Goal: Task Accomplishment & Management: Manage account settings

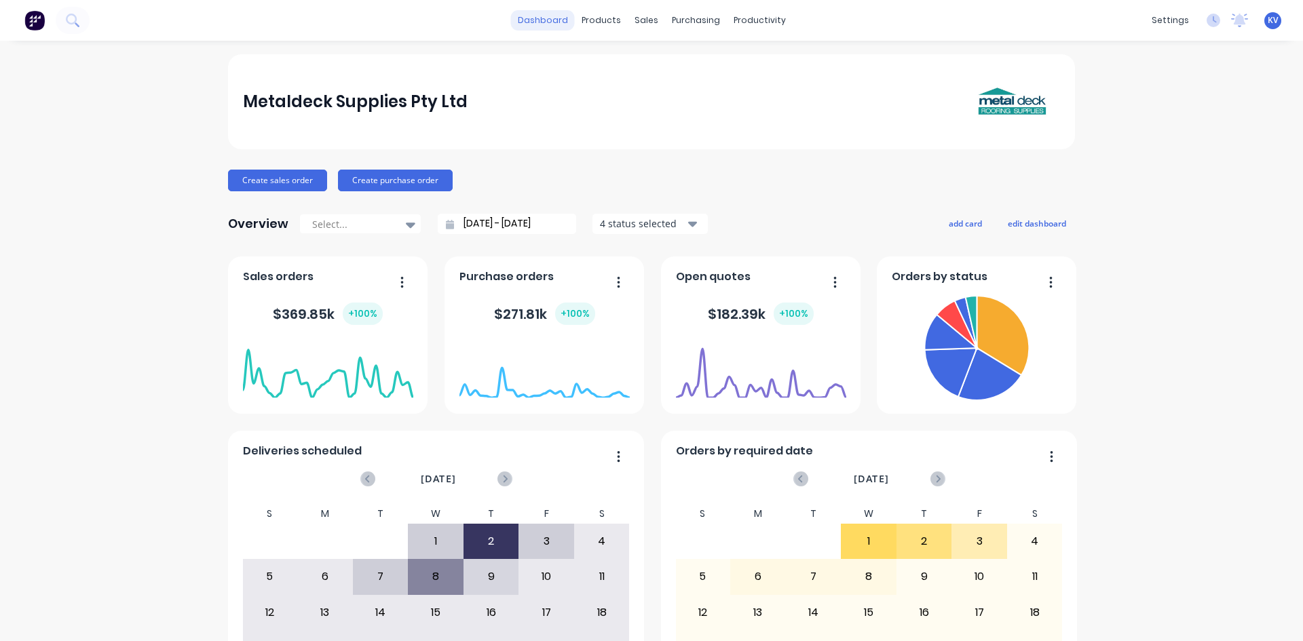
click at [522, 20] on link "dashboard" at bounding box center [543, 20] width 64 height 20
click at [71, 24] on icon at bounding box center [72, 20] width 13 height 13
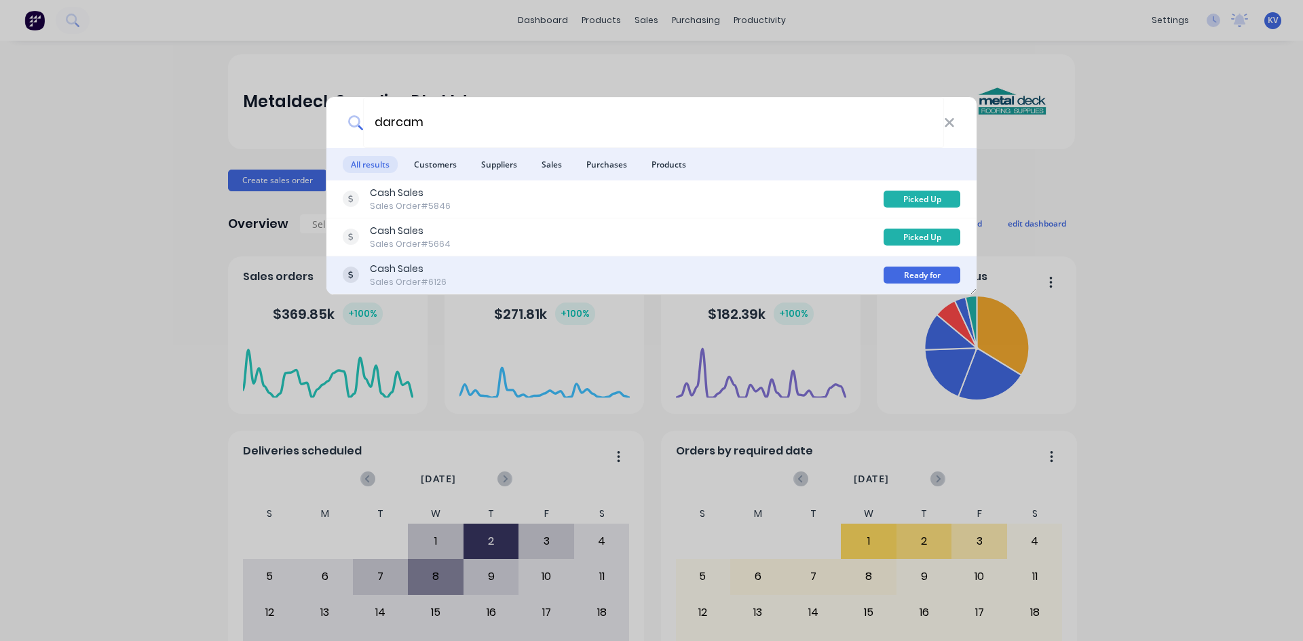
type input "darcam"
click at [430, 276] on div "Sales Order #6126" at bounding box center [408, 282] width 77 height 12
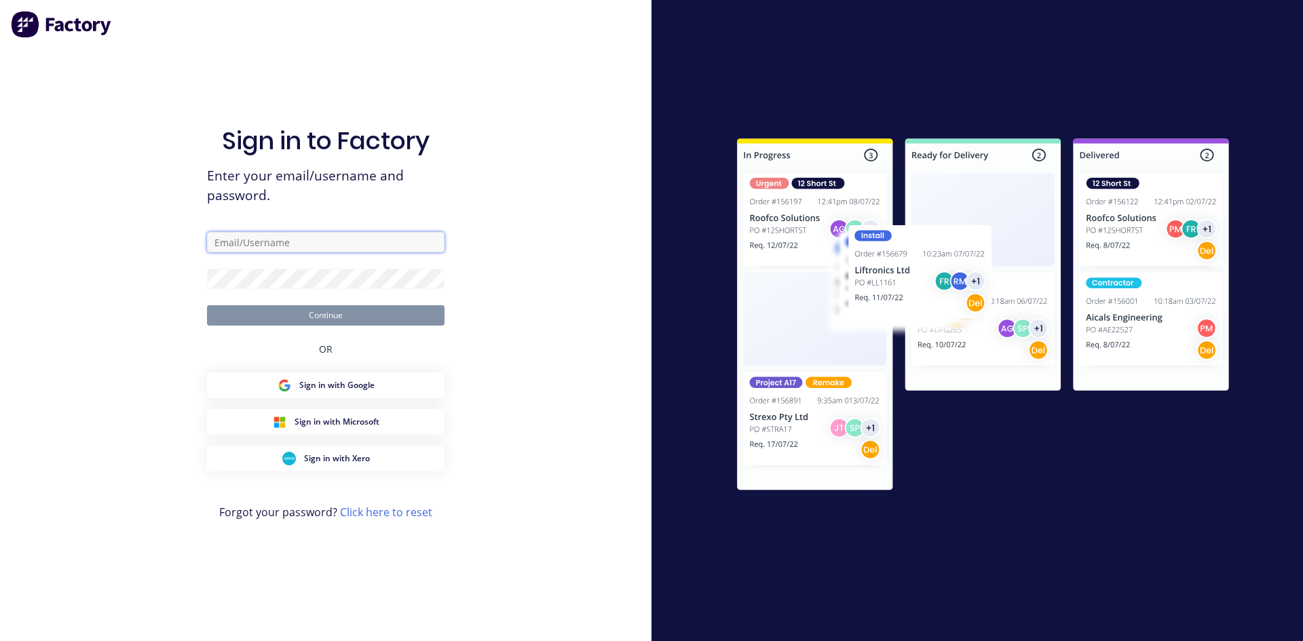
type input "[PERSON_NAME][EMAIL_ADDRESS][DOMAIN_NAME]"
click at [333, 310] on button "Continue" at bounding box center [326, 315] width 238 height 20
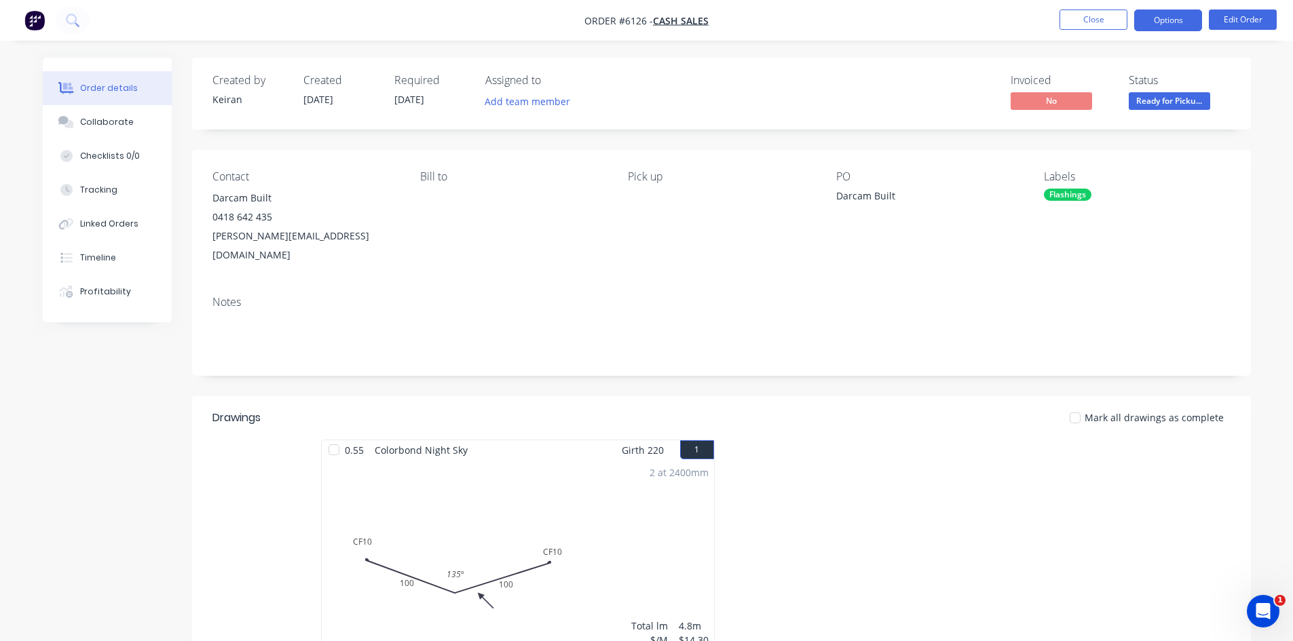
click at [1144, 16] on button "Options" at bounding box center [1168, 21] width 68 height 22
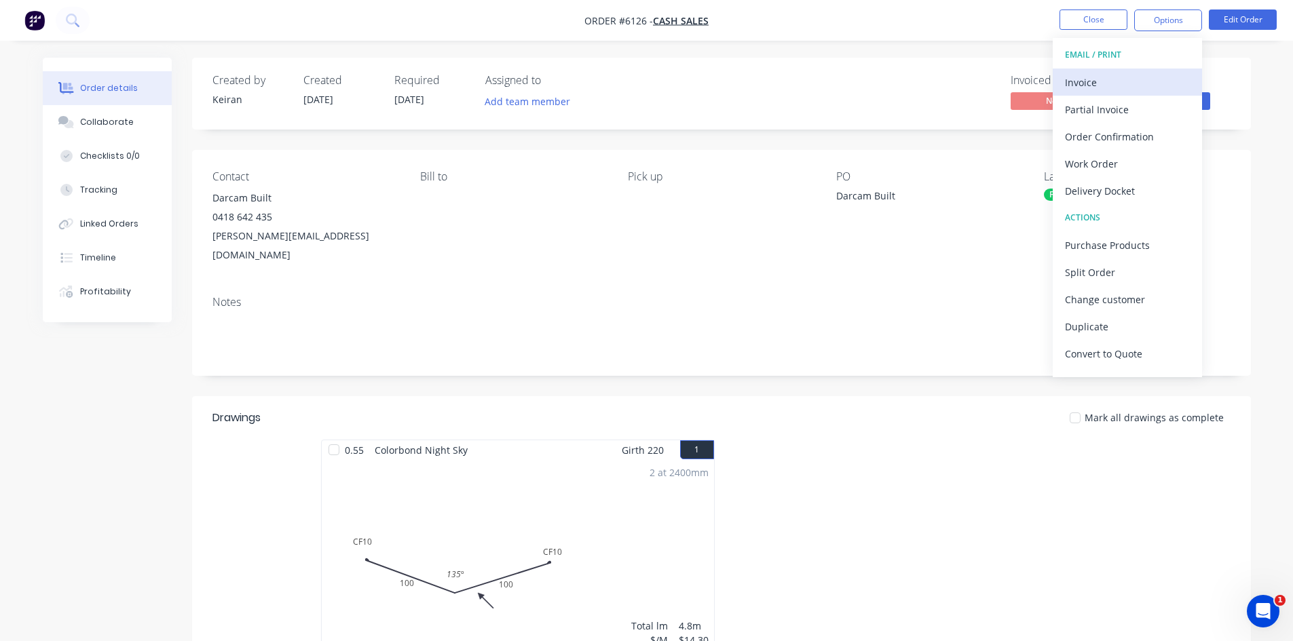
click at [1094, 86] on div "Invoice" at bounding box center [1127, 83] width 125 height 20
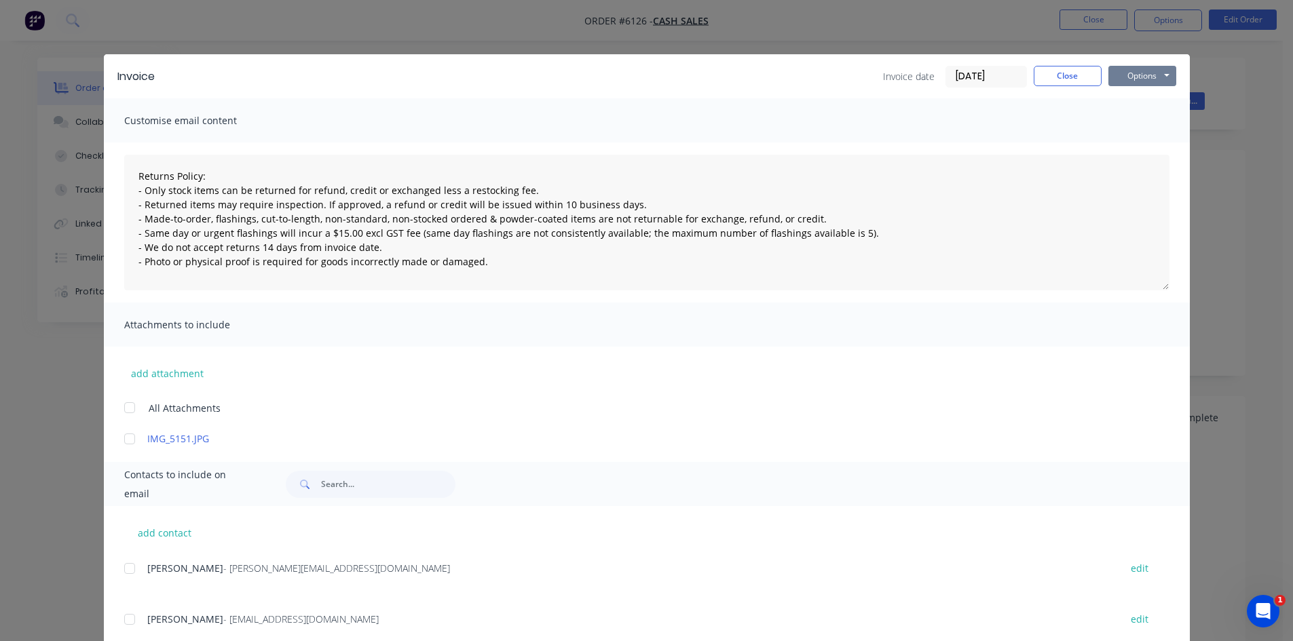
click at [1158, 81] on button "Options" at bounding box center [1142, 76] width 68 height 20
click at [1131, 126] on button "Print" at bounding box center [1151, 122] width 87 height 22
click at [1065, 85] on button "Close" at bounding box center [1068, 76] width 68 height 20
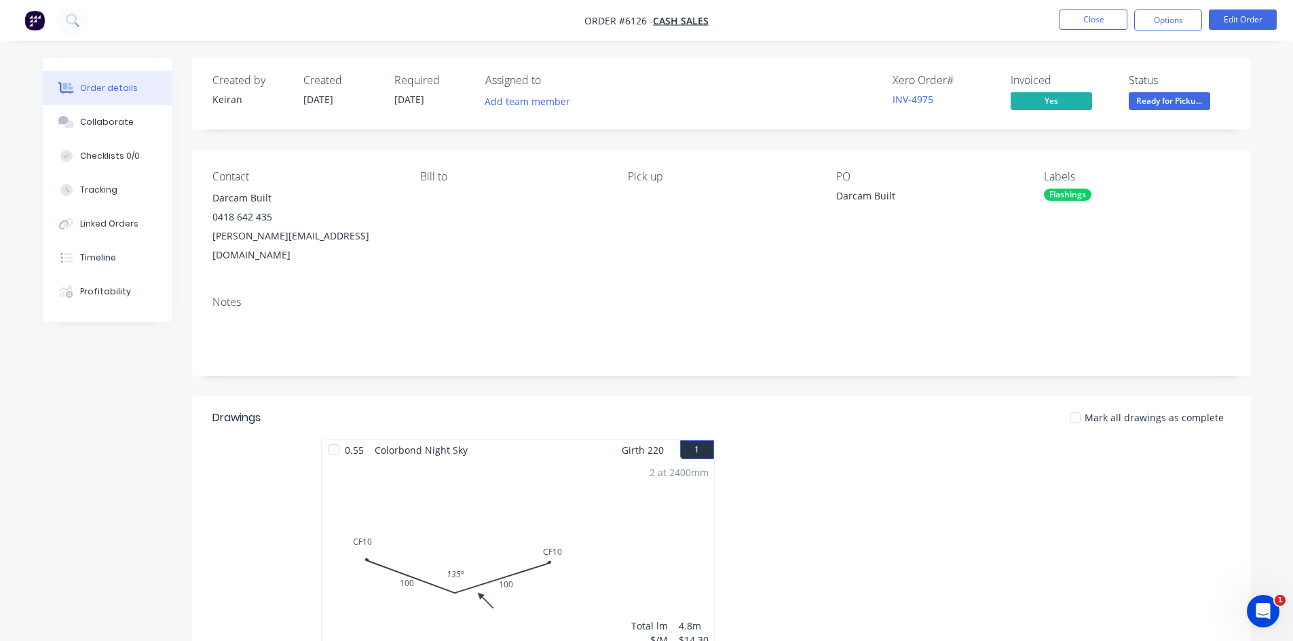
drag, startPoint x: 1093, startPoint y: 16, endPoint x: 1162, endPoint y: 103, distance: 111.1
click at [1149, 98] on div "Order #6126 - Cash Sales Close Options Edit Order Order details Collaborate Che…" at bounding box center [646, 461] width 1293 height 923
click at [1162, 103] on span "Ready for Picku..." at bounding box center [1169, 100] width 81 height 17
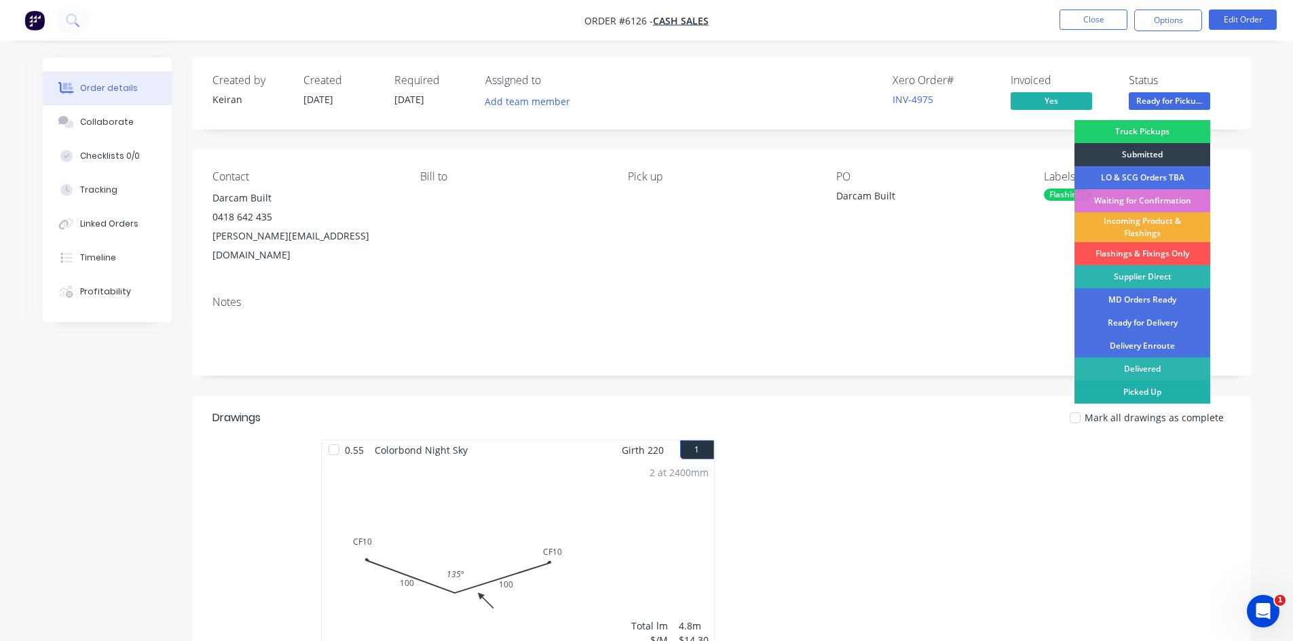
click at [1154, 394] on div "Picked Up" at bounding box center [1142, 392] width 136 height 23
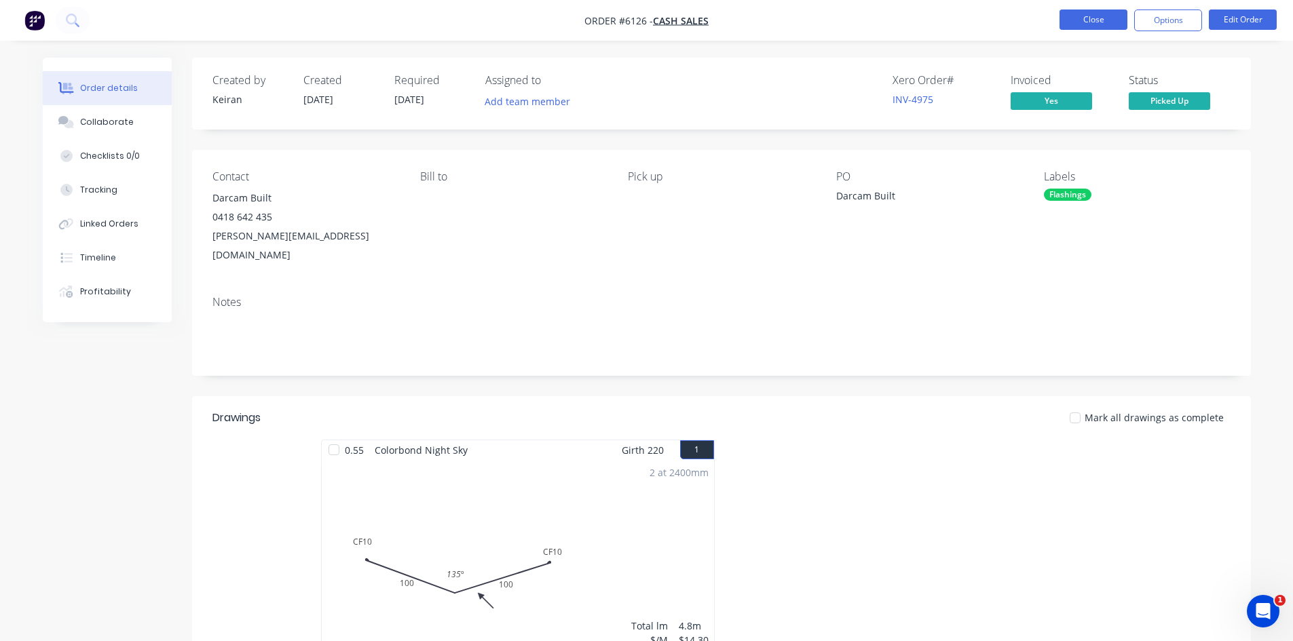
click at [1080, 17] on button "Close" at bounding box center [1093, 20] width 68 height 20
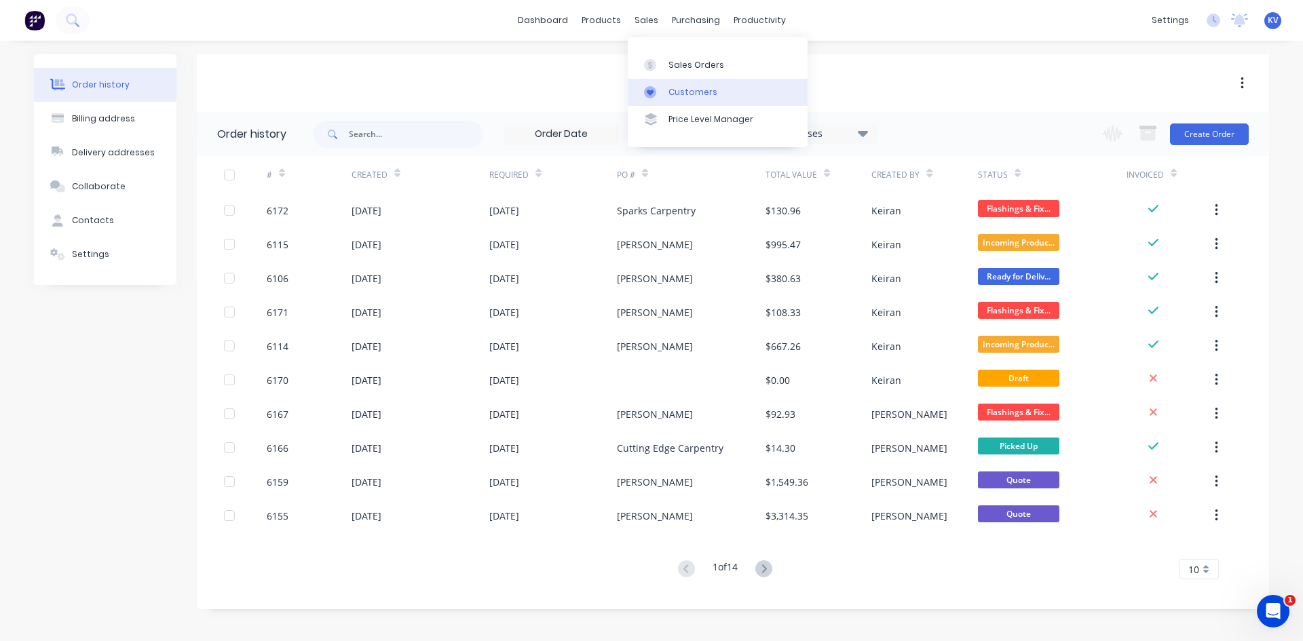
click at [679, 84] on link "Customers" at bounding box center [718, 92] width 180 height 27
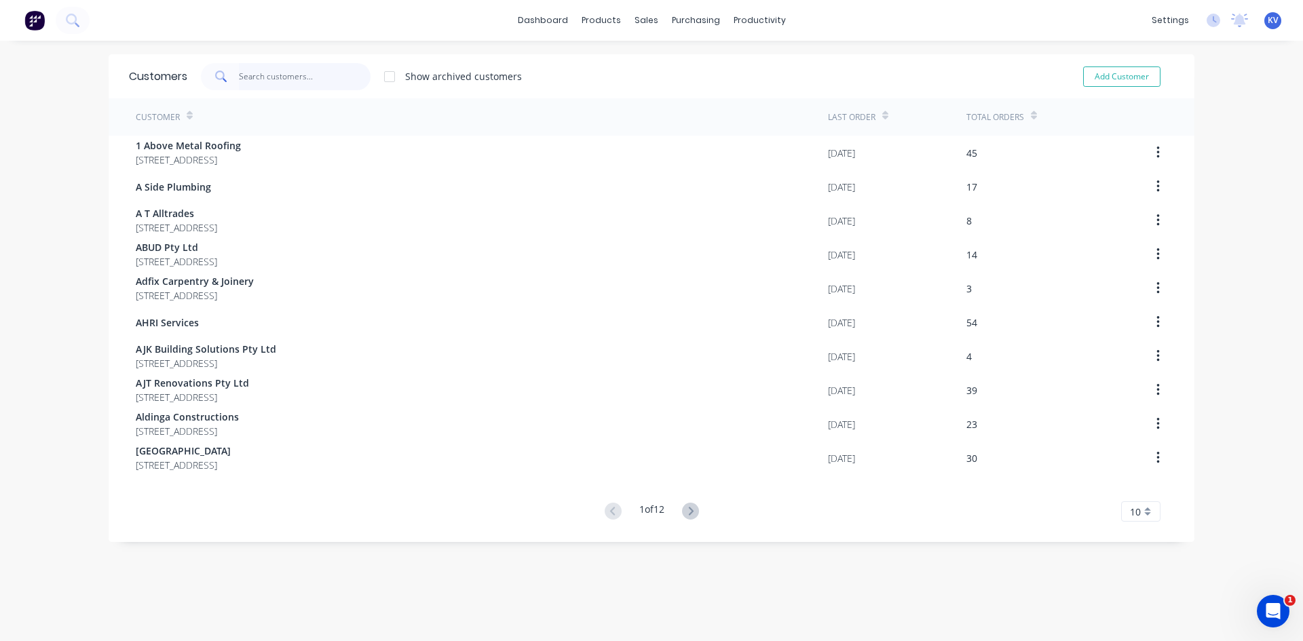
click at [278, 70] on input "text" at bounding box center [305, 76] width 132 height 27
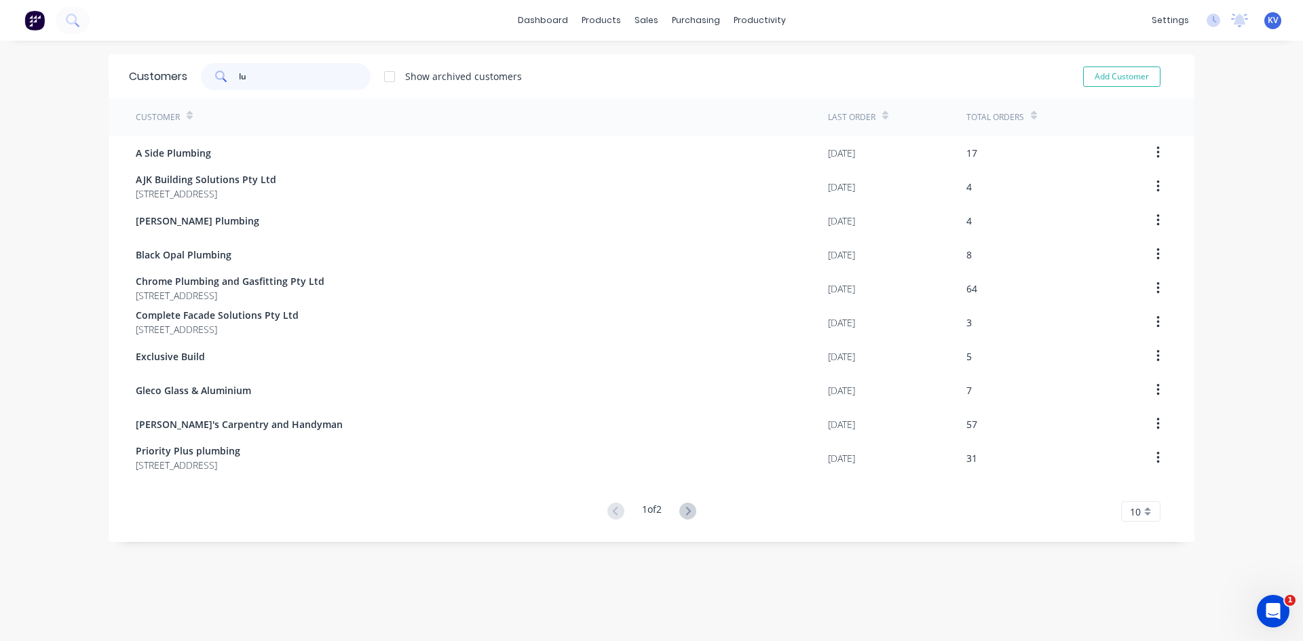
type input "l"
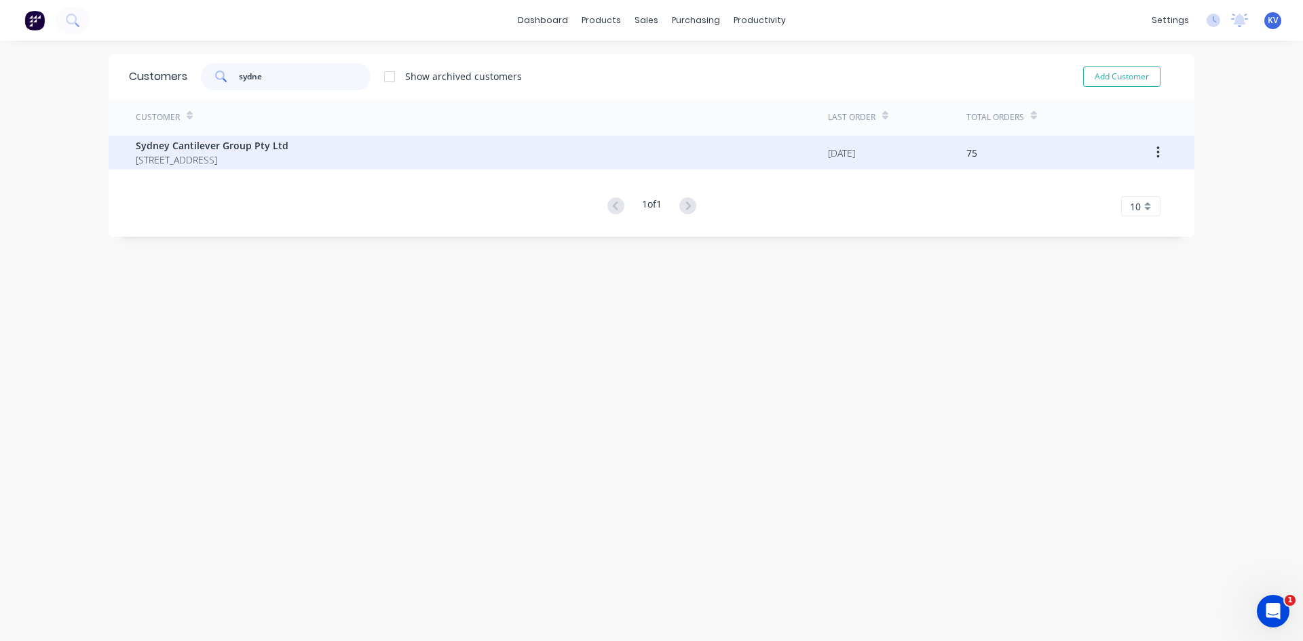
type input "sydne"
click at [265, 149] on span "Sydney Cantilever Group Pty Ltd" at bounding box center [212, 145] width 153 height 14
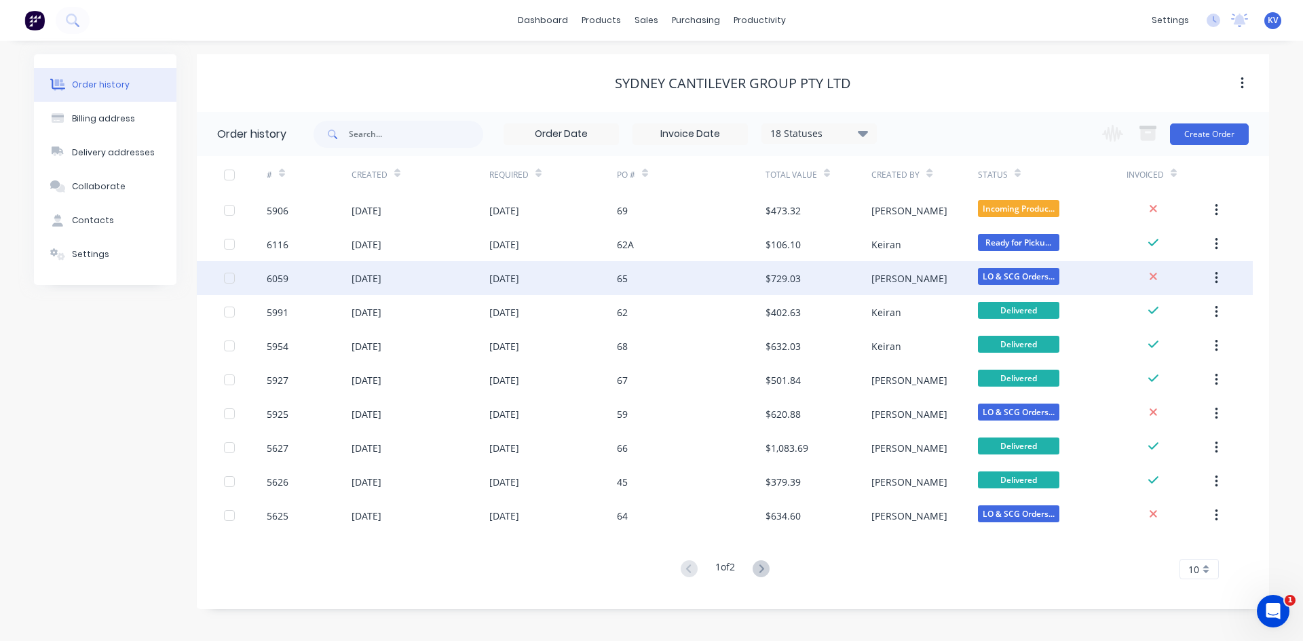
click at [660, 283] on div "65" at bounding box center [691, 278] width 149 height 34
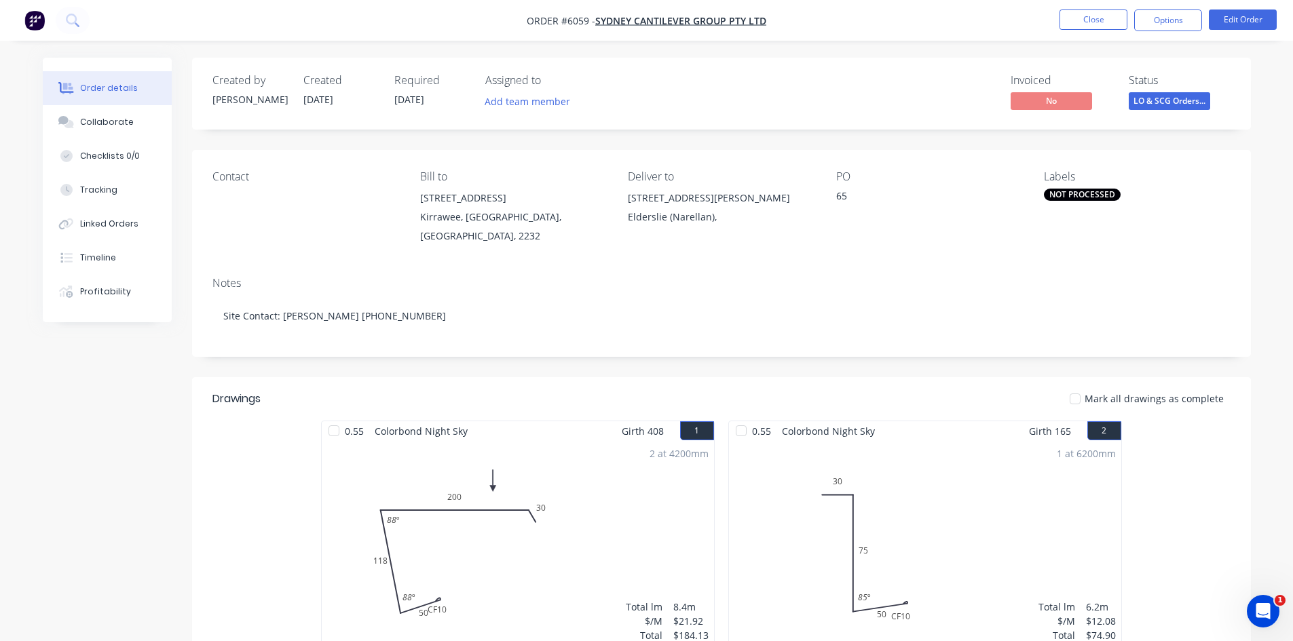
click at [90, 20] on nav "Order #6059 - Sydney Cantilever Group Pty Ltd Close Options Edit Order" at bounding box center [646, 20] width 1293 height 41
click at [79, 18] on icon at bounding box center [72, 20] width 13 height 13
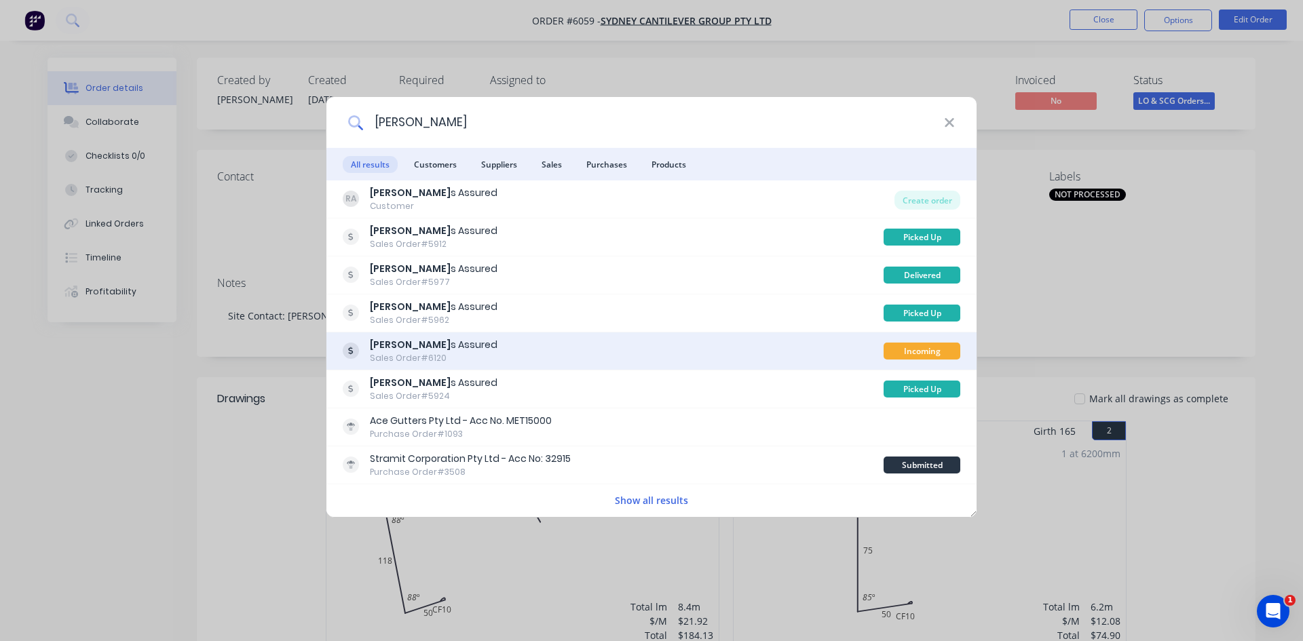
type input "rhett"
click at [512, 351] on div "Rhett s Assured Sales Order #6120" at bounding box center [613, 351] width 541 height 26
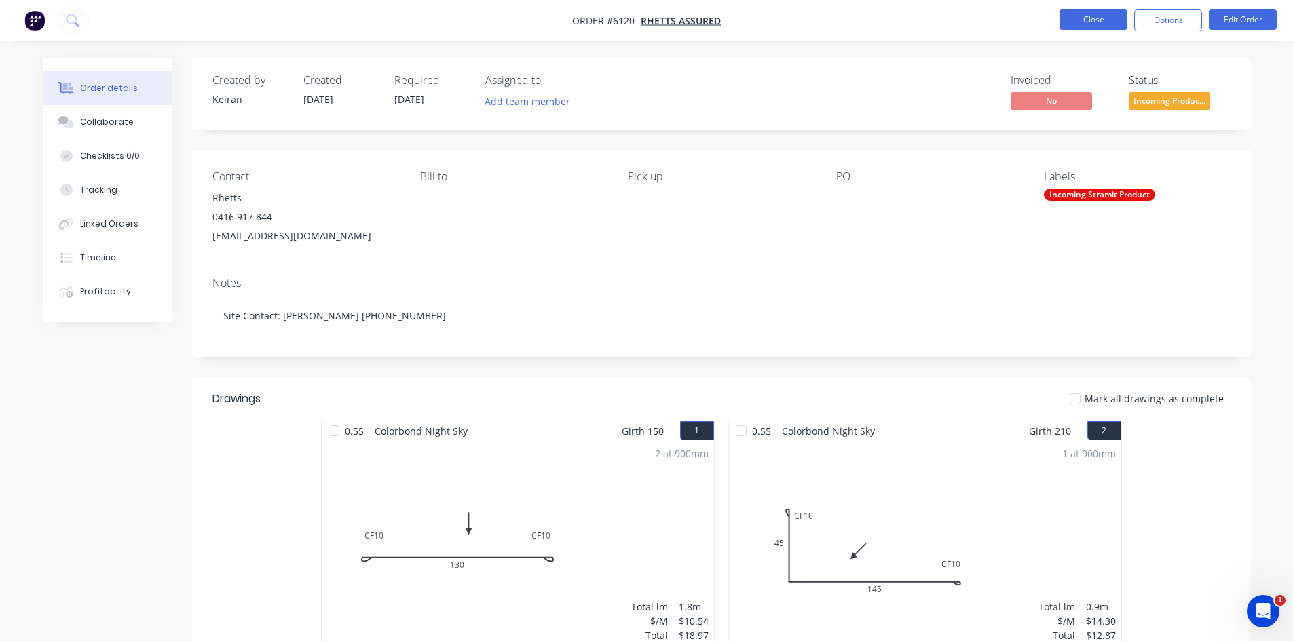
click at [1081, 25] on button "Close" at bounding box center [1093, 20] width 68 height 20
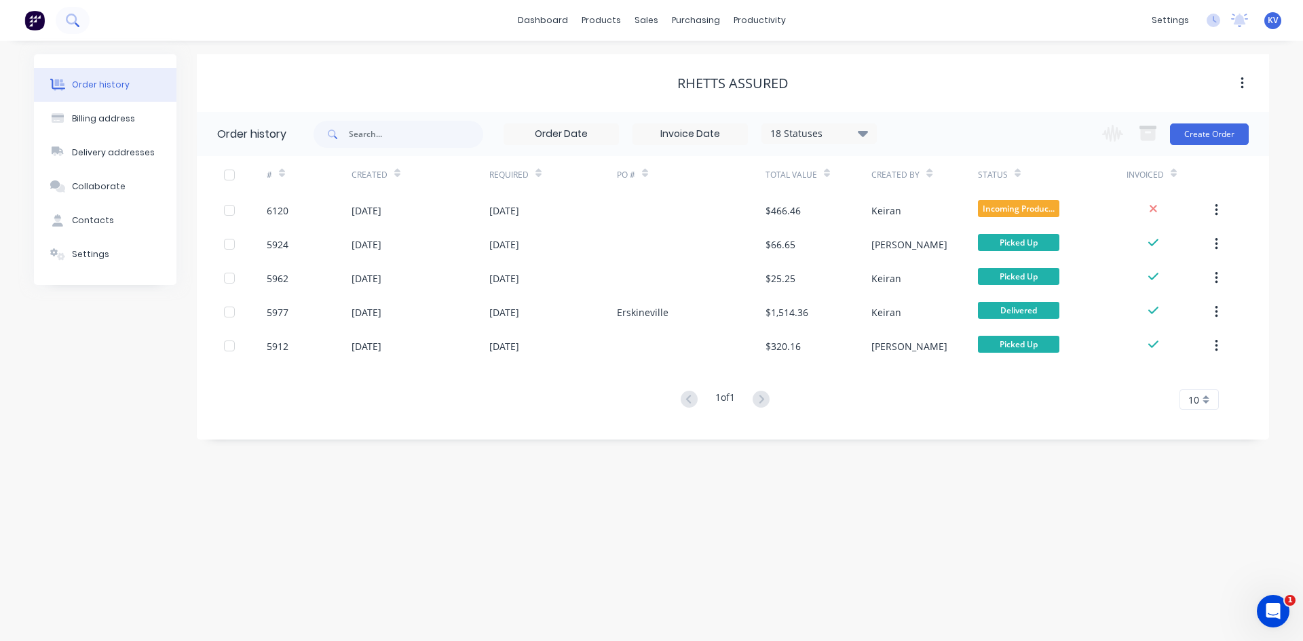
click at [83, 15] on button at bounding box center [73, 20] width 34 height 27
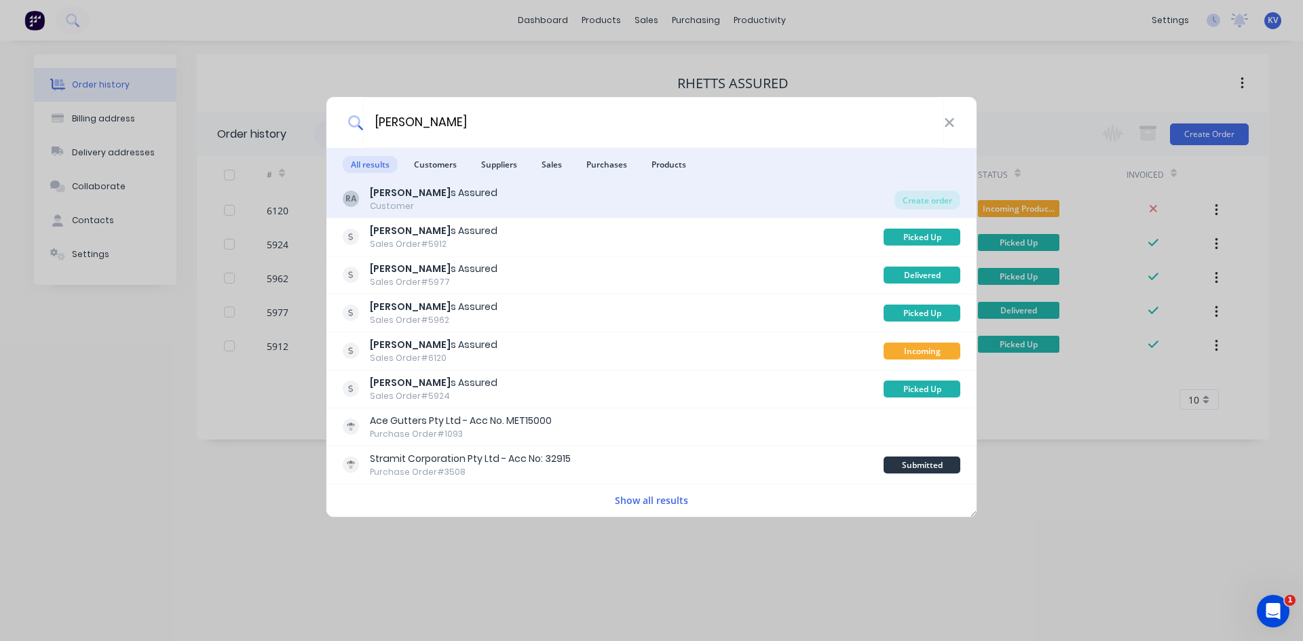
type input "rhett"
click at [421, 200] on div "Customer" at bounding box center [434, 206] width 128 height 12
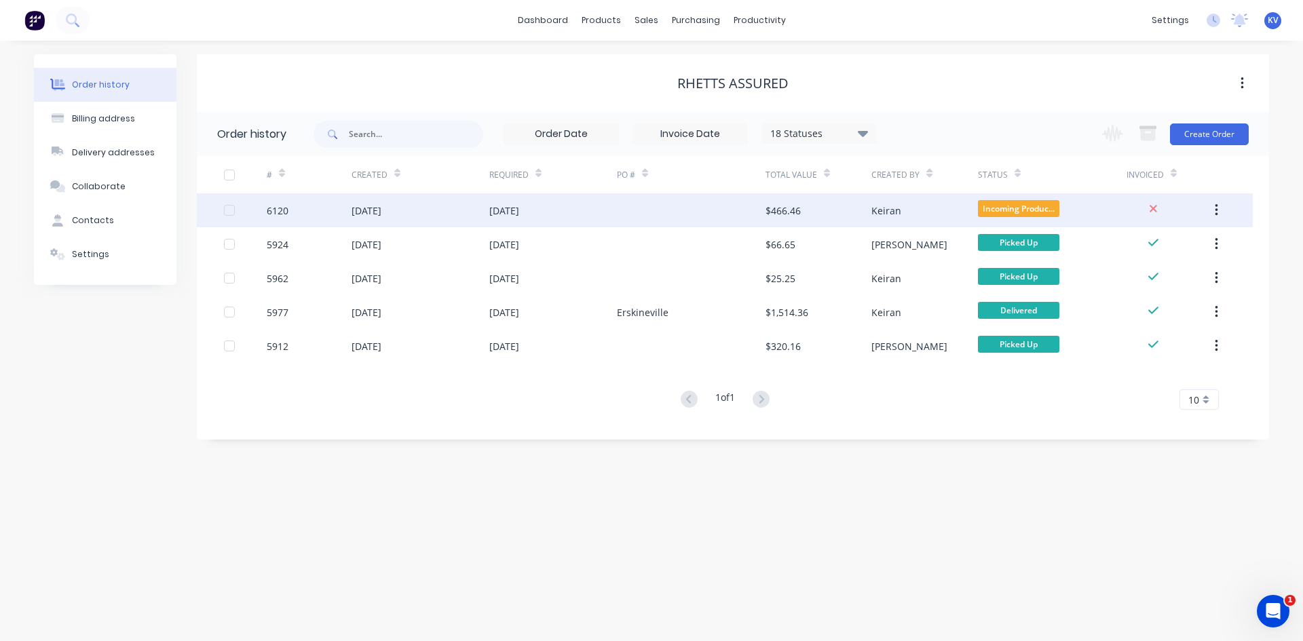
click at [519, 210] on div "[DATE]" at bounding box center [504, 211] width 30 height 14
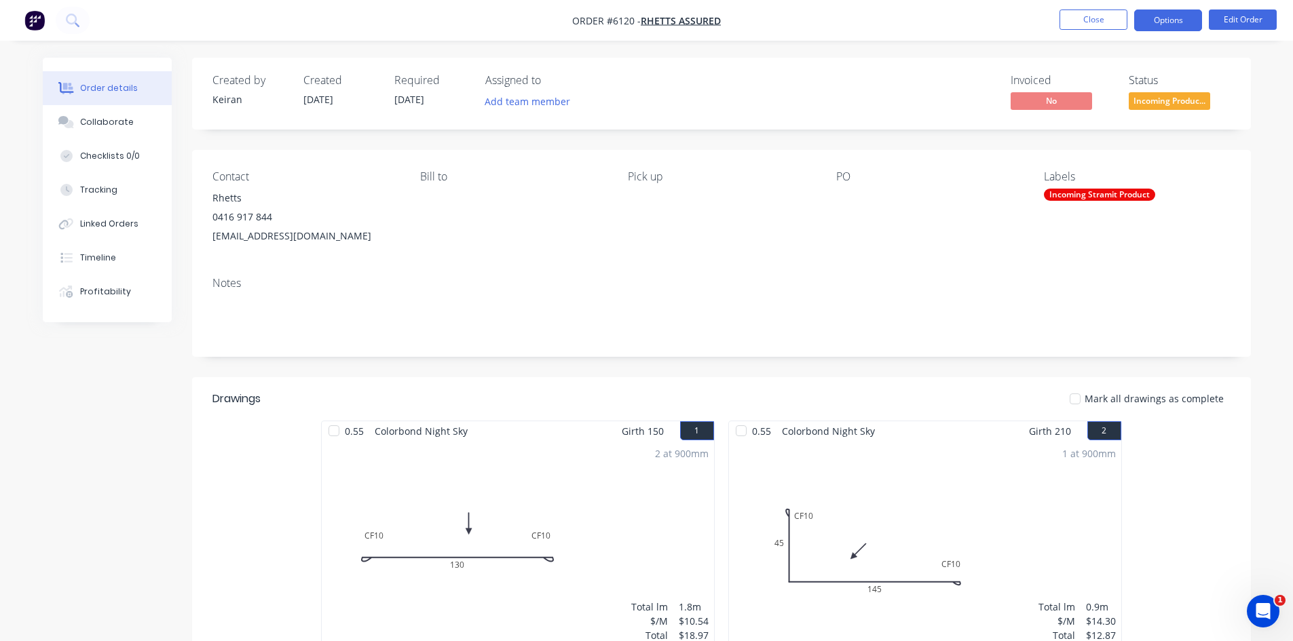
click at [1149, 26] on button "Options" at bounding box center [1168, 21] width 68 height 22
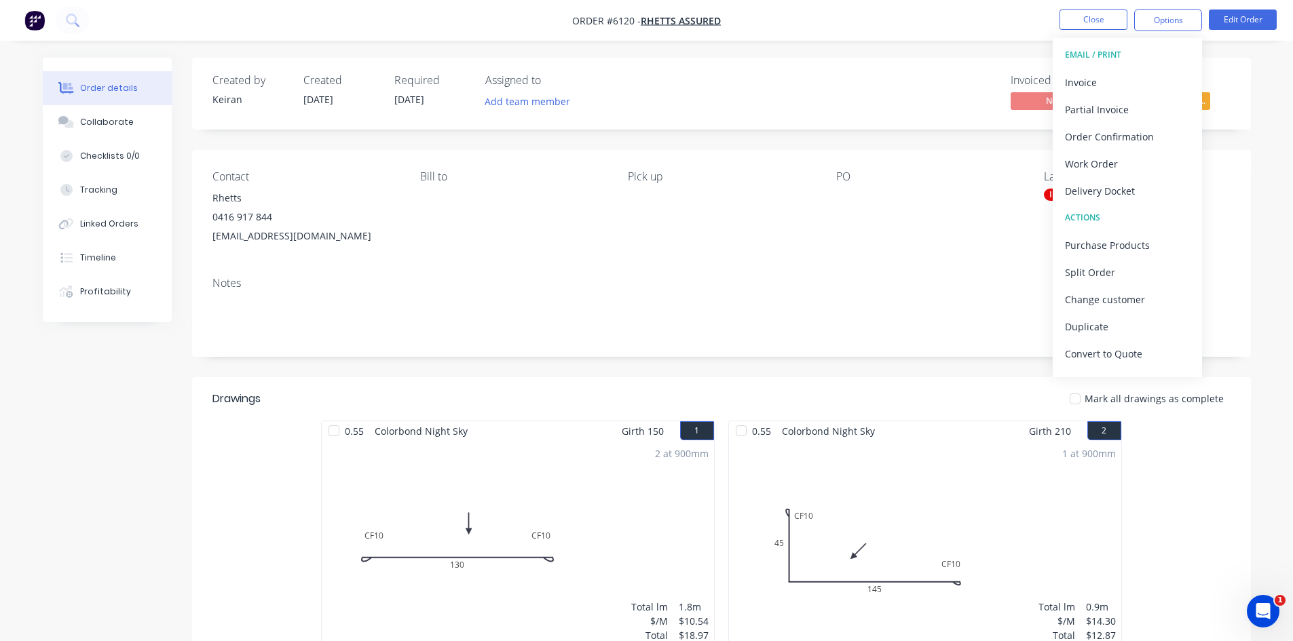
click at [795, 246] on div "Contact Rhetts 0416 917 844 rhettsassured@gmail.com Bill to Pick up PO Labels I…" at bounding box center [721, 208] width 1059 height 116
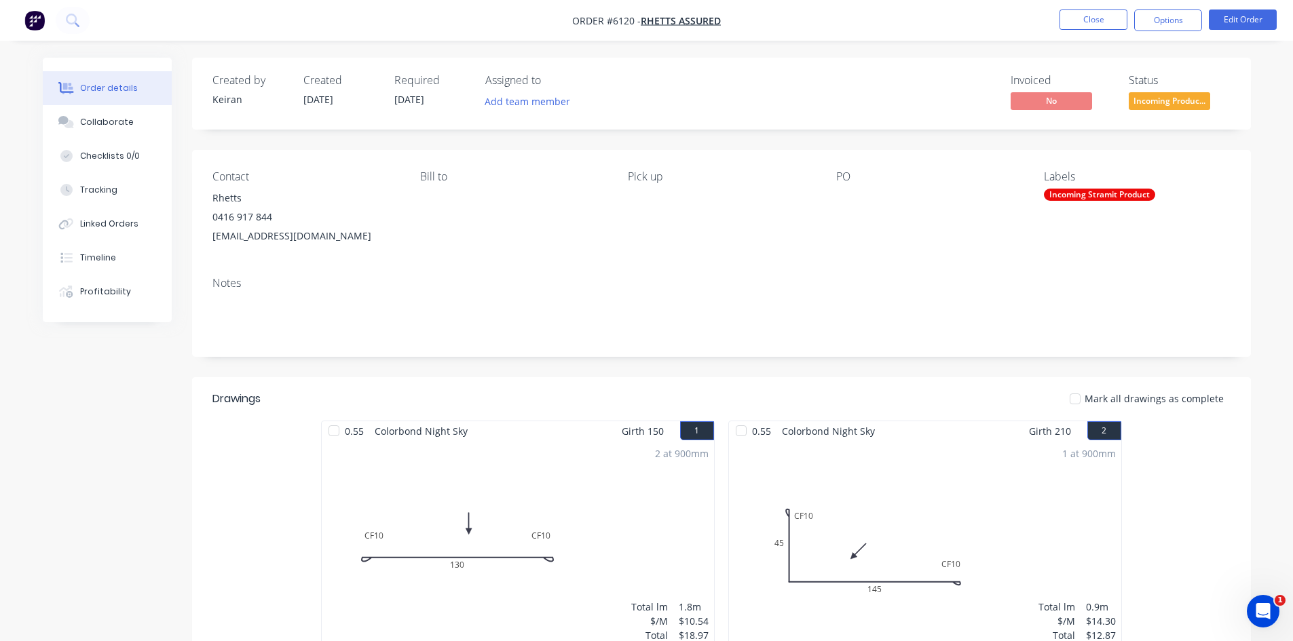
click at [1196, 4] on nav "Order #6120 - Rhetts Assured Close Options Edit Order" at bounding box center [646, 20] width 1293 height 41
click at [1189, 15] on button "Options" at bounding box center [1168, 21] width 68 height 22
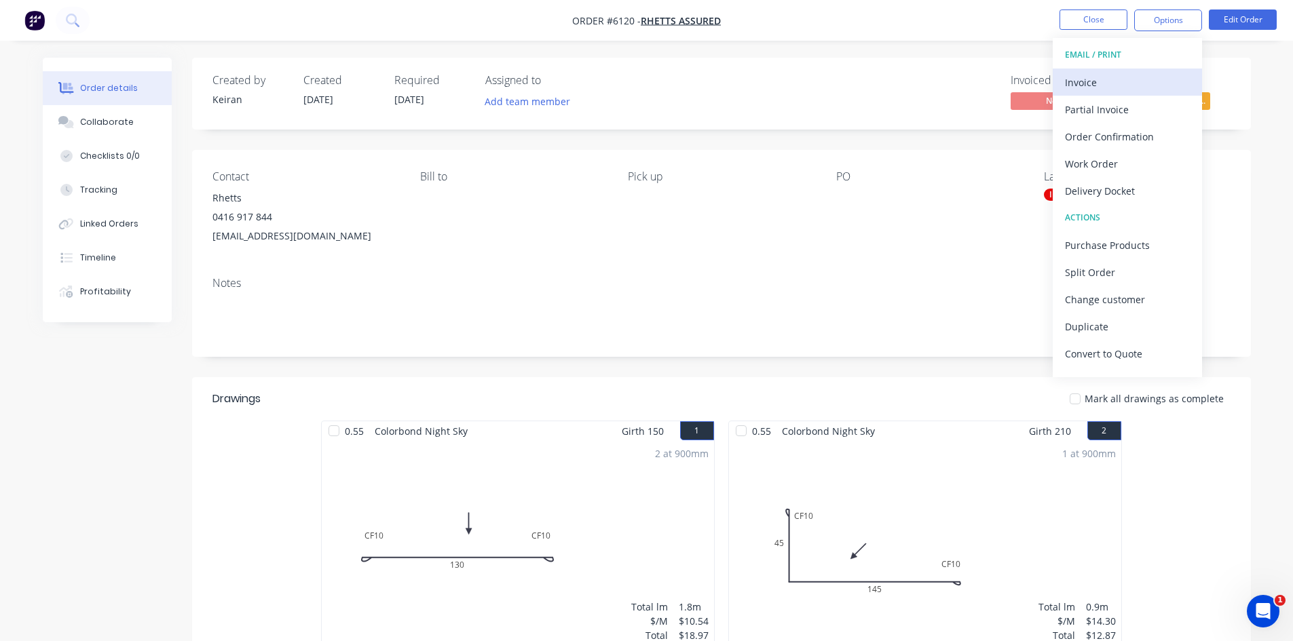
click at [1092, 75] on div "Invoice" at bounding box center [1127, 83] width 125 height 20
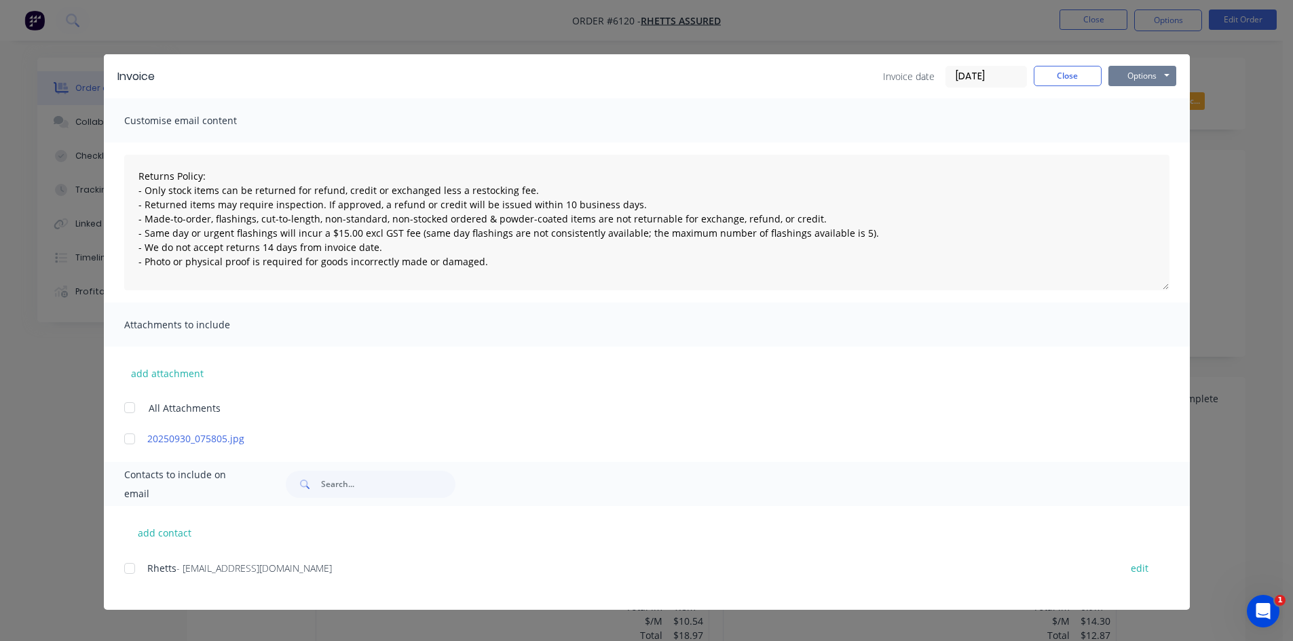
click at [1139, 72] on button "Options" at bounding box center [1142, 76] width 68 height 20
click at [1144, 112] on button "Print" at bounding box center [1151, 122] width 87 height 22
click at [1060, 67] on button "Close" at bounding box center [1068, 76] width 68 height 20
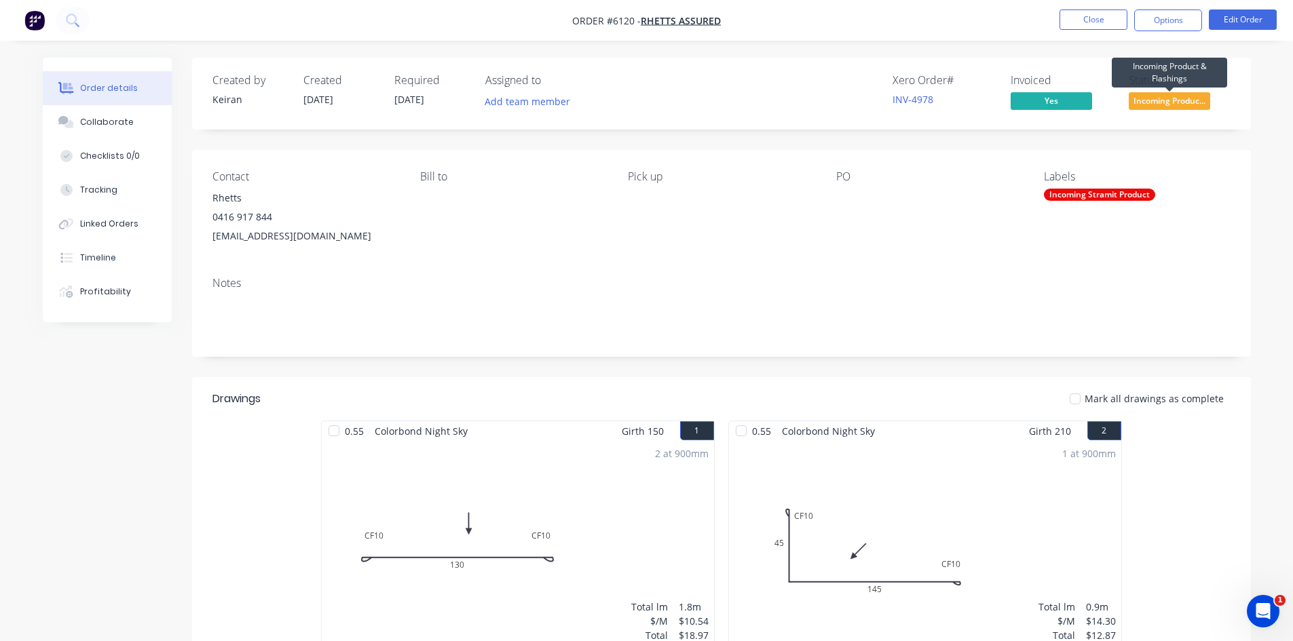
click at [1195, 103] on span "Incoming Produc..." at bounding box center [1169, 100] width 81 height 17
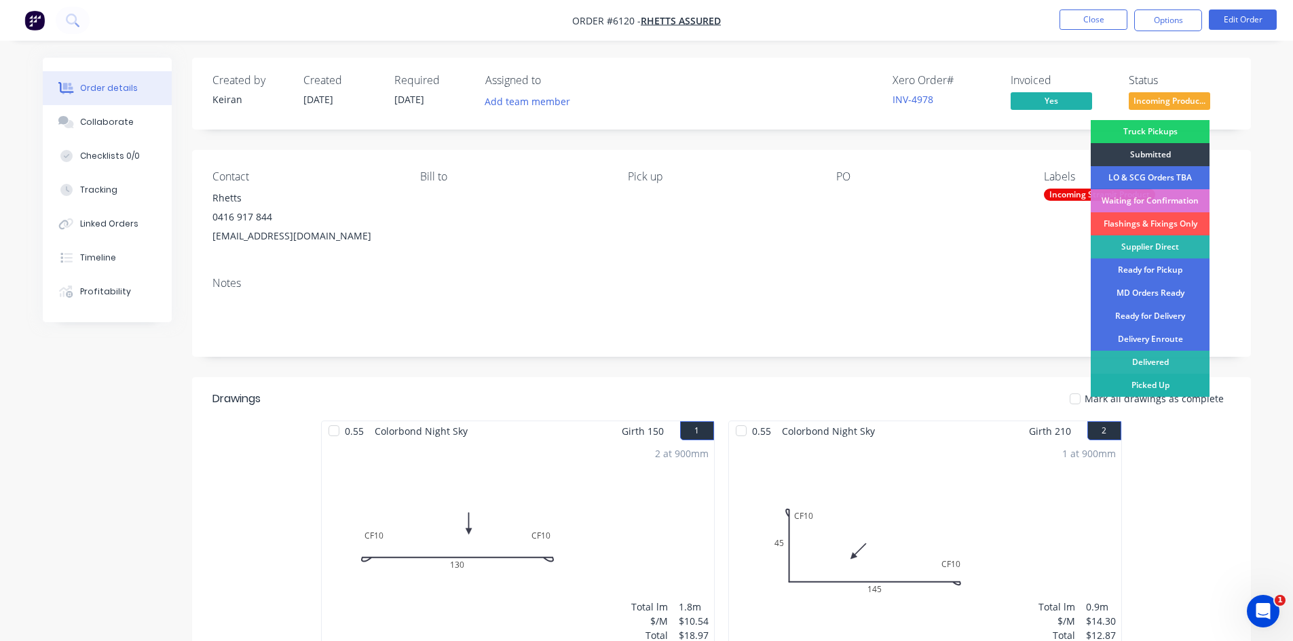
click at [1183, 388] on div "Picked Up" at bounding box center [1150, 385] width 119 height 23
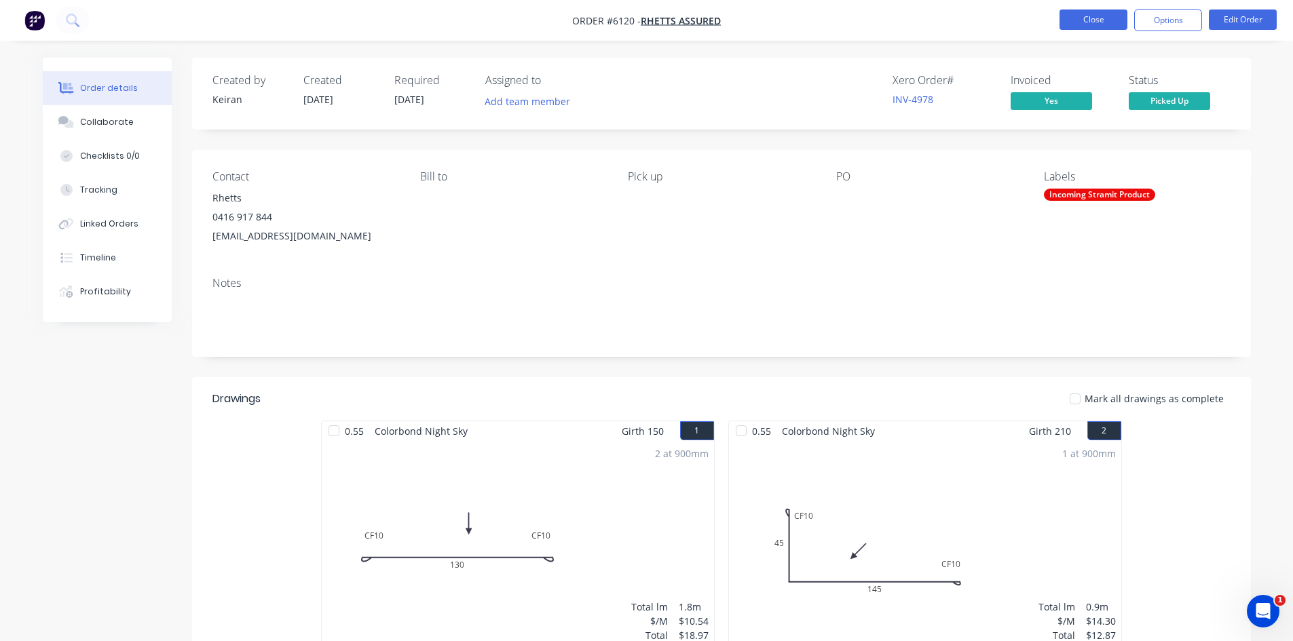
click at [1101, 20] on button "Close" at bounding box center [1093, 20] width 68 height 20
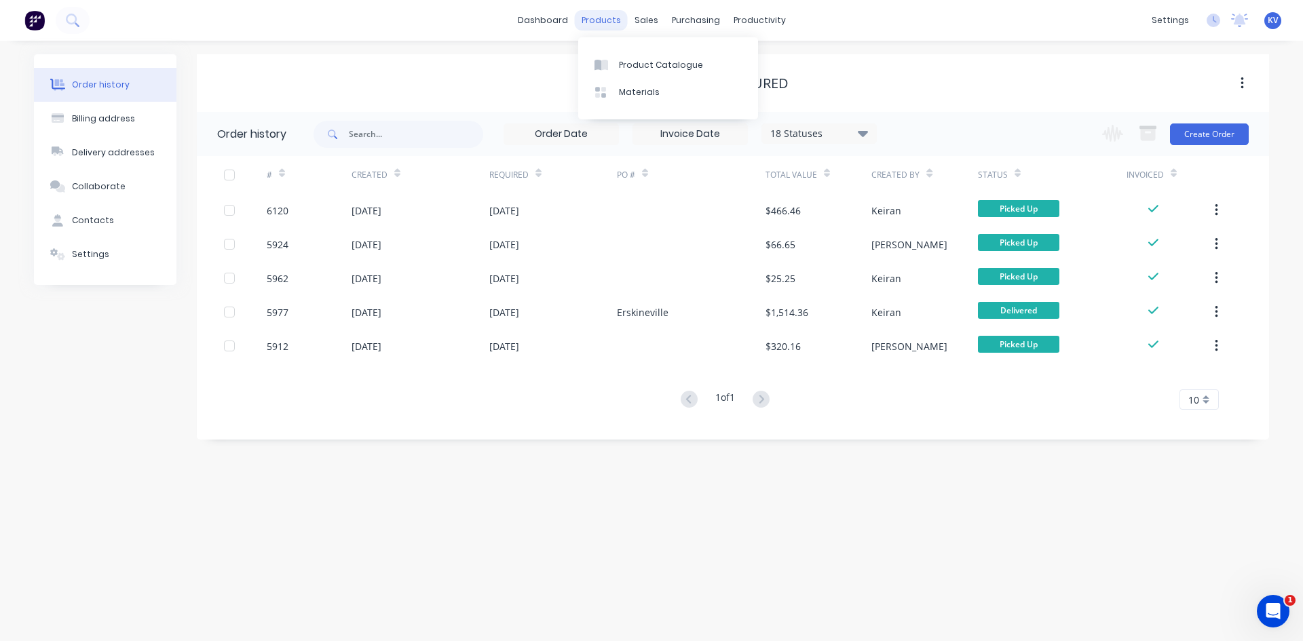
click at [578, 25] on div "products" at bounding box center [601, 20] width 53 height 20
click at [570, 23] on link "dashboard" at bounding box center [543, 20] width 64 height 20
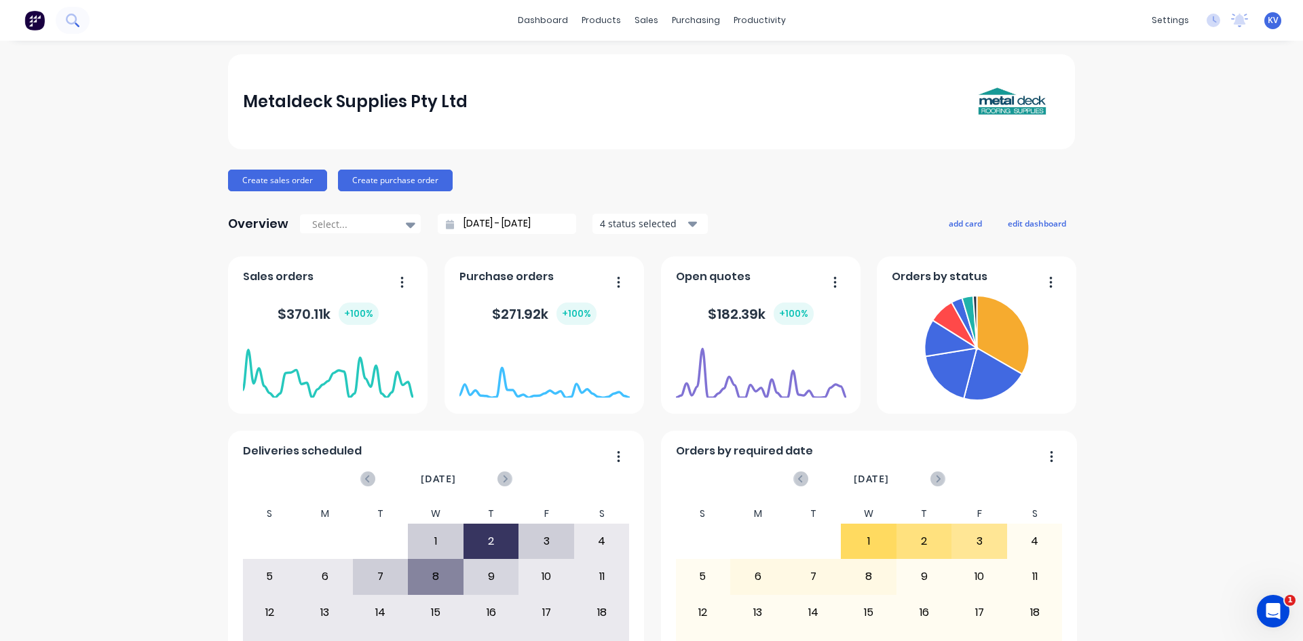
click at [82, 22] on button at bounding box center [73, 20] width 34 height 27
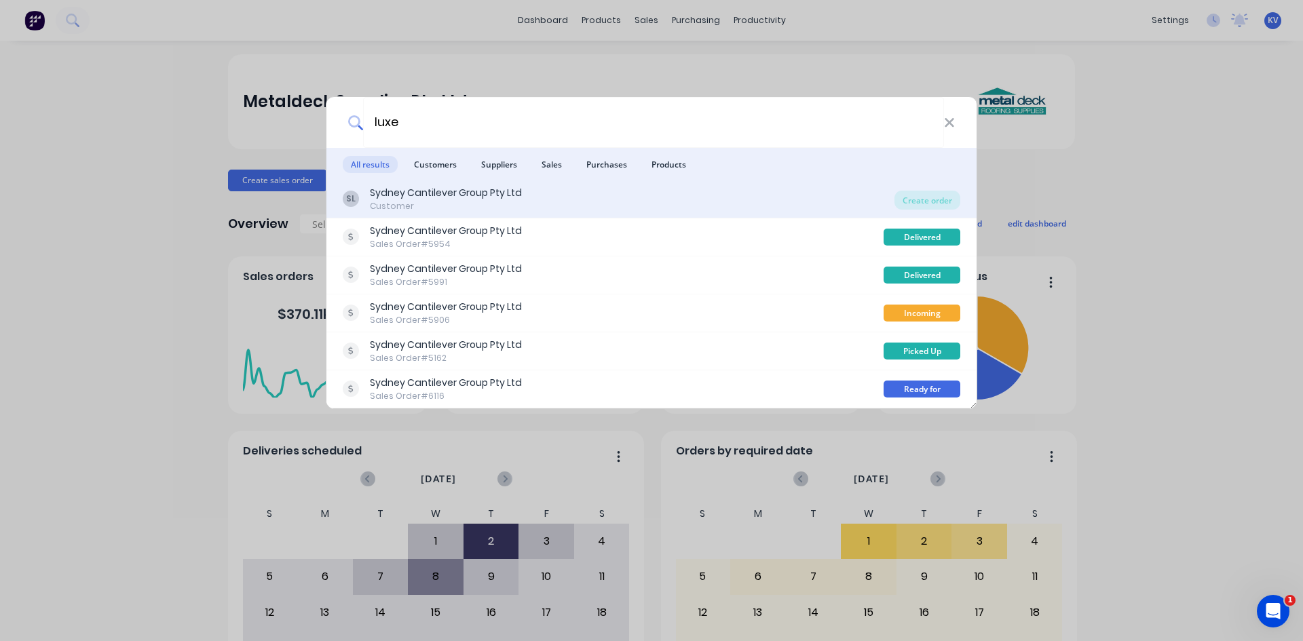
type input "luxe"
click at [447, 199] on div "Sydney Cantilever Group Pty Ltd" at bounding box center [446, 193] width 152 height 14
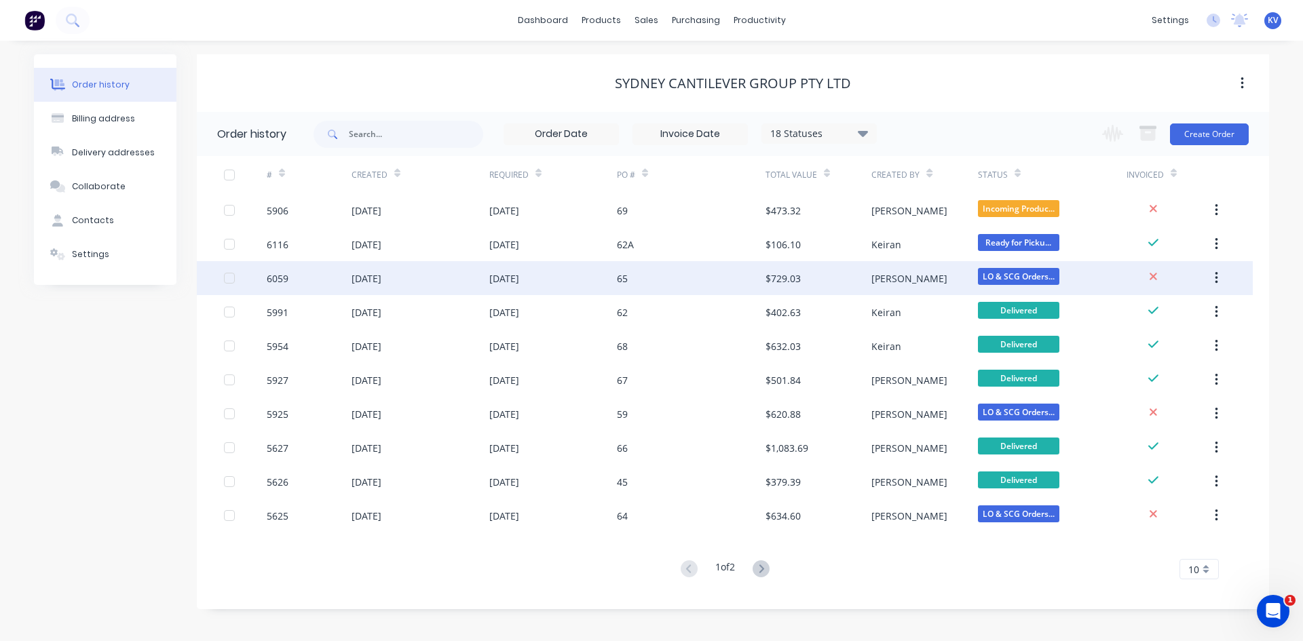
click at [631, 278] on div "65" at bounding box center [691, 278] width 149 height 34
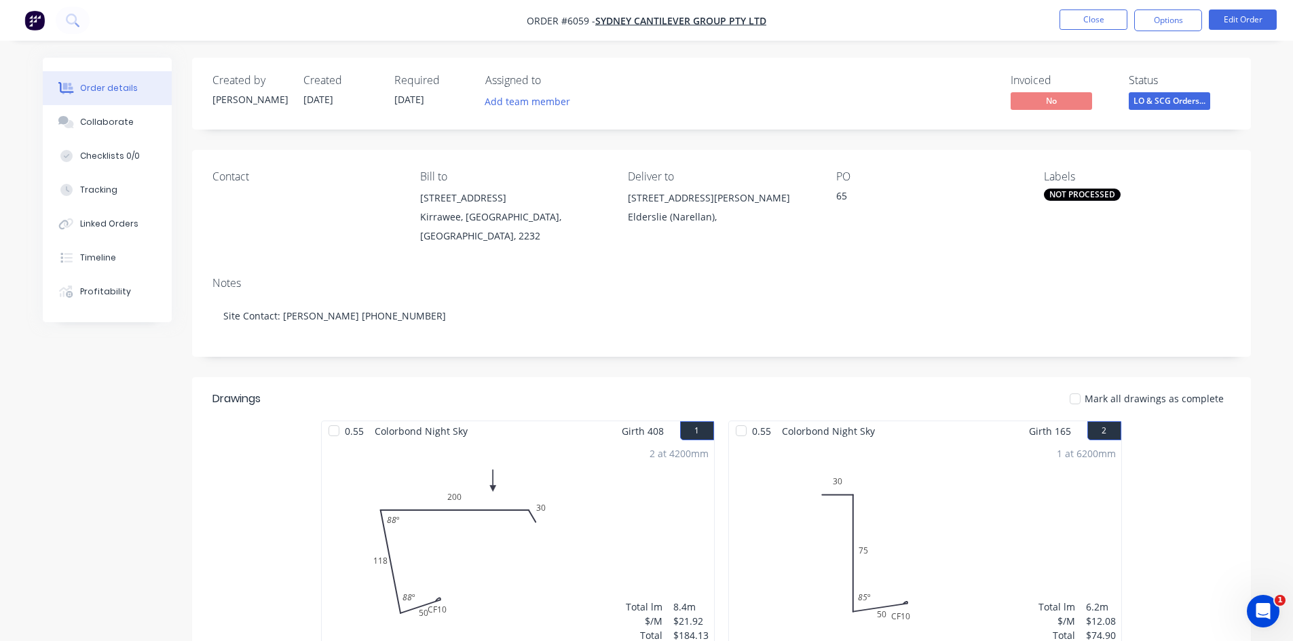
click at [1070, 196] on div "NOT PROCESSED" at bounding box center [1082, 195] width 77 height 12
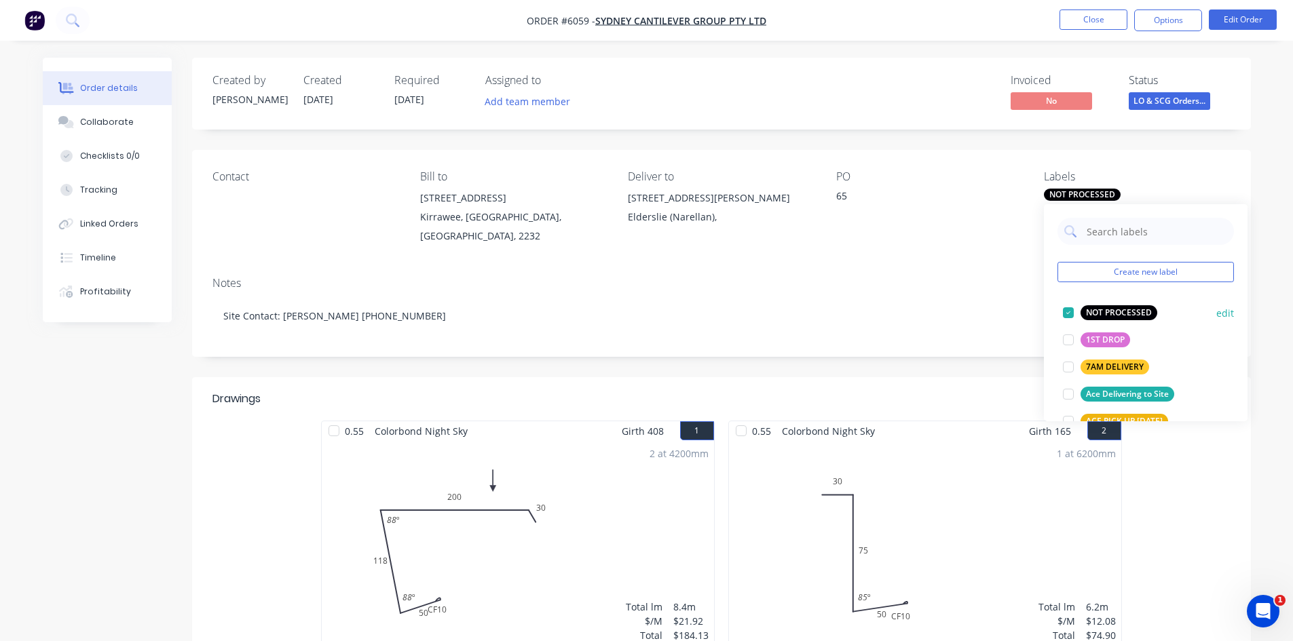
click at [1065, 314] on div at bounding box center [1068, 312] width 27 height 27
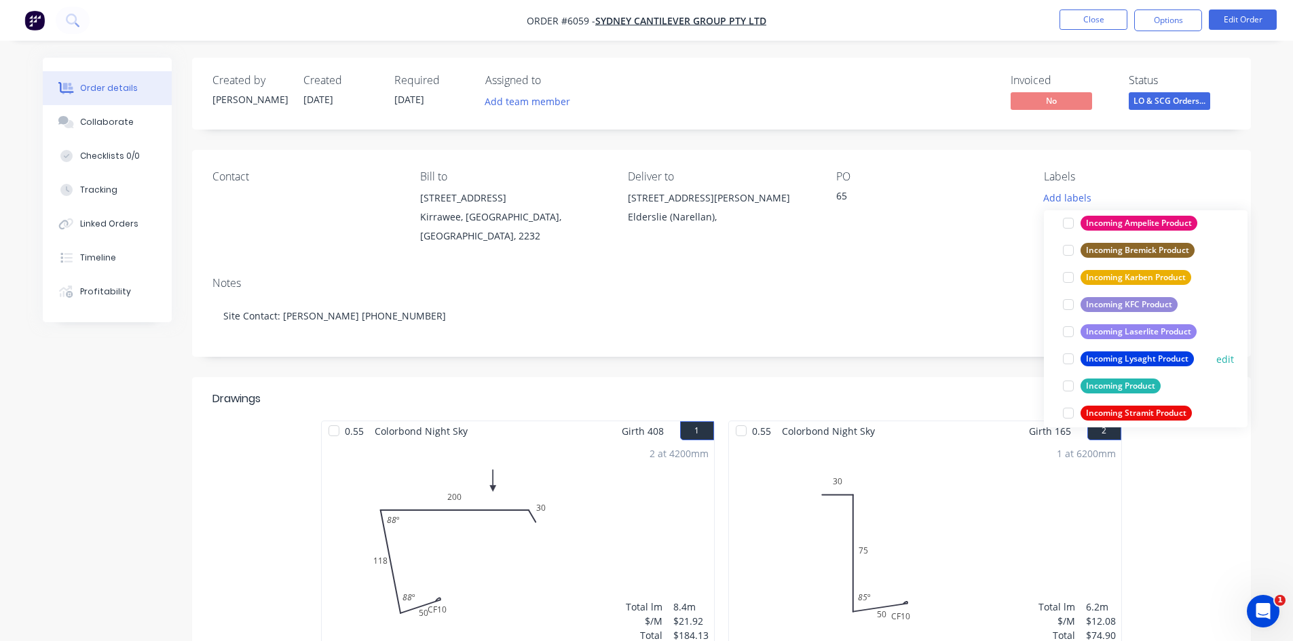
scroll to position [543, 0]
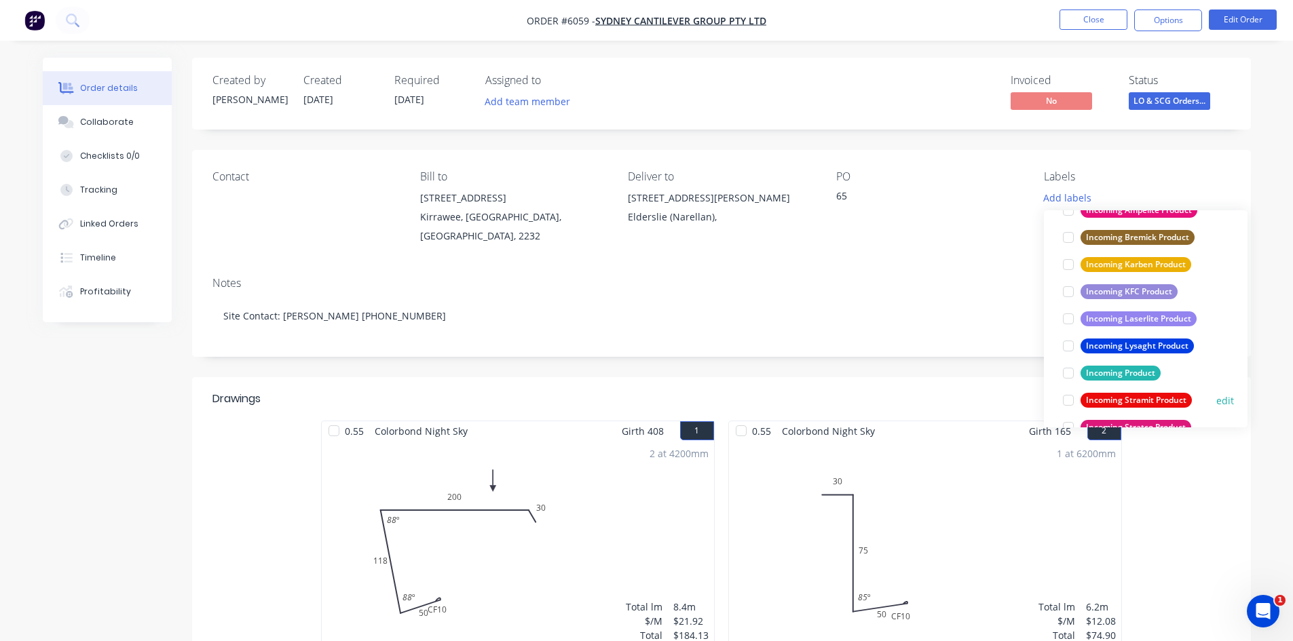
click at [1070, 398] on div at bounding box center [1068, 400] width 27 height 27
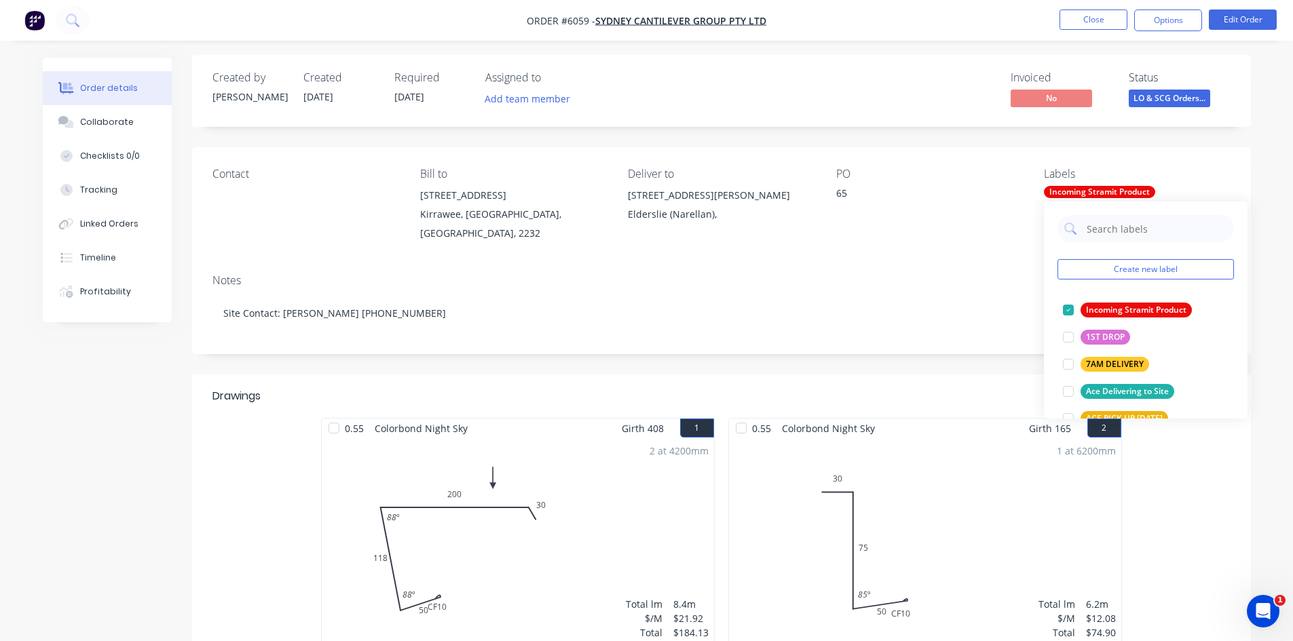
scroll to position [0, 0]
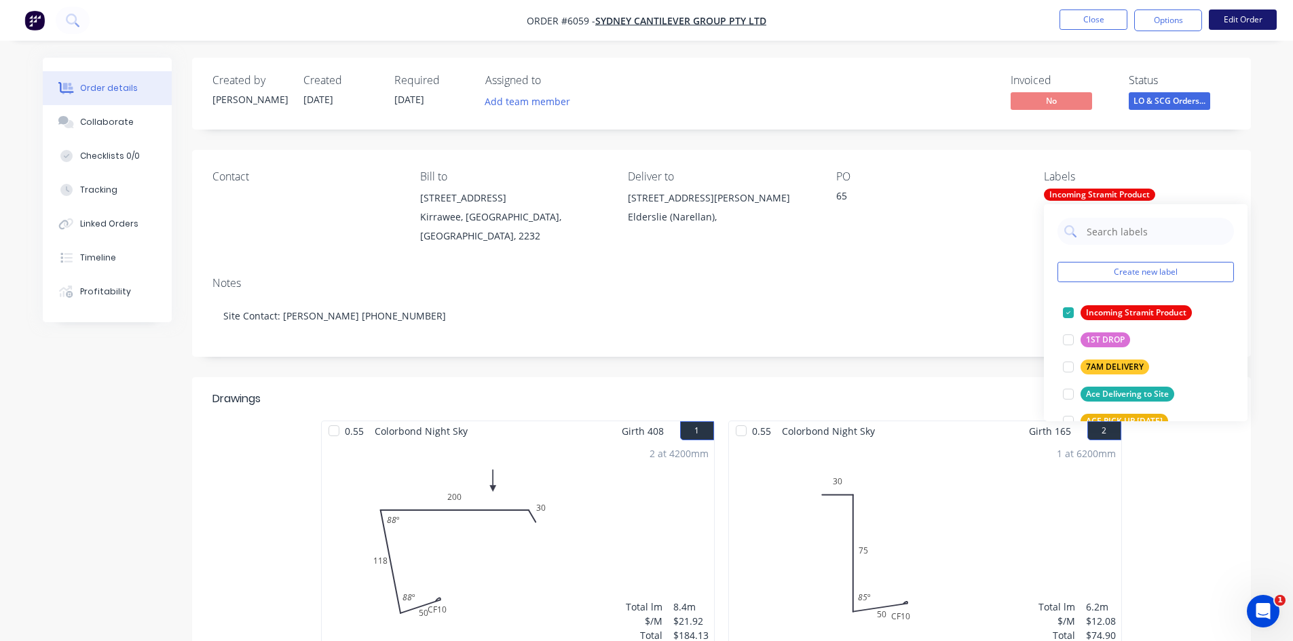
click at [1230, 22] on button "Edit Order" at bounding box center [1243, 20] width 68 height 20
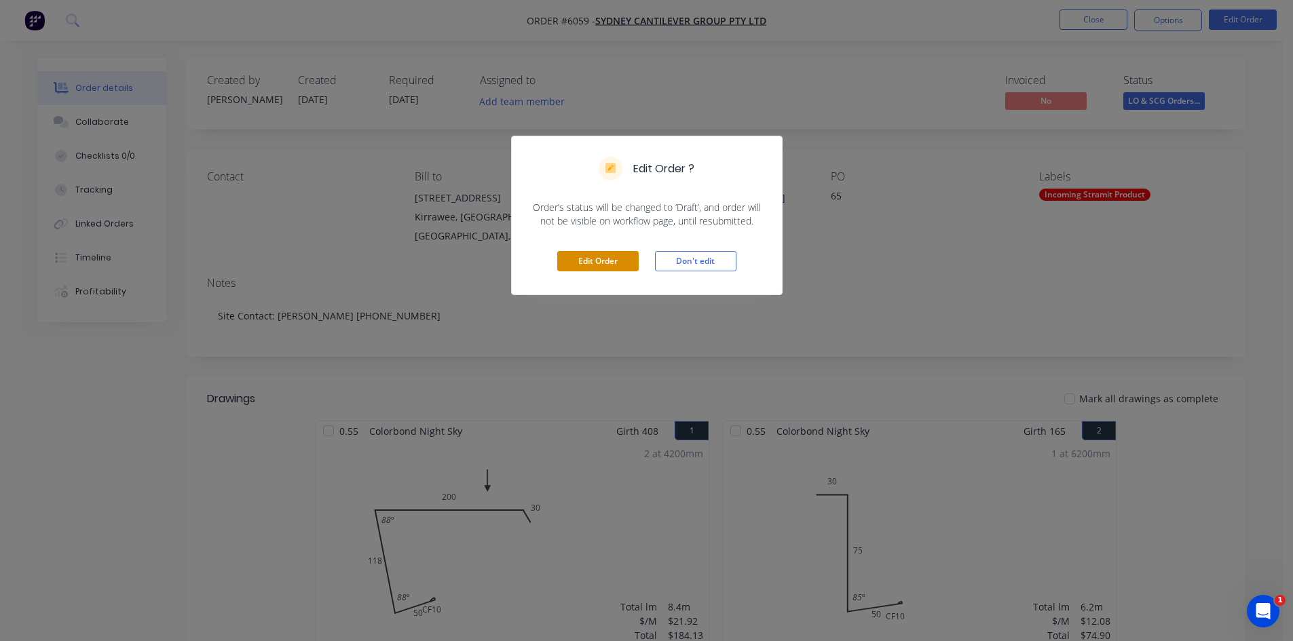
click at [585, 265] on button "Edit Order" at bounding box center [597, 261] width 81 height 20
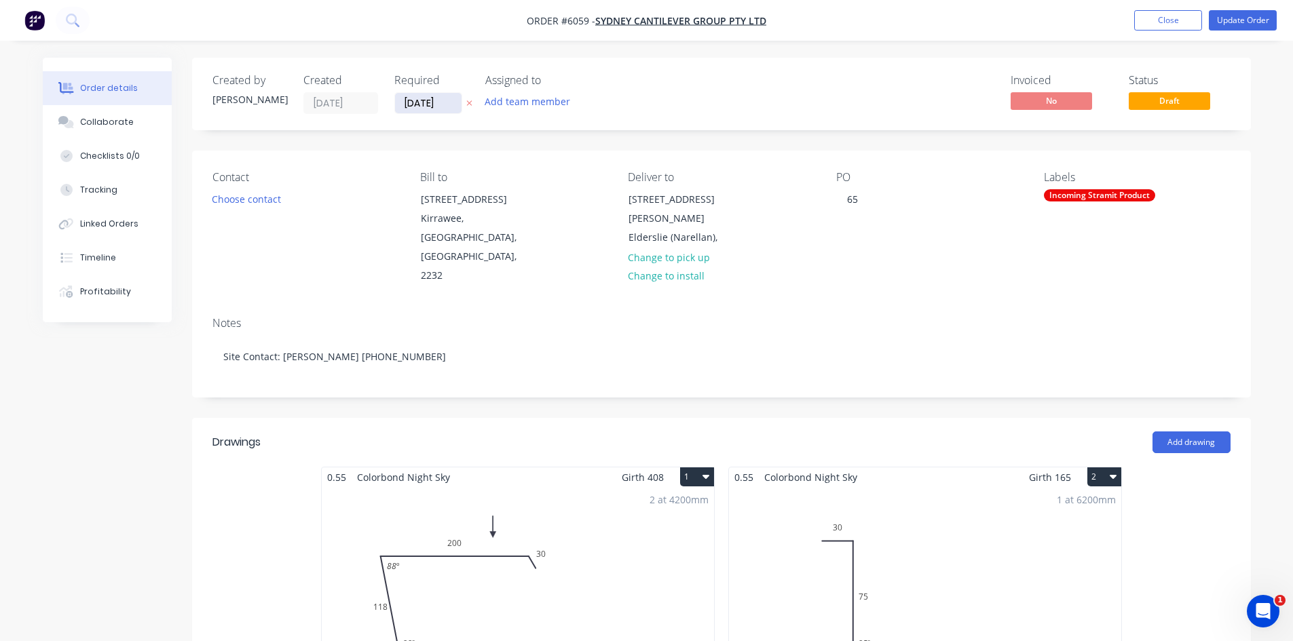
click at [441, 102] on input "25/09/25" at bounding box center [428, 103] width 67 height 20
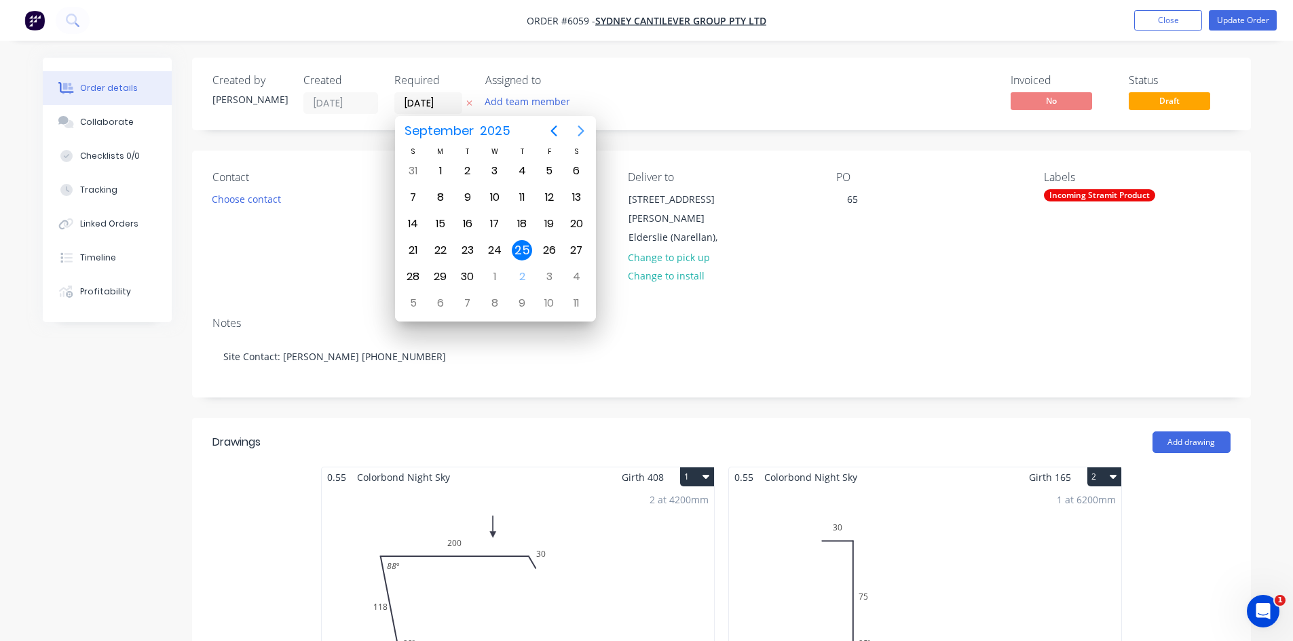
click at [584, 130] on icon "Next page" at bounding box center [581, 131] width 16 height 16
click at [499, 192] on div "8" at bounding box center [495, 197] width 20 height 20
type input "08/10/25"
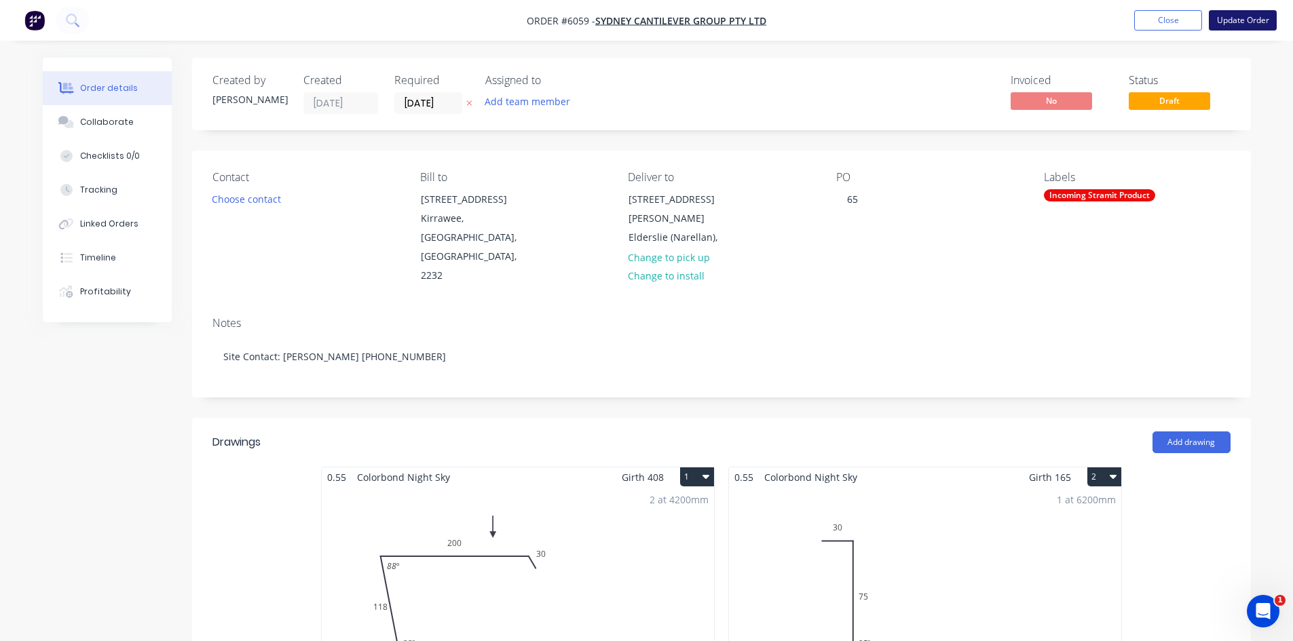
click at [1242, 20] on button "Update Order" at bounding box center [1243, 20] width 68 height 20
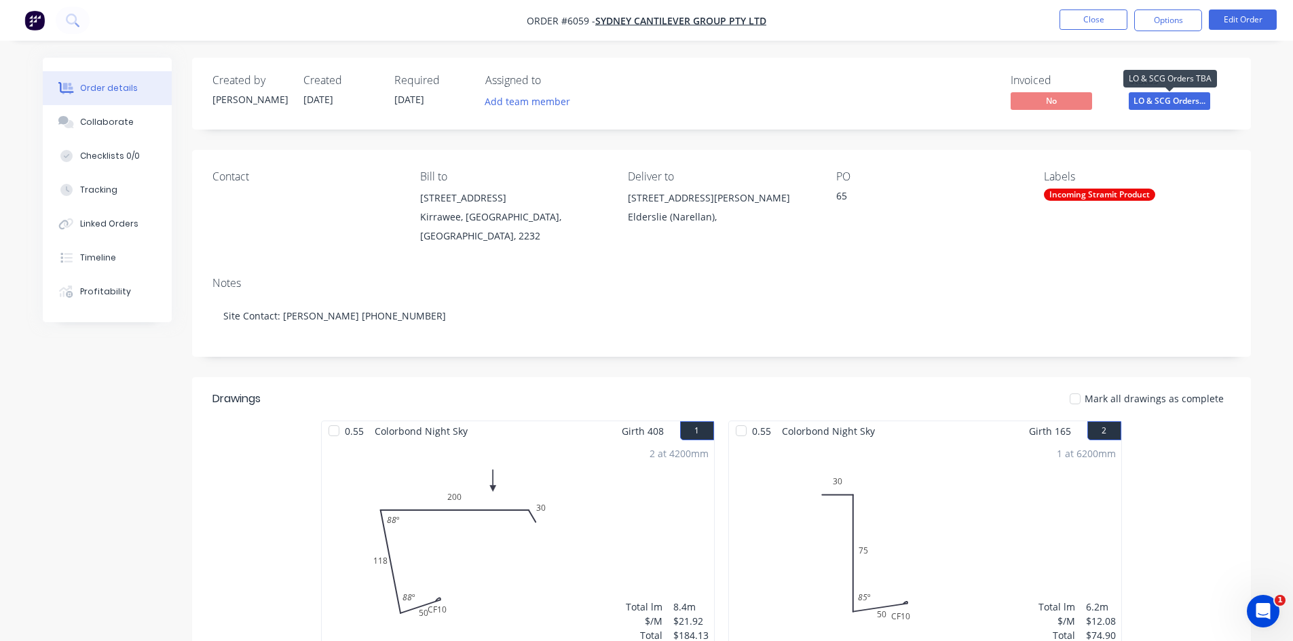
click at [1165, 98] on span "LO & SCG Orders..." at bounding box center [1169, 100] width 81 height 17
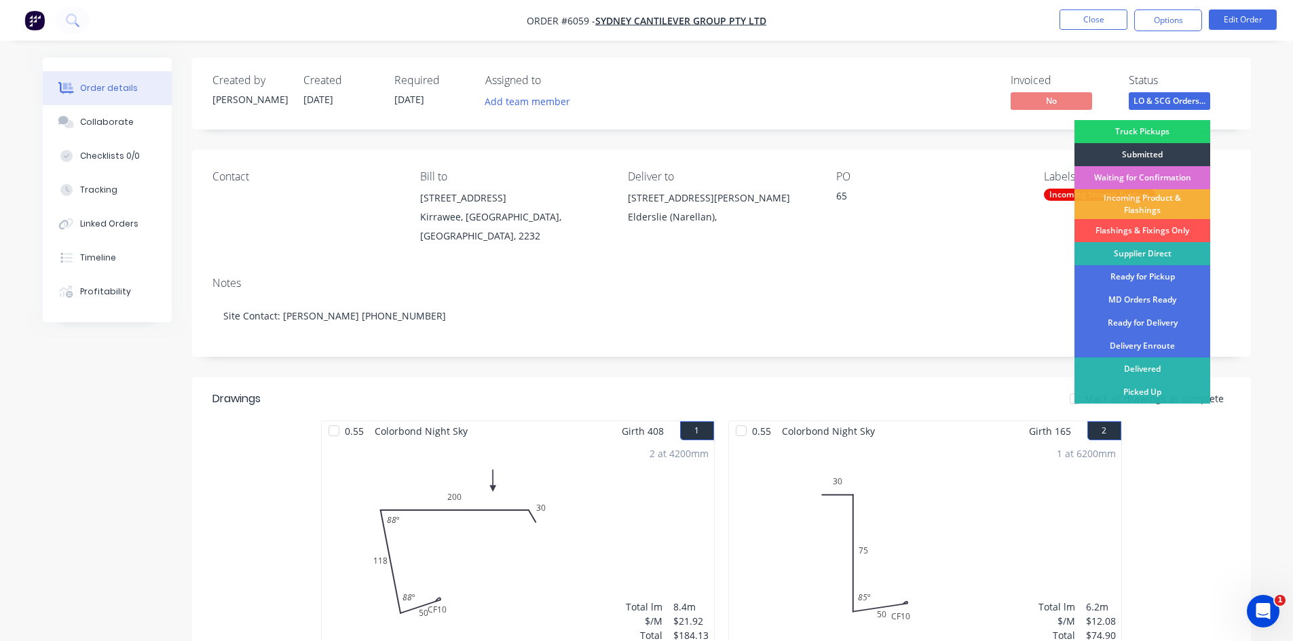
click at [1149, 176] on div "Waiting for Confirmation" at bounding box center [1142, 177] width 136 height 23
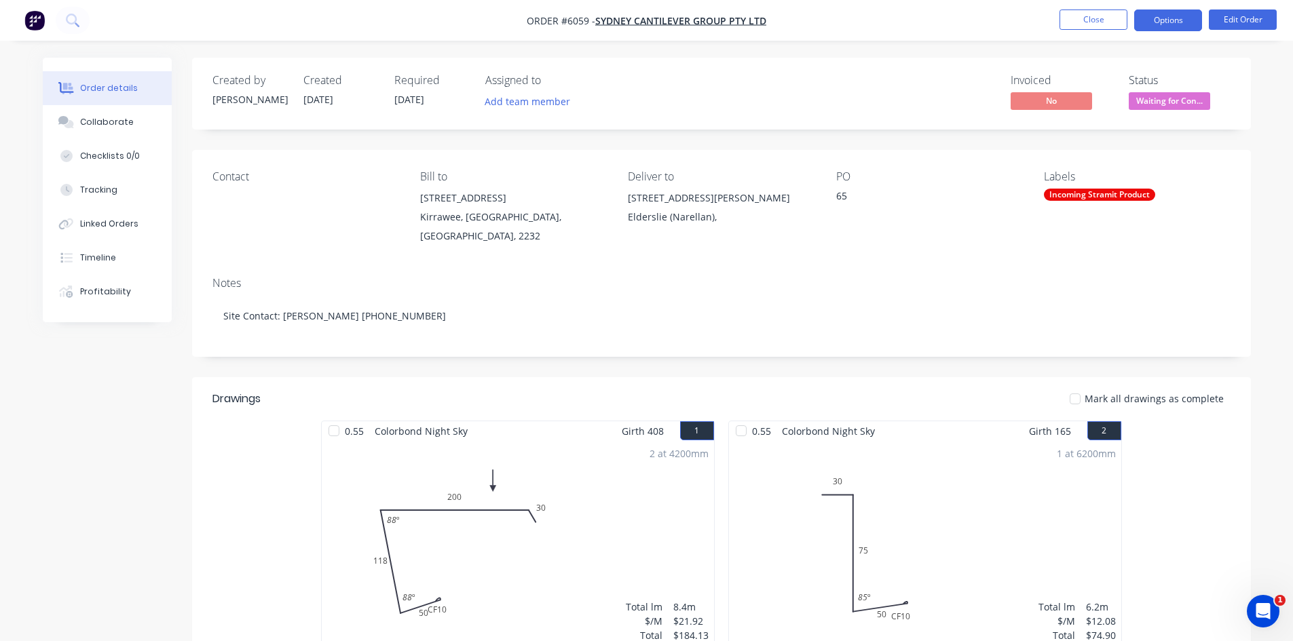
click at [1188, 22] on button "Options" at bounding box center [1168, 21] width 68 height 22
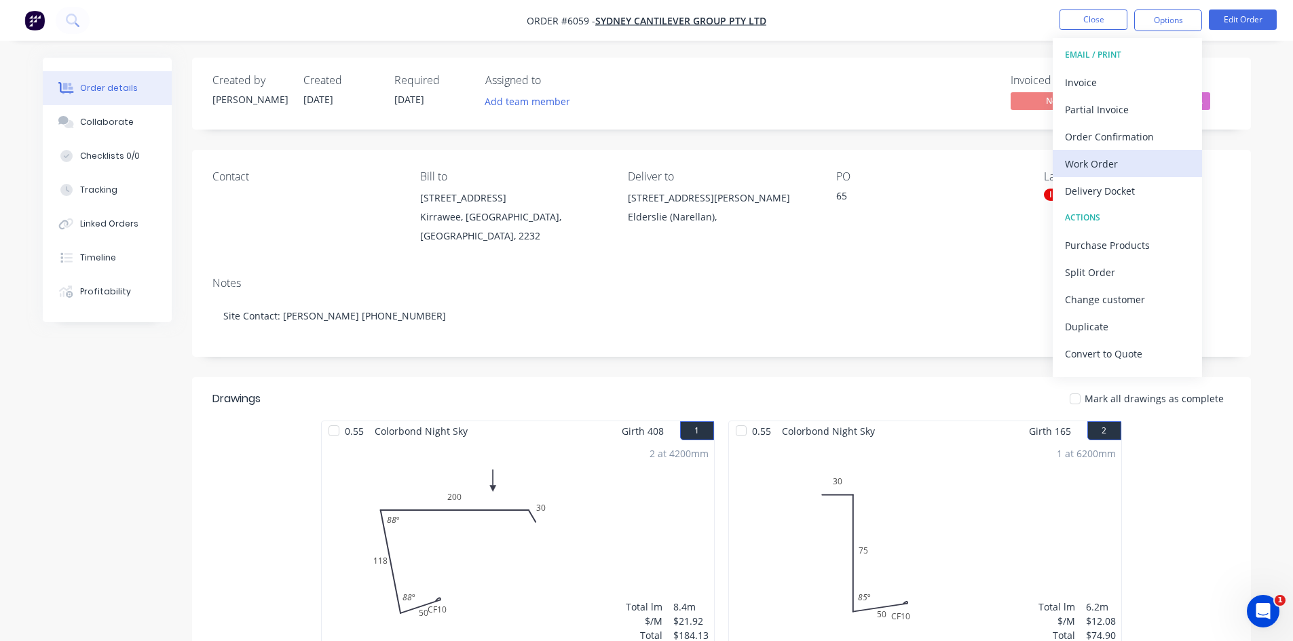
click at [1116, 166] on div "Work Order" at bounding box center [1127, 164] width 125 height 20
click at [1095, 160] on div "Custom" at bounding box center [1127, 164] width 125 height 20
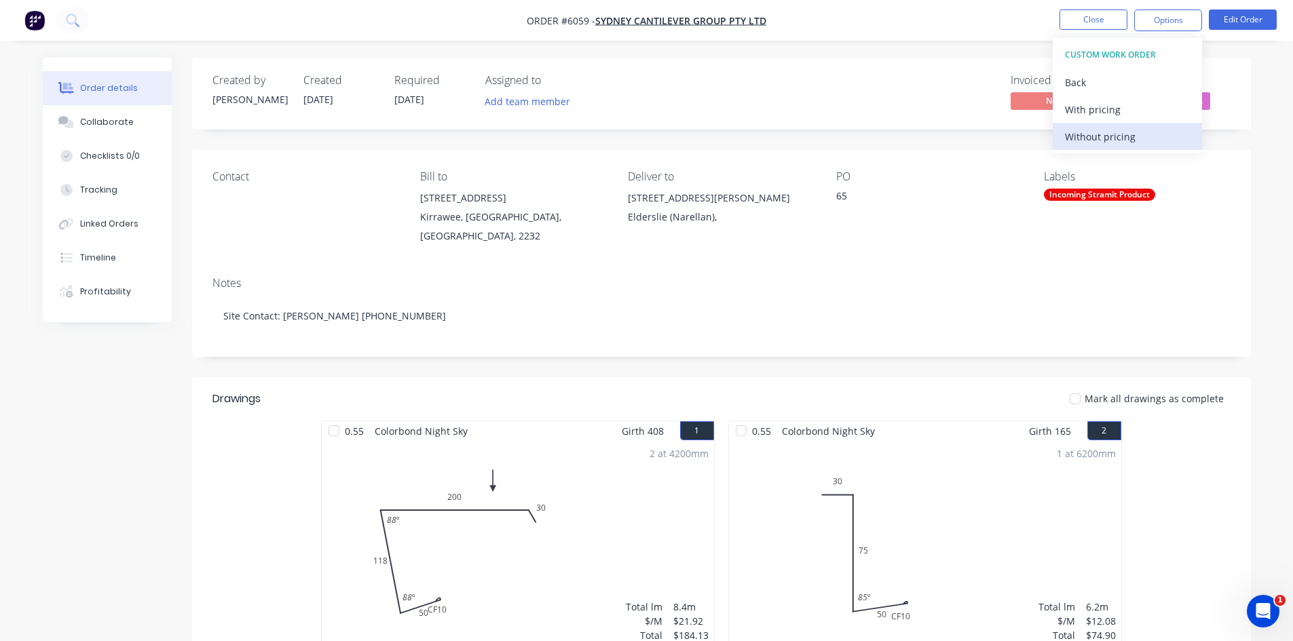
click at [1101, 129] on div "Without pricing" at bounding box center [1127, 137] width 125 height 20
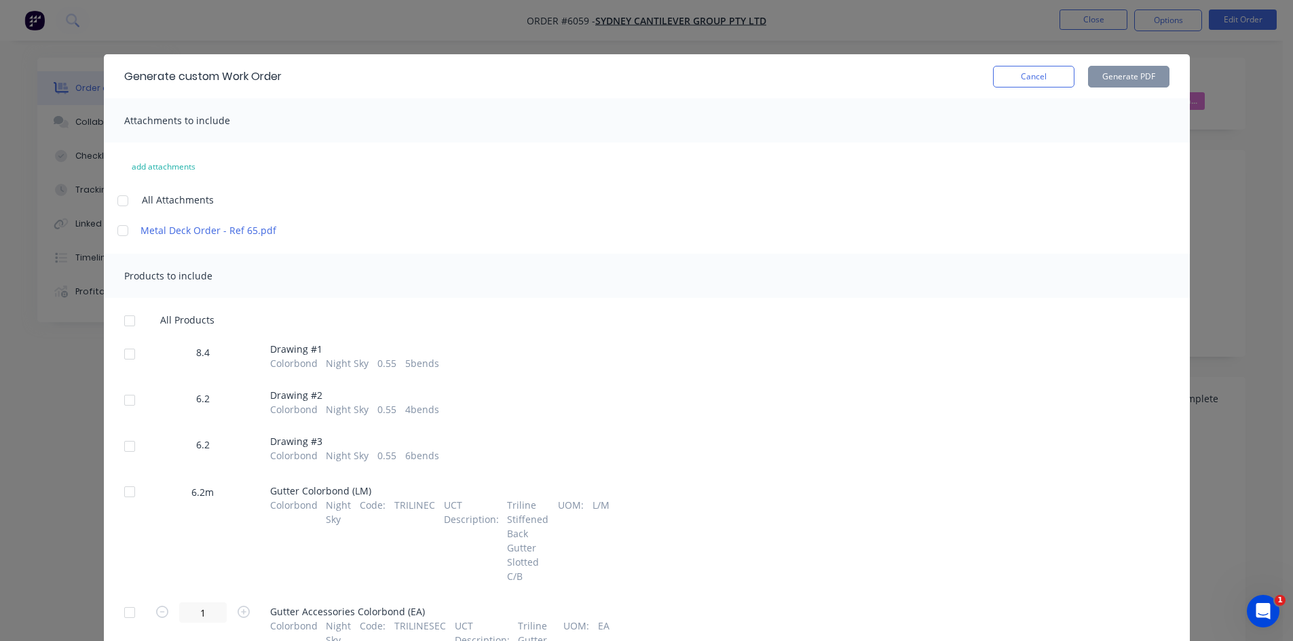
click at [122, 352] on div at bounding box center [129, 354] width 27 height 27
click at [124, 398] on div at bounding box center [129, 400] width 27 height 27
click at [121, 443] on div at bounding box center [129, 446] width 27 height 27
click at [1124, 75] on button "Generate PDF" at bounding box center [1128, 77] width 81 height 22
click at [1032, 70] on button "Cancel" at bounding box center [1033, 77] width 81 height 22
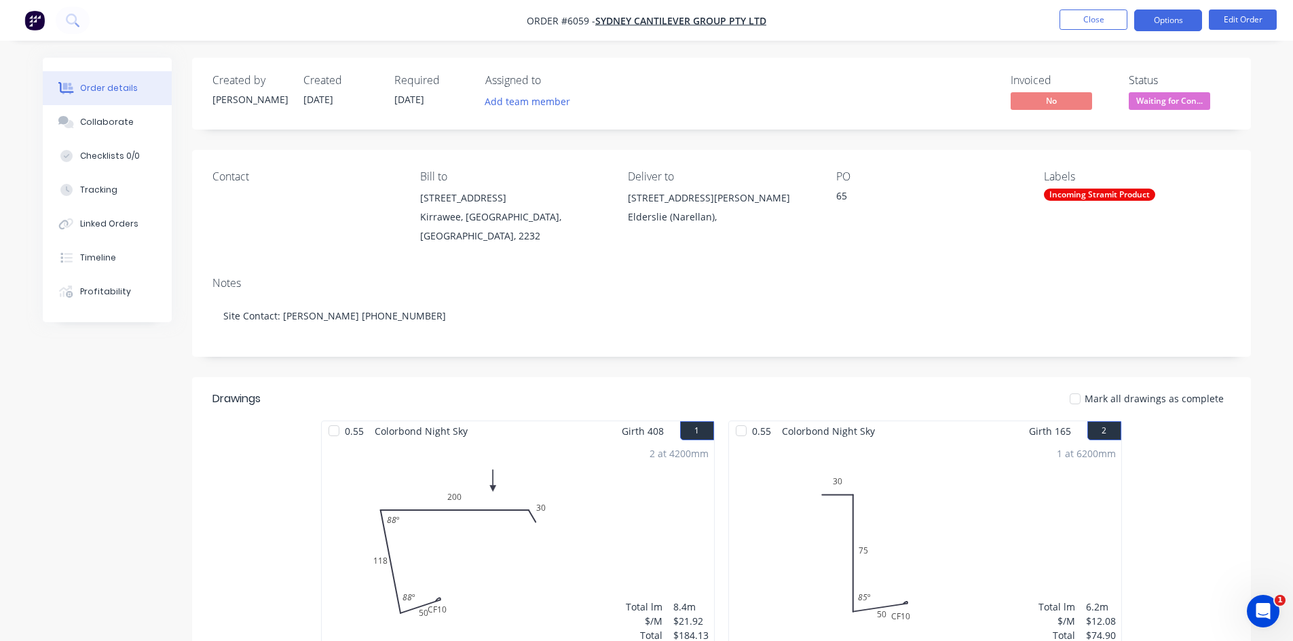
click at [1155, 26] on button "Options" at bounding box center [1168, 21] width 68 height 22
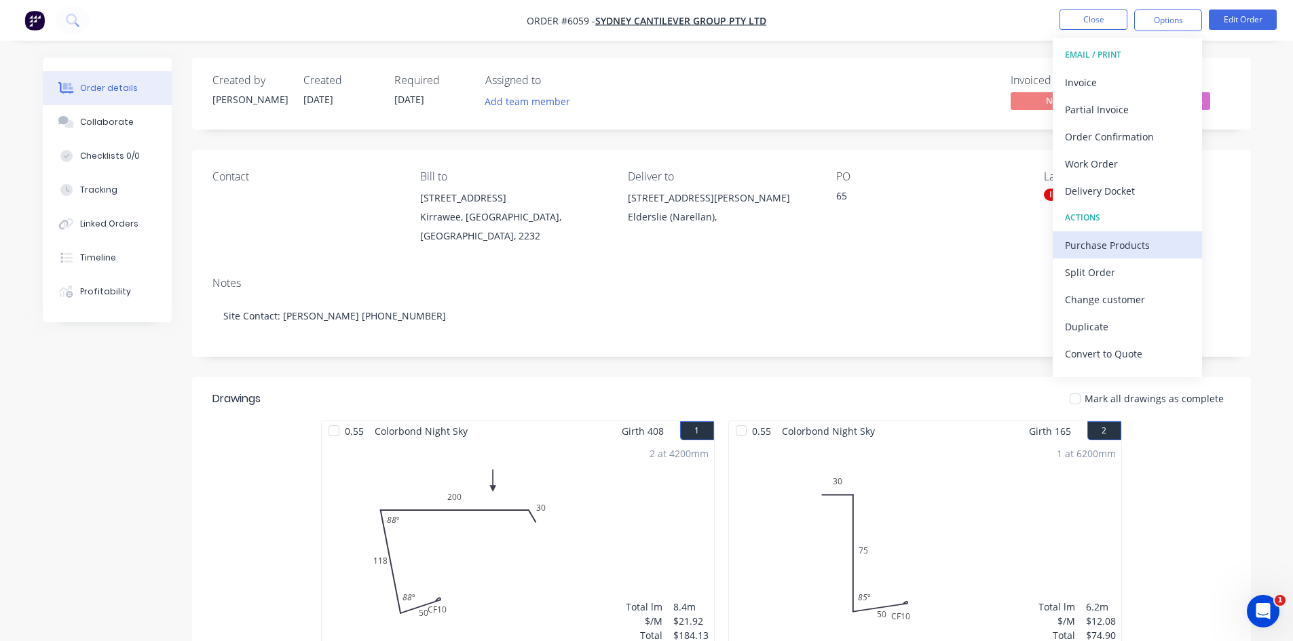
click at [1099, 243] on div "Purchase Products" at bounding box center [1127, 245] width 125 height 20
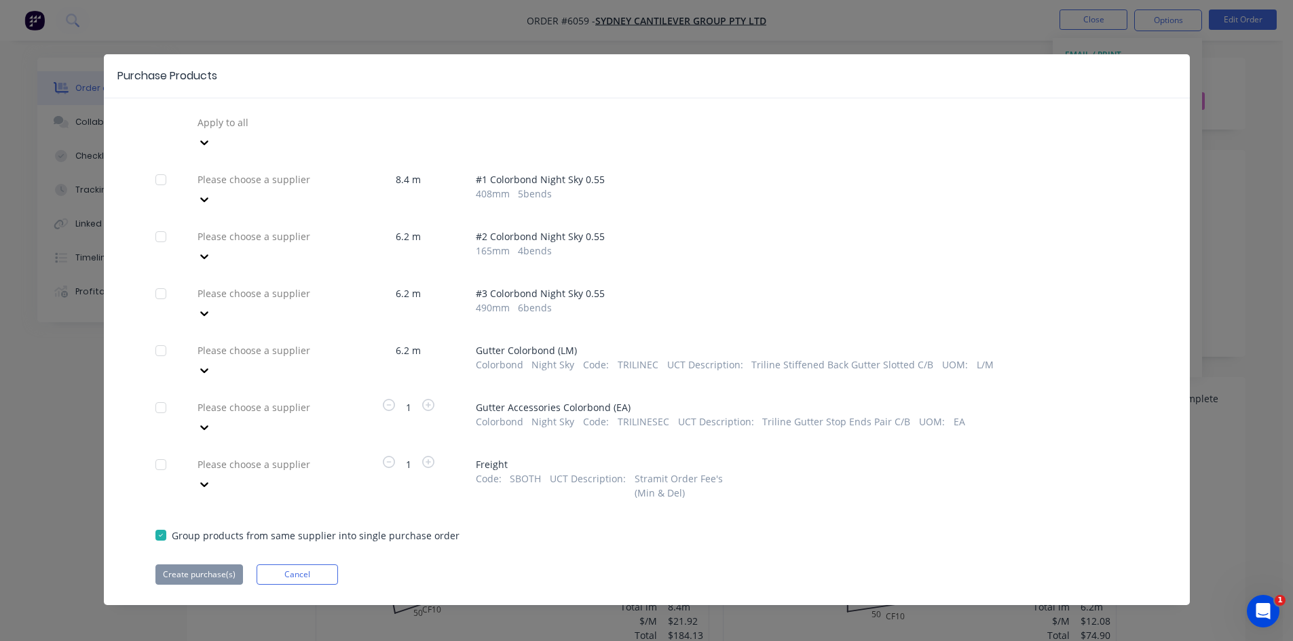
click at [267, 342] on div at bounding box center [293, 350] width 195 height 17
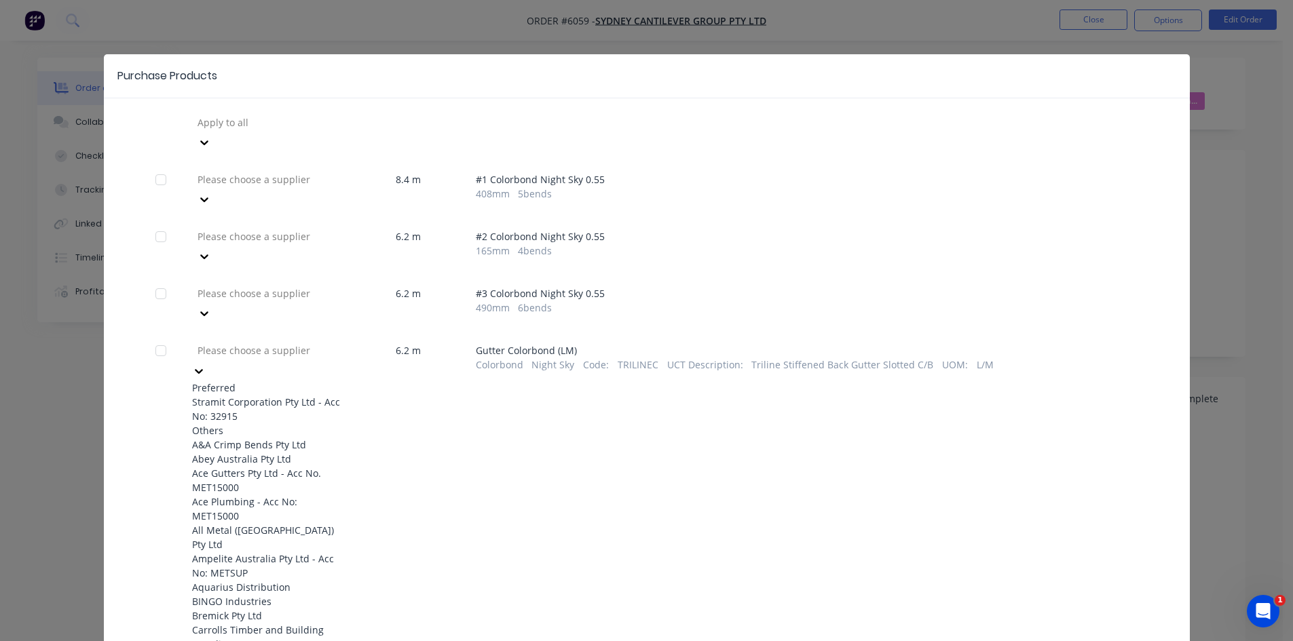
drag, startPoint x: 253, startPoint y: 361, endPoint x: 244, endPoint y: 369, distance: 12.0
click at [253, 395] on div "Stramit Corporation Pty Ltd - Acc No: 32915" at bounding box center [266, 409] width 149 height 29
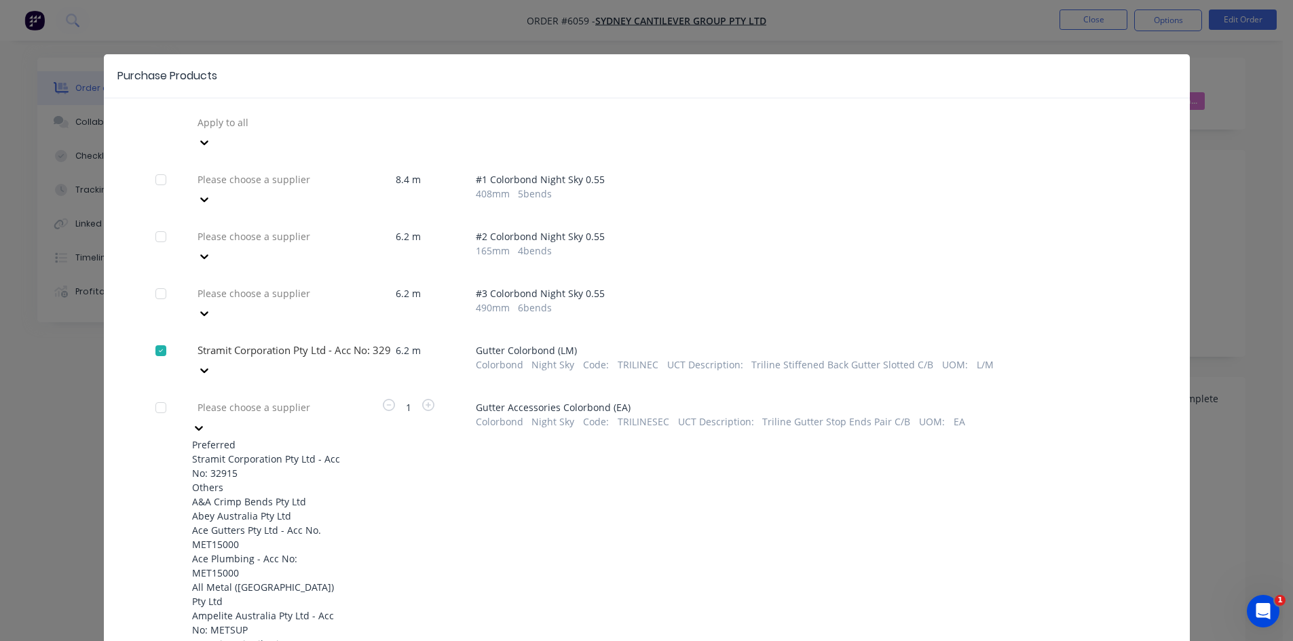
click at [242, 399] on div at bounding box center [293, 407] width 195 height 17
click at [246, 452] on div "Stramit Corporation Pty Ltd - Acc No: 32915" at bounding box center [266, 466] width 149 height 29
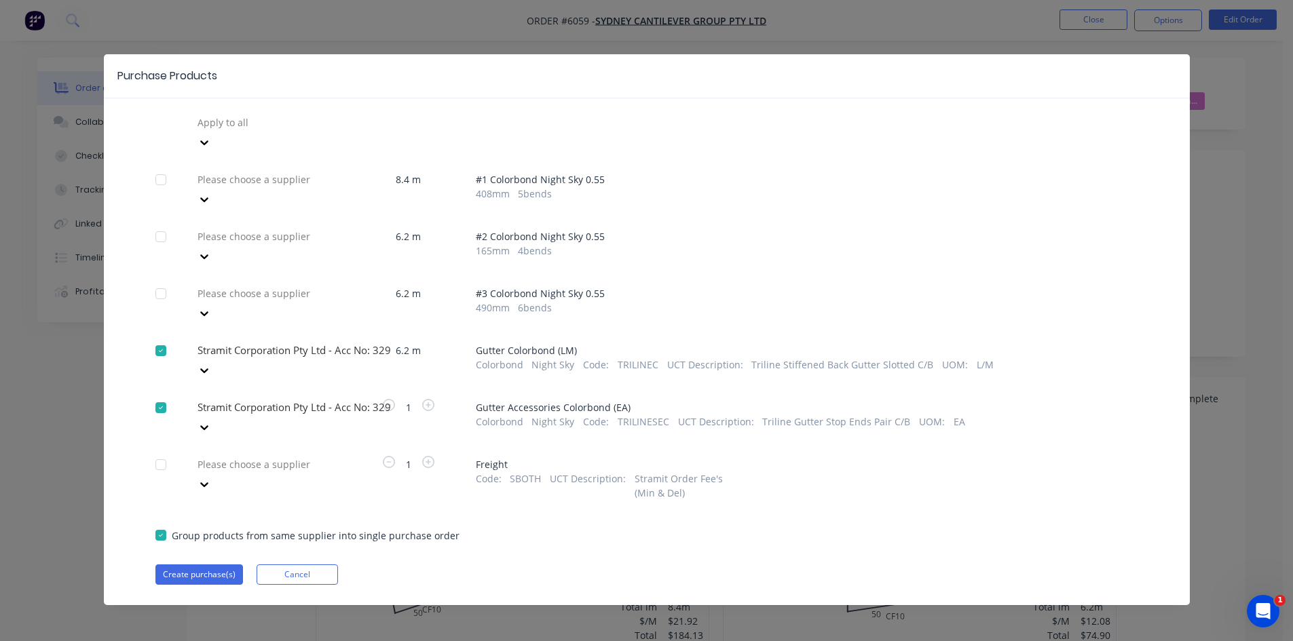
click at [244, 456] on div at bounding box center [293, 464] width 195 height 17
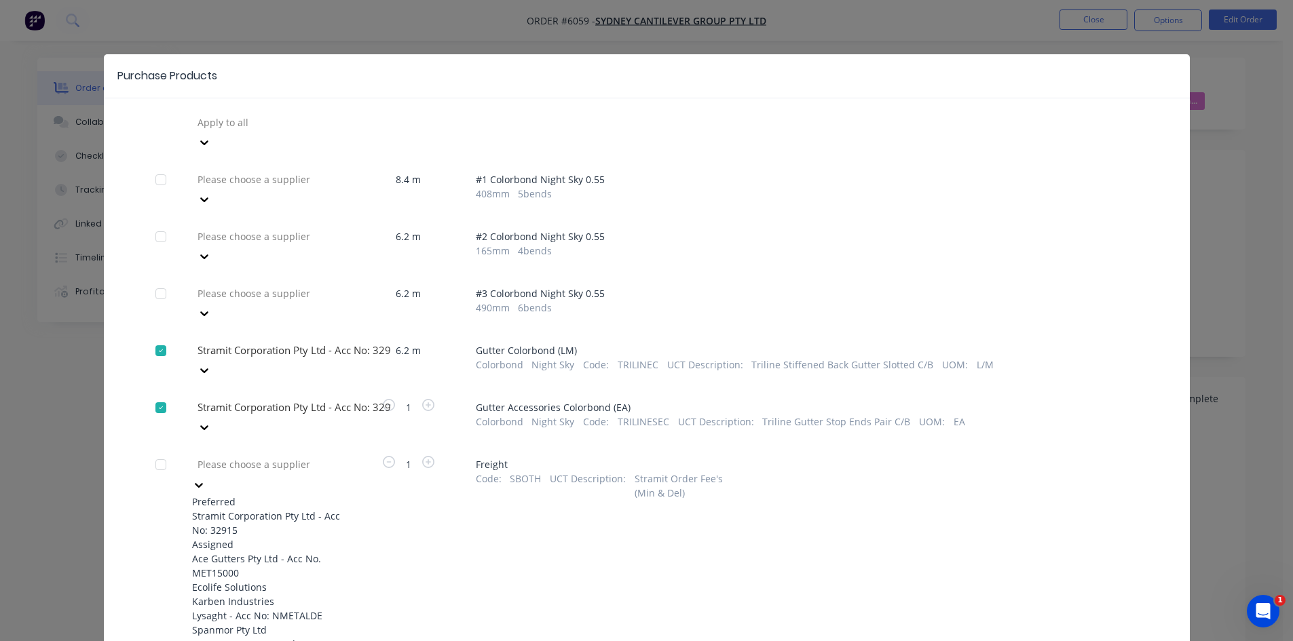
click at [250, 509] on div "Stramit Corporation Pty Ltd - Acc No: 32915" at bounding box center [266, 523] width 149 height 29
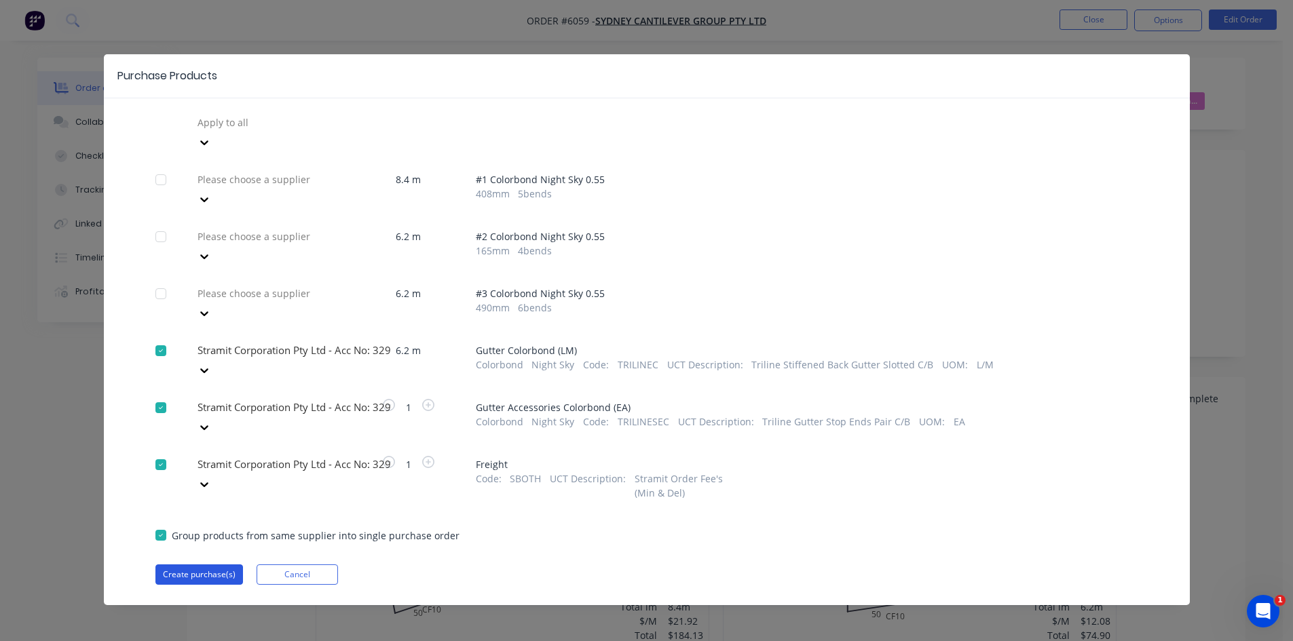
click at [216, 565] on button "Create purchase(s)" at bounding box center [199, 575] width 88 height 20
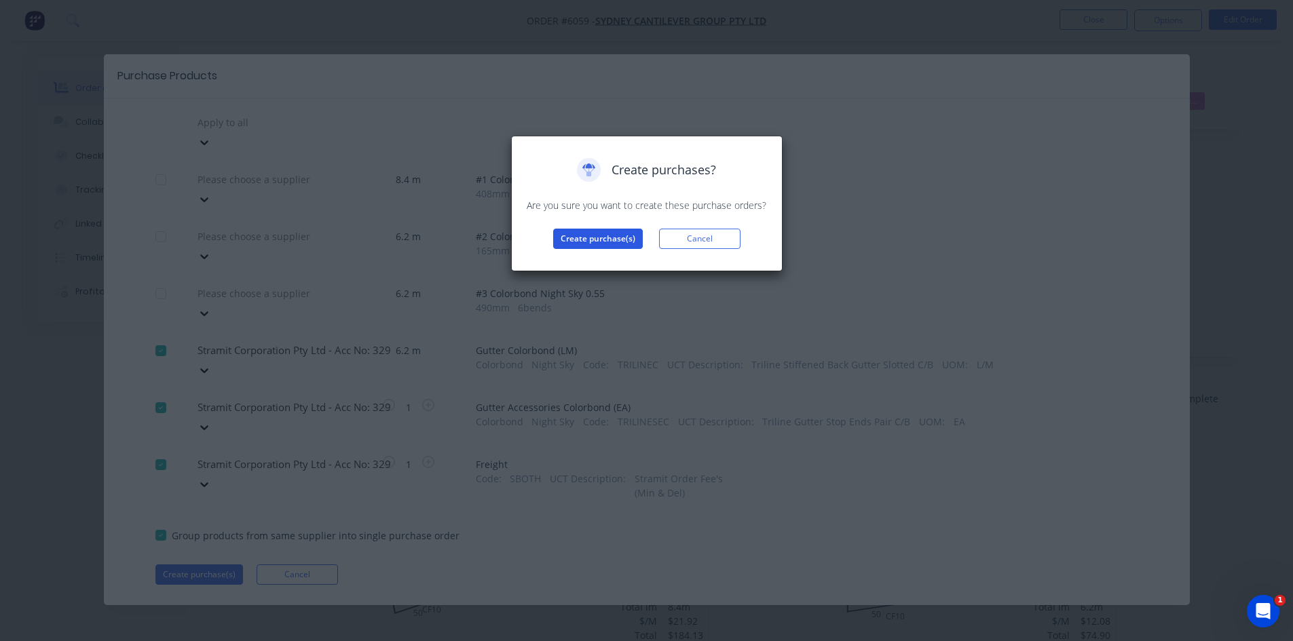
click at [623, 235] on button "Create purchase(s)" at bounding box center [598, 239] width 90 height 20
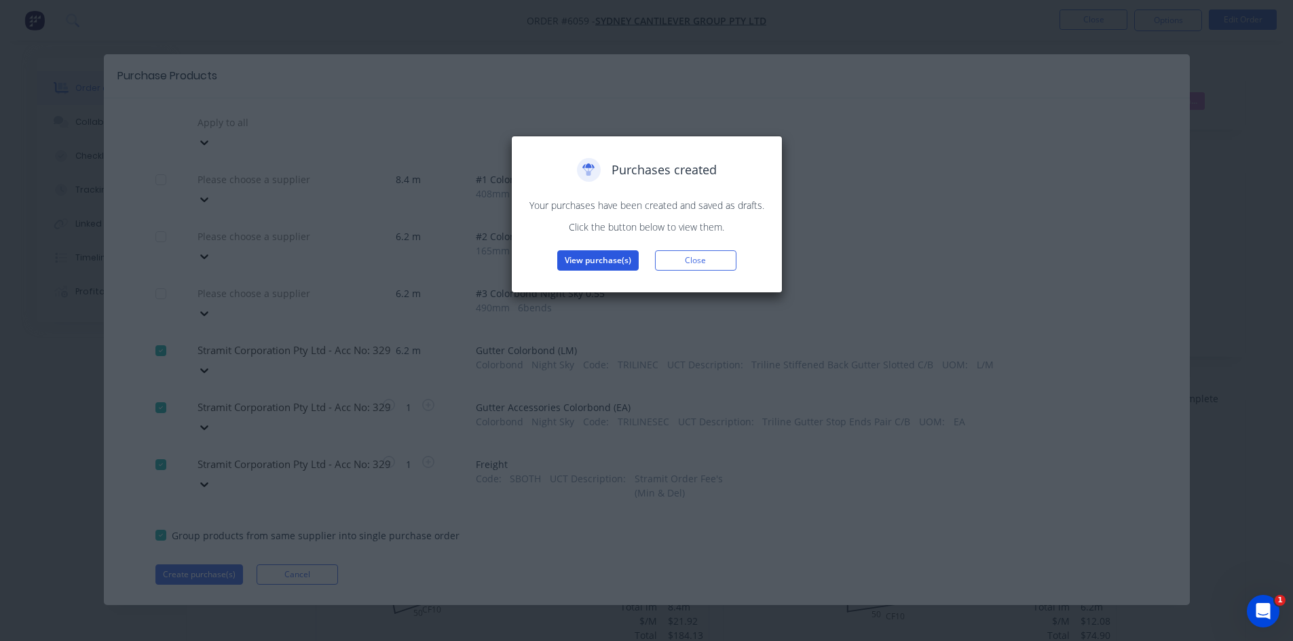
click at [580, 253] on button "View purchase(s)" at bounding box center [597, 260] width 81 height 20
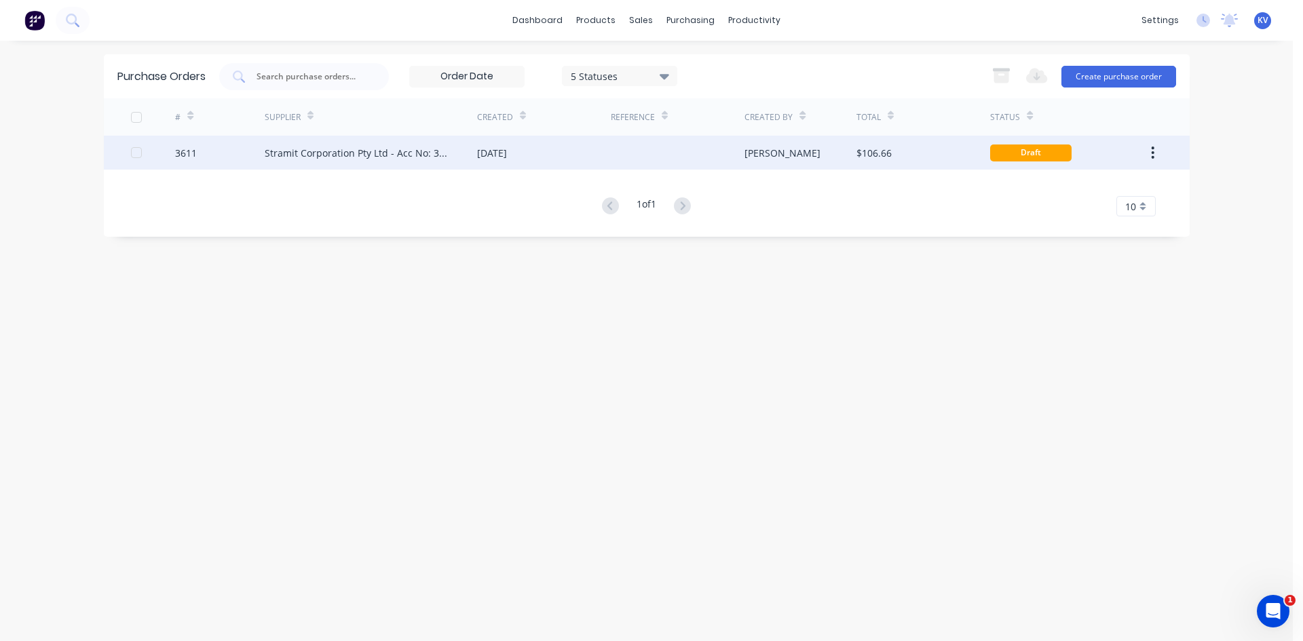
click at [438, 153] on div "Stramit Corporation Pty Ltd - Acc No: 32915" at bounding box center [357, 153] width 185 height 14
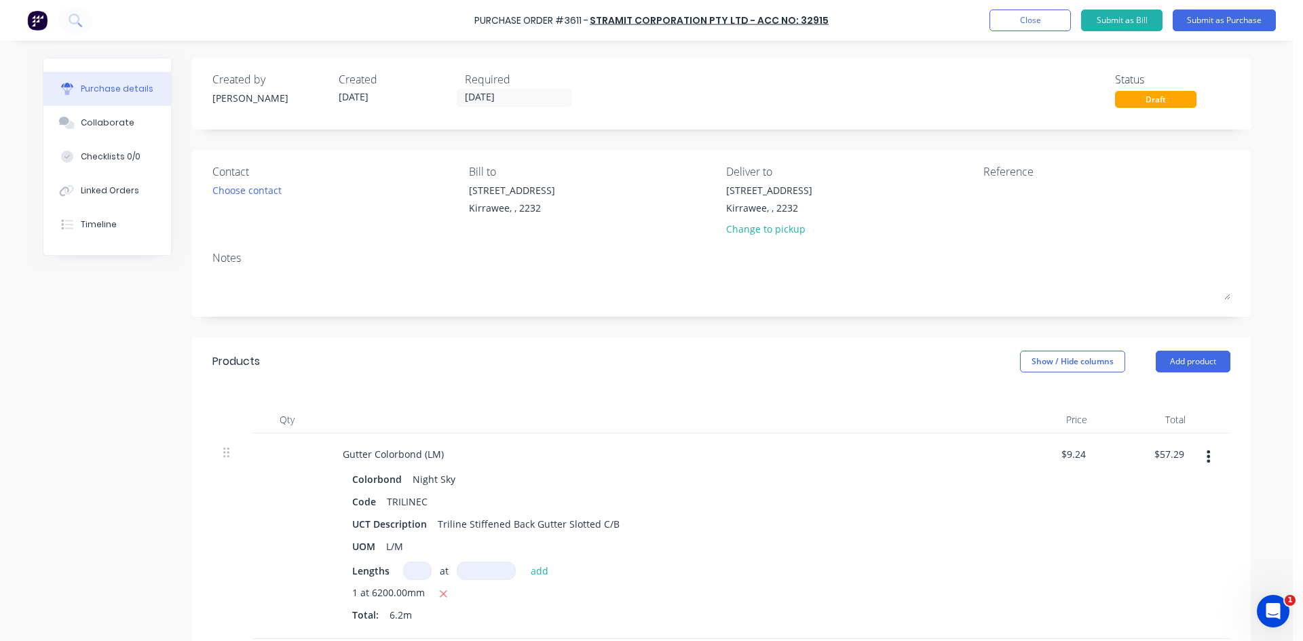
drag, startPoint x: 1243, startPoint y: 16, endPoint x: 557, endPoint y: 227, distance: 717.0
click at [574, 239] on div "Purchase Order #3611 - Stramit Corporation Pty Ltd - Acc No: 32915 Add product …" at bounding box center [646, 320] width 1293 height 641
click at [542, 104] on input "[DATE]" at bounding box center [514, 98] width 114 height 17
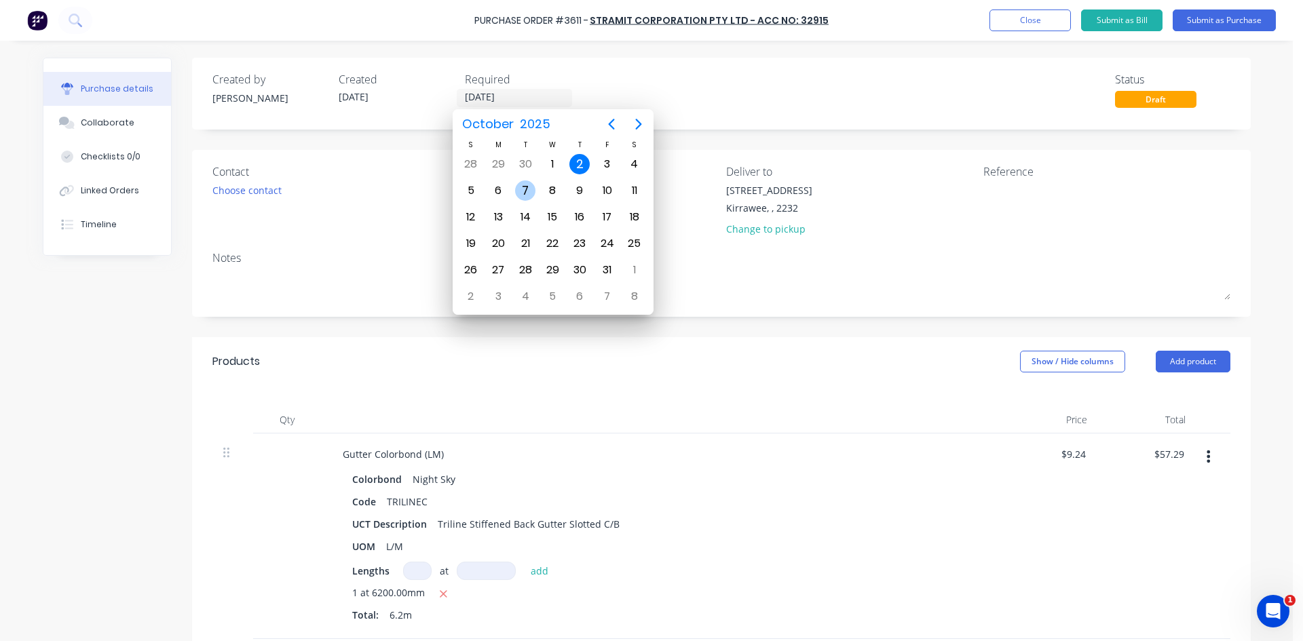
click at [522, 191] on div "7" at bounding box center [525, 191] width 20 height 20
type input "07/10/25"
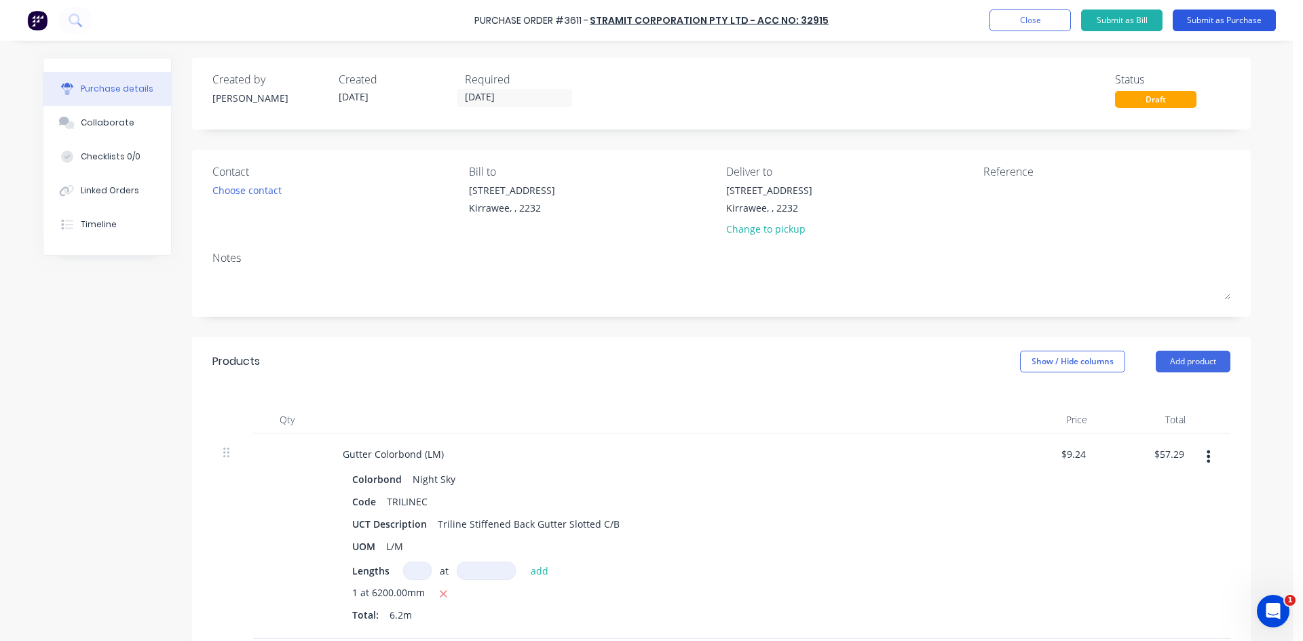
click at [1250, 14] on button "Submit as Purchase" at bounding box center [1224, 21] width 103 height 22
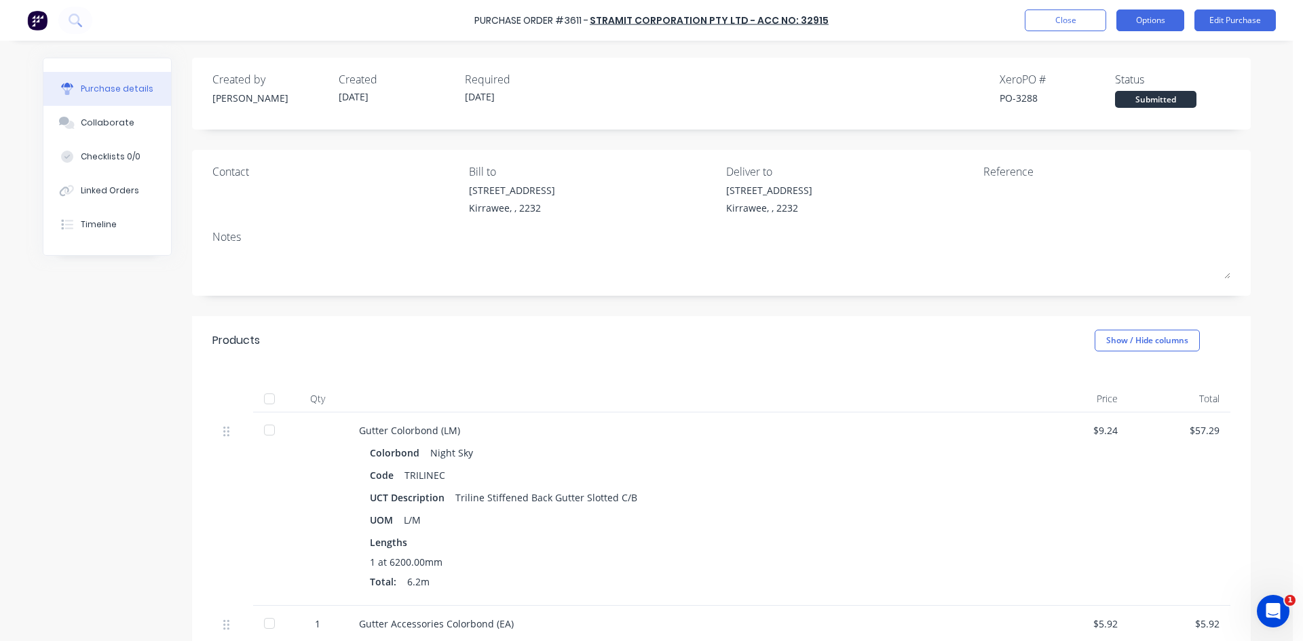
click at [1177, 22] on button "Options" at bounding box center [1150, 21] width 68 height 22
click at [1220, 60] on div "Created by Kristy Created 02/10/25 Required 07/10/25 Xero PO # PO-3288 Status S…" at bounding box center [721, 94] width 1059 height 72
click at [1167, 22] on button "Options" at bounding box center [1150, 21] width 68 height 22
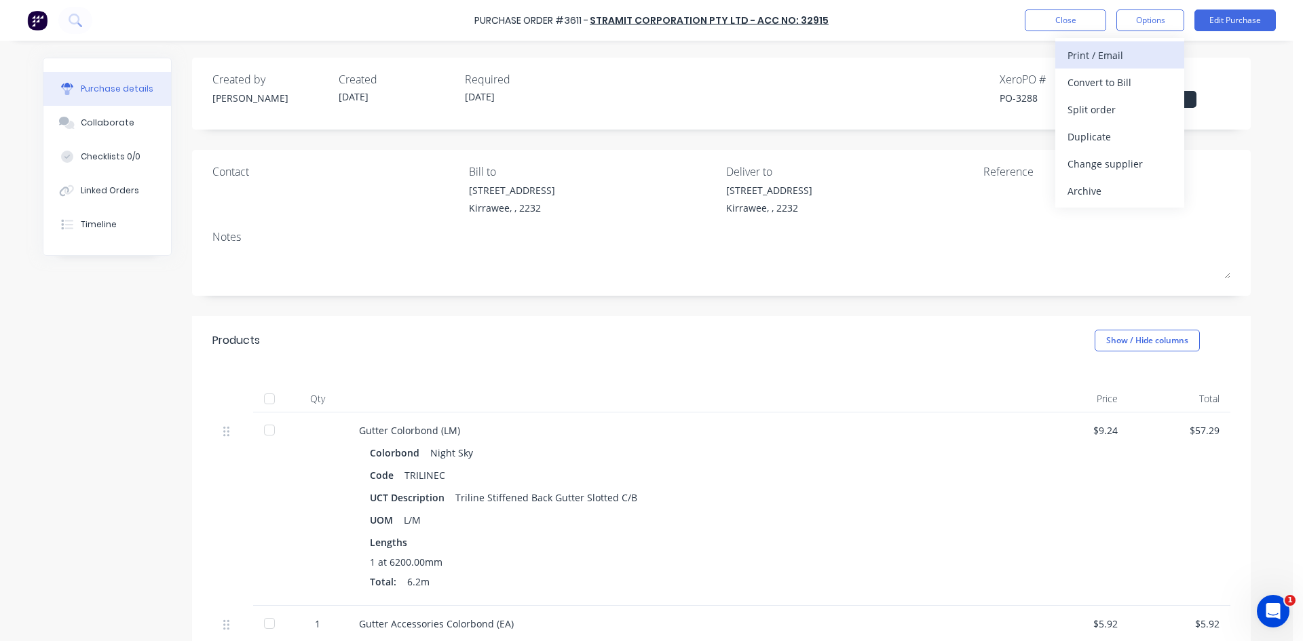
click at [1148, 48] on div "Print / Email" at bounding box center [1119, 55] width 105 height 20
click at [1105, 116] on div "Without pricing" at bounding box center [1119, 110] width 105 height 20
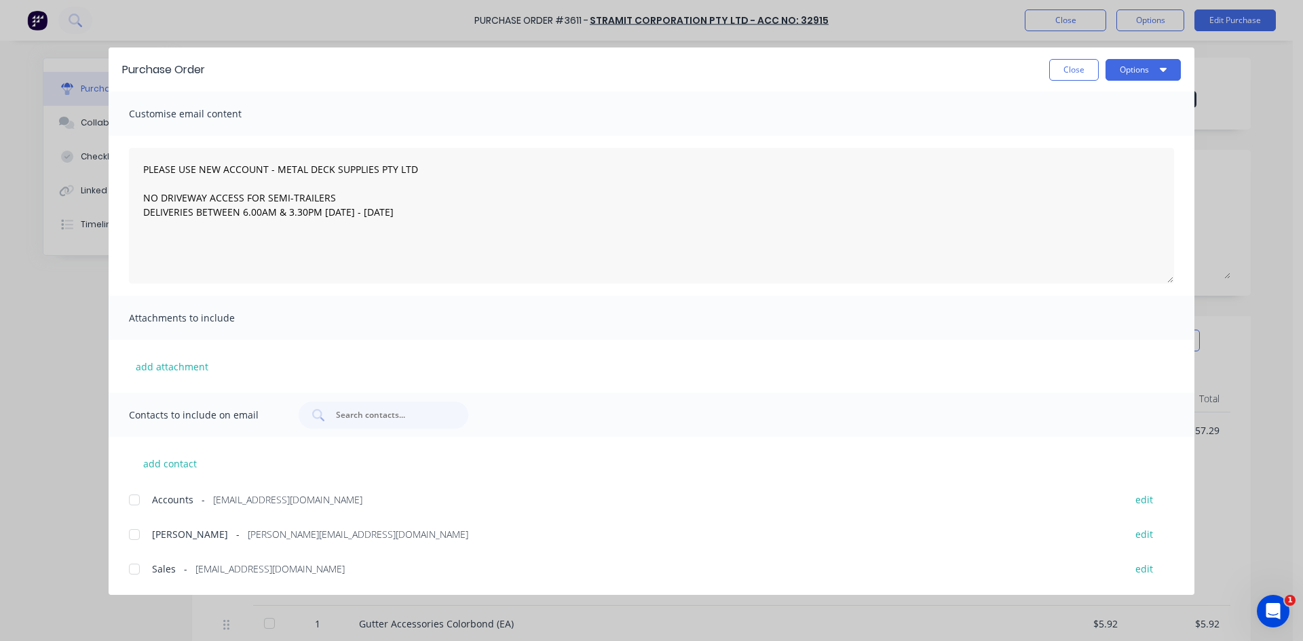
click at [142, 573] on div at bounding box center [134, 569] width 27 height 27
click at [1146, 73] on button "Options" at bounding box center [1142, 70] width 75 height 22
click at [1118, 155] on div "Email" at bounding box center [1116, 159] width 105 height 20
click at [1083, 70] on button "Close" at bounding box center [1074, 70] width 50 height 22
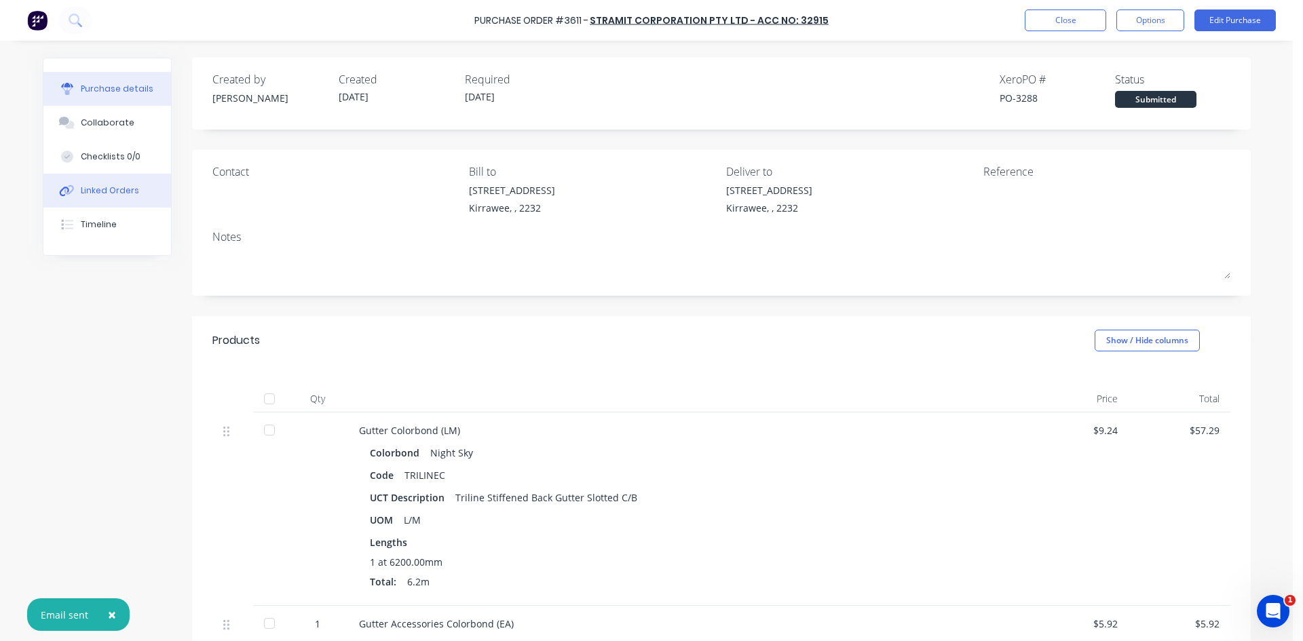
click at [74, 187] on button "Linked Orders" at bounding box center [107, 191] width 128 height 34
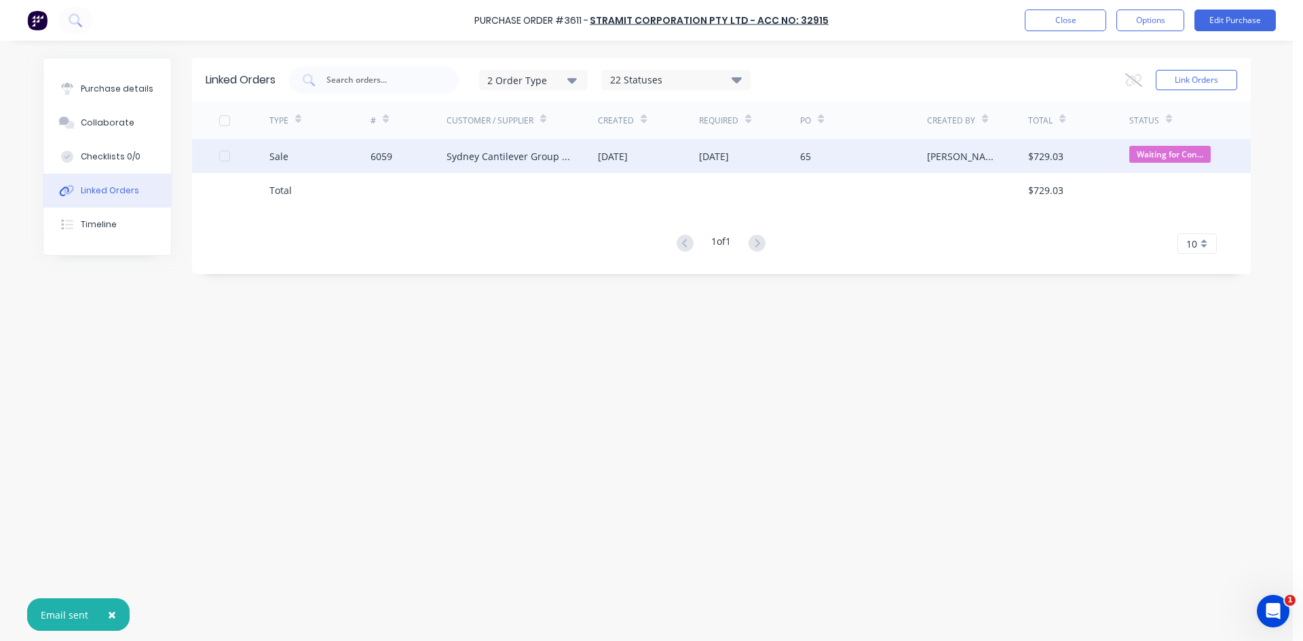
click at [502, 164] on div "Sydney Cantilever Group Pty Ltd" at bounding box center [523, 156] width 152 height 34
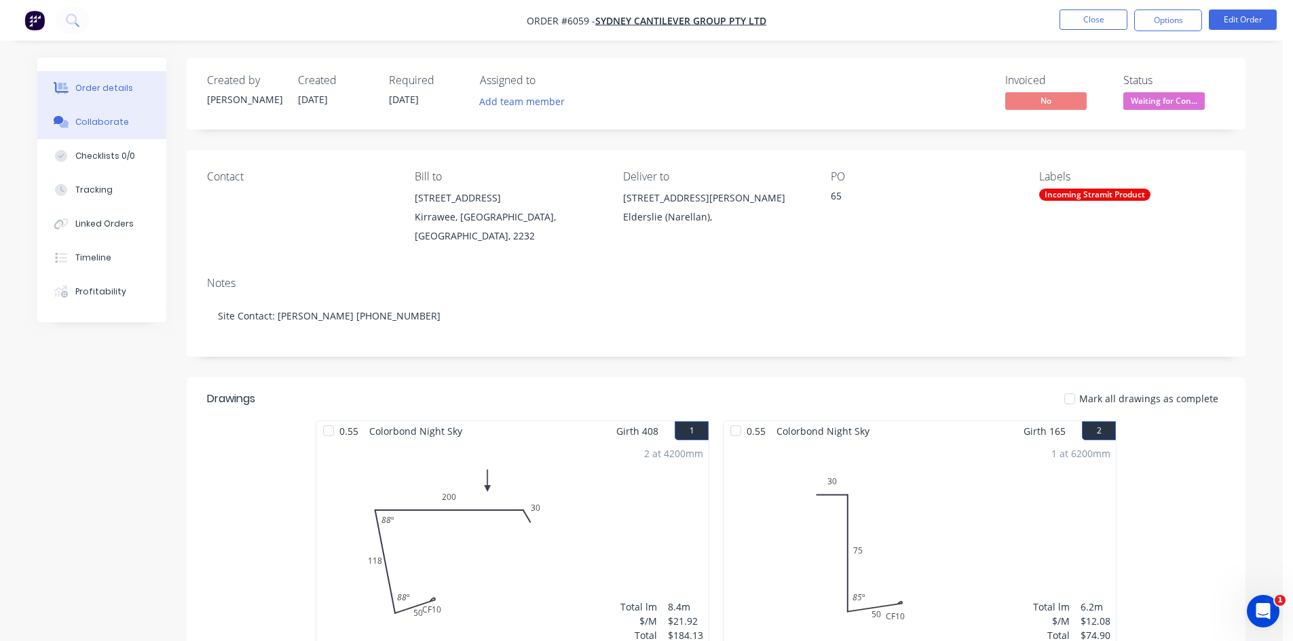
click at [78, 123] on div "Collaborate" at bounding box center [102, 122] width 54 height 12
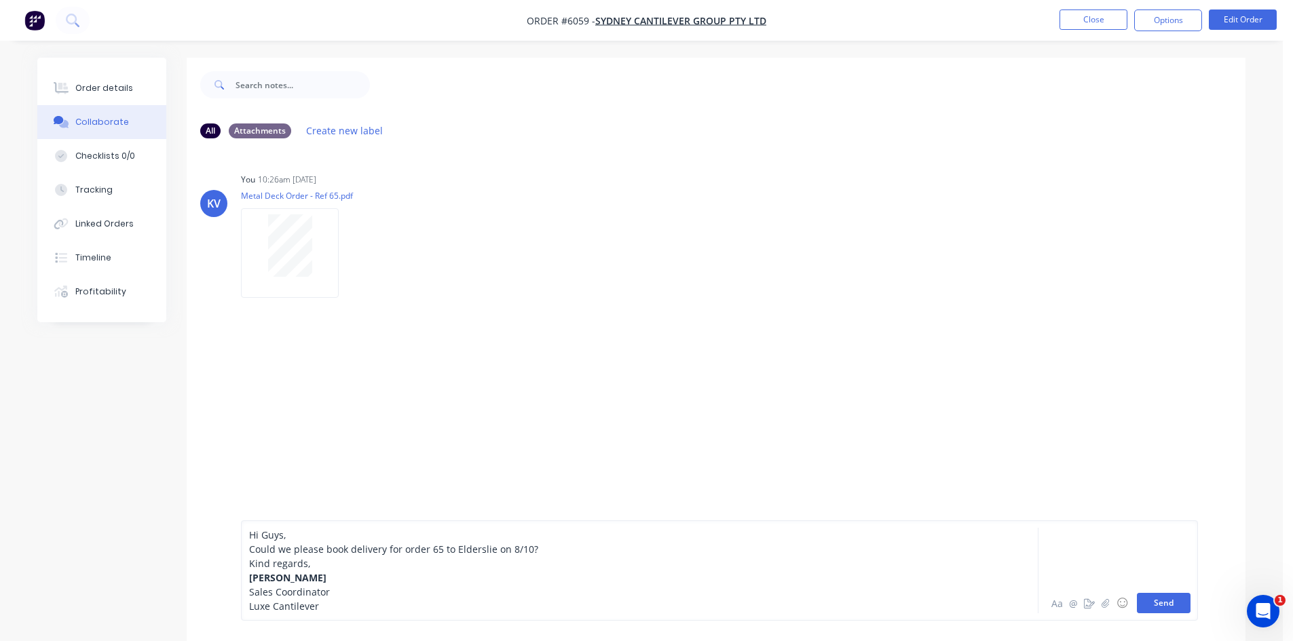
click at [1169, 596] on button "Send" at bounding box center [1164, 603] width 54 height 20
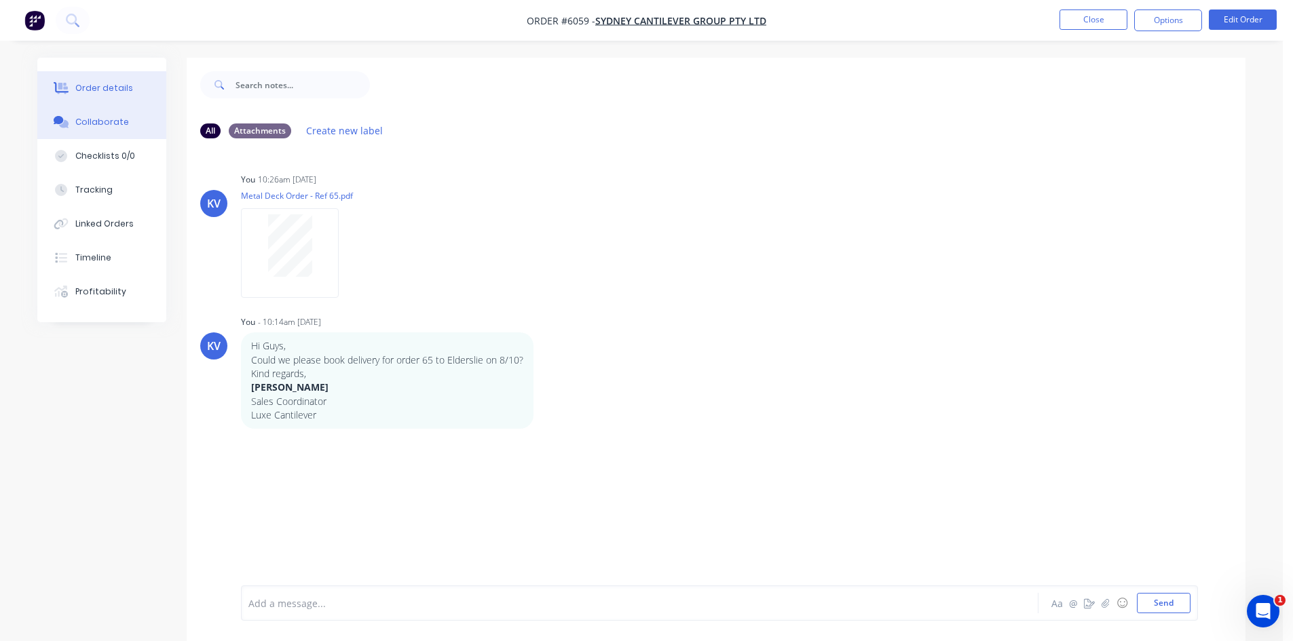
click at [102, 88] on div "Order details" at bounding box center [104, 88] width 58 height 12
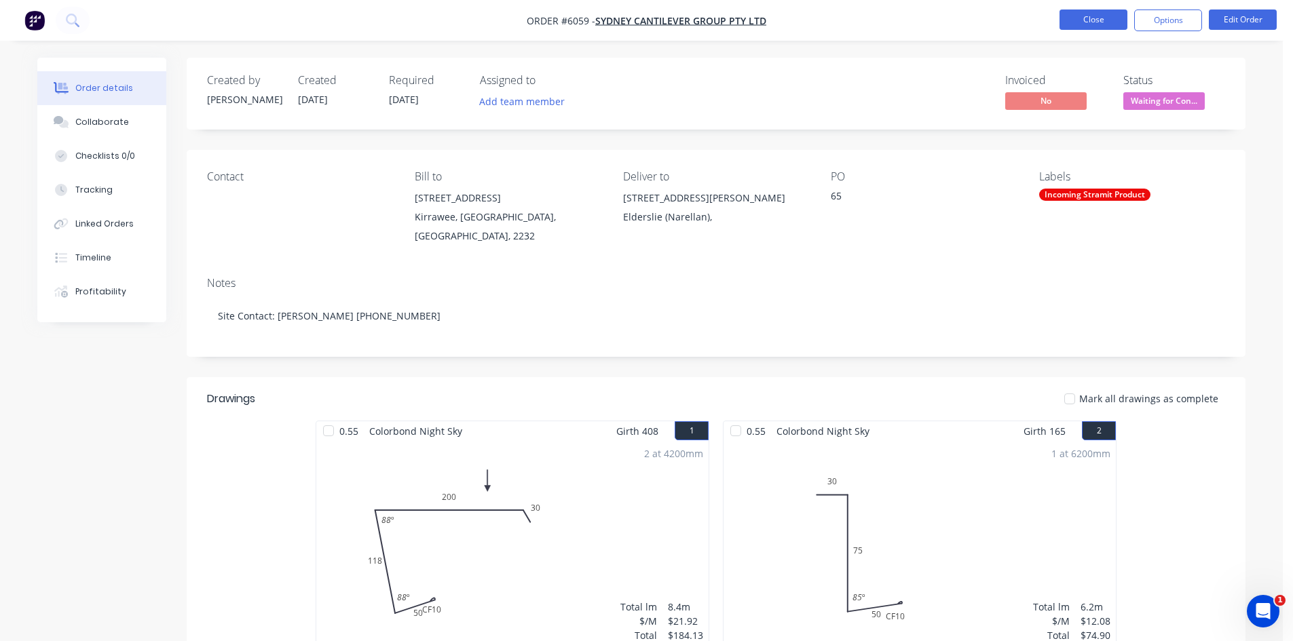
click at [1067, 18] on button "Close" at bounding box center [1093, 20] width 68 height 20
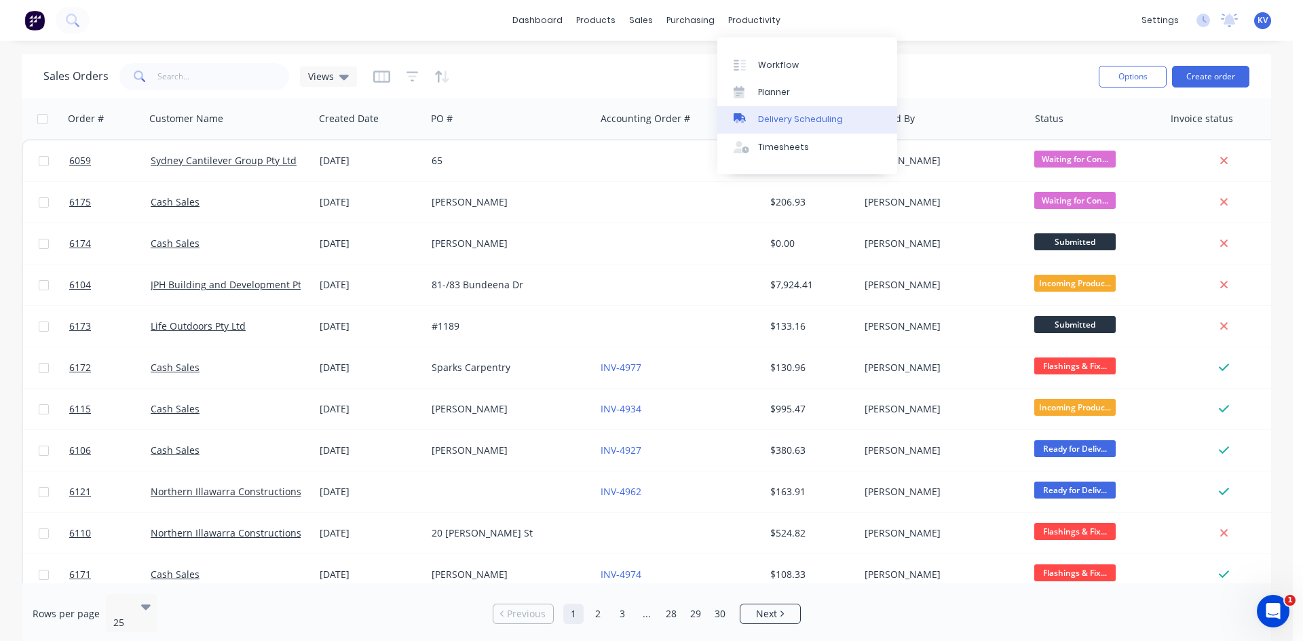
click at [790, 119] on div "Delivery Scheduling" at bounding box center [800, 119] width 85 height 12
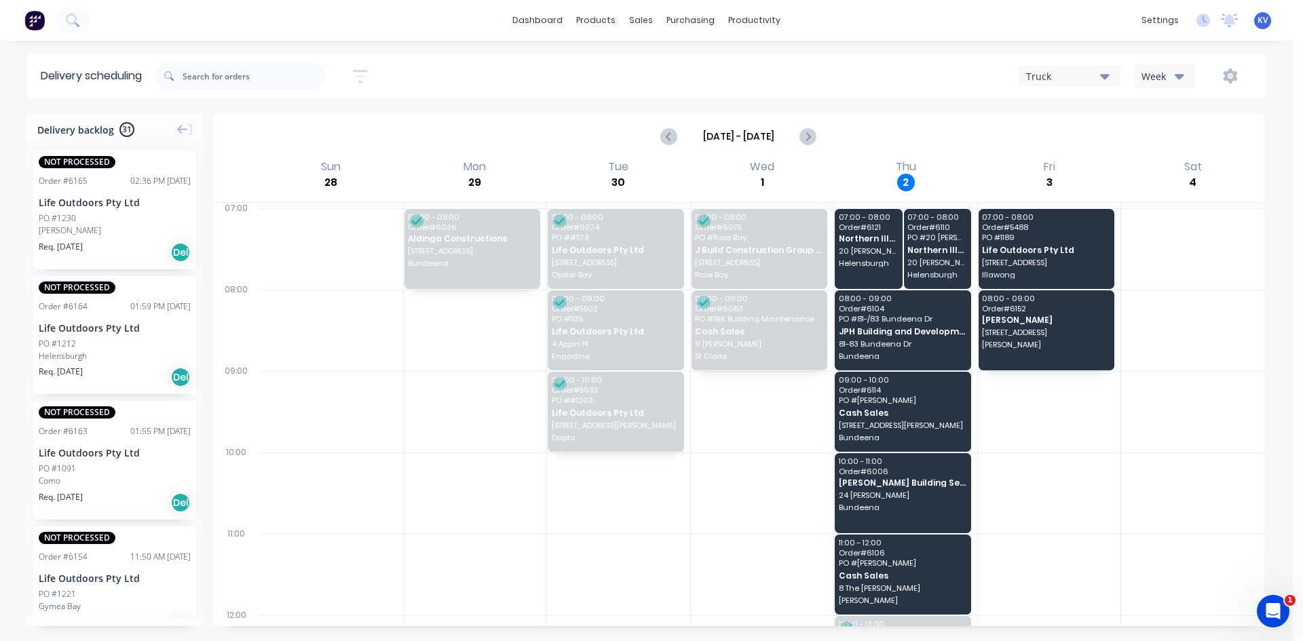
click at [977, 136] on div "Sep 28 - Oct 4" at bounding box center [738, 136] width 1048 height 42
click at [805, 142] on icon "Next page" at bounding box center [807, 136] width 16 height 16
type input "Oct 5 - Oct 11"
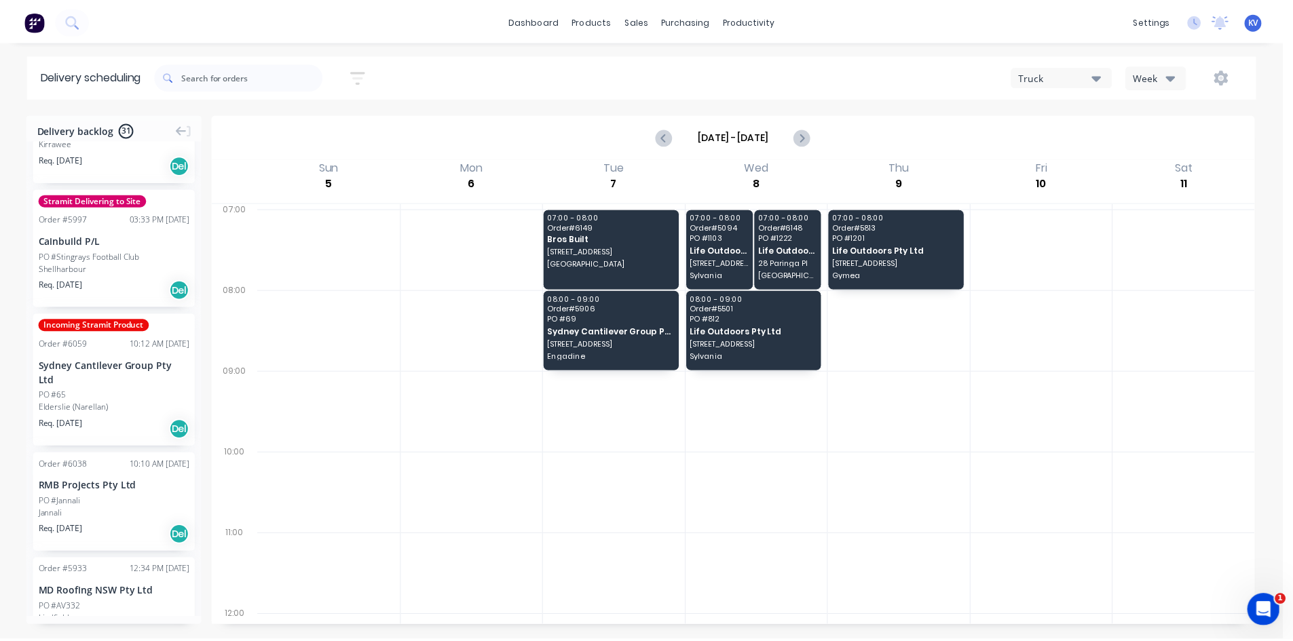
scroll to position [746, 0]
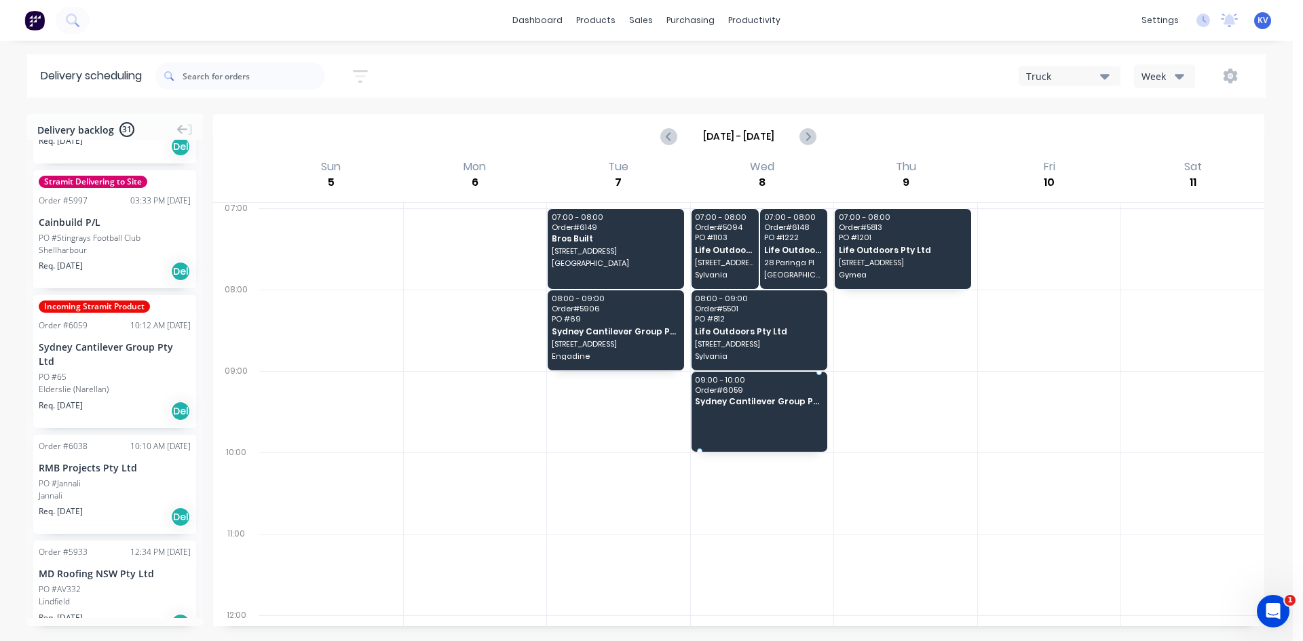
drag, startPoint x: 101, startPoint y: 370, endPoint x: 709, endPoint y: 385, distance: 608.3
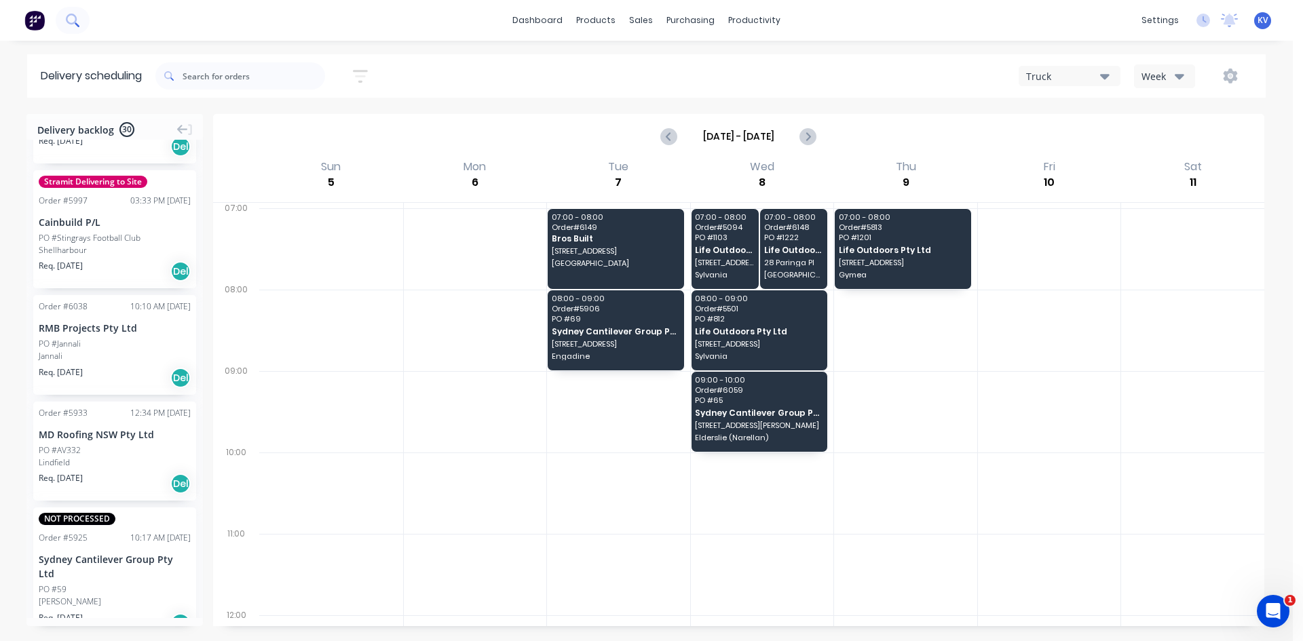
click at [70, 16] on icon at bounding box center [72, 20] width 13 height 13
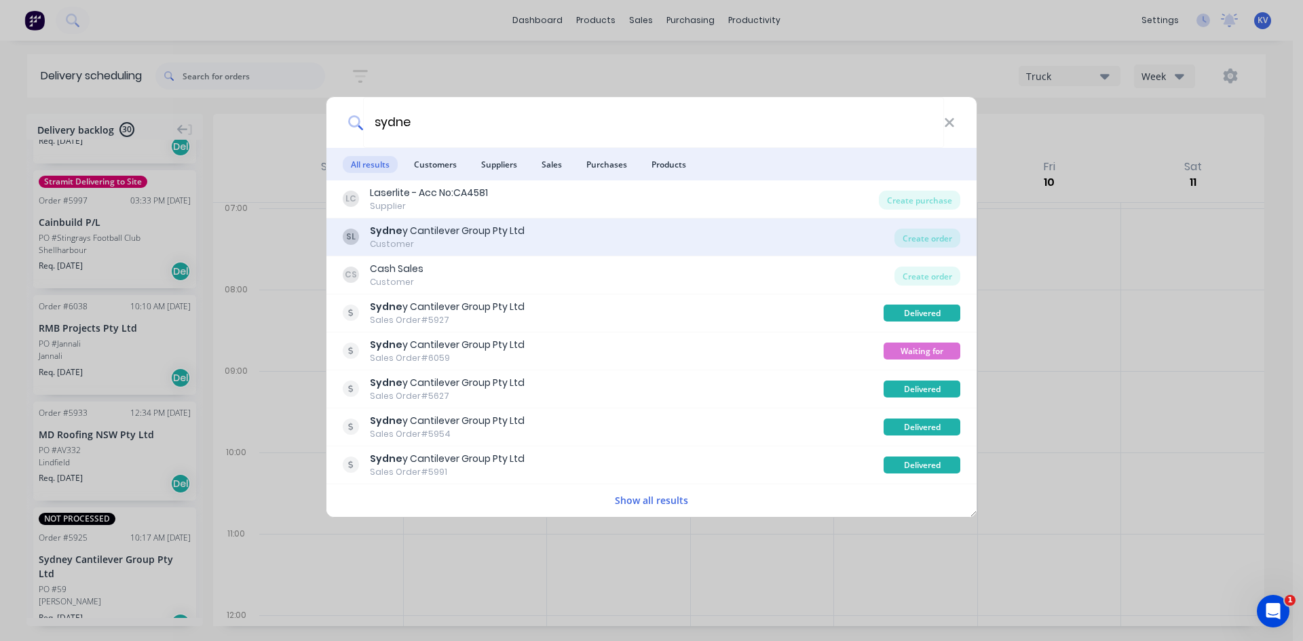
type input "sydne"
click at [450, 233] on div "Sydne y Cantilever Group Pty Ltd" at bounding box center [447, 231] width 155 height 14
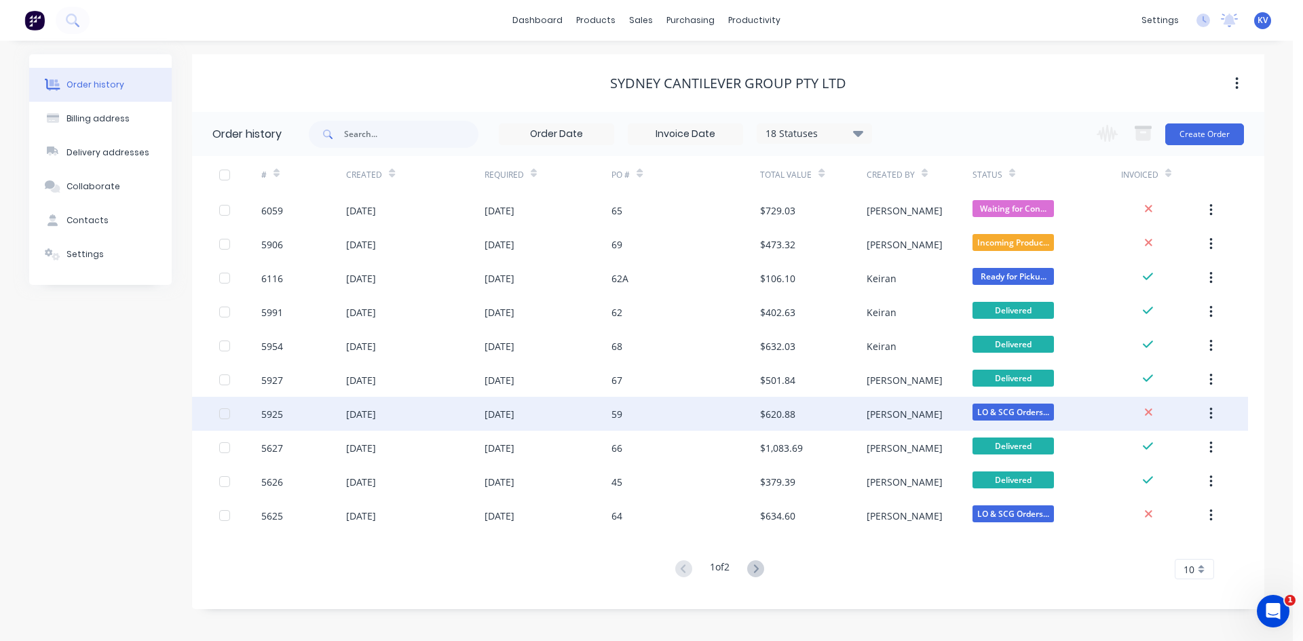
click at [647, 412] on div "59" at bounding box center [685, 414] width 149 height 34
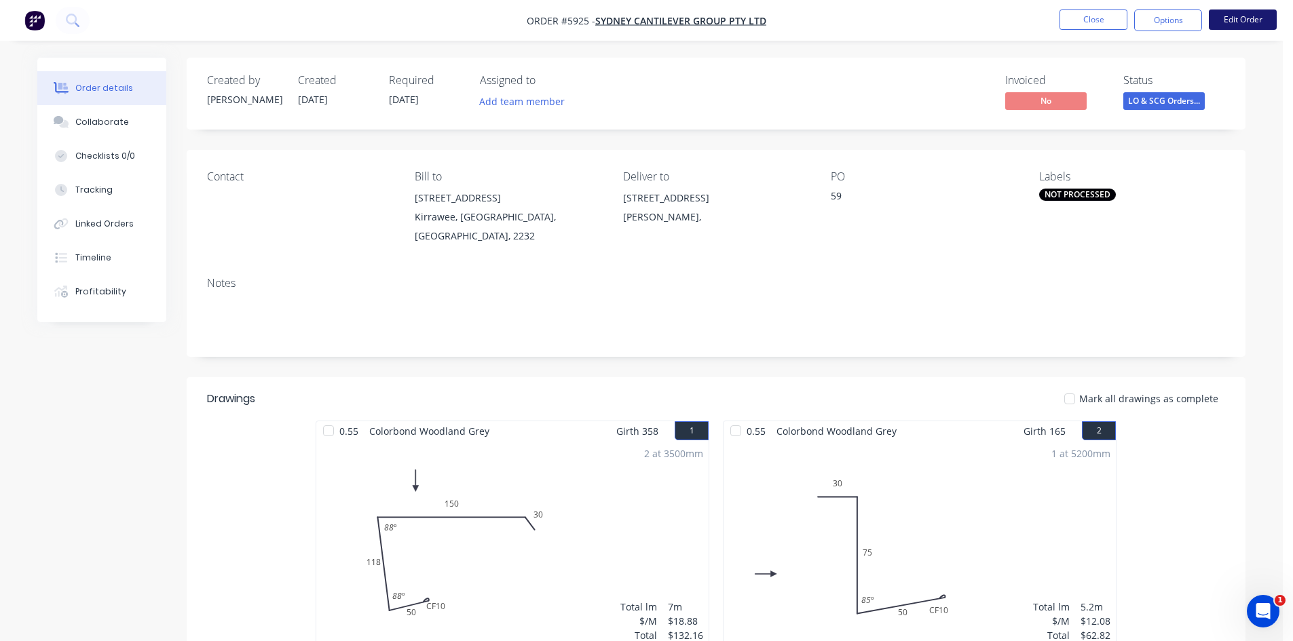
click at [1236, 22] on button "Edit Order" at bounding box center [1243, 20] width 68 height 20
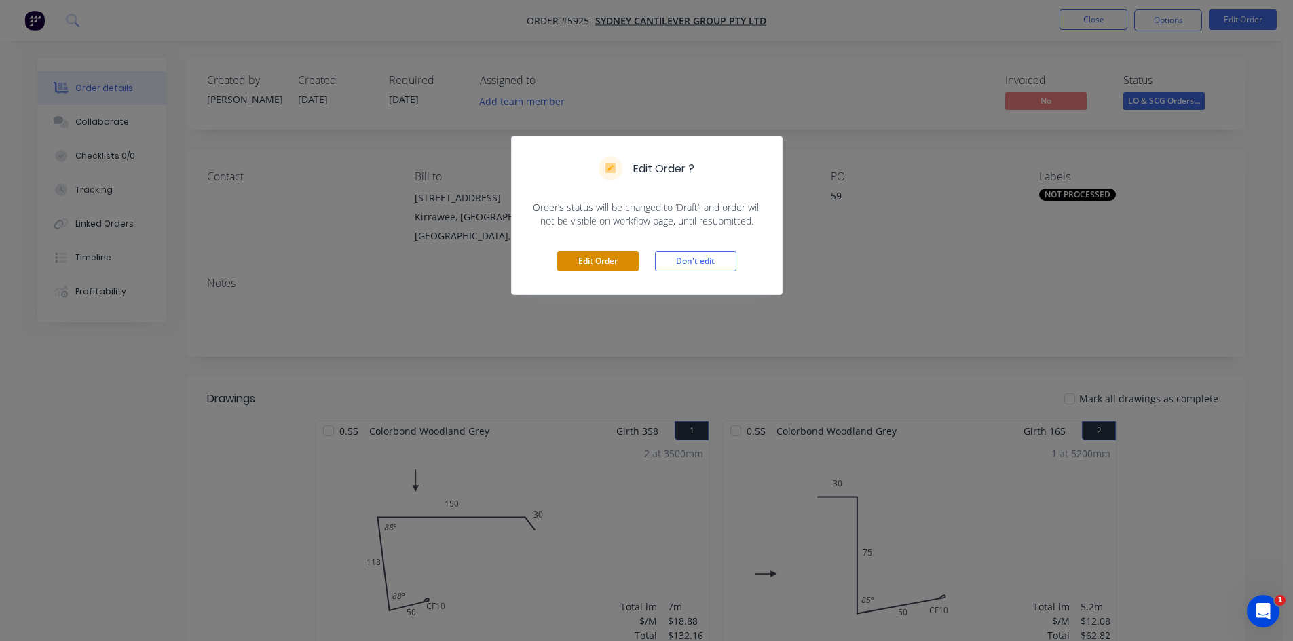
click at [618, 251] on button "Edit Order" at bounding box center [597, 261] width 81 height 20
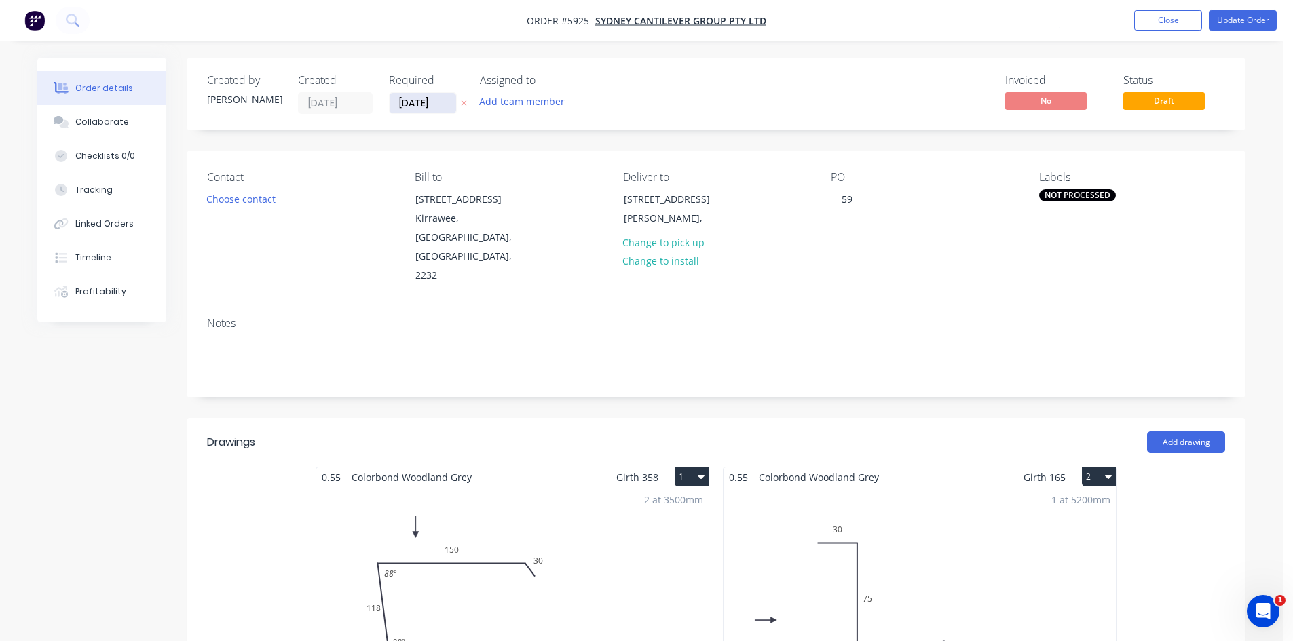
click at [445, 103] on input "18/09/25" at bounding box center [423, 103] width 67 height 20
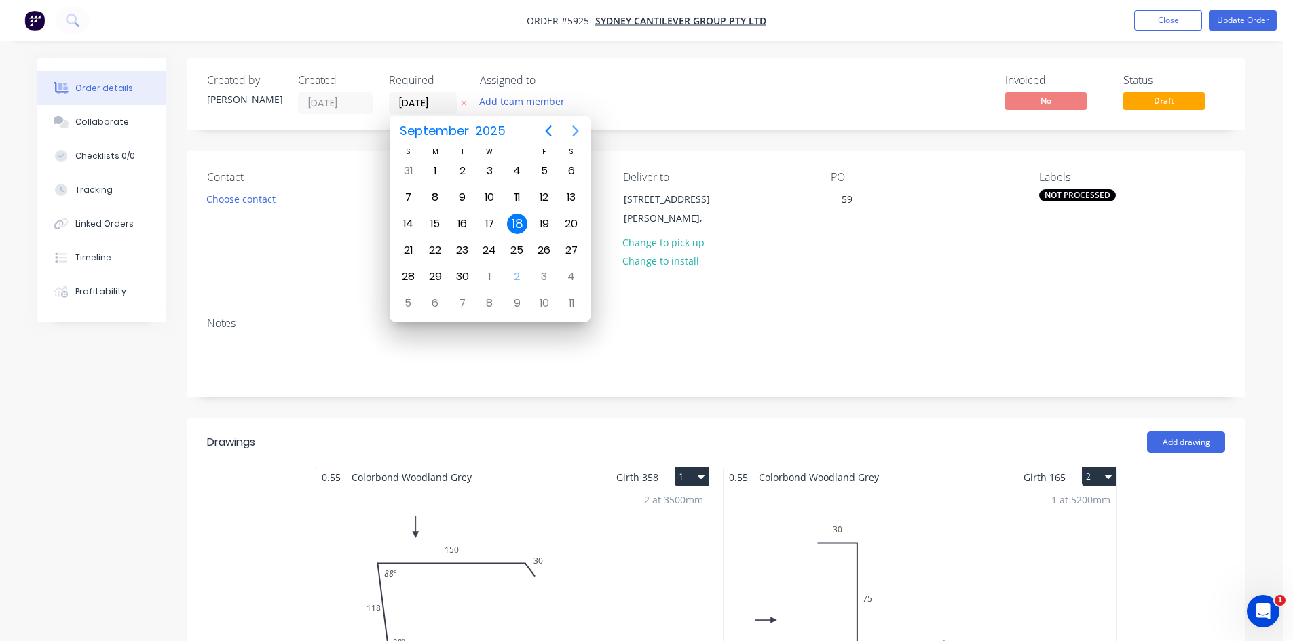
click at [576, 134] on icon "Next page" at bounding box center [575, 131] width 6 height 11
click at [516, 195] on div "9" at bounding box center [517, 197] width 20 height 20
type input "09/10/25"
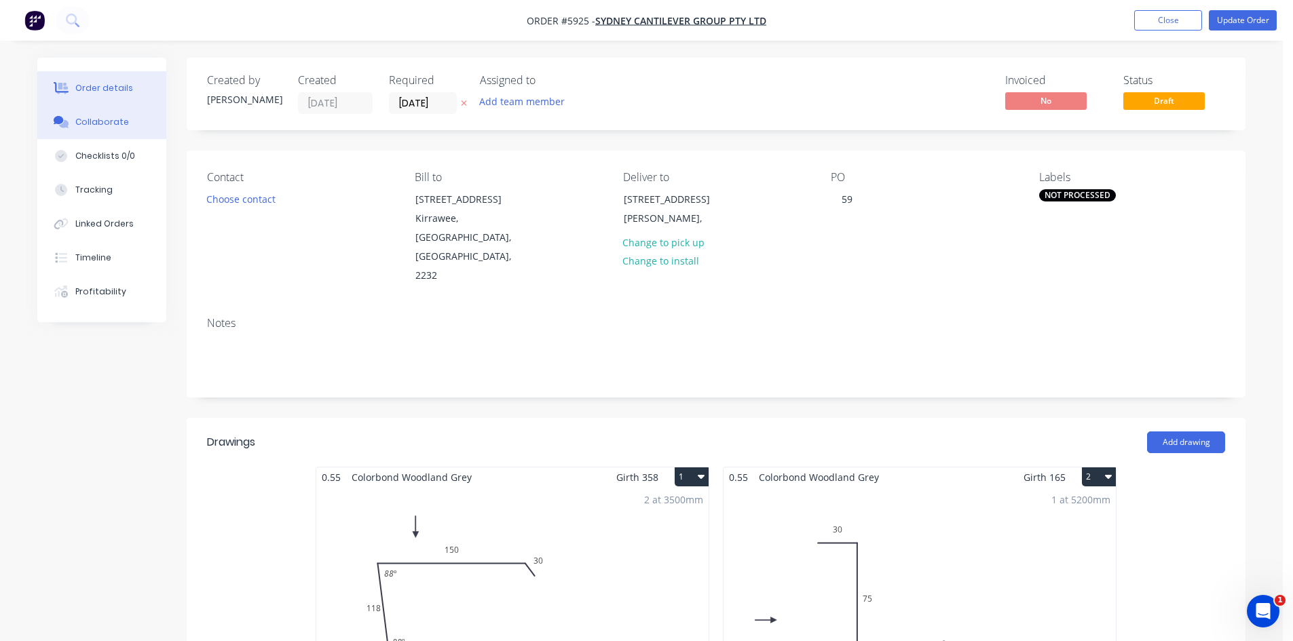
click at [118, 126] on div "Collaborate" at bounding box center [102, 122] width 54 height 12
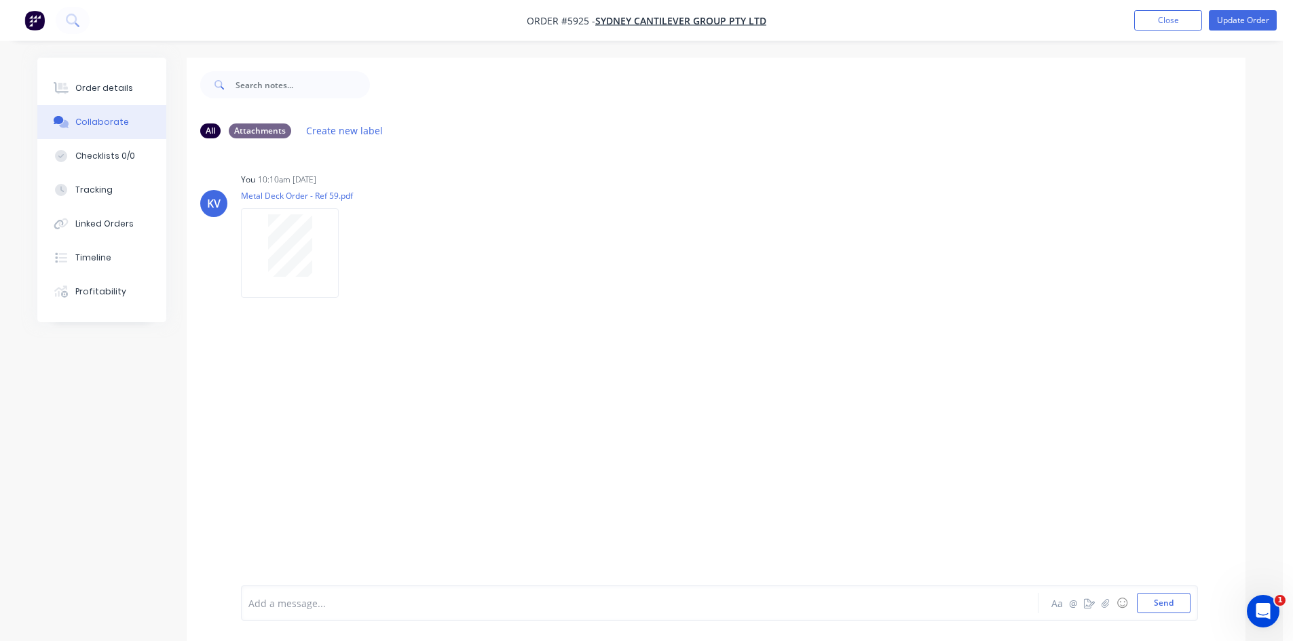
drag, startPoint x: 509, startPoint y: 593, endPoint x: 337, endPoint y: 609, distance: 173.1
click at [352, 609] on div at bounding box center [602, 604] width 706 height 14
click at [1169, 603] on button "Send" at bounding box center [1164, 603] width 54 height 20
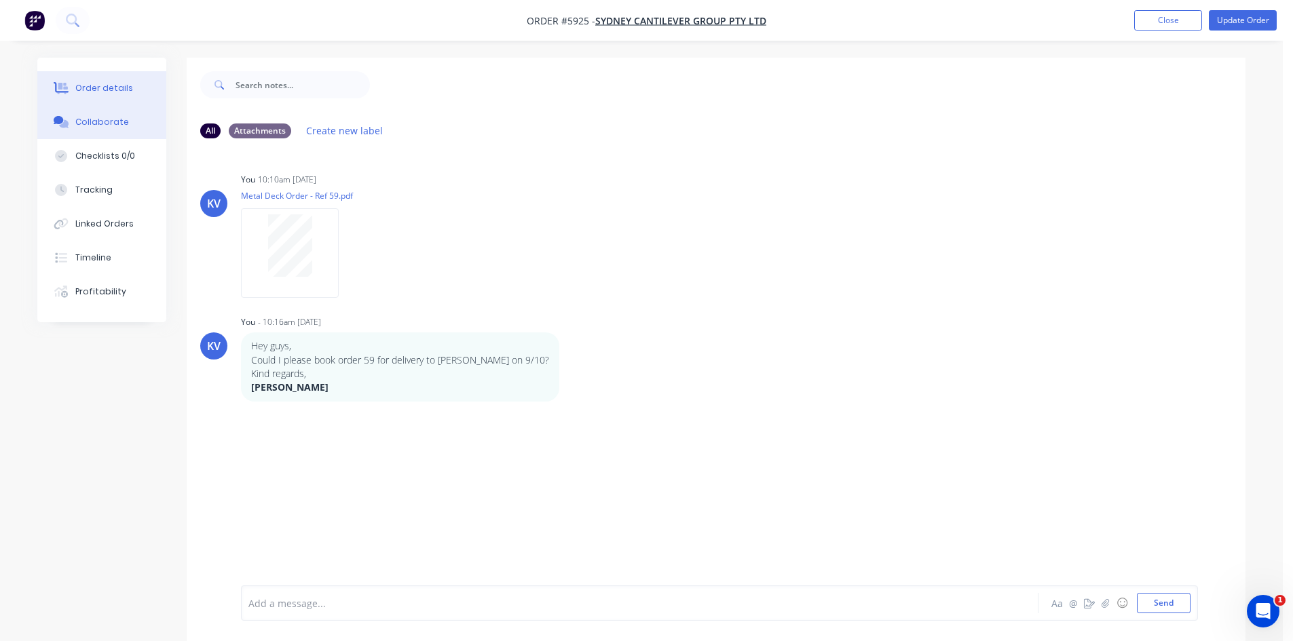
click at [111, 96] on button "Order details" at bounding box center [101, 88] width 129 height 34
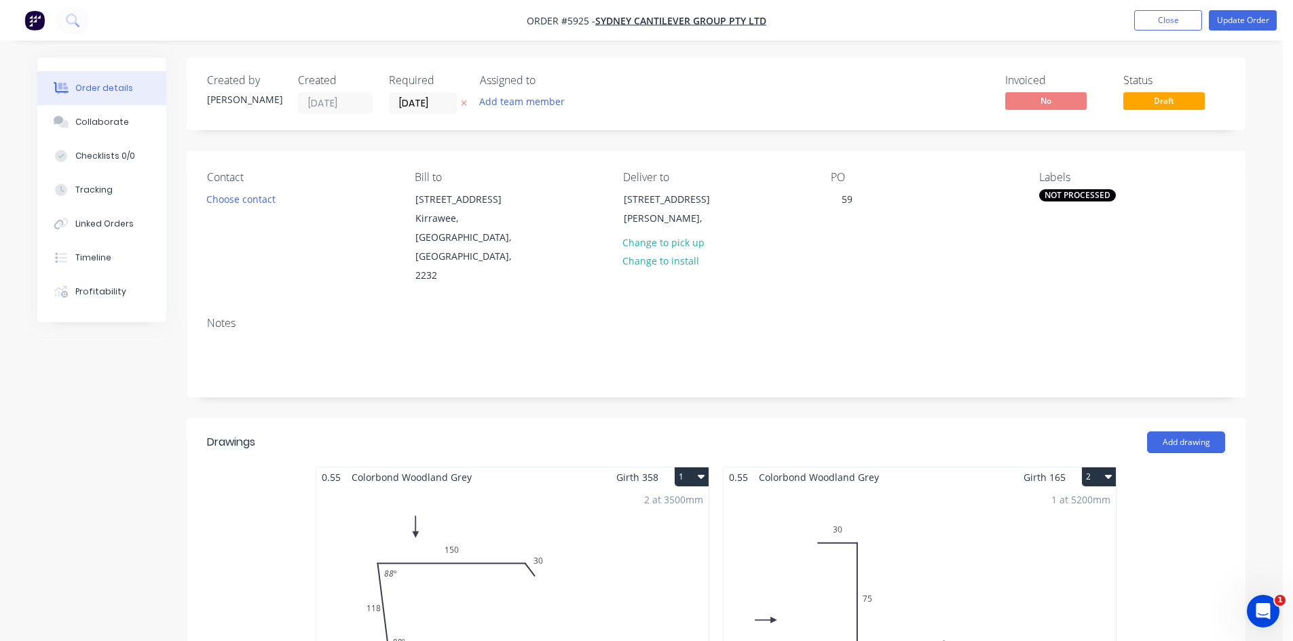
click at [1065, 196] on div "NOT PROCESSED" at bounding box center [1077, 195] width 77 height 12
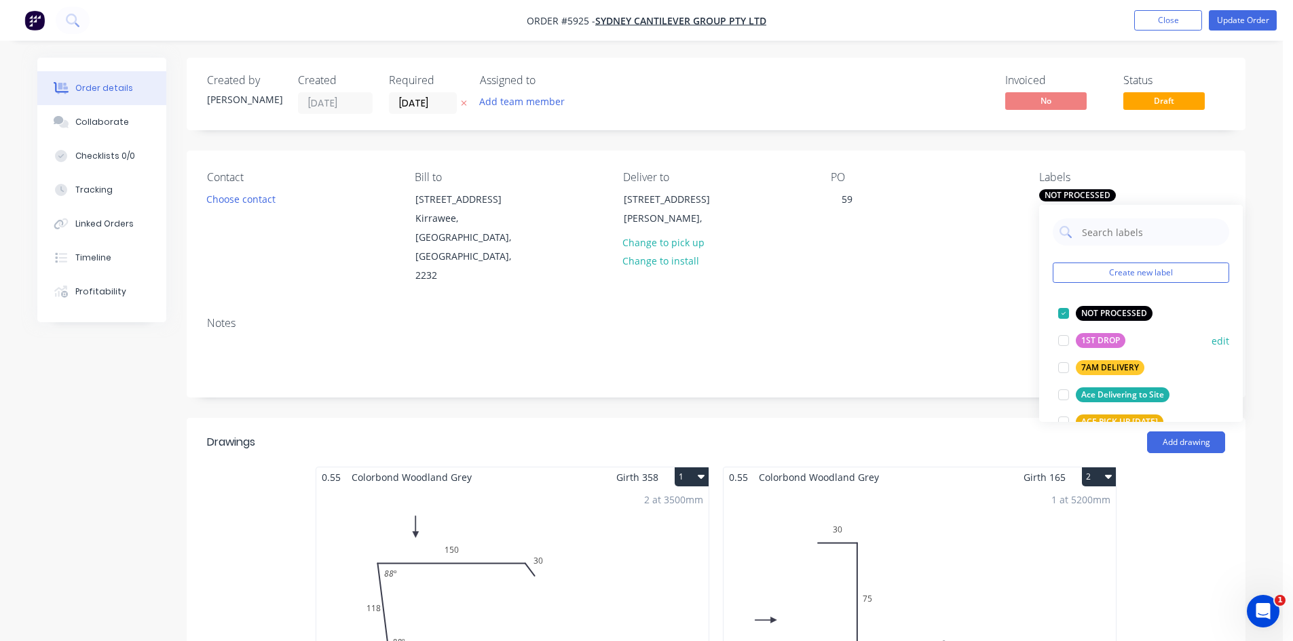
click at [1063, 314] on div at bounding box center [1063, 313] width 27 height 27
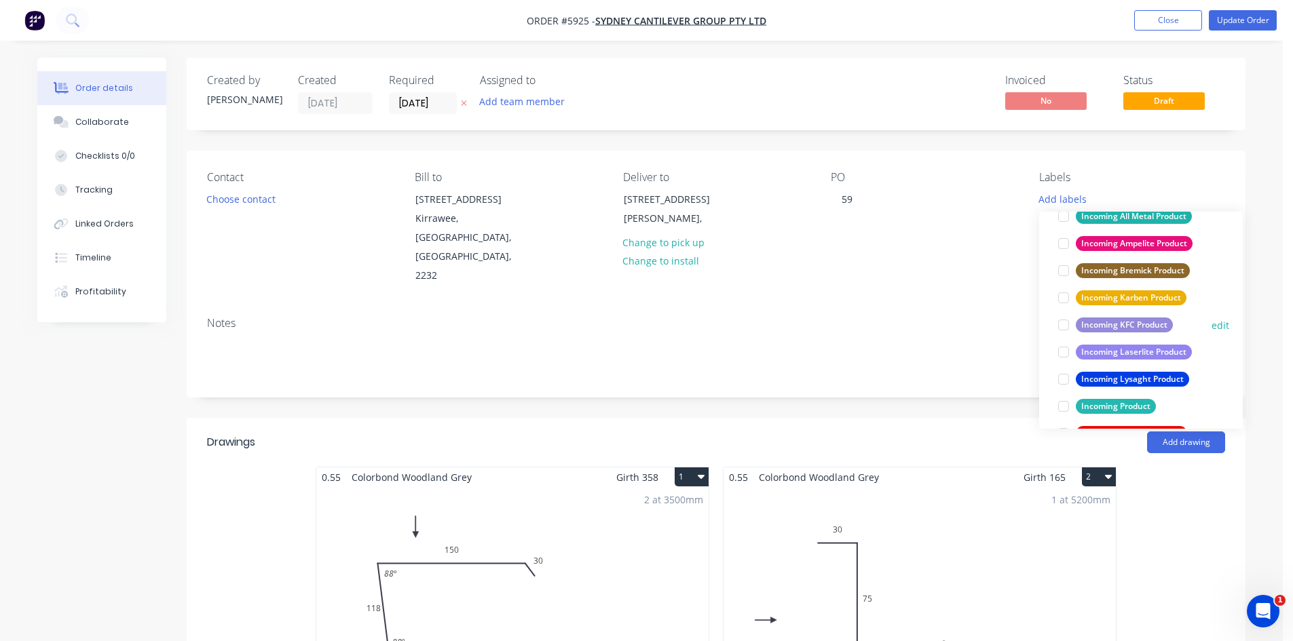
scroll to position [611, 0]
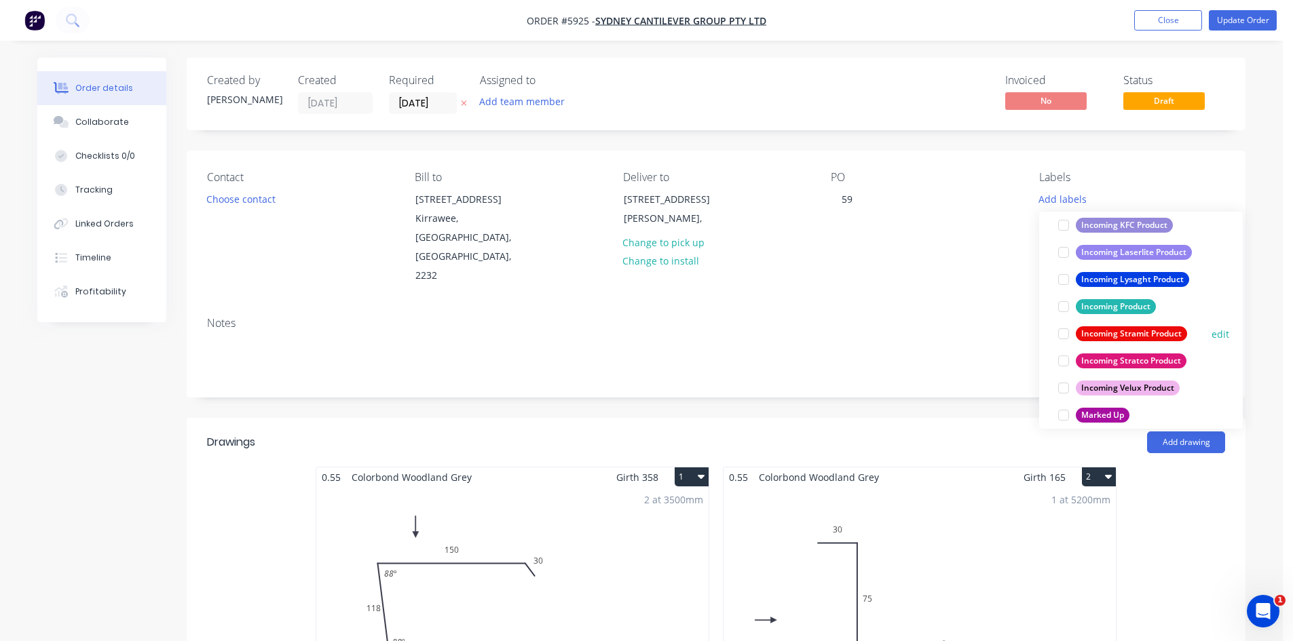
click at [1061, 335] on div at bounding box center [1063, 333] width 27 height 27
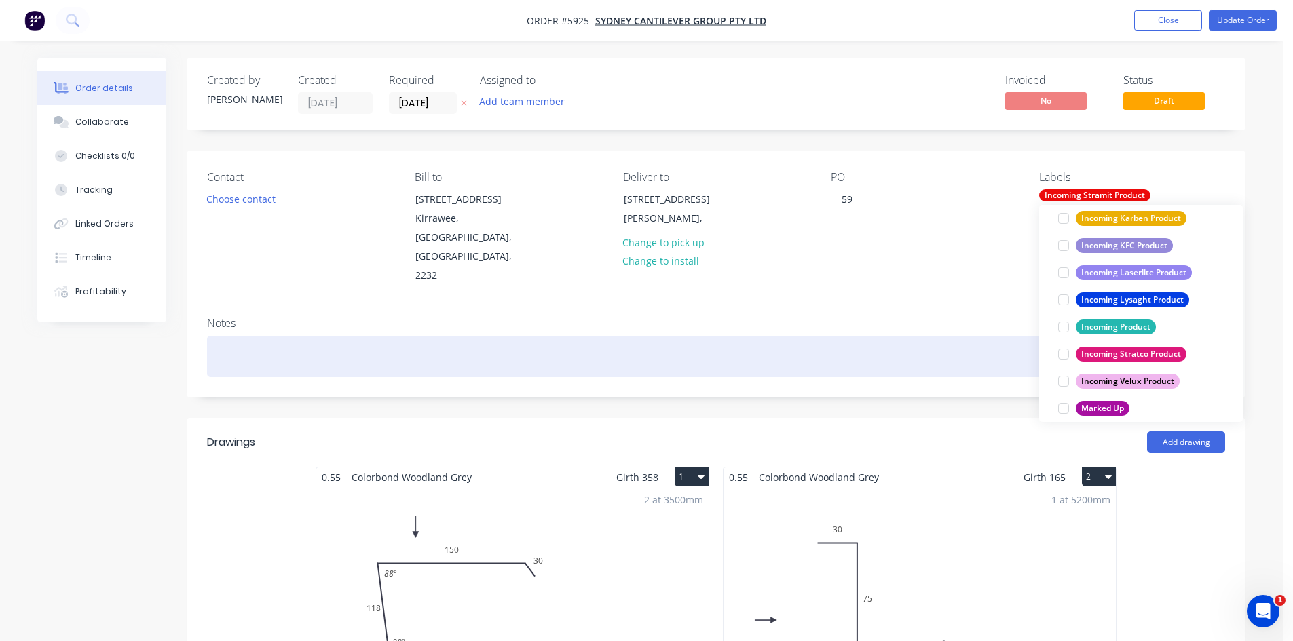
scroll to position [0, 0]
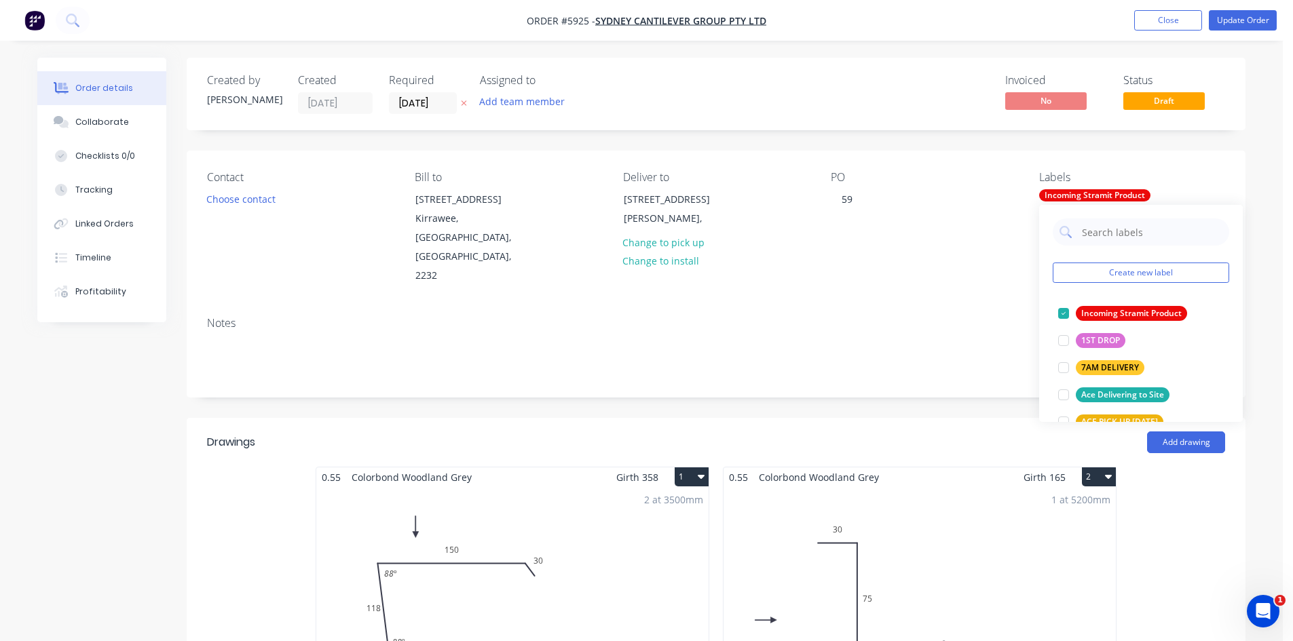
click at [943, 358] on div "Notes" at bounding box center [716, 351] width 1059 height 91
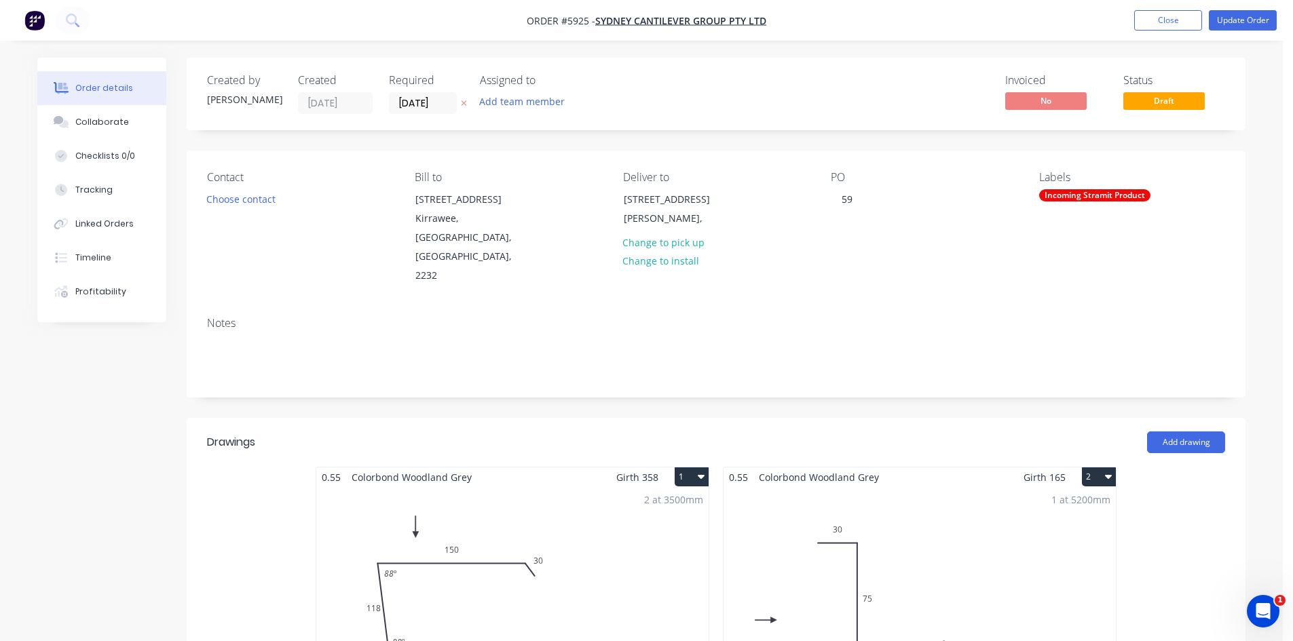
click at [1084, 194] on div "Incoming Stramit Product" at bounding box center [1094, 195] width 111 height 12
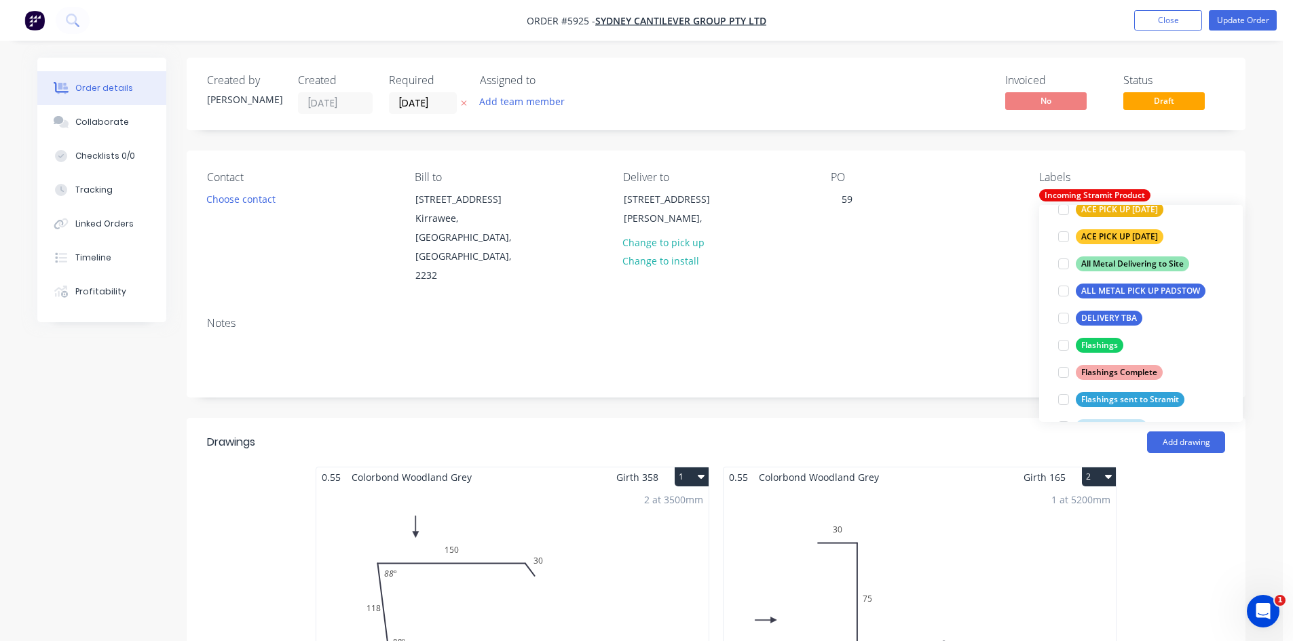
scroll to position [271, 0]
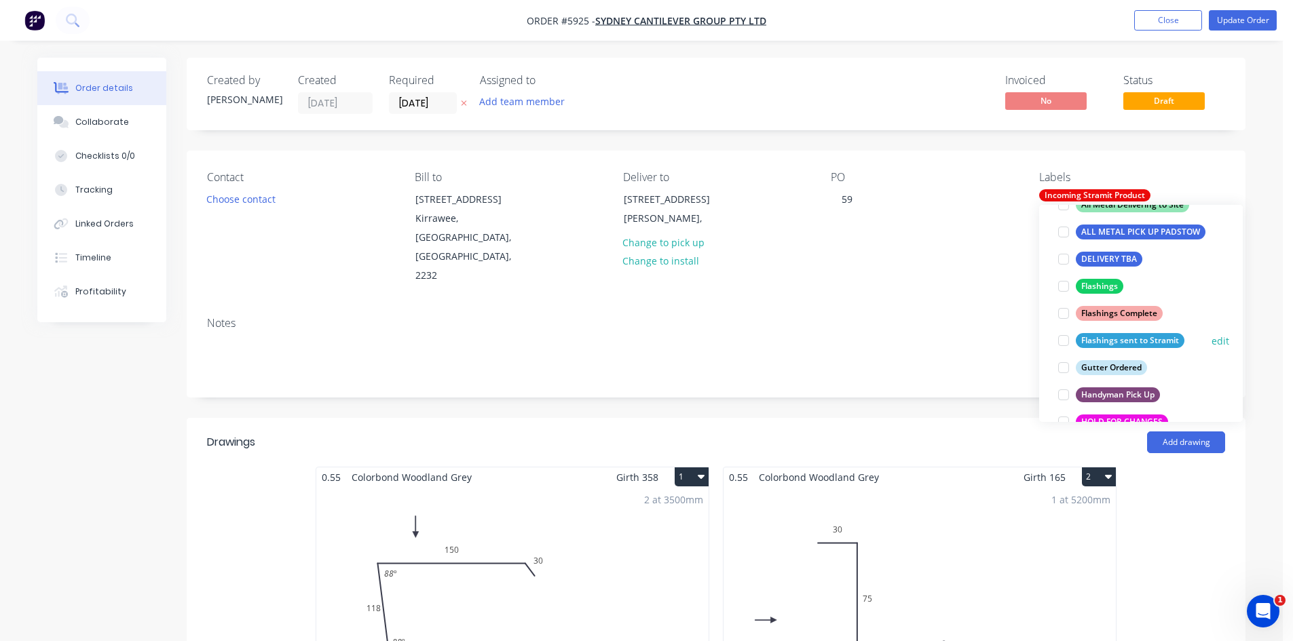
click at [1058, 340] on div at bounding box center [1063, 340] width 27 height 27
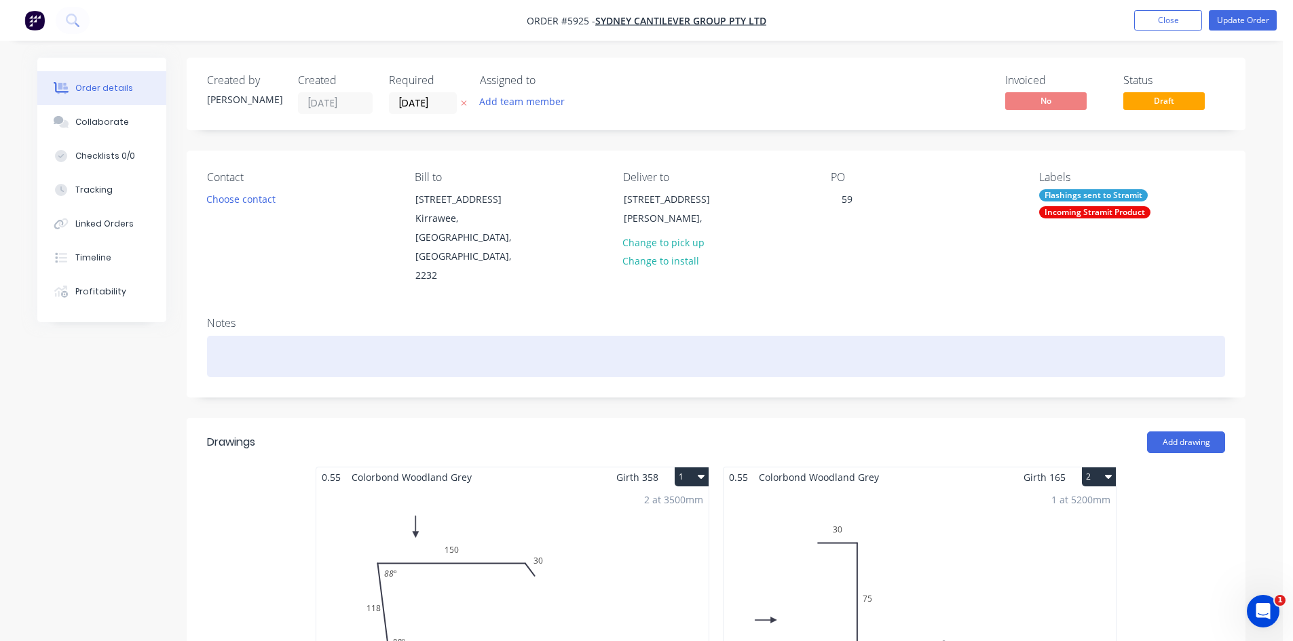
click at [914, 336] on div at bounding box center [716, 356] width 1018 height 41
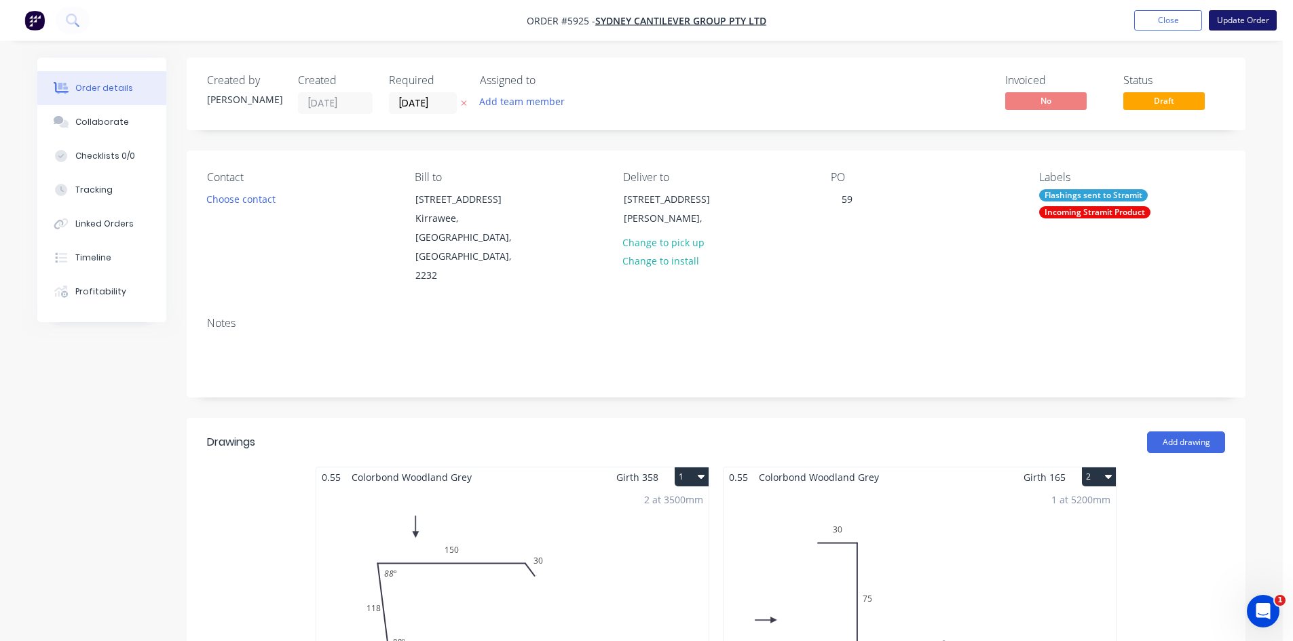
click at [1241, 24] on button "Update Order" at bounding box center [1243, 20] width 68 height 20
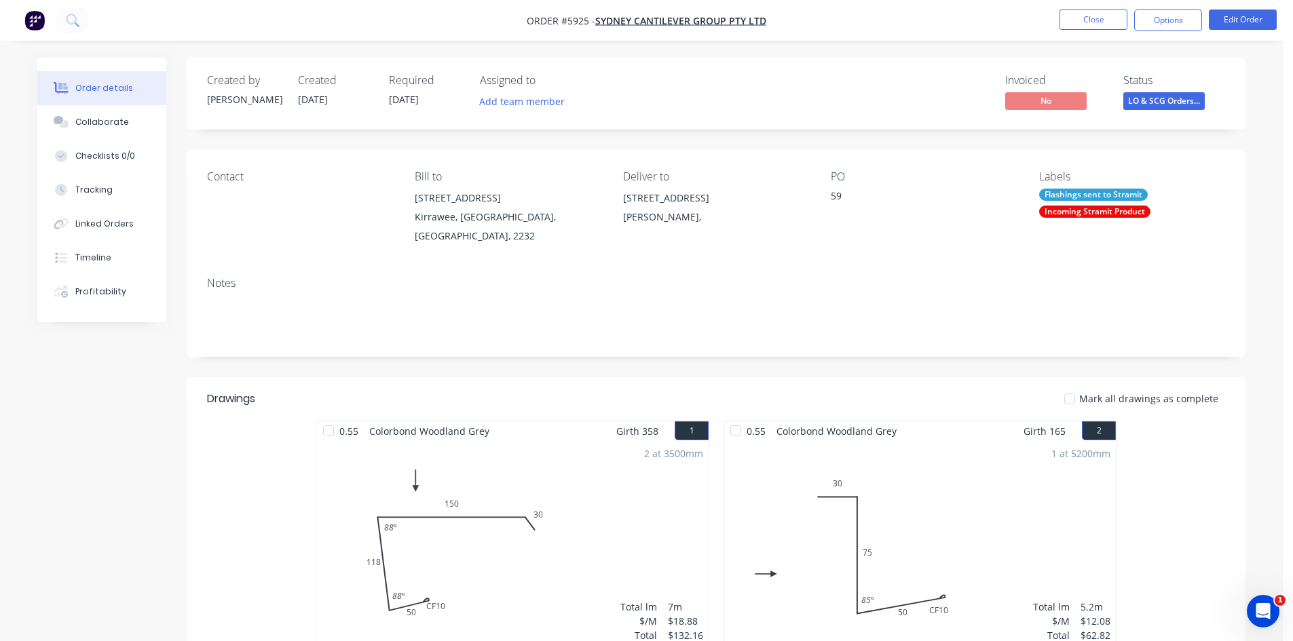
click at [1175, 105] on span "LO & SCG Orders..." at bounding box center [1163, 100] width 81 height 17
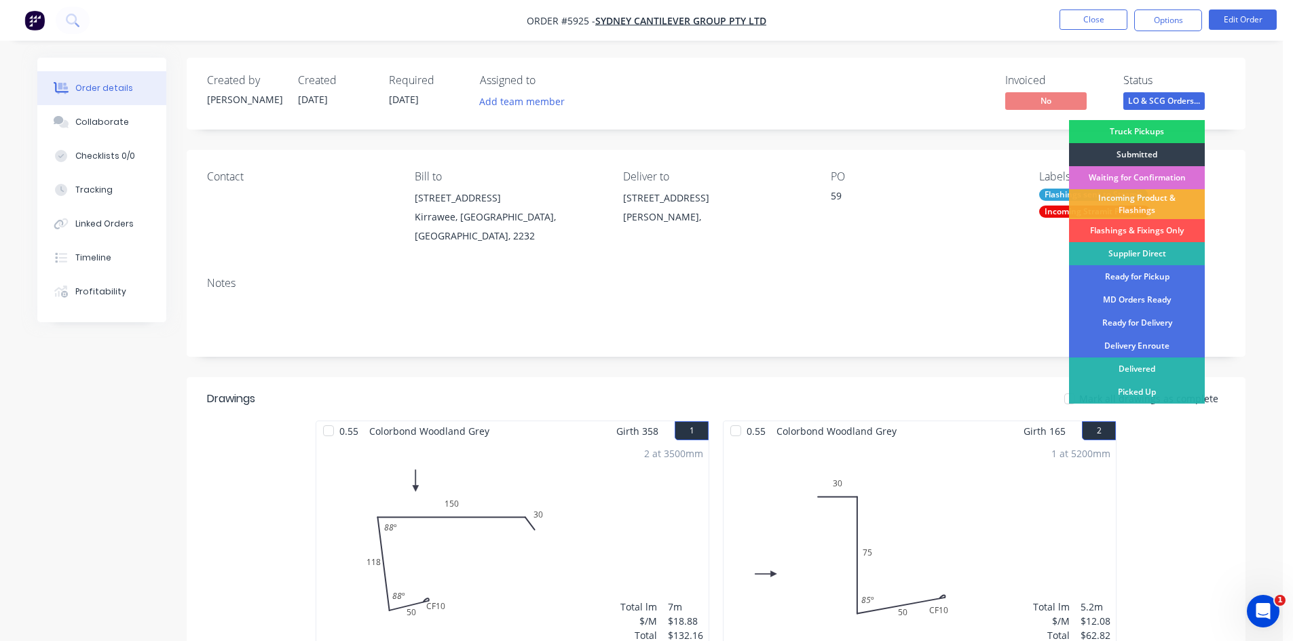
click at [1152, 173] on div "Waiting for Confirmation" at bounding box center [1137, 177] width 136 height 23
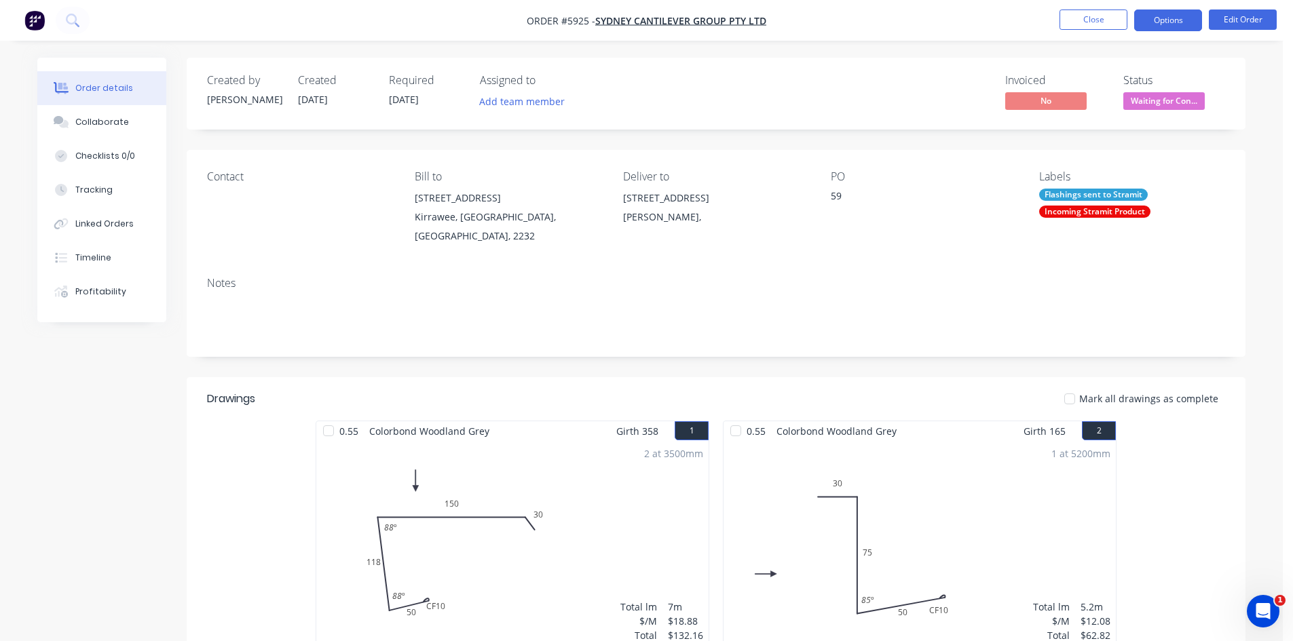
click at [1164, 19] on button "Options" at bounding box center [1168, 21] width 68 height 22
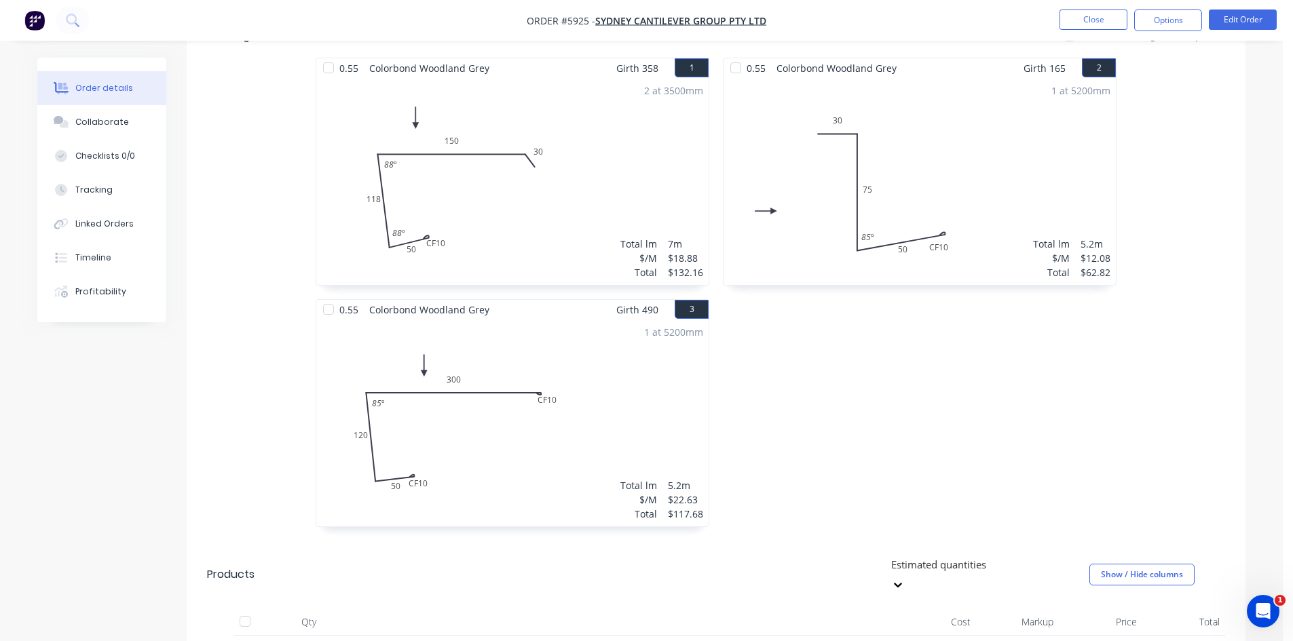
scroll to position [136, 0]
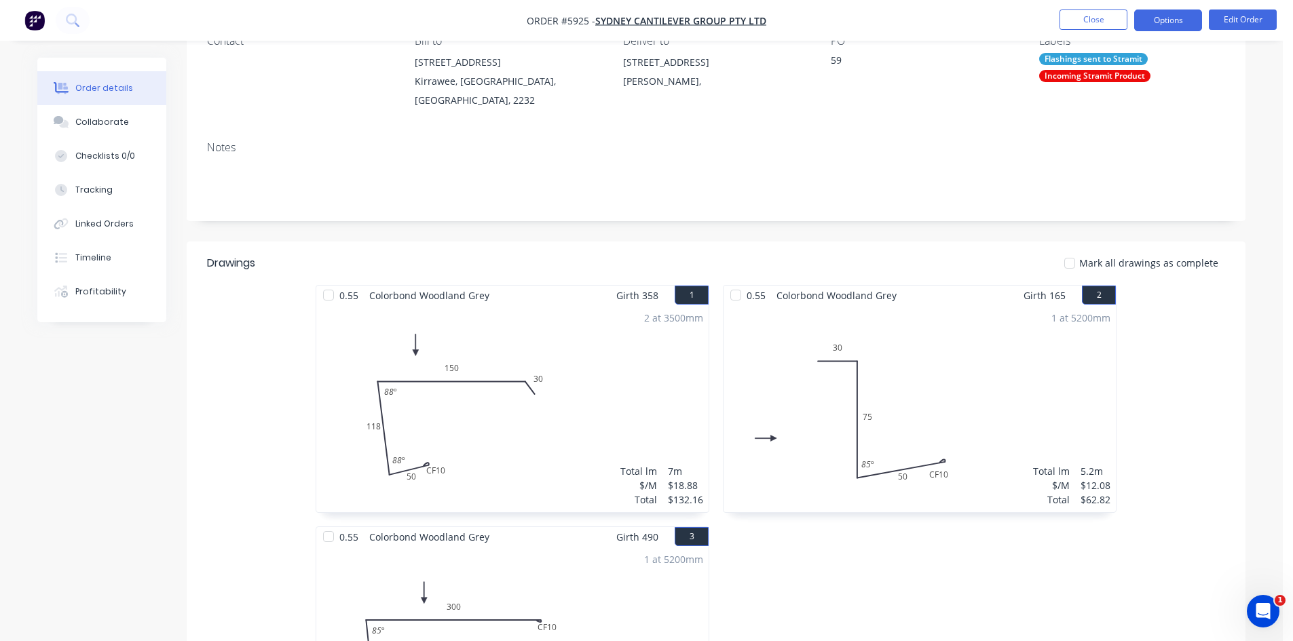
click at [1182, 17] on button "Options" at bounding box center [1168, 21] width 68 height 22
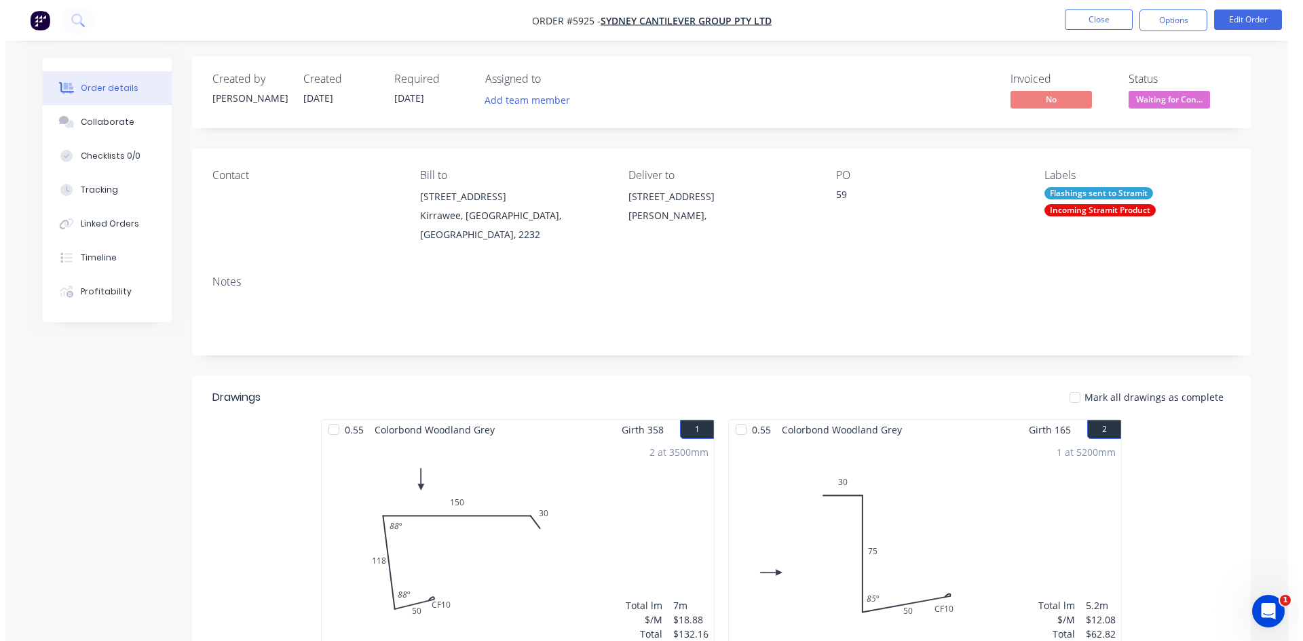
scroll to position [0, 0]
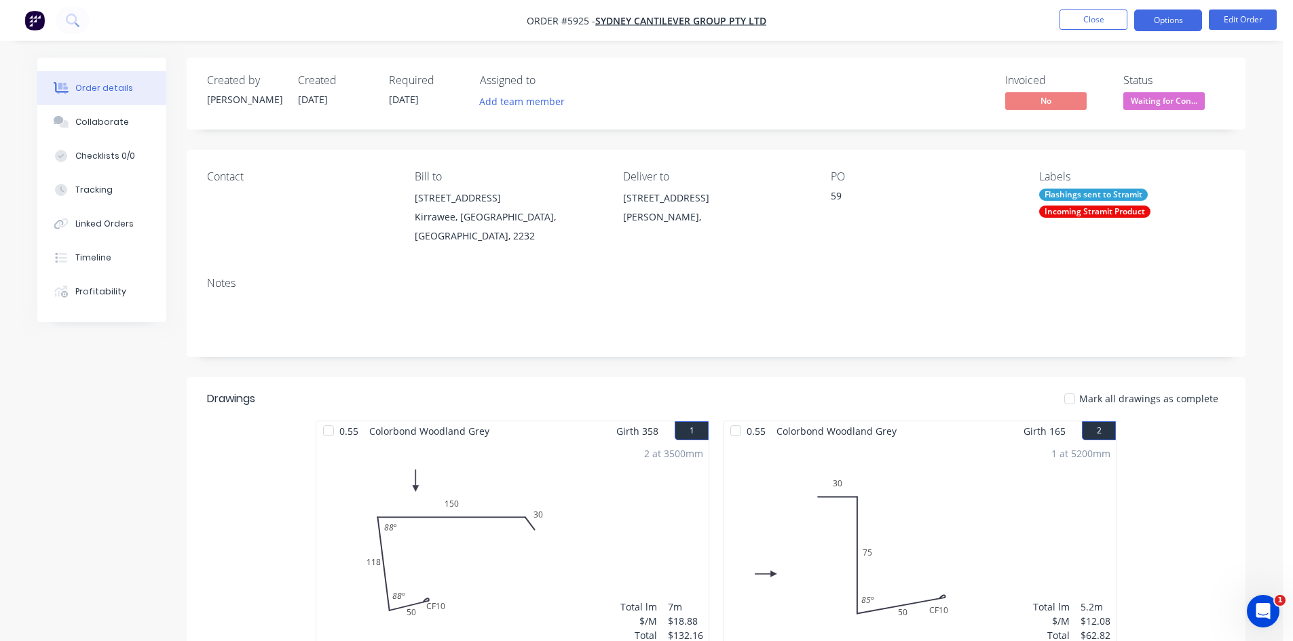
click at [1186, 23] on button "Options" at bounding box center [1168, 21] width 68 height 22
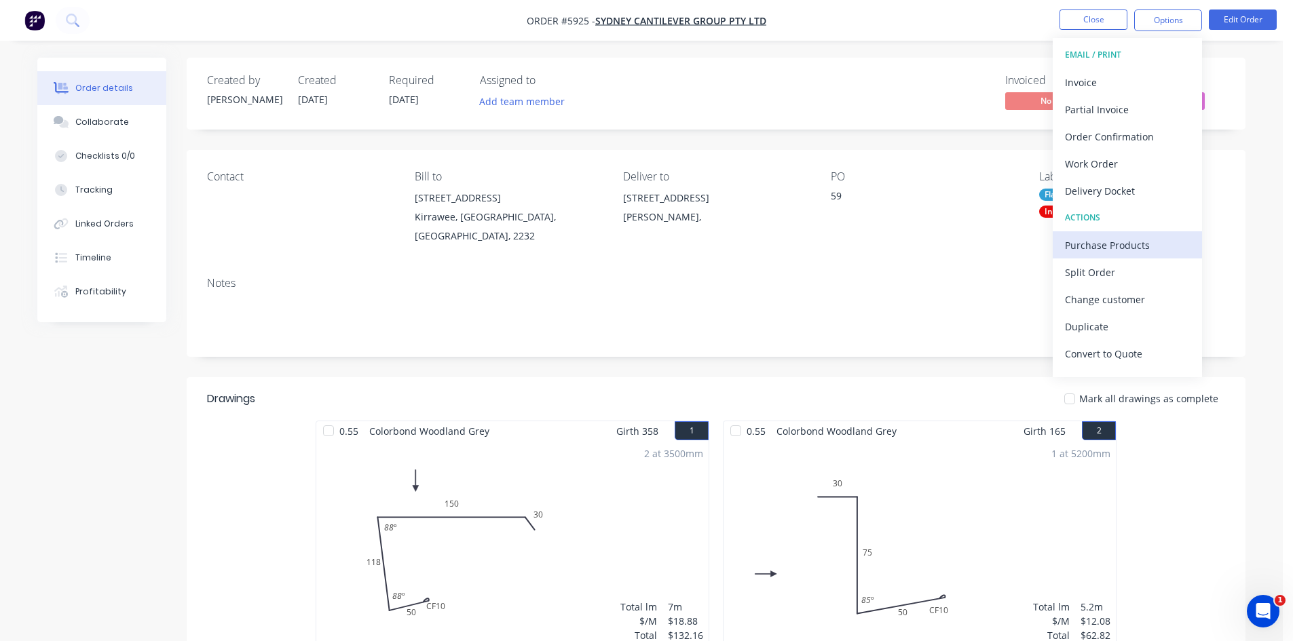
click at [1090, 257] on button "Purchase Products" at bounding box center [1127, 244] width 149 height 27
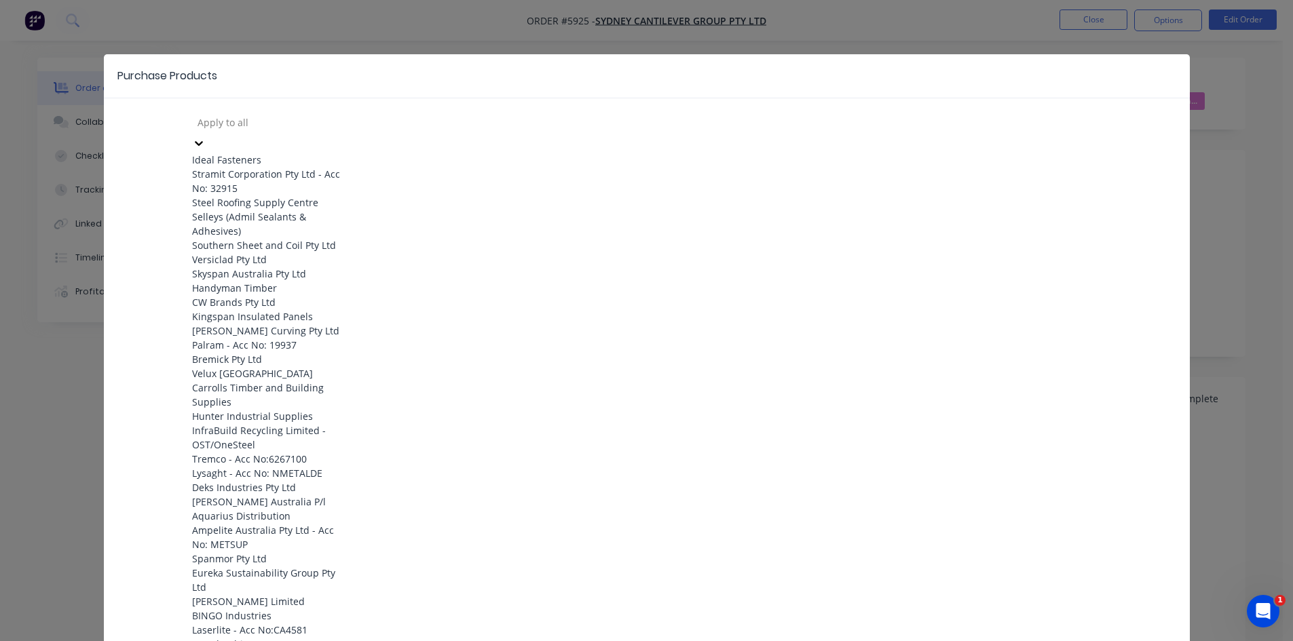
click at [233, 124] on div at bounding box center [293, 122] width 195 height 17
click at [216, 189] on div "Stramit Corporation Pty Ltd - Acc No: 32915" at bounding box center [266, 181] width 149 height 29
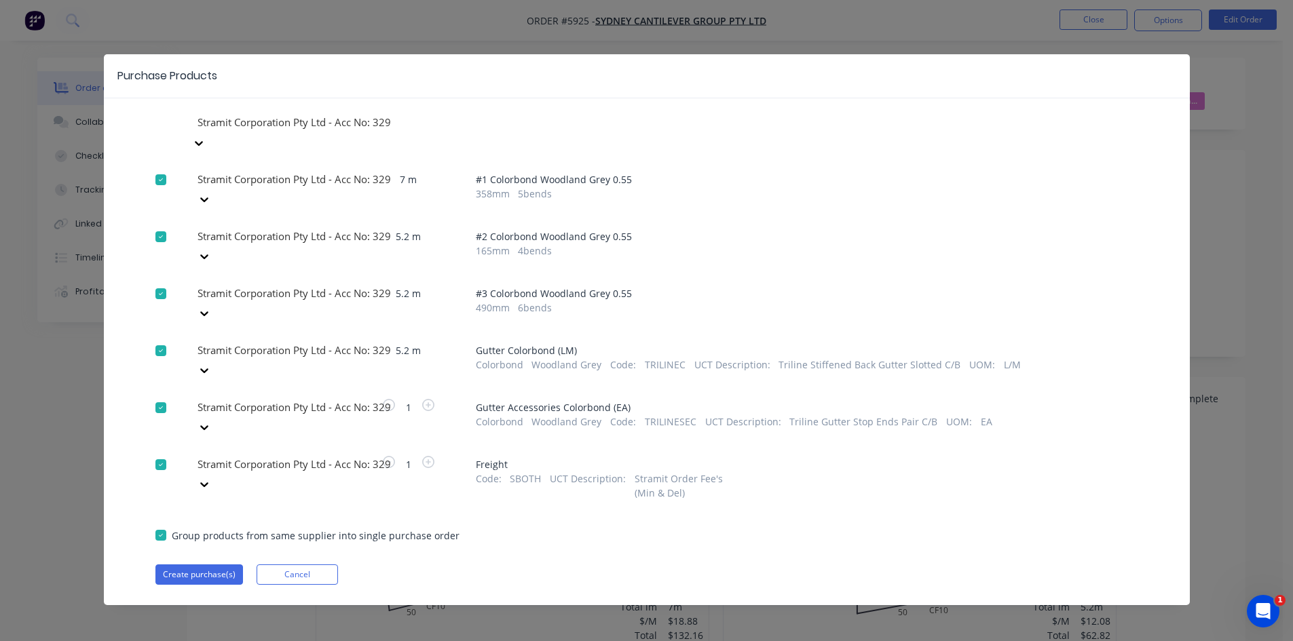
click at [159, 451] on div at bounding box center [160, 464] width 27 height 27
click at [202, 565] on button "Create purchase(s)" at bounding box center [199, 575] width 88 height 20
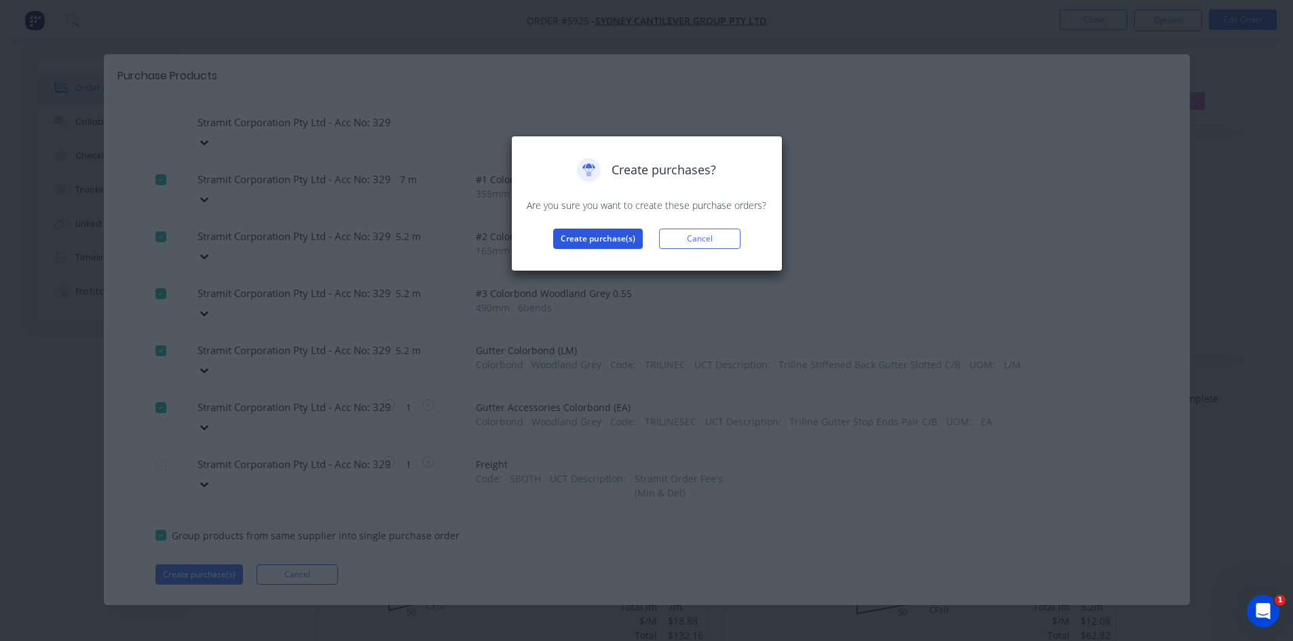
click at [618, 232] on button "Create purchase(s)" at bounding box center [598, 239] width 90 height 20
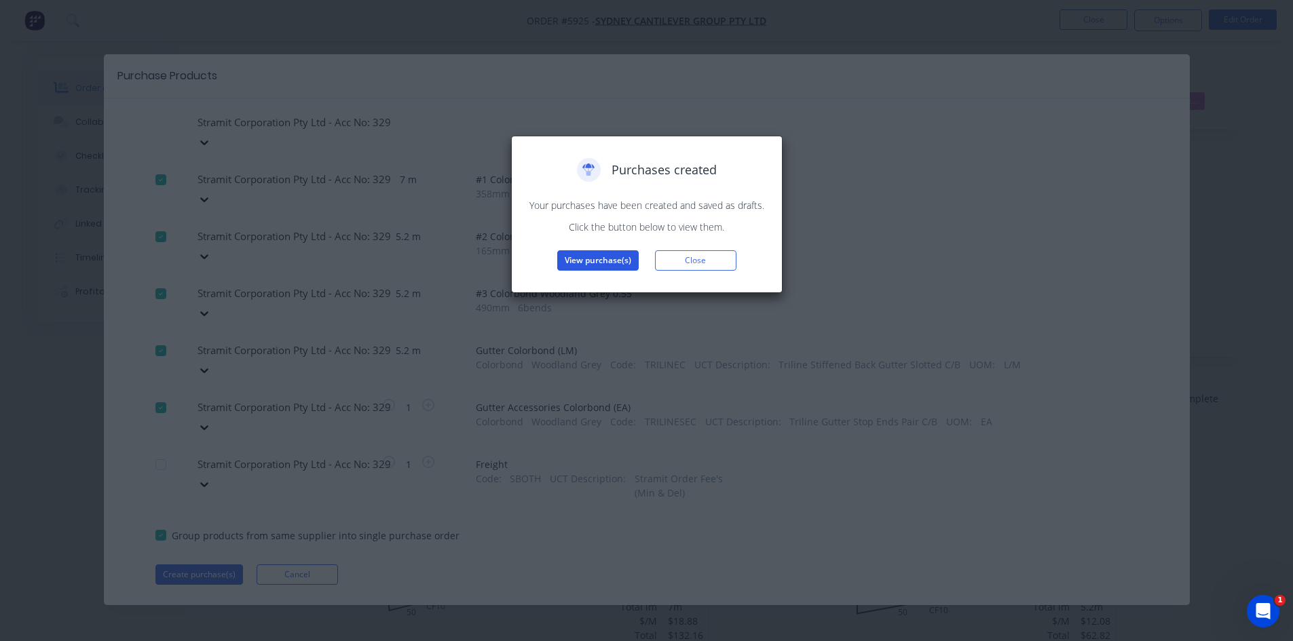
click at [605, 259] on button "View purchase(s)" at bounding box center [597, 260] width 81 height 20
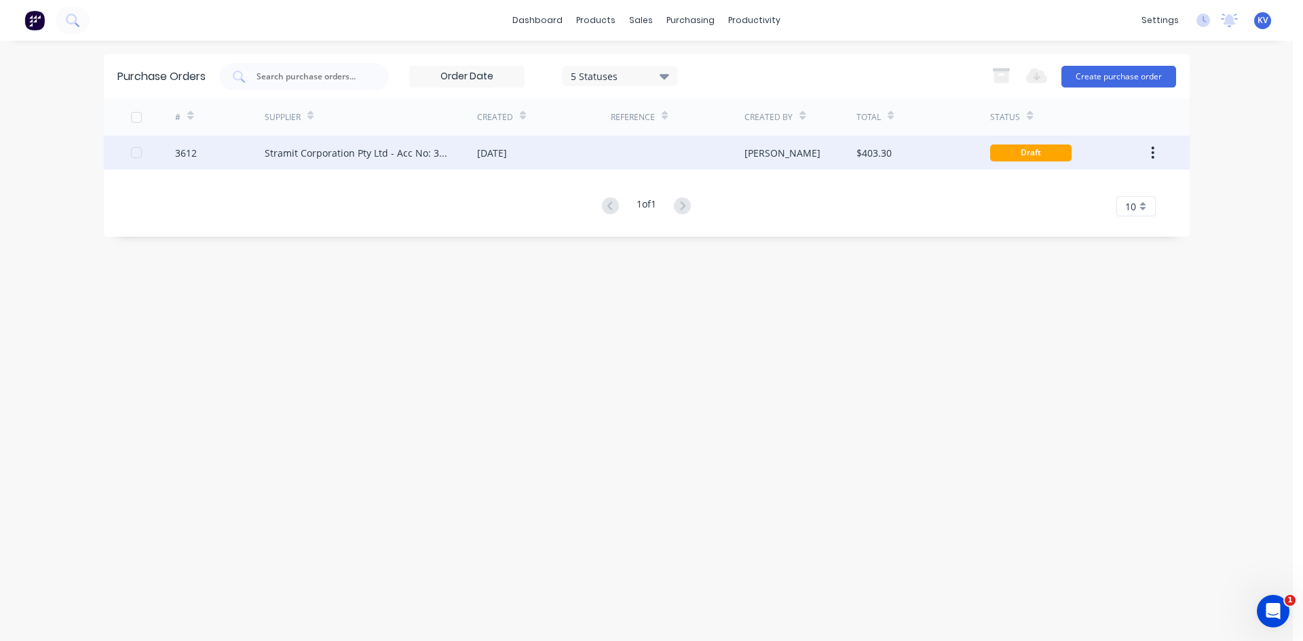
click at [376, 154] on div "Stramit Corporation Pty Ltd - Acc No: 32915" at bounding box center [357, 153] width 185 height 14
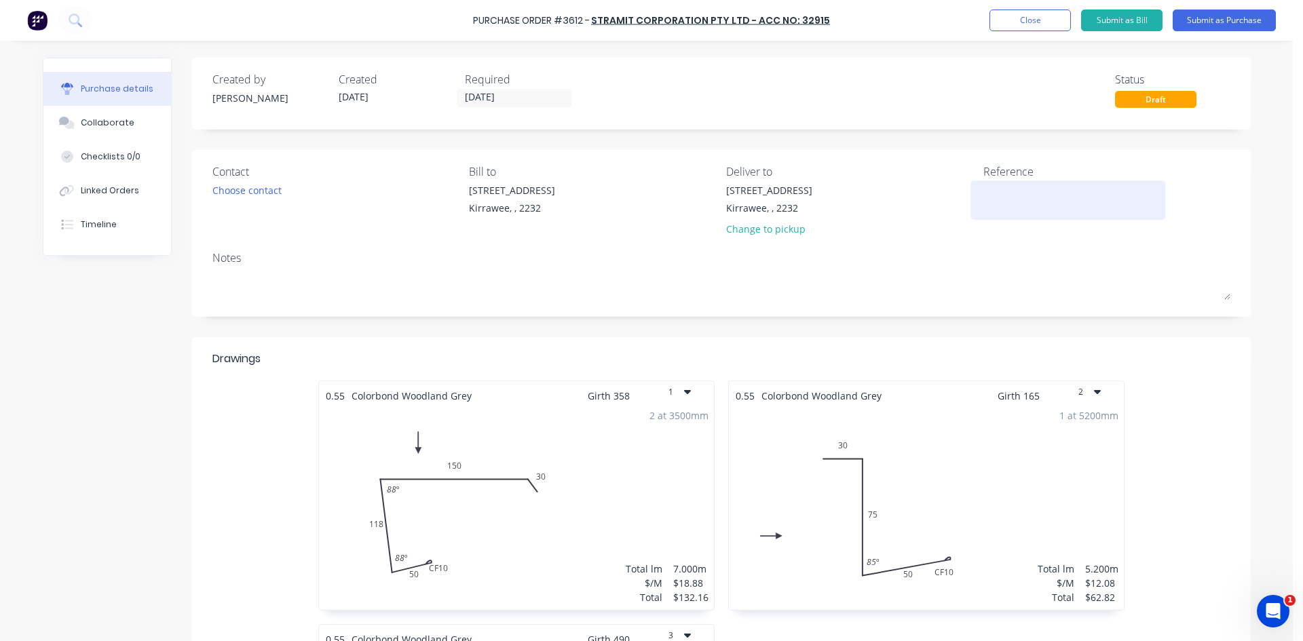
click at [1017, 195] on textarea at bounding box center [1068, 198] width 170 height 31
type textarea "SCG #59"
click at [511, 97] on input "[DATE]" at bounding box center [514, 98] width 114 height 17
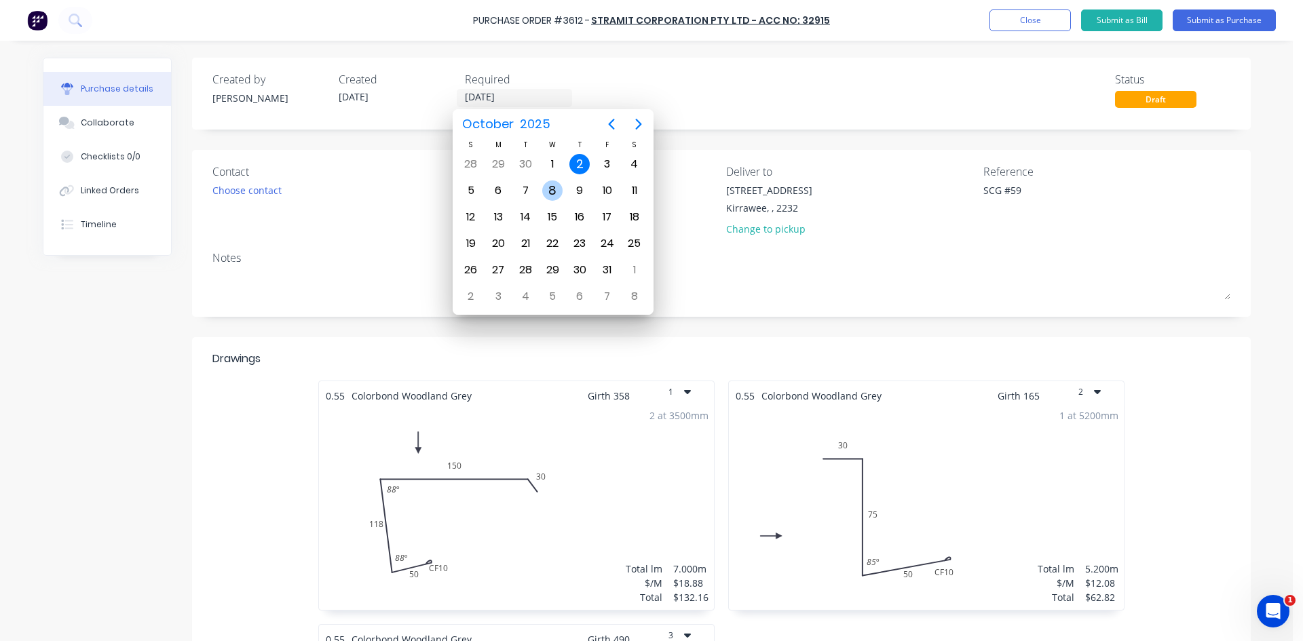
click at [546, 189] on div "8" at bounding box center [552, 191] width 20 height 20
type input "08/10/25"
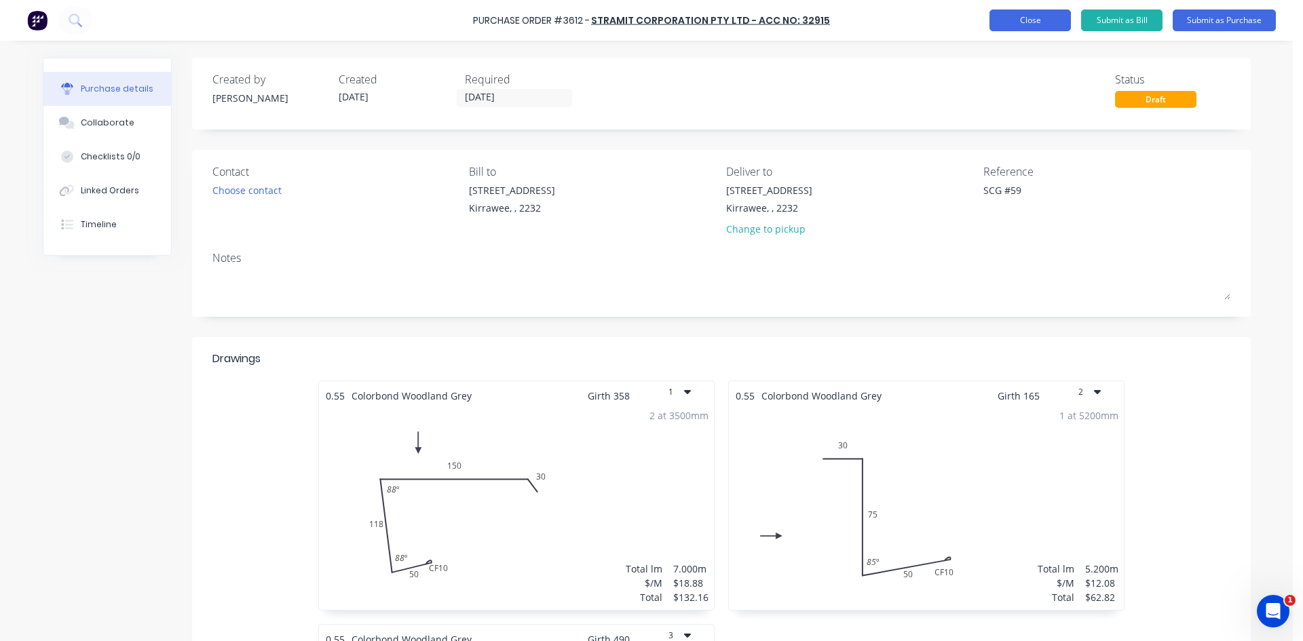
click at [1055, 12] on button "Close" at bounding box center [1029, 21] width 81 height 22
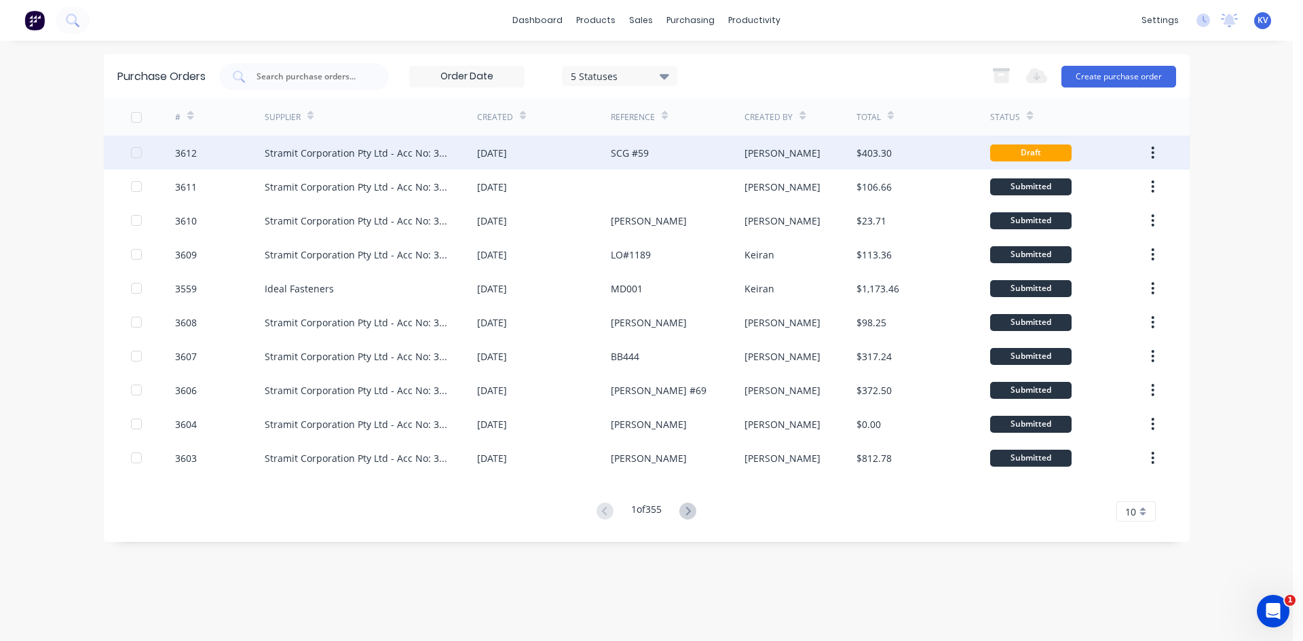
click at [1152, 154] on icon "button" at bounding box center [1152, 152] width 3 height 15
click at [1091, 192] on div "Archive" at bounding box center [1105, 188] width 105 height 20
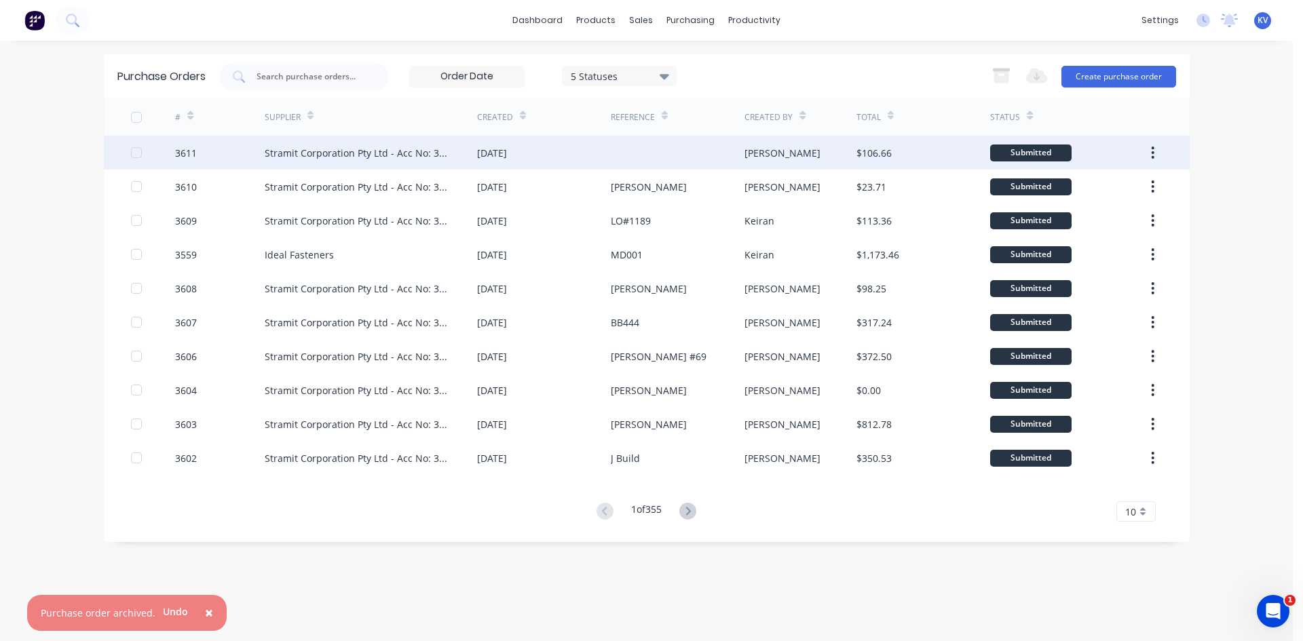
click at [573, 151] on div "[DATE]" at bounding box center [544, 153] width 134 height 34
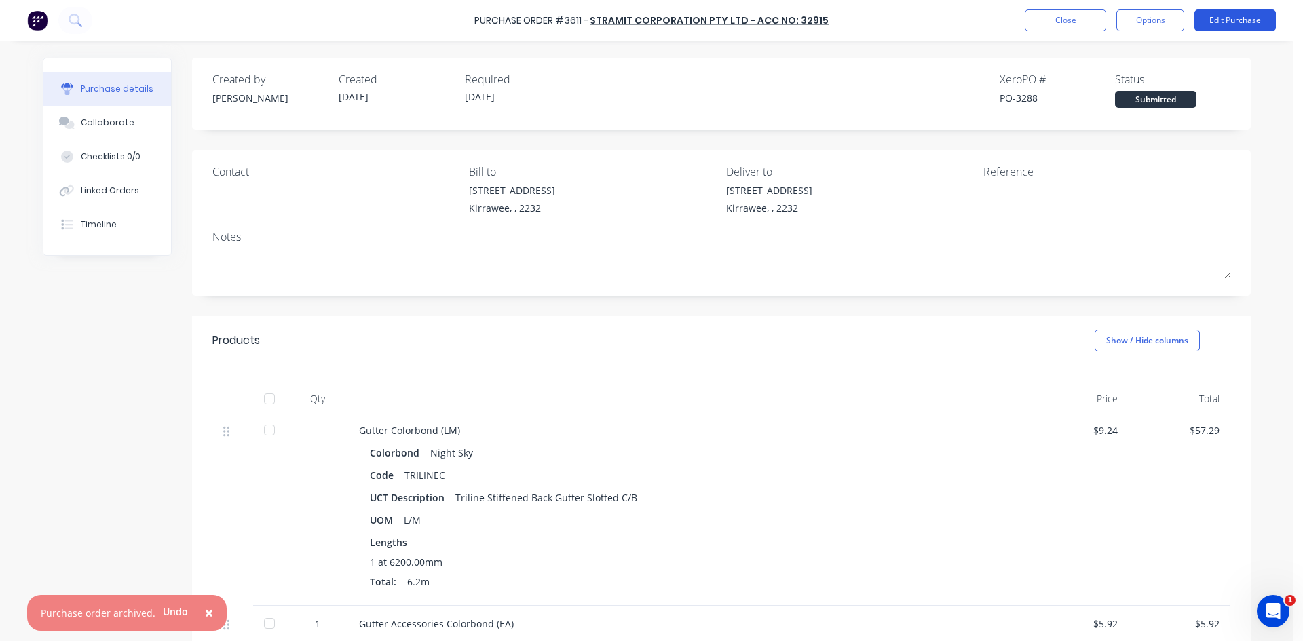
click at [1234, 24] on button "Edit Purchase" at bounding box center [1234, 21] width 81 height 22
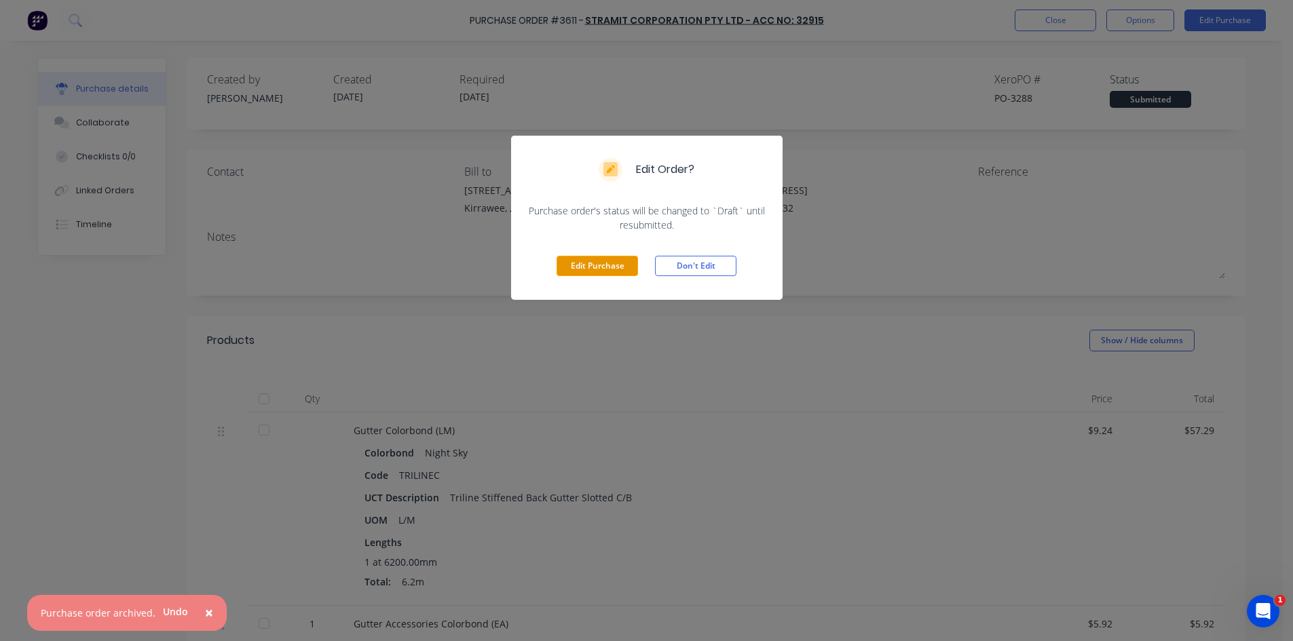
click at [605, 273] on button "Edit Purchase" at bounding box center [596, 266] width 81 height 20
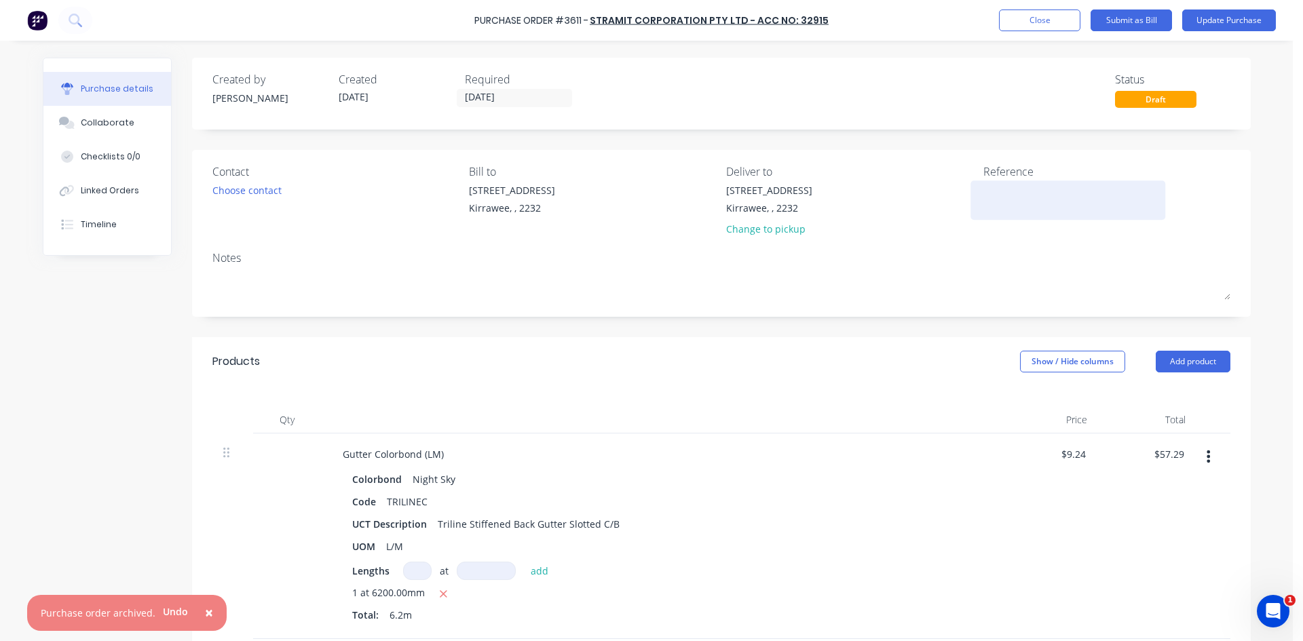
click at [1015, 197] on textarea at bounding box center [1068, 198] width 170 height 31
type textarea "s"
drag, startPoint x: 1014, startPoint y: 192, endPoint x: 1046, endPoint y: 201, distance: 33.1
click at [1014, 192] on textarea "SCG #" at bounding box center [1068, 198] width 170 height 31
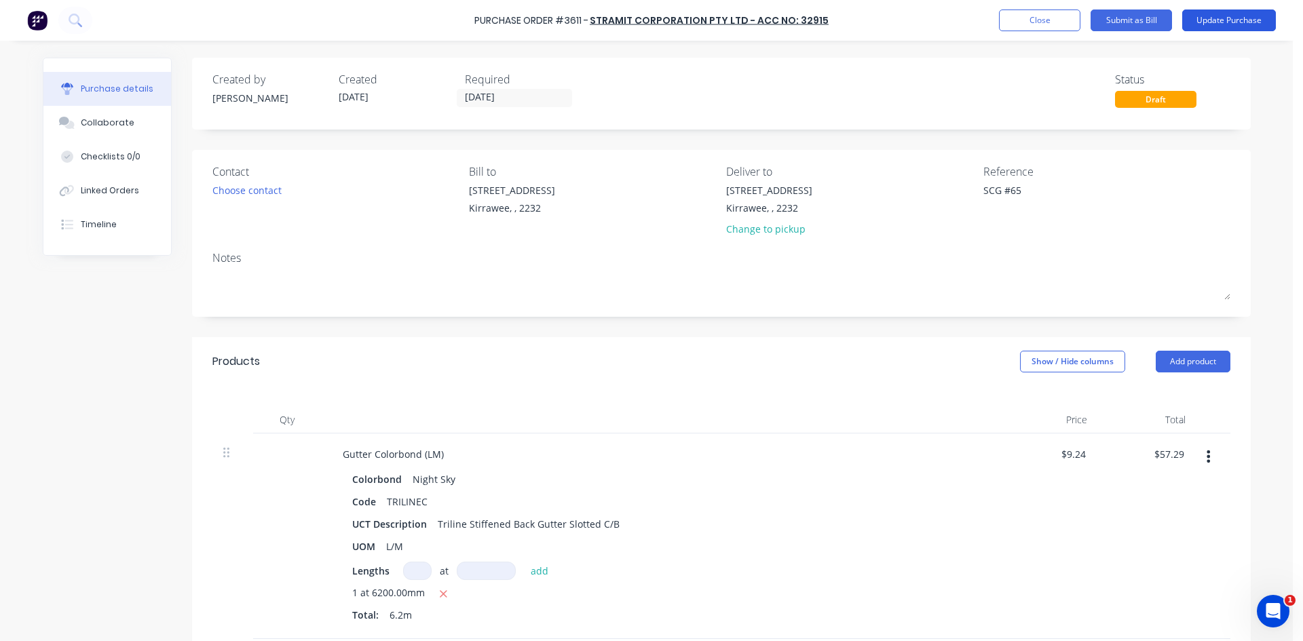
type textarea "SCG #65"
click at [1224, 26] on button "Update Purchase" at bounding box center [1229, 21] width 94 height 22
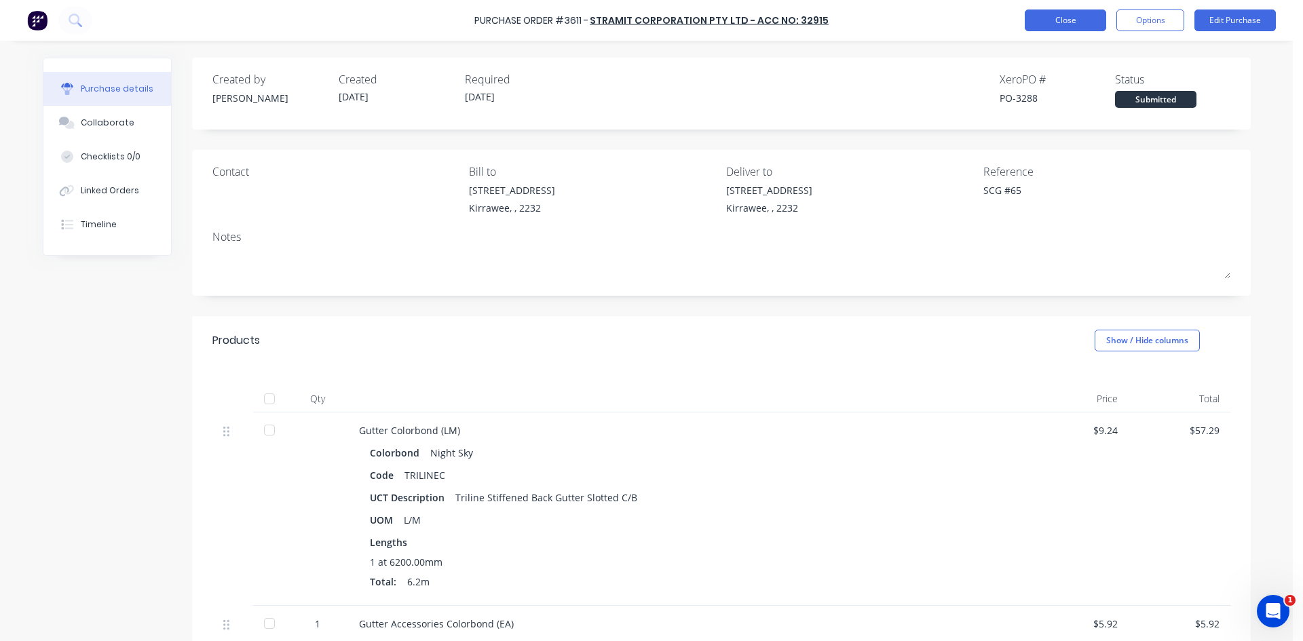
click at [1042, 16] on button "Close" at bounding box center [1065, 21] width 81 height 22
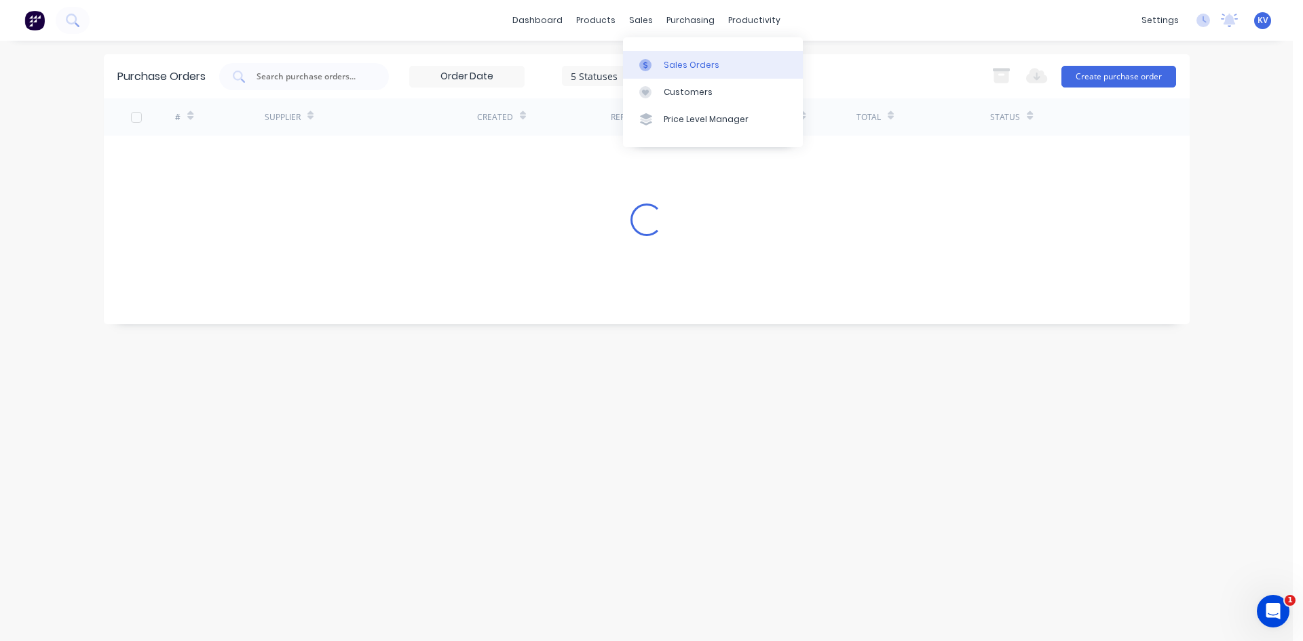
click at [662, 67] on link "Sales Orders" at bounding box center [713, 64] width 180 height 27
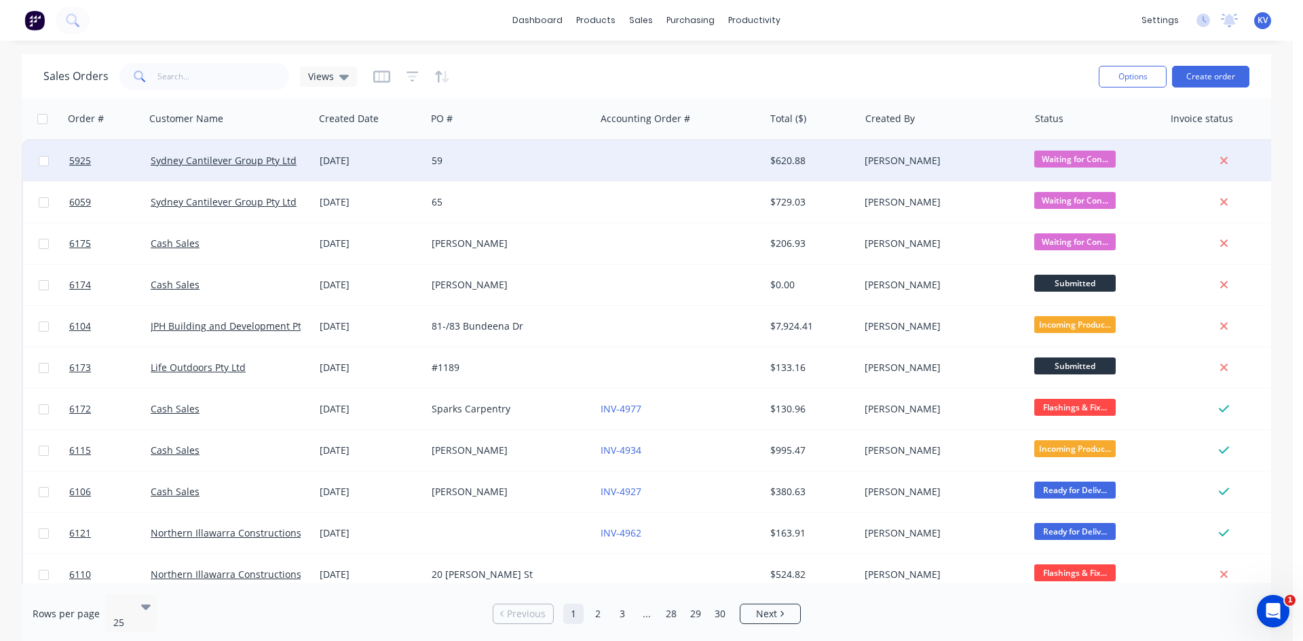
click at [506, 160] on div "59" at bounding box center [507, 161] width 151 height 14
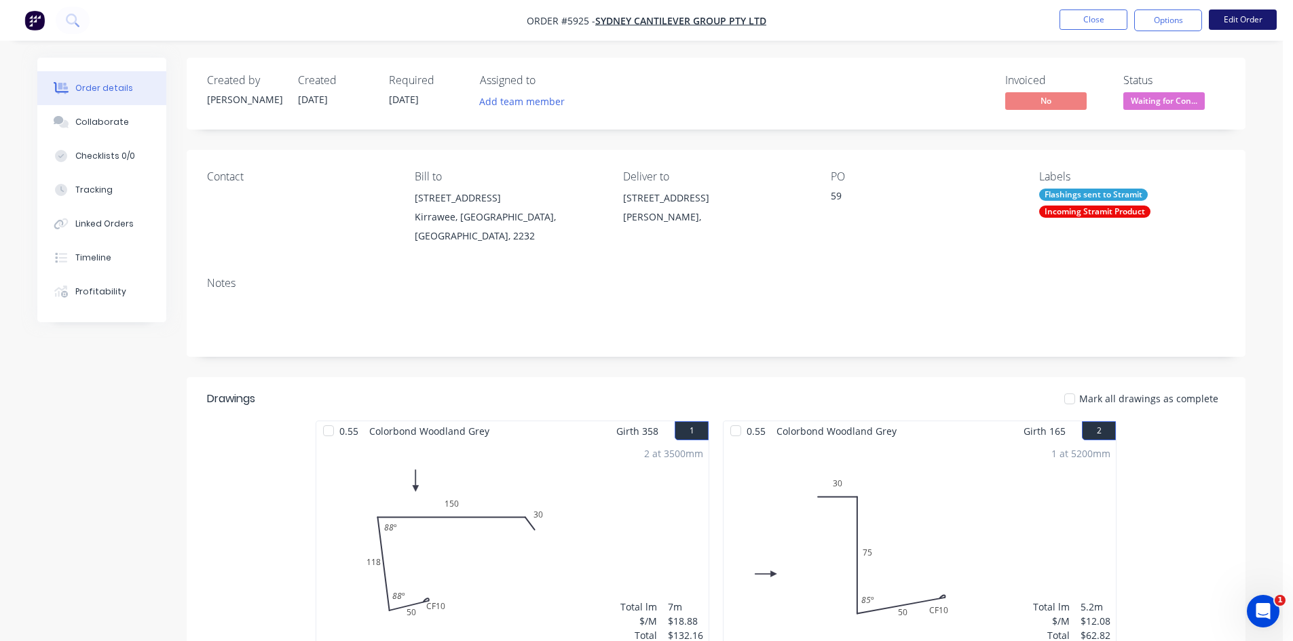
click at [1264, 18] on button "Edit Order" at bounding box center [1243, 20] width 68 height 20
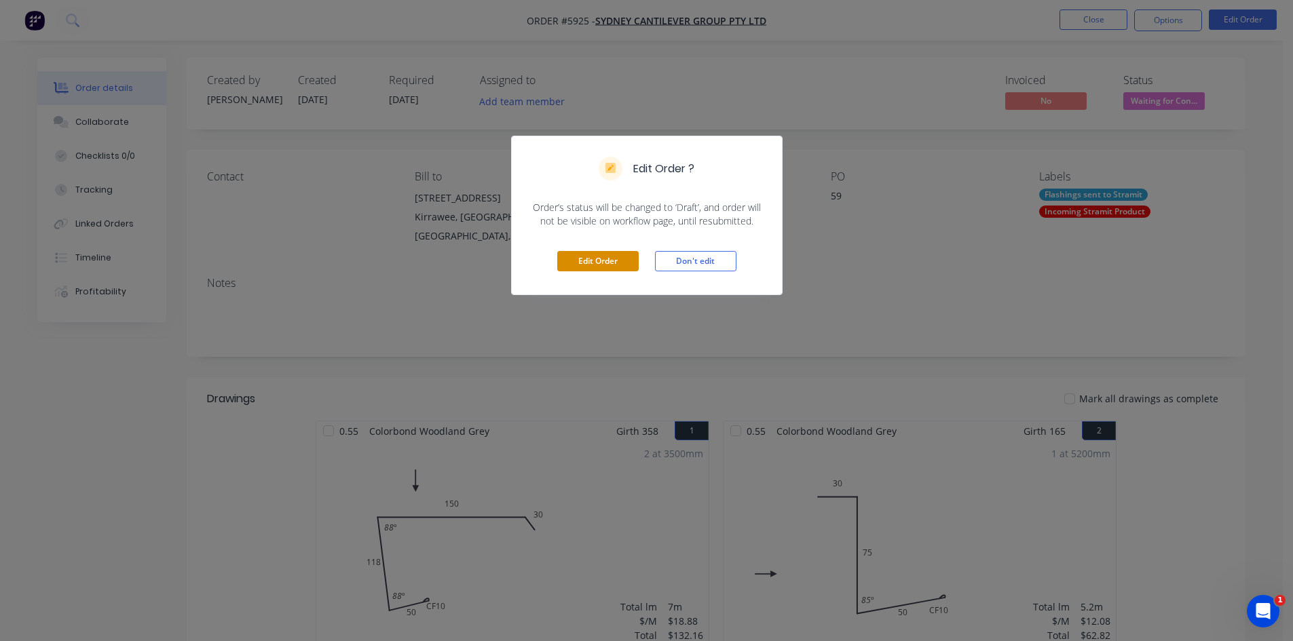
click at [613, 264] on button "Edit Order" at bounding box center [597, 261] width 81 height 20
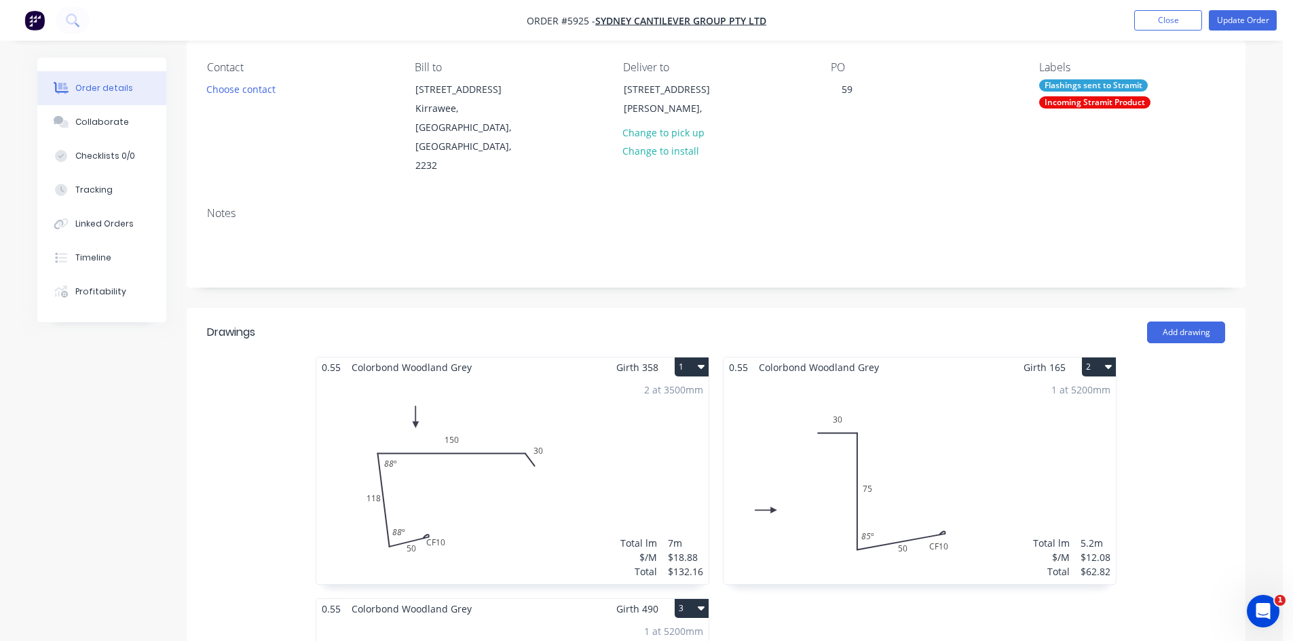
scroll to position [204, 0]
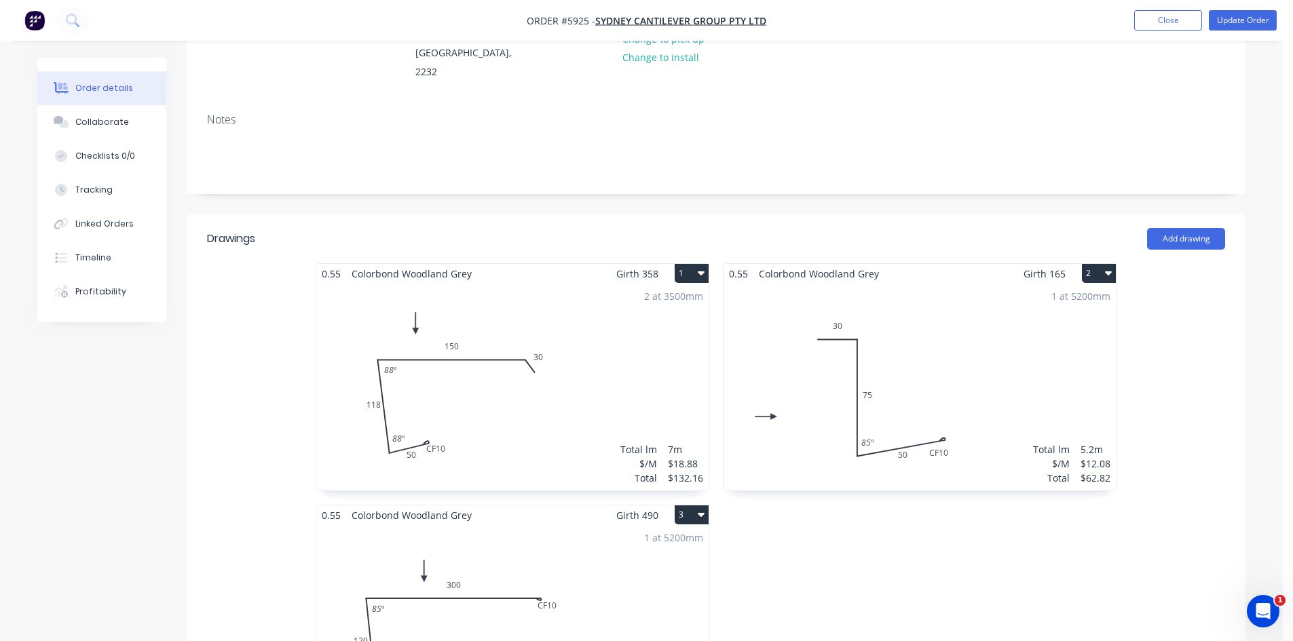
click at [594, 315] on div "2 at 3500mm Total lm $/M Total 7m $18.88 $132.16" at bounding box center [512, 387] width 392 height 207
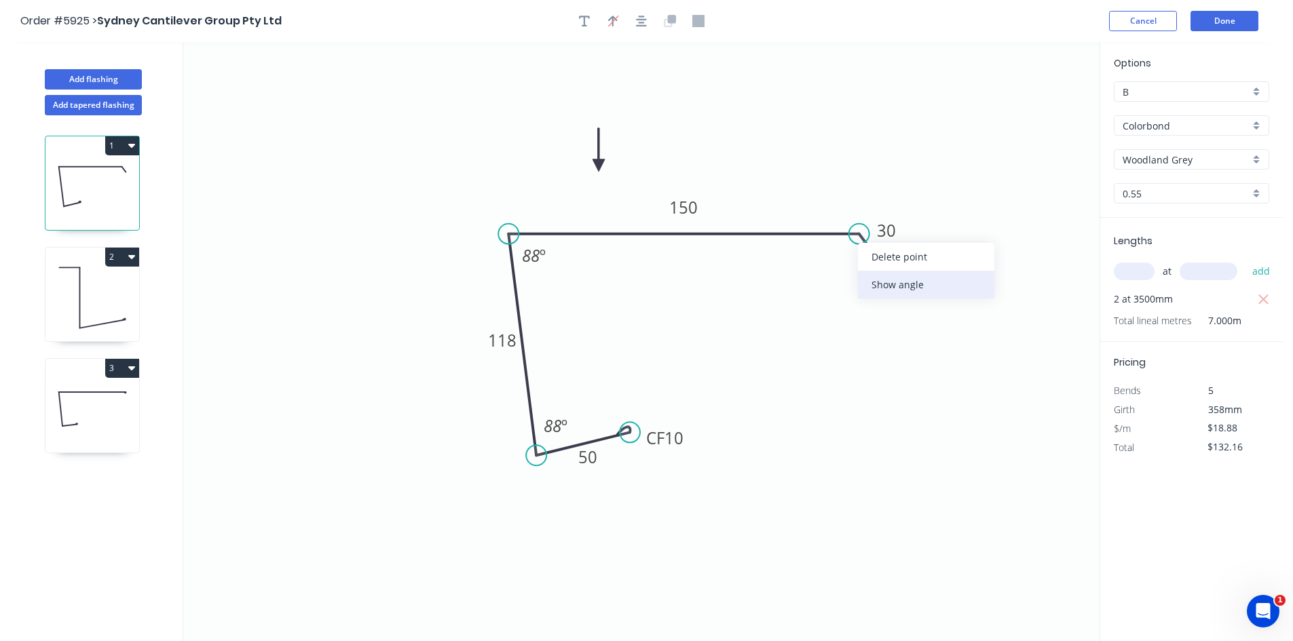
click at [878, 283] on div "Show angle" at bounding box center [926, 285] width 136 height 28
click at [830, 263] on rect at bounding box center [845, 264] width 44 height 28
click at [835, 263] on rect at bounding box center [844, 265] width 27 height 19
click at [875, 335] on icon "0 CF 10 50 118 150 30 120 º 88 º 88 º" at bounding box center [641, 341] width 916 height 599
drag, startPoint x: 864, startPoint y: 270, endPoint x: 859, endPoint y: 263, distance: 8.3
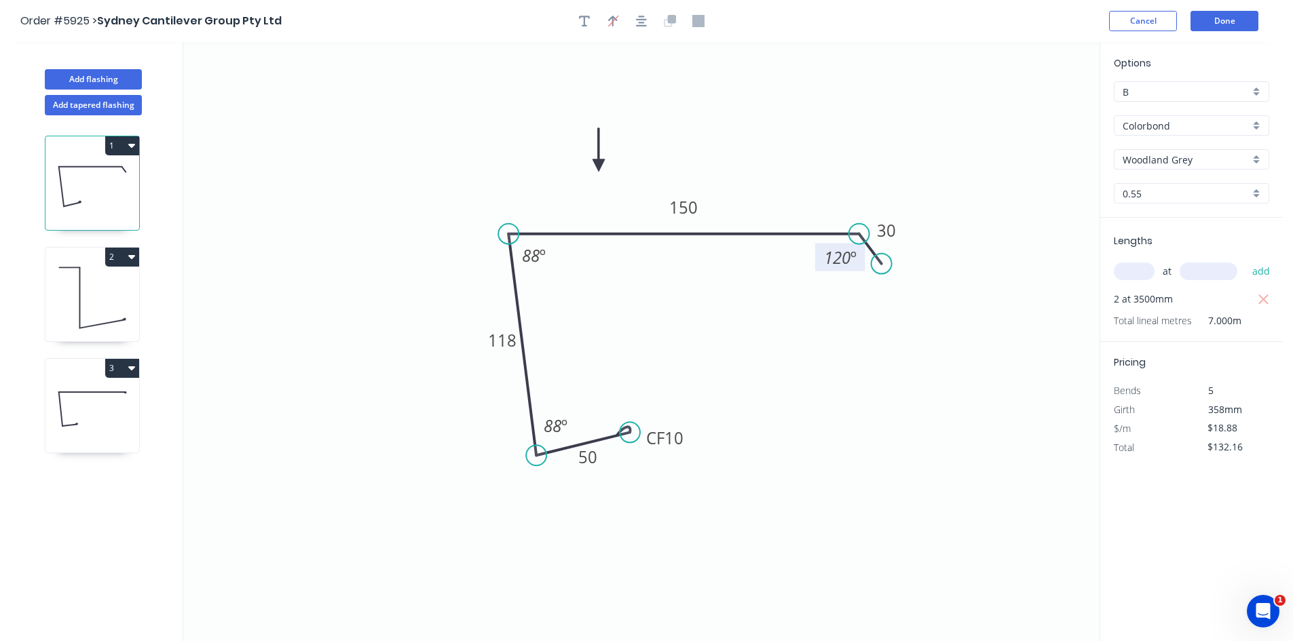
click at [859, 263] on rect at bounding box center [840, 258] width 50 height 28
click at [70, 290] on icon at bounding box center [92, 297] width 94 height 87
type input "$12.08"
type input "$62.82"
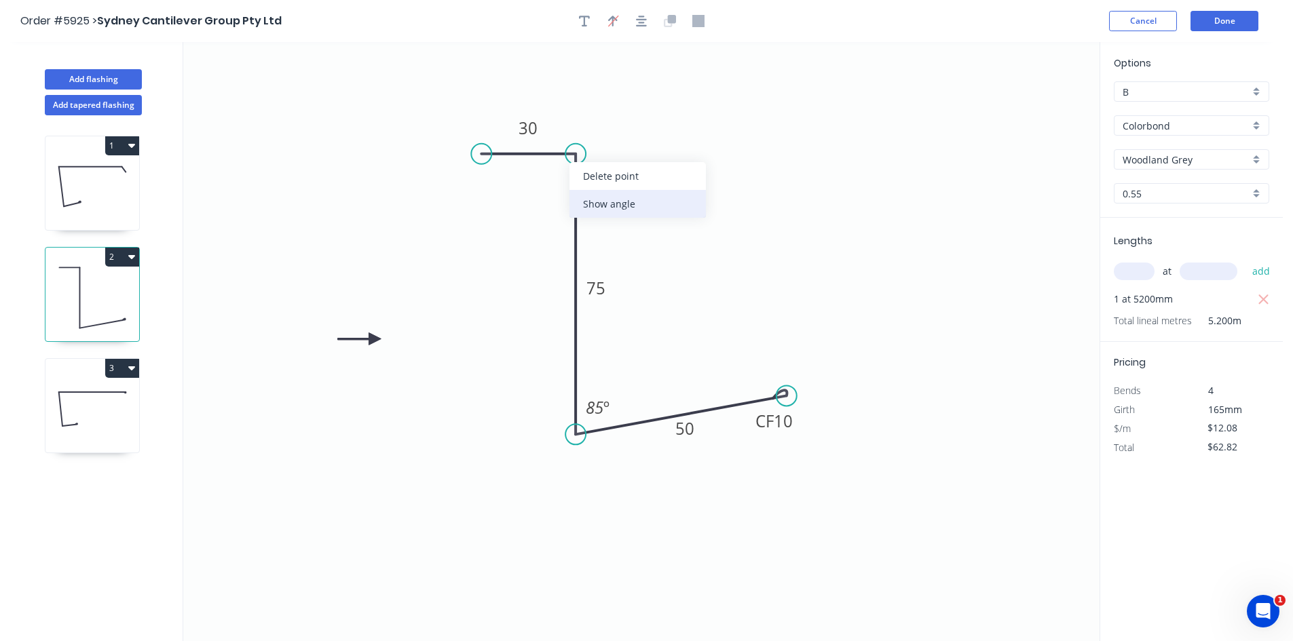
click at [592, 200] on div "Show angle" at bounding box center [637, 204] width 136 height 28
click at [564, 179] on rect at bounding box center [551, 177] width 27 height 19
click at [72, 424] on icon at bounding box center [92, 409] width 94 height 87
type input "$22.63"
type input "$117.68"
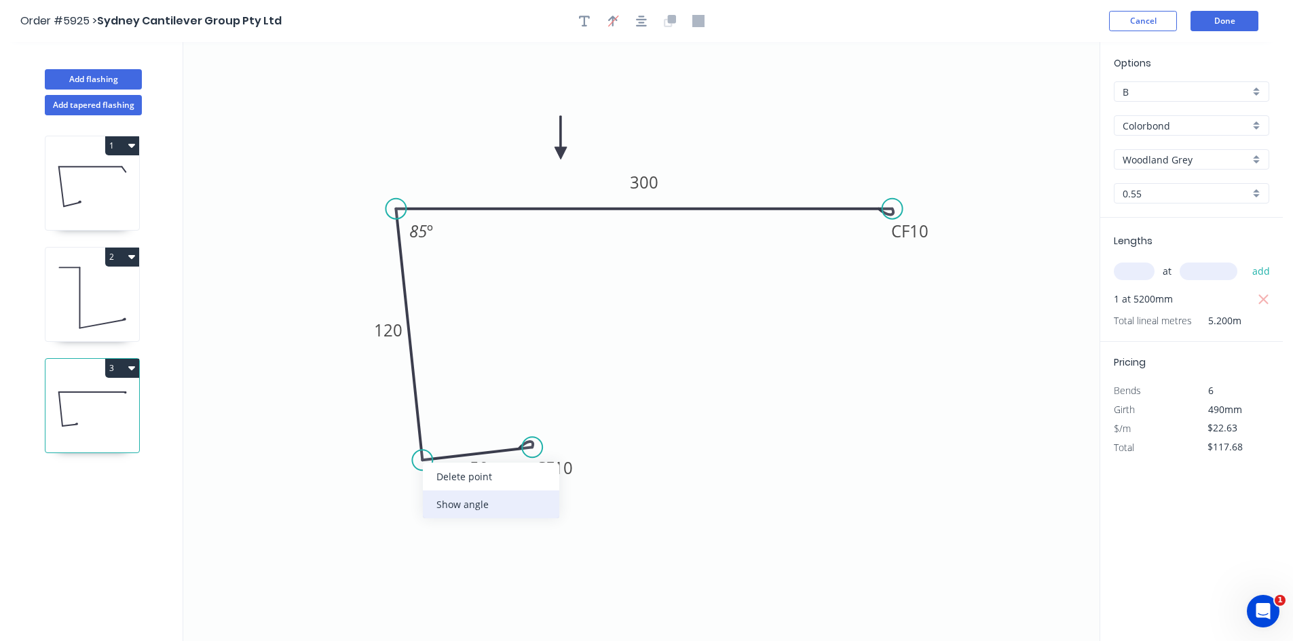
click at [470, 499] on div "Show angle" at bounding box center [491, 505] width 136 height 28
click at [442, 438] on tspan "?" at bounding box center [441, 432] width 7 height 22
click at [618, 414] on icon "0 CF 10 50 120 CF 10 300 85 º 90 º" at bounding box center [641, 341] width 916 height 599
click at [1211, 26] on button "Done" at bounding box center [1224, 21] width 68 height 20
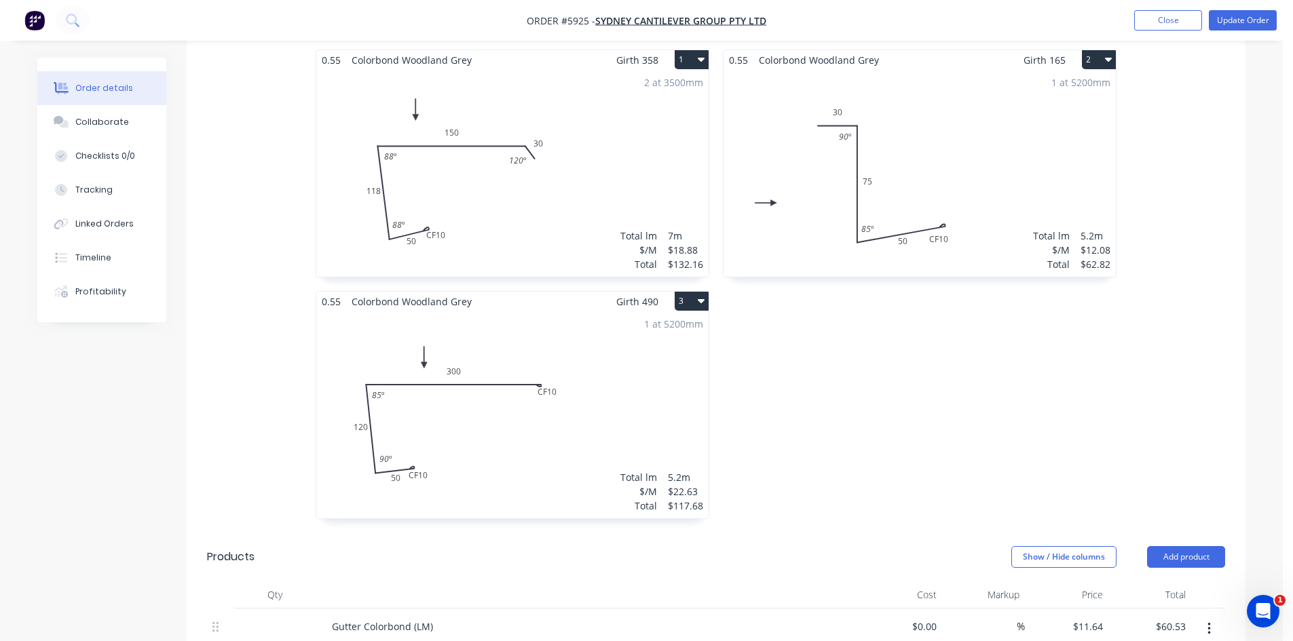
scroll to position [204, 0]
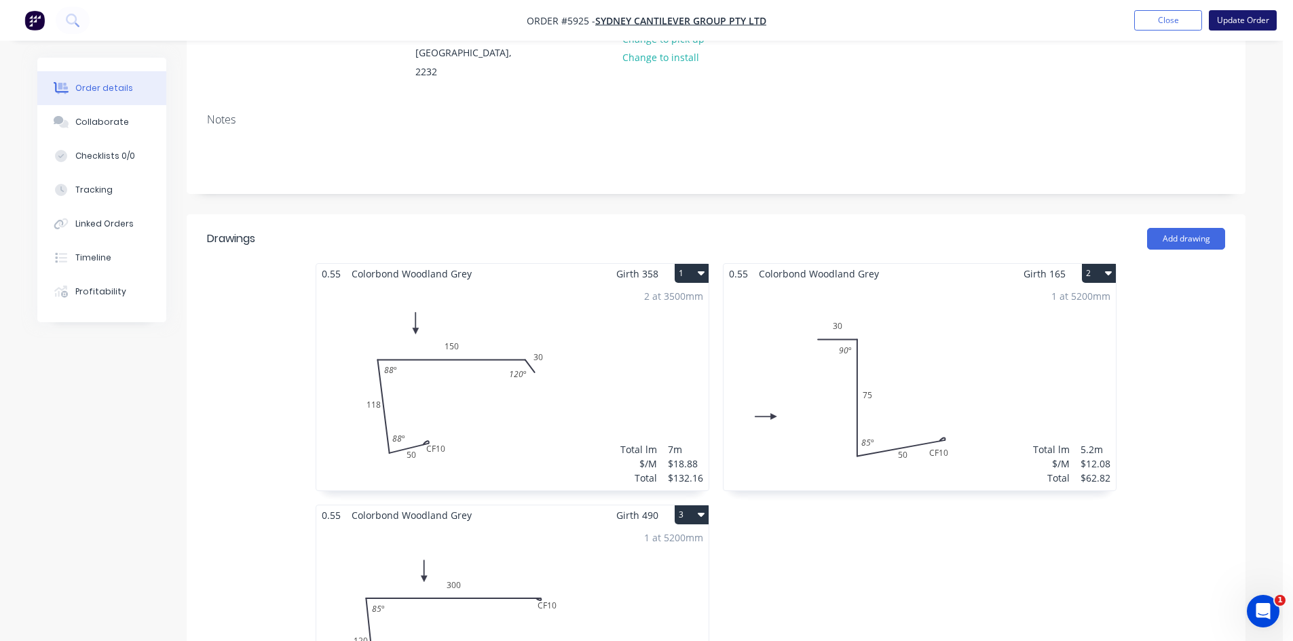
click at [1246, 17] on button "Update Order" at bounding box center [1243, 20] width 68 height 20
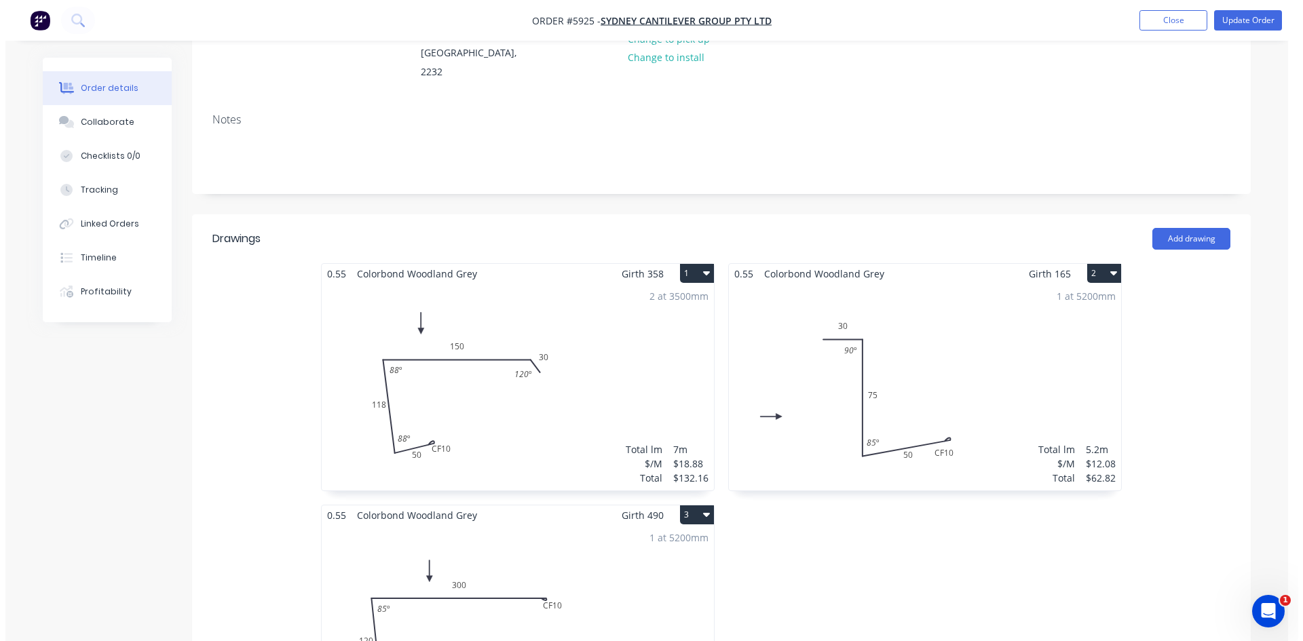
scroll to position [0, 0]
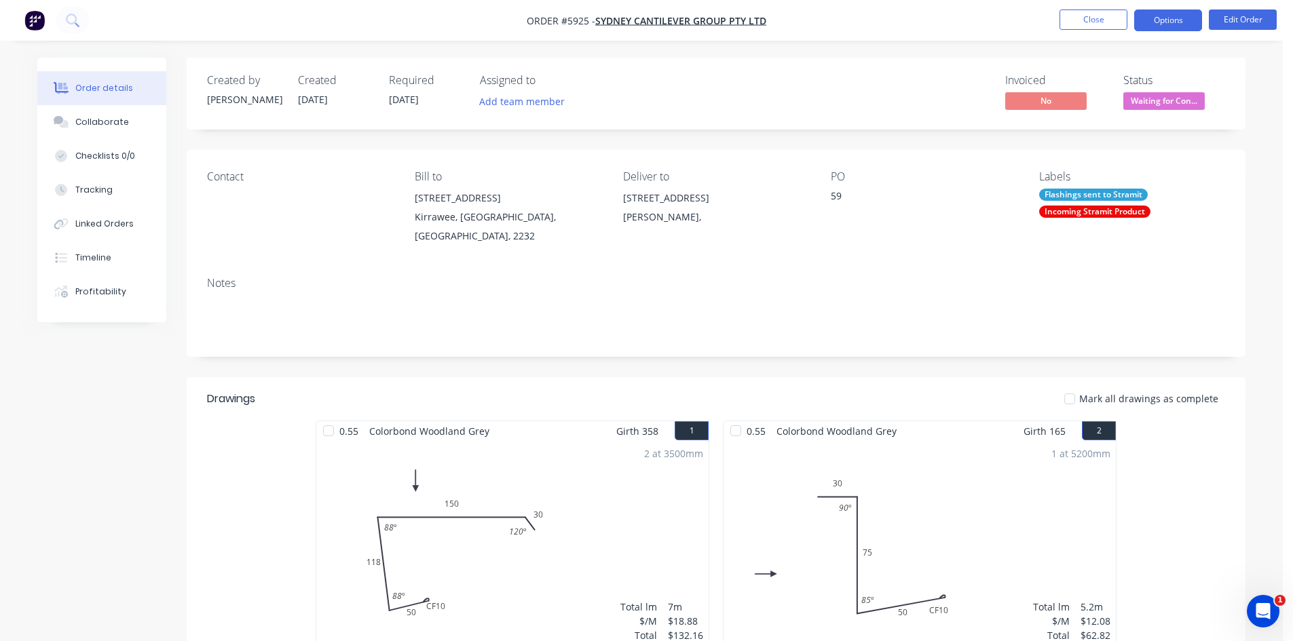
click at [1192, 18] on button "Options" at bounding box center [1168, 21] width 68 height 22
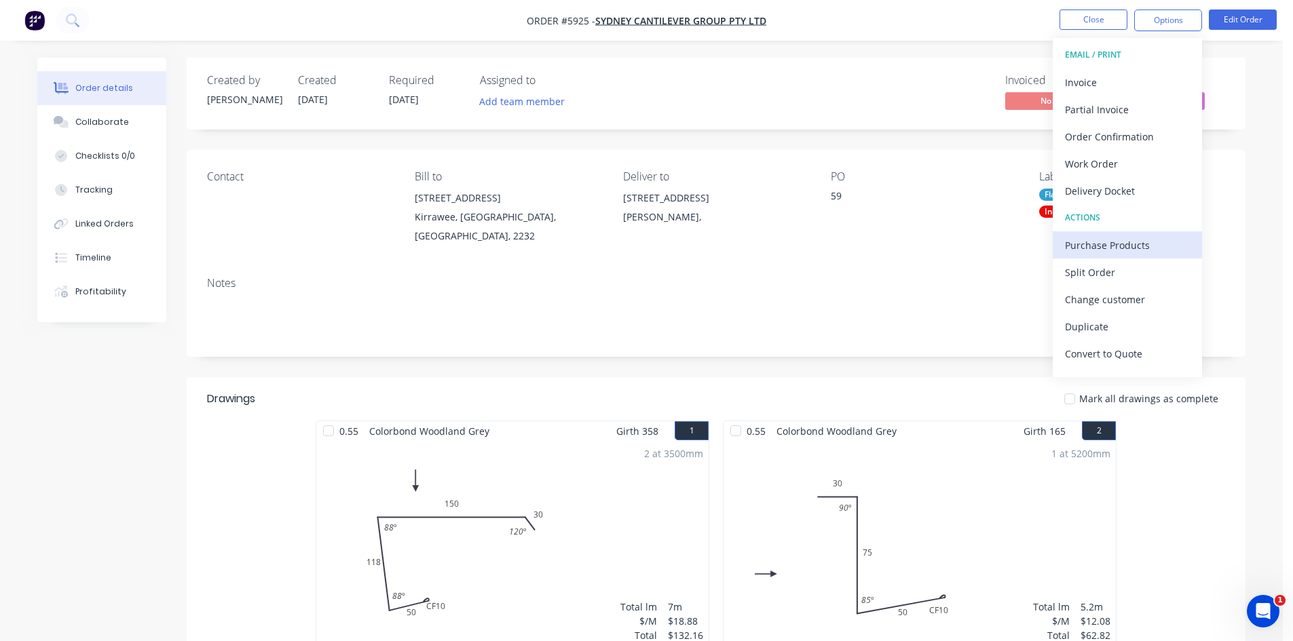
click at [1118, 239] on div "Purchase Products" at bounding box center [1127, 245] width 125 height 20
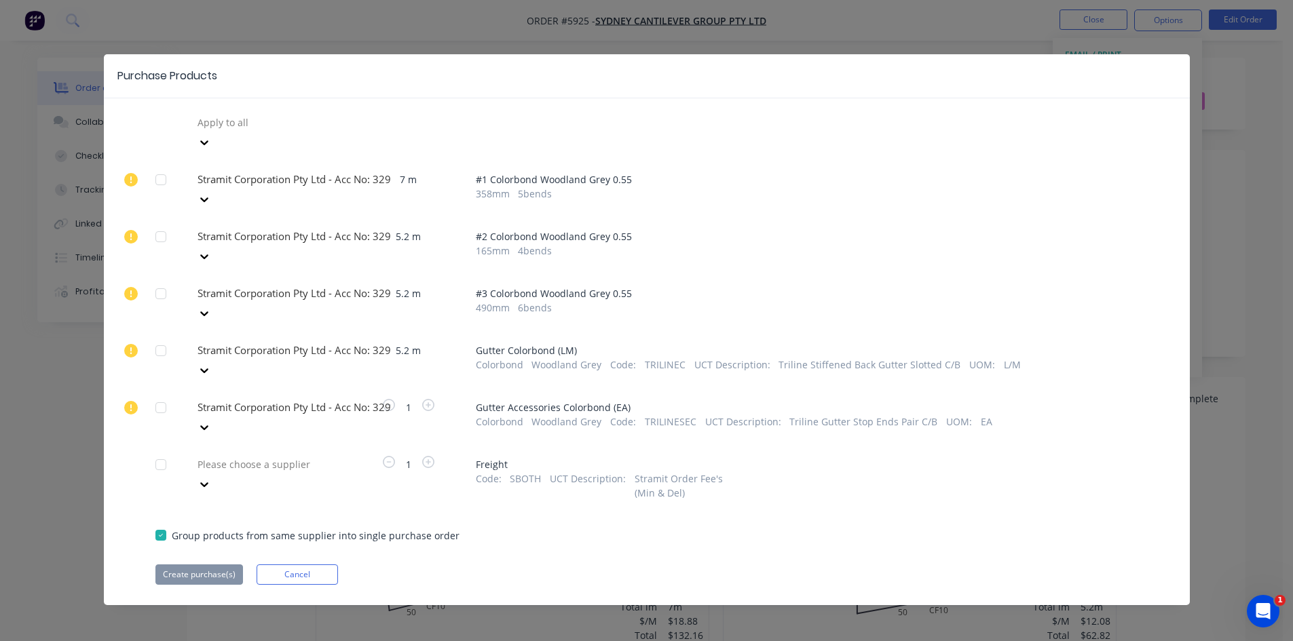
click at [161, 166] on div at bounding box center [160, 179] width 27 height 27
click at [157, 223] on div at bounding box center [160, 236] width 27 height 27
drag, startPoint x: 166, startPoint y: 251, endPoint x: 166, endPoint y: 284, distance: 33.3
click at [166, 280] on div at bounding box center [160, 293] width 27 height 27
drag, startPoint x: 165, startPoint y: 304, endPoint x: 162, endPoint y: 337, distance: 33.4
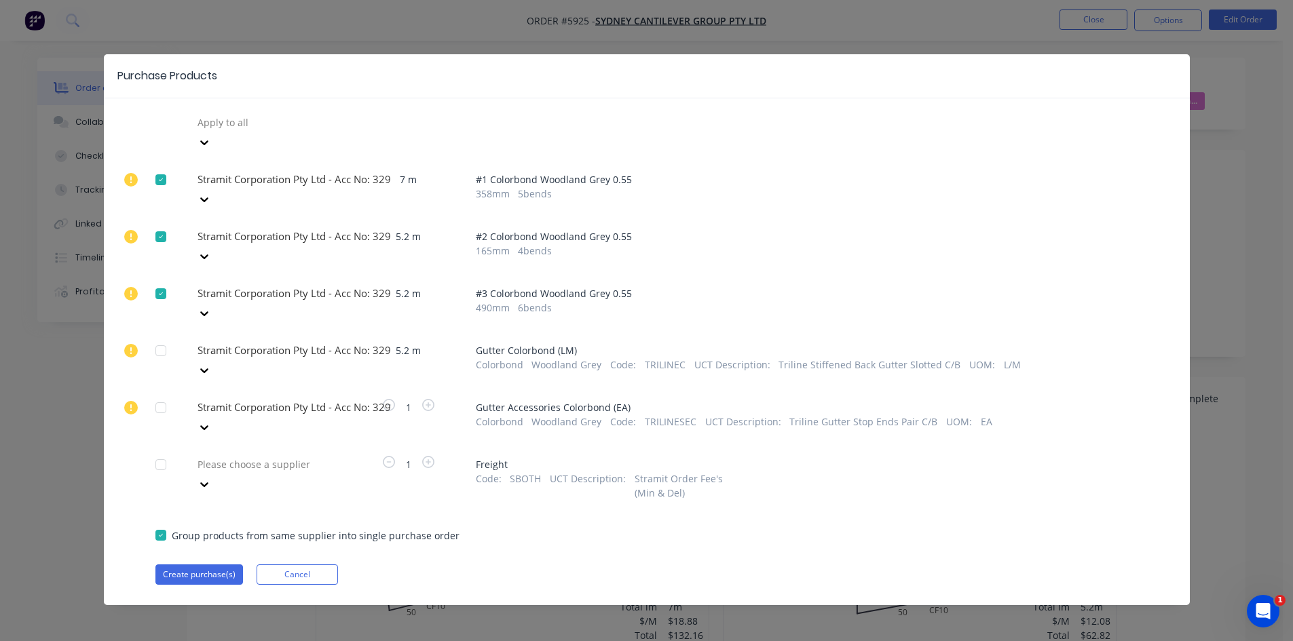
click at [165, 337] on div at bounding box center [160, 350] width 27 height 27
click at [161, 394] on div at bounding box center [160, 407] width 27 height 27
click at [200, 565] on button "Create purchase(s)" at bounding box center [199, 575] width 88 height 20
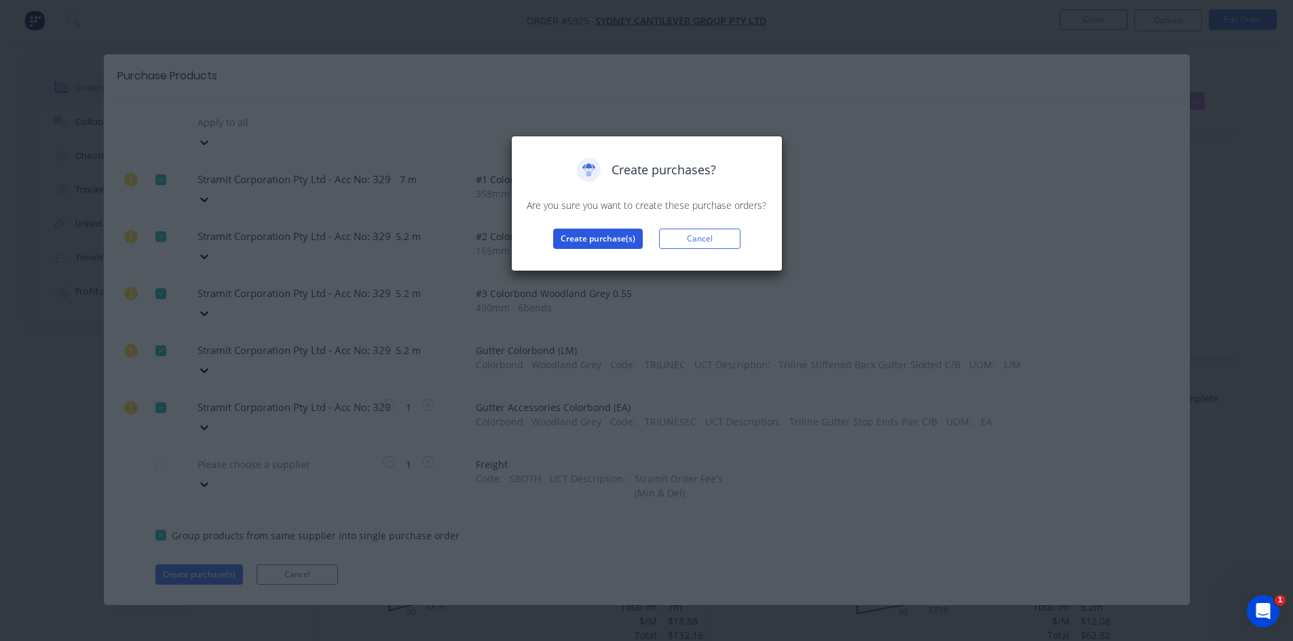
click at [605, 239] on button "Create purchase(s)" at bounding box center [598, 239] width 90 height 20
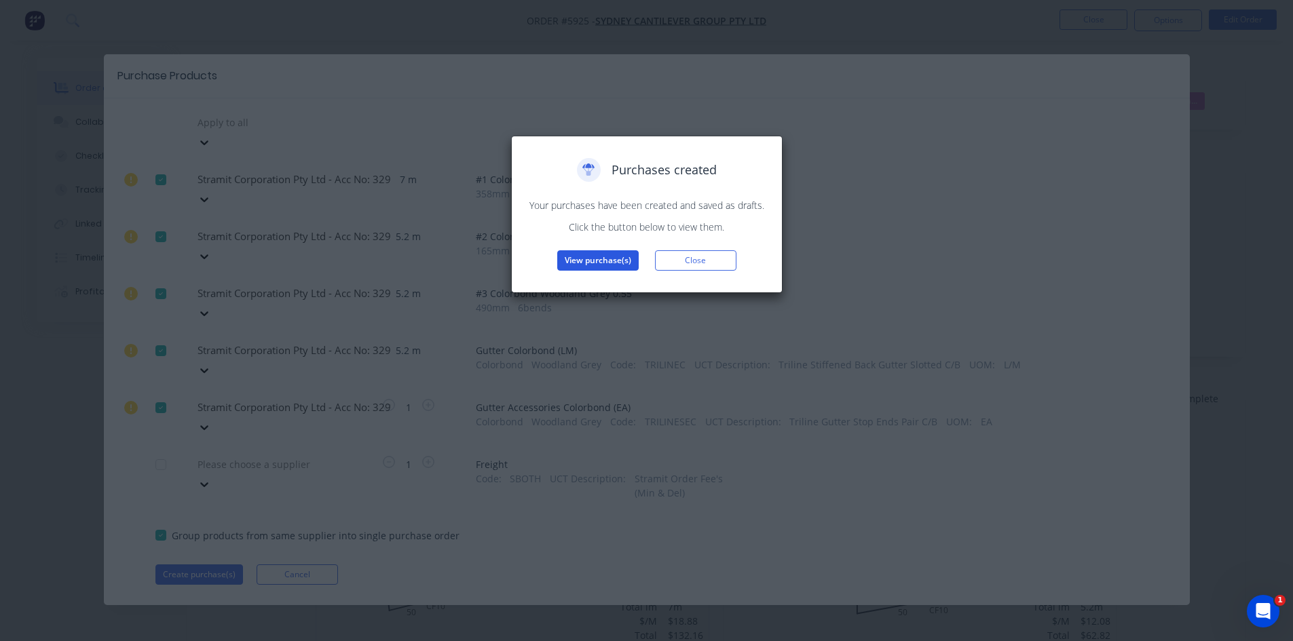
click at [619, 261] on button "View purchase(s)" at bounding box center [597, 260] width 81 height 20
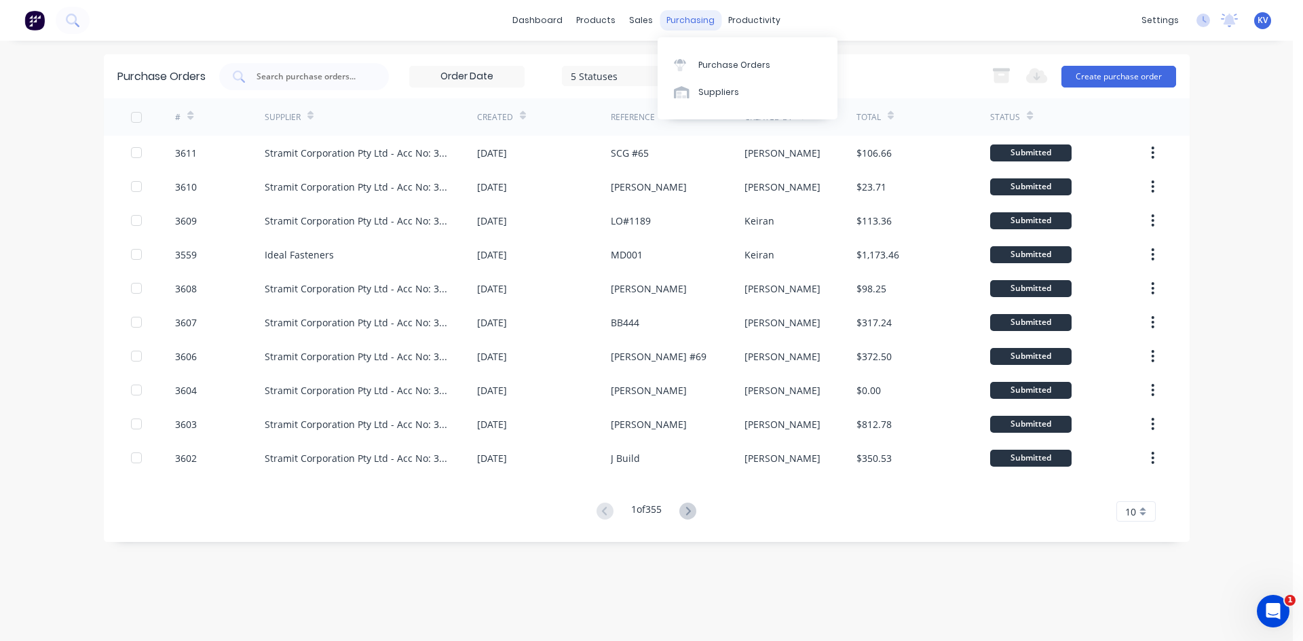
click at [683, 19] on div "purchasing" at bounding box center [691, 20] width 62 height 20
click at [700, 52] on link "Purchase Orders" at bounding box center [748, 64] width 180 height 27
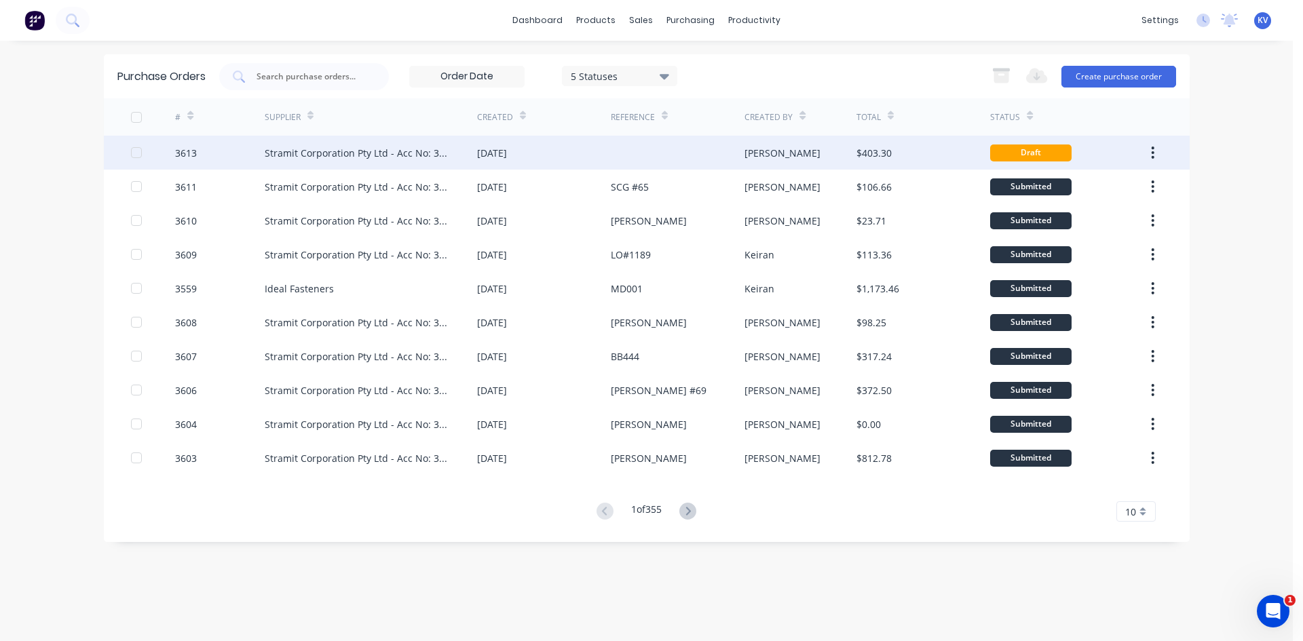
click at [527, 162] on div "[DATE]" at bounding box center [544, 153] width 134 height 34
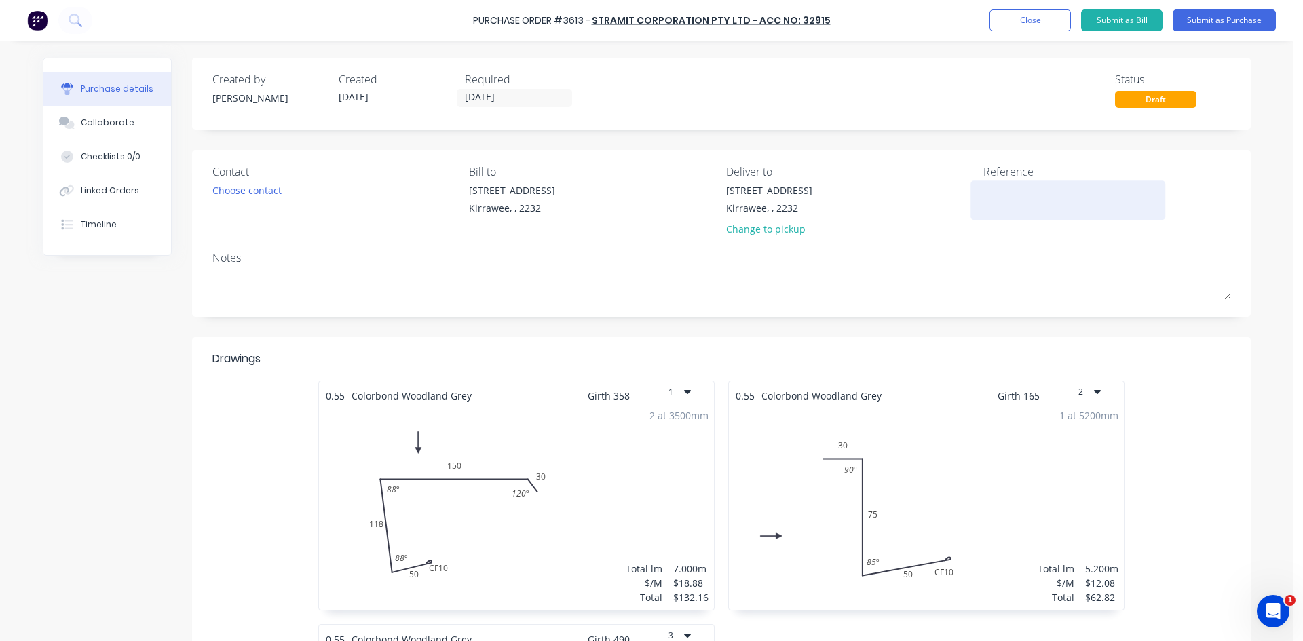
click at [1024, 200] on textarea at bounding box center [1068, 198] width 170 height 31
type textarea "SCG #59"
click at [488, 104] on input "[DATE]" at bounding box center [514, 98] width 114 height 17
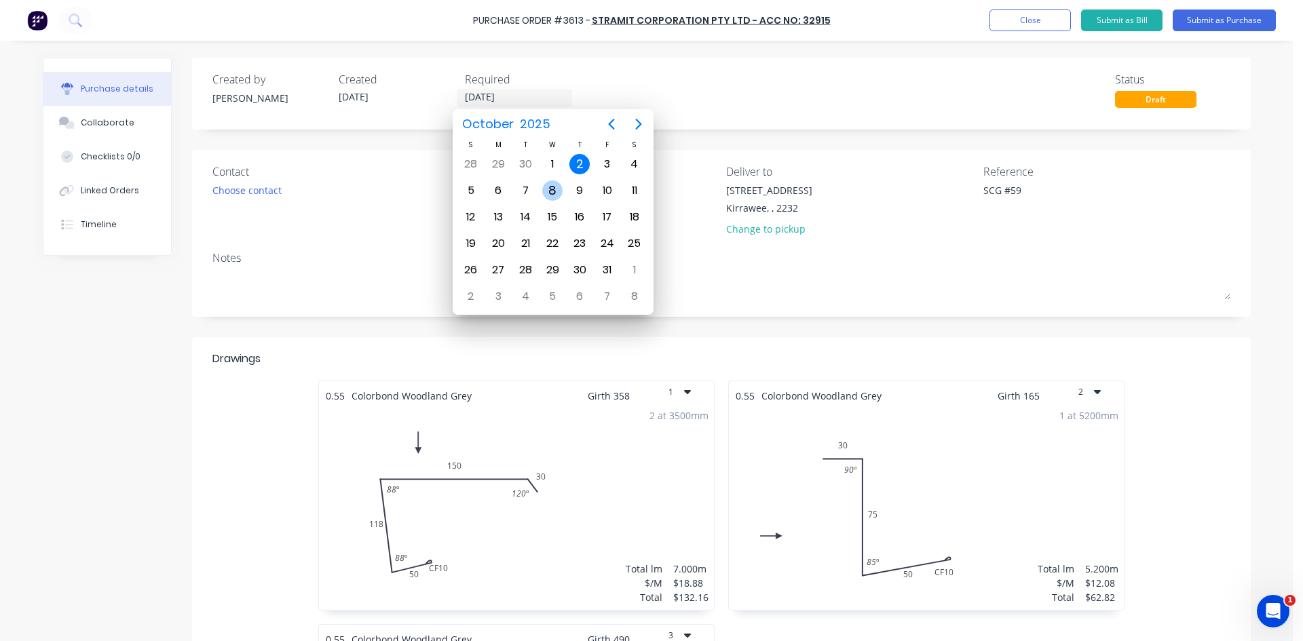
click at [556, 191] on div "8" at bounding box center [552, 191] width 20 height 20
type input "08/10/25"
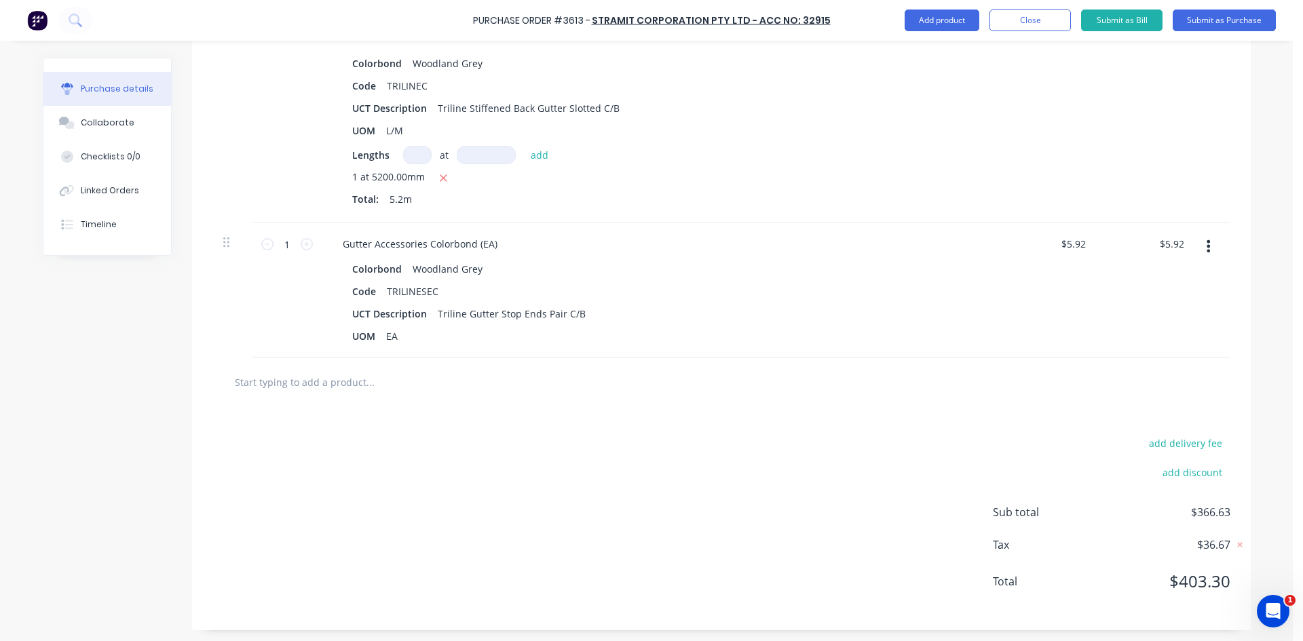
scroll to position [970, 0]
click at [1228, 24] on button "Submit as Purchase" at bounding box center [1224, 21] width 103 height 22
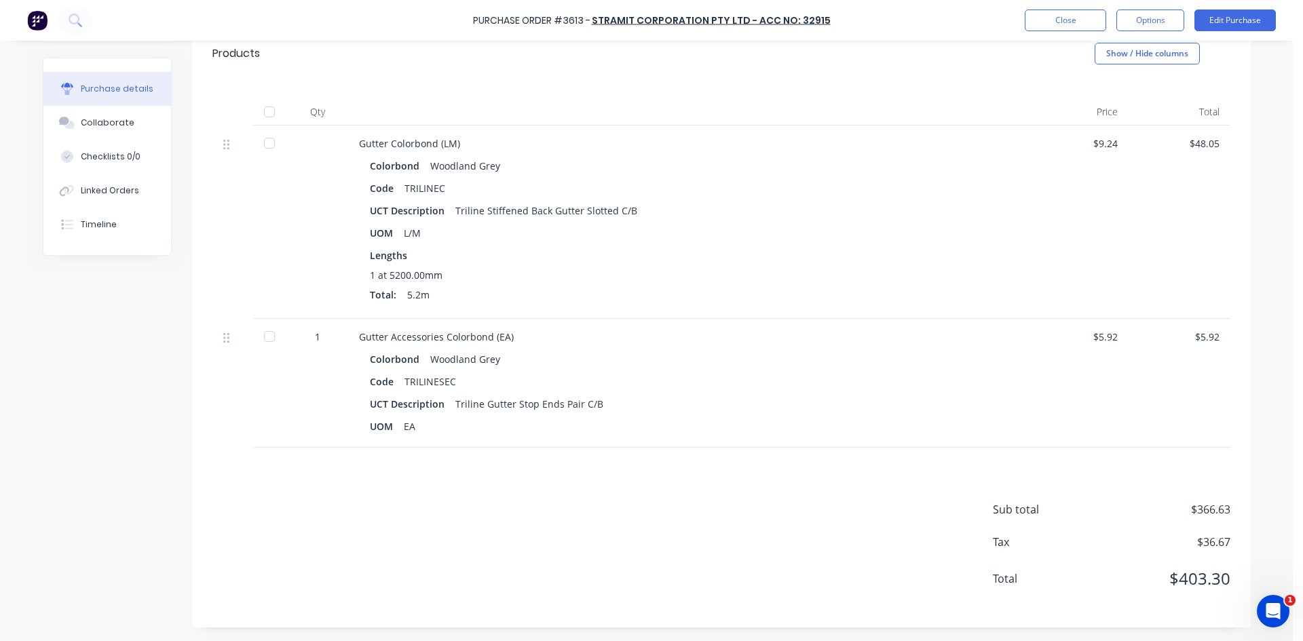
scroll to position [0, 0]
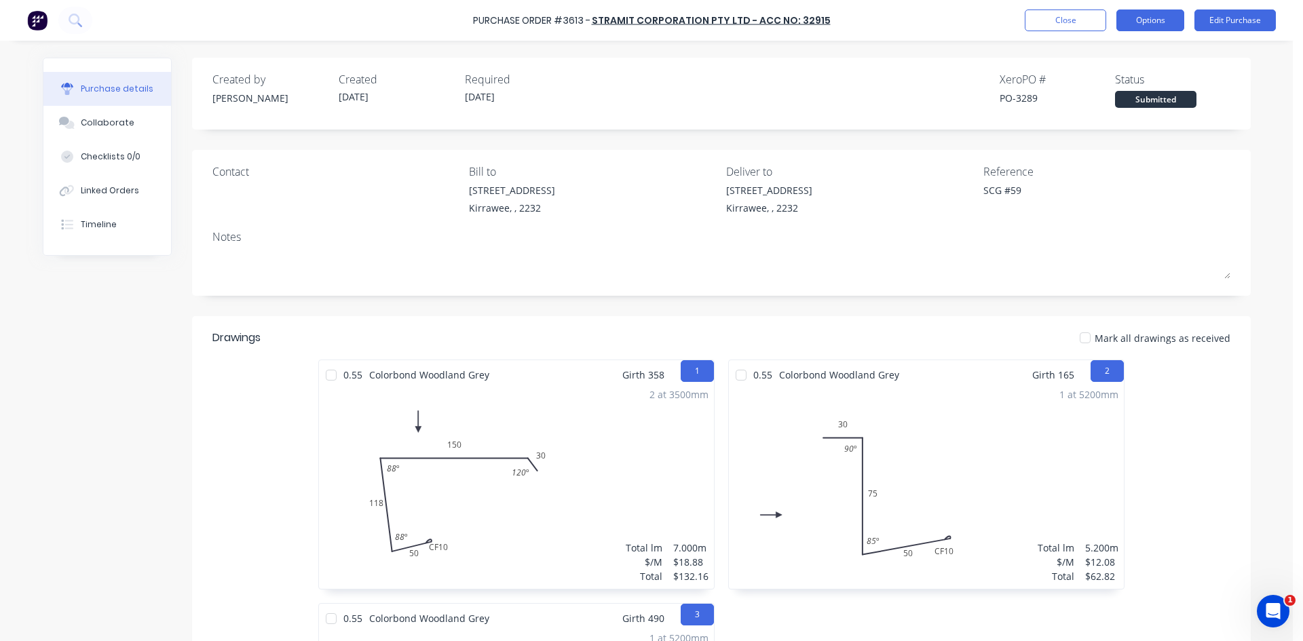
click at [1124, 18] on button "Options" at bounding box center [1150, 21] width 68 height 22
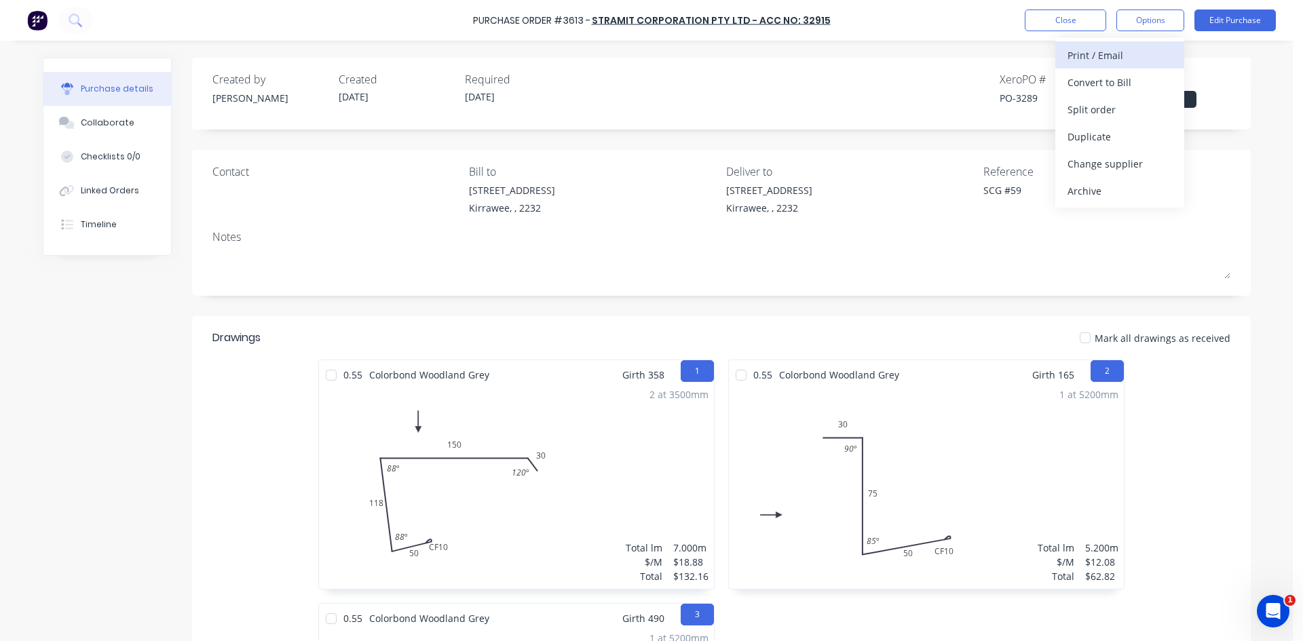
click at [1114, 54] on div "Print / Email" at bounding box center [1119, 55] width 105 height 20
click at [1099, 100] on div "Without pricing" at bounding box center [1119, 110] width 105 height 20
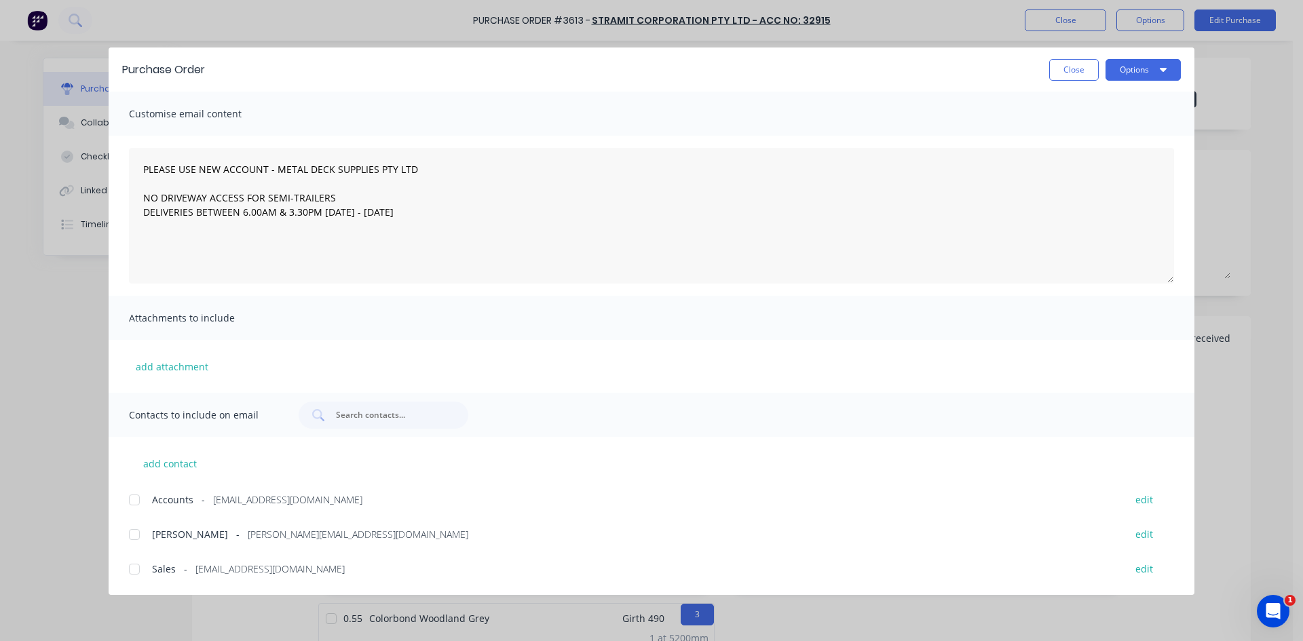
click at [130, 566] on div at bounding box center [134, 569] width 27 height 27
click at [1127, 73] on button "Options" at bounding box center [1142, 70] width 75 height 22
click at [1113, 155] on div "Email" at bounding box center [1116, 159] width 105 height 20
click at [1091, 73] on button "Close" at bounding box center [1074, 70] width 50 height 22
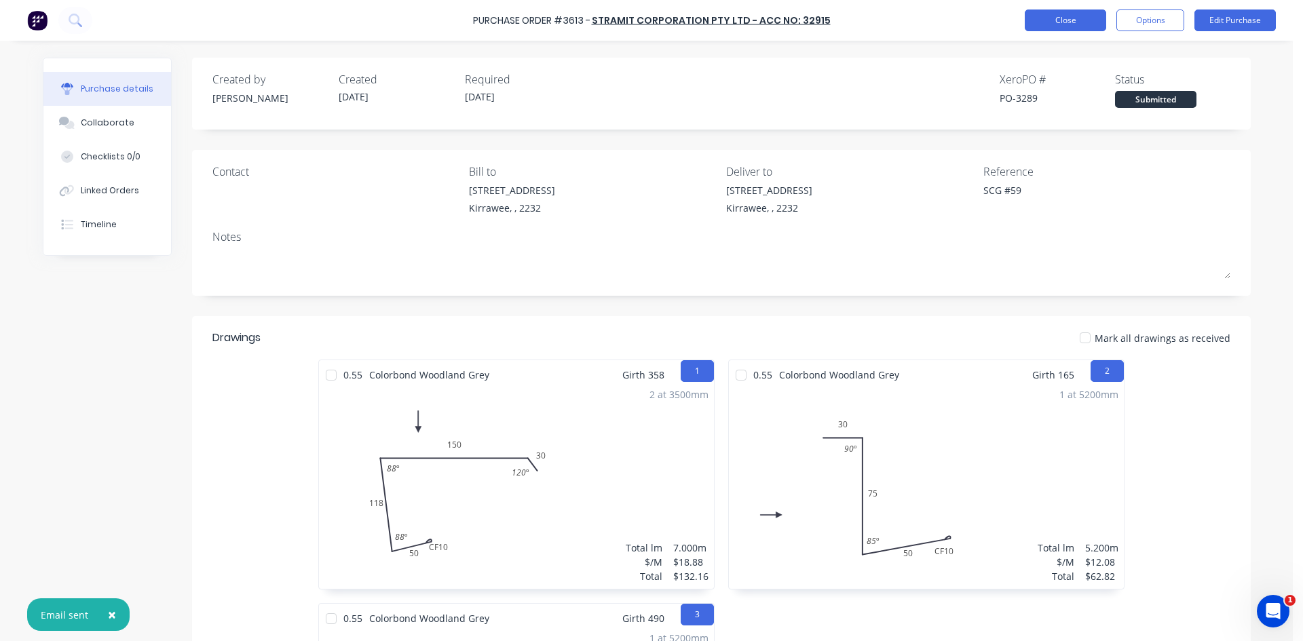
click at [1074, 16] on button "Close" at bounding box center [1065, 21] width 81 height 22
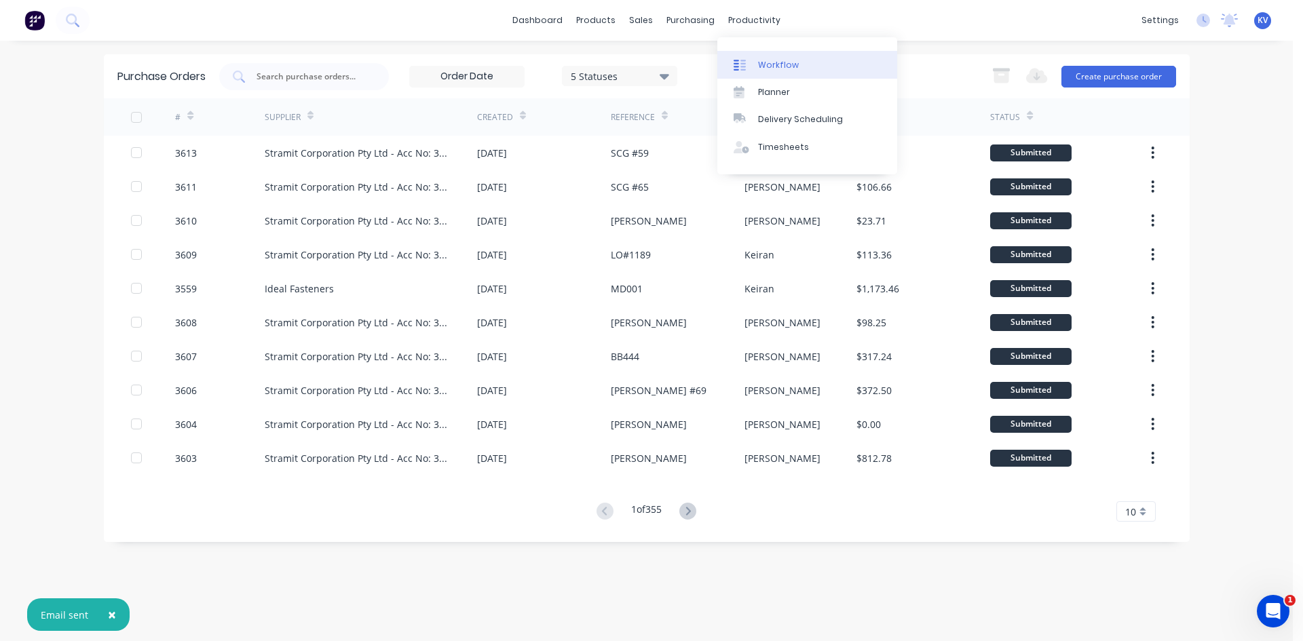
click at [778, 67] on div "Workflow" at bounding box center [778, 65] width 41 height 12
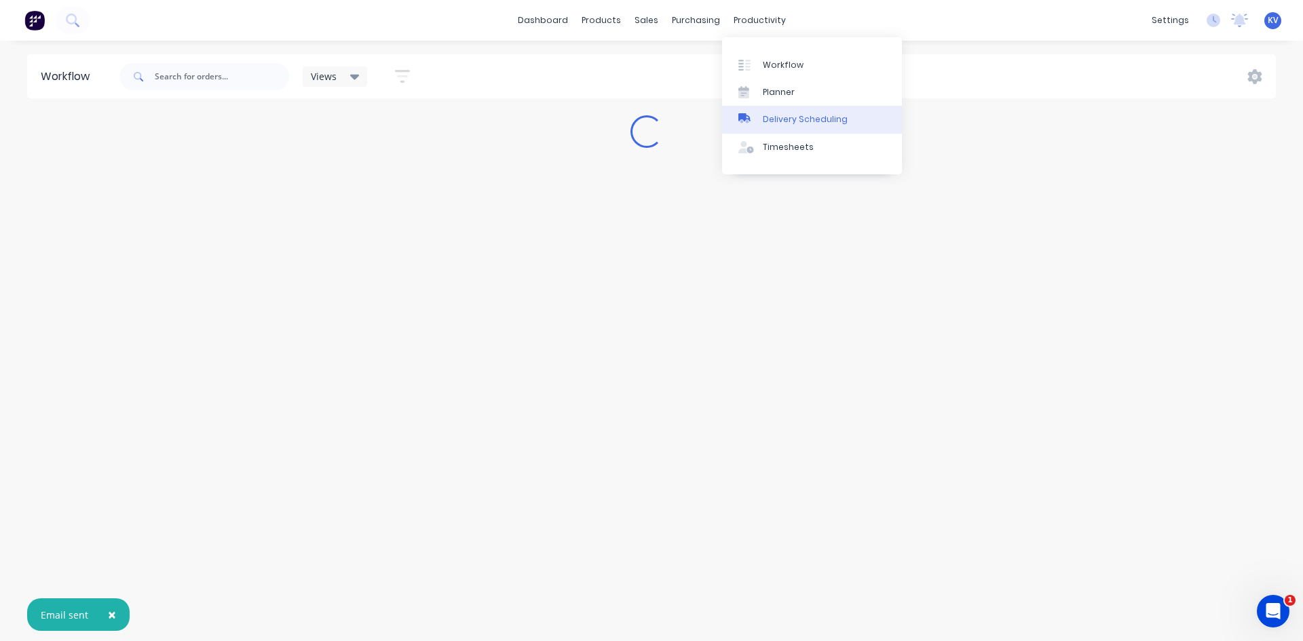
click at [784, 120] on div "Delivery Scheduling" at bounding box center [805, 119] width 85 height 12
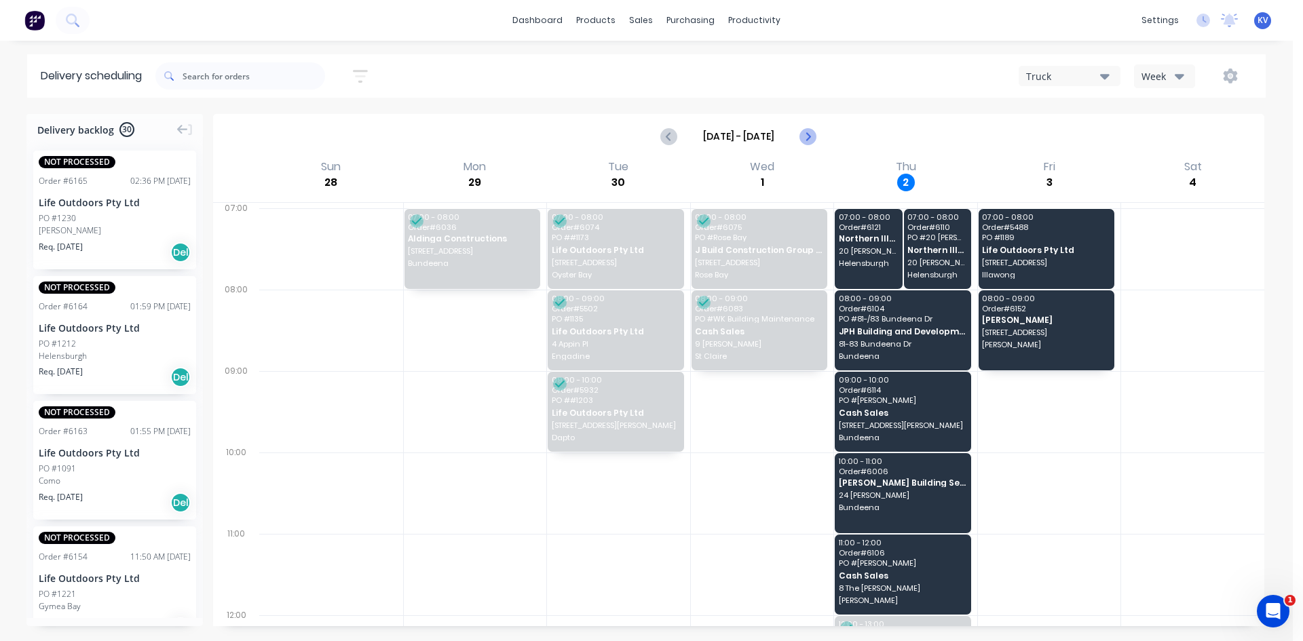
click at [810, 136] on icon "Next page" at bounding box center [807, 136] width 6 height 11
type input "Oct 5 - Oct 11"
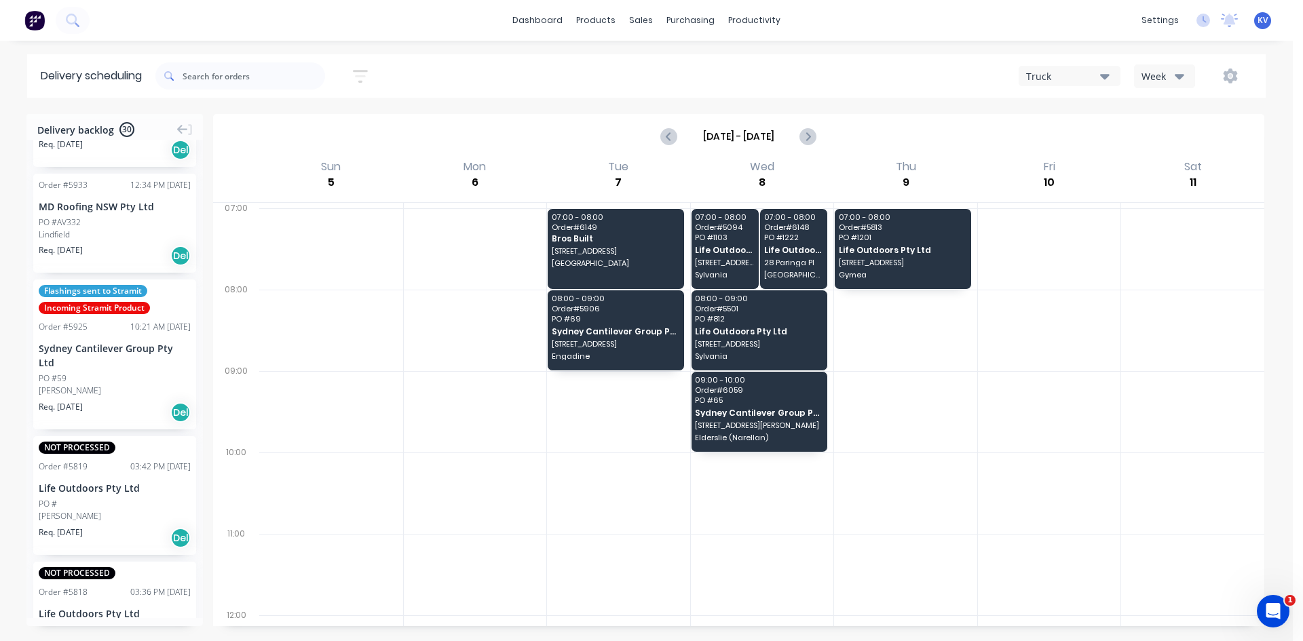
scroll to position [950, 0]
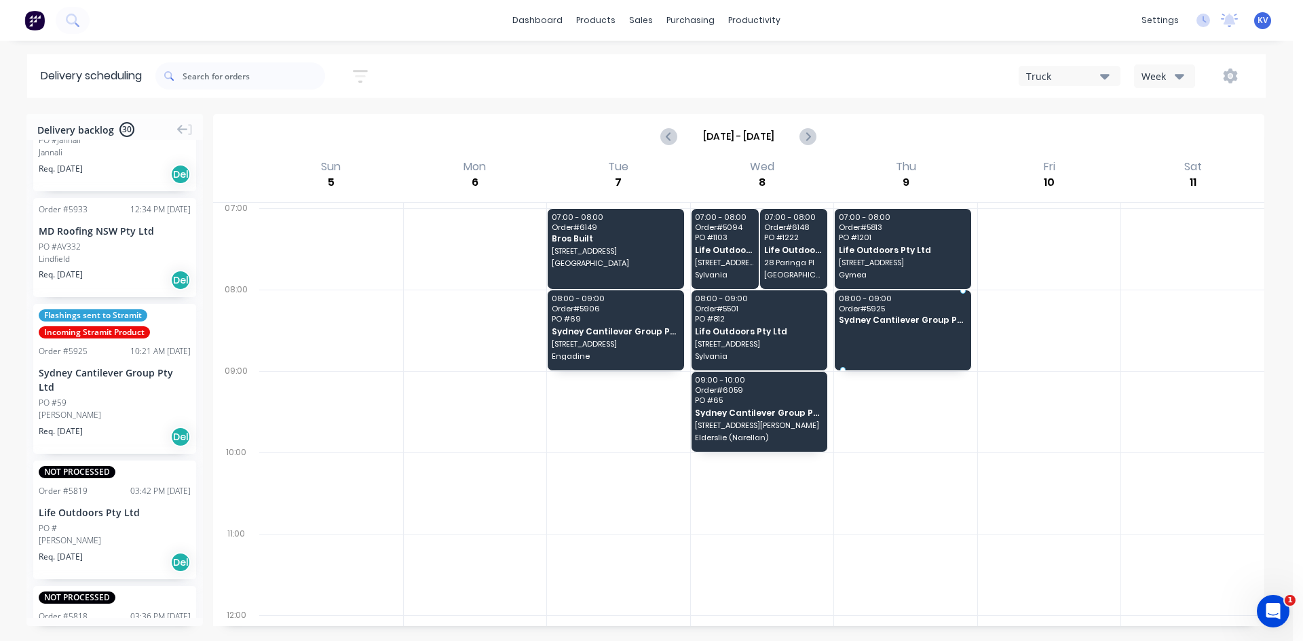
drag, startPoint x: 92, startPoint y: 377, endPoint x: 876, endPoint y: 318, distance: 786.7
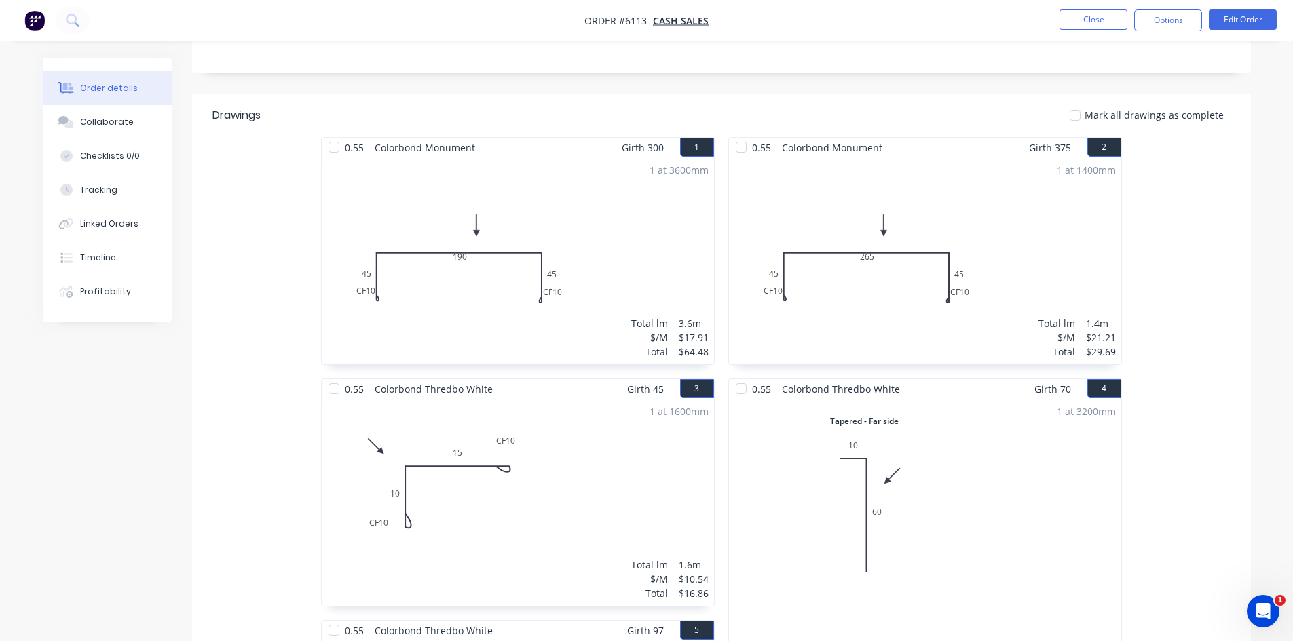
scroll to position [286, 0]
click at [102, 260] on div "Timeline" at bounding box center [98, 258] width 36 height 12
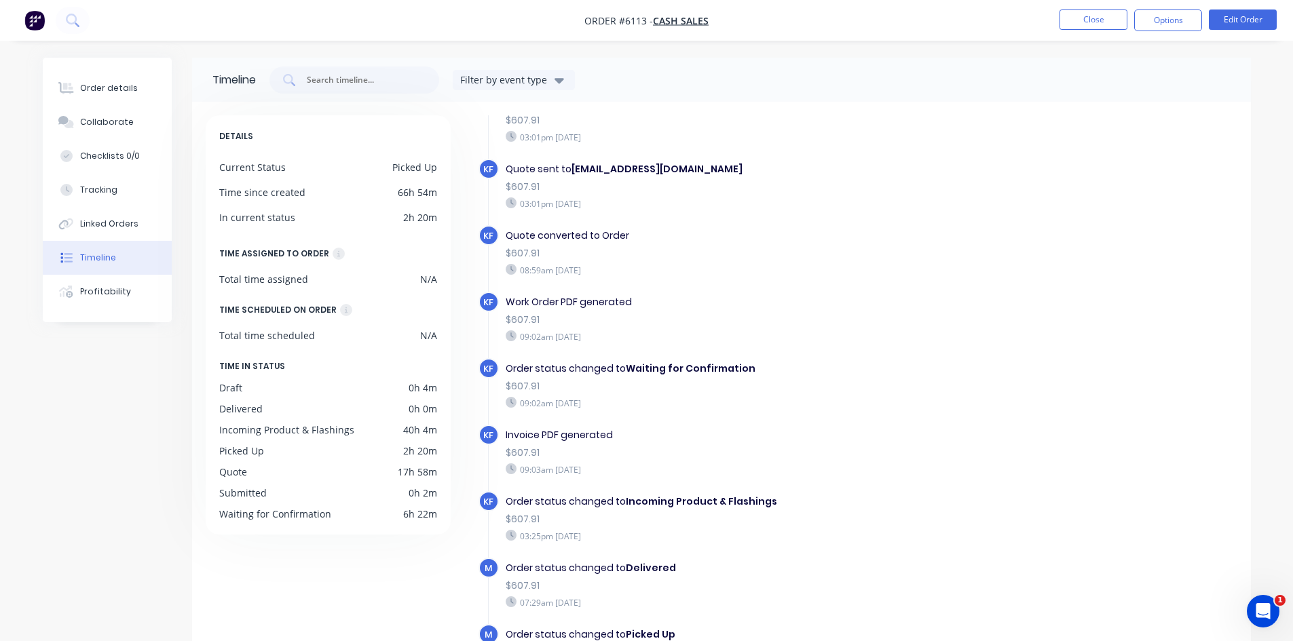
scroll to position [86, 0]
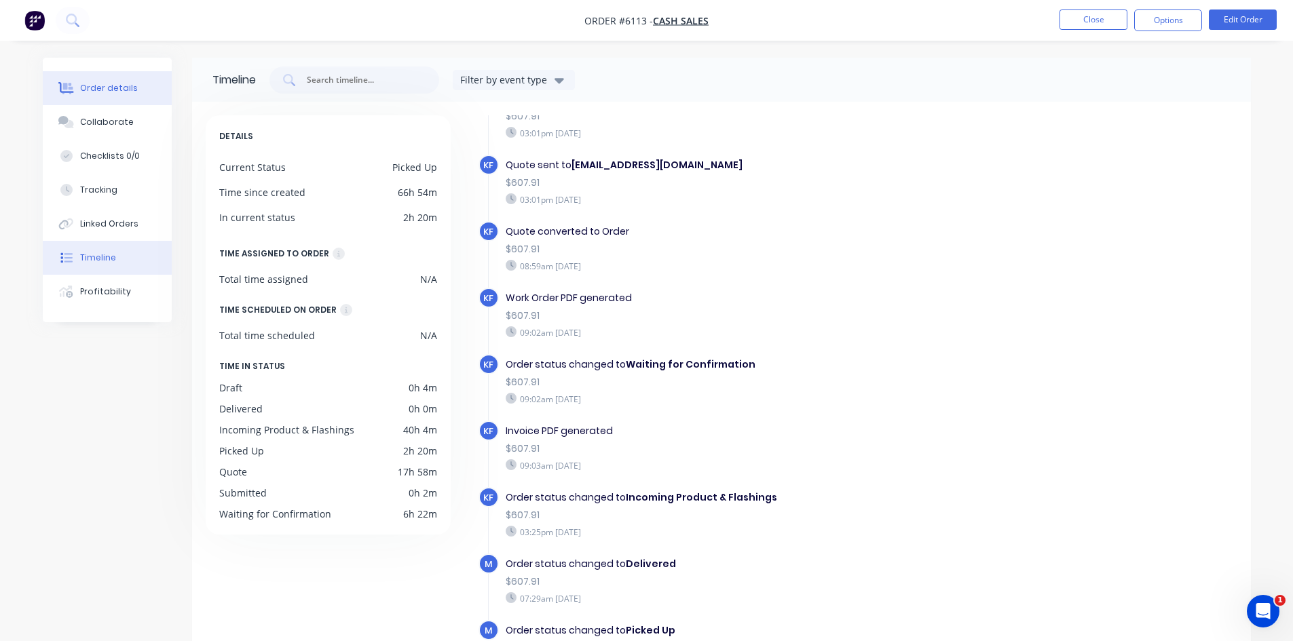
click at [128, 79] on button "Order details" at bounding box center [107, 88] width 129 height 34
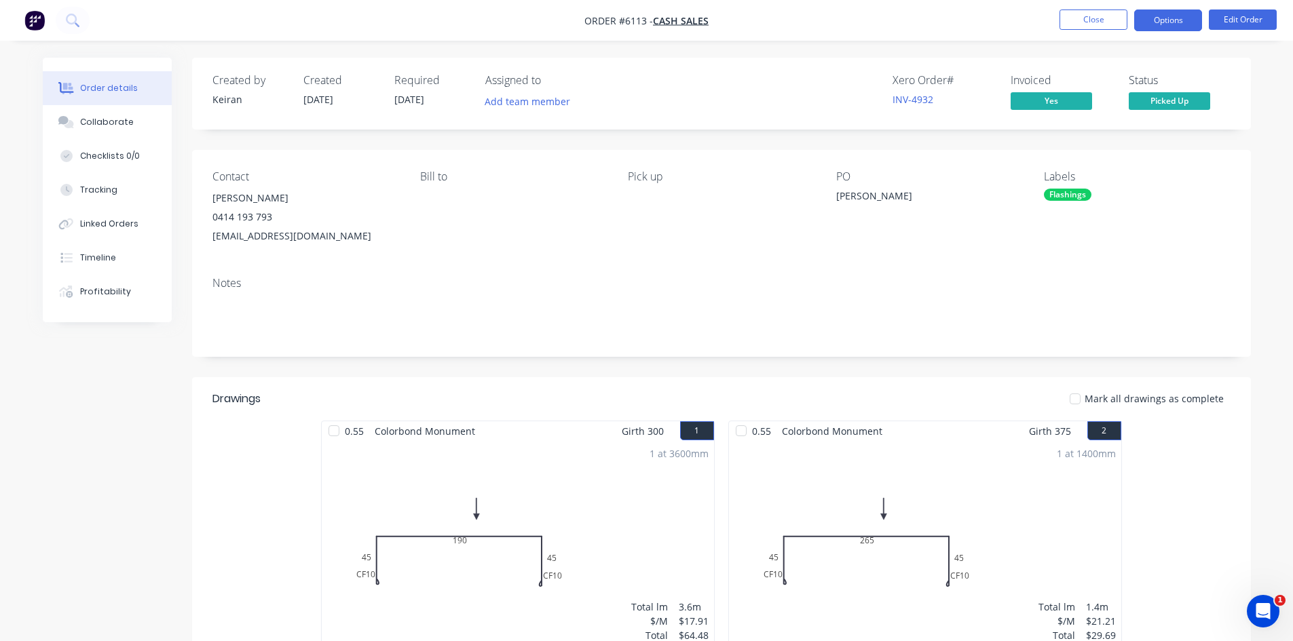
click at [1165, 24] on button "Options" at bounding box center [1168, 21] width 68 height 22
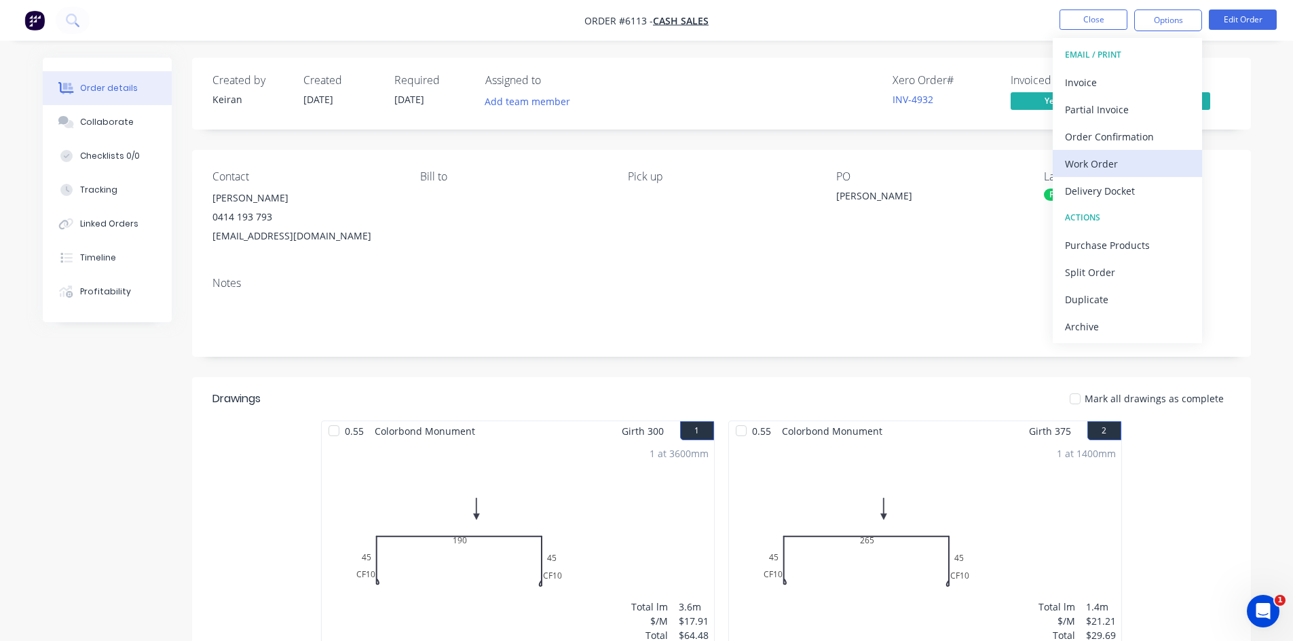
click at [1095, 162] on div "Work Order" at bounding box center [1127, 164] width 125 height 20
click at [1096, 159] on div "Custom" at bounding box center [1127, 164] width 125 height 20
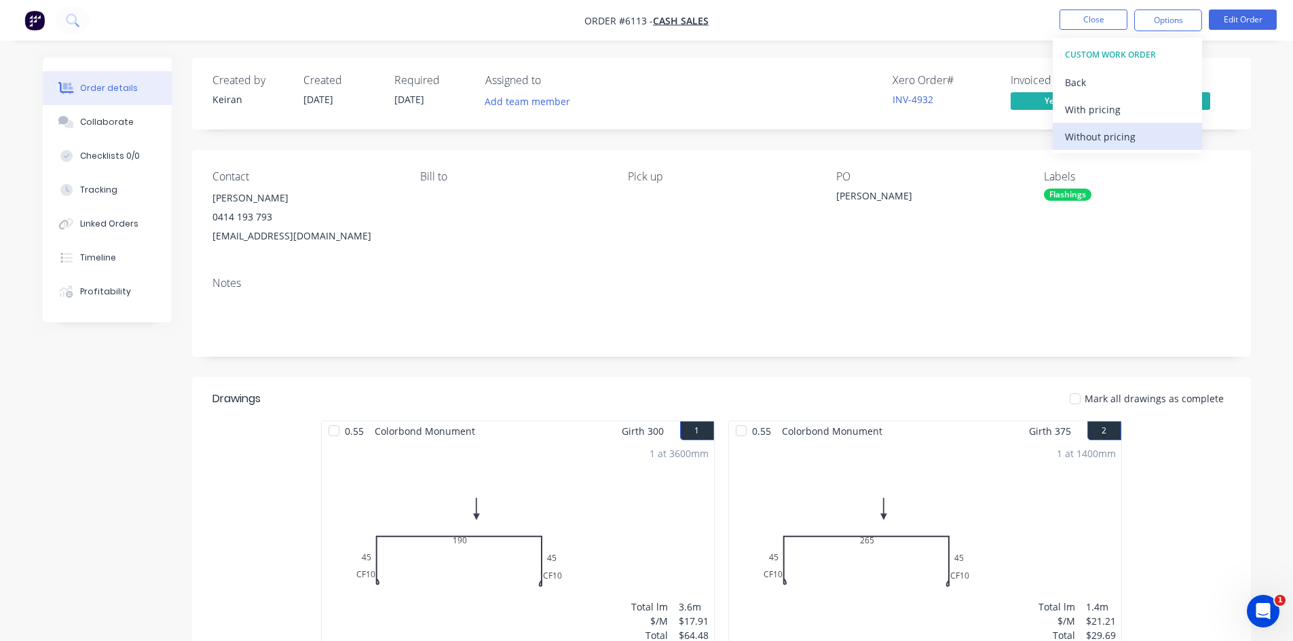
click at [1091, 137] on div "Without pricing" at bounding box center [1127, 137] width 125 height 20
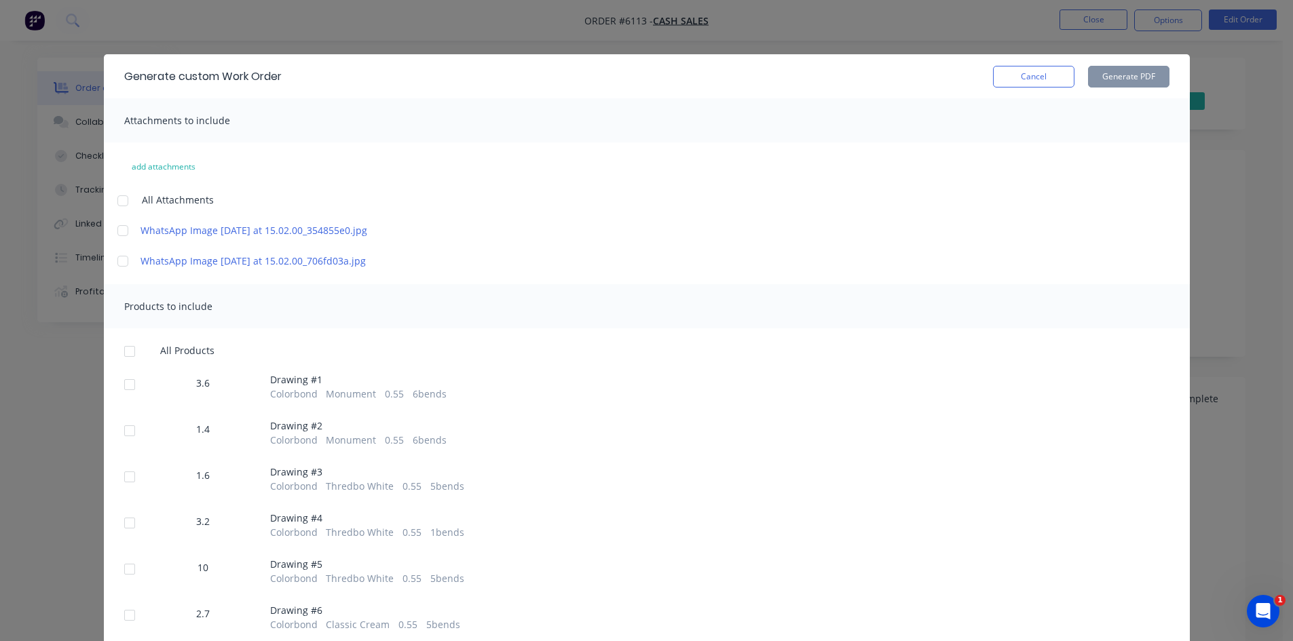
click at [124, 398] on div at bounding box center [129, 384] width 27 height 27
click at [130, 445] on div at bounding box center [129, 430] width 27 height 27
click at [1138, 78] on button "Generate PDF" at bounding box center [1128, 77] width 81 height 22
click at [1040, 69] on button "Cancel" at bounding box center [1033, 77] width 81 height 22
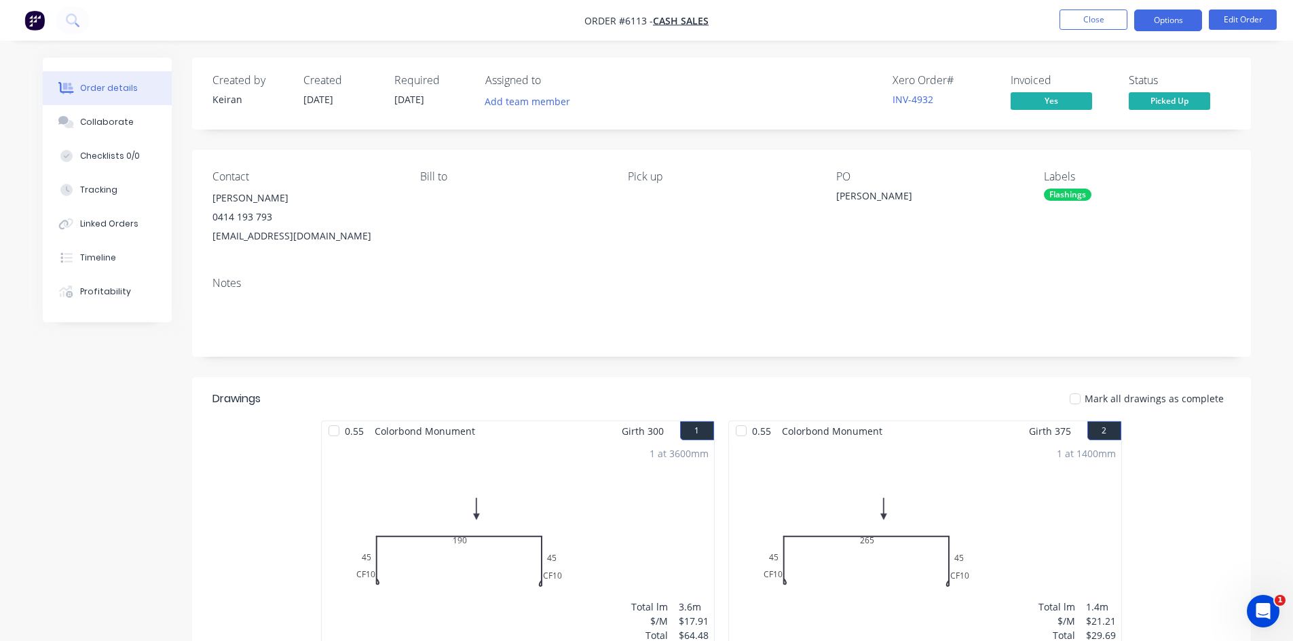
click at [1173, 19] on button "Options" at bounding box center [1168, 21] width 68 height 22
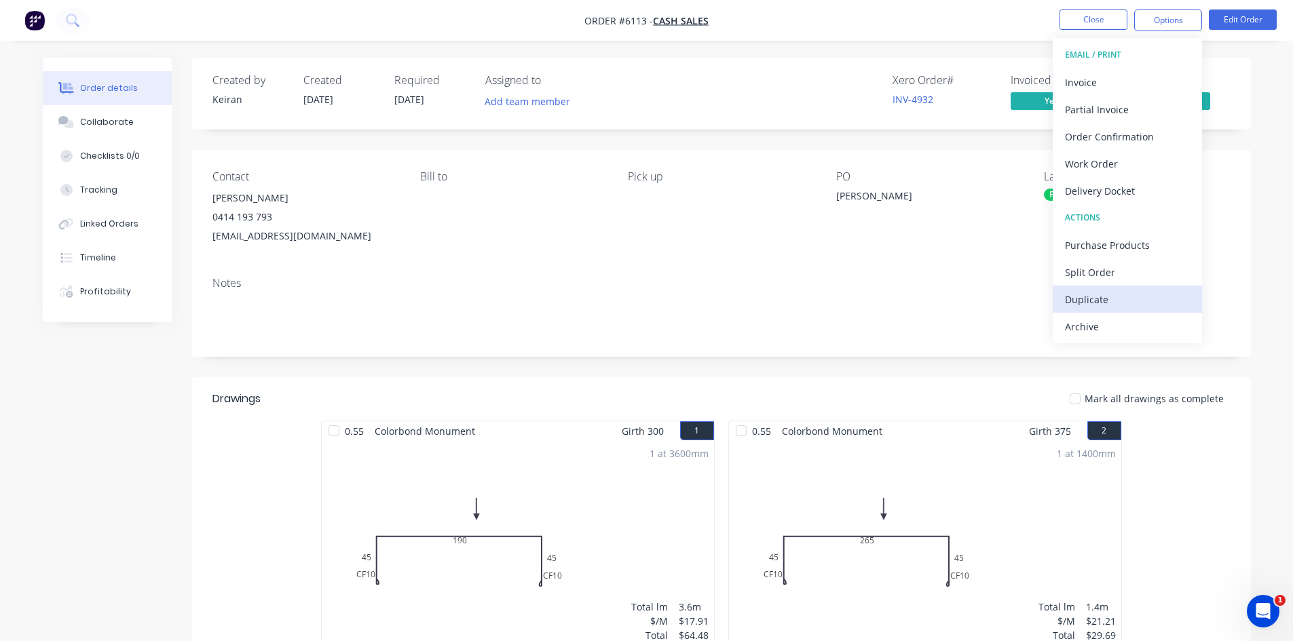
click at [1100, 297] on div "Duplicate" at bounding box center [1127, 300] width 125 height 20
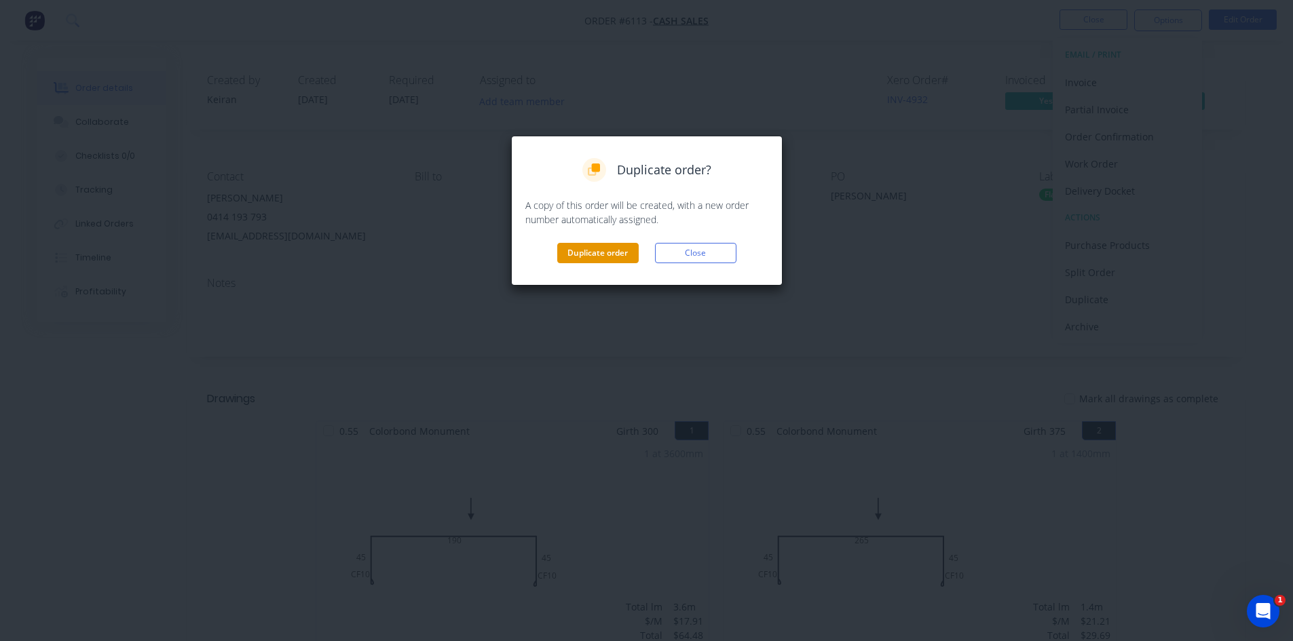
click at [603, 253] on button "Duplicate order" at bounding box center [597, 253] width 81 height 20
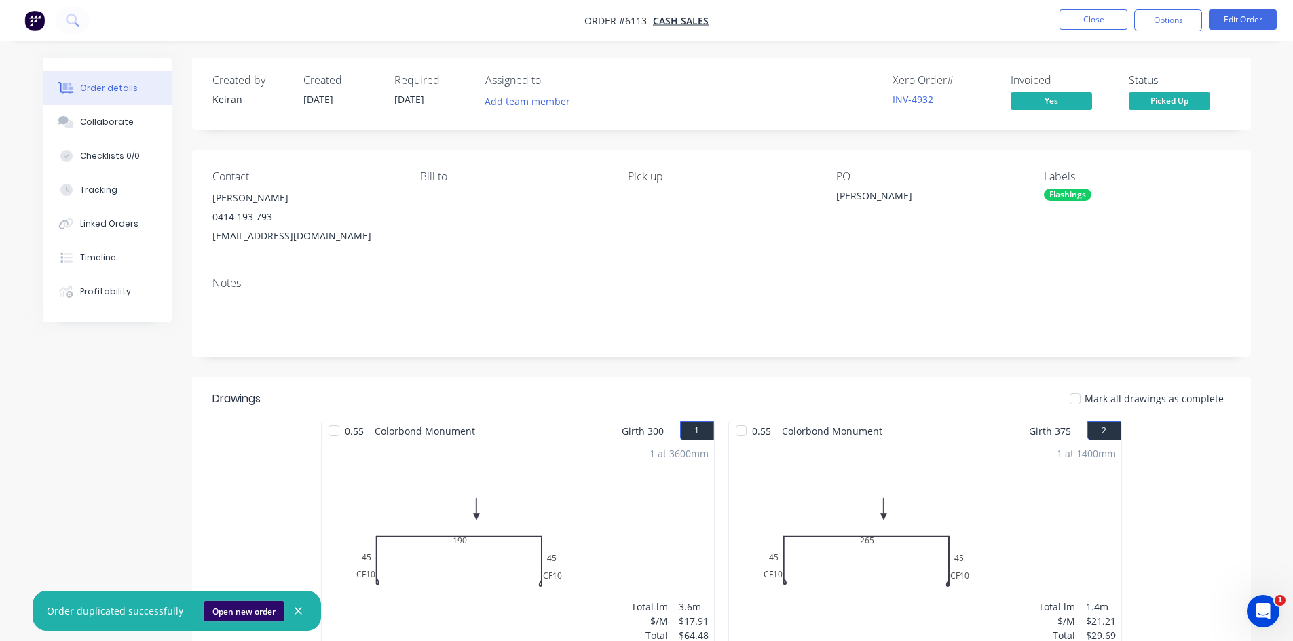
click at [256, 613] on button "Open new order" at bounding box center [244, 611] width 81 height 20
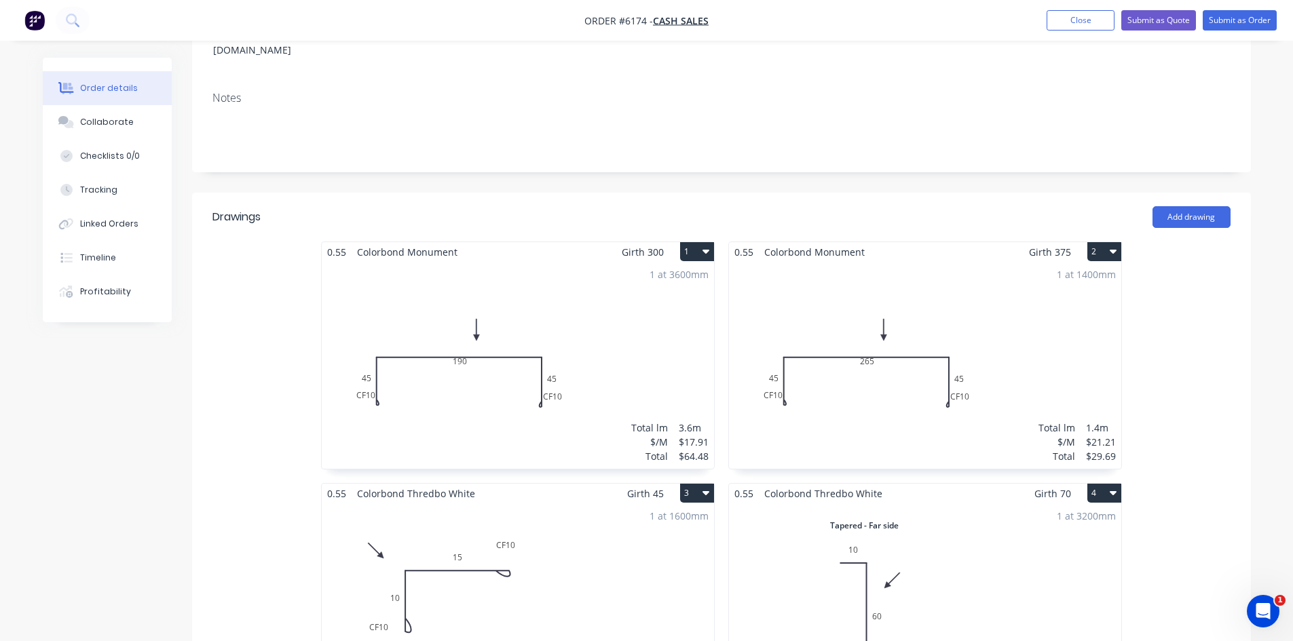
scroll to position [204, 0]
click at [566, 336] on div "1 at 3600mm Total lm $/M Total 3.6m $17.91 $64.48" at bounding box center [518, 368] width 392 height 207
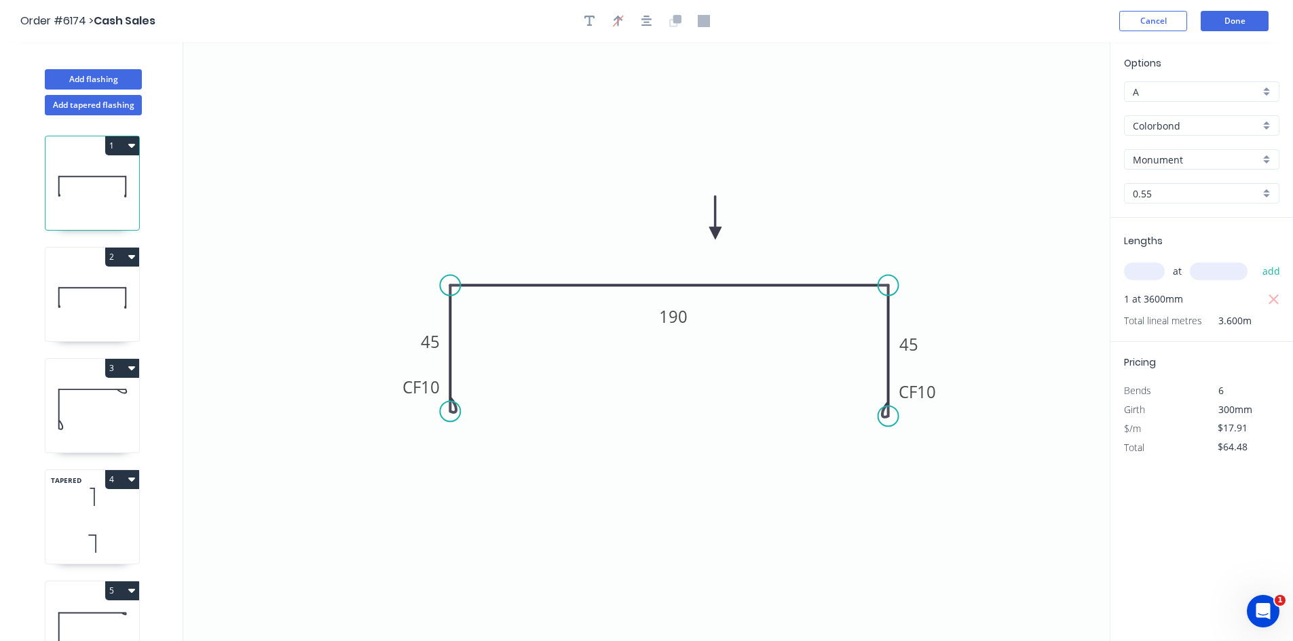
click at [114, 368] on button "3" at bounding box center [122, 368] width 34 height 19
click at [98, 430] on div "Delete" at bounding box center [74, 429] width 105 height 20
type input "$0.00"
type input "$10.71"
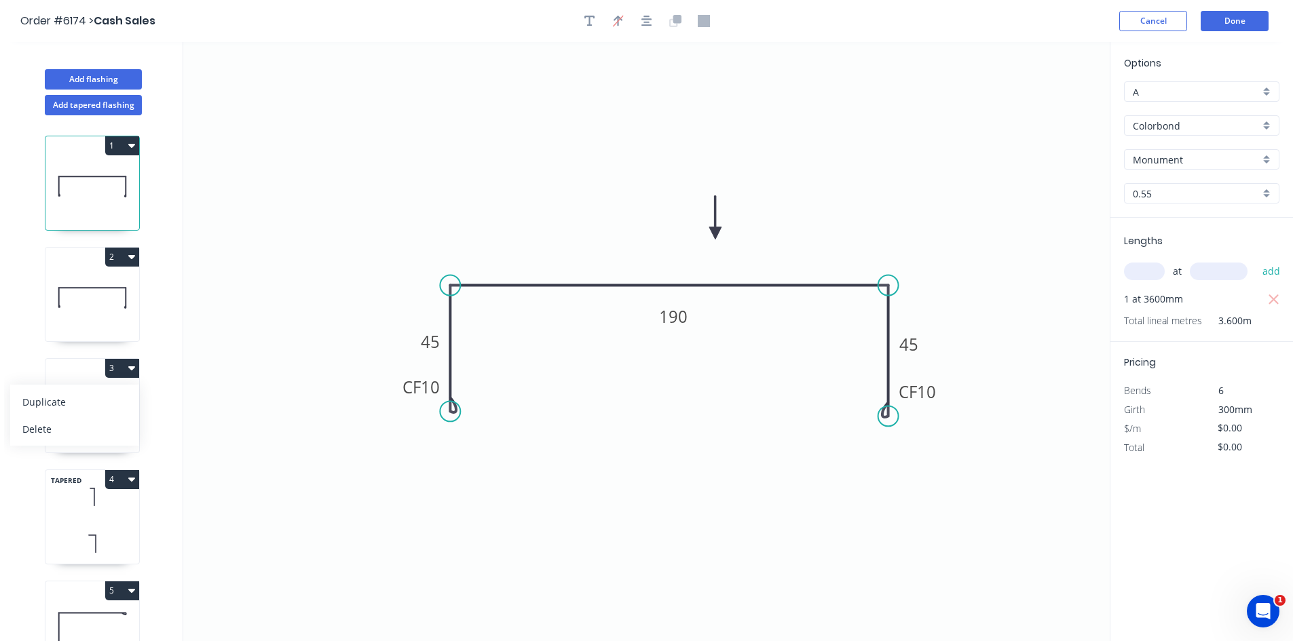
type input "$34.27"
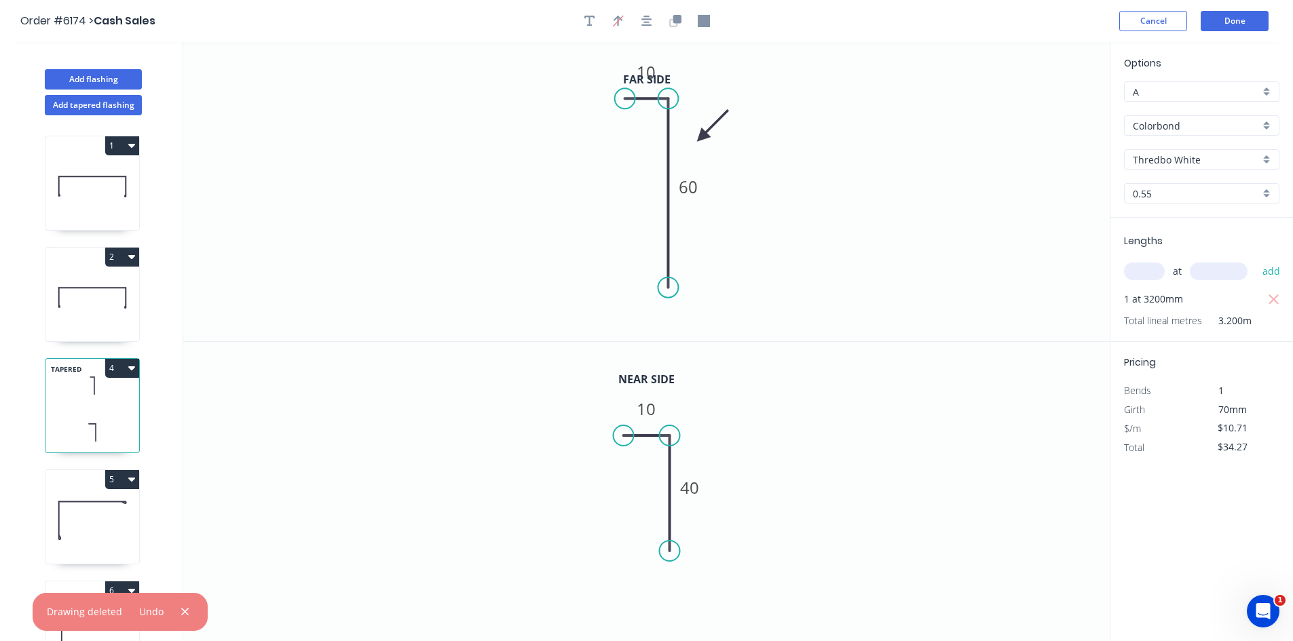
click at [118, 371] on button "4" at bounding box center [122, 368] width 34 height 19
click at [84, 434] on div "Delete" at bounding box center [74, 429] width 105 height 20
type input "$0.00"
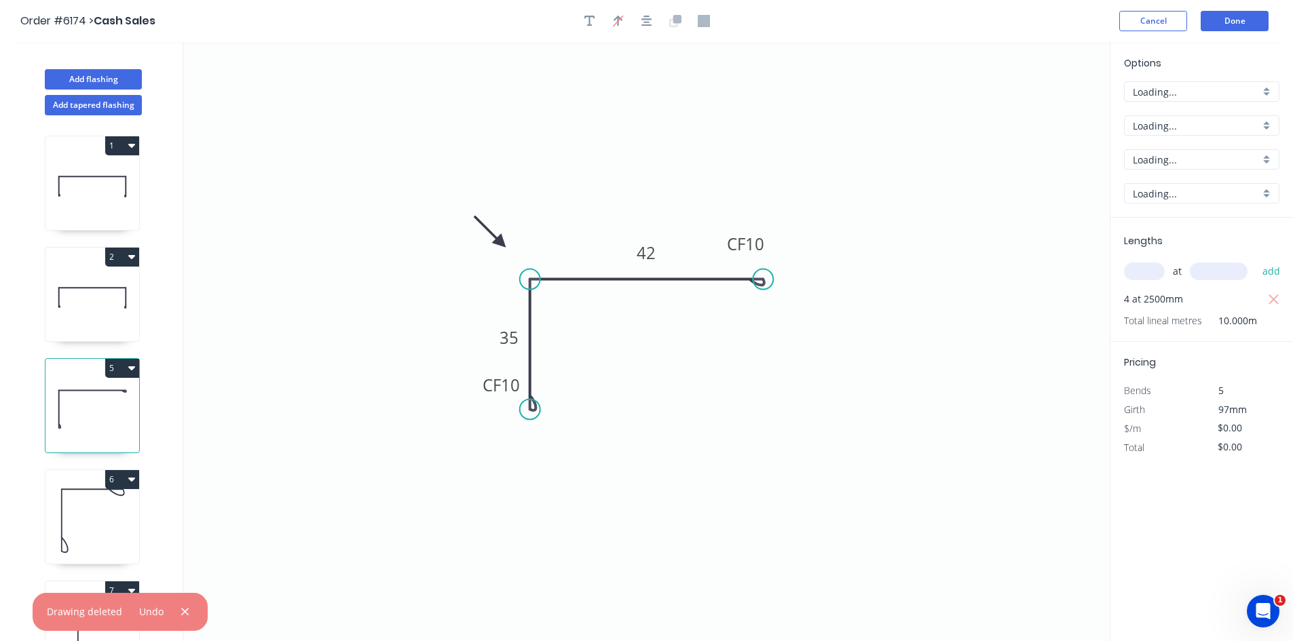
type input "$10.54"
type input "$105.40"
click at [125, 365] on button "5" at bounding box center [122, 368] width 34 height 19
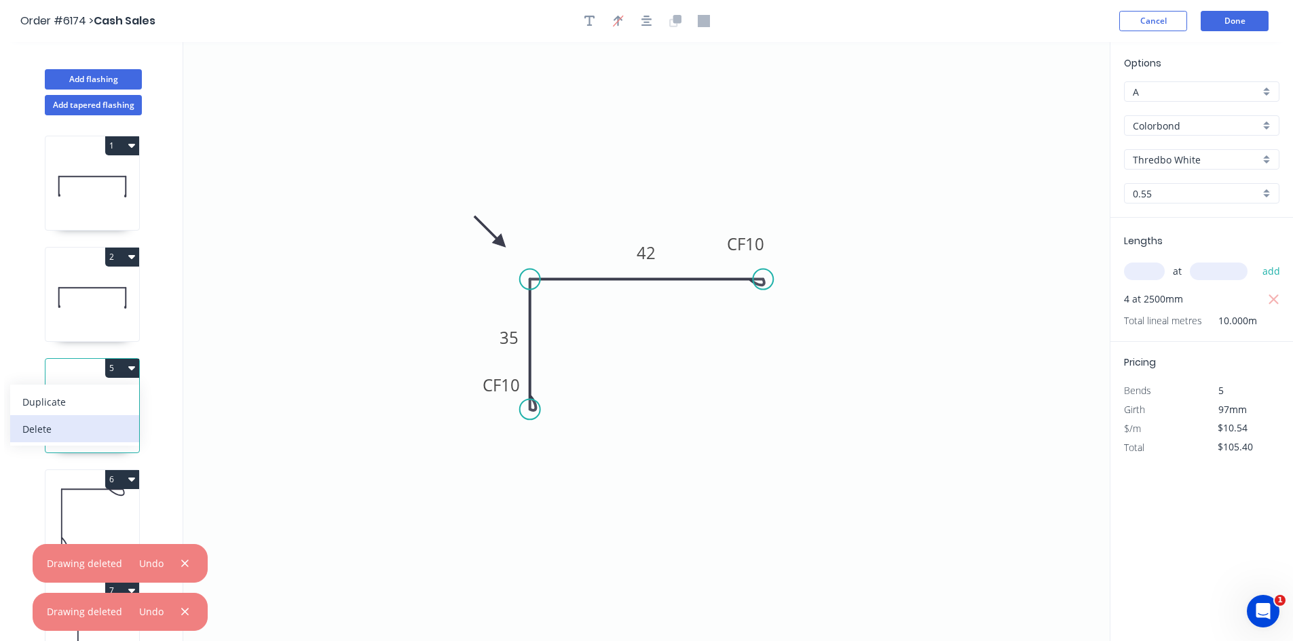
click at [93, 428] on div "Delete" at bounding box center [74, 429] width 105 height 20
type input "$0.00"
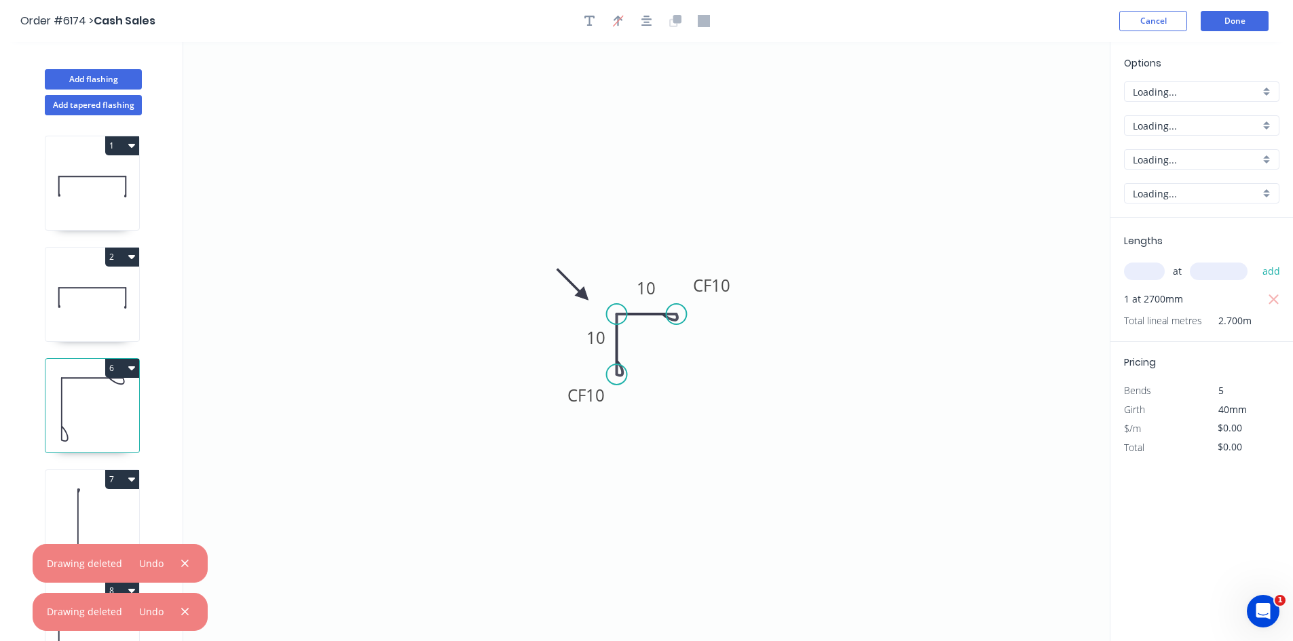
type input "$10.54"
type input "$28.46"
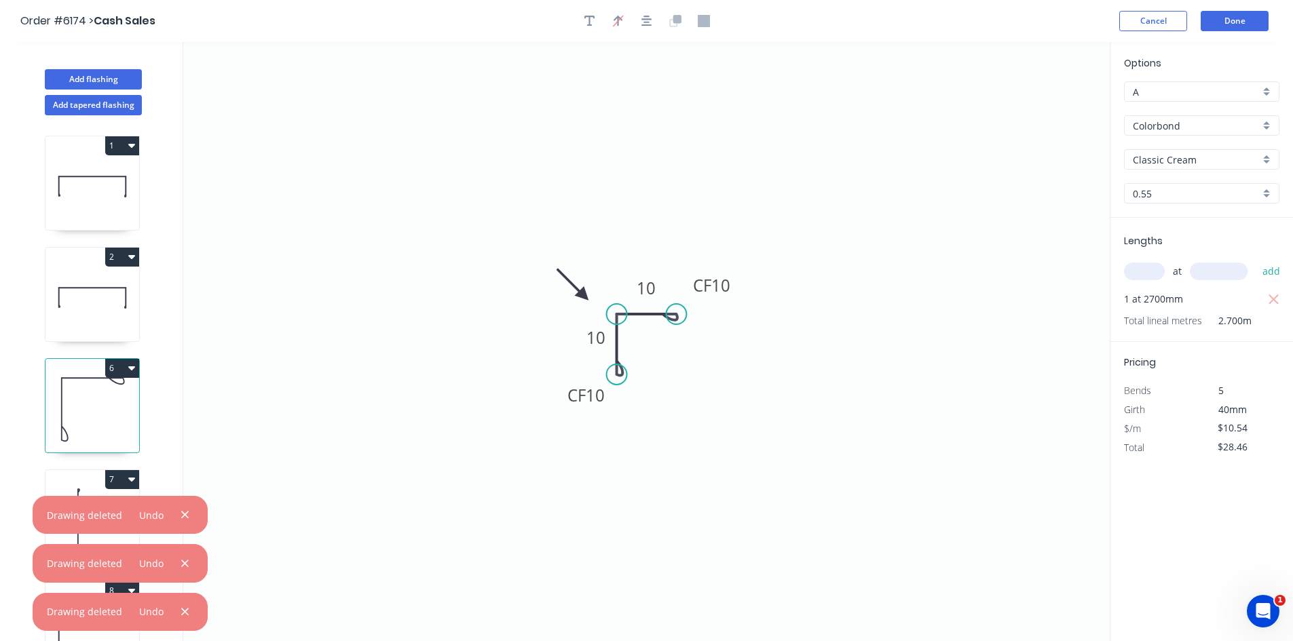
click at [123, 369] on button "6" at bounding box center [122, 368] width 34 height 19
click at [96, 429] on div "Delete" at bounding box center [74, 429] width 105 height 20
type input "$0.00"
type input "$12.19"
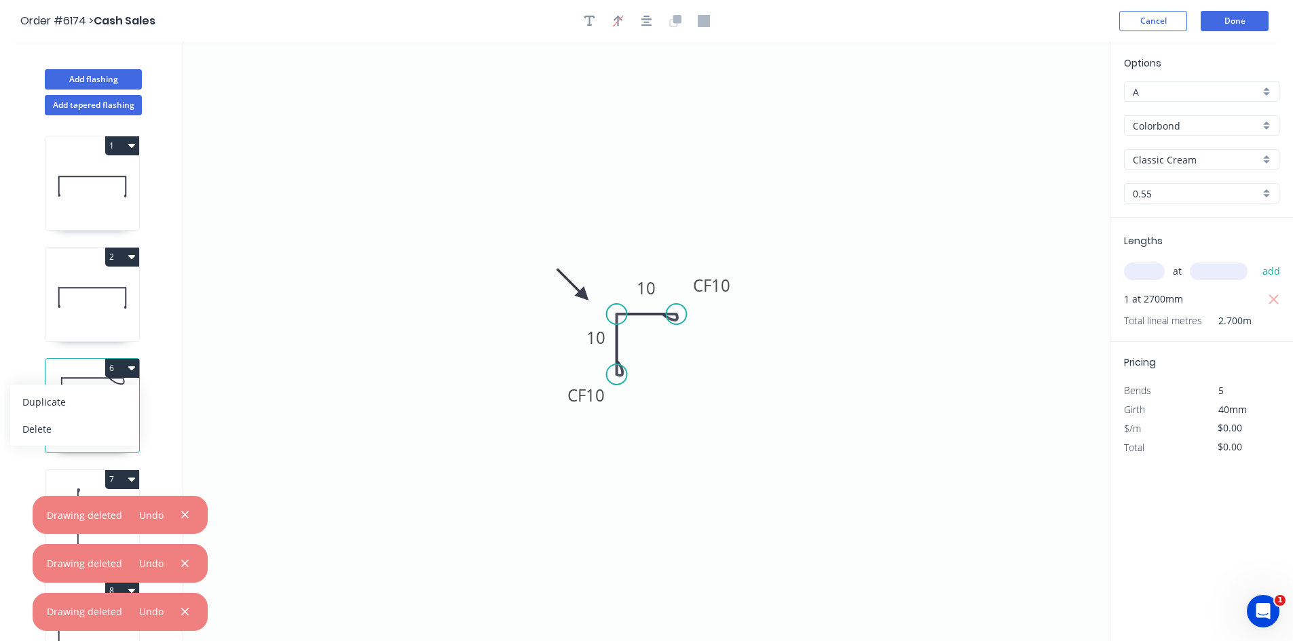
type input "$30.72"
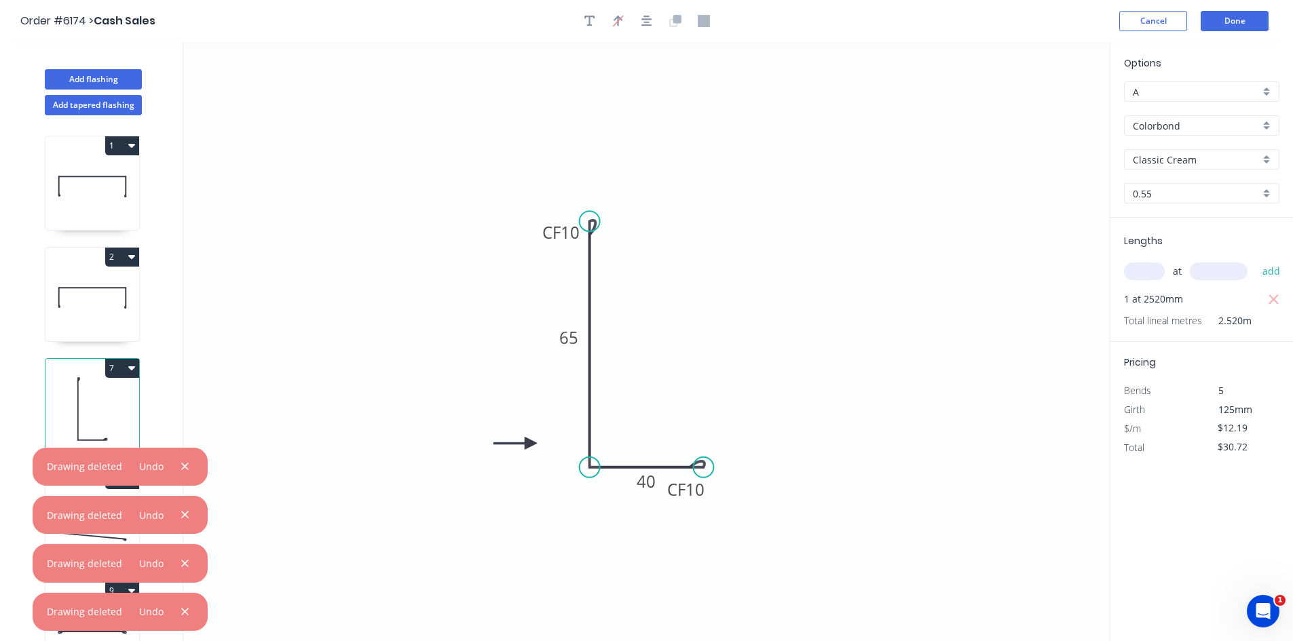
click at [119, 371] on button "7" at bounding box center [122, 368] width 34 height 19
click at [91, 435] on div "Delete" at bounding box center [74, 429] width 105 height 20
type input "$0.00"
type input "$12.19"
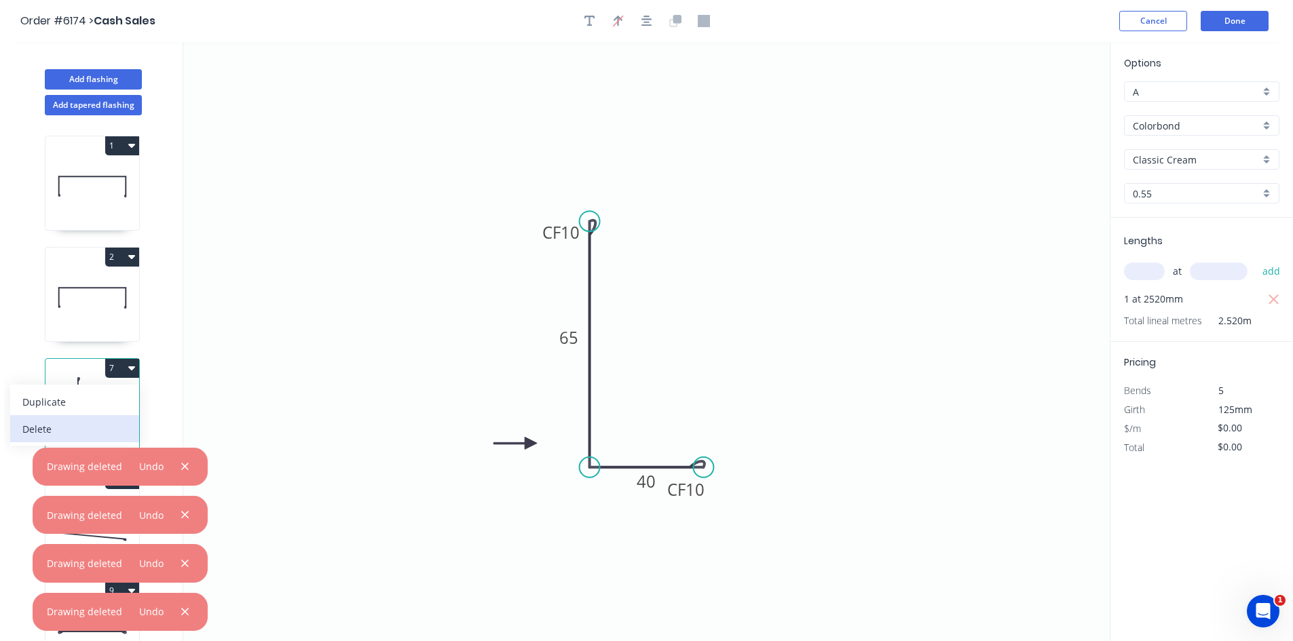
type input "$31.69"
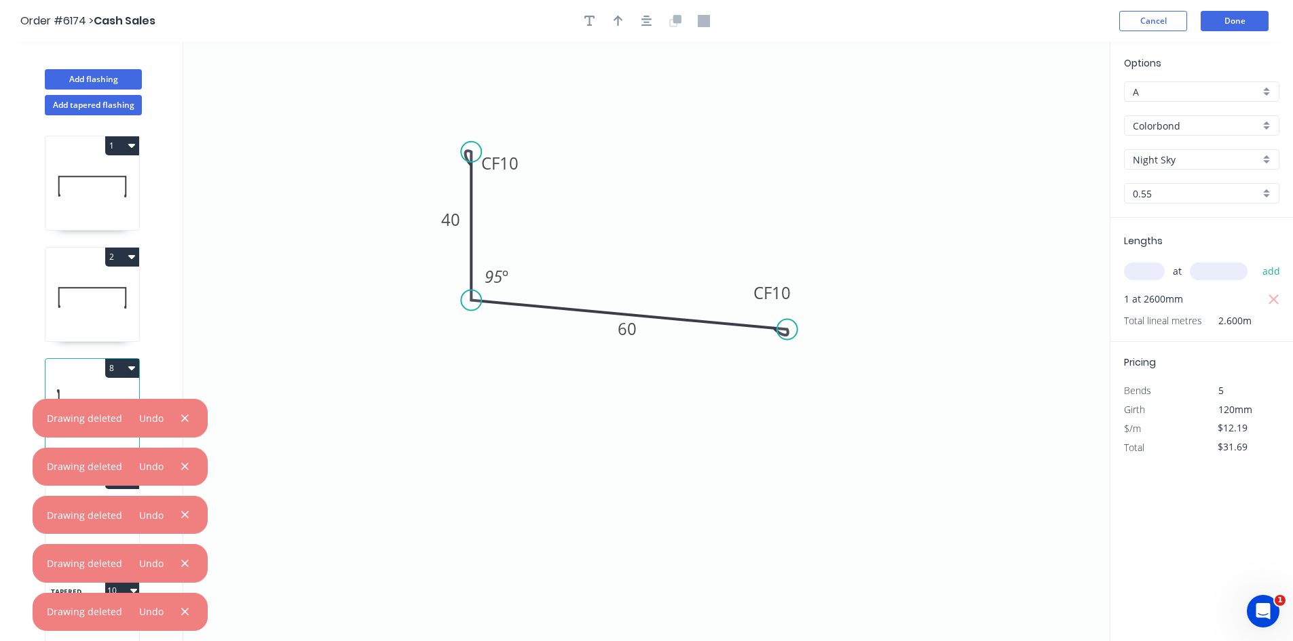
click at [125, 366] on button "8" at bounding box center [122, 368] width 34 height 19
click at [92, 424] on div "Delete" at bounding box center [74, 429] width 105 height 20
type input "$0.00"
type input "$9.78"
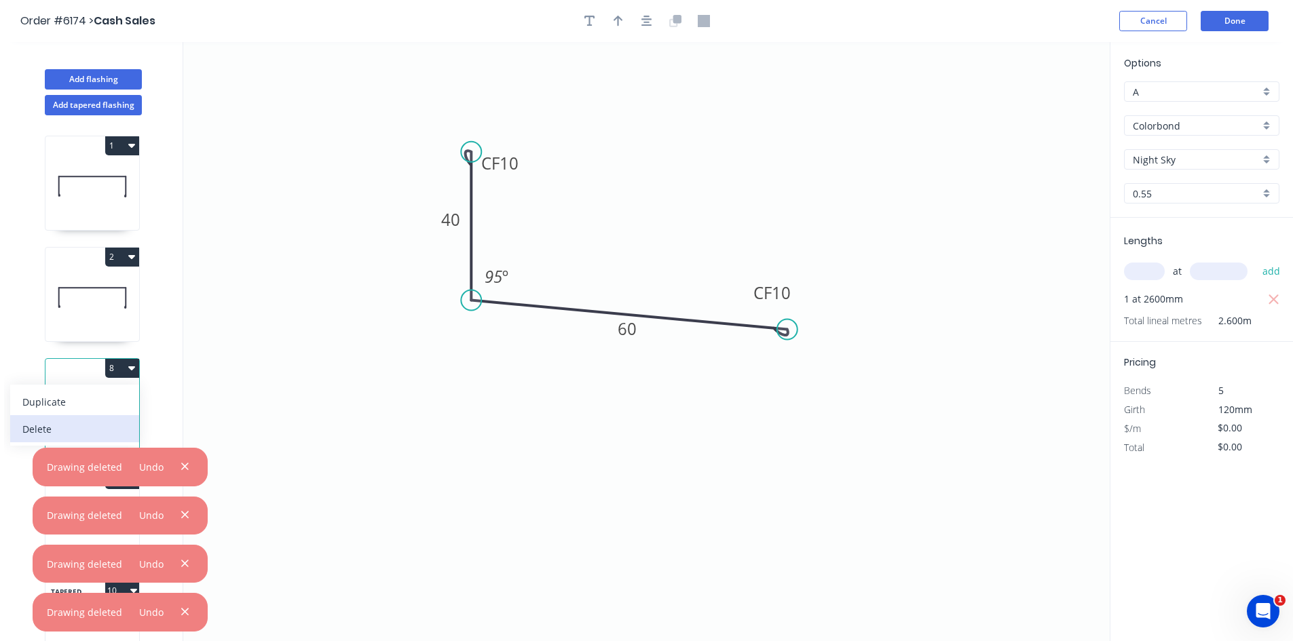
type input "$118.34"
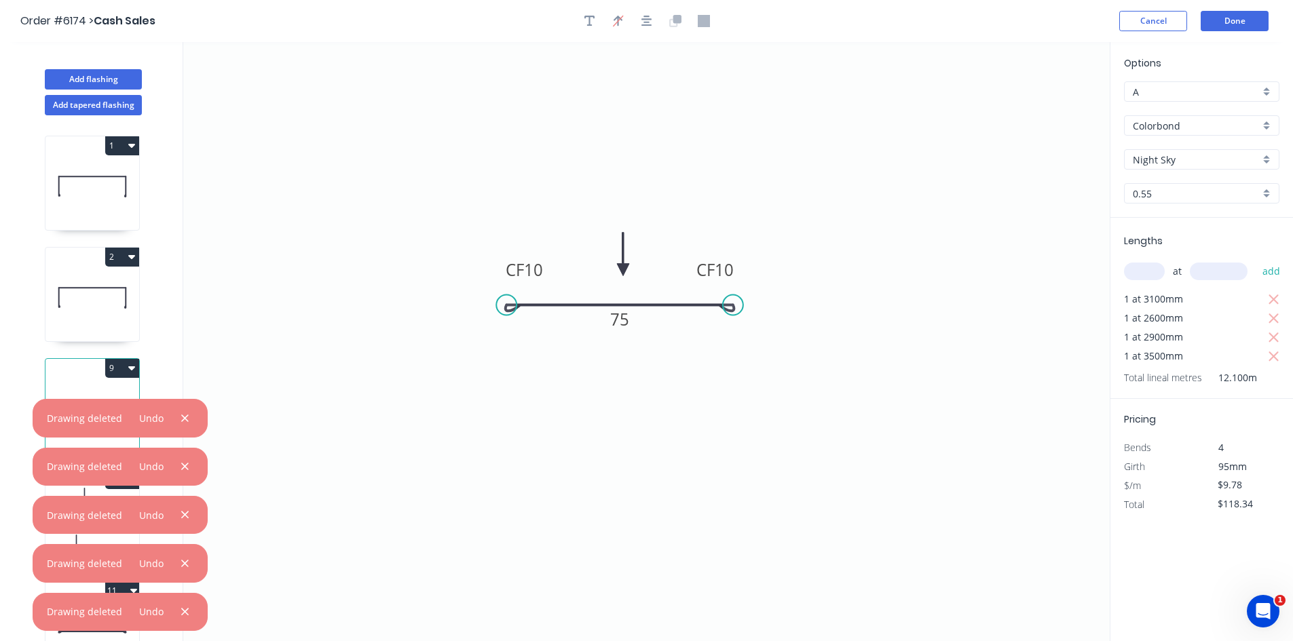
click at [116, 368] on button "9" at bounding box center [122, 368] width 34 height 19
click at [83, 421] on div "Delete" at bounding box center [74, 429] width 105 height 20
type input "$0.00"
type input "$17.16"
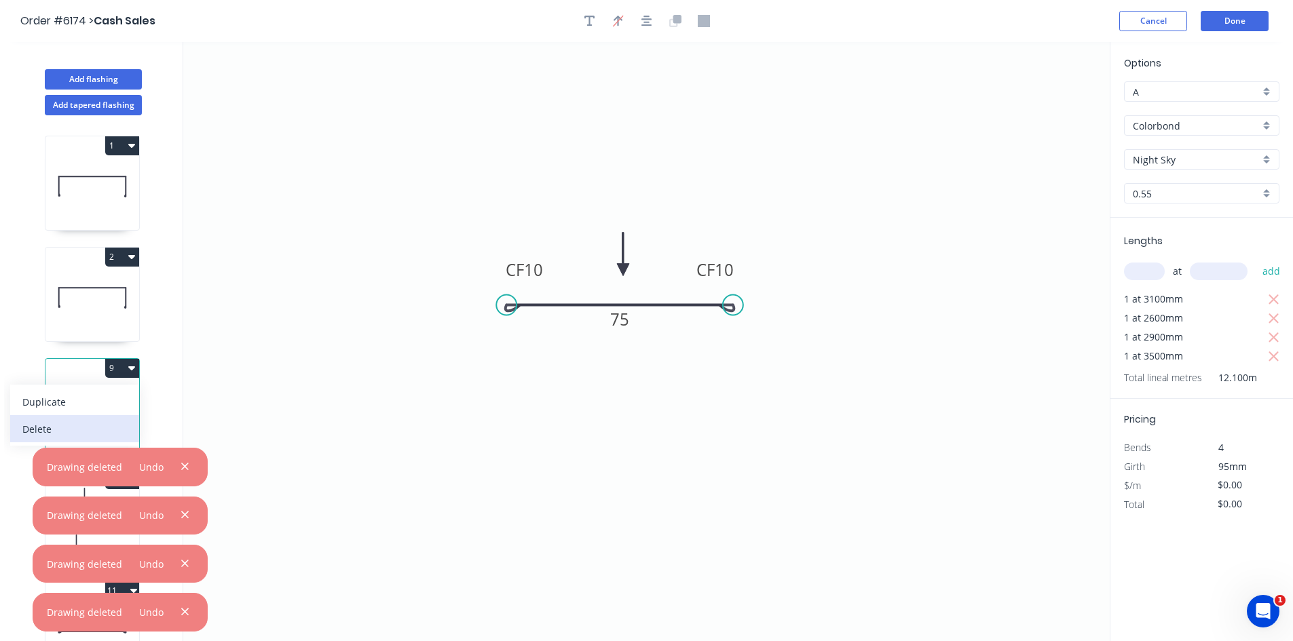
type input "$43.59"
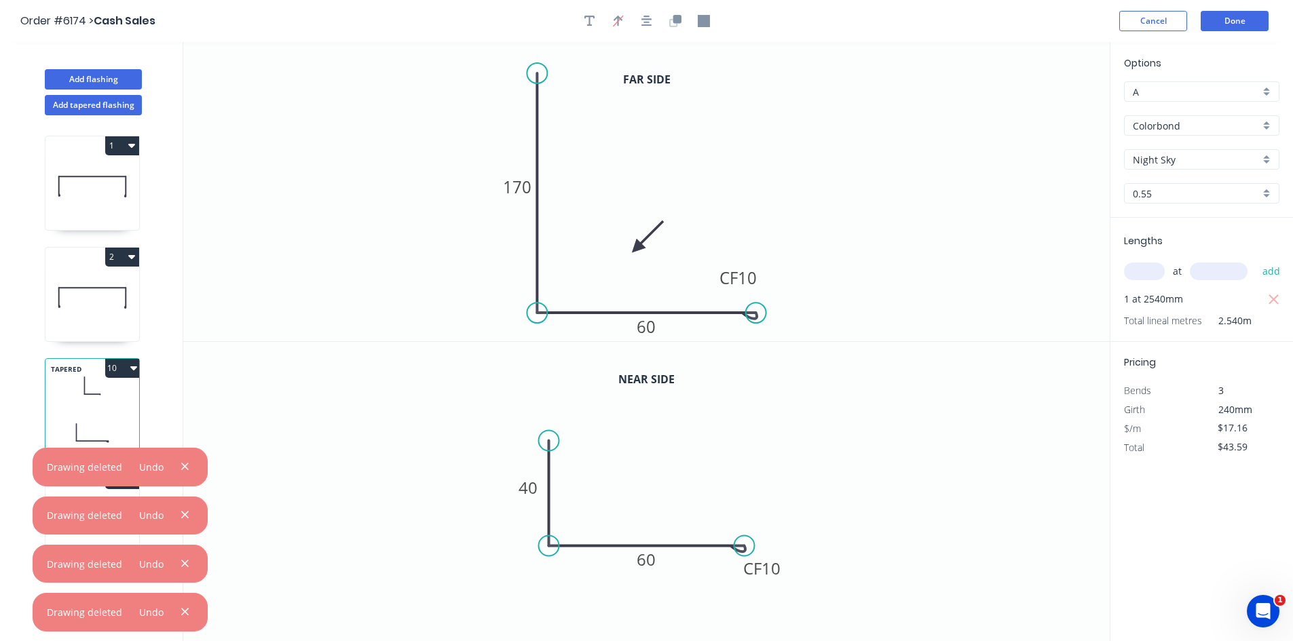
click at [118, 374] on button "10" at bounding box center [122, 368] width 34 height 19
click at [82, 433] on div "Delete" at bounding box center [74, 429] width 105 height 20
type input "$0.00"
type input "$16.38"
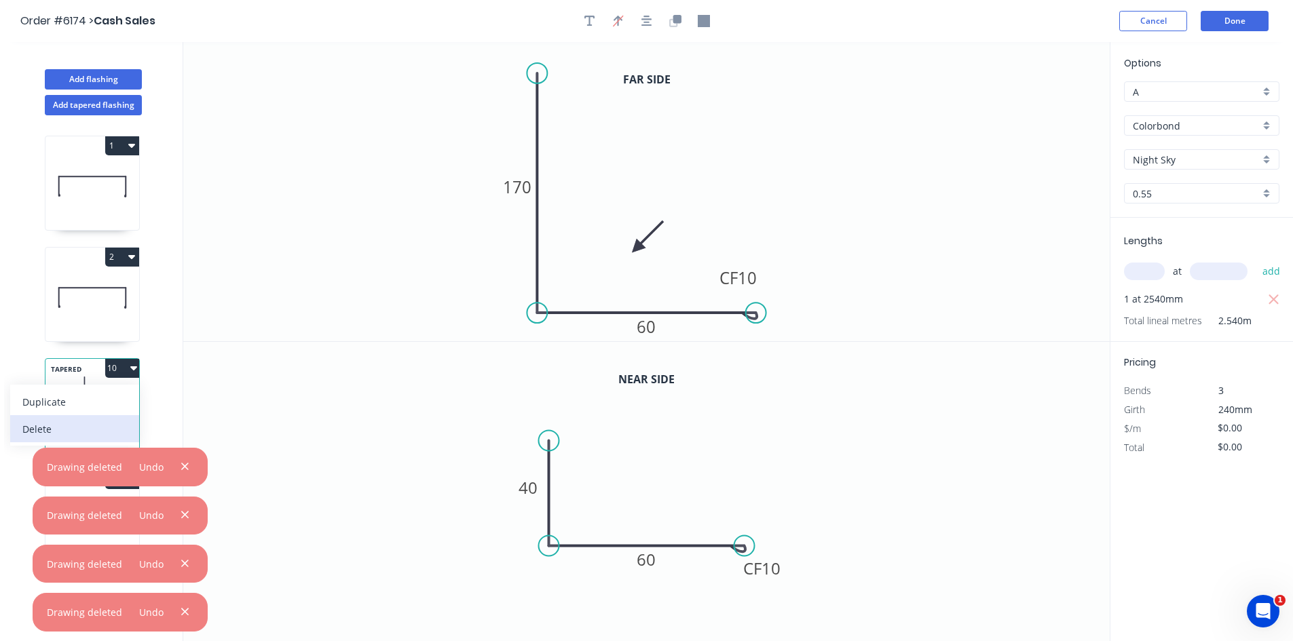
type input "$49.14"
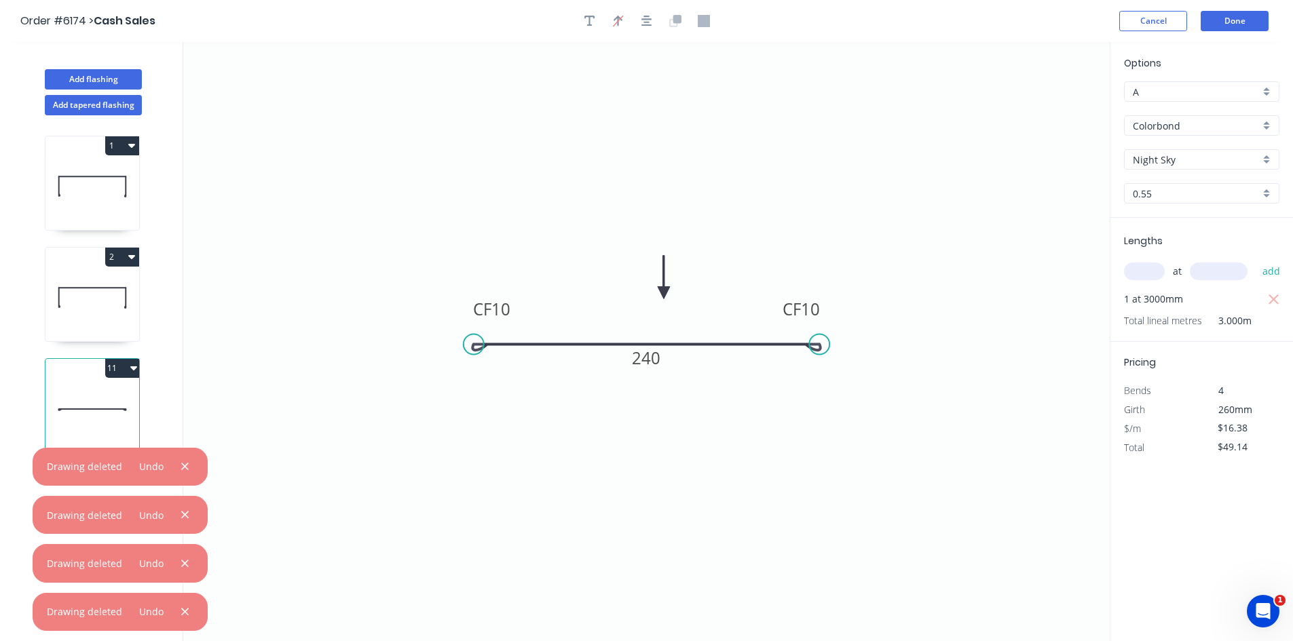
click at [118, 371] on button "11" at bounding box center [122, 368] width 34 height 19
click at [79, 424] on div "Delete" at bounding box center [74, 429] width 105 height 20
type input "$0.00"
type input "$21.21"
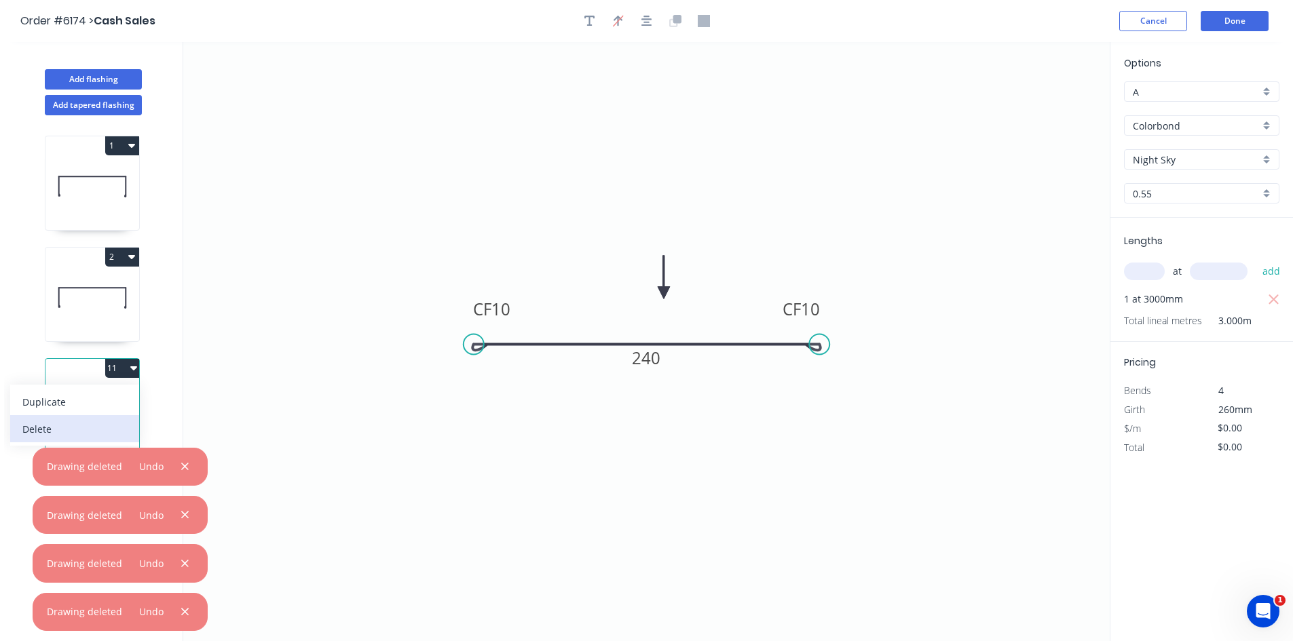
type input "$29.69"
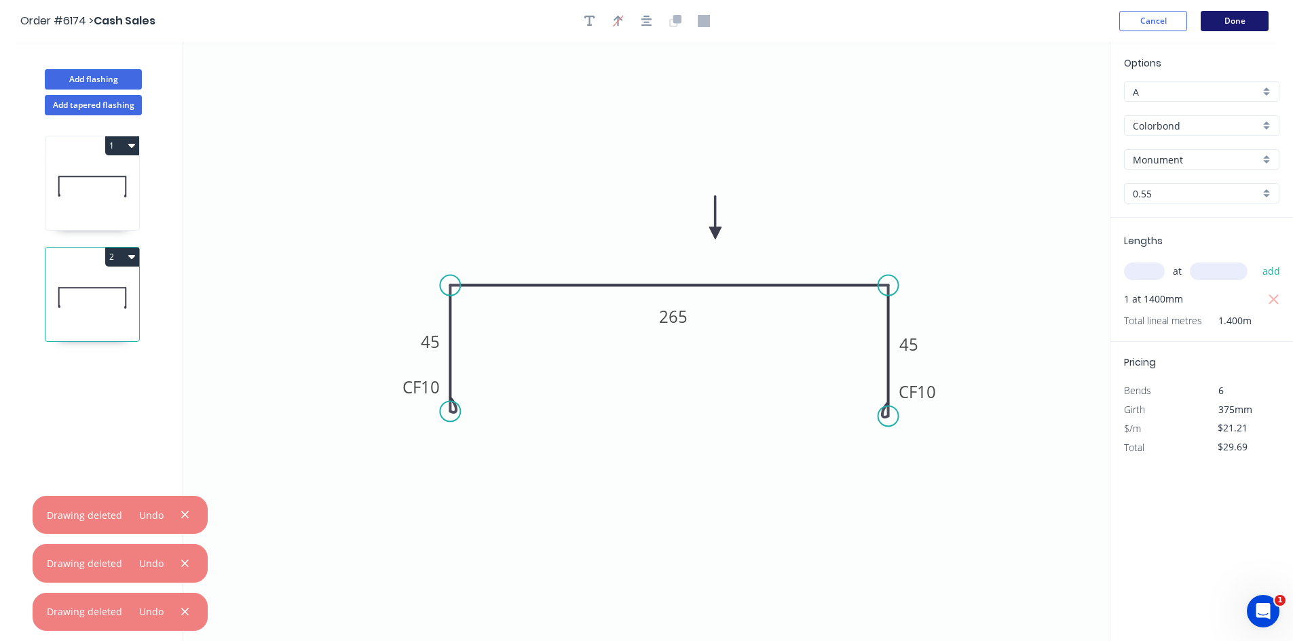
click at [1206, 26] on button "Done" at bounding box center [1235, 21] width 68 height 20
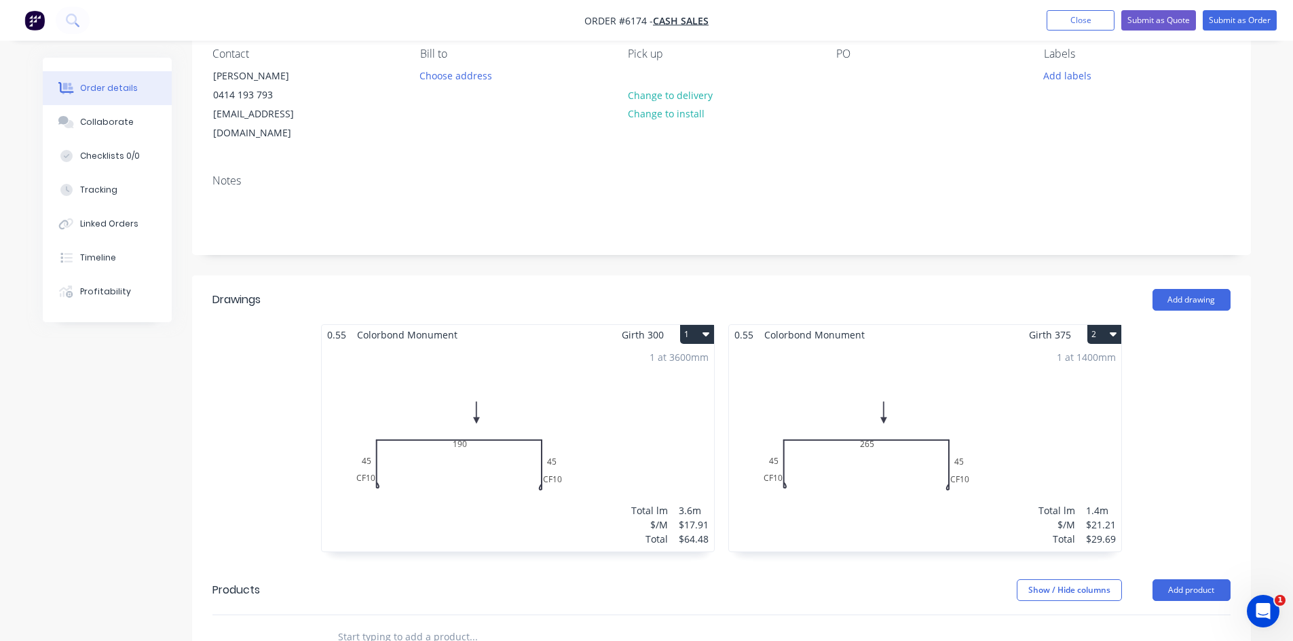
scroll to position [136, 0]
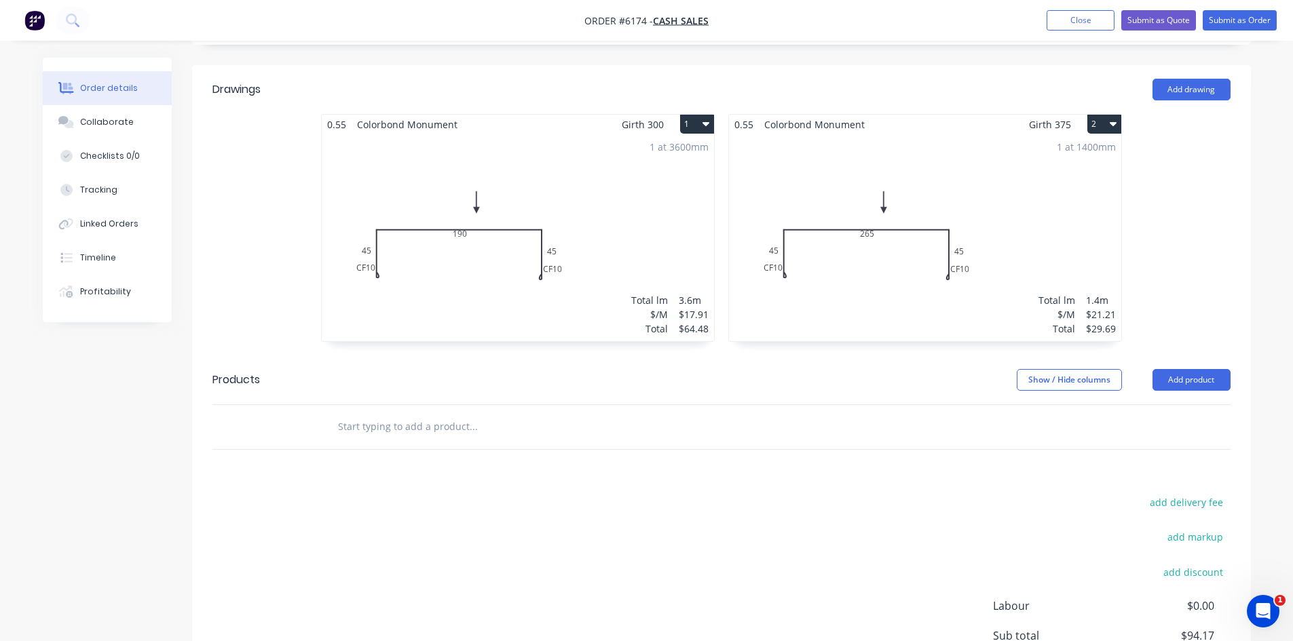
click at [529, 244] on div "1 at 3600mm Total lm $/M Total 3.6m $17.91 $64.48" at bounding box center [518, 237] width 392 height 207
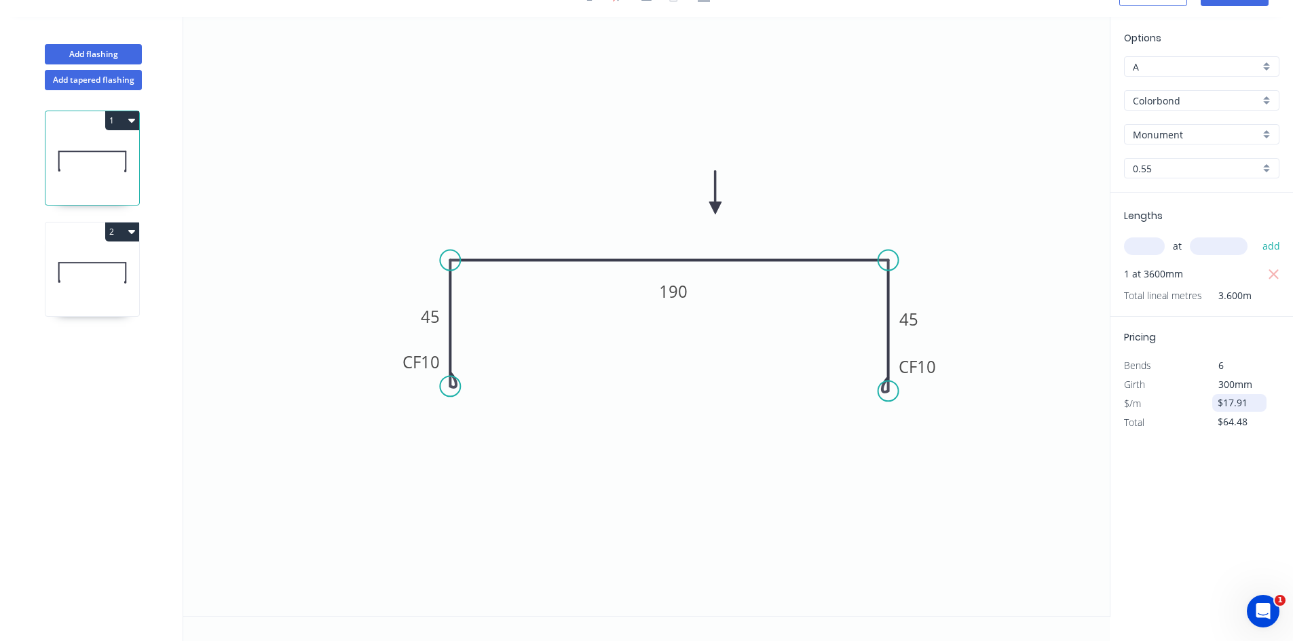
click at [1243, 406] on input "$17.91" at bounding box center [1240, 403] width 46 height 19
drag, startPoint x: 1248, startPoint y: 405, endPoint x: 1138, endPoint y: 396, distance: 110.3
click at [1138, 396] on div "$/m $17.91" at bounding box center [1202, 403] width 176 height 19
type input "$0.00"
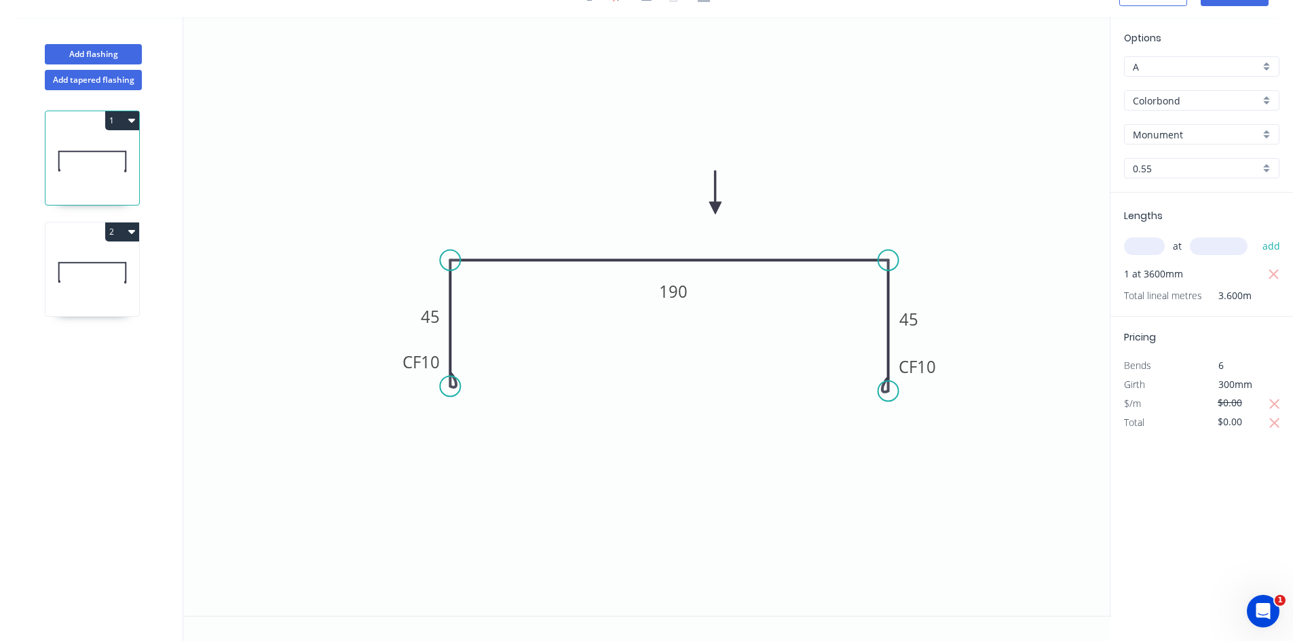
click at [92, 270] on icon at bounding box center [92, 272] width 94 height 87
type input "$21.21"
type input "$29.69"
click at [1253, 429] on input "$29.69" at bounding box center [1240, 422] width 46 height 19
click at [1248, 403] on input "$21.21" at bounding box center [1240, 403] width 46 height 19
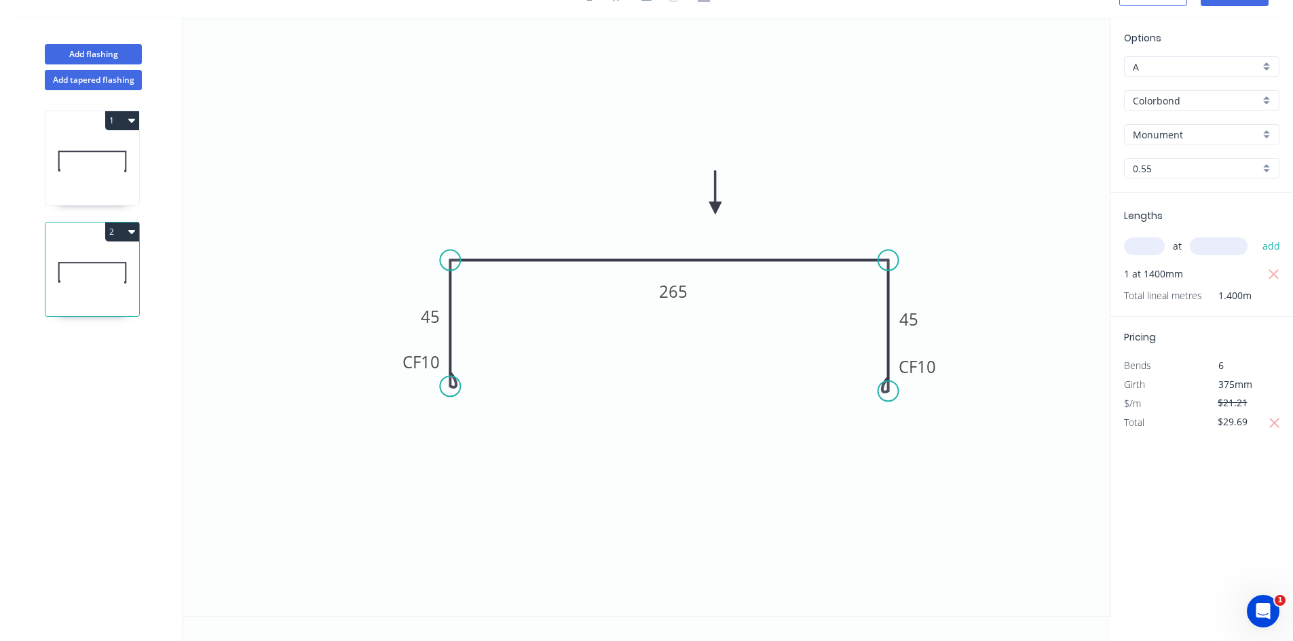
drag, startPoint x: 1248, startPoint y: 403, endPoint x: 1162, endPoint y: 389, distance: 86.7
click at [1162, 389] on div "Pricing Bends 6 Girth 375mm $/m $21.21 Total $29.69" at bounding box center [1201, 374] width 183 height 115
type input "$0.00"
click at [1215, 488] on div "Options A A Colorbond Colorbond Colorbond Matt - Flat Sheet Monument Monument 0…" at bounding box center [1201, 317] width 183 height 601
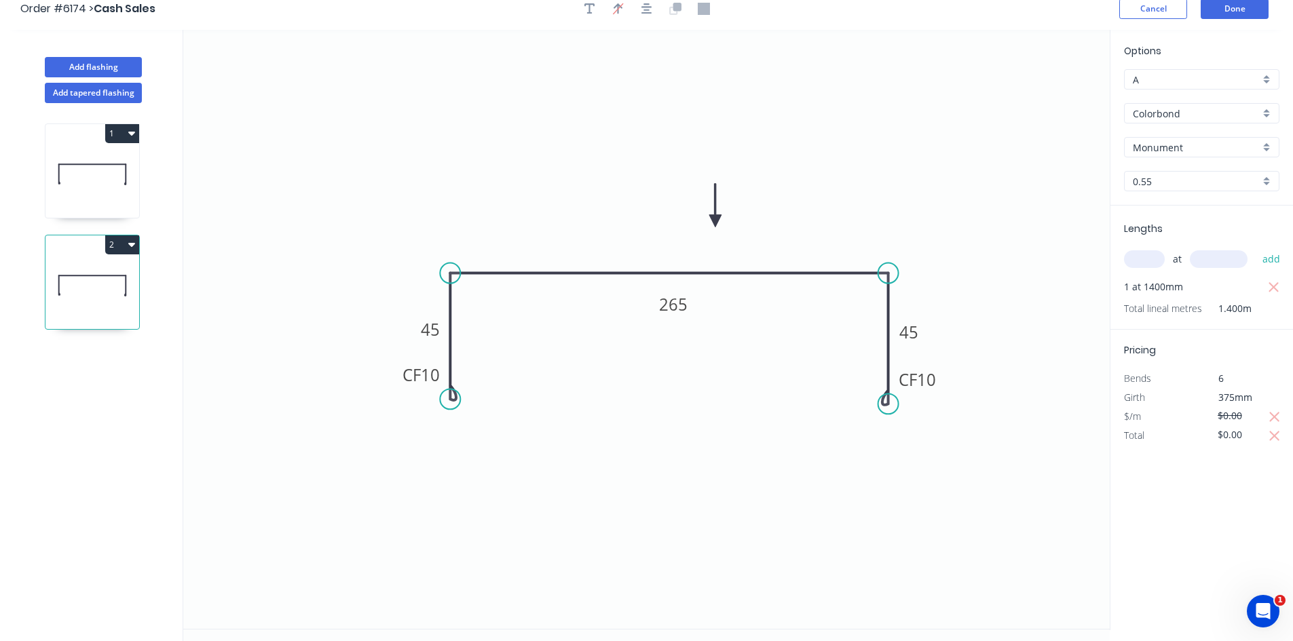
scroll to position [0, 0]
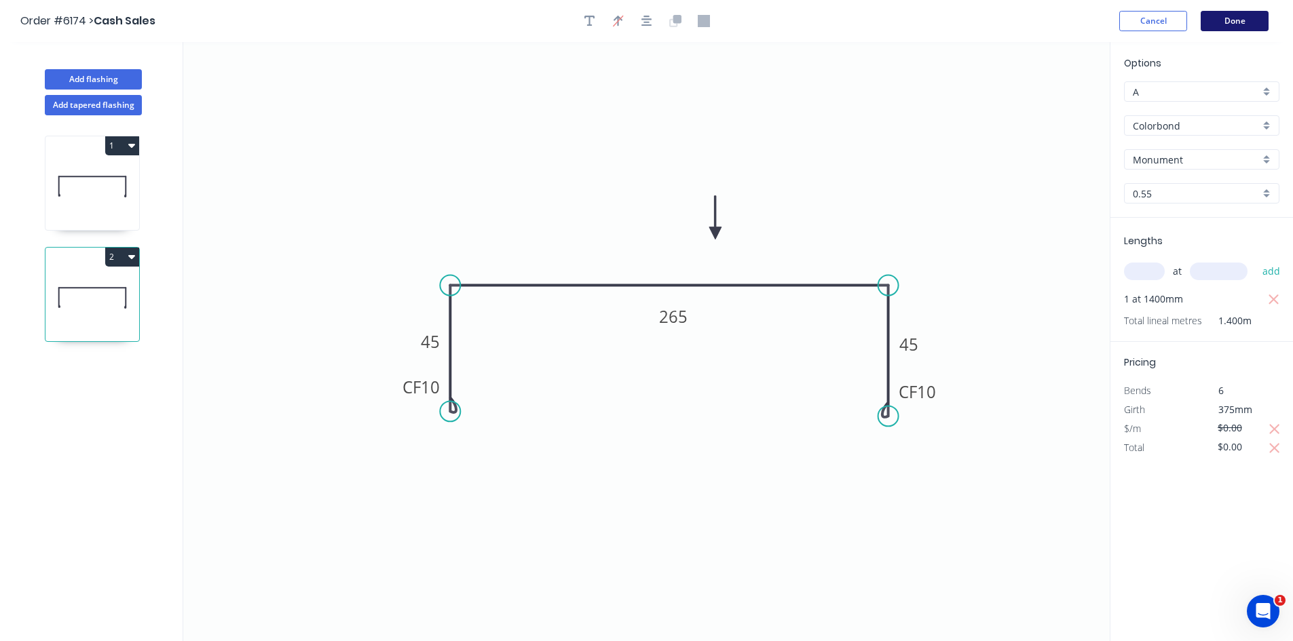
click at [1250, 28] on button "Done" at bounding box center [1235, 21] width 68 height 20
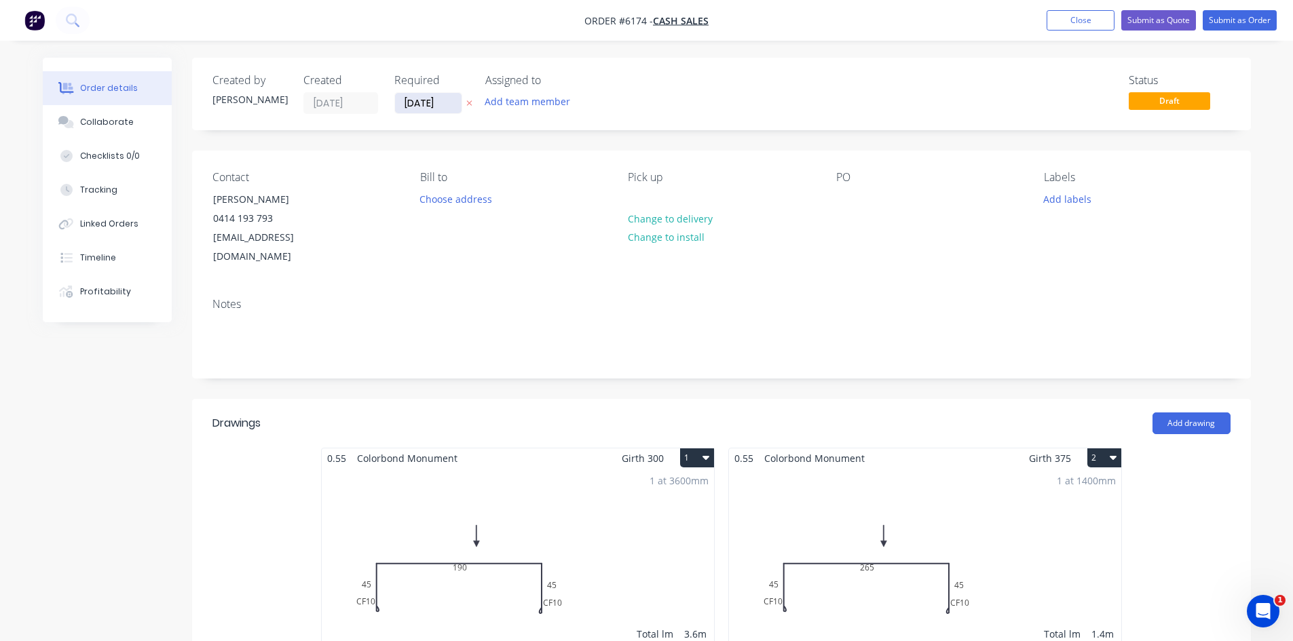
click at [414, 100] on input "[DATE]" at bounding box center [428, 103] width 67 height 20
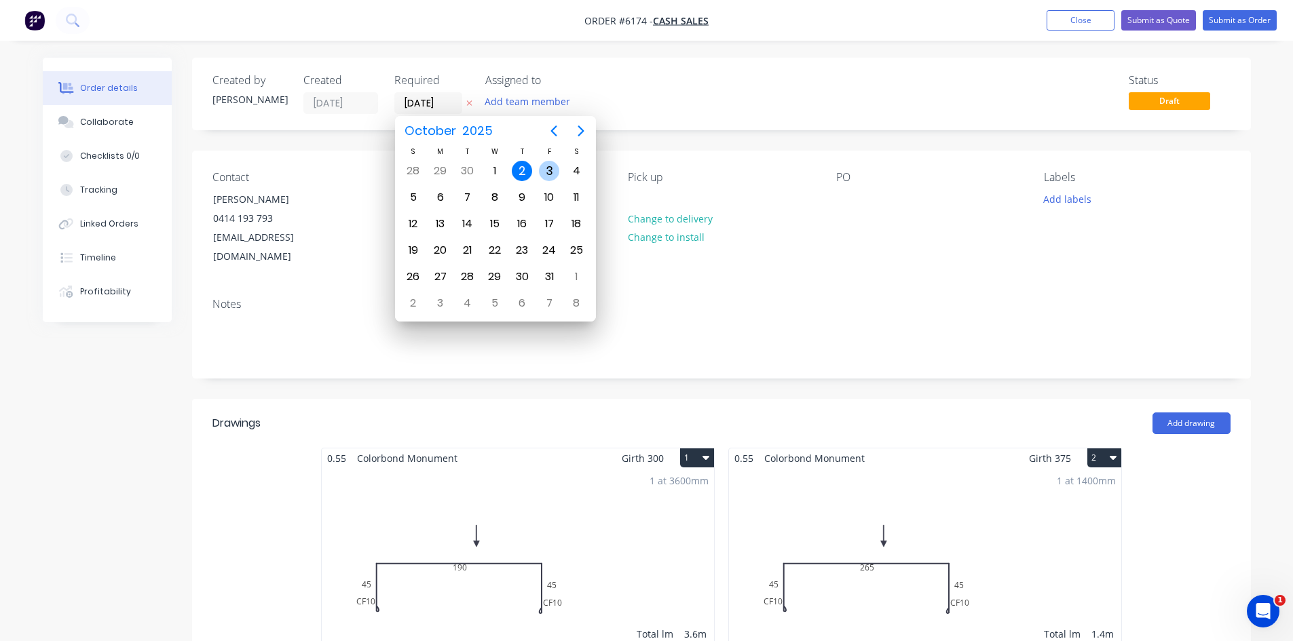
click at [546, 168] on div "3" at bounding box center [549, 171] width 20 height 20
type input "[DATE]"
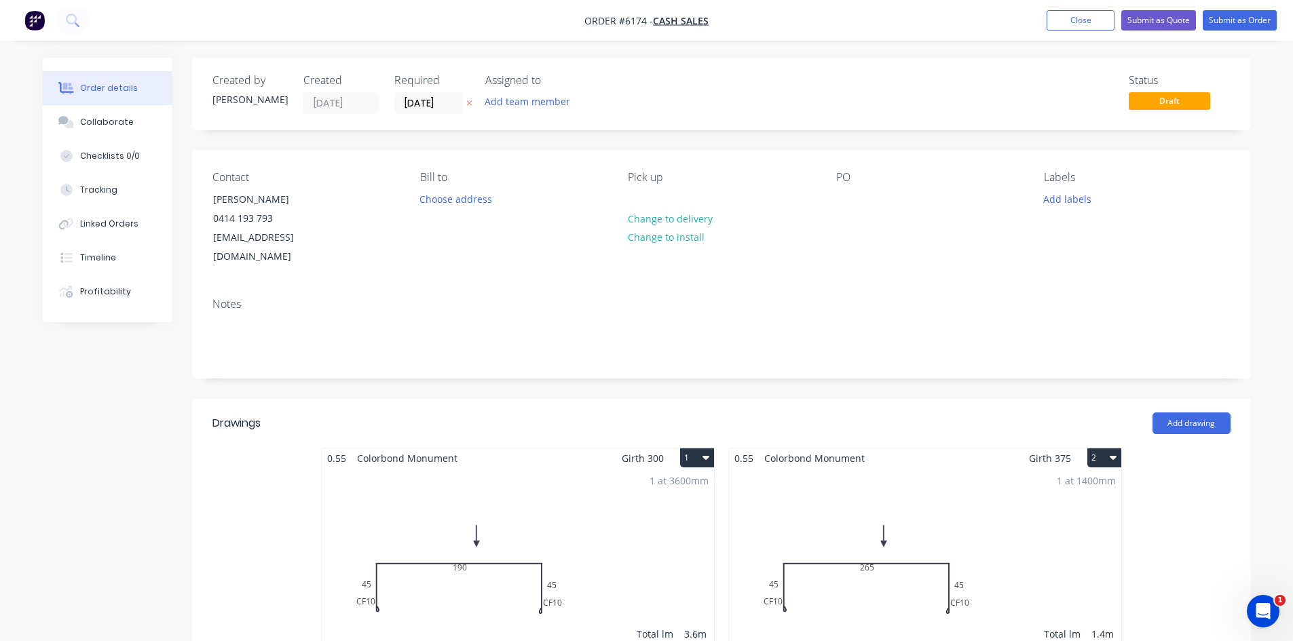
click at [662, 197] on div "Pick up Change to delivery Change to install" at bounding box center [721, 219] width 186 height 96
click at [645, 197] on div at bounding box center [639, 199] width 22 height 20
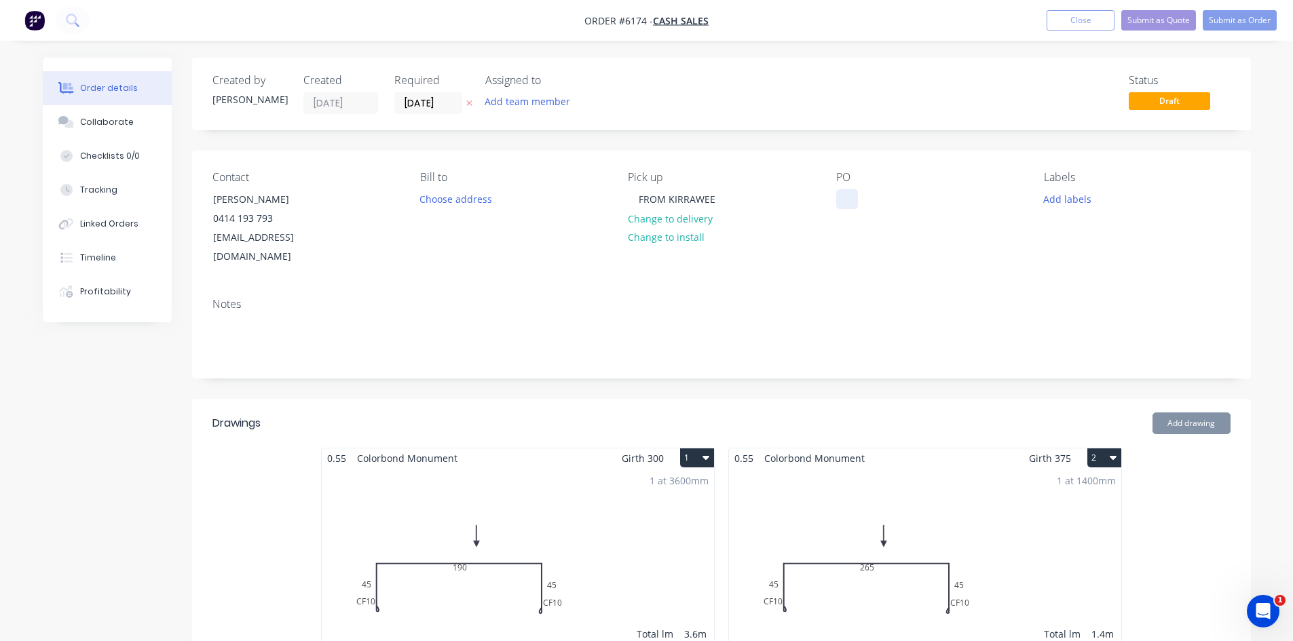
click at [846, 195] on div at bounding box center [847, 199] width 22 height 20
click at [852, 197] on div at bounding box center [847, 199] width 22 height 20
click at [1089, 206] on button "Add labels" at bounding box center [1067, 198] width 62 height 18
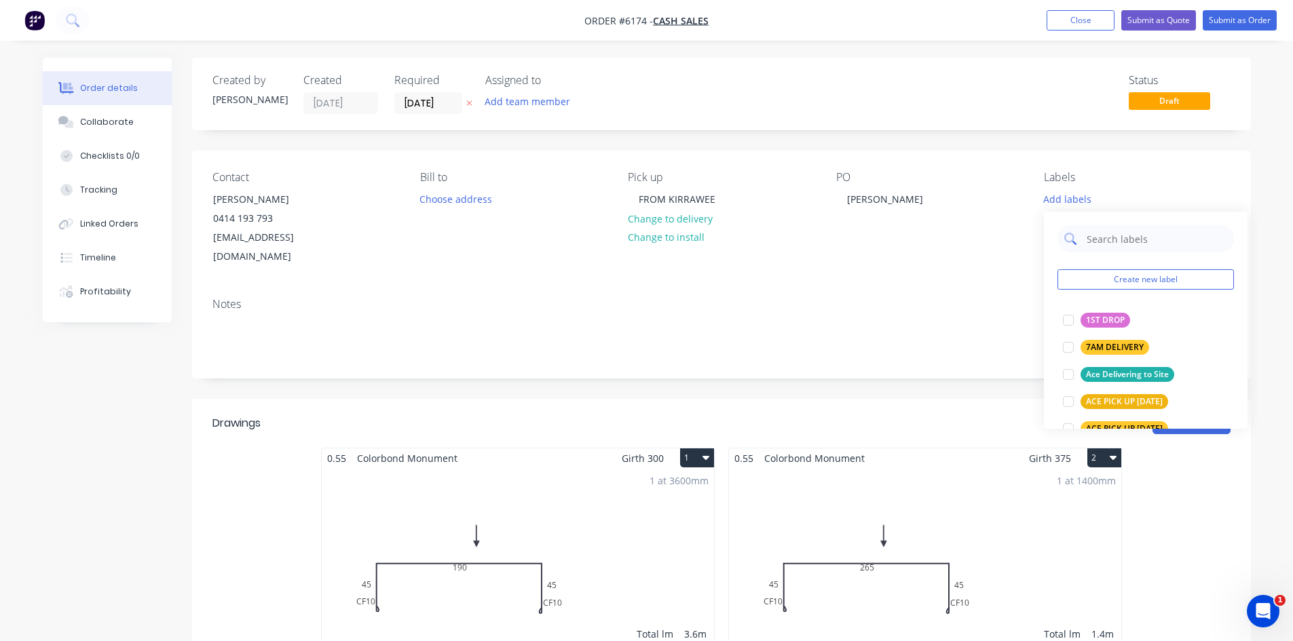
click at [1108, 233] on input "text" at bounding box center [1156, 238] width 142 height 27
type input "remak"
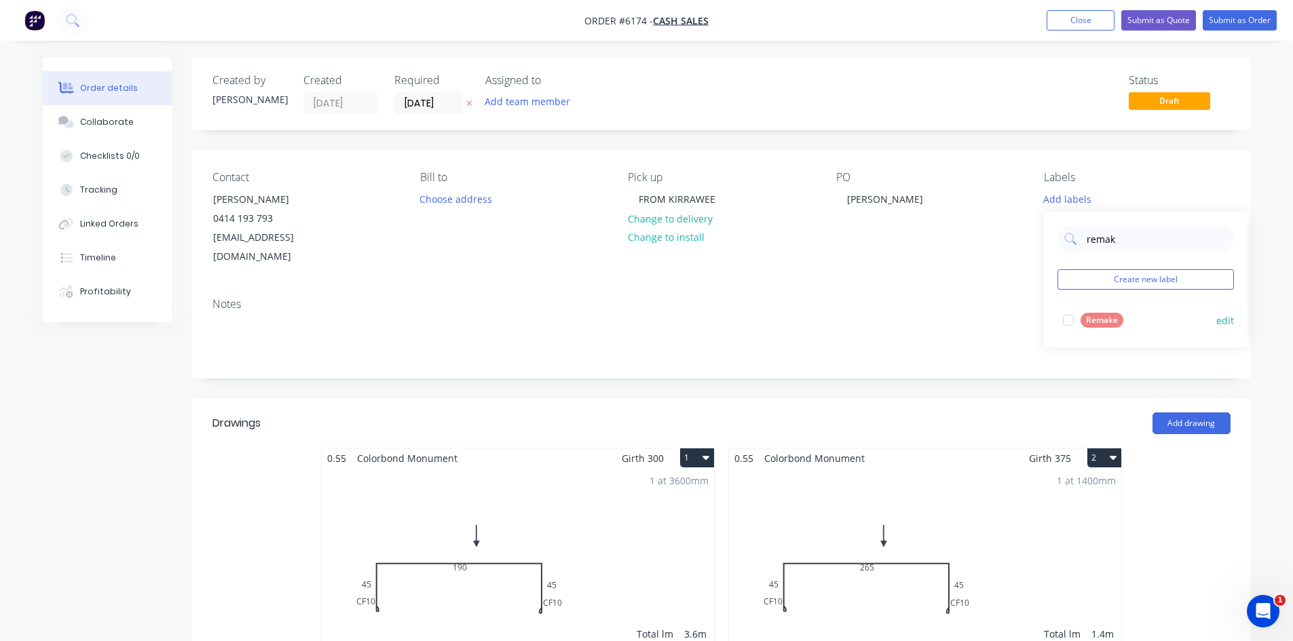
click at [1070, 316] on div at bounding box center [1068, 320] width 27 height 27
click at [1275, 149] on div "Order details Collaborate Checklists 0/0 Tracking Linked Orders Timeline Profit…" at bounding box center [646, 565] width 1293 height 1130
click at [1224, 21] on button "Submit as Order" at bounding box center [1240, 20] width 74 height 20
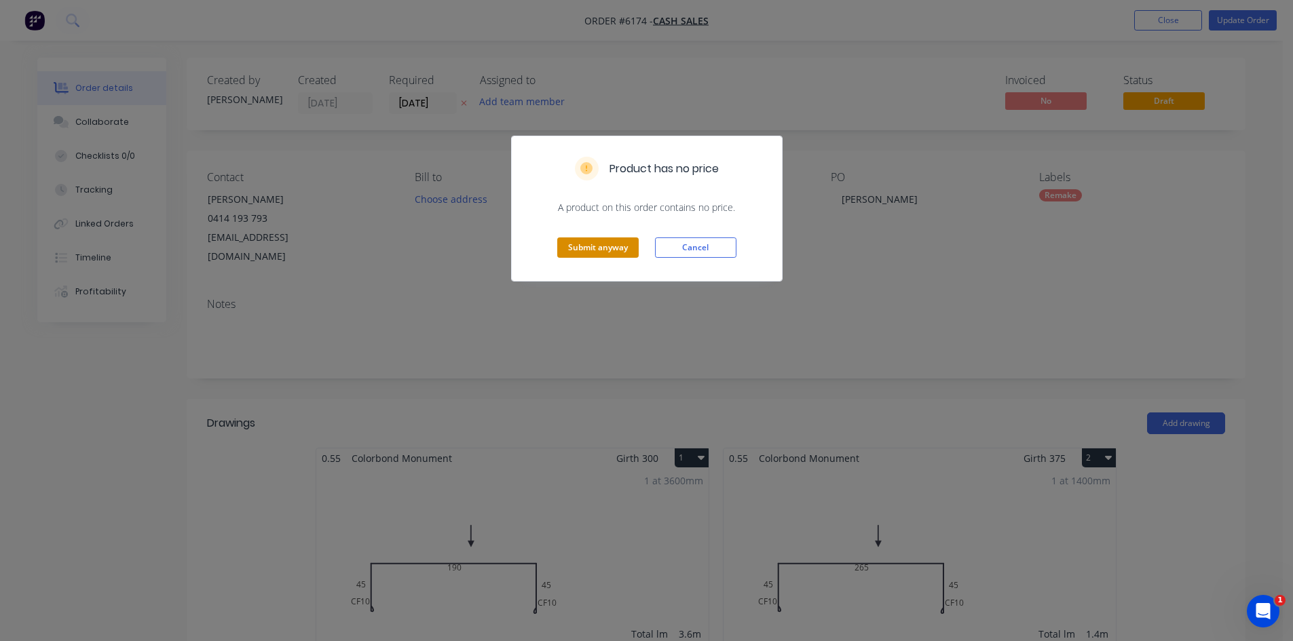
click at [619, 248] on button "Submit anyway" at bounding box center [597, 248] width 81 height 20
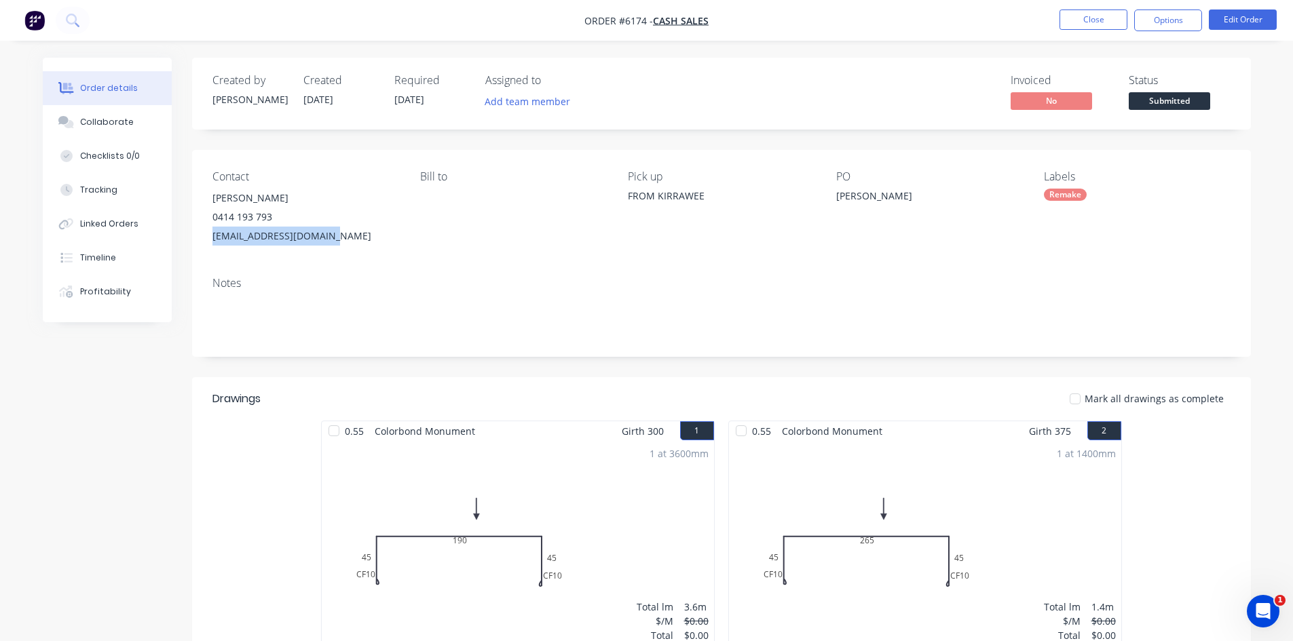
drag, startPoint x: 326, startPoint y: 238, endPoint x: 214, endPoint y: 235, distance: 111.3
click at [214, 235] on div "[EMAIL_ADDRESS][DOMAIN_NAME]" at bounding box center [305, 236] width 186 height 19
copy div "[EMAIL_ADDRESS][DOMAIN_NAME]"
click at [1154, 15] on button "Options" at bounding box center [1168, 21] width 68 height 22
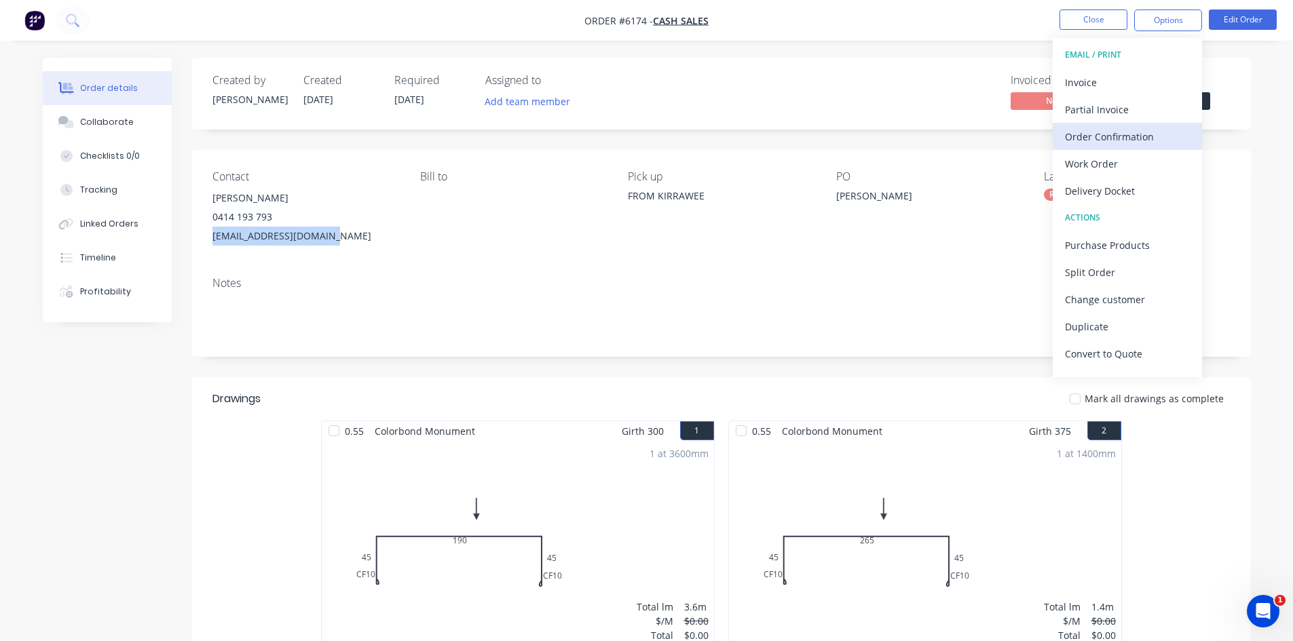
click at [1105, 140] on div "Order Confirmation" at bounding box center [1127, 137] width 125 height 20
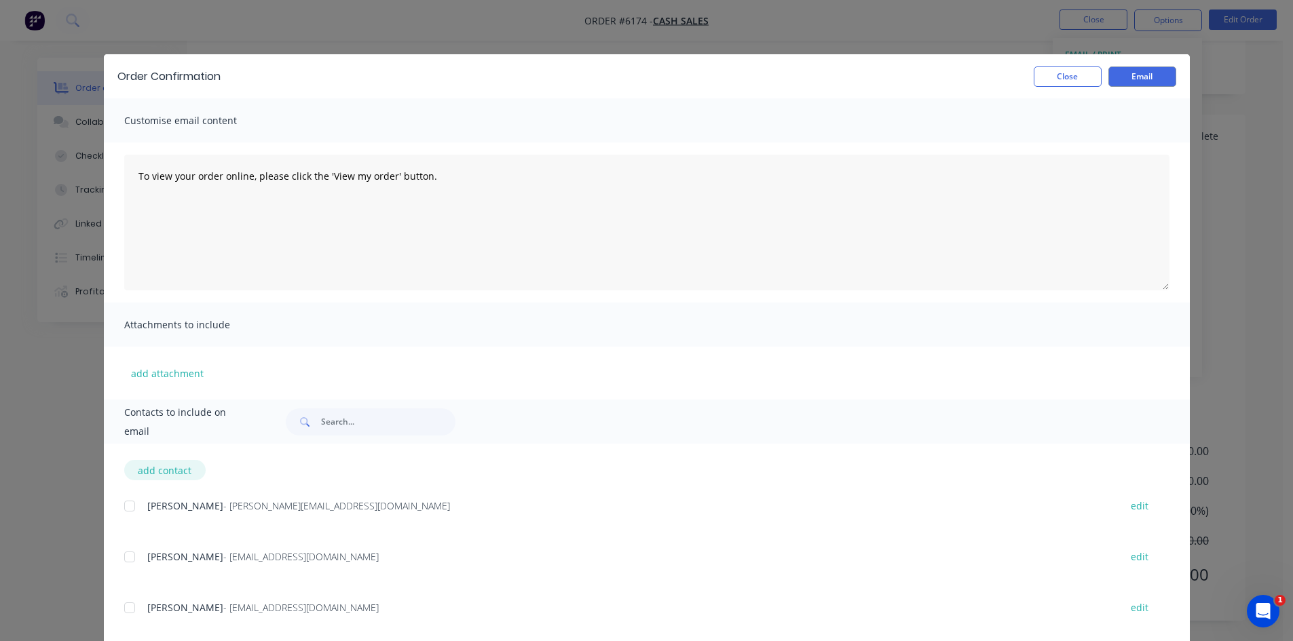
click at [185, 467] on button "add contact" at bounding box center [164, 470] width 81 height 20
select select "AU"
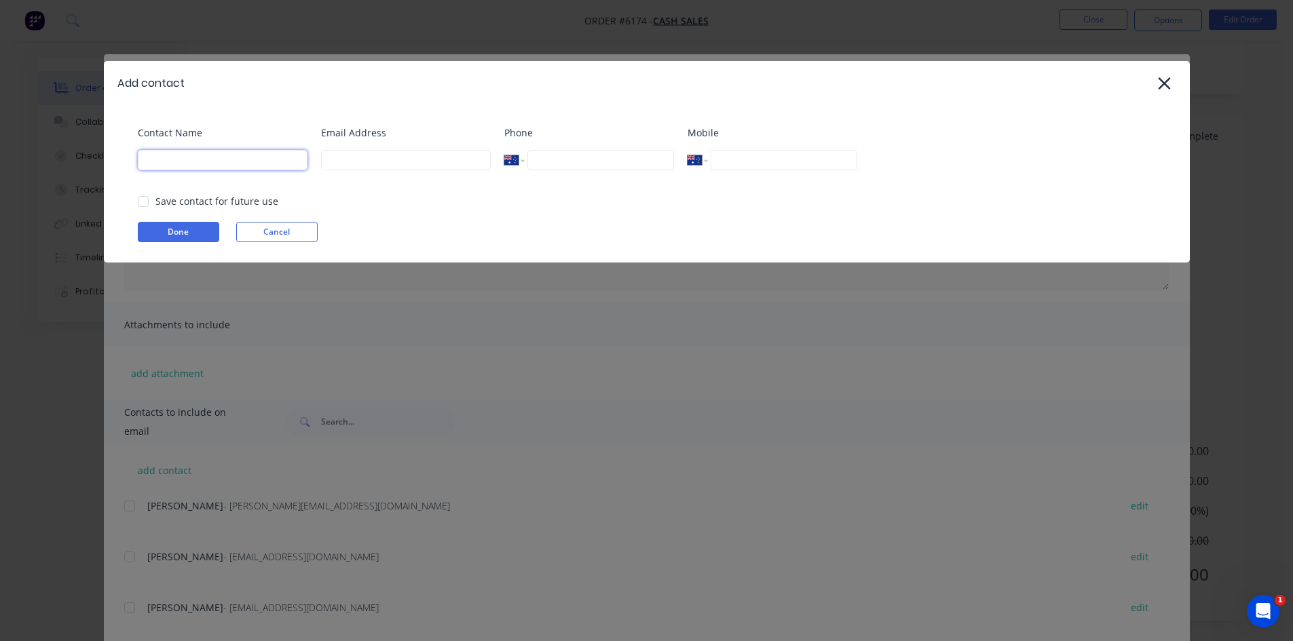
click at [296, 158] on input at bounding box center [223, 160] width 170 height 20
type input "Warwick"
click at [398, 155] on input at bounding box center [406, 160] width 170 height 20
drag, startPoint x: 398, startPoint y: 155, endPoint x: 366, endPoint y: 165, distance: 34.1
paste input "[EMAIL_ADDRESS][DOMAIN_NAME]"
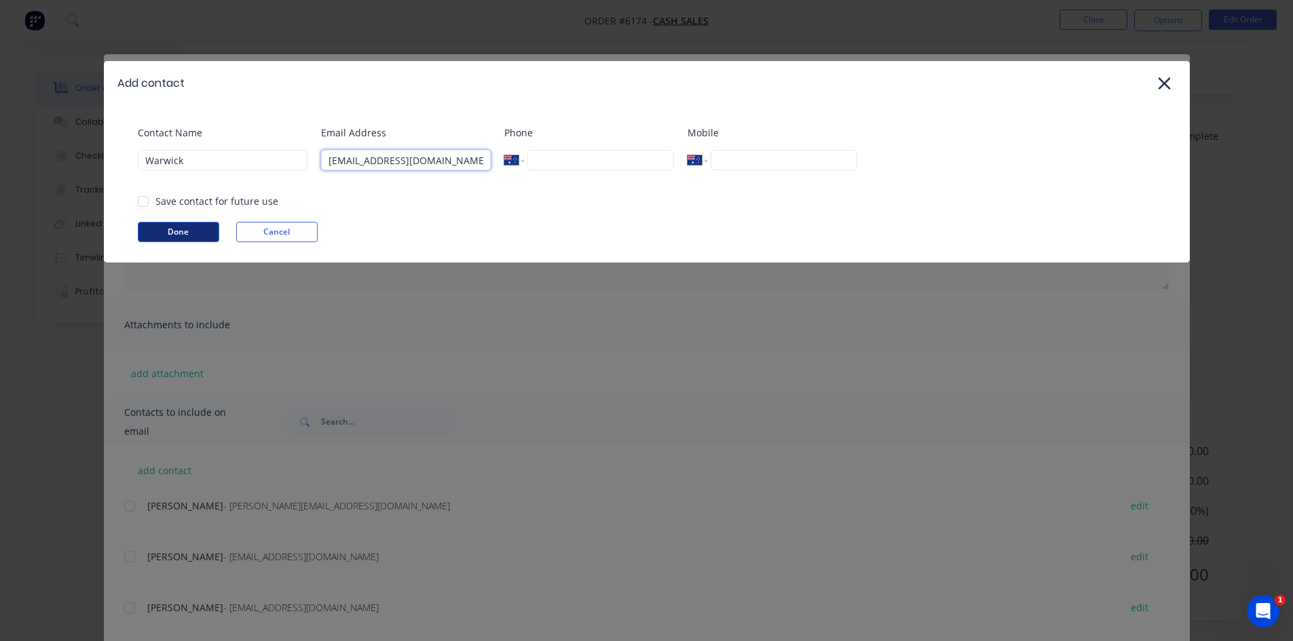
type input "[EMAIL_ADDRESS][DOMAIN_NAME]"
click at [188, 235] on button "Done" at bounding box center [178, 232] width 81 height 20
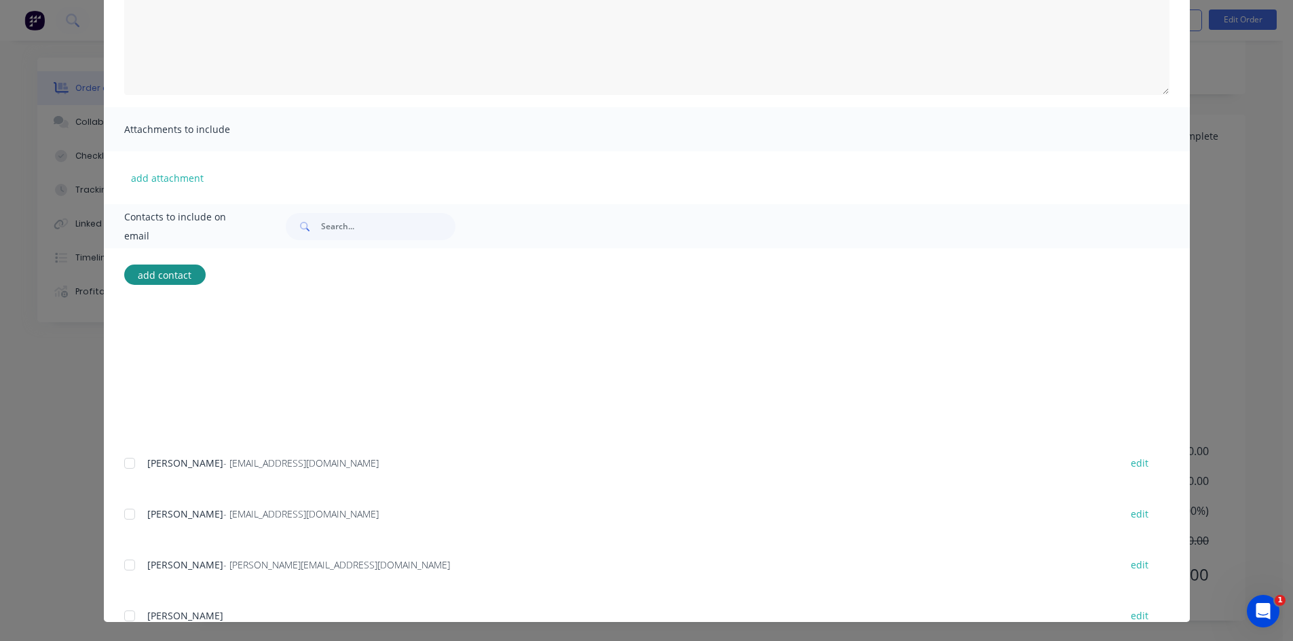
scroll to position [3140, 0]
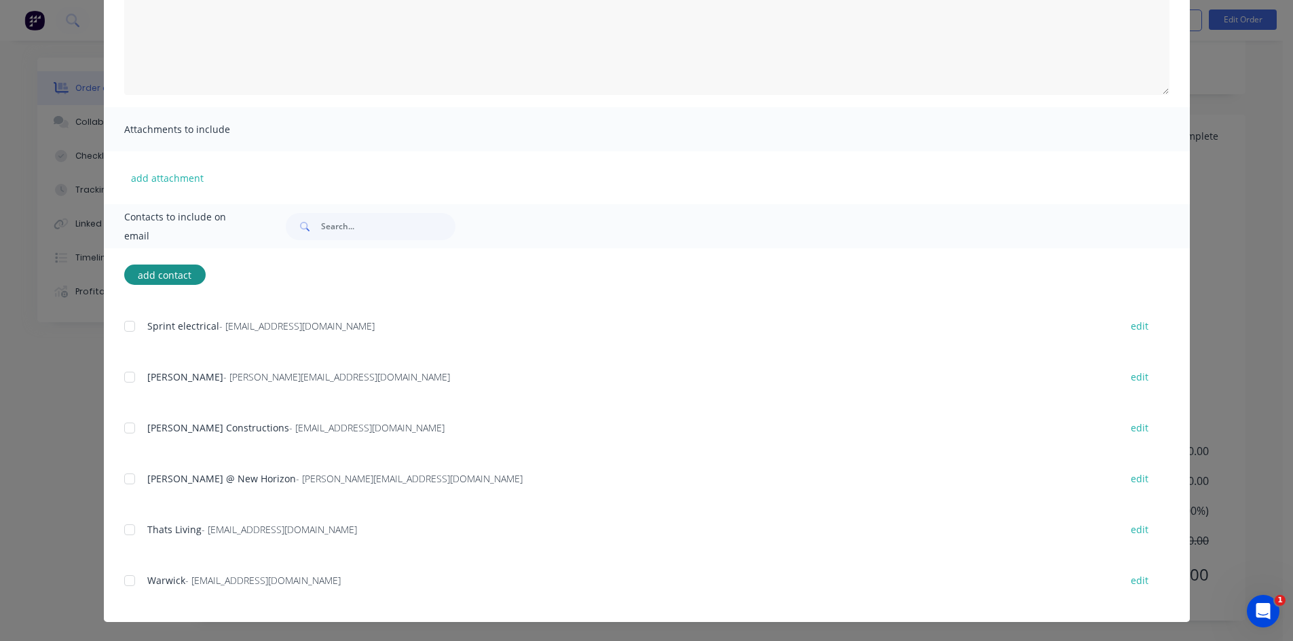
click at [122, 585] on div at bounding box center [129, 580] width 27 height 27
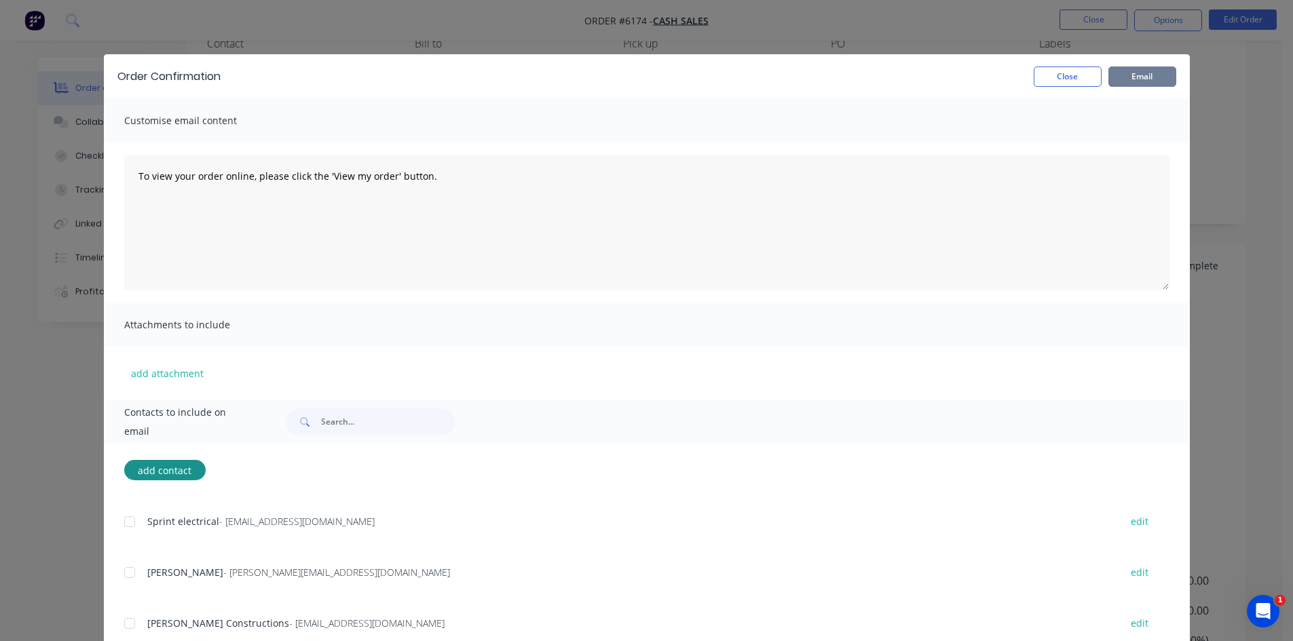
scroll to position [0, 0]
click at [1137, 77] on button "Email" at bounding box center [1142, 77] width 68 height 20
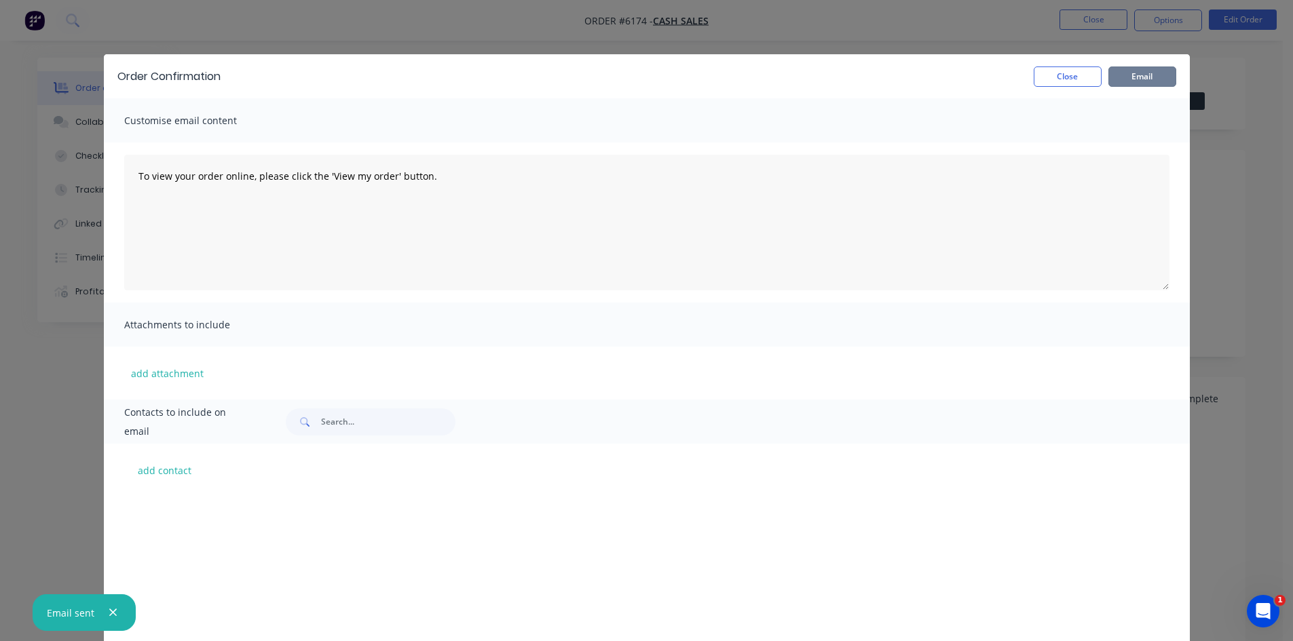
scroll to position [3089, 0]
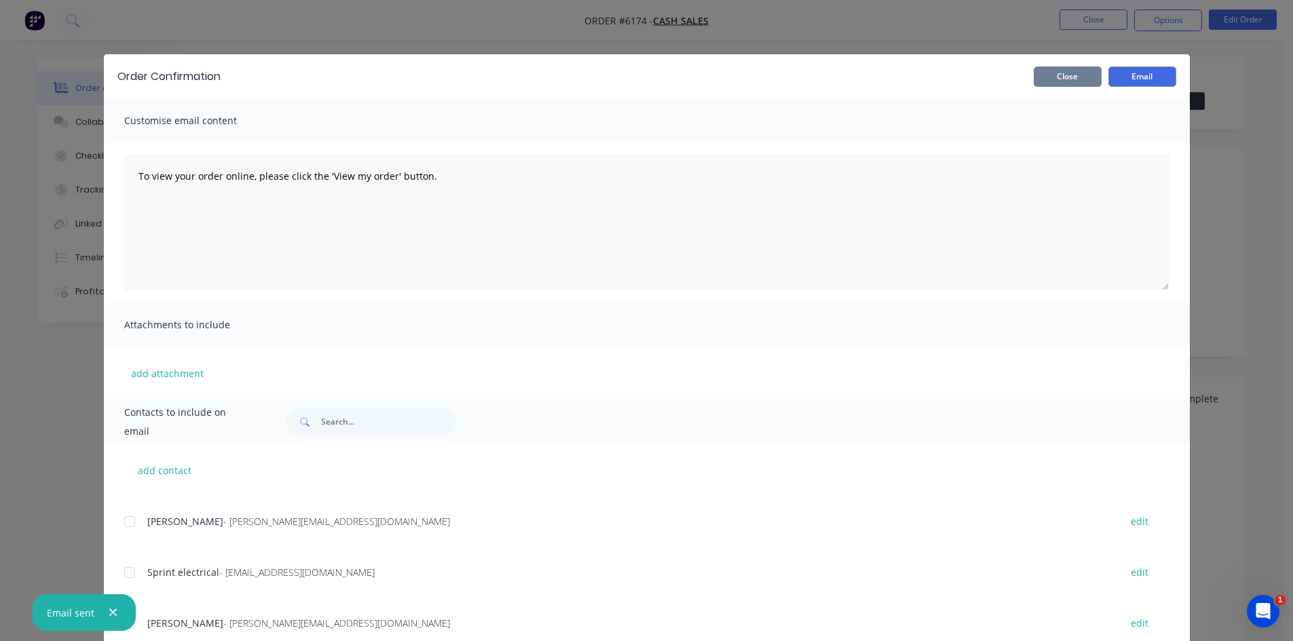
click at [1066, 71] on button "Close" at bounding box center [1068, 77] width 68 height 20
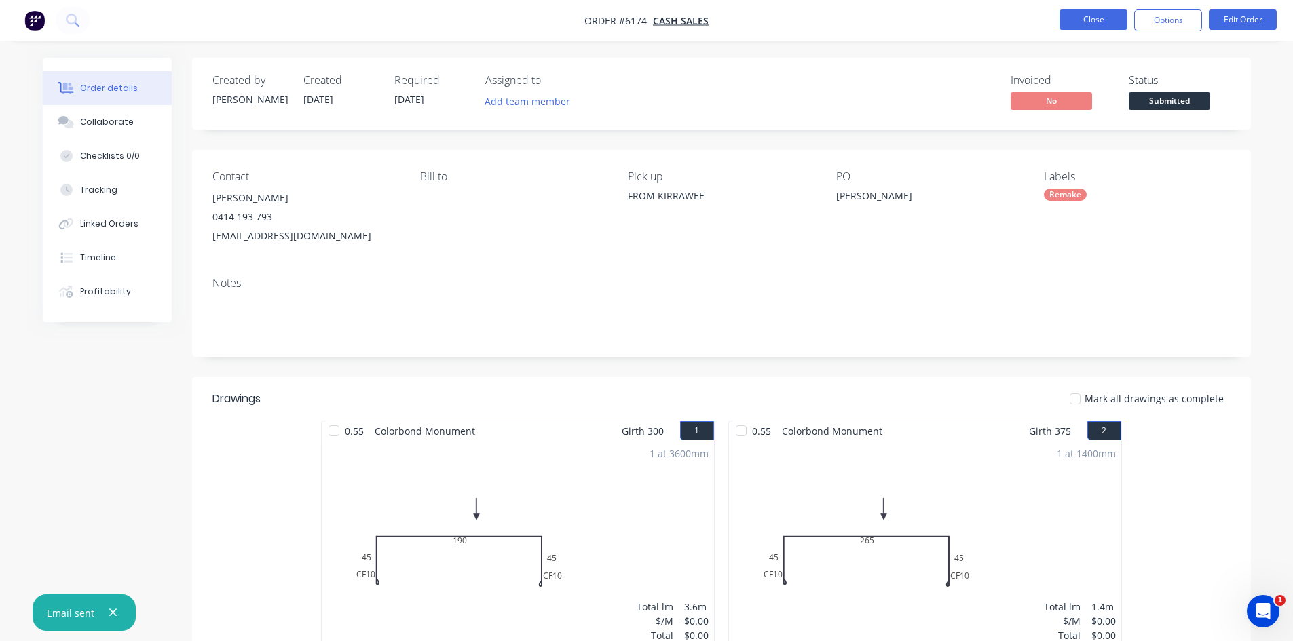
click at [1110, 19] on button "Close" at bounding box center [1093, 20] width 68 height 20
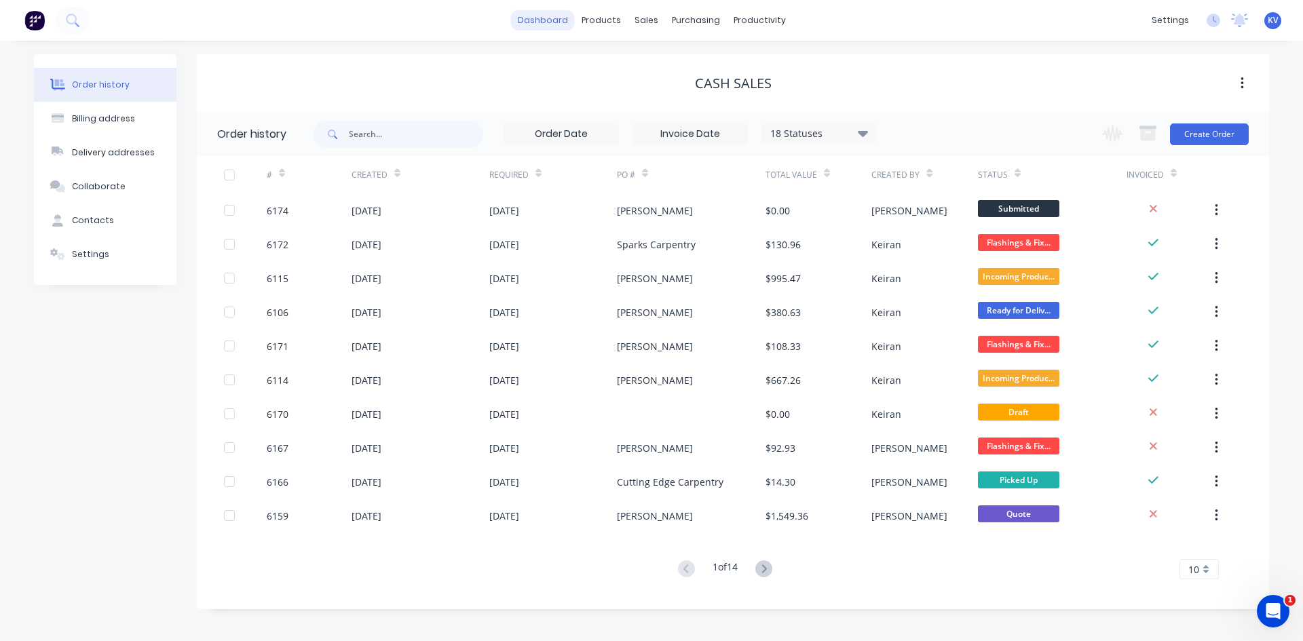
click at [533, 21] on link "dashboard" at bounding box center [543, 20] width 64 height 20
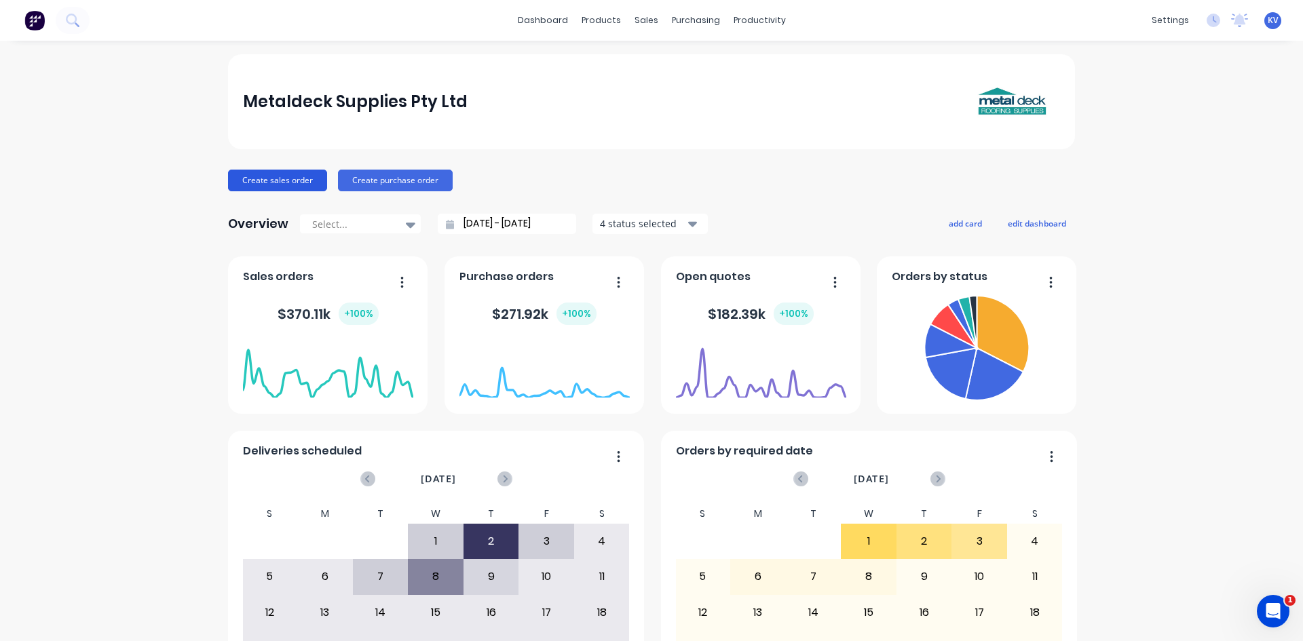
click at [269, 177] on button "Create sales order" at bounding box center [277, 181] width 99 height 22
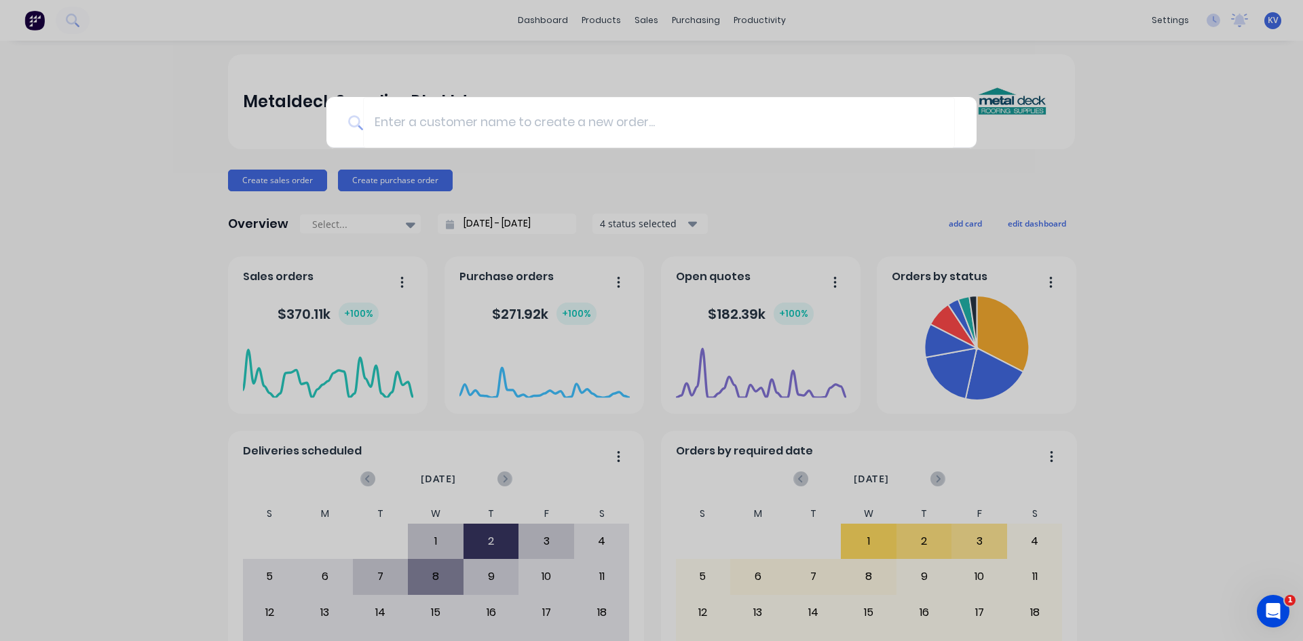
click at [819, 175] on div at bounding box center [651, 320] width 1303 height 641
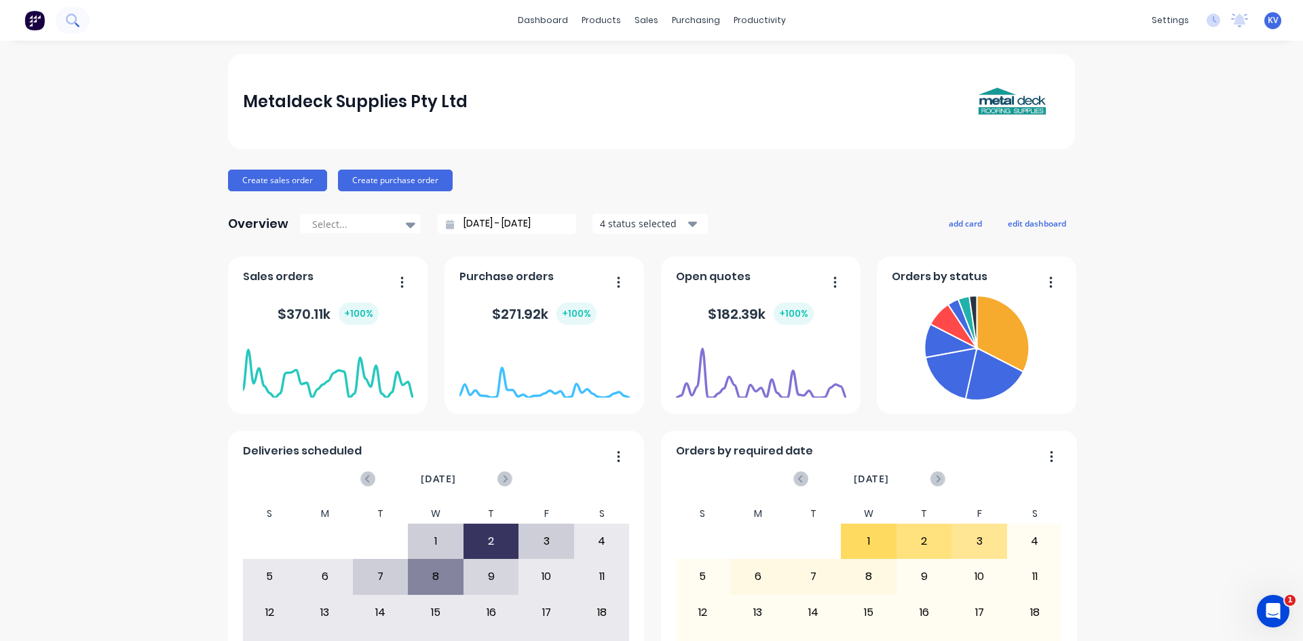
click at [89, 24] on button at bounding box center [73, 20] width 34 height 27
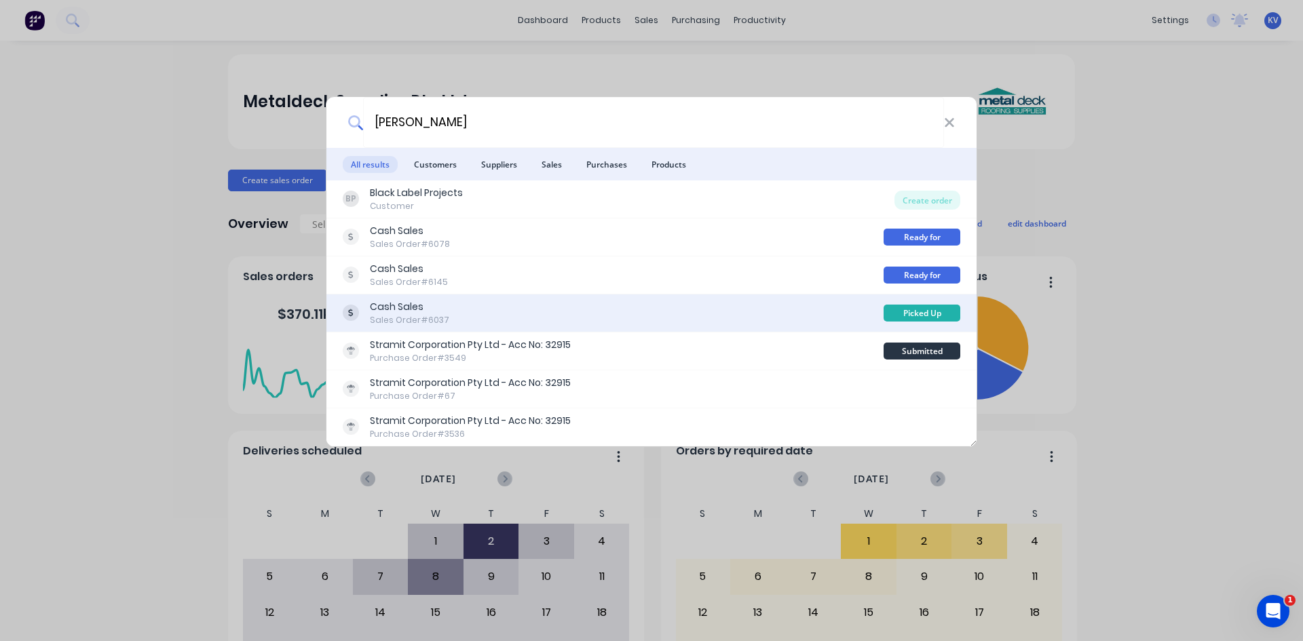
type input "jake"
click at [459, 311] on div "Cash Sales Sales Order #6037" at bounding box center [613, 313] width 541 height 26
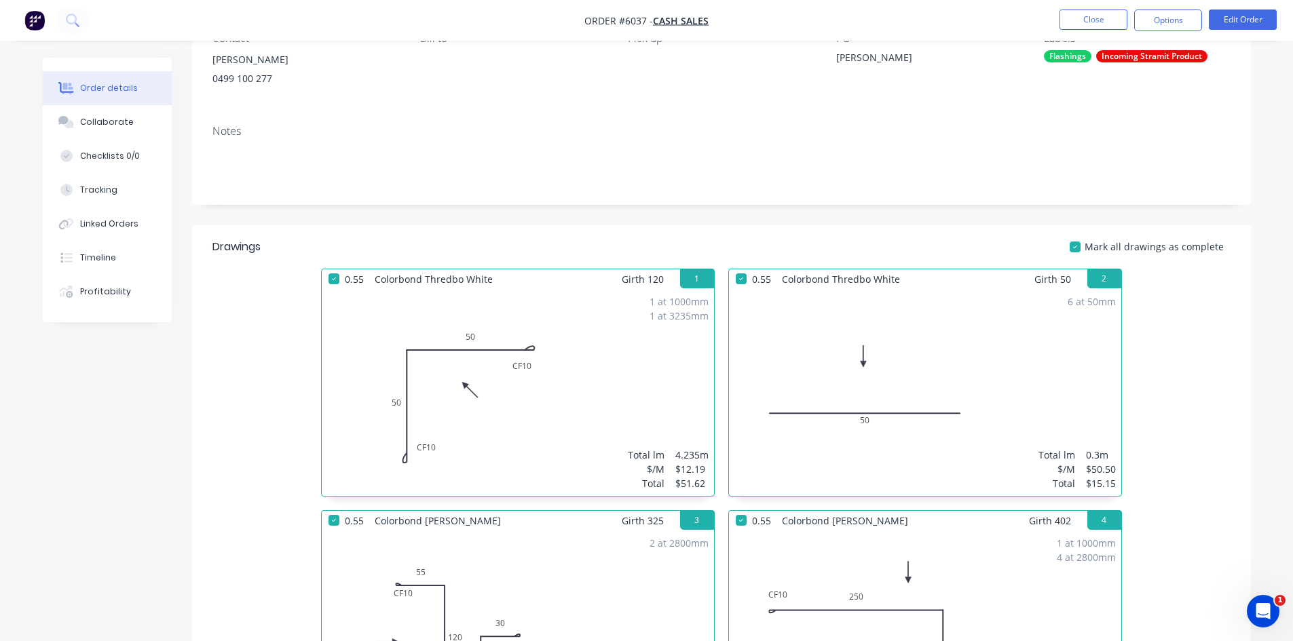
scroll to position [136, 0]
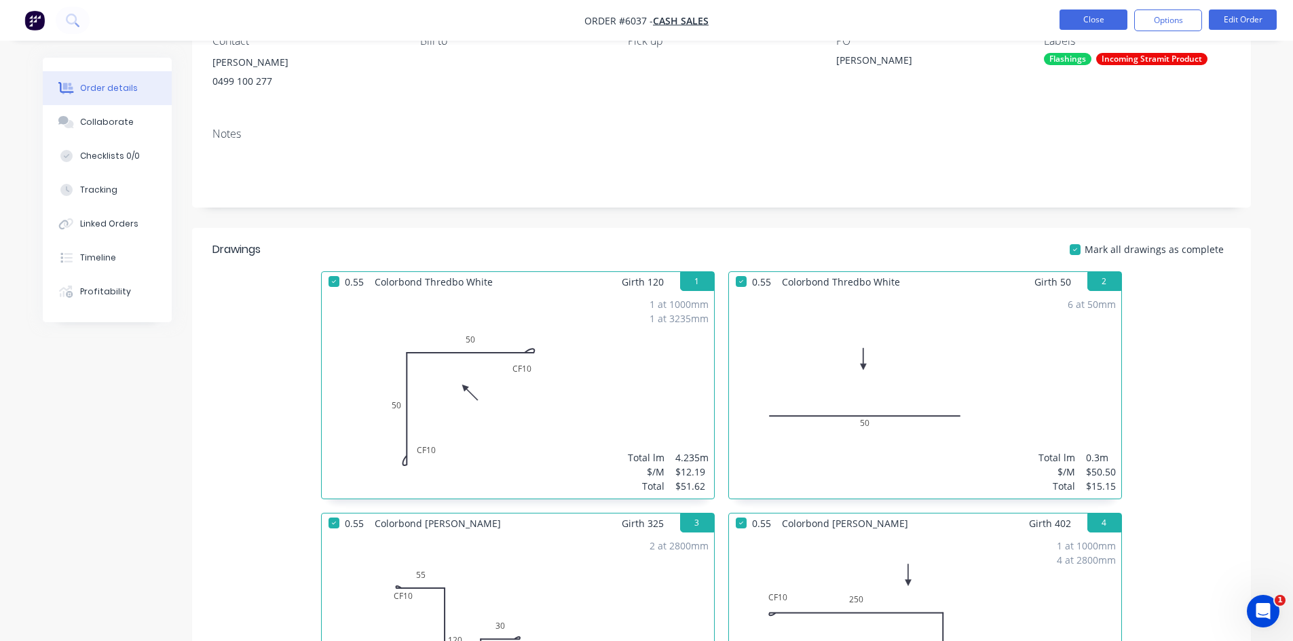
click at [1061, 16] on button "Close" at bounding box center [1093, 20] width 68 height 20
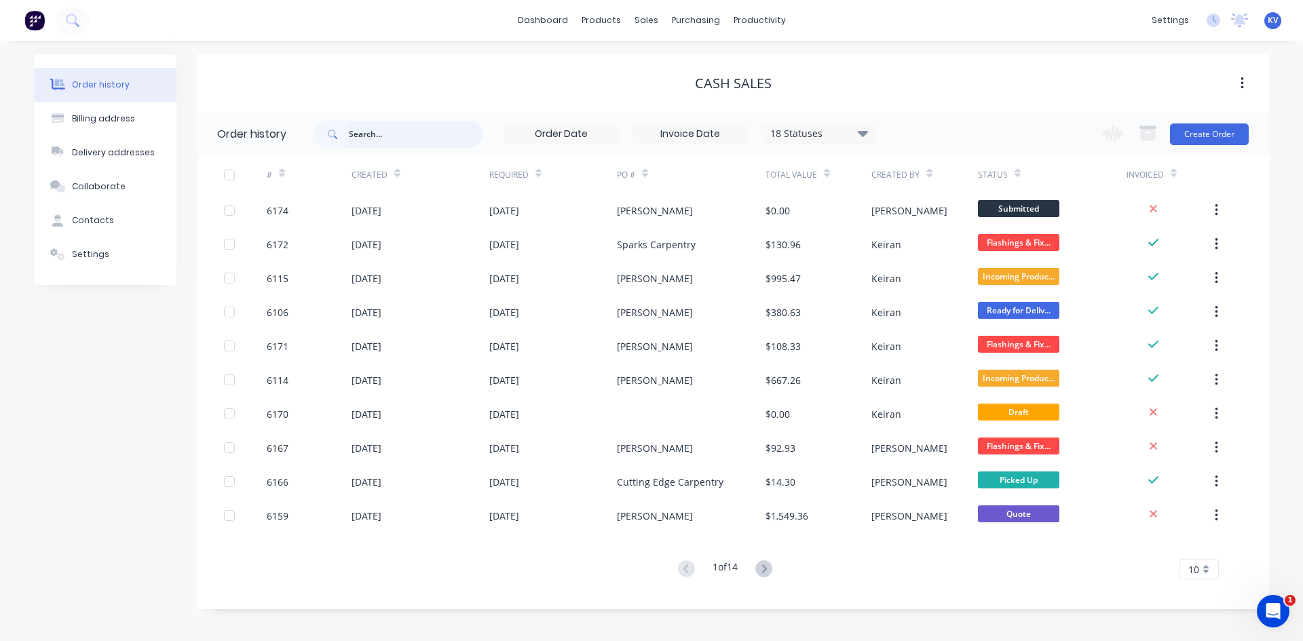
click at [428, 132] on input "text" at bounding box center [416, 134] width 134 height 27
type input "jake"
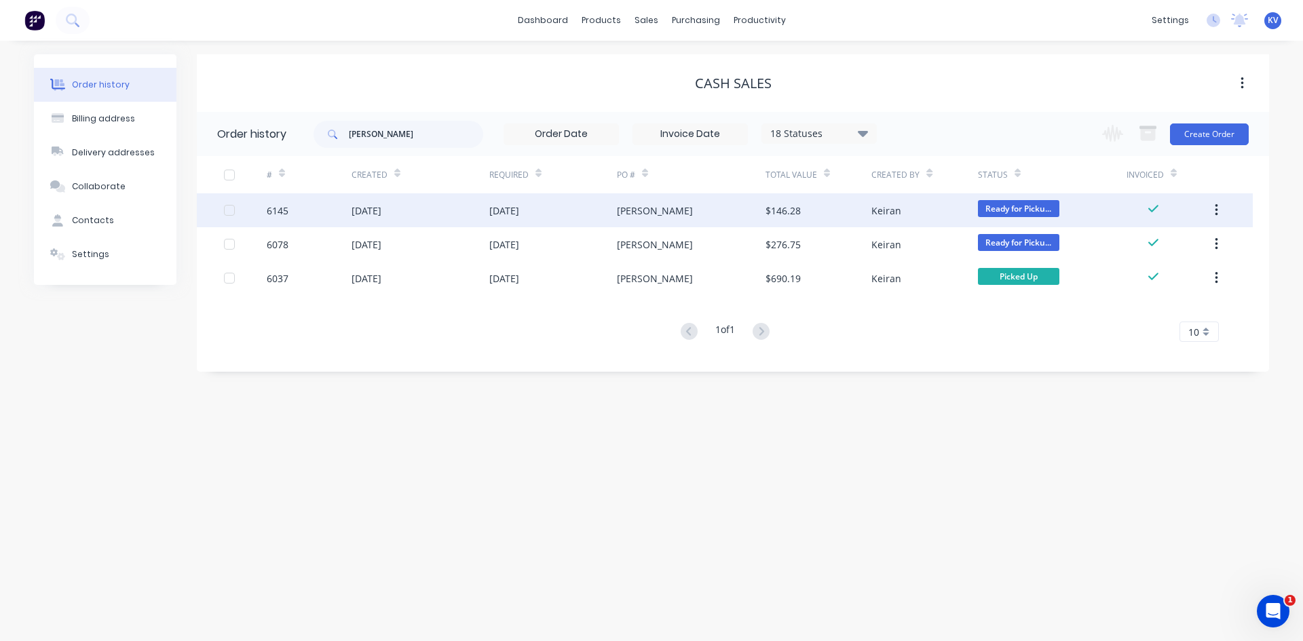
click at [519, 204] on div "[DATE]" at bounding box center [504, 211] width 30 height 14
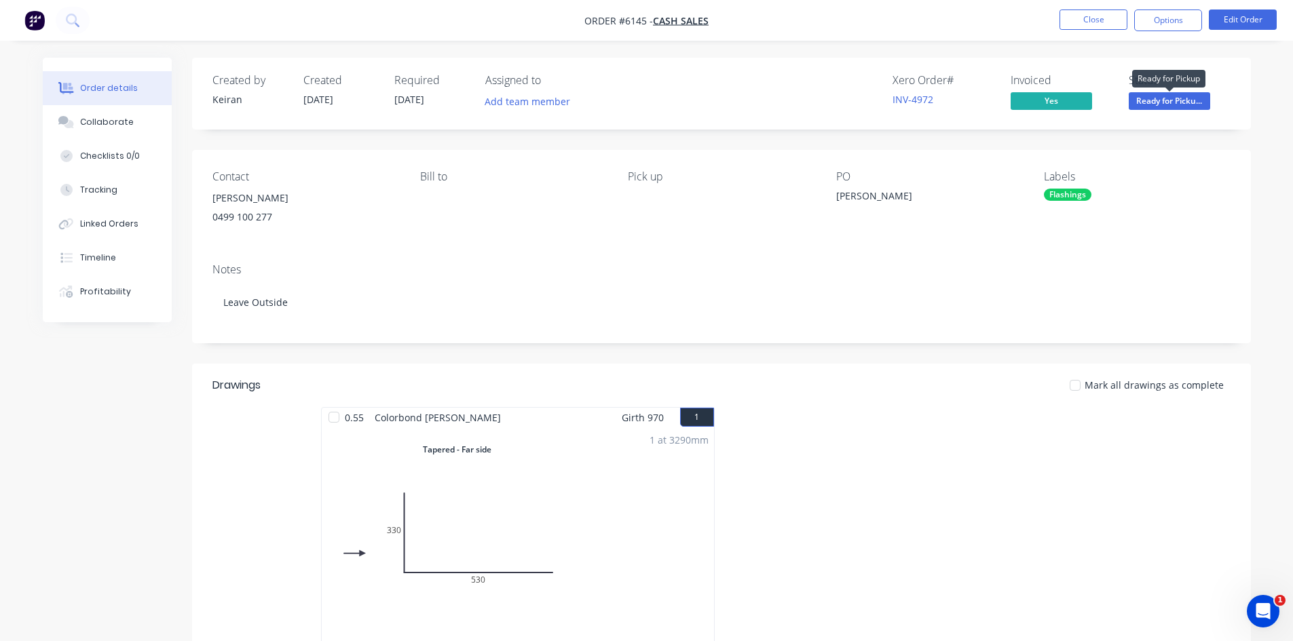
click at [1145, 96] on span "Ready for Picku..." at bounding box center [1169, 100] width 81 height 17
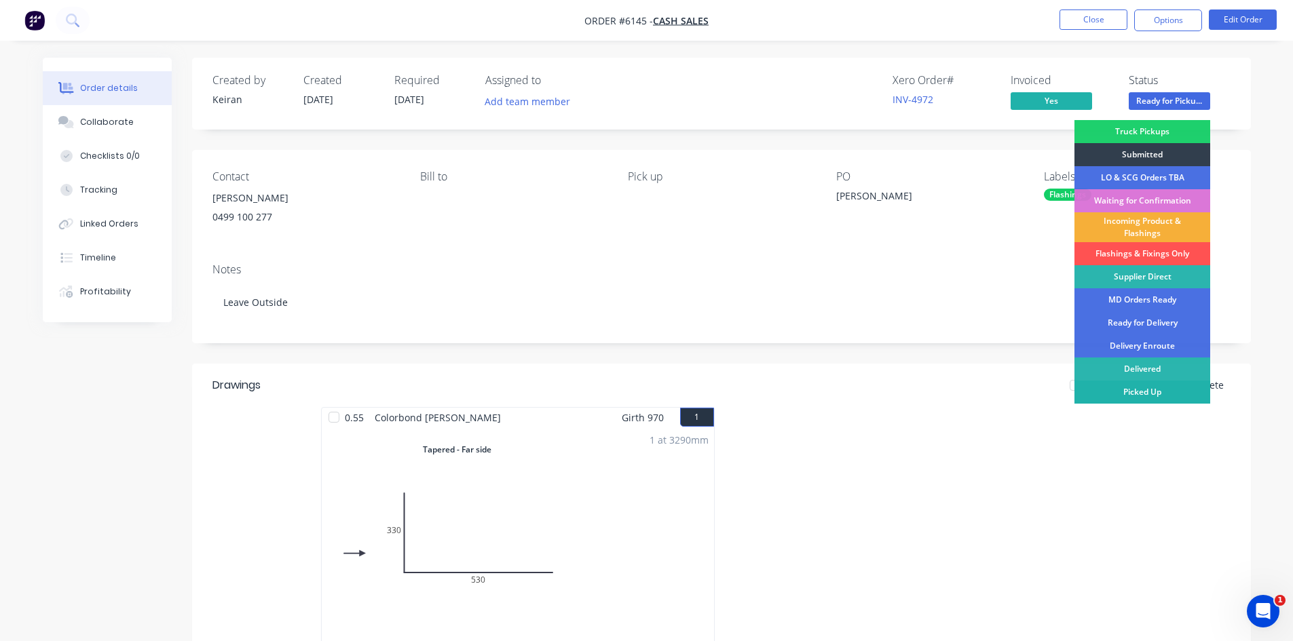
click at [1145, 390] on div "Picked Up" at bounding box center [1142, 392] width 136 height 23
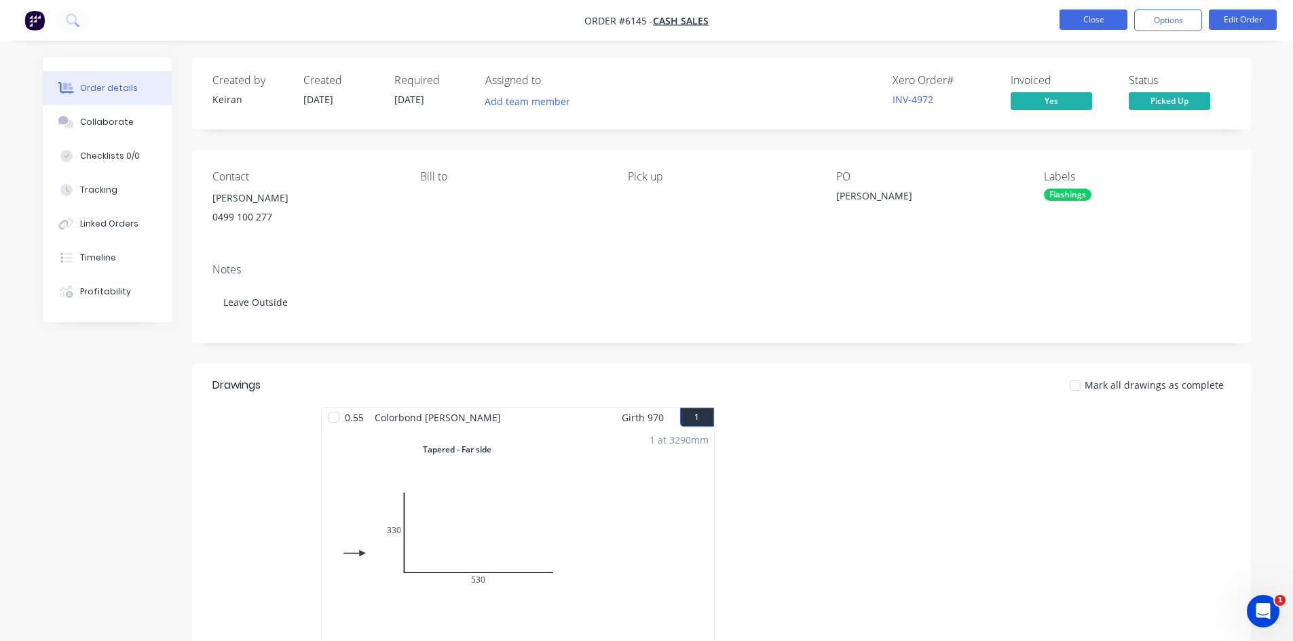
click at [1093, 20] on button "Close" at bounding box center [1093, 20] width 68 height 20
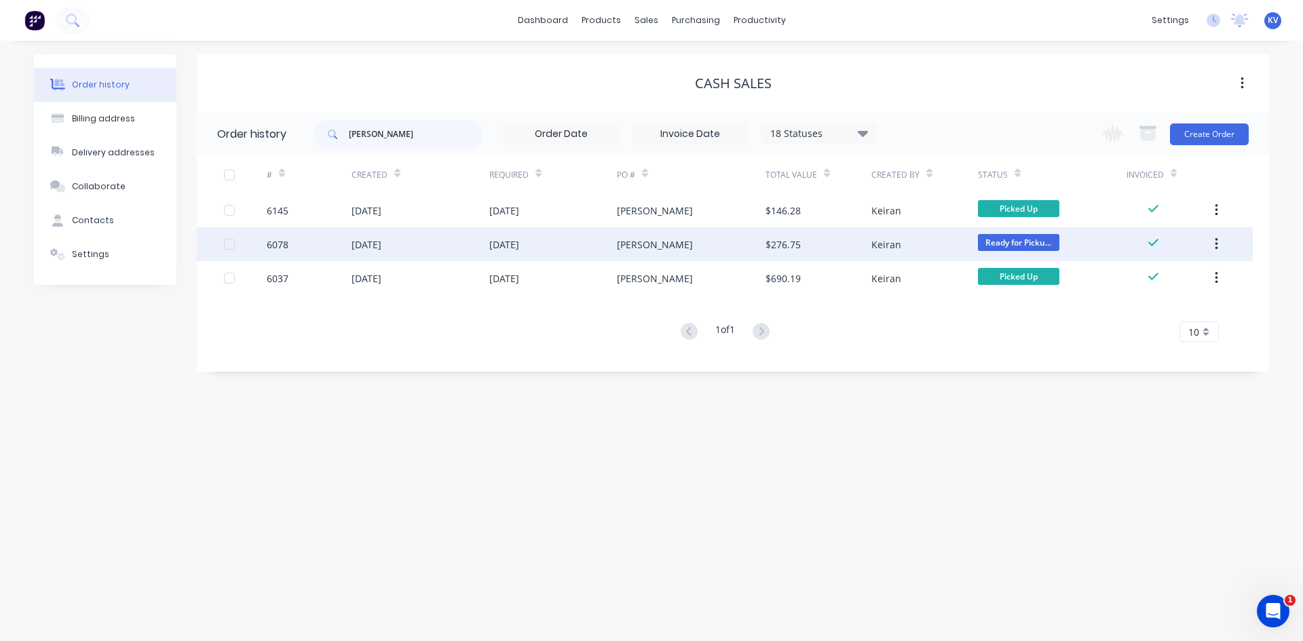
click at [548, 244] on div "[DATE]" at bounding box center [553, 244] width 128 height 34
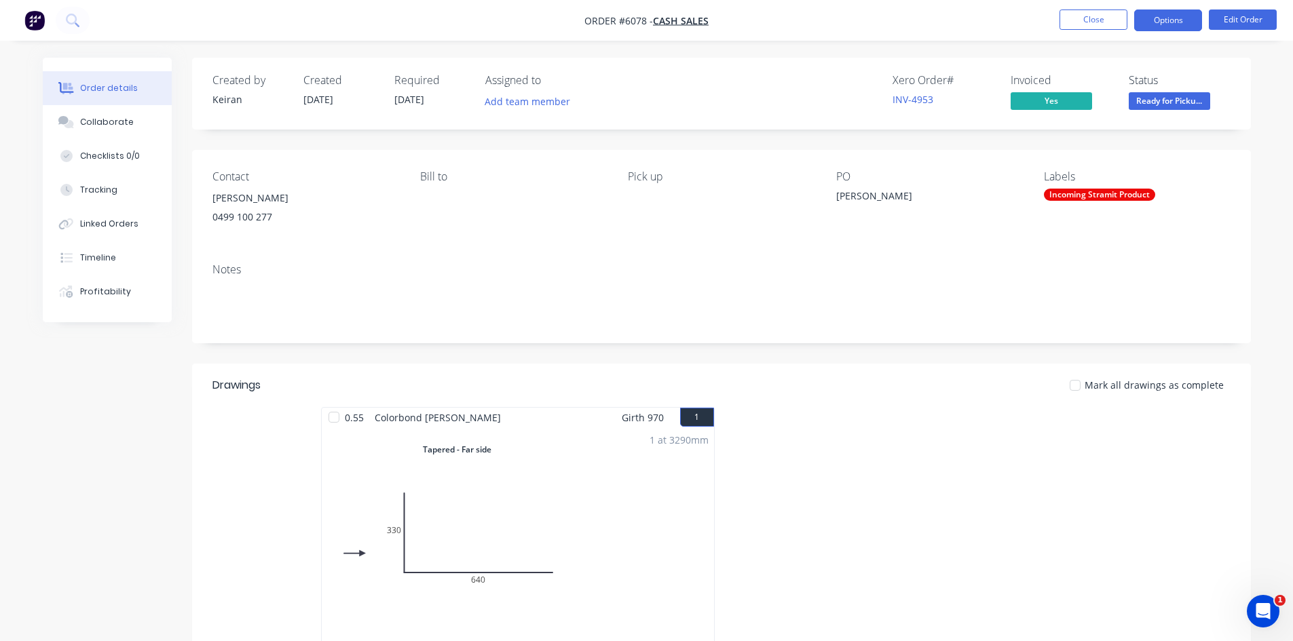
click at [1141, 16] on button "Options" at bounding box center [1168, 21] width 68 height 22
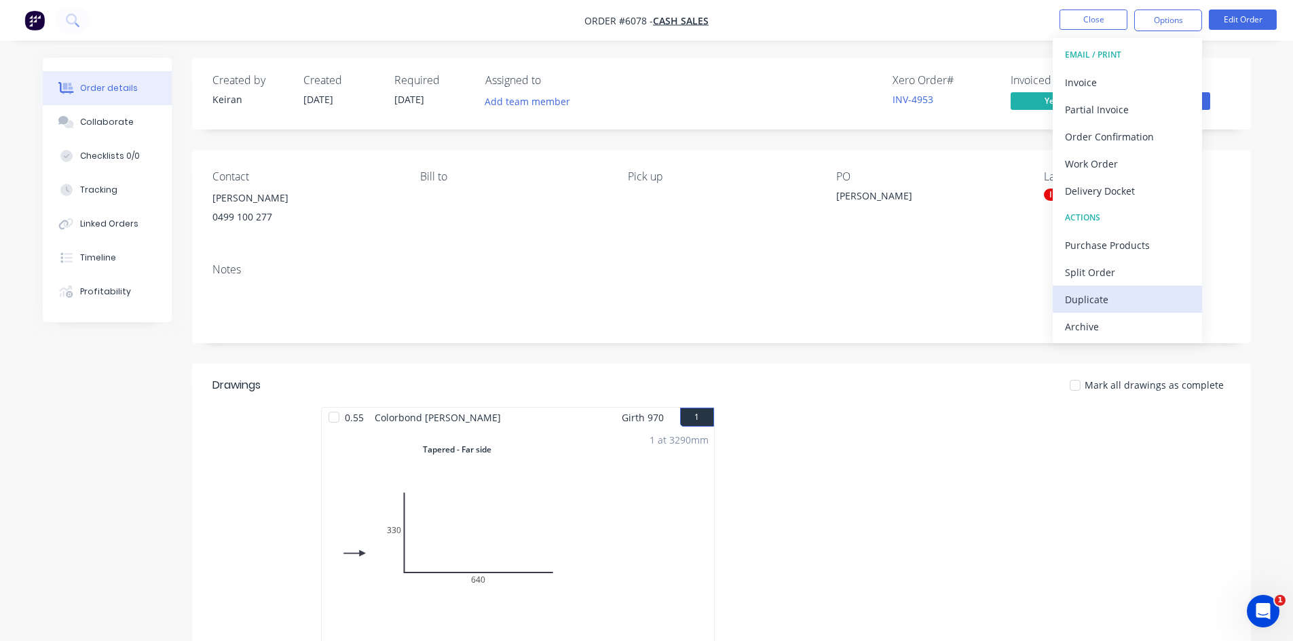
click at [1096, 292] on div "Duplicate" at bounding box center [1127, 300] width 125 height 20
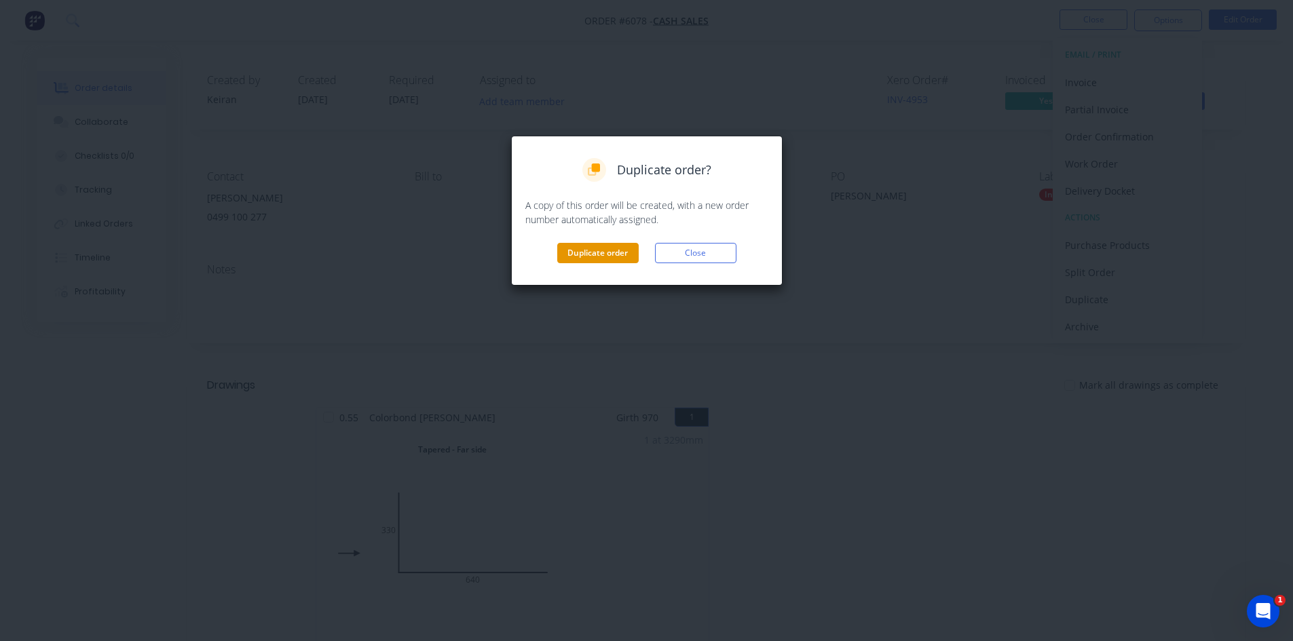
click at [622, 257] on button "Duplicate order" at bounding box center [597, 253] width 81 height 20
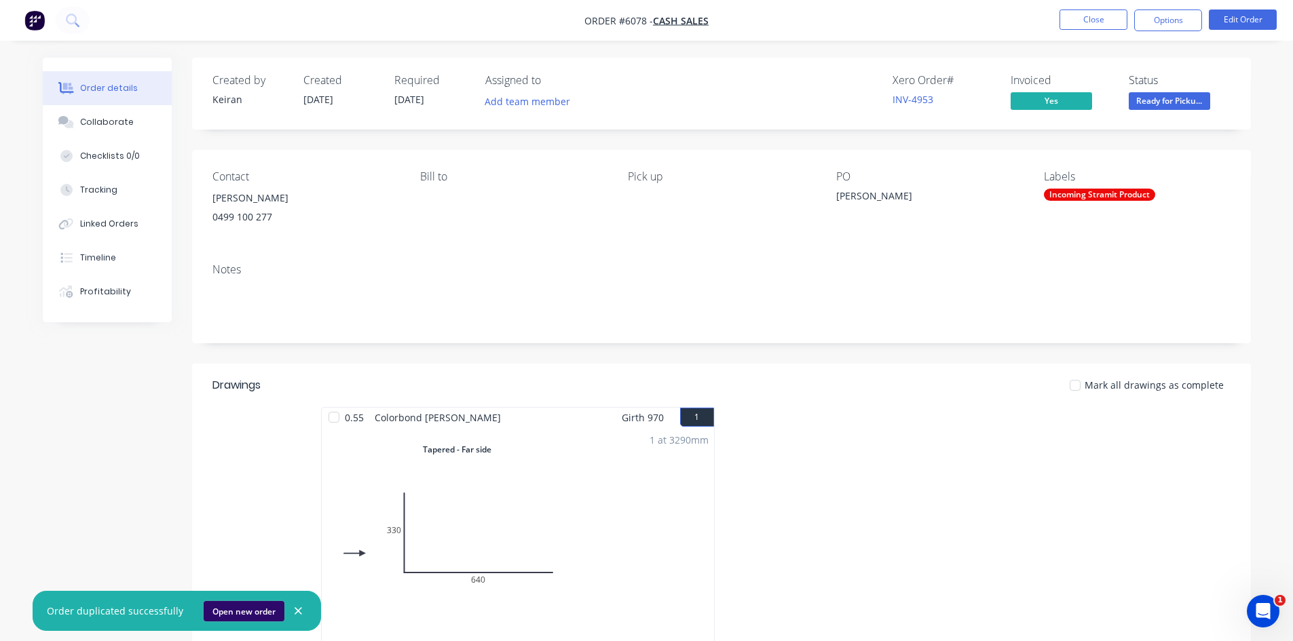
click at [265, 608] on button "Open new order" at bounding box center [244, 611] width 81 height 20
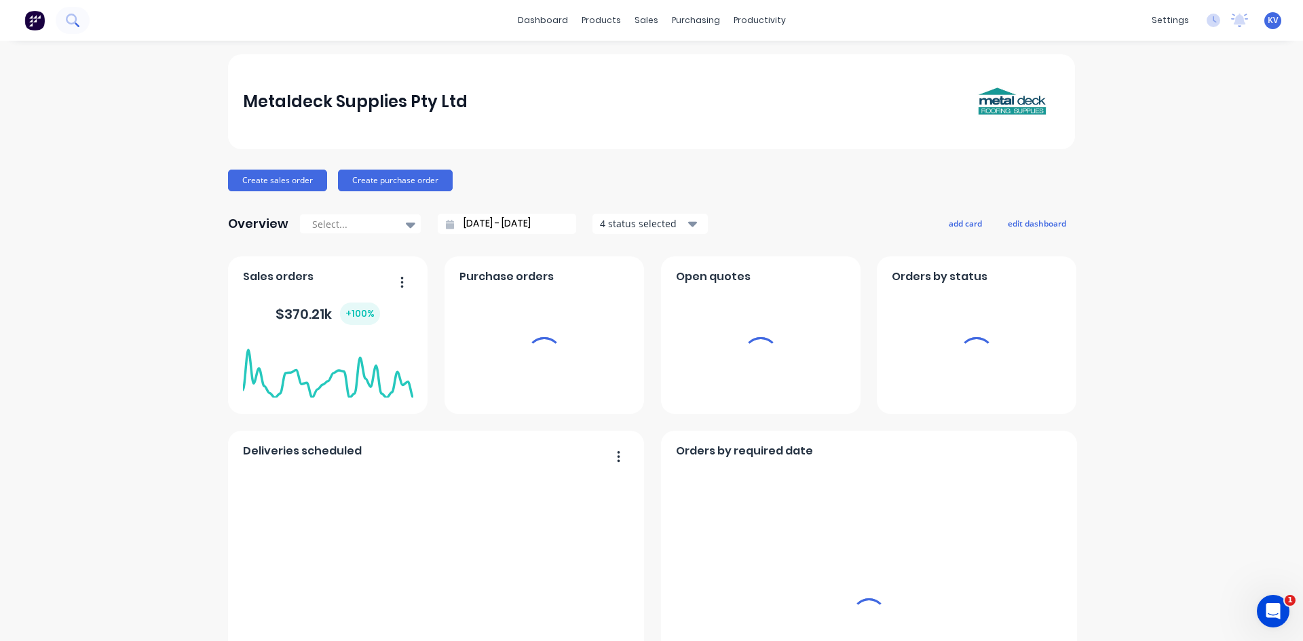
click at [71, 20] on icon at bounding box center [72, 20] width 13 height 13
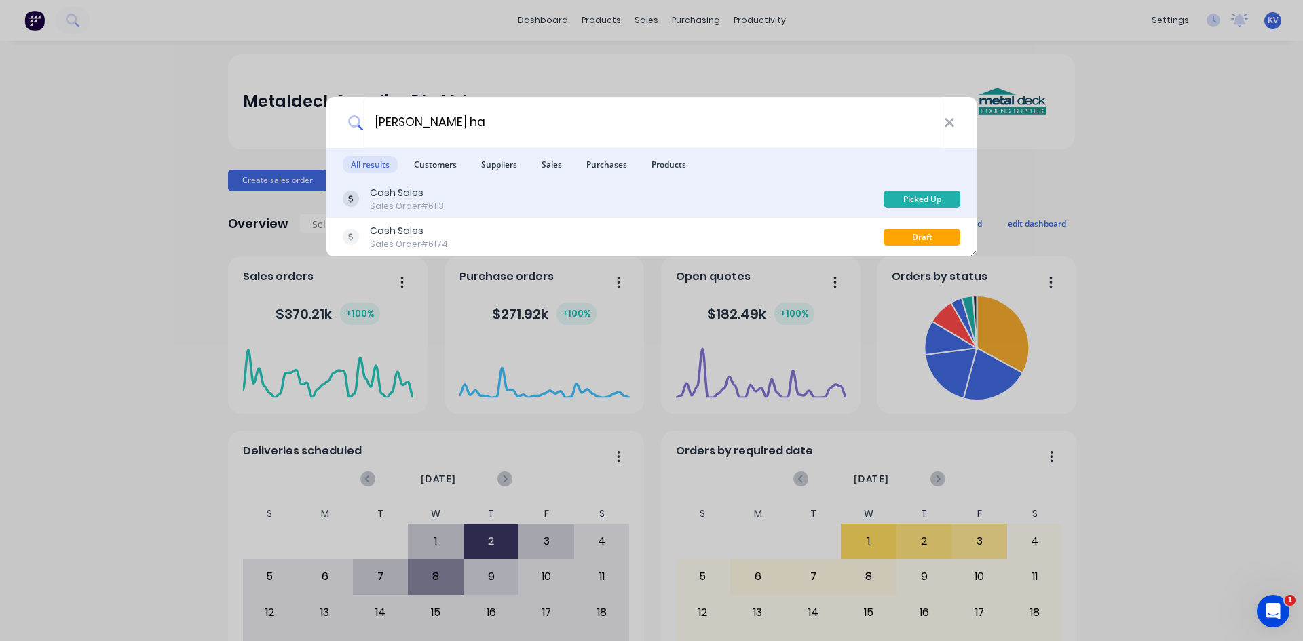
type input "warwick ha"
click at [434, 205] on div "Sales Order #6113" at bounding box center [407, 206] width 74 height 12
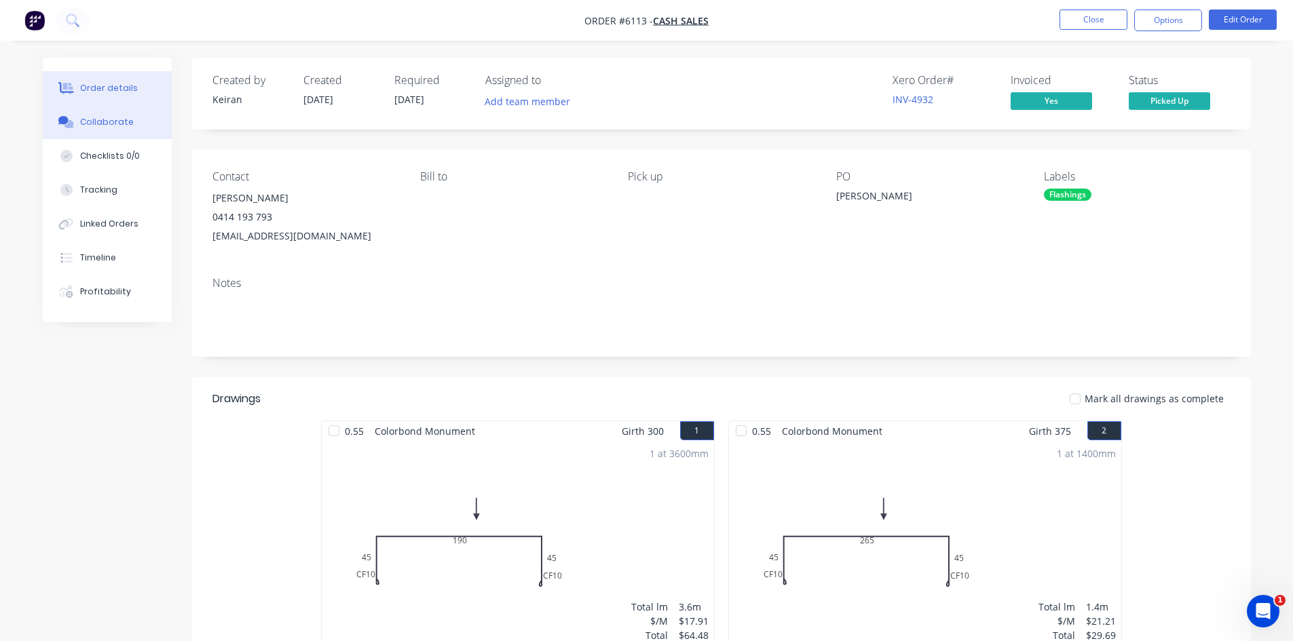
click at [113, 125] on div "Collaborate" at bounding box center [107, 122] width 54 height 12
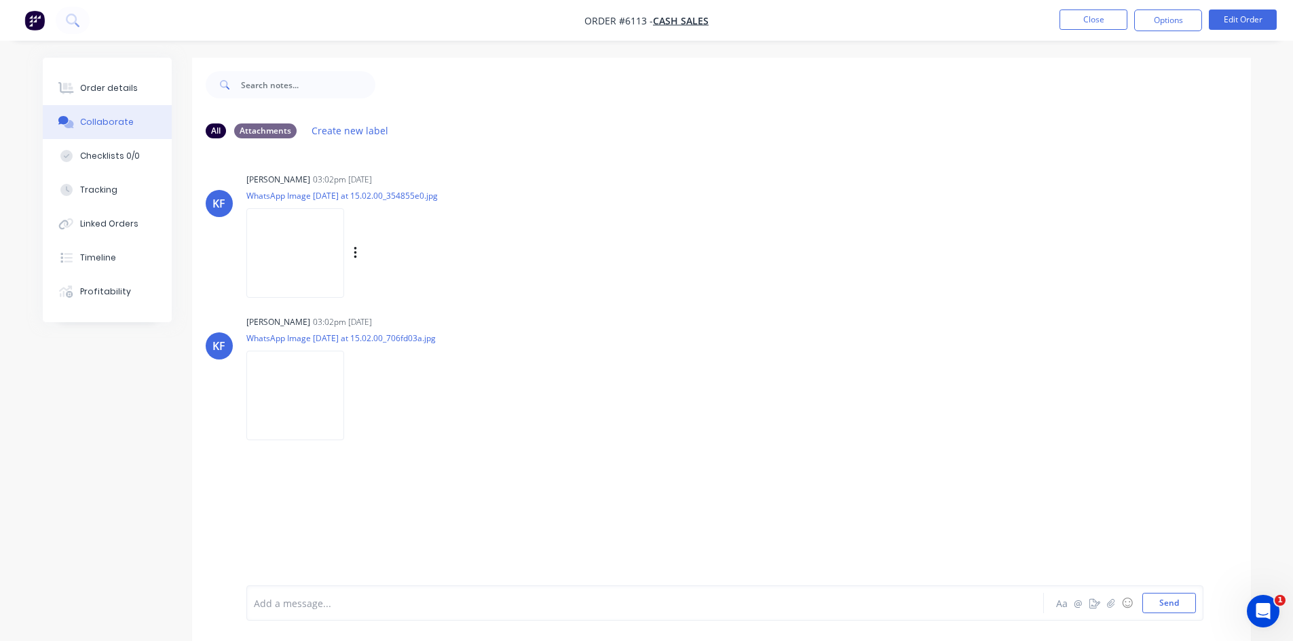
click at [303, 267] on img at bounding box center [295, 252] width 98 height 89
click at [302, 261] on img at bounding box center [295, 252] width 98 height 89
click at [105, 222] on div "Linked Orders" at bounding box center [109, 224] width 58 height 12
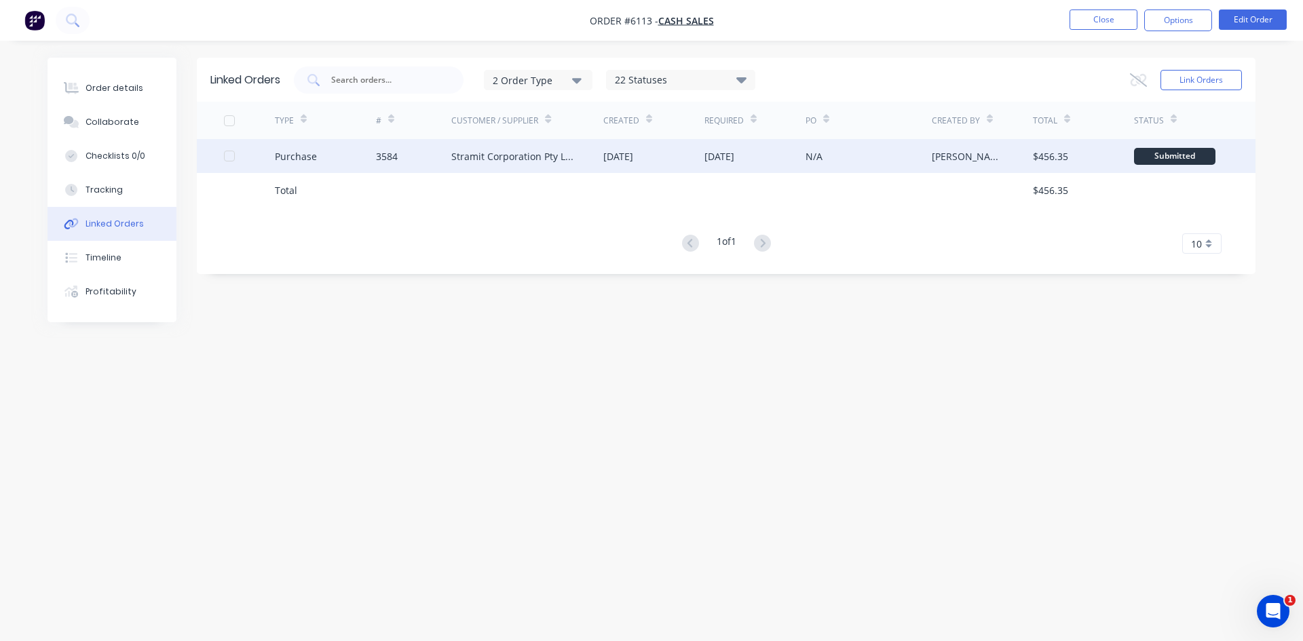
click at [552, 162] on div "Stramit Corporation Pty Ltd - Acc No: 32915" at bounding box center [513, 156] width 125 height 14
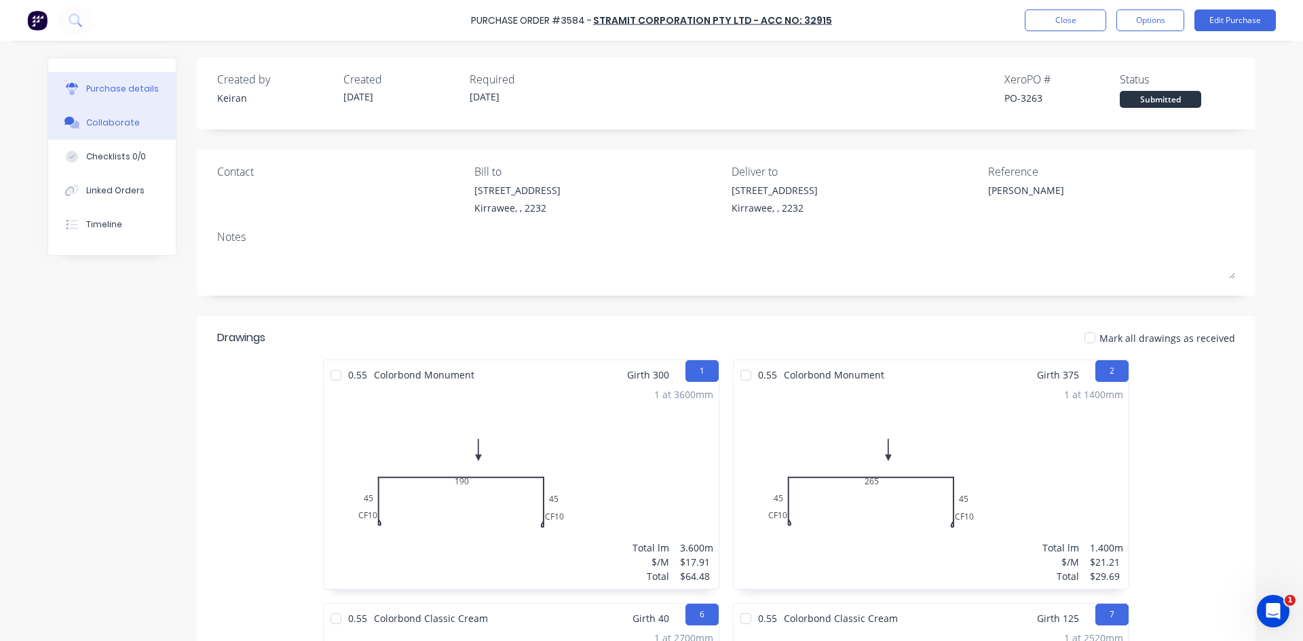
click at [111, 122] on div "Collaborate" at bounding box center [113, 123] width 54 height 12
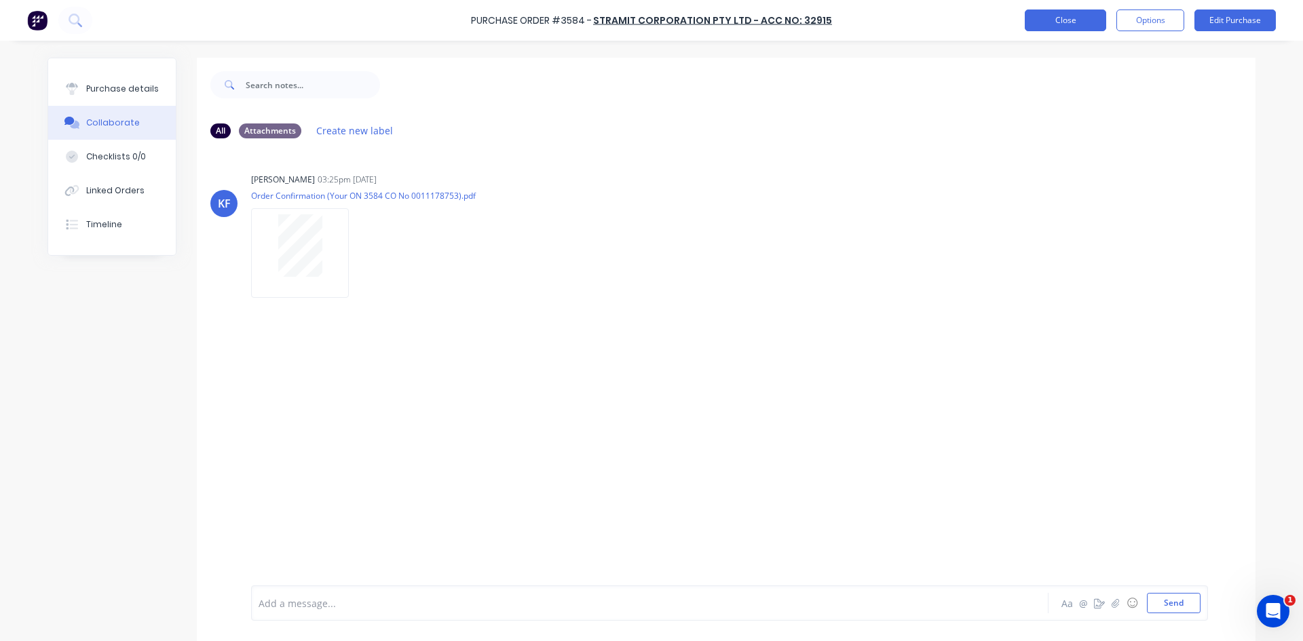
click at [1064, 16] on button "Close" at bounding box center [1065, 21] width 81 height 22
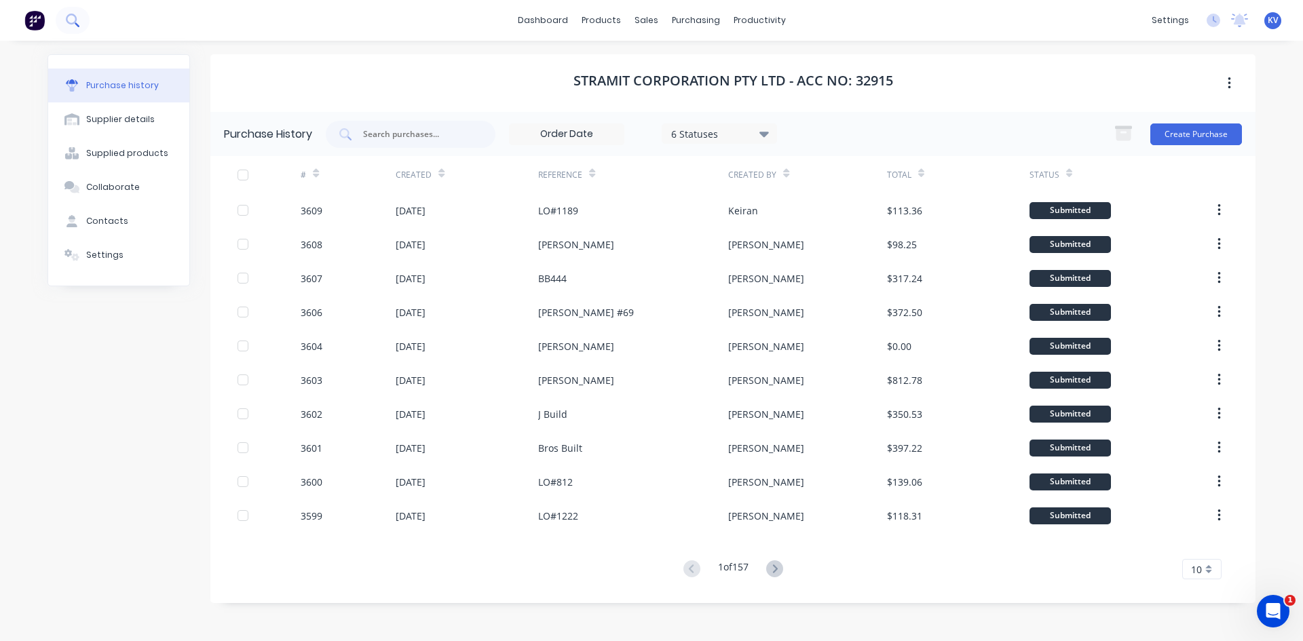
click at [78, 20] on icon at bounding box center [72, 20] width 13 height 13
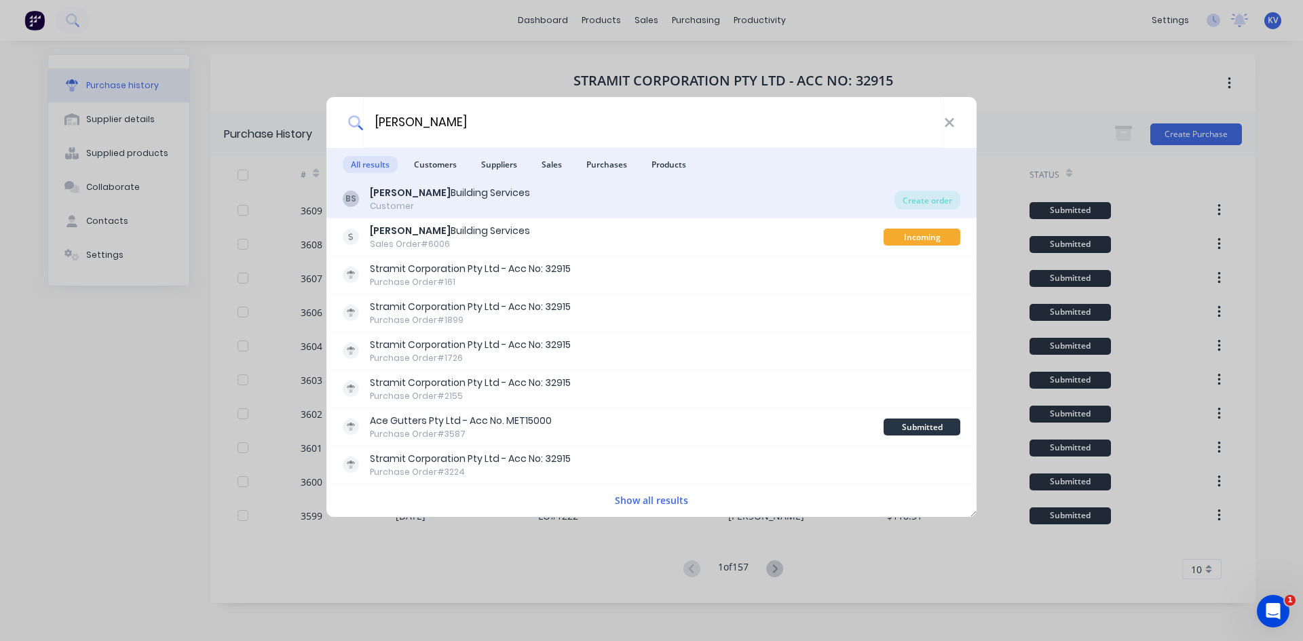
type input "ben reid"
click at [444, 196] on div "Ben Reid Building Services" at bounding box center [450, 193] width 160 height 14
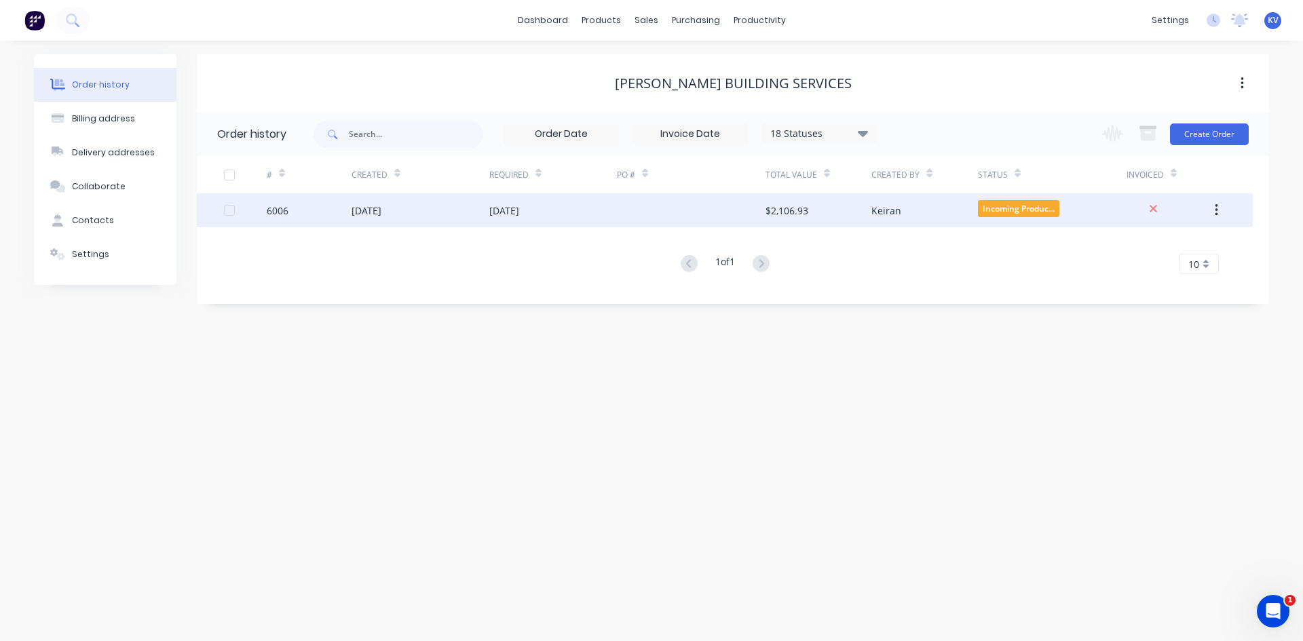
click at [478, 209] on div "[DATE]" at bounding box center [421, 210] width 138 height 34
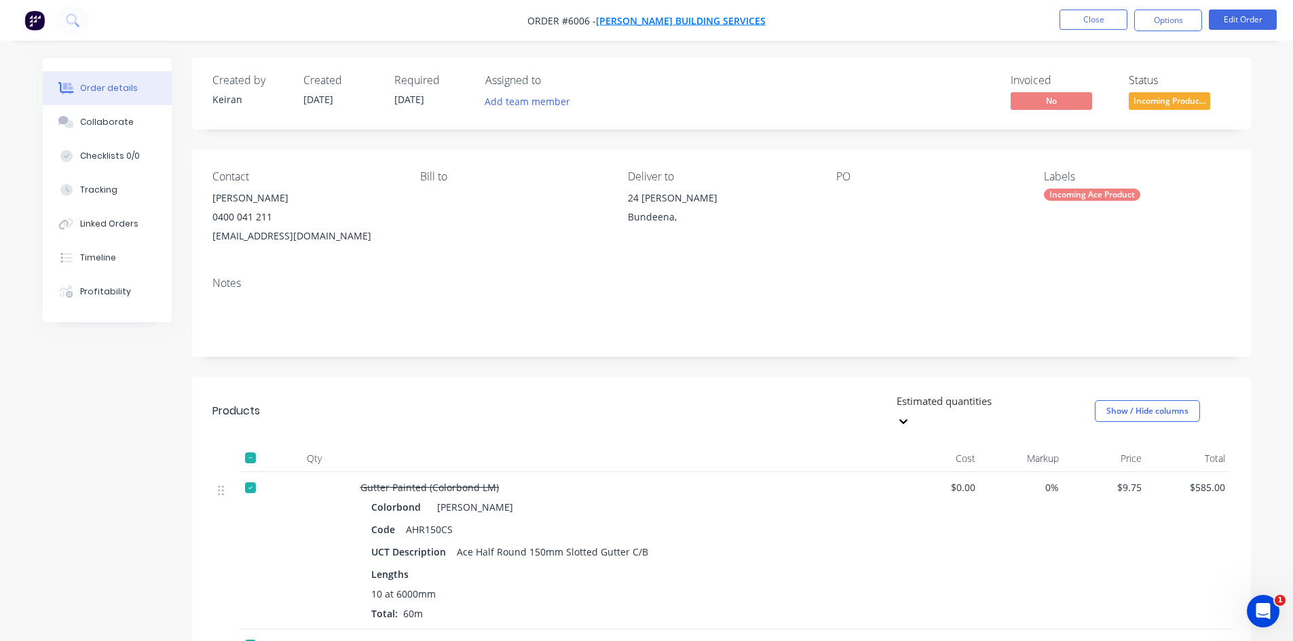
click at [638, 21] on span "[PERSON_NAME] Building Services" at bounding box center [681, 20] width 170 height 13
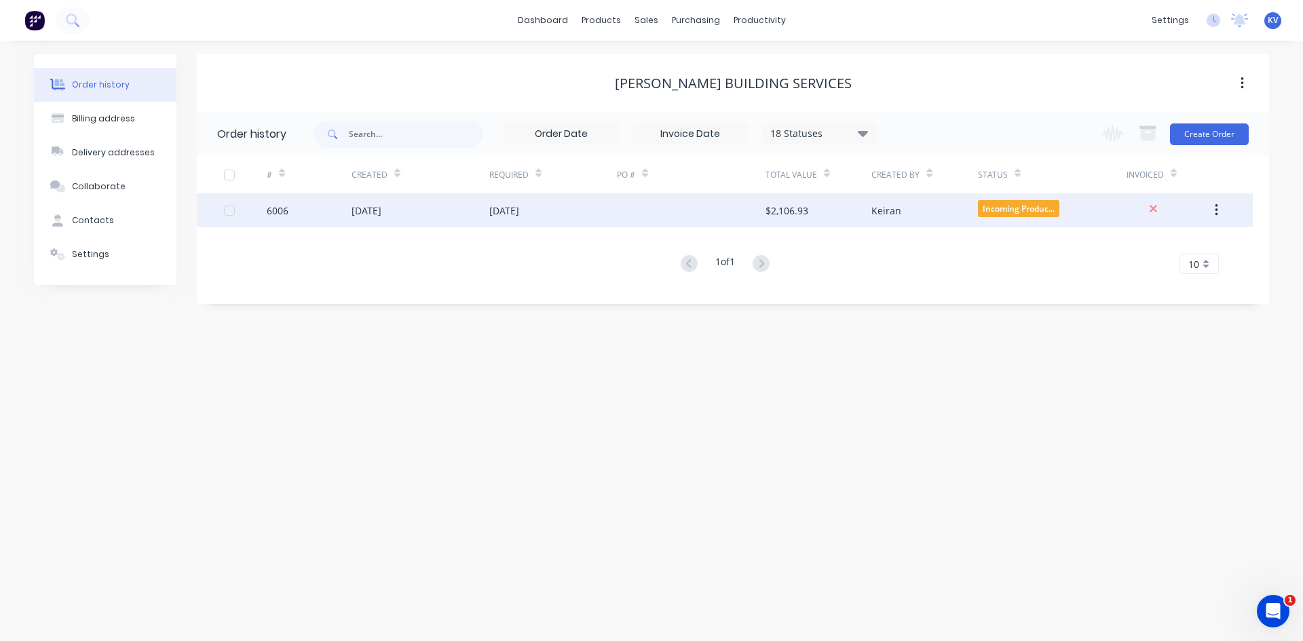
click at [636, 209] on div at bounding box center [691, 210] width 149 height 34
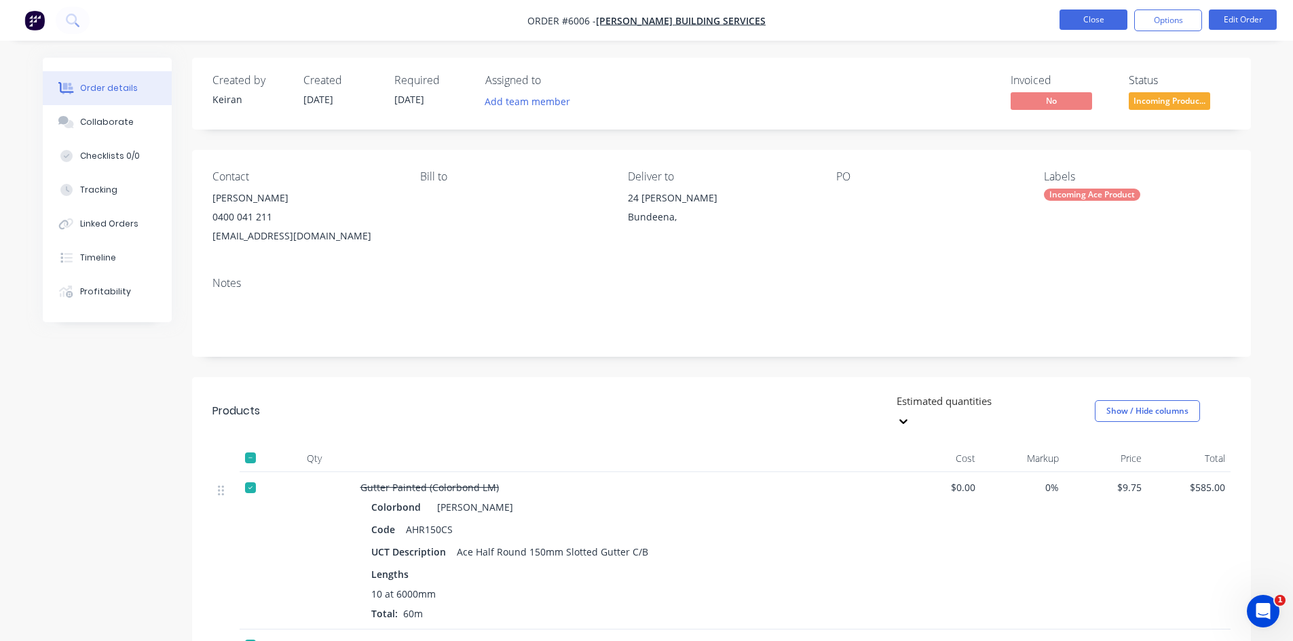
click at [1108, 20] on button "Close" at bounding box center [1093, 20] width 68 height 20
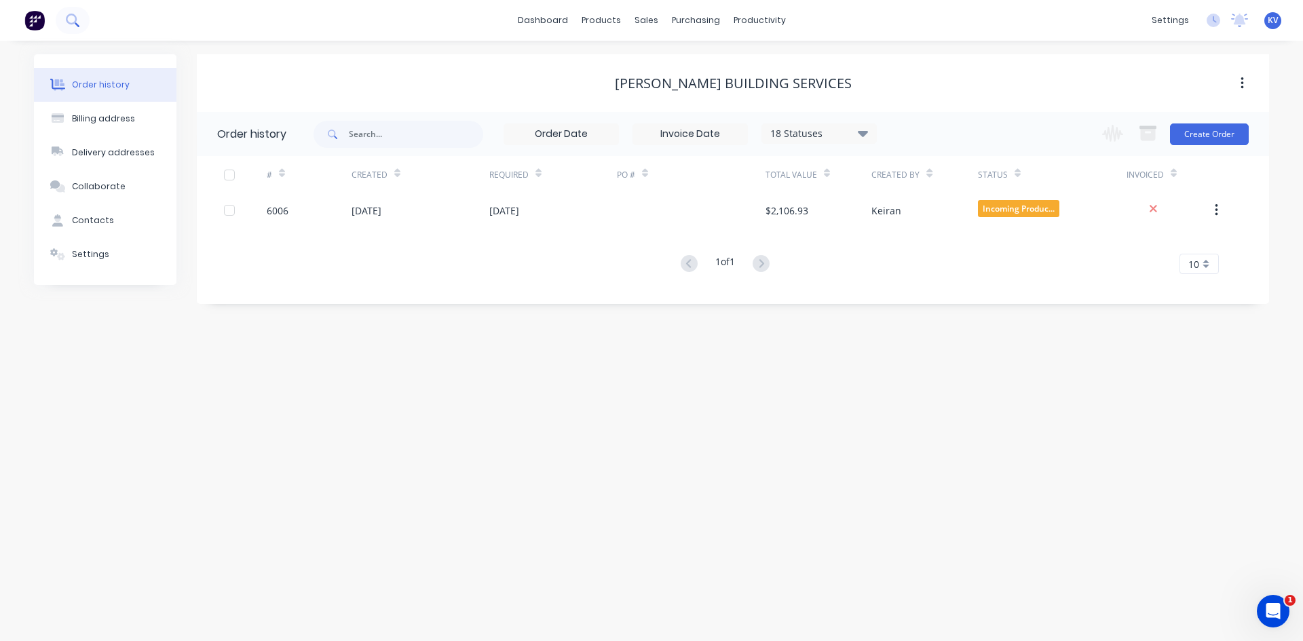
click at [73, 21] on icon at bounding box center [72, 20] width 13 height 13
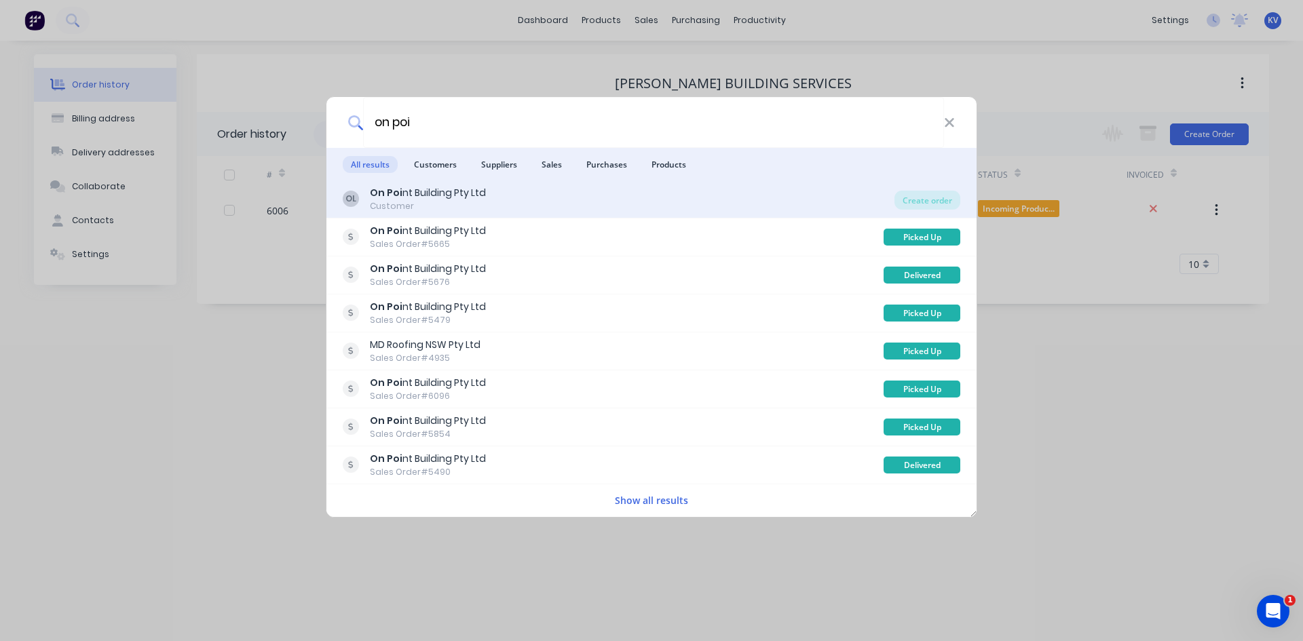
type input "on poi"
click at [452, 195] on div "On Poi nt Building Pty Ltd" at bounding box center [428, 193] width 116 height 14
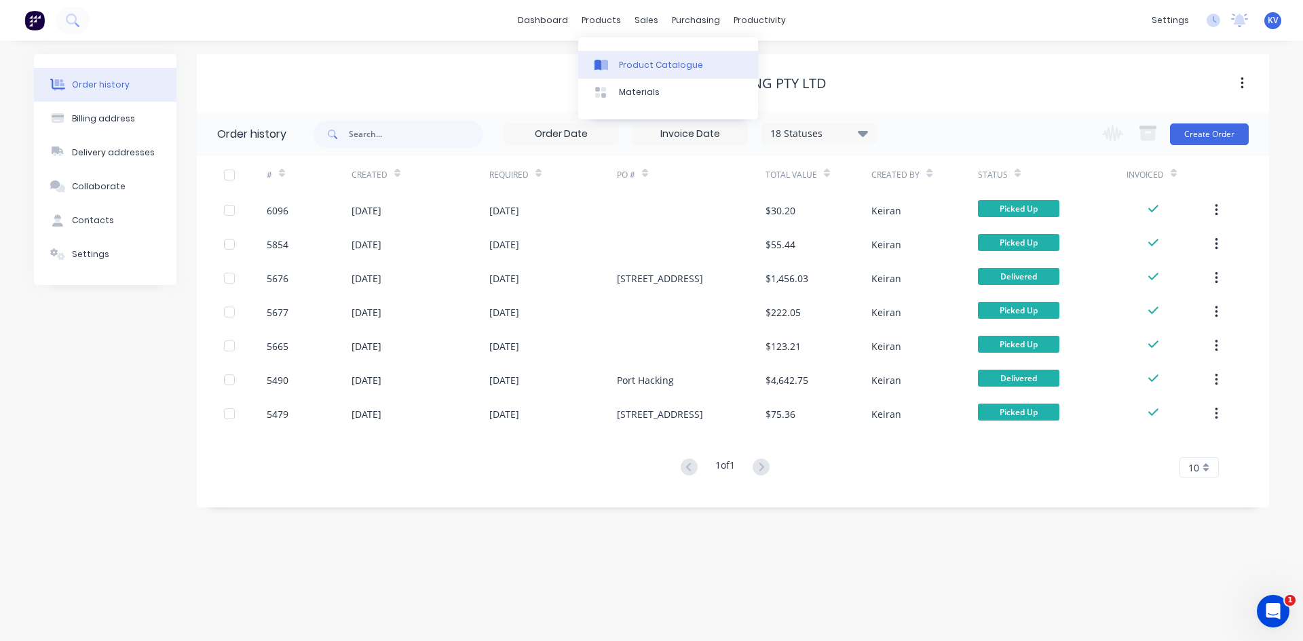
click at [632, 63] on div "Product Catalogue" at bounding box center [661, 65] width 84 height 12
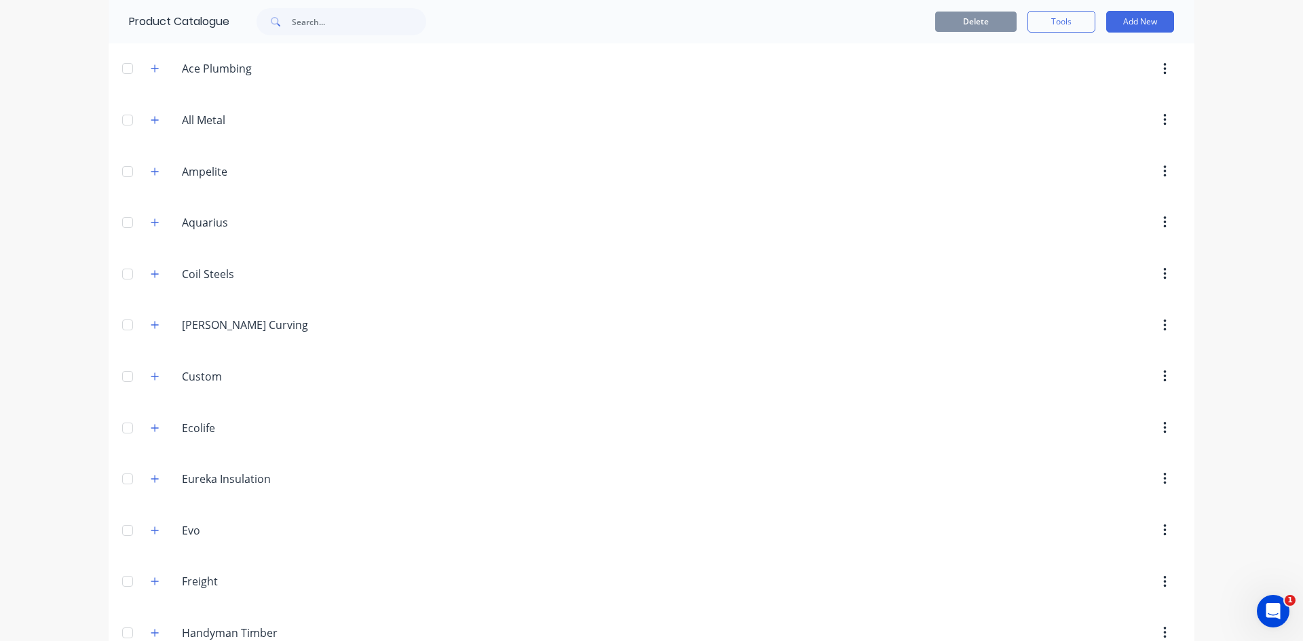
scroll to position [407, 0]
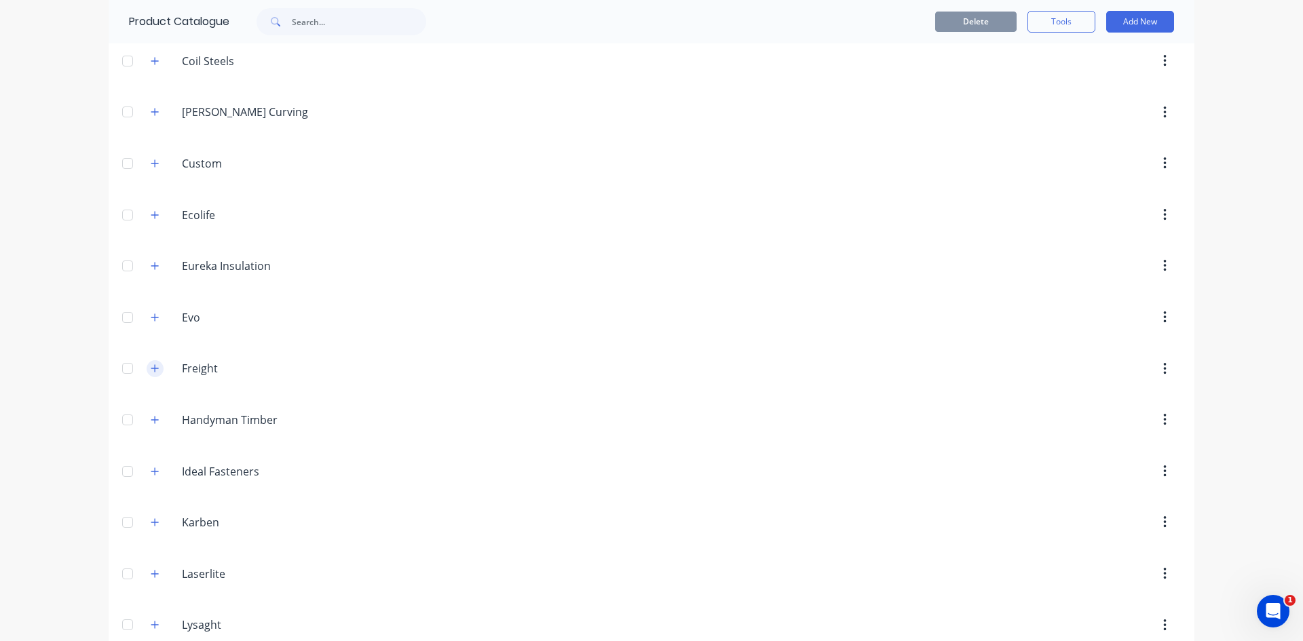
click at [151, 371] on icon "button" at bounding box center [155, 369] width 8 height 10
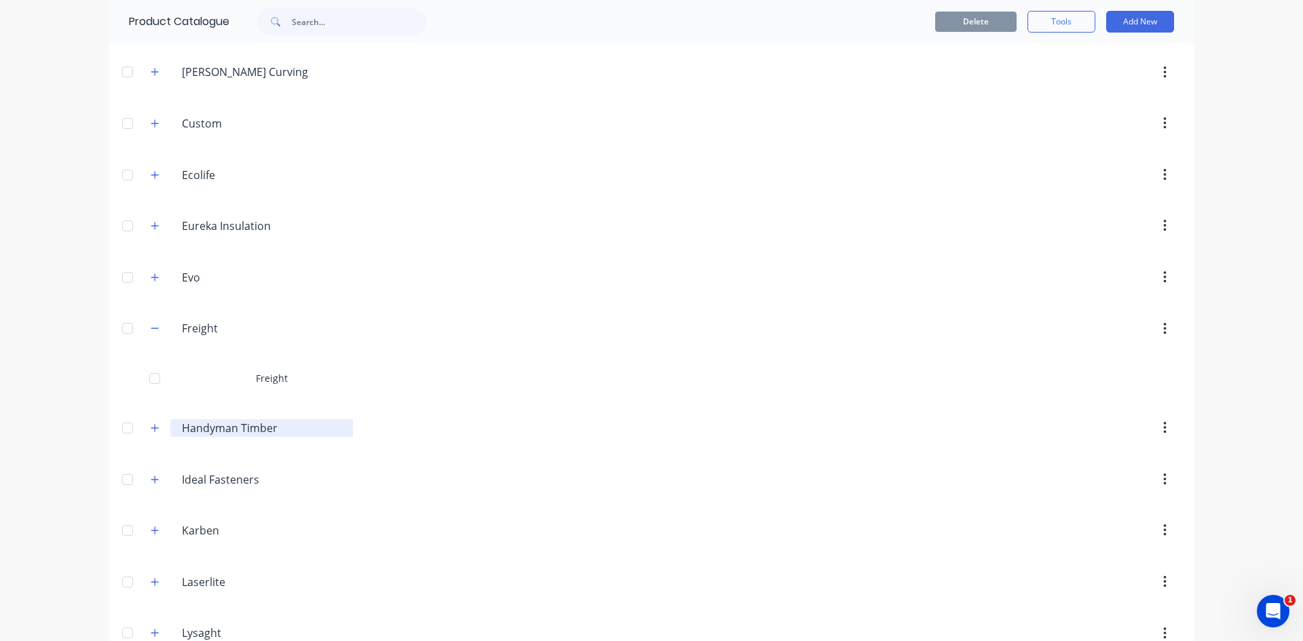
scroll to position [475, 0]
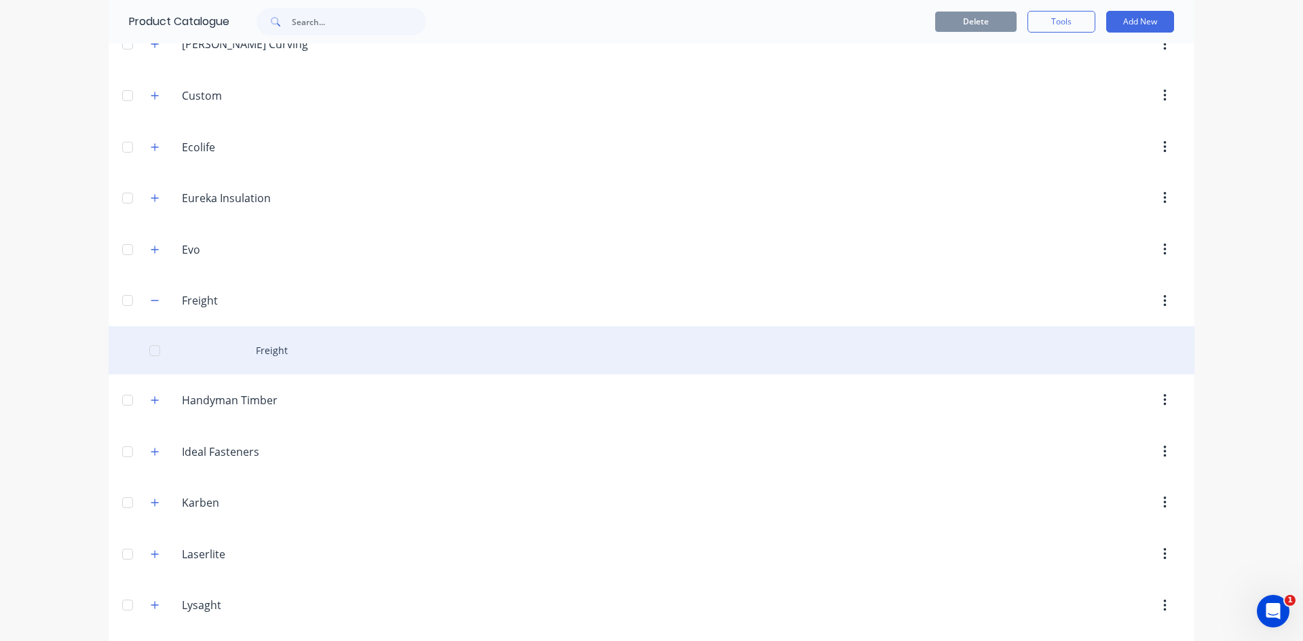
click at [246, 356] on div "Freight" at bounding box center [652, 350] width 1086 height 48
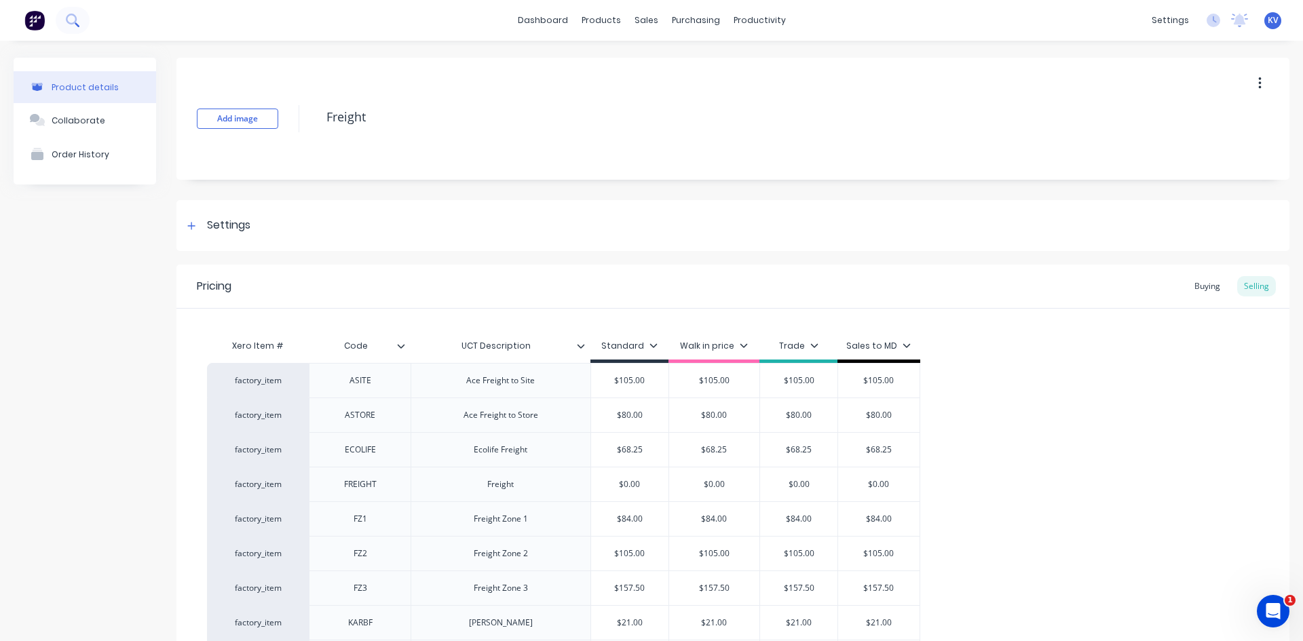
click at [82, 19] on button at bounding box center [73, 20] width 34 height 27
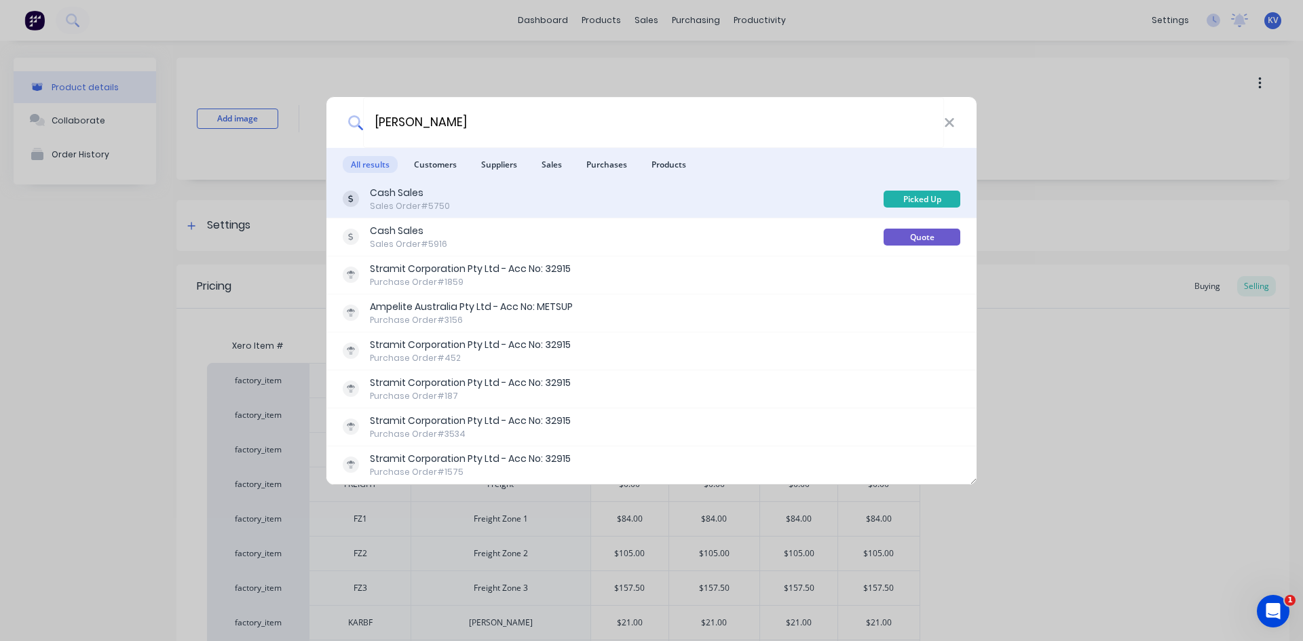
type input "dave patter"
click at [470, 201] on div "Cash Sales Sales Order #5750" at bounding box center [613, 199] width 541 height 26
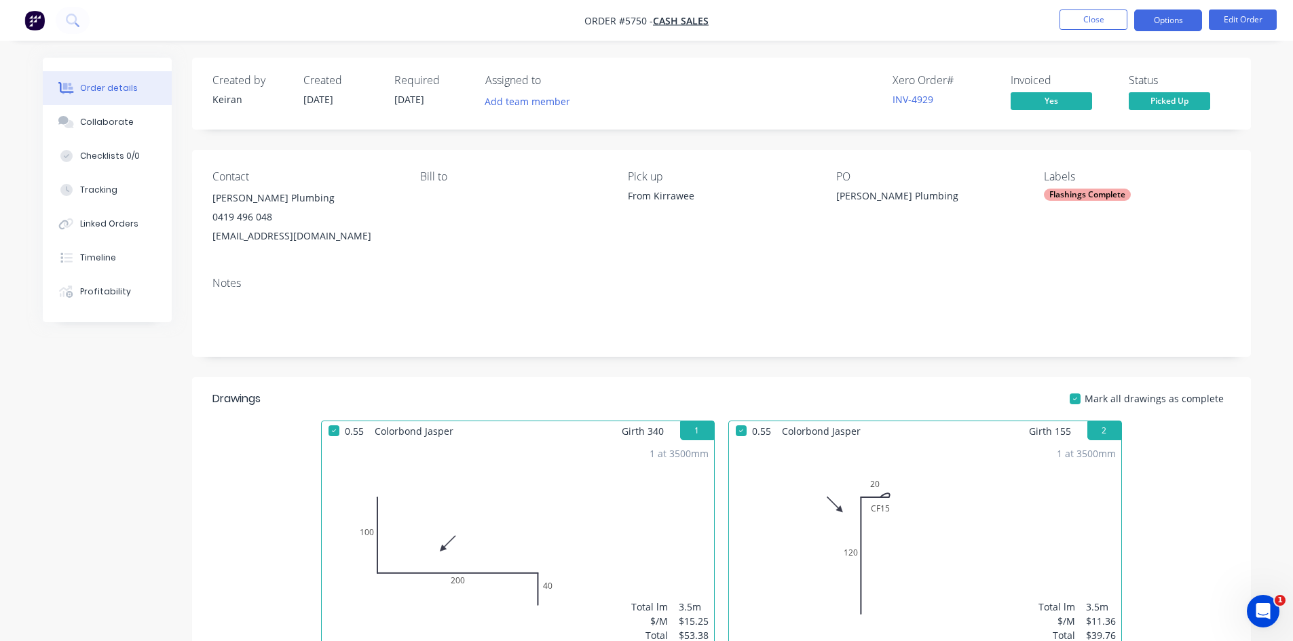
click at [1183, 20] on button "Options" at bounding box center [1168, 21] width 68 height 22
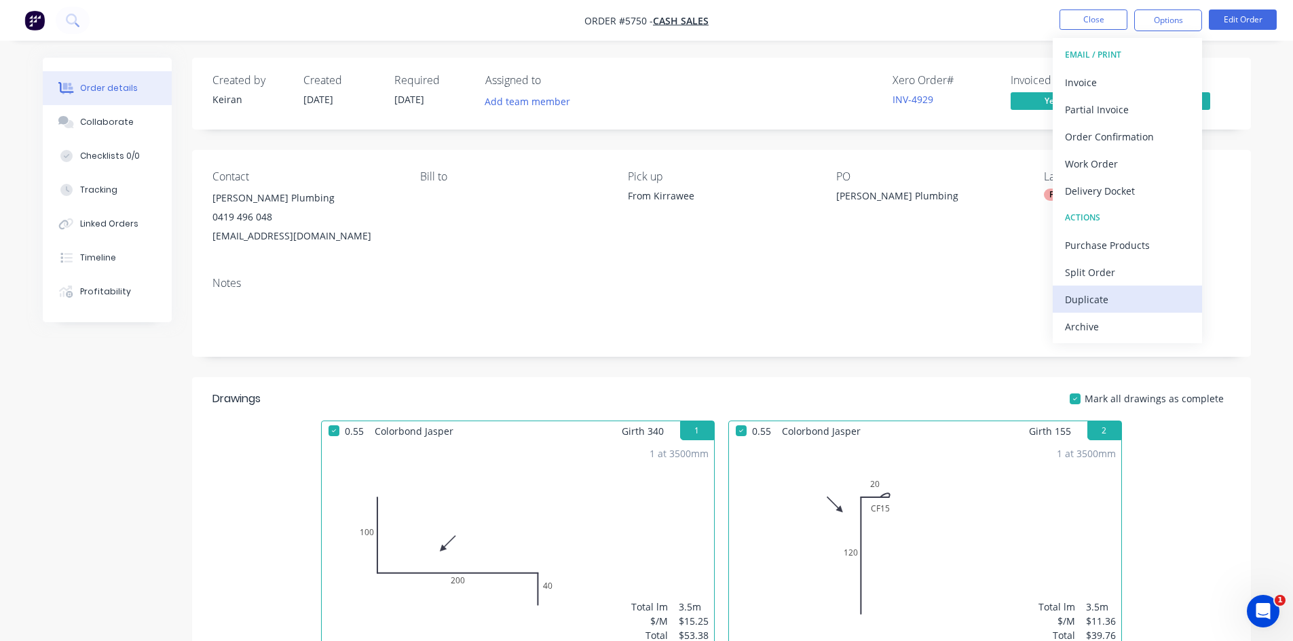
click at [1103, 299] on div "Duplicate" at bounding box center [1127, 300] width 125 height 20
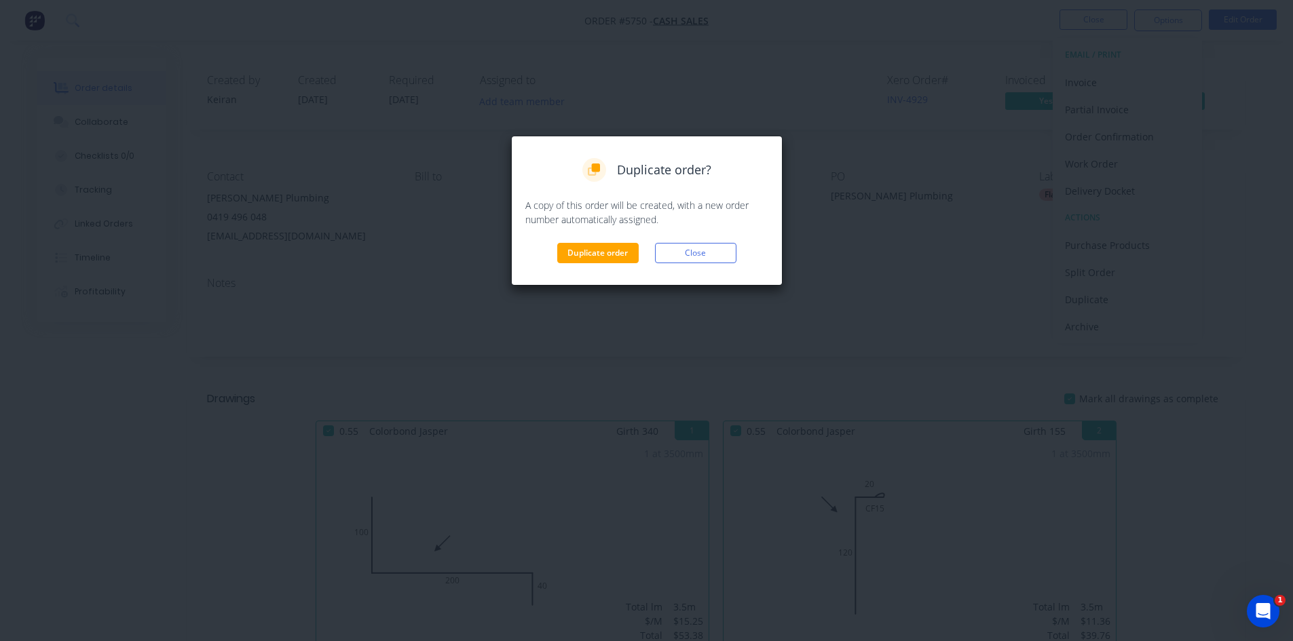
click at [608, 241] on div "Duplicate order? A copy of this order will be created, with a new order number …" at bounding box center [646, 210] width 243 height 105
click at [609, 250] on button "Duplicate order" at bounding box center [597, 253] width 81 height 20
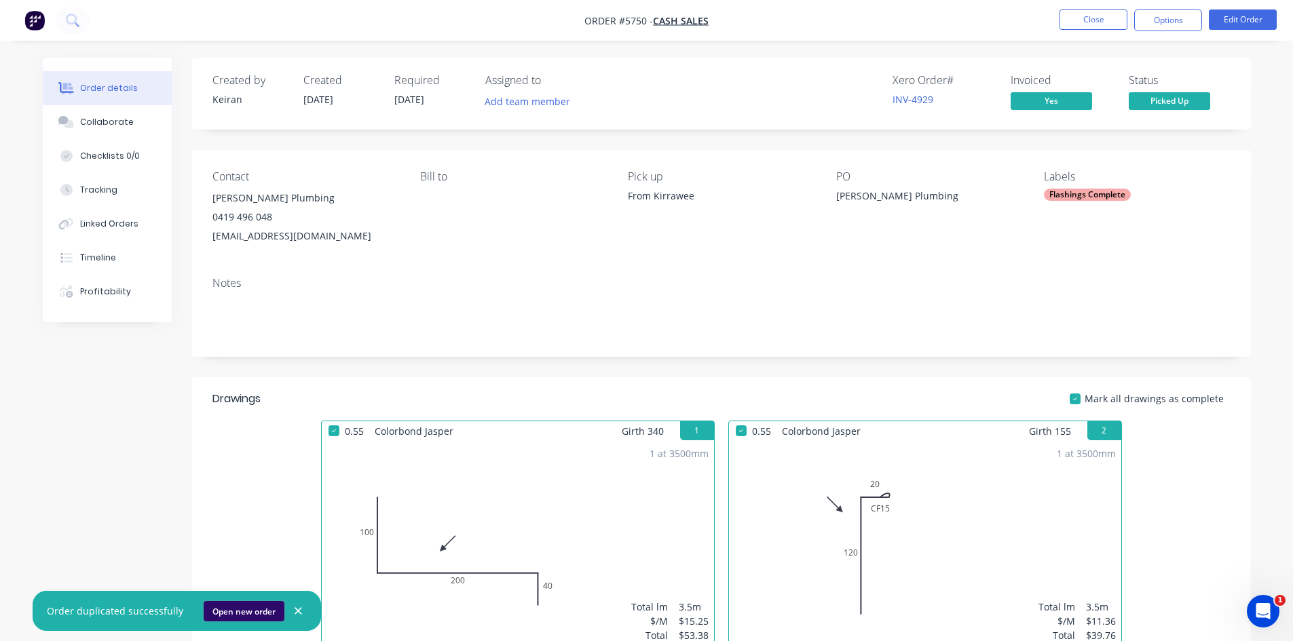
click at [246, 607] on button "Open new order" at bounding box center [244, 611] width 81 height 20
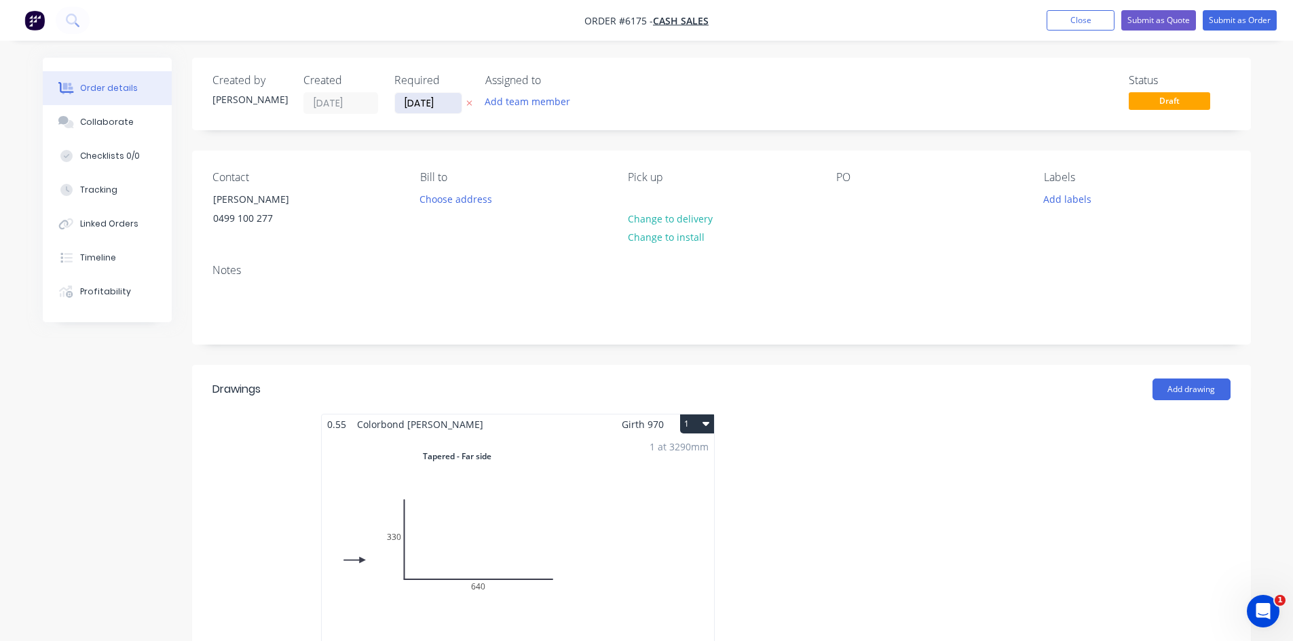
click at [434, 105] on input "[DATE]" at bounding box center [428, 103] width 67 height 20
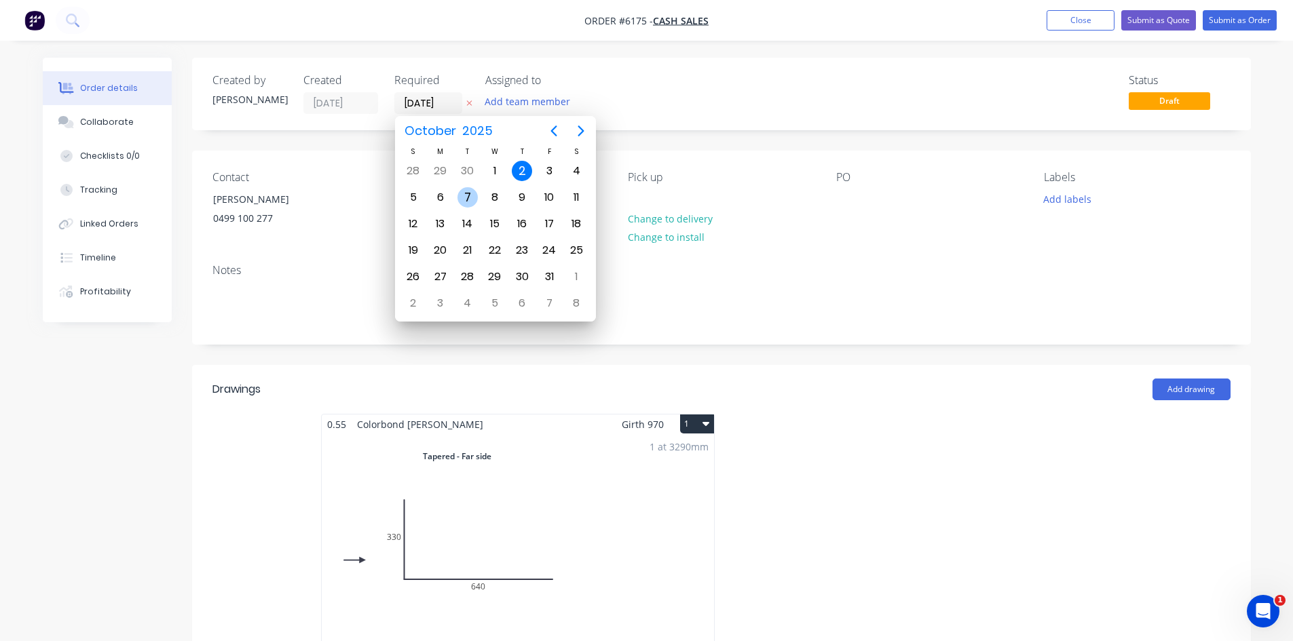
click at [466, 196] on div "7" at bounding box center [467, 197] width 20 height 20
type input "[DATE]"
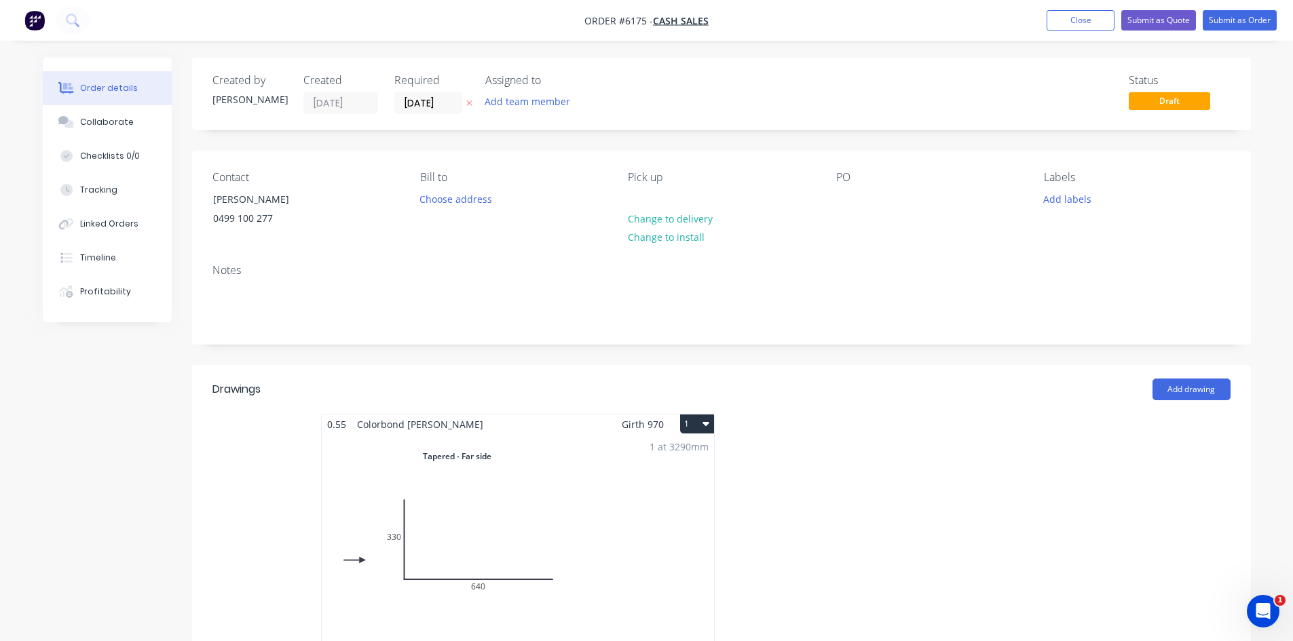
click at [660, 196] on div "Pick up Change to delivery Change to install" at bounding box center [721, 202] width 186 height 62
click at [643, 197] on div at bounding box center [639, 199] width 22 height 20
click at [858, 195] on div "PO" at bounding box center [929, 202] width 186 height 62
click at [851, 197] on div at bounding box center [847, 199] width 22 height 20
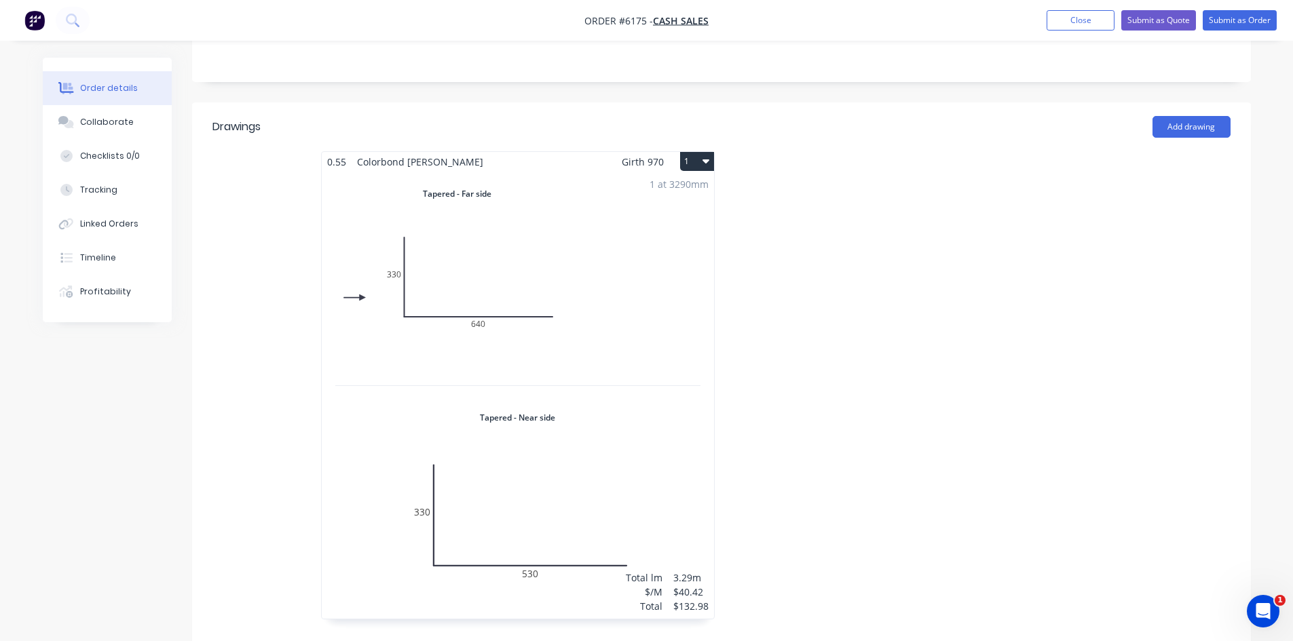
scroll to position [271, 0]
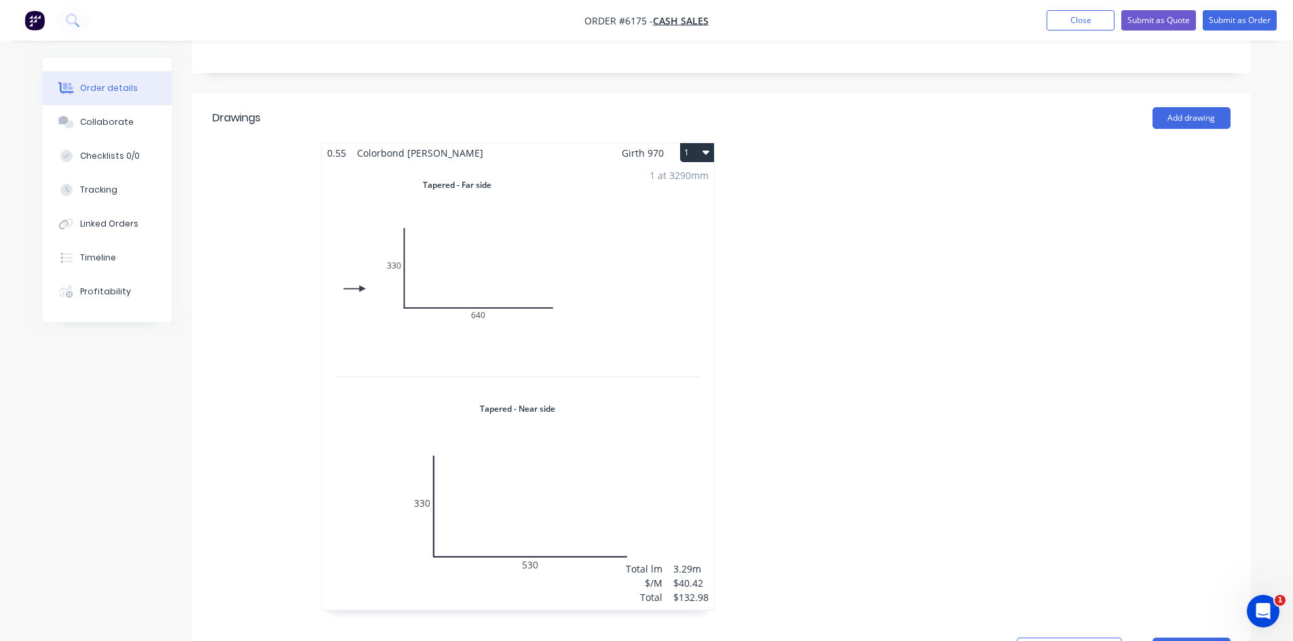
click at [622, 201] on div "1 at 3290mm Total lm $/M Total 3.29m $40.42 $132.98" at bounding box center [518, 386] width 392 height 447
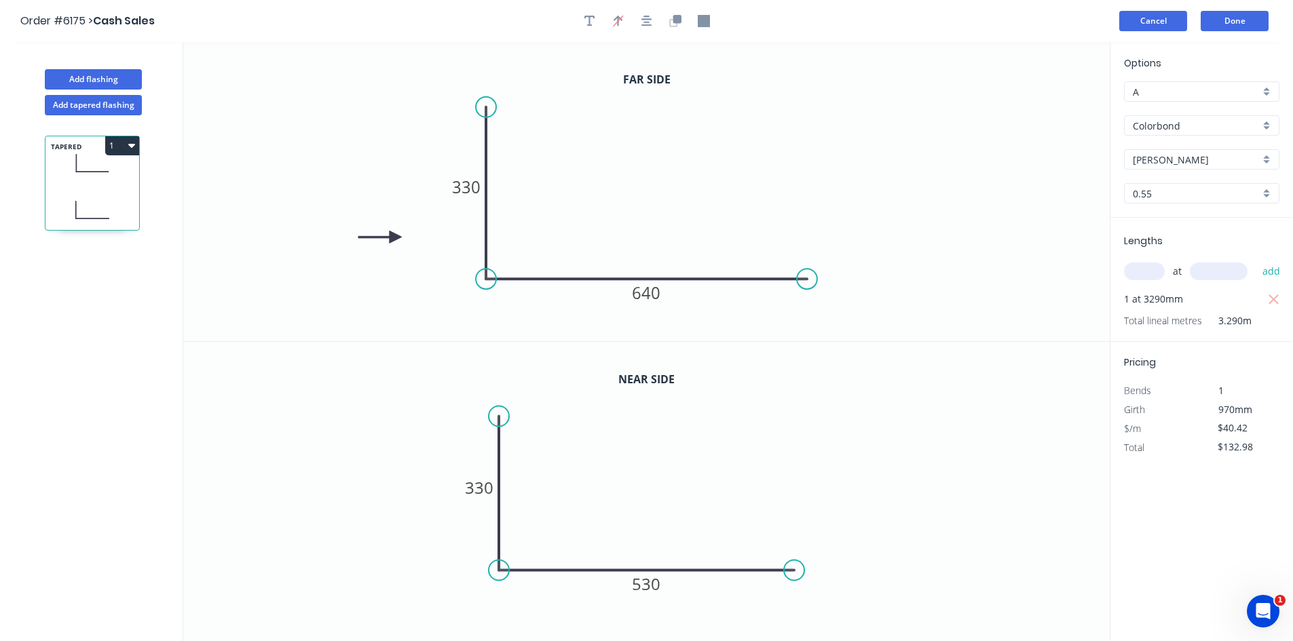
click at [1160, 21] on button "Cancel" at bounding box center [1153, 21] width 68 height 20
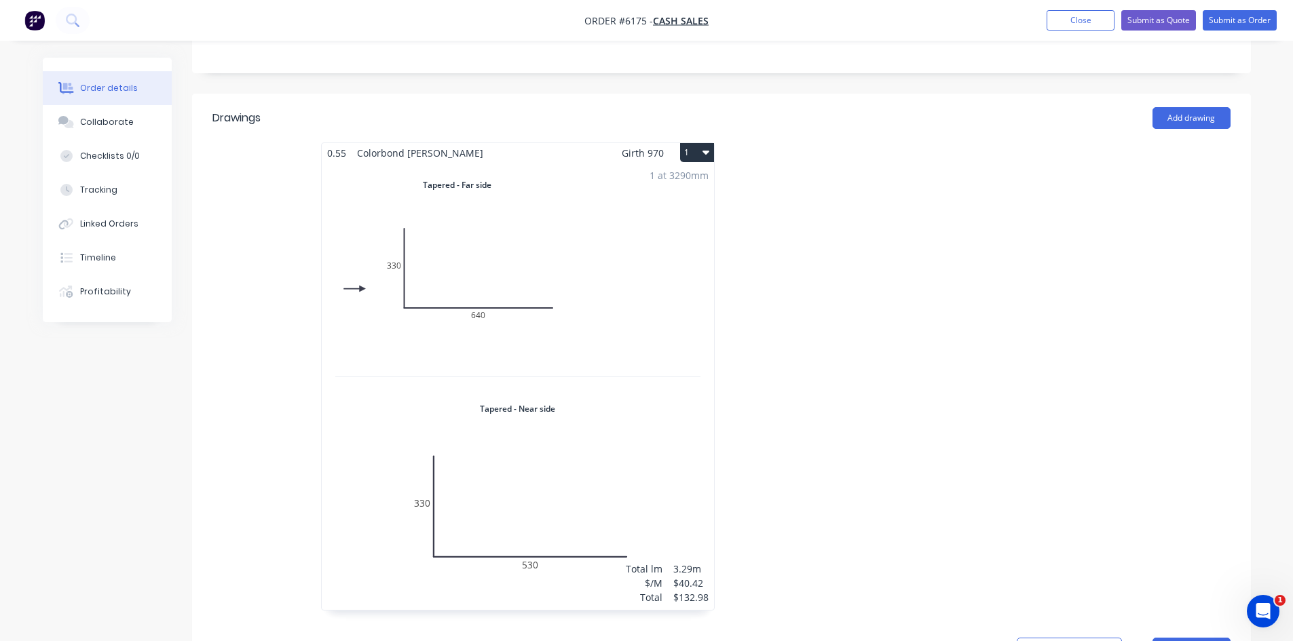
click at [665, 302] on div "1 at 3290mm Total lm $/M Total 3.29m $40.42 $132.98" at bounding box center [518, 386] width 392 height 447
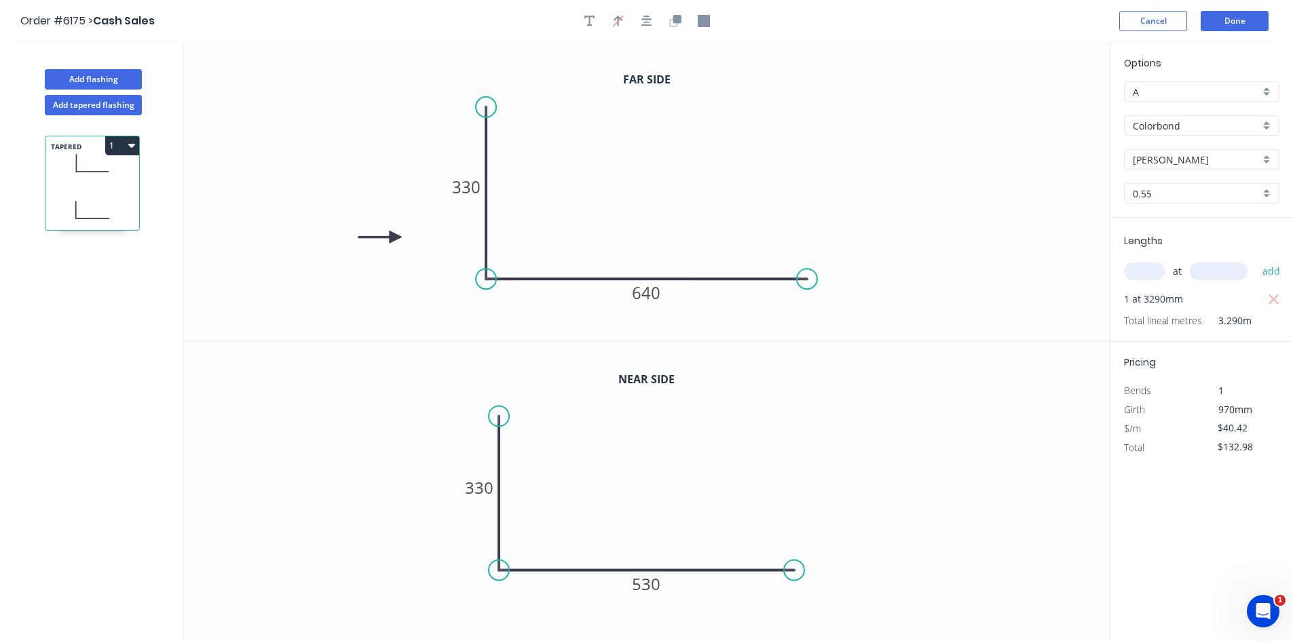
click at [109, 145] on button "1" at bounding box center [122, 145] width 34 height 19
click at [69, 204] on div "Delete" at bounding box center [74, 207] width 105 height 20
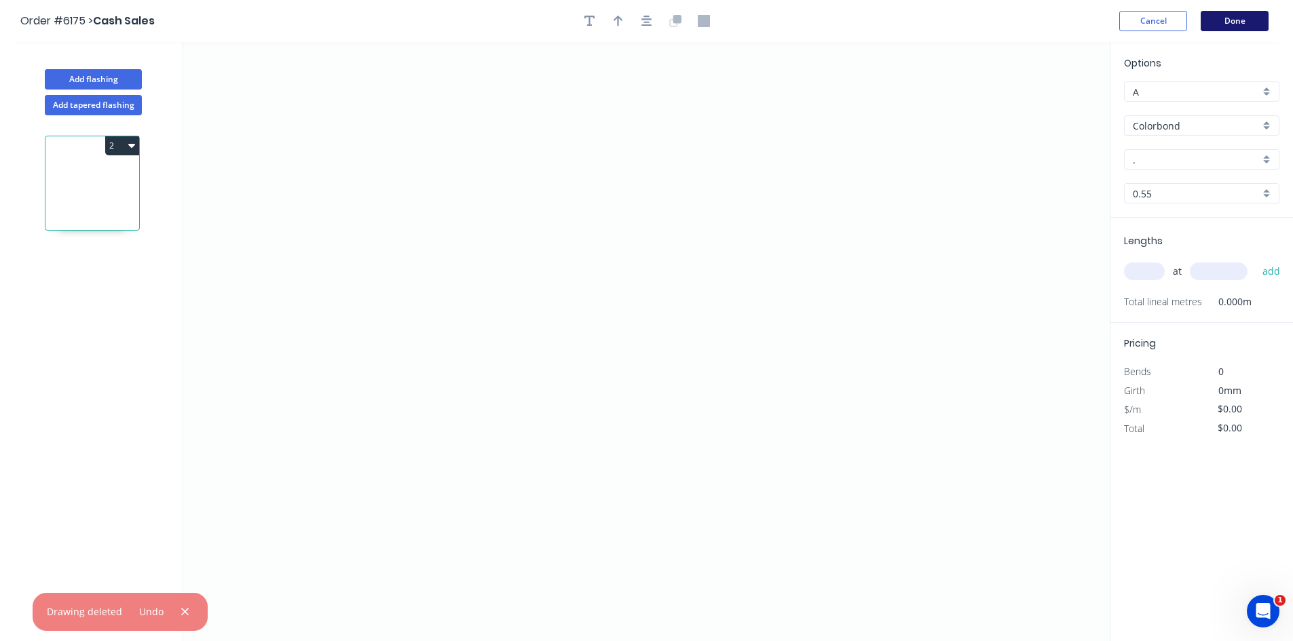
click at [1249, 22] on button "Done" at bounding box center [1235, 21] width 68 height 20
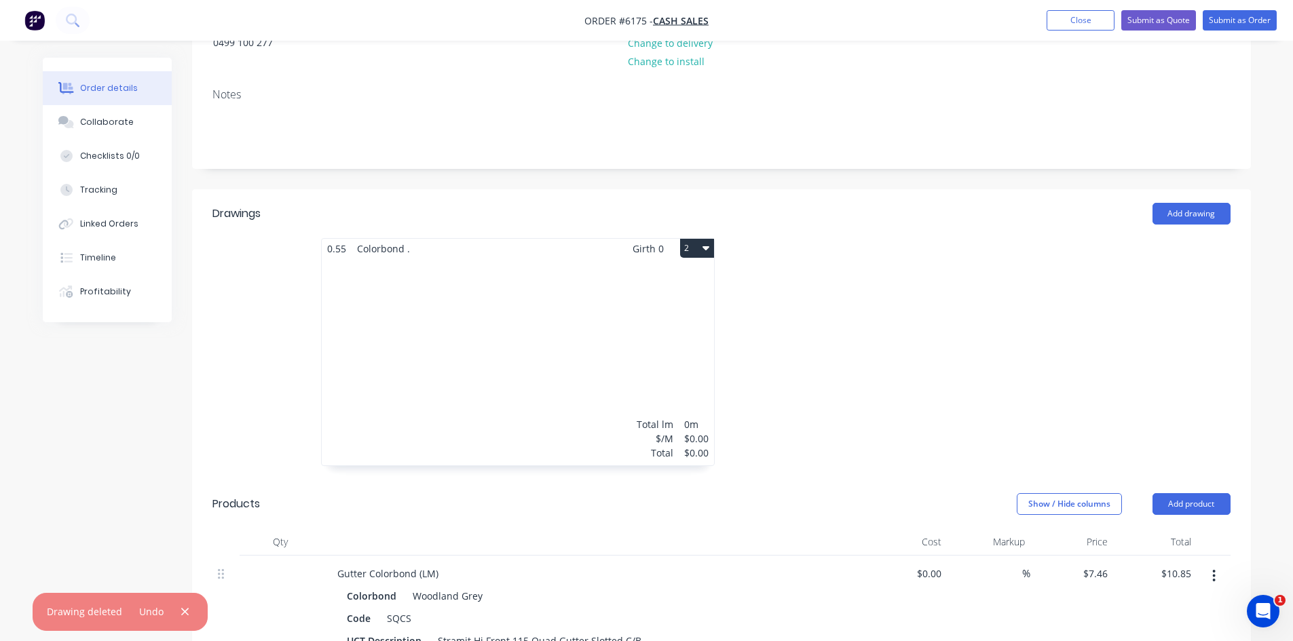
scroll to position [204, 0]
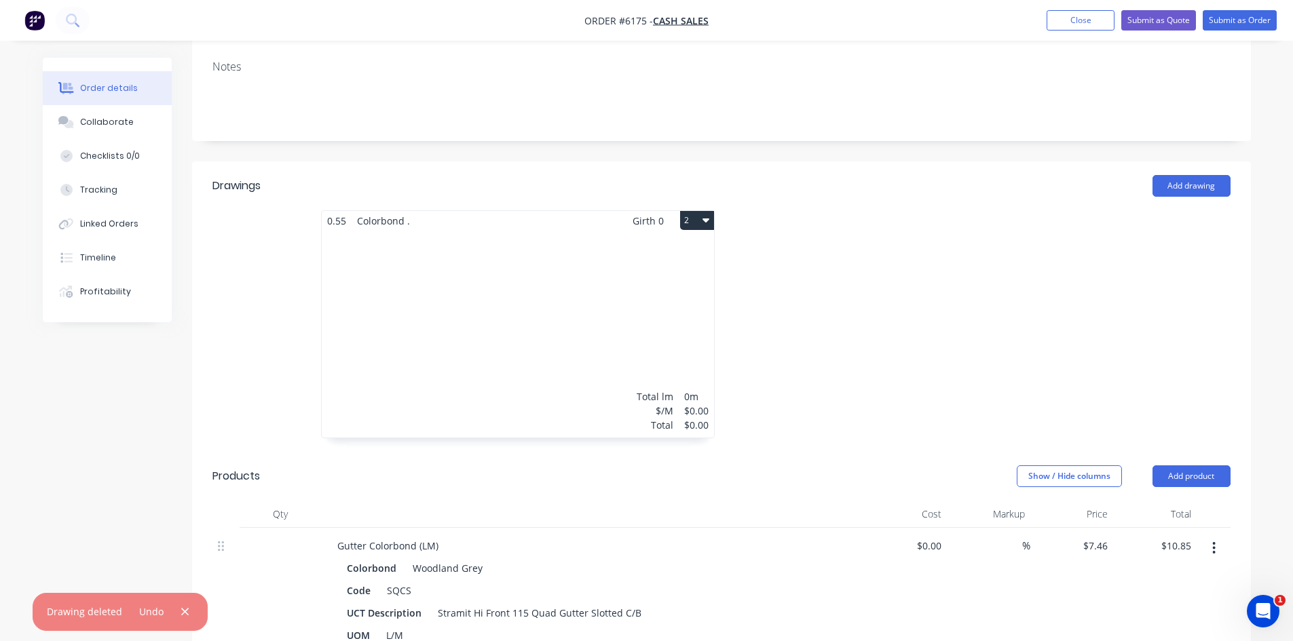
click at [697, 213] on button "2" at bounding box center [697, 220] width 34 height 19
click at [647, 302] on div "Delete" at bounding box center [649, 308] width 105 height 20
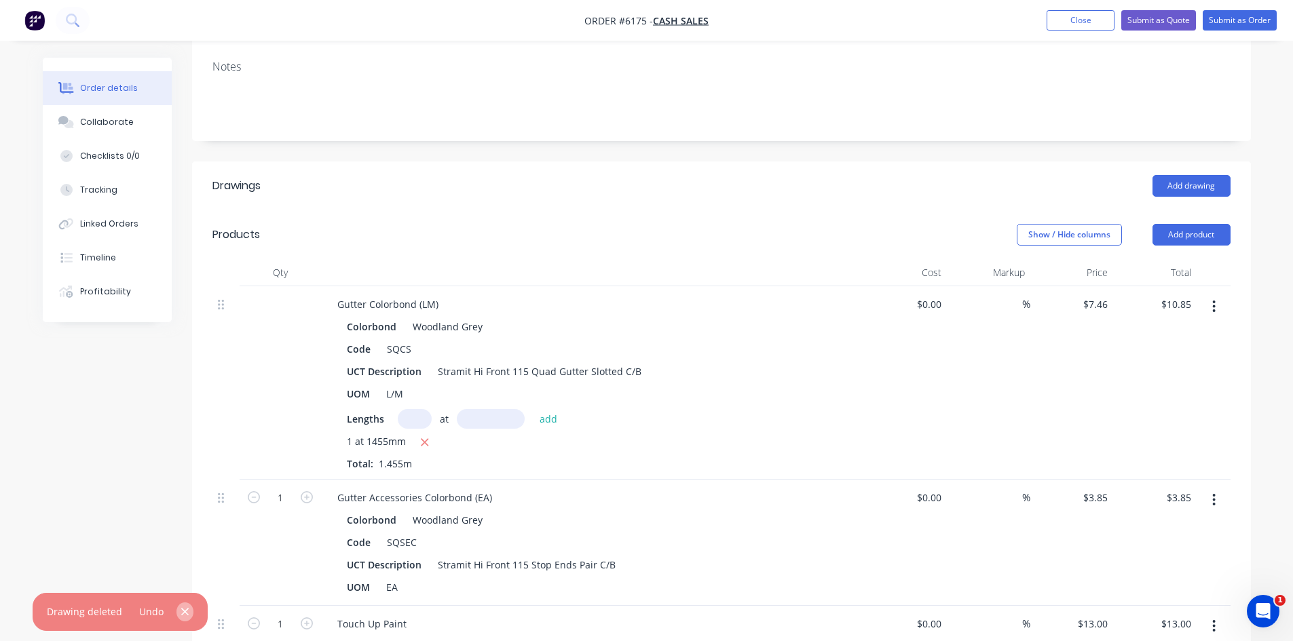
click at [187, 611] on button "button" at bounding box center [184, 612] width 17 height 18
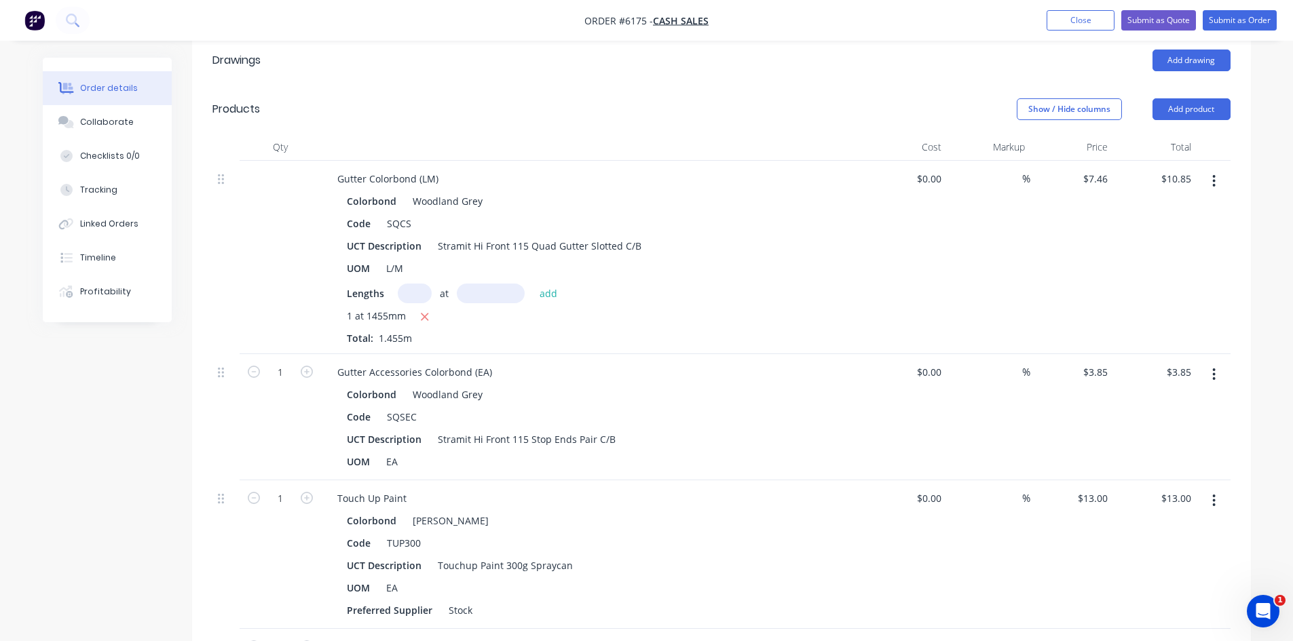
scroll to position [339, 0]
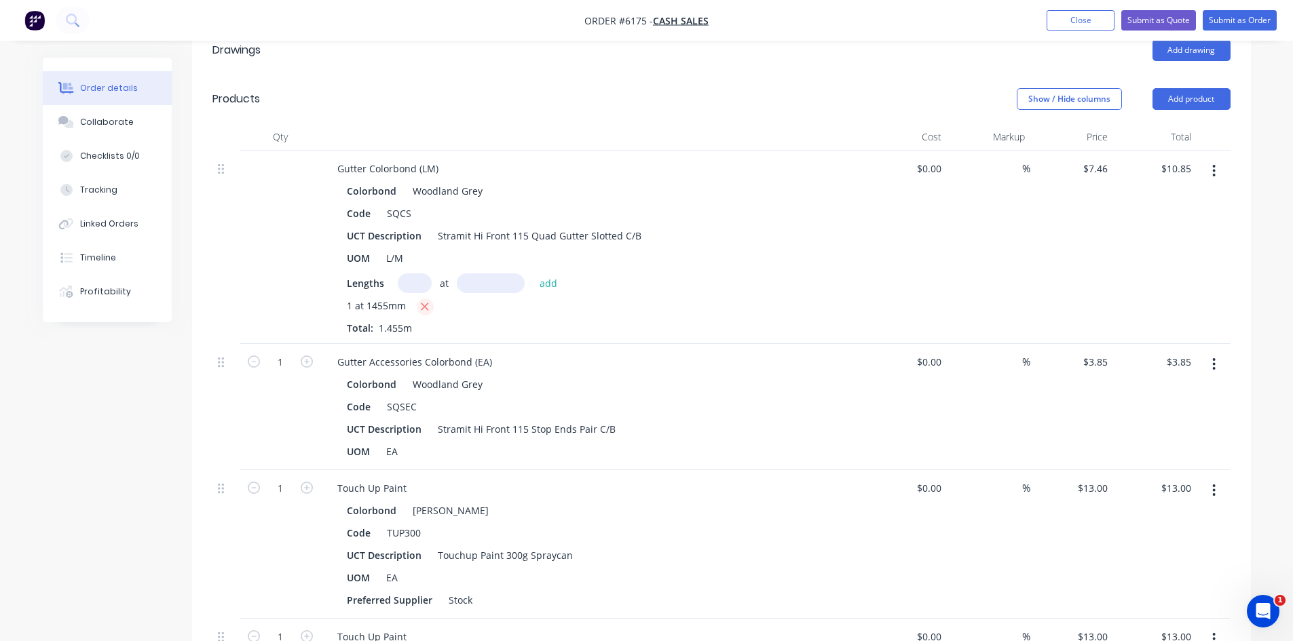
click at [423, 307] on icon "button" at bounding box center [424, 306] width 7 height 7
type input "$0.00"
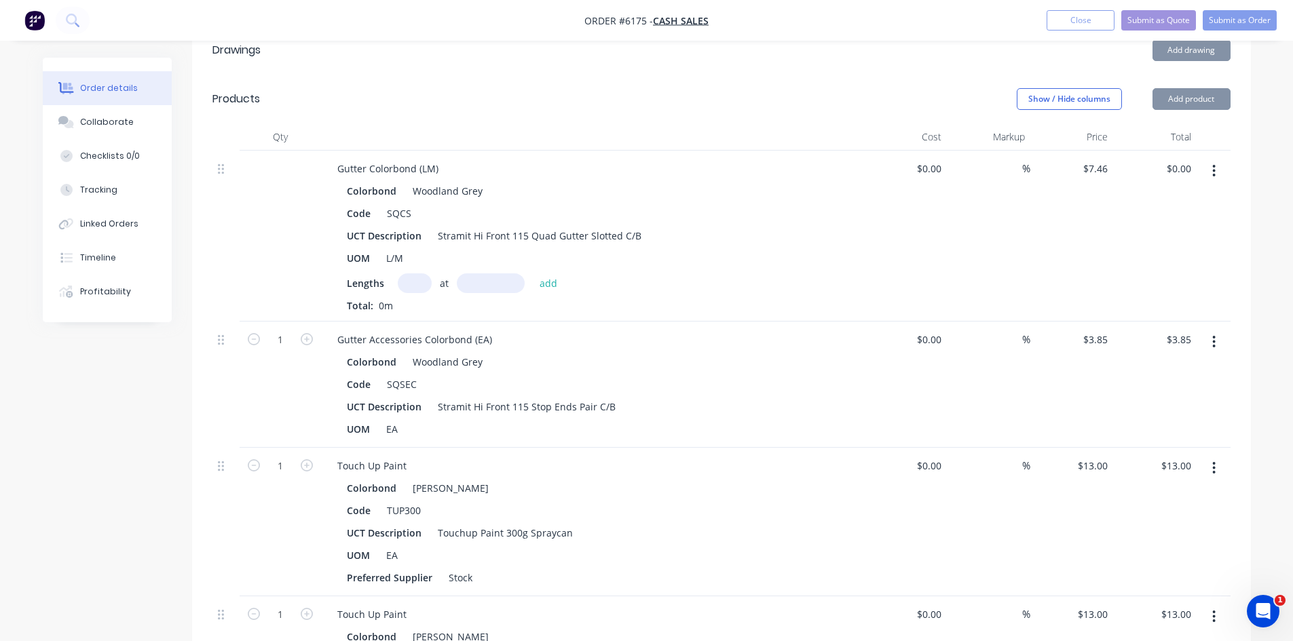
click at [410, 286] on input "text" at bounding box center [415, 283] width 34 height 20
type input "1"
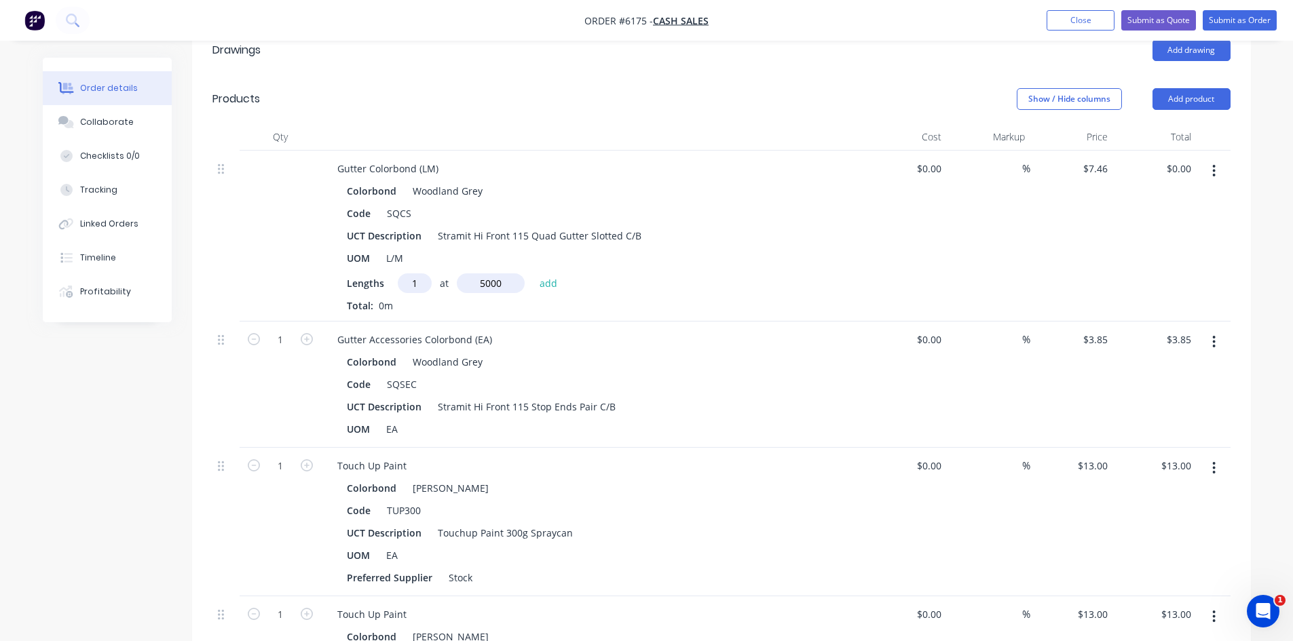
type input "5000"
click at [533, 273] on button "add" at bounding box center [549, 282] width 32 height 18
type input "$37.30"
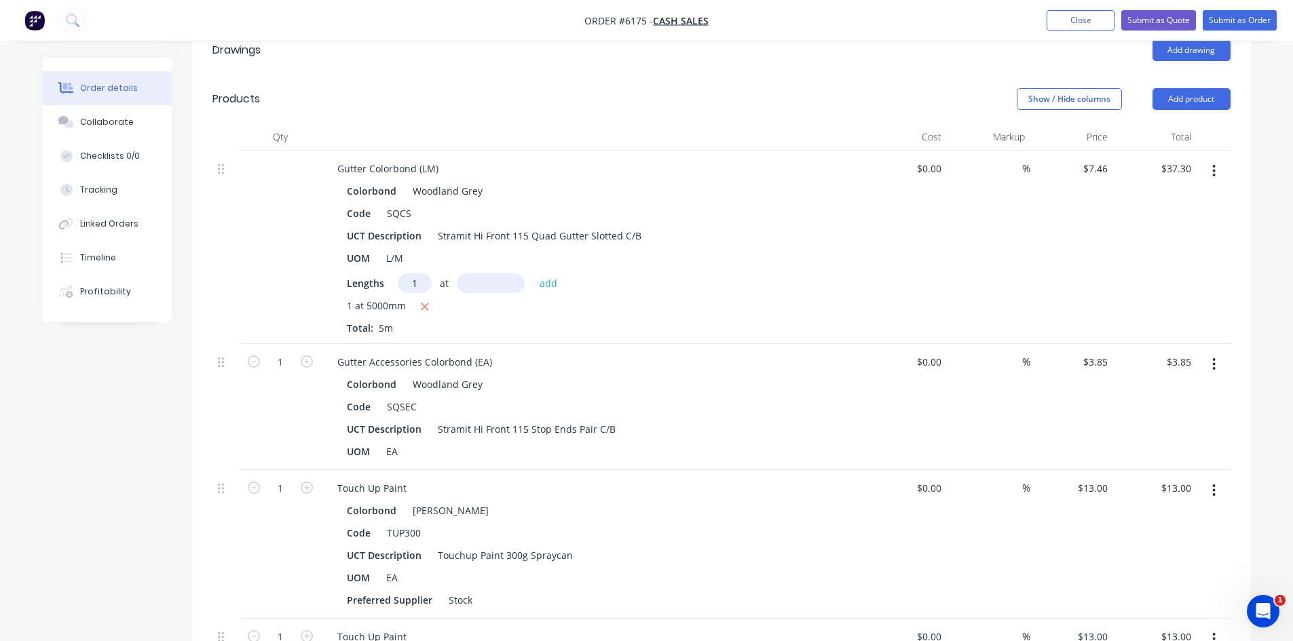
type input "1"
type input "2200"
click at [533, 273] on button "add" at bounding box center [549, 282] width 32 height 18
type input "$53.71"
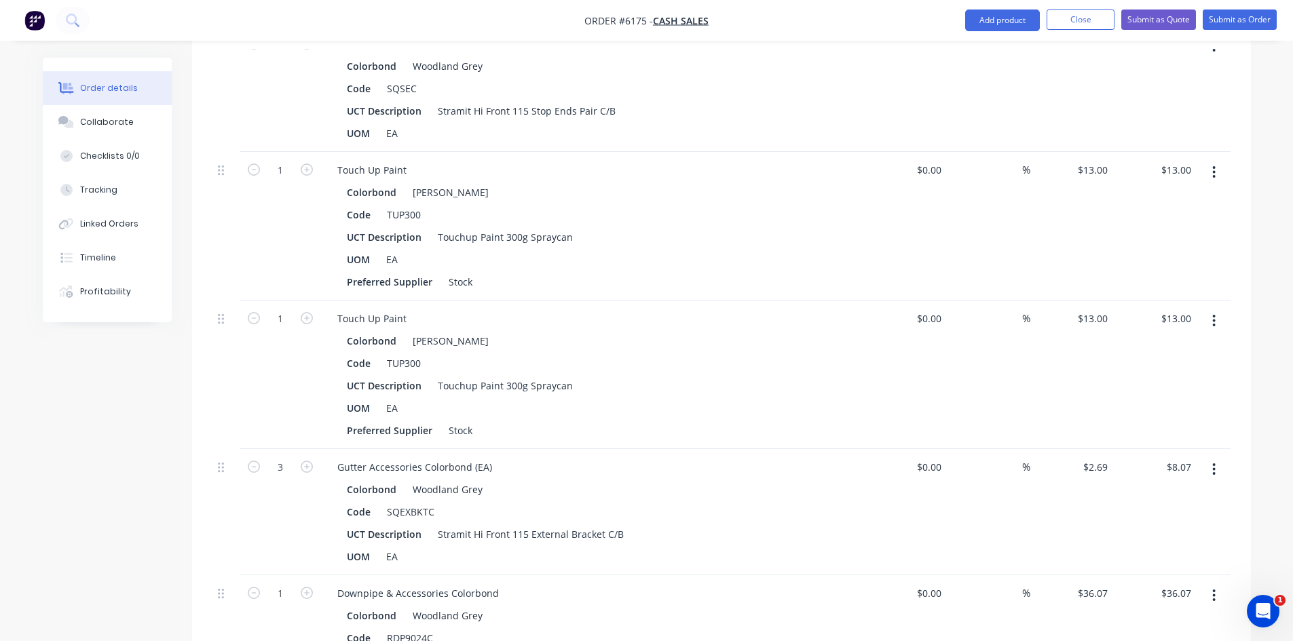
scroll to position [679, 0]
click at [1215, 179] on icon "button" at bounding box center [1213, 173] width 3 height 15
click at [1154, 279] on button "Delete" at bounding box center [1165, 290] width 129 height 27
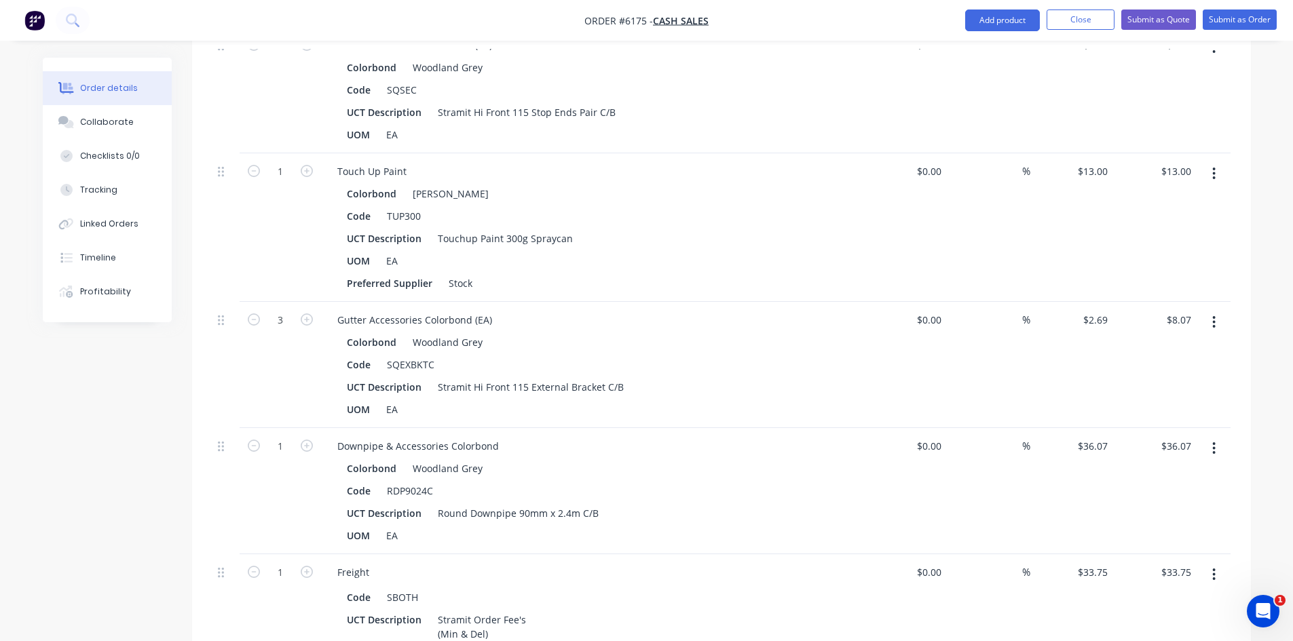
click at [1211, 175] on button "button" at bounding box center [1214, 174] width 32 height 24
click at [1165, 285] on div "Delete" at bounding box center [1166, 291] width 105 height 20
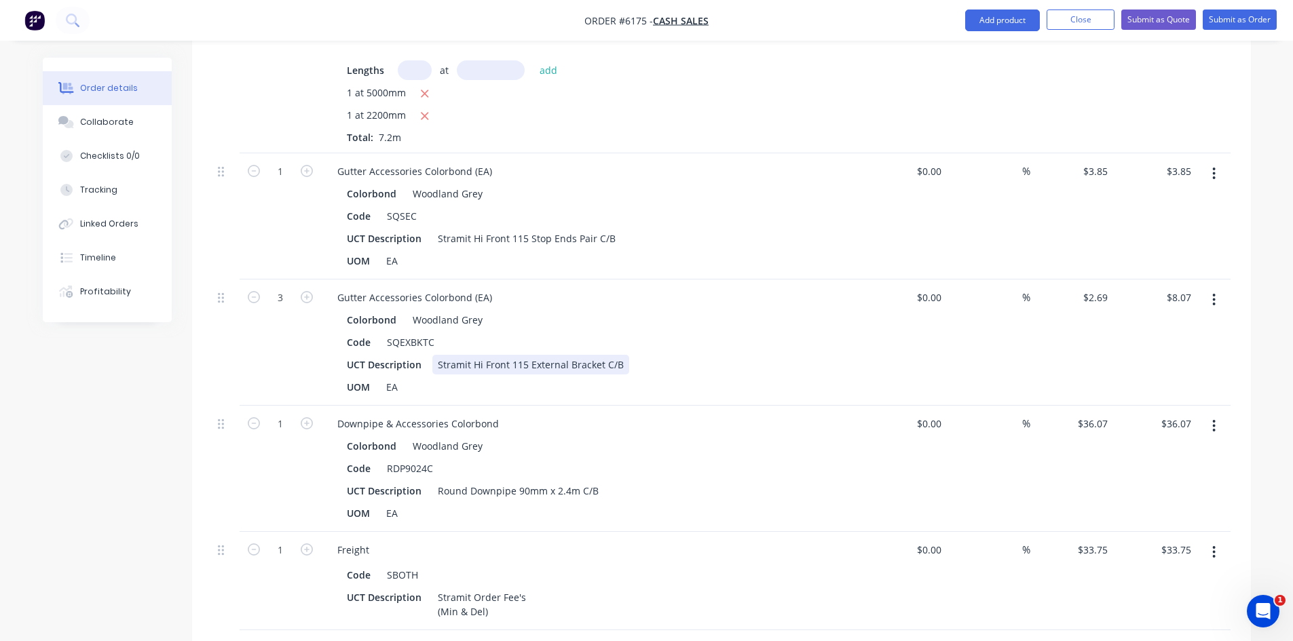
scroll to position [543, 0]
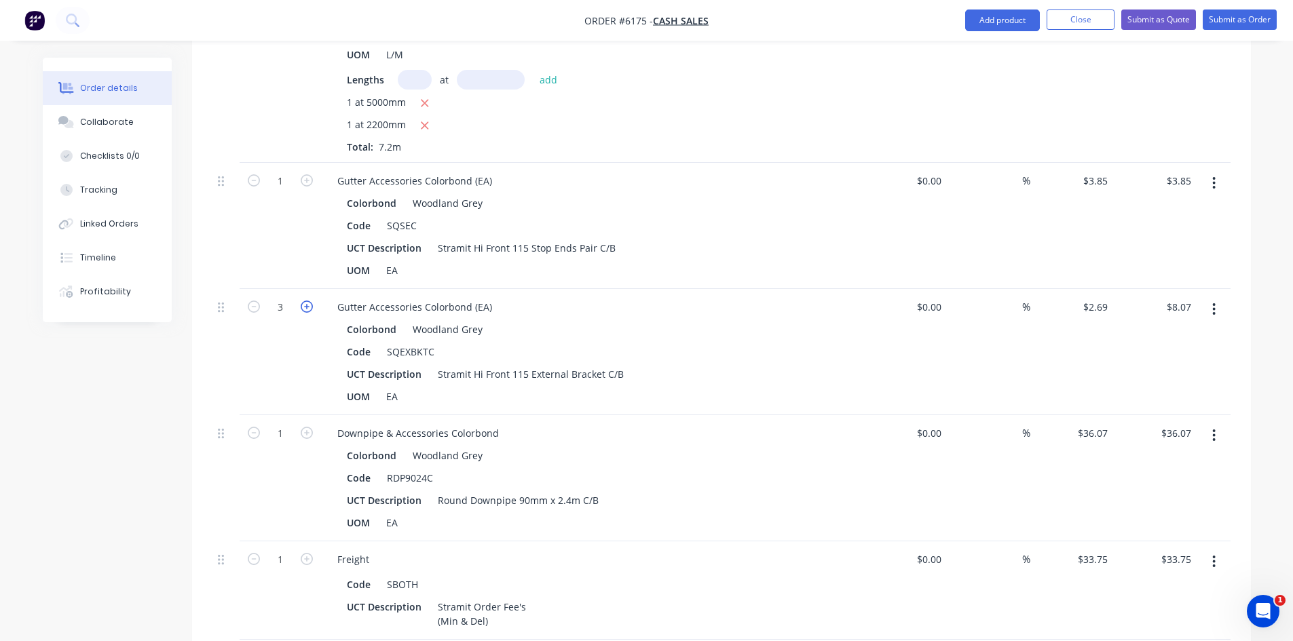
click at [311, 309] on icon "button" at bounding box center [307, 307] width 12 height 12
type input "4"
type input "$10.76"
click at [311, 309] on icon "button" at bounding box center [307, 307] width 12 height 12
type input "5"
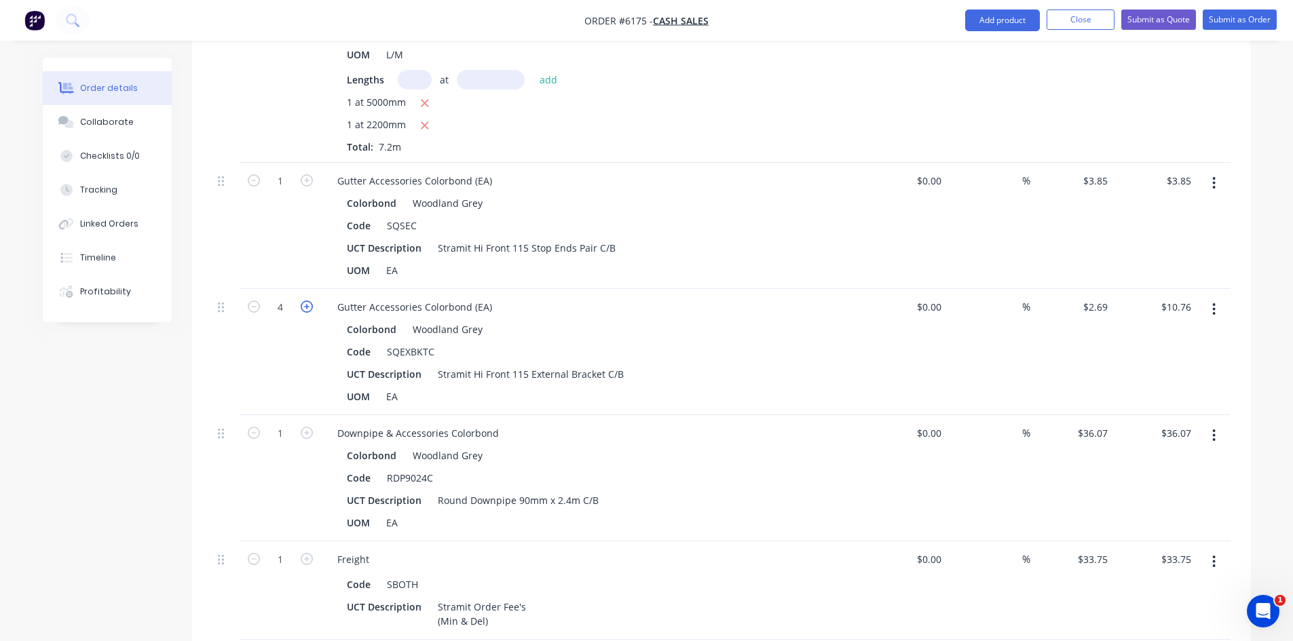
type input "$13.45"
click at [311, 309] on icon "button" at bounding box center [307, 307] width 12 height 12
type input "6"
type input "$16.14"
click at [311, 309] on icon "button" at bounding box center [307, 307] width 12 height 12
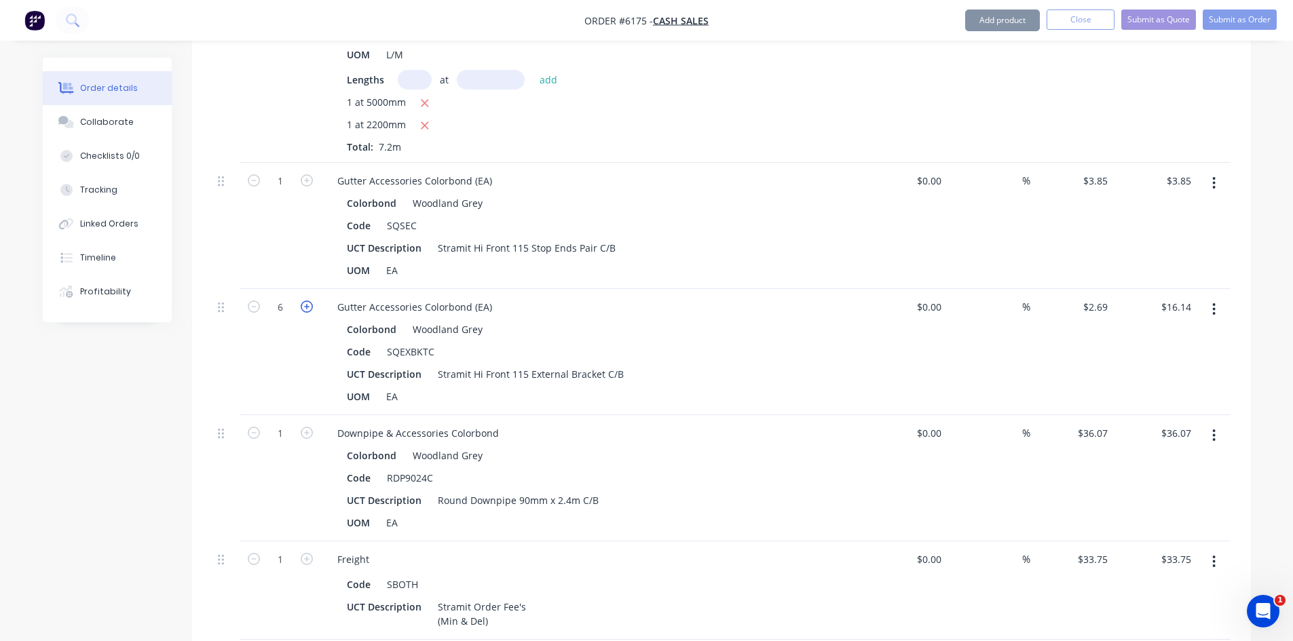
type input "7"
type input "$18.83"
click at [311, 309] on icon "button" at bounding box center [307, 307] width 12 height 12
type input "8"
type input "$21.52"
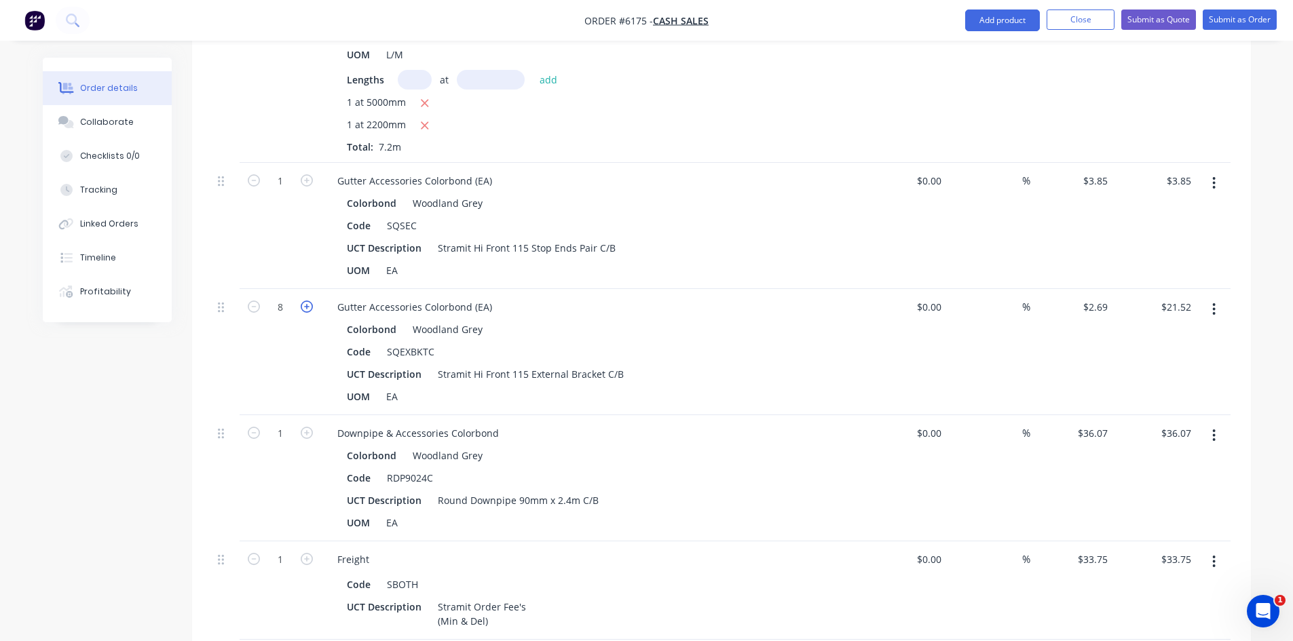
click at [311, 309] on icon "button" at bounding box center [307, 307] width 12 height 12
type input "9"
type input "$24.21"
click at [311, 309] on icon "button" at bounding box center [307, 307] width 12 height 12
type input "10"
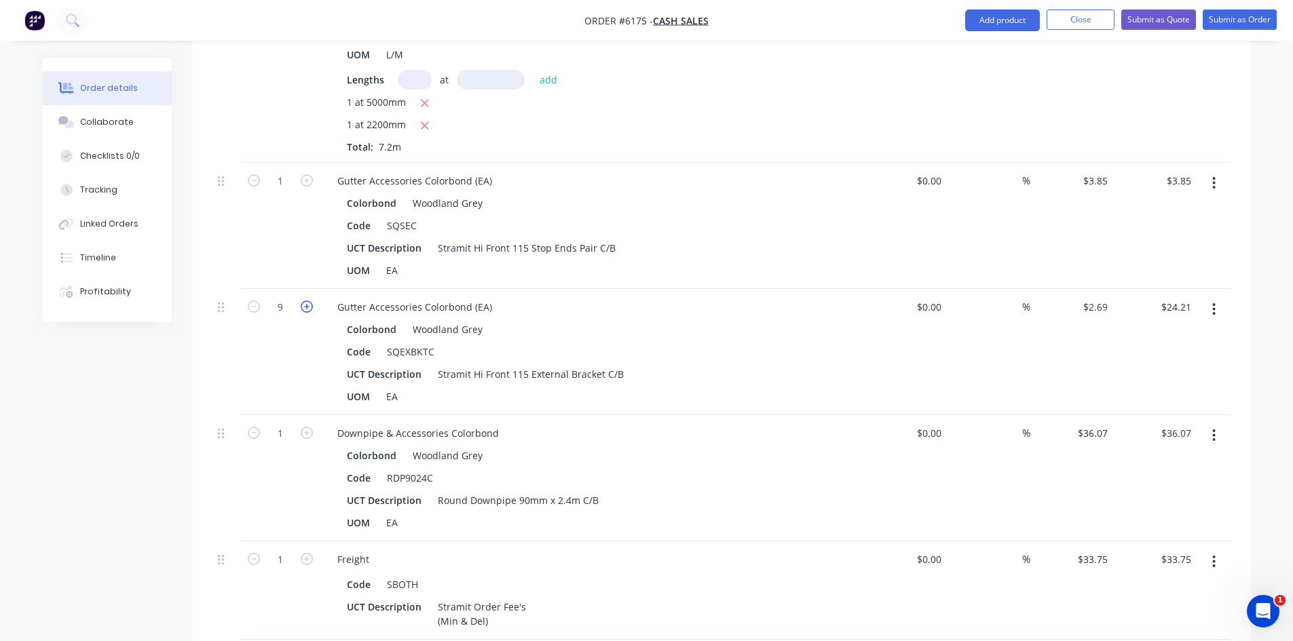
type input "$26.90"
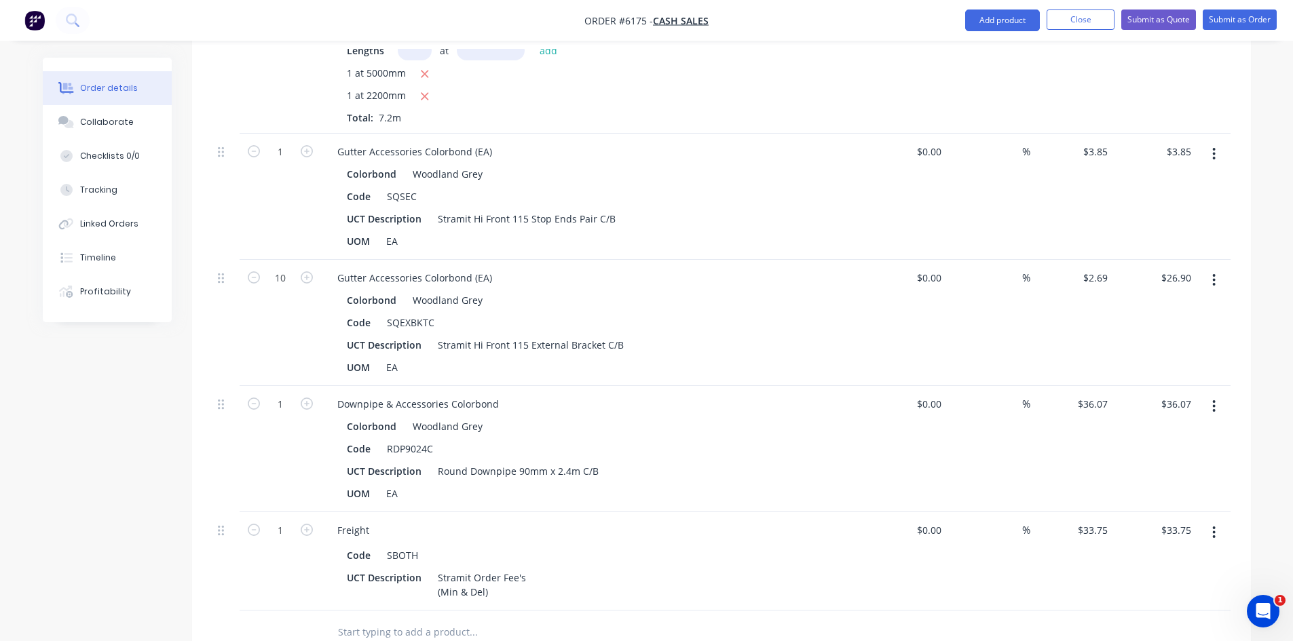
scroll to position [611, 0]
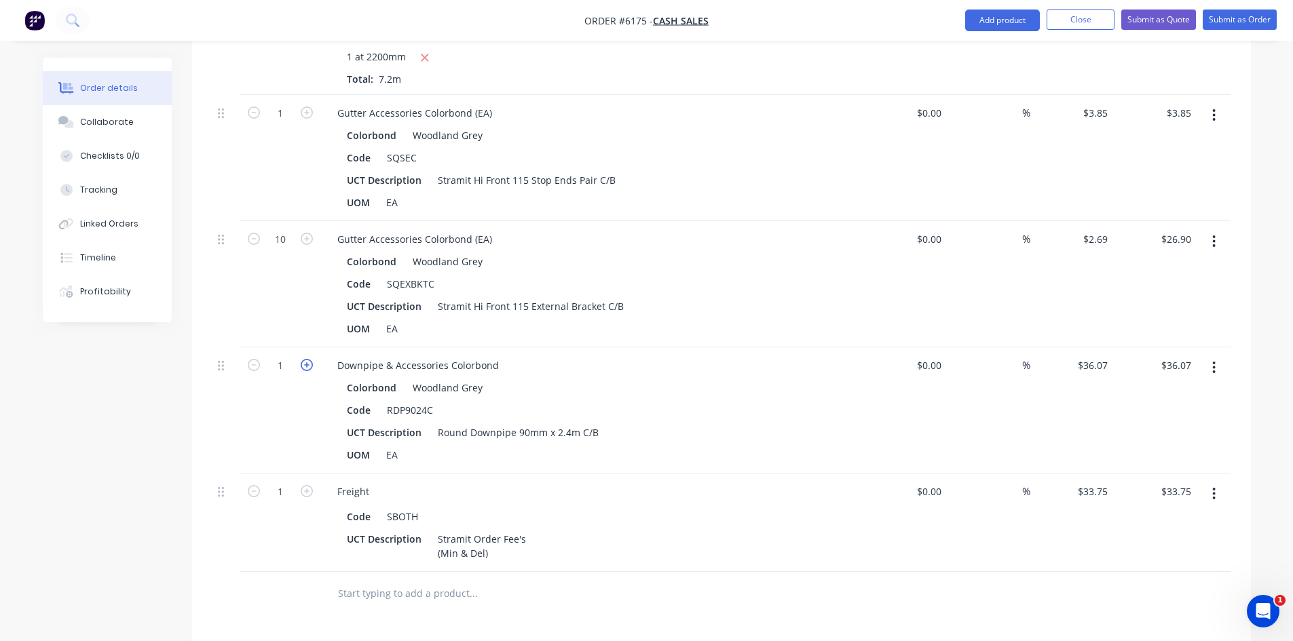
click at [311, 362] on icon "button" at bounding box center [307, 365] width 12 height 12
type input "2"
type input "$72.14"
click at [1213, 489] on icon "button" at bounding box center [1214, 494] width 3 height 12
click at [1141, 609] on div "Delete" at bounding box center [1166, 611] width 105 height 20
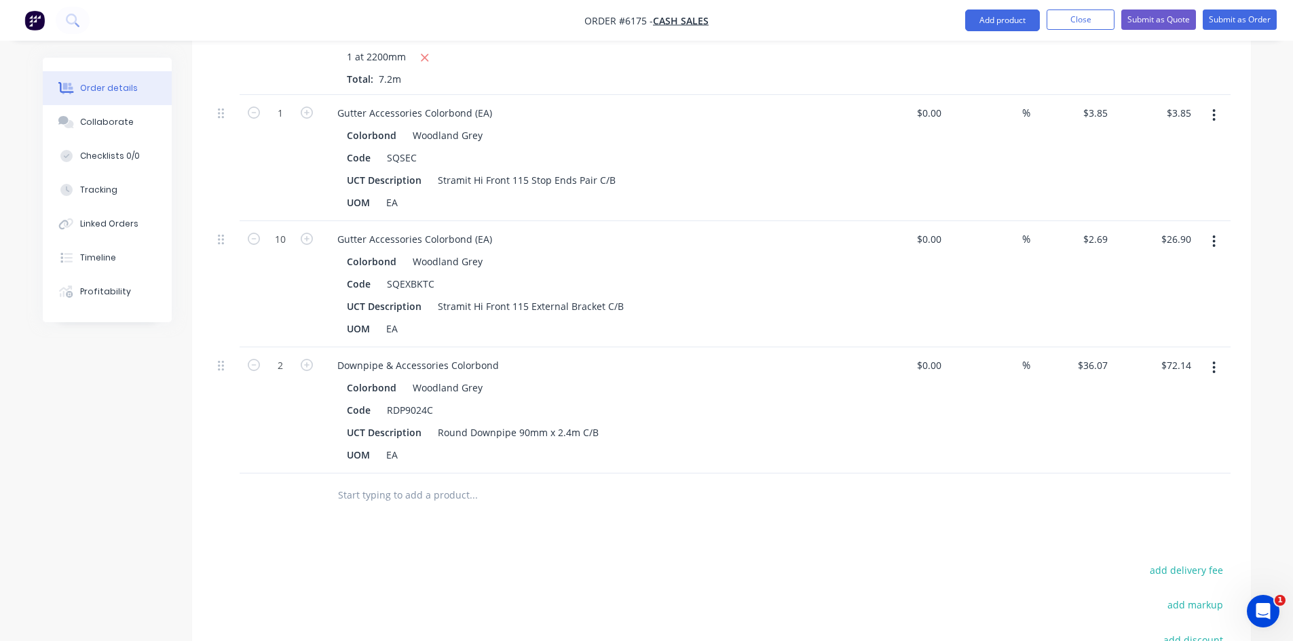
drag, startPoint x: 374, startPoint y: 485, endPoint x: 379, endPoint y: 493, distance: 10.0
click at [375, 486] on input "text" at bounding box center [472, 495] width 271 height 27
type input "r"
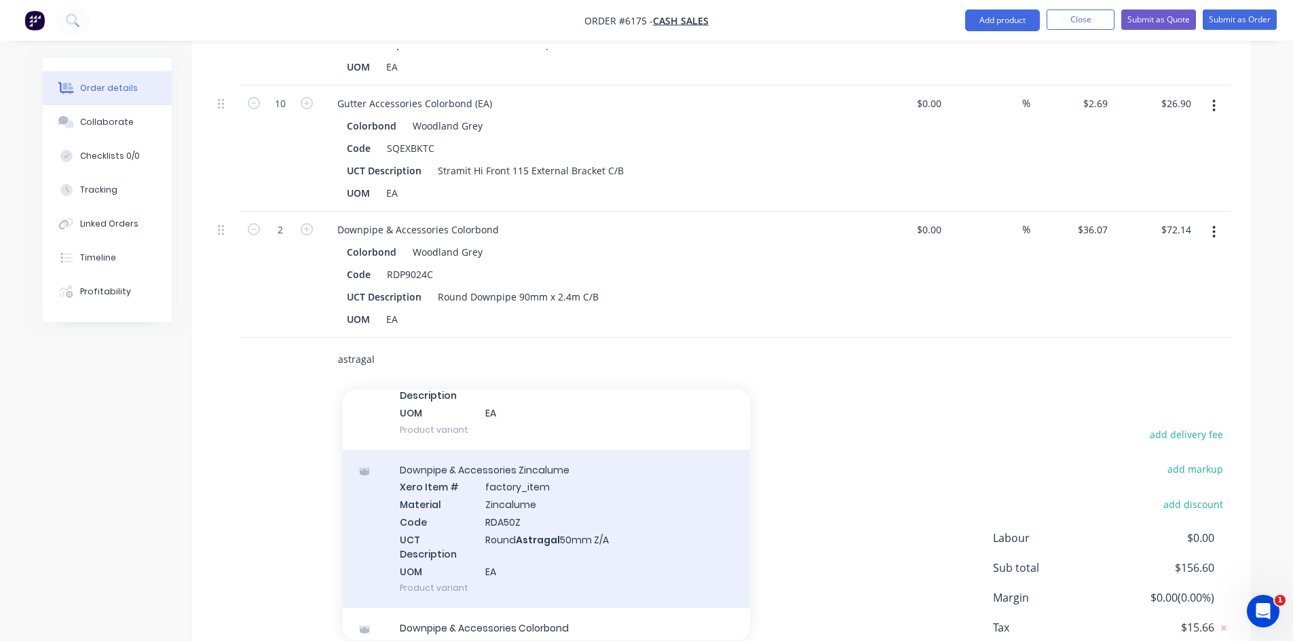
scroll to position [679, 0]
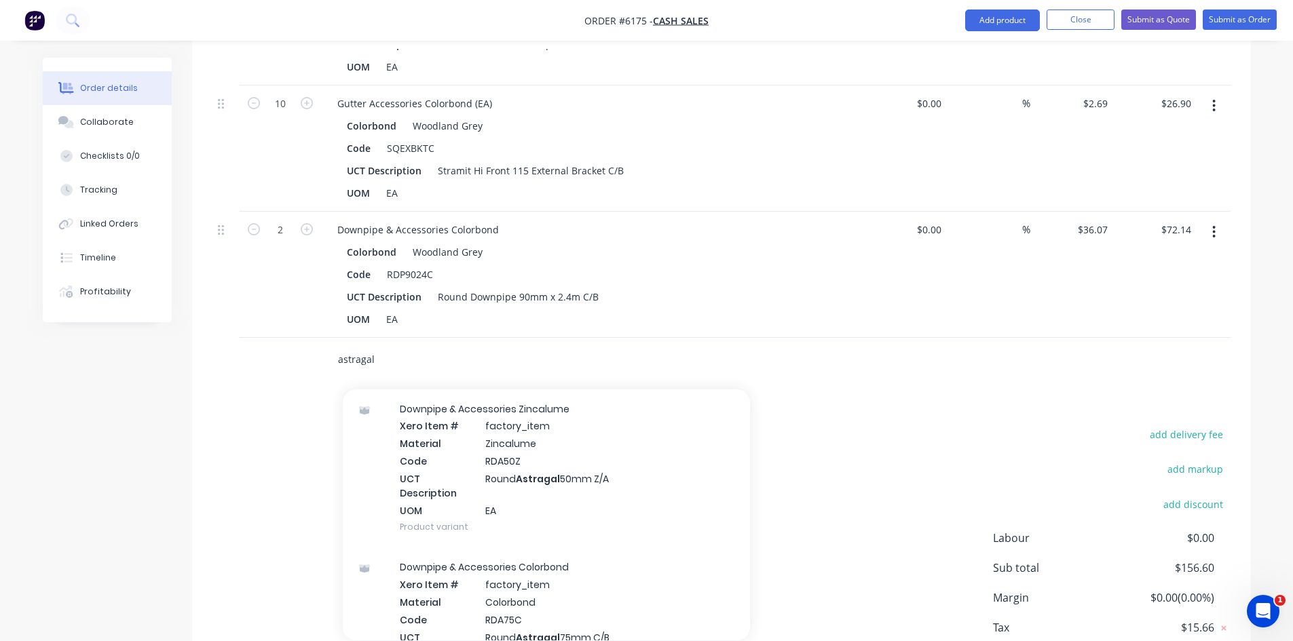
click at [400, 360] on input "astragal" at bounding box center [472, 359] width 271 height 27
drag, startPoint x: 377, startPoint y: 360, endPoint x: 319, endPoint y: 364, distance: 58.5
click at [319, 364] on div "astragal Add astragal to order Downpipe & Accessories Colorbond Xero Item # fac…" at bounding box center [721, 360] width 1018 height 44
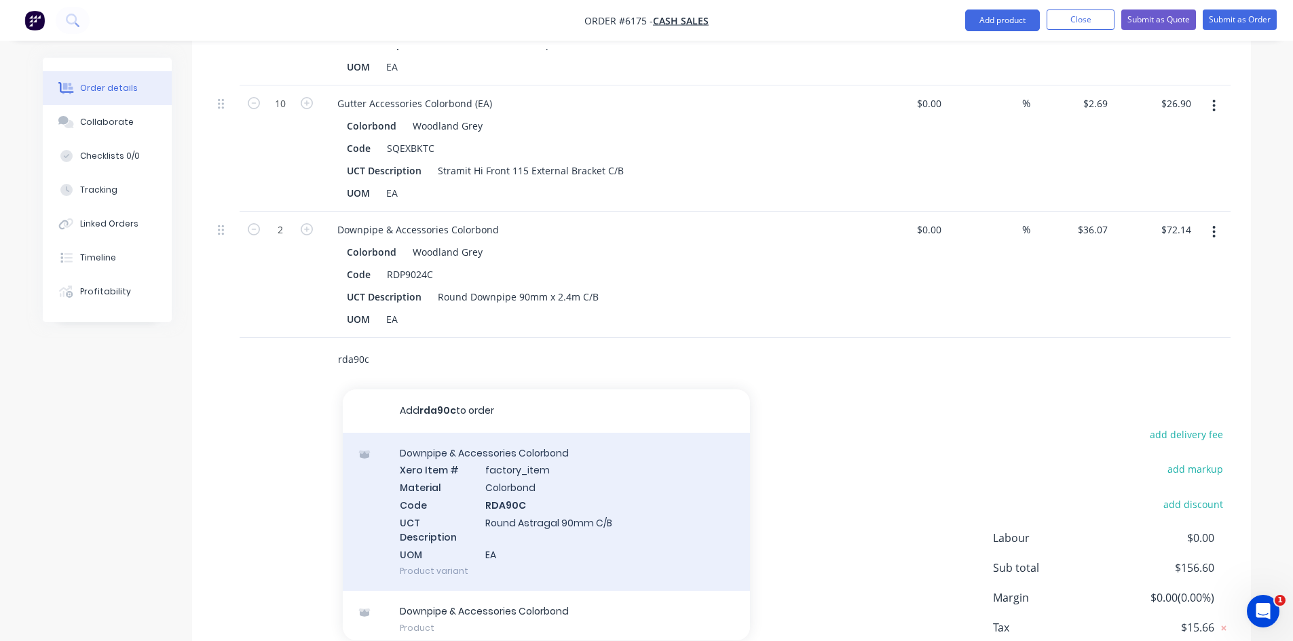
type input "rda90c"
click at [528, 500] on div "Downpipe & Accessories Colorbond Xero Item # factory_item Material Colorbond Co…" at bounding box center [546, 512] width 407 height 159
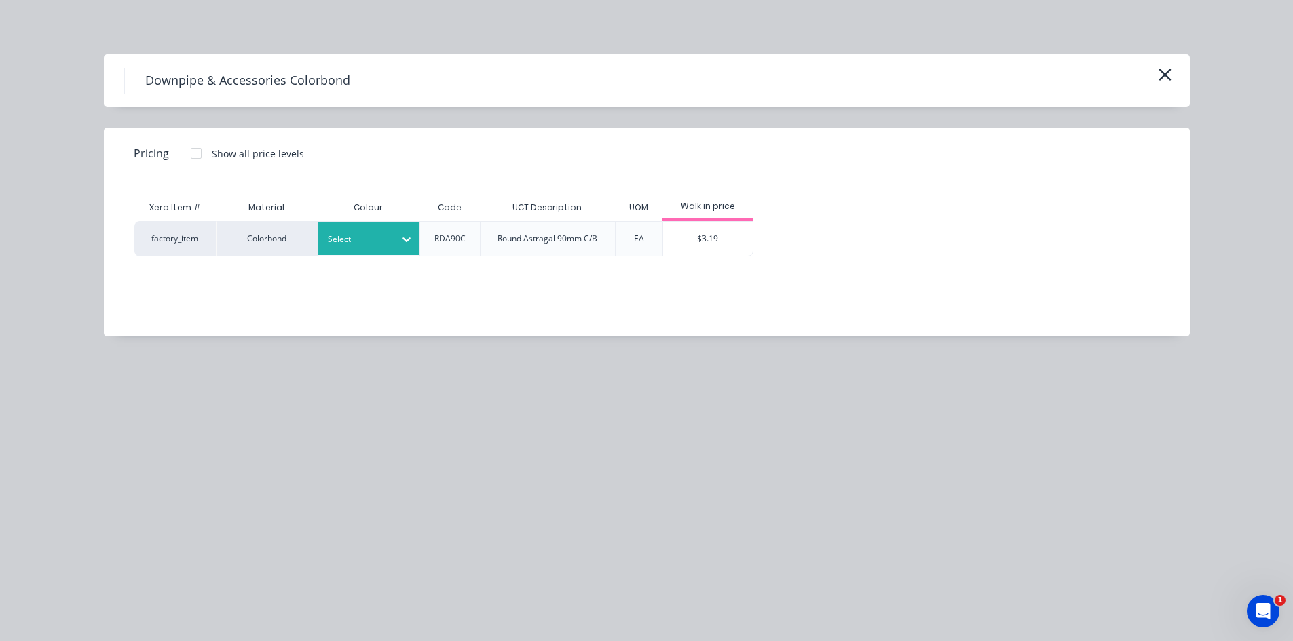
click at [355, 241] on div at bounding box center [358, 239] width 61 height 15
type input "wood"
click at [360, 284] on div "Woodland Grey" at bounding box center [403, 275] width 170 height 25
click at [734, 249] on div "$3.19" at bounding box center [708, 239] width 90 height 34
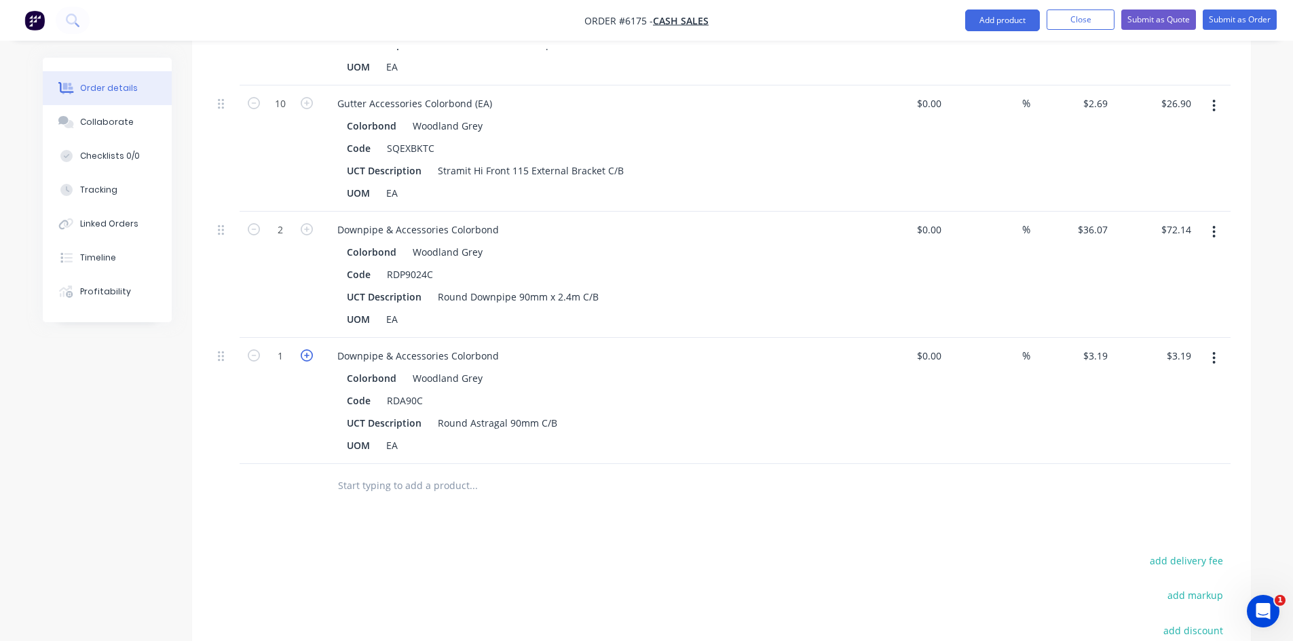
click at [307, 360] on icon "button" at bounding box center [307, 355] width 12 height 12
type input "2"
type input "$6.38"
click at [307, 360] on icon "button" at bounding box center [307, 355] width 12 height 12
type input "3"
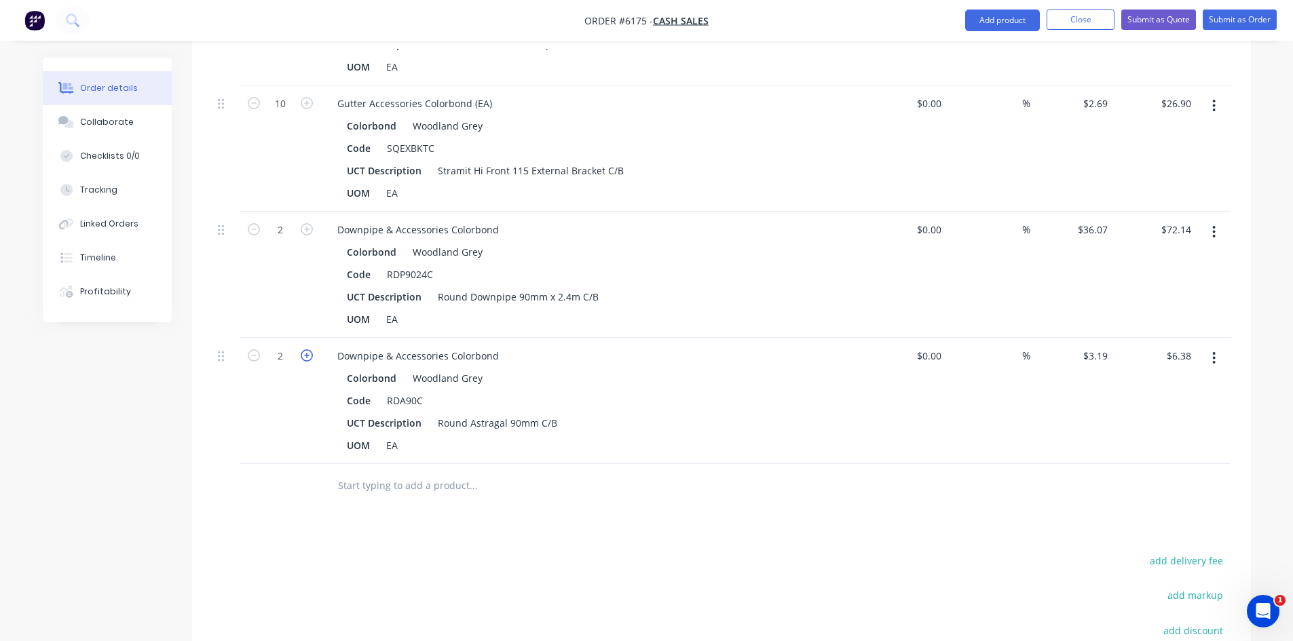
type input "$9.57"
click at [307, 360] on icon "button" at bounding box center [307, 355] width 12 height 12
type input "4"
type input "$12.76"
click at [307, 360] on icon "button" at bounding box center [307, 355] width 12 height 12
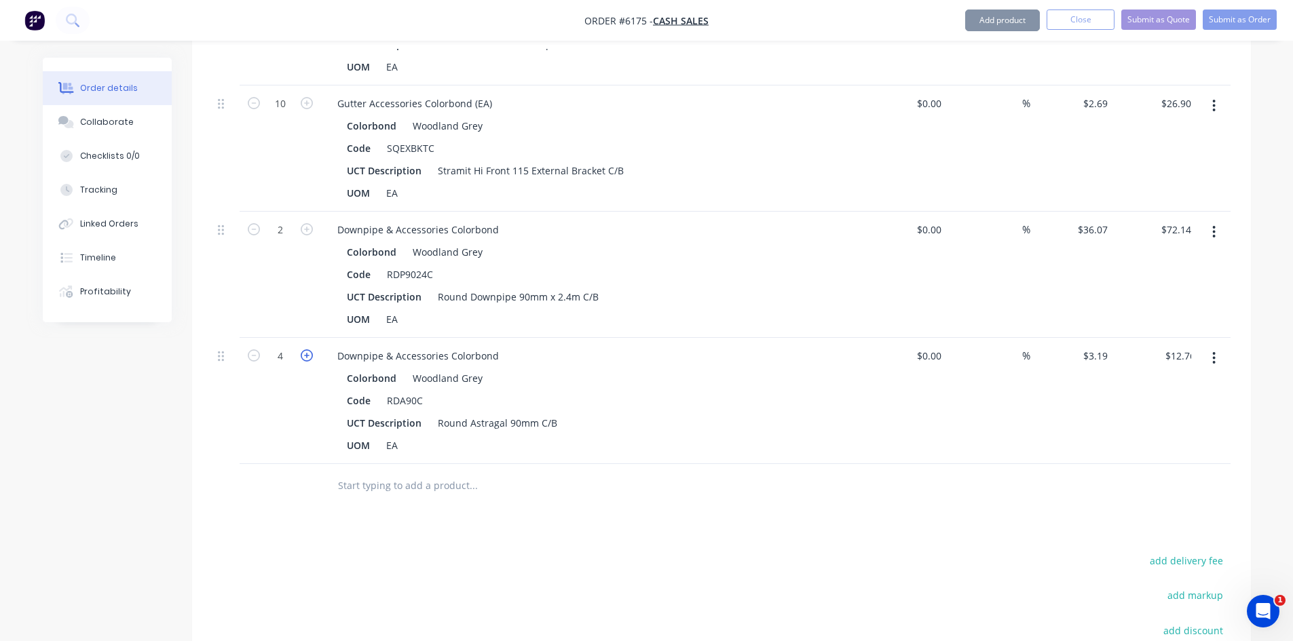
type input "5"
type input "$15.95"
click at [252, 359] on icon "button" at bounding box center [254, 355] width 12 height 12
type input "4"
type input "$12.76"
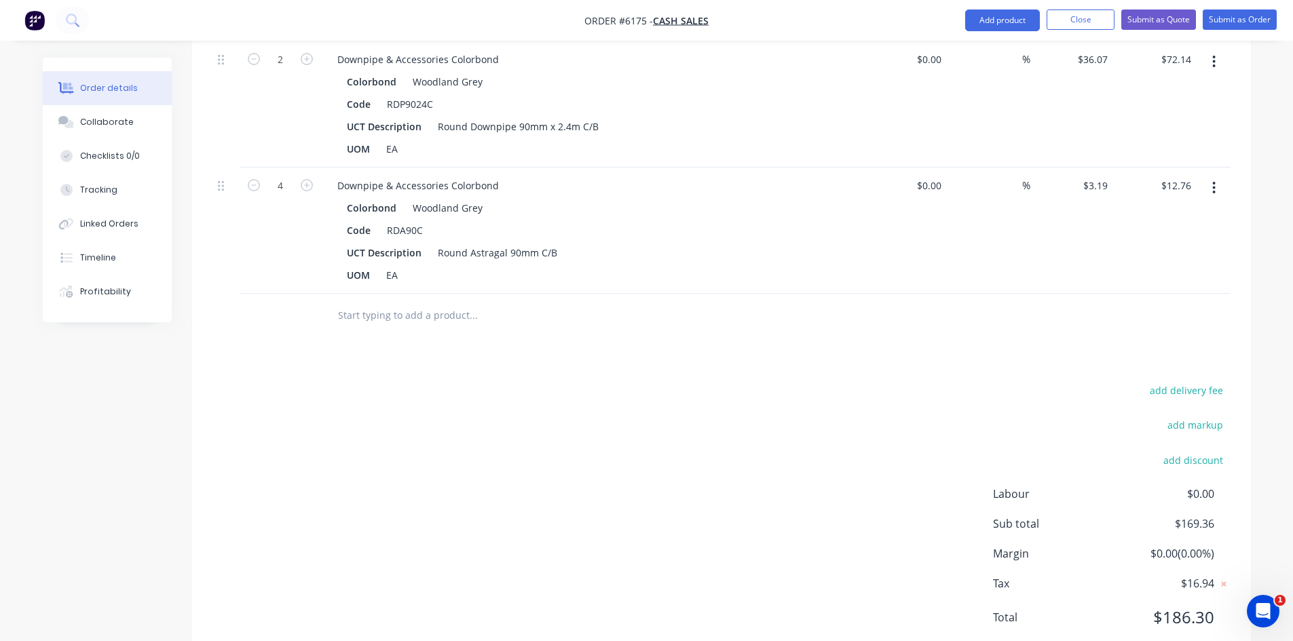
scroll to position [950, 0]
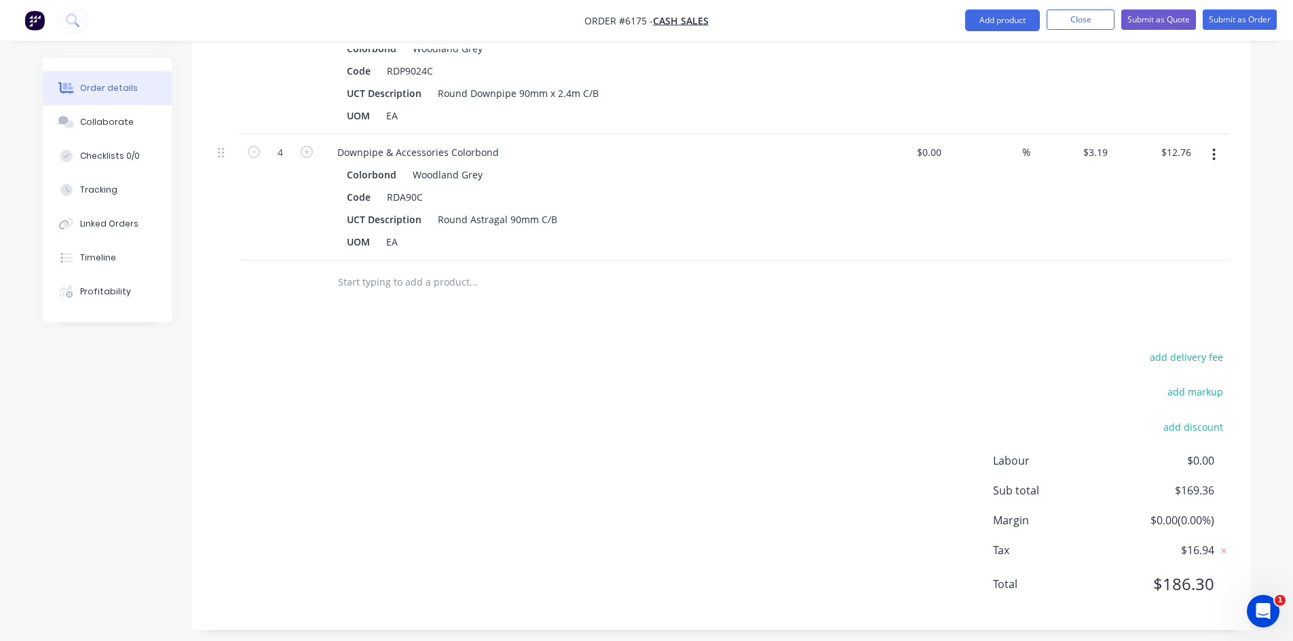
click at [410, 298] on div at bounding box center [565, 283] width 489 height 44
click at [418, 292] on input "text" at bounding box center [472, 282] width 271 height 27
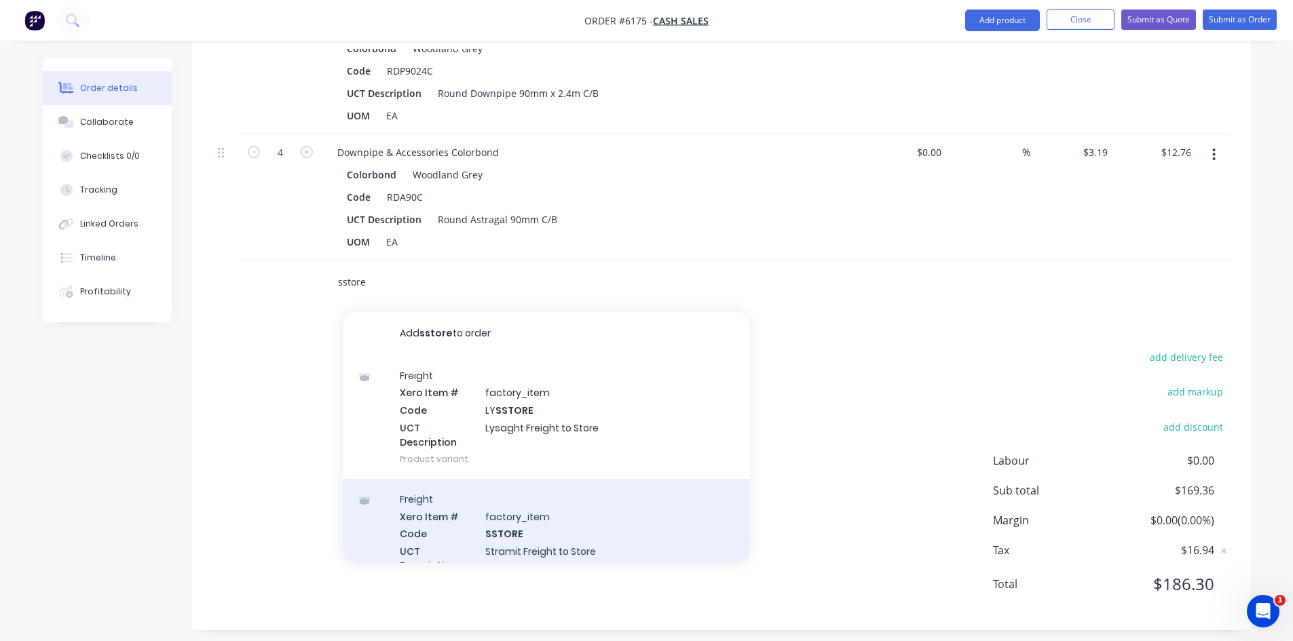
type input "sstore"
click at [532, 519] on div "Freight Xero Item # factory_item Code SSTORE UCT Description Stramit Freight to…" at bounding box center [546, 541] width 407 height 124
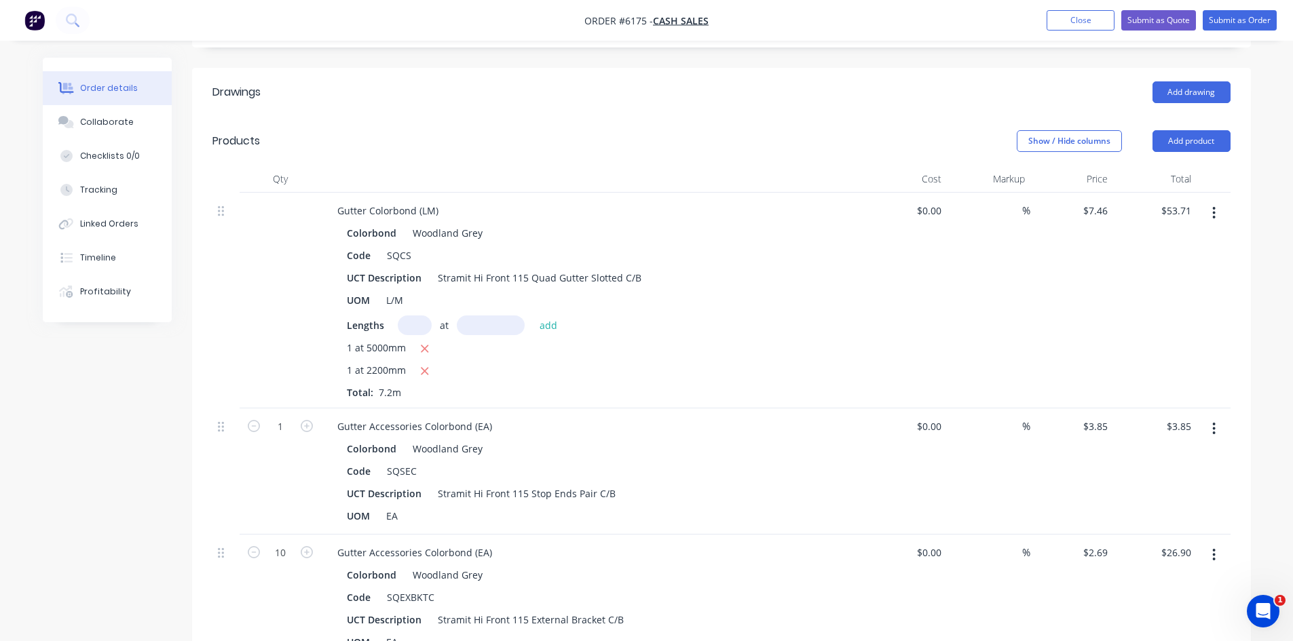
scroll to position [0, 0]
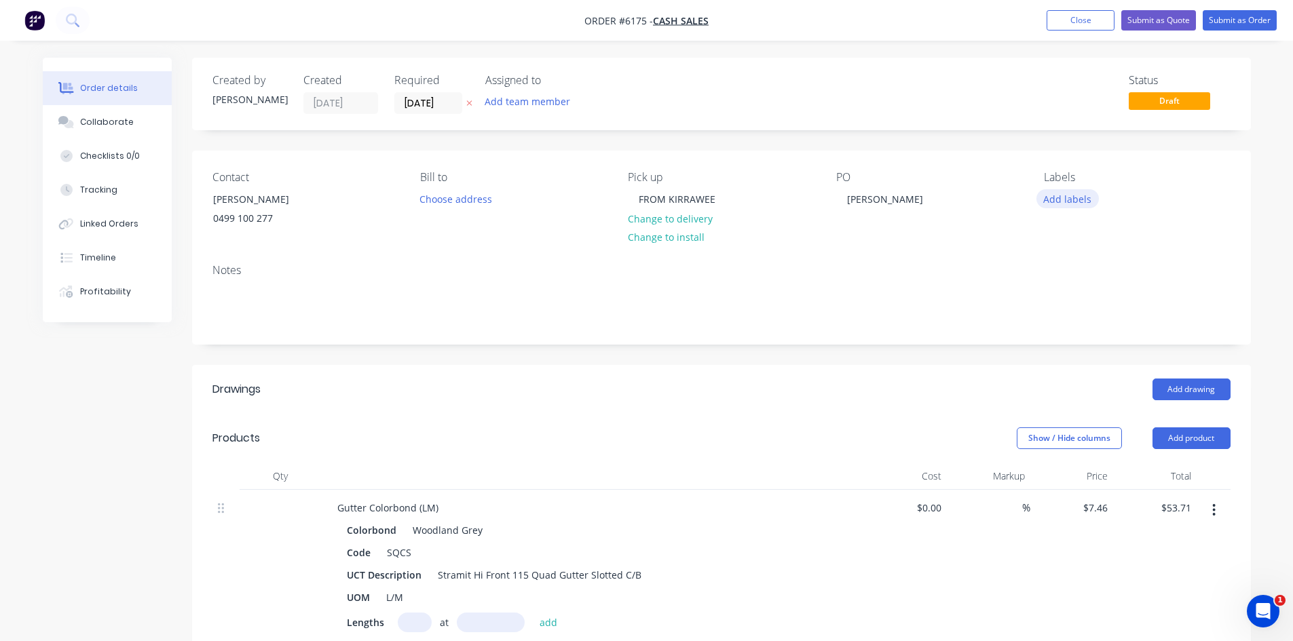
click at [1083, 202] on button "Add labels" at bounding box center [1067, 198] width 62 height 18
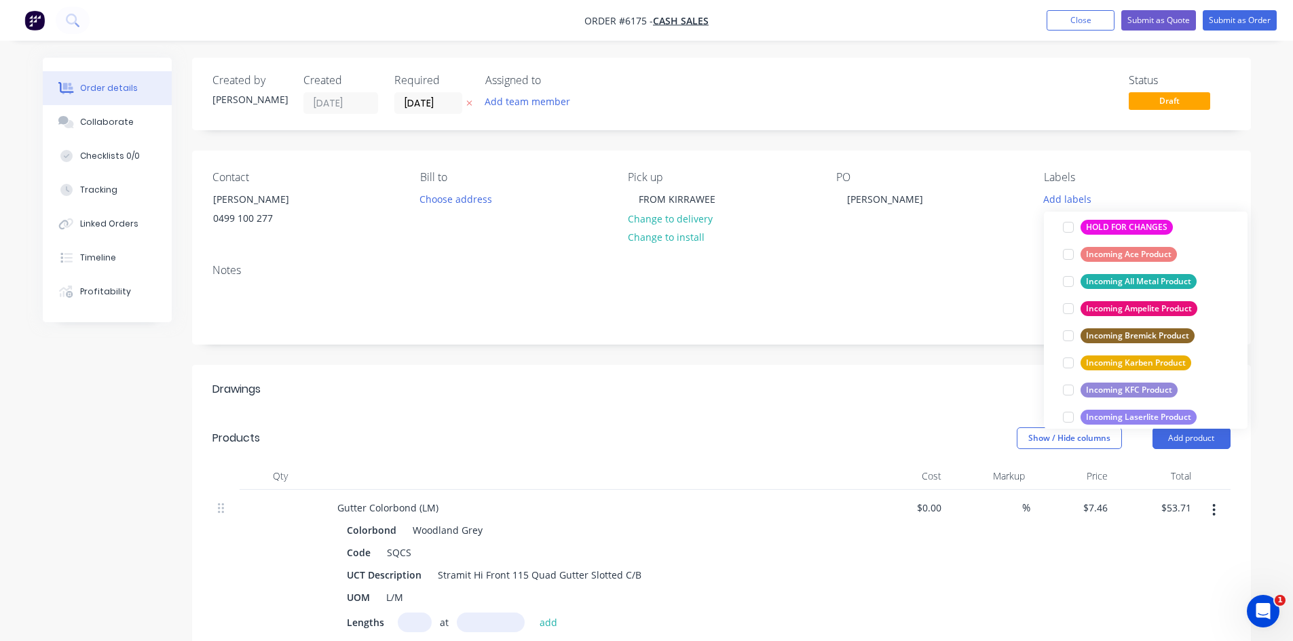
scroll to position [543, 0]
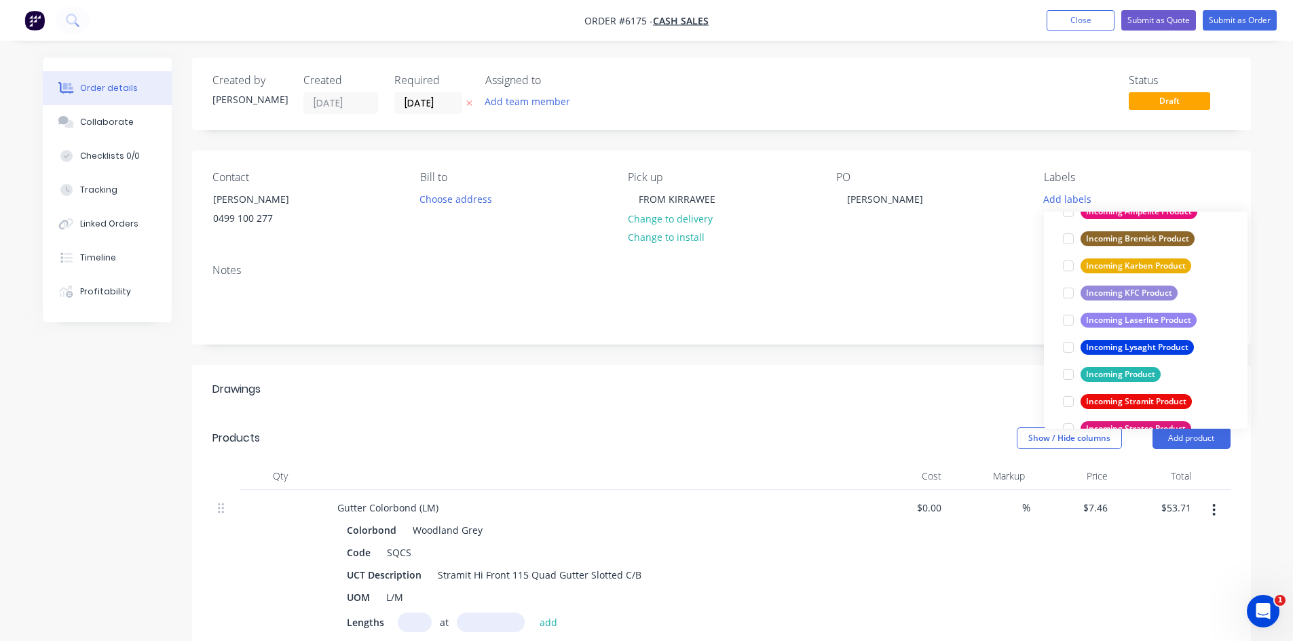
drag, startPoint x: 1067, startPoint y: 404, endPoint x: 1036, endPoint y: 397, distance: 31.3
click at [1067, 404] on div at bounding box center [1068, 401] width 27 height 27
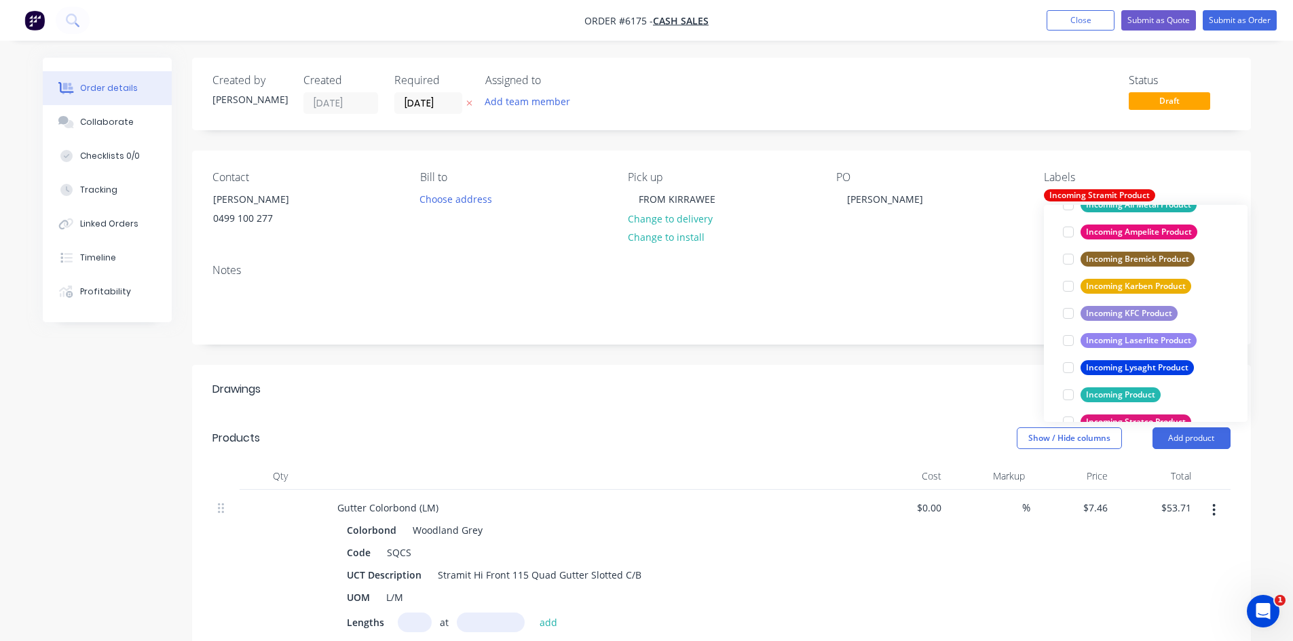
scroll to position [0, 0]
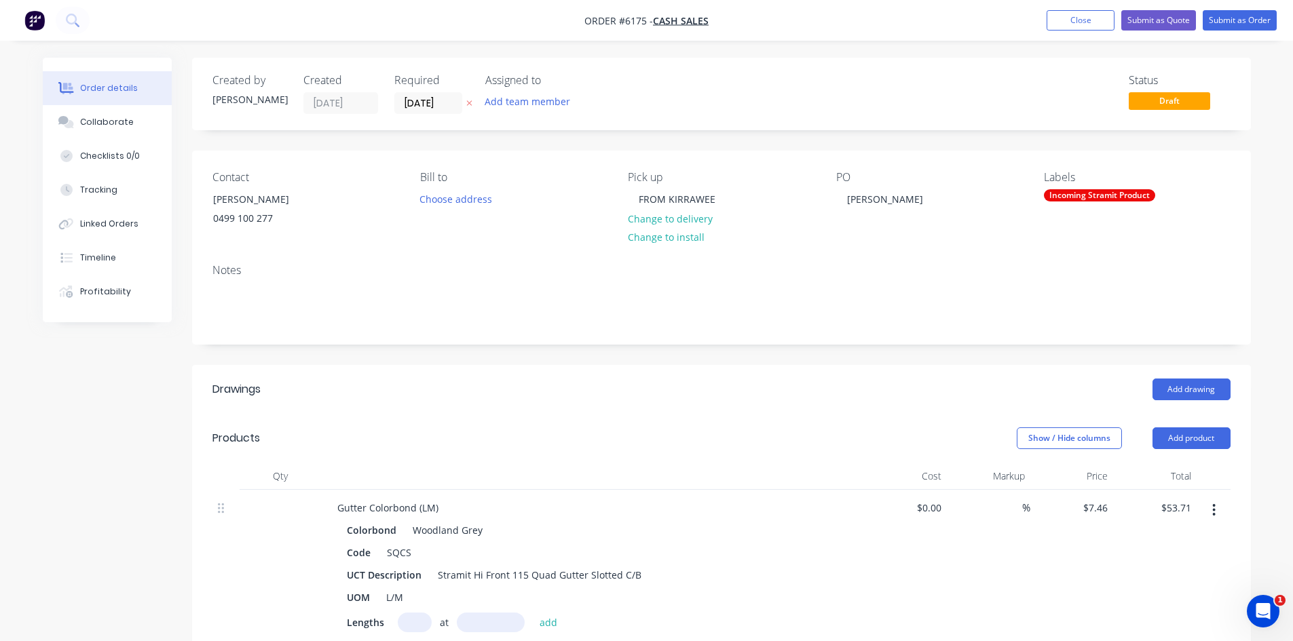
click at [939, 334] on div "Notes" at bounding box center [721, 298] width 1059 height 91
click at [1249, 21] on button "Submit as Order" at bounding box center [1240, 20] width 74 height 20
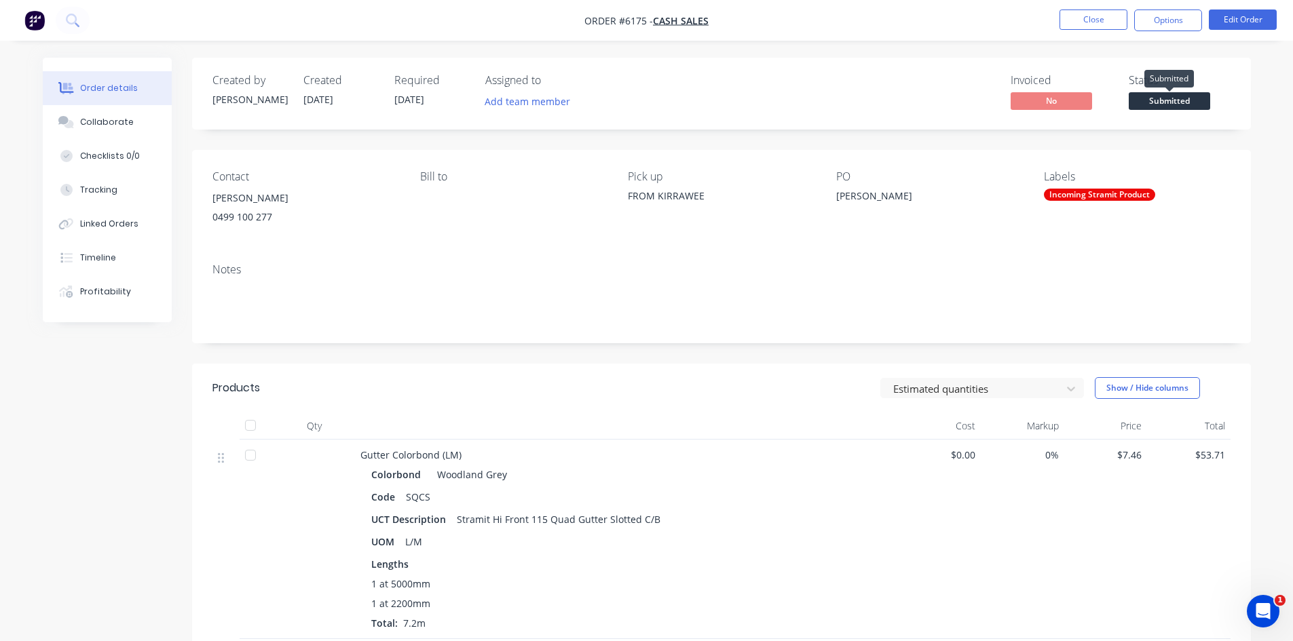
click at [1171, 102] on span "Submitted" at bounding box center [1169, 100] width 81 height 17
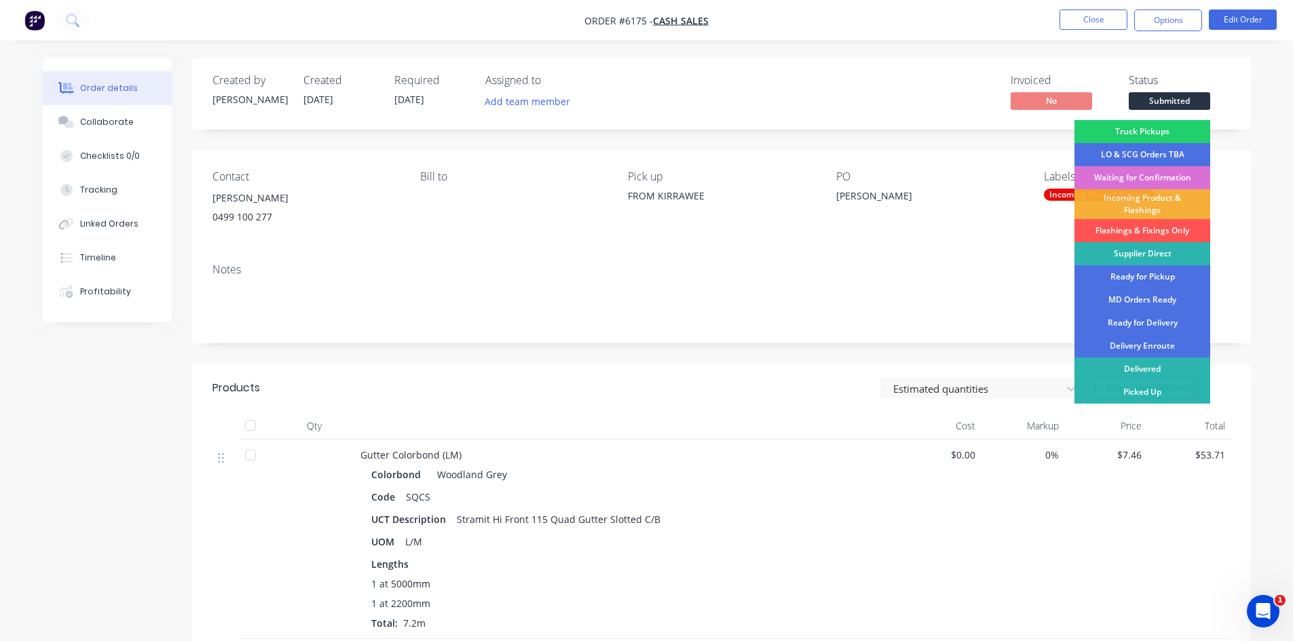
click at [1155, 176] on div "Waiting for Confirmation" at bounding box center [1142, 177] width 136 height 23
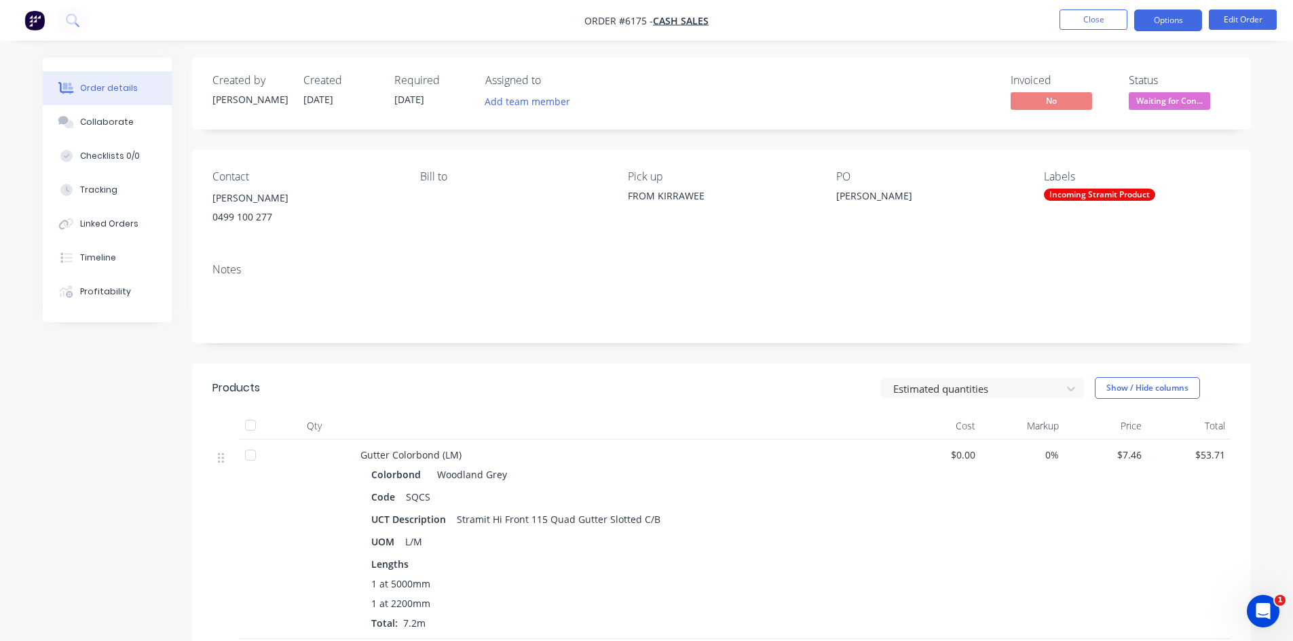
click at [1175, 20] on button "Options" at bounding box center [1168, 21] width 68 height 22
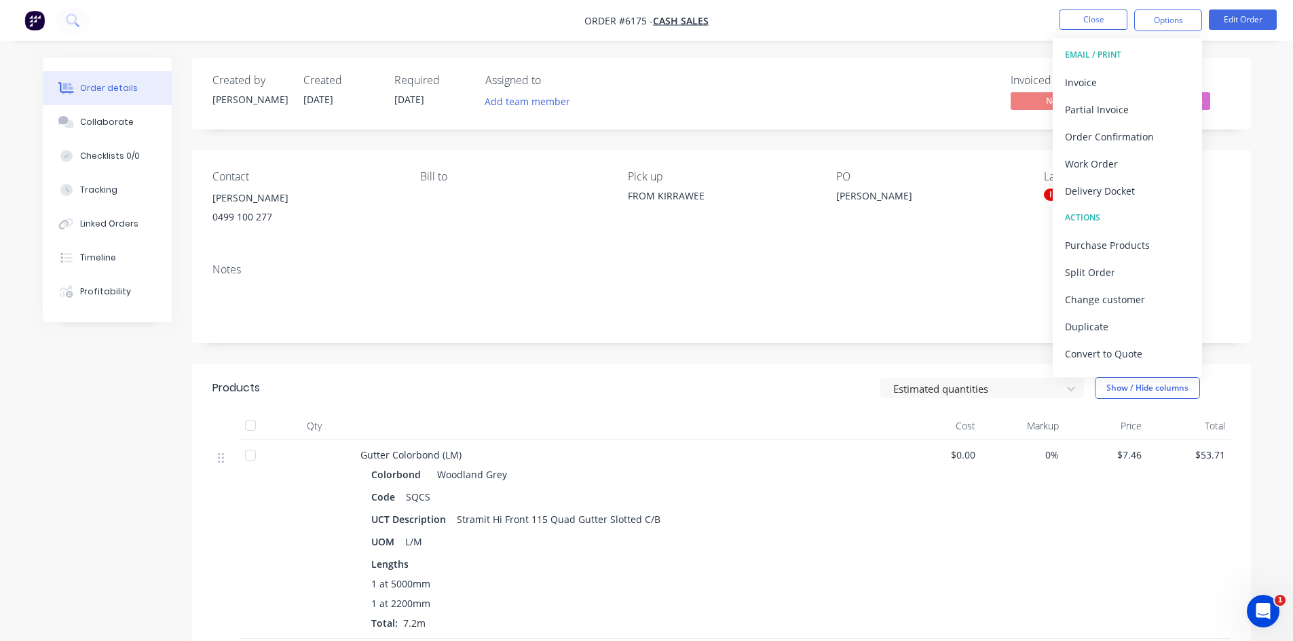
click at [1242, 183] on div "Contact Jake 0499 100 277 Bill to Pick up FROM KIRRAWEE PO Jake Labels Incoming…" at bounding box center [721, 201] width 1059 height 102
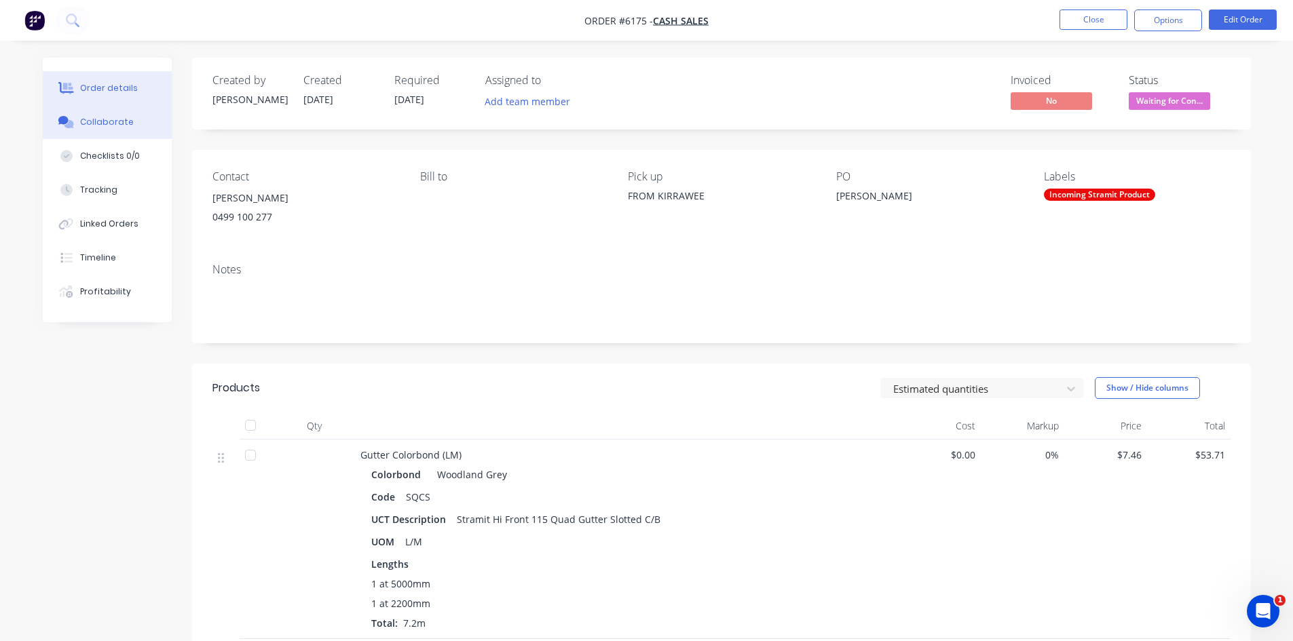
click at [116, 126] on div "Collaborate" at bounding box center [107, 122] width 54 height 12
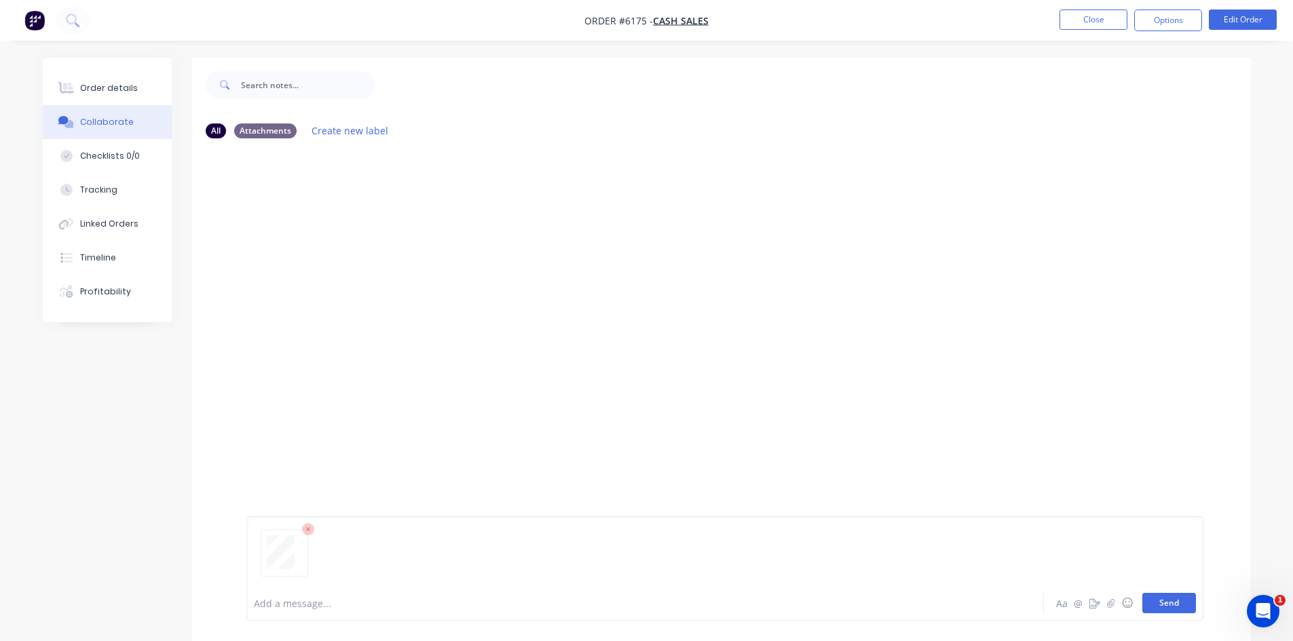
click at [1179, 603] on button "Send" at bounding box center [1169, 603] width 54 height 20
click at [1104, 24] on button "Close" at bounding box center [1093, 20] width 68 height 20
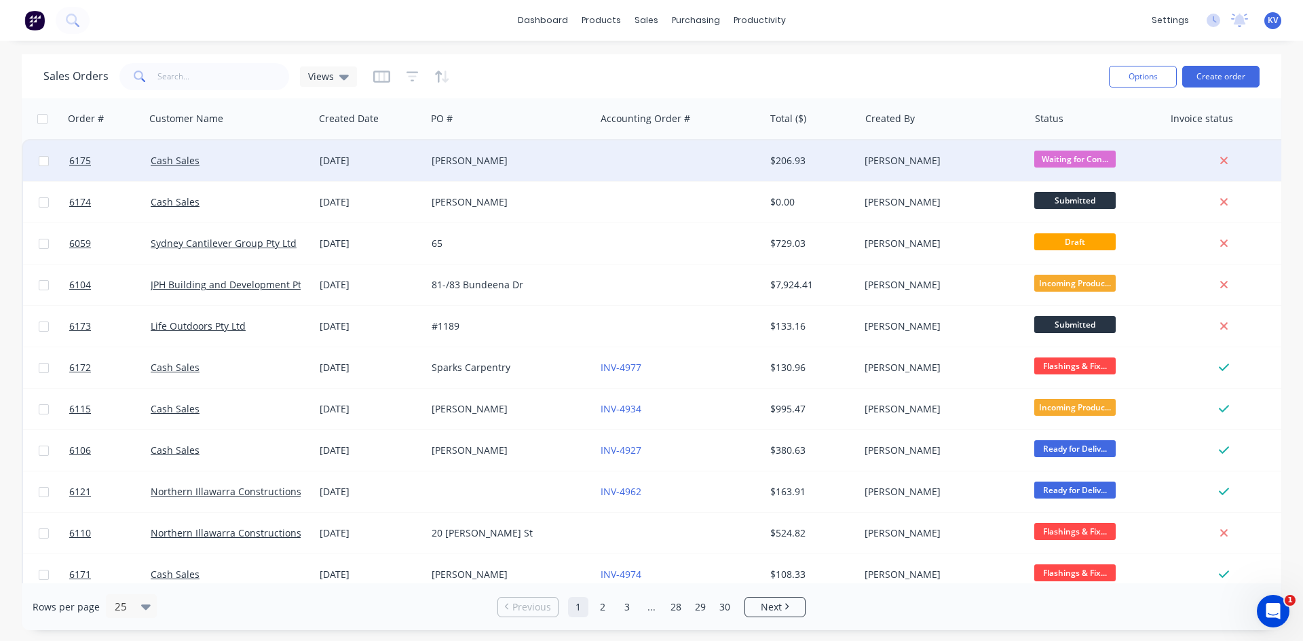
click at [502, 157] on div "[PERSON_NAME]" at bounding box center [507, 161] width 151 height 14
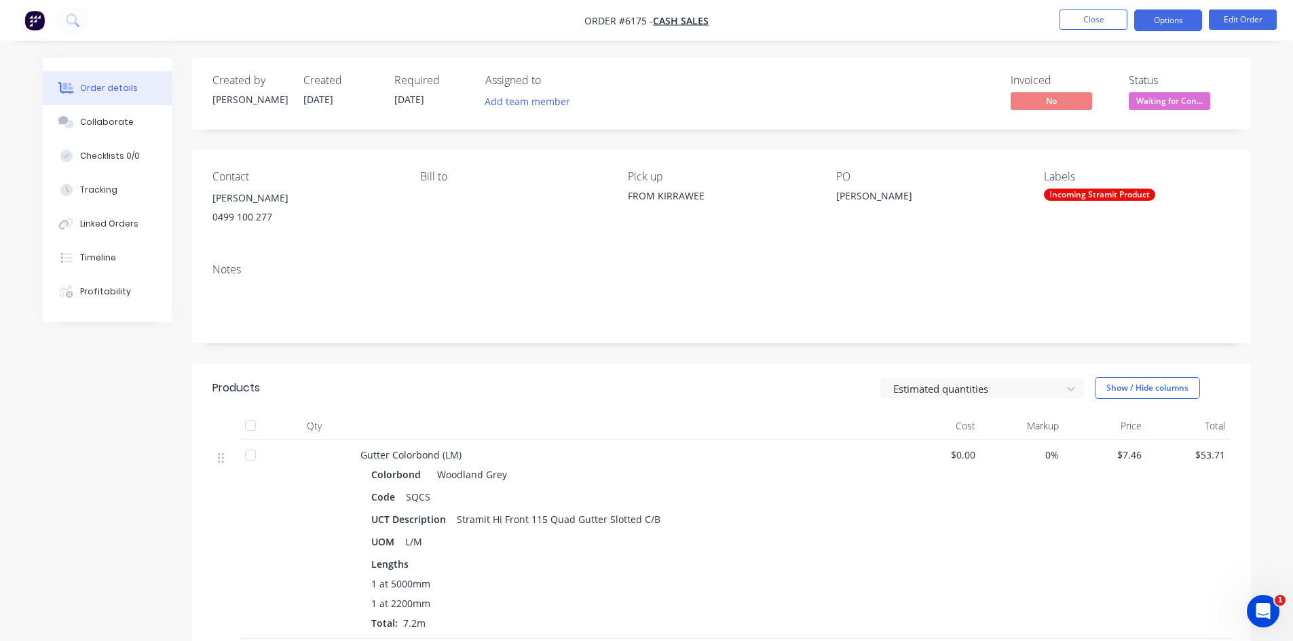
click at [1171, 18] on button "Options" at bounding box center [1168, 21] width 68 height 22
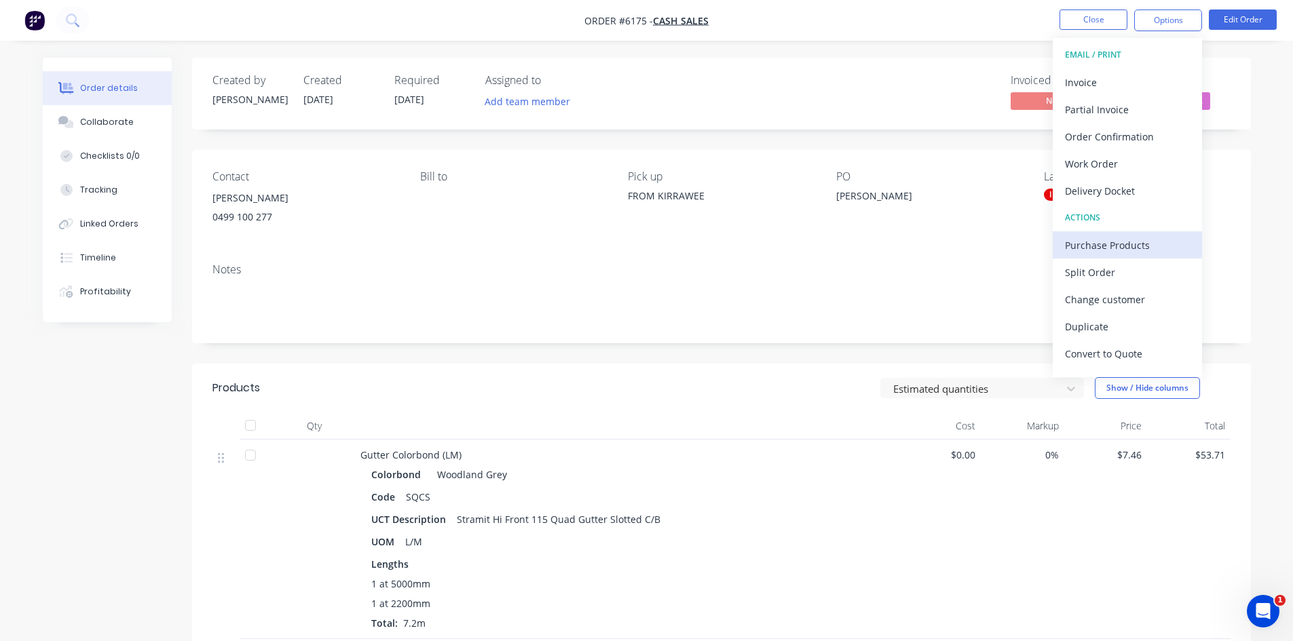
click at [1092, 240] on div "Purchase Products" at bounding box center [1127, 245] width 125 height 20
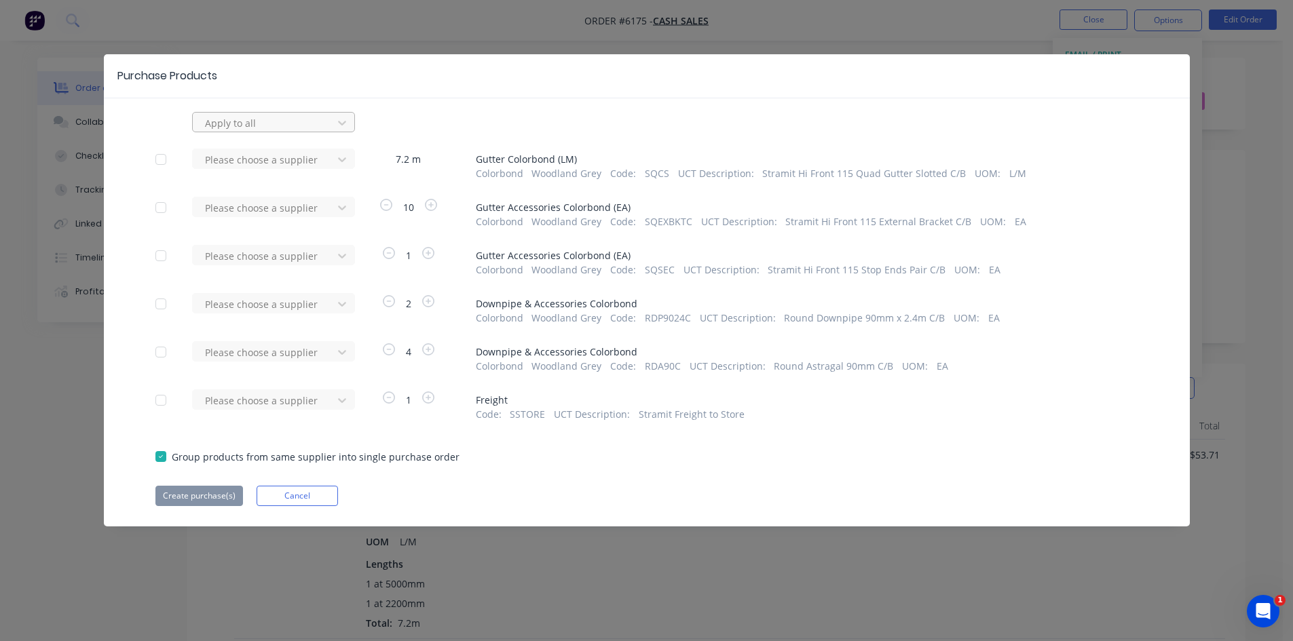
click at [234, 121] on div at bounding box center [265, 123] width 122 height 17
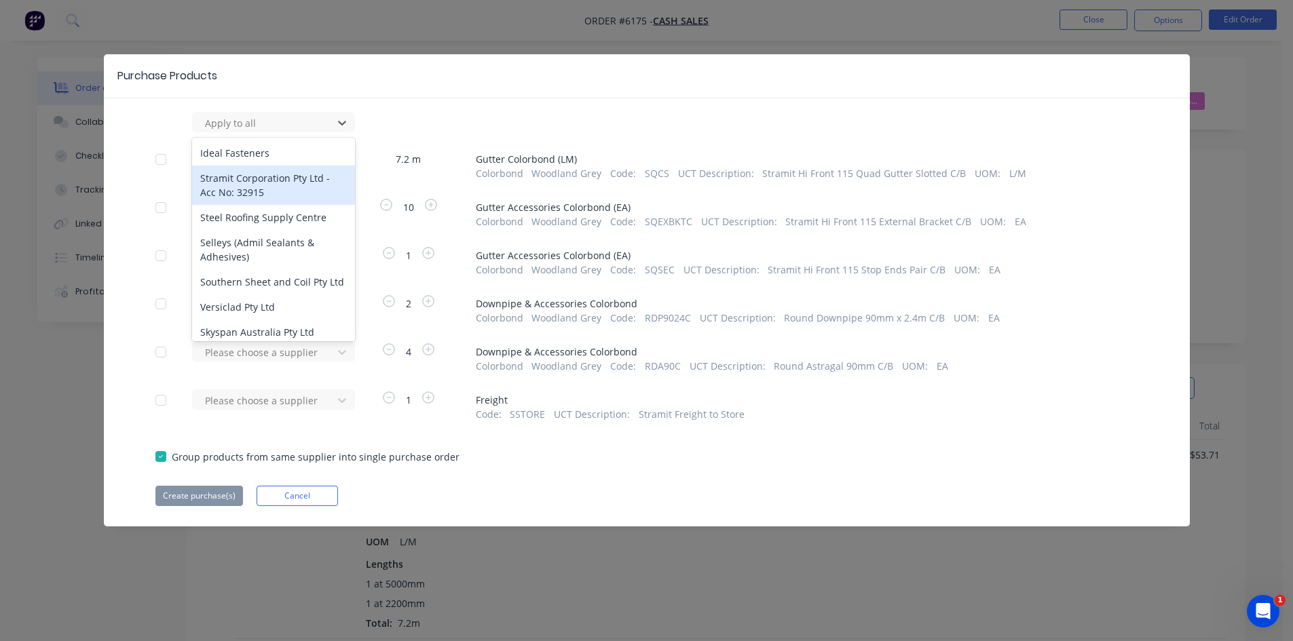
click at [234, 179] on div "Stramit Corporation Pty Ltd - Acc No: 32915" at bounding box center [273, 185] width 163 height 39
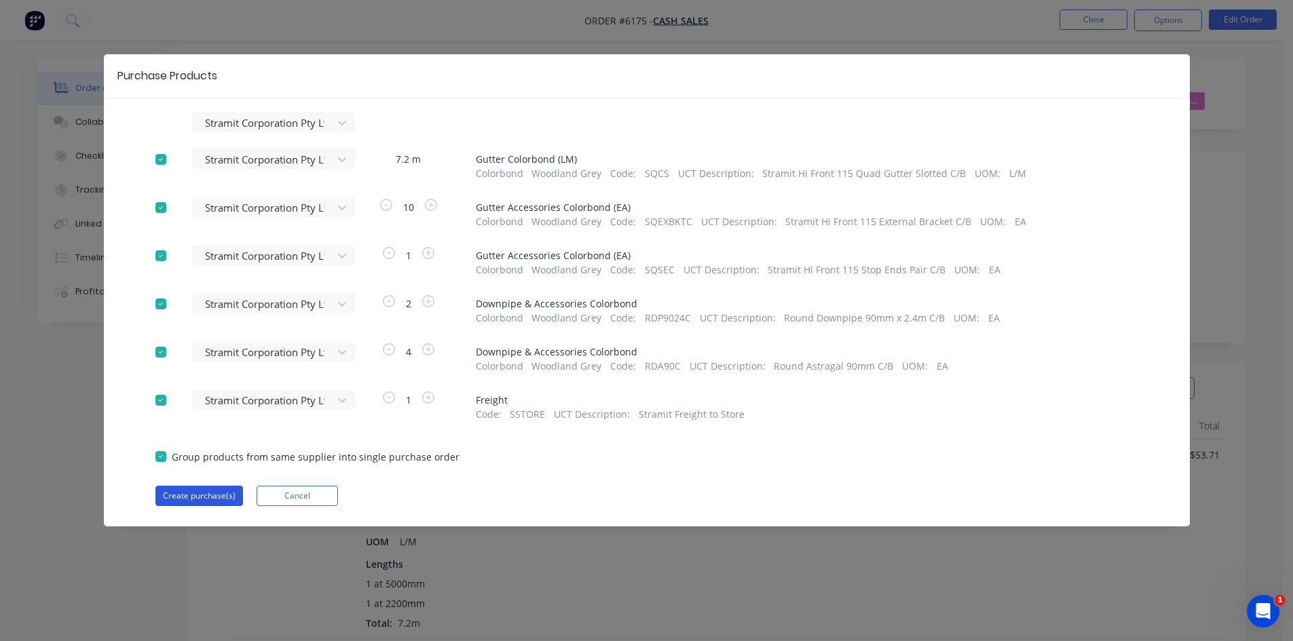
click at [219, 497] on button "Create purchase(s)" at bounding box center [199, 496] width 88 height 20
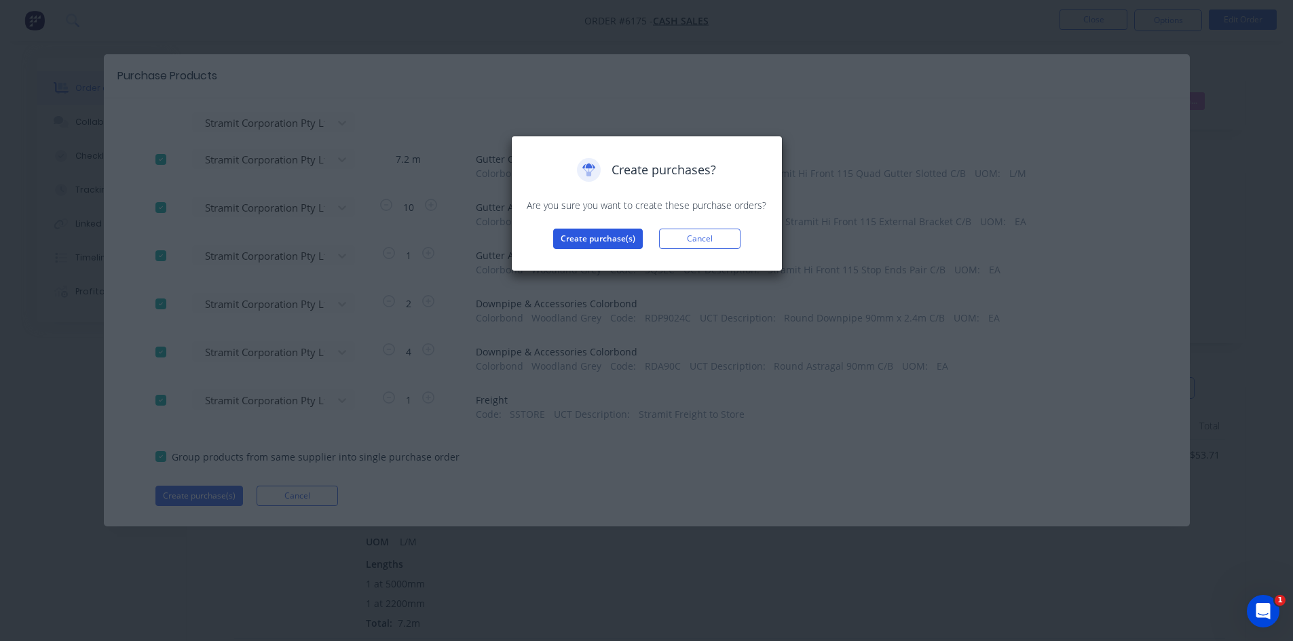
click at [605, 244] on button "Create purchase(s)" at bounding box center [598, 239] width 90 height 20
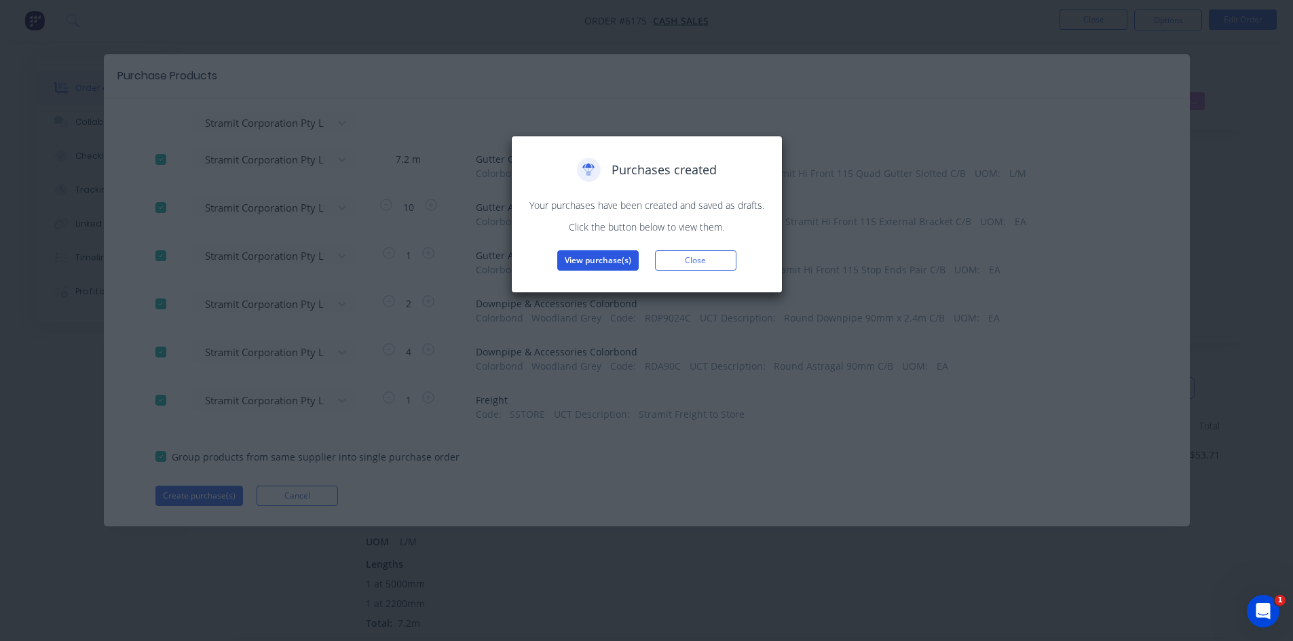
click at [584, 257] on button "View purchase(s)" at bounding box center [597, 260] width 81 height 20
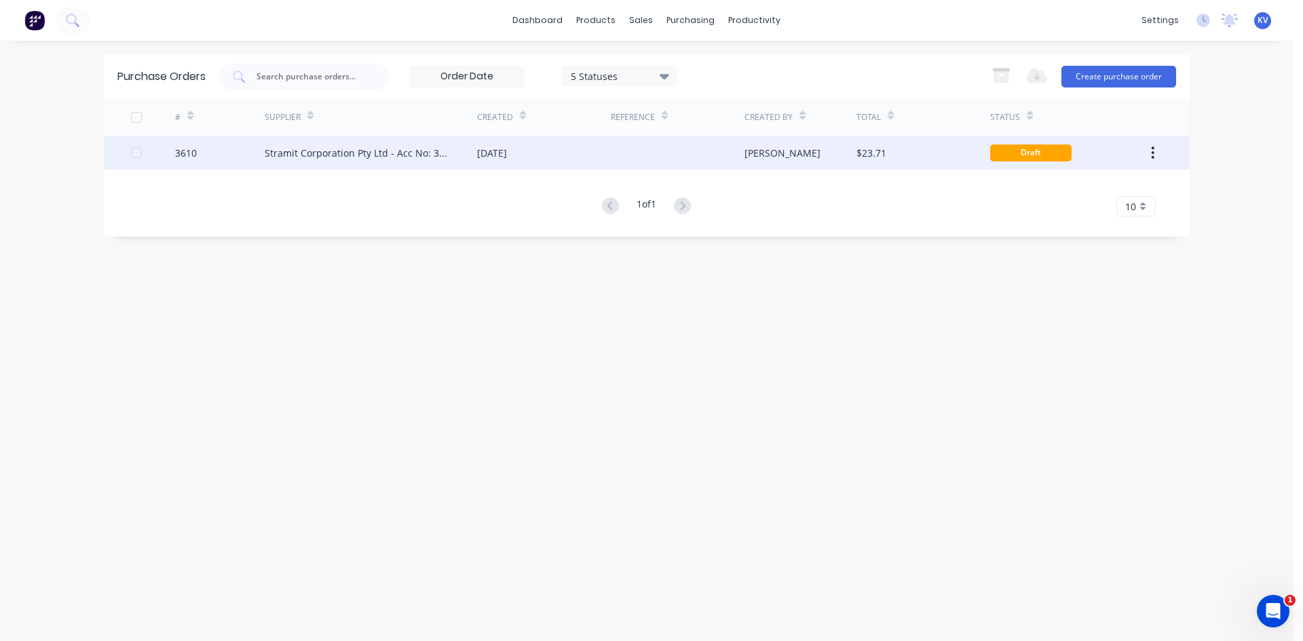
click at [481, 164] on div "[DATE]" at bounding box center [544, 153] width 134 height 34
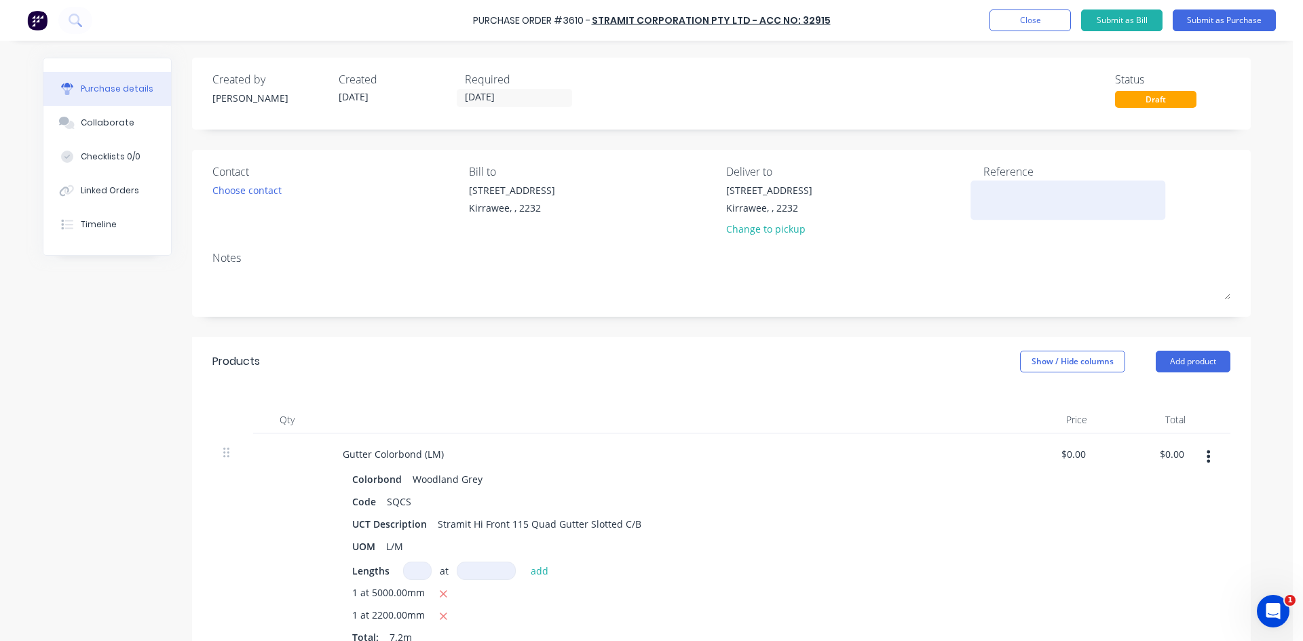
click at [1008, 189] on textarea at bounding box center [1068, 198] width 170 height 31
type textarea "[PERSON_NAME]"
type textarea "x"
type textarea "[PERSON_NAME]"
click at [543, 105] on input "[DATE]" at bounding box center [514, 98] width 114 height 17
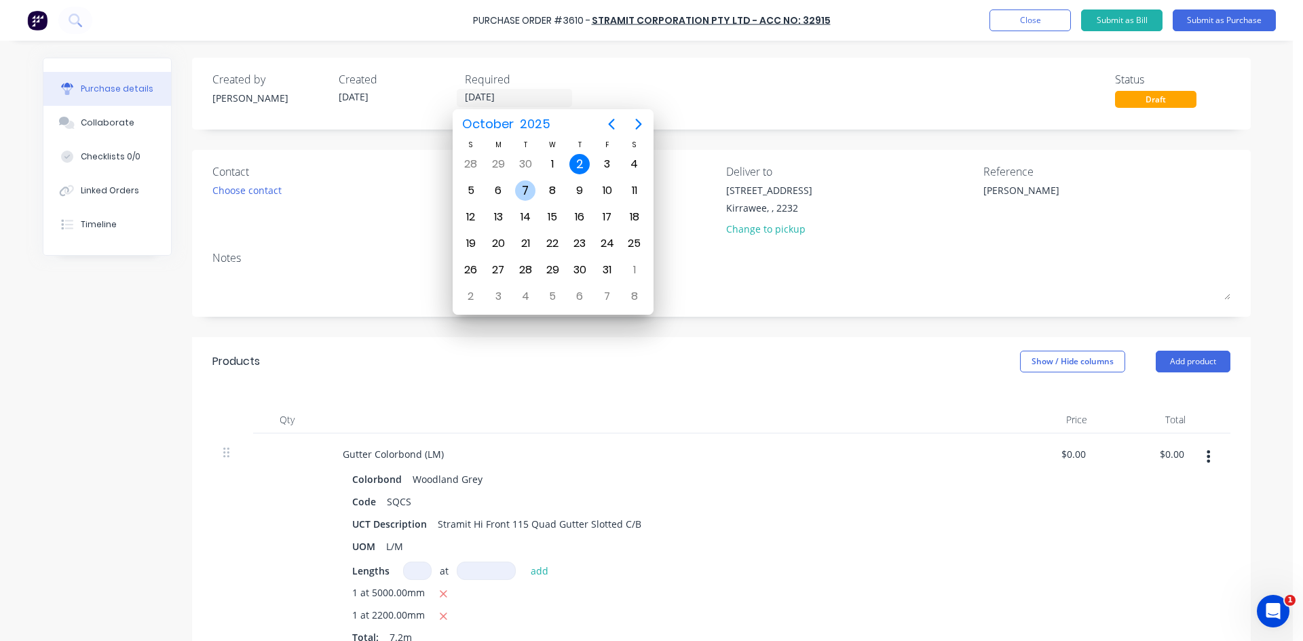
click at [522, 189] on div "7" at bounding box center [525, 191] width 20 height 20
type textarea "x"
type input "07/10/25"
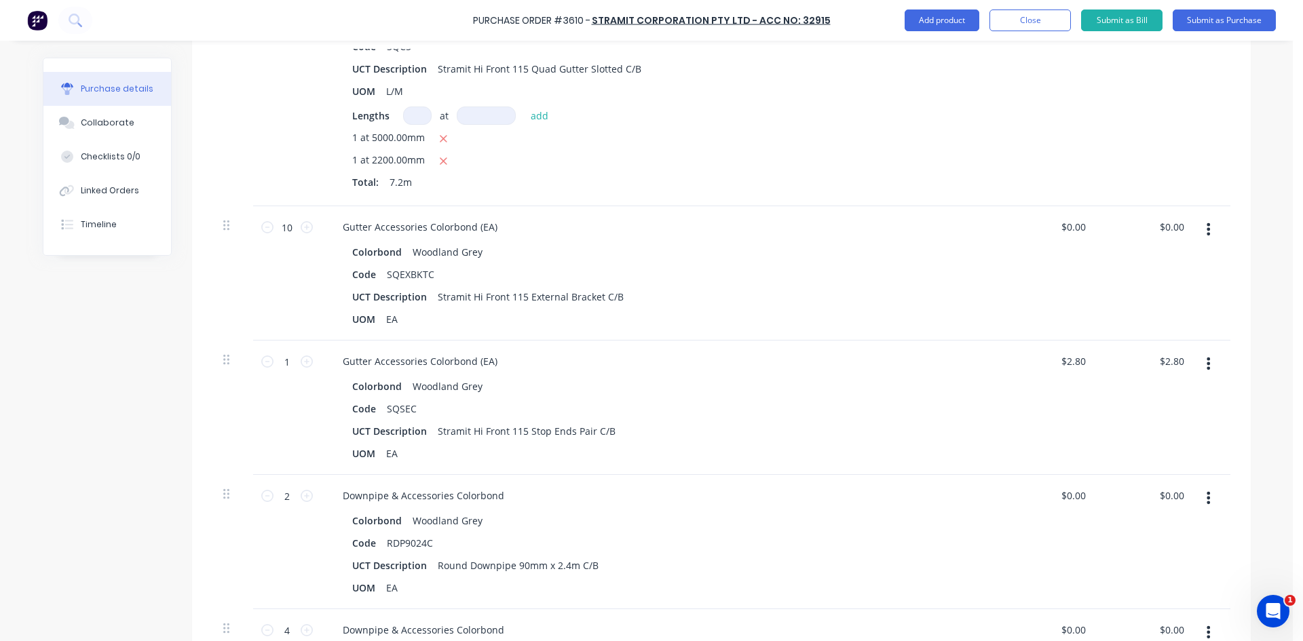
scroll to position [119, 0]
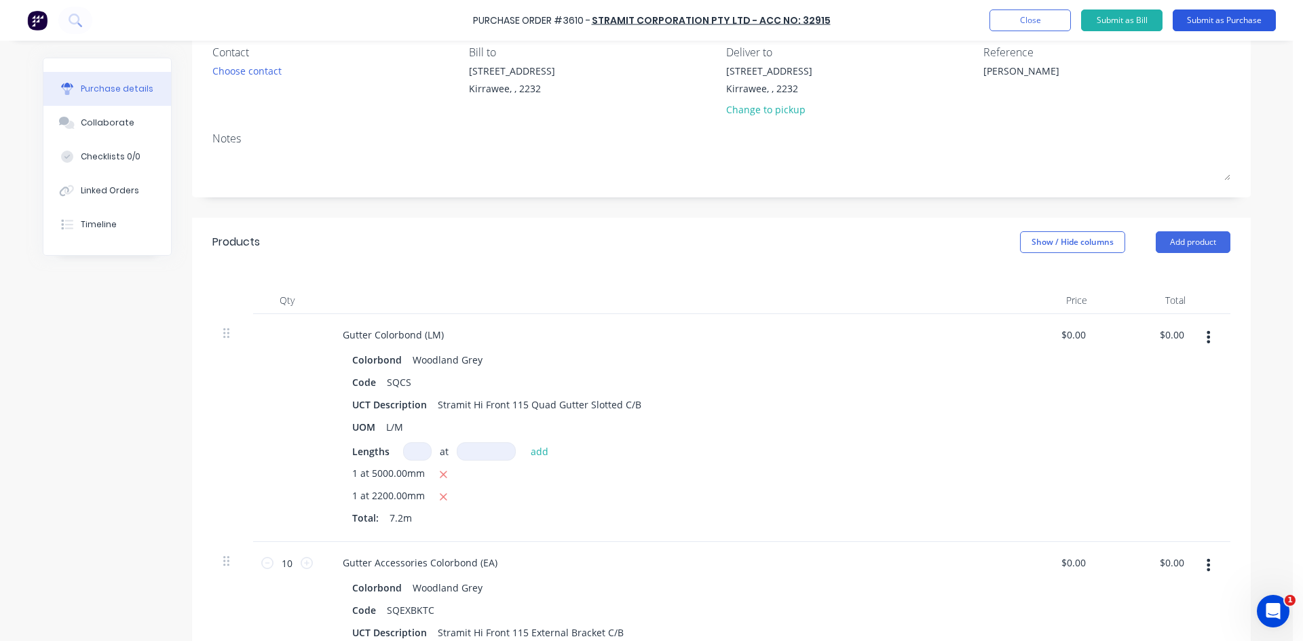
drag, startPoint x: 1212, startPoint y: 12, endPoint x: 1190, endPoint y: 26, distance: 26.5
click at [1190, 26] on button "Submit as Purchase" at bounding box center [1224, 21] width 103 height 22
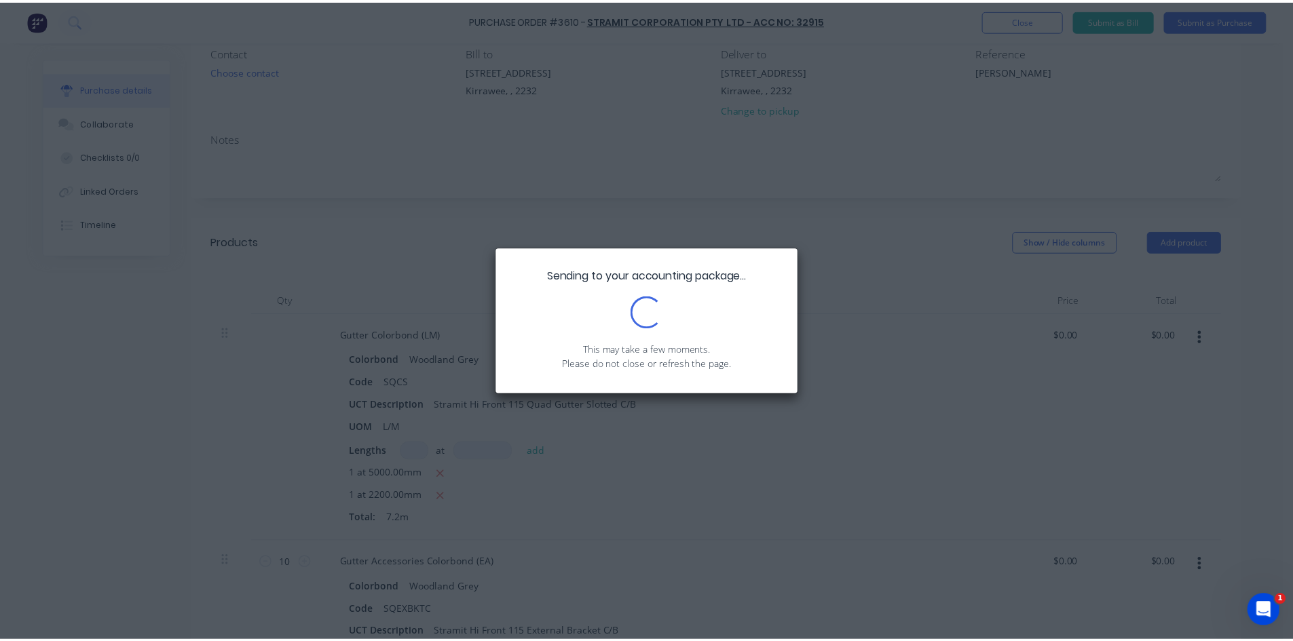
scroll to position [0, 0]
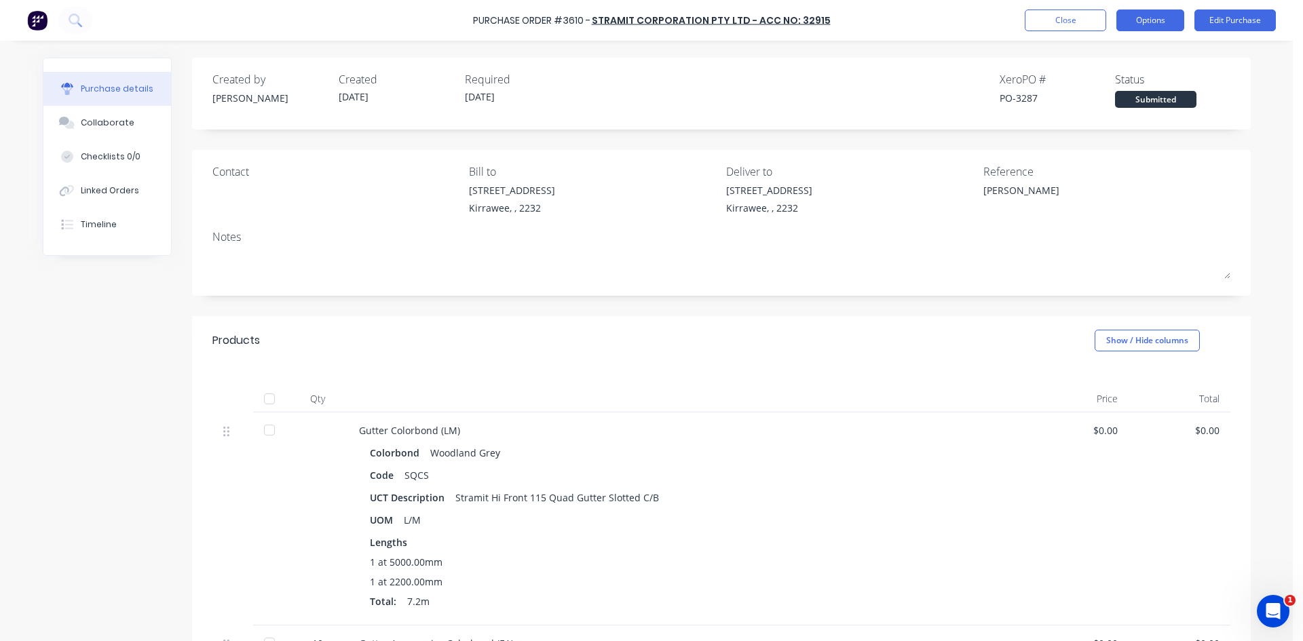
click at [1143, 25] on button "Options" at bounding box center [1150, 21] width 68 height 22
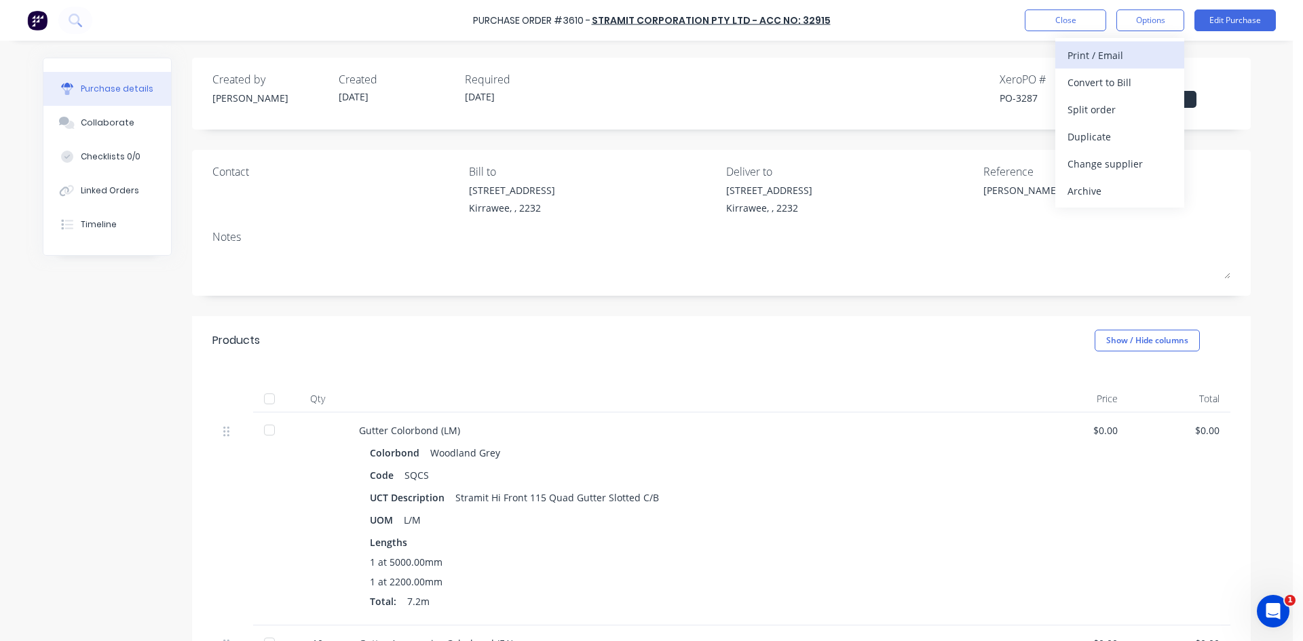
click at [1100, 54] on div "Print / Email" at bounding box center [1119, 55] width 105 height 20
click at [1091, 108] on div "Without pricing" at bounding box center [1119, 110] width 105 height 20
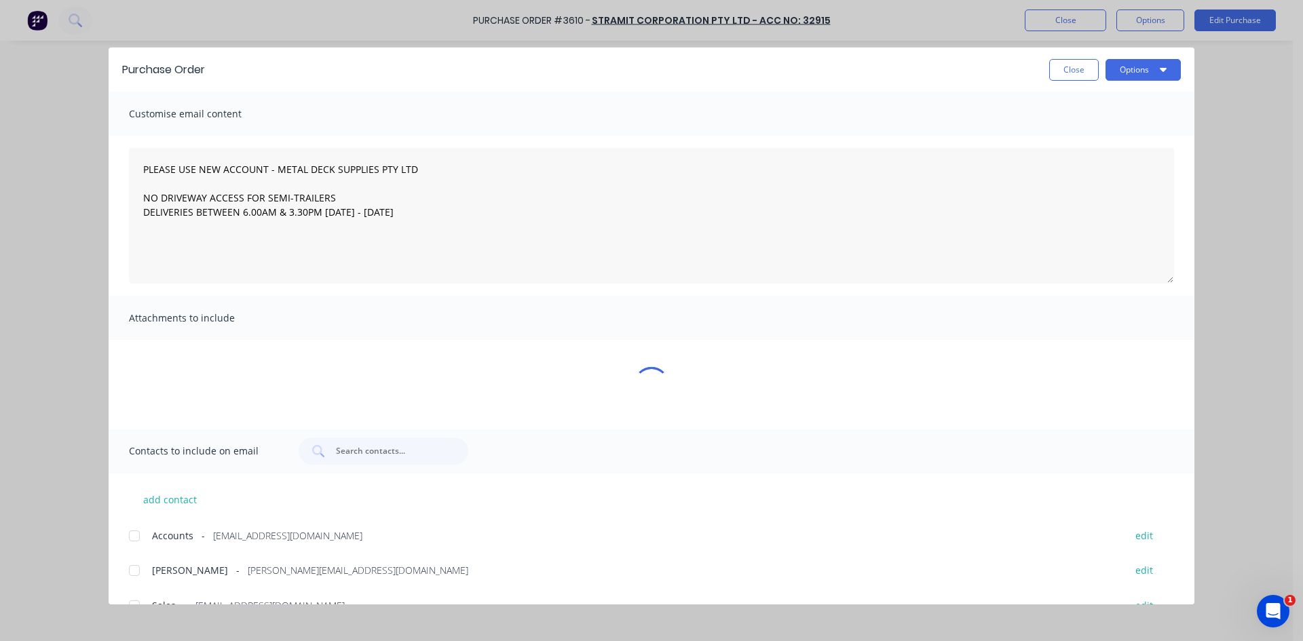
type textarea "x"
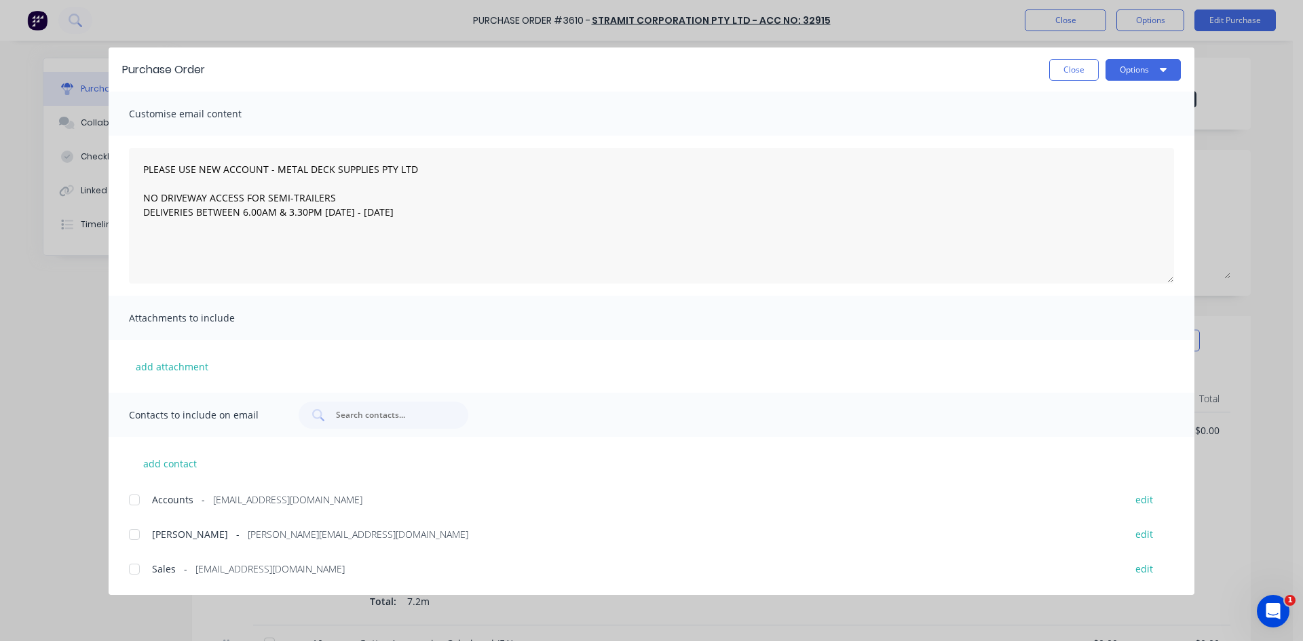
click at [135, 567] on div at bounding box center [134, 569] width 27 height 27
type textarea "PLEASE USE NEW ACCOUNT - METAL DECK SUPPLIES PTY LTD NO DRIVEWAY ACCESS FOR SEM…"
click at [1152, 61] on button "Options" at bounding box center [1142, 70] width 75 height 22
click at [1102, 153] on div "Email" at bounding box center [1116, 159] width 105 height 20
type textarea "x"
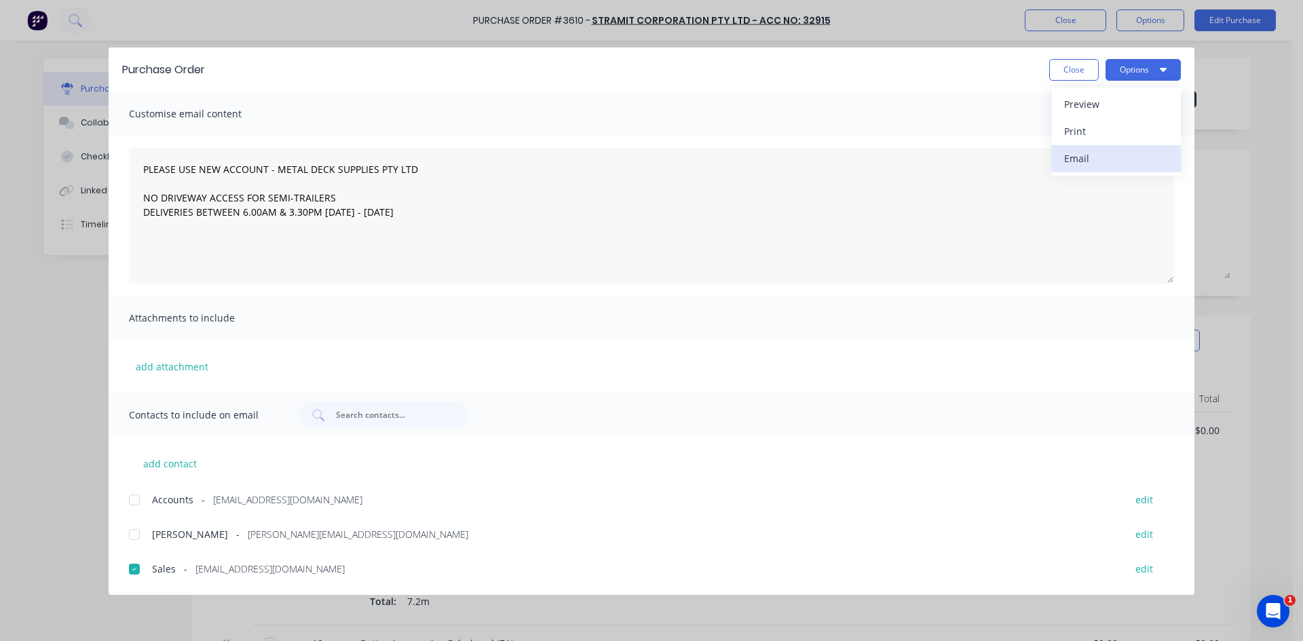
type textarea "PLEASE USE NEW ACCOUNT - METAL DECK SUPPLIES PTY LTD NO DRIVEWAY ACCESS FOR SEM…"
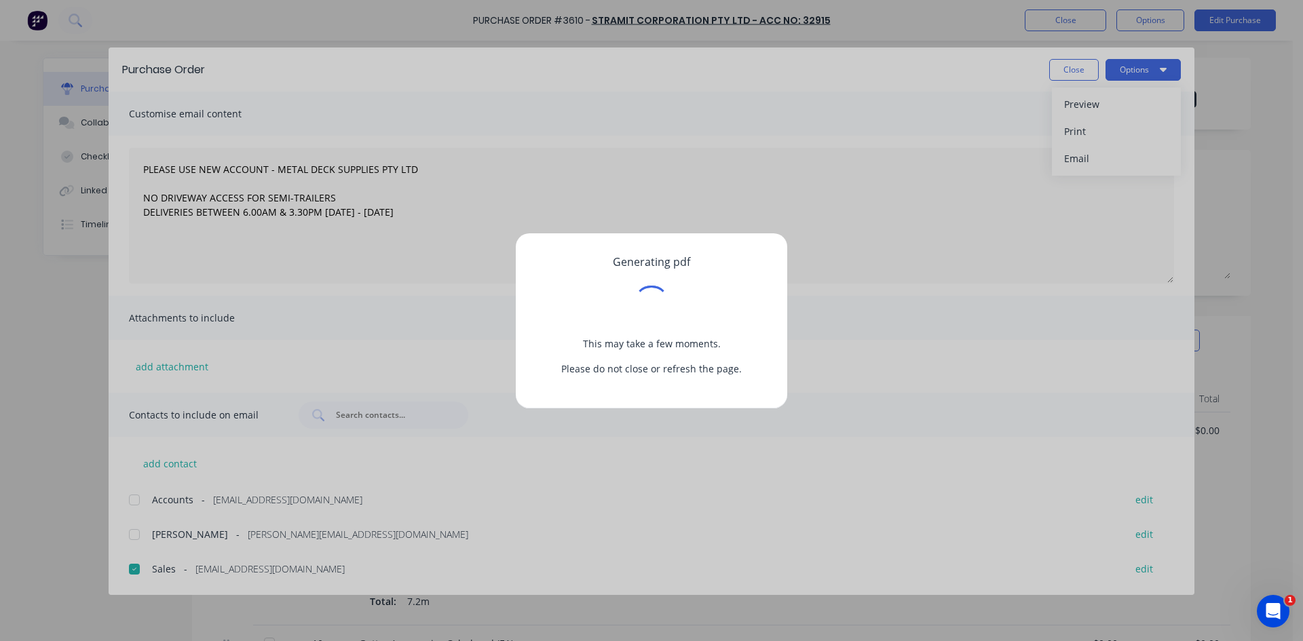
type textarea "x"
type textarea "PLEASE USE NEW ACCOUNT - METAL DECK SUPPLIES PTY LTD NO DRIVEWAY ACCESS FOR SEM…"
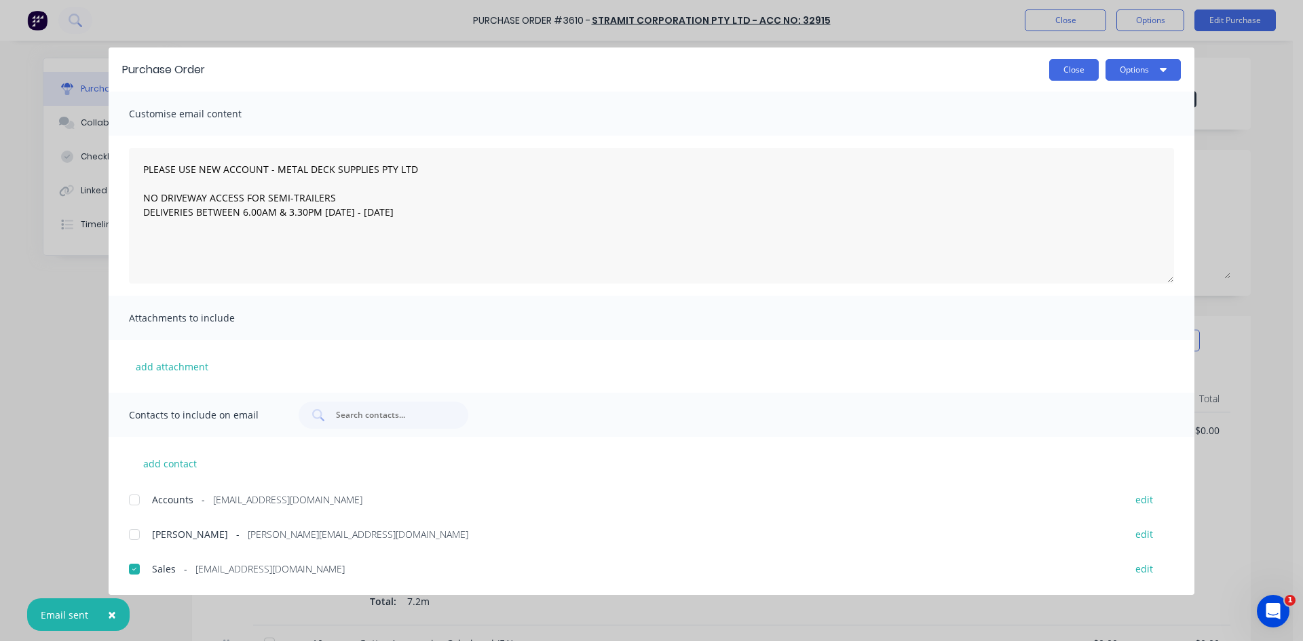
click at [1084, 67] on button "Close" at bounding box center [1074, 70] width 50 height 22
type textarea "x"
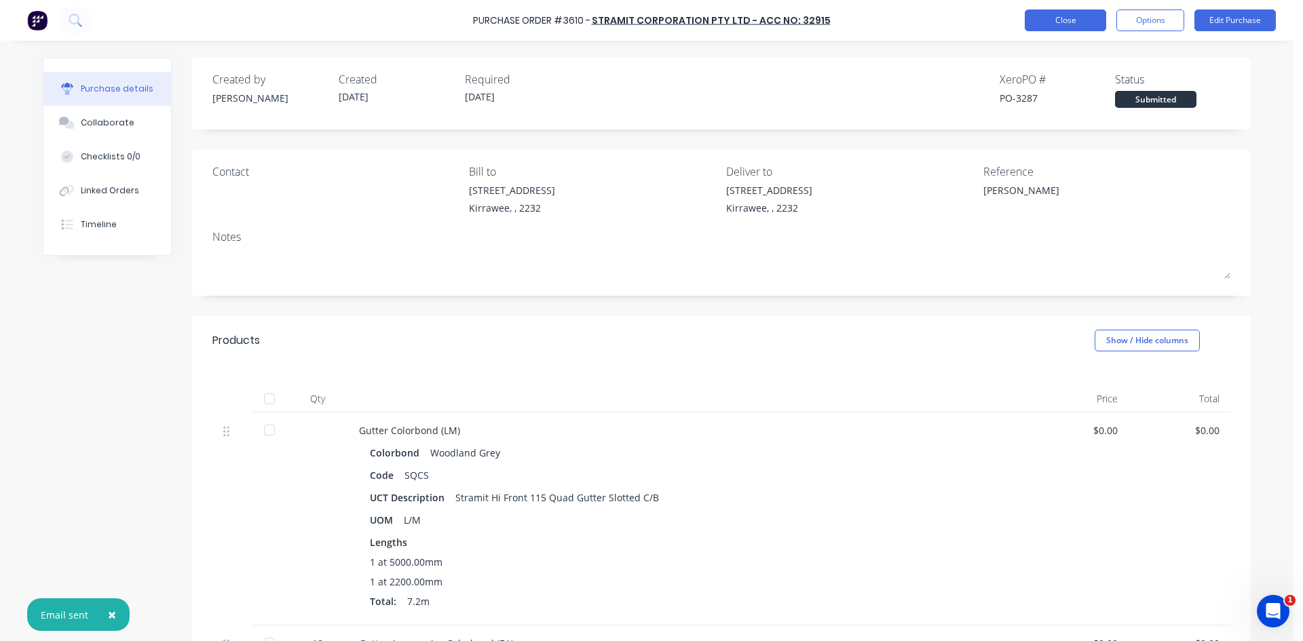
click at [1090, 20] on button "Close" at bounding box center [1065, 21] width 81 height 22
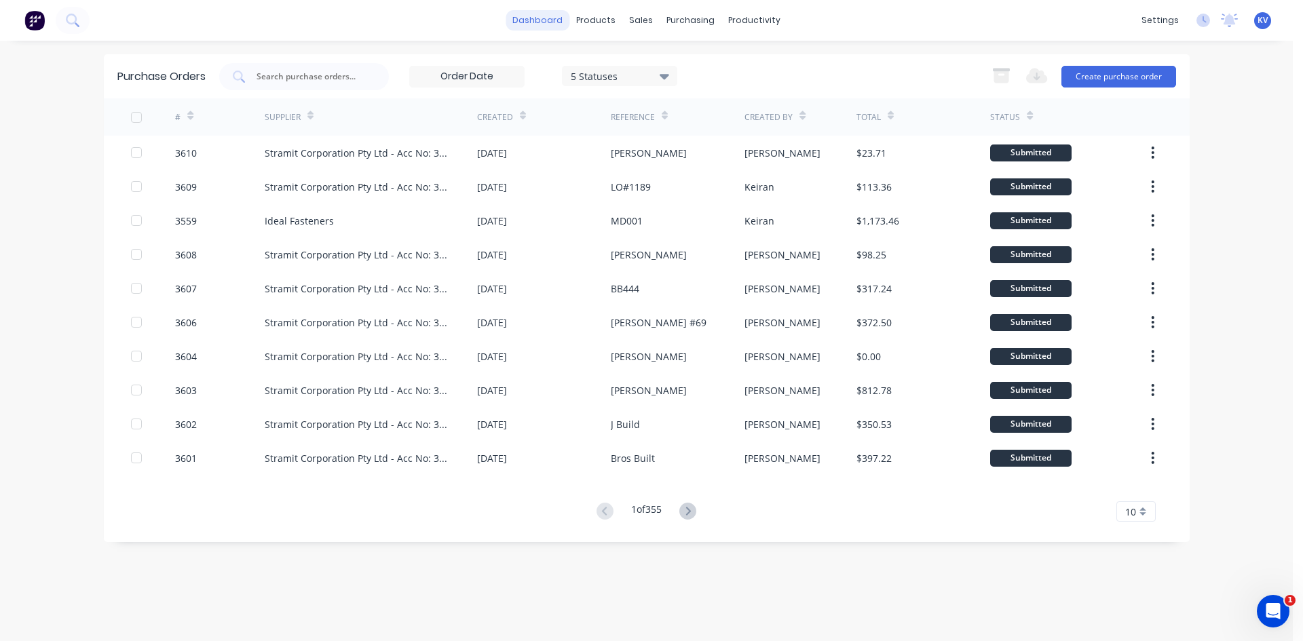
click at [522, 23] on link "dashboard" at bounding box center [538, 20] width 64 height 20
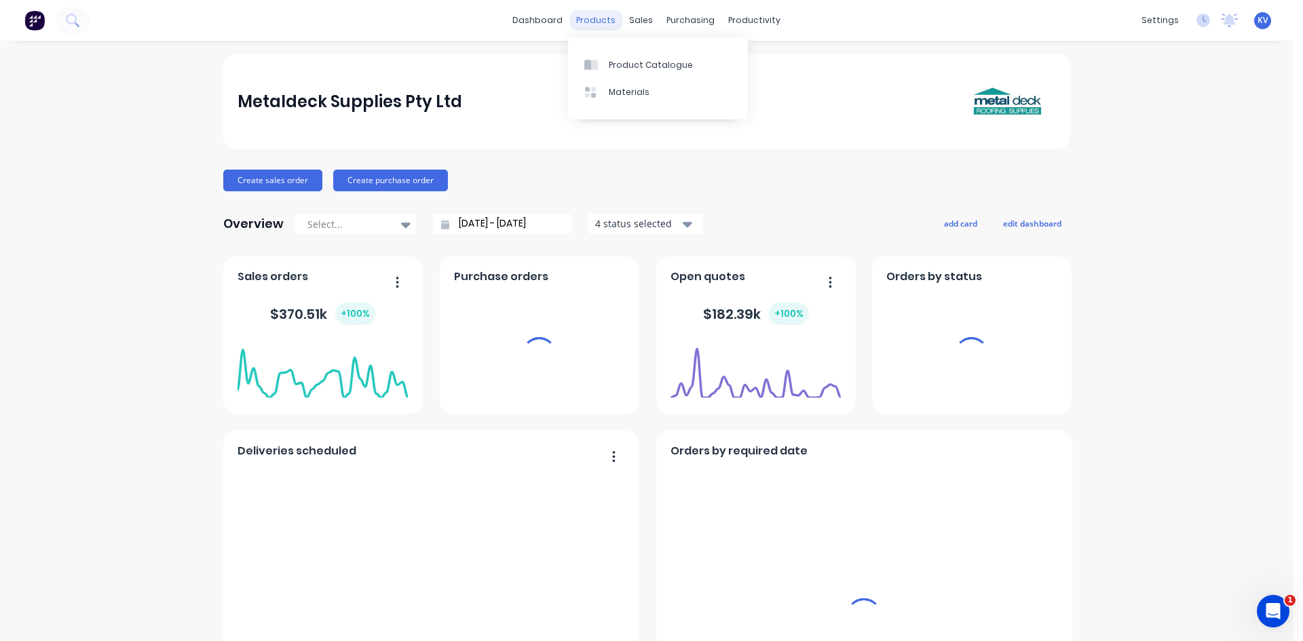
click at [603, 20] on div "products" at bounding box center [595, 20] width 53 height 20
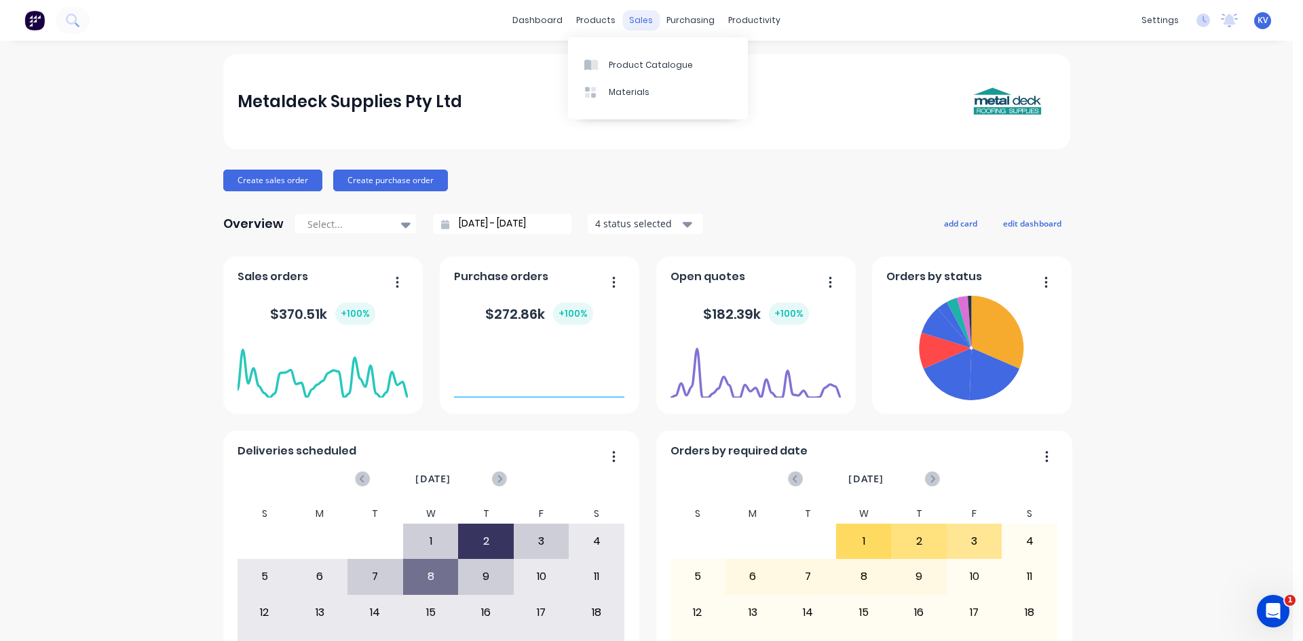
click at [636, 22] on div "sales" at bounding box center [640, 20] width 37 height 20
click at [658, 64] on link "Sales Orders" at bounding box center [708, 64] width 180 height 27
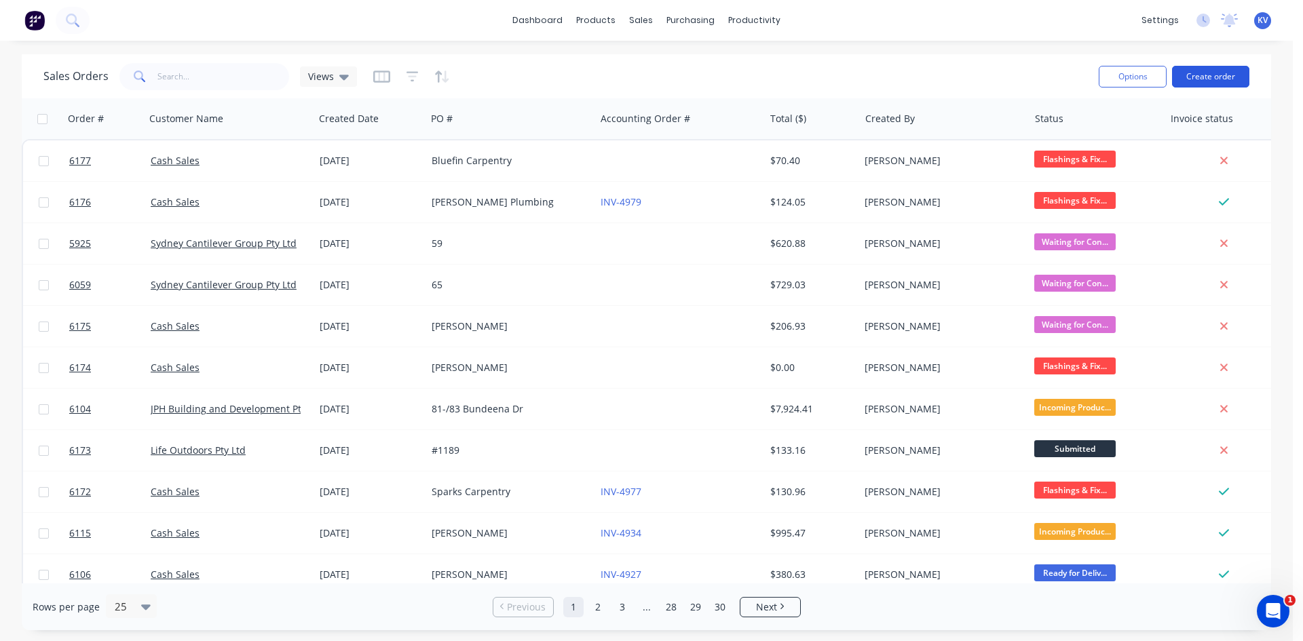
click at [1196, 83] on button "Create order" at bounding box center [1210, 77] width 77 height 22
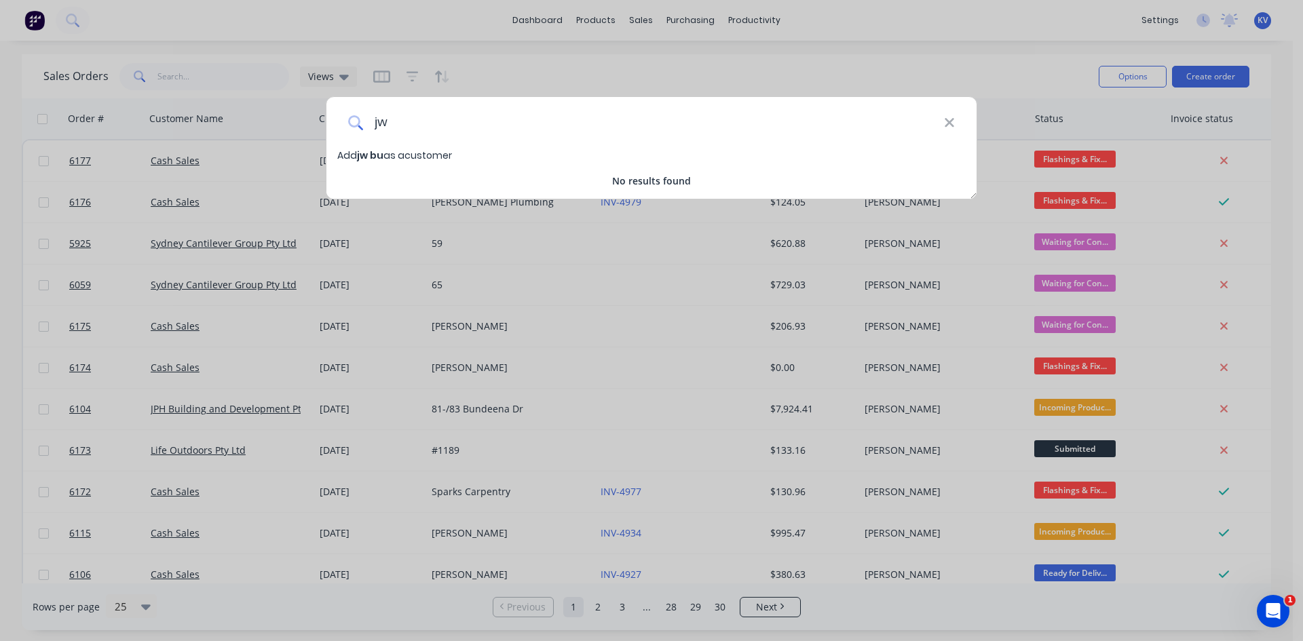
type input "j"
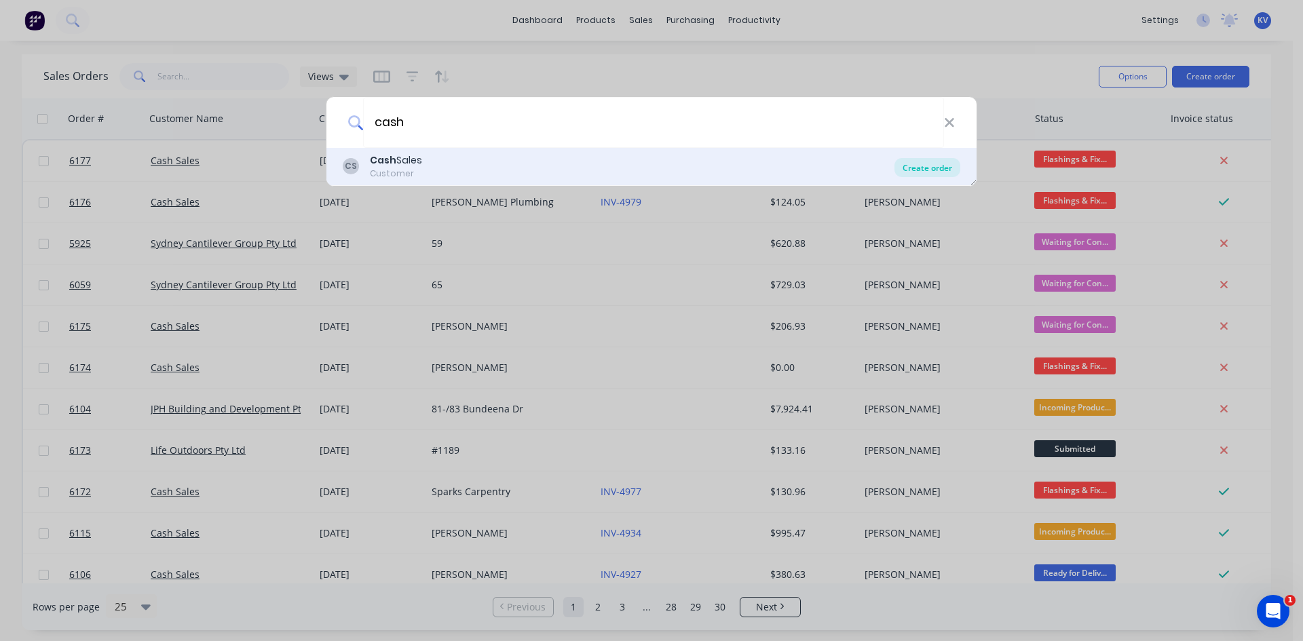
type input "cash"
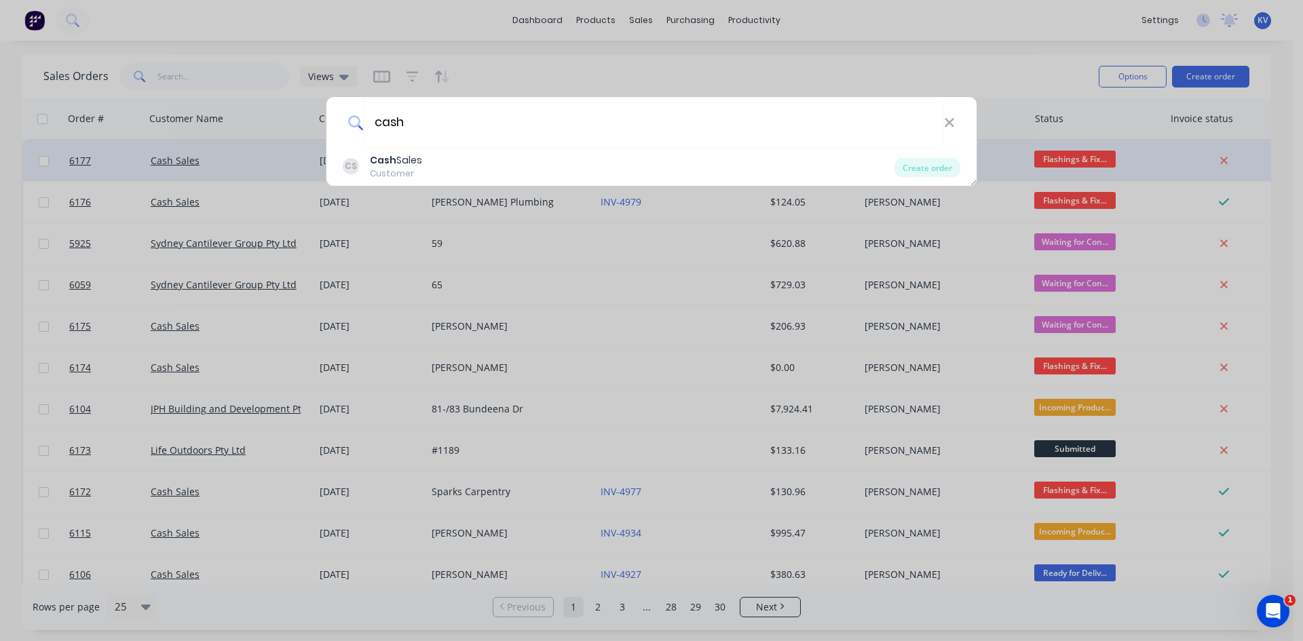
click at [902, 169] on div "Create order" at bounding box center [927, 167] width 66 height 19
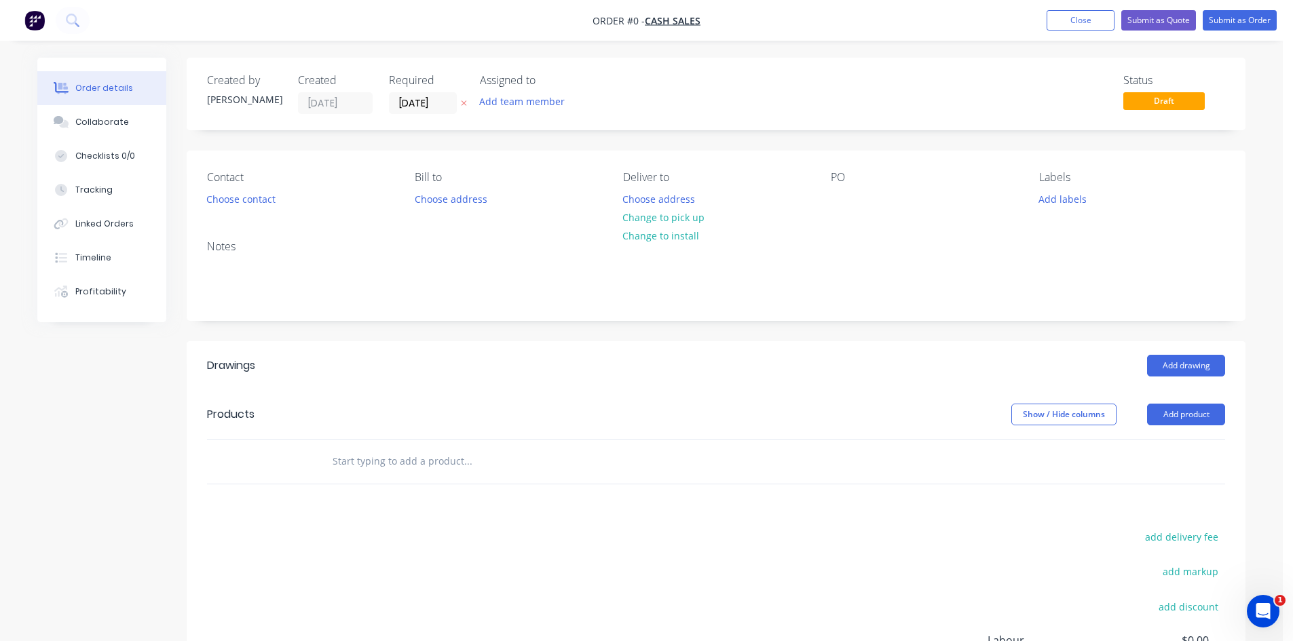
click at [439, 460] on input "text" at bounding box center [467, 461] width 271 height 27
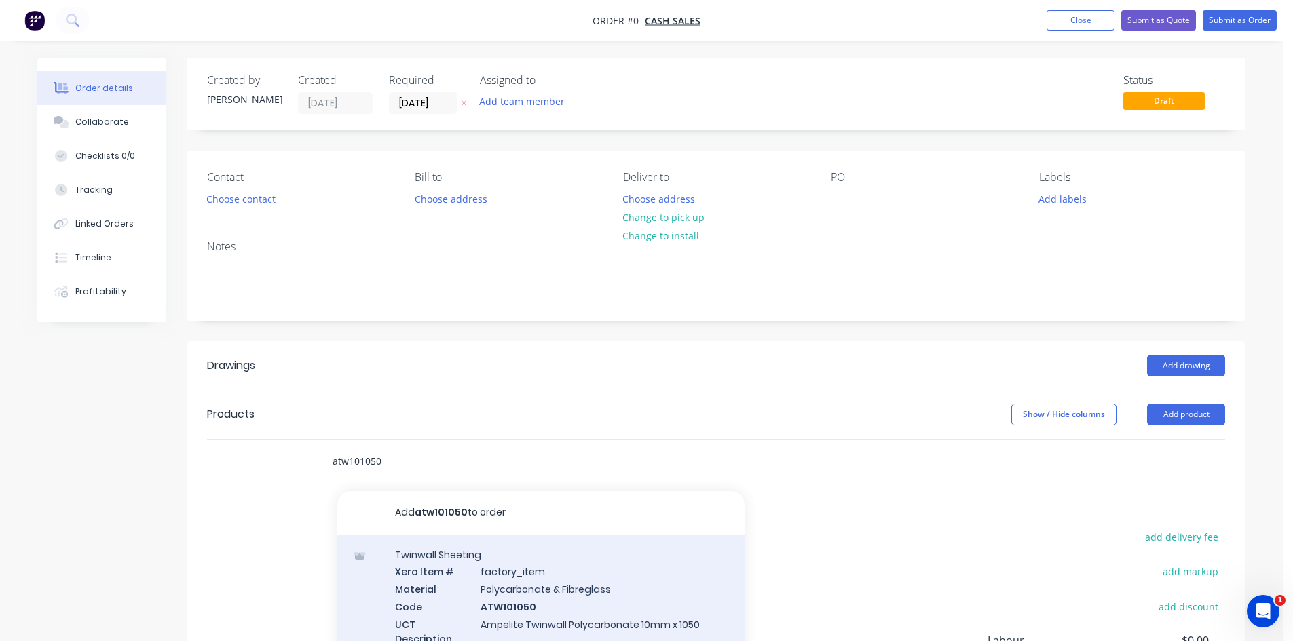
type input "atw101050"
click at [628, 602] on div "Twinwall Sheeting Xero Item # factory_item Material Polycarbonate & Fibreglass …" at bounding box center [540, 605] width 407 height 141
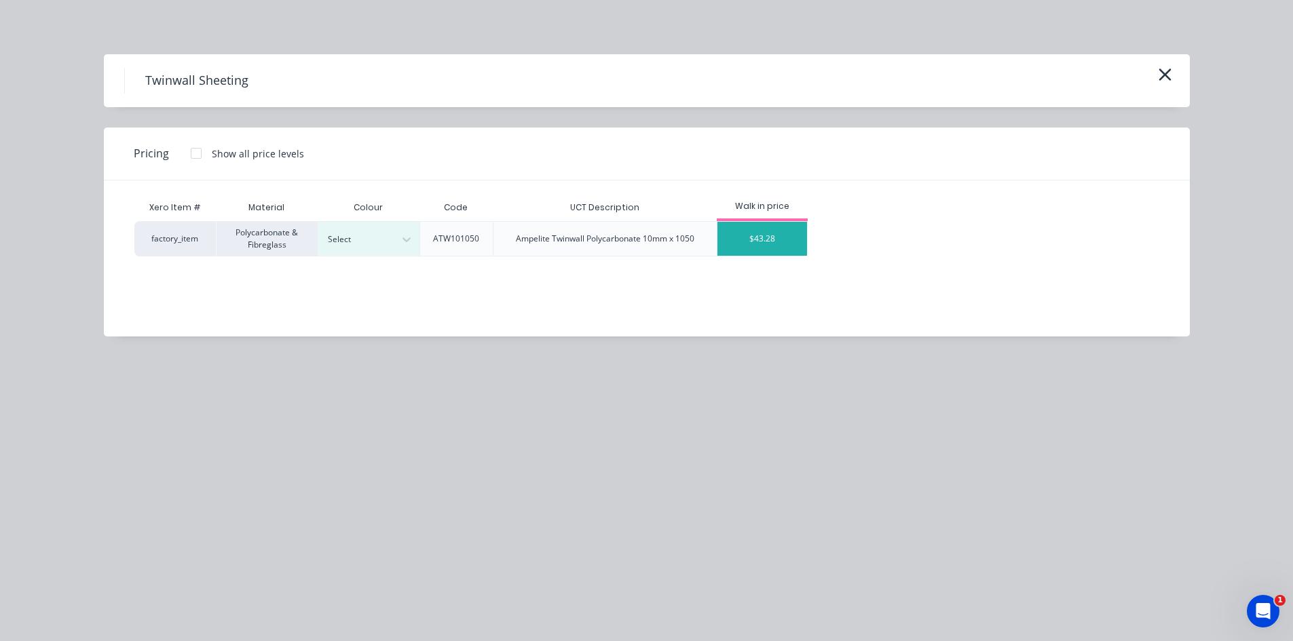
click at [770, 235] on div "$43.28" at bounding box center [762, 239] width 90 height 34
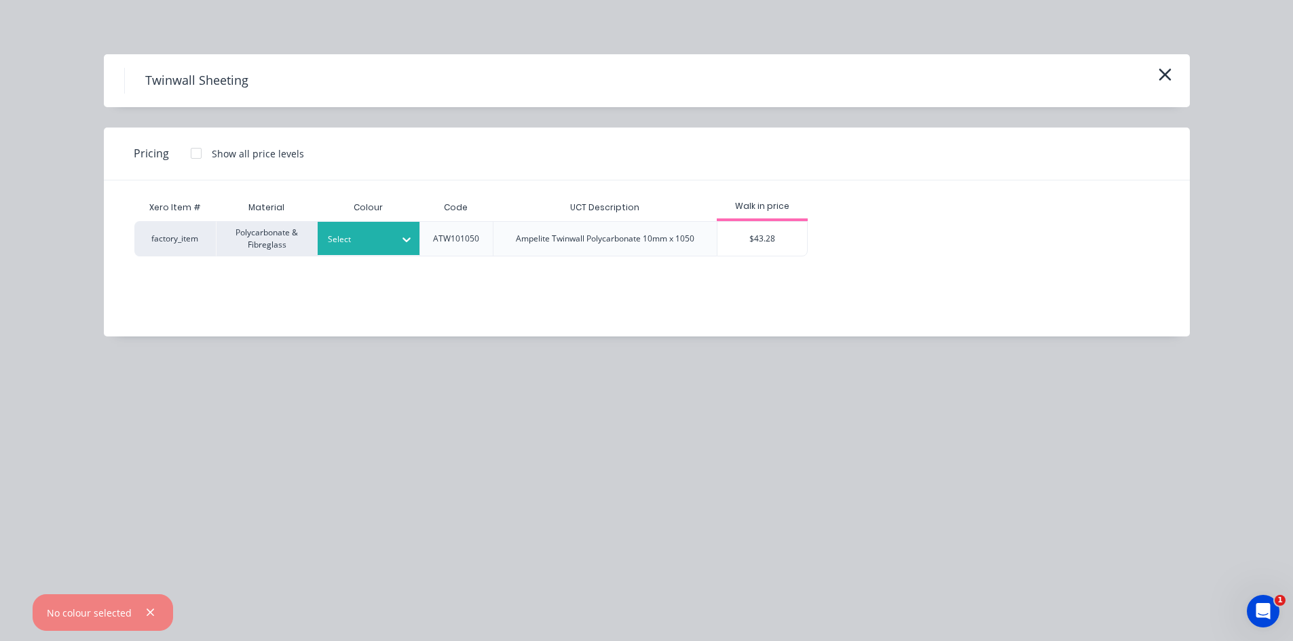
click at [326, 252] on div "Select" at bounding box center [369, 238] width 102 height 33
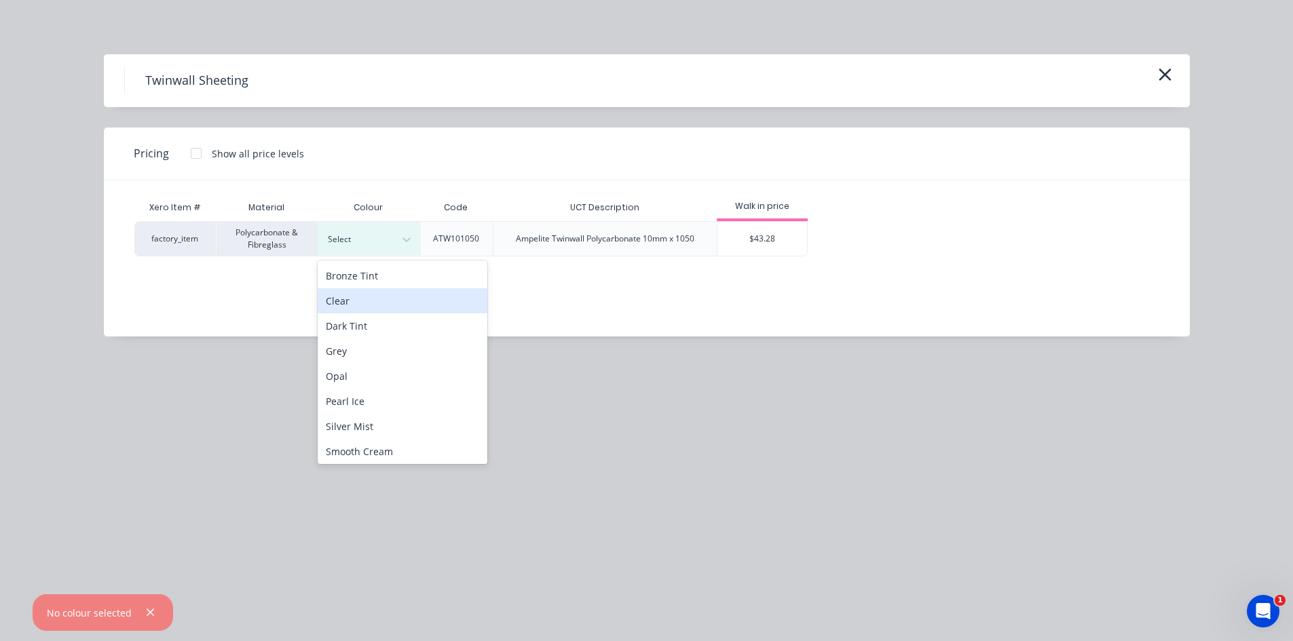
click at [349, 301] on div "Clear" at bounding box center [403, 300] width 170 height 25
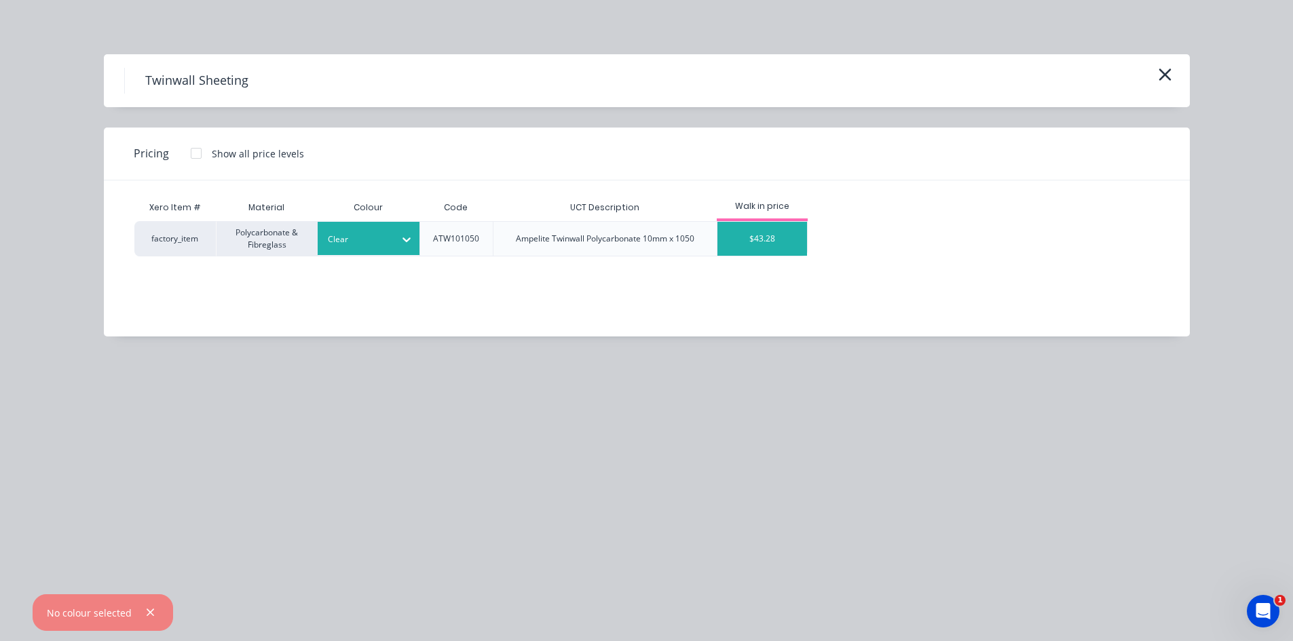
click at [759, 226] on div "$43.28" at bounding box center [762, 239] width 90 height 34
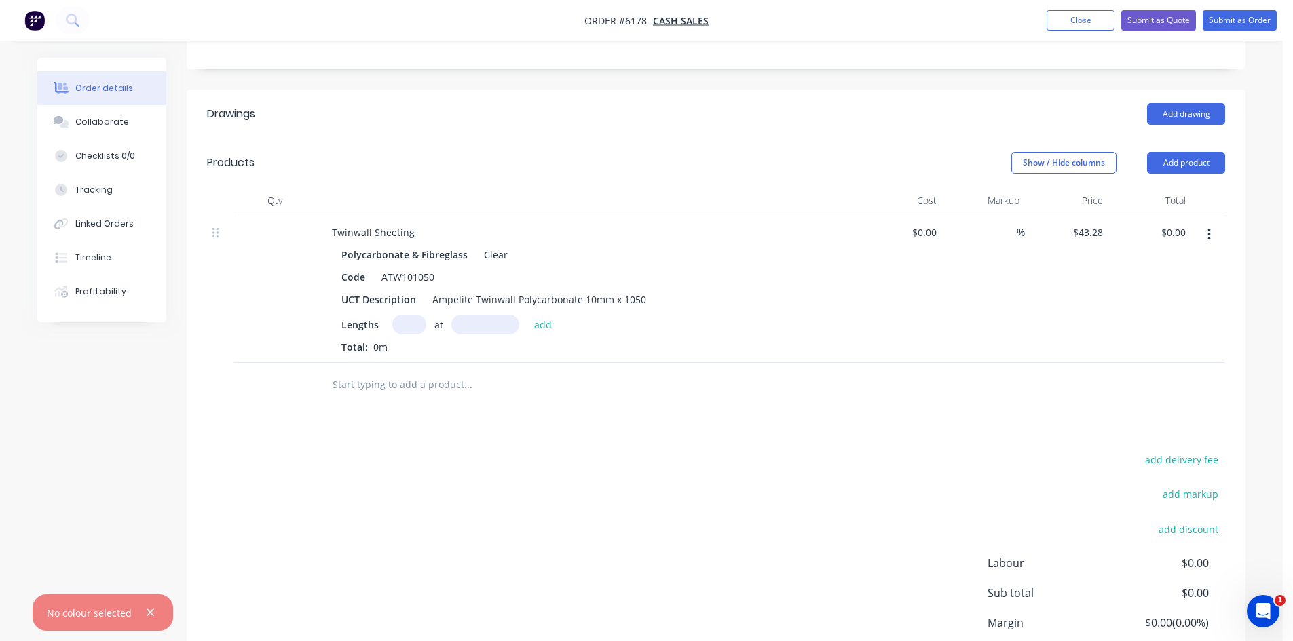
scroll to position [364, 0]
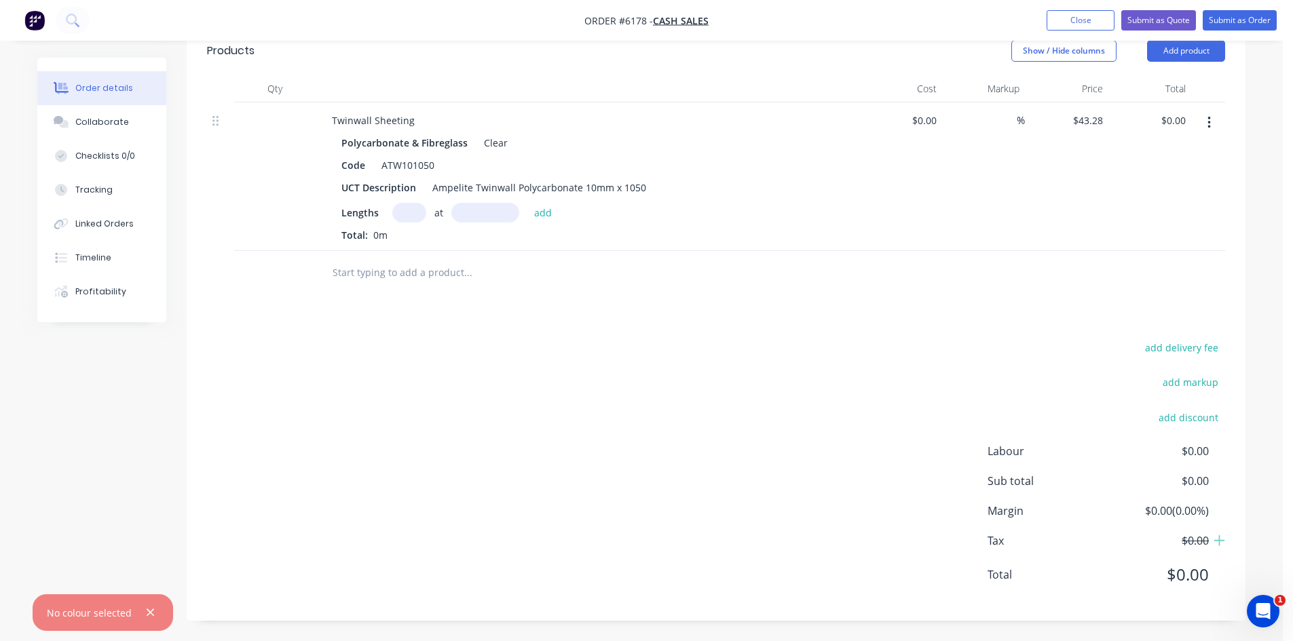
click at [394, 214] on input "text" at bounding box center [409, 213] width 34 height 20
type input "1"
type input "1000"
click at [527, 203] on button "add" at bounding box center [543, 212] width 32 height 18
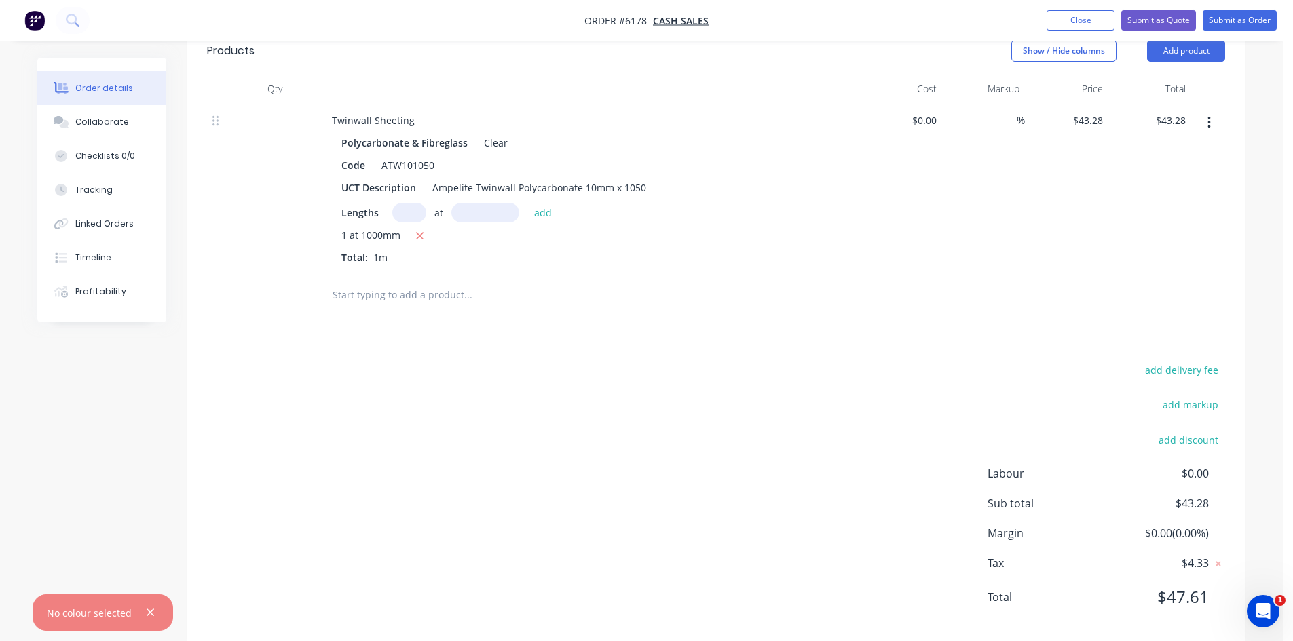
scroll to position [386, 0]
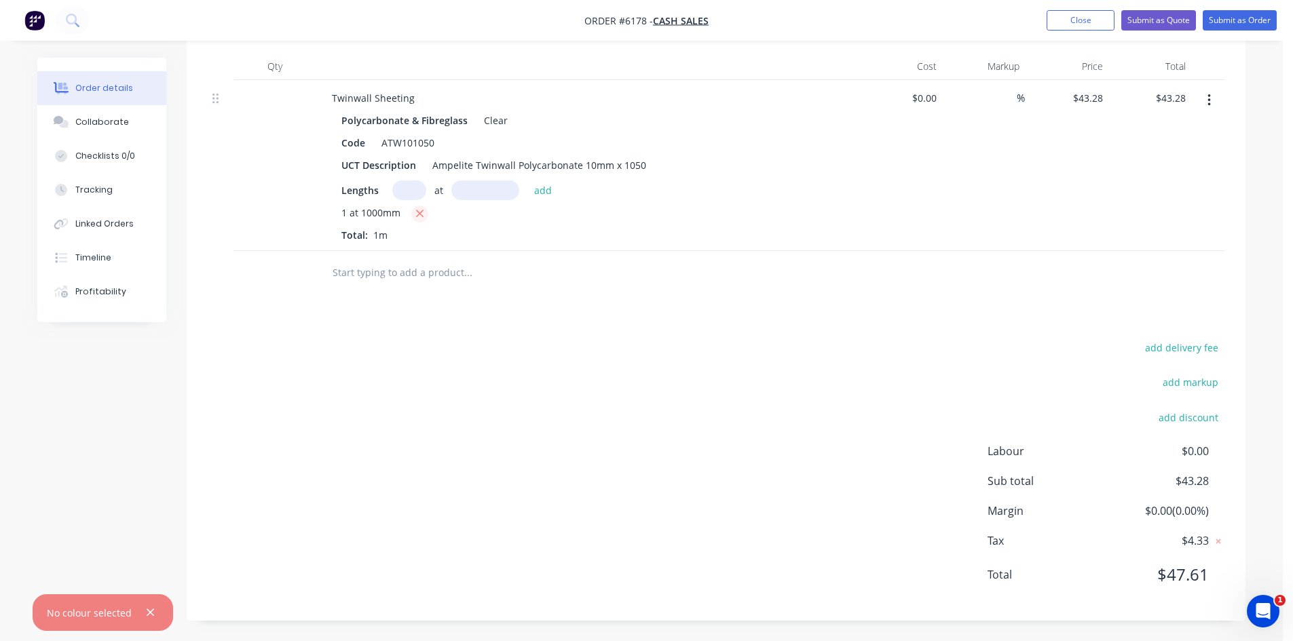
click at [416, 210] on icon "button" at bounding box center [419, 213] width 7 height 7
type input "$0.00"
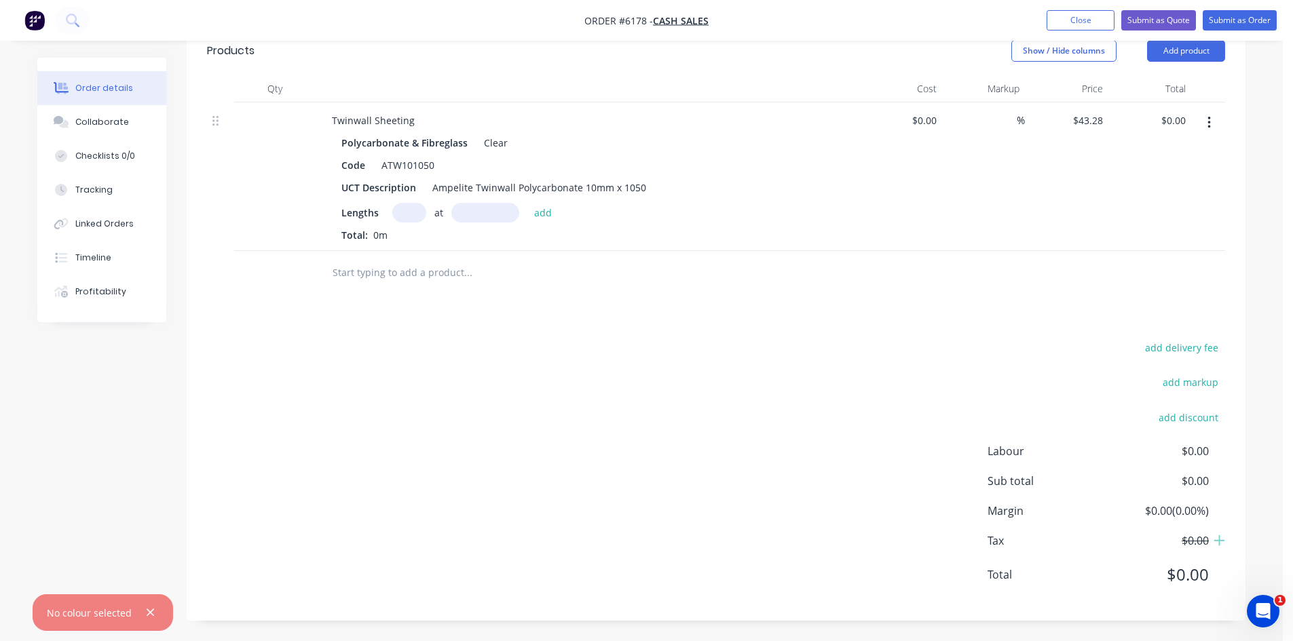
click at [412, 210] on input "text" at bounding box center [409, 213] width 34 height 20
type input "1"
type input "7000"
click at [527, 203] on button "add" at bounding box center [543, 212] width 32 height 18
type input "$302.96"
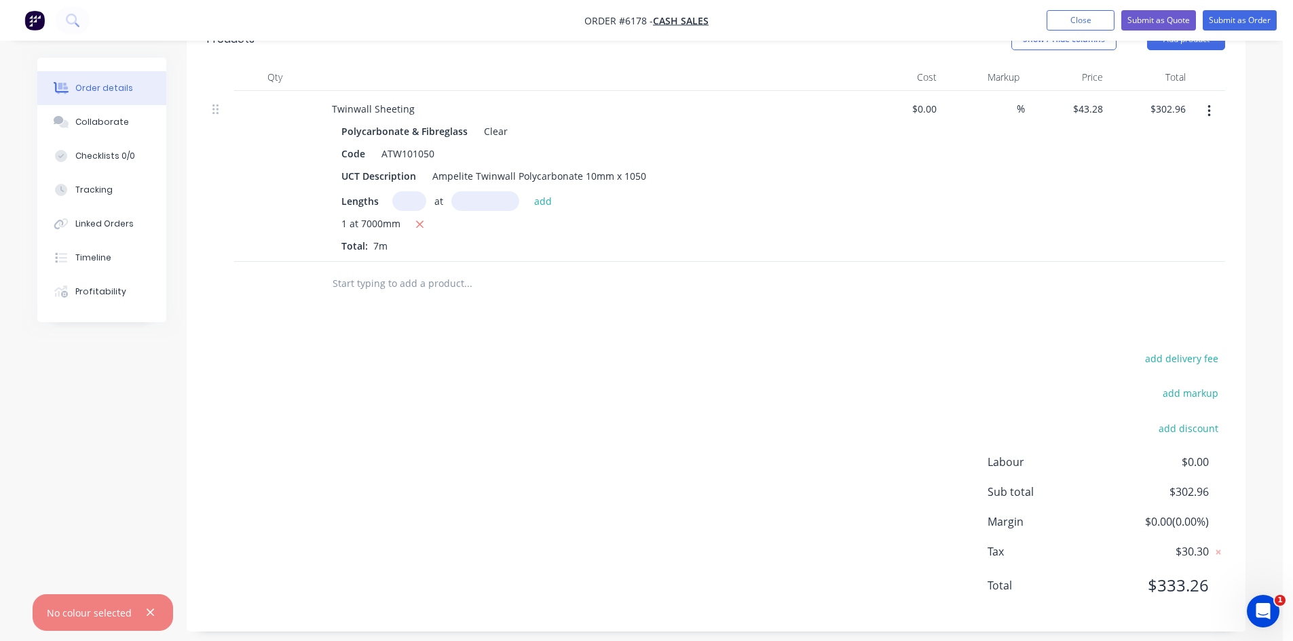
scroll to position [386, 0]
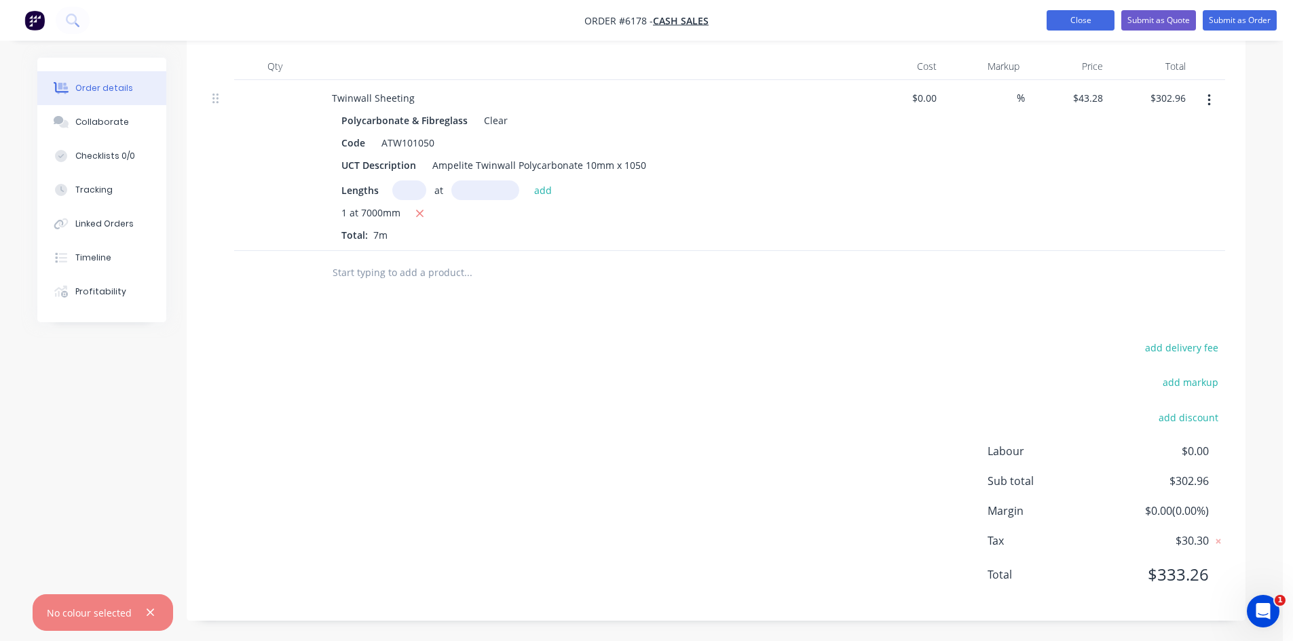
click at [1085, 23] on button "Close" at bounding box center [1080, 20] width 68 height 20
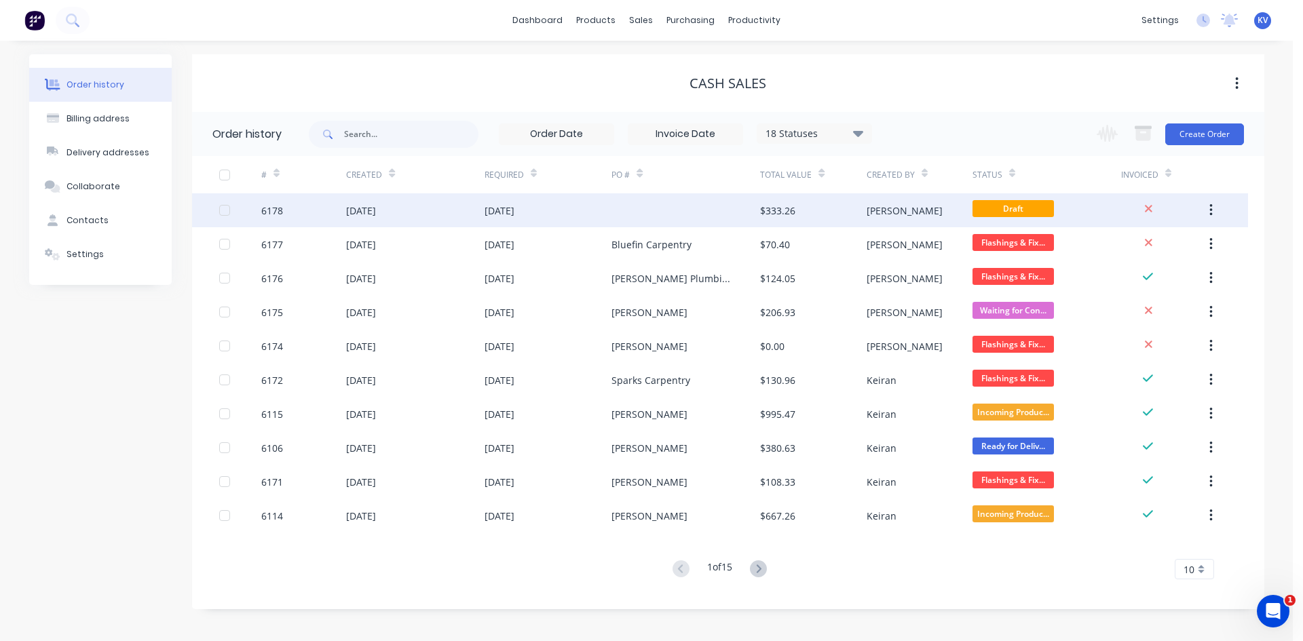
click at [1213, 208] on icon "button" at bounding box center [1210, 210] width 3 height 15
click at [1134, 251] on div "Archive" at bounding box center [1162, 246] width 105 height 20
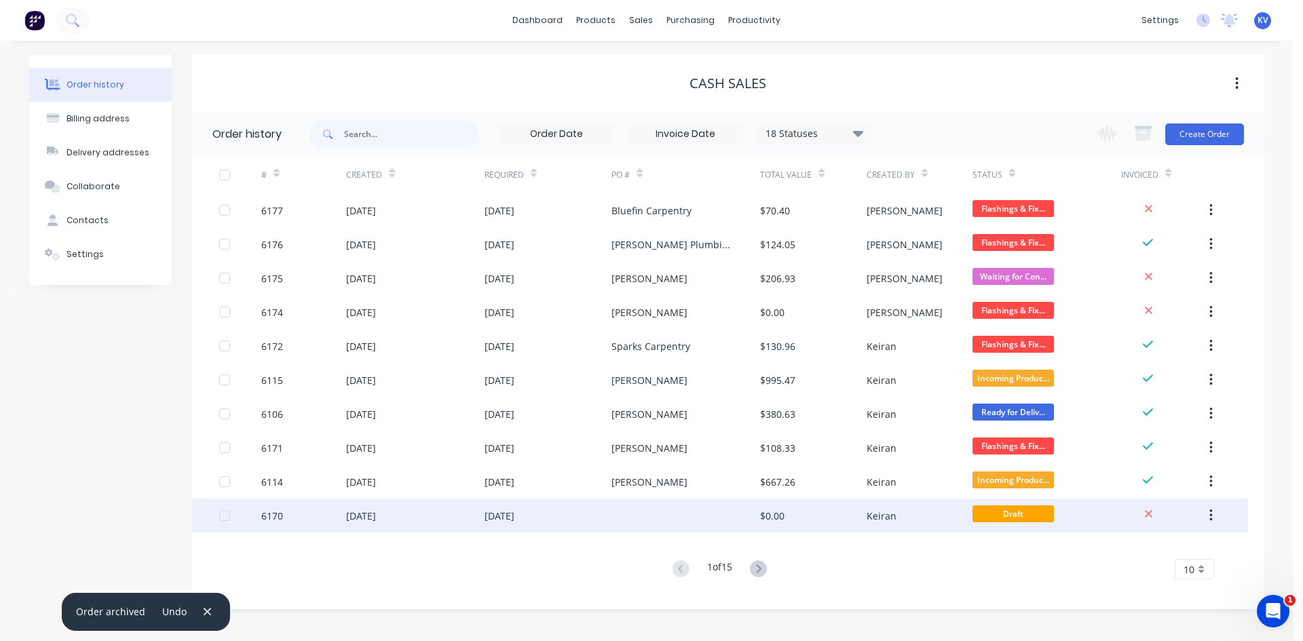
click at [1212, 520] on icon "button" at bounding box center [1211, 516] width 3 height 12
click at [1137, 548] on div "Archive" at bounding box center [1162, 552] width 105 height 20
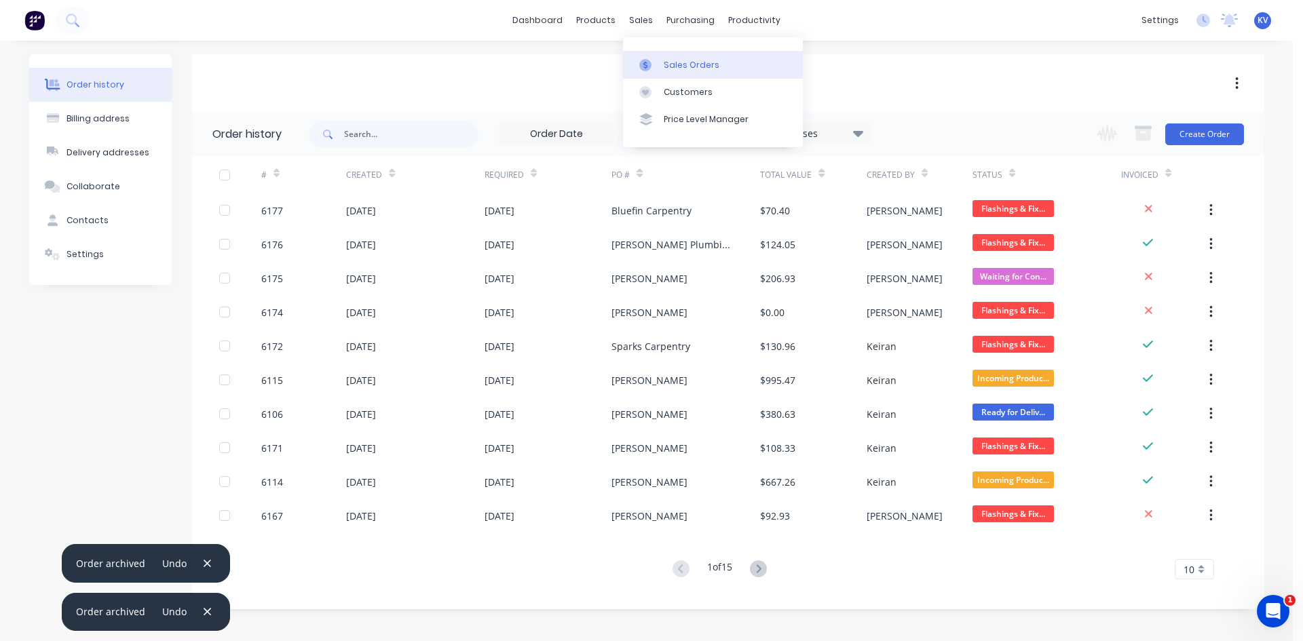
click at [672, 61] on div "Sales Orders" at bounding box center [692, 65] width 56 height 12
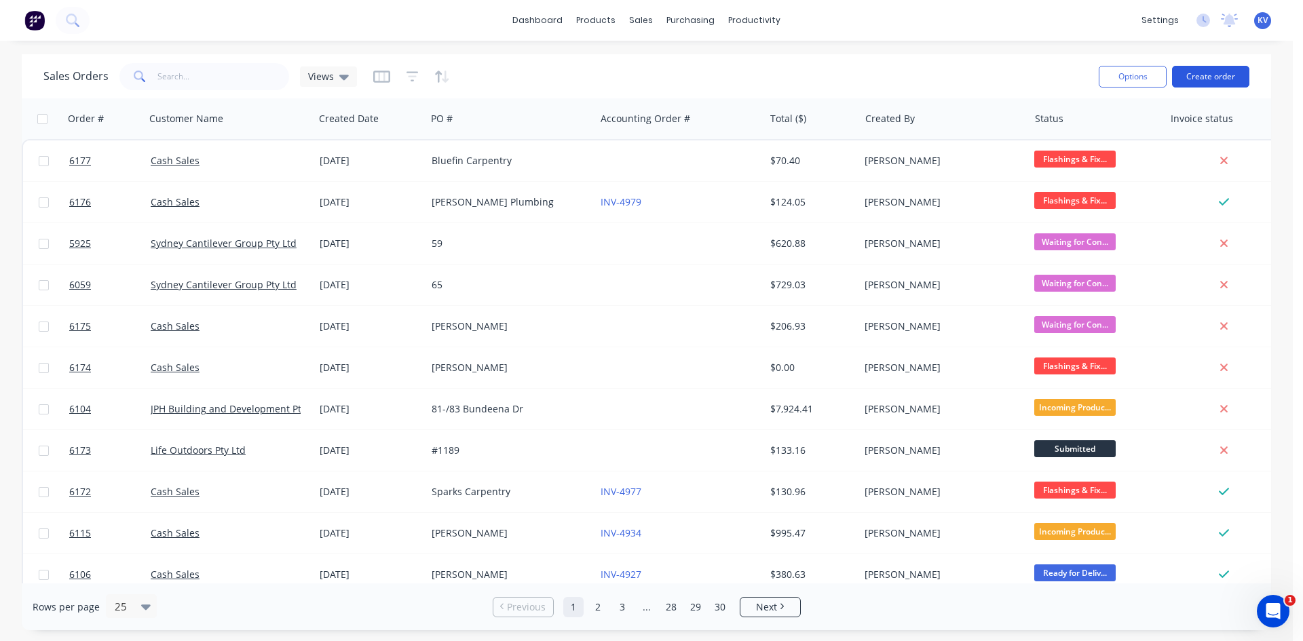
click at [1205, 73] on button "Create order" at bounding box center [1210, 77] width 77 height 22
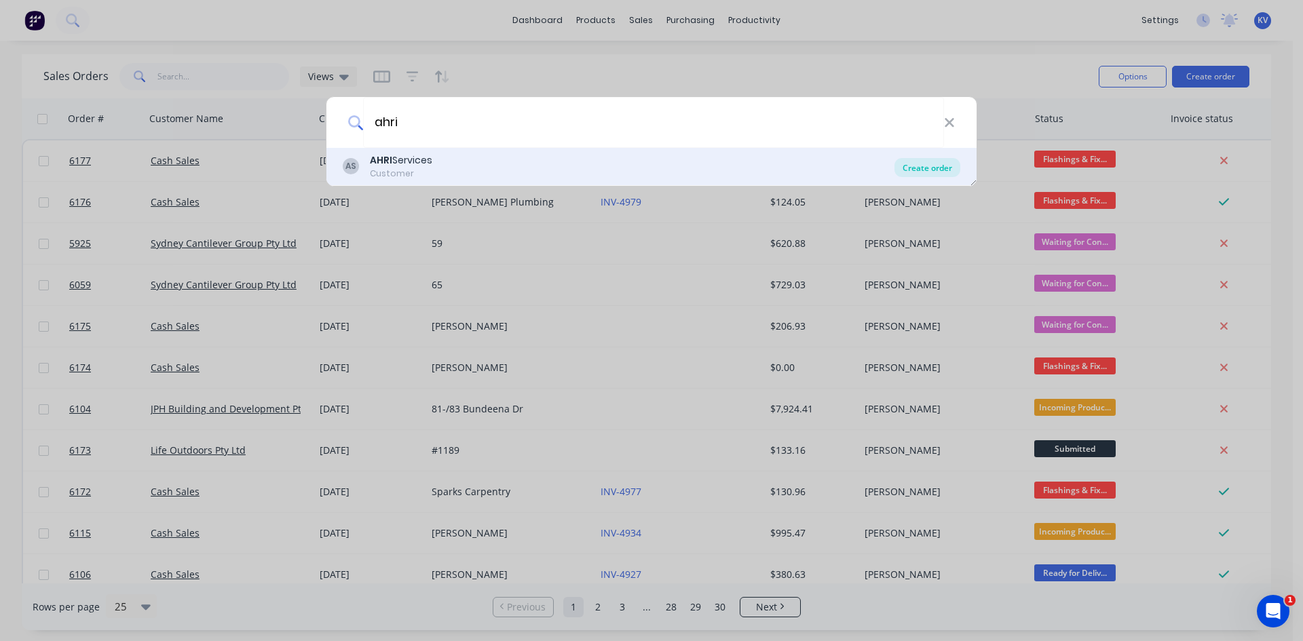
type input "ahri"
click at [924, 170] on div "Create order" at bounding box center [927, 167] width 66 height 19
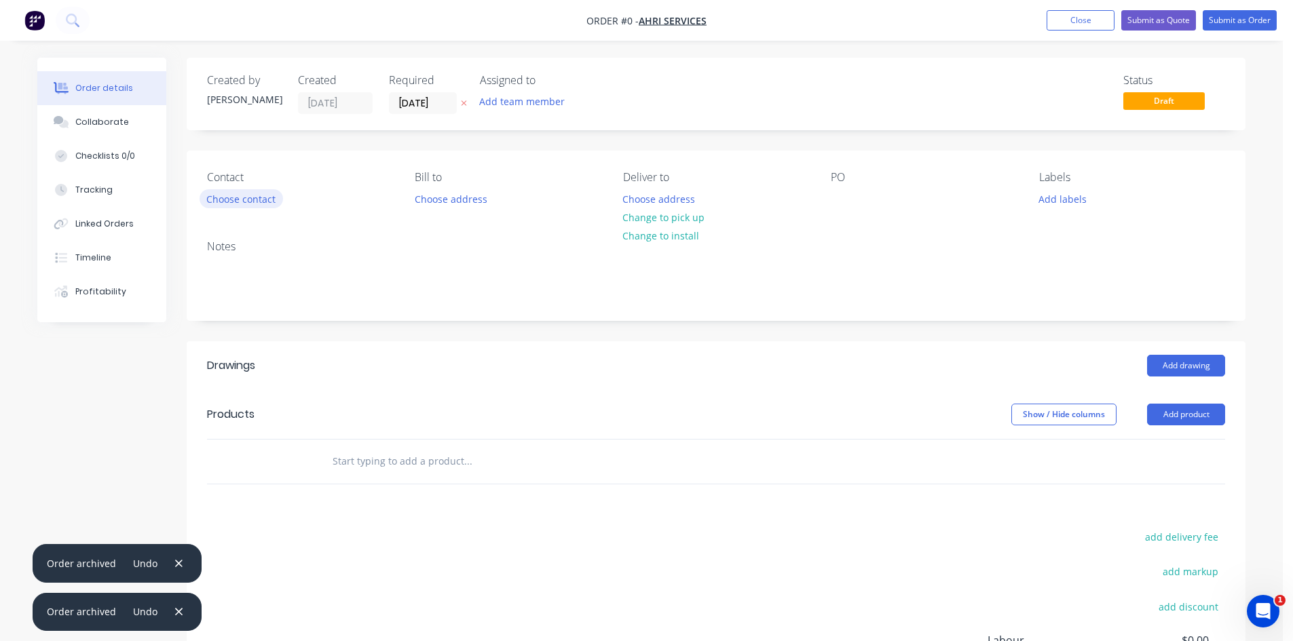
click at [262, 197] on button "Choose contact" at bounding box center [241, 198] width 83 height 18
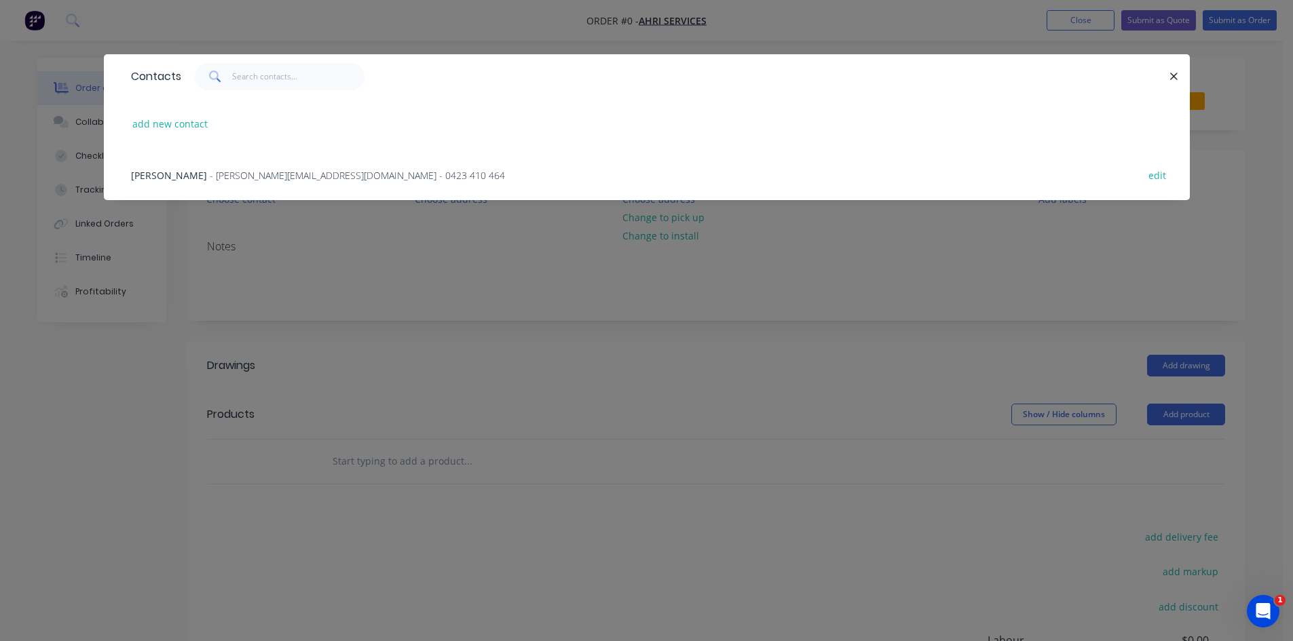
click at [248, 175] on span "- michael@ahriservices.com.au - 0423 410 464" at bounding box center [357, 175] width 295 height 13
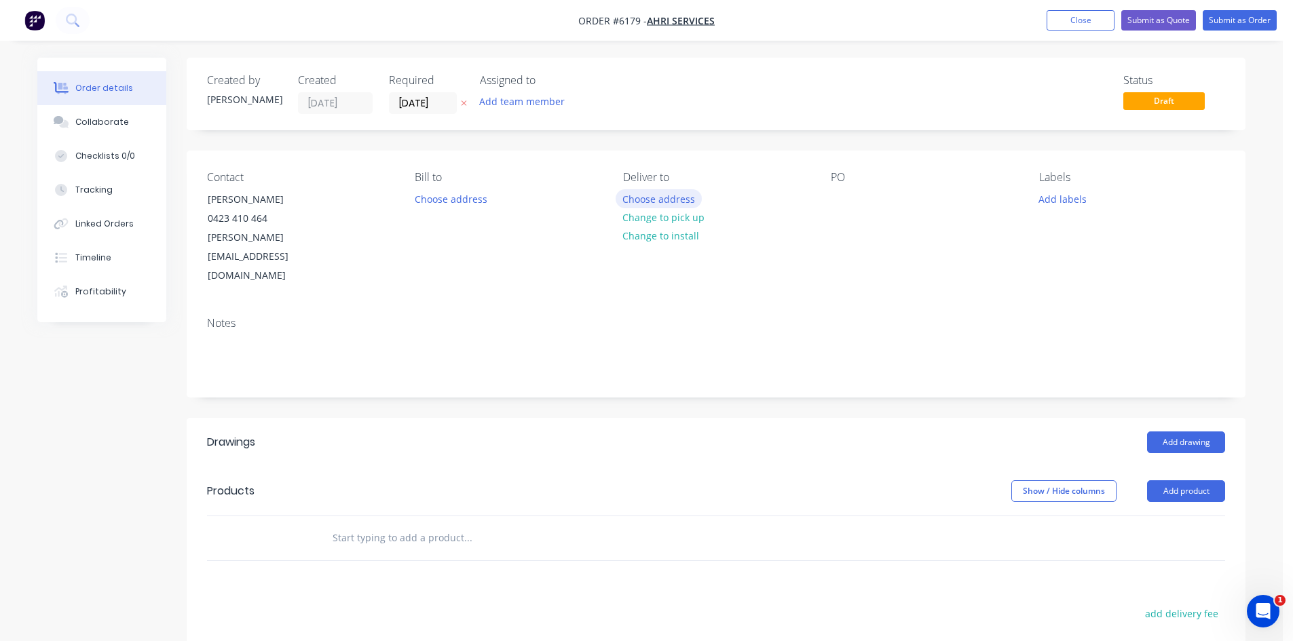
click at [668, 202] on button "Choose address" at bounding box center [659, 198] width 87 height 18
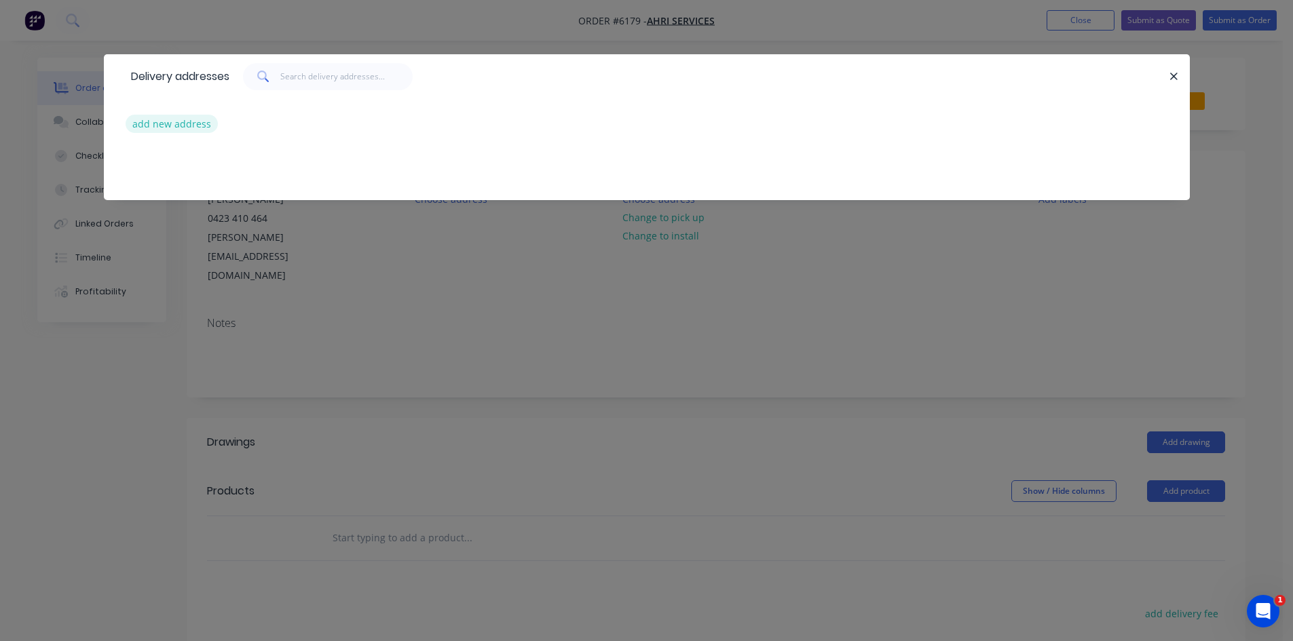
click at [189, 124] on button "add new address" at bounding box center [172, 124] width 93 height 18
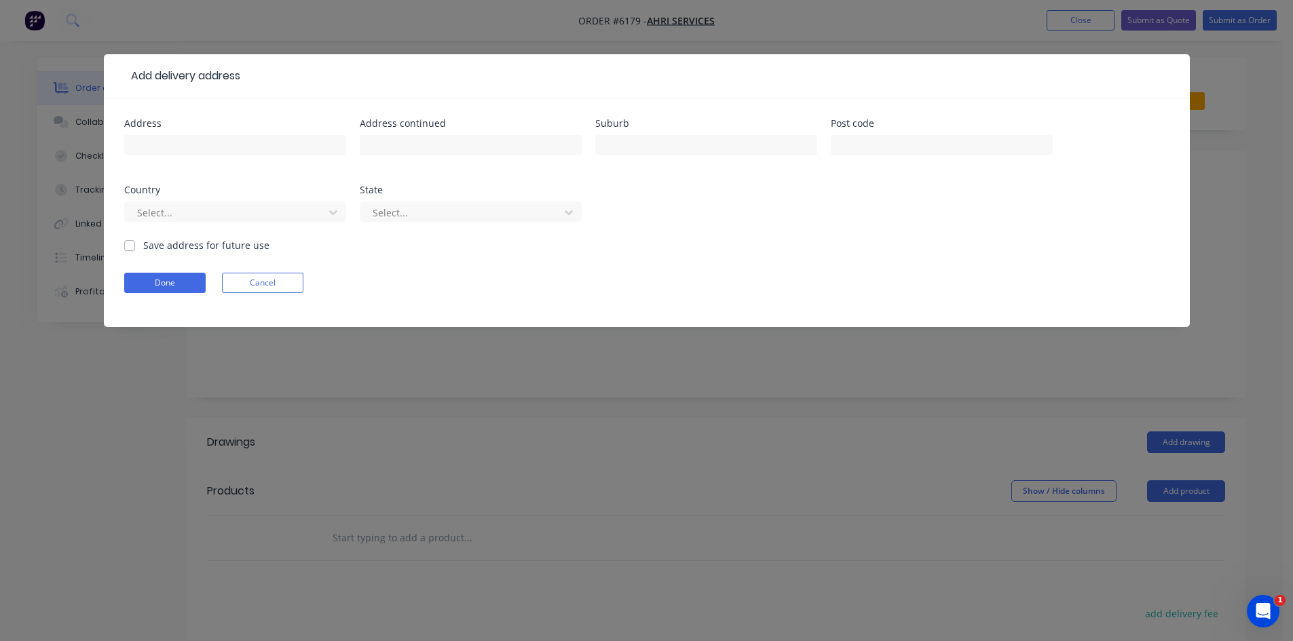
click at [219, 157] on div at bounding box center [235, 152] width 222 height 40
click at [227, 140] on input "text" at bounding box center [235, 145] width 222 height 20
type input "336 Victoria Ave"
type input "Chatswood"
click at [204, 213] on div at bounding box center [226, 212] width 181 height 17
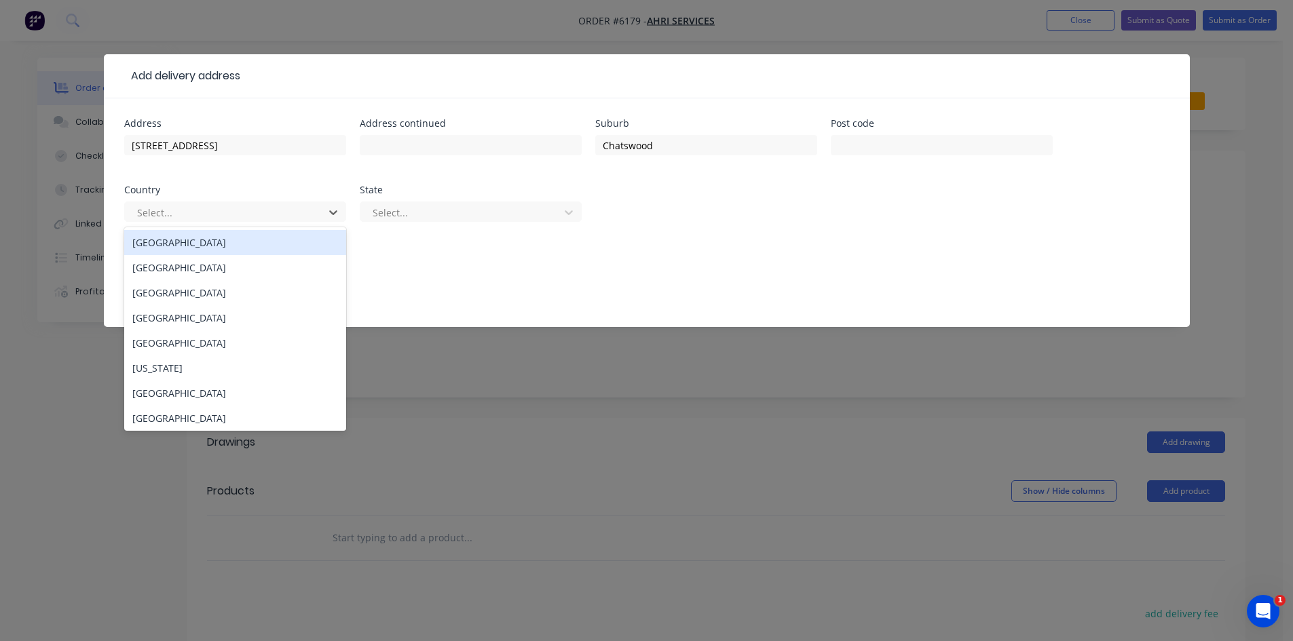
click at [191, 249] on div "[GEOGRAPHIC_DATA]" at bounding box center [235, 242] width 222 height 25
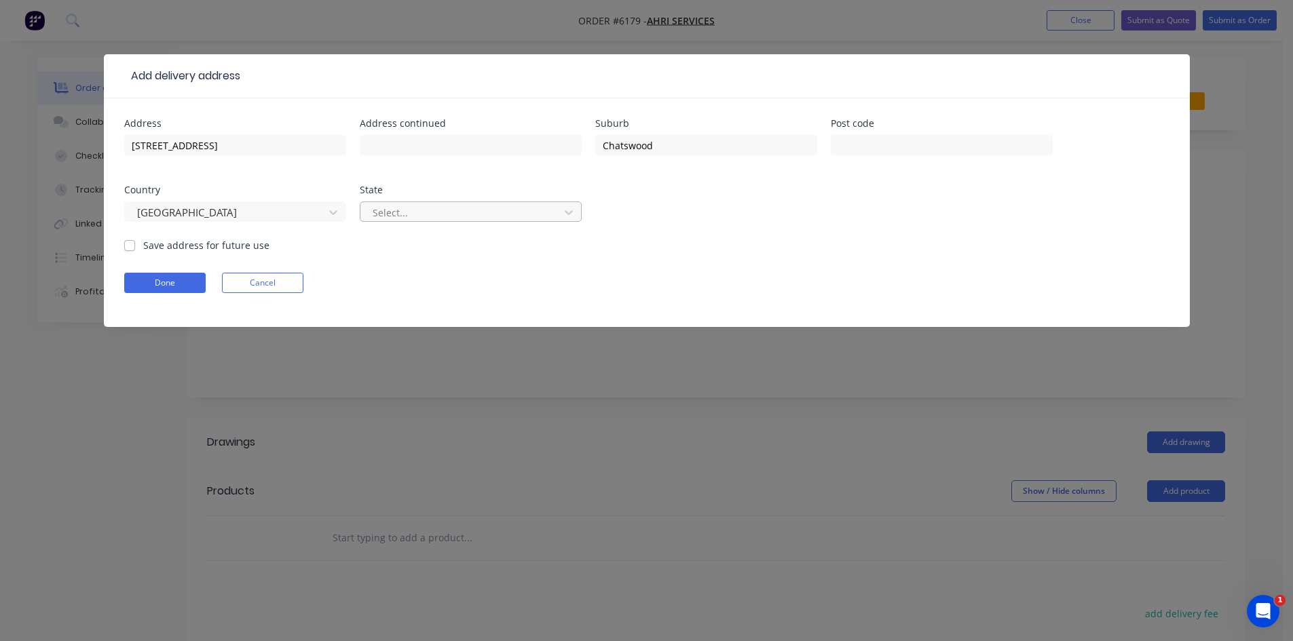
click at [394, 217] on div at bounding box center [461, 212] width 181 height 17
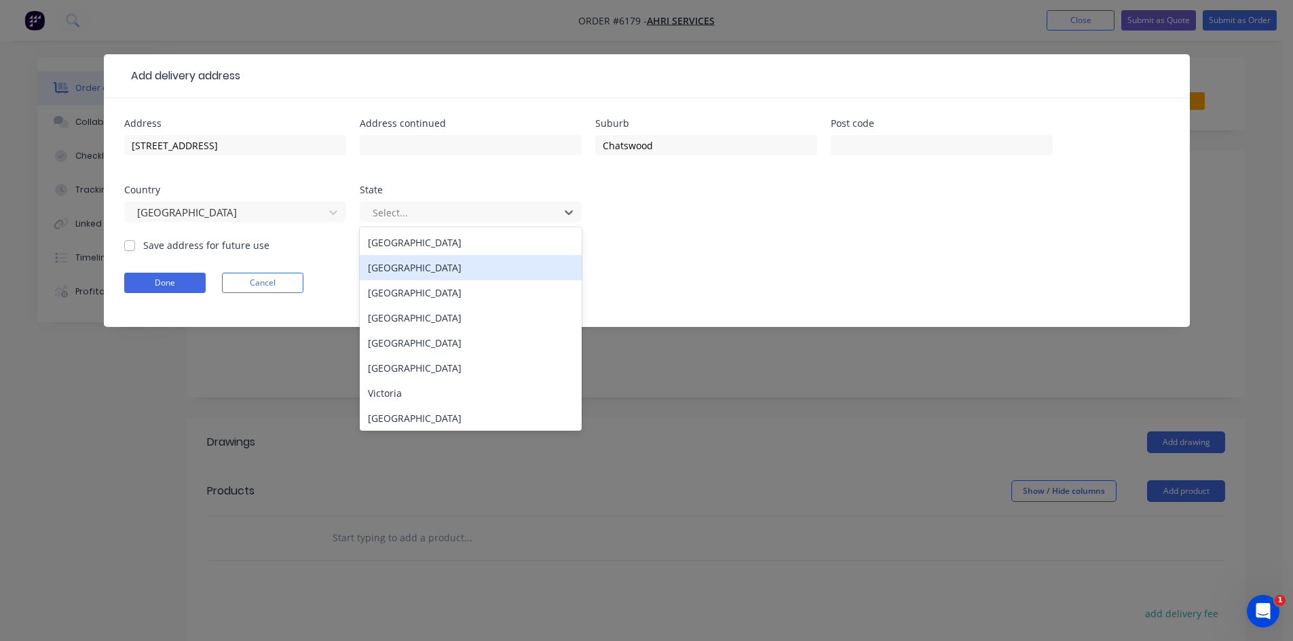
click at [393, 273] on div "New South Wales" at bounding box center [471, 267] width 222 height 25
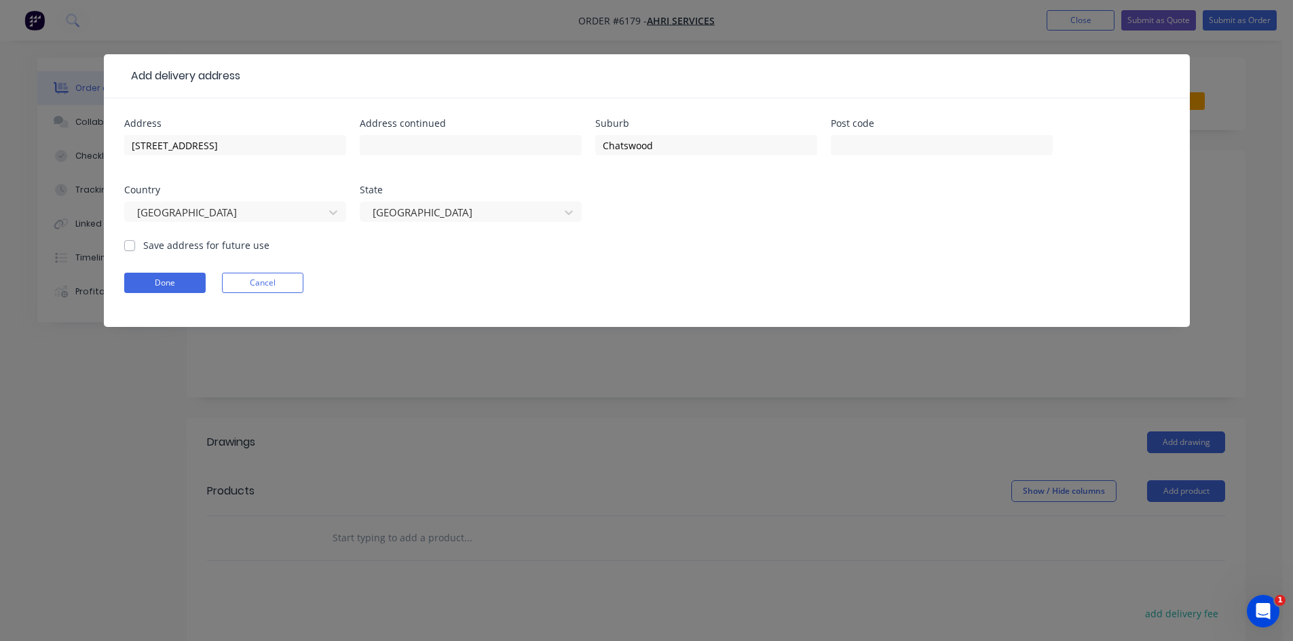
click at [207, 282] on div "Done Cancel" at bounding box center [646, 283] width 1045 height 20
click at [194, 286] on button "Done" at bounding box center [164, 283] width 81 height 20
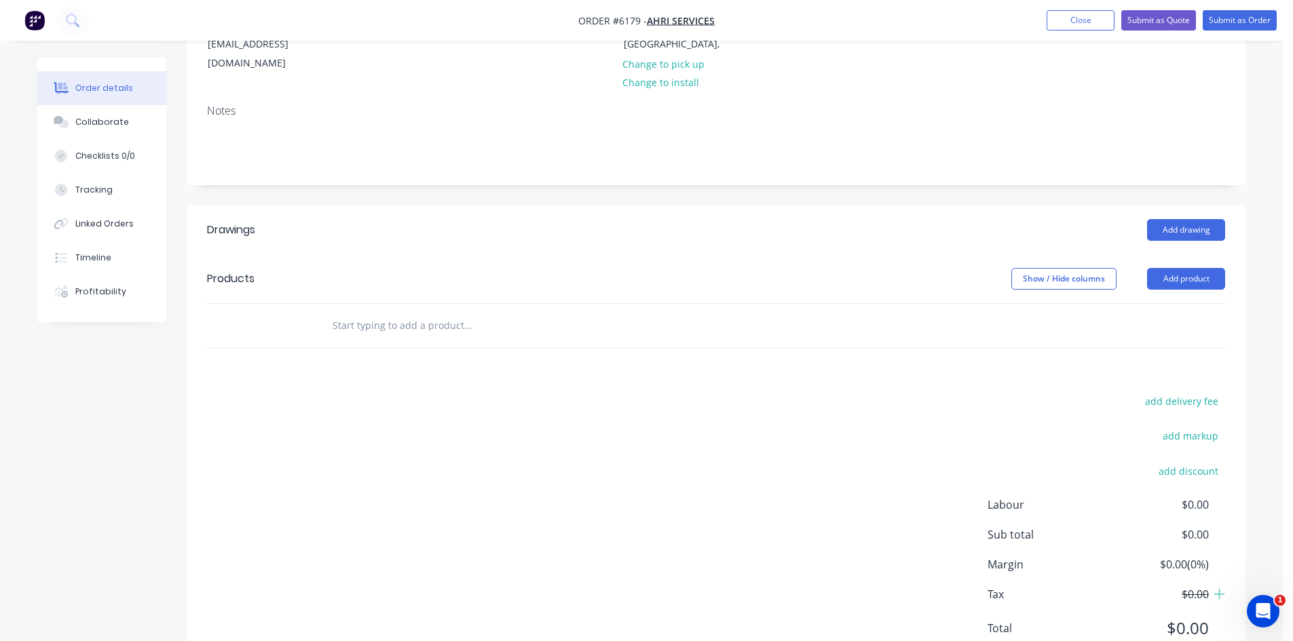
scroll to position [228, 0]
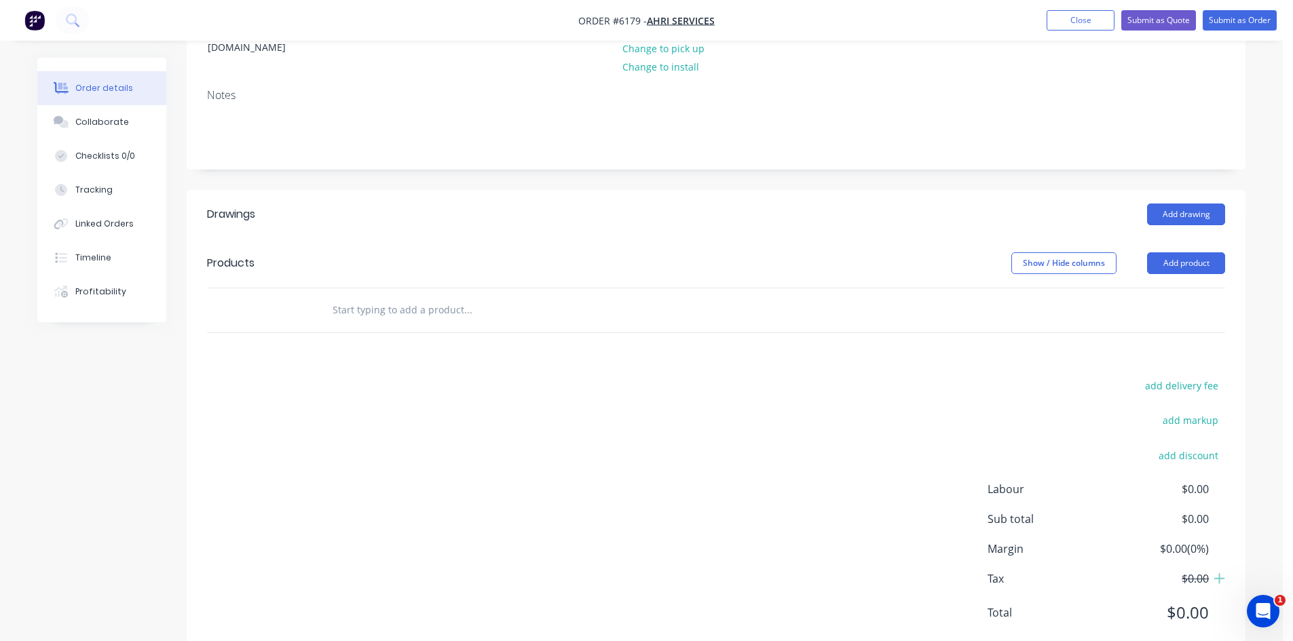
click at [415, 297] on input "text" at bounding box center [467, 310] width 271 height 27
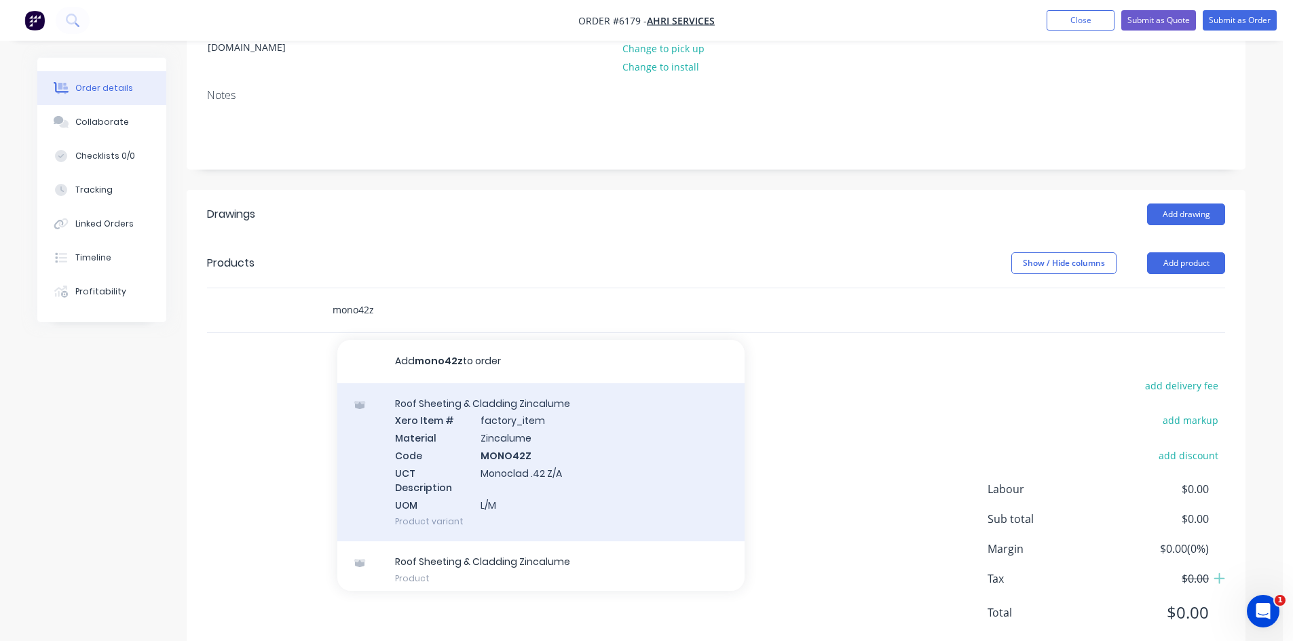
type input "mono42z"
click at [556, 411] on div "Roof Sheeting & Cladding Zincalume Xero Item # factory_item Material Zincalume …" at bounding box center [540, 462] width 407 height 159
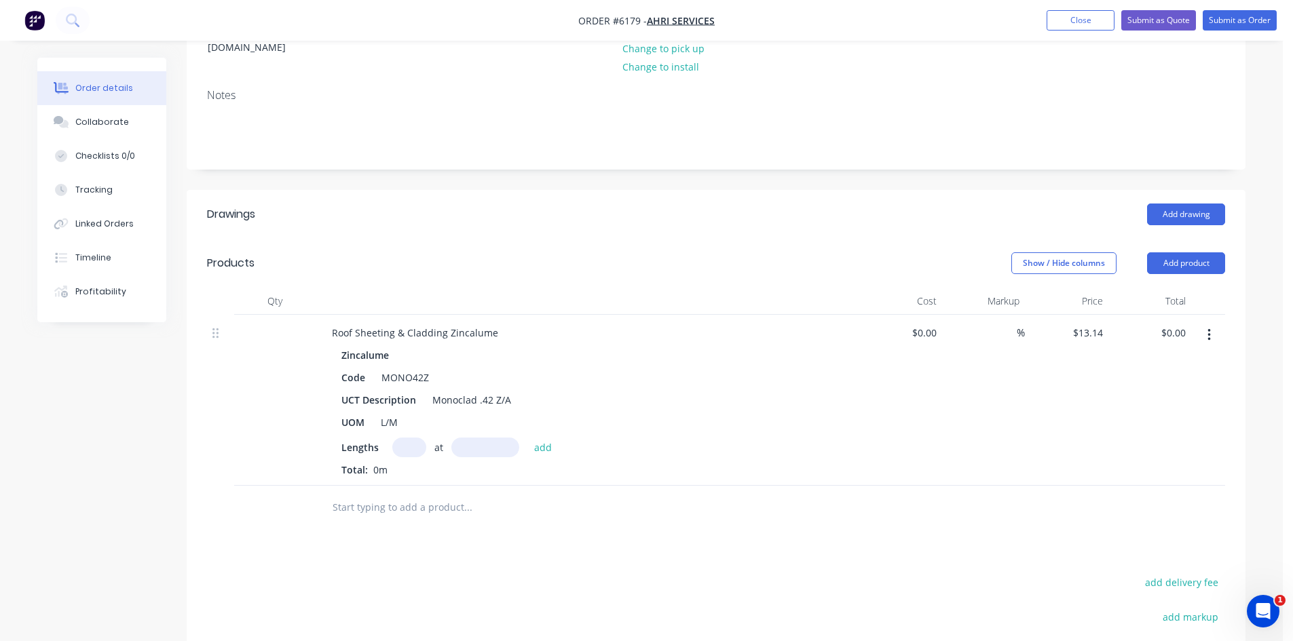
click at [407, 438] on input "text" at bounding box center [409, 448] width 34 height 20
type input "4"
type input "17000"
click at [527, 438] on button "add" at bounding box center [543, 447] width 32 height 18
type input "$893.52"
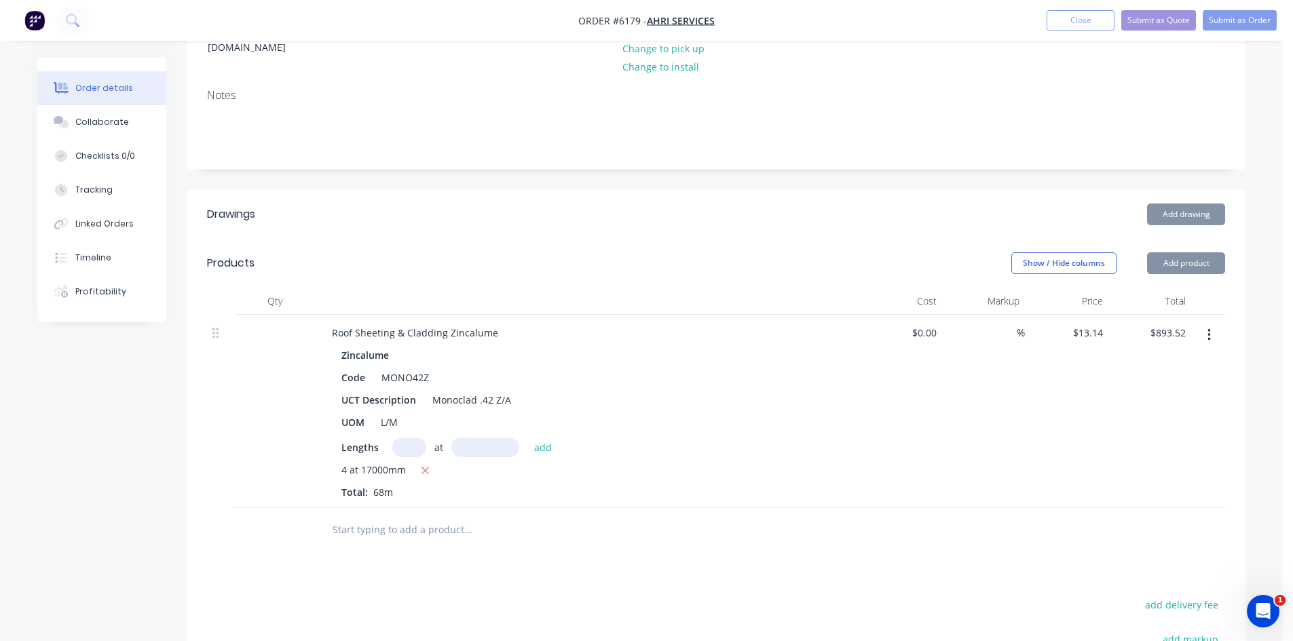
click at [414, 516] on input "text" at bounding box center [467, 529] width 271 height 27
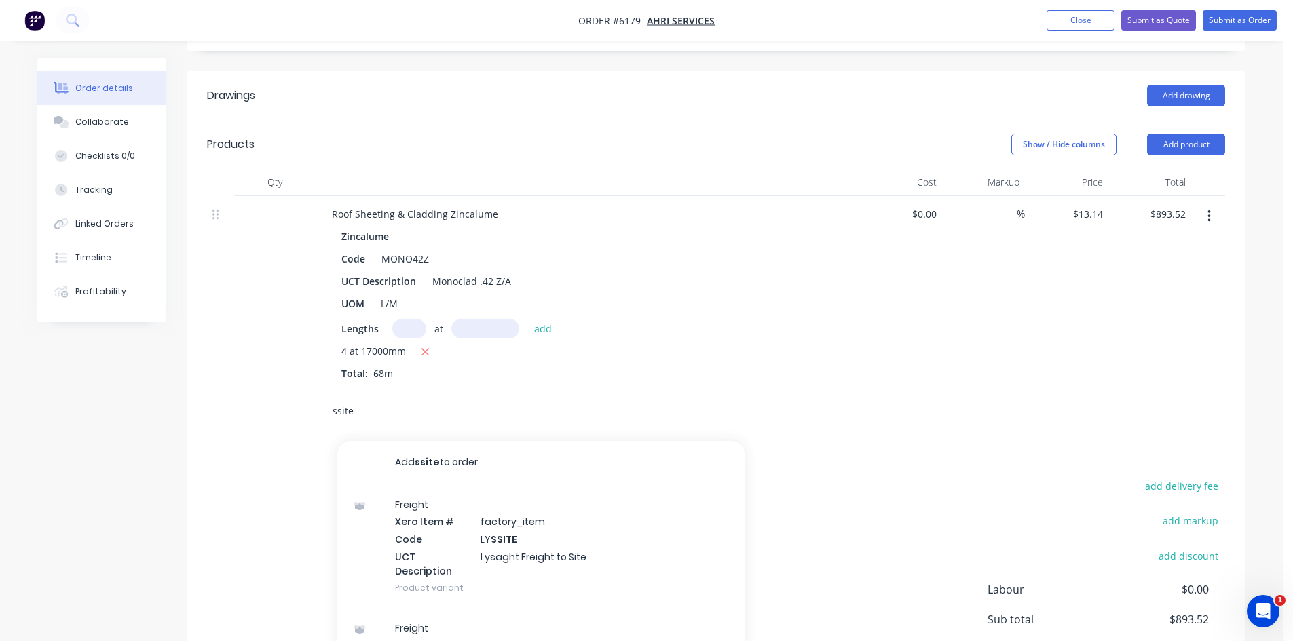
scroll to position [432, 0]
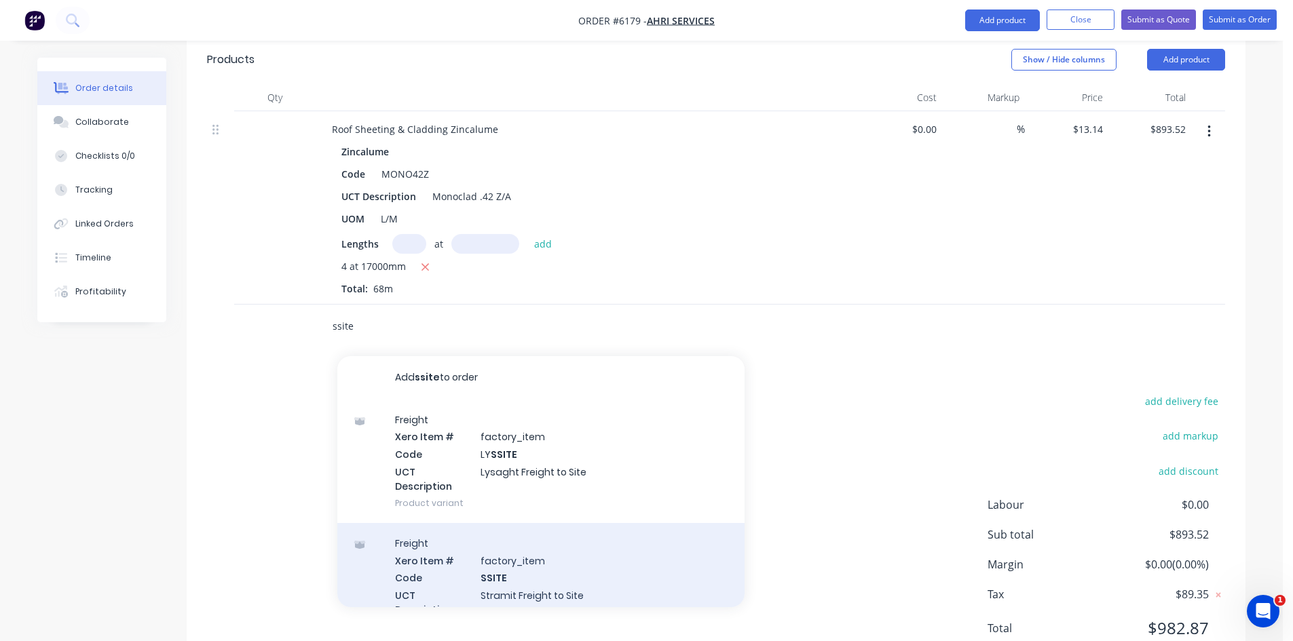
type input "ssite"
click at [581, 534] on div "Freight Xero Item # factory_item Code SSITE UCT Description Stramit Freight to …" at bounding box center [540, 585] width 407 height 124
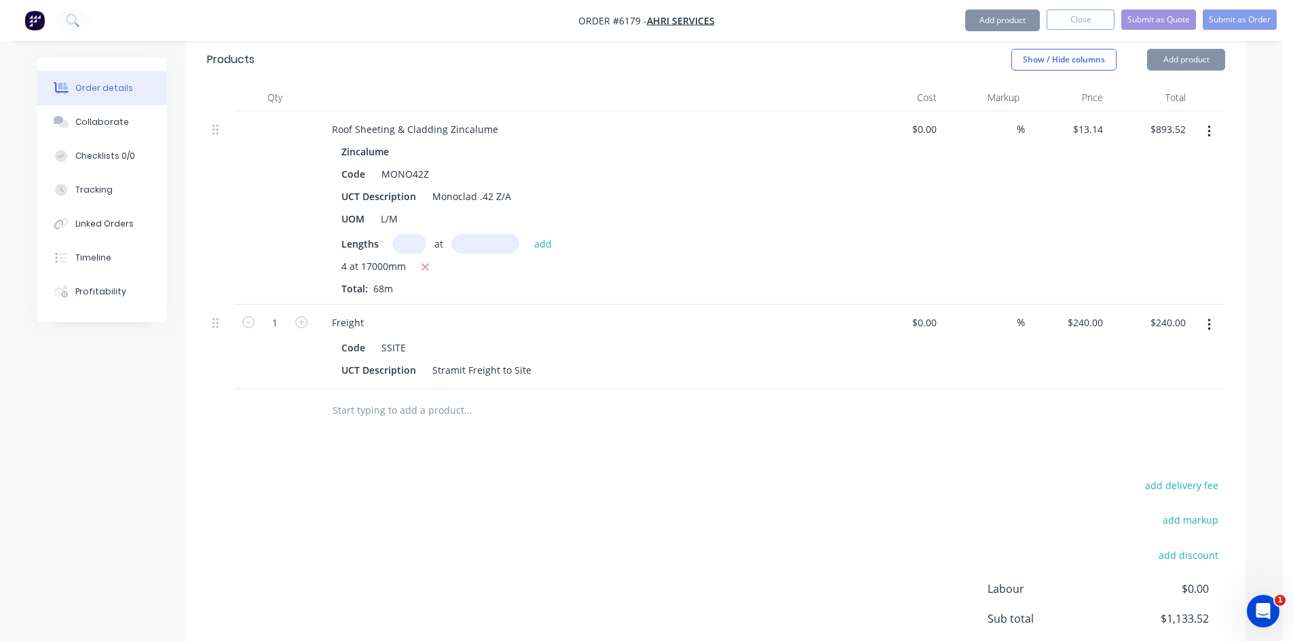
click at [375, 397] on input "text" at bounding box center [467, 410] width 271 height 27
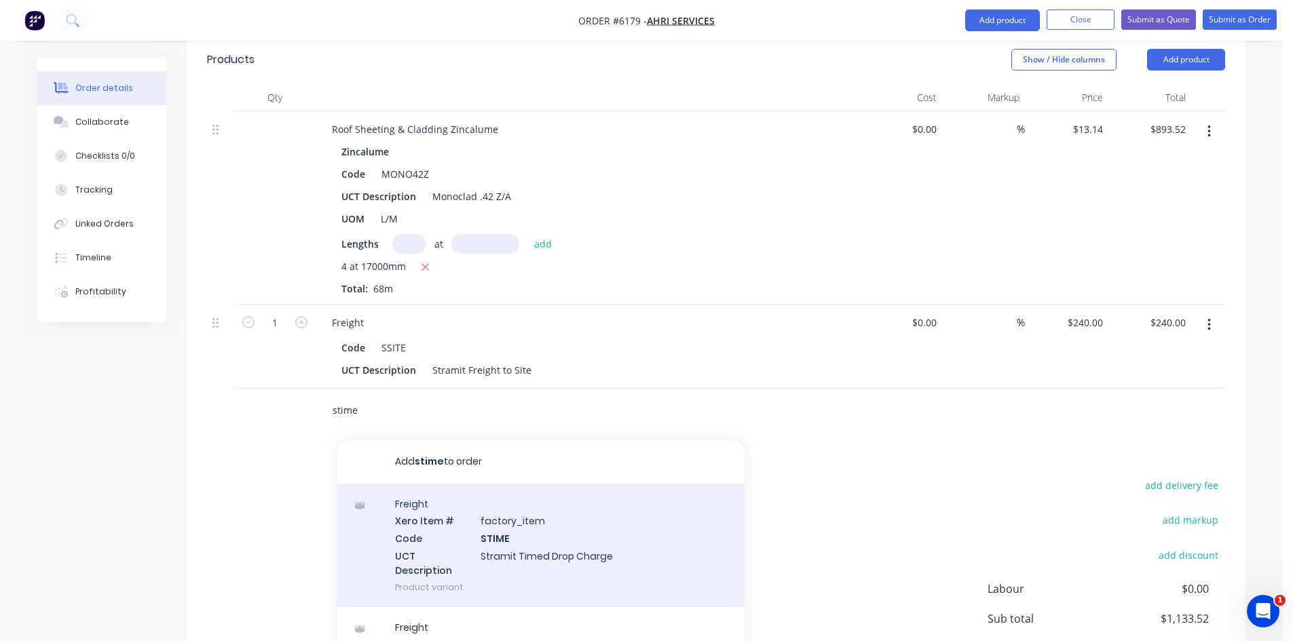
type input "stime"
click at [553, 499] on div "Freight Xero Item # factory_item Code STIME UCT Description Stramit Timed Drop …" at bounding box center [540, 546] width 407 height 124
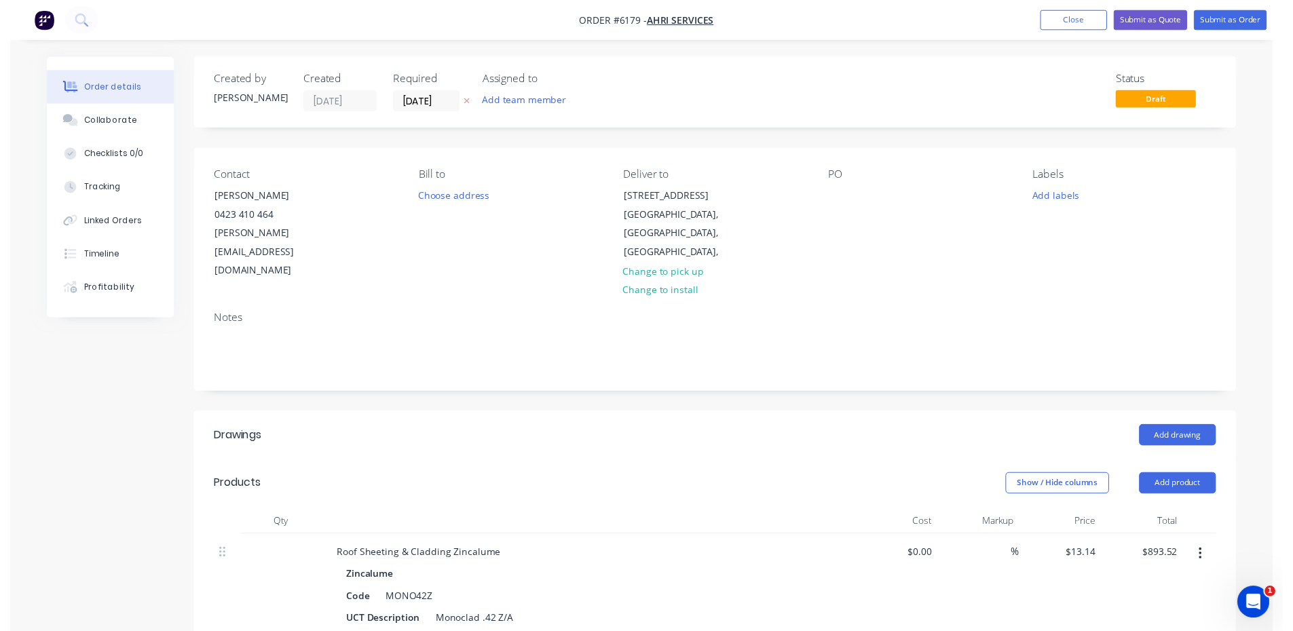
scroll to position [0, 0]
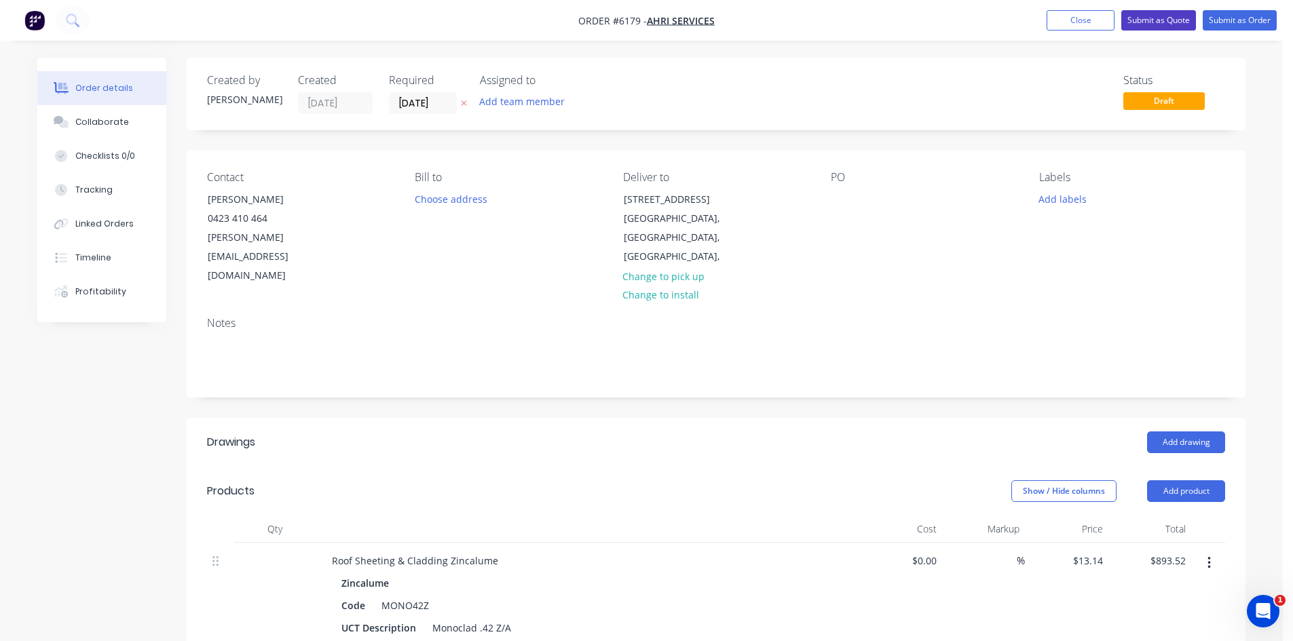
click at [1174, 18] on button "Submit as Quote" at bounding box center [1158, 20] width 75 height 20
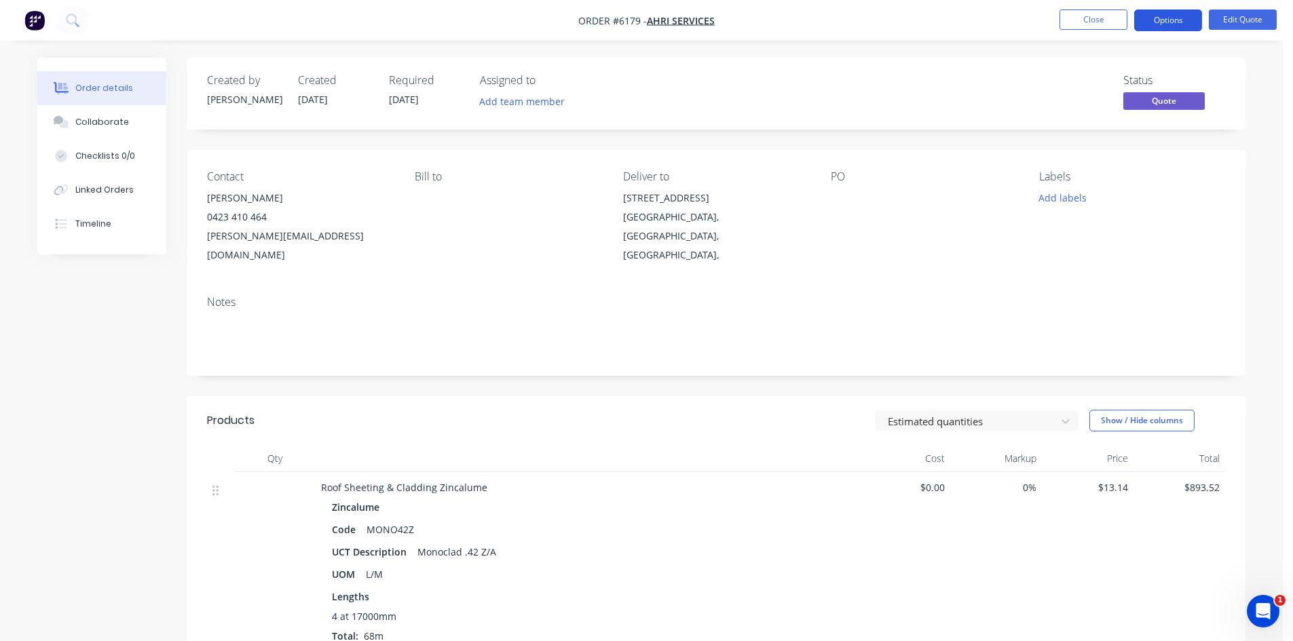
click at [1168, 24] on button "Options" at bounding box center [1168, 21] width 68 height 22
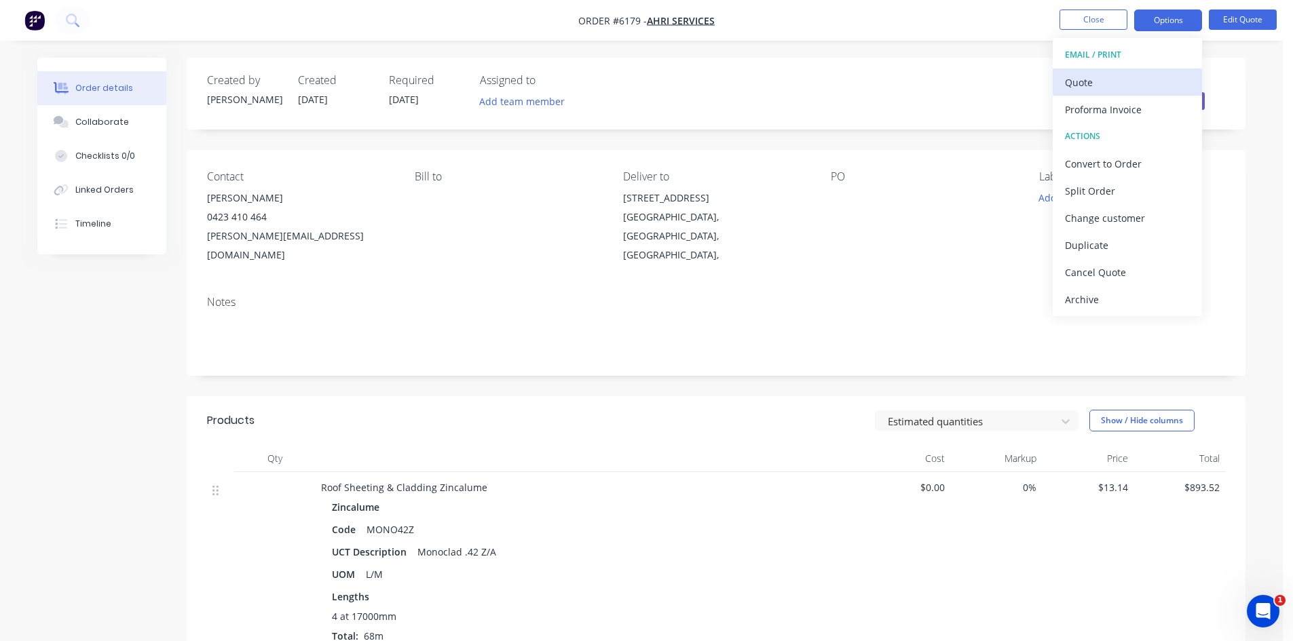
click at [1113, 84] on div "Quote" at bounding box center [1127, 83] width 125 height 20
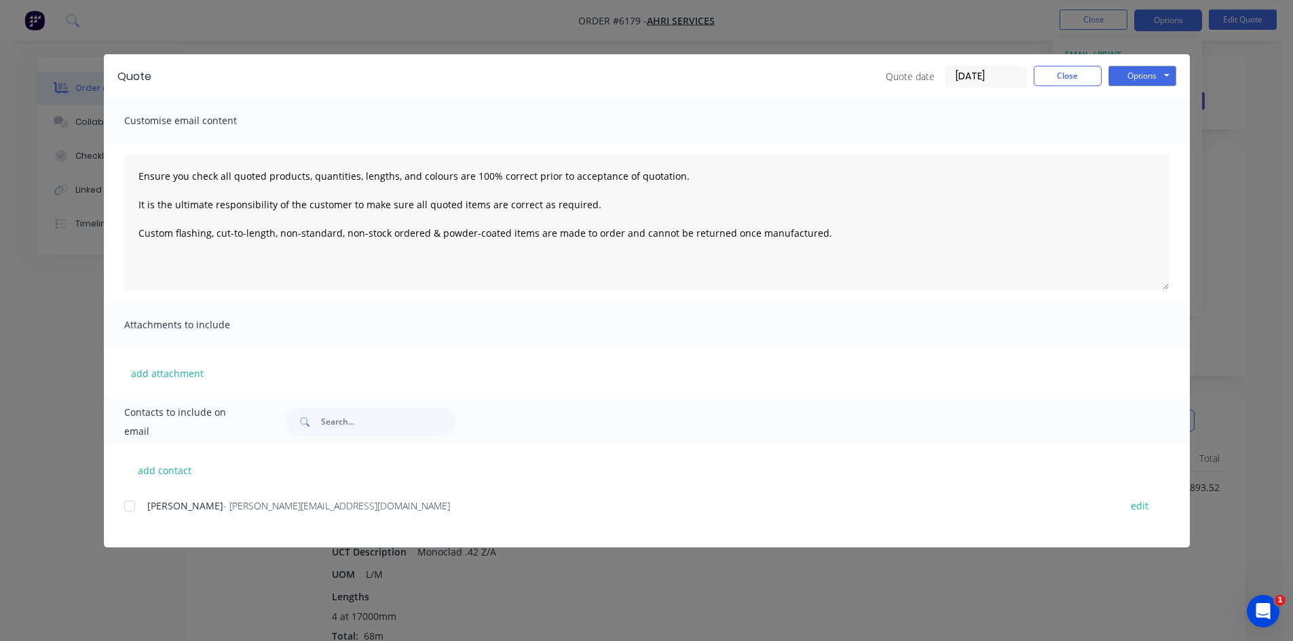
click at [139, 512] on div at bounding box center [129, 506] width 27 height 27
drag, startPoint x: 1124, startPoint y: 69, endPoint x: 1125, endPoint y: 75, distance: 6.8
click at [1125, 69] on button "Options" at bounding box center [1142, 76] width 68 height 20
click at [1130, 148] on button "Email" at bounding box center [1151, 145] width 87 height 22
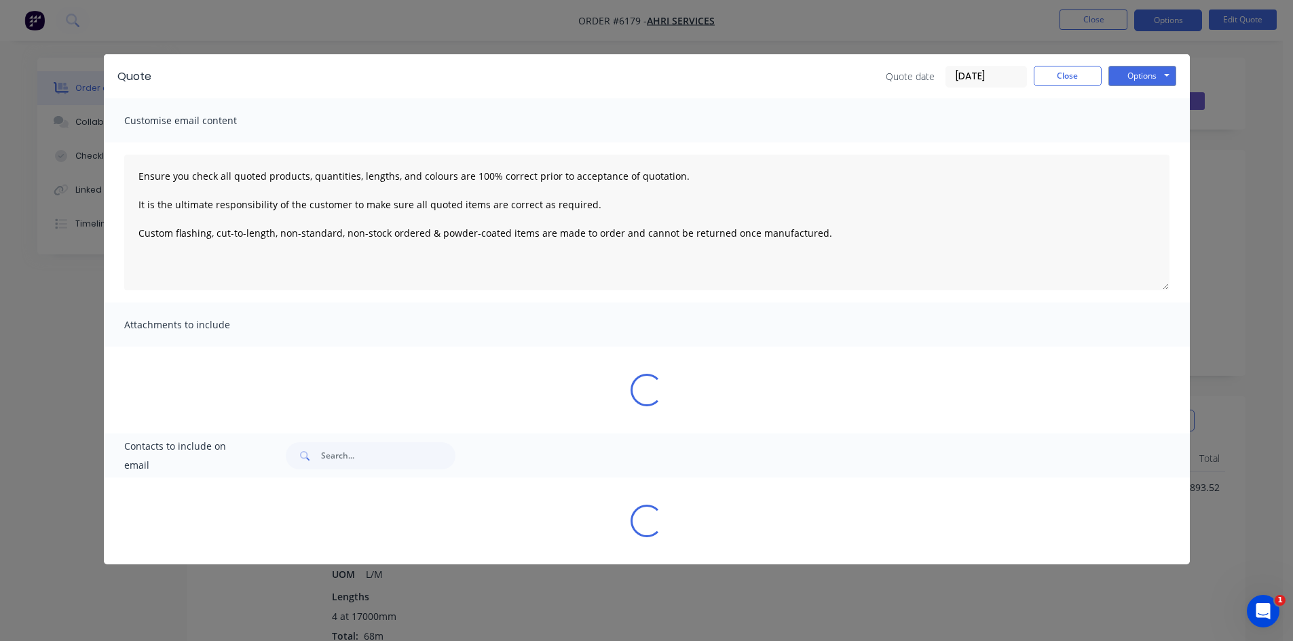
type textarea "Ensure you check all quoted products, quantities, lengths, and colours are 100%…"
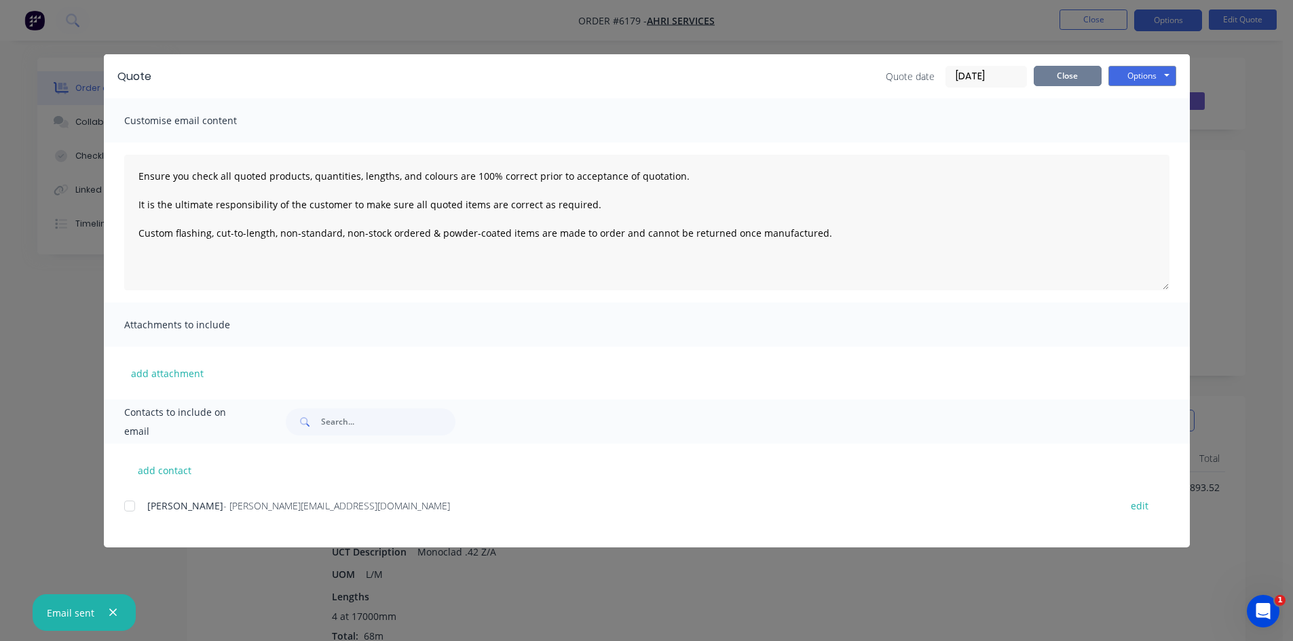
click at [1076, 77] on button "Close" at bounding box center [1068, 76] width 68 height 20
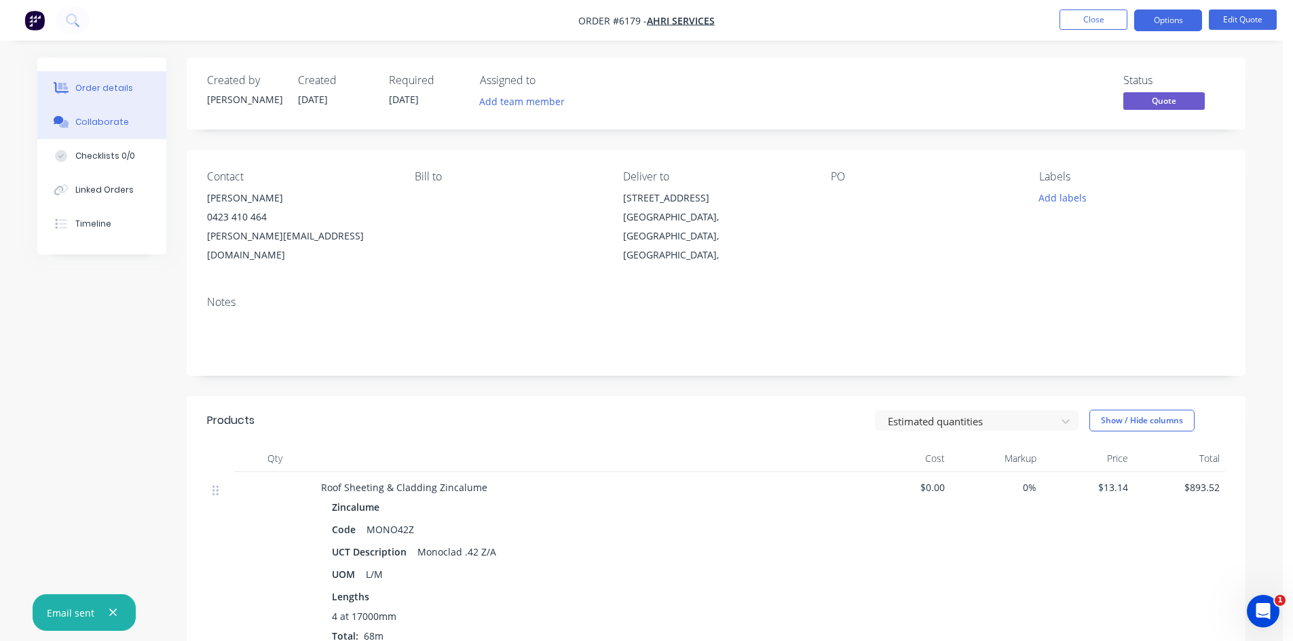
click at [94, 125] on div "Collaborate" at bounding box center [102, 122] width 54 height 12
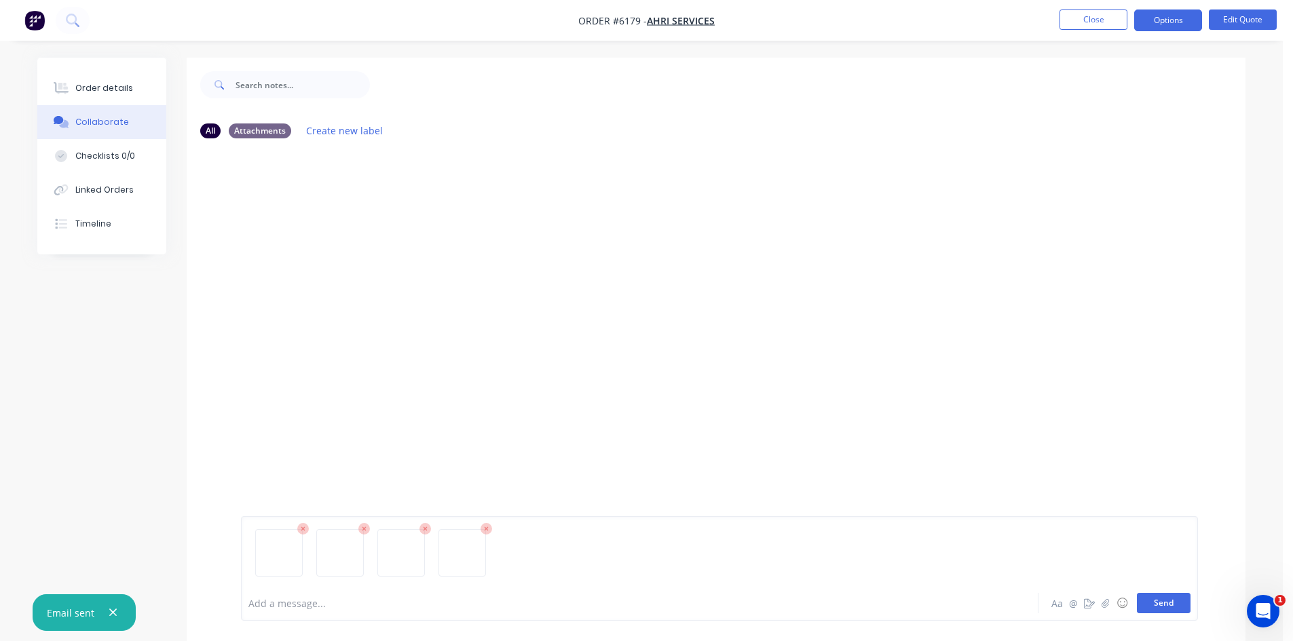
click at [1165, 599] on button "Send" at bounding box center [1164, 603] width 54 height 20
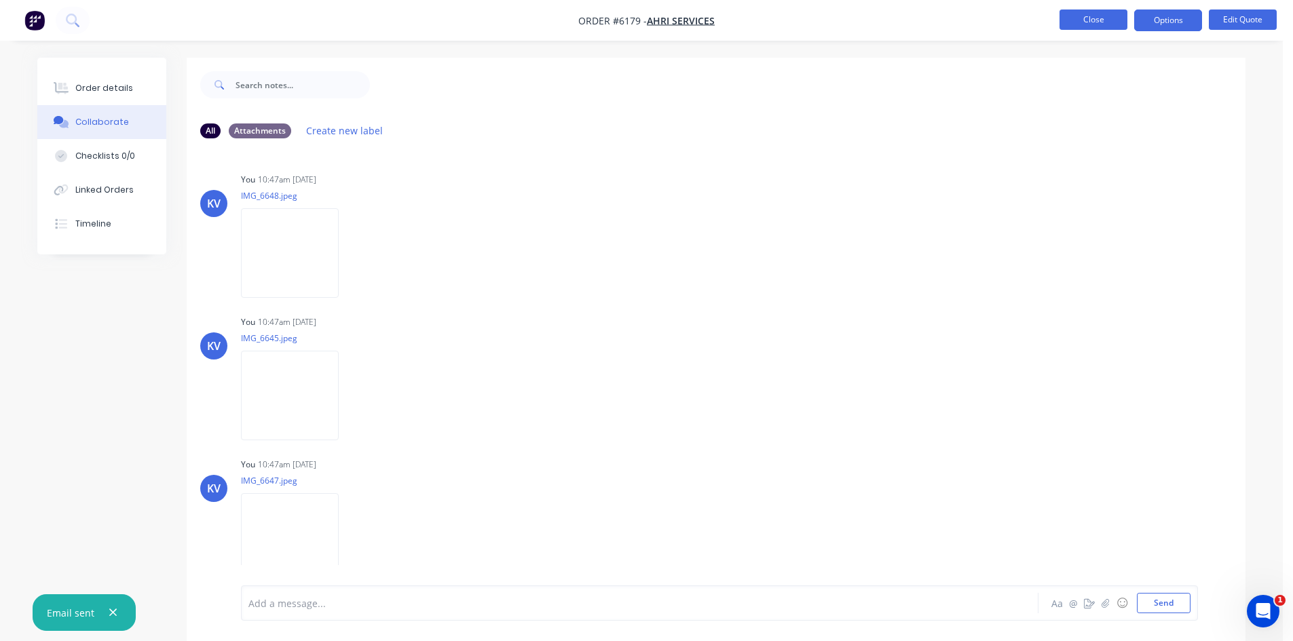
click at [1061, 20] on button "Close" at bounding box center [1093, 20] width 68 height 20
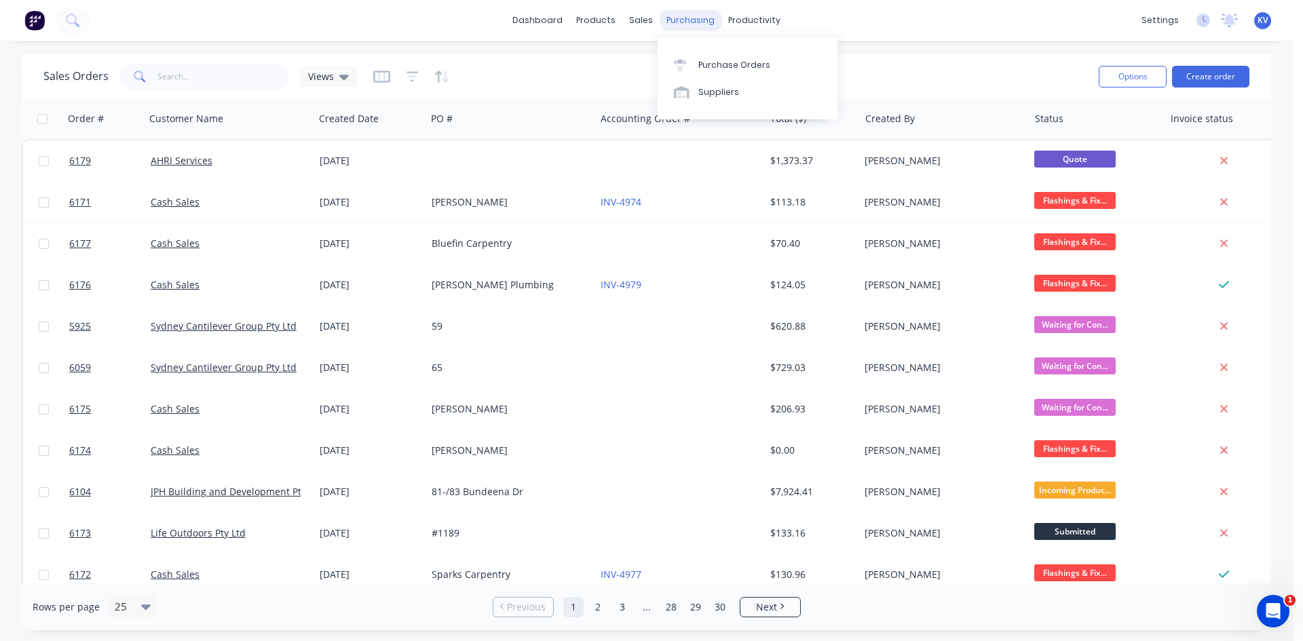
click at [683, 12] on div "purchasing" at bounding box center [691, 20] width 62 height 20
click at [711, 56] on link "Purchase Orders" at bounding box center [748, 64] width 180 height 27
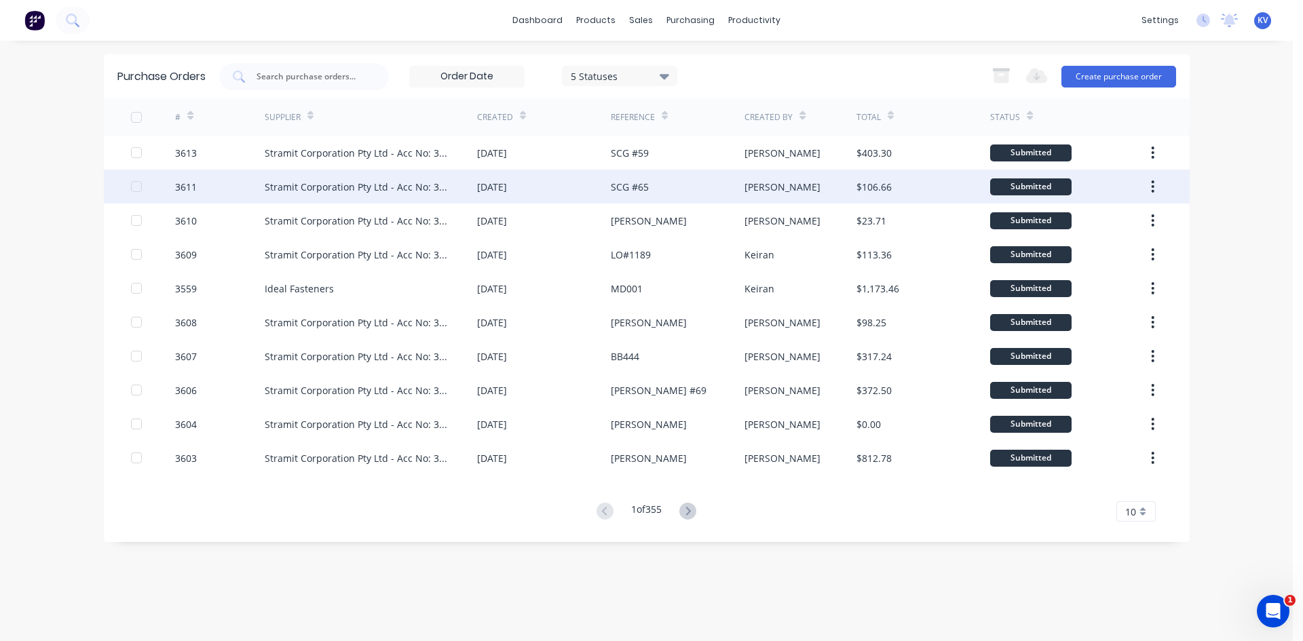
click at [328, 189] on div "Stramit Corporation Pty Ltd - Acc No: 32915" at bounding box center [357, 187] width 185 height 14
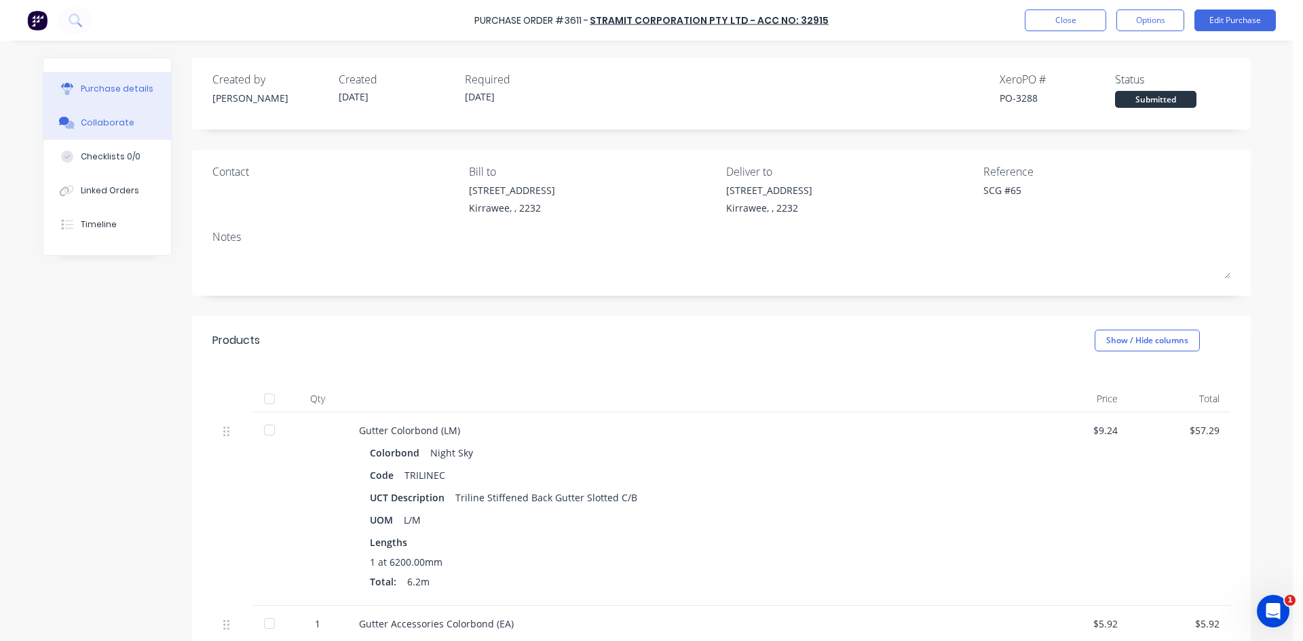
click at [105, 120] on div "Collaborate" at bounding box center [108, 123] width 54 height 12
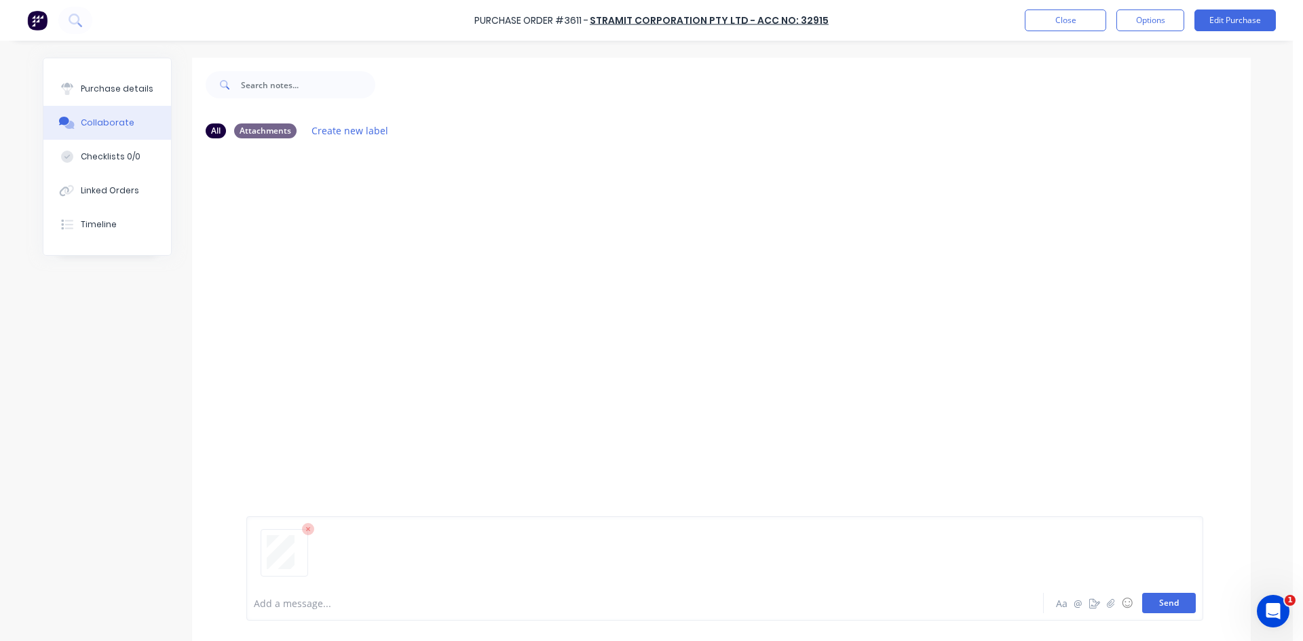
click at [1158, 603] on button "Send" at bounding box center [1169, 603] width 54 height 20
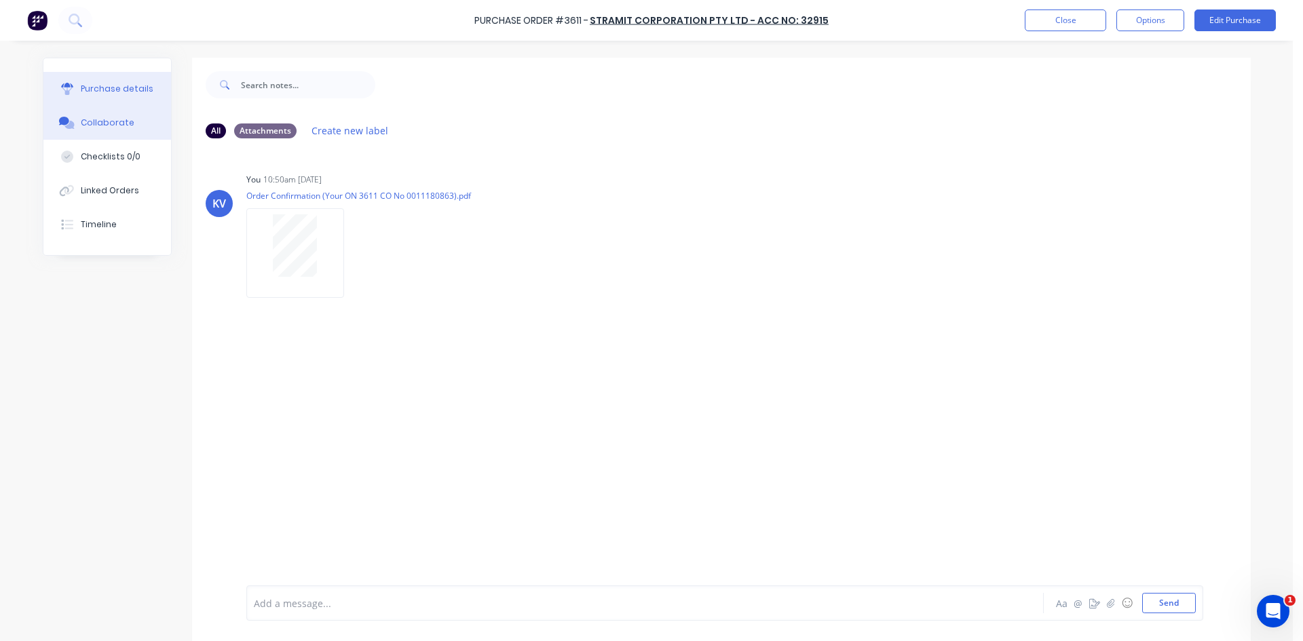
click at [81, 86] on div "Purchase details" at bounding box center [117, 89] width 73 height 12
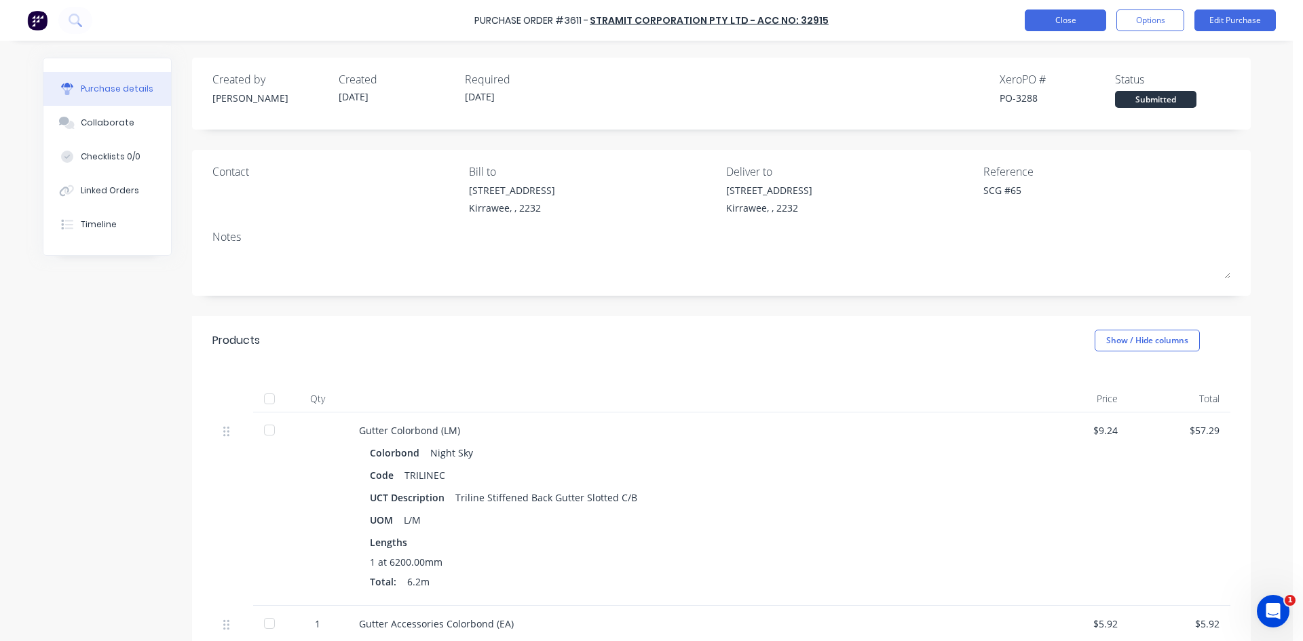
click at [1077, 26] on button "Close" at bounding box center [1065, 21] width 81 height 22
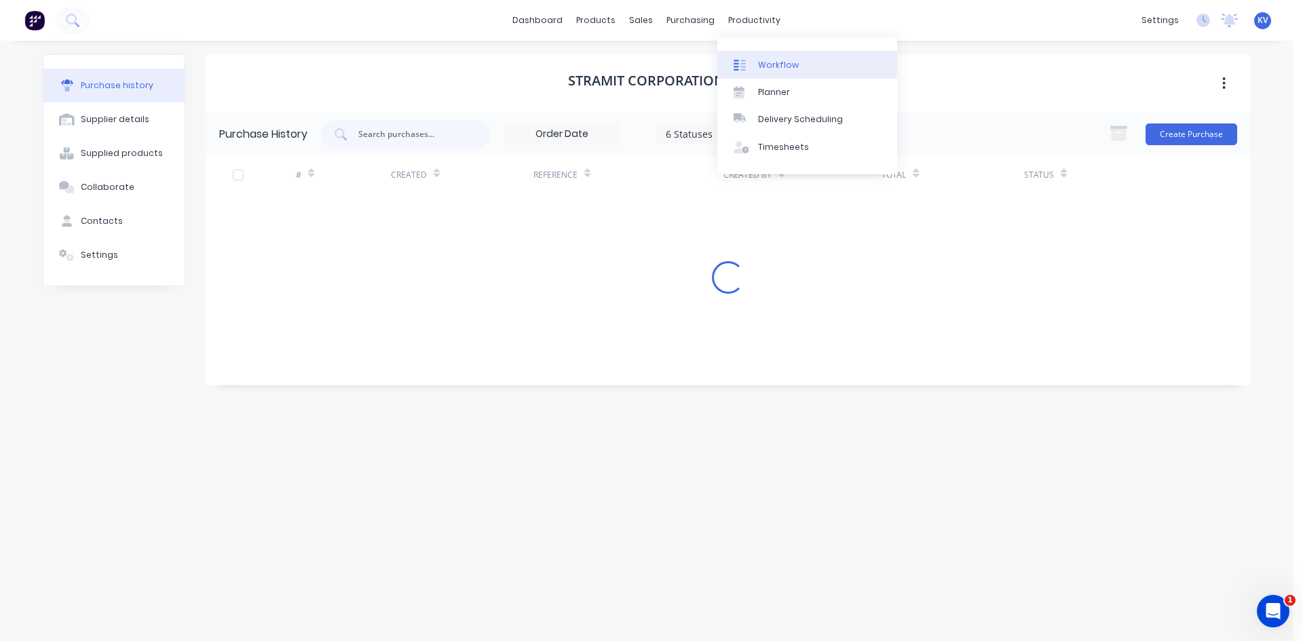
click at [773, 57] on link "Workflow" at bounding box center [807, 64] width 180 height 27
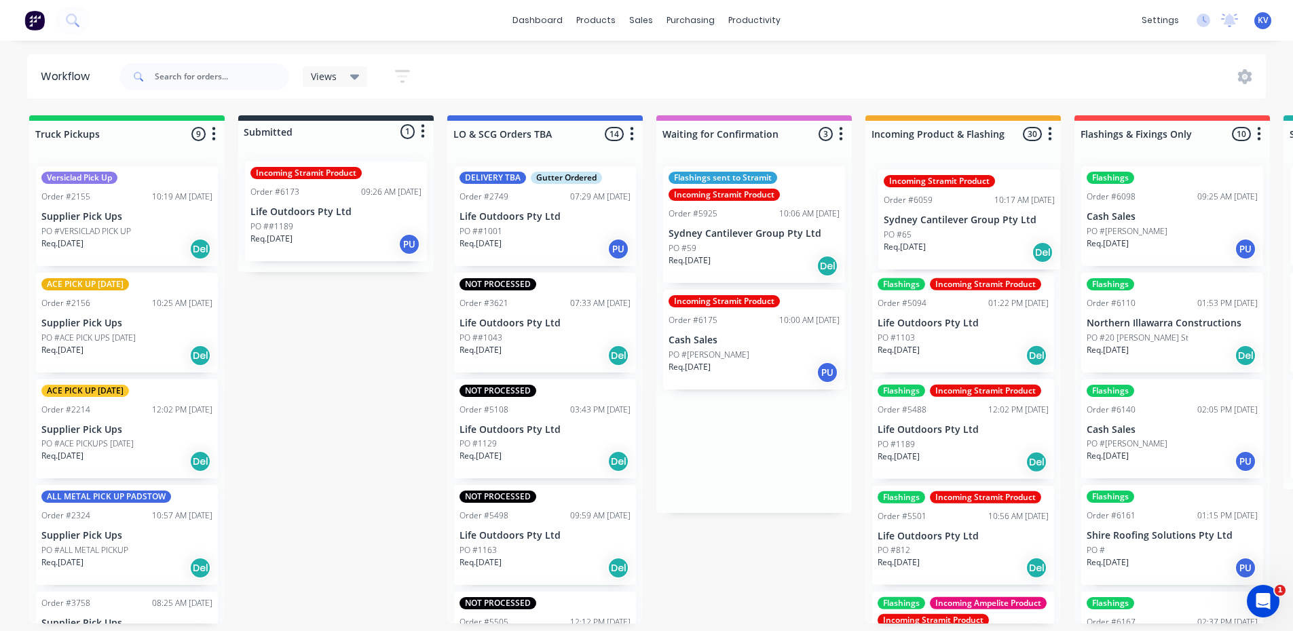
drag, startPoint x: 747, startPoint y: 349, endPoint x: 974, endPoint y: 231, distance: 255.6
click at [972, 231] on div "Truck Pickups 9 Status colour #13CE66 hex #13CE66 Save Cancel Notifications Ema…" at bounding box center [1318, 369] width 2657 height 508
click at [332, 216] on p "Life Outdoors Pty Ltd" at bounding box center [335, 212] width 171 height 12
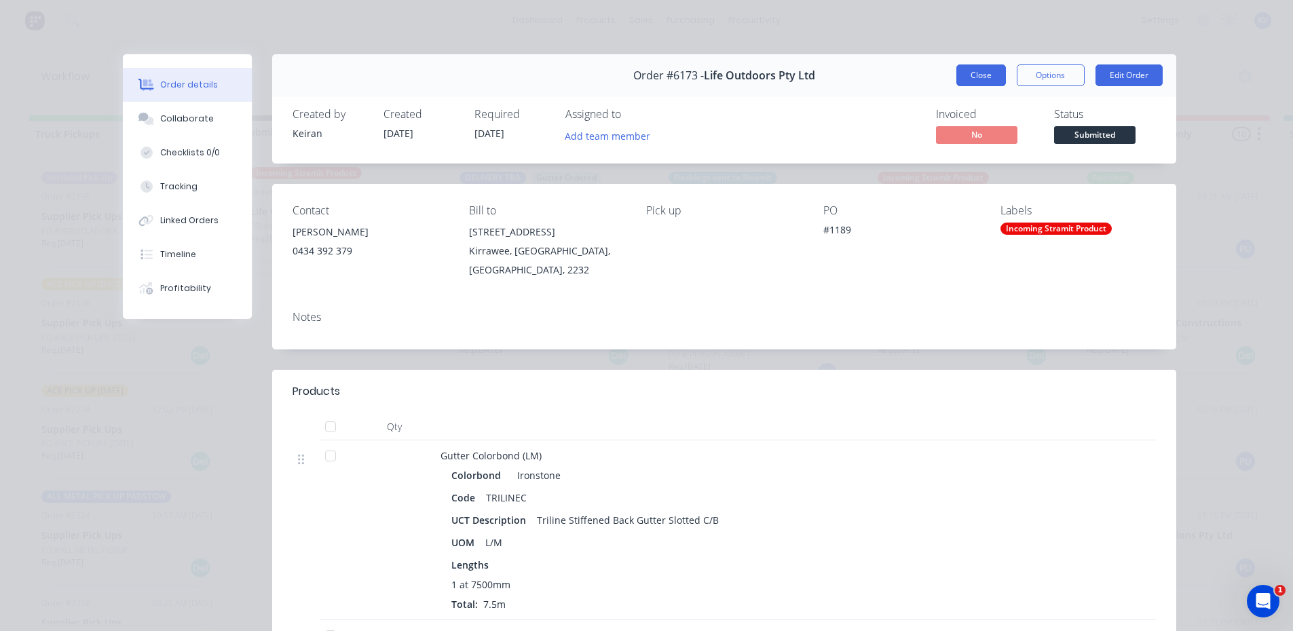
click at [974, 84] on button "Close" at bounding box center [981, 75] width 50 height 22
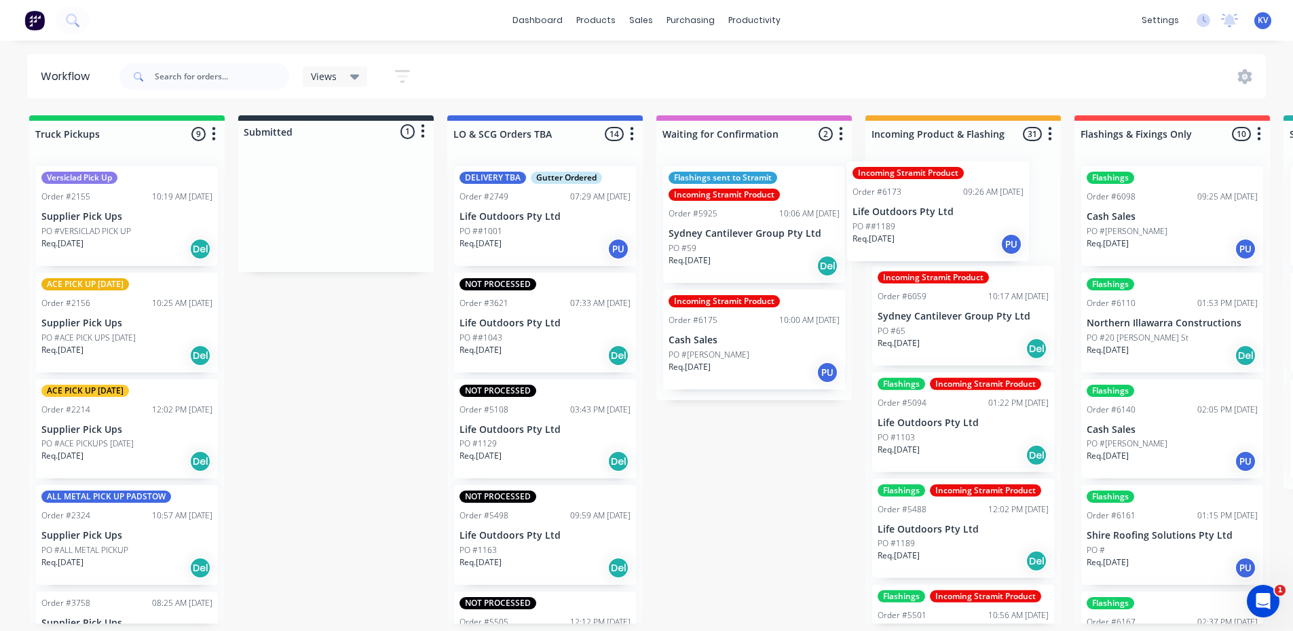
drag, startPoint x: 303, startPoint y: 214, endPoint x: 920, endPoint y: 223, distance: 617.0
click at [920, 223] on div "Truck Pickups 9 Status colour #13CE66 hex #13CE66 Save Cancel Notifications Ema…" at bounding box center [1318, 369] width 2657 height 508
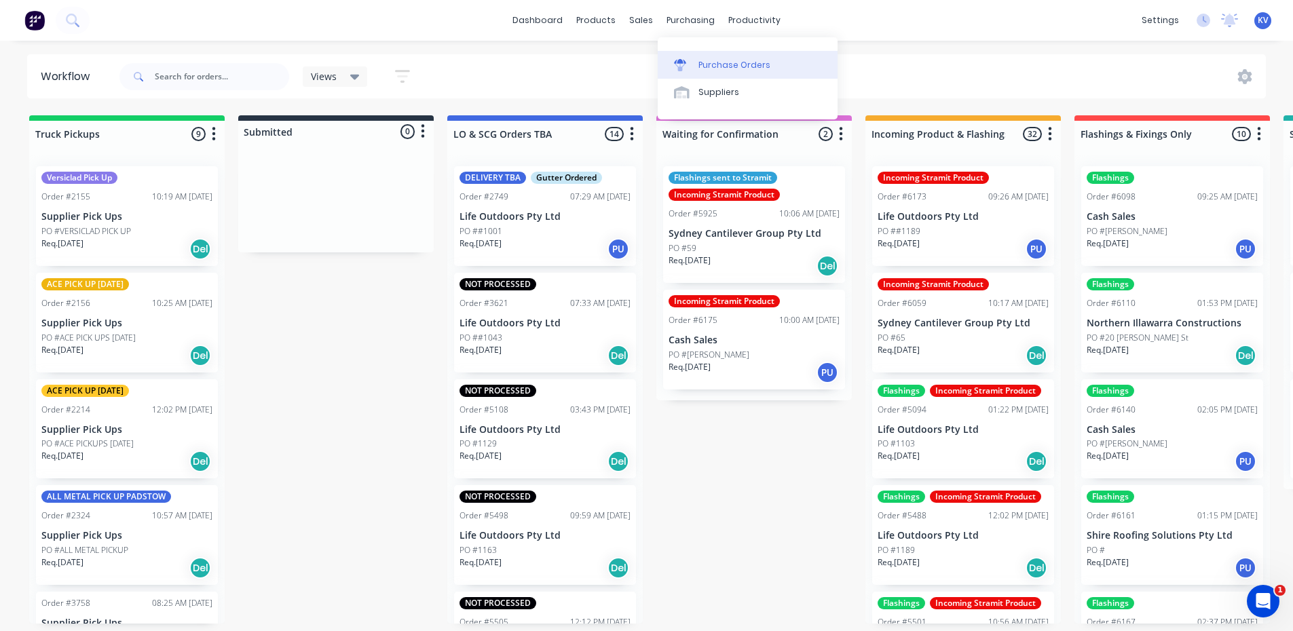
click at [704, 55] on link "Purchase Orders" at bounding box center [748, 64] width 180 height 27
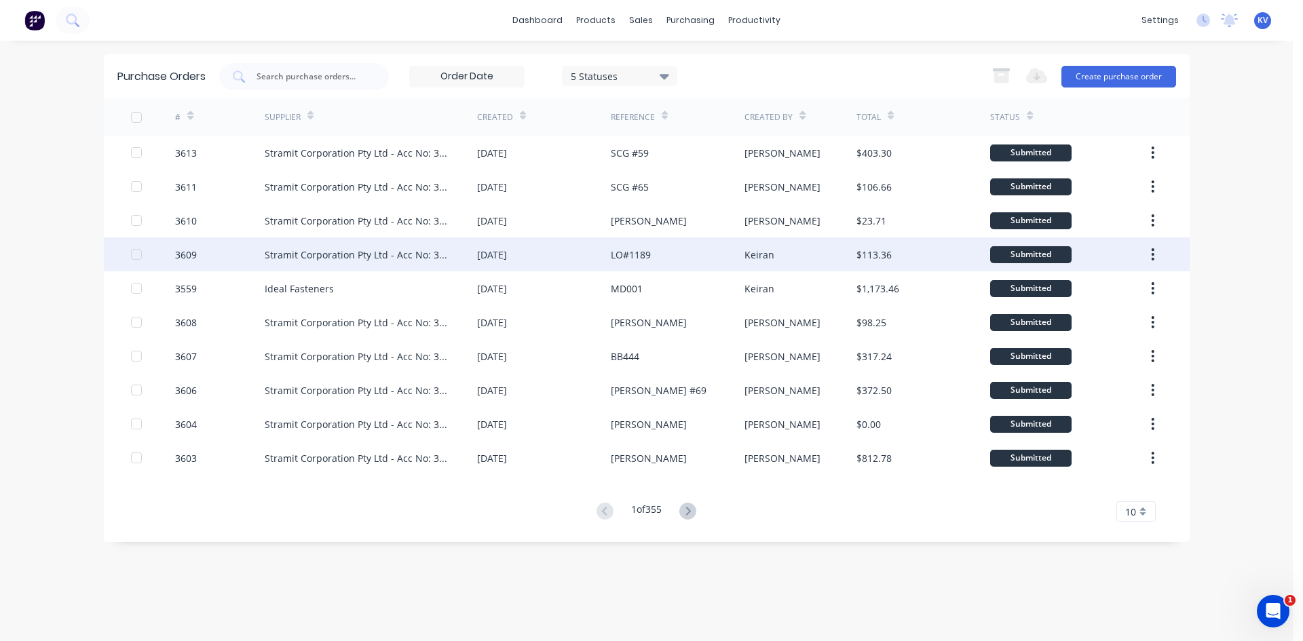
click at [314, 259] on div "Stramit Corporation Pty Ltd - Acc No: 32915" at bounding box center [357, 255] width 185 height 14
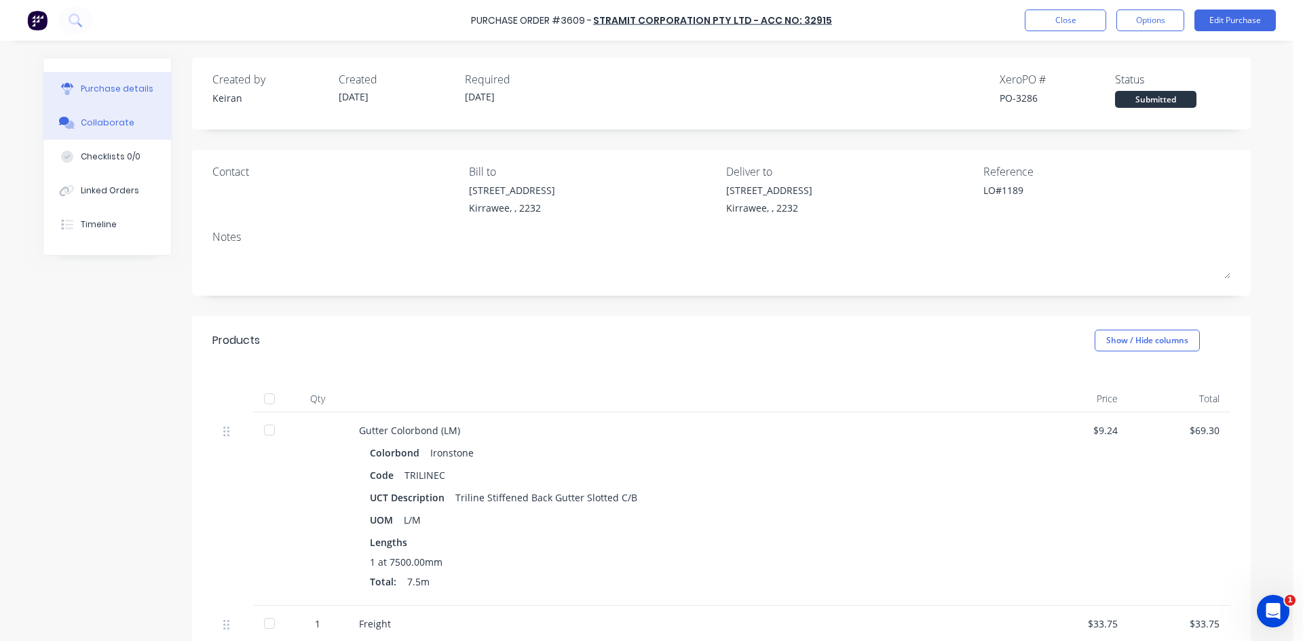
click at [128, 126] on button "Collaborate" at bounding box center [107, 123] width 128 height 34
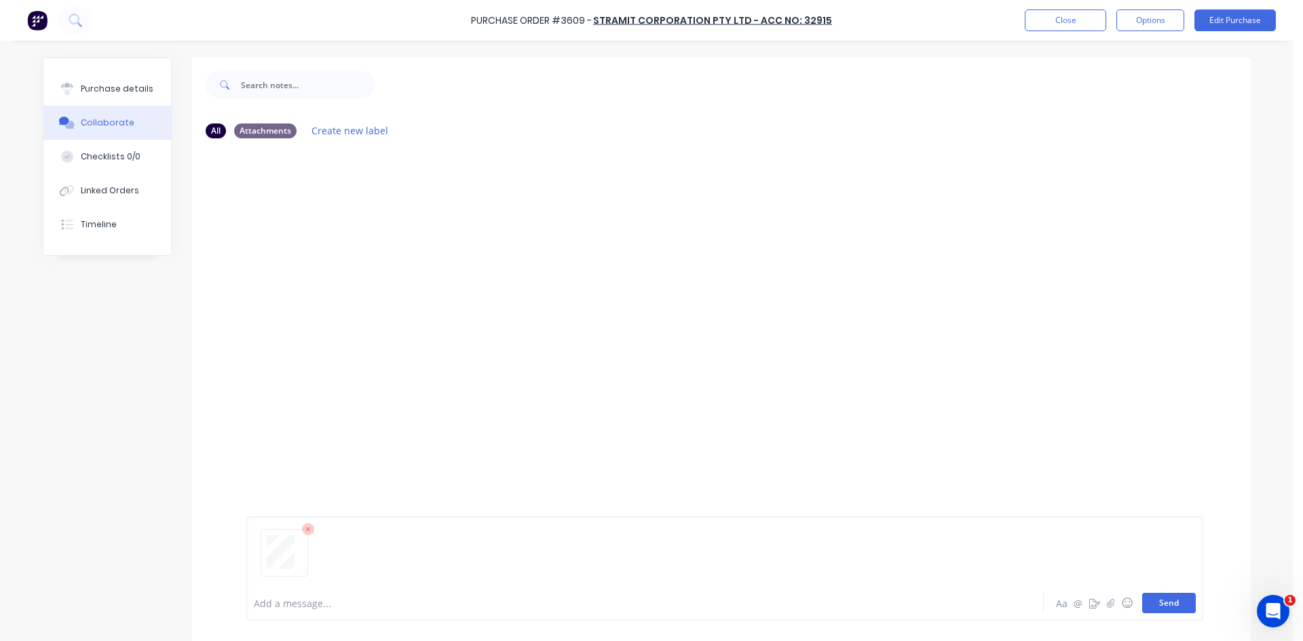
click at [1167, 611] on button "Send" at bounding box center [1169, 603] width 54 height 20
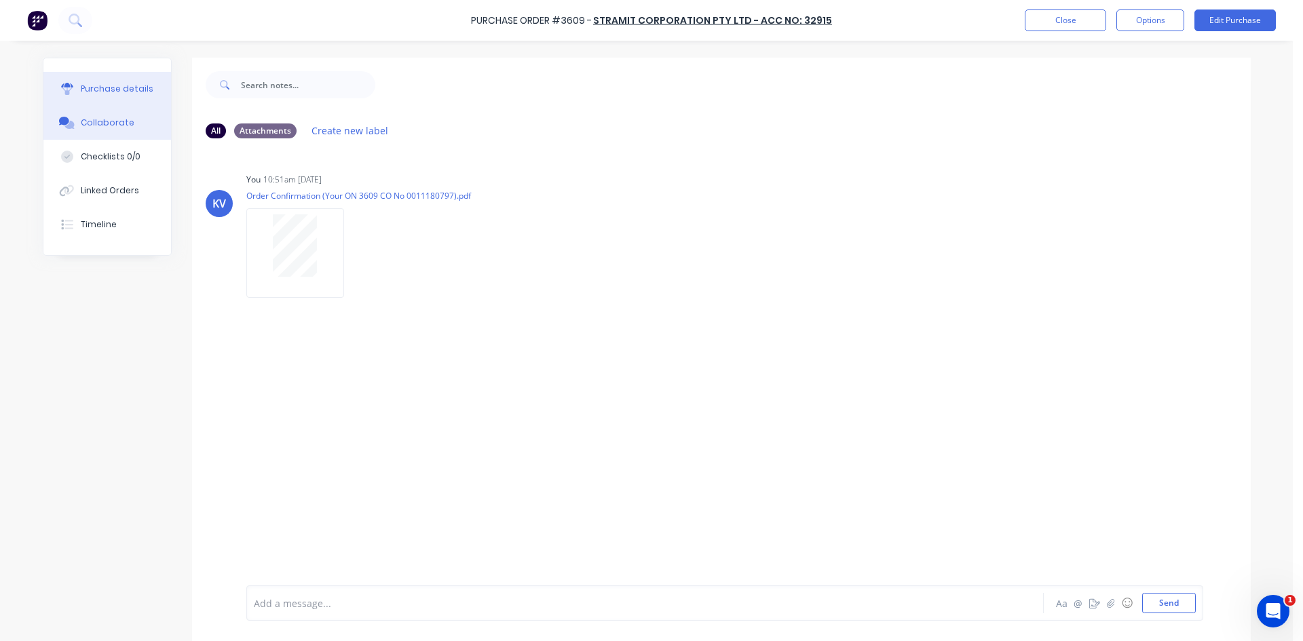
click at [113, 92] on div "Purchase details" at bounding box center [117, 89] width 73 height 12
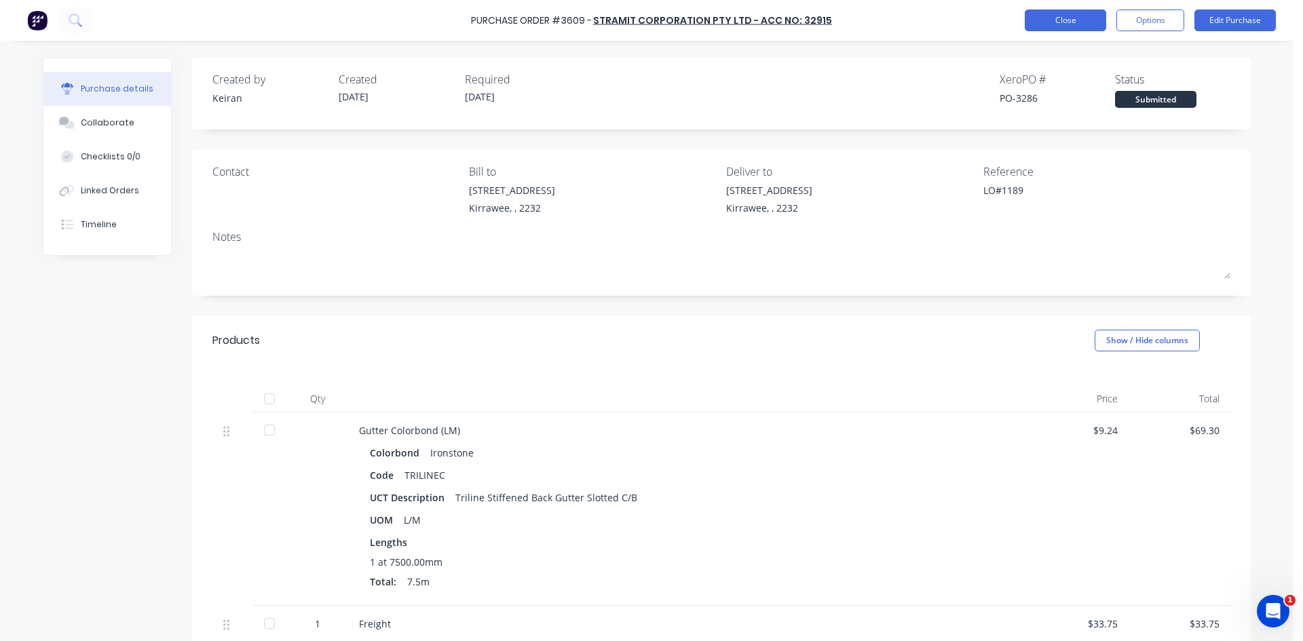
click at [1074, 24] on button "Close" at bounding box center [1065, 21] width 81 height 22
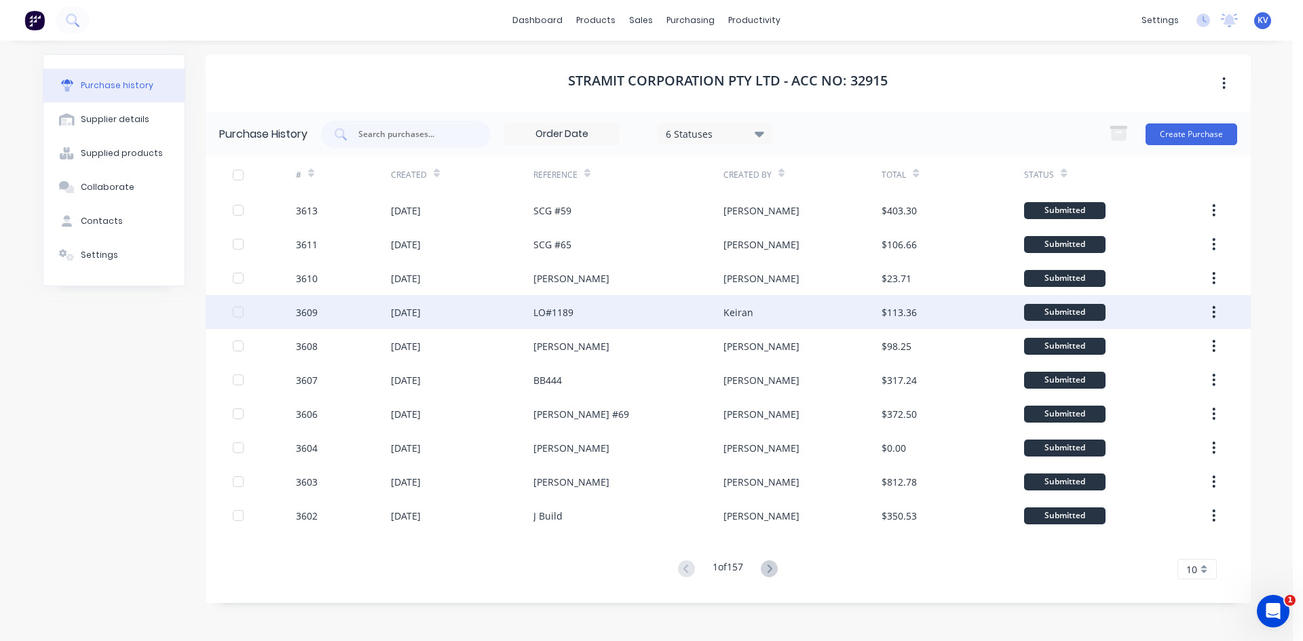
click at [498, 325] on div "[DATE]" at bounding box center [462, 312] width 143 height 34
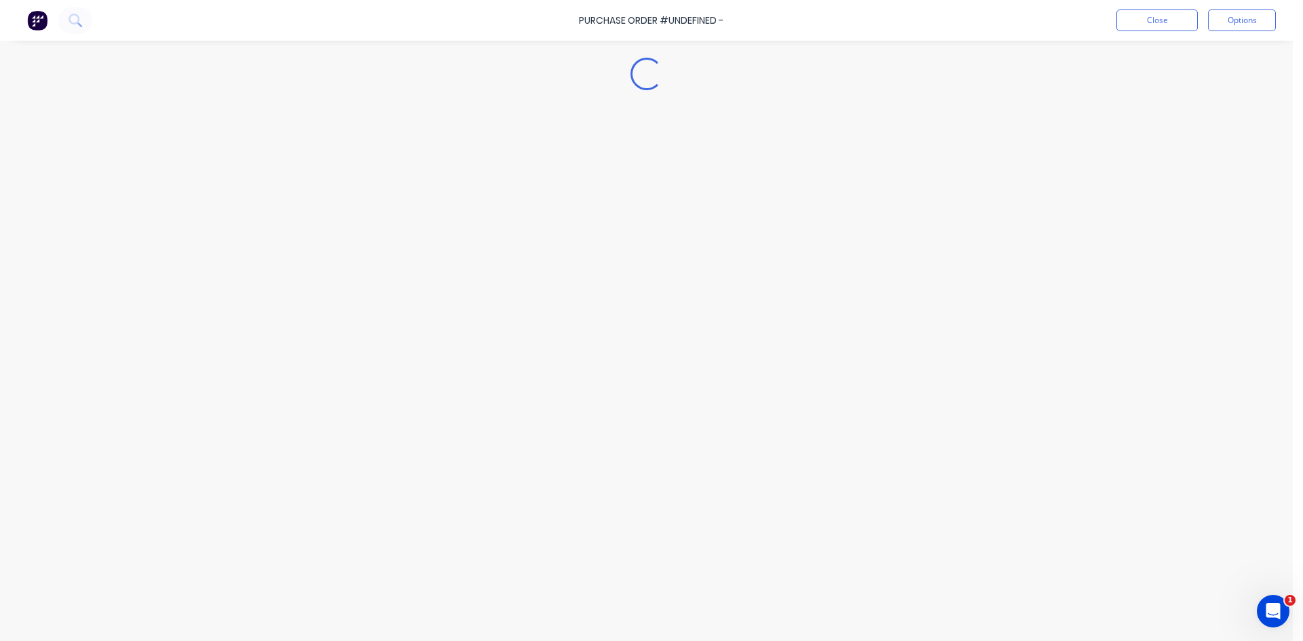
type textarea "x"
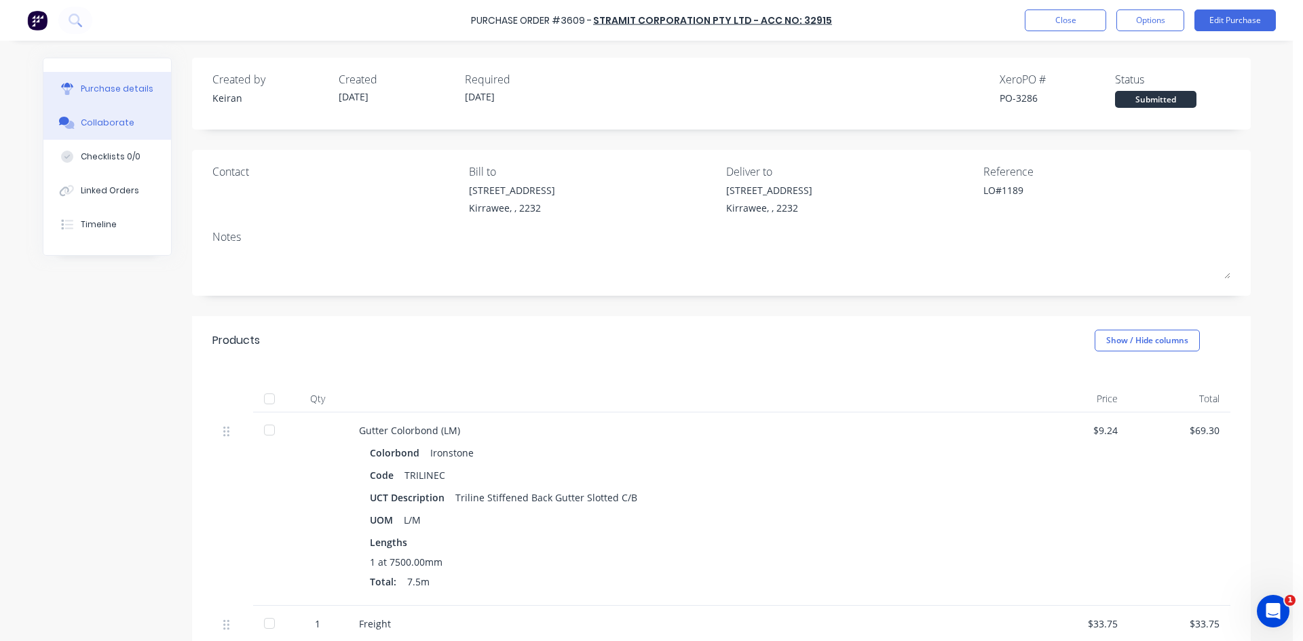
click at [102, 124] on div "Collaborate" at bounding box center [108, 123] width 54 height 12
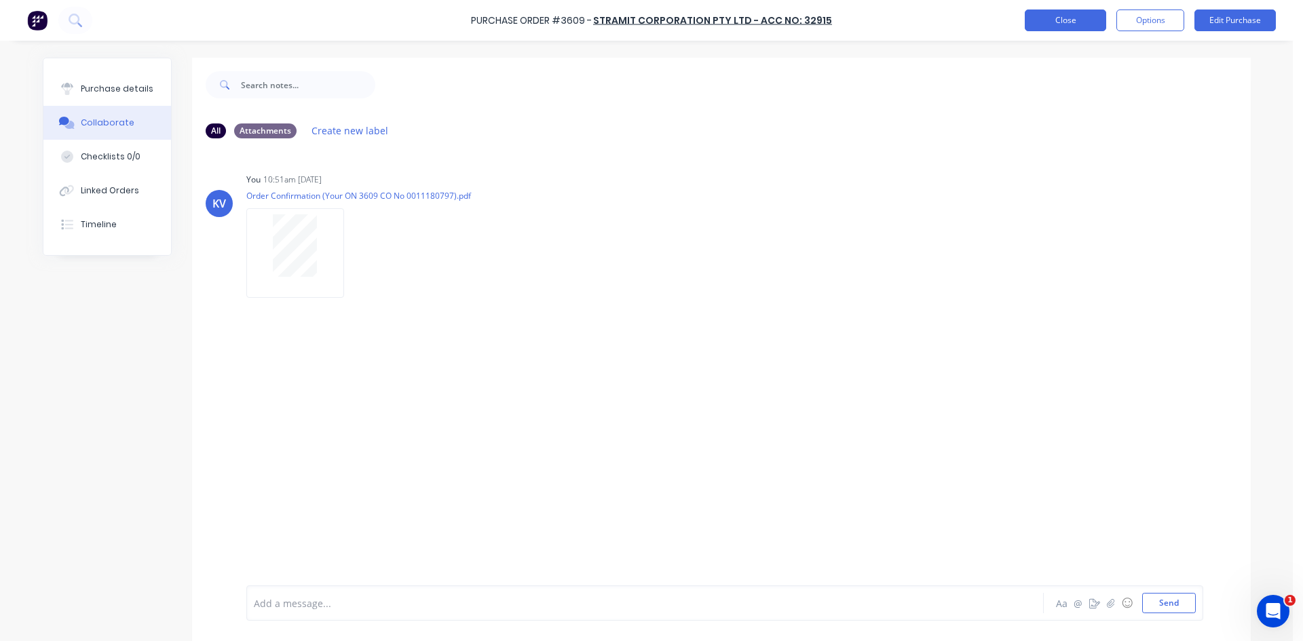
click at [1038, 24] on button "Close" at bounding box center [1065, 21] width 81 height 22
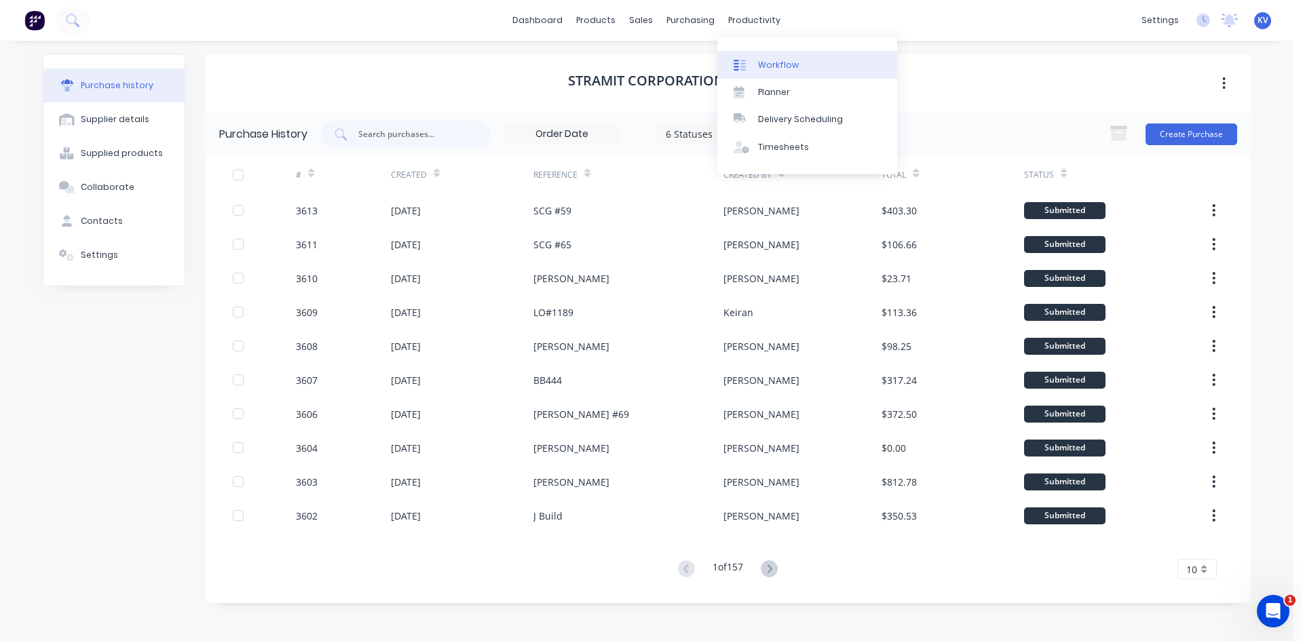
click at [776, 57] on link "Workflow" at bounding box center [807, 64] width 180 height 27
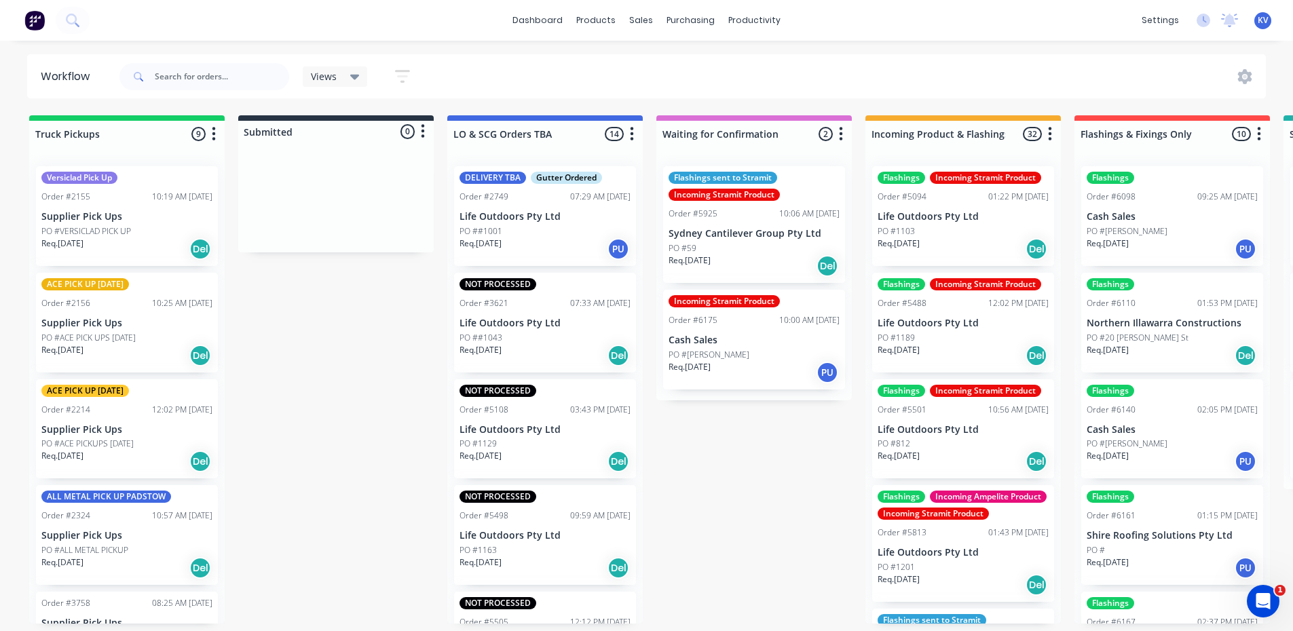
scroll to position [3, 0]
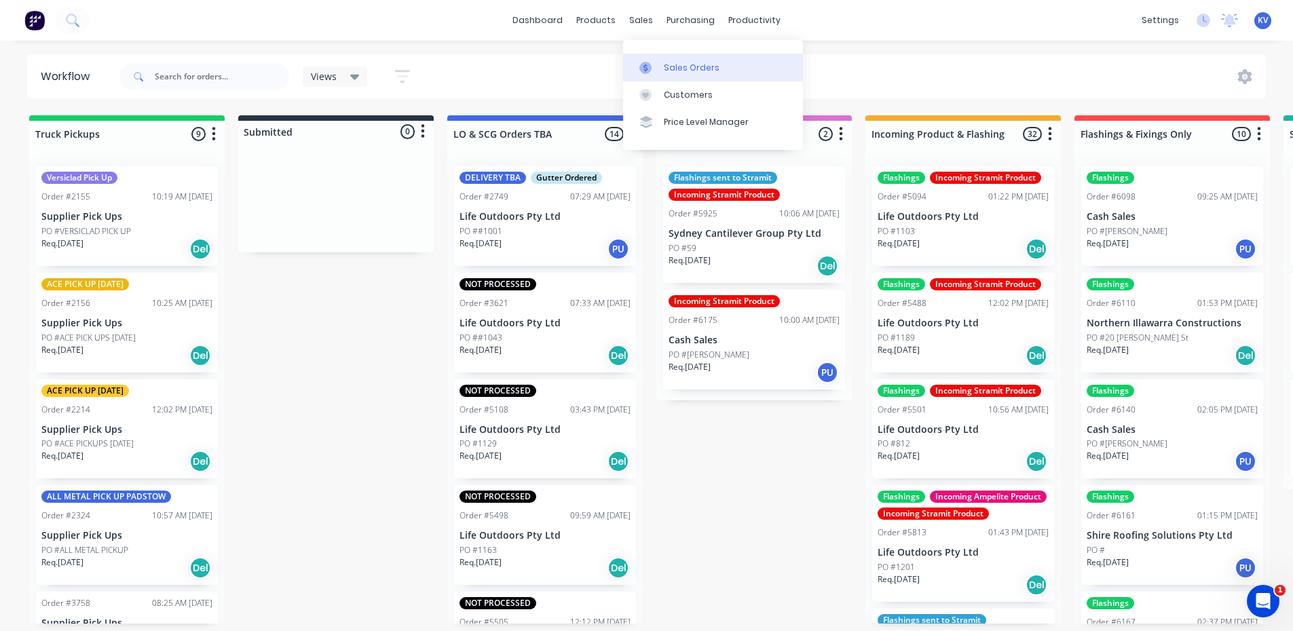
click at [679, 62] on div "Sales Orders" at bounding box center [692, 68] width 56 height 12
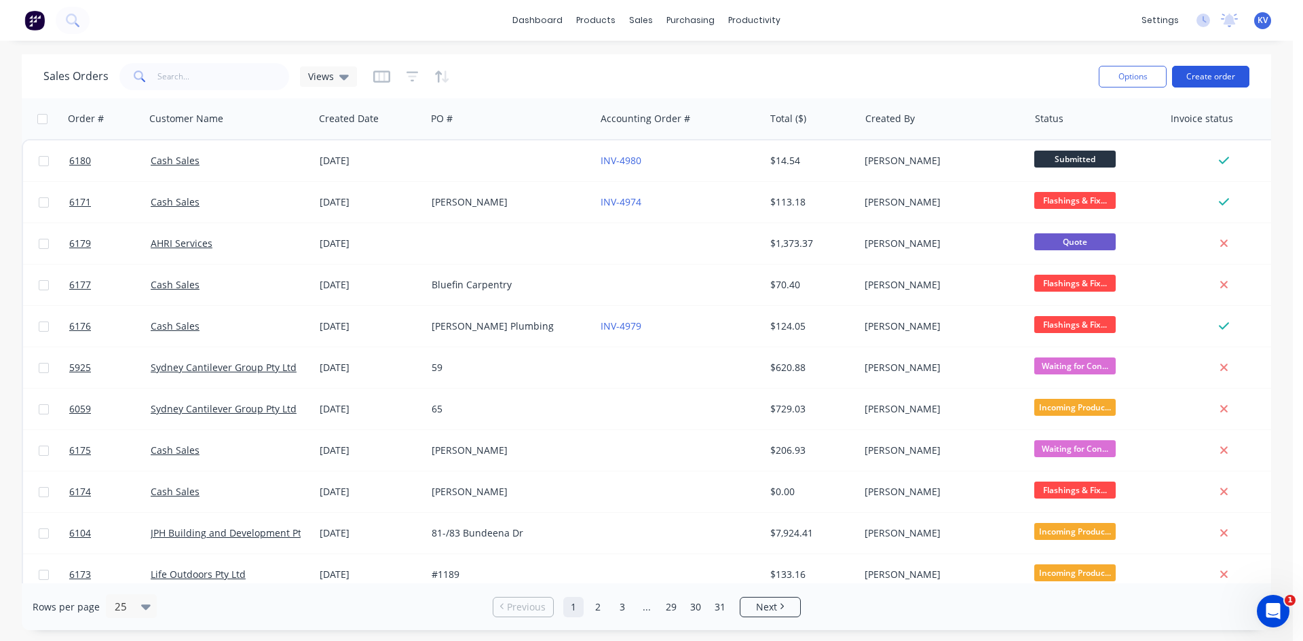
click at [1220, 81] on button "Create order" at bounding box center [1210, 77] width 77 height 22
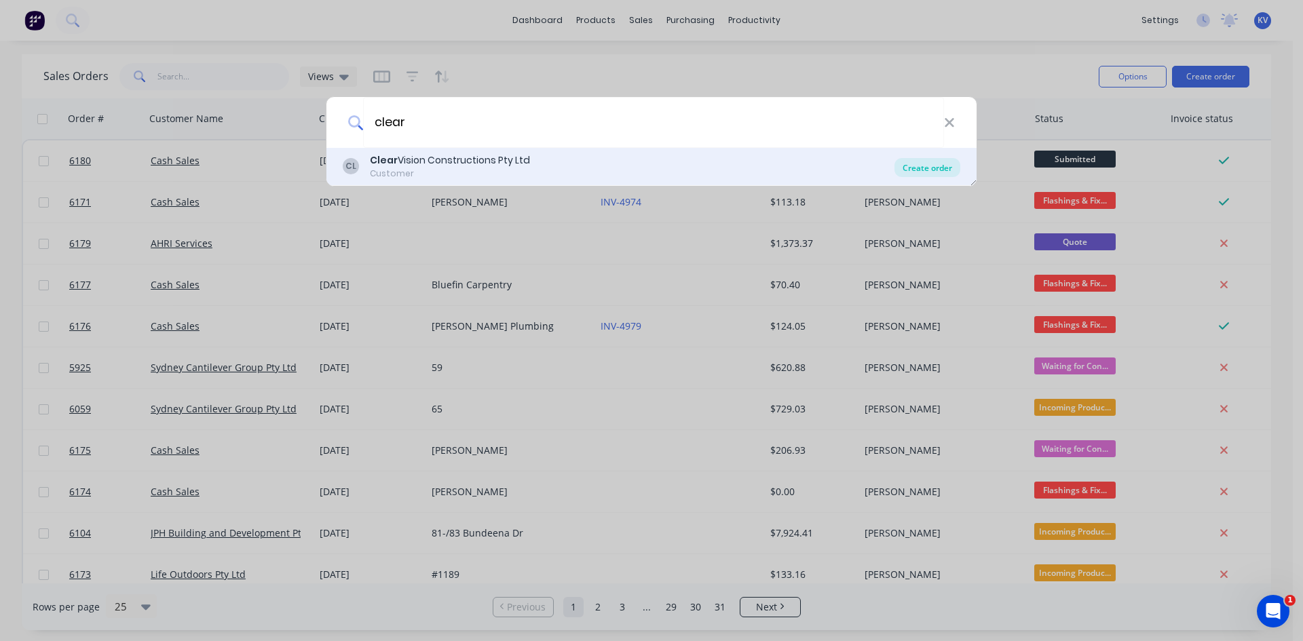
type input "clear"
click at [911, 159] on div "Create order" at bounding box center [927, 167] width 66 height 19
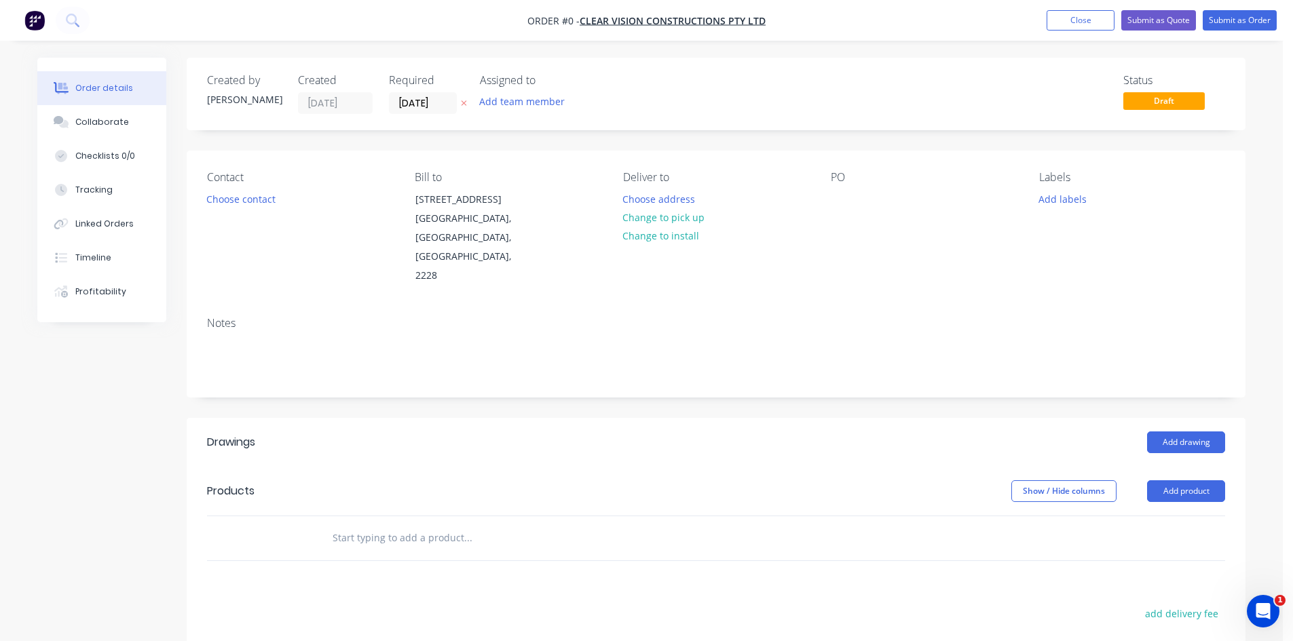
click at [267, 208] on div "Contact Choose contact" at bounding box center [300, 228] width 186 height 115
click at [257, 202] on button "Choose contact" at bounding box center [241, 198] width 83 height 18
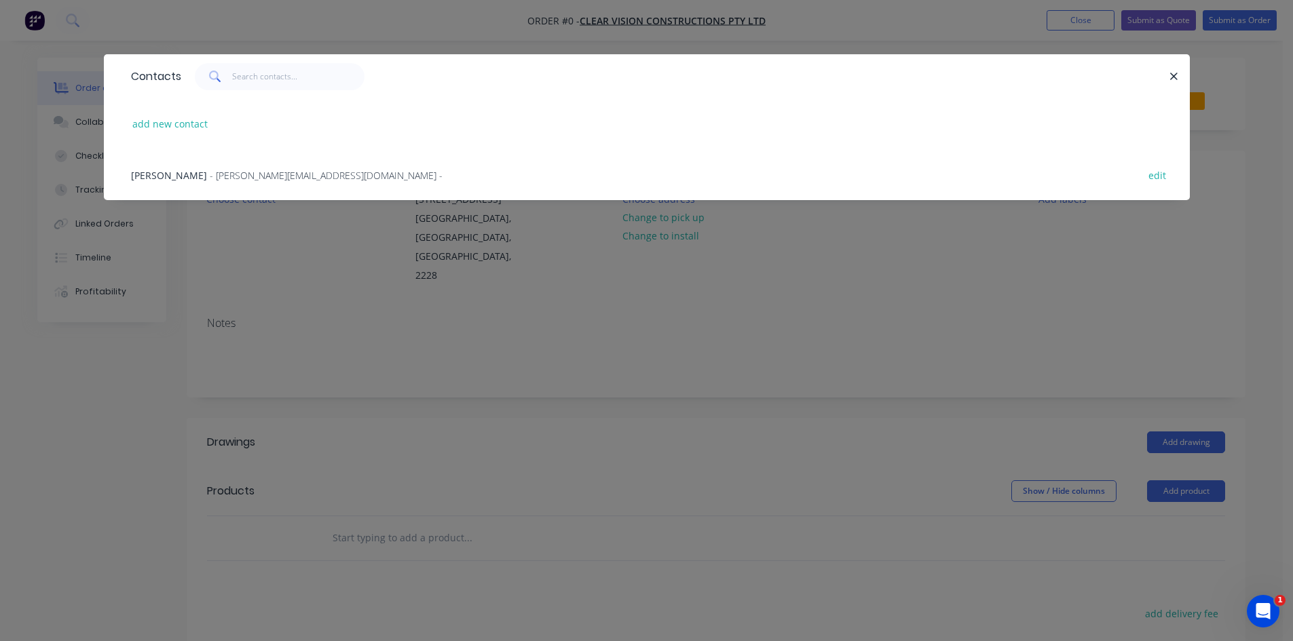
click at [249, 193] on div "Josh Ferguson - josh@cvconstructions.net - edit" at bounding box center [646, 174] width 1045 height 51
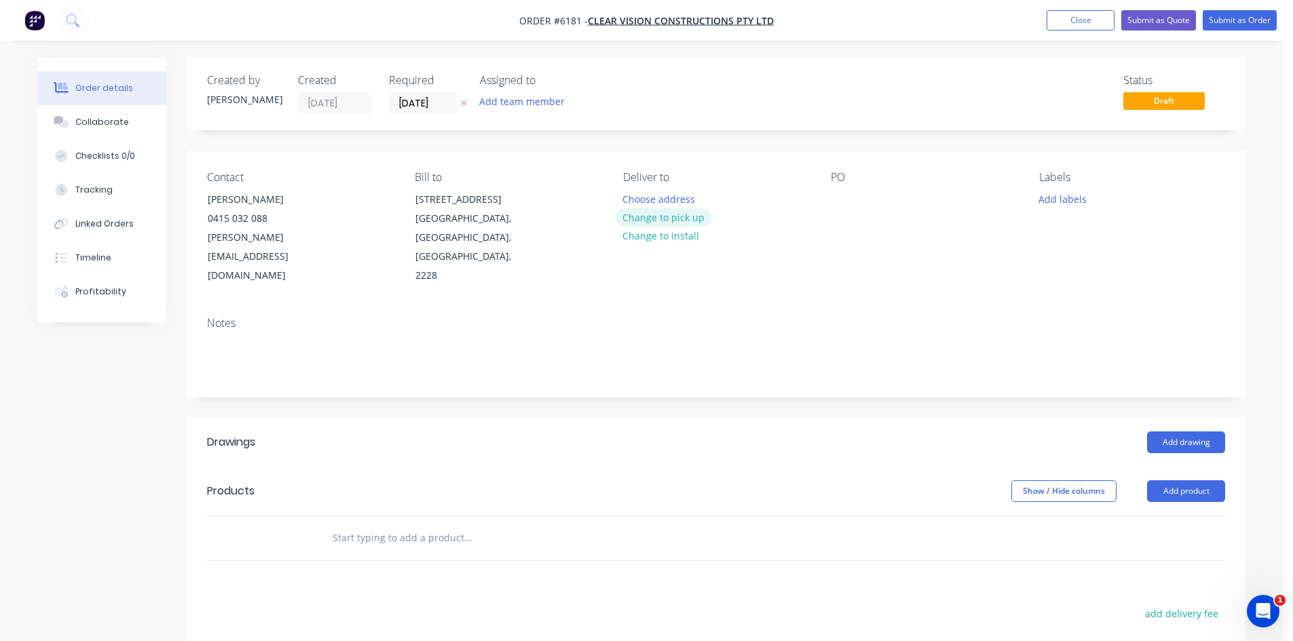
click at [679, 213] on button "Change to pick up" at bounding box center [664, 217] width 96 height 18
click at [665, 191] on div "Pick up Change to delivery Change to install" at bounding box center [716, 228] width 186 height 115
click at [659, 205] on div "Pick up Change to delivery Change to install" at bounding box center [716, 228] width 186 height 115
click at [629, 196] on div at bounding box center [634, 199] width 22 height 20
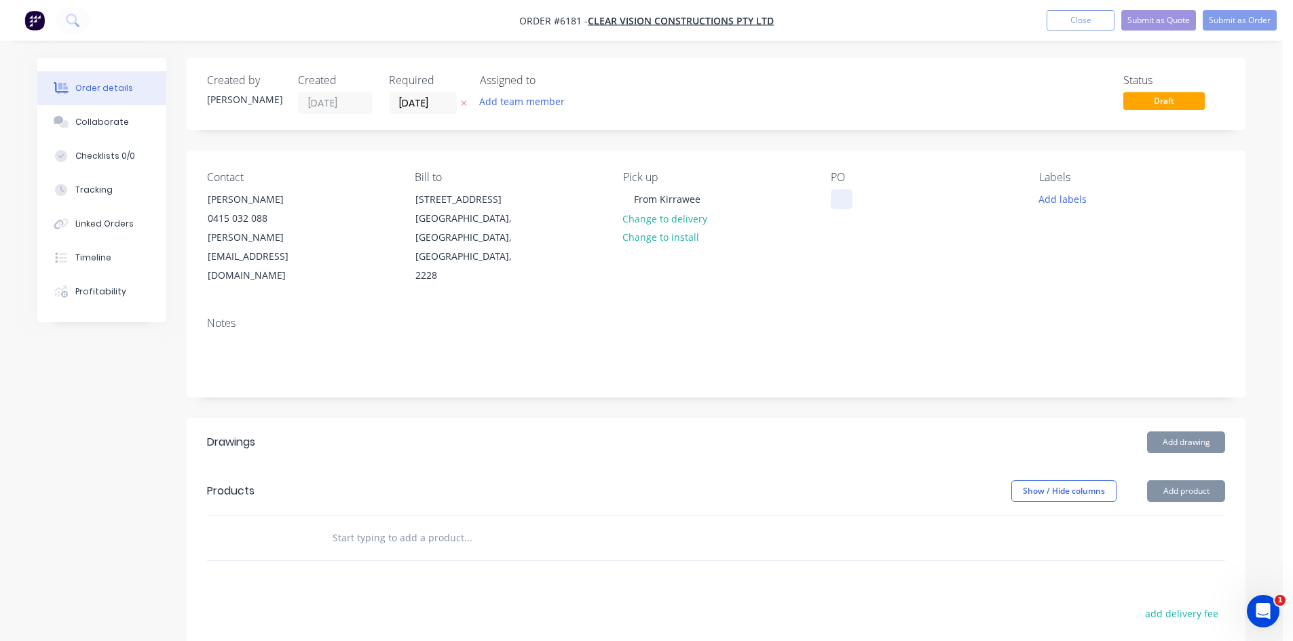
click at [847, 201] on div at bounding box center [842, 199] width 22 height 20
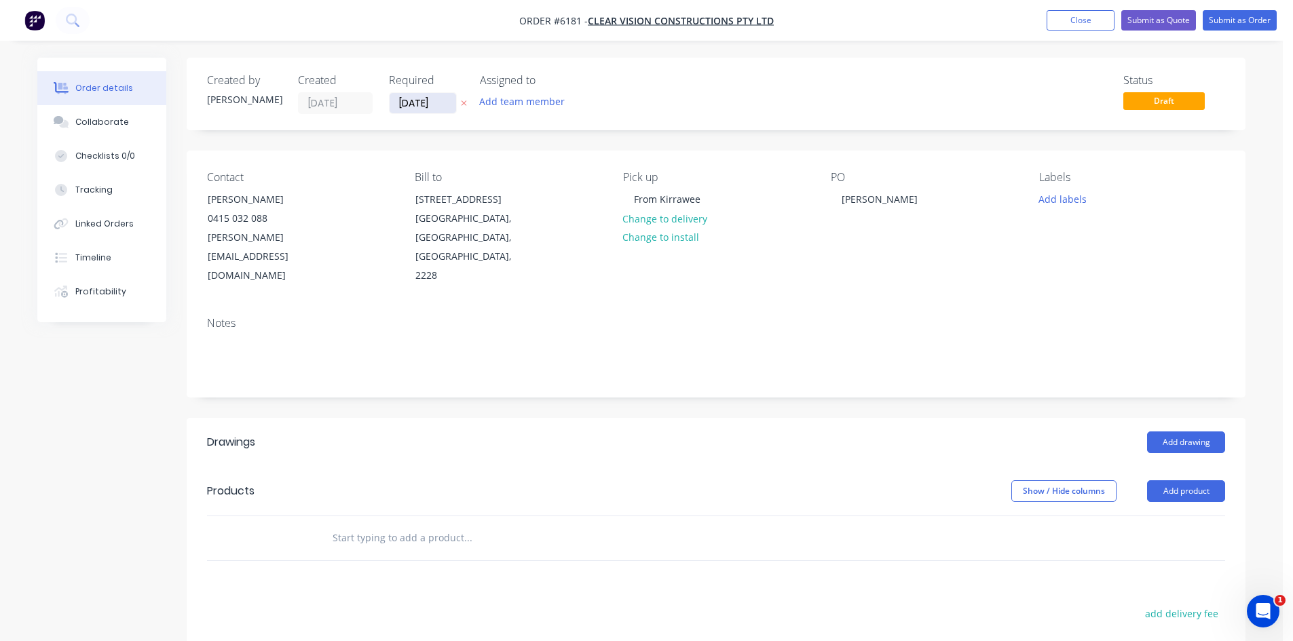
click at [442, 109] on input "[DATE]" at bounding box center [423, 103] width 67 height 20
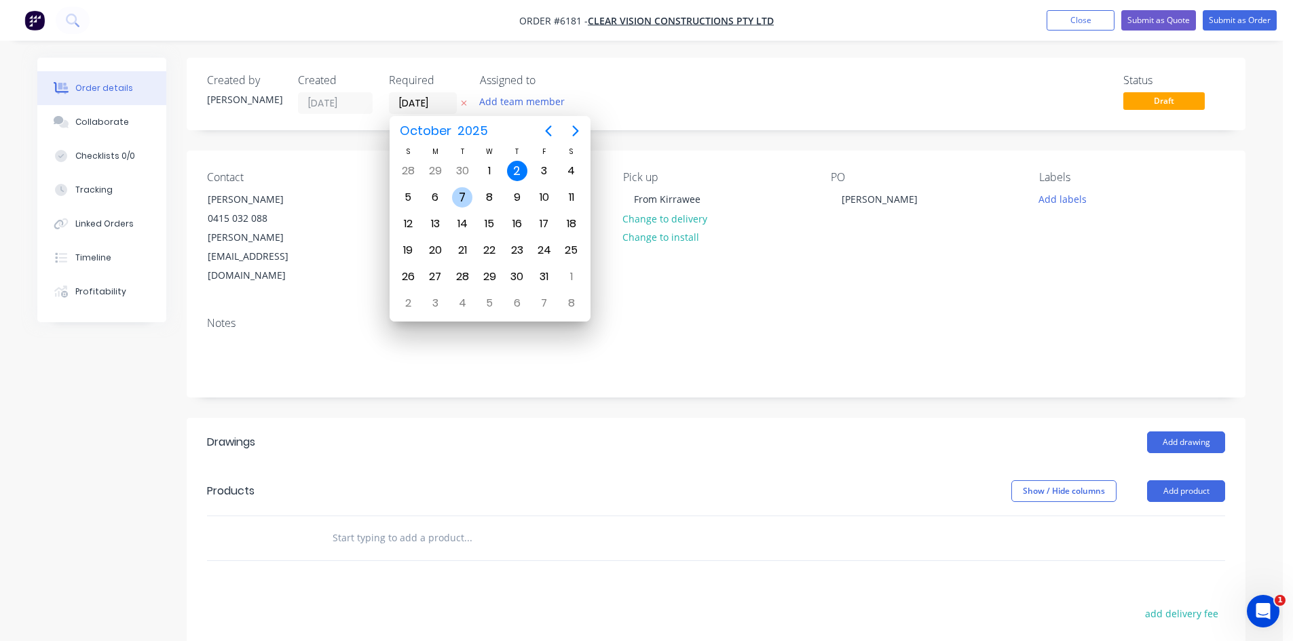
click at [459, 202] on div "7" at bounding box center [462, 197] width 20 height 20
type input "07/10/25"
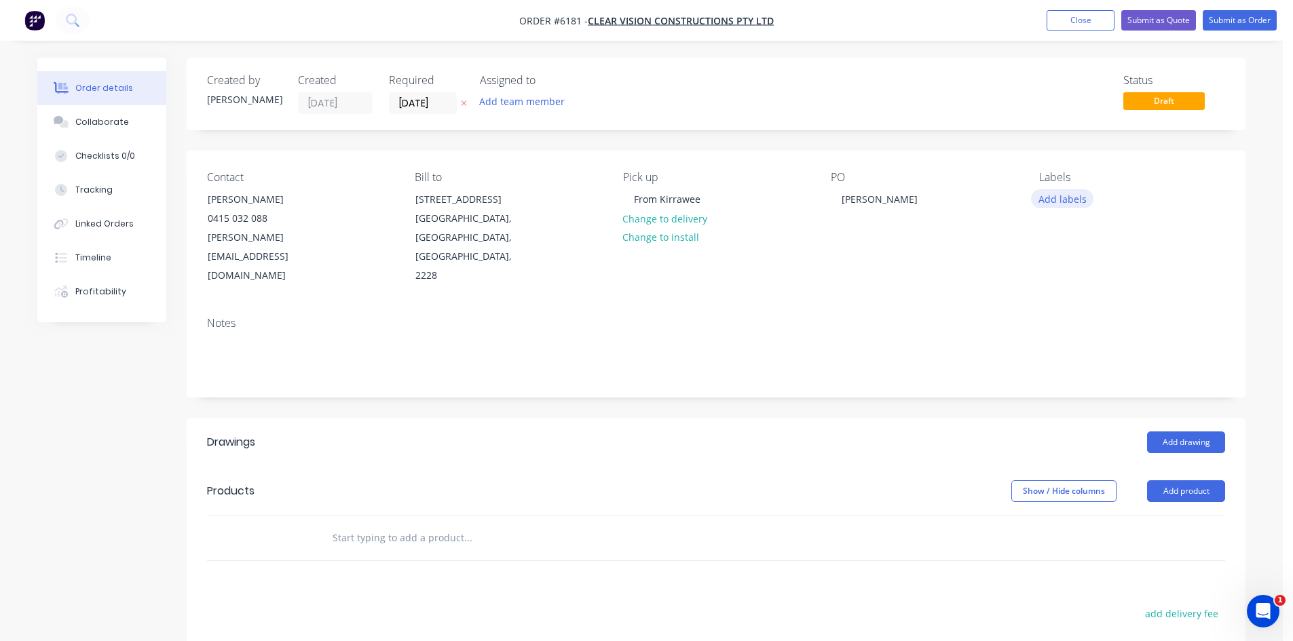
click at [1038, 203] on button "Add labels" at bounding box center [1062, 198] width 62 height 18
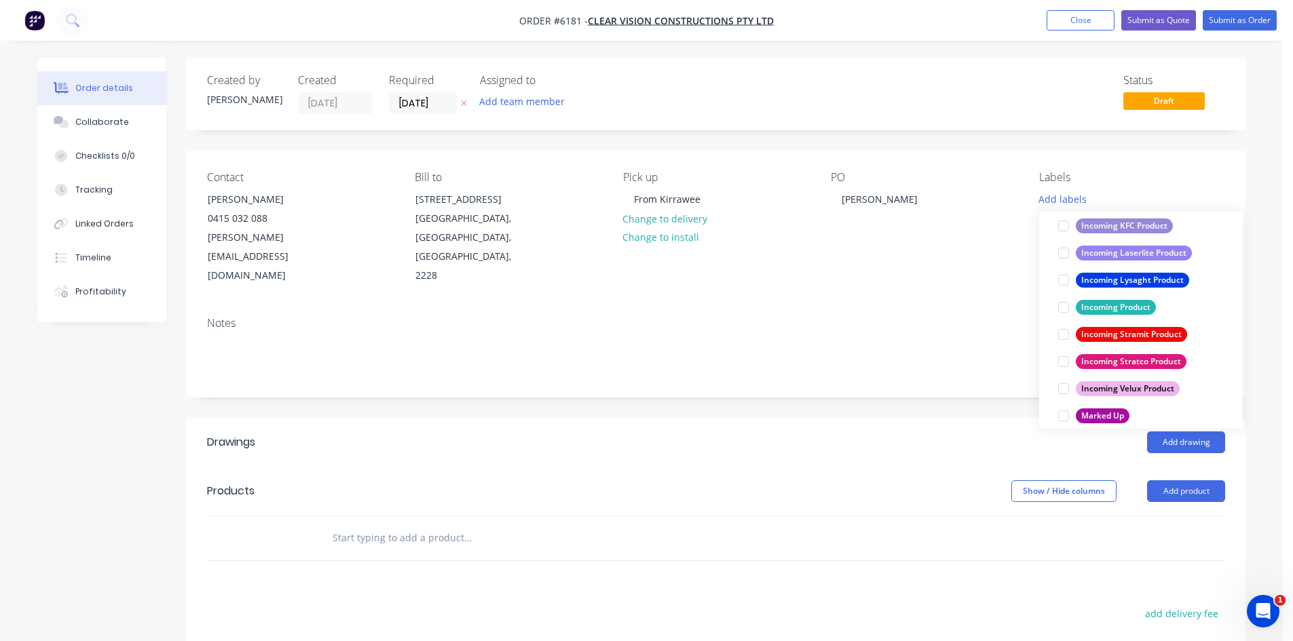
scroll to position [611, 0]
click at [1061, 337] on div at bounding box center [1063, 333] width 27 height 27
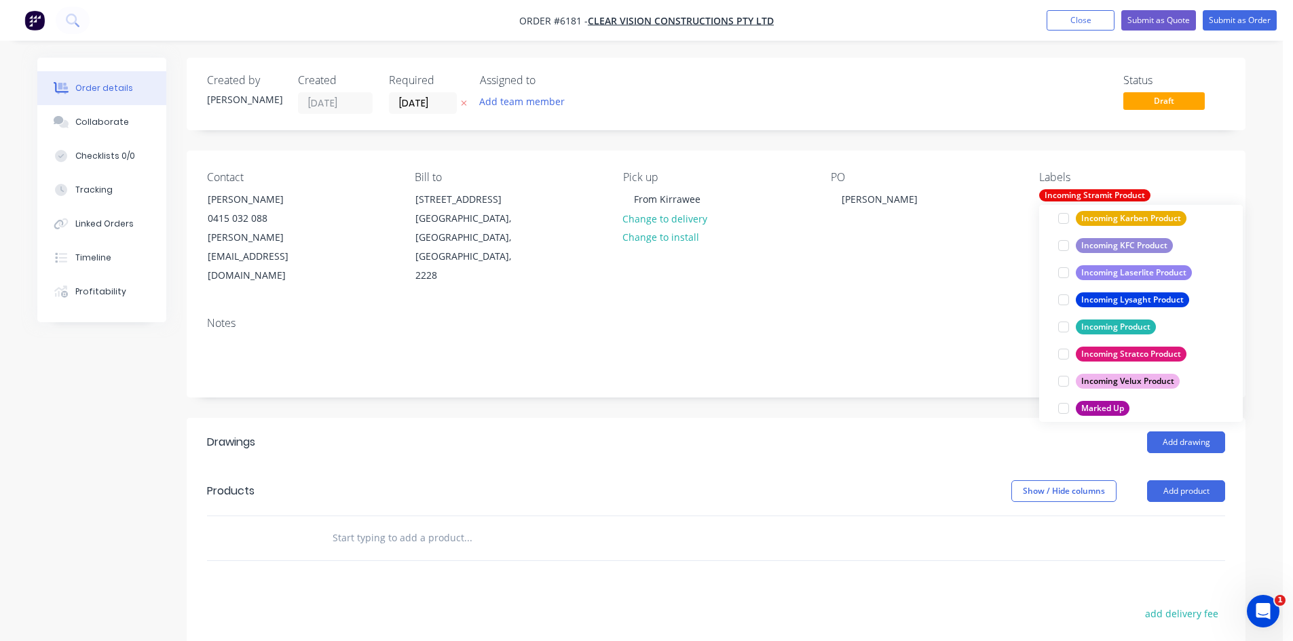
scroll to position [0, 0]
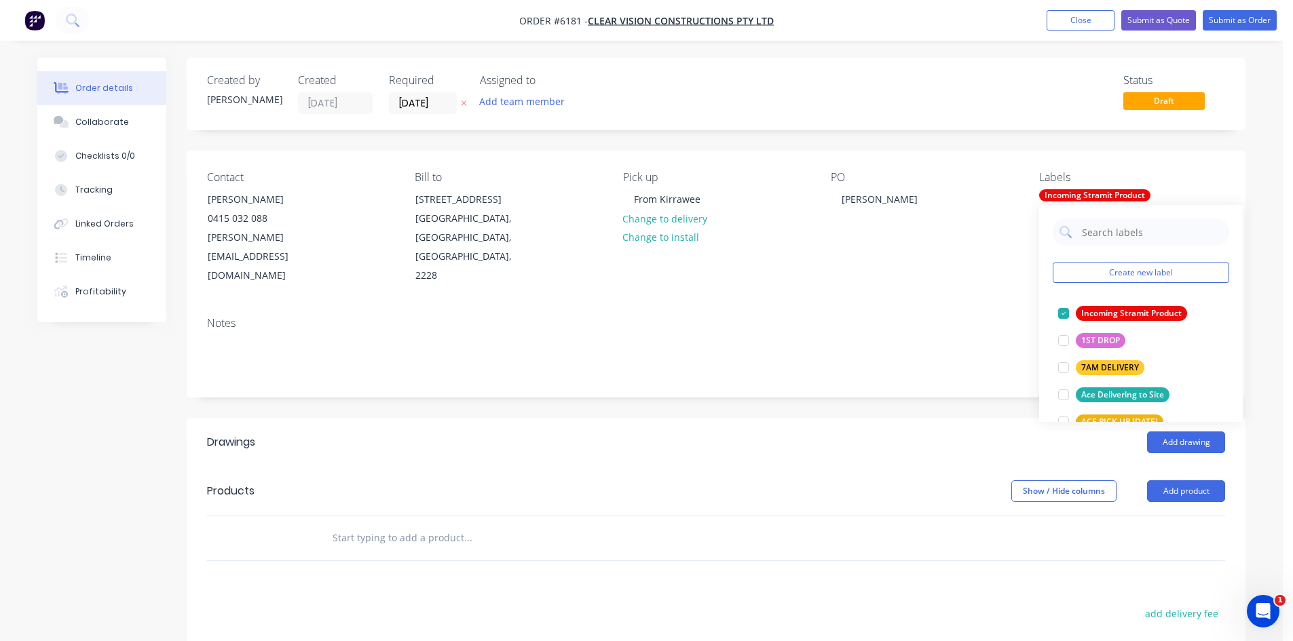
click at [435, 525] on input "text" at bounding box center [467, 538] width 271 height 27
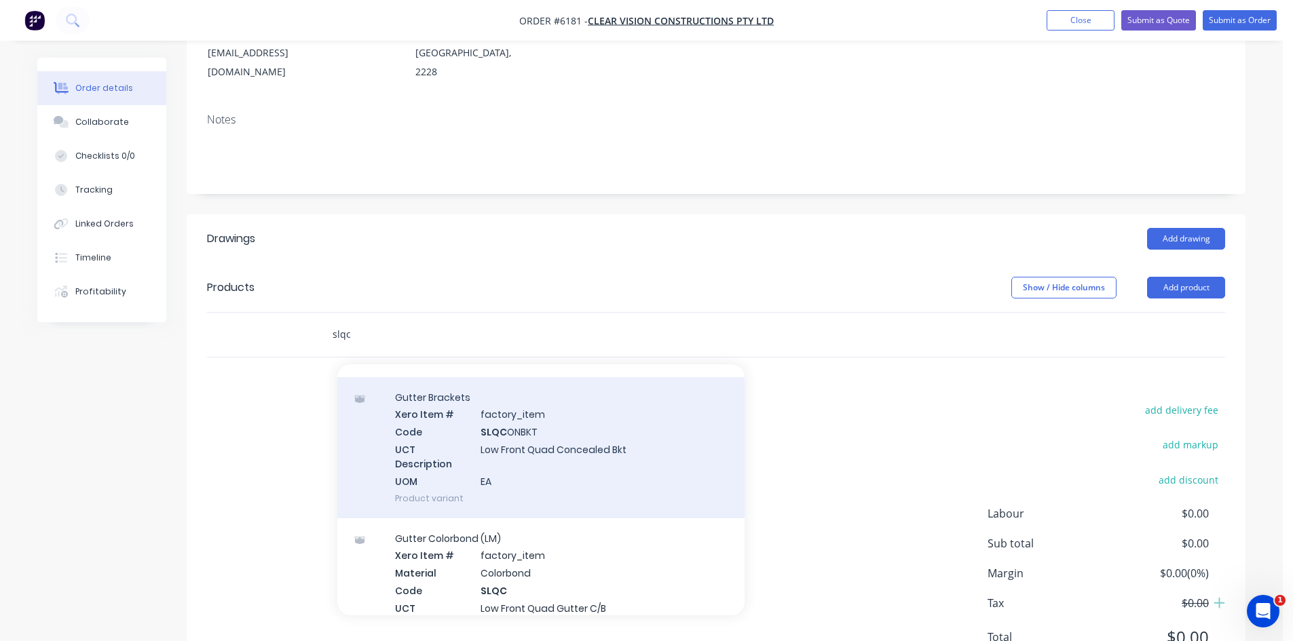
scroll to position [136, 0]
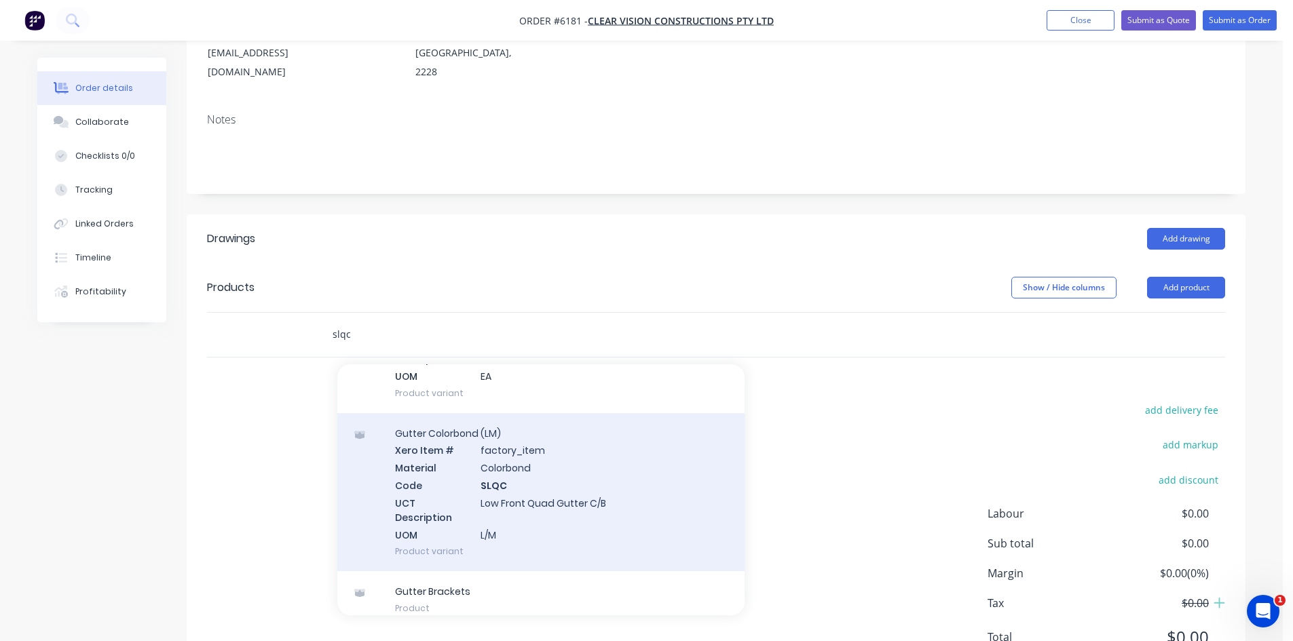
type input "slqc"
click at [582, 468] on div "Gutter Colorbond (LM) Xero Item # factory_item Material Colorbond Code SLQC UCT…" at bounding box center [540, 492] width 407 height 159
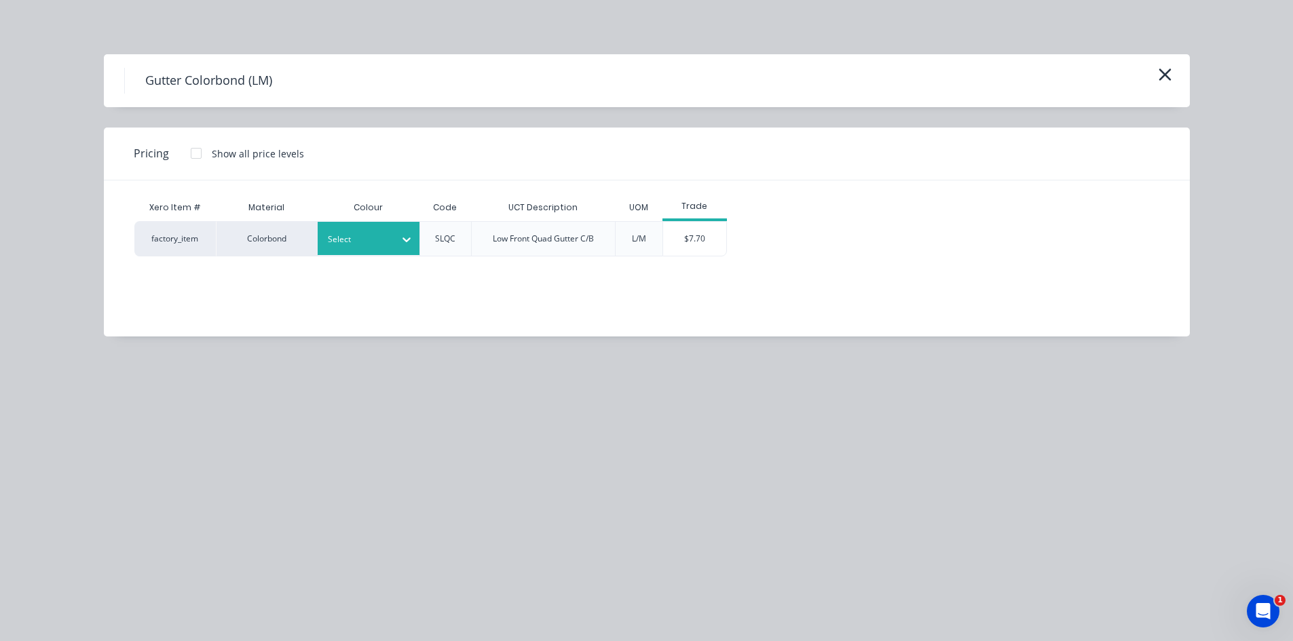
click at [377, 244] on div at bounding box center [358, 239] width 61 height 15
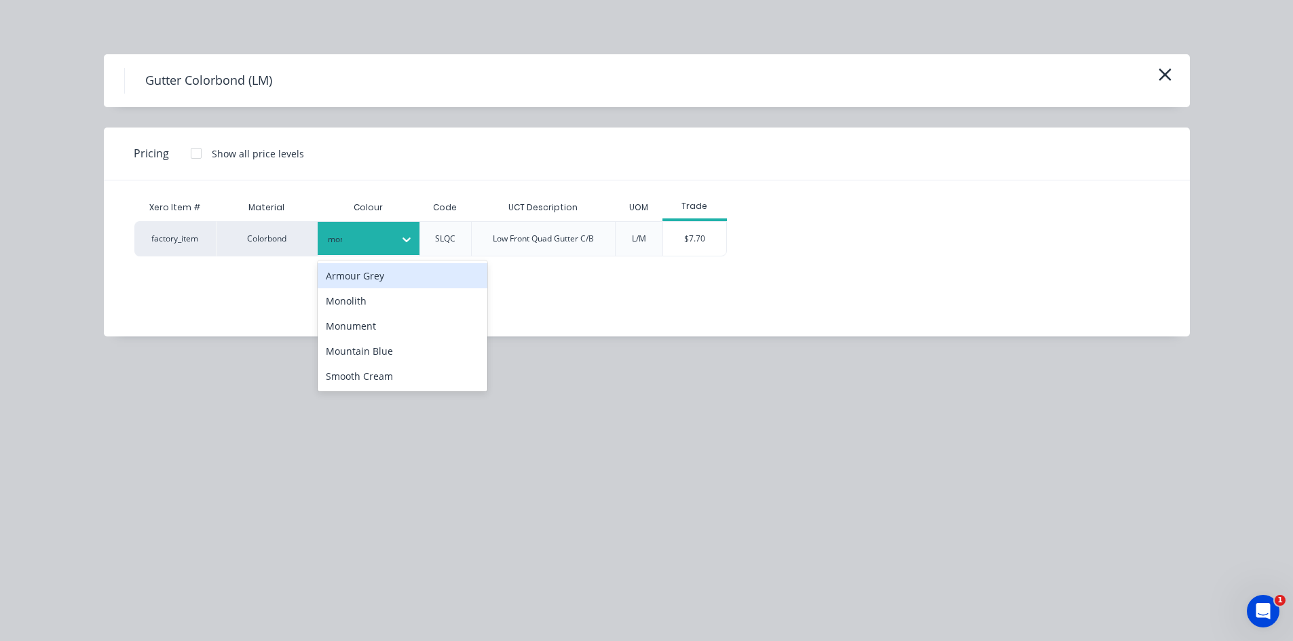
type input "monu"
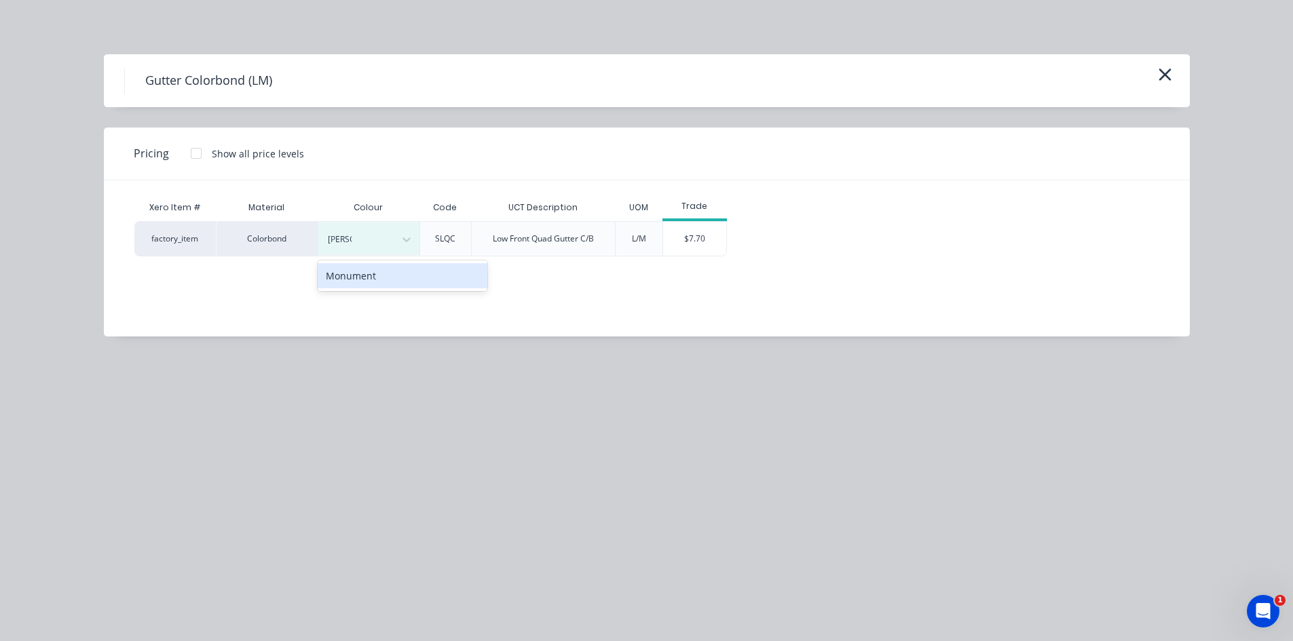
click at [390, 271] on div "Monument" at bounding box center [403, 275] width 170 height 25
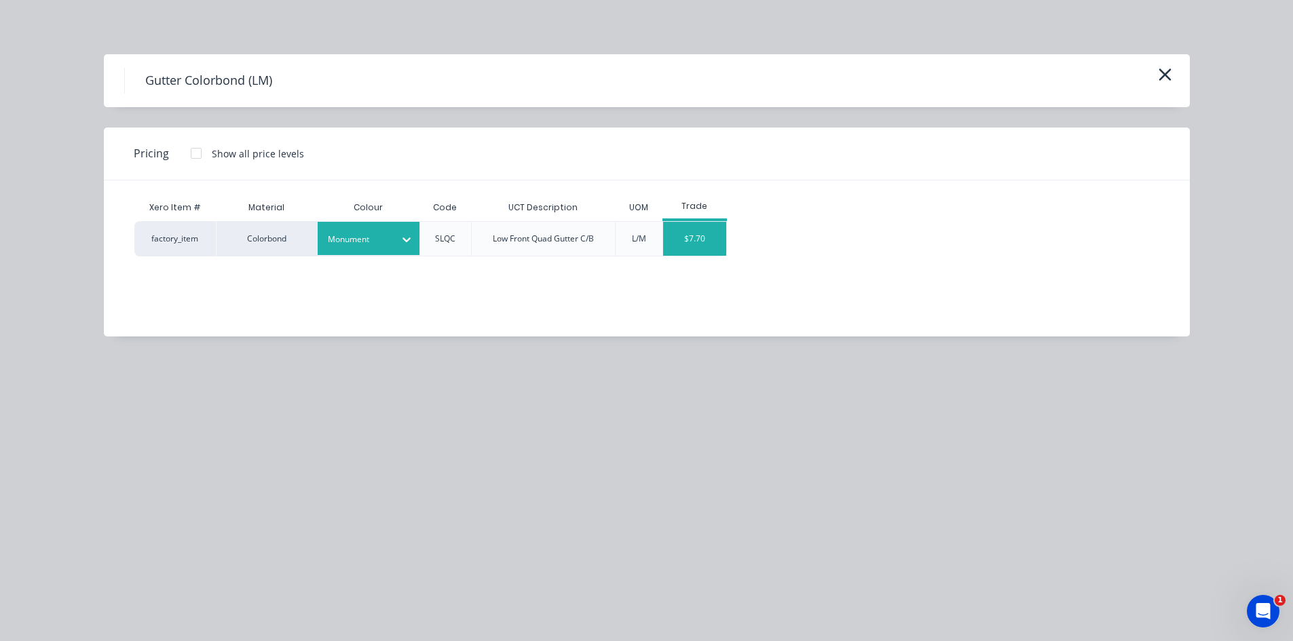
click at [682, 236] on div "$7.70" at bounding box center [695, 239] width 64 height 34
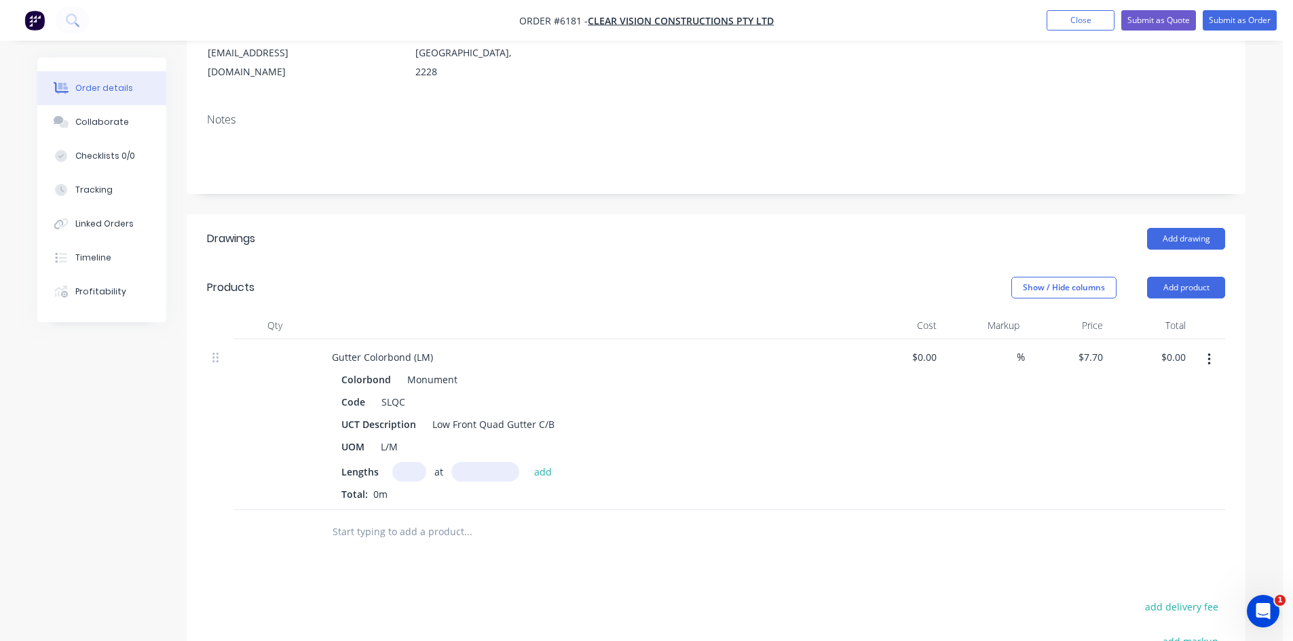
click at [413, 462] on input "text" at bounding box center [409, 472] width 34 height 20
type input "3"
type input "5500"
click at [527, 462] on button "add" at bounding box center [543, 471] width 32 height 18
type input "$127.05"
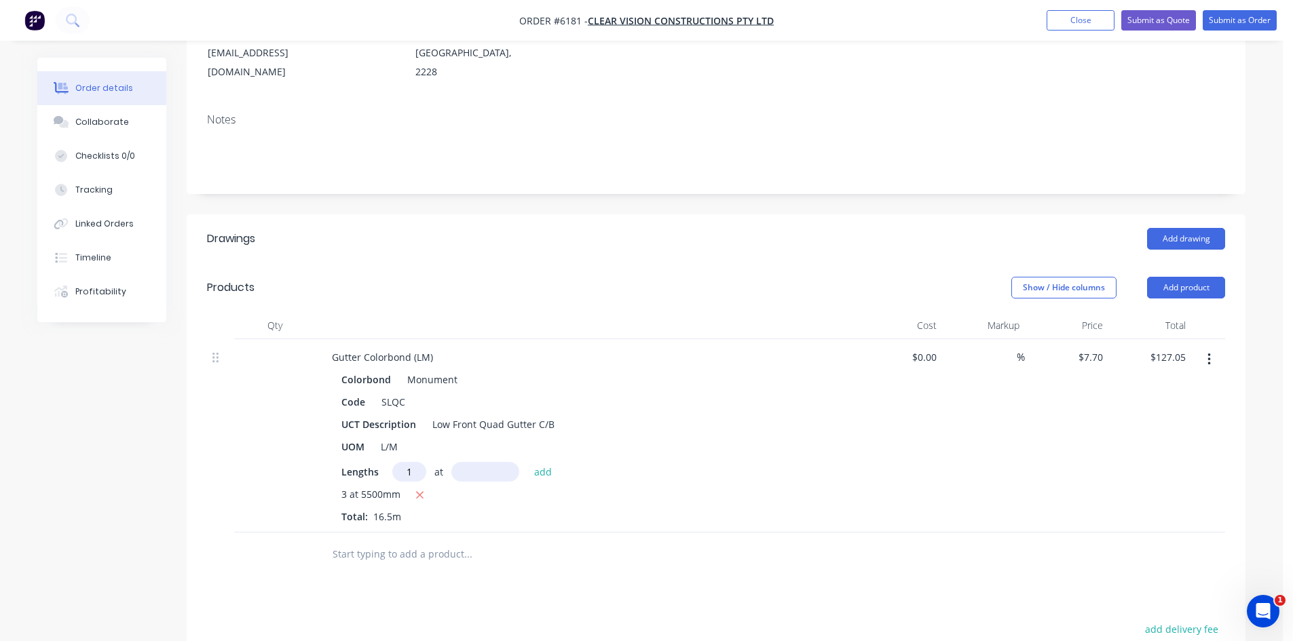
type input "1"
type input "3600"
click at [527, 462] on button "add" at bounding box center [543, 471] width 32 height 18
type input "$154.77"
click at [411, 563] on input "text" at bounding box center [467, 576] width 271 height 27
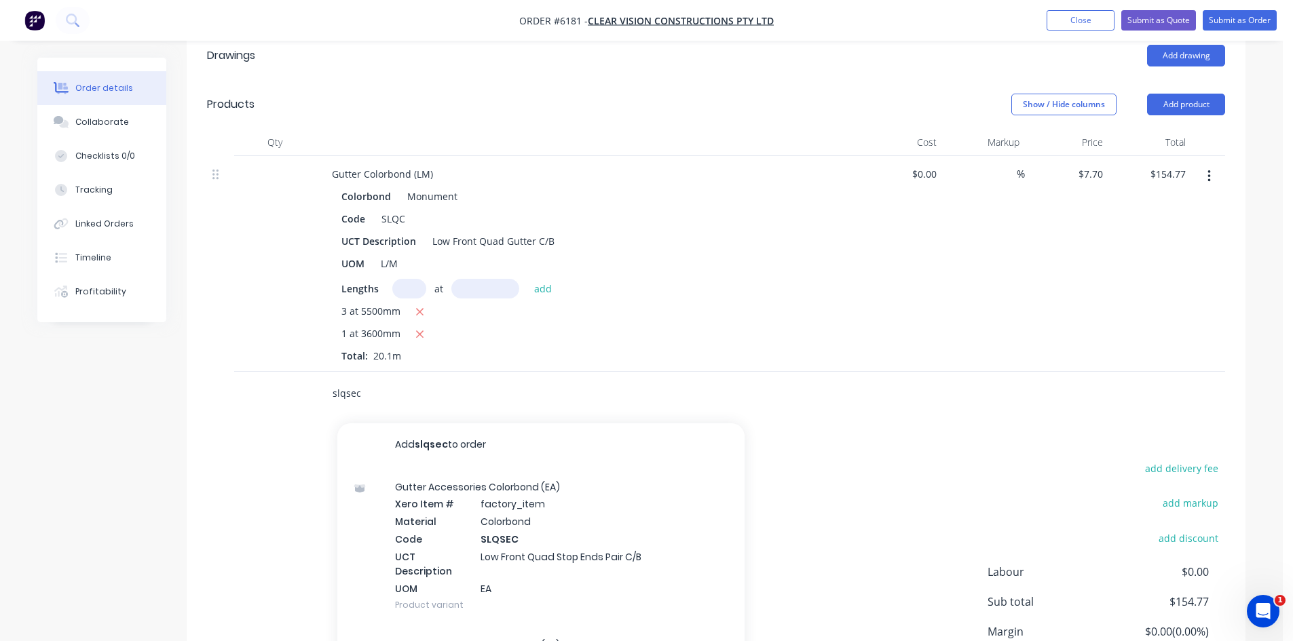
scroll to position [407, 0]
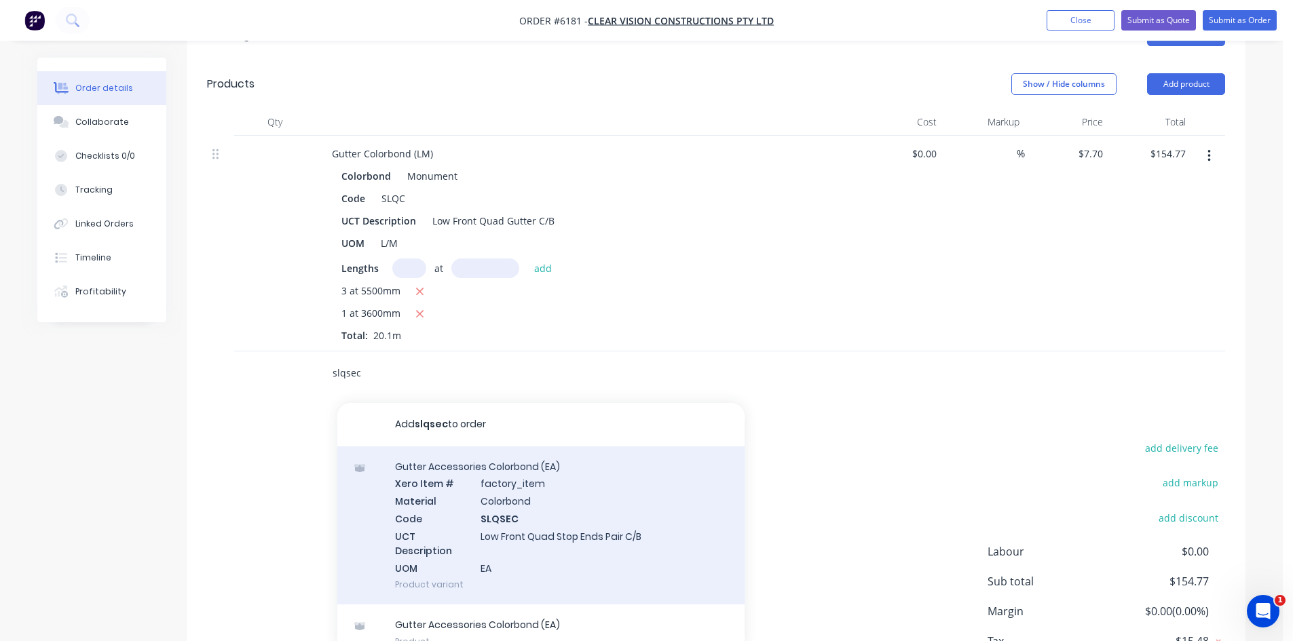
type input "slqsec"
click at [570, 489] on div "Gutter Accessories Colorbond (EA) Xero Item # factory_item Material Colorbond C…" at bounding box center [540, 526] width 407 height 159
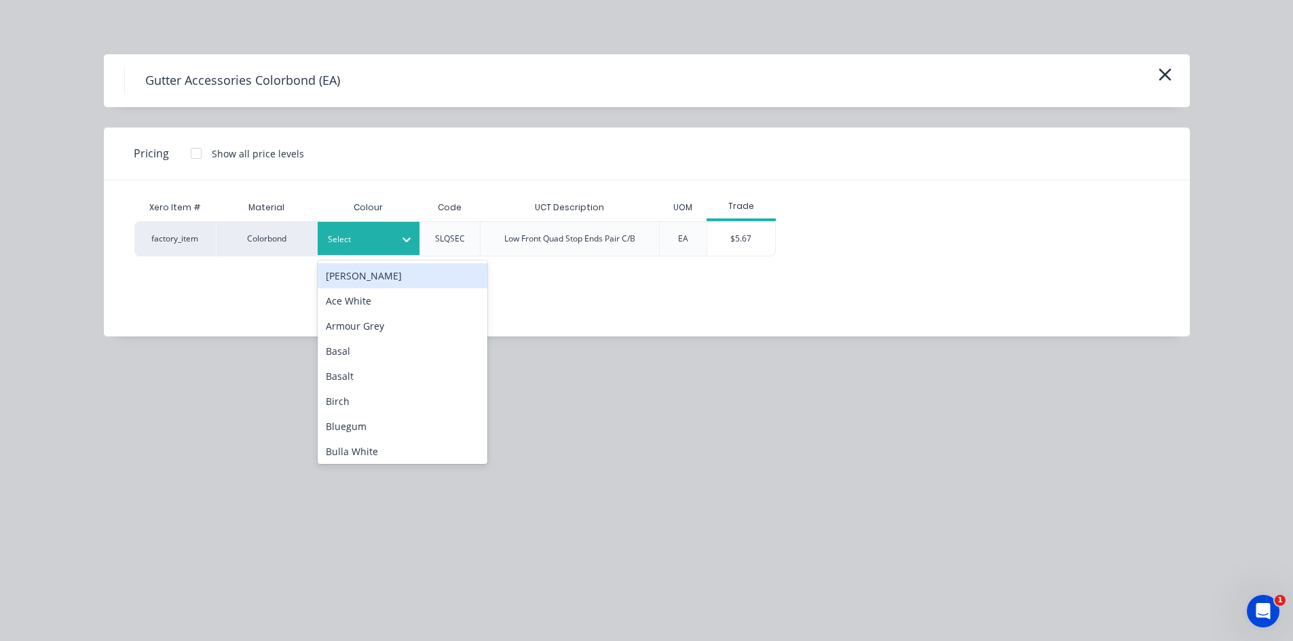
click at [365, 233] on div at bounding box center [358, 239] width 61 height 15
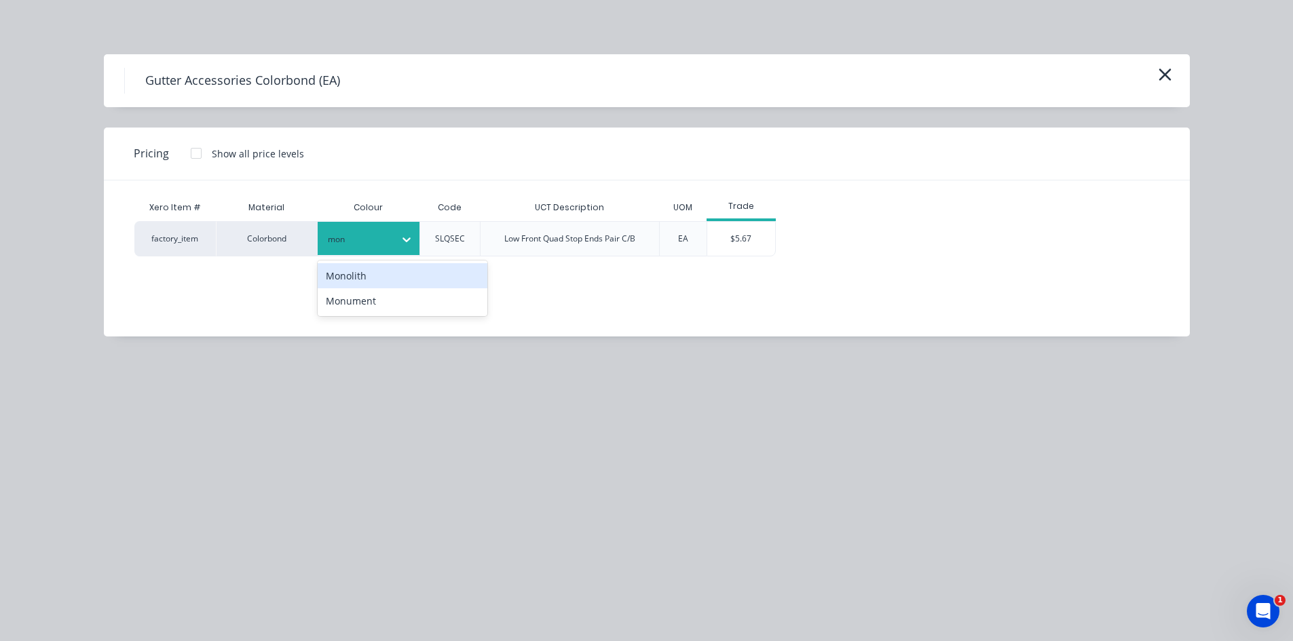
type input "monu"
click at [396, 269] on div "Monument" at bounding box center [403, 275] width 170 height 25
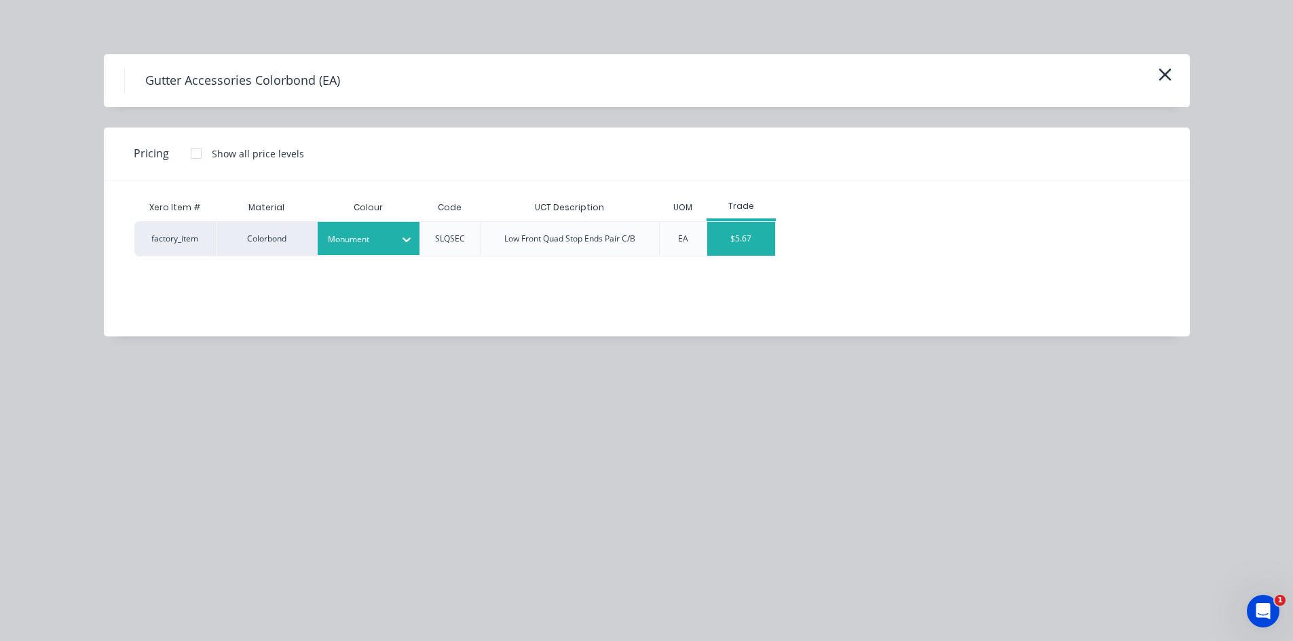
click at [725, 234] on div "$5.67" at bounding box center [741, 239] width 68 height 34
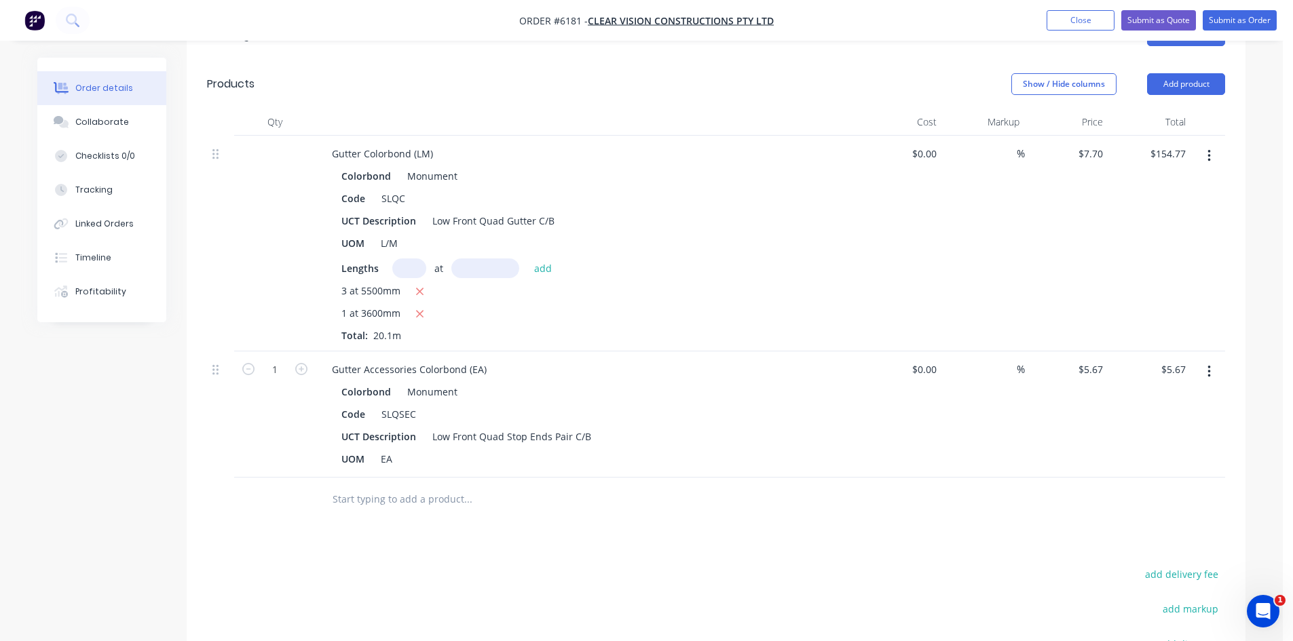
click at [452, 486] on input "text" at bounding box center [467, 499] width 271 height 27
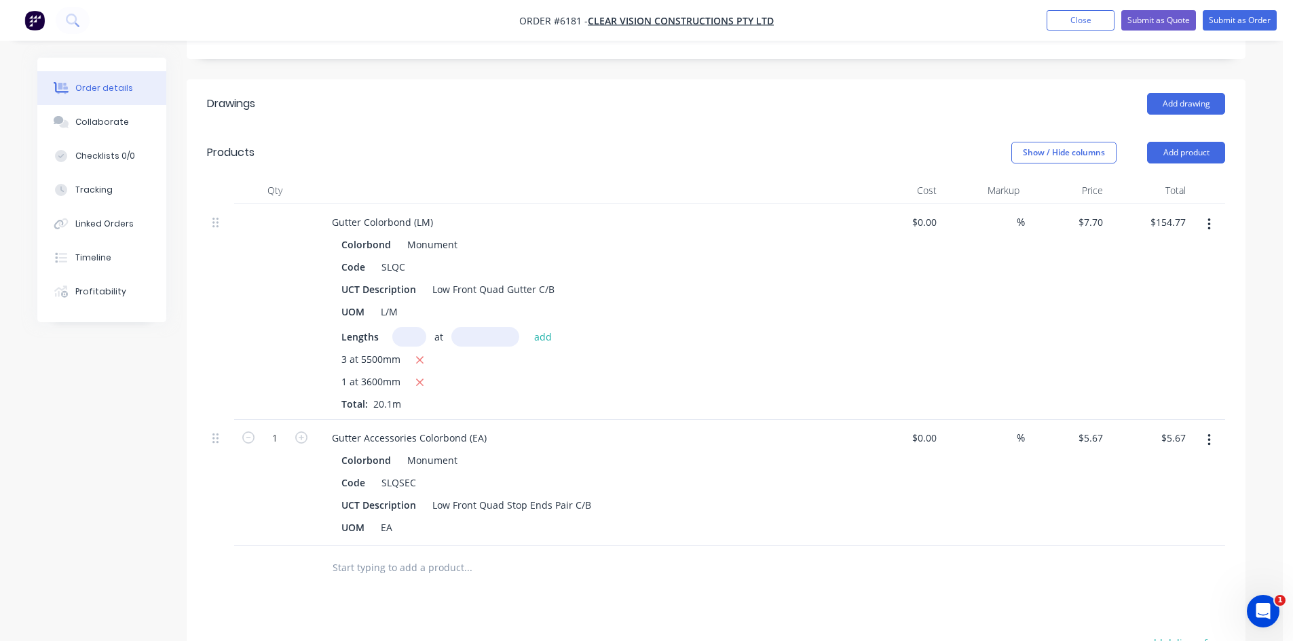
scroll to position [339, 0]
click at [471, 554] on input "text" at bounding box center [467, 567] width 271 height 27
click at [466, 554] on input "text" at bounding box center [467, 567] width 271 height 27
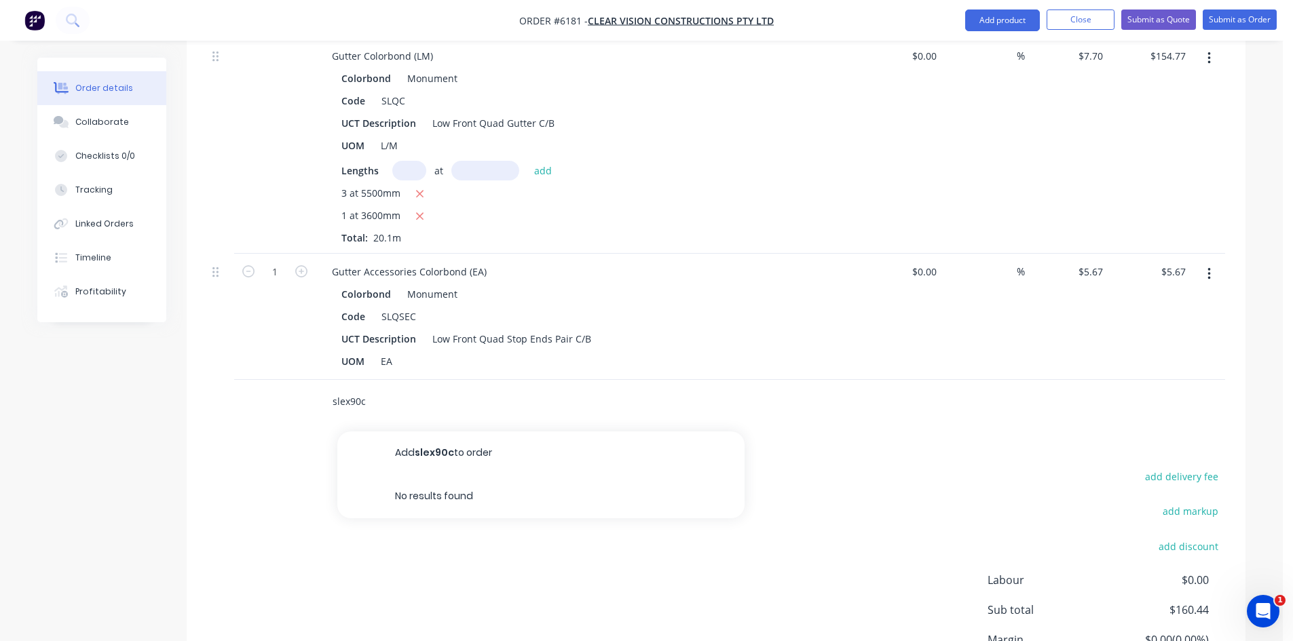
scroll to position [596, 0]
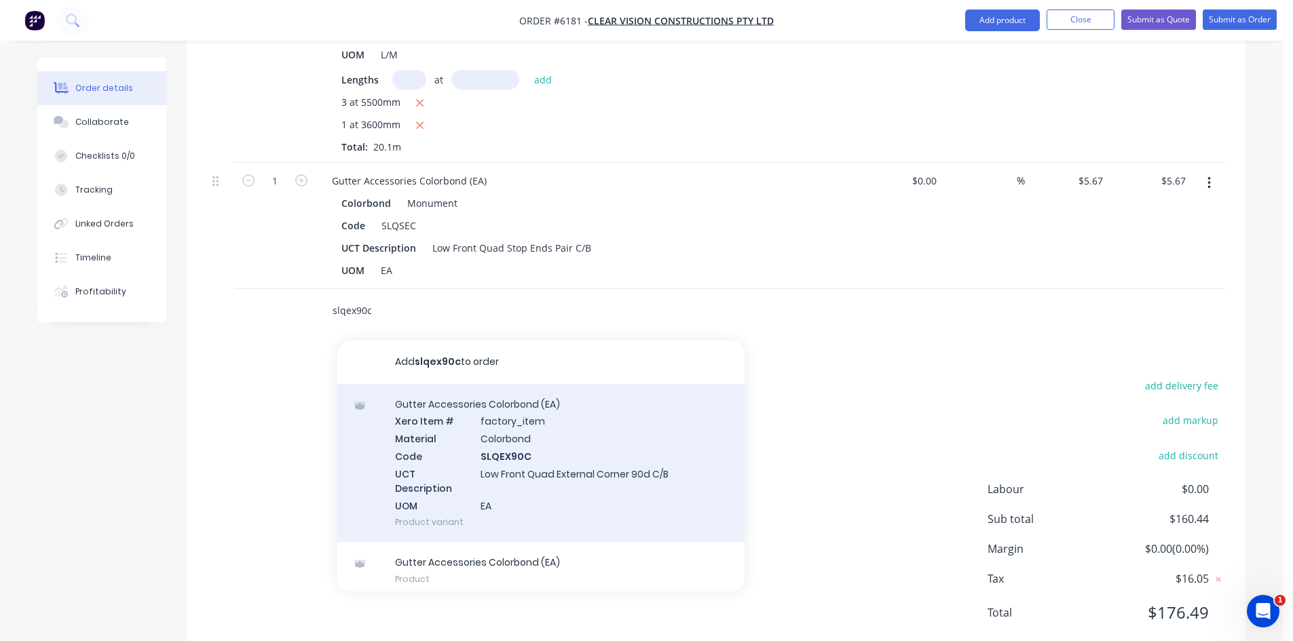
type input "slqex90c"
click at [535, 398] on div "Gutter Accessories Colorbond (EA) Xero Item # factory_item Material Colorbond C…" at bounding box center [540, 463] width 407 height 159
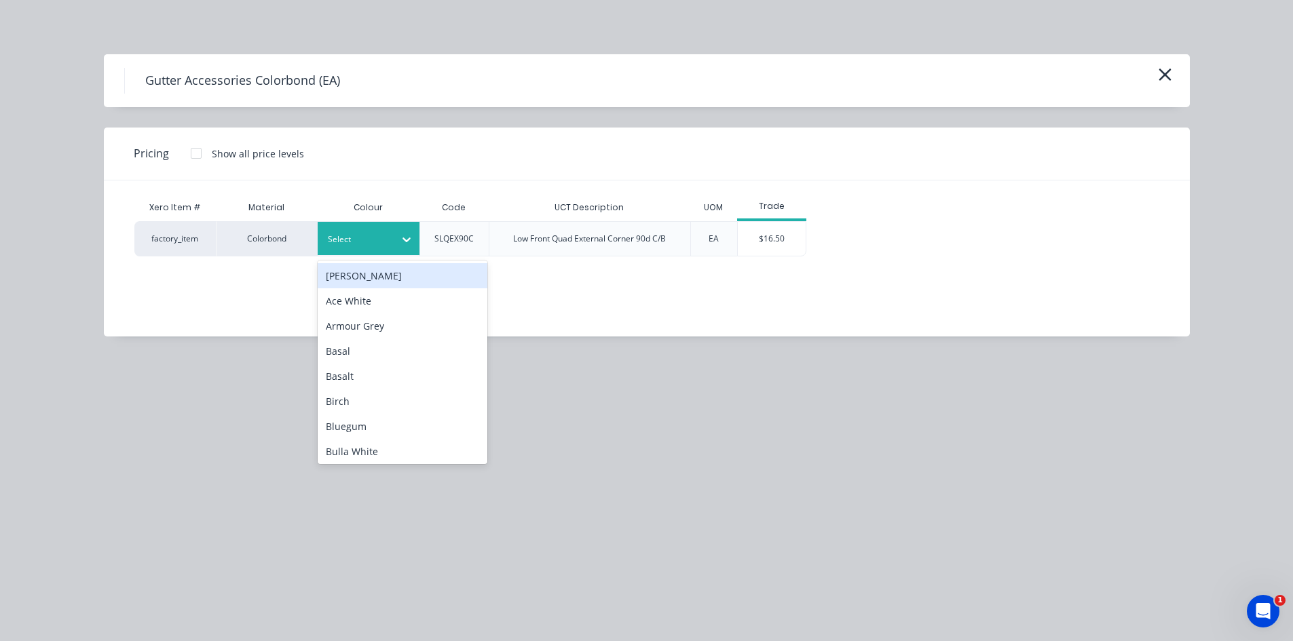
click at [387, 240] on div at bounding box center [358, 239] width 61 height 15
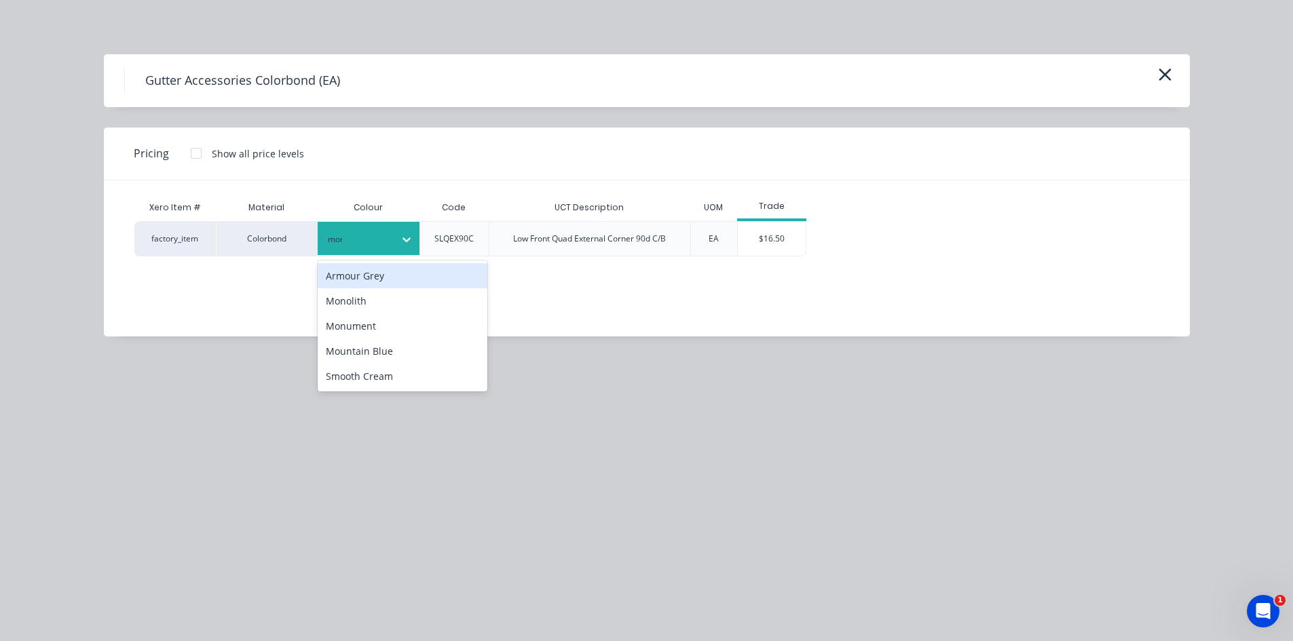
type input "monu"
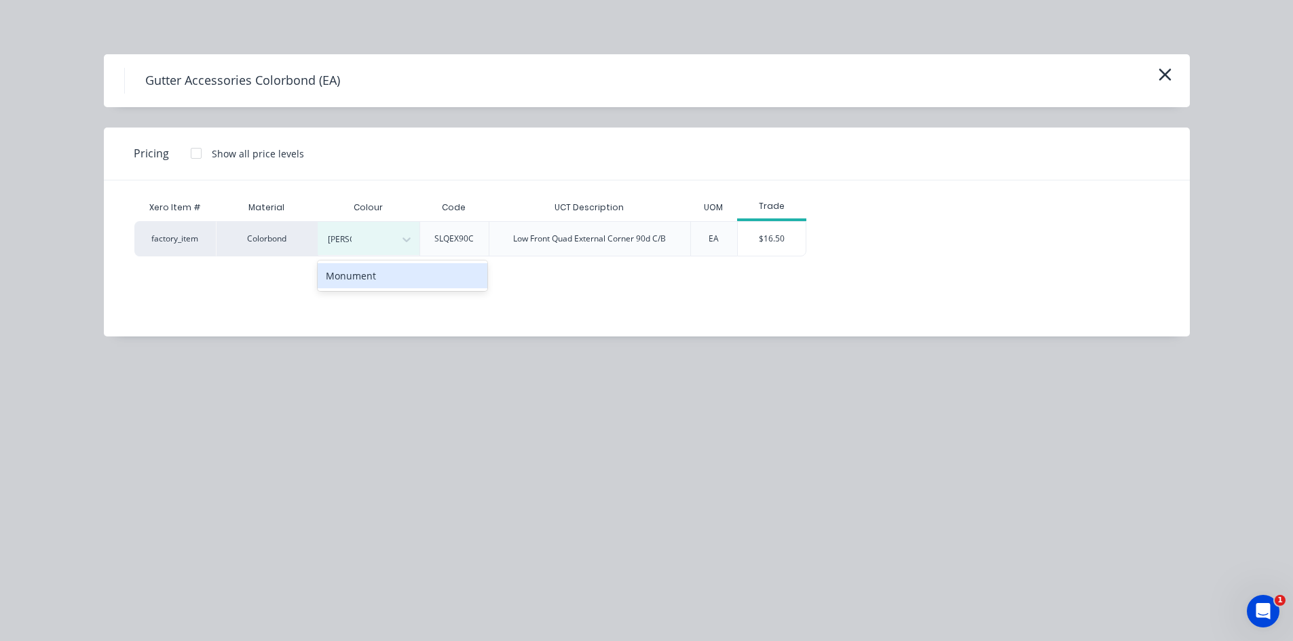
click at [388, 271] on div "Monument" at bounding box center [403, 275] width 170 height 25
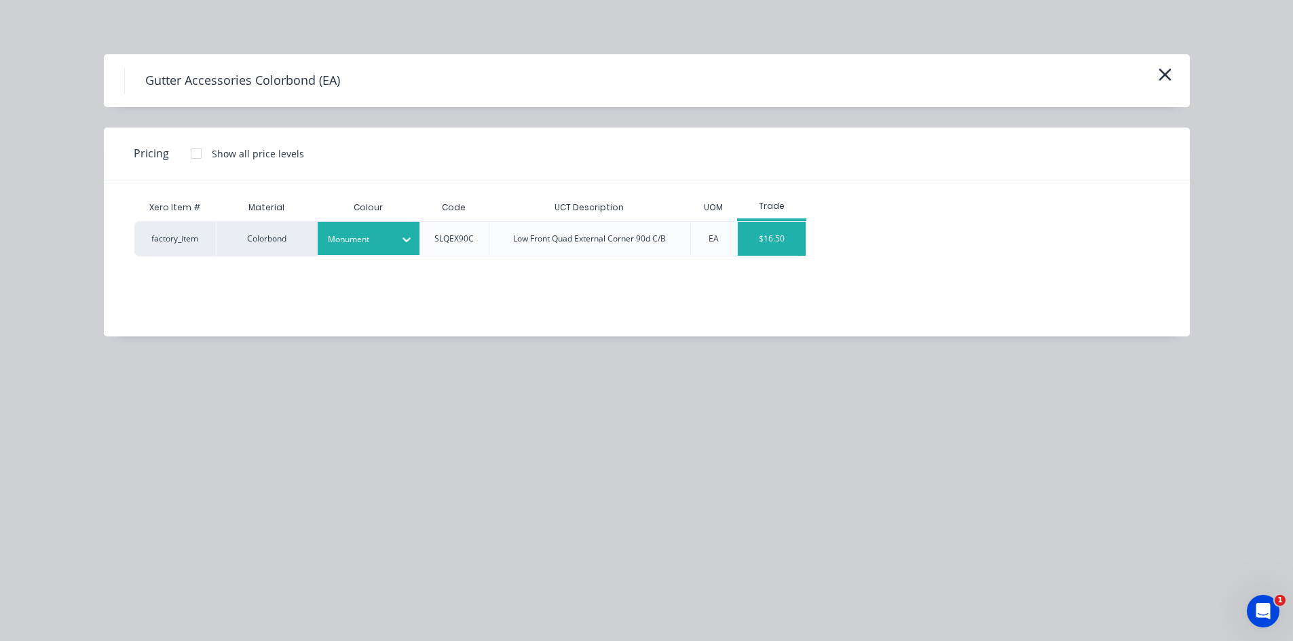
click at [785, 240] on div "$16.50" at bounding box center [772, 239] width 68 height 34
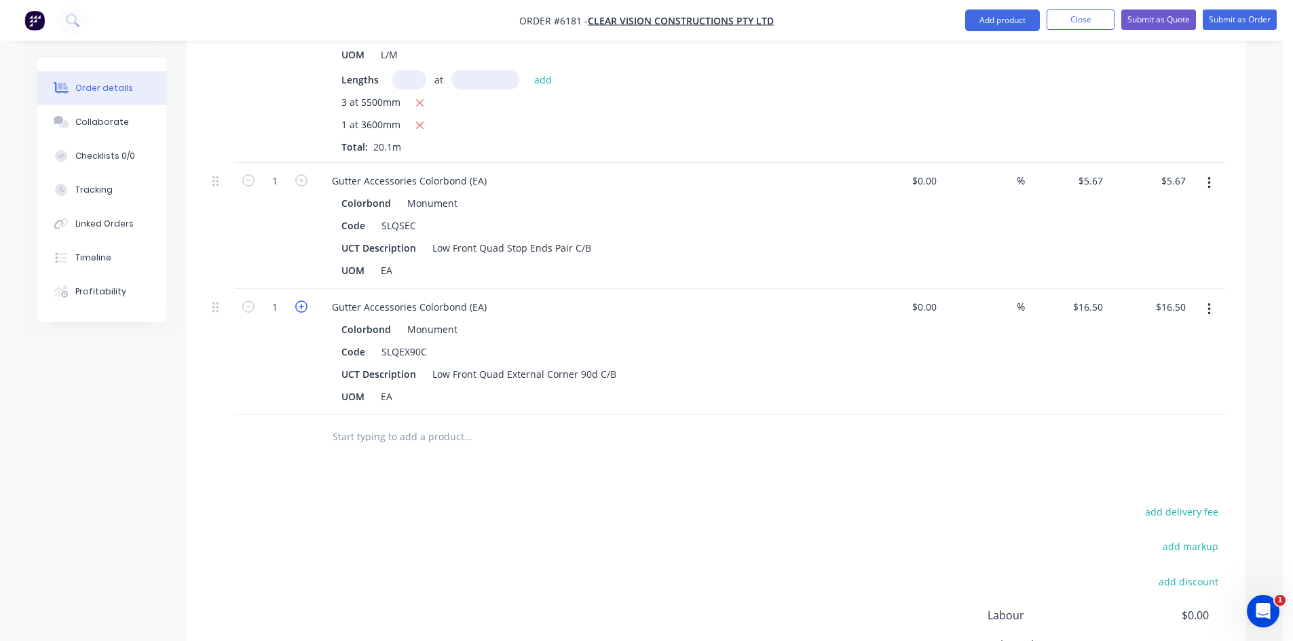
click at [296, 301] on icon "button" at bounding box center [301, 307] width 12 height 12
type input "2"
type input "$33.00"
click at [386, 423] on input "text" at bounding box center [467, 436] width 271 height 27
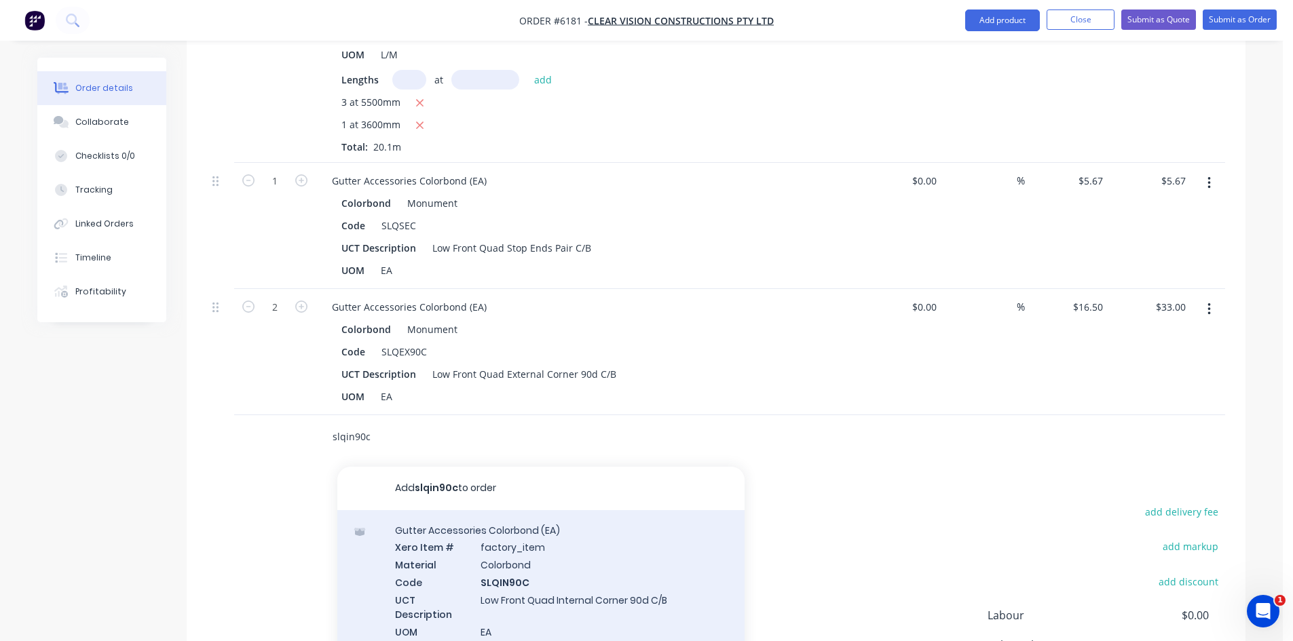
type input "slqin90c"
click at [523, 530] on div "Gutter Accessories Colorbond (EA) Xero Item # factory_item Material Colorbond C…" at bounding box center [540, 589] width 407 height 159
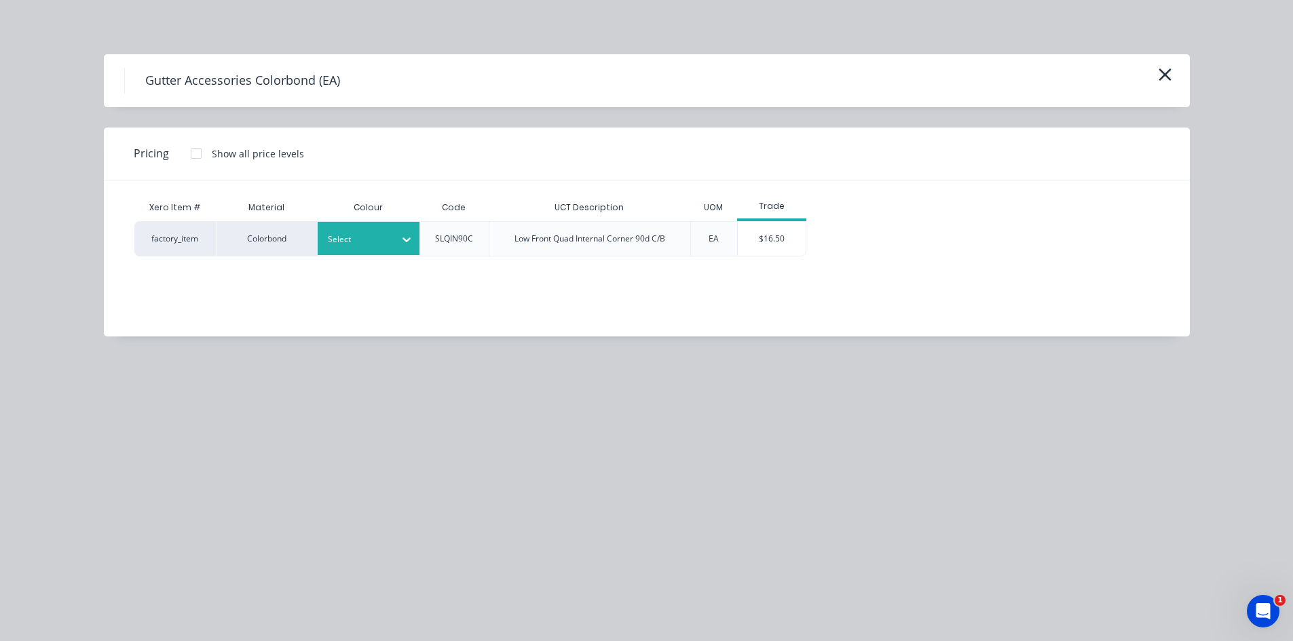
click at [345, 248] on div "Select" at bounding box center [369, 238] width 102 height 33
type input "monu"
click at [345, 273] on div "Monument" at bounding box center [403, 275] width 170 height 25
click at [794, 236] on div "$16.50" at bounding box center [772, 239] width 68 height 34
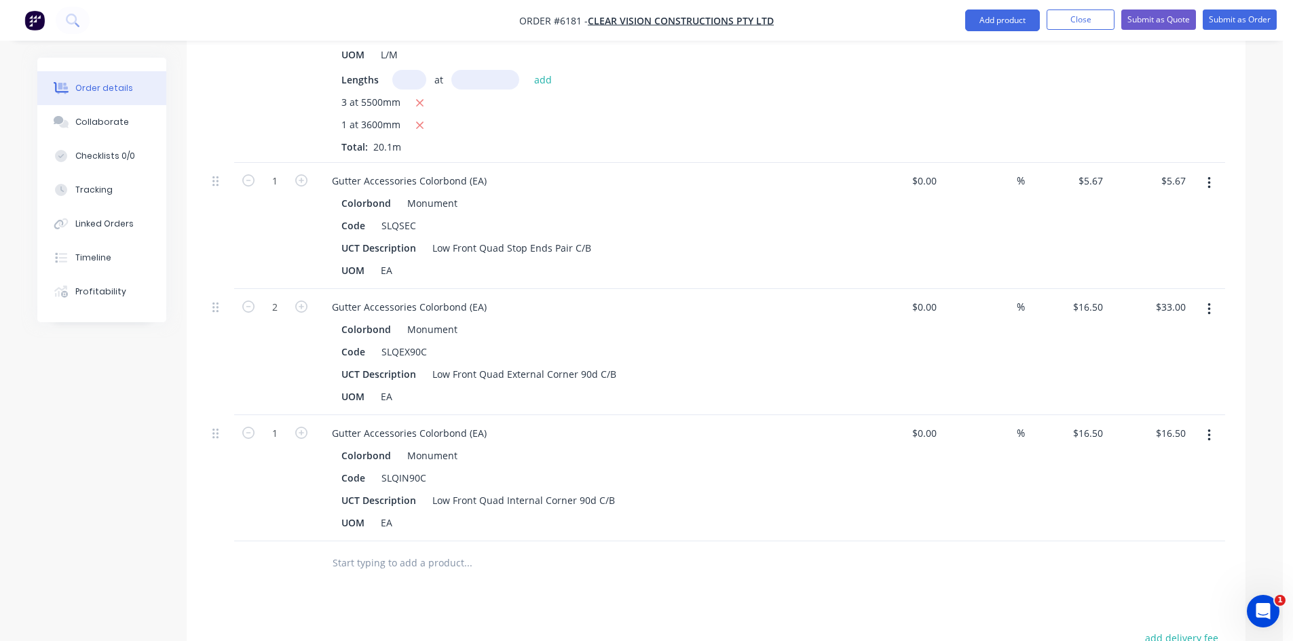
click at [388, 550] on input "text" at bounding box center [467, 563] width 271 height 27
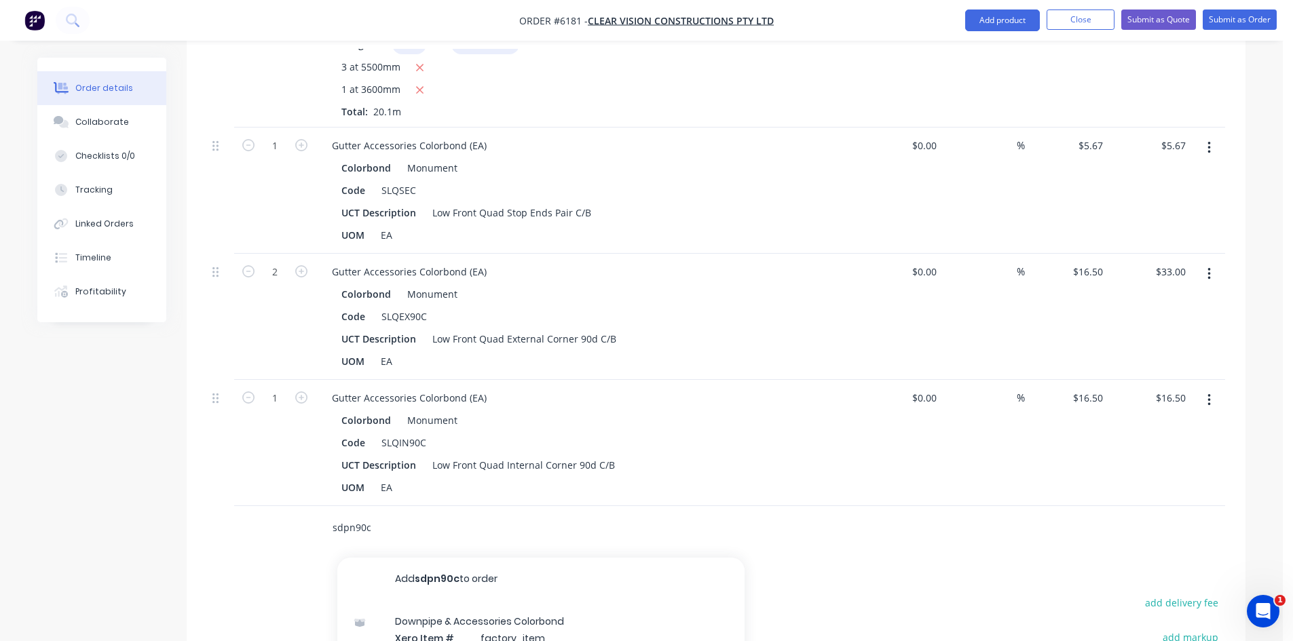
scroll to position [799, 0]
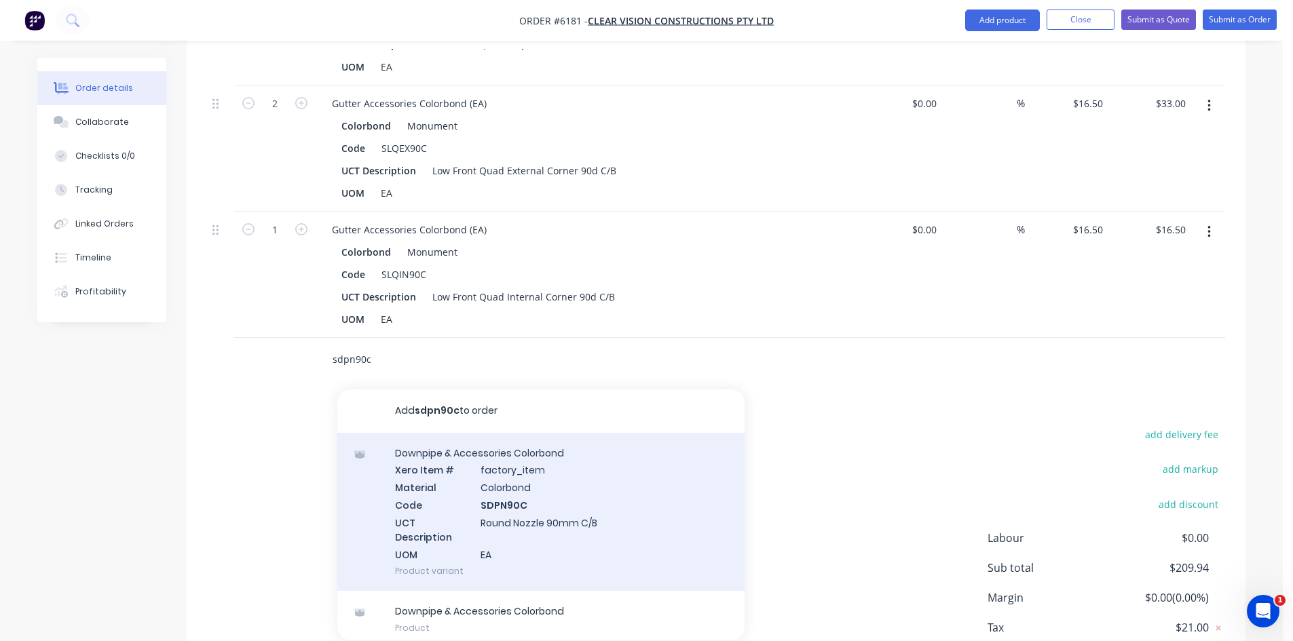
type input "sdpn90c"
click at [529, 455] on div "Downpipe & Accessories Colorbond Xero Item # factory_item Material Colorbond Co…" at bounding box center [540, 512] width 407 height 159
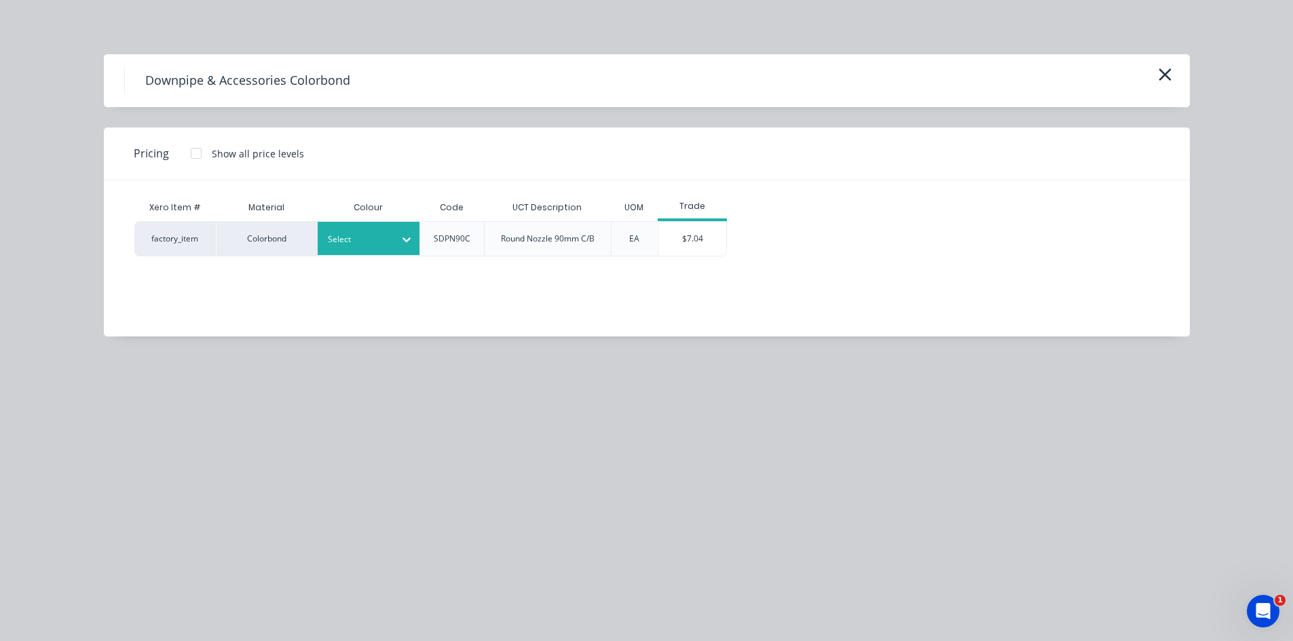
click at [373, 246] on div at bounding box center [358, 239] width 61 height 15
type input "monu"
click at [332, 275] on div "Monument" at bounding box center [403, 275] width 170 height 25
click at [694, 244] on div "$7.04" at bounding box center [692, 239] width 68 height 34
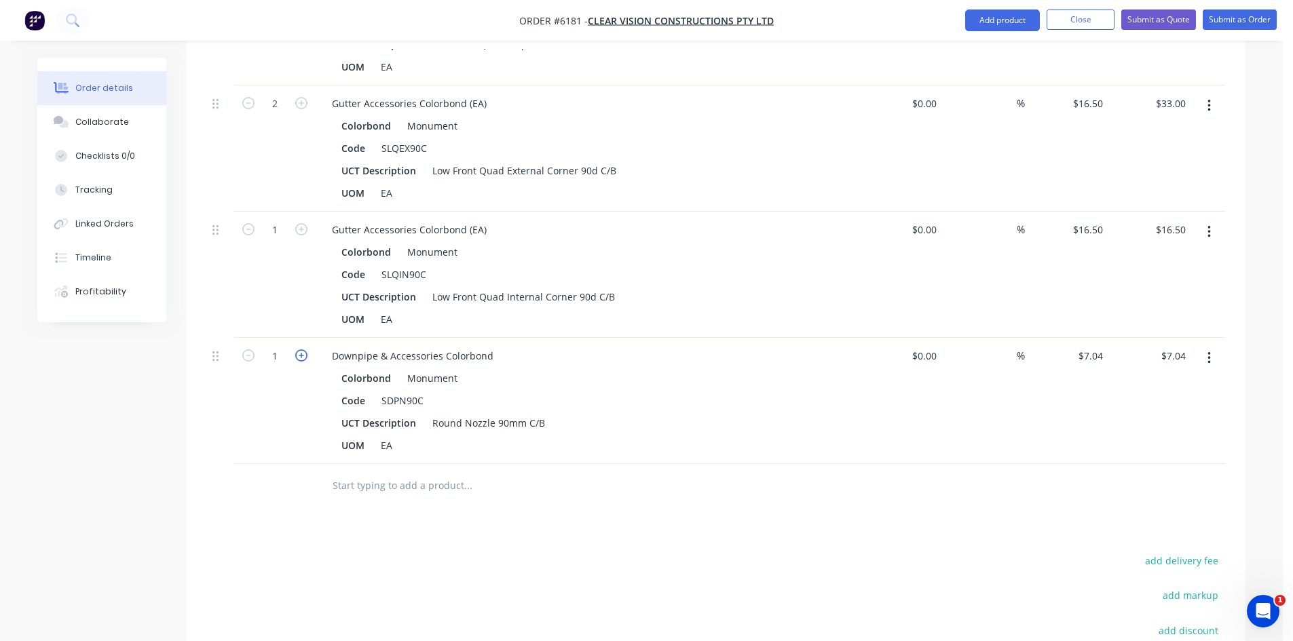
click at [305, 349] on icon "button" at bounding box center [301, 355] width 12 height 12
type input "2"
type input "$14.08"
click at [368, 472] on input "text" at bounding box center [467, 485] width 271 height 27
click at [392, 472] on input "text" at bounding box center [467, 485] width 271 height 27
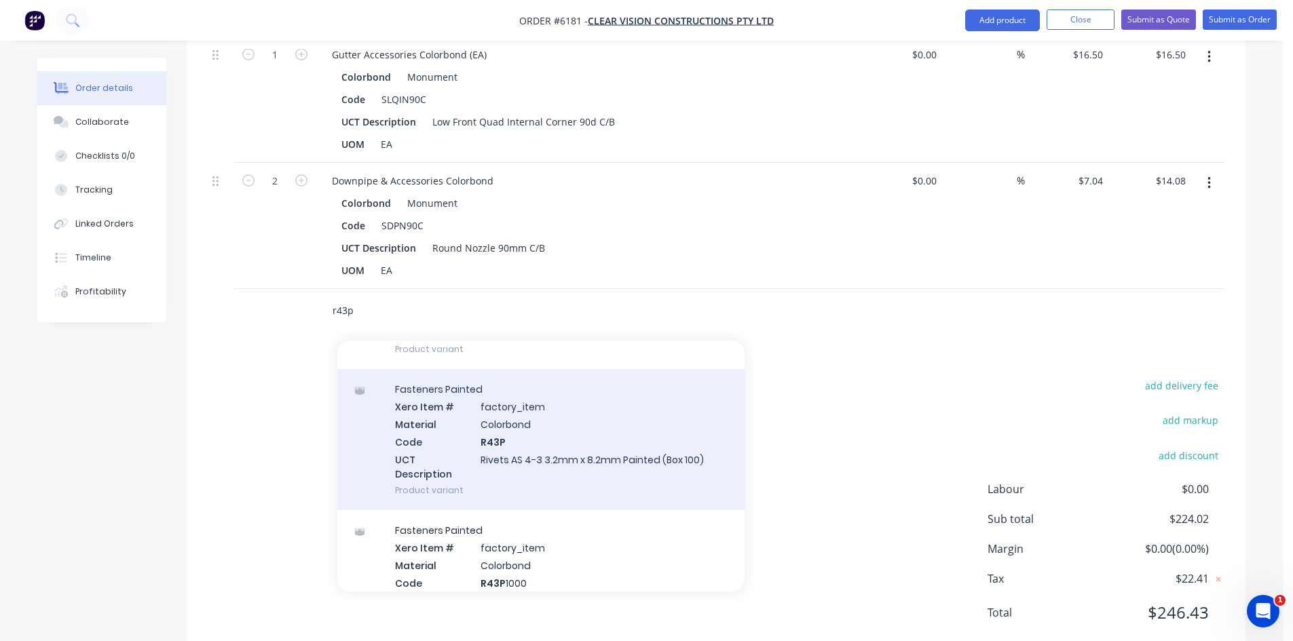
scroll to position [475, 0]
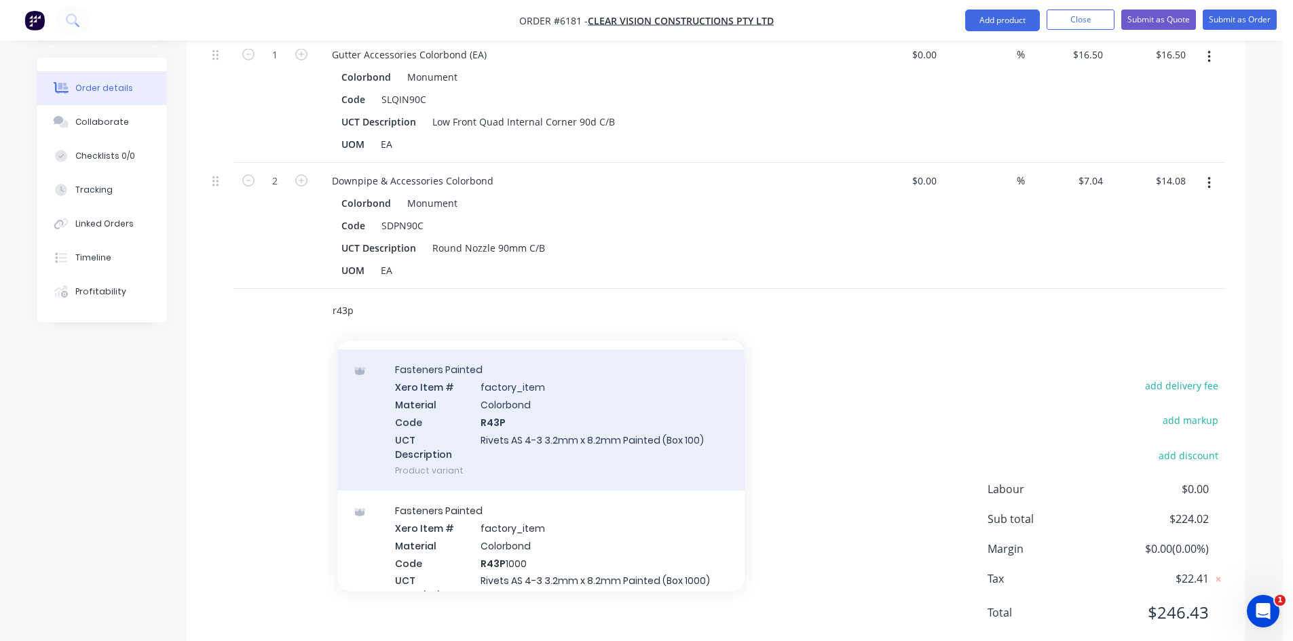
type input "r43p"
click at [563, 400] on div "Fasteners Painted Xero Item # factory_item Material Colorbond Code R43P UCT Des…" at bounding box center [540, 419] width 407 height 141
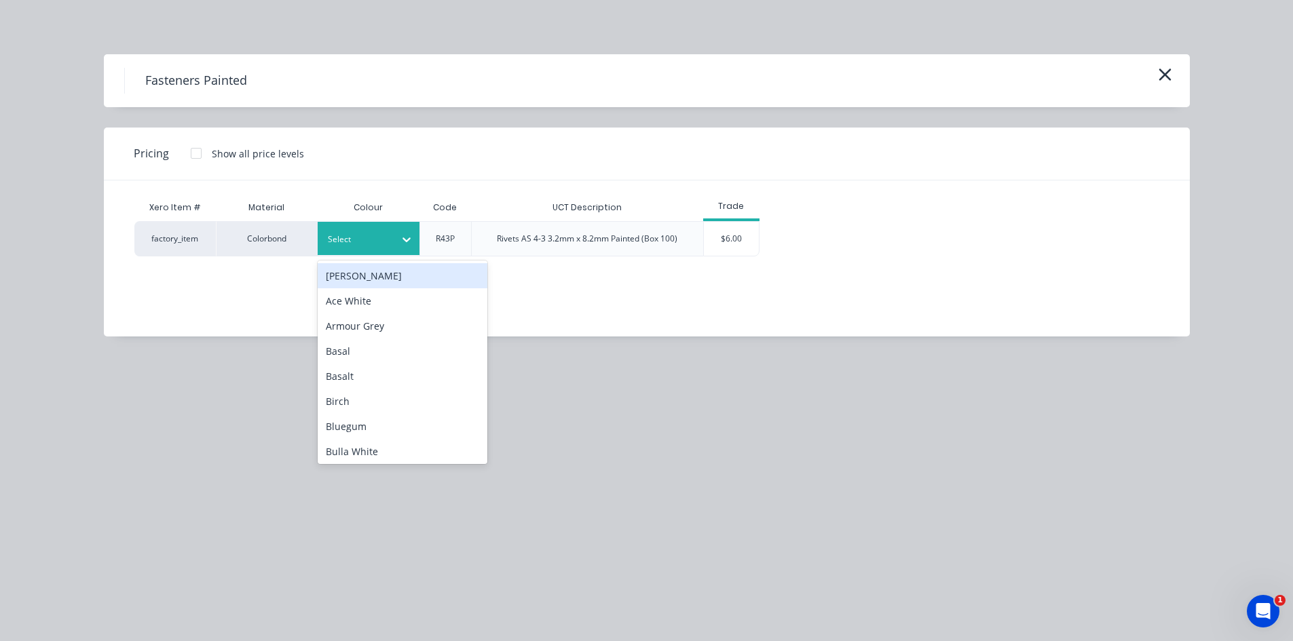
click at [390, 236] on div "Select" at bounding box center [356, 240] width 76 height 18
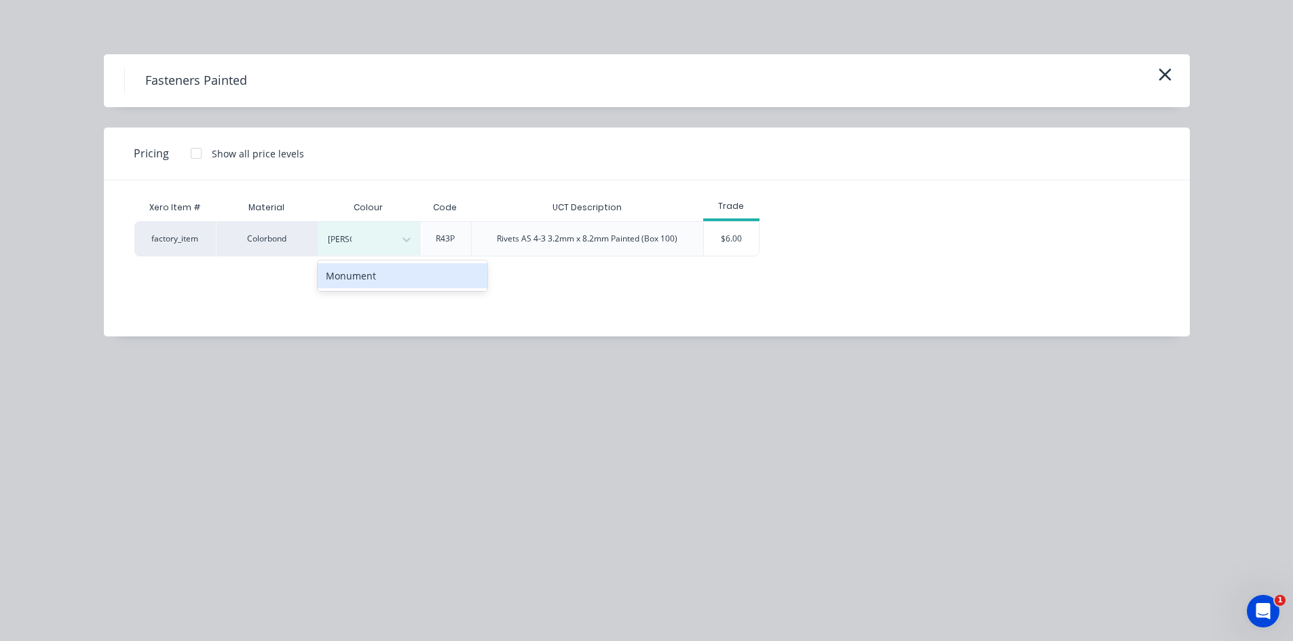
type input "monu"
click at [390, 260] on div "Xero Item # Material Colour Code UCT Description Trade factory_item Colorbond S…" at bounding box center [636, 249] width 1065 height 136
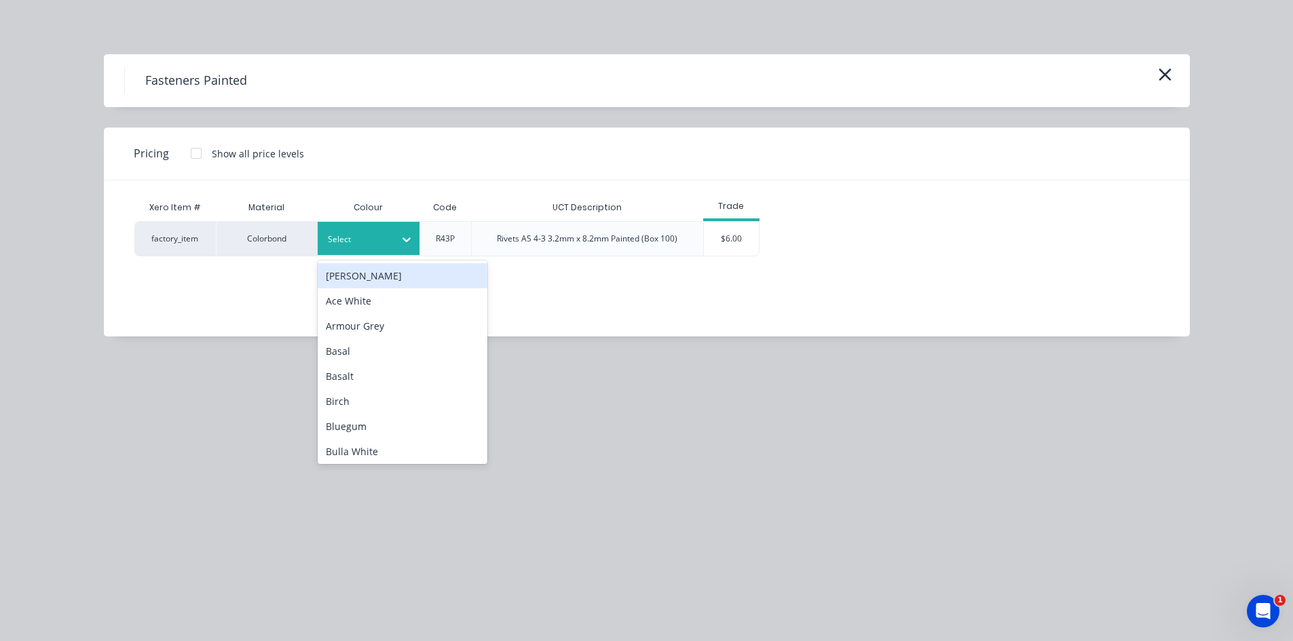
click at [402, 235] on icon at bounding box center [407, 240] width 14 height 14
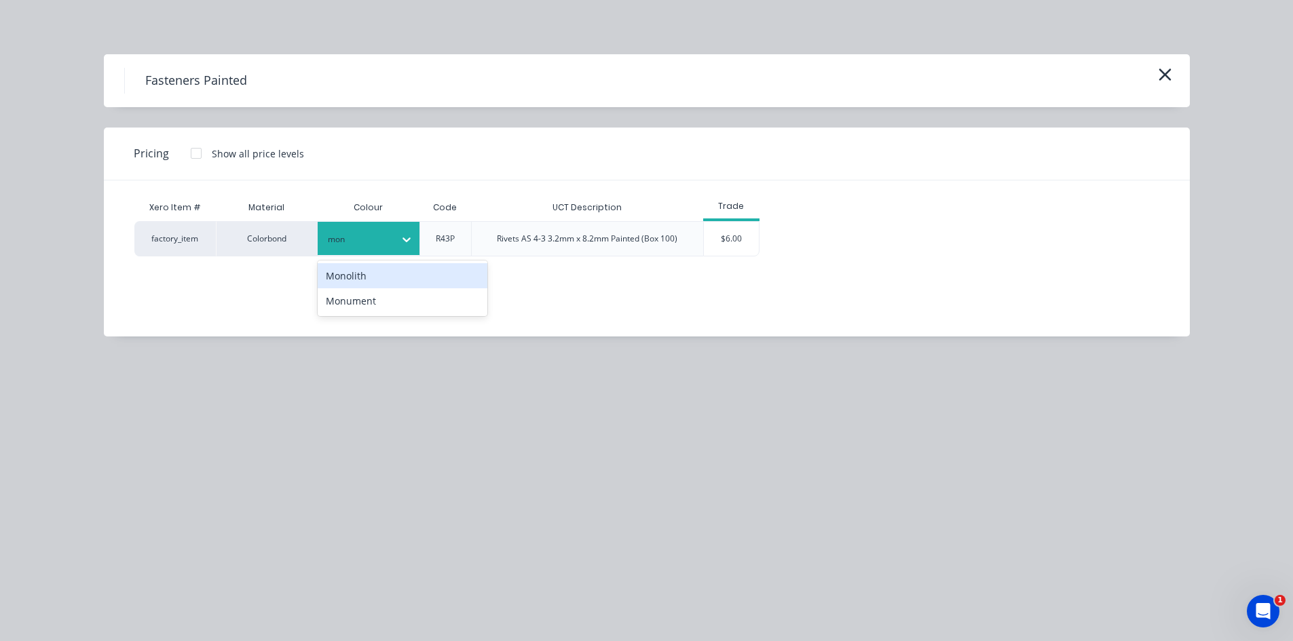
type input "monu"
click at [405, 270] on div "Monument" at bounding box center [403, 275] width 170 height 25
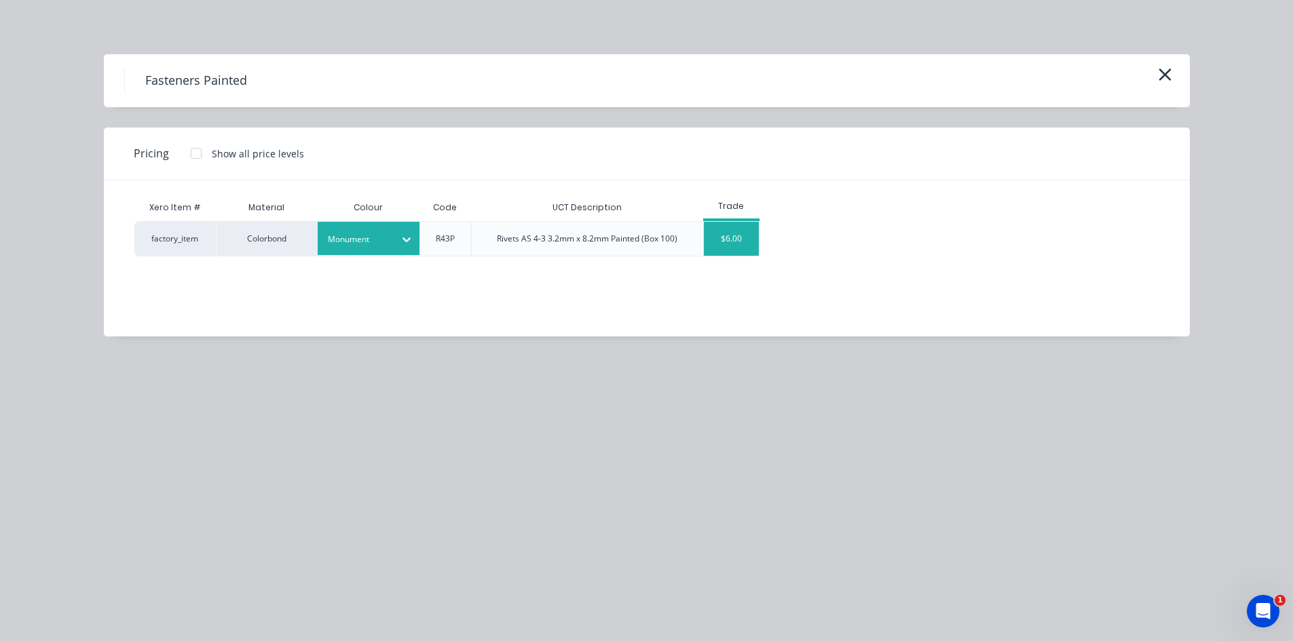
click at [723, 236] on div "$6.00" at bounding box center [731, 239] width 55 height 34
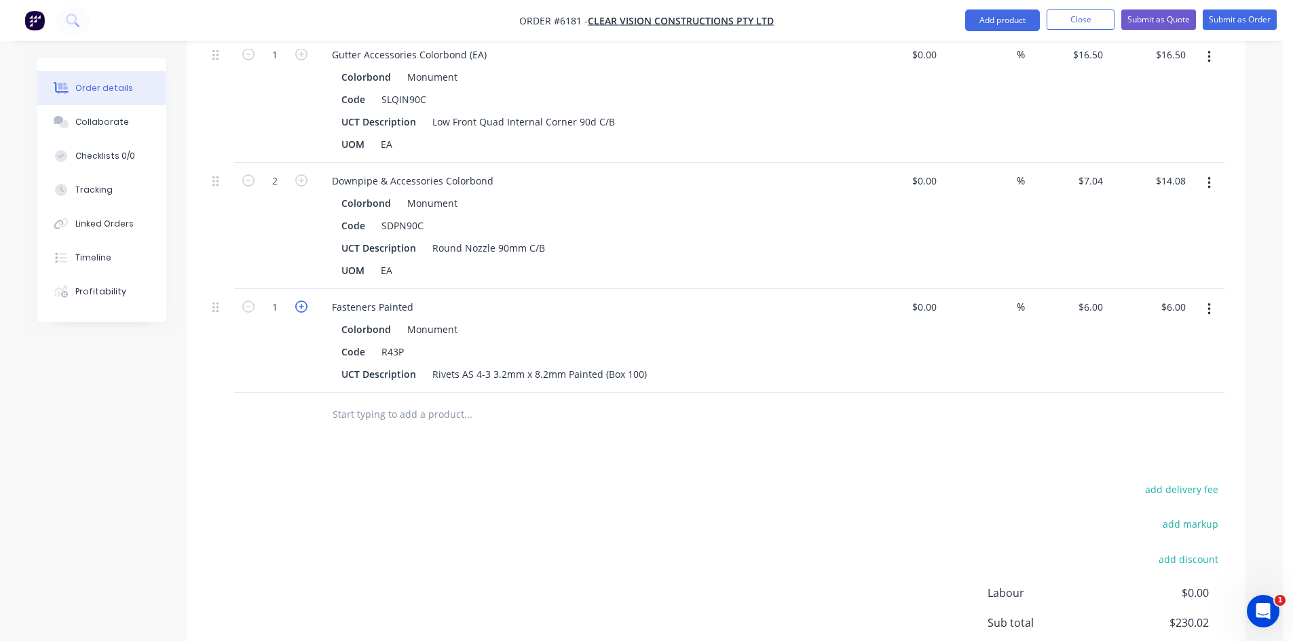
click at [301, 301] on icon "button" at bounding box center [301, 307] width 12 height 12
type input "2"
type input "$12.00"
click at [400, 401] on input "text" at bounding box center [467, 414] width 271 height 27
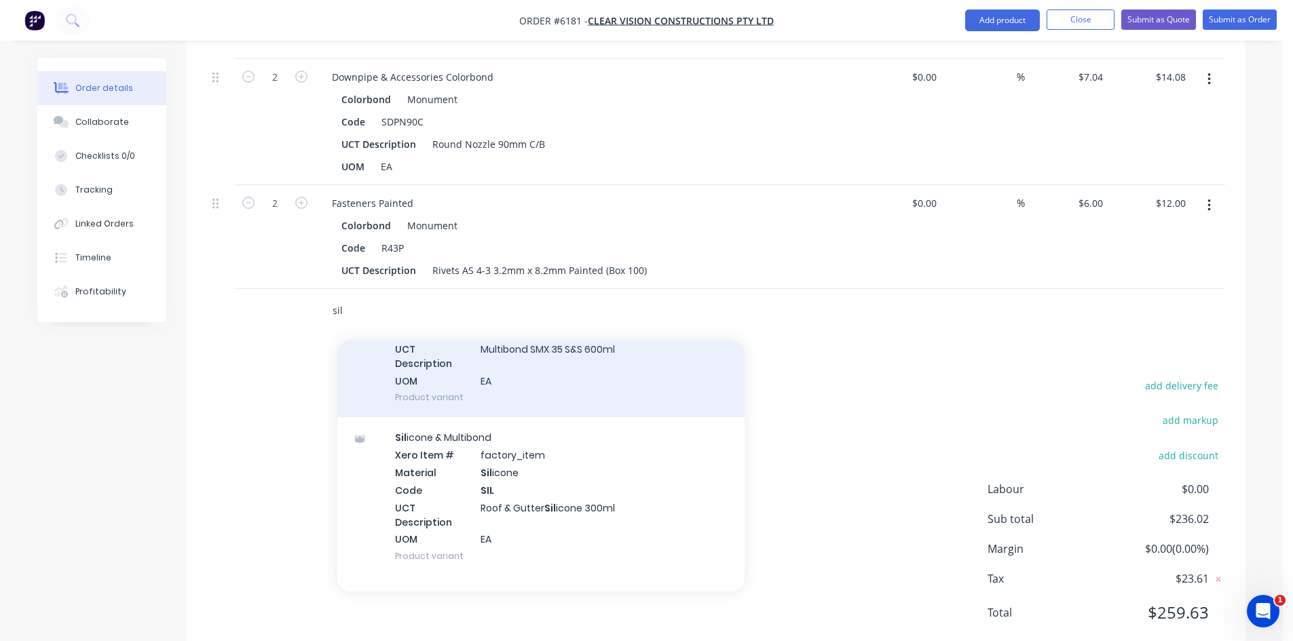
scroll to position [204, 0]
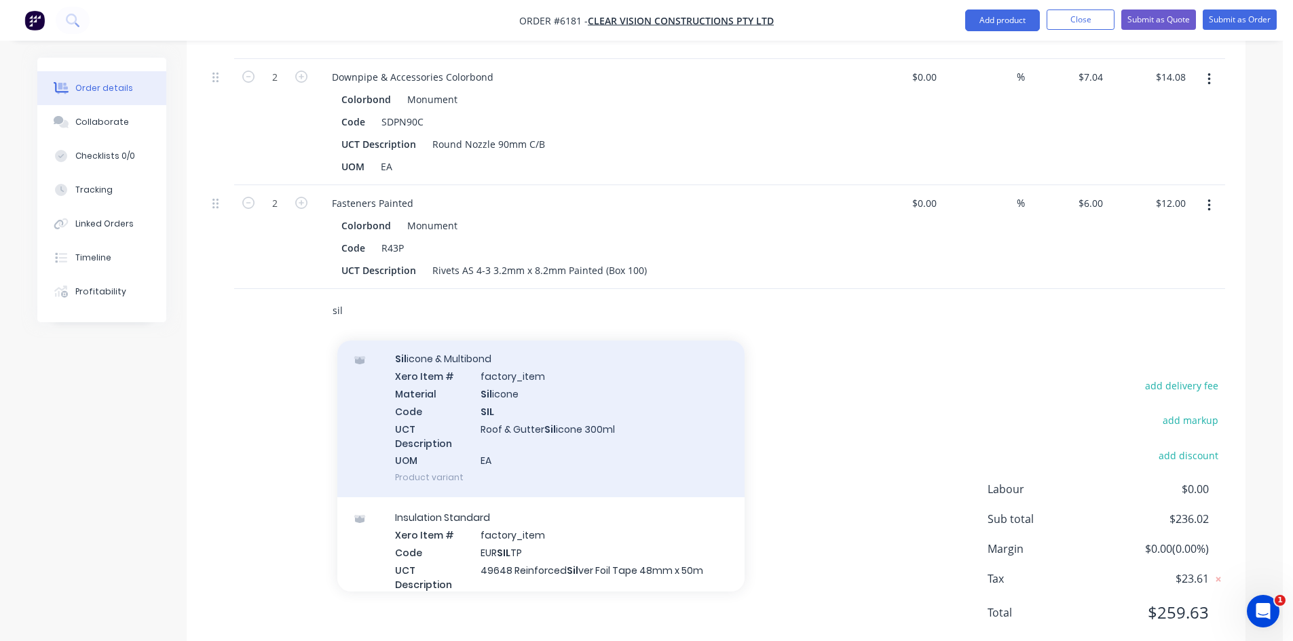
type input "sil"
click at [542, 396] on div "Sil icone & Multibond Xero Item # factory_item Material Sil icone Code SIL UCT …" at bounding box center [540, 418] width 407 height 159
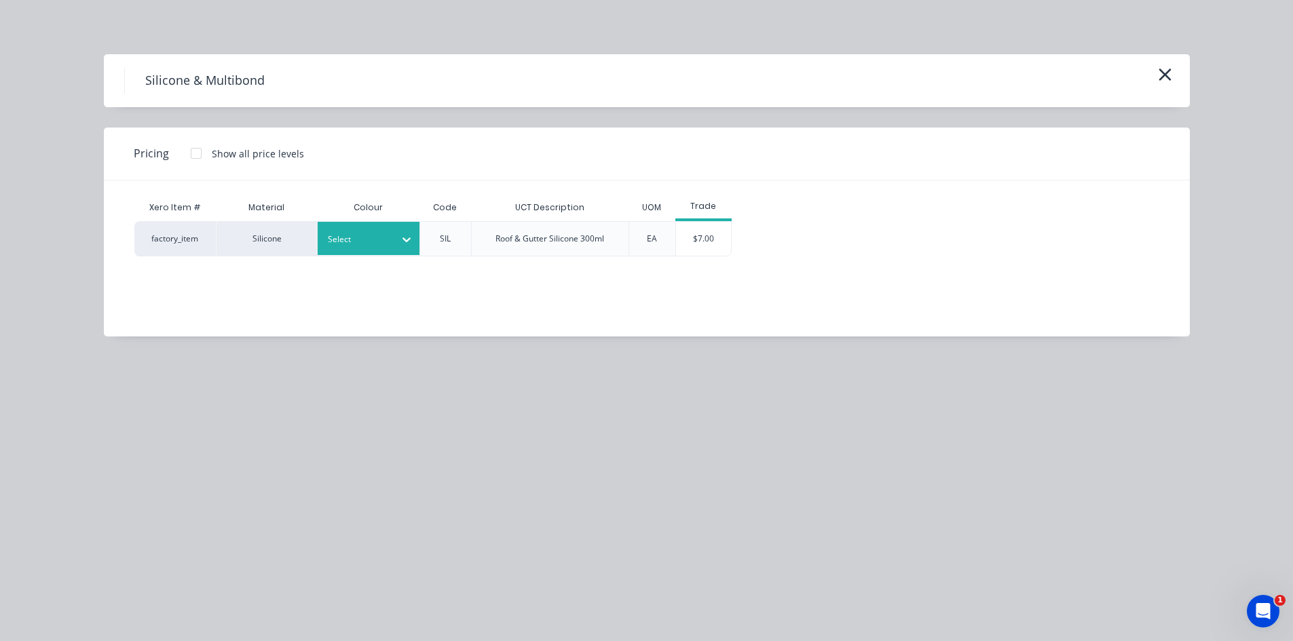
click at [374, 255] on div "Select" at bounding box center [369, 238] width 102 height 33
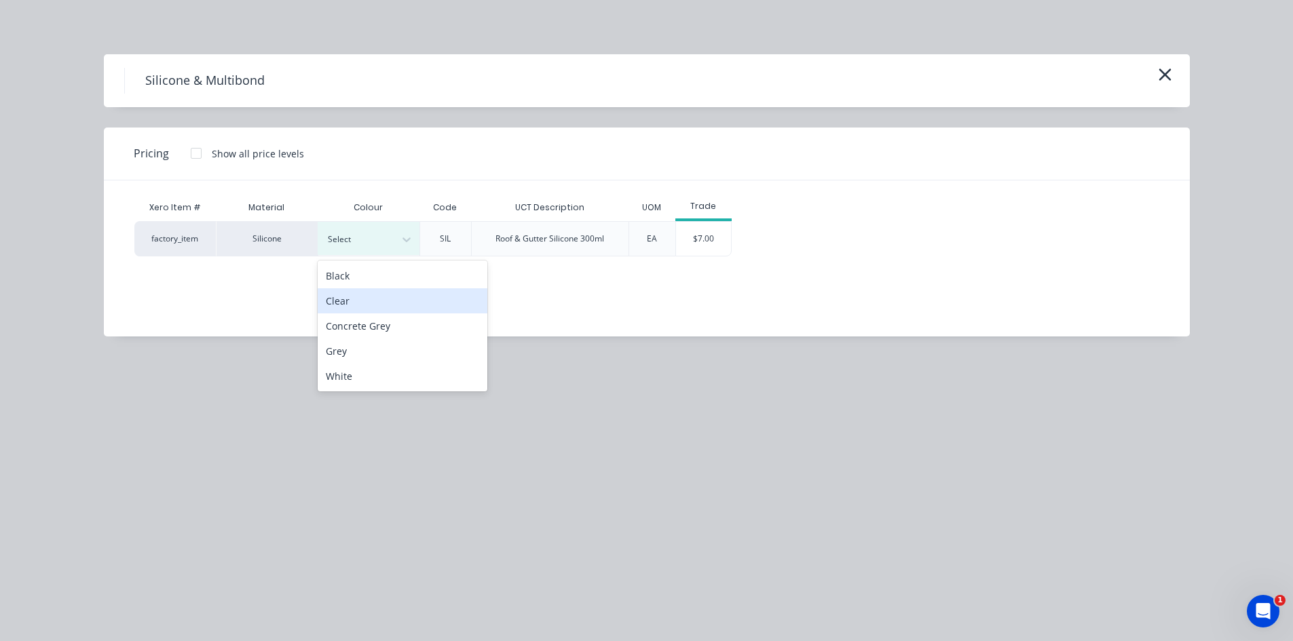
click at [363, 299] on div "Clear" at bounding box center [403, 300] width 170 height 25
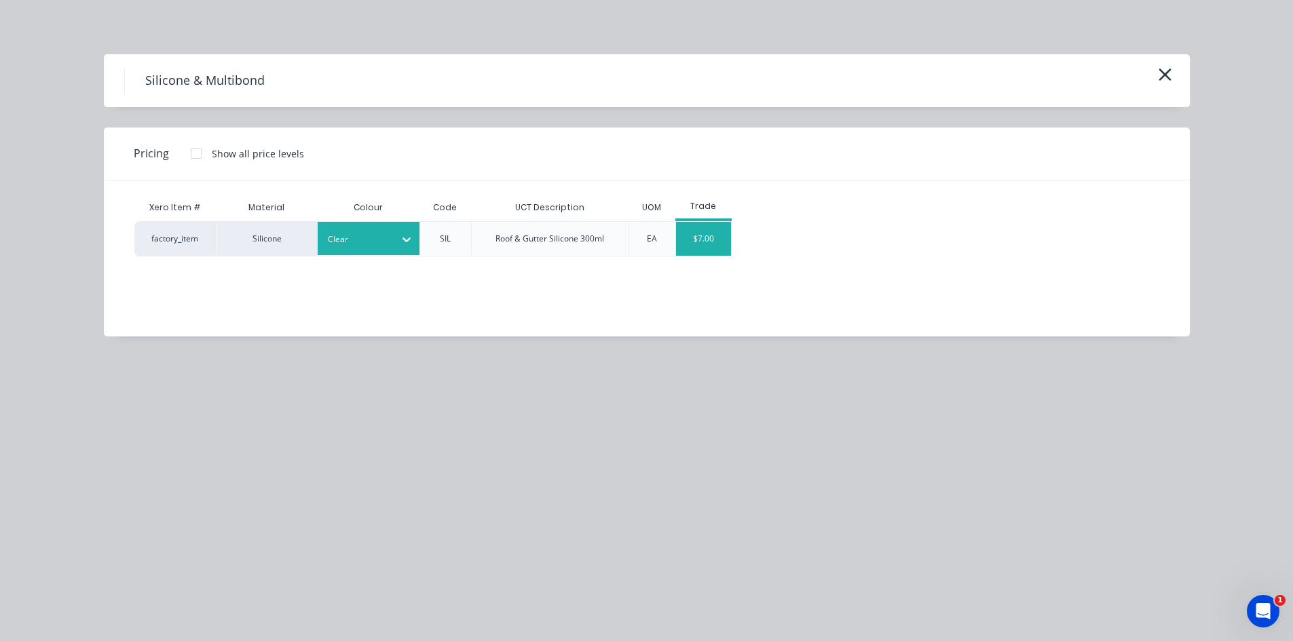
click at [717, 238] on div "$7.00" at bounding box center [703, 239] width 55 height 34
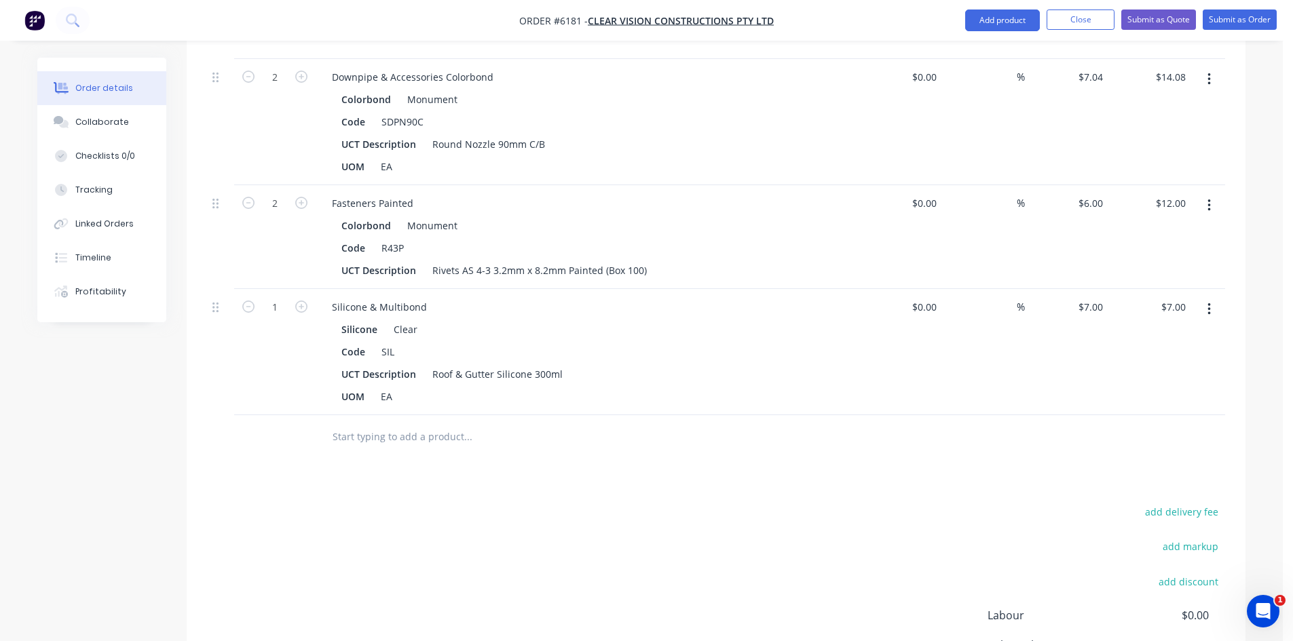
click at [419, 423] on input "text" at bounding box center [467, 436] width 271 height 27
click at [297, 301] on icon "button" at bounding box center [301, 307] width 12 height 12
type input "2"
type input "$14.00"
click at [466, 423] on input "text" at bounding box center [467, 436] width 271 height 27
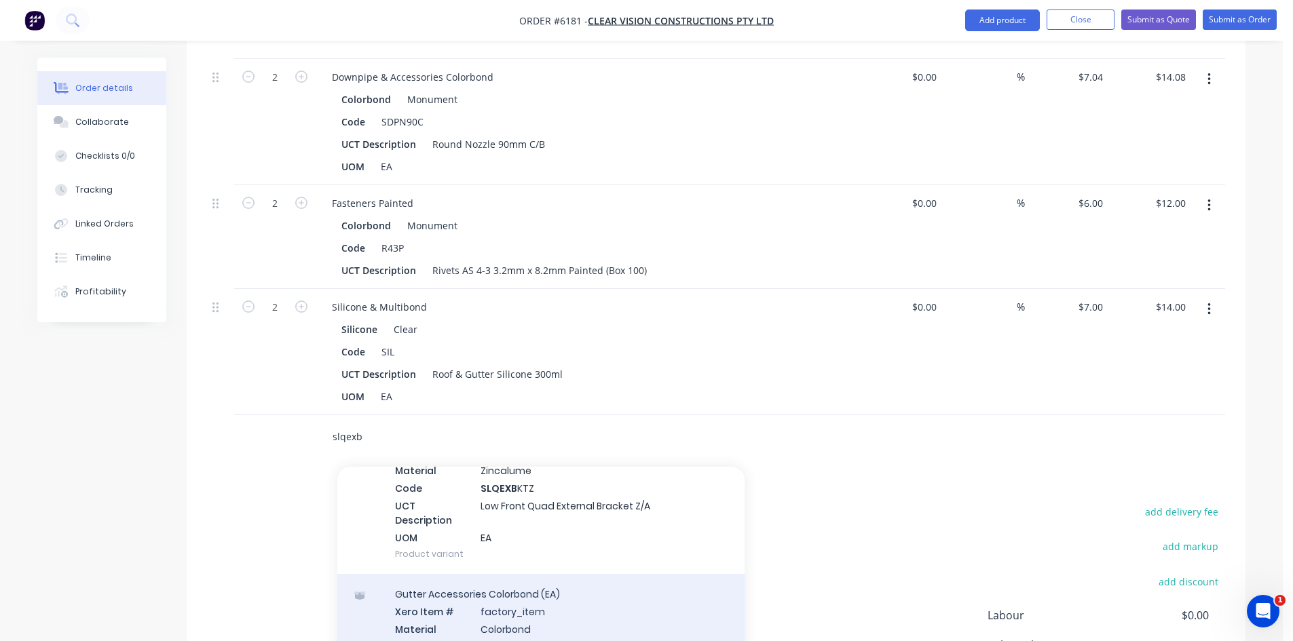
scroll to position [136, 0]
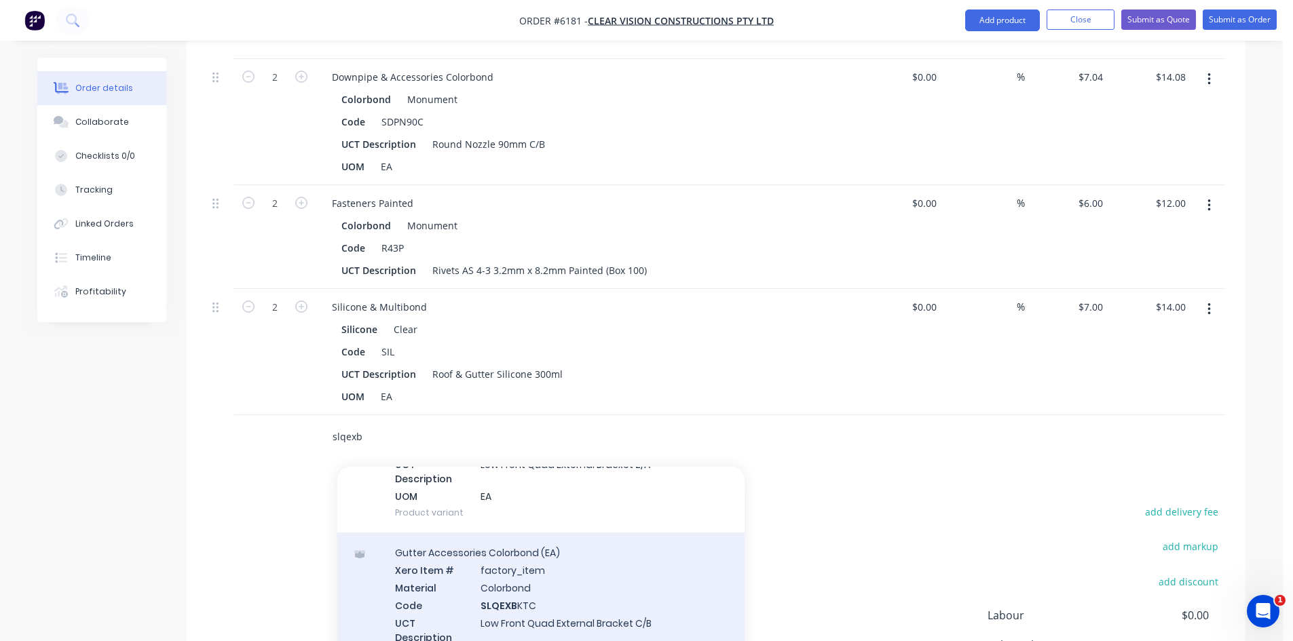
type input "slqexb"
click at [571, 565] on div "Gutter Accessories Colorbond (EA) Xero Item # factory_item Material Colorbond C…" at bounding box center [540, 612] width 407 height 159
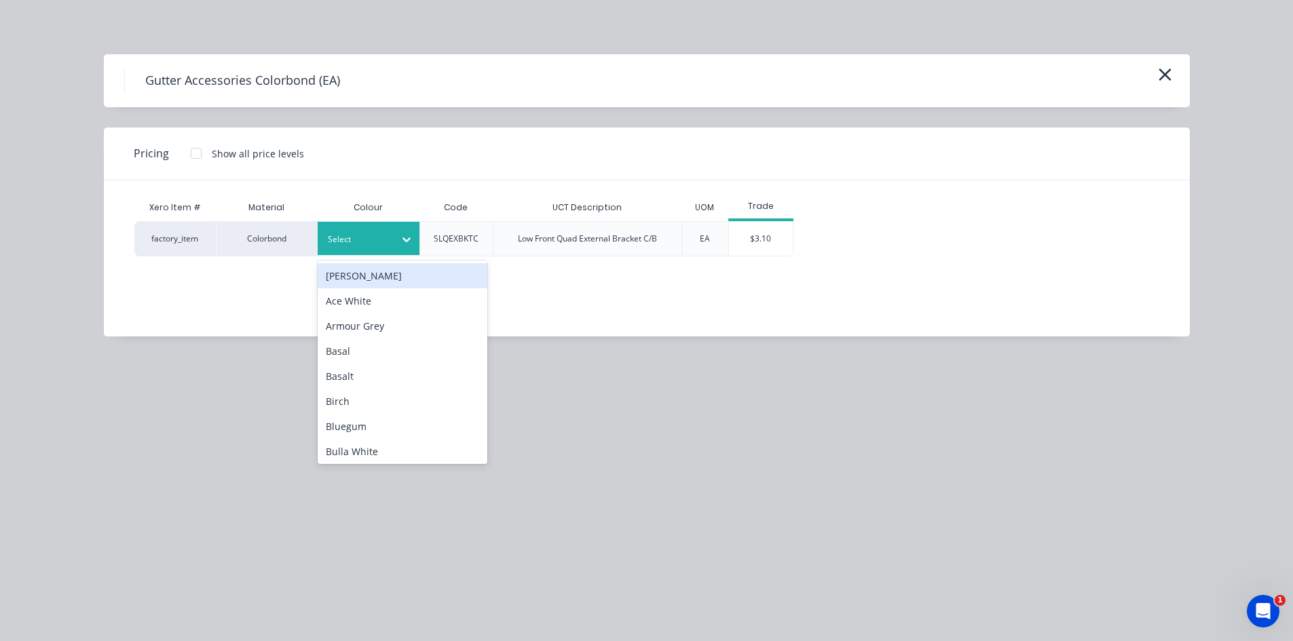
click at [373, 245] on div at bounding box center [358, 239] width 61 height 15
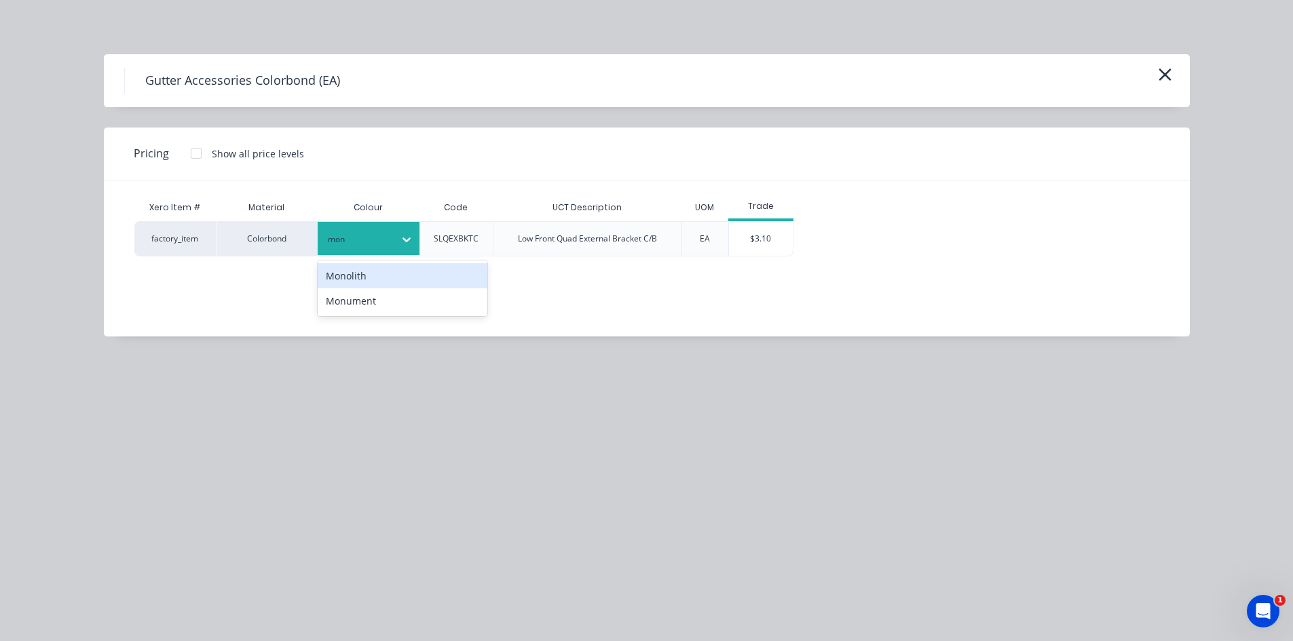
type input "monu"
click at [379, 288] on div "Monument" at bounding box center [403, 275] width 170 height 25
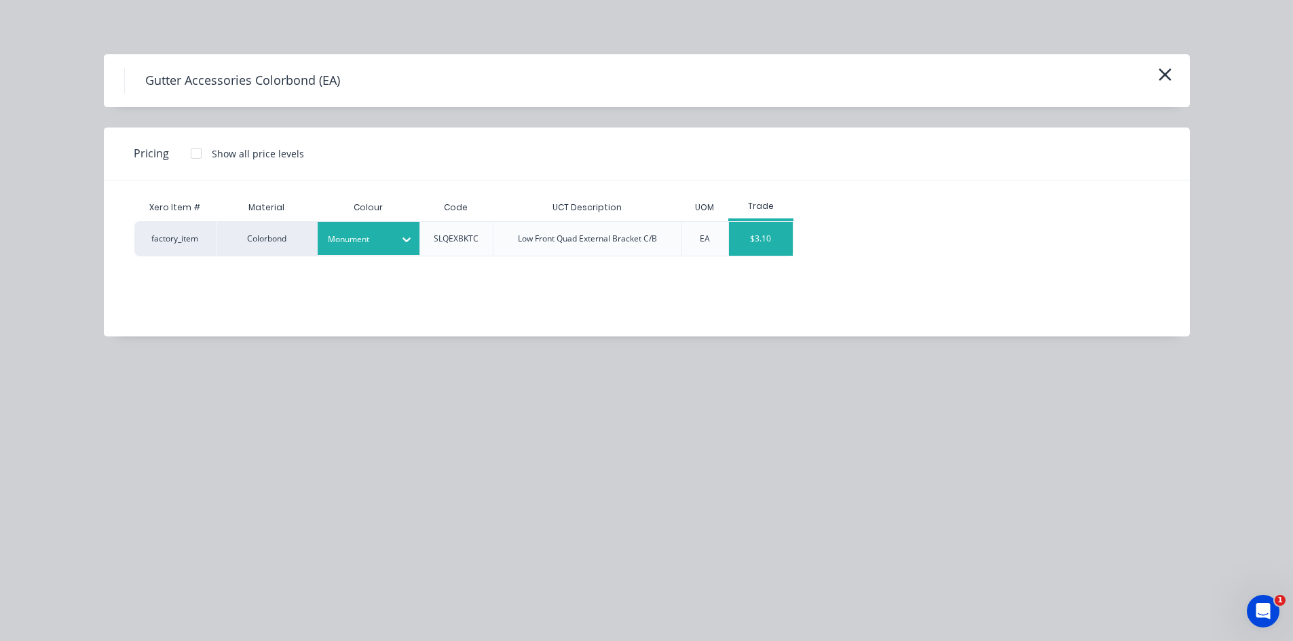
click at [778, 240] on div "$3.10" at bounding box center [761, 239] width 64 height 34
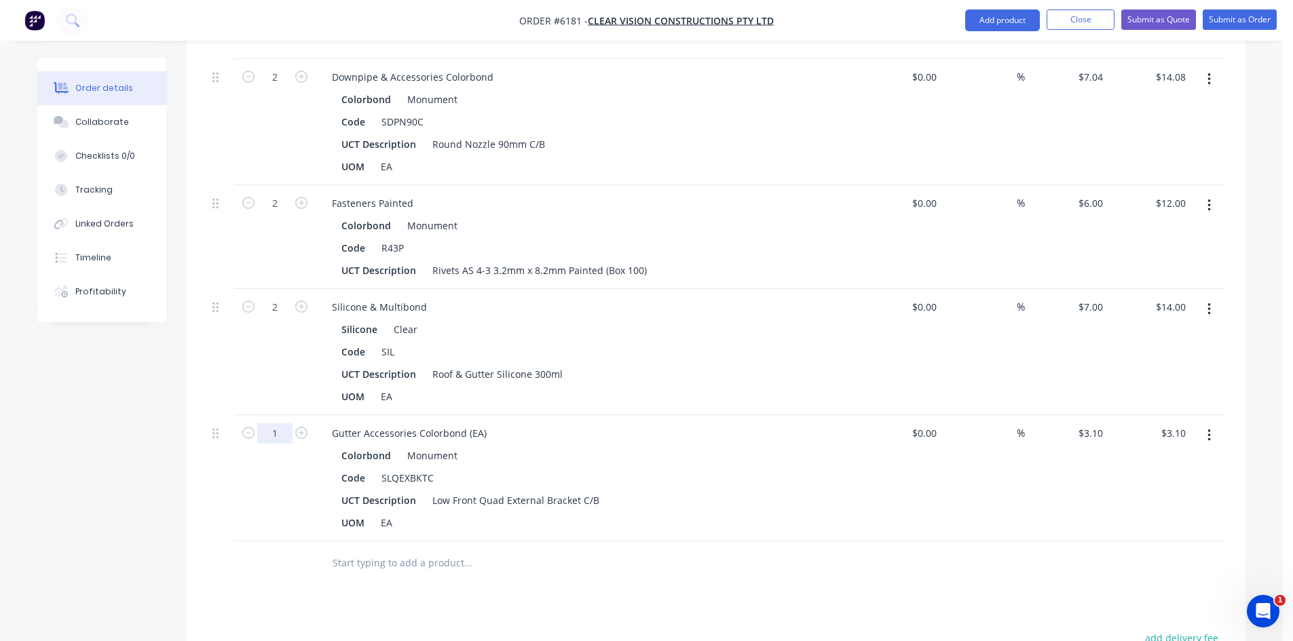
click at [278, 423] on input "1" at bounding box center [274, 433] width 35 height 20
type input "20"
type input "$62.00"
click at [664, 580] on div "Drawings Add drawing Products Show / Hide columns Add product Qty Cost Markup P…" at bounding box center [716, 126] width 1059 height 1572
click at [517, 550] on input "text" at bounding box center [467, 563] width 271 height 27
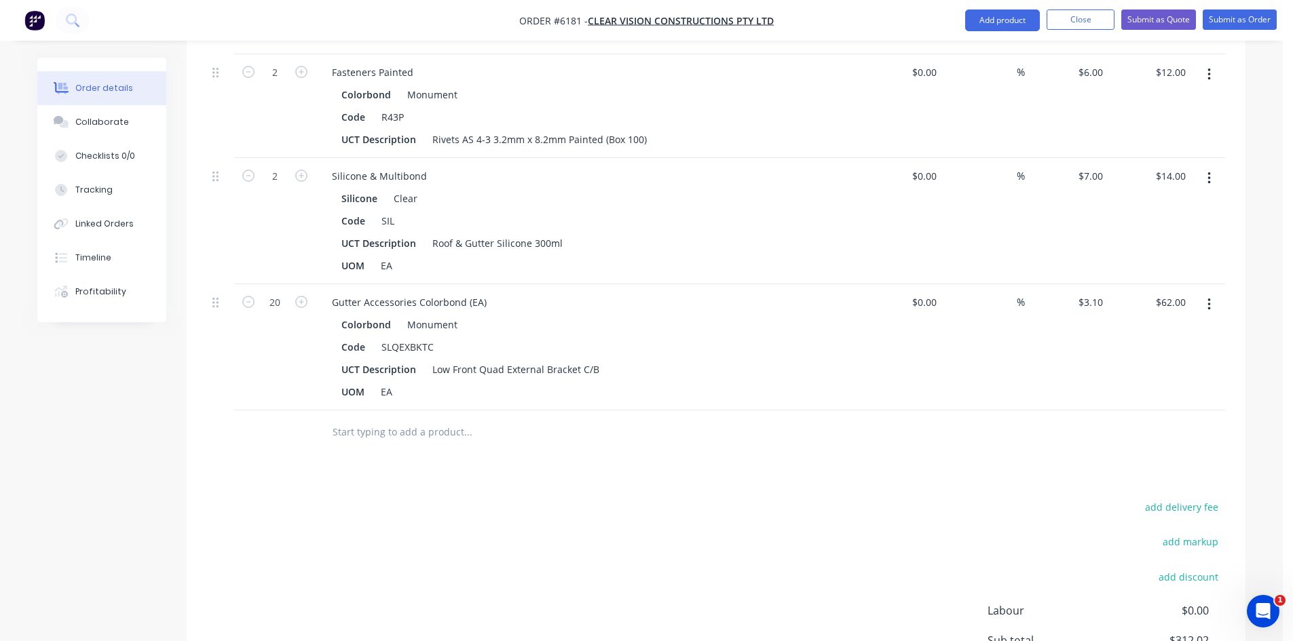
scroll to position [1214, 0]
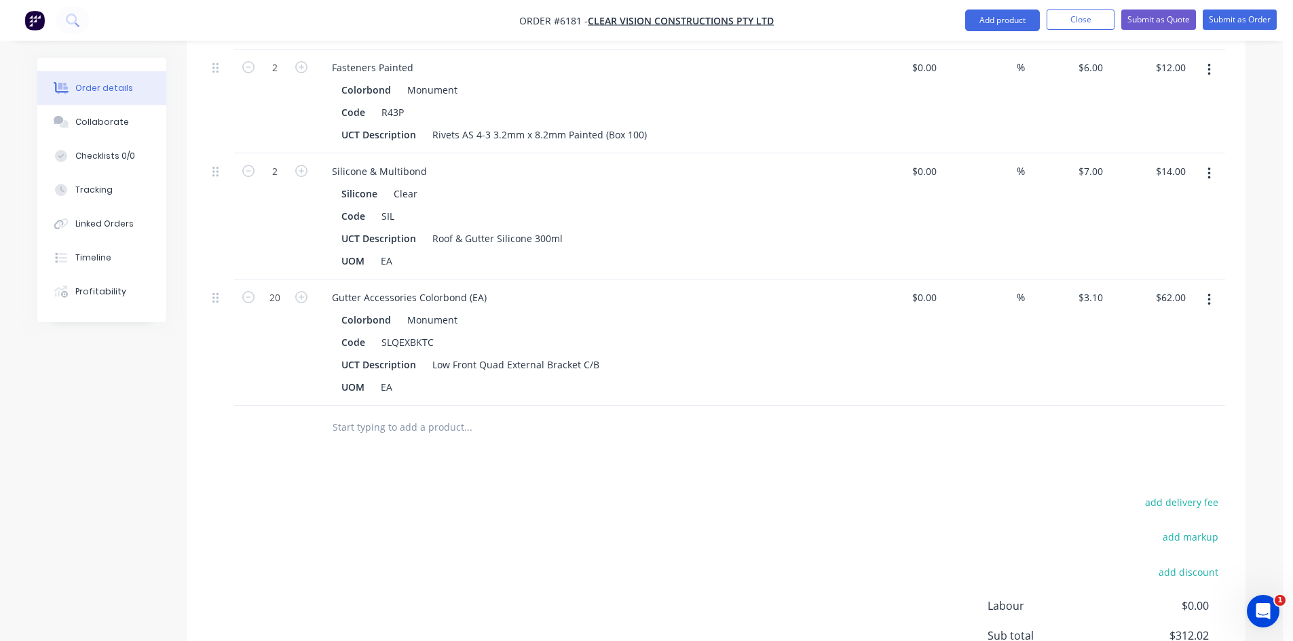
click at [417, 407] on div at bounding box center [560, 428] width 489 height 44
click at [434, 406] on div at bounding box center [560, 428] width 489 height 44
click at [444, 414] on input "text" at bounding box center [467, 427] width 271 height 27
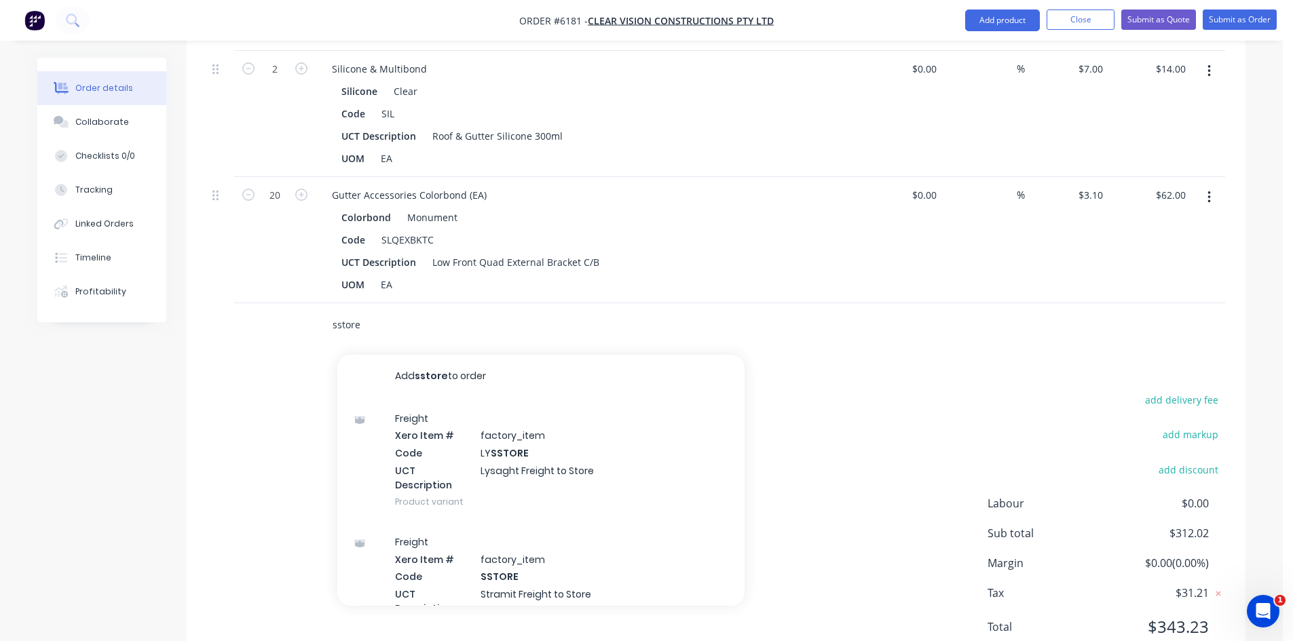
scroll to position [1331, 0]
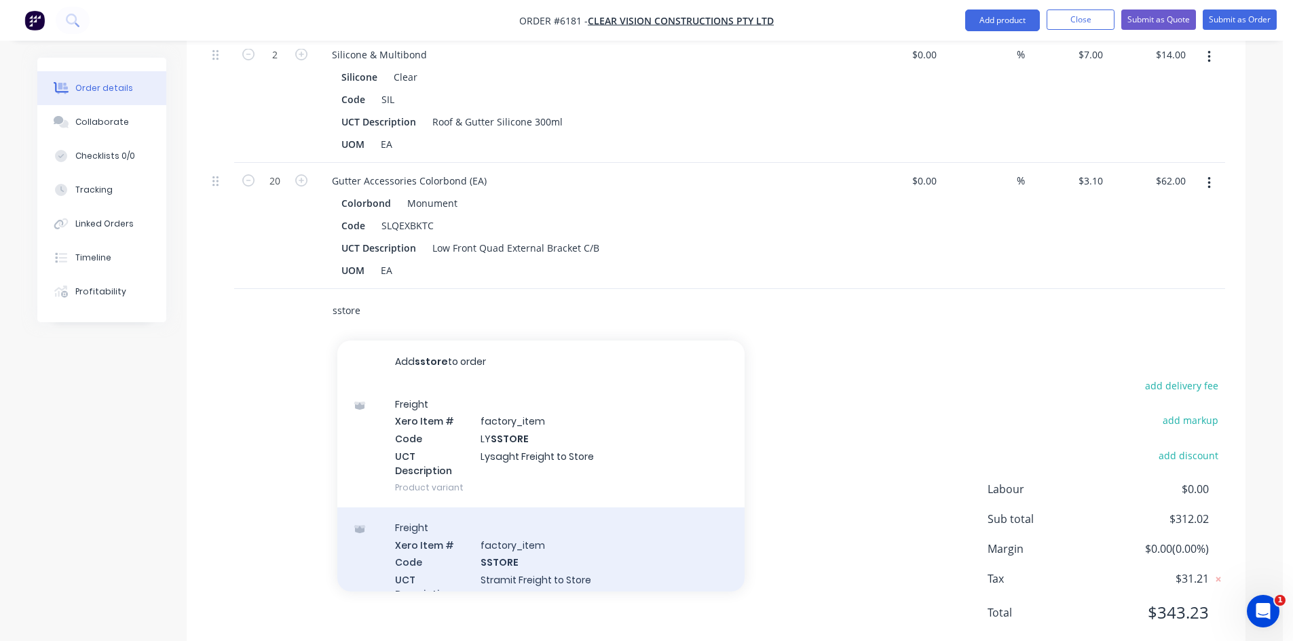
type input "sstore"
click at [608, 510] on div "Freight Xero Item # factory_item Code SSTORE UCT Description Stramit Freight to…" at bounding box center [540, 570] width 407 height 124
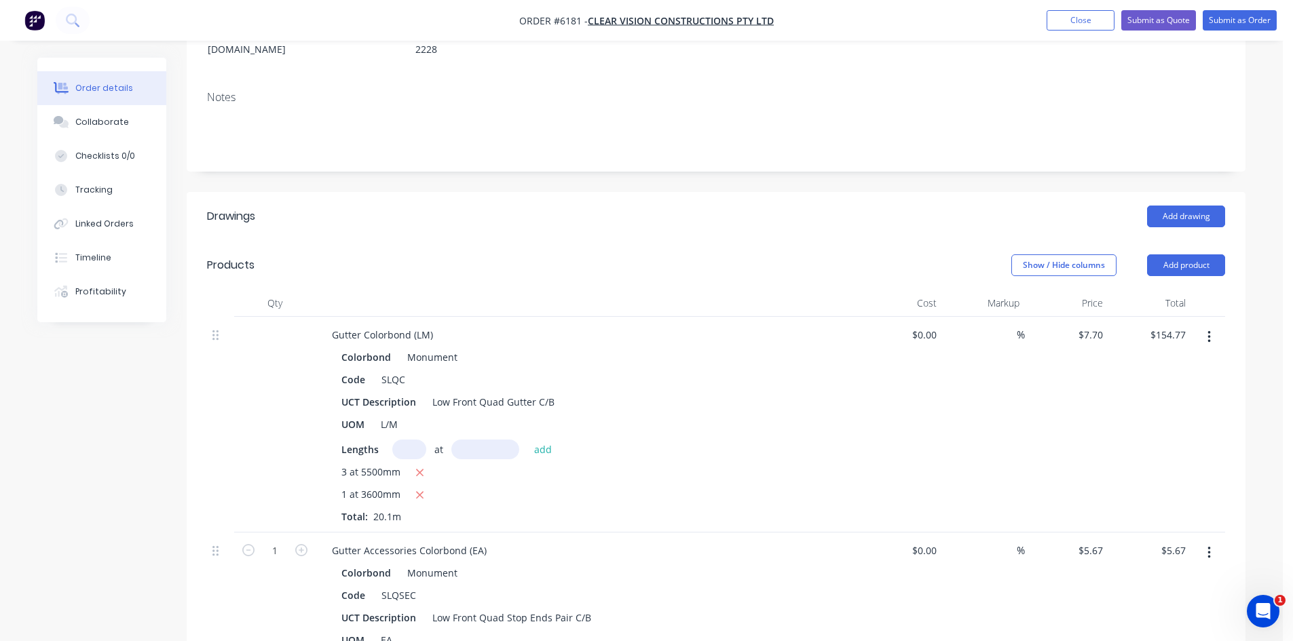
scroll to position [0, 0]
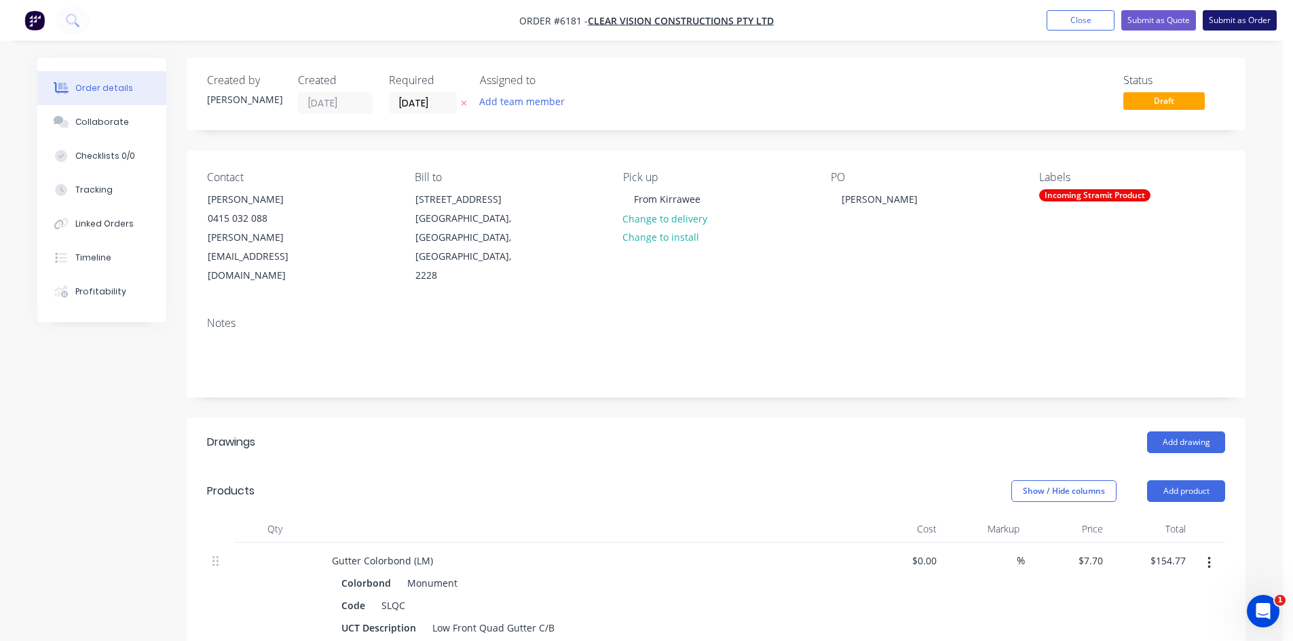
click at [1257, 17] on button "Submit as Order" at bounding box center [1240, 20] width 74 height 20
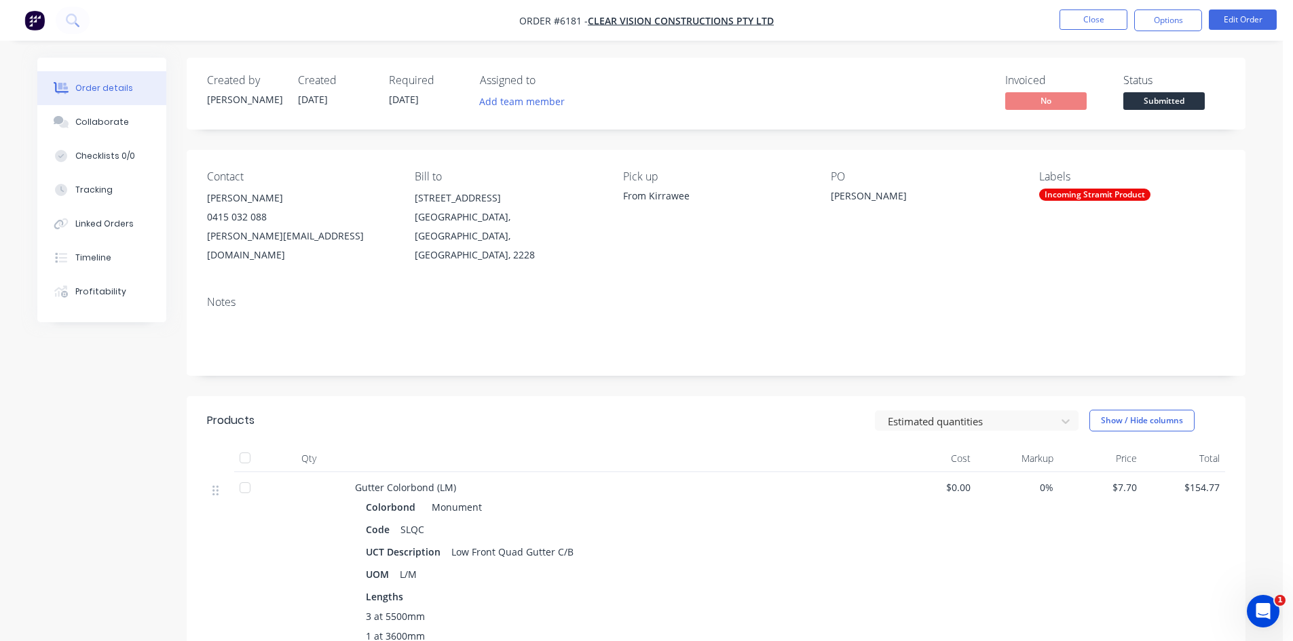
click at [1162, 100] on span "Submitted" at bounding box center [1163, 100] width 81 height 17
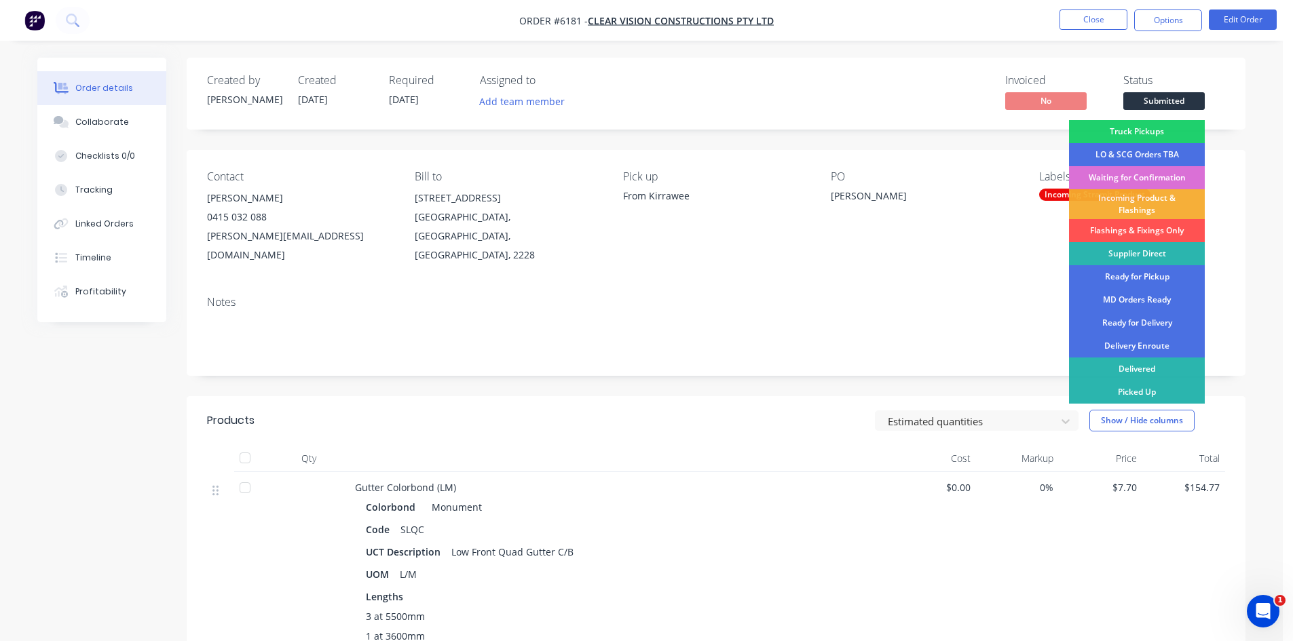
click at [1148, 178] on div "Waiting for Confirmation" at bounding box center [1137, 177] width 136 height 23
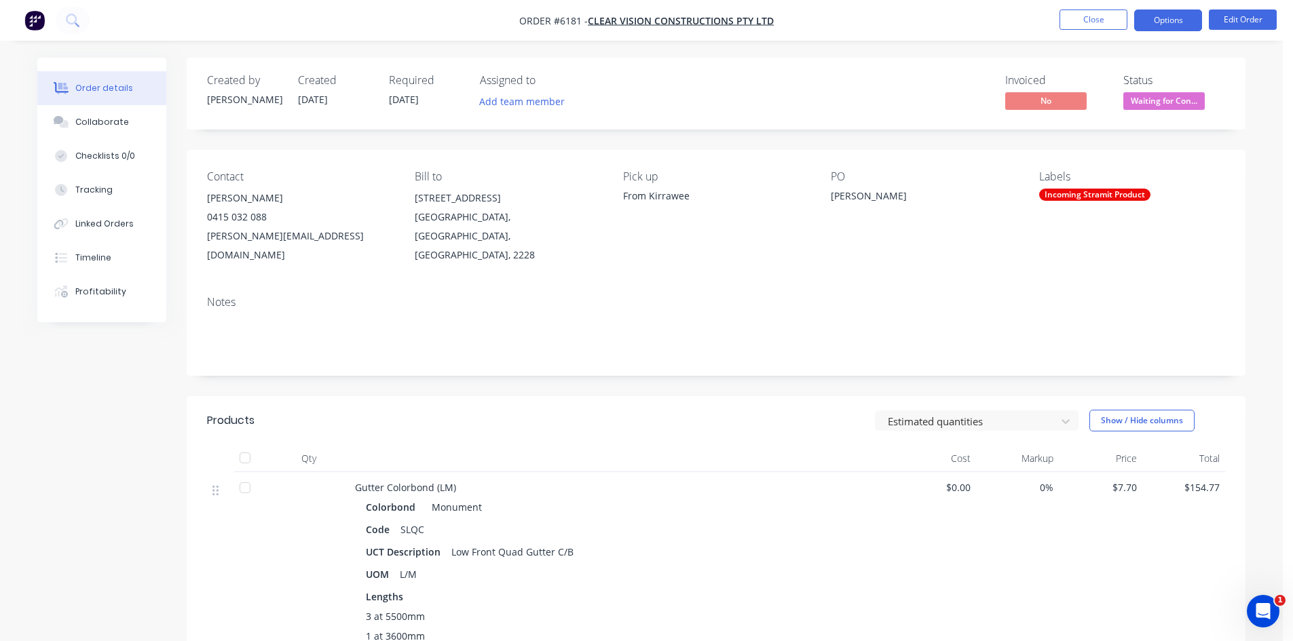
click at [1164, 21] on button "Options" at bounding box center [1168, 21] width 68 height 22
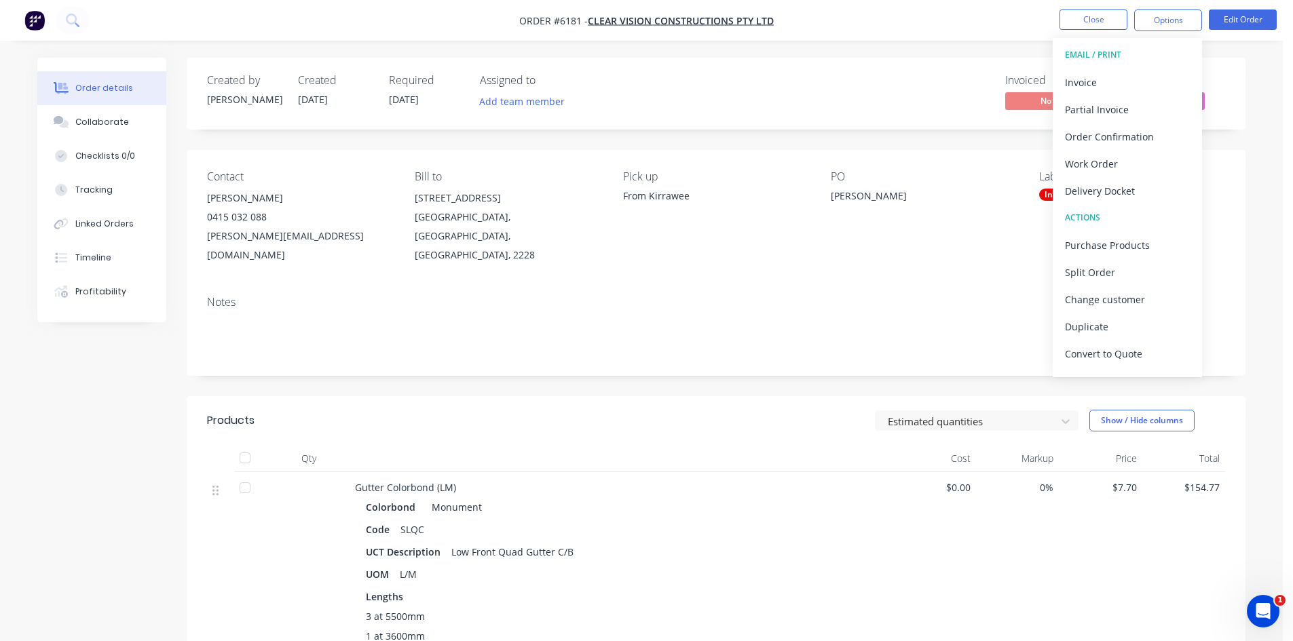
click at [892, 285] on div "Notes" at bounding box center [716, 330] width 1059 height 91
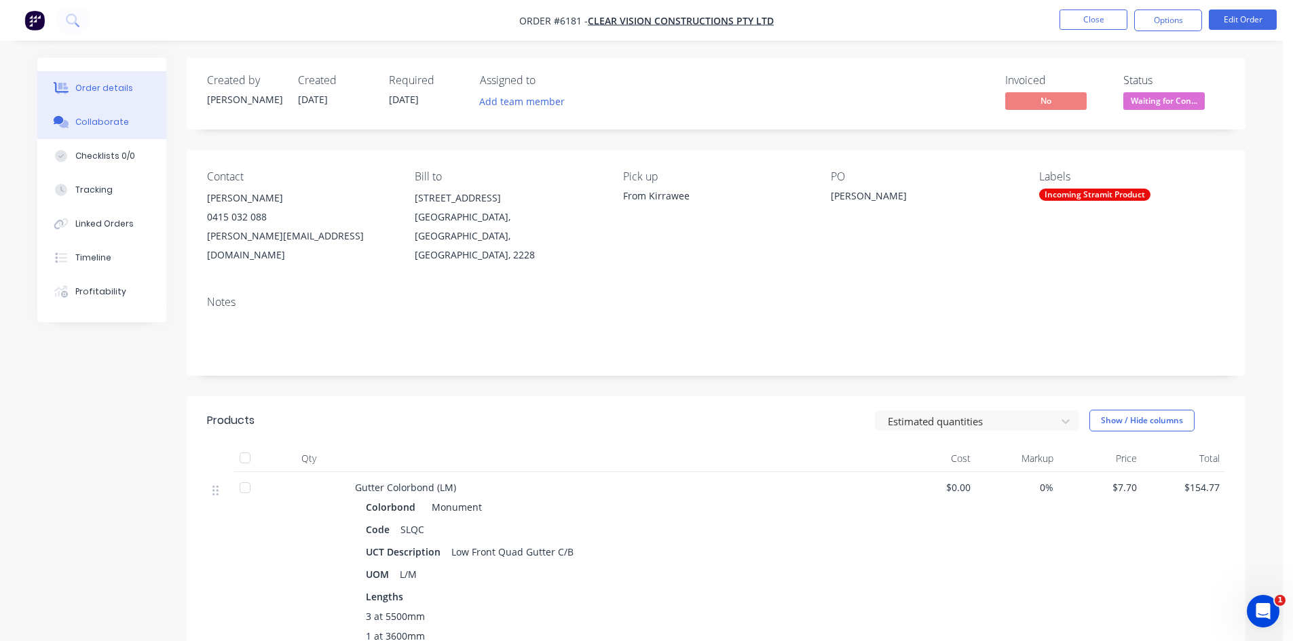
click at [109, 119] on div "Collaborate" at bounding box center [102, 122] width 54 height 12
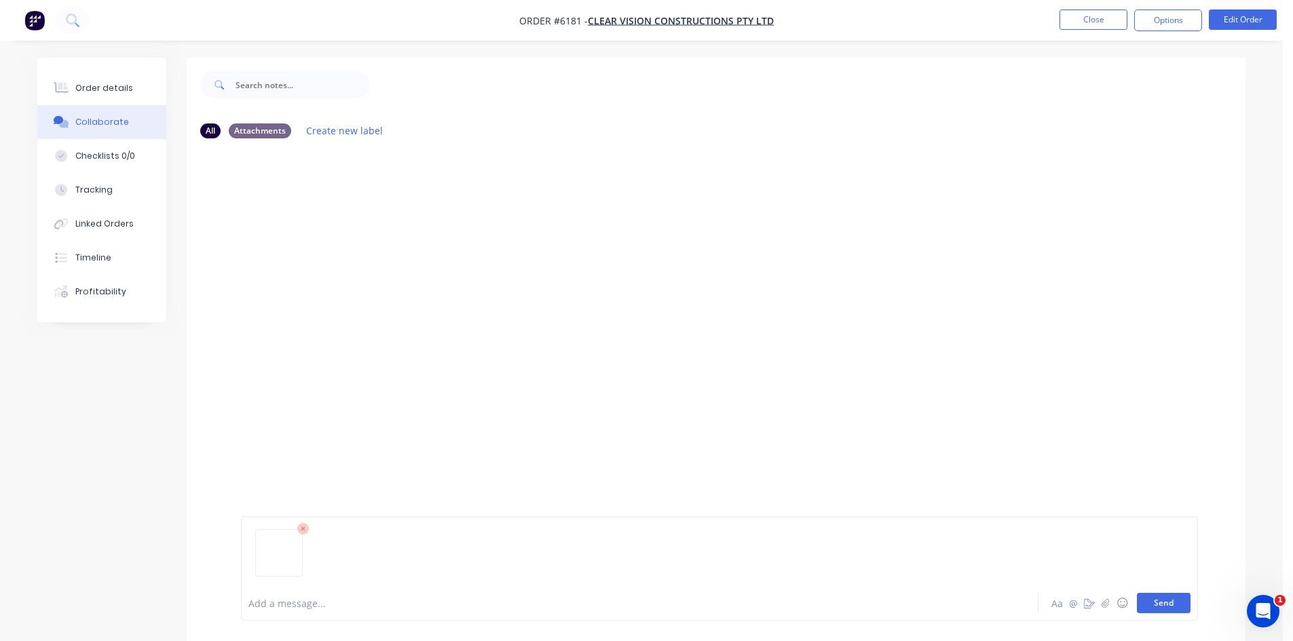
click at [1167, 609] on button "Send" at bounding box center [1164, 603] width 54 height 20
click at [81, 83] on div "Order details" at bounding box center [104, 88] width 58 height 12
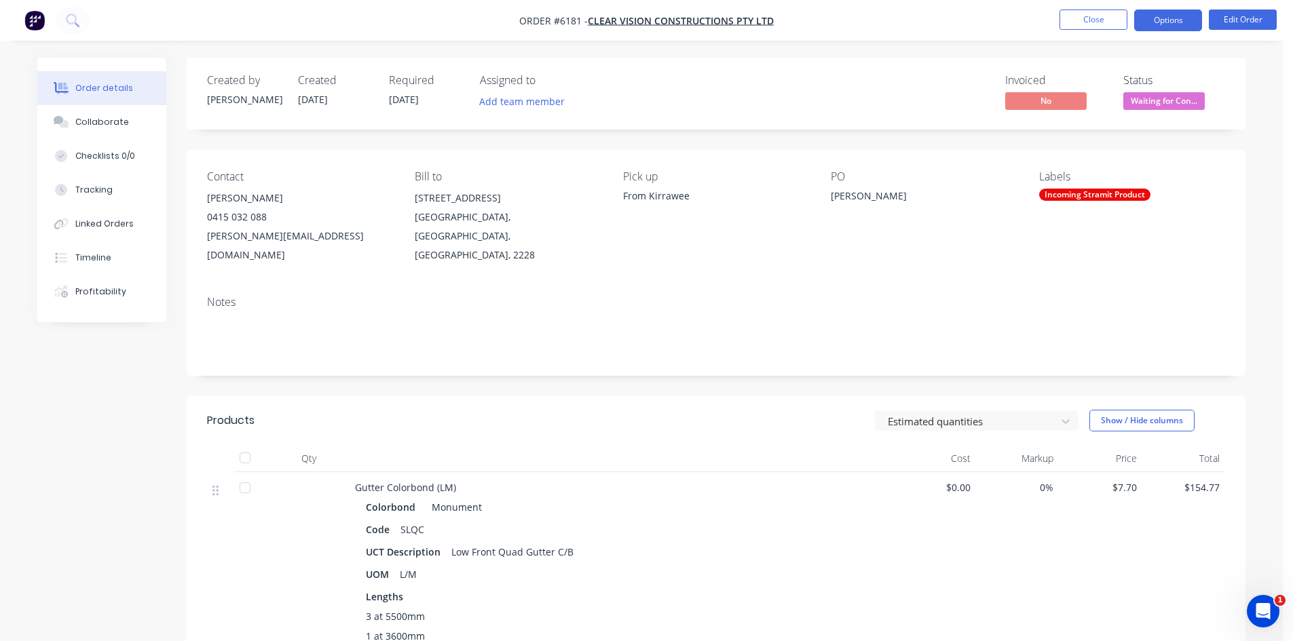
click at [1188, 16] on button "Options" at bounding box center [1168, 21] width 68 height 22
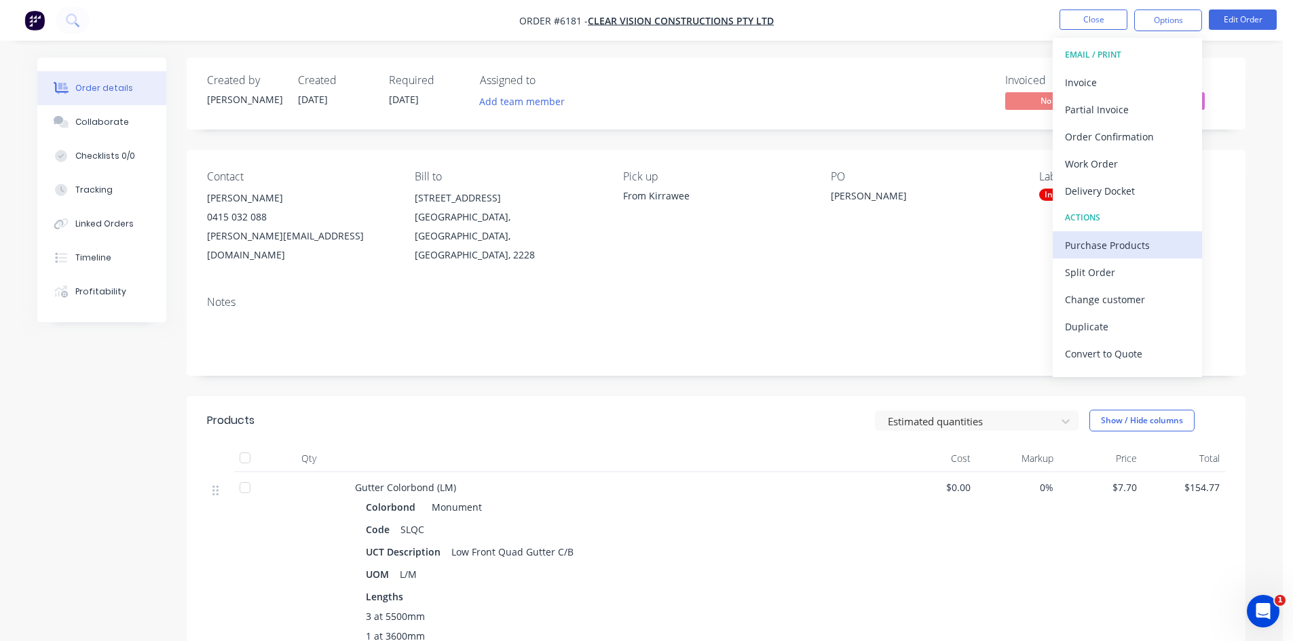
click at [1114, 242] on div "Purchase Products" at bounding box center [1127, 245] width 125 height 20
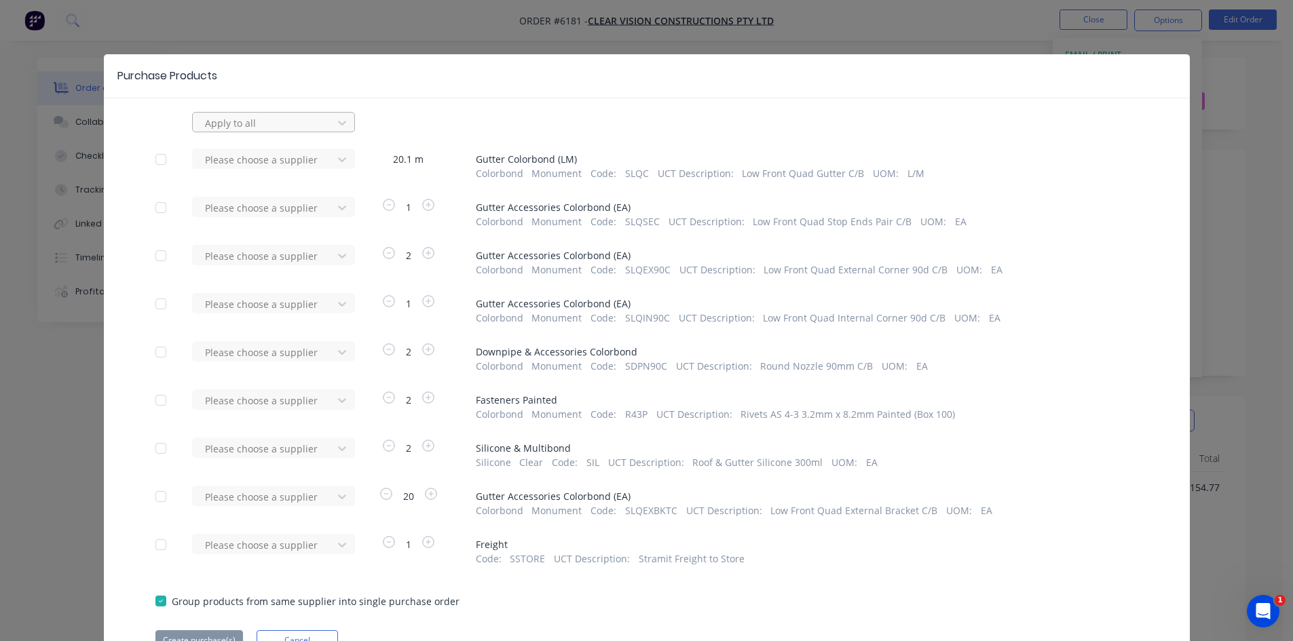
click at [295, 121] on div at bounding box center [265, 123] width 122 height 17
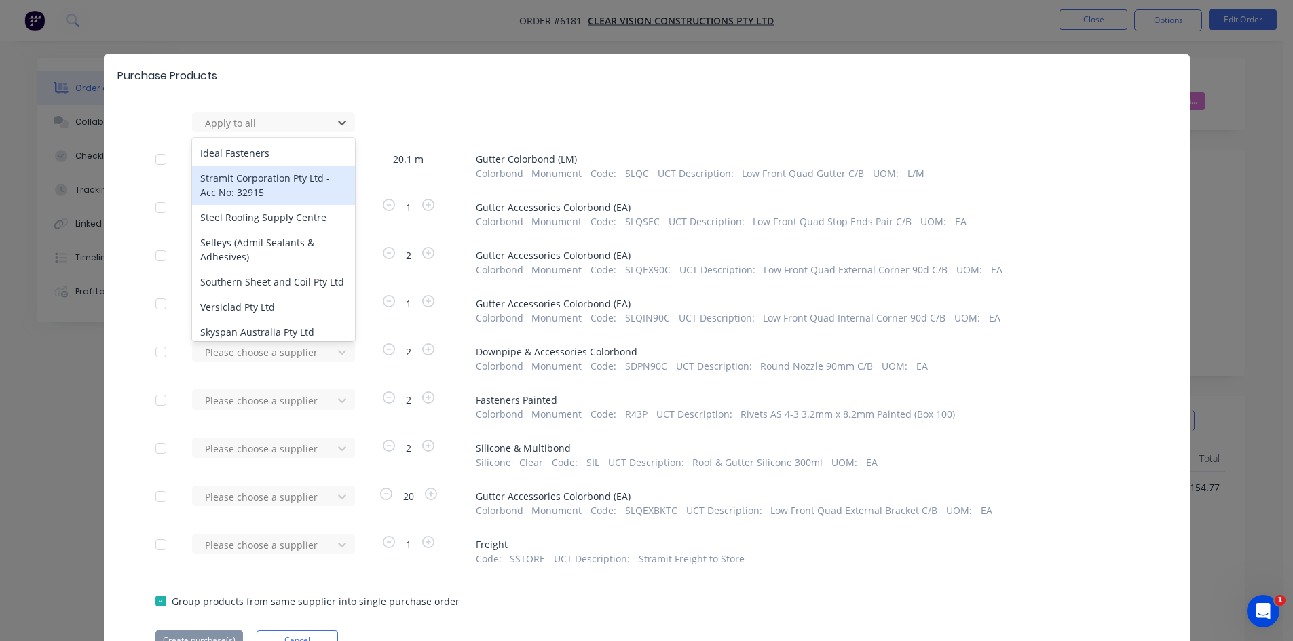
click at [250, 183] on div "Stramit Corporation Pty Ltd - Acc No: 32915" at bounding box center [273, 185] width 163 height 39
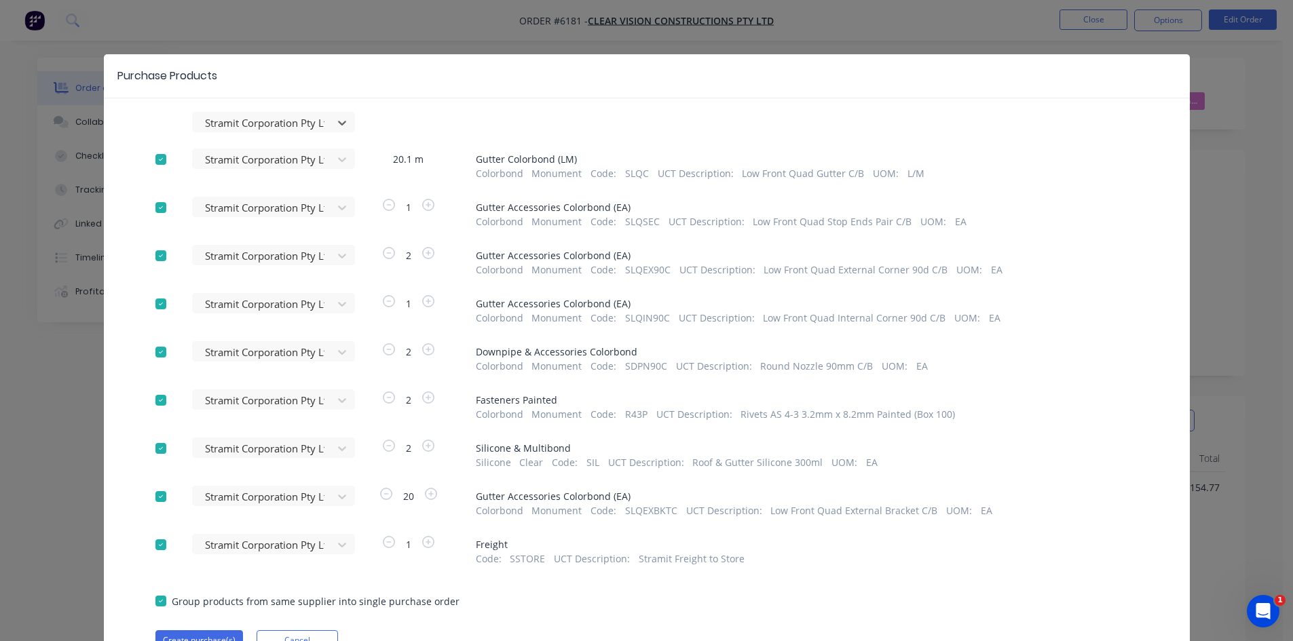
click at [157, 398] on div at bounding box center [160, 400] width 27 height 27
click at [150, 449] on div at bounding box center [160, 448] width 27 height 27
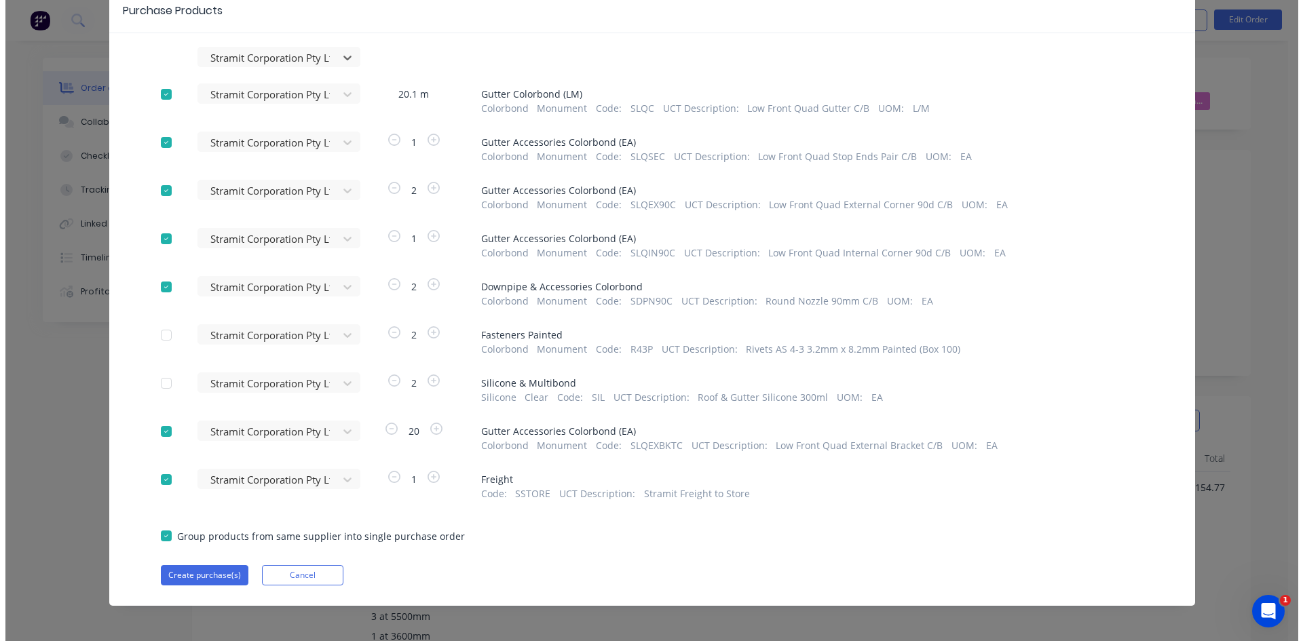
scroll to position [69, 0]
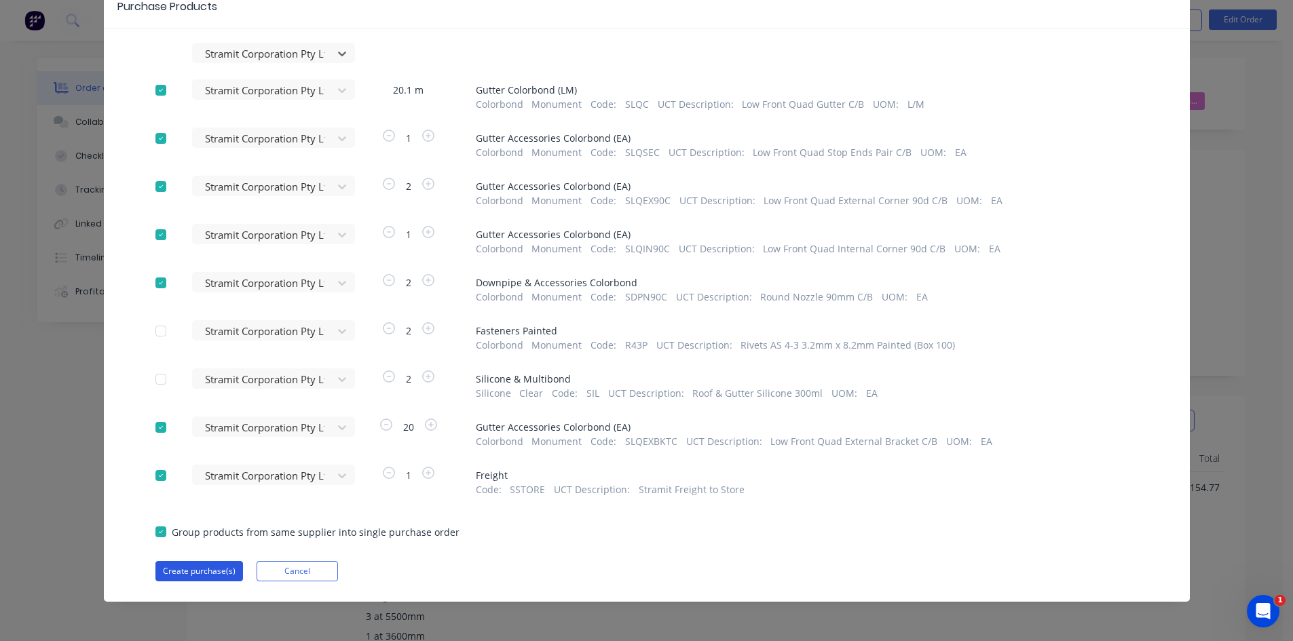
click at [197, 571] on button "Create purchase(s)" at bounding box center [199, 571] width 88 height 20
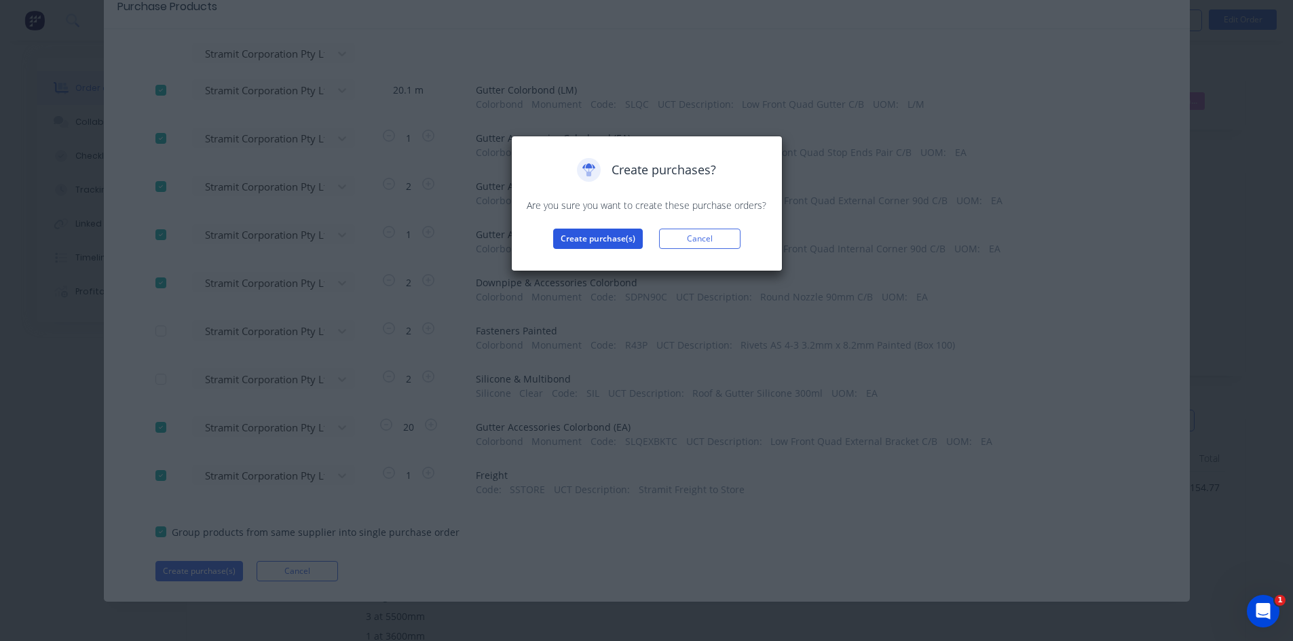
click at [579, 237] on button "Create purchase(s)" at bounding box center [598, 239] width 90 height 20
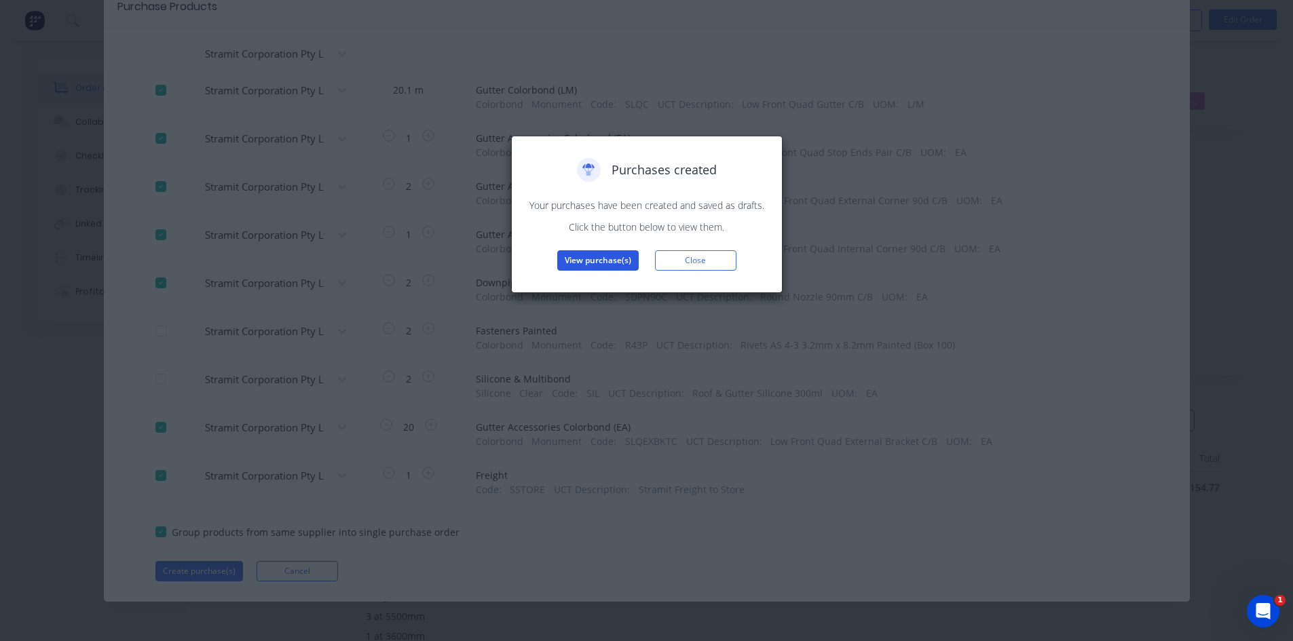
click at [598, 257] on button "View purchase(s)" at bounding box center [597, 260] width 81 height 20
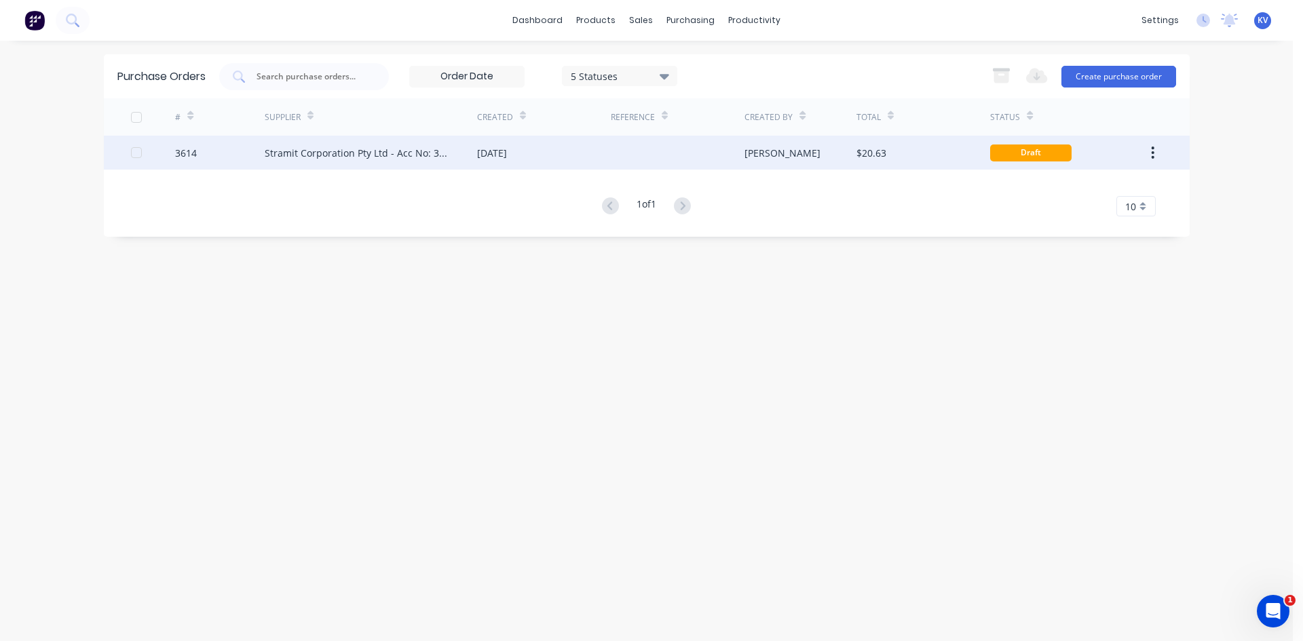
click at [379, 158] on div "Stramit Corporation Pty Ltd - Acc No: 32915" at bounding box center [357, 153] width 185 height 14
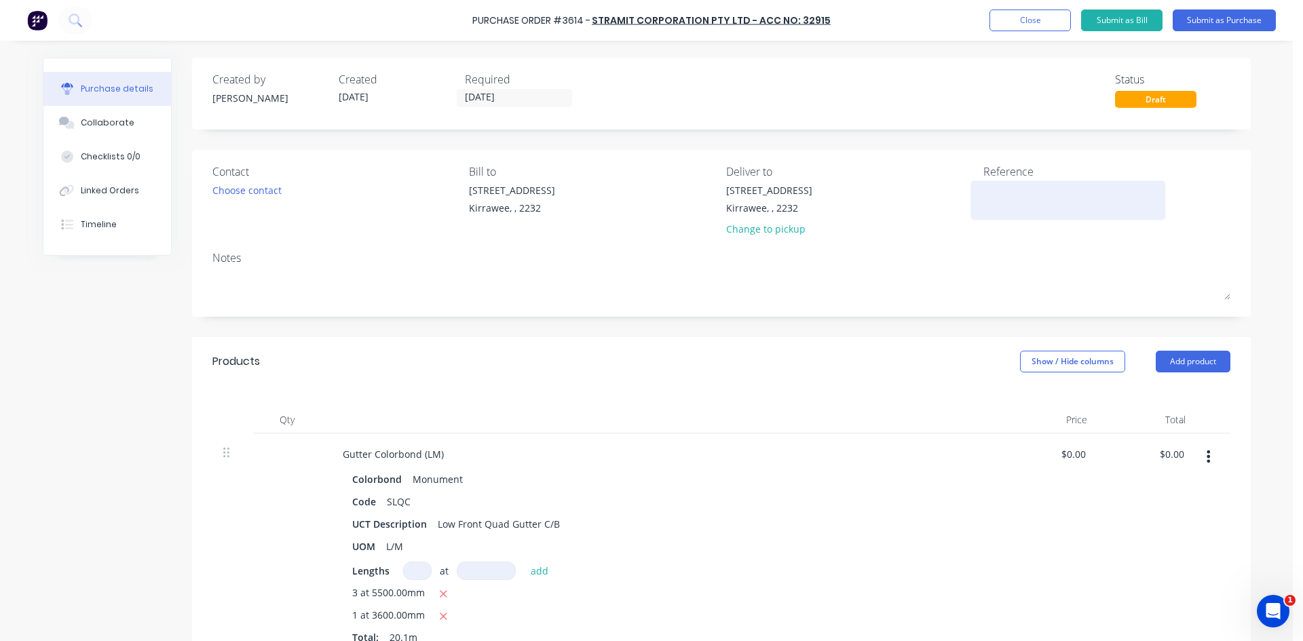
click at [1018, 189] on textarea at bounding box center [1068, 198] width 170 height 31
type textarea "x"
type textarea "C"
type textarea "x"
type textarea "Cl"
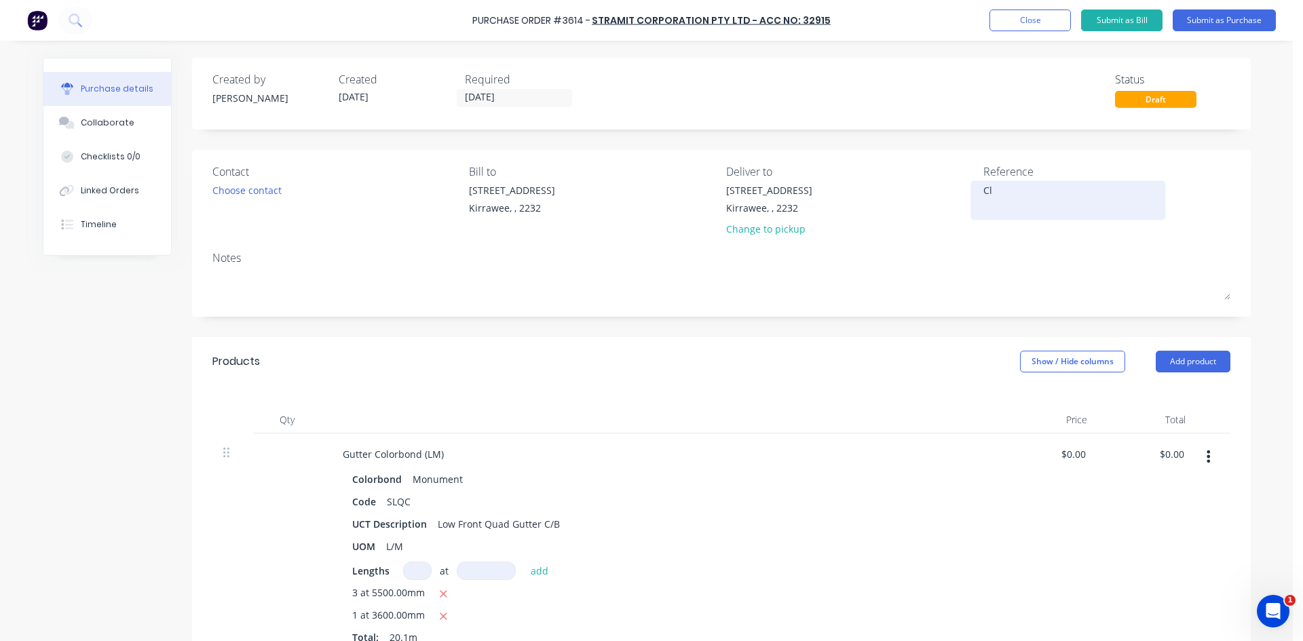
type textarea "x"
type textarea "Cle"
type textarea "x"
type textarea "Clea"
type textarea "x"
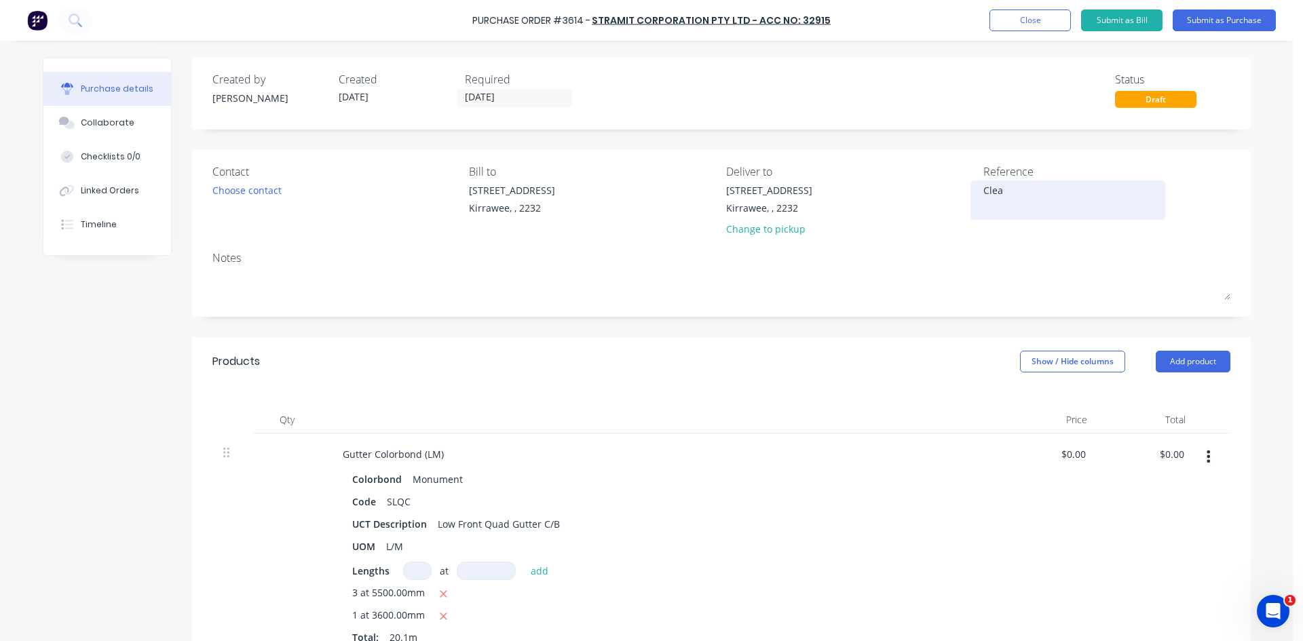
type textarea "Clear"
type textarea "x"
type textarea "Clear"
type textarea "x"
type textarea "Clear V"
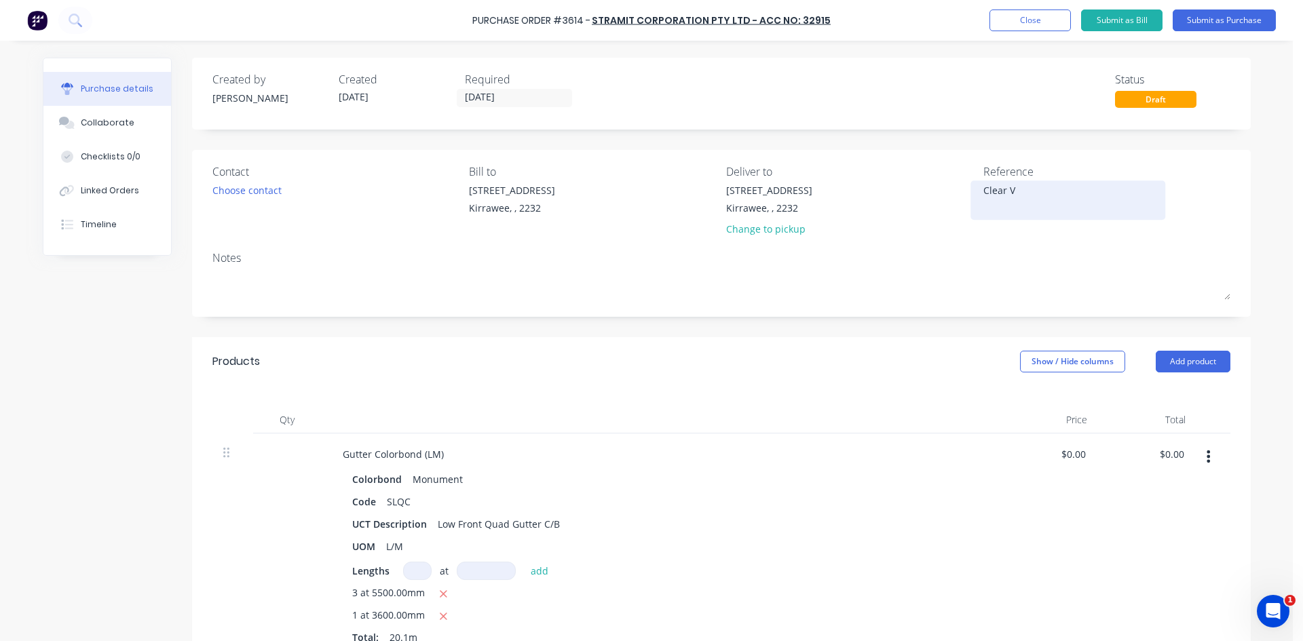
type textarea "x"
type textarea "Clear Vu"
type textarea "x"
type textarea "Clear V"
type textarea "x"
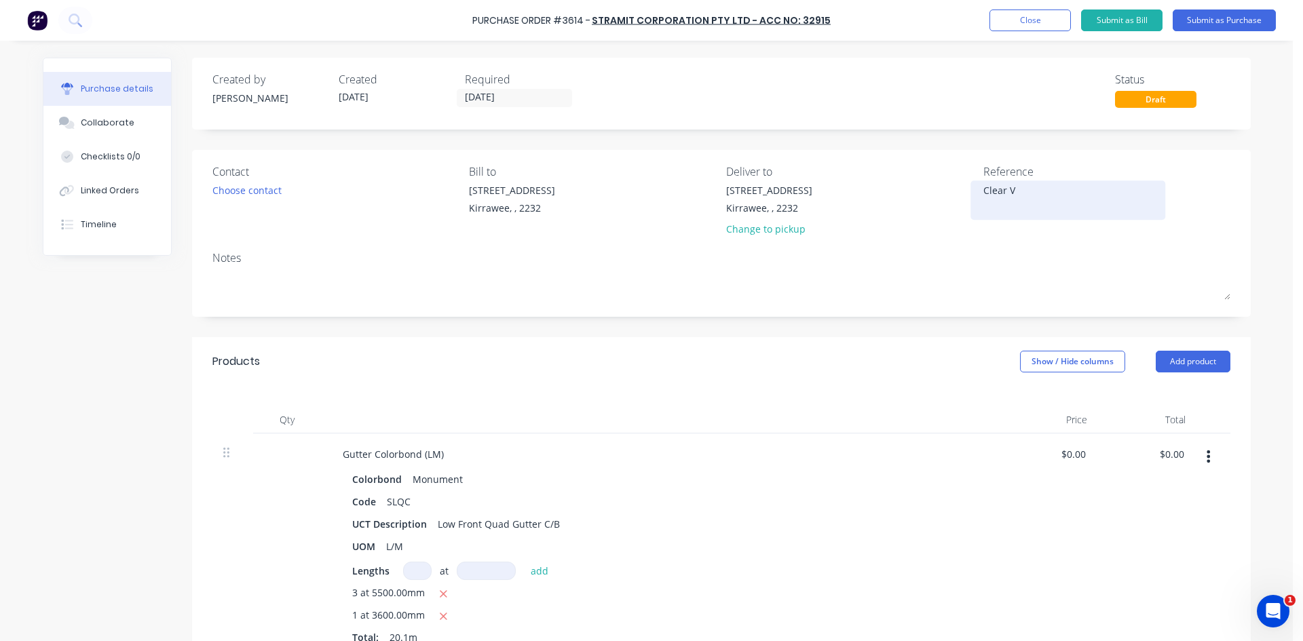
type textarea "Clear Vi"
type textarea "x"
type textarea "Clear Vis"
type textarea "x"
type textarea "Clear Visio"
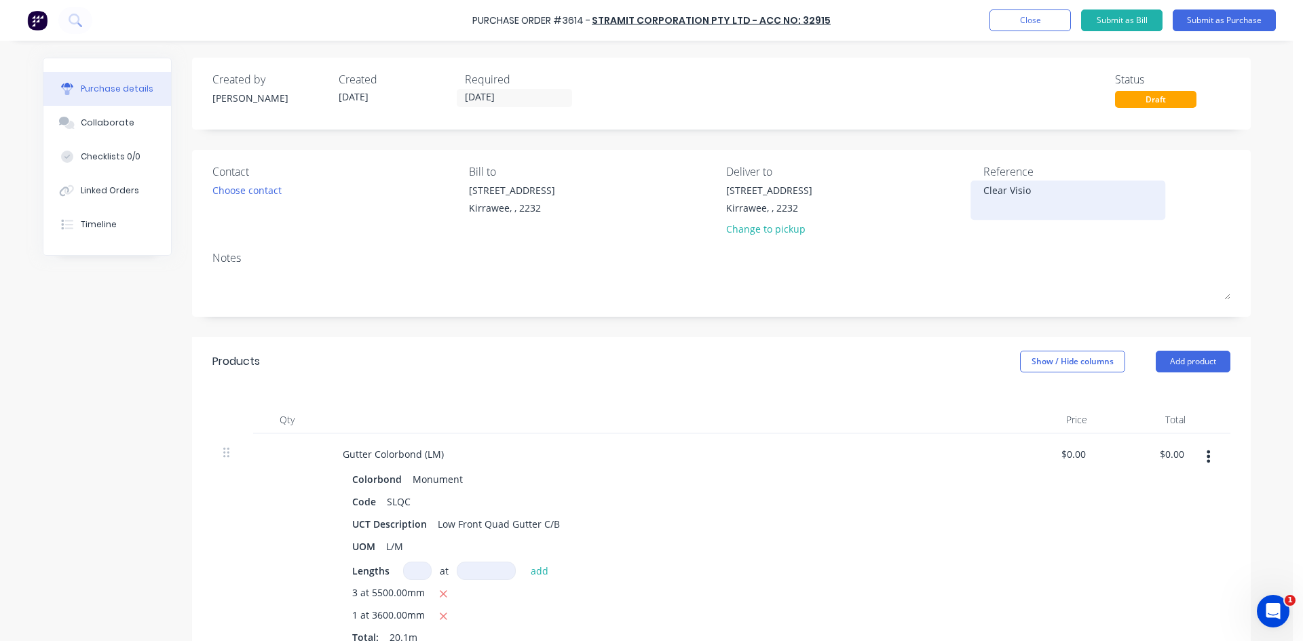
type textarea "x"
type textarea "Clear Vision"
type textarea "x"
type textarea "Clear Vision"
click at [477, 92] on input "[DATE]" at bounding box center [514, 98] width 114 height 17
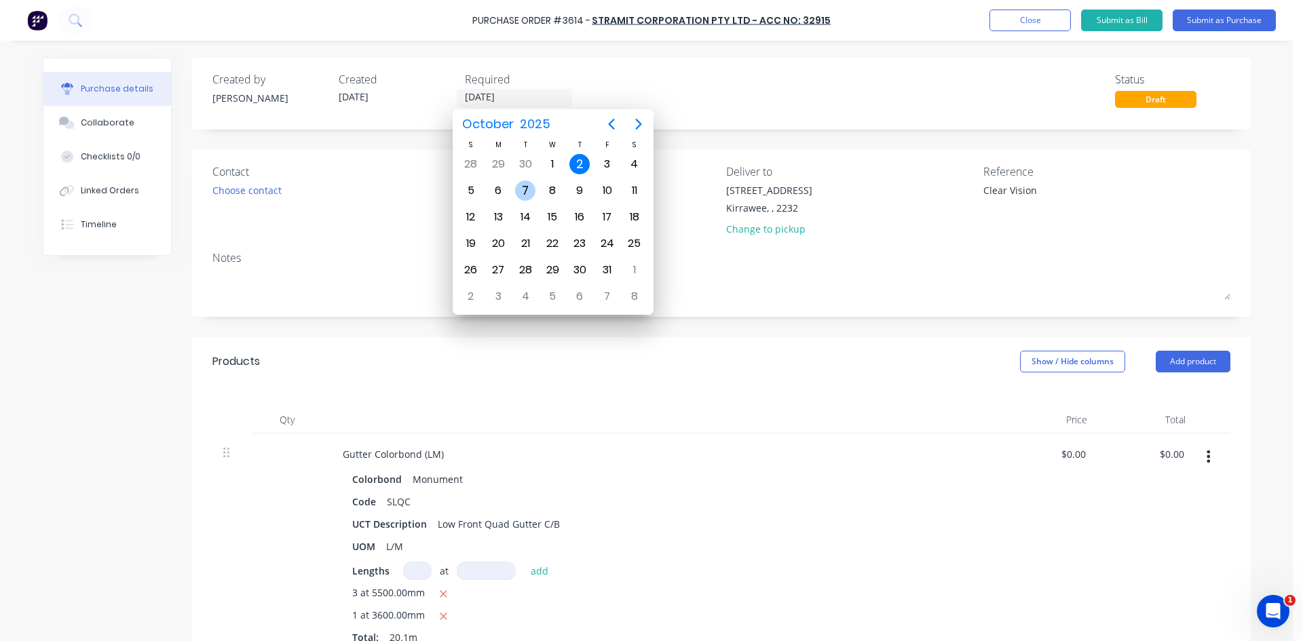
click at [526, 187] on div "7" at bounding box center [525, 191] width 20 height 20
type textarea "x"
type input "07/10/25"
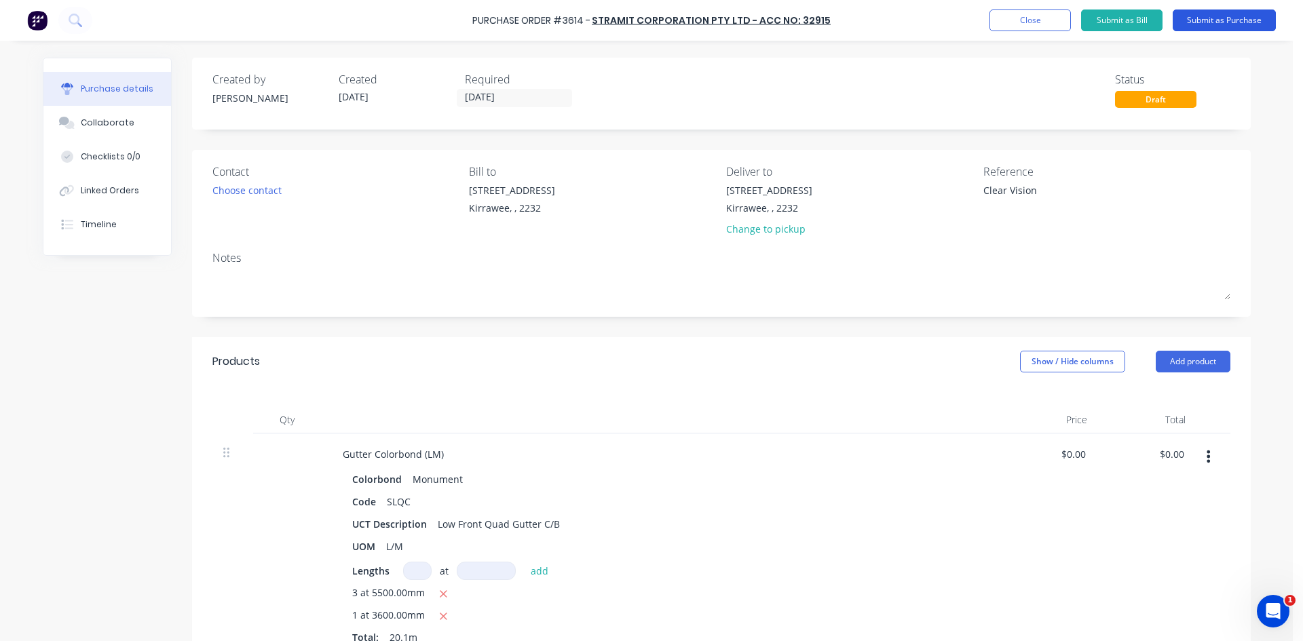
click at [1256, 24] on button "Submit as Purchase" at bounding box center [1224, 21] width 103 height 22
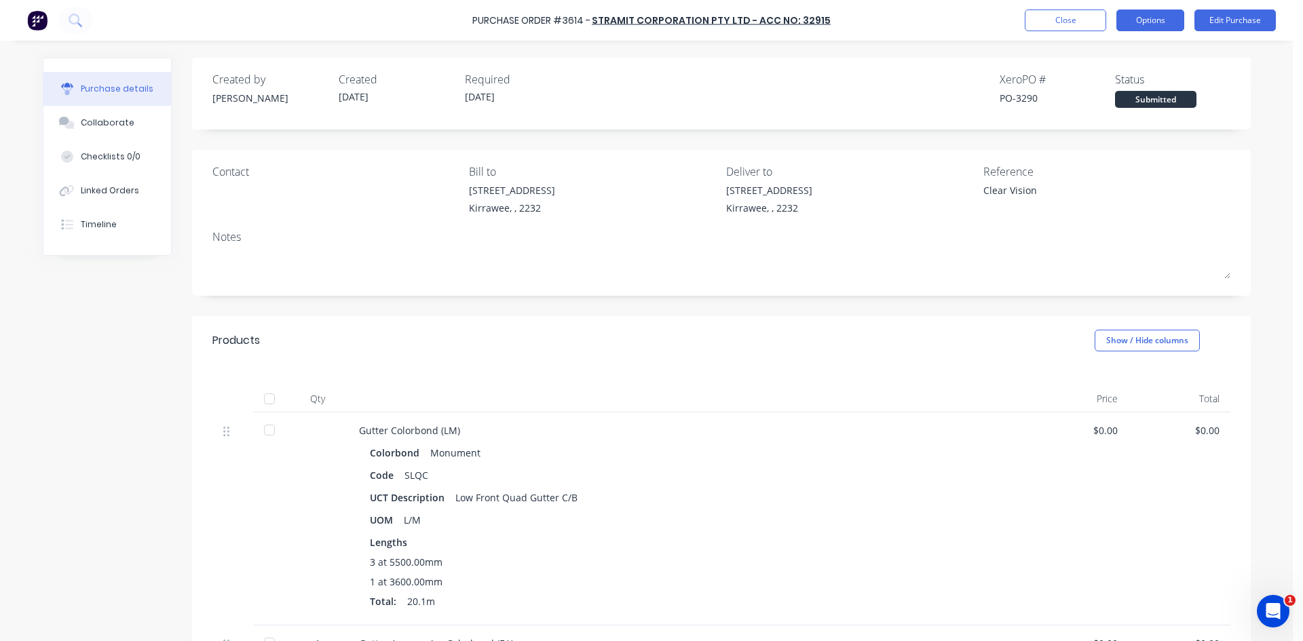
click at [1130, 18] on button "Options" at bounding box center [1150, 21] width 68 height 22
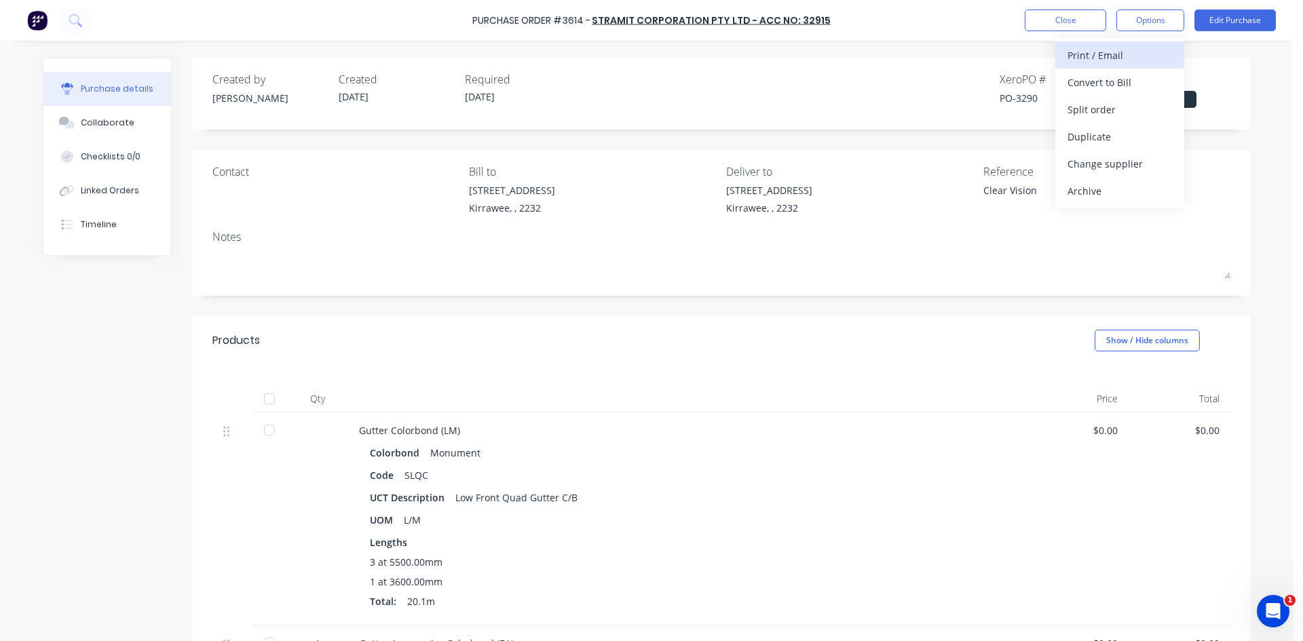
click at [1132, 58] on div "Print / Email" at bounding box center [1119, 55] width 105 height 20
click at [1101, 106] on div "Without pricing" at bounding box center [1119, 110] width 105 height 20
type textarea "x"
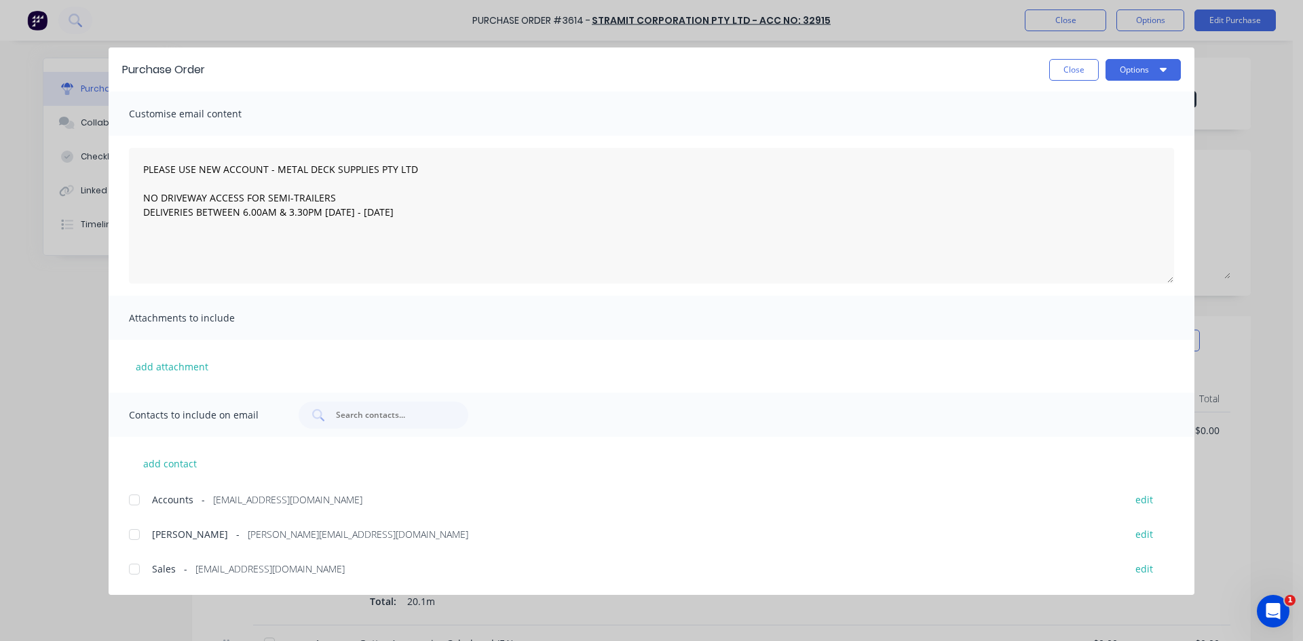
click at [144, 567] on div at bounding box center [134, 569] width 27 height 27
type textarea "PLEASE USE NEW ACCOUNT - METAL DECK SUPPLIES PTY LTD NO DRIVEWAY ACCESS FOR SEM…"
click at [1138, 65] on button "Options" at bounding box center [1142, 70] width 75 height 22
click at [1124, 155] on div "Email" at bounding box center [1116, 159] width 105 height 20
type textarea "x"
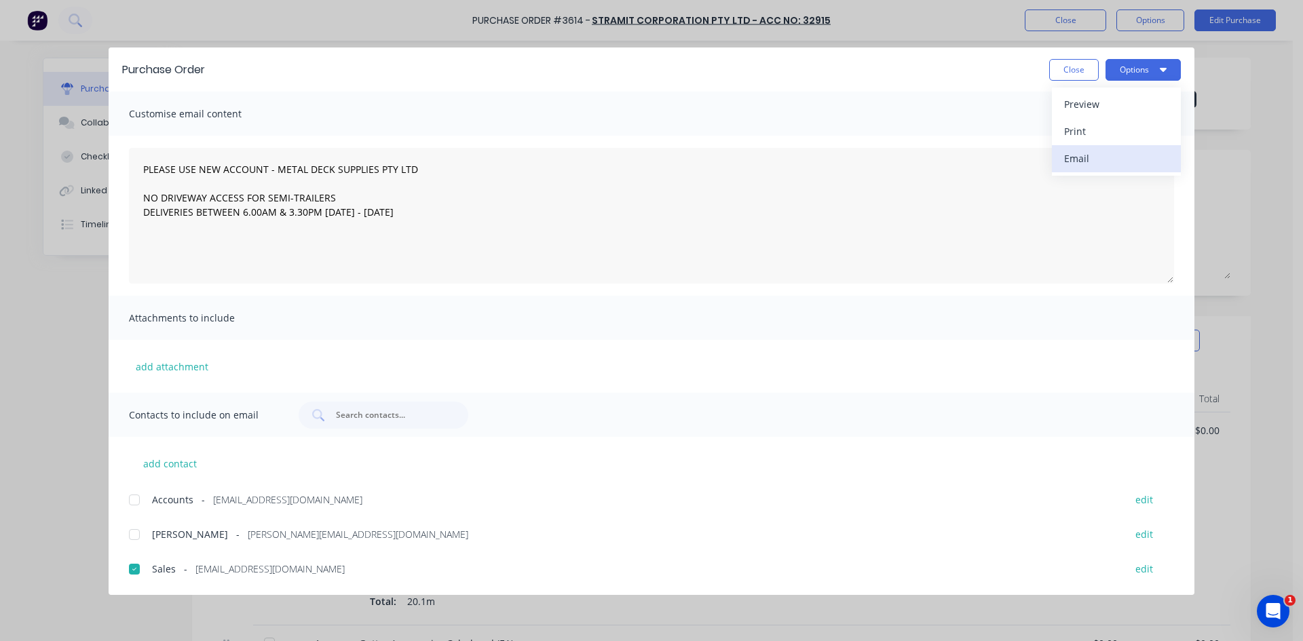
type textarea "PLEASE USE NEW ACCOUNT - METAL DECK SUPPLIES PTY LTD NO DRIVEWAY ACCESS FOR SEM…"
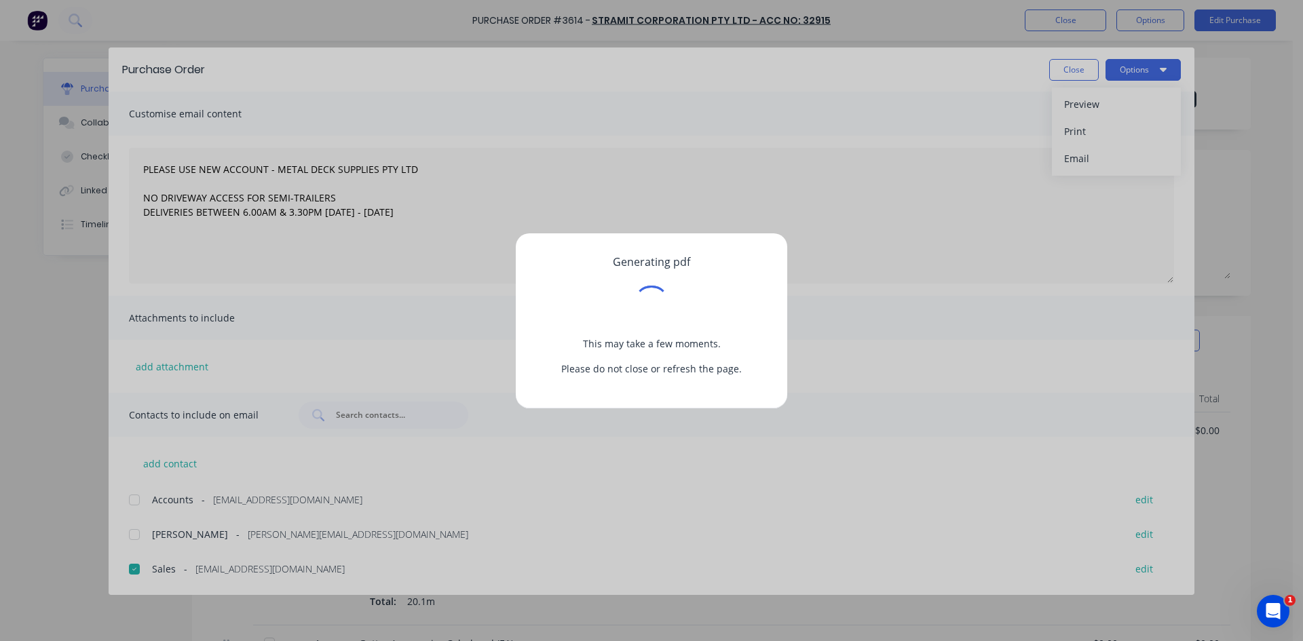
type textarea "x"
type textarea "PLEASE USE NEW ACCOUNT - METAL DECK SUPPLIES PTY LTD NO DRIVEWAY ACCESS FOR SEM…"
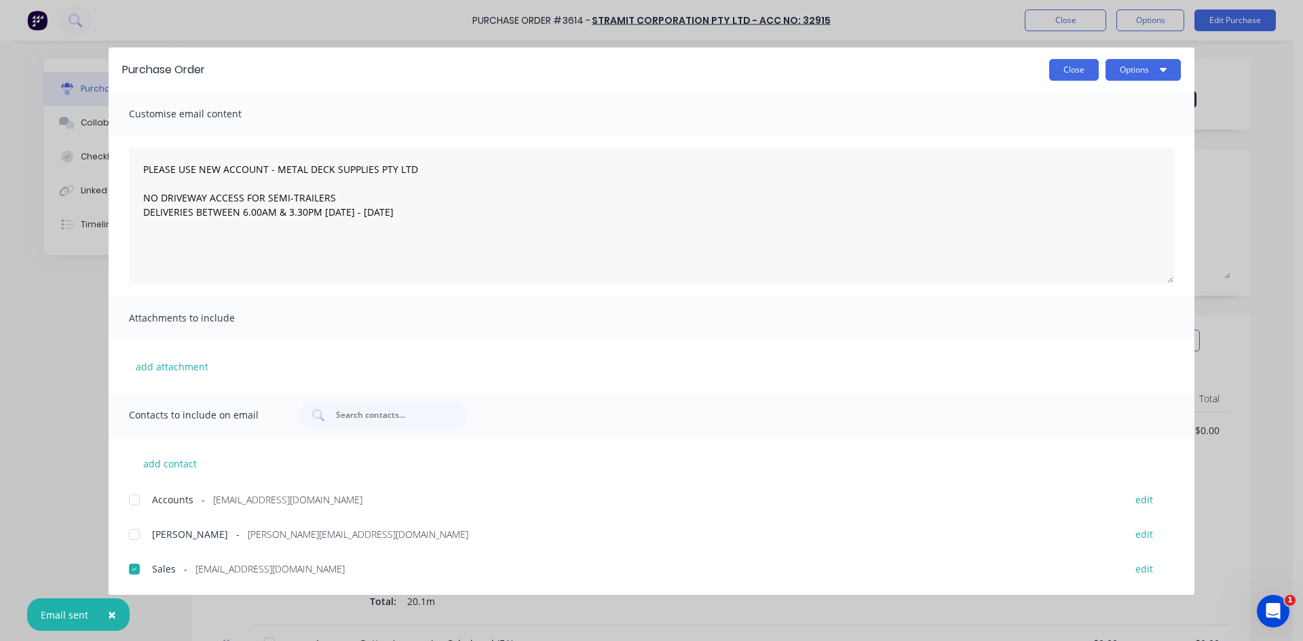
click at [1080, 71] on button "Close" at bounding box center [1074, 70] width 50 height 22
type textarea "x"
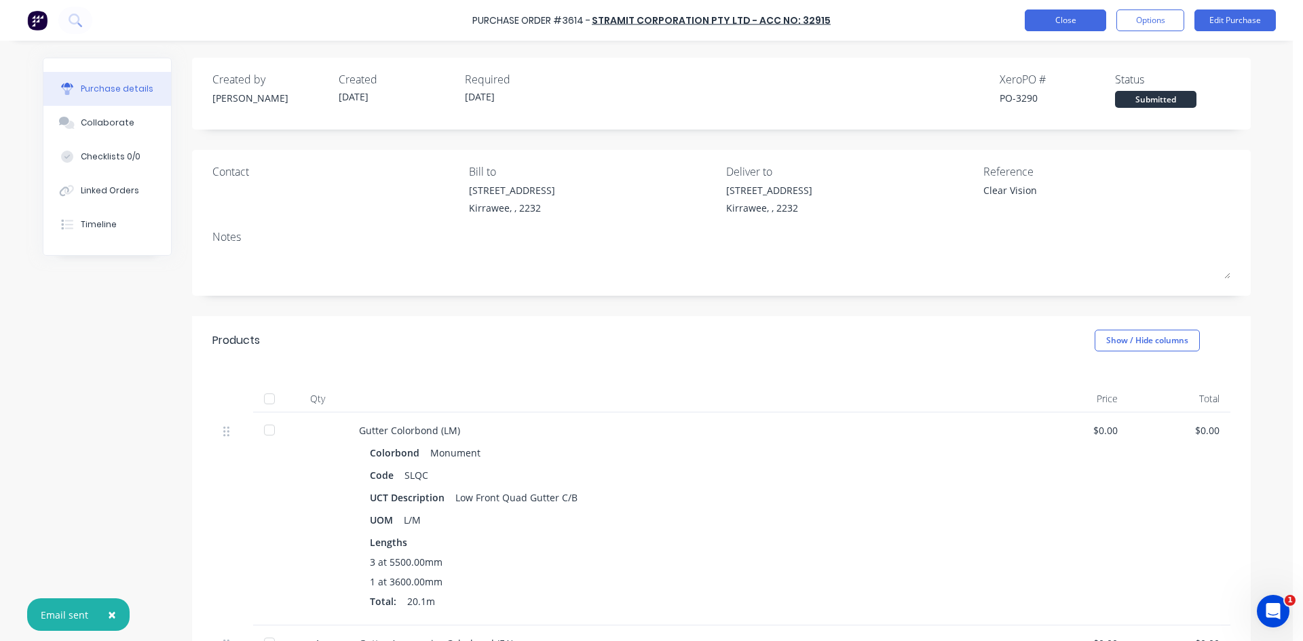
click at [1082, 24] on button "Close" at bounding box center [1065, 21] width 81 height 22
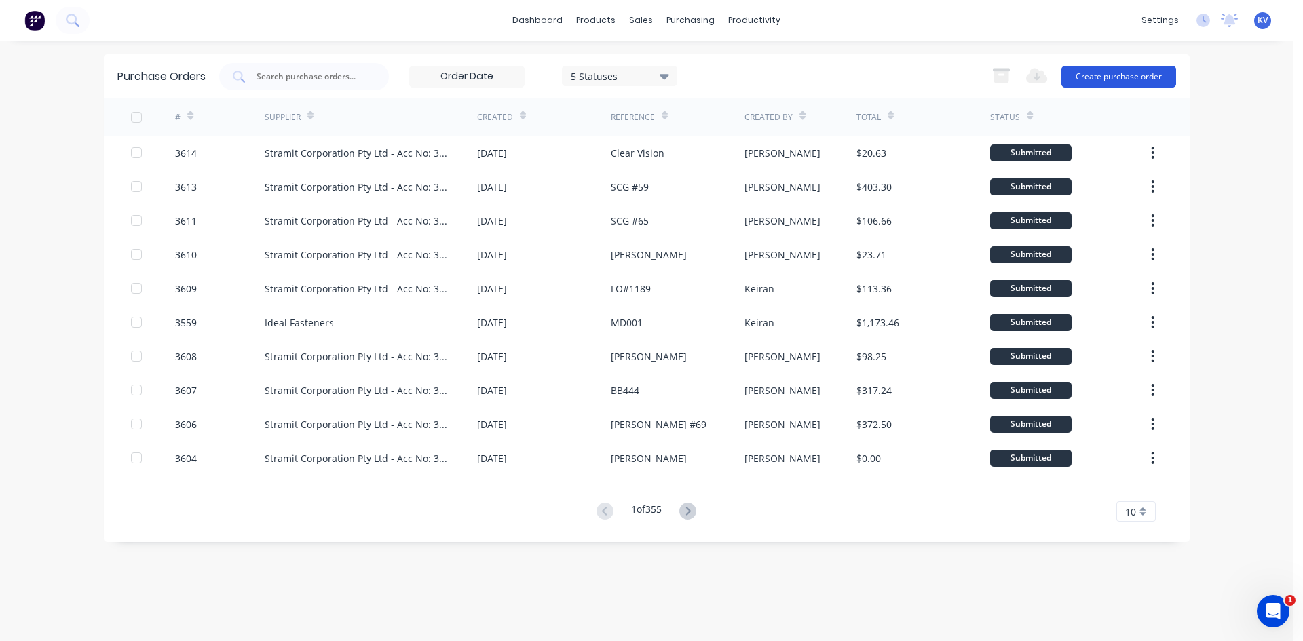
click at [1158, 79] on button "Create purchase order" at bounding box center [1118, 77] width 115 height 22
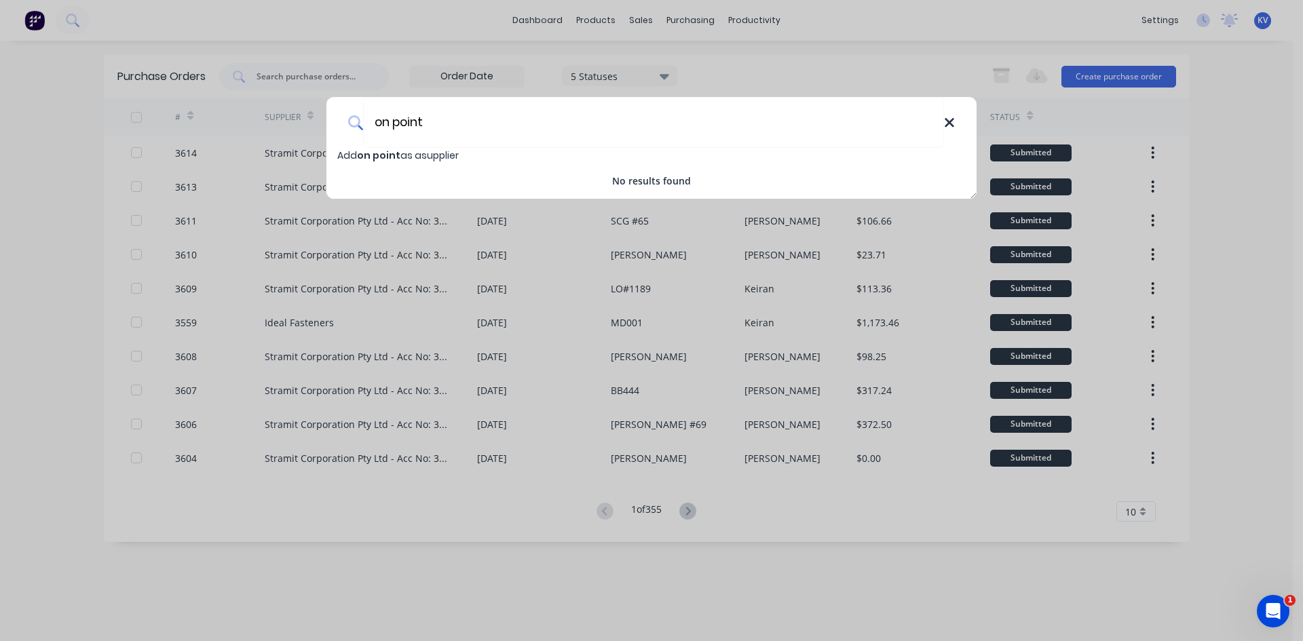
type input "on point"
click at [952, 124] on icon at bounding box center [949, 122] width 11 height 15
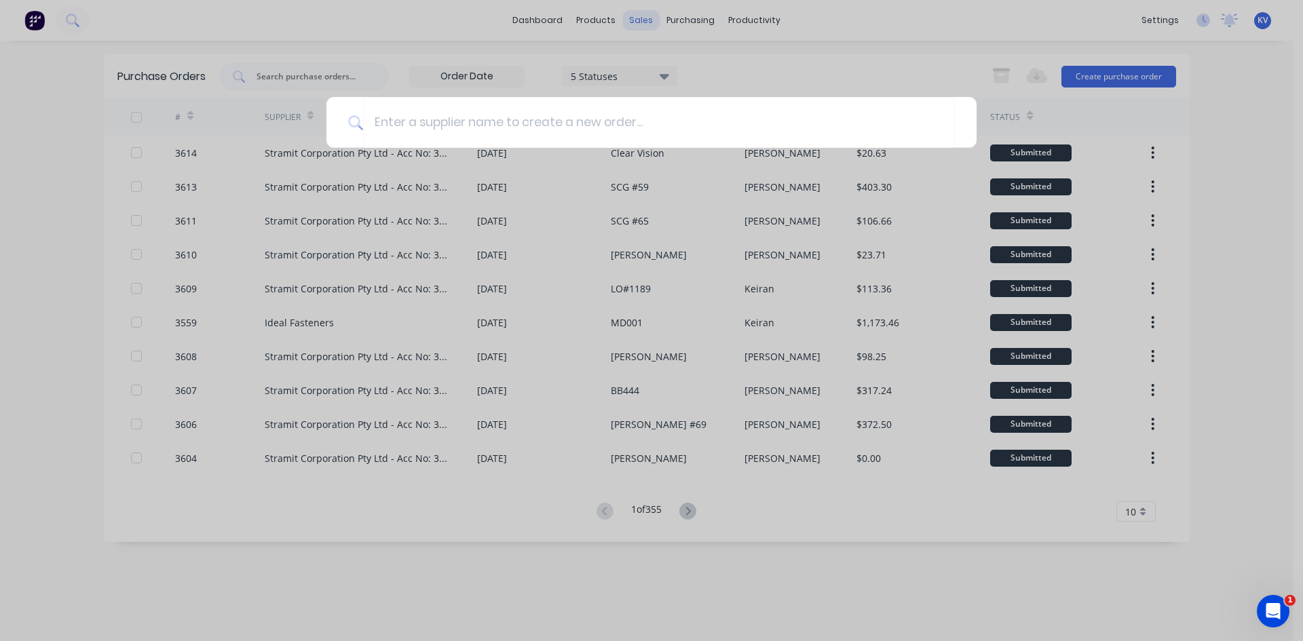
click at [639, 18] on div at bounding box center [651, 320] width 1303 height 641
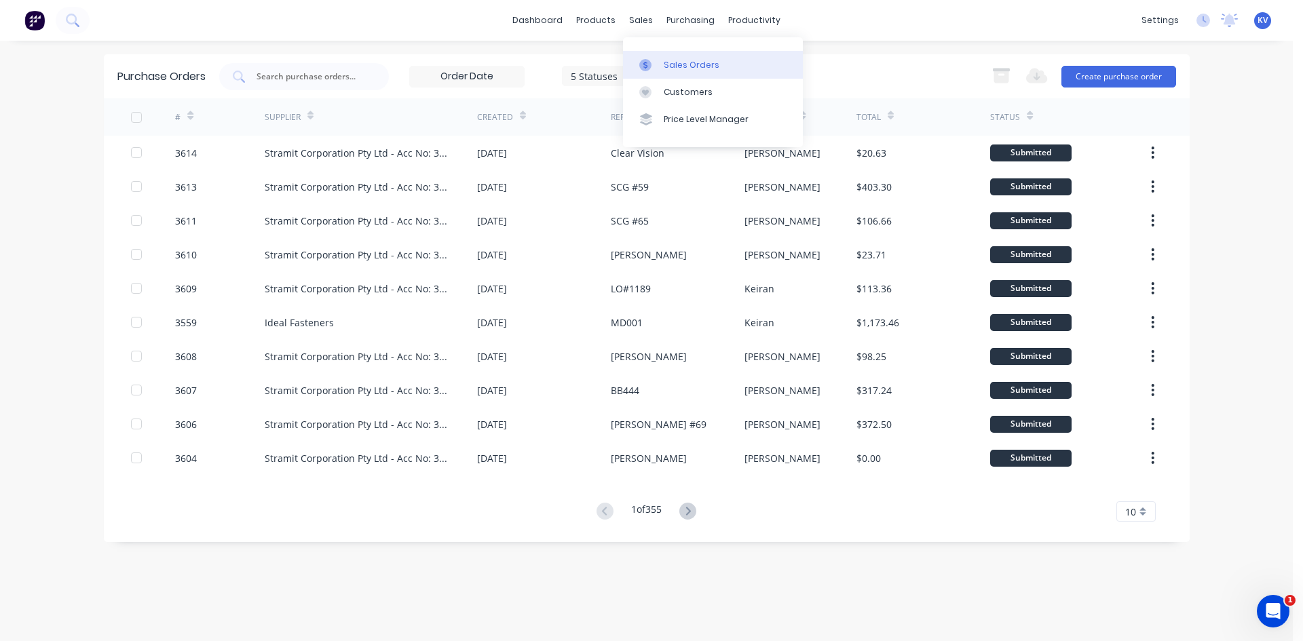
click at [670, 65] on div "Sales Orders" at bounding box center [692, 65] width 56 height 12
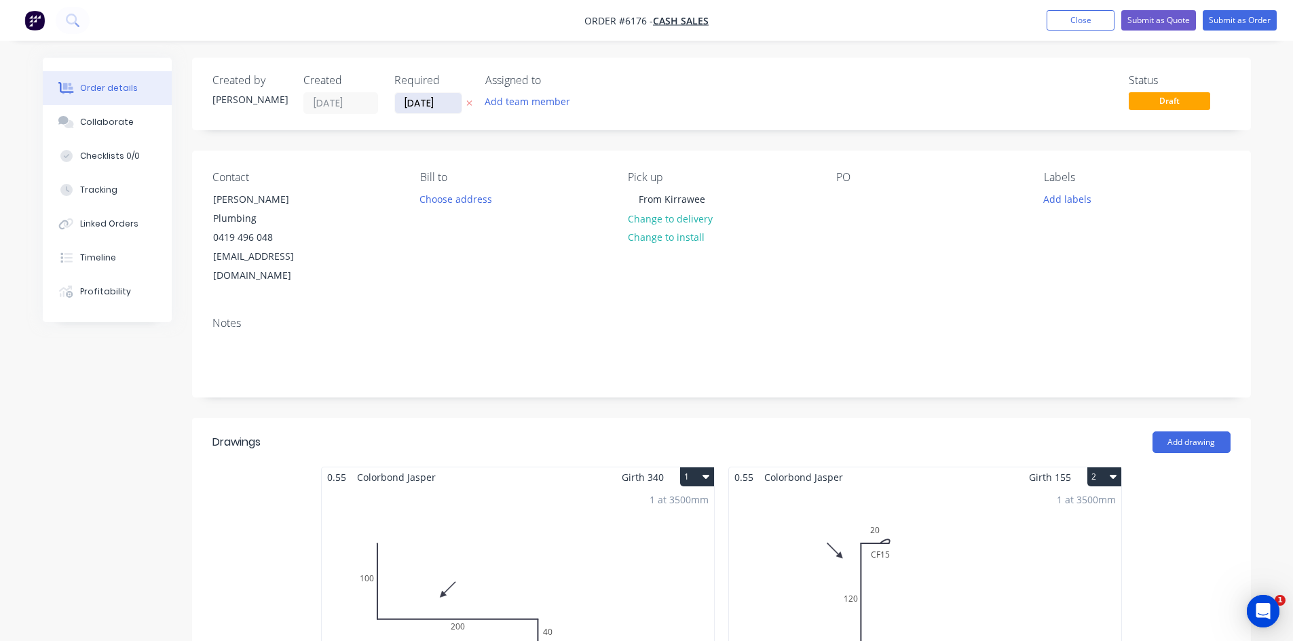
click at [441, 101] on input "[DATE]" at bounding box center [428, 103] width 67 height 20
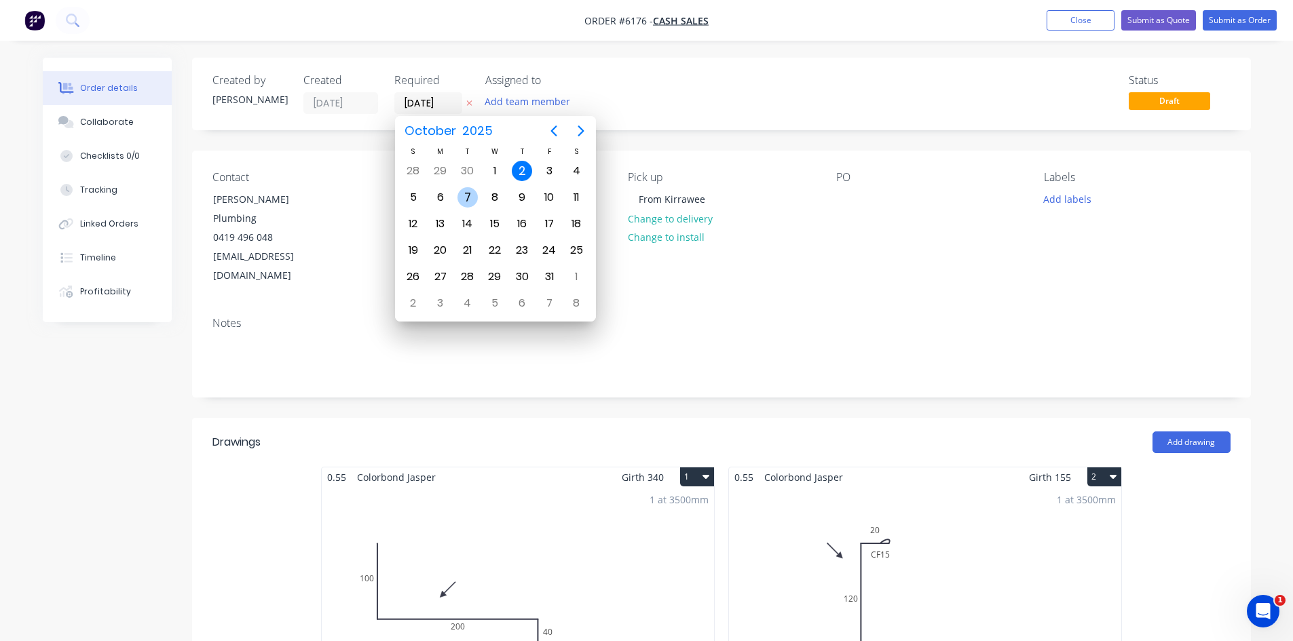
click at [466, 195] on div "7" at bounding box center [467, 197] width 20 height 20
type input "[DATE]"
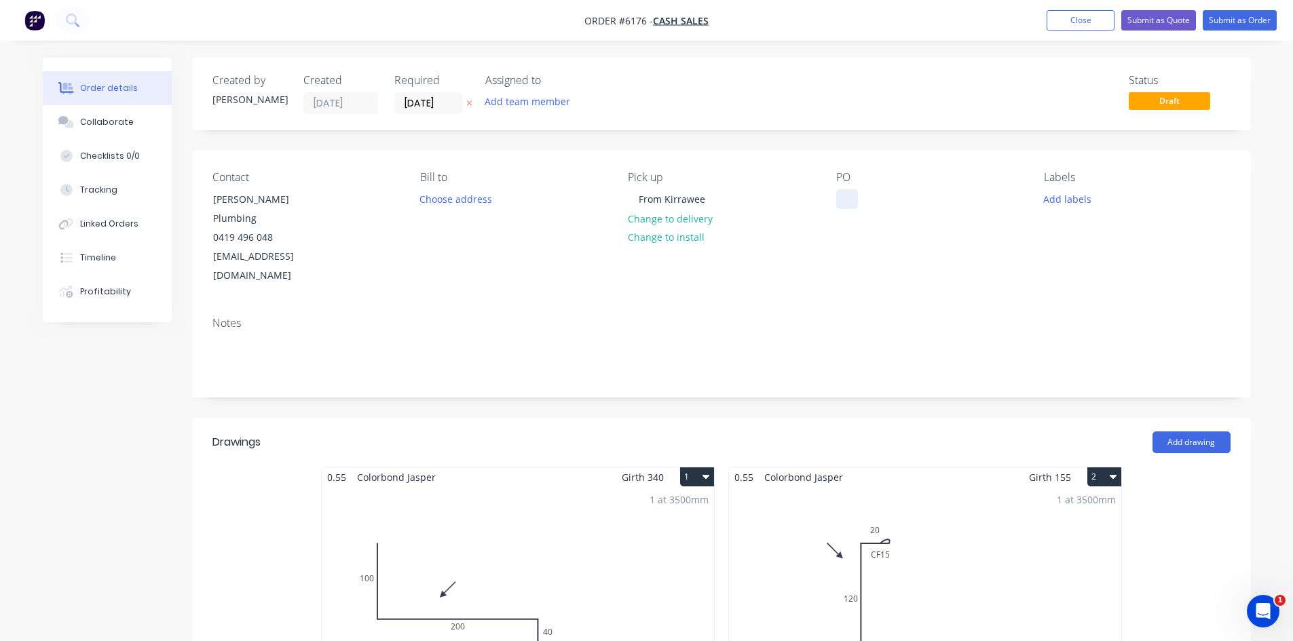
click at [839, 194] on div at bounding box center [847, 199] width 22 height 20
click at [635, 201] on div "From Kirrawee" at bounding box center [672, 199] width 88 height 20
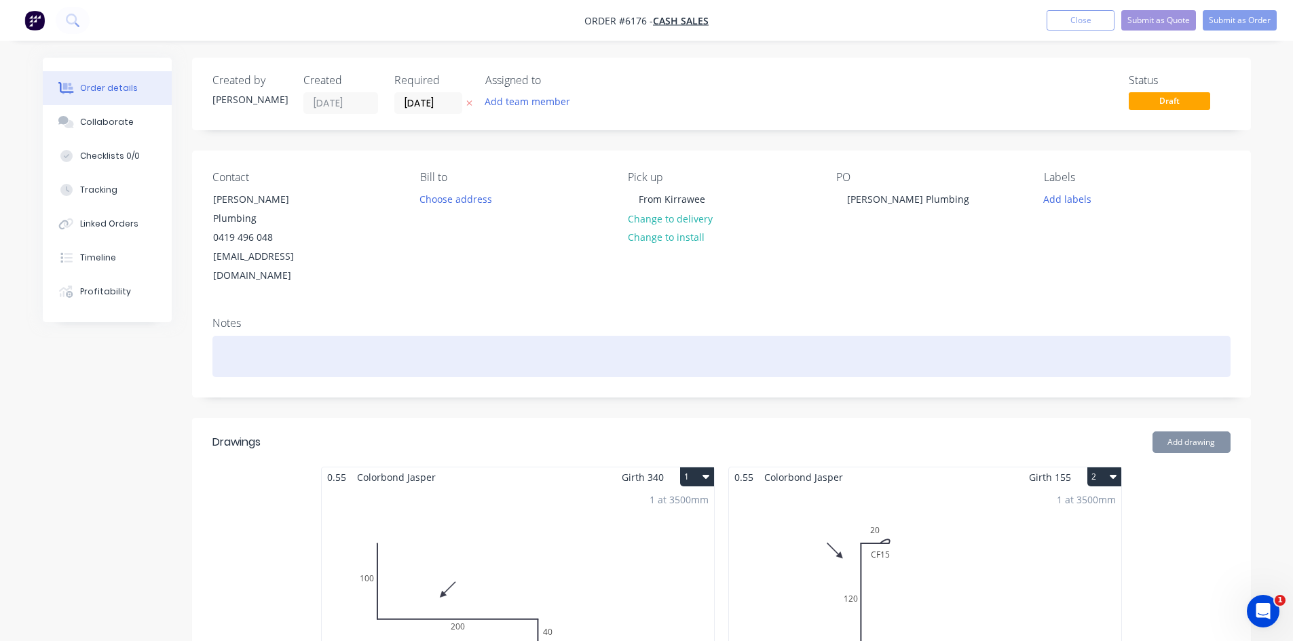
click at [1077, 336] on div at bounding box center [721, 356] width 1018 height 41
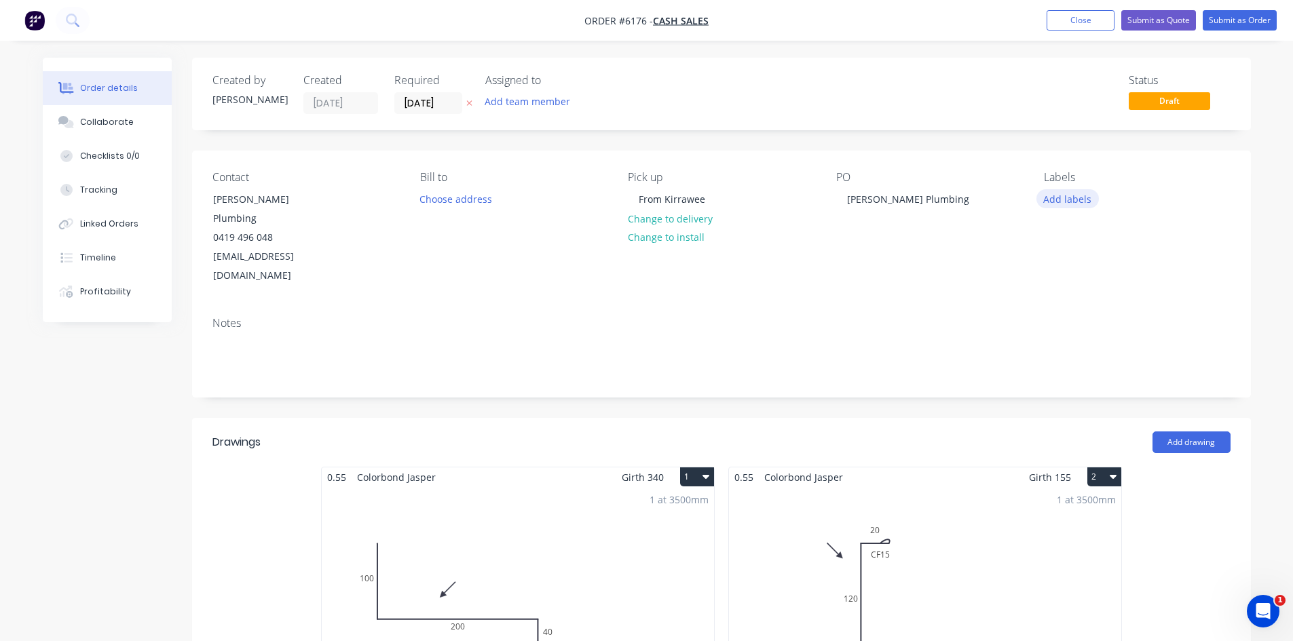
click at [1074, 200] on button "Add labels" at bounding box center [1067, 198] width 62 height 18
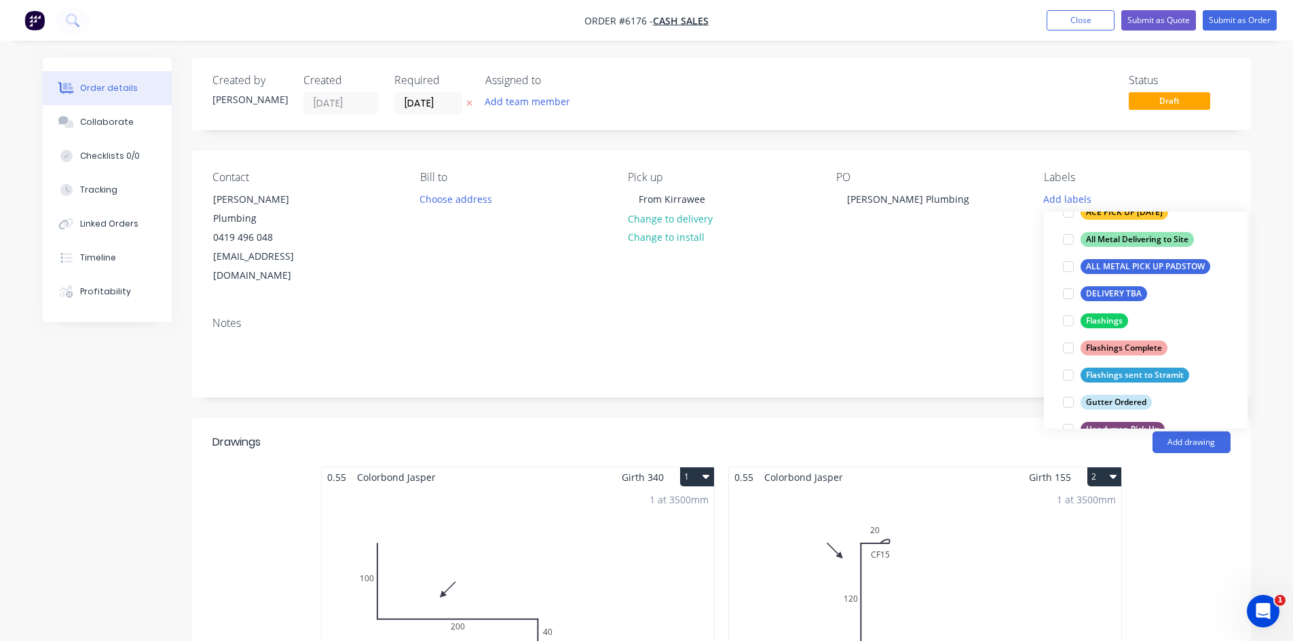
scroll to position [204, 0]
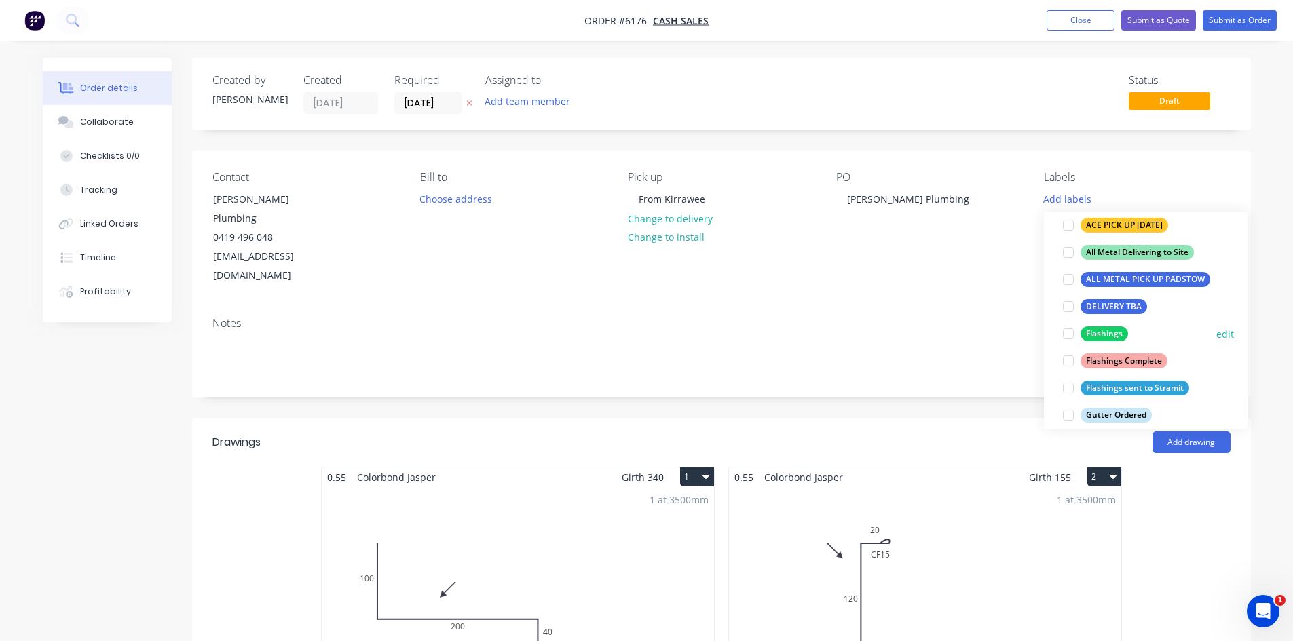
click at [1073, 334] on div at bounding box center [1068, 333] width 27 height 27
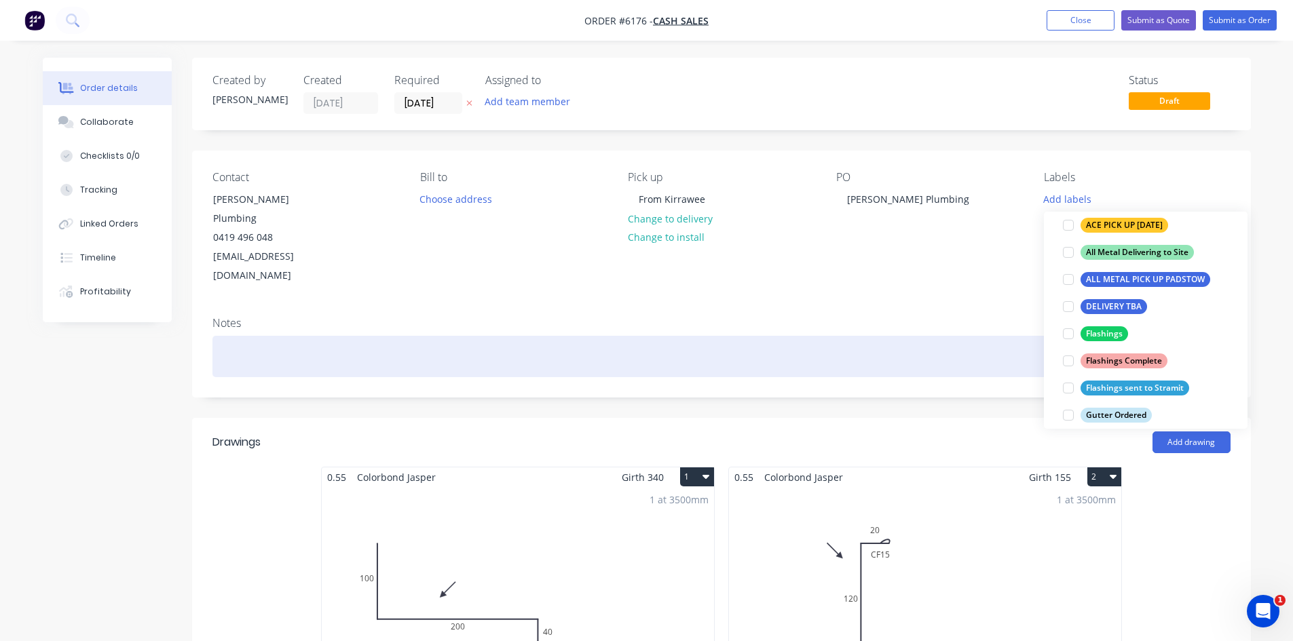
scroll to position [0, 0]
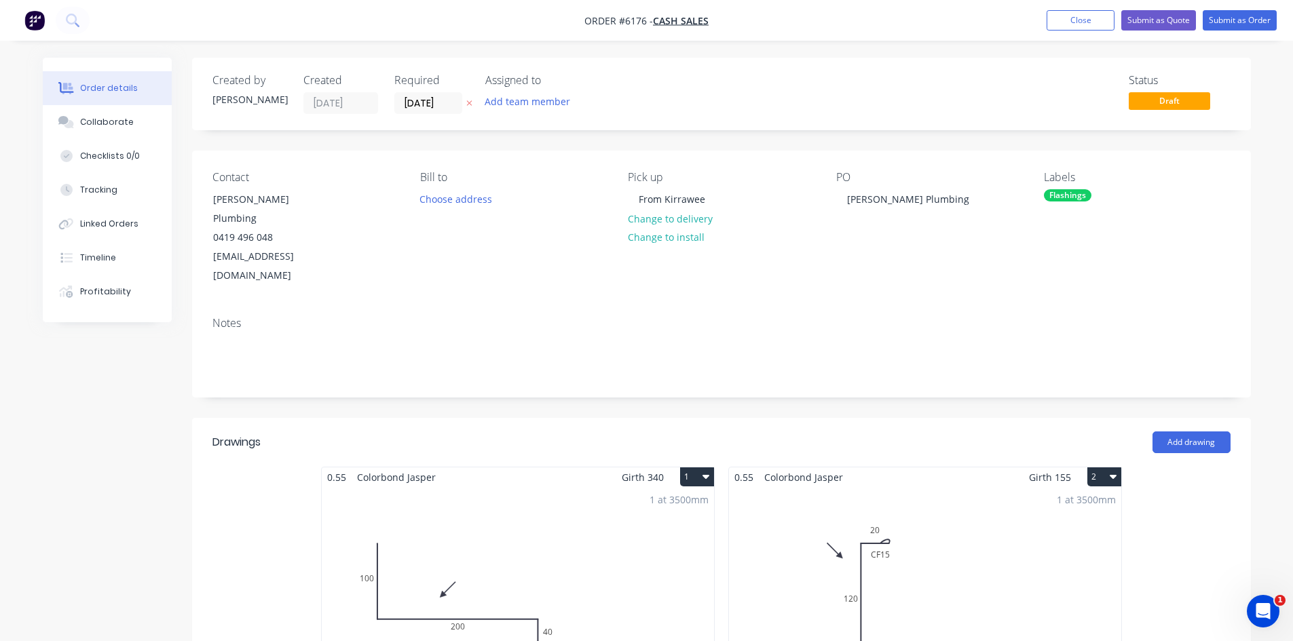
click at [932, 345] on div "Notes" at bounding box center [721, 351] width 1059 height 91
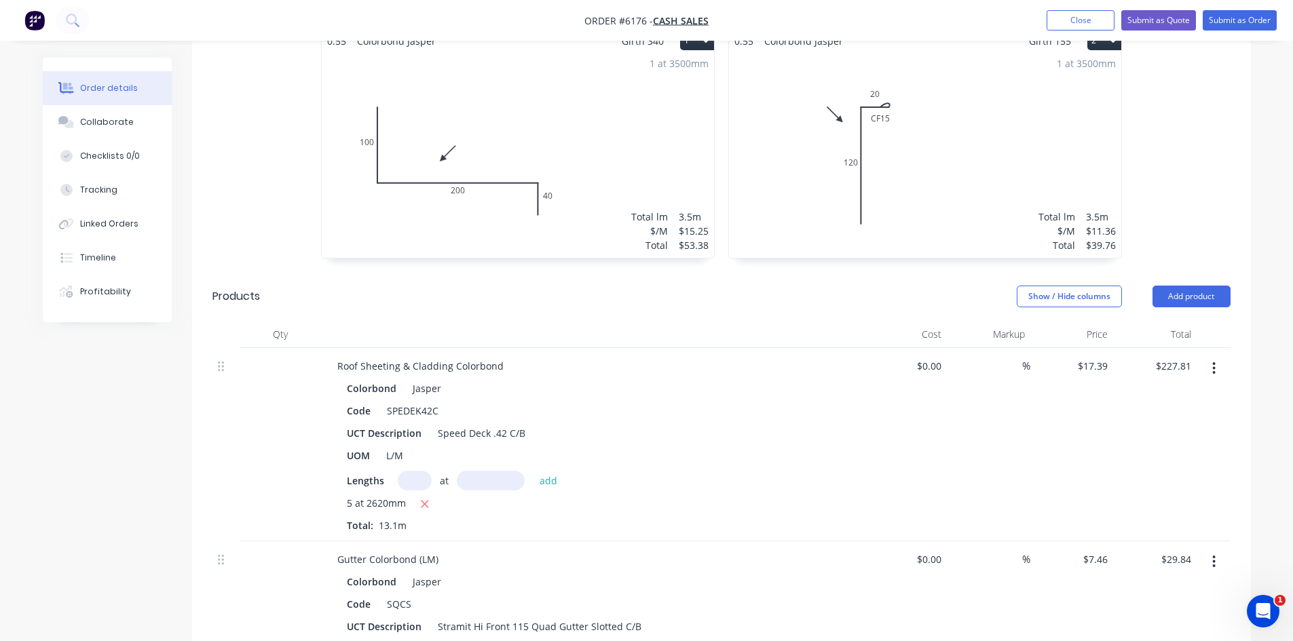
scroll to position [475, 0]
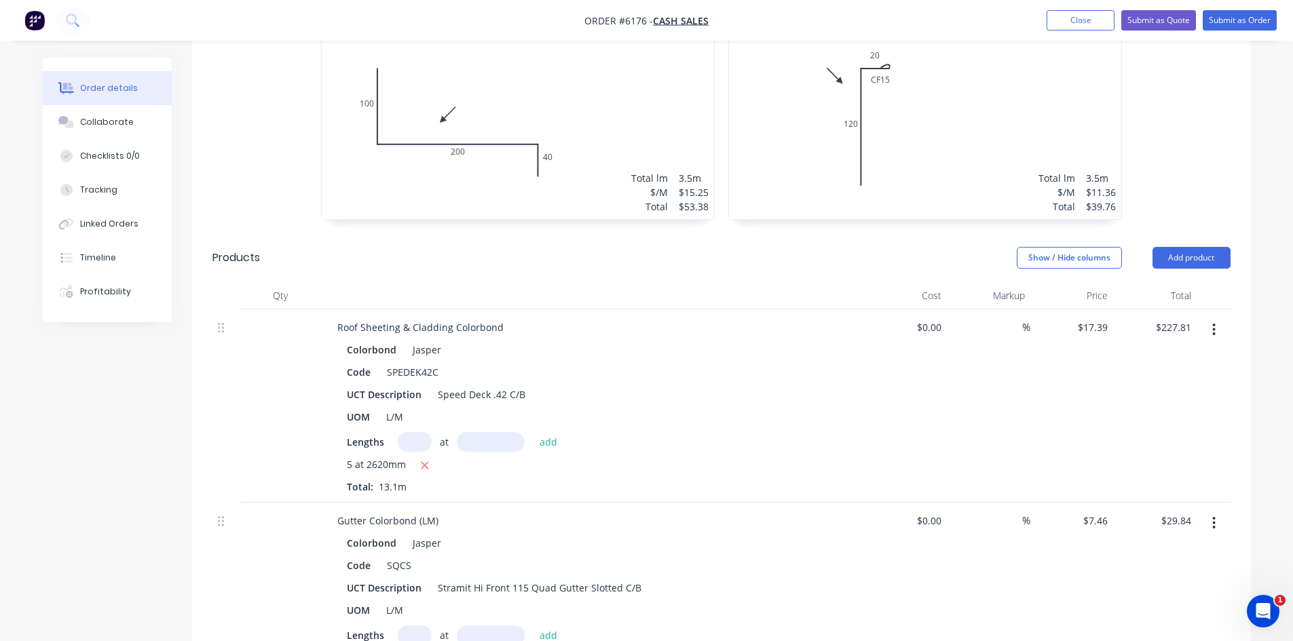
click at [1215, 322] on icon "button" at bounding box center [1213, 329] width 3 height 15
click at [1133, 437] on div "Delete" at bounding box center [1166, 447] width 105 height 20
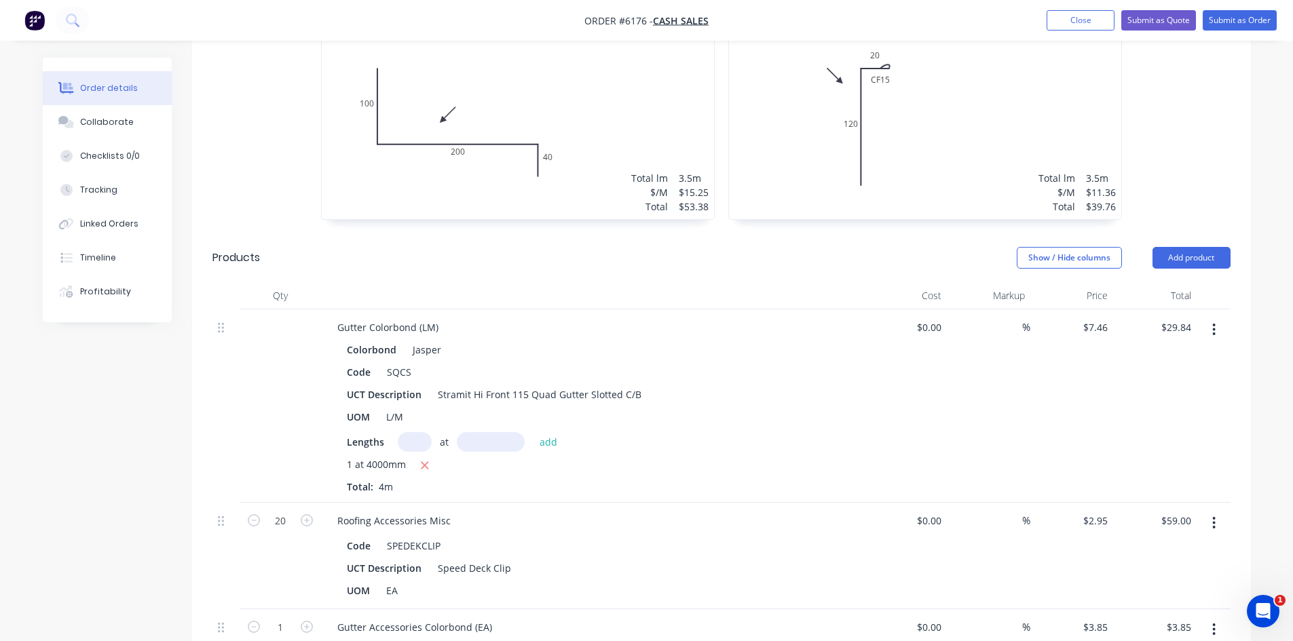
drag, startPoint x: 1215, startPoint y: 295, endPoint x: 1218, endPoint y: 309, distance: 13.8
click at [1216, 318] on button "button" at bounding box center [1214, 330] width 32 height 24
click at [1192, 437] on div "Delete" at bounding box center [1166, 447] width 105 height 20
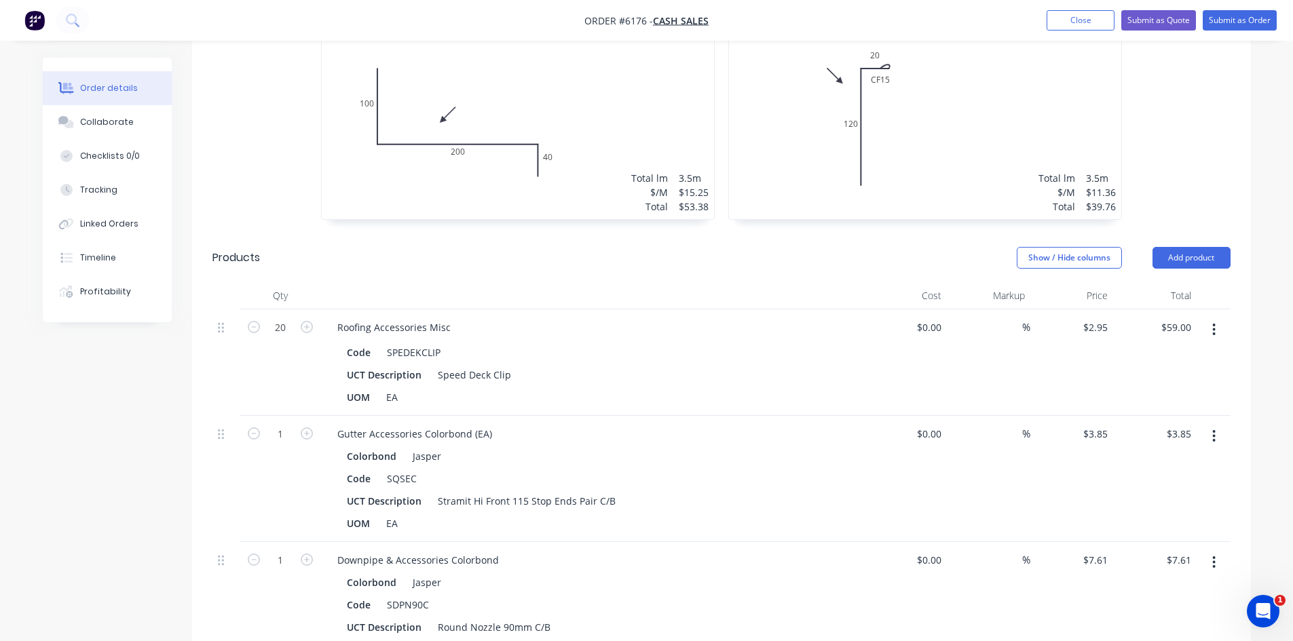
click at [1215, 322] on icon "button" at bounding box center [1213, 329] width 3 height 15
click at [1169, 437] on div "Delete" at bounding box center [1166, 447] width 105 height 20
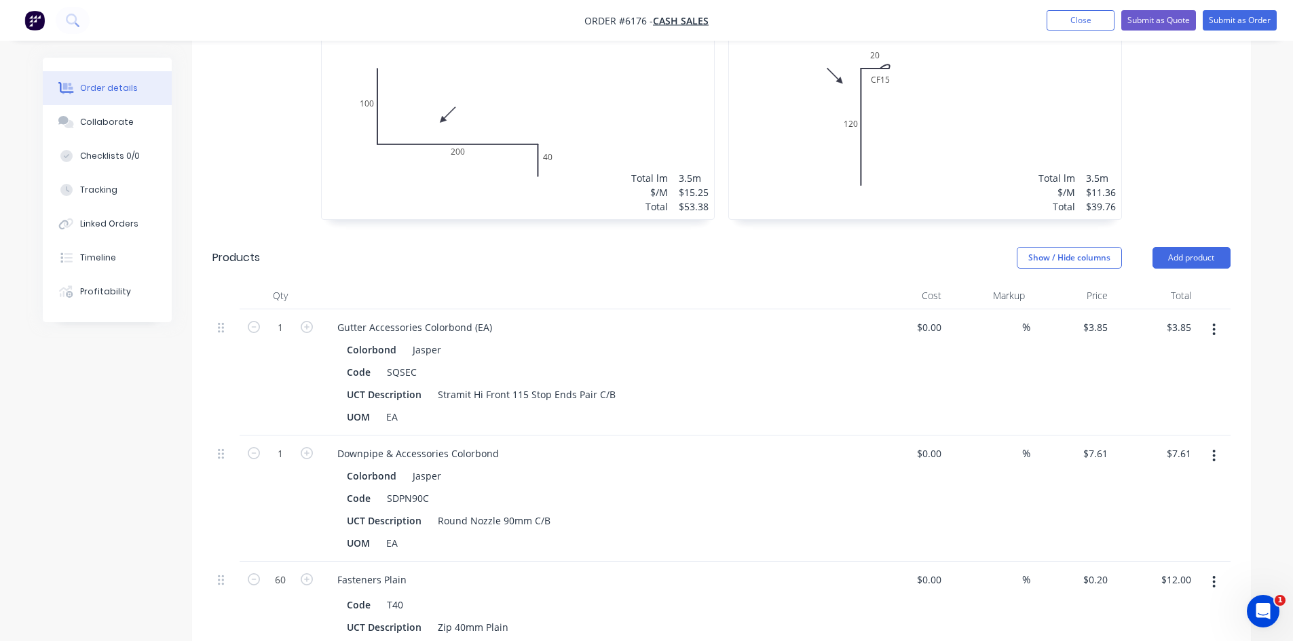
click at [1213, 322] on icon "button" at bounding box center [1213, 329] width 3 height 15
click at [1191, 437] on div "Delete" at bounding box center [1166, 447] width 105 height 20
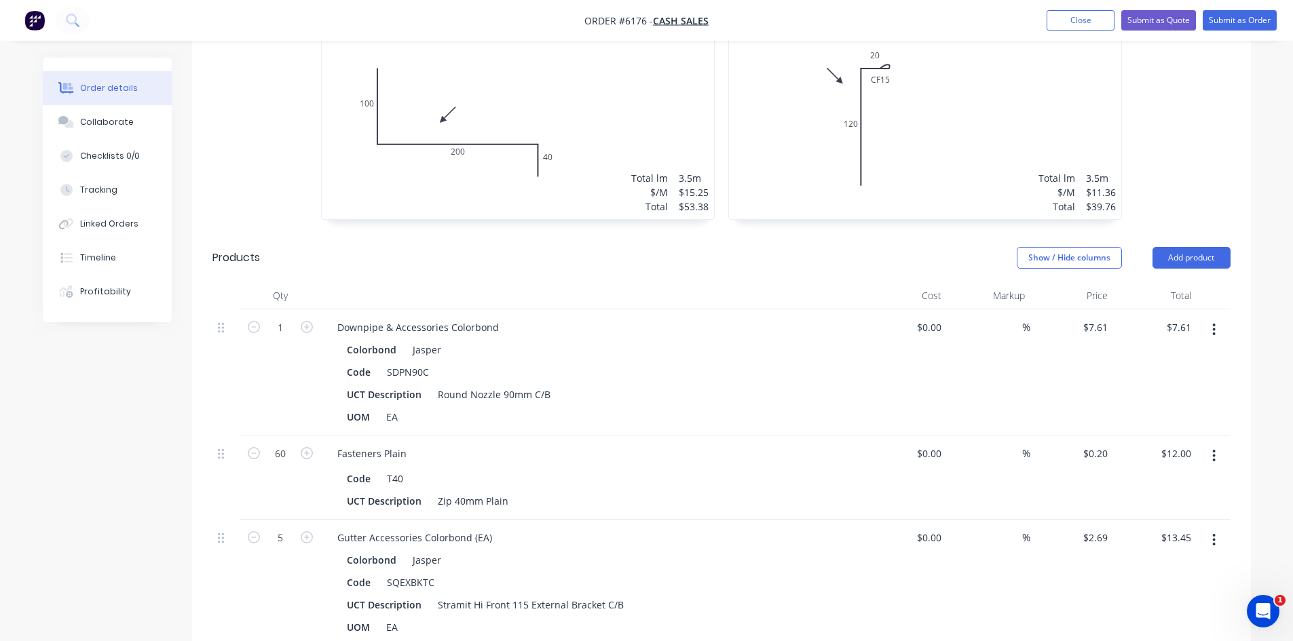
click at [1217, 318] on button "button" at bounding box center [1214, 330] width 32 height 24
click at [1208, 437] on div "Delete" at bounding box center [1166, 447] width 105 height 20
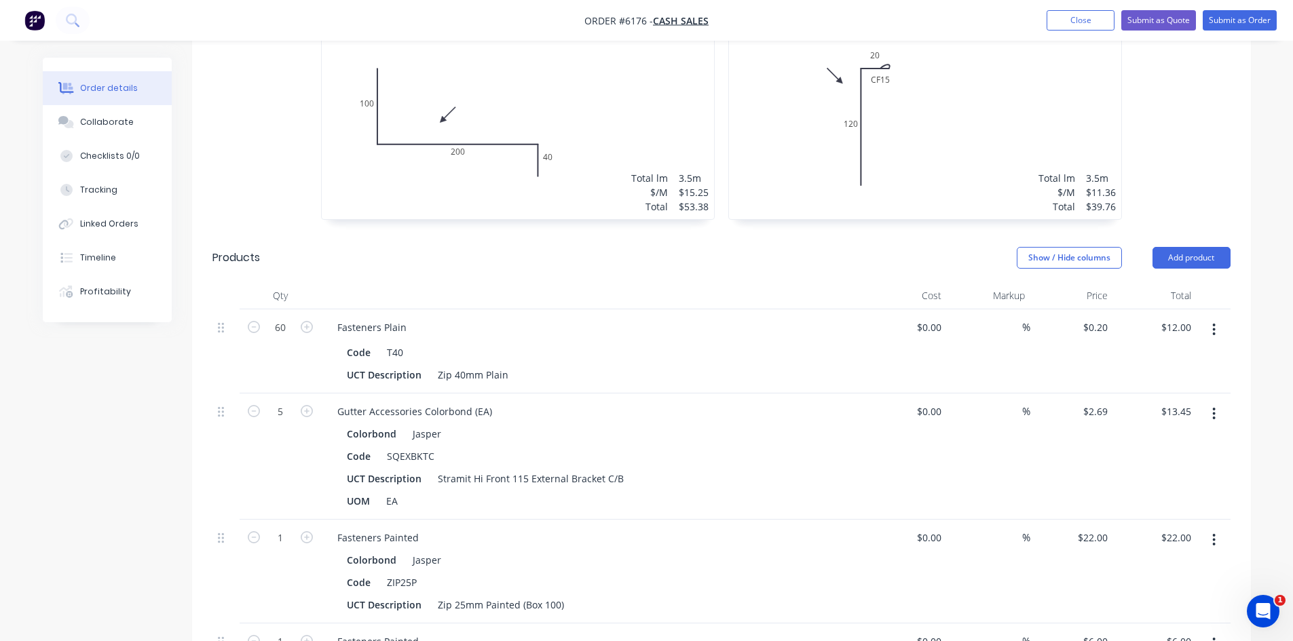
click at [1217, 318] on button "button" at bounding box center [1214, 330] width 32 height 24
click at [1187, 437] on div "Delete" at bounding box center [1166, 447] width 105 height 20
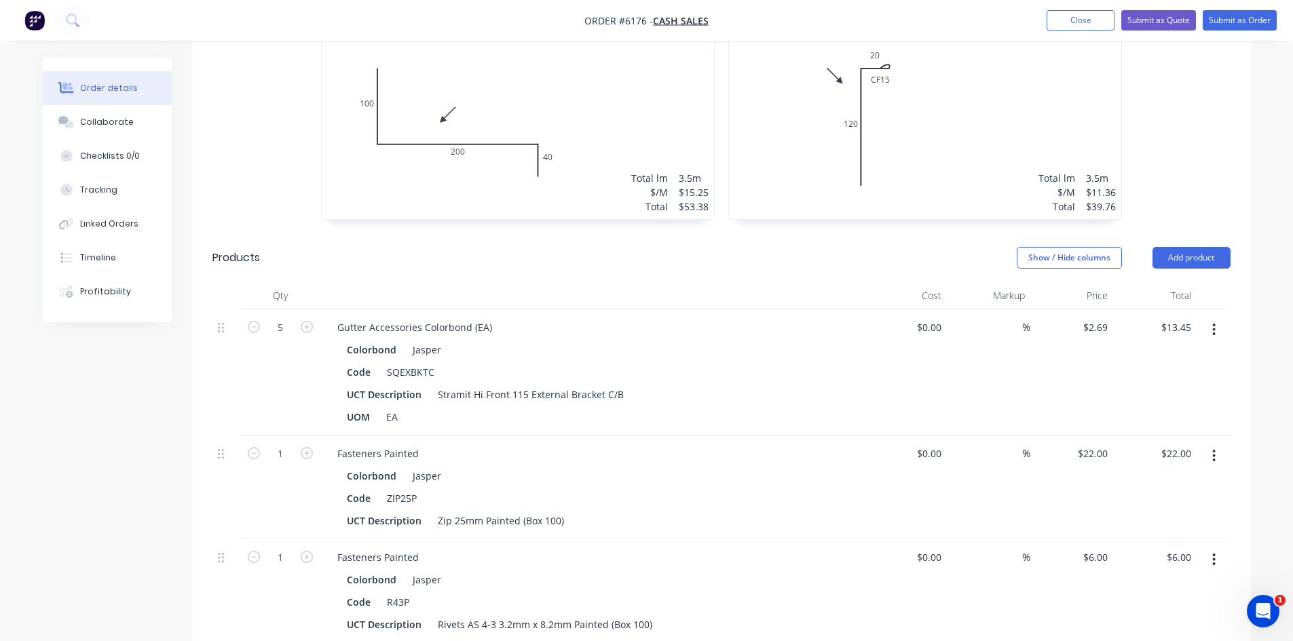
click at [1215, 318] on button "button" at bounding box center [1214, 330] width 32 height 24
click at [1196, 437] on div "Delete" at bounding box center [1166, 447] width 105 height 20
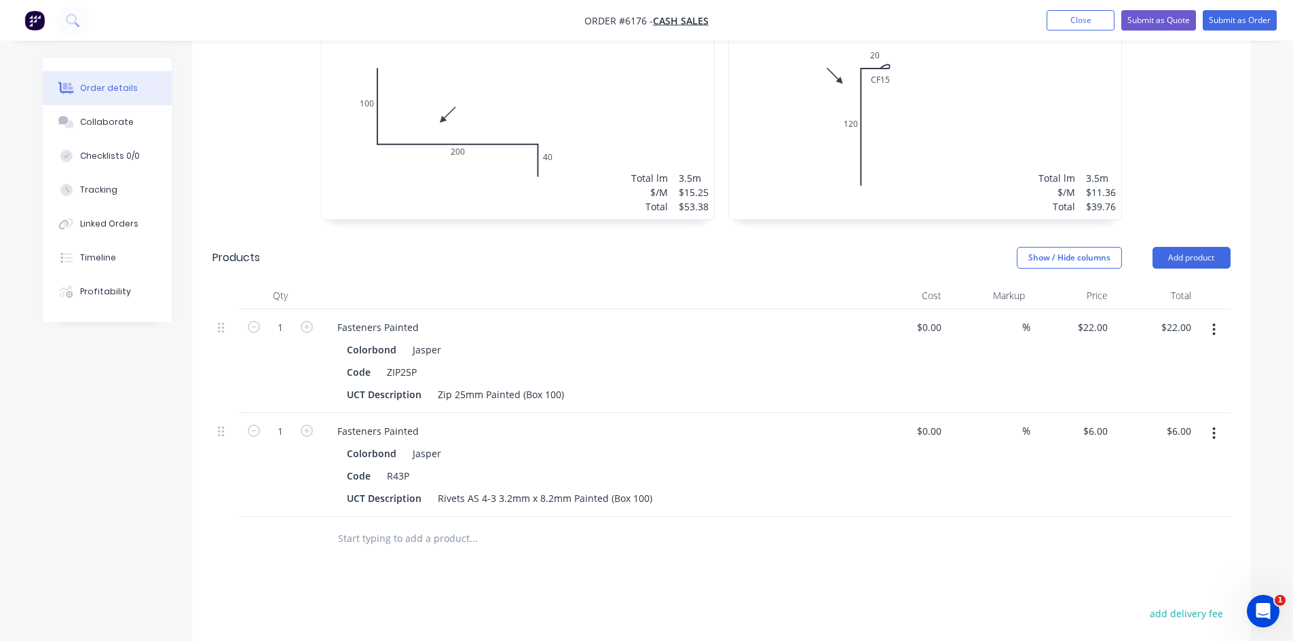
click at [1218, 318] on button "button" at bounding box center [1214, 330] width 32 height 24
click at [1185, 437] on div "Delete" at bounding box center [1166, 447] width 105 height 20
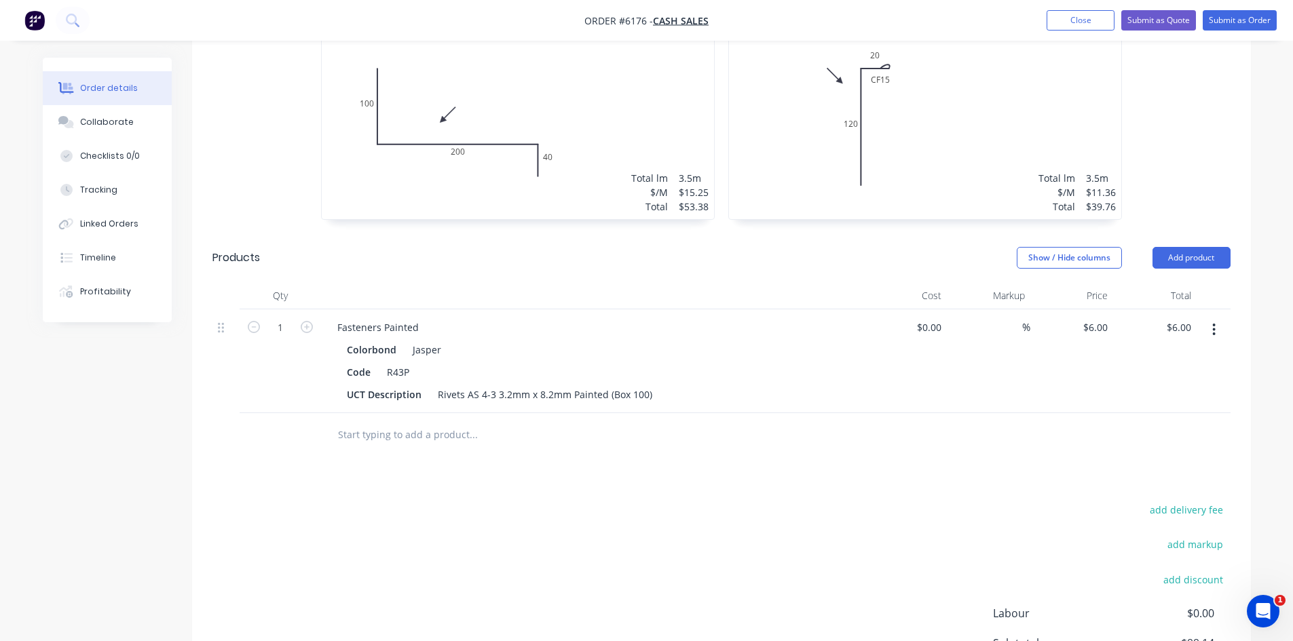
click at [1216, 318] on button "button" at bounding box center [1214, 330] width 32 height 24
click at [1183, 437] on div "Delete" at bounding box center [1166, 447] width 105 height 20
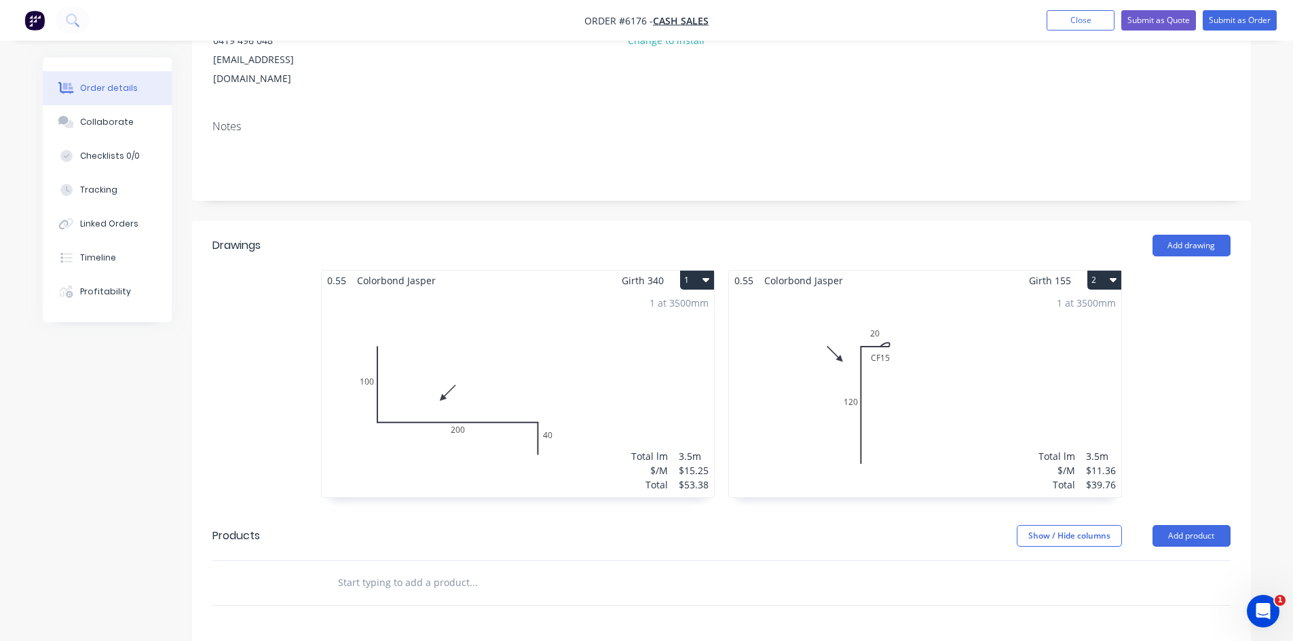
scroll to position [198, 0]
click at [512, 363] on div "1 at 3500mm Total lm $/M Total 3.5m $15.25 $53.38" at bounding box center [518, 392] width 392 height 207
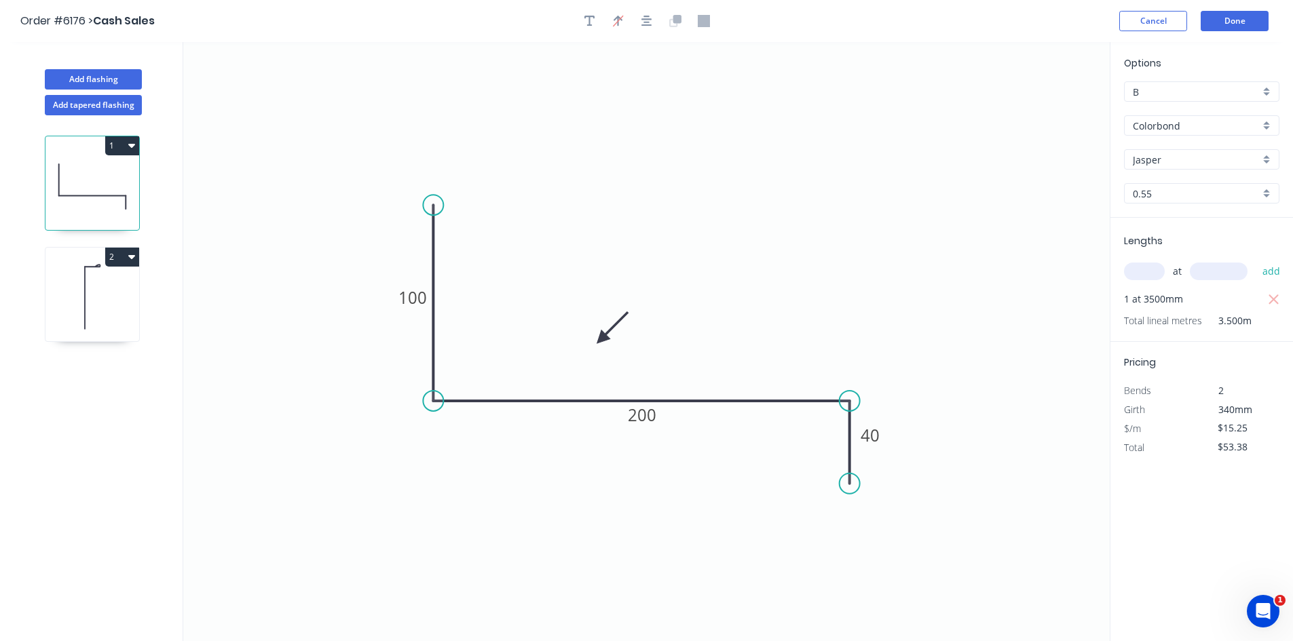
click at [122, 143] on button "1" at bounding box center [122, 145] width 34 height 19
click at [102, 202] on div "Delete" at bounding box center [74, 207] width 105 height 20
type input "$0.00"
type input "$11.36"
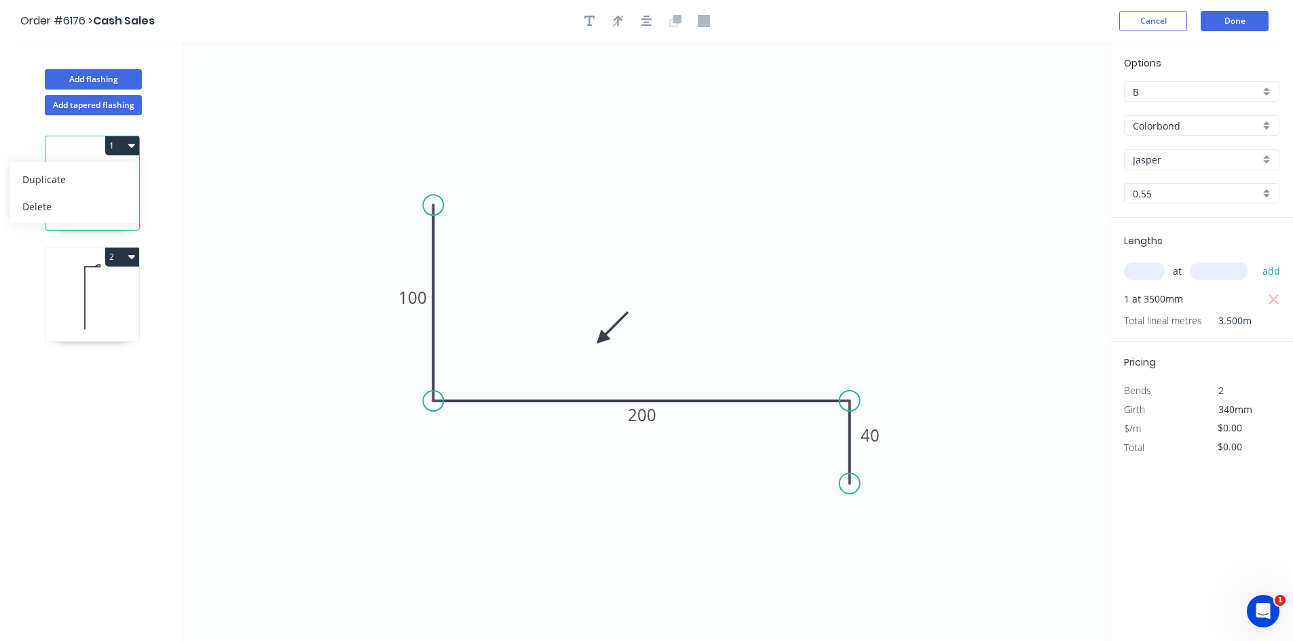
type input "$39.76"
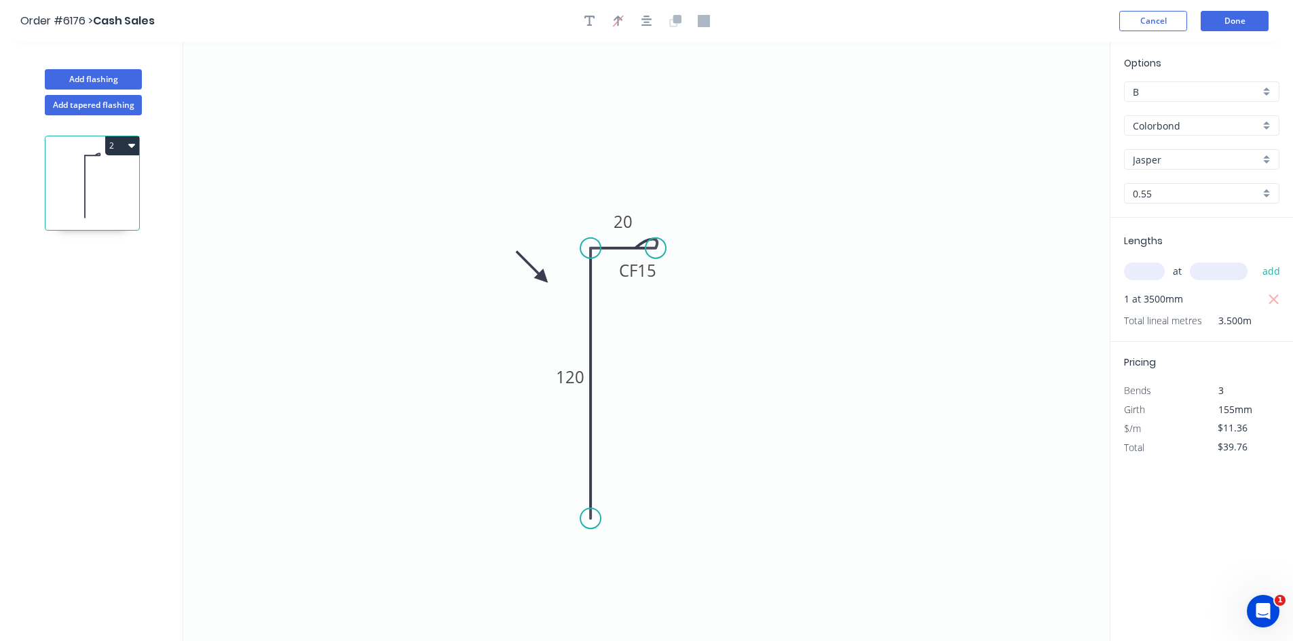
click at [122, 143] on button "2" at bounding box center [122, 145] width 34 height 19
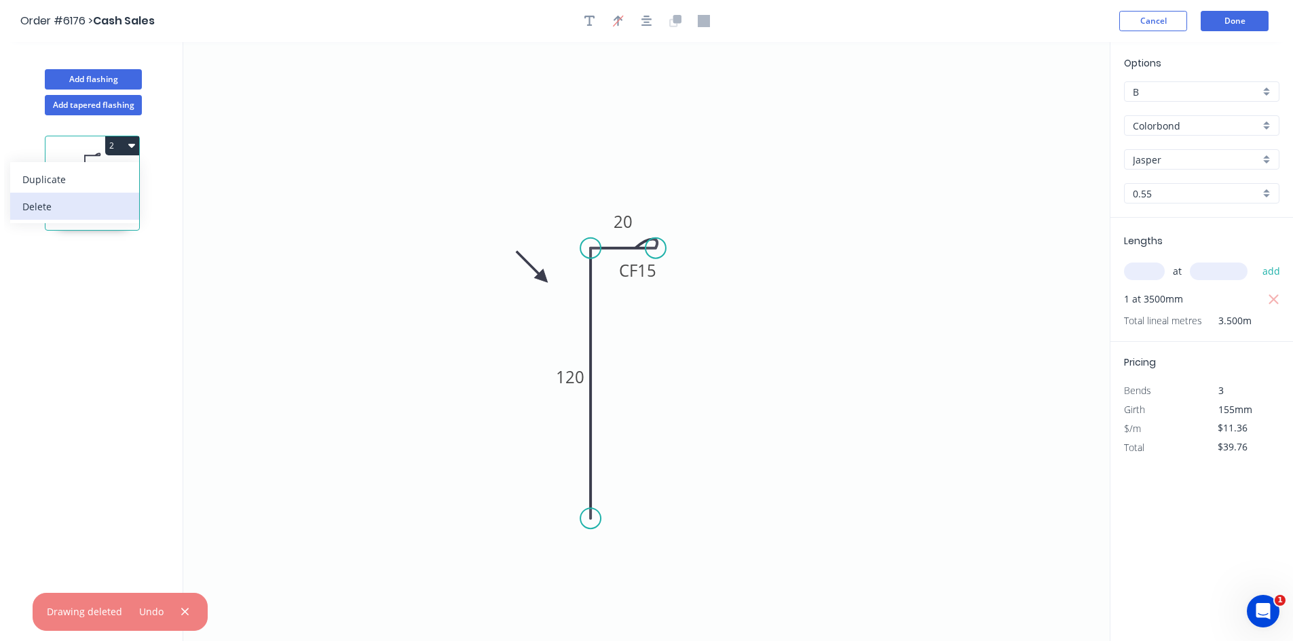
click at [111, 202] on div "Delete" at bounding box center [74, 207] width 105 height 20
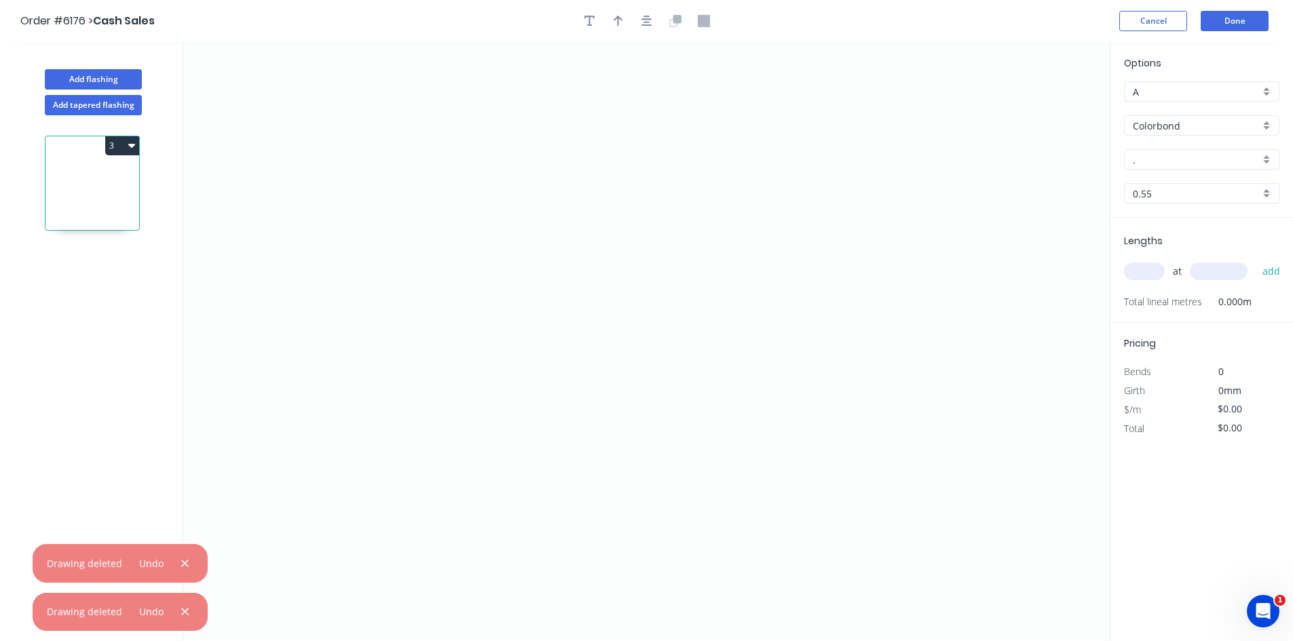
click at [118, 144] on button "3" at bounding box center [122, 145] width 34 height 19
click at [66, 153] on div "3" at bounding box center [92, 145] width 94 height 19
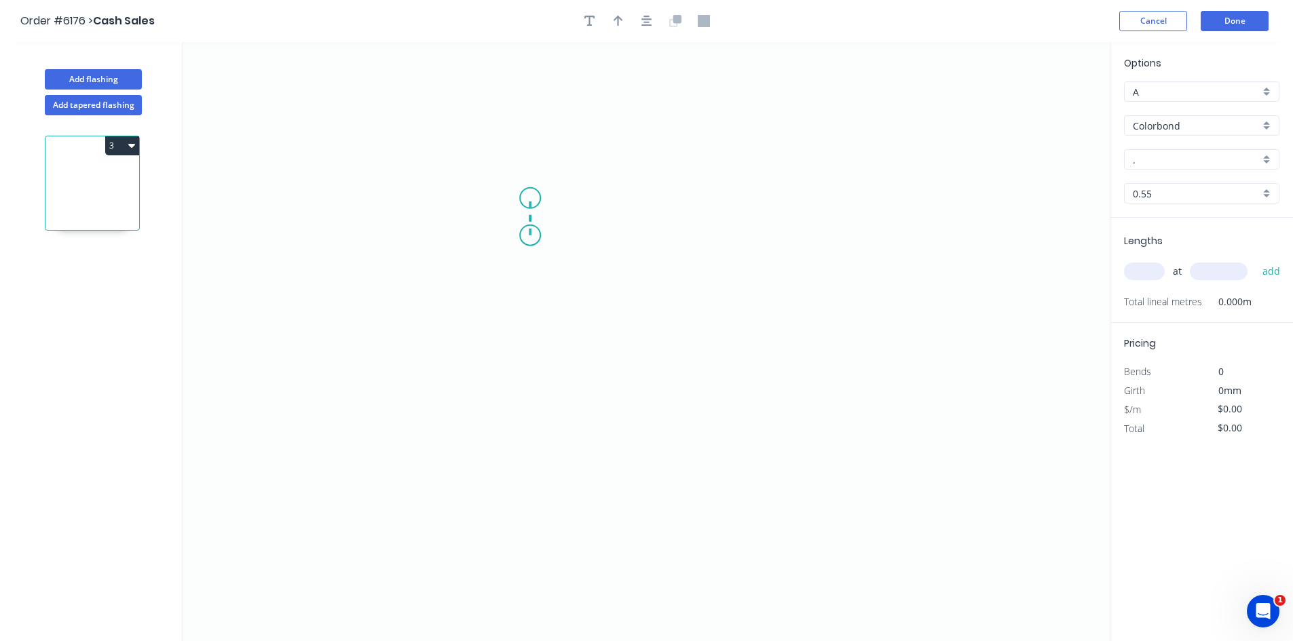
drag, startPoint x: 530, startPoint y: 235, endPoint x: 533, endPoint y: 198, distance: 37.4
click at [533, 198] on icon "0" at bounding box center [646, 341] width 926 height 599
click at [718, 204] on icon "0 ?" at bounding box center [646, 341] width 926 height 599
click at [709, 326] on icon "0 ? ?" at bounding box center [646, 341] width 926 height 599
click at [651, 409] on icon "0 ? ? ?" at bounding box center [646, 341] width 926 height 599
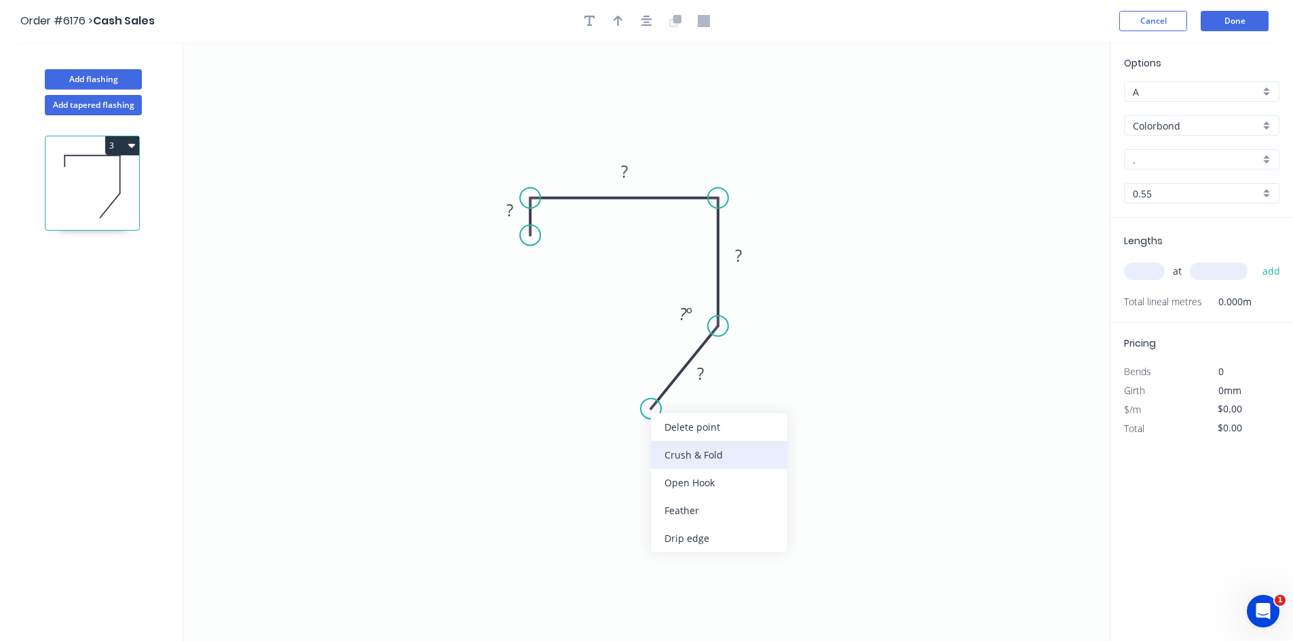
click at [691, 449] on div "Crush & Fold" at bounding box center [719, 455] width 136 height 28
click at [697, 457] on div "Flip bend" at bounding box center [723, 456] width 136 height 28
click at [708, 375] on rect at bounding box center [700, 374] width 27 height 19
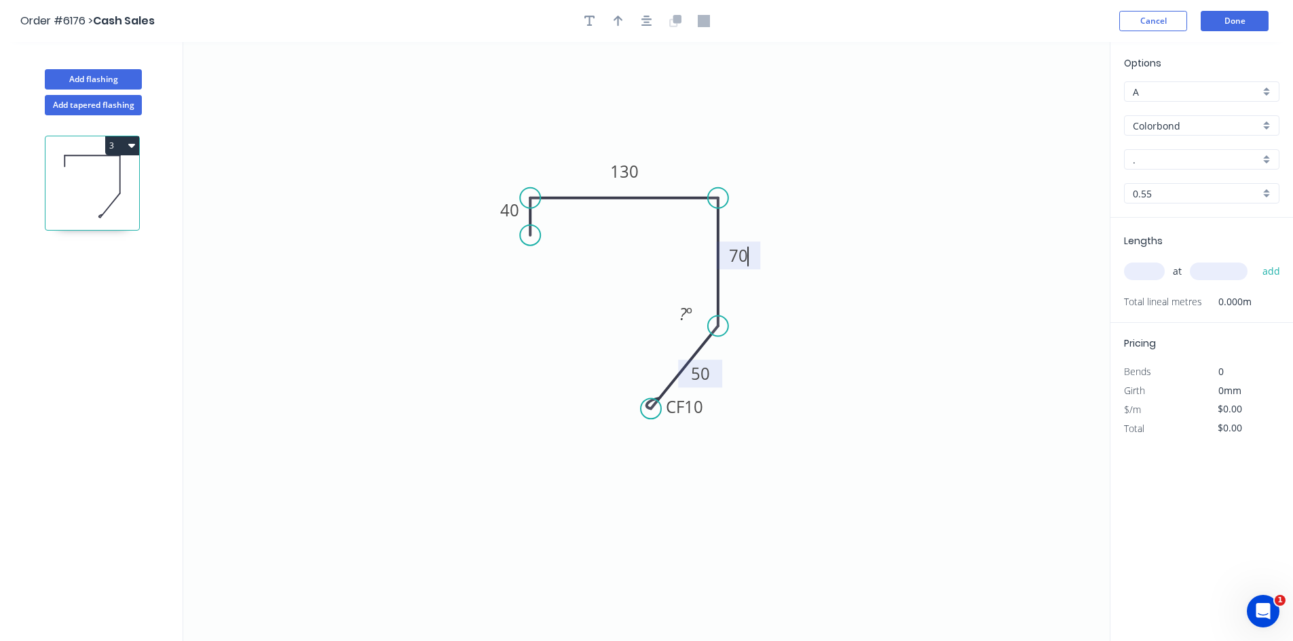
type input "$17.15"
click at [841, 432] on icon "0 40 130 70 CF 10 50 120 º" at bounding box center [646, 341] width 926 height 599
click at [614, 18] on icon "button" at bounding box center [618, 21] width 10 height 12
click at [1044, 107] on icon at bounding box center [1041, 94] width 12 height 43
drag, startPoint x: 1044, startPoint y: 109, endPoint x: 737, endPoint y: 172, distance: 313.0
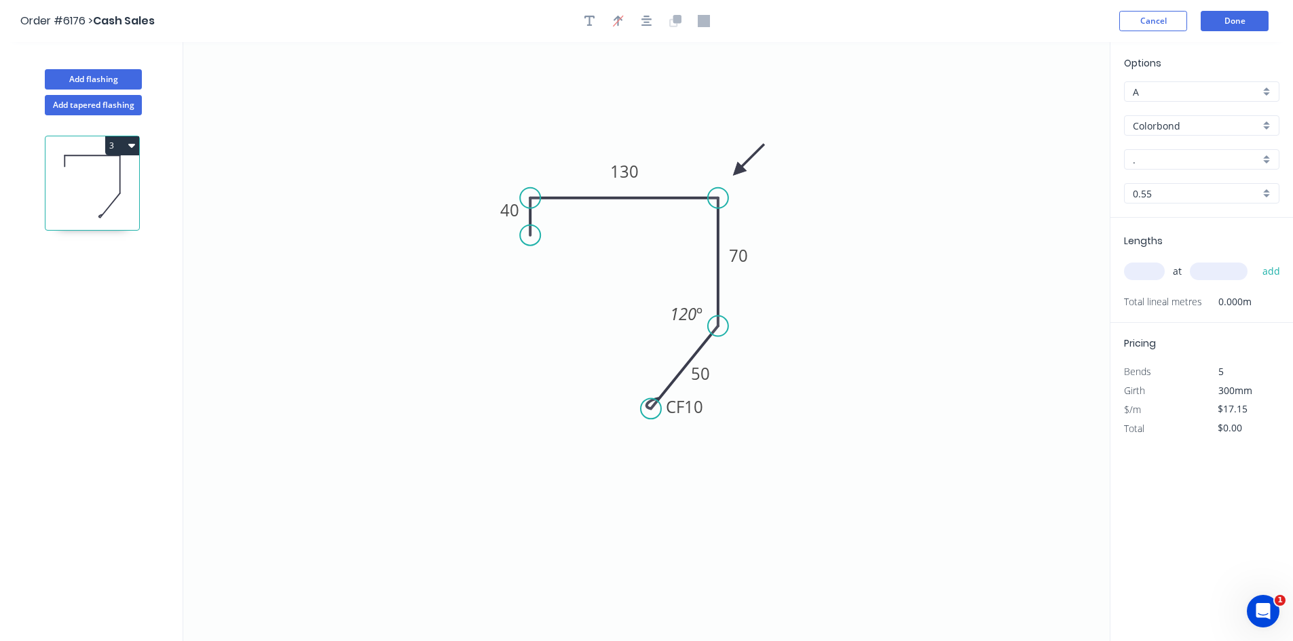
click at [737, 172] on icon at bounding box center [748, 159] width 39 height 39
click at [1160, 165] on input "." at bounding box center [1196, 160] width 127 height 14
click at [1170, 179] on div "Jasper" at bounding box center [1201, 186] width 154 height 24
type input "Jasper"
click at [1145, 278] on input "text" at bounding box center [1144, 272] width 41 height 18
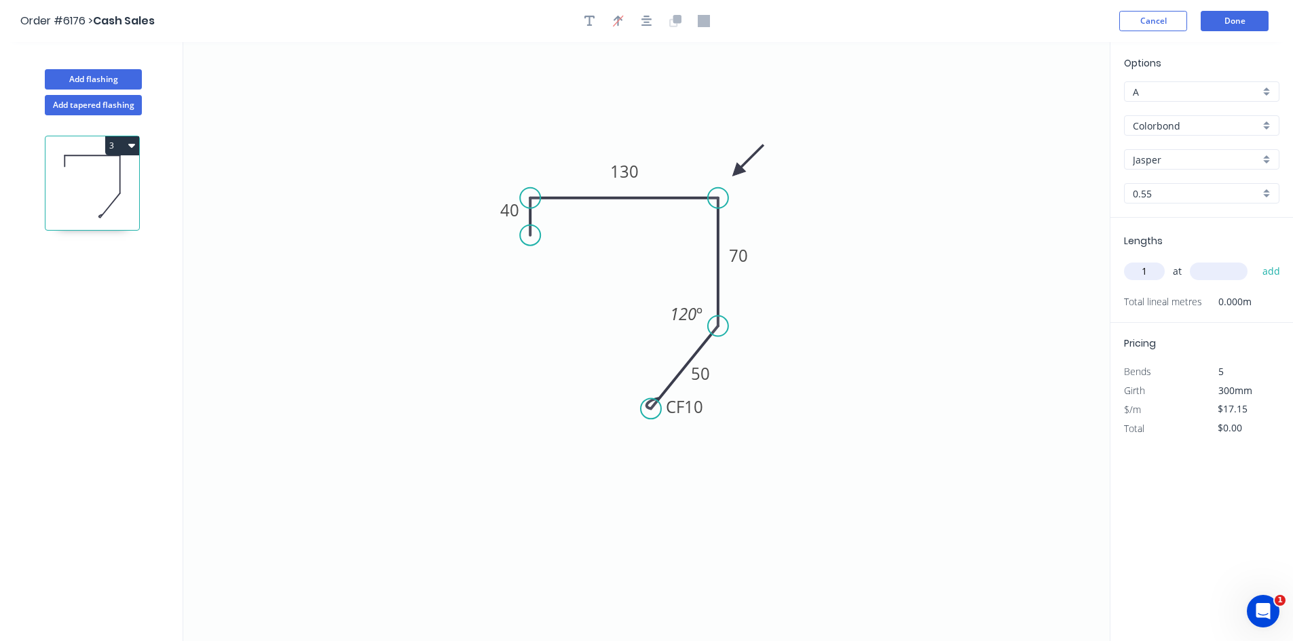
type input "1"
type input "3000"
click at [1255, 260] on button "add" at bounding box center [1271, 271] width 32 height 23
type input "$51.45"
click at [88, 83] on button "Add flashing" at bounding box center [93, 79] width 97 height 20
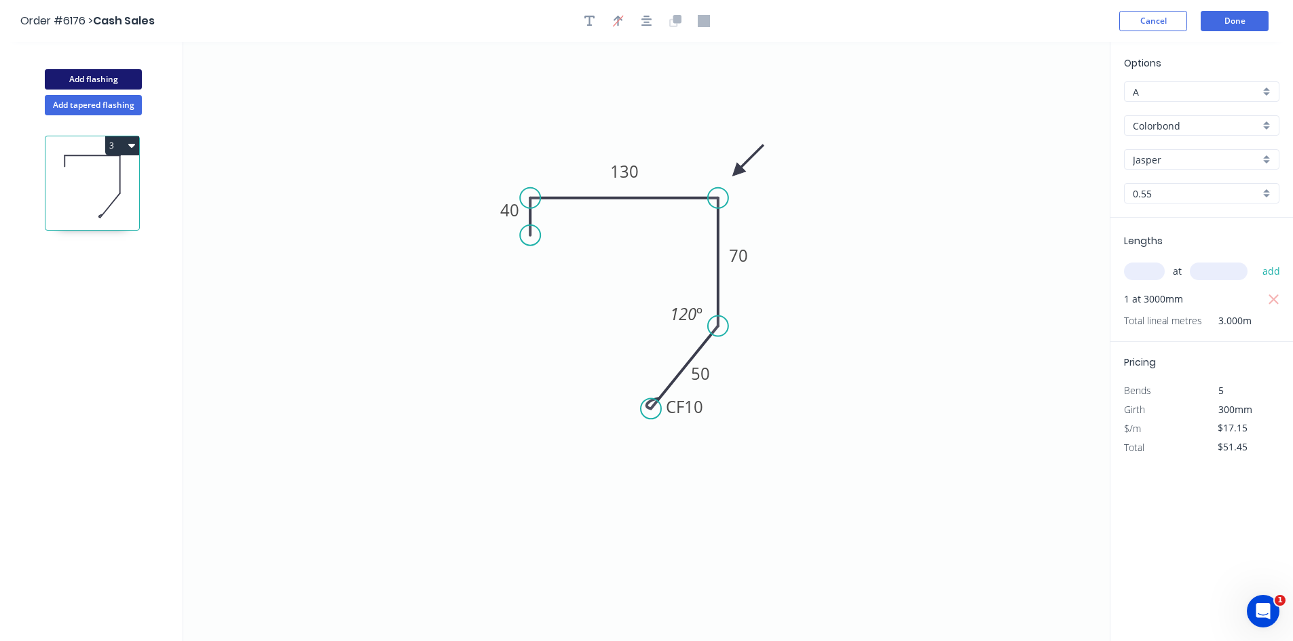
type input "$0.00"
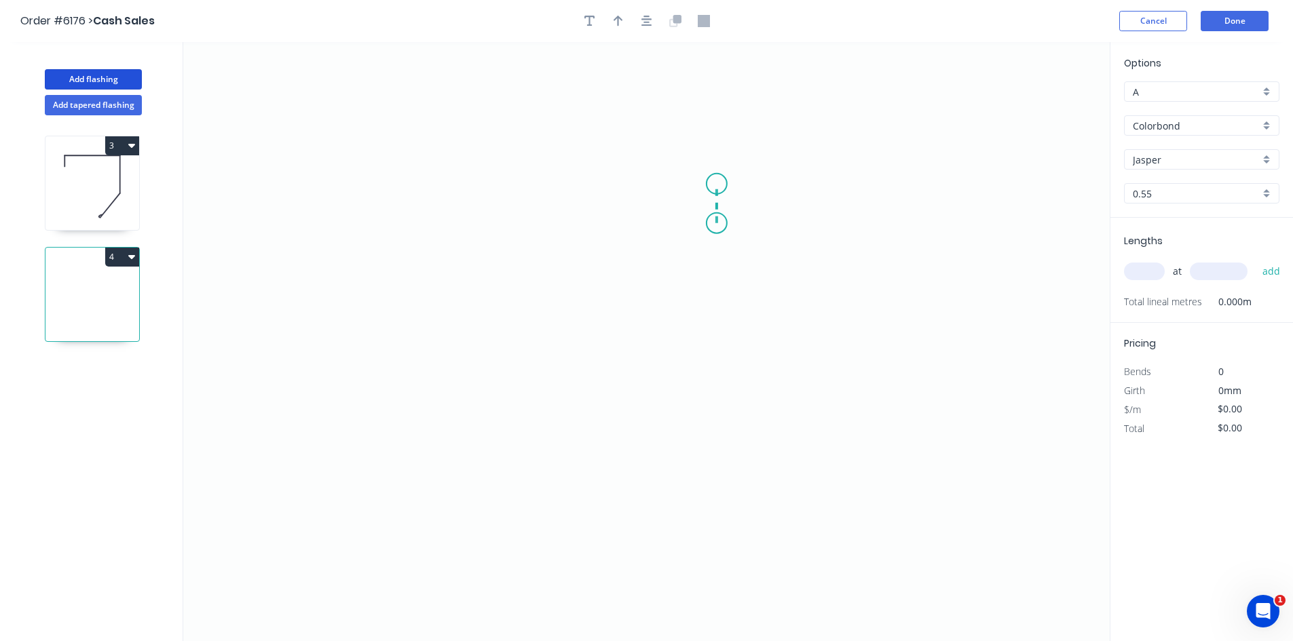
drag, startPoint x: 717, startPoint y: 208, endPoint x: 716, endPoint y: 184, distance: 24.5
click at [716, 184] on icon "0" at bounding box center [646, 341] width 926 height 599
click at [507, 183] on icon "0 ?" at bounding box center [646, 341] width 926 height 599
click at [500, 315] on icon "0 ? ?" at bounding box center [646, 341] width 926 height 599
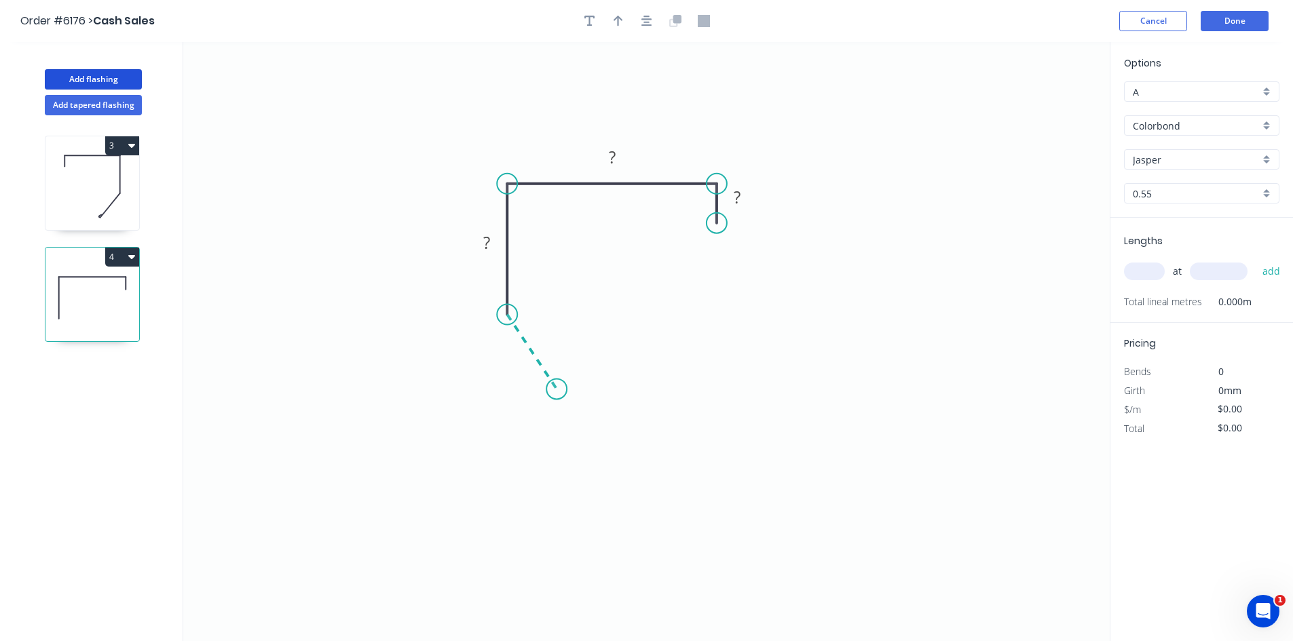
click at [556, 390] on icon "0 ? ? ?" at bounding box center [646, 341] width 926 height 599
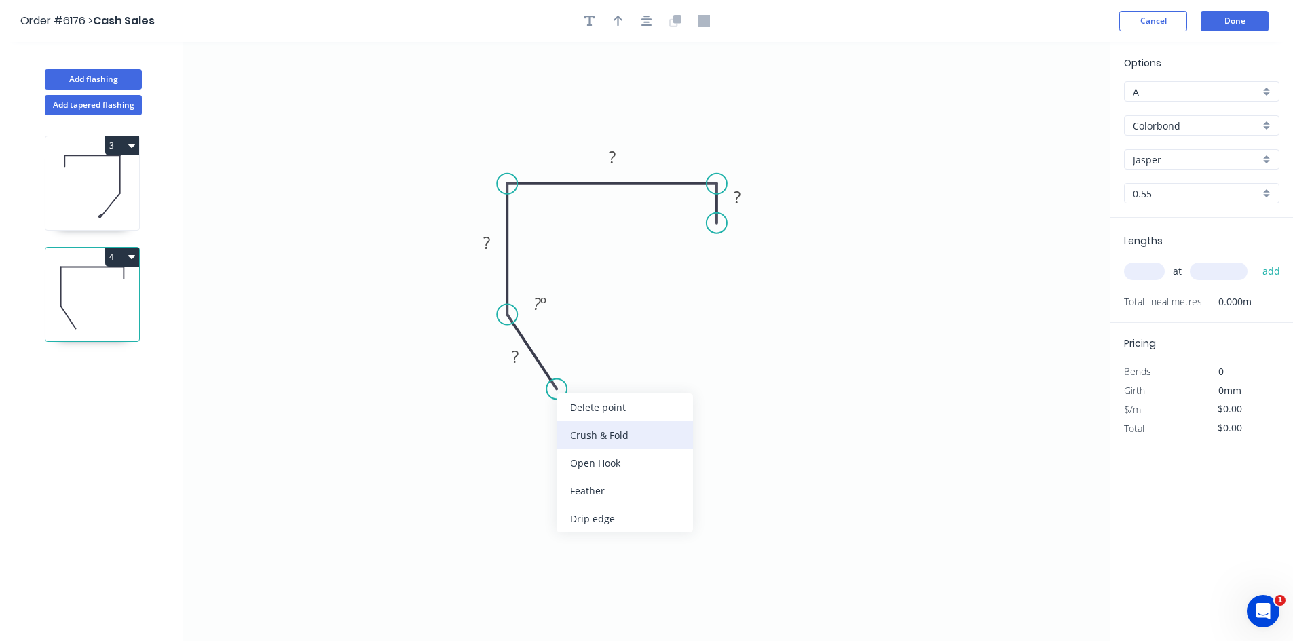
click at [602, 426] on div "Crush & Fold" at bounding box center [624, 435] width 136 height 28
drag, startPoint x: 499, startPoint y: 391, endPoint x: 497, endPoint y: 429, distance: 38.0
click at [498, 429] on rect at bounding box center [522, 420] width 54 height 28
click at [507, 351] on rect at bounding box center [515, 357] width 27 height 19
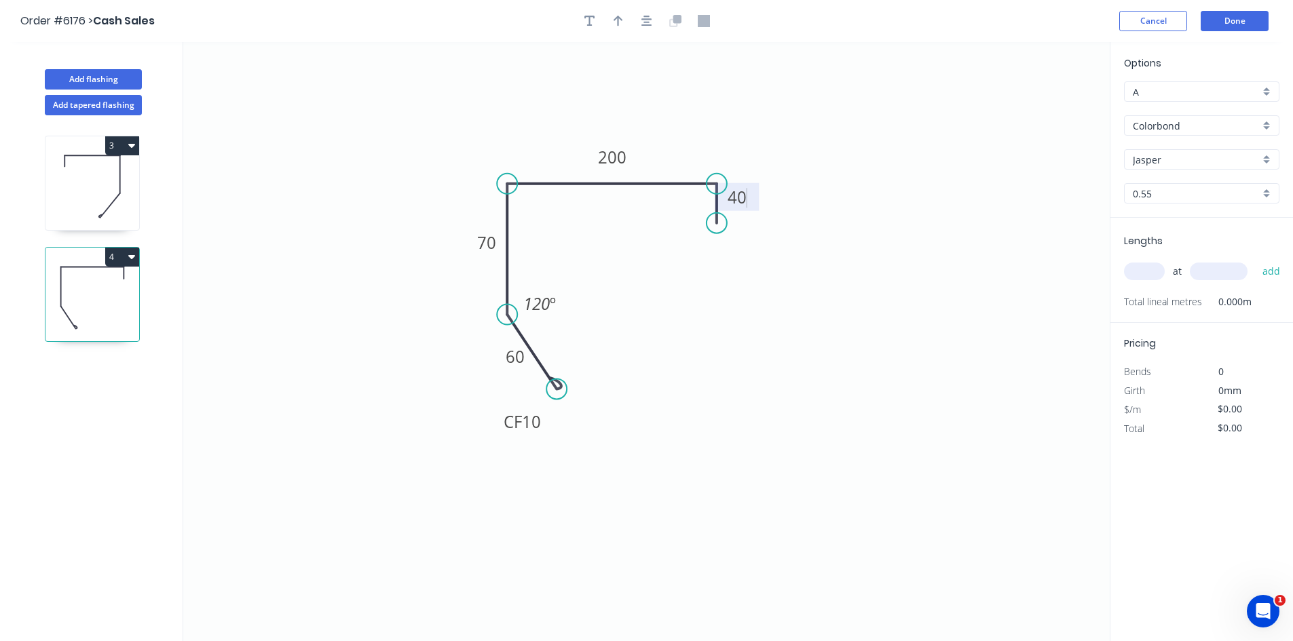
click at [617, 32] on header "Order #6176 > Cash Sales Cancel Done" at bounding box center [646, 21] width 1293 height 42
type input "$20.44"
click at [620, 24] on icon "button" at bounding box center [618, 21] width 10 height 12
drag, startPoint x: 1044, startPoint y: 111, endPoint x: 476, endPoint y: 159, distance: 570.1
click at [476, 159] on icon at bounding box center [464, 147] width 39 height 39
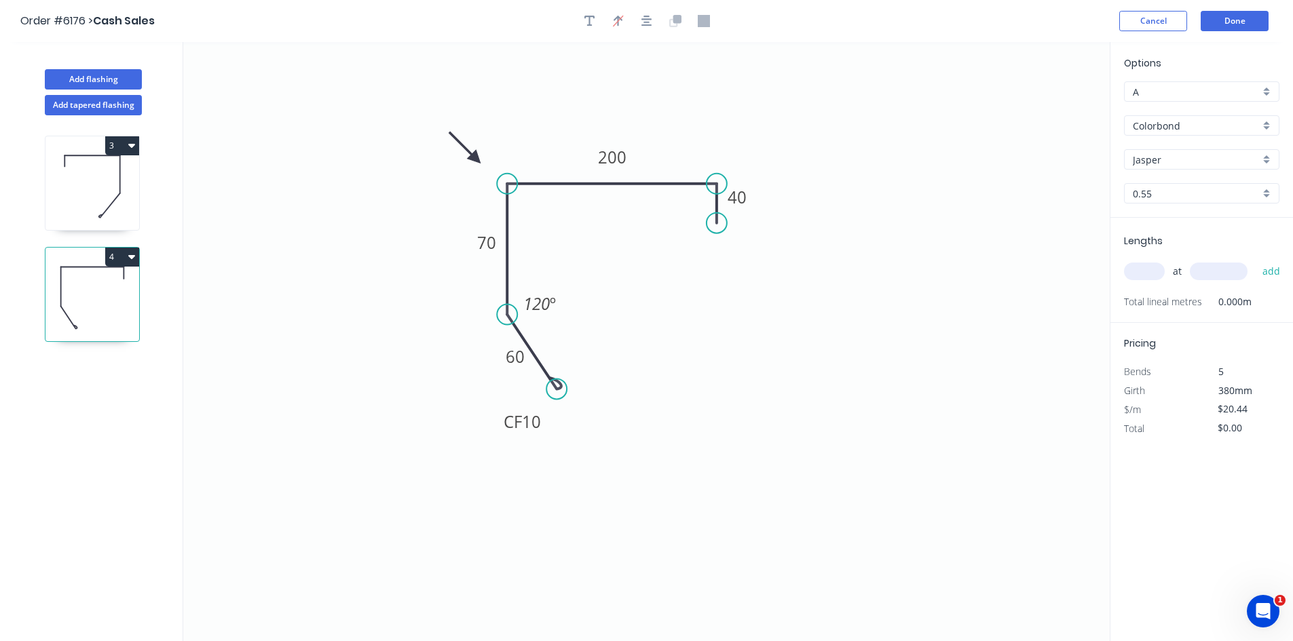
click at [1145, 267] on input "text" at bounding box center [1144, 272] width 41 height 18
type input "1"
type input "3000"
click at [1255, 260] on button "add" at bounding box center [1271, 271] width 32 height 23
type input "$61.32"
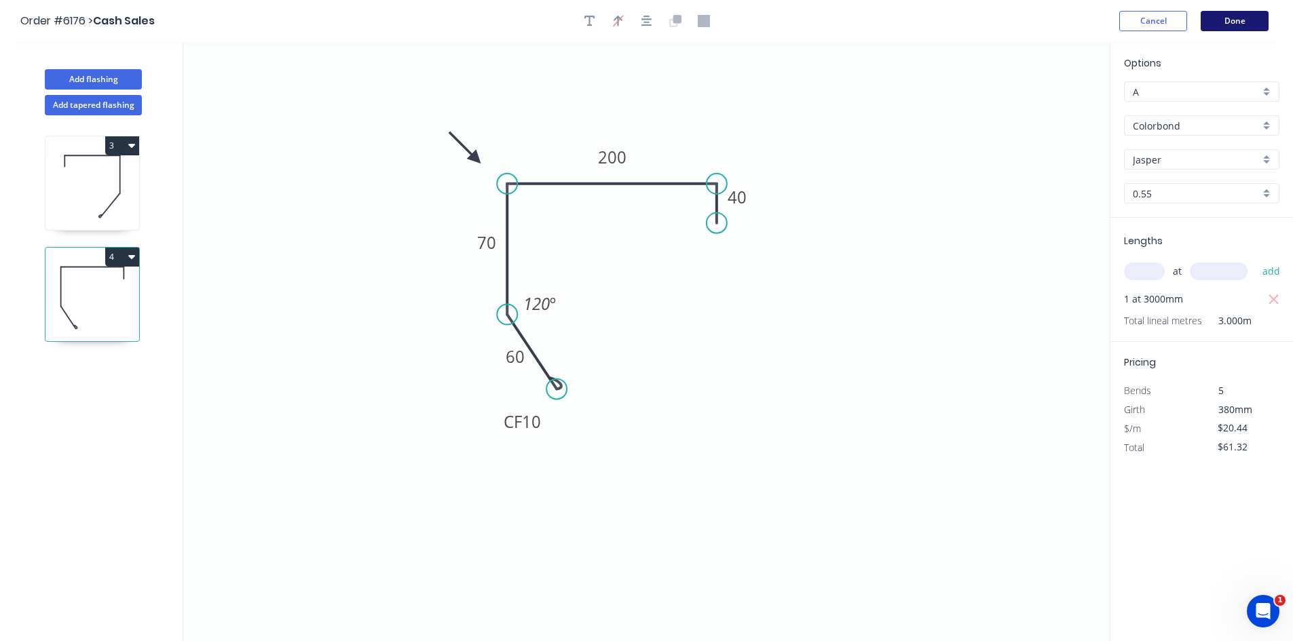
click at [1241, 24] on button "Done" at bounding box center [1235, 21] width 68 height 20
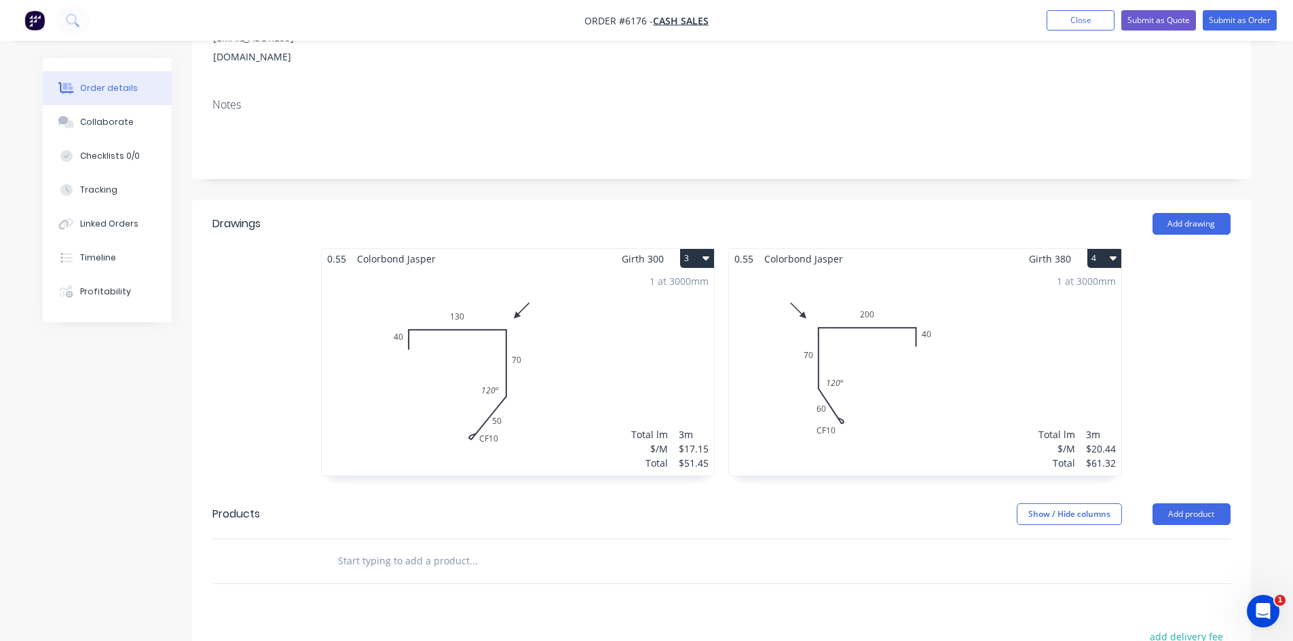
scroll to position [198, 0]
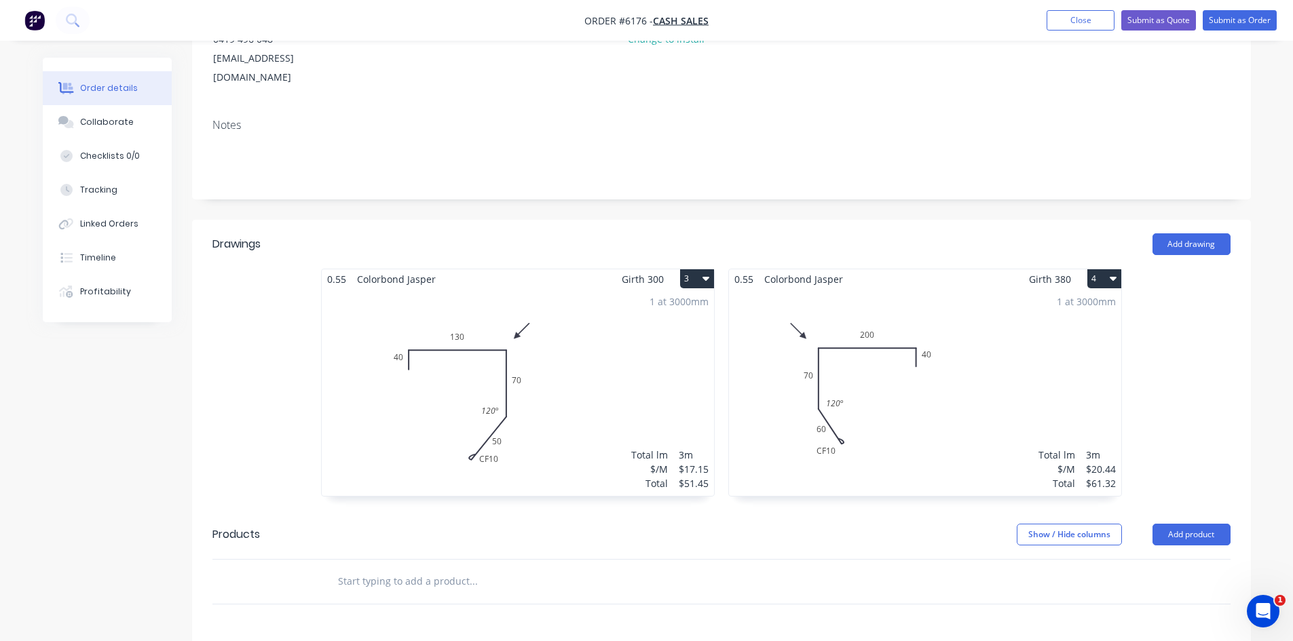
click at [708, 277] on icon "button" at bounding box center [705, 279] width 7 height 4
click at [666, 356] on div "Delete" at bounding box center [649, 366] width 105 height 20
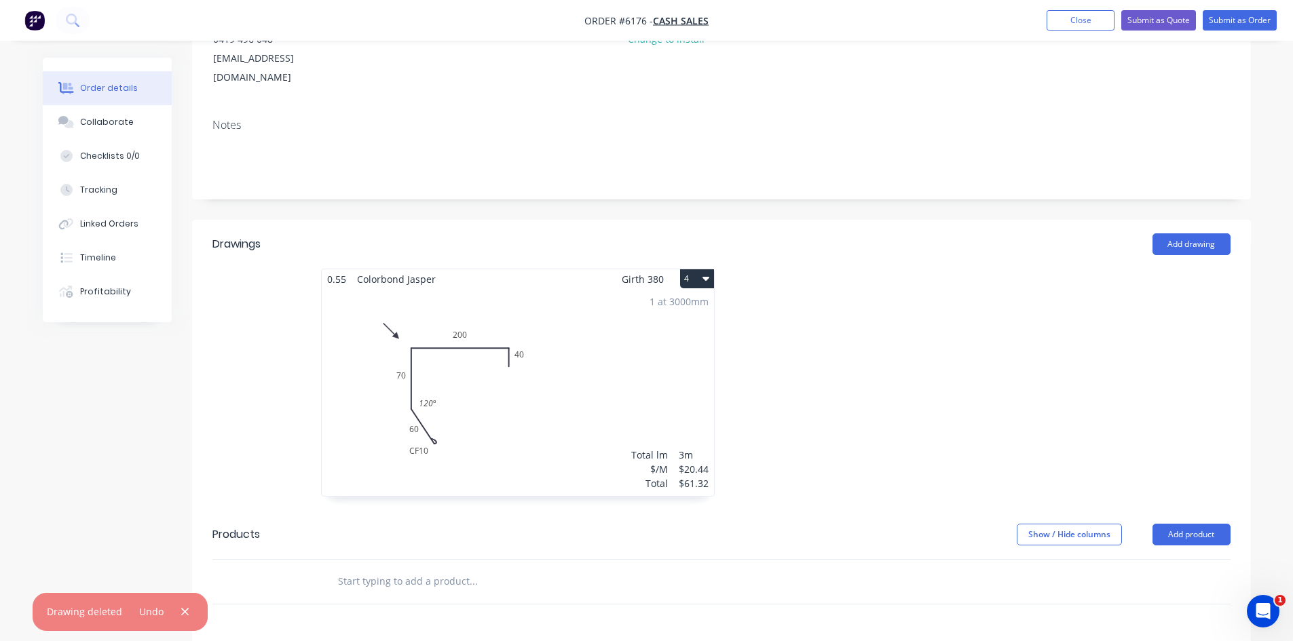
click at [716, 269] on div "0.55 Colorbond Jasper Girth 380 4 0 CF 10 60 70 200 40 120 º 0 CF 10 60 70 200 …" at bounding box center [517, 390] width 407 height 242
click at [702, 273] on icon "button" at bounding box center [705, 278] width 7 height 11
click at [675, 356] on div "Delete" at bounding box center [649, 366] width 105 height 20
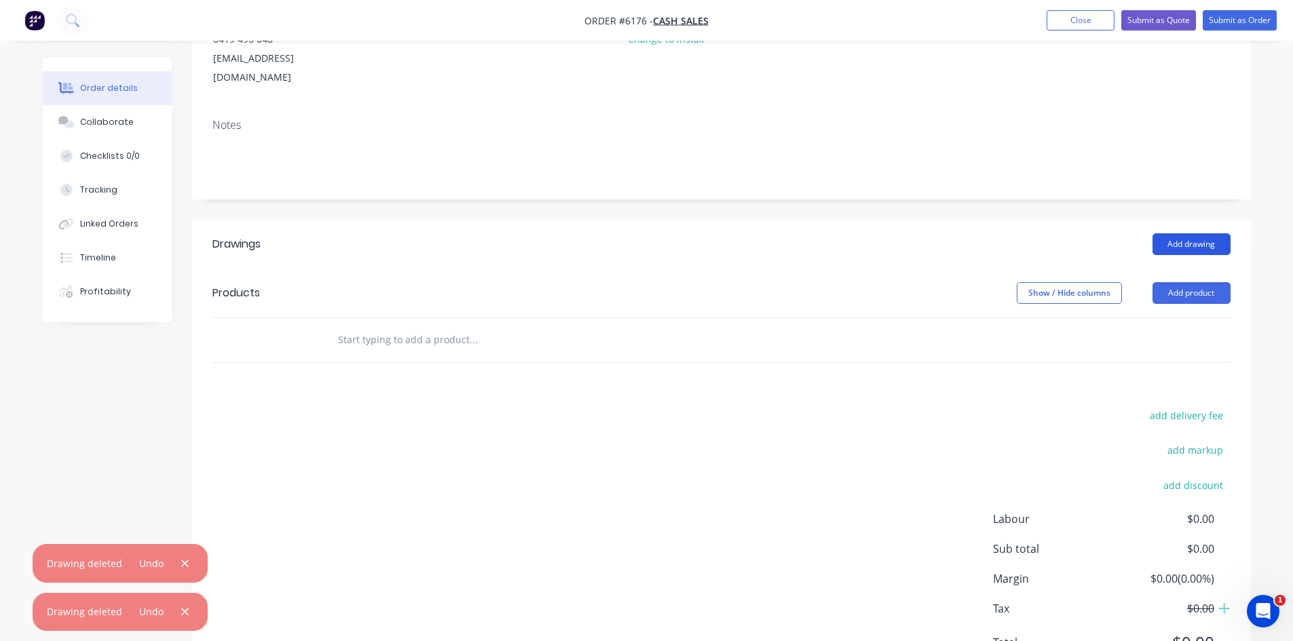
click at [1199, 233] on button "Add drawing" at bounding box center [1191, 244] width 78 height 22
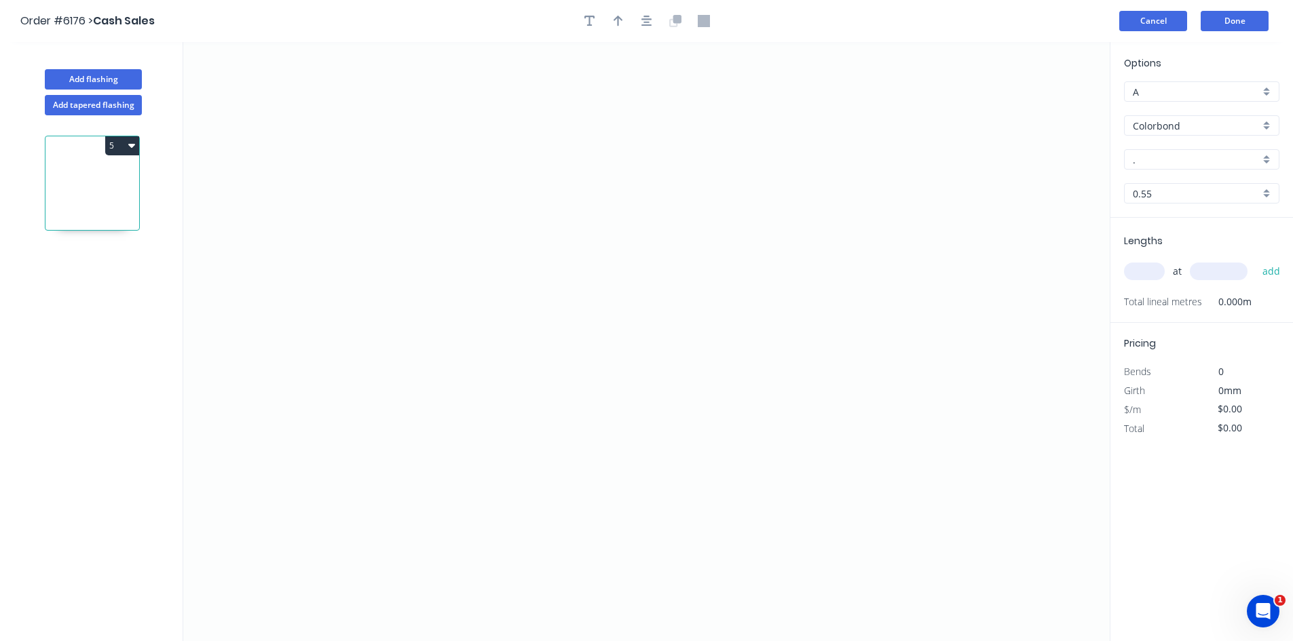
click at [1164, 21] on button "Cancel" at bounding box center [1153, 21] width 68 height 20
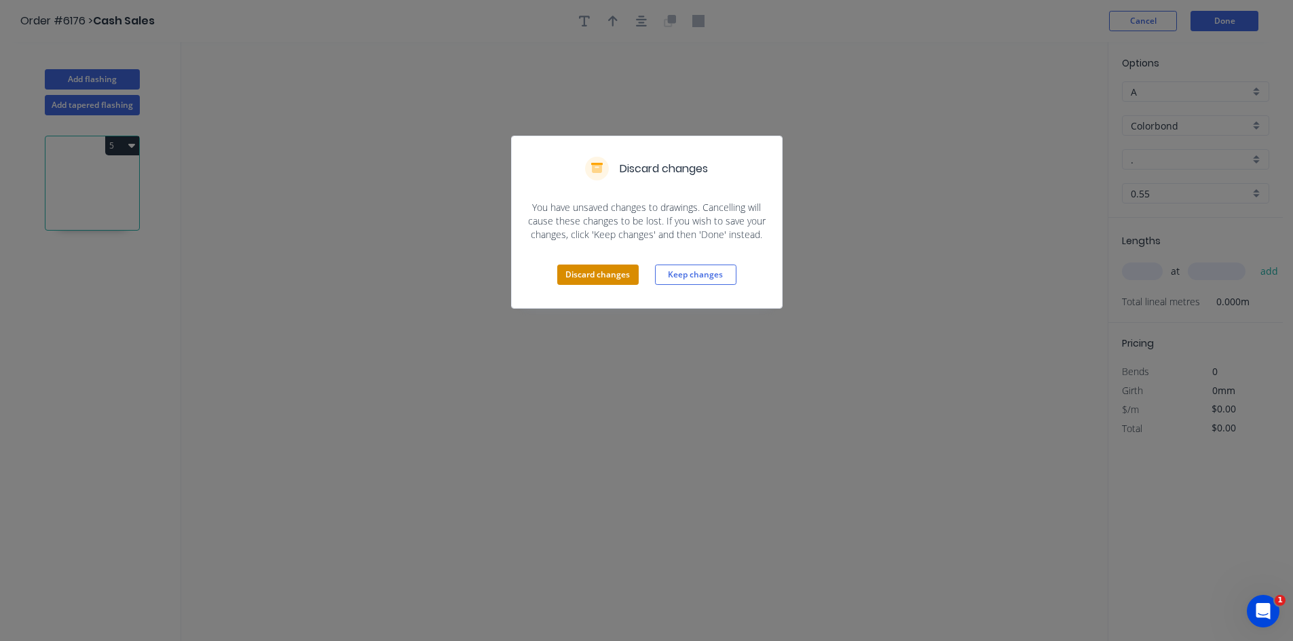
click at [615, 274] on button "Discard changes" at bounding box center [597, 275] width 81 height 20
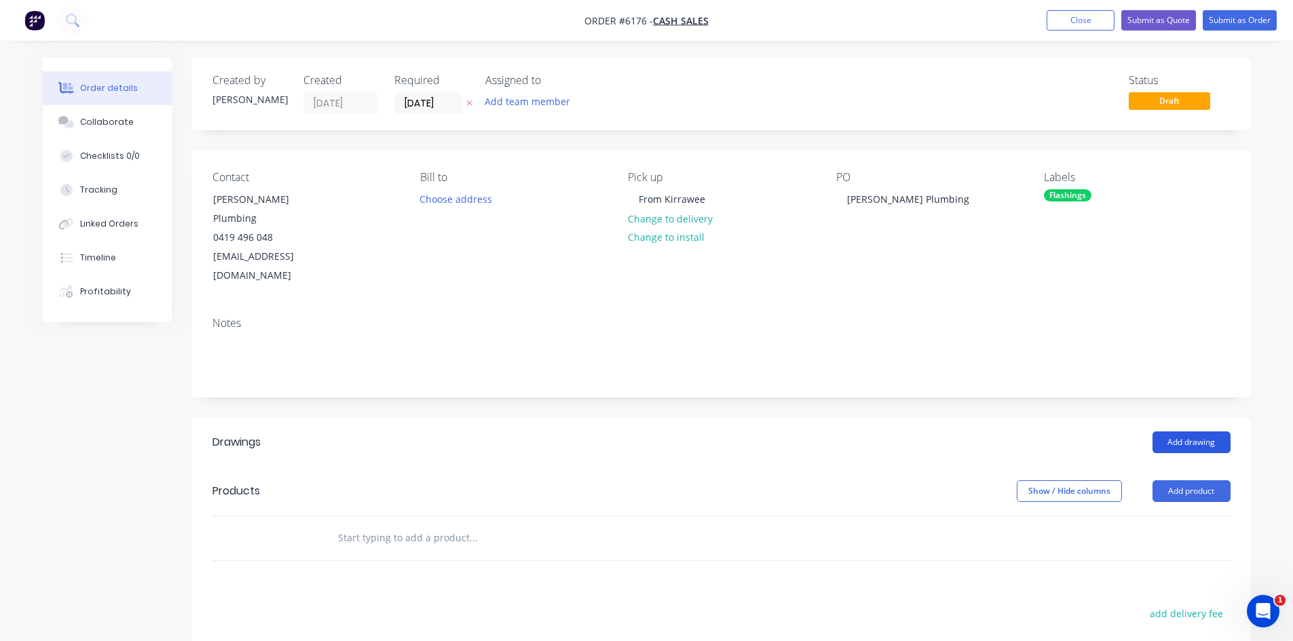
click at [1169, 432] on button "Add drawing" at bounding box center [1191, 443] width 78 height 22
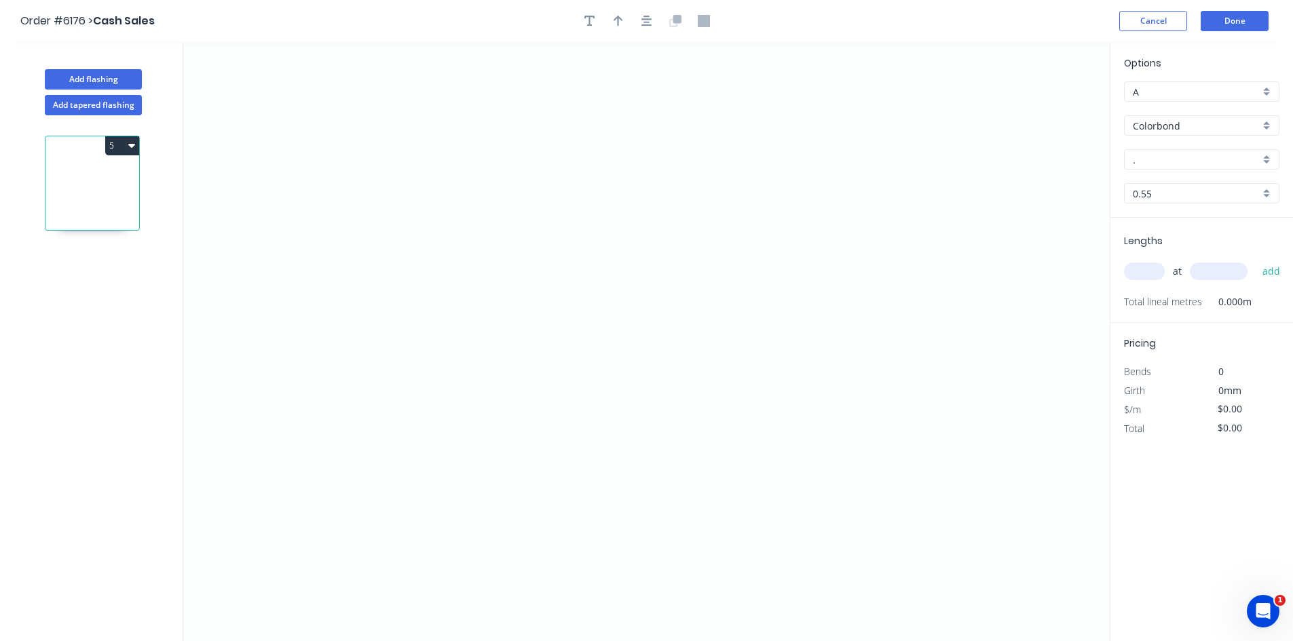
click at [134, 149] on icon "button" at bounding box center [131, 145] width 7 height 11
drag, startPoint x: 408, startPoint y: 231, endPoint x: 409, endPoint y: 189, distance: 41.4
click at [409, 189] on icon "0" at bounding box center [646, 341] width 926 height 599
click at [591, 193] on icon "0 ?" at bounding box center [646, 341] width 926 height 599
click at [582, 325] on icon "0 ? ?" at bounding box center [646, 341] width 926 height 599
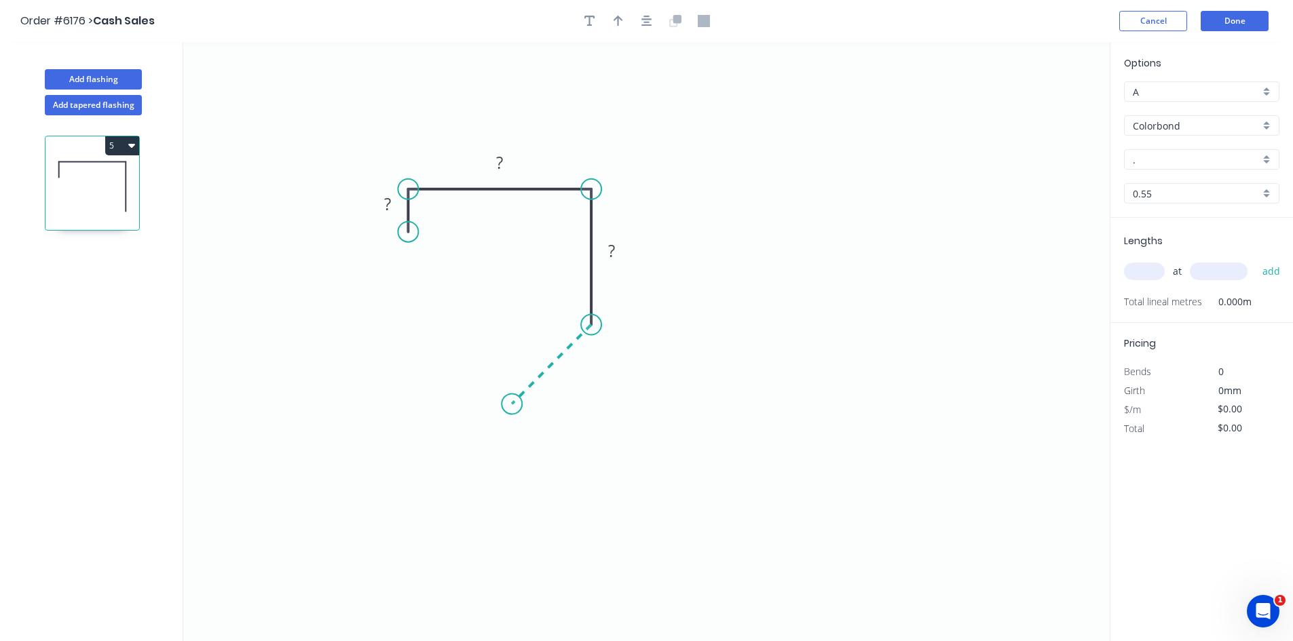
click at [512, 409] on icon "0 ? ? ?" at bounding box center [646, 341] width 926 height 599
click at [545, 461] on div "Crush & Fold" at bounding box center [580, 455] width 136 height 28
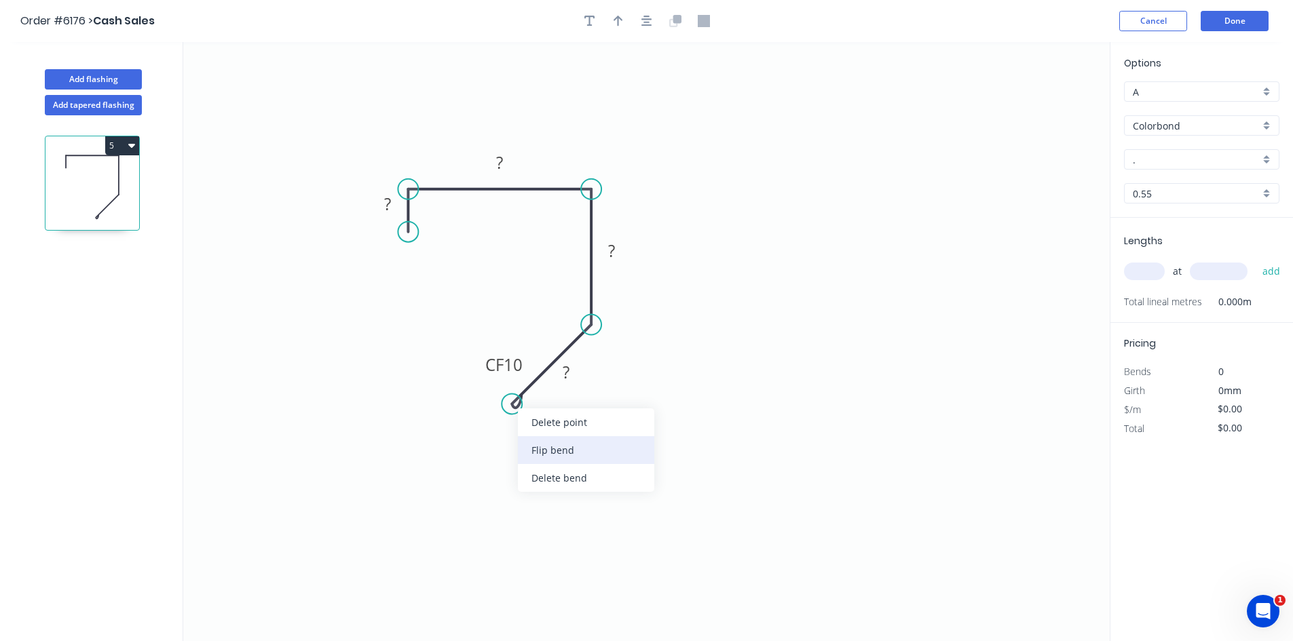
click at [560, 453] on div "Flip bend" at bounding box center [586, 450] width 136 height 28
click at [390, 204] on tspan "?" at bounding box center [387, 204] width 7 height 22
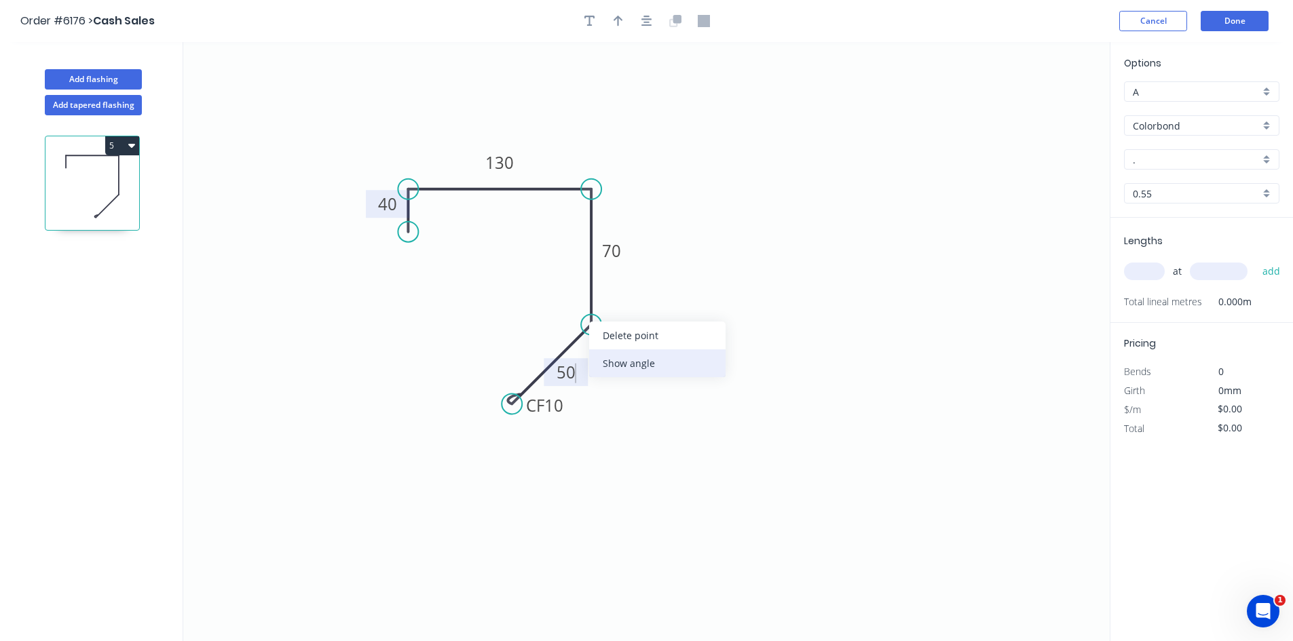
click at [627, 357] on div "Show angle" at bounding box center [657, 363] width 136 height 28
type input "$17.15"
click at [548, 305] on rect at bounding box center [559, 311] width 27 height 19
click at [687, 245] on icon "0 40 130 70 CF 10 50 120 º" at bounding box center [646, 341] width 926 height 599
click at [625, 24] on button "button" at bounding box center [618, 21] width 20 height 20
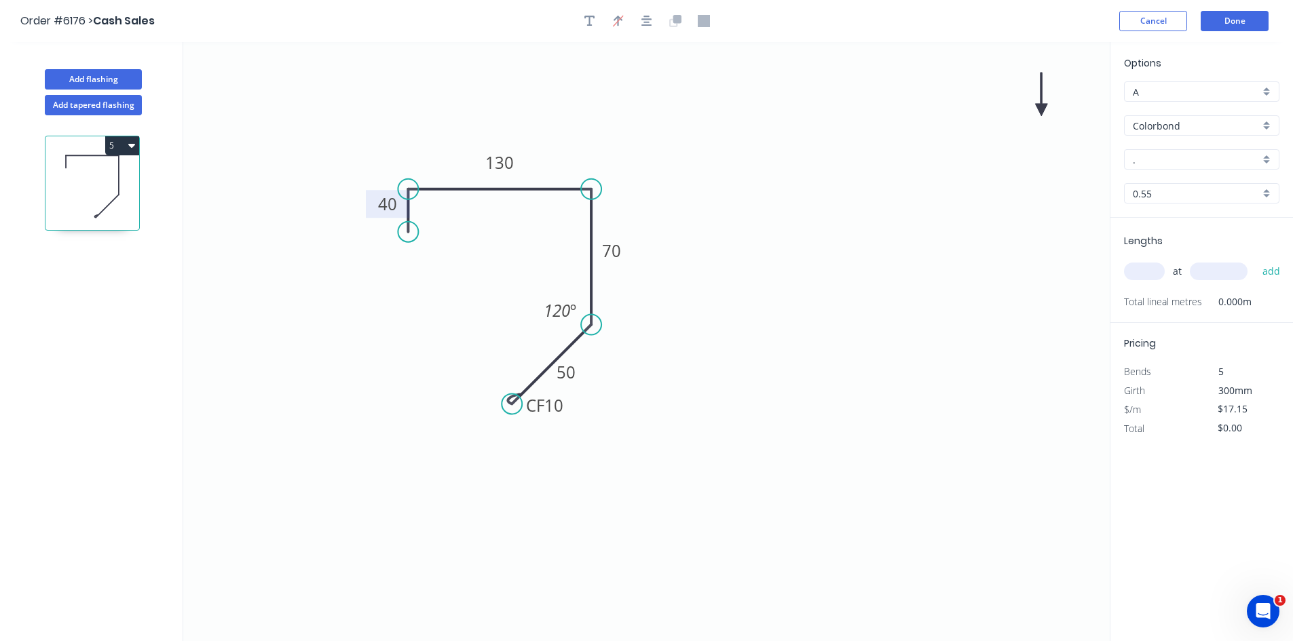
click at [1038, 105] on icon at bounding box center [1041, 94] width 12 height 43
click at [1032, 96] on icon "0 40 130 70 CF 10 50 120 º" at bounding box center [646, 341] width 926 height 599
click at [1034, 101] on icon at bounding box center [1037, 88] width 12 height 43
drag, startPoint x: 1034, startPoint y: 101, endPoint x: 774, endPoint y: 128, distance: 261.3
click at [649, 131] on icon "0 40 130 70 CF 10 50 120 º" at bounding box center [646, 341] width 926 height 599
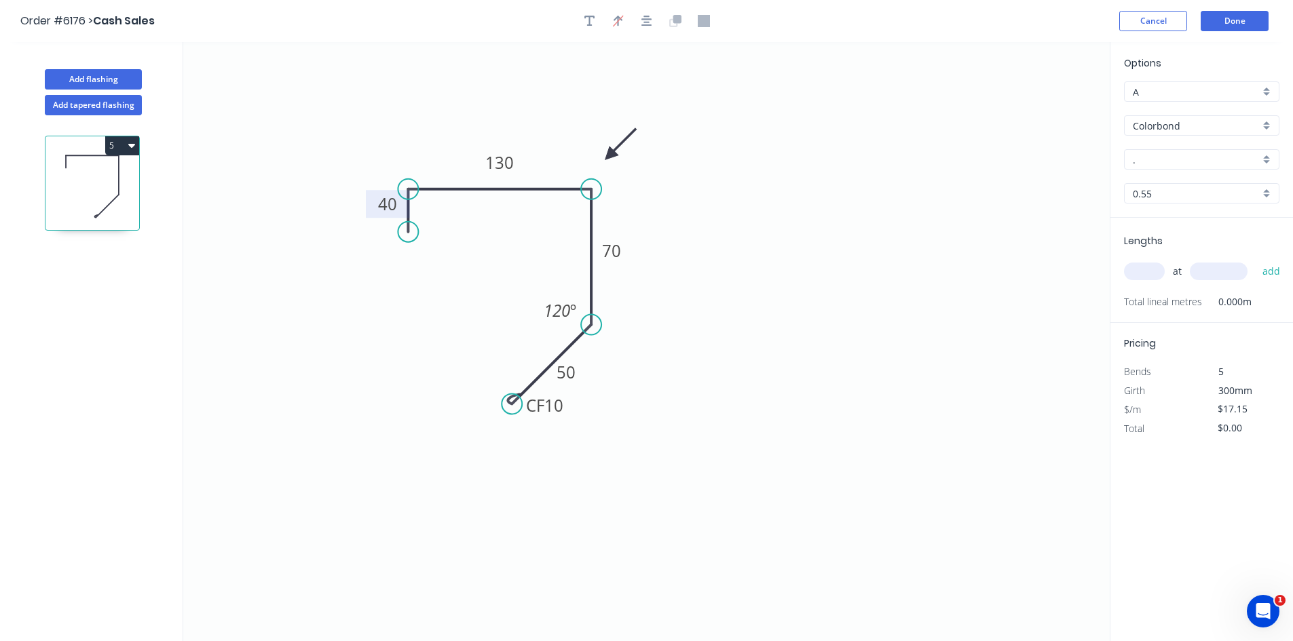
drag, startPoint x: 1038, startPoint y: 104, endPoint x: 609, endPoint y: 155, distance: 432.0
click at [609, 155] on icon at bounding box center [620, 144] width 39 height 39
click at [1141, 161] on input "." at bounding box center [1196, 160] width 127 height 14
click at [1151, 193] on div "Jasper" at bounding box center [1201, 186] width 154 height 24
type input "Jasper"
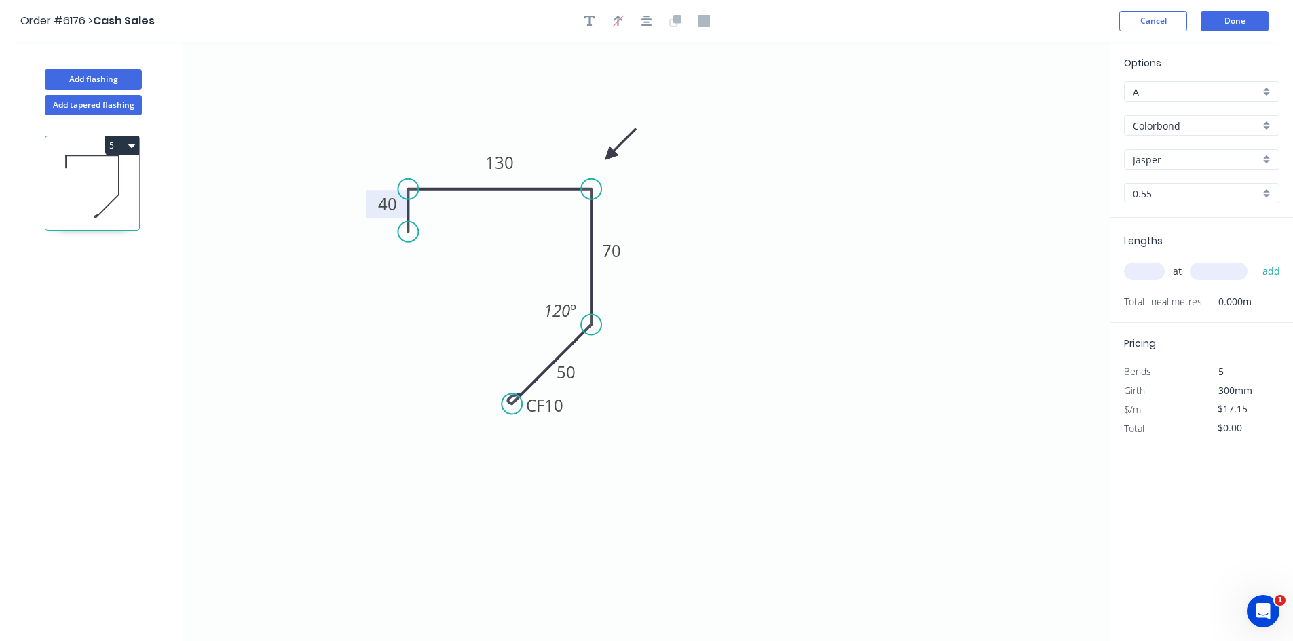
click at [1141, 266] on input "text" at bounding box center [1144, 272] width 41 height 18
type input "1"
type input "3000"
click at [1255, 260] on button "add" at bounding box center [1271, 271] width 32 height 23
type input "$51.45"
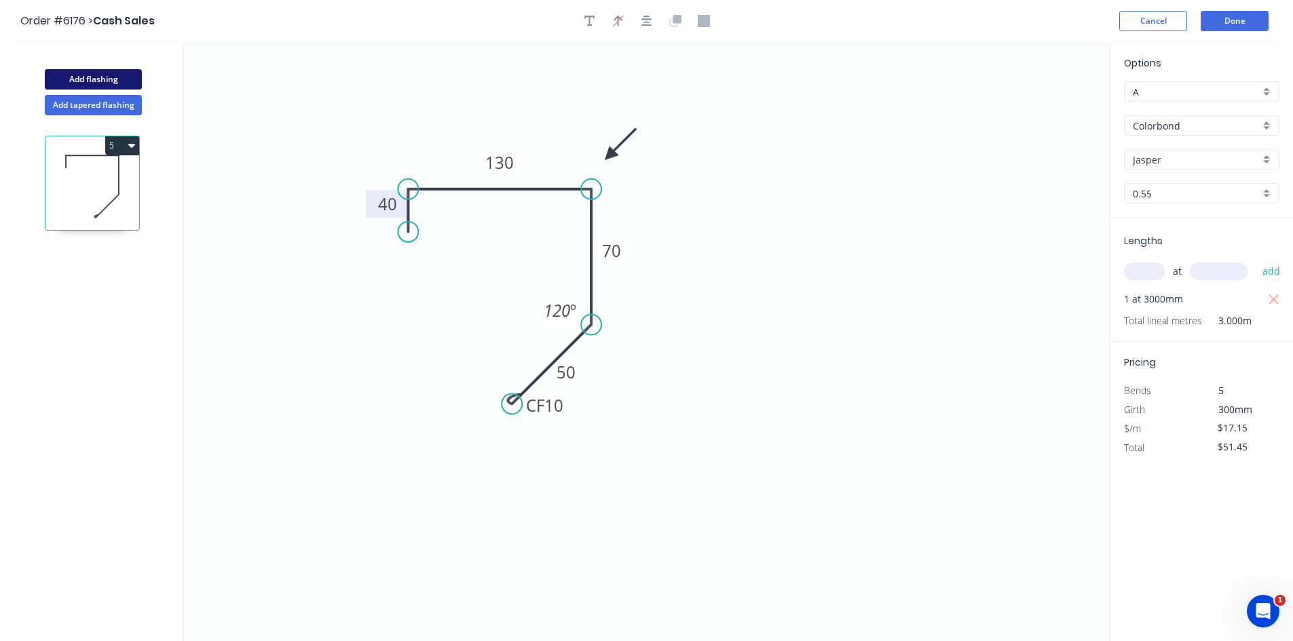
click at [93, 78] on button "Add flashing" at bounding box center [93, 79] width 97 height 20
type input "$0.00"
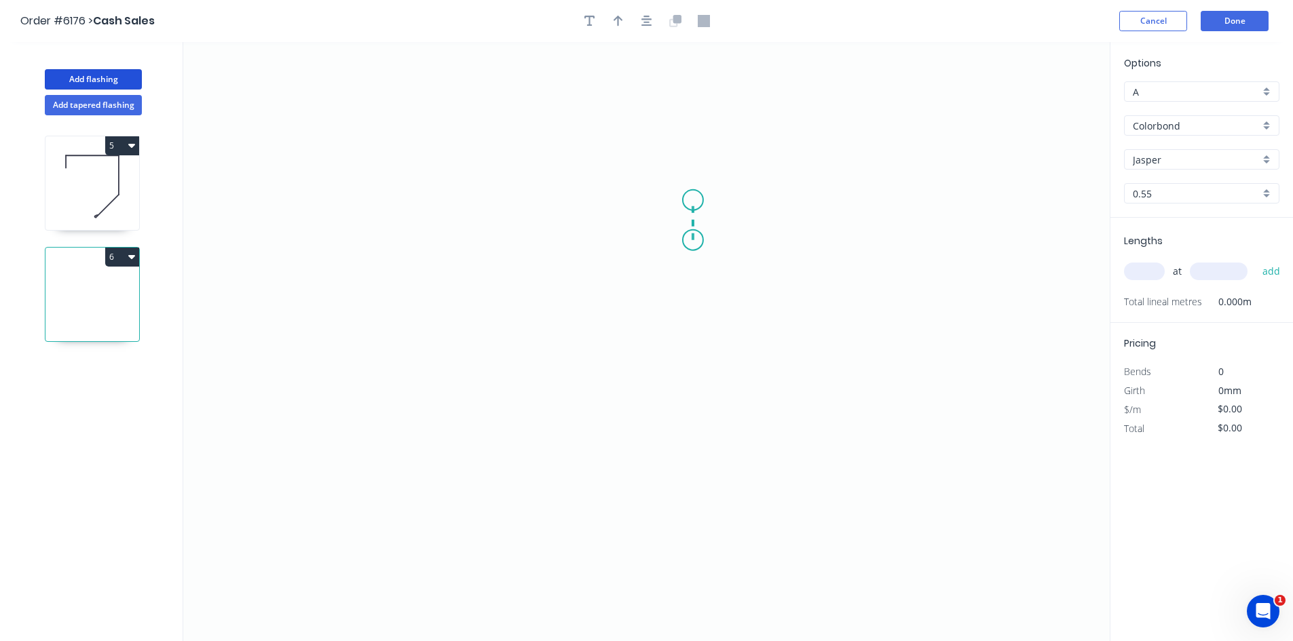
drag, startPoint x: 693, startPoint y: 240, endPoint x: 692, endPoint y: 200, distance: 40.0
click at [692, 200] on icon "0" at bounding box center [646, 341] width 926 height 599
click at [500, 208] on icon "0 ?" at bounding box center [646, 341] width 926 height 599
click at [491, 340] on icon "0 ? ?" at bounding box center [646, 341] width 926 height 599
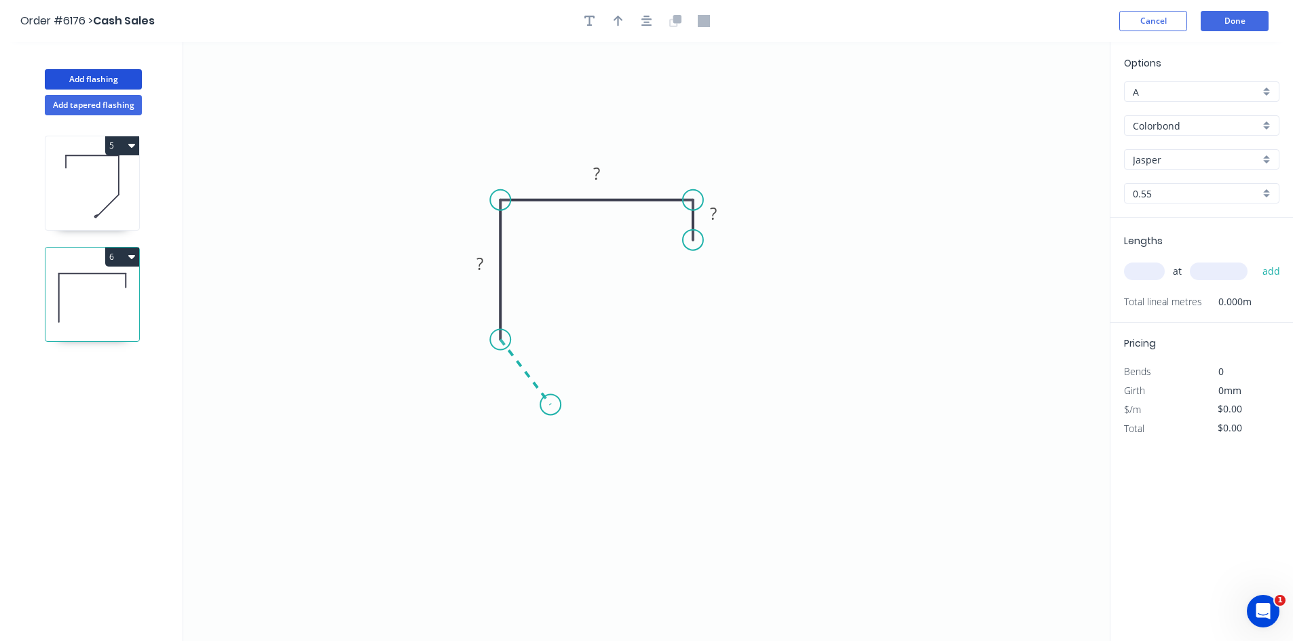
click at [550, 405] on icon "0 ? ? ?" at bounding box center [646, 341] width 926 height 599
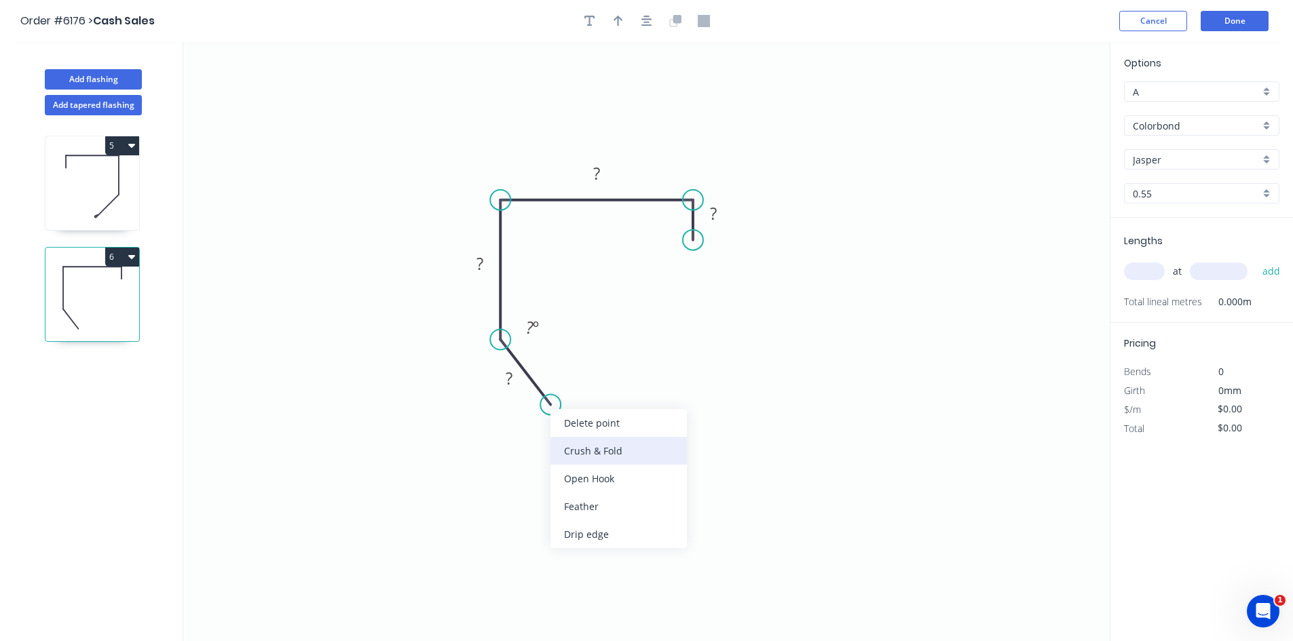
click at [594, 446] on div "Crush & Fold" at bounding box center [618, 451] width 136 height 28
drag, startPoint x: 493, startPoint y: 409, endPoint x: 533, endPoint y: 447, distance: 55.2
click at [534, 451] on rect at bounding box center [558, 444] width 54 height 28
click at [505, 382] on rect at bounding box center [508, 379] width 27 height 19
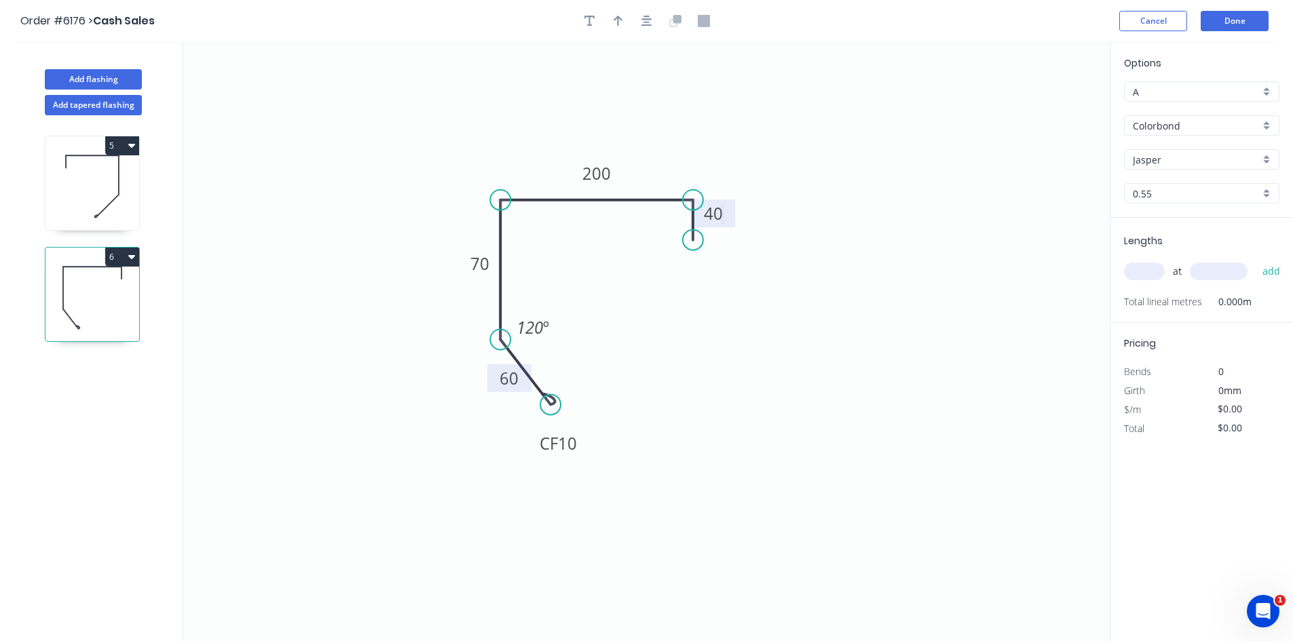
type input "$20.44"
click at [624, 18] on button "button" at bounding box center [618, 21] width 20 height 20
drag, startPoint x: 1038, startPoint y: 106, endPoint x: 467, endPoint y: 174, distance: 575.5
click at [467, 174] on icon at bounding box center [455, 163] width 39 height 39
click at [1138, 270] on input "text" at bounding box center [1144, 272] width 41 height 18
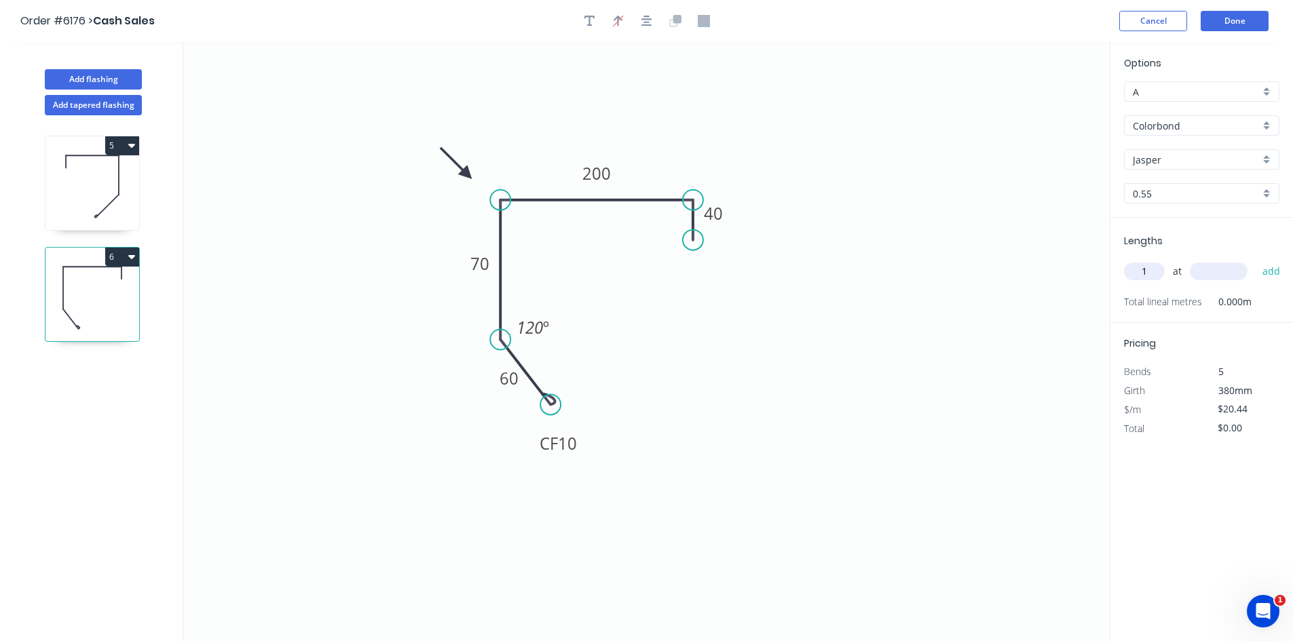
type input "1"
type input "3000"
click at [1255, 260] on button "add" at bounding box center [1271, 271] width 32 height 23
type input "$61.32"
click at [1237, 18] on button "Done" at bounding box center [1235, 21] width 68 height 20
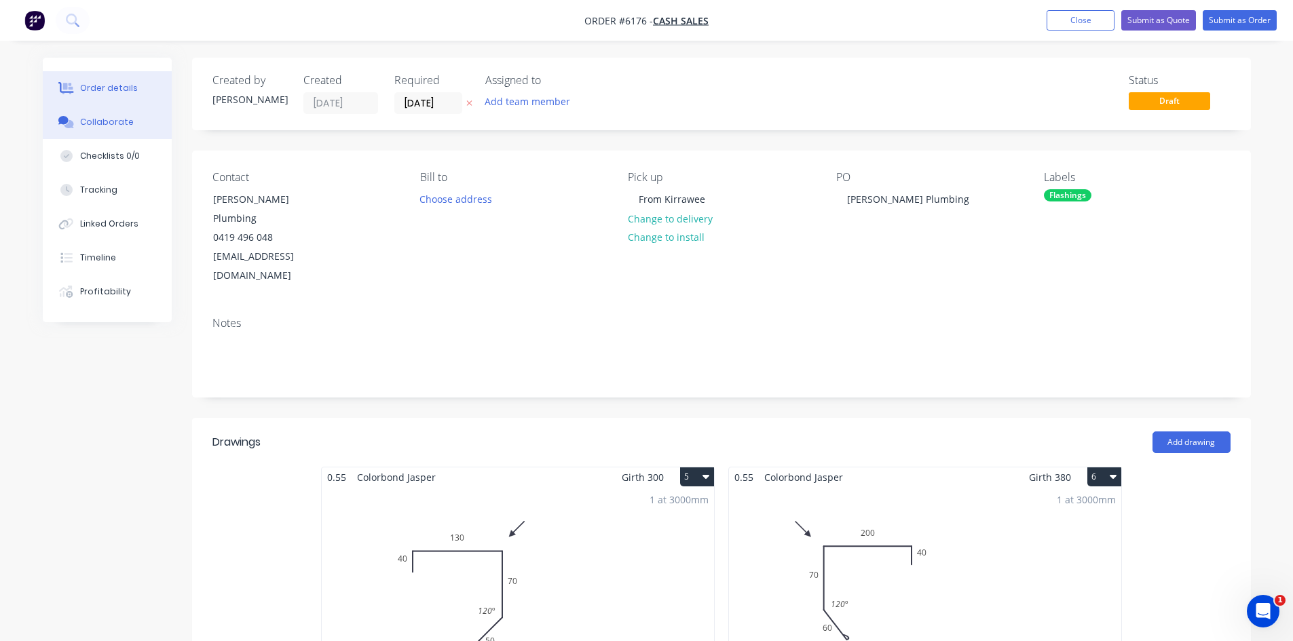
click at [71, 136] on button "Collaborate" at bounding box center [107, 122] width 129 height 34
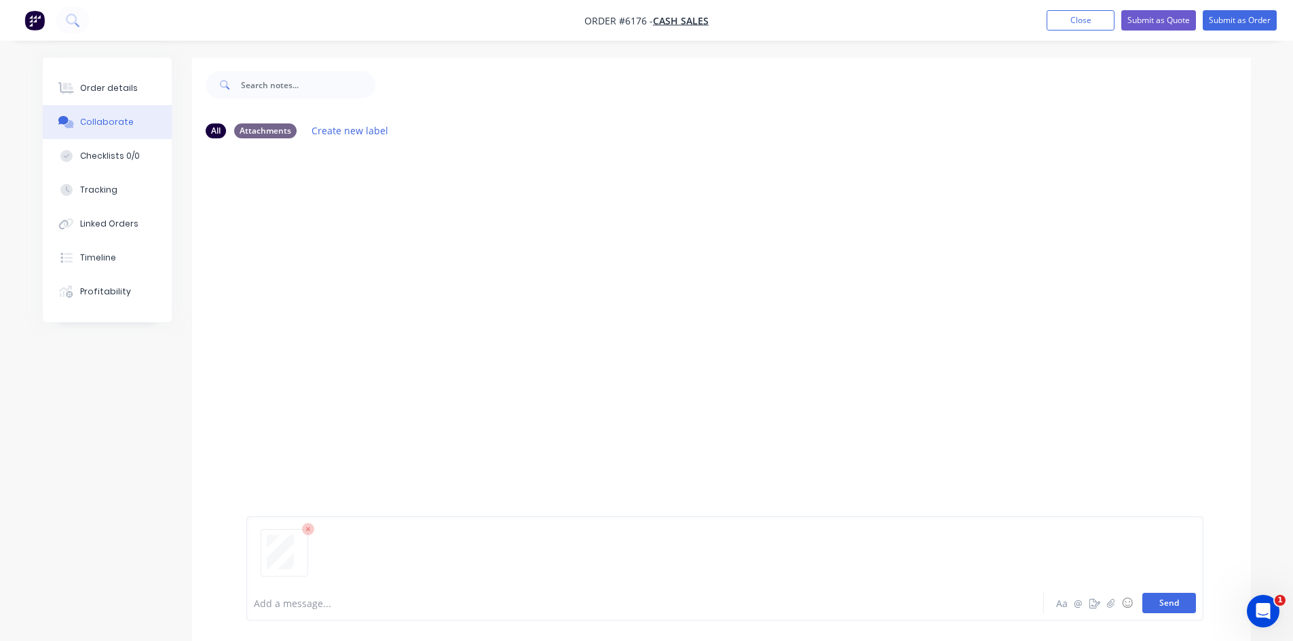
click at [1149, 605] on button "Send" at bounding box center [1169, 603] width 54 height 20
click at [103, 88] on div "Order details" at bounding box center [109, 88] width 58 height 12
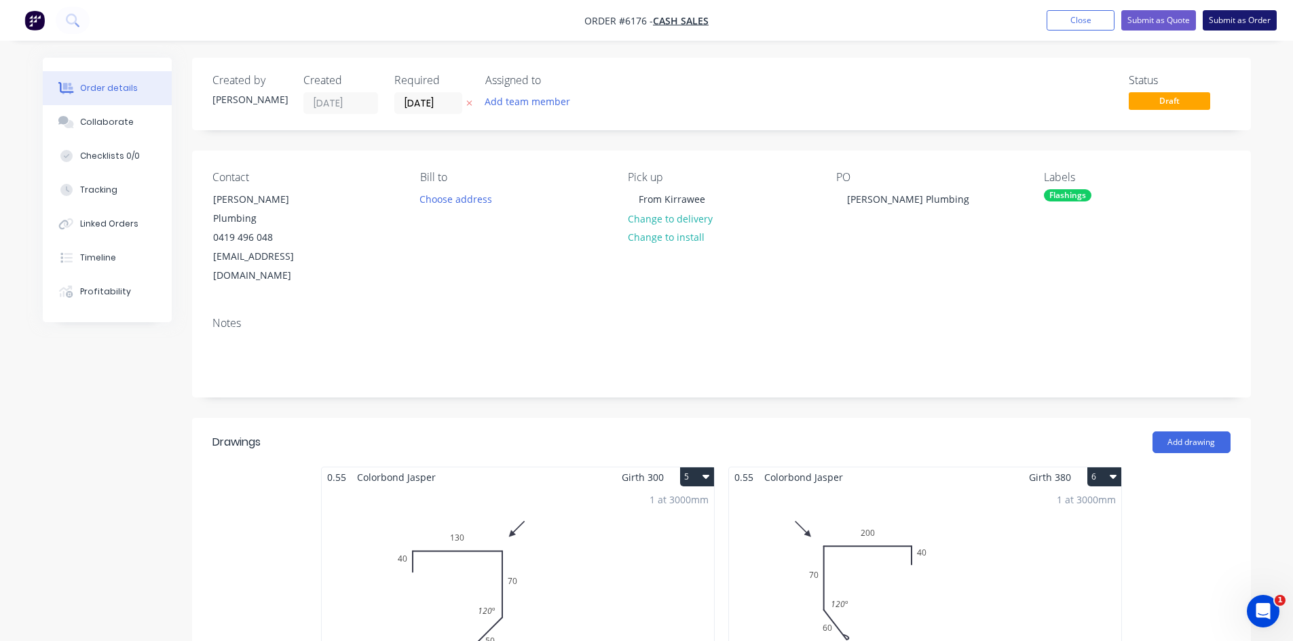
click at [1244, 15] on button "Submit as Order" at bounding box center [1240, 20] width 74 height 20
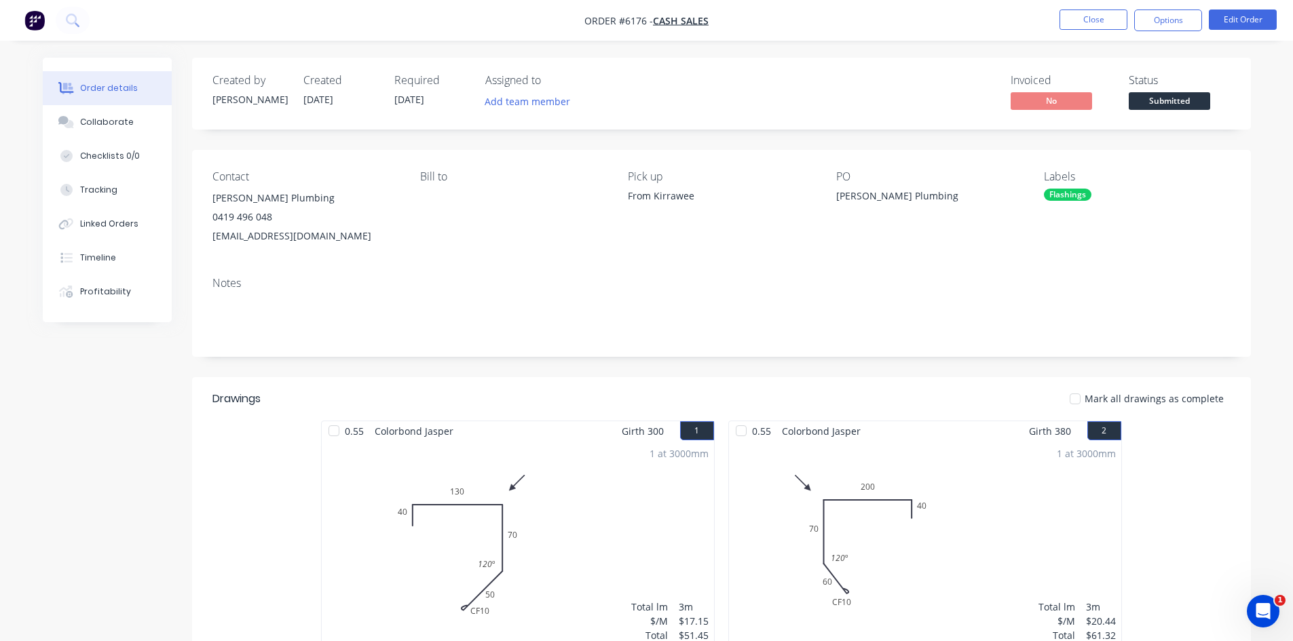
click at [1172, 32] on nav "Order #6176 - Cash Sales Close Options Edit Order" at bounding box center [646, 20] width 1293 height 41
click at [1172, 18] on button "Options" at bounding box center [1168, 21] width 68 height 22
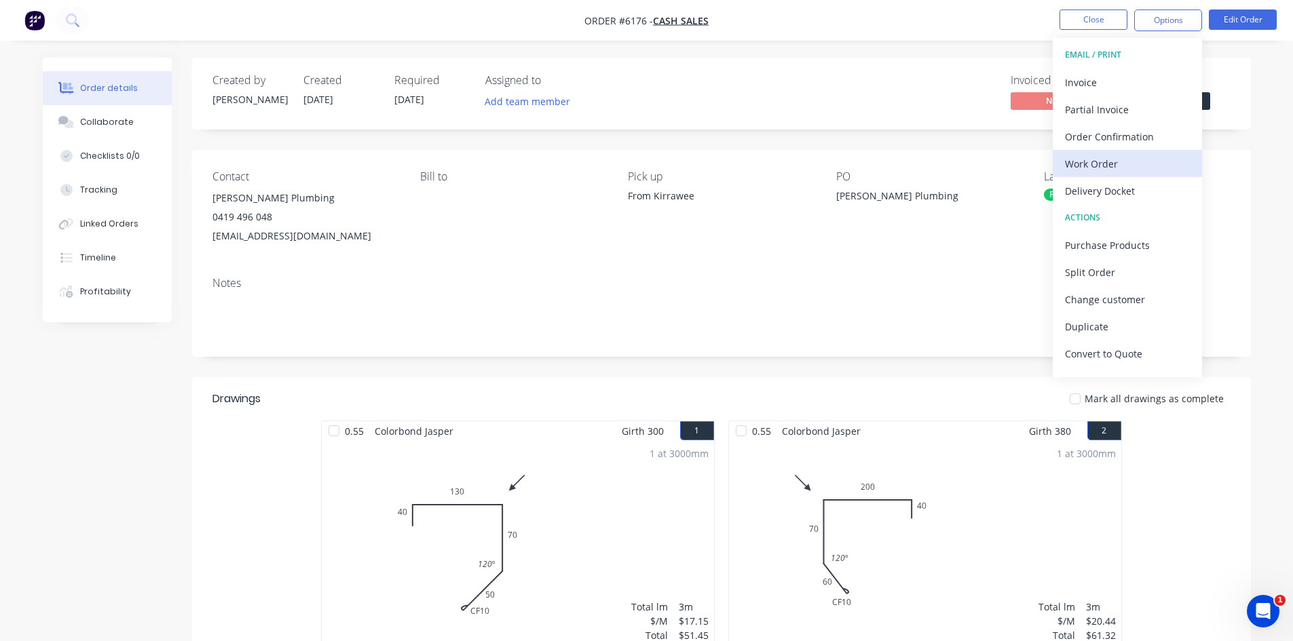
click at [1125, 151] on button "Work Order" at bounding box center [1127, 163] width 149 height 27
click at [1105, 157] on div "Custom" at bounding box center [1127, 164] width 125 height 20
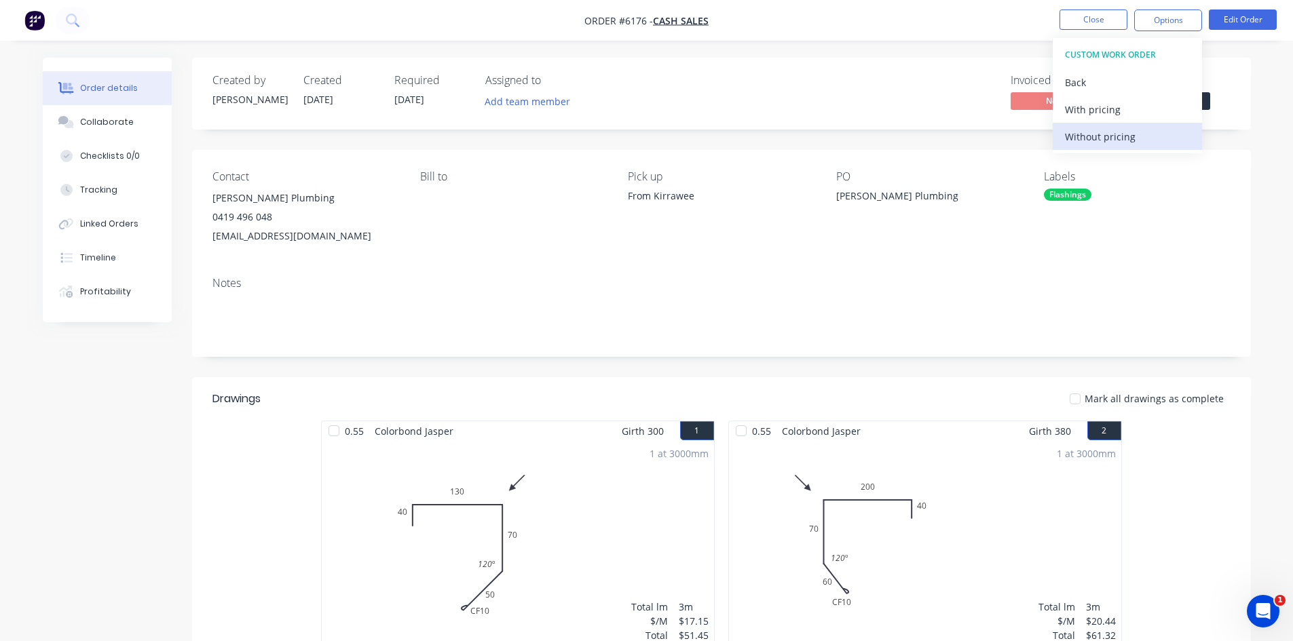
click at [1105, 138] on div "Without pricing" at bounding box center [1127, 137] width 125 height 20
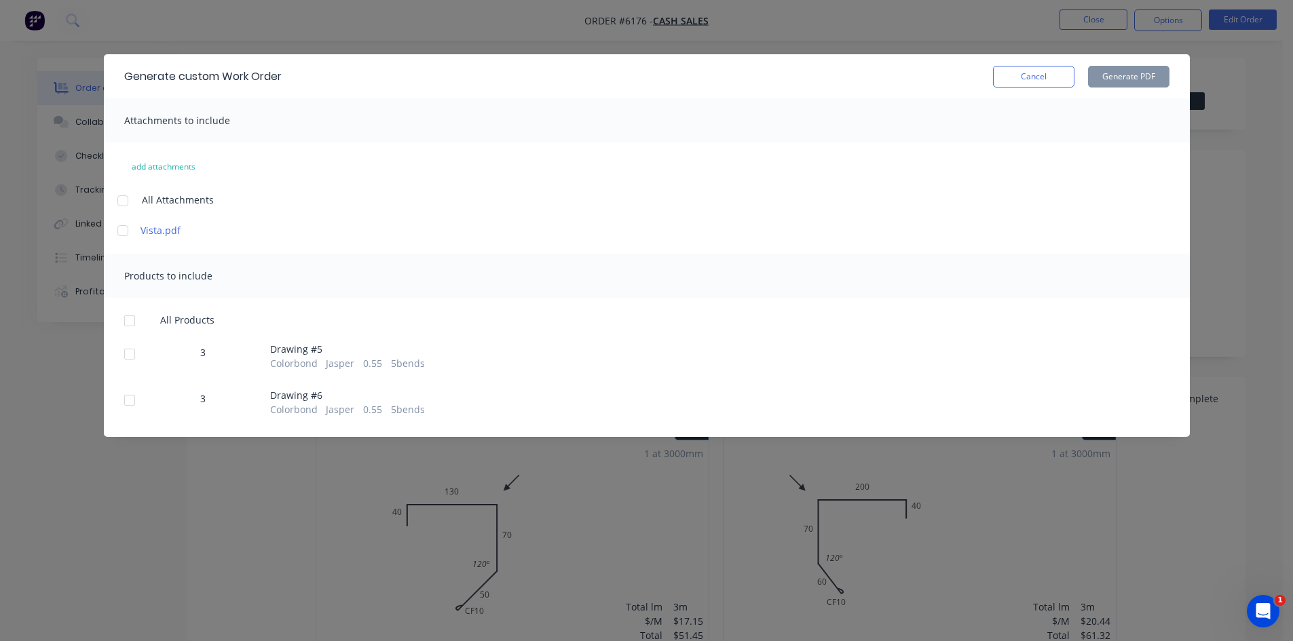
click at [125, 326] on div at bounding box center [129, 320] width 27 height 27
click at [1165, 78] on button "Generate PDF" at bounding box center [1128, 77] width 81 height 22
click at [1032, 81] on button "Cancel" at bounding box center [1033, 77] width 81 height 22
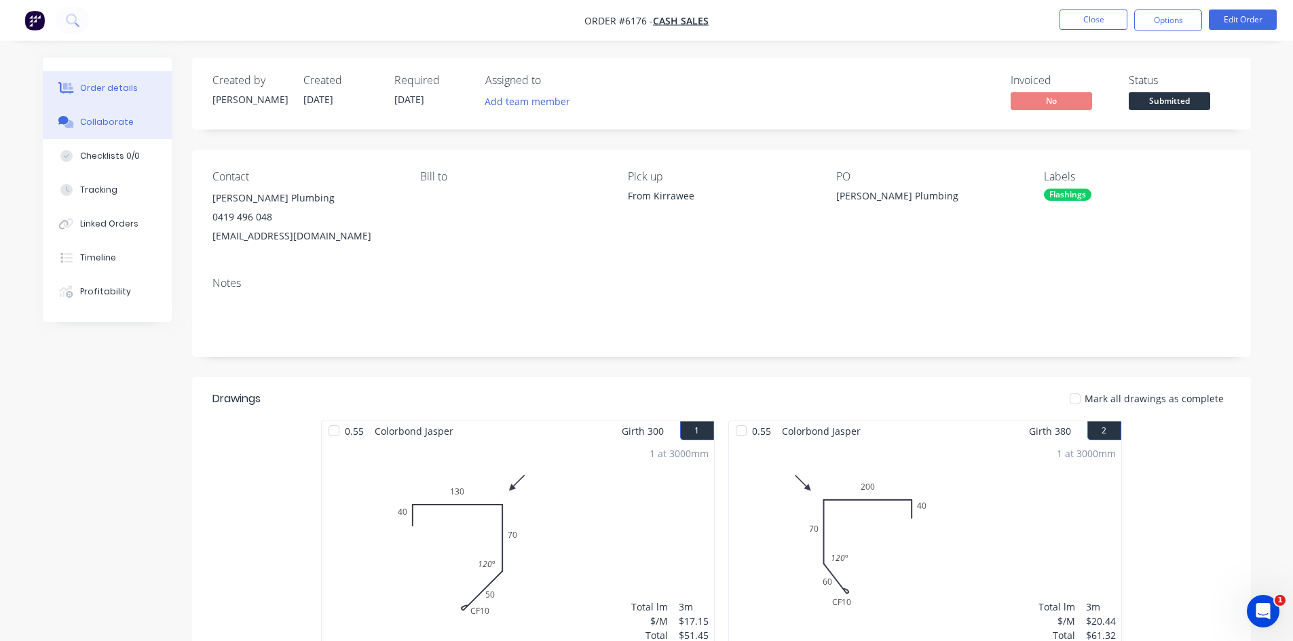
click at [99, 123] on div "Collaborate" at bounding box center [107, 122] width 54 height 12
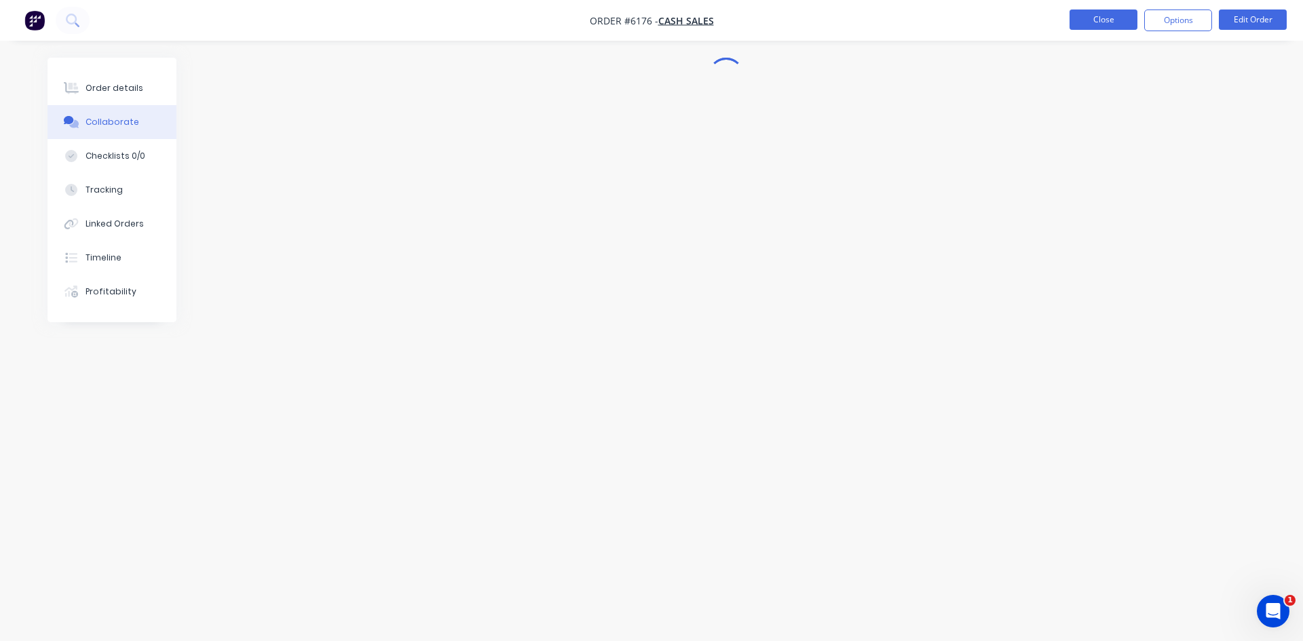
click at [1114, 16] on button "Close" at bounding box center [1104, 20] width 68 height 20
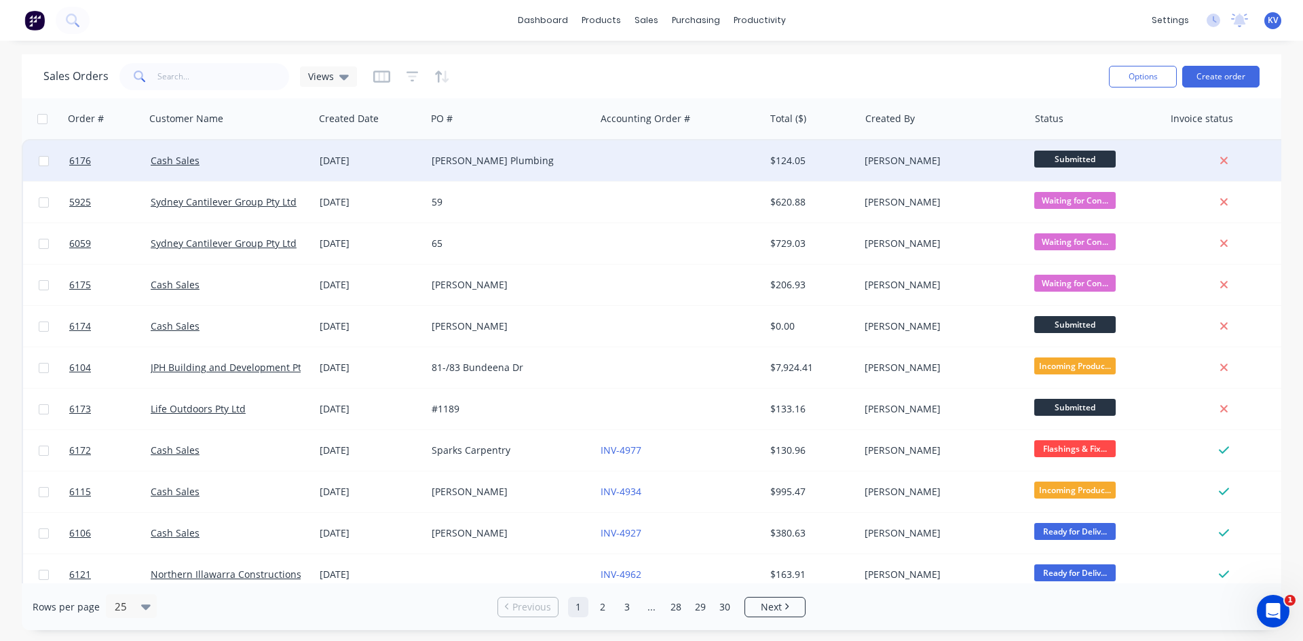
click at [460, 154] on div "[PERSON_NAME] Plumbing" at bounding box center [507, 161] width 151 height 14
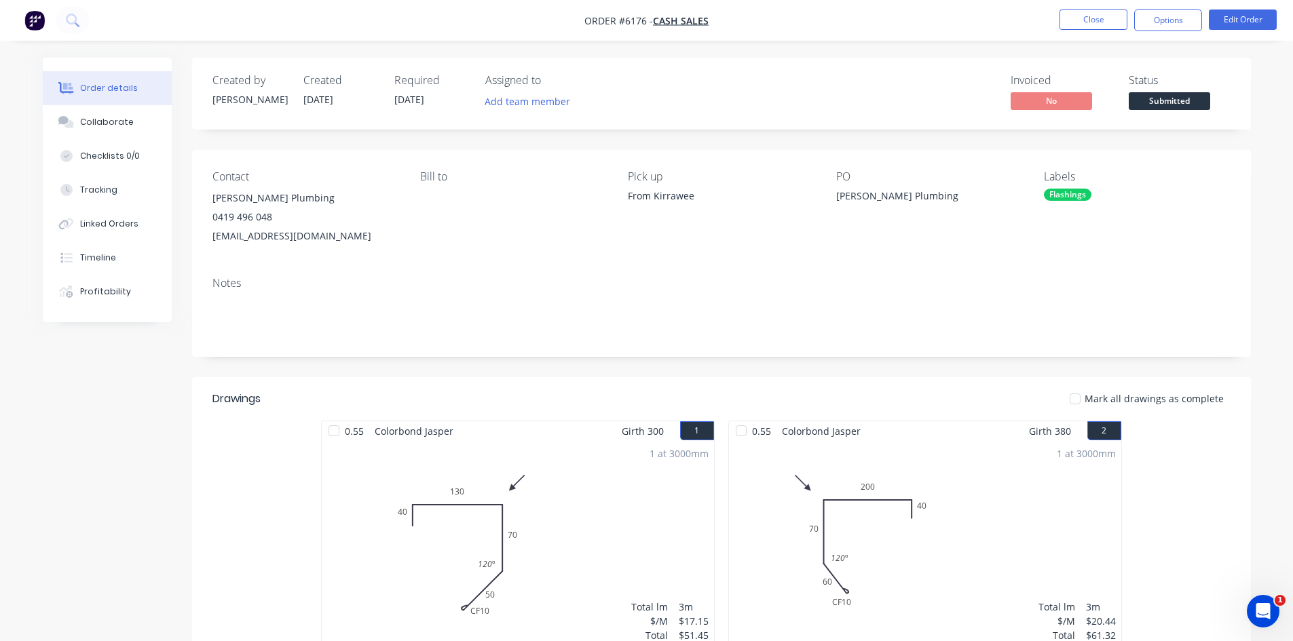
click at [1192, 107] on span "Submitted" at bounding box center [1169, 100] width 81 height 17
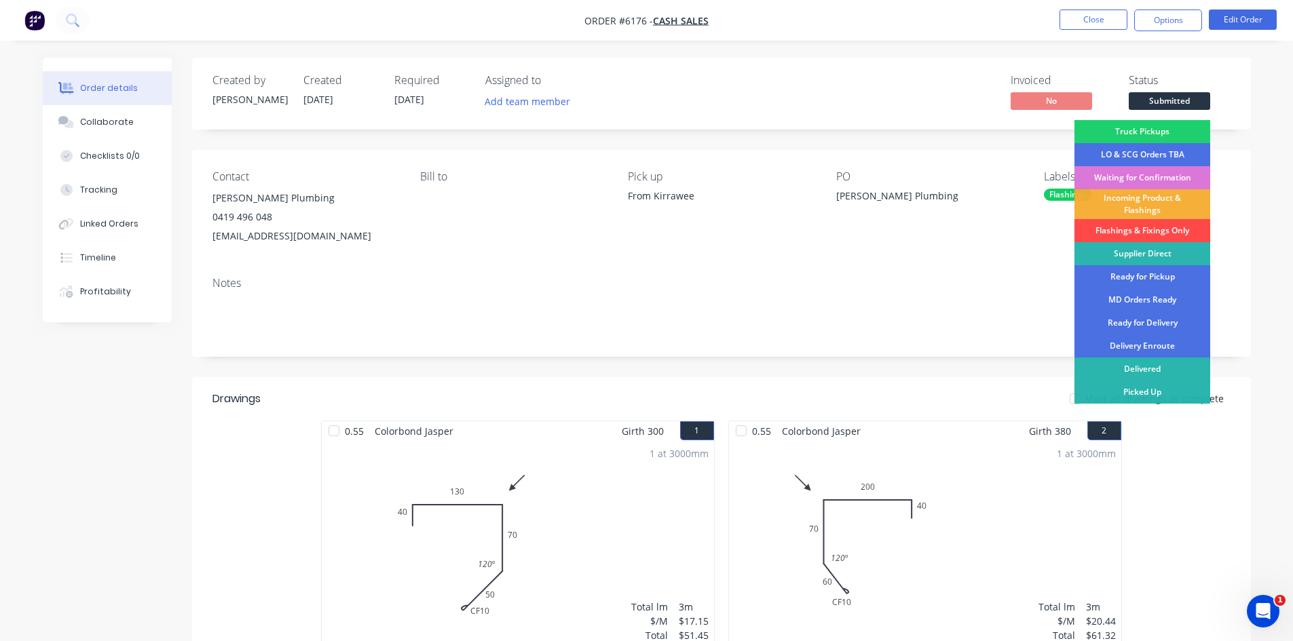
click at [1139, 232] on div "Flashings & Fixings Only" at bounding box center [1142, 230] width 136 height 23
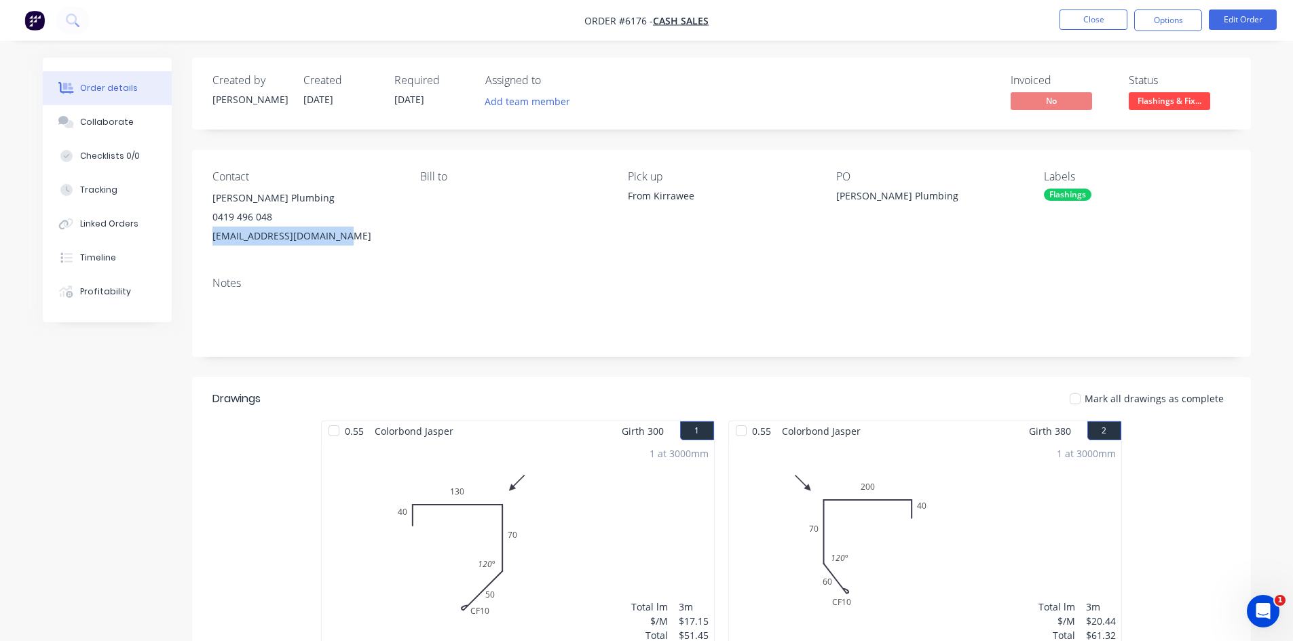
drag, startPoint x: 336, startPoint y: 240, endPoint x: 209, endPoint y: 243, distance: 126.9
click at [209, 243] on div "Contact Dave Patterson Plumbing 0419 496 048 davepatterson@live.com.au Bill to …" at bounding box center [721, 208] width 1059 height 116
copy div "davepatterson@live.com.au"
click at [1173, 30] on button "Options" at bounding box center [1168, 21] width 68 height 22
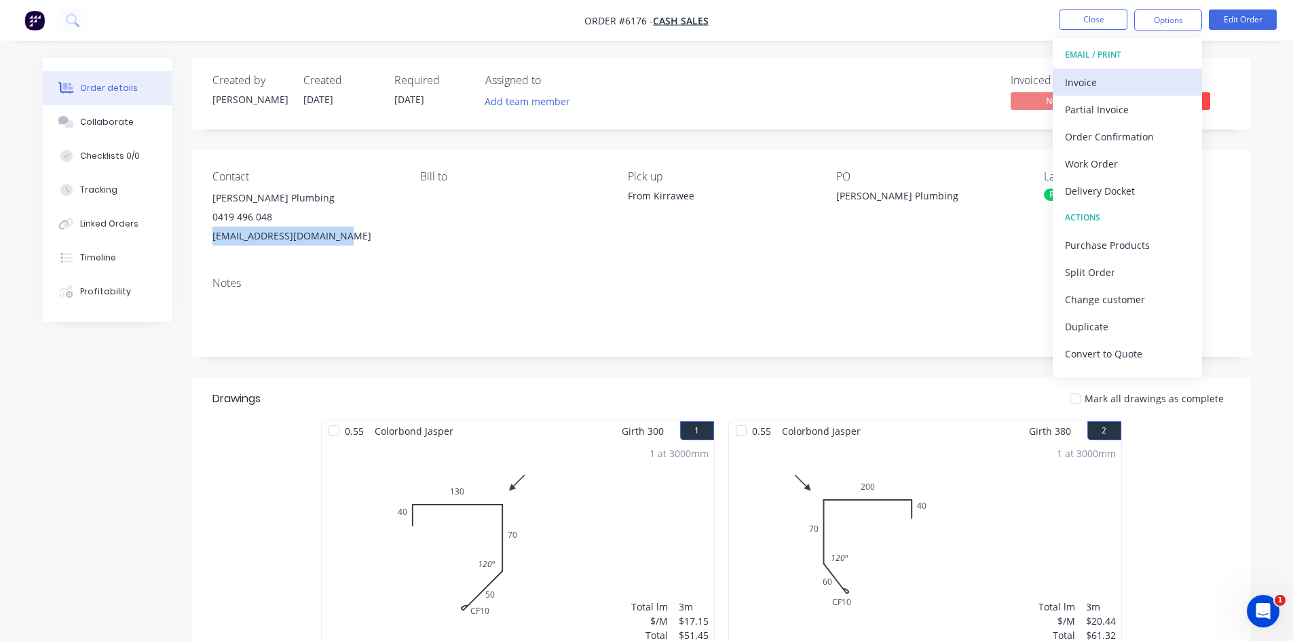
click at [1112, 79] on div "Invoice" at bounding box center [1127, 83] width 125 height 20
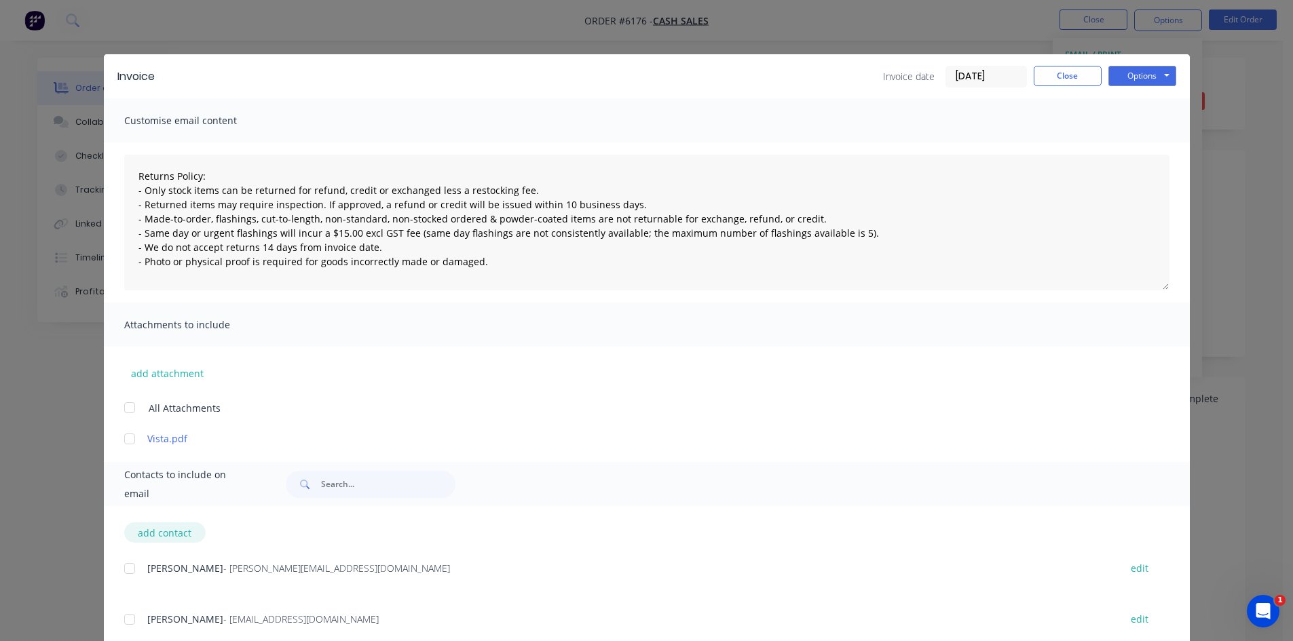
click at [179, 531] on button "add contact" at bounding box center [164, 533] width 81 height 20
type textarea "Returns Policy: - Only stock items can be returned for refund, credit or exchan…"
select select "AU"
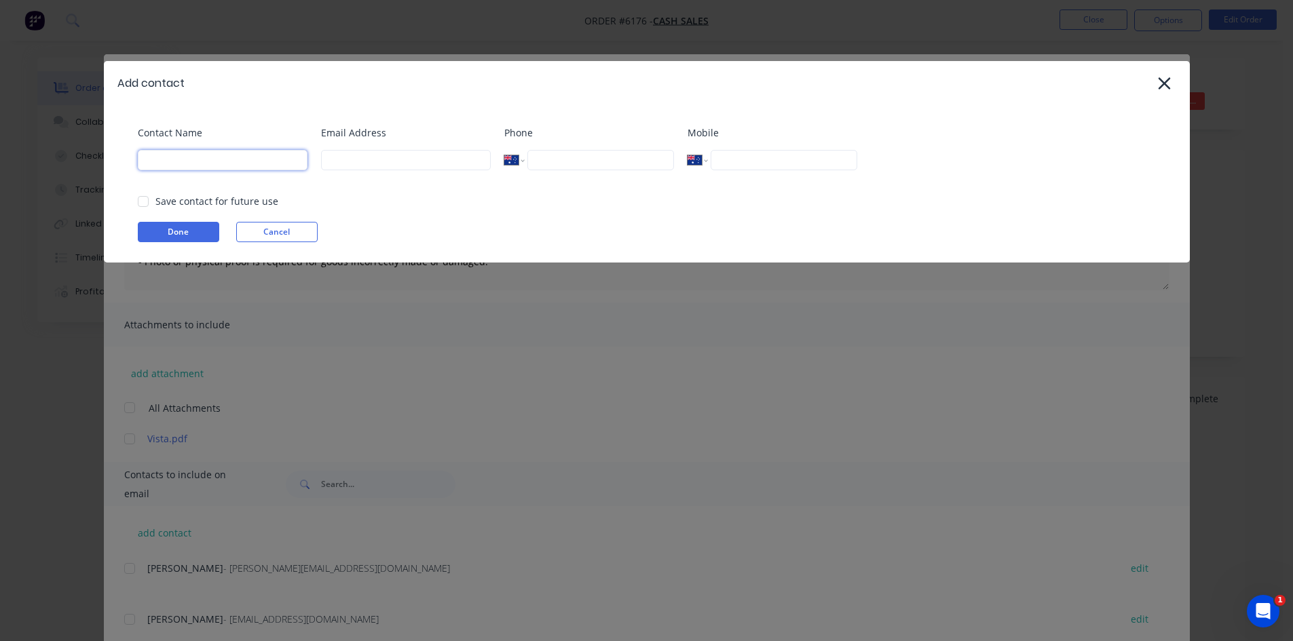
click at [254, 157] on input at bounding box center [223, 160] width 170 height 20
type input "Dave"
click at [368, 156] on input at bounding box center [406, 160] width 170 height 20
paste input "davepatterson@live.com.au"
type input "davepatterson@live.com.au"
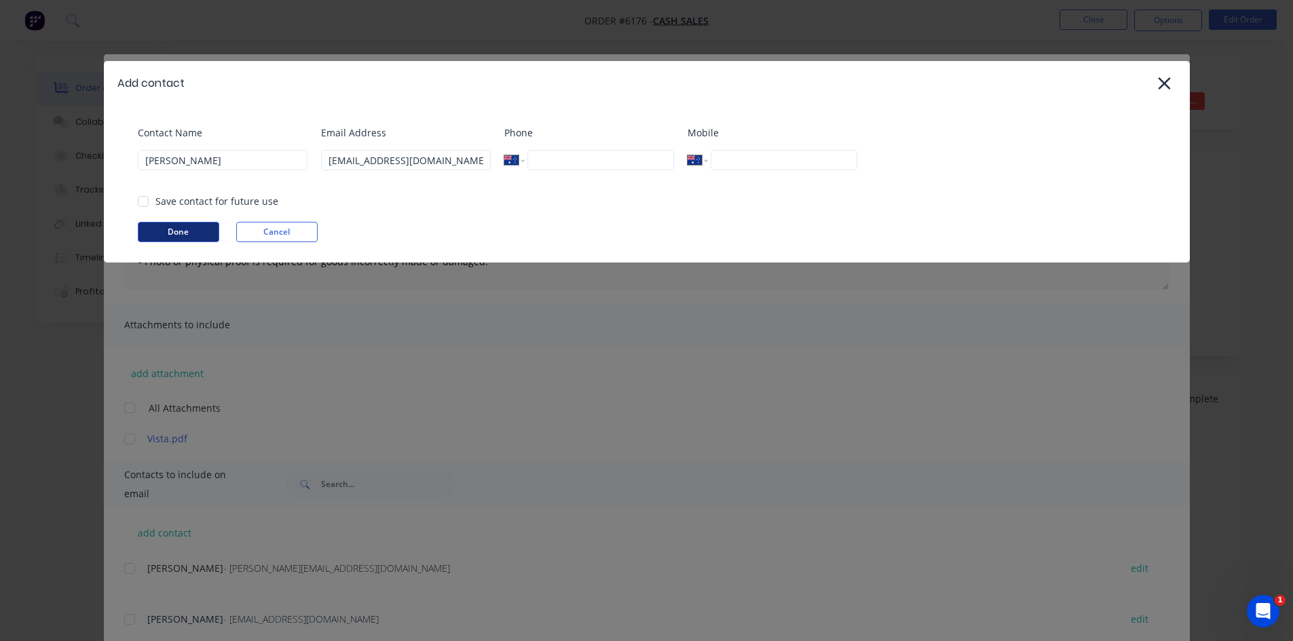
click at [206, 238] on button "Done" at bounding box center [178, 232] width 81 height 20
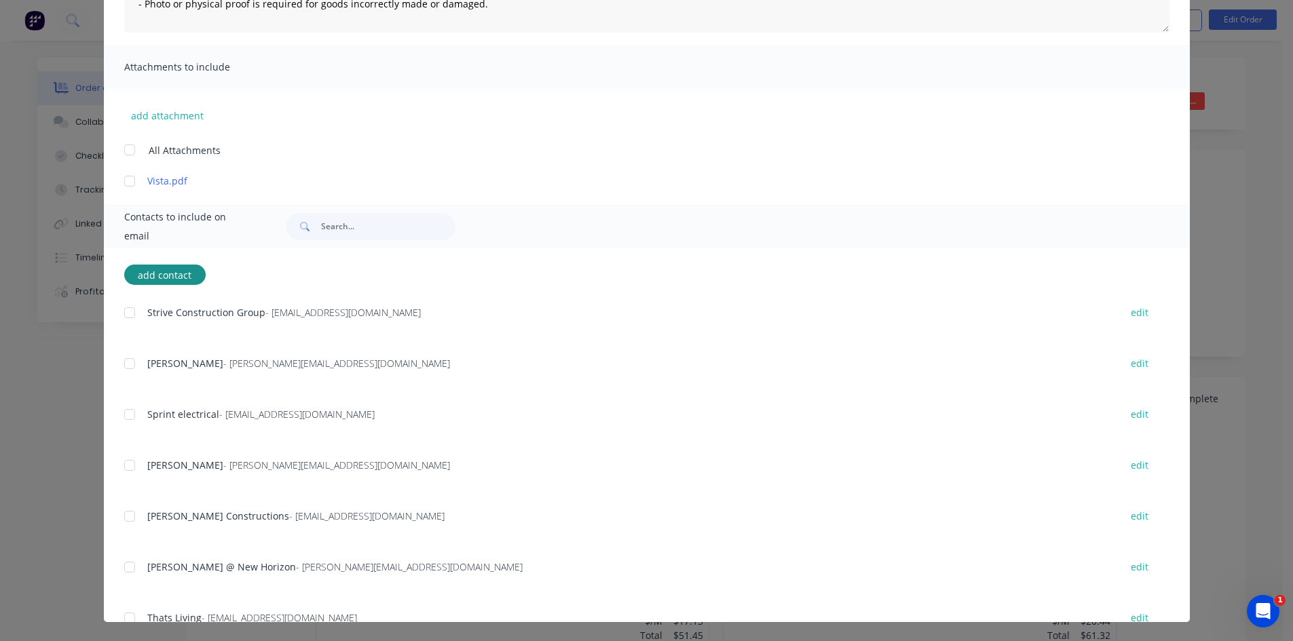
scroll to position [3140, 0]
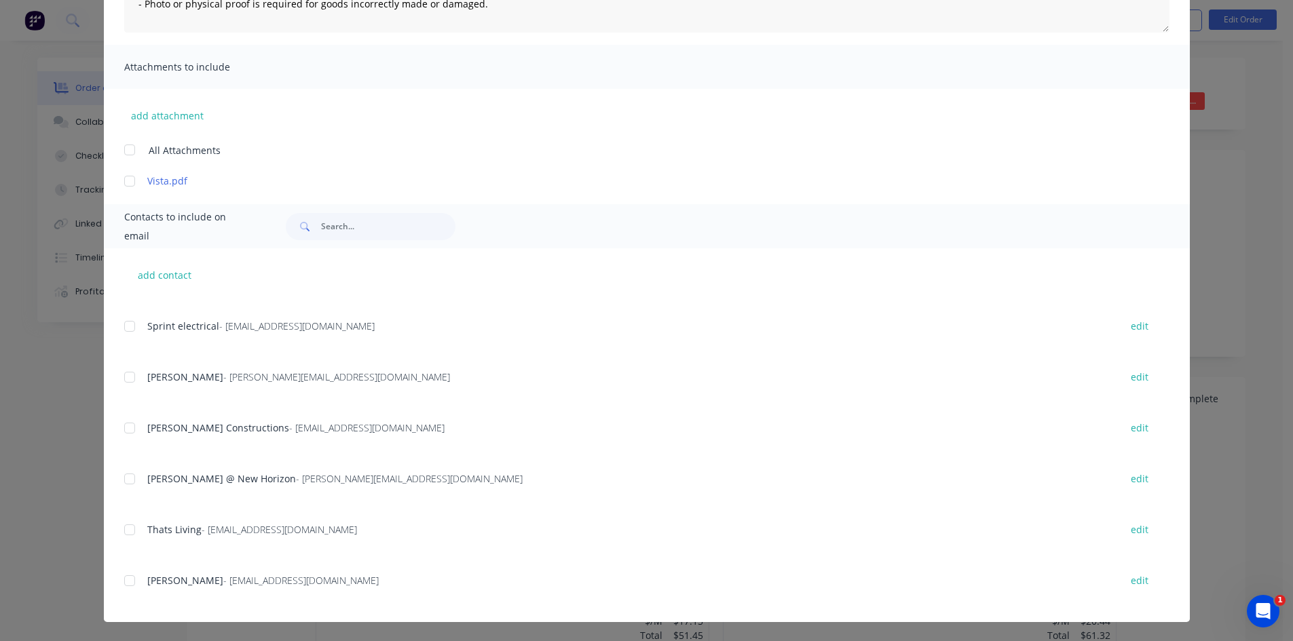
click at [116, 580] on div "add contact Strive Construction Group - a.const01@gmail.com edit James - james@…" at bounding box center [647, 435] width 1086 height 374
click at [120, 581] on div at bounding box center [129, 580] width 27 height 27
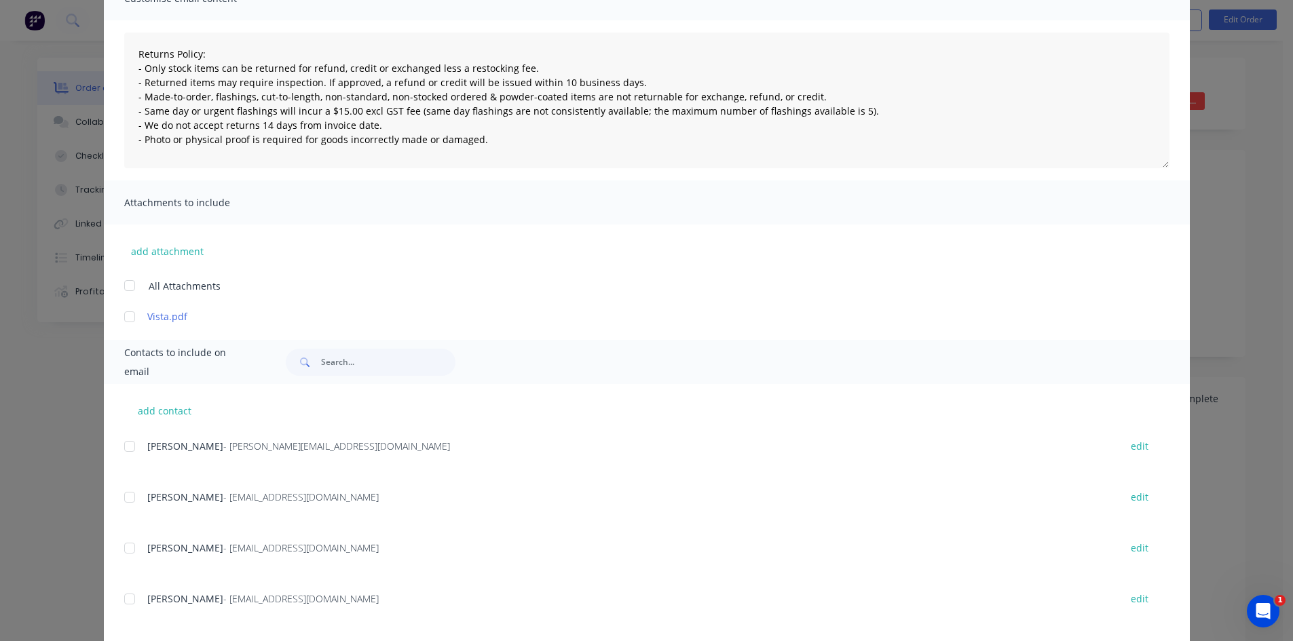
scroll to position [0, 0]
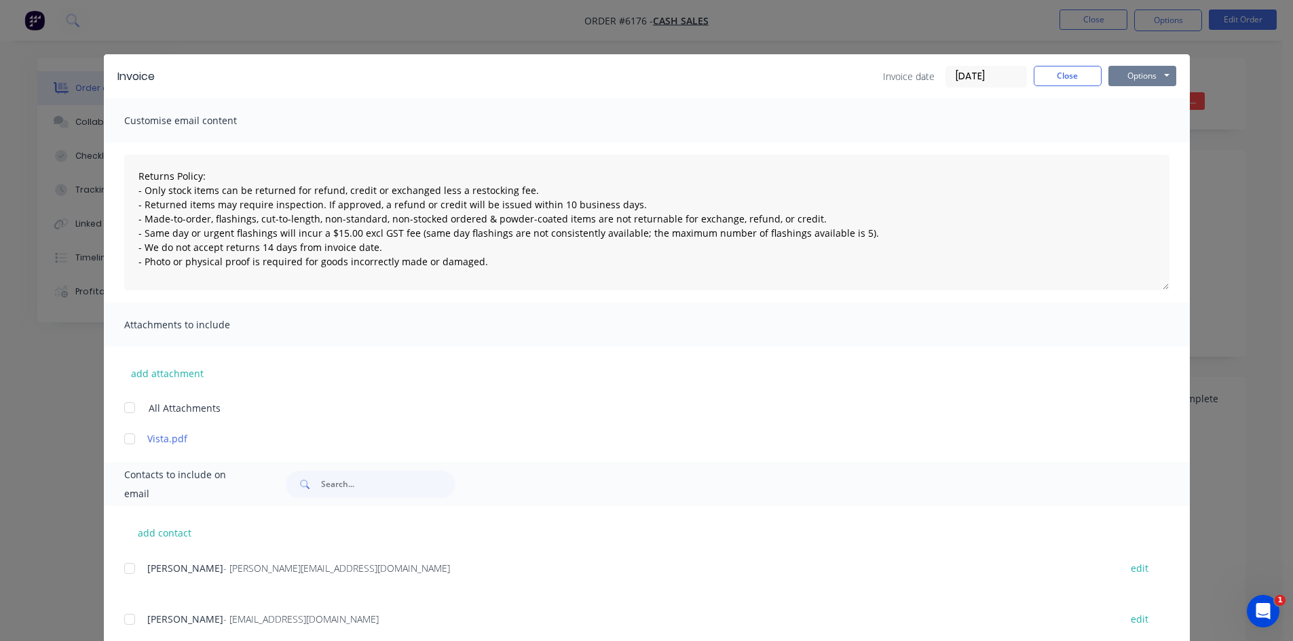
click at [1127, 79] on button "Options" at bounding box center [1142, 76] width 68 height 20
click at [1154, 141] on button "Email" at bounding box center [1151, 145] width 87 height 22
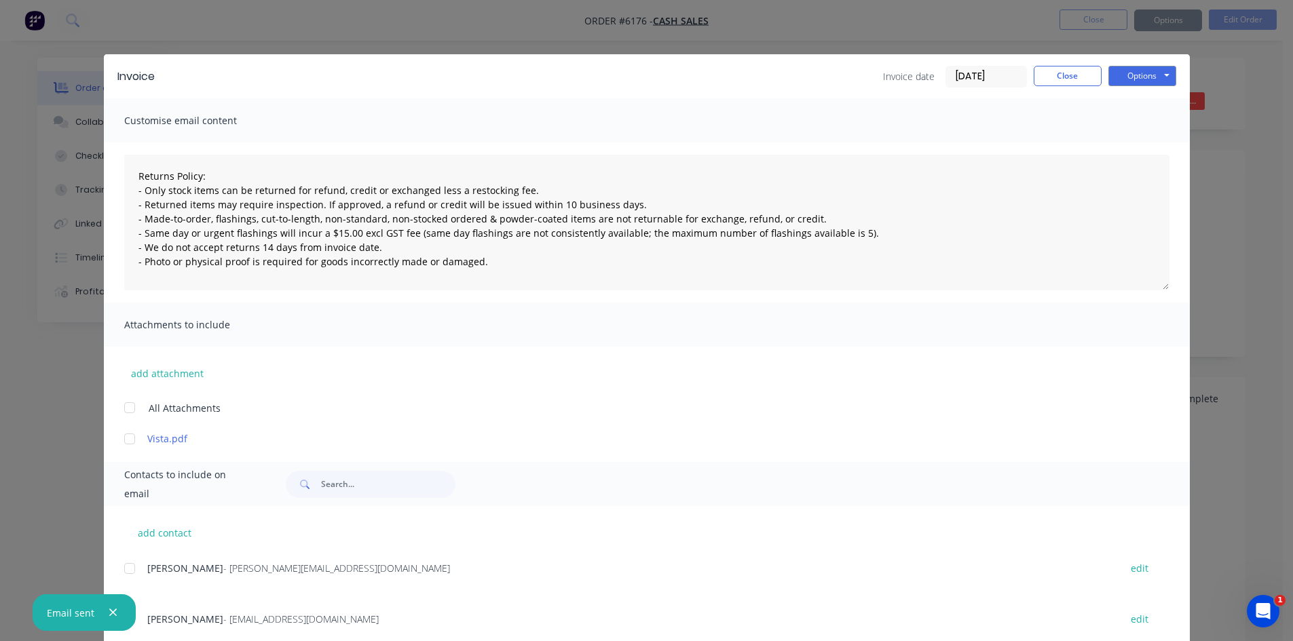
type textarea "Returns Policy: - Only stock items can be returned for refund, credit or exchan…"
click at [1059, 77] on button "Close" at bounding box center [1068, 76] width 68 height 20
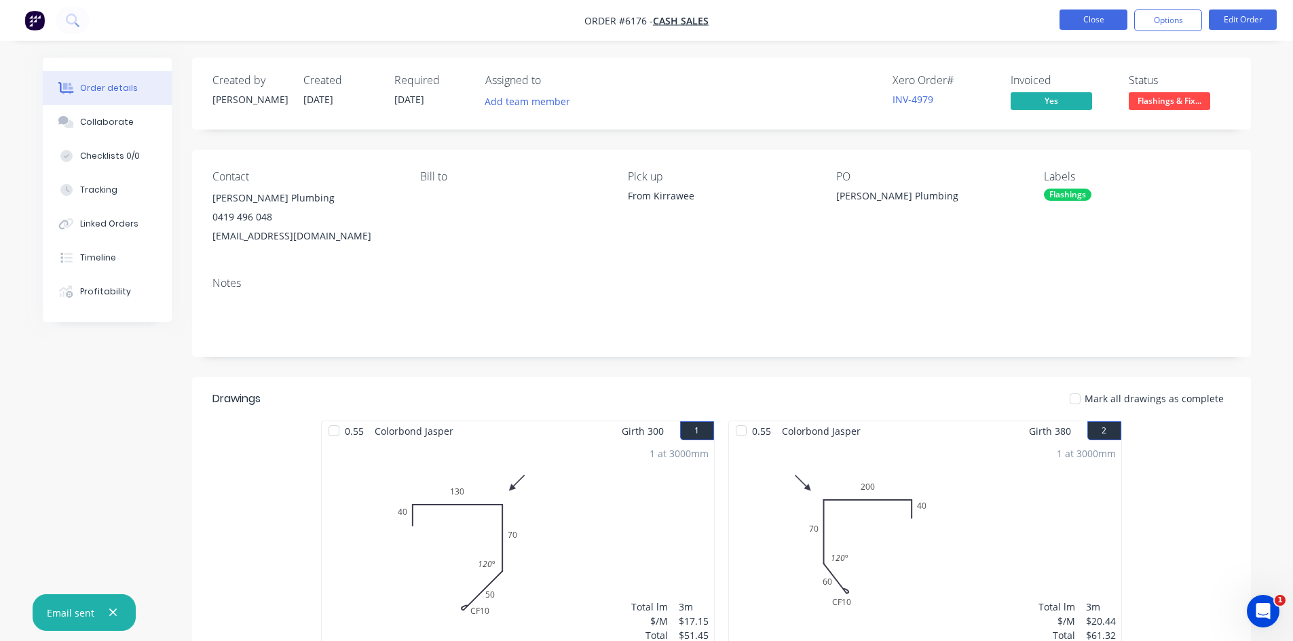
click at [1105, 19] on button "Close" at bounding box center [1093, 20] width 68 height 20
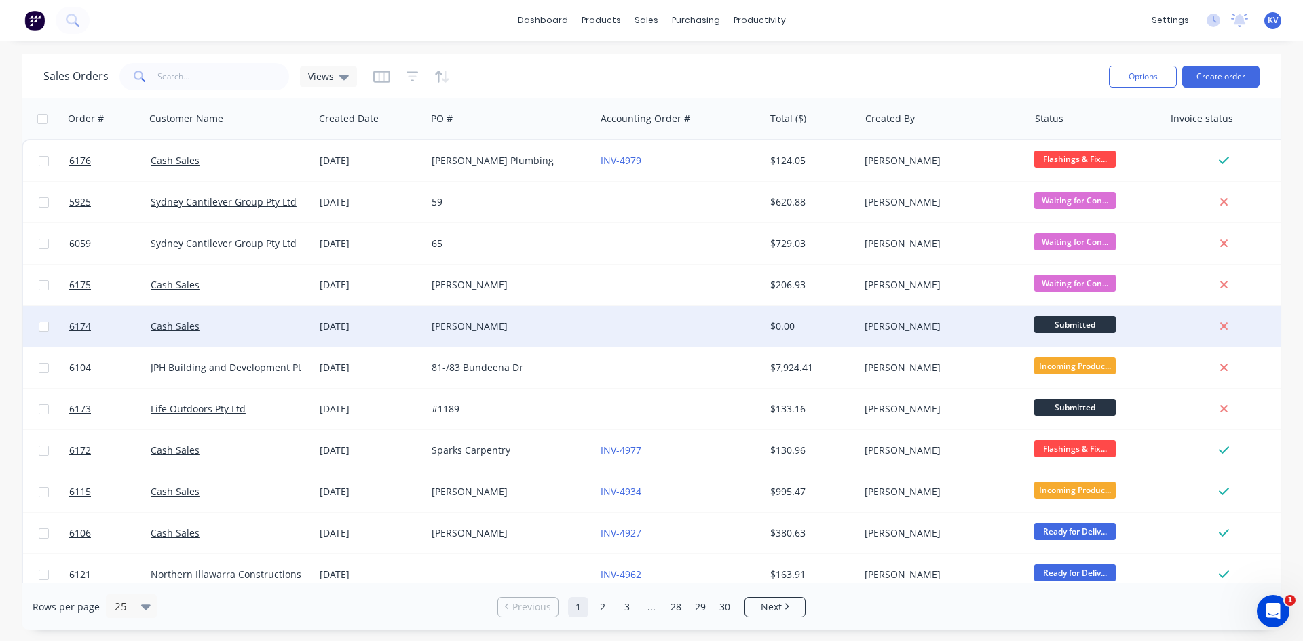
click at [662, 317] on div at bounding box center [679, 326] width 169 height 41
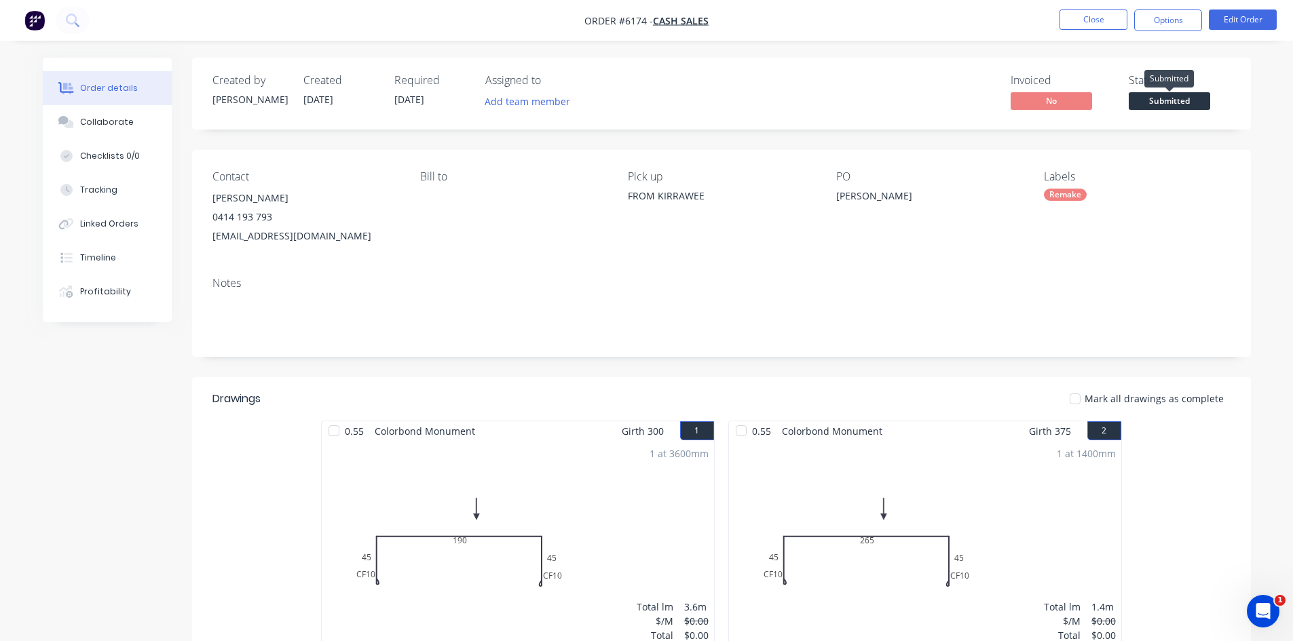
click at [1147, 104] on span "Submitted" at bounding box center [1169, 100] width 81 height 17
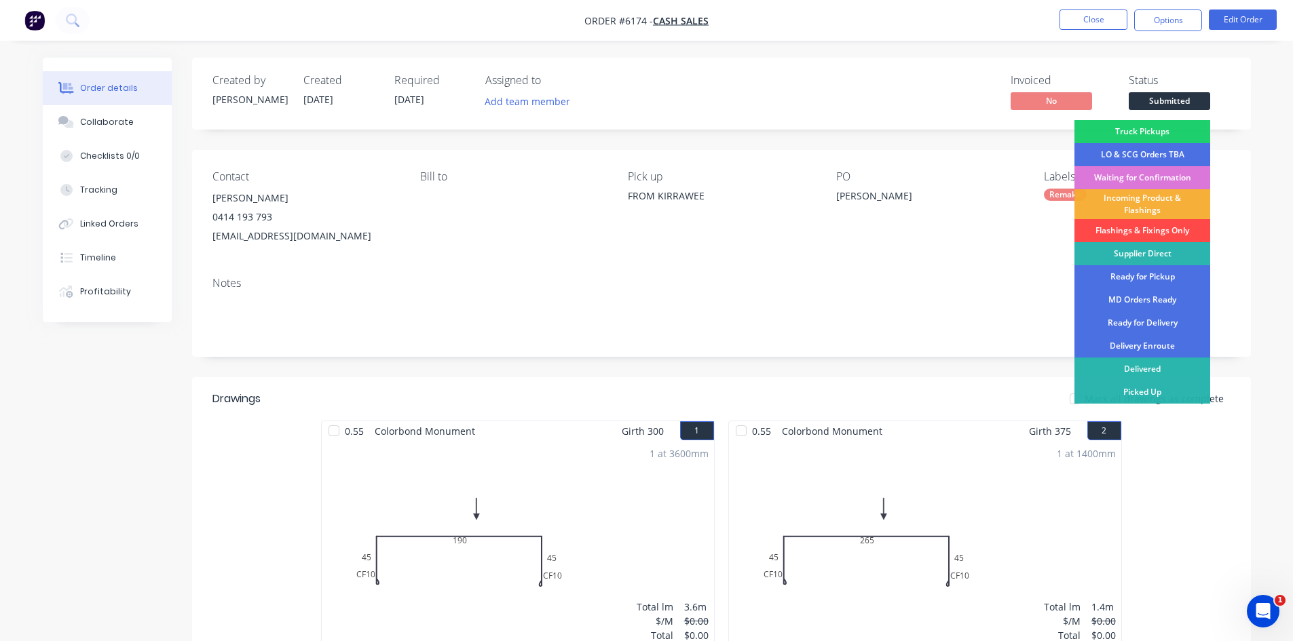
click at [1146, 225] on div "Flashings & Fixings Only" at bounding box center [1142, 230] width 136 height 23
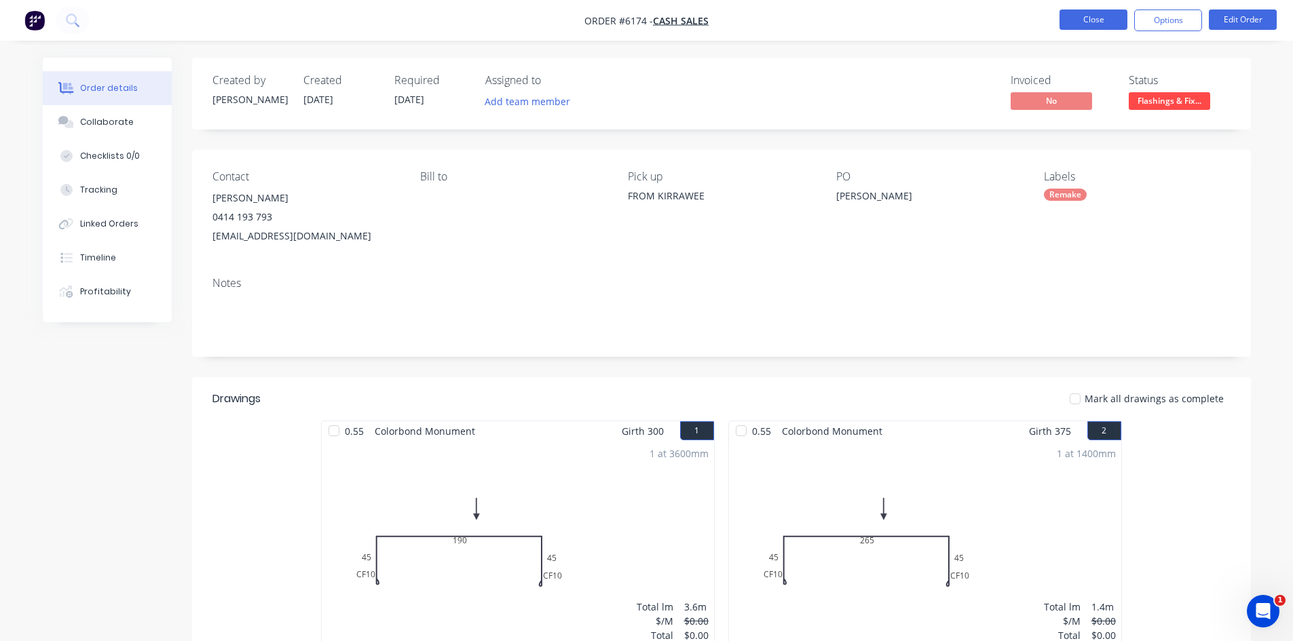
click at [1095, 18] on button "Close" at bounding box center [1093, 20] width 68 height 20
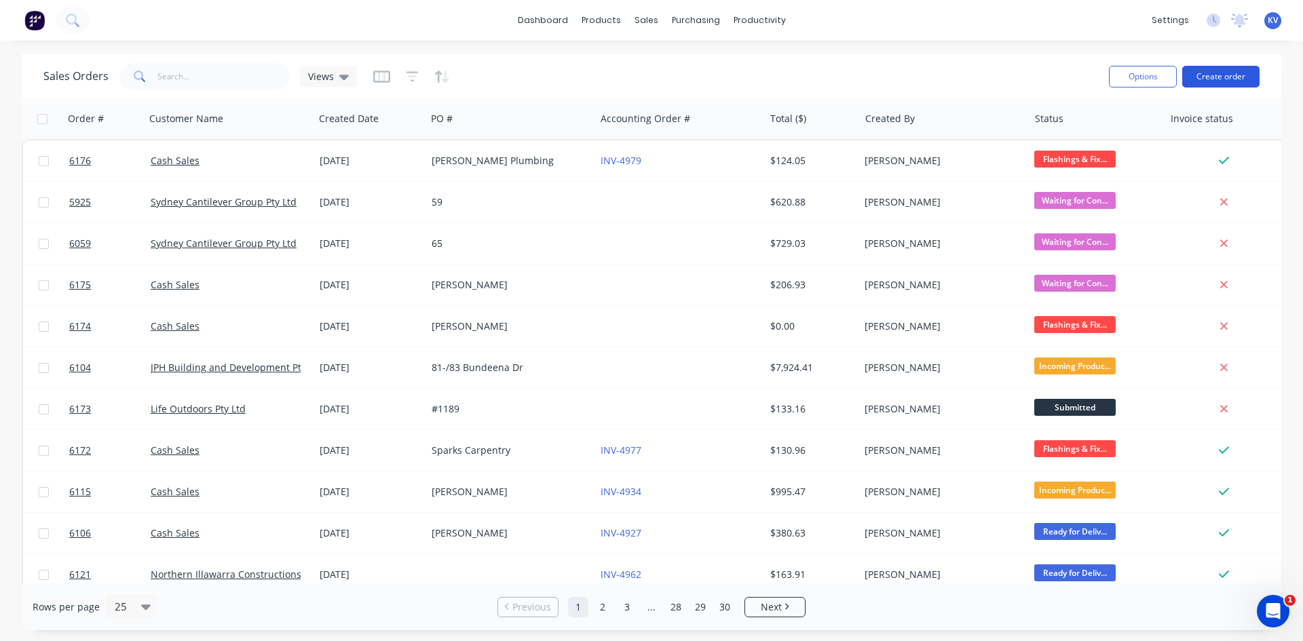
click at [1205, 71] on button "Create order" at bounding box center [1220, 77] width 77 height 22
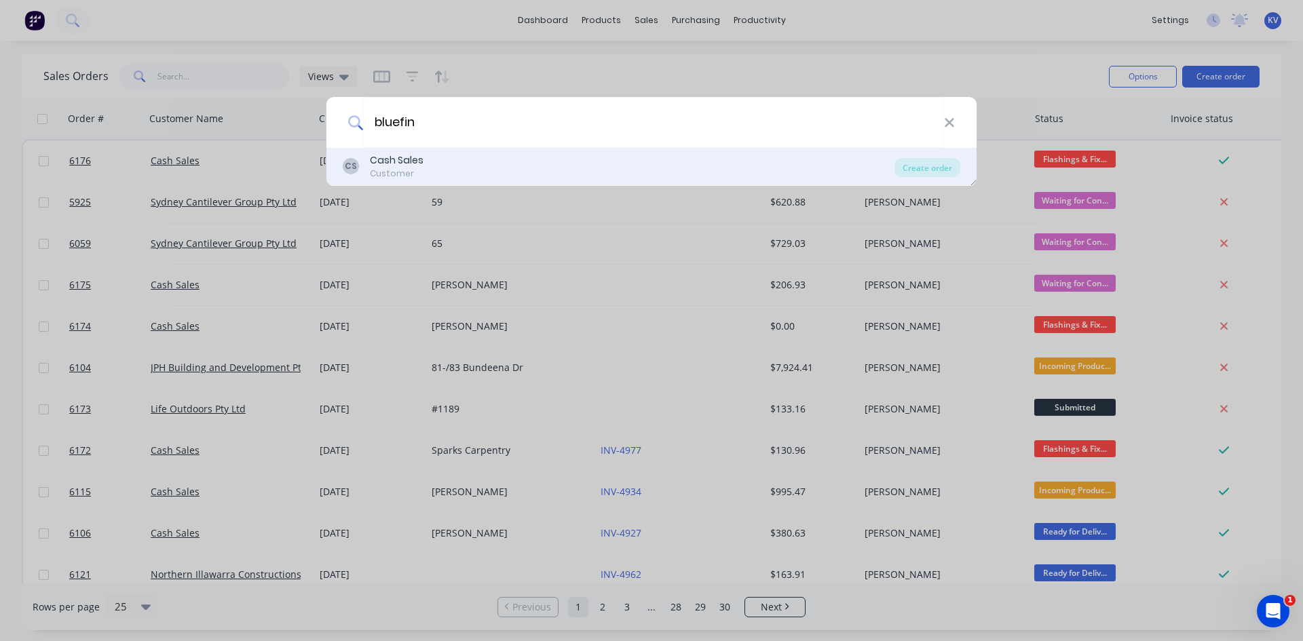
type input "bluefin"
click at [483, 171] on div "CS Cash Sales Customer" at bounding box center [619, 166] width 552 height 26
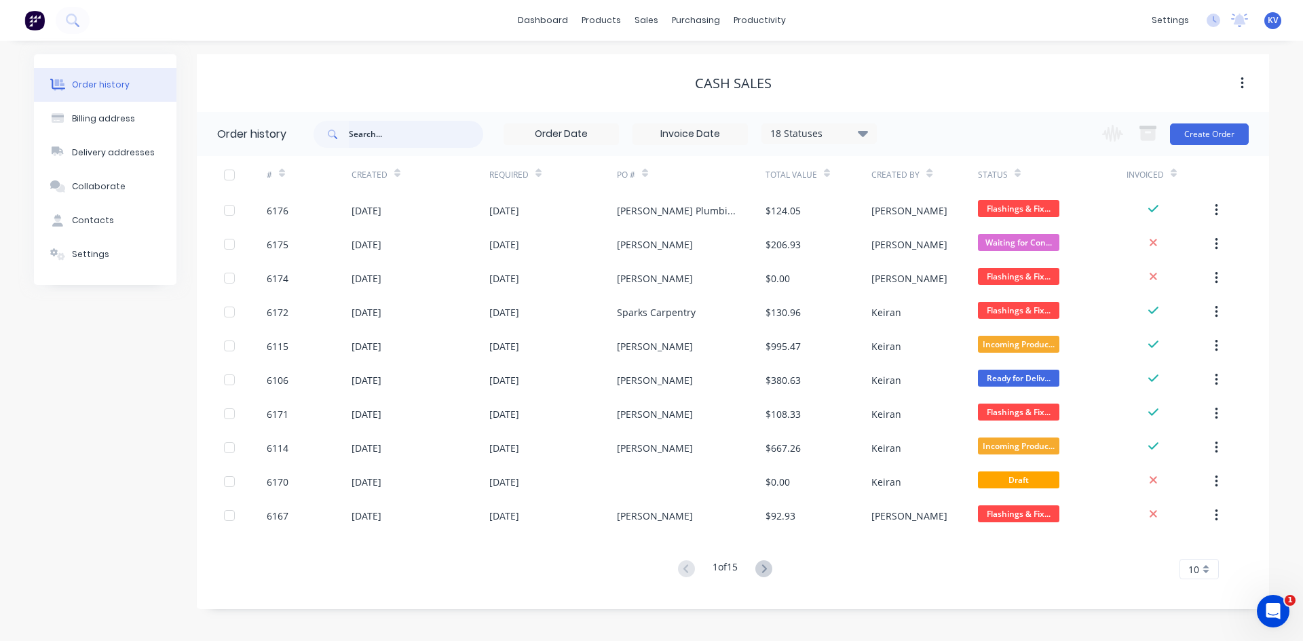
click at [415, 124] on input "text" at bounding box center [416, 134] width 134 height 27
type input "bluefin"
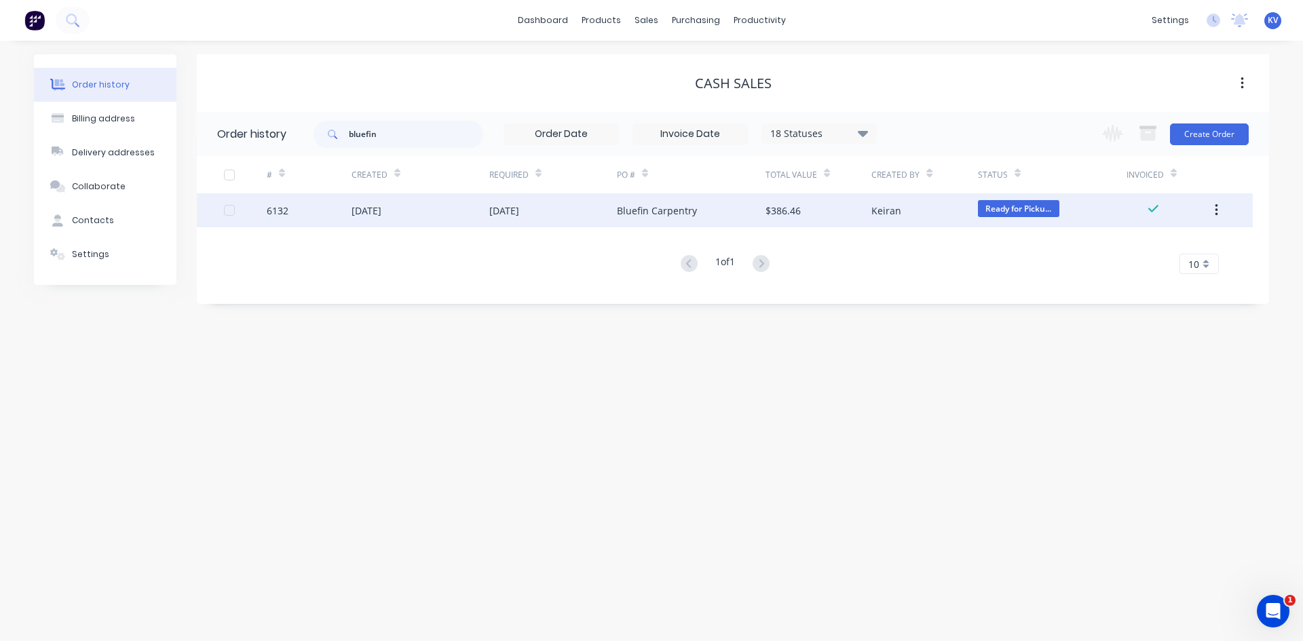
click at [651, 213] on div "Bluefin Carpentry" at bounding box center [657, 211] width 80 height 14
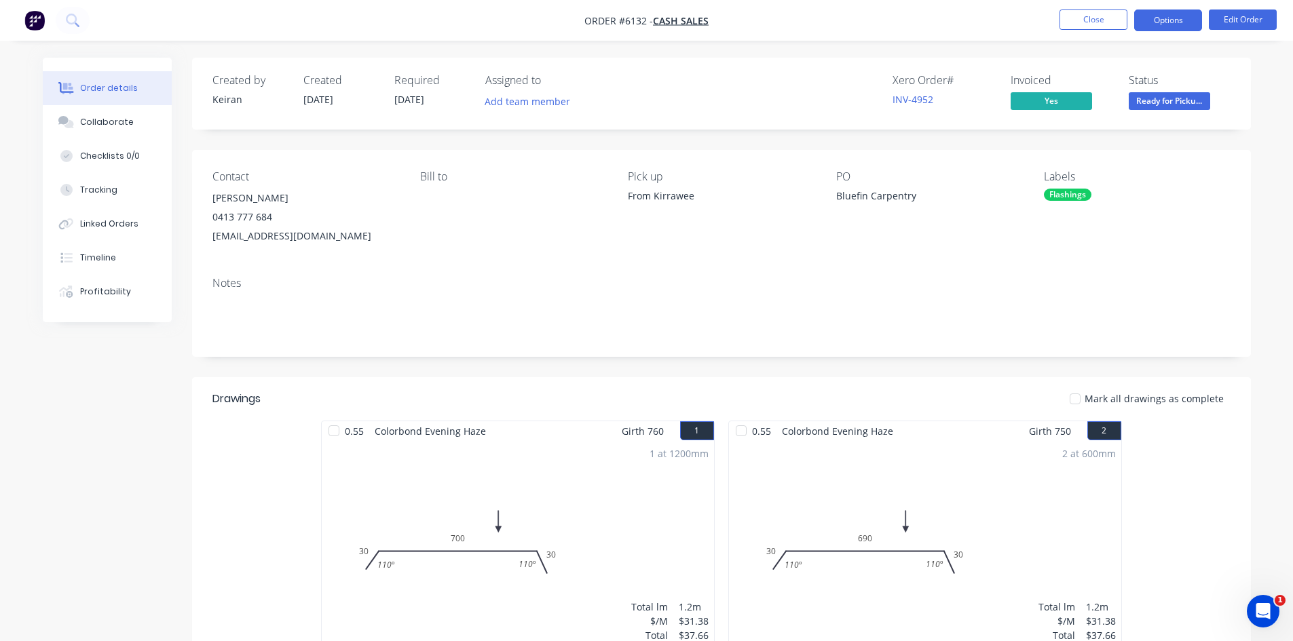
click at [1185, 23] on button "Options" at bounding box center [1168, 21] width 68 height 22
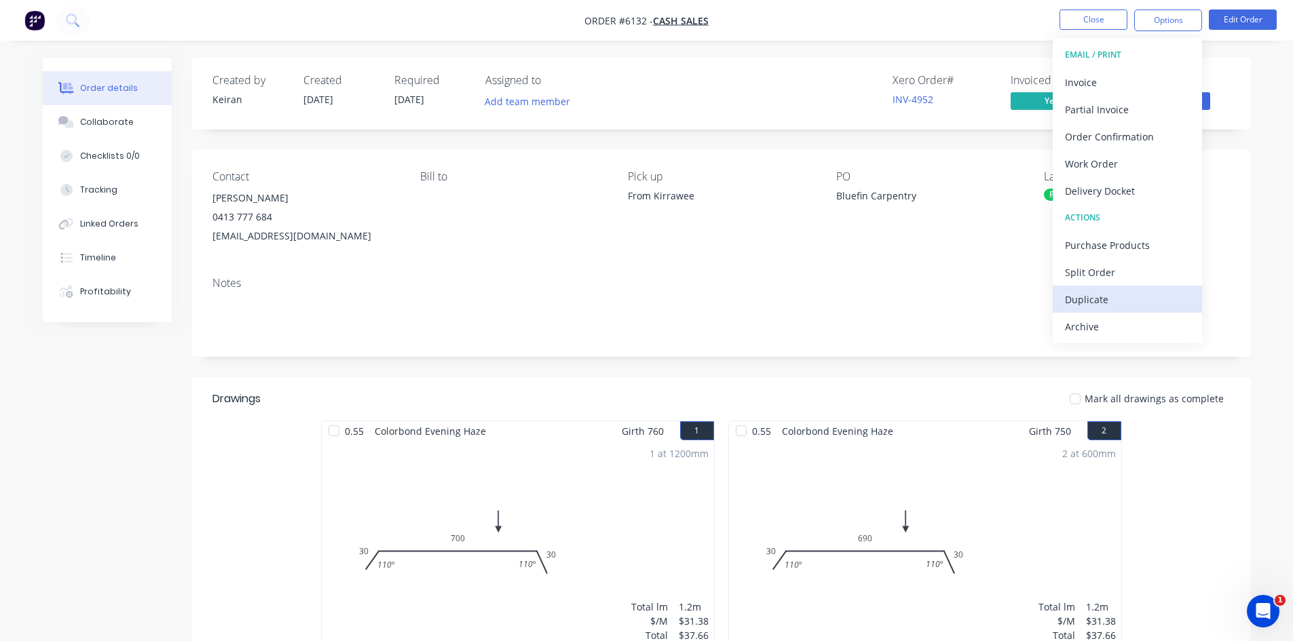
click at [1095, 302] on div "Duplicate" at bounding box center [1127, 300] width 125 height 20
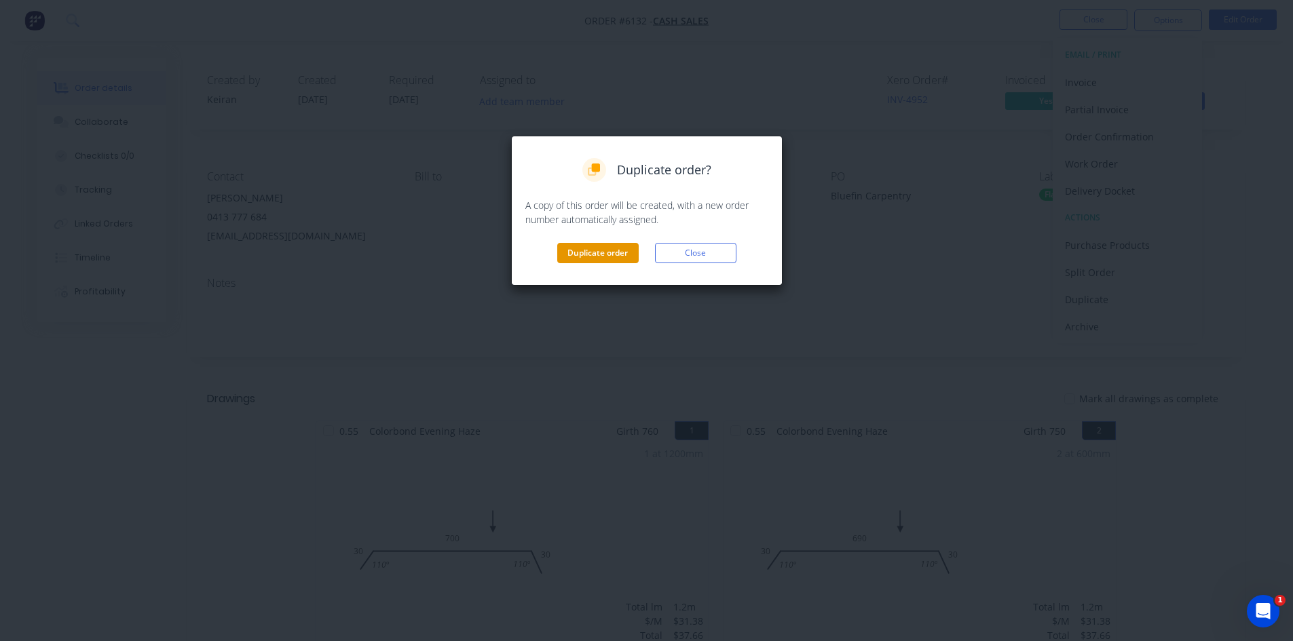
click at [610, 250] on button "Duplicate order" at bounding box center [597, 253] width 81 height 20
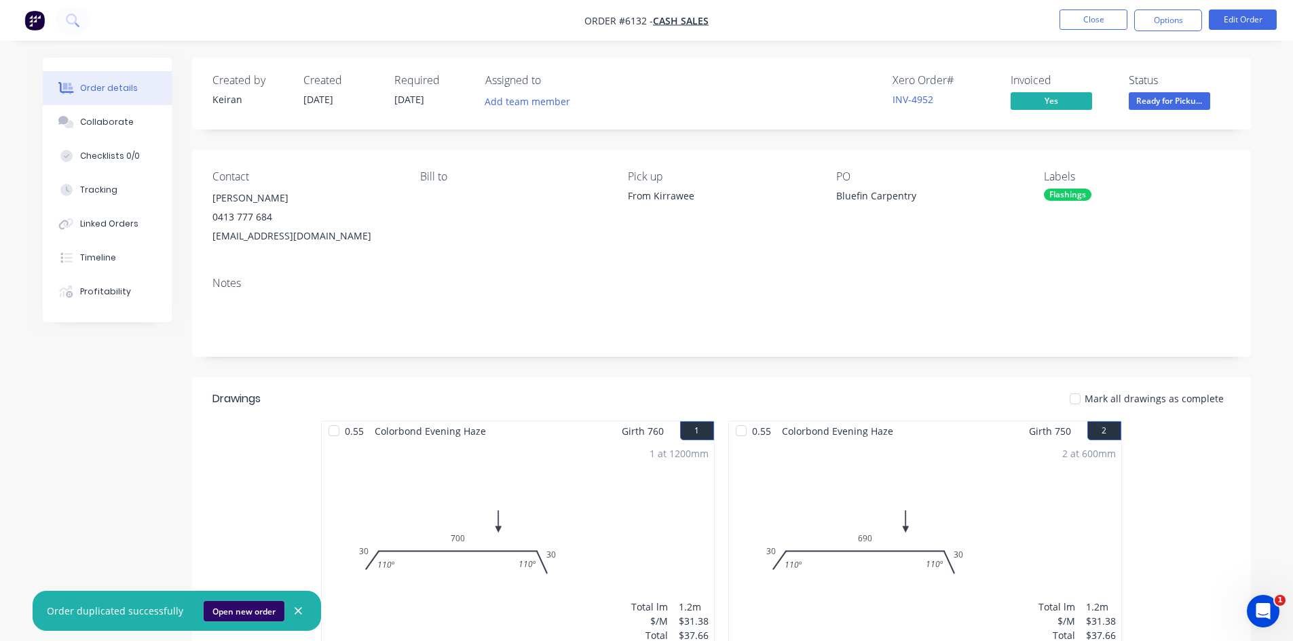
click at [235, 616] on button "Open new order" at bounding box center [244, 611] width 81 height 20
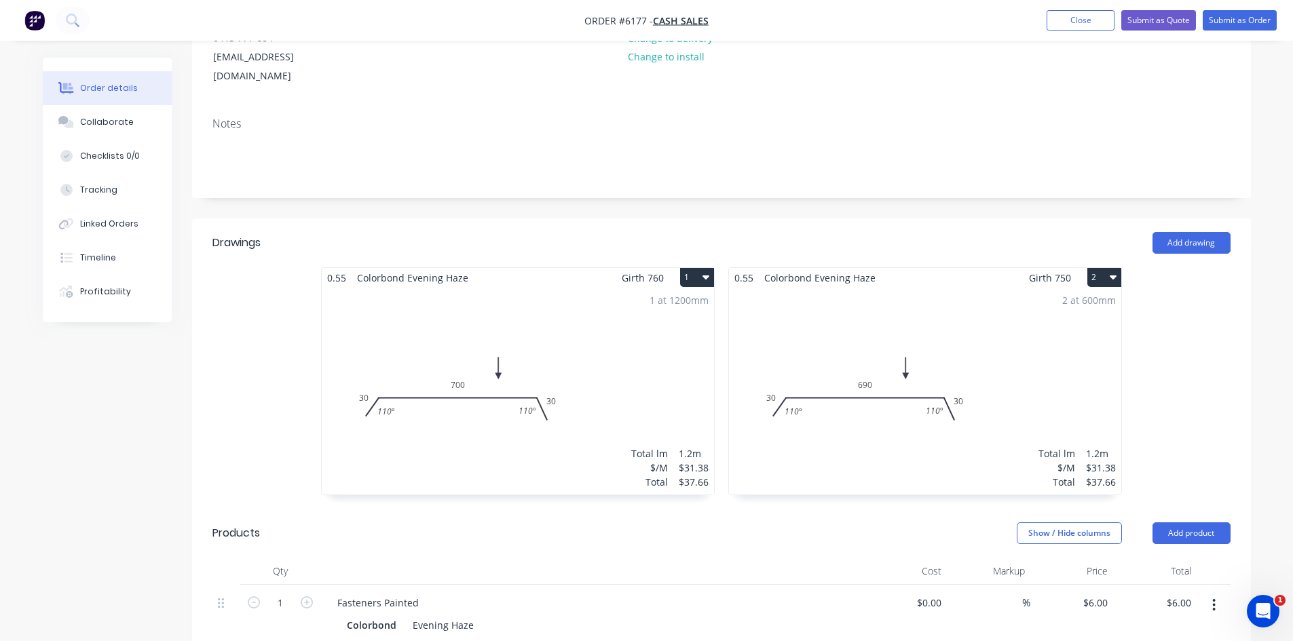
scroll to position [204, 0]
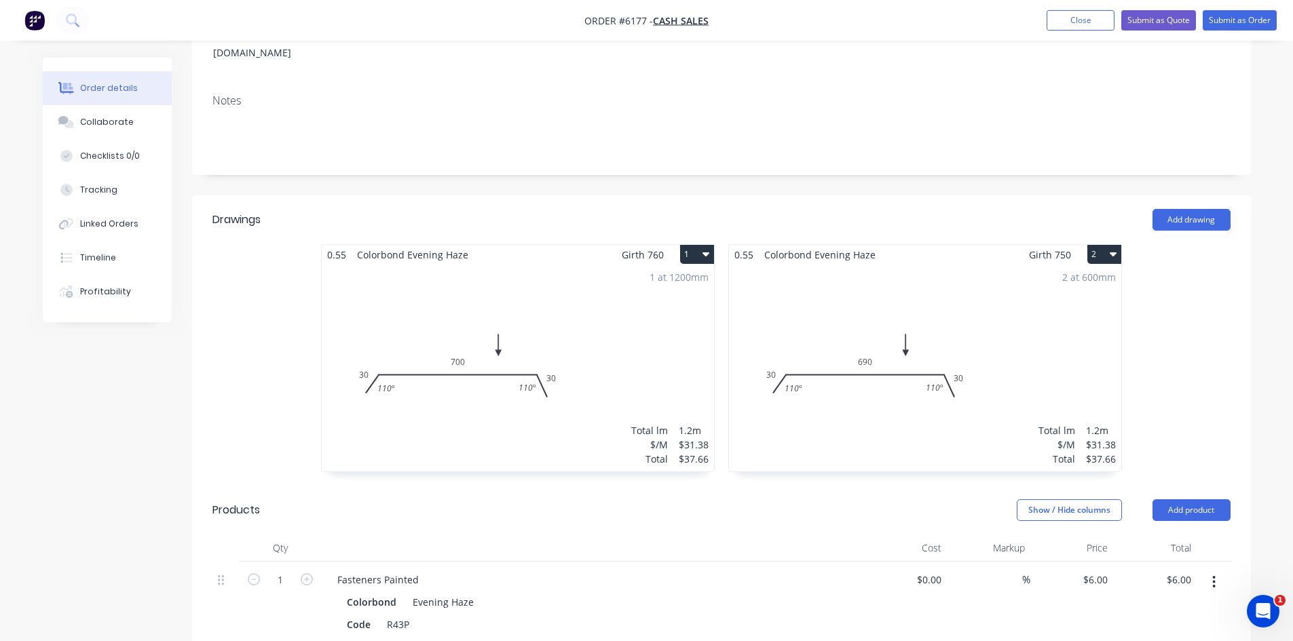
click at [687, 245] on button "1" at bounding box center [697, 254] width 34 height 19
click at [639, 332] on div "Delete" at bounding box center [649, 342] width 105 height 20
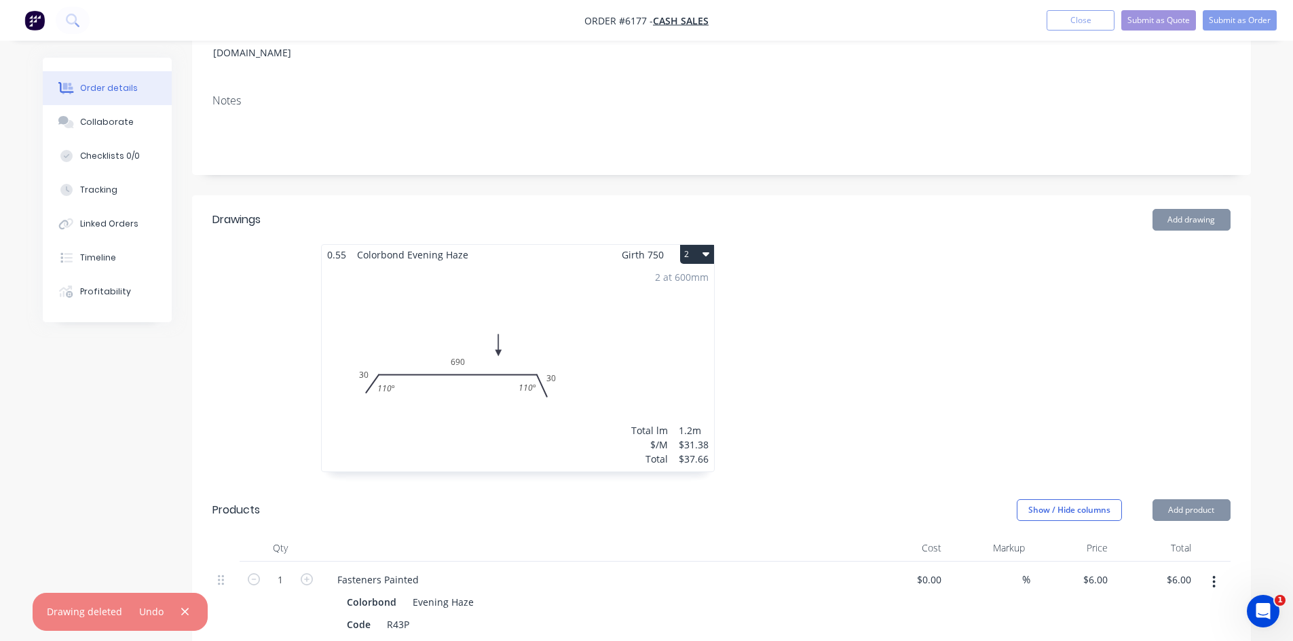
click at [700, 245] on button "2" at bounding box center [697, 254] width 34 height 19
click at [666, 332] on div "Delete" at bounding box center [649, 342] width 105 height 20
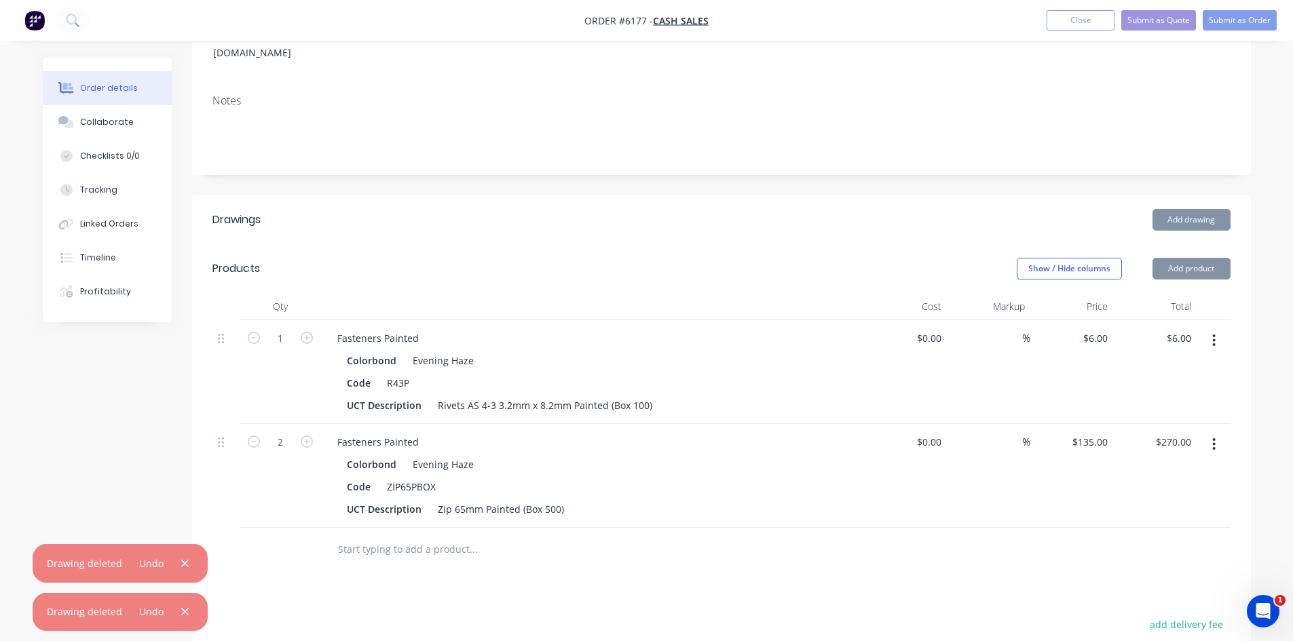
click at [1206, 328] on button "button" at bounding box center [1214, 340] width 32 height 24
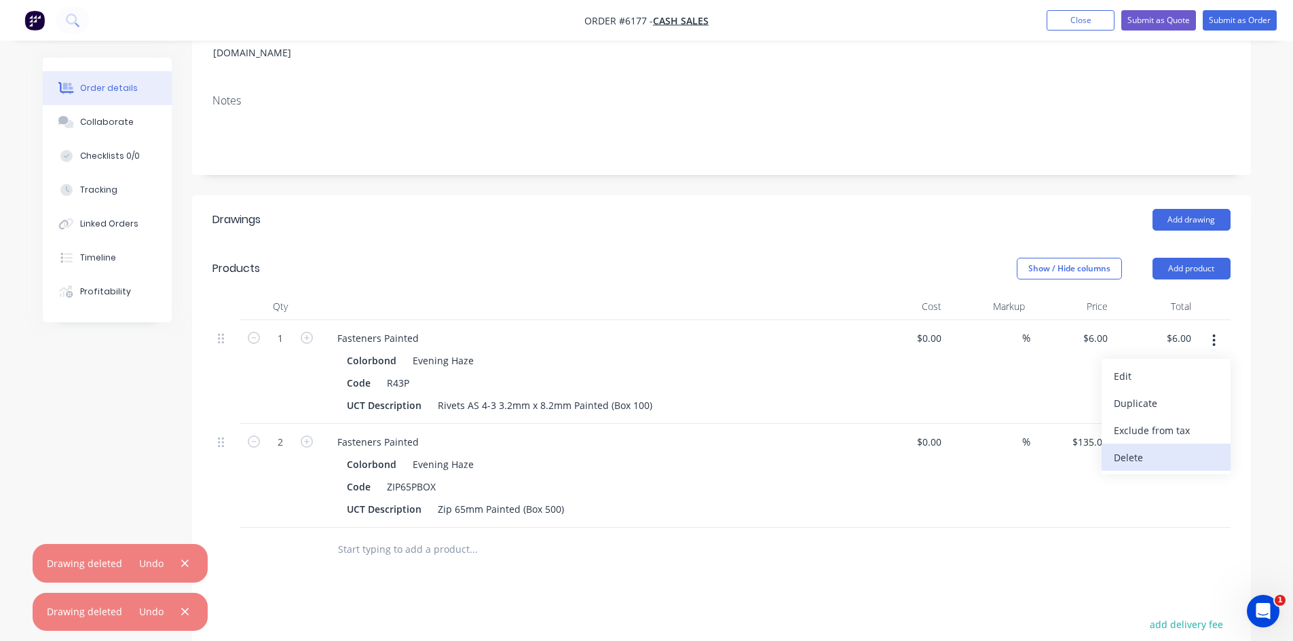
click at [1146, 448] on div "Delete" at bounding box center [1166, 458] width 105 height 20
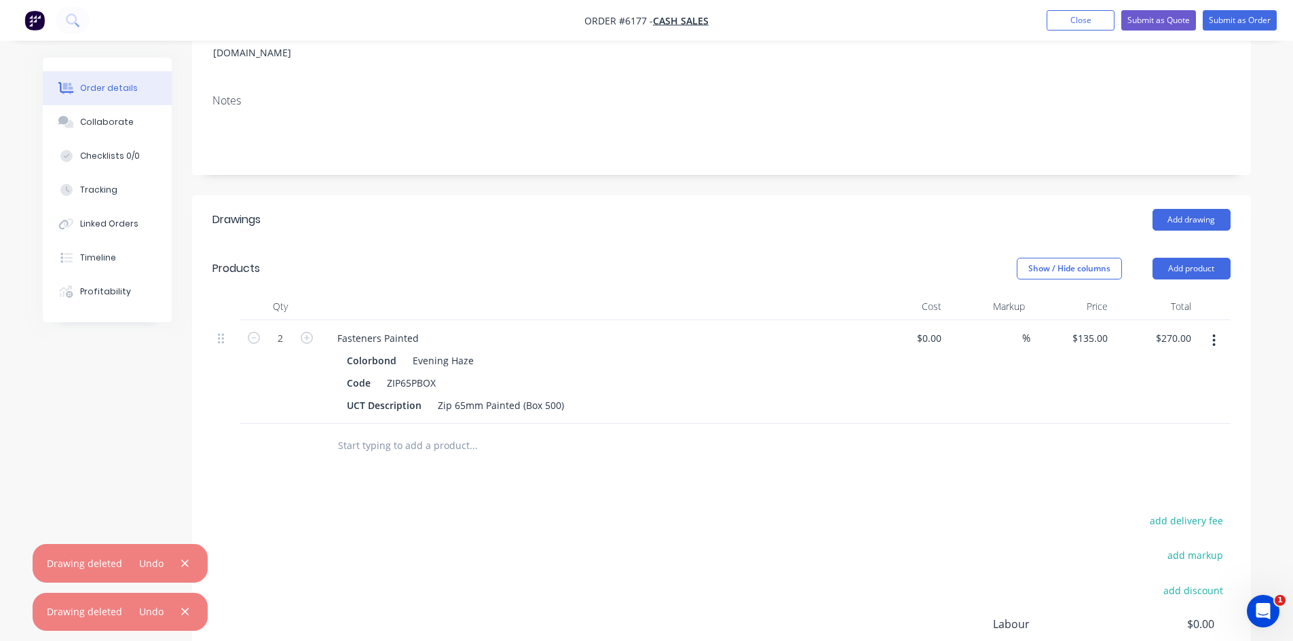
click at [1211, 330] on button "button" at bounding box center [1214, 340] width 32 height 24
click at [1148, 448] on div "Delete" at bounding box center [1166, 458] width 105 height 20
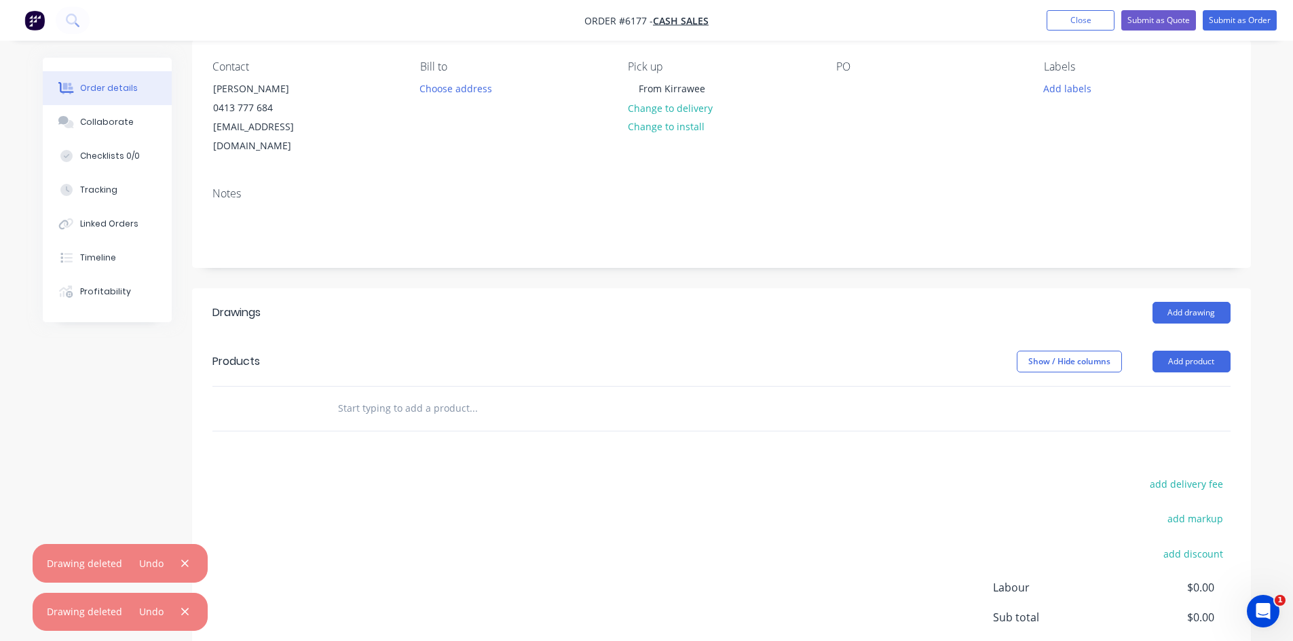
scroll to position [0, 0]
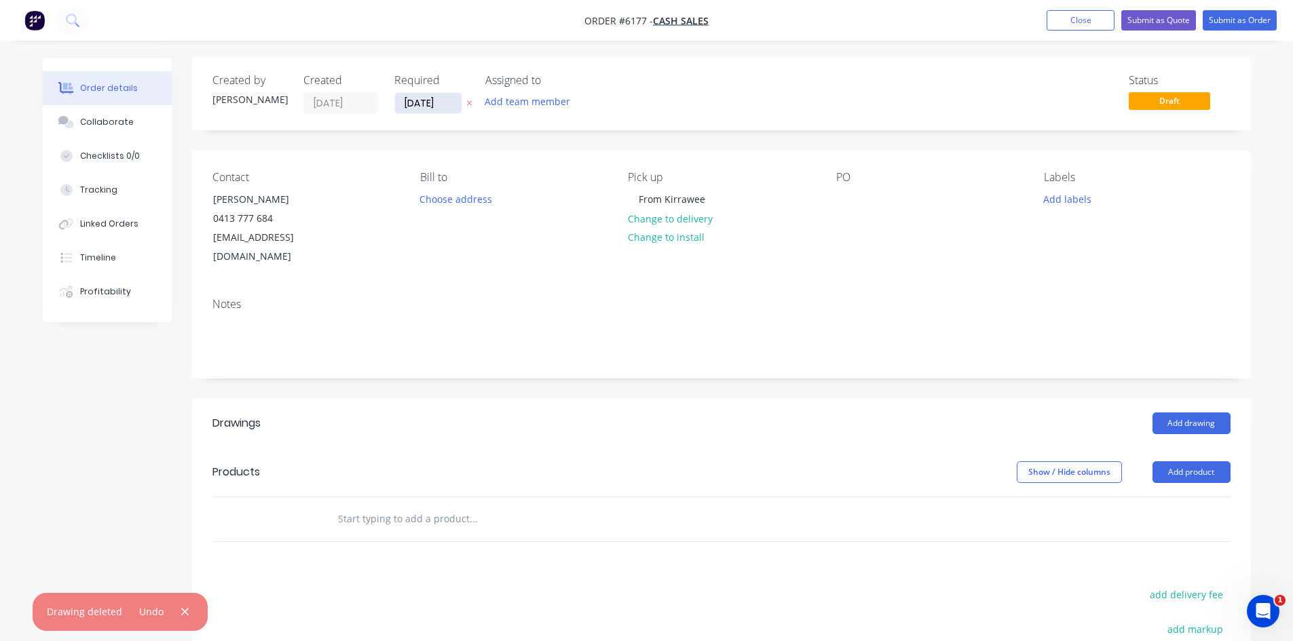
click at [449, 99] on input "[DATE]" at bounding box center [428, 103] width 67 height 20
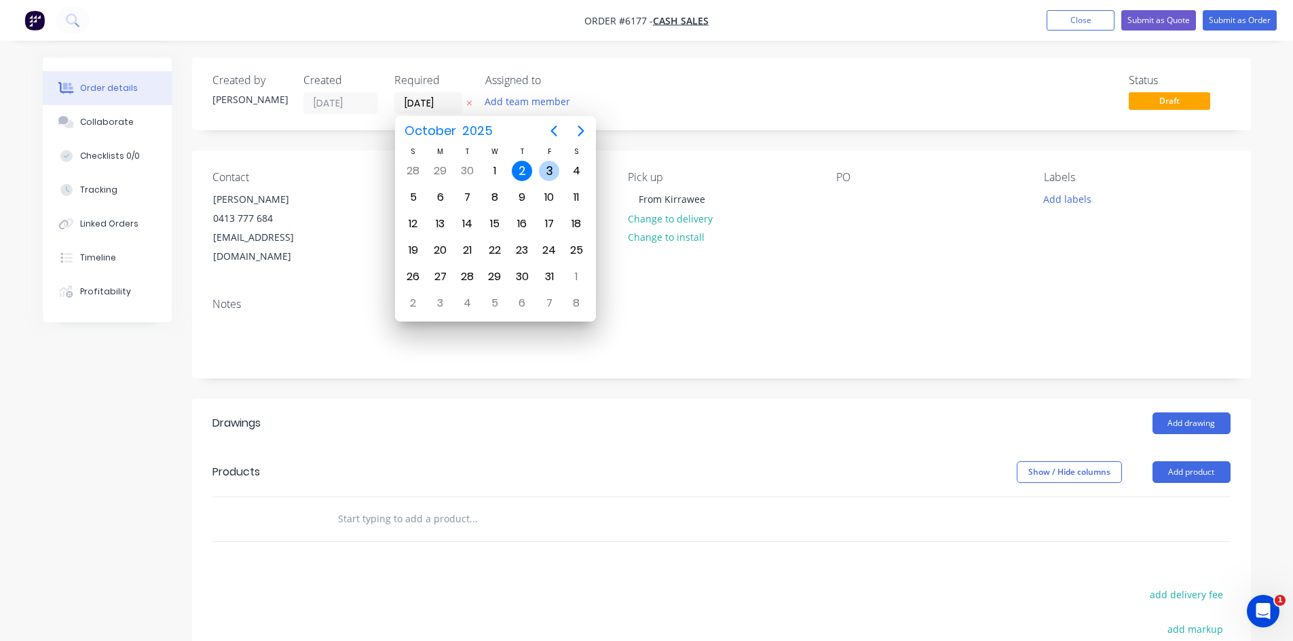
click at [553, 170] on div "3" at bounding box center [549, 171] width 20 height 20
type input "[DATE]"
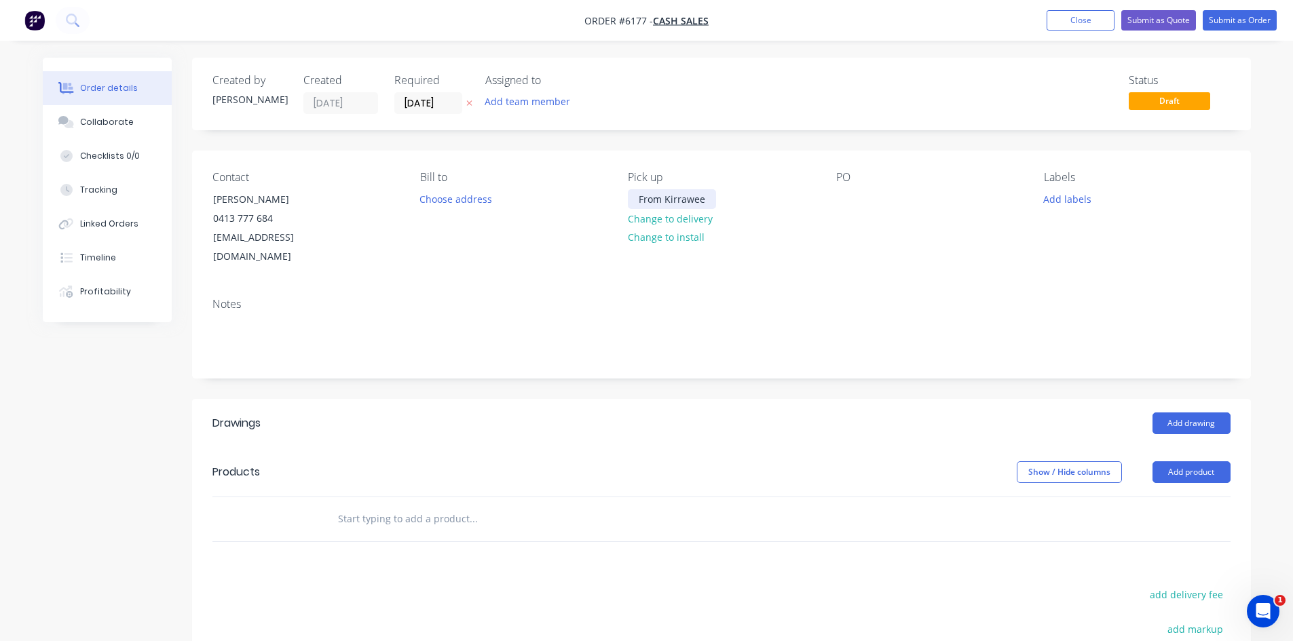
click at [706, 201] on div "From Kirrawee" at bounding box center [672, 199] width 88 height 20
click at [847, 199] on div at bounding box center [847, 199] width 22 height 20
click at [1072, 201] on button "Add labels" at bounding box center [1067, 198] width 62 height 18
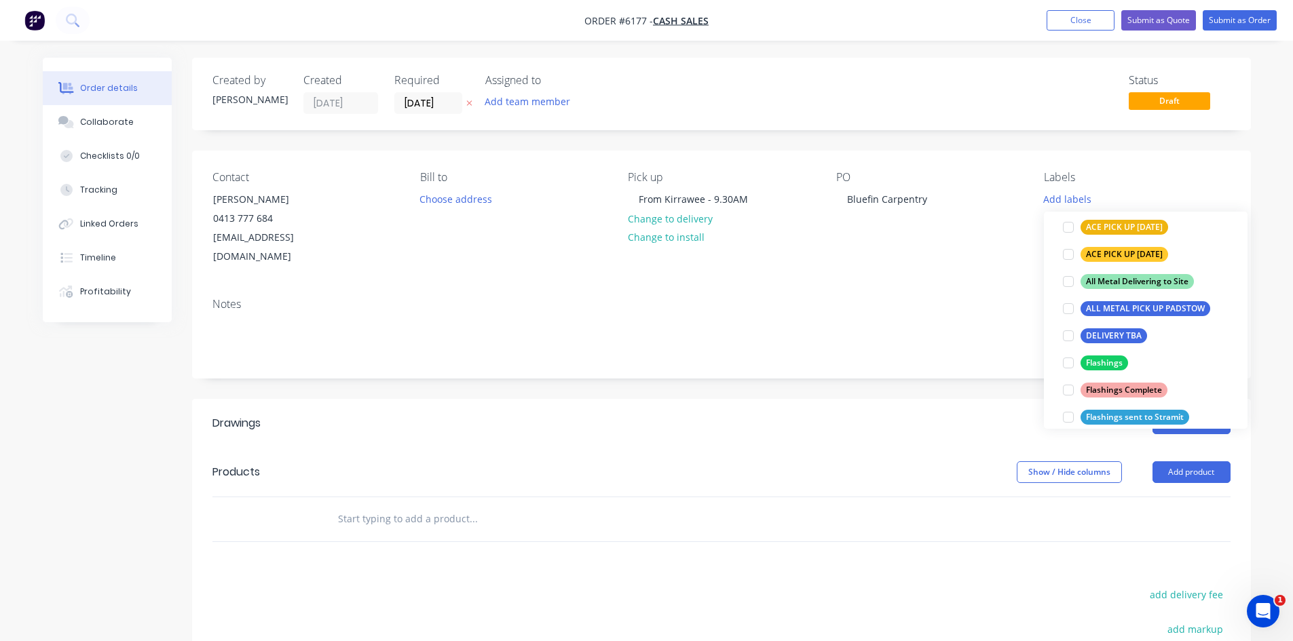
scroll to position [204, 0]
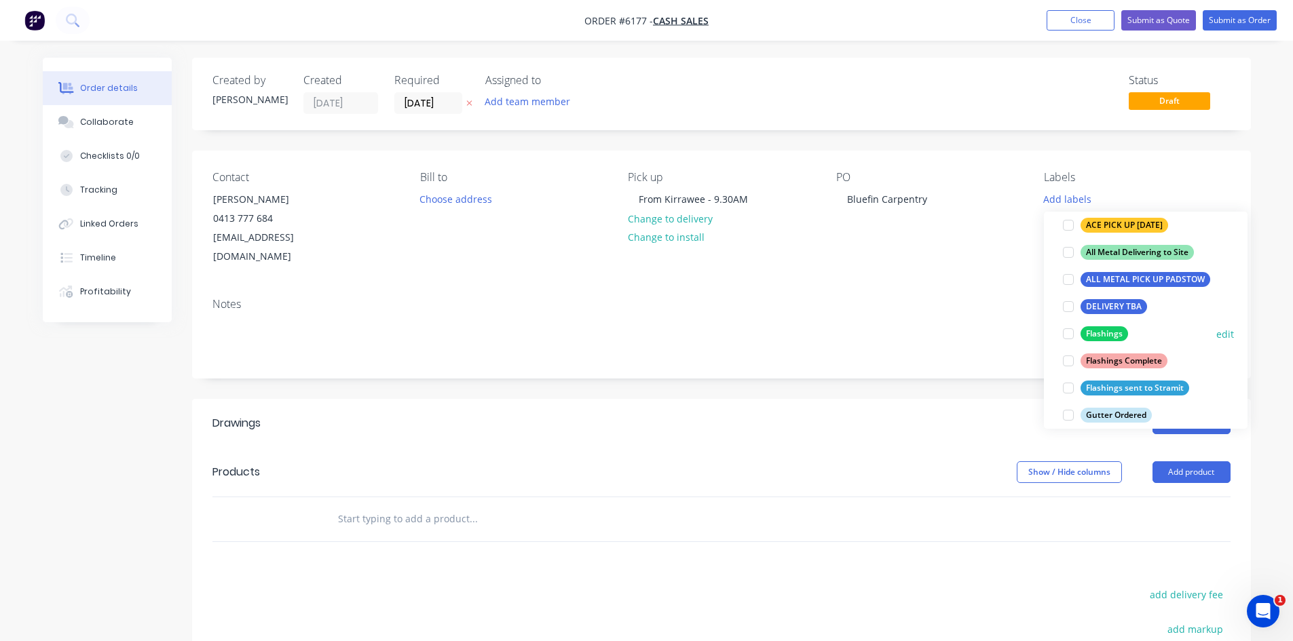
click at [1069, 339] on div at bounding box center [1068, 333] width 27 height 27
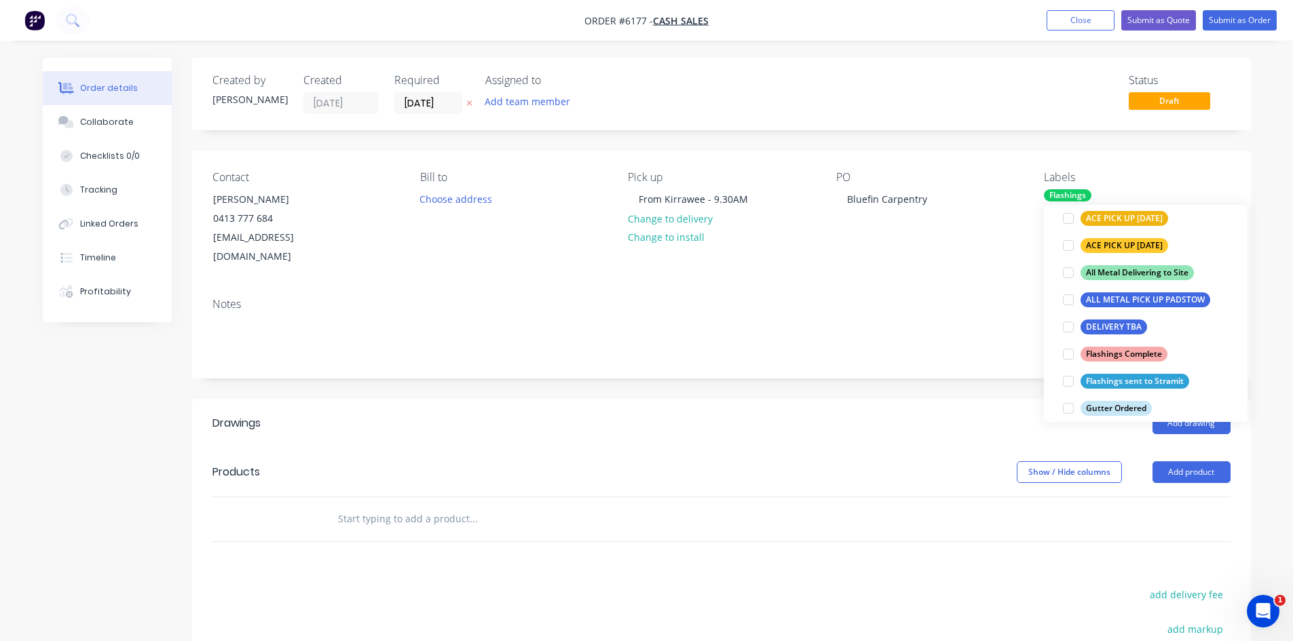
scroll to position [0, 0]
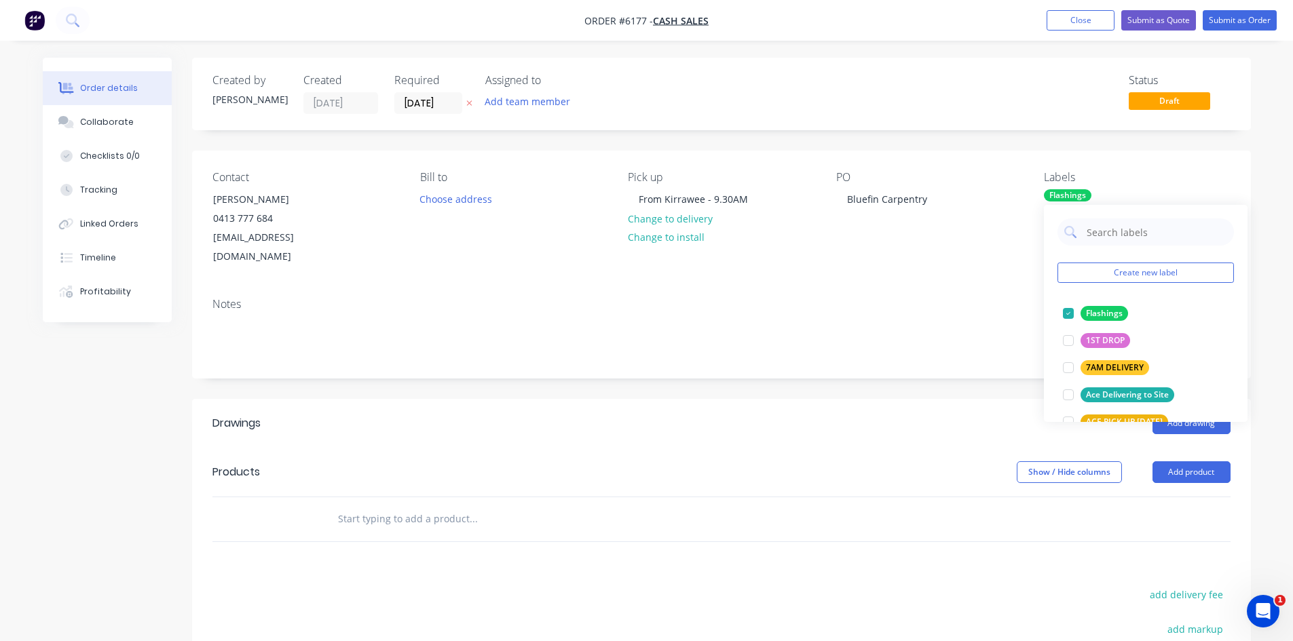
click at [924, 374] on div "Created by [PERSON_NAME] Created [DATE] Required [DATE] Assigned to Add team me…" at bounding box center [721, 463] width 1059 height 810
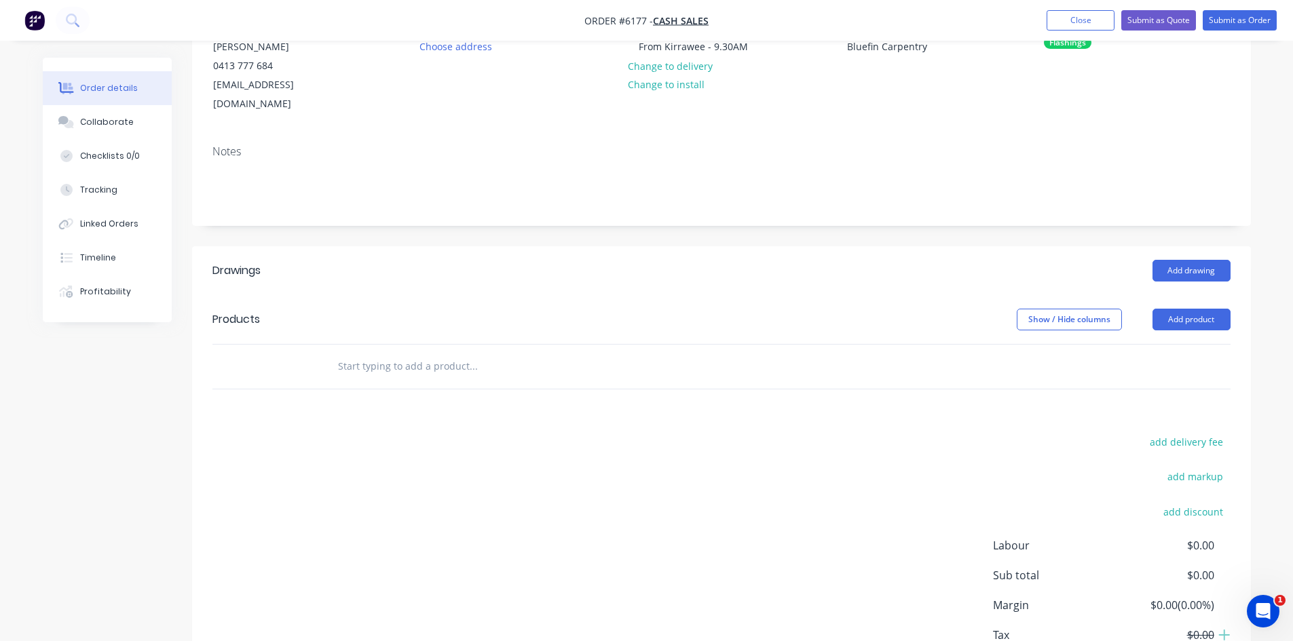
scroll to position [228, 0]
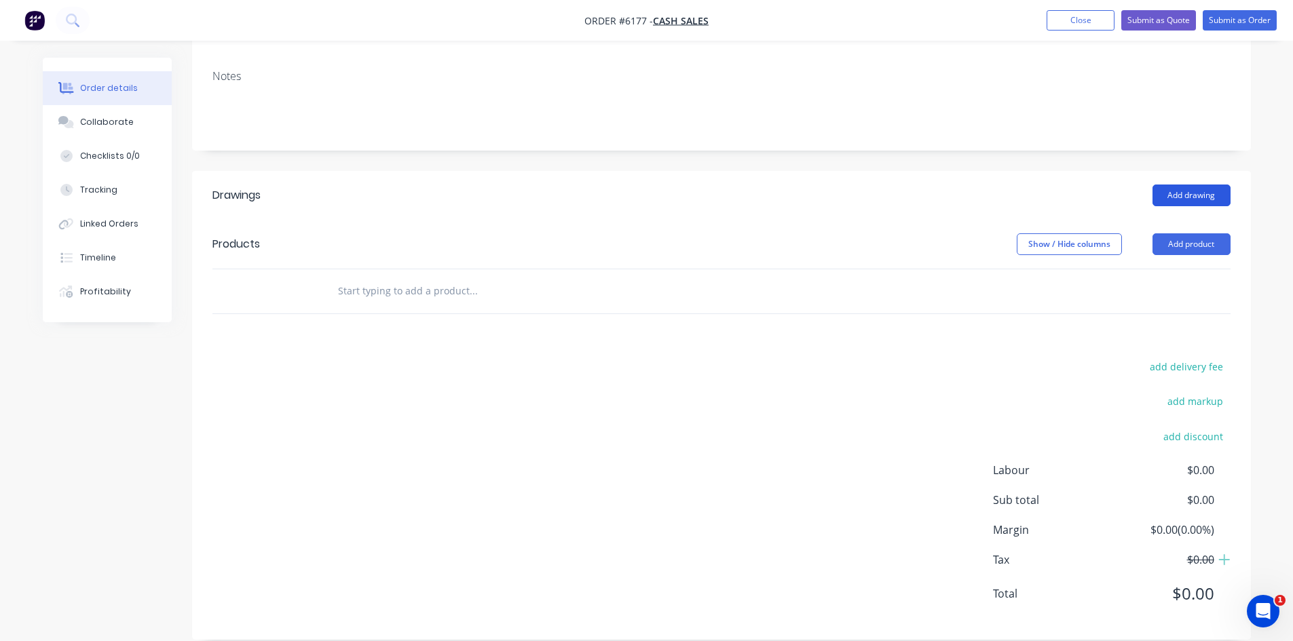
click at [1175, 185] on button "Add drawing" at bounding box center [1191, 196] width 78 height 22
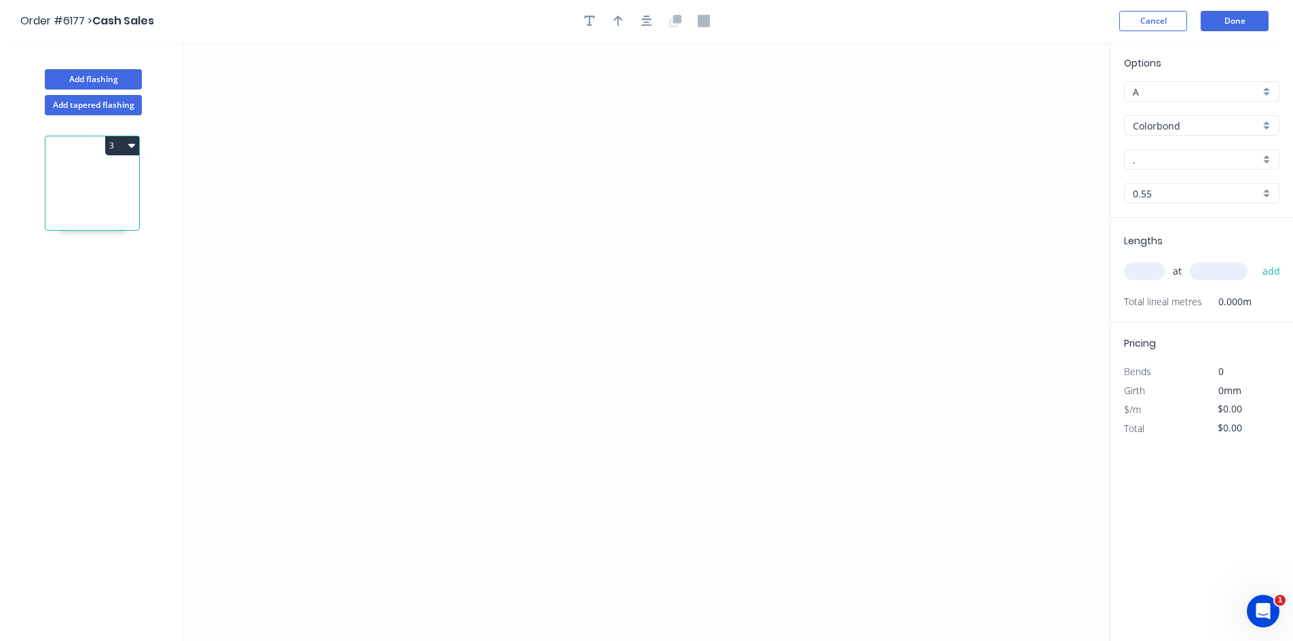
click at [113, 140] on button "3" at bounding box center [122, 145] width 34 height 19
click at [102, 200] on div "Delete" at bounding box center [74, 207] width 105 height 20
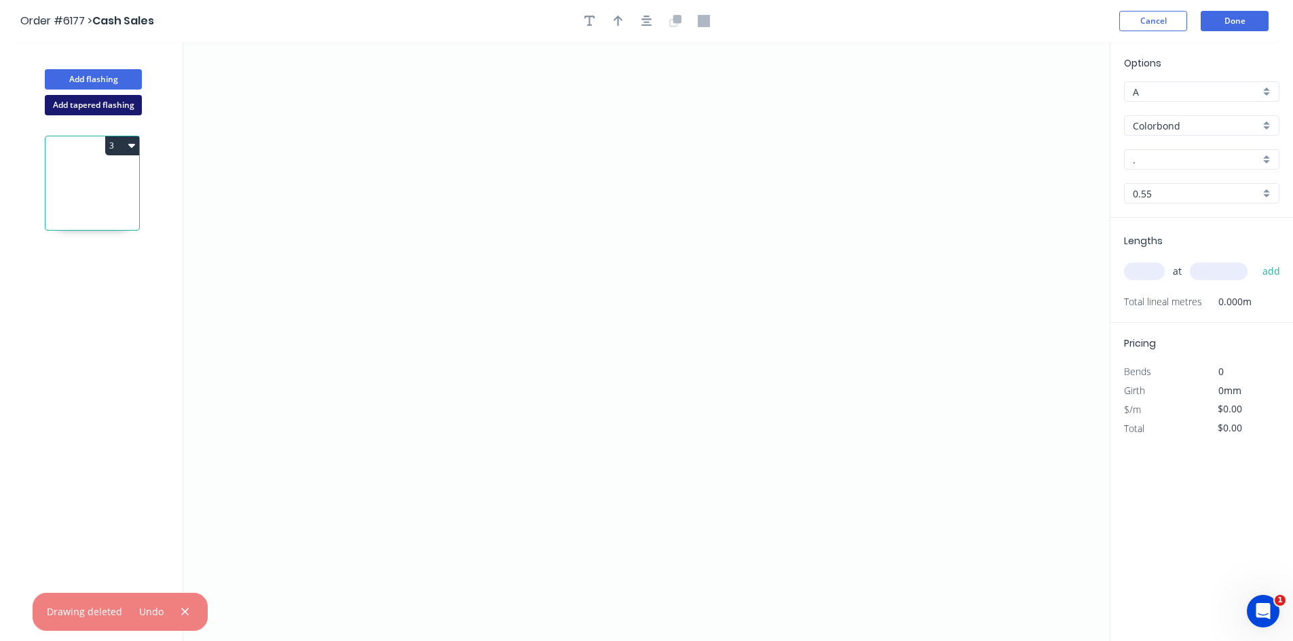
click at [107, 102] on button "Add tapered flashing" at bounding box center [93, 105] width 97 height 20
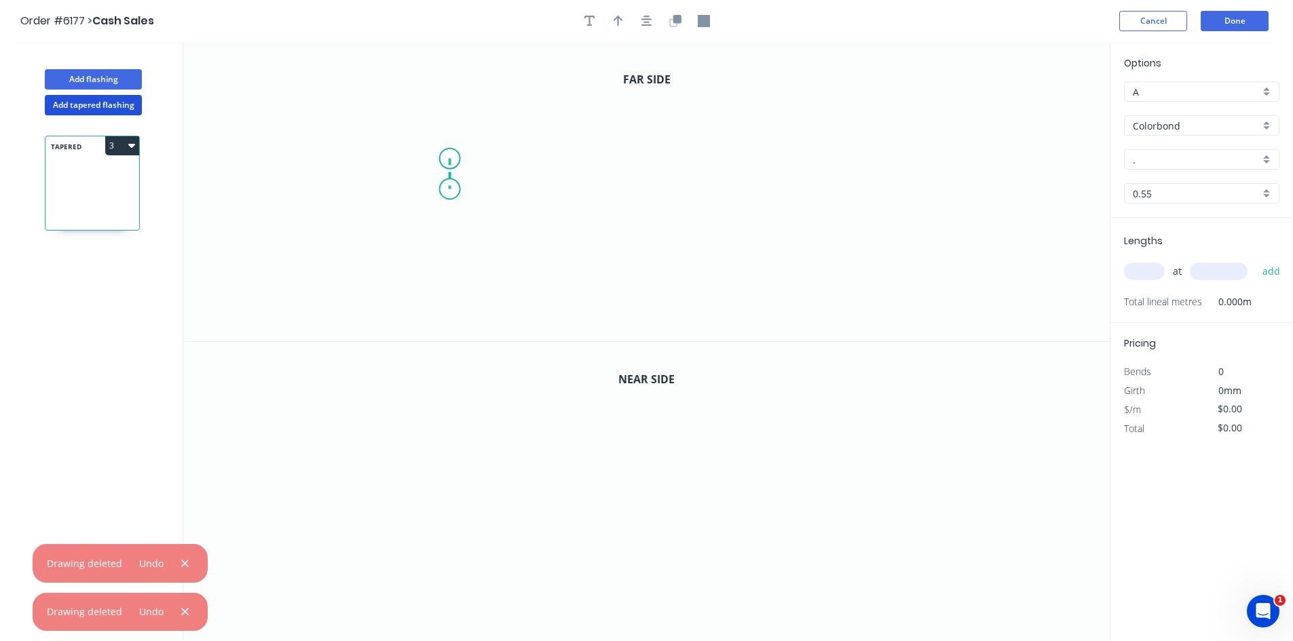
drag, startPoint x: 449, startPoint y: 159, endPoint x: 451, endPoint y: 189, distance: 30.6
click at [451, 189] on icon "0" at bounding box center [646, 191] width 926 height 299
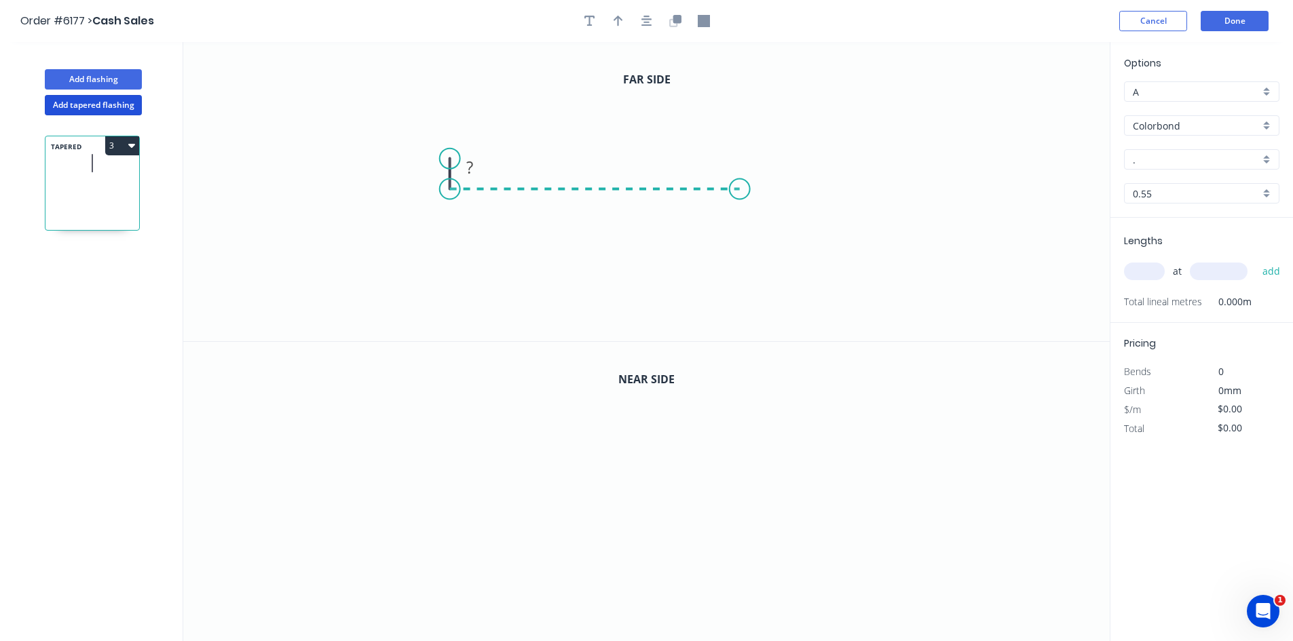
click at [740, 187] on icon "0 ?" at bounding box center [646, 191] width 926 height 299
click at [739, 214] on icon "0 ? ?" at bounding box center [646, 191] width 926 height 299
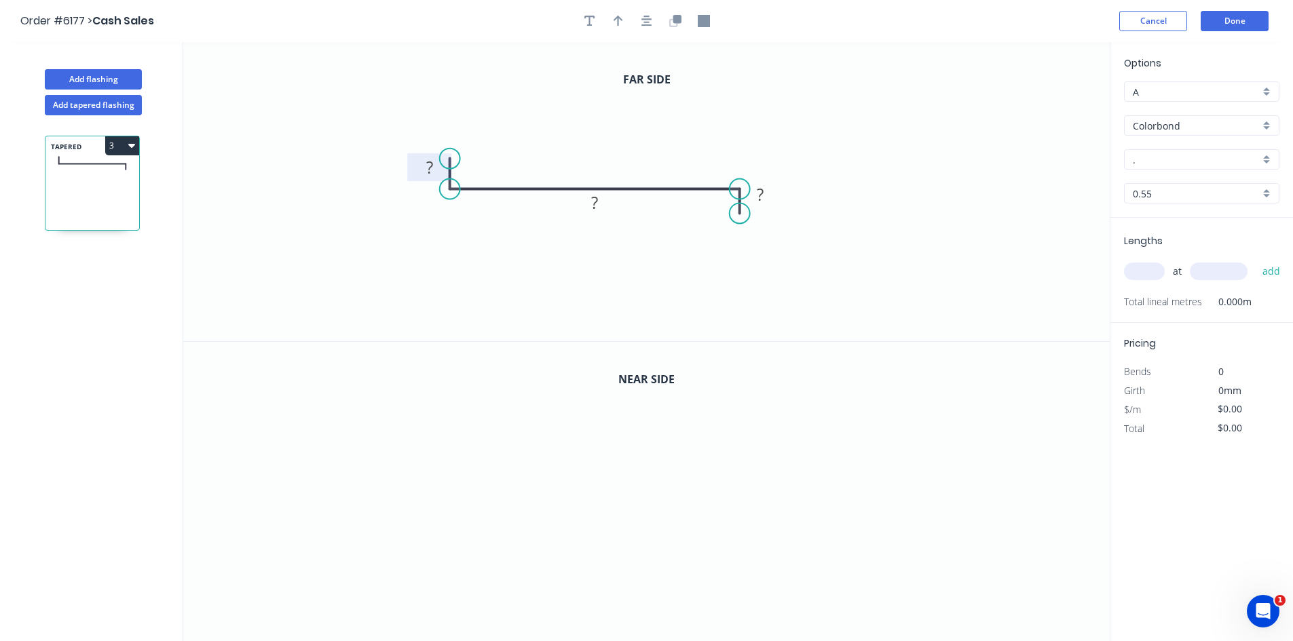
click at [426, 175] on tspan "?" at bounding box center [429, 167] width 7 height 22
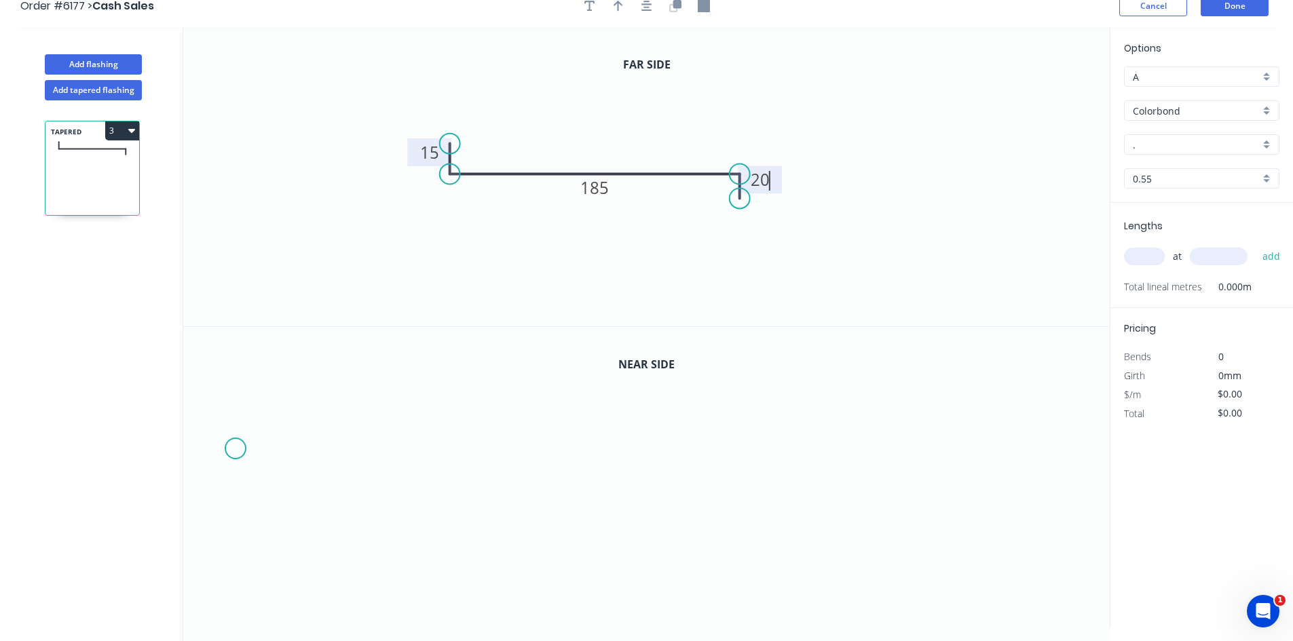
scroll to position [25, 0]
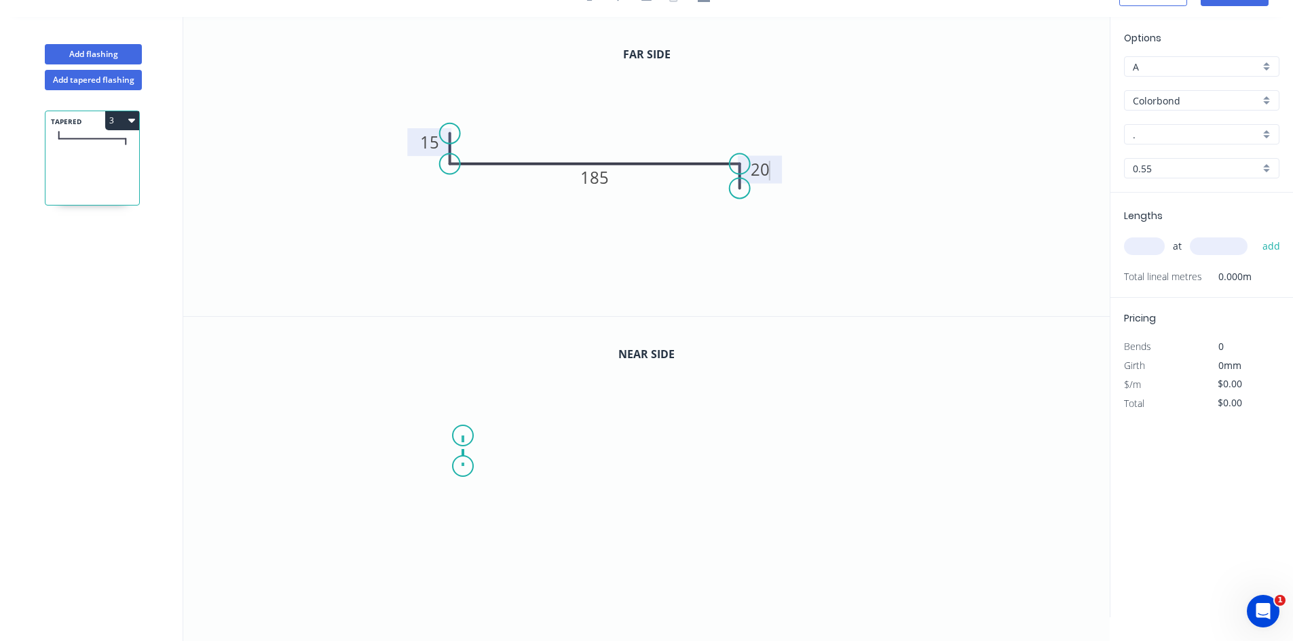
drag, startPoint x: 459, startPoint y: 457, endPoint x: 464, endPoint y: 466, distance: 10.6
click at [464, 466] on icon "0" at bounding box center [646, 467] width 926 height 300
click at [714, 453] on icon "0 ?" at bounding box center [646, 467] width 926 height 300
click at [714, 494] on icon at bounding box center [714, 480] width 0 height 28
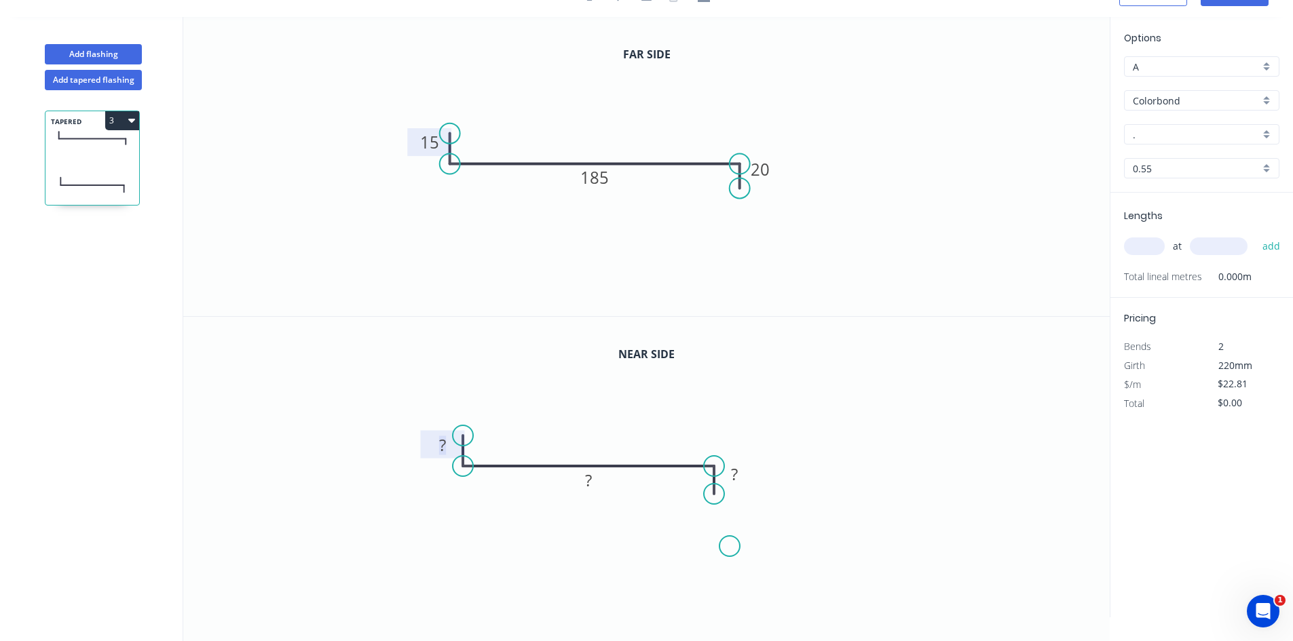
click at [447, 449] on rect at bounding box center [442, 445] width 27 height 19
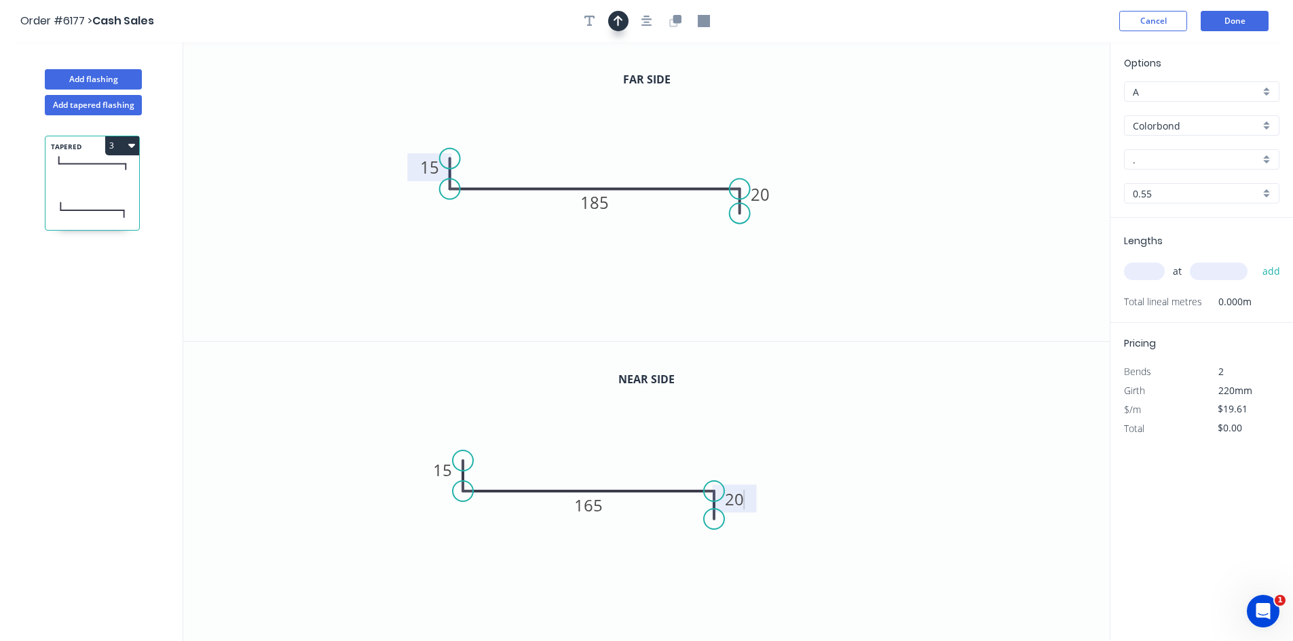
click at [613, 18] on icon "button" at bounding box center [618, 21] width 10 height 12
type input "$16.41"
click at [1046, 107] on icon "0 15 185 20" at bounding box center [646, 191] width 926 height 299
click at [1042, 107] on icon at bounding box center [1041, 94] width 12 height 43
drag, startPoint x: 892, startPoint y: 115, endPoint x: 664, endPoint y: 143, distance: 229.7
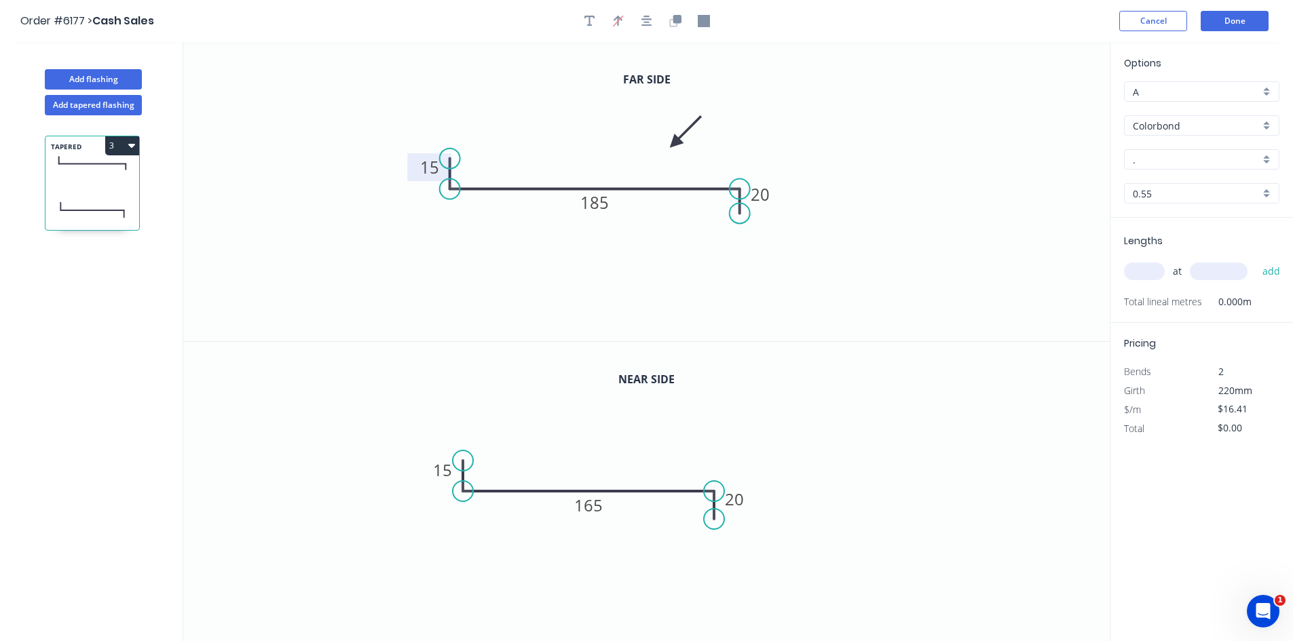
click at [666, 143] on icon at bounding box center [685, 132] width 39 height 39
click at [1154, 156] on input "." at bounding box center [1196, 160] width 127 height 14
type input "night"
click at [1174, 172] on div "Options A A Colorbond Colorbond Colorbond Matt - Flat Sheet night Night Sky 0.5…" at bounding box center [1201, 137] width 183 height 162
click at [1160, 183] on div "Options A A Colorbond Colorbond Colorbond Matt - Flat Sheet night Night Sky 0.5…" at bounding box center [1201, 137] width 183 height 162
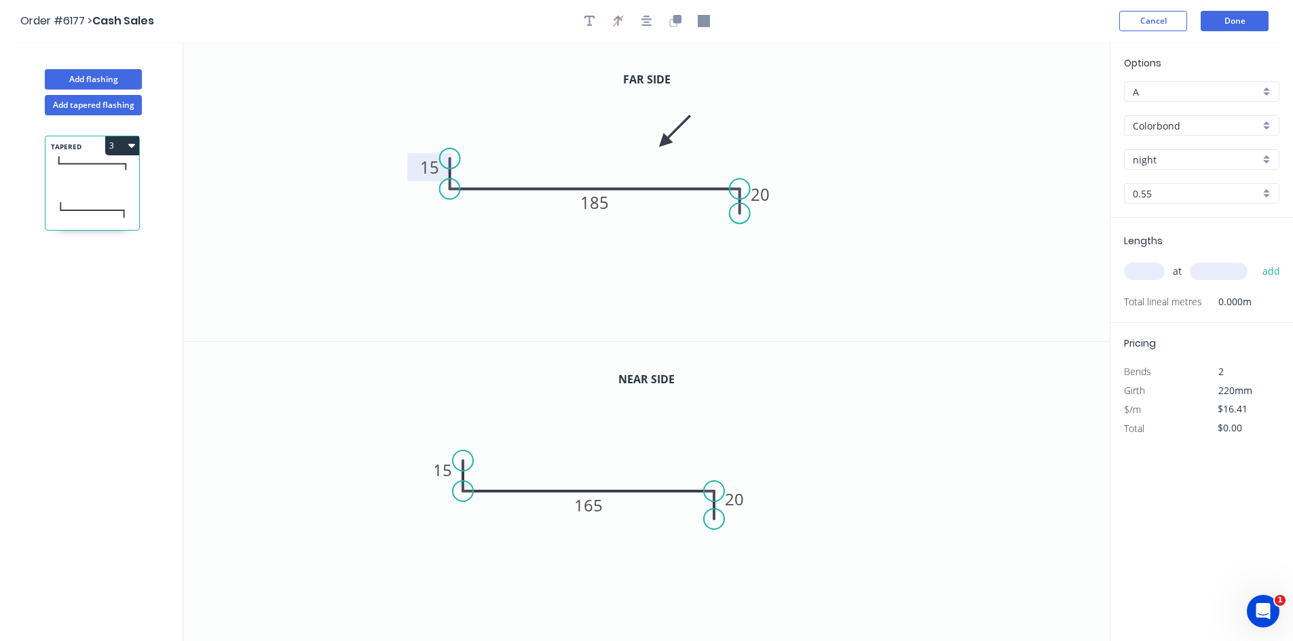
click at [1242, 160] on input "night" at bounding box center [1196, 160] width 127 height 14
click at [1228, 178] on div "Night Sky" at bounding box center [1201, 186] width 154 height 24
type input "Night Sky"
click at [1152, 265] on input "text" at bounding box center [1144, 272] width 41 height 18
type input "1"
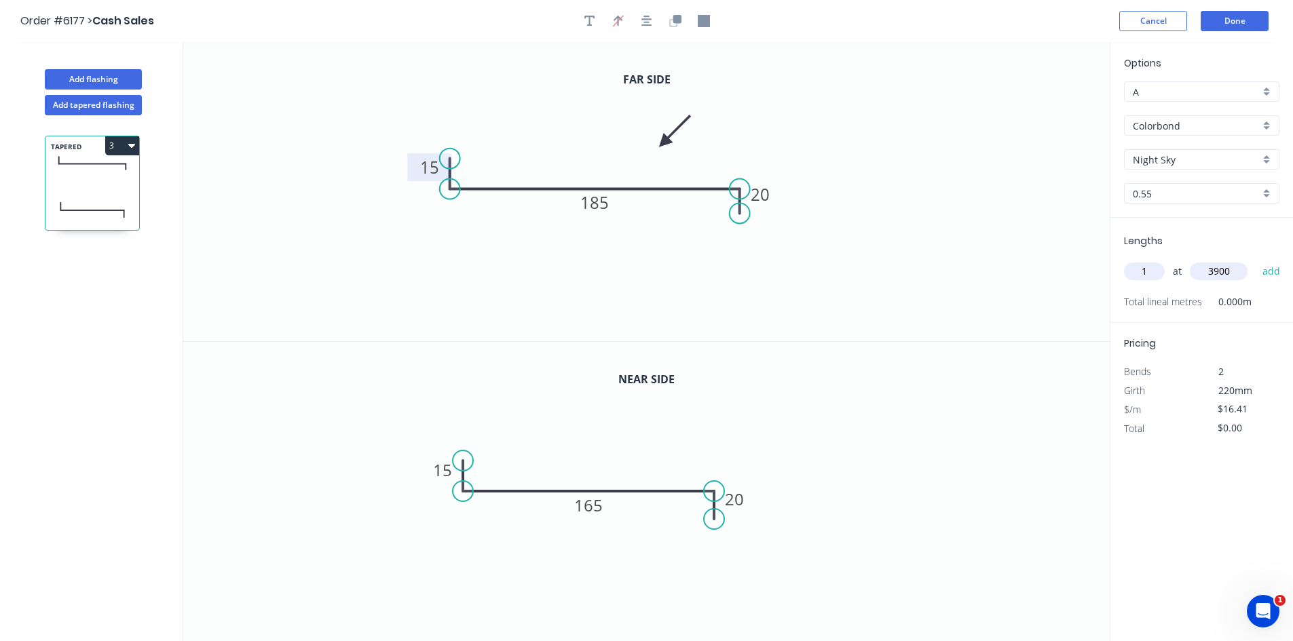
type input "3900"
click at [1255, 260] on button "add" at bounding box center [1271, 271] width 32 height 23
type input "$64.00"
click at [1251, 17] on button "Done" at bounding box center [1235, 21] width 68 height 20
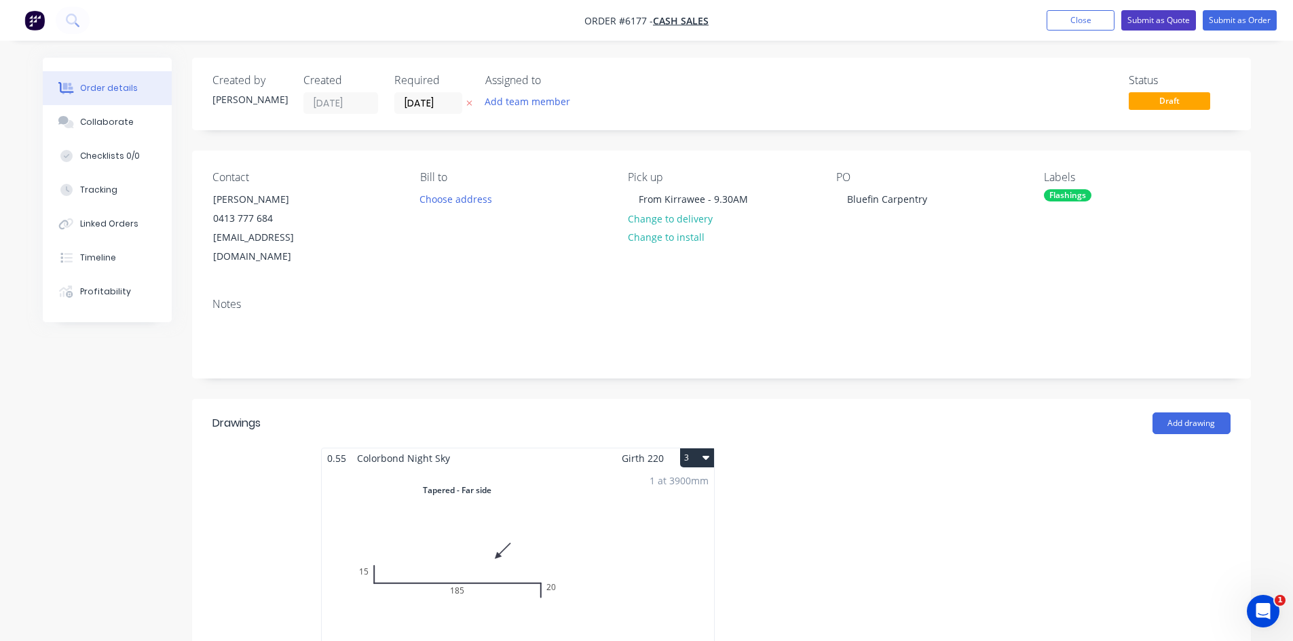
click at [1148, 18] on button "Submit as Quote" at bounding box center [1158, 20] width 75 height 20
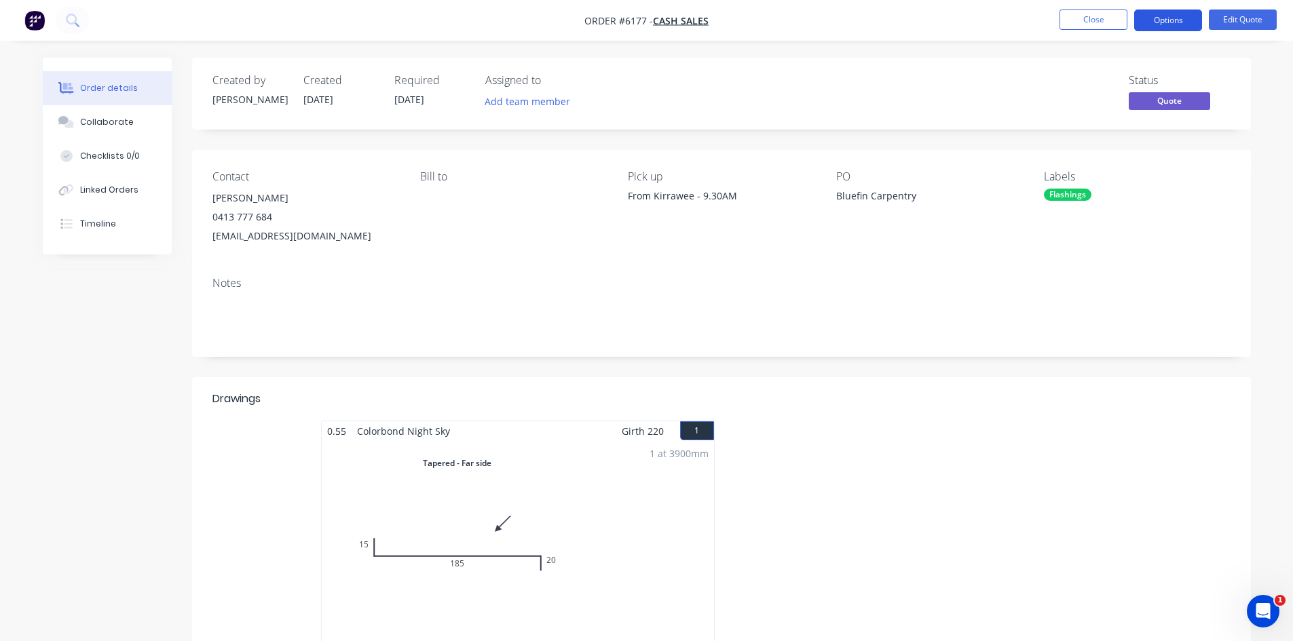
click at [1175, 22] on button "Options" at bounding box center [1168, 21] width 68 height 22
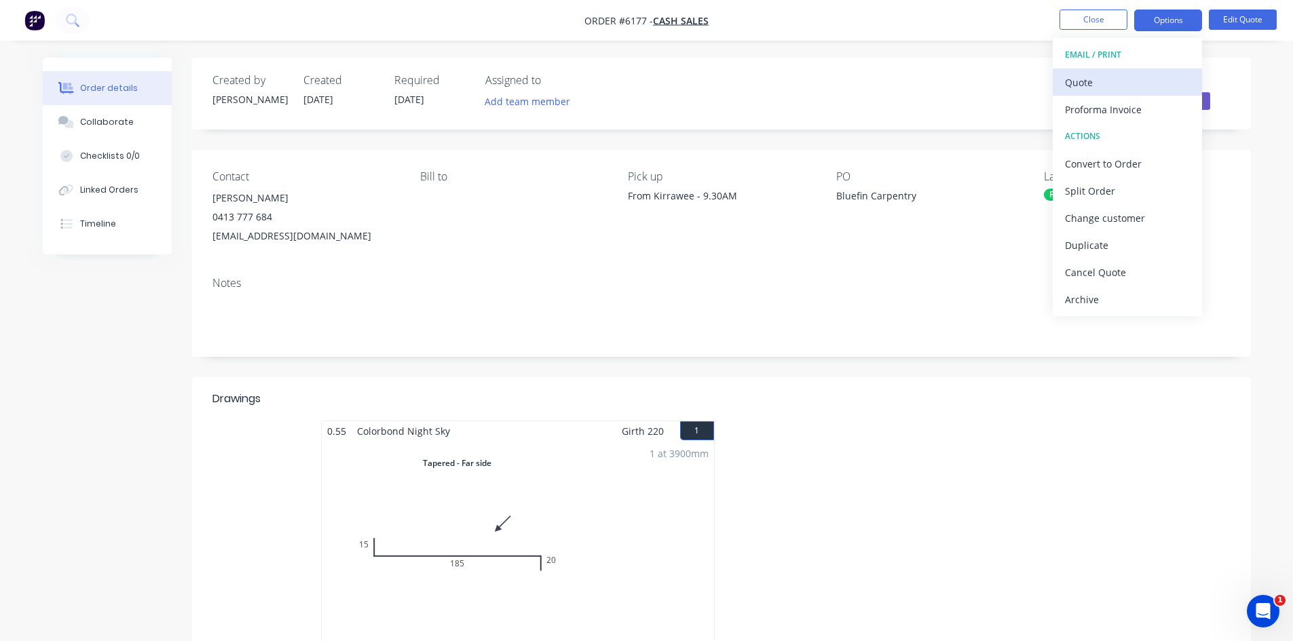
click at [1114, 85] on div "Quote" at bounding box center [1127, 83] width 125 height 20
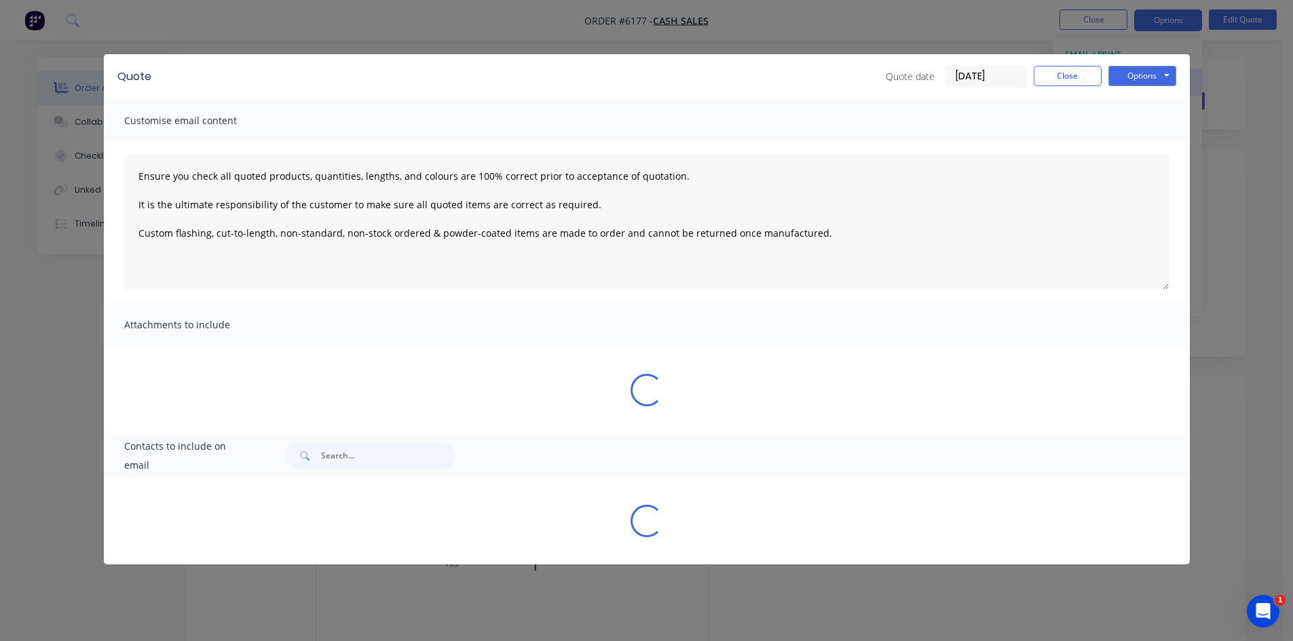
type textarea "Ensure you check all quoted products, quantities, lengths, and colours are 100%…"
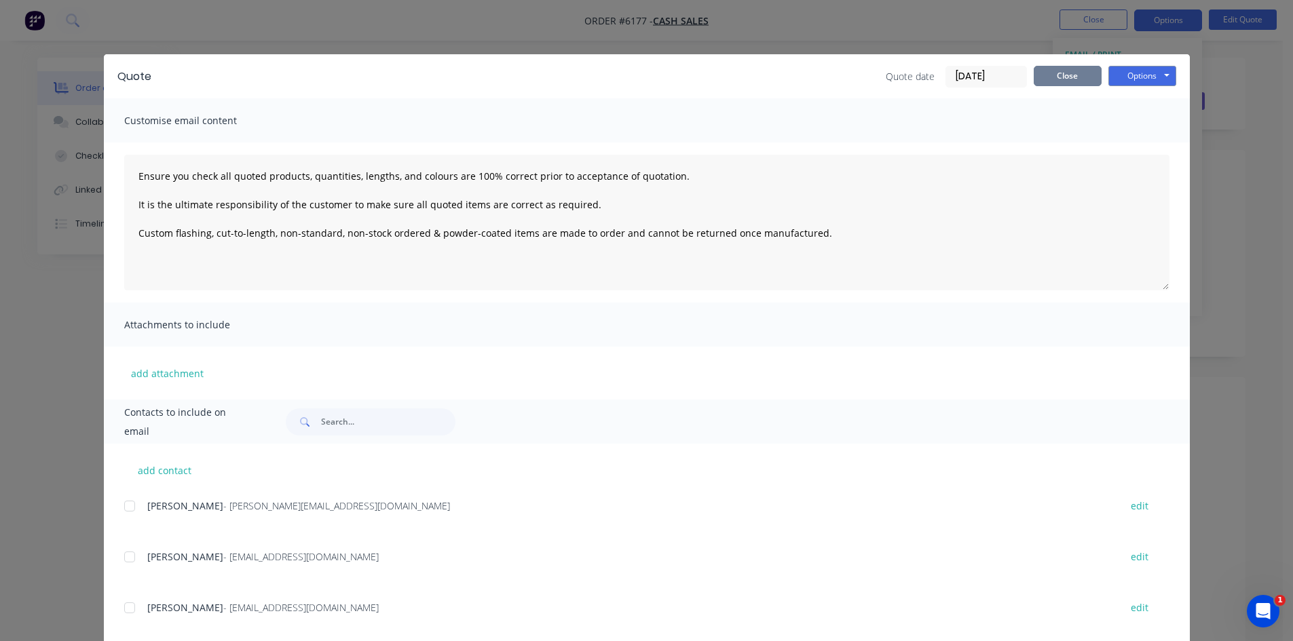
click at [1040, 76] on button "Close" at bounding box center [1068, 76] width 68 height 20
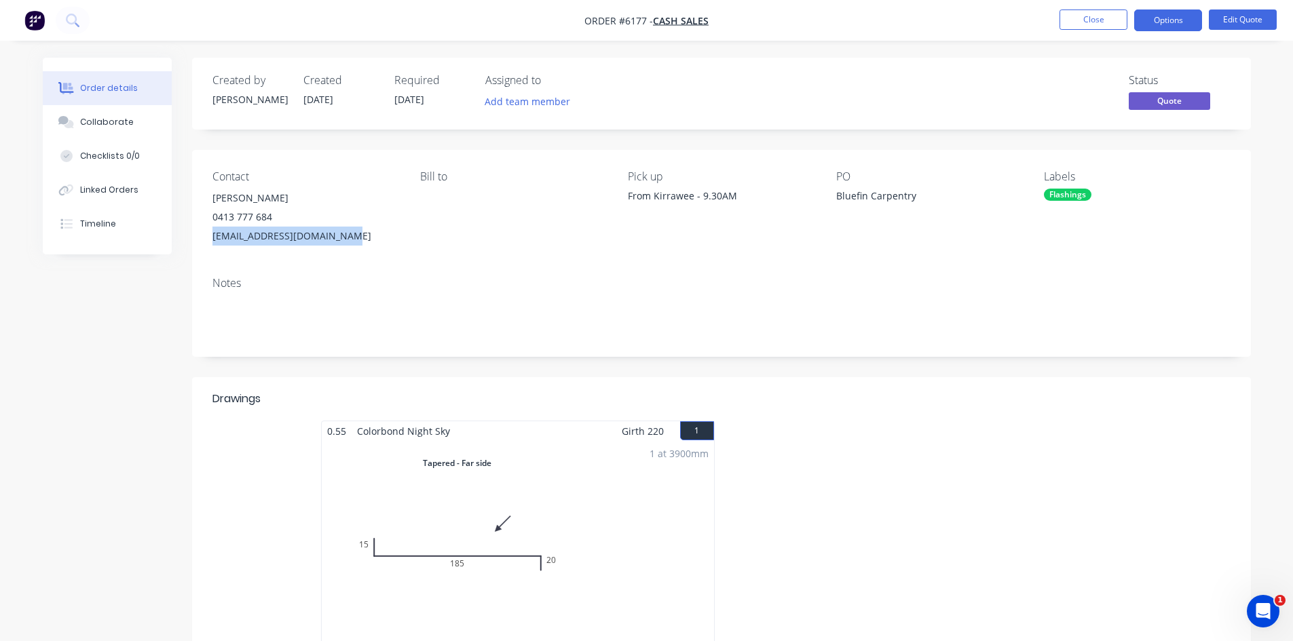
drag, startPoint x: 339, startPoint y: 236, endPoint x: 196, endPoint y: 239, distance: 143.2
click at [196, 239] on div "Contact [PERSON_NAME] [PHONE_NUMBER] [EMAIL_ADDRESS][DOMAIN_NAME] Bill to Pick …" at bounding box center [721, 208] width 1059 height 116
copy div "[EMAIL_ADDRESS][DOMAIN_NAME]"
click at [1153, 31] on button "Options" at bounding box center [1168, 21] width 68 height 22
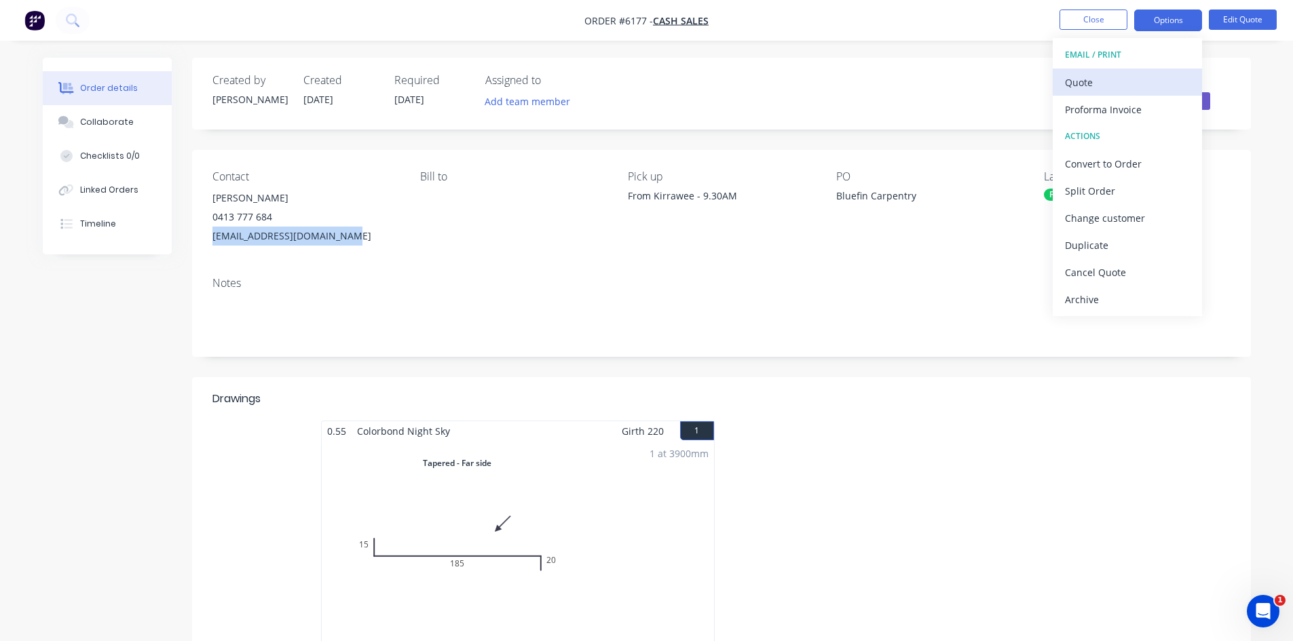
click at [1103, 86] on div "Quote" at bounding box center [1127, 83] width 125 height 20
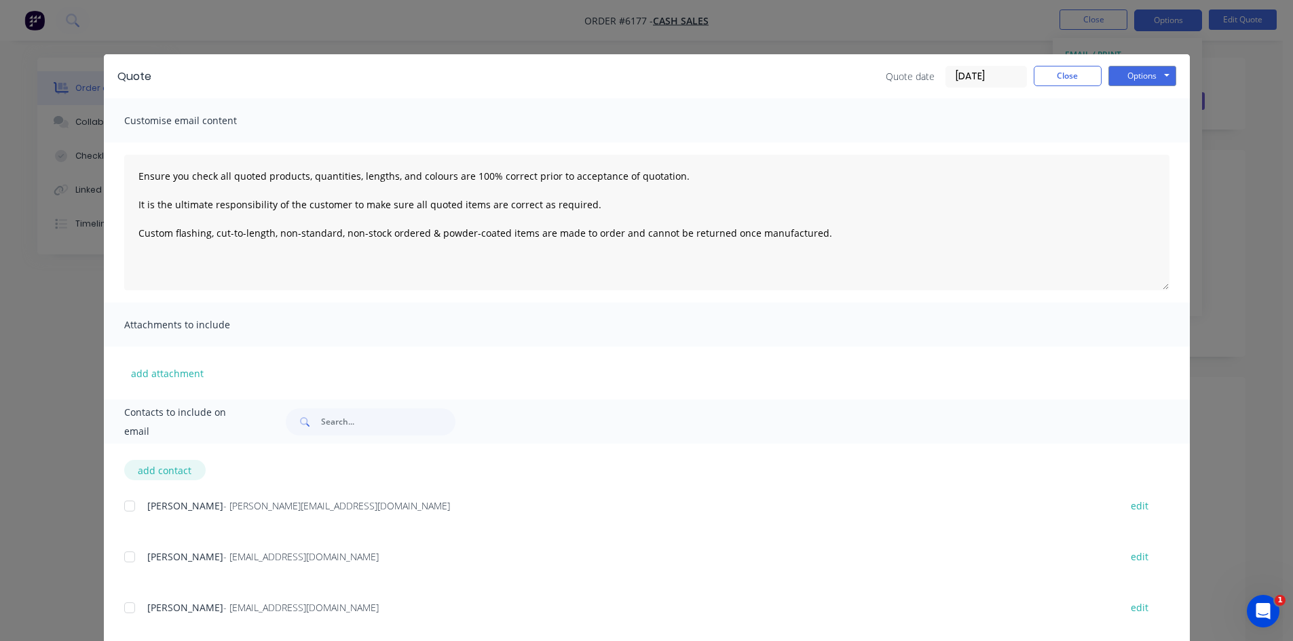
click at [160, 467] on button "add contact" at bounding box center [164, 470] width 81 height 20
type textarea "Ensure you check all quoted products, quantities, lengths, and colours are 100%…"
select select "AU"
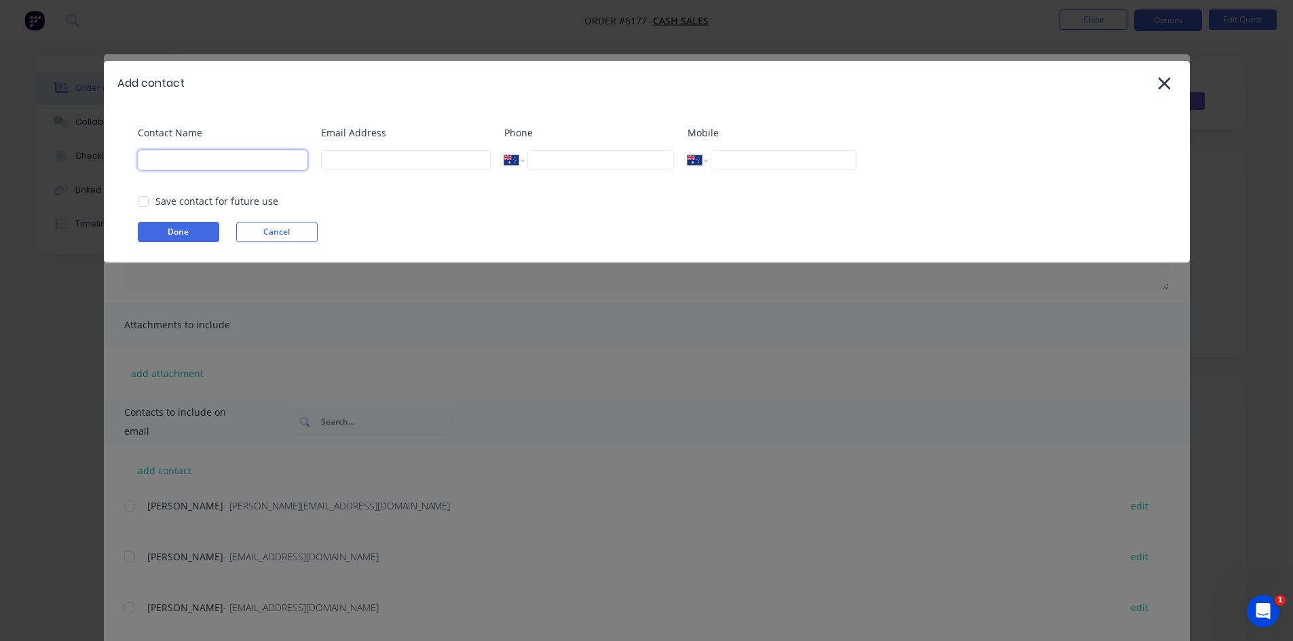
click at [279, 168] on input at bounding box center [223, 160] width 170 height 20
type input "[PERSON_NAME]"
paste input "[EMAIL_ADDRESS][DOMAIN_NAME]"
type input "[EMAIL_ADDRESS][DOMAIN_NAME]"
click at [200, 235] on button "Done" at bounding box center [178, 232] width 81 height 20
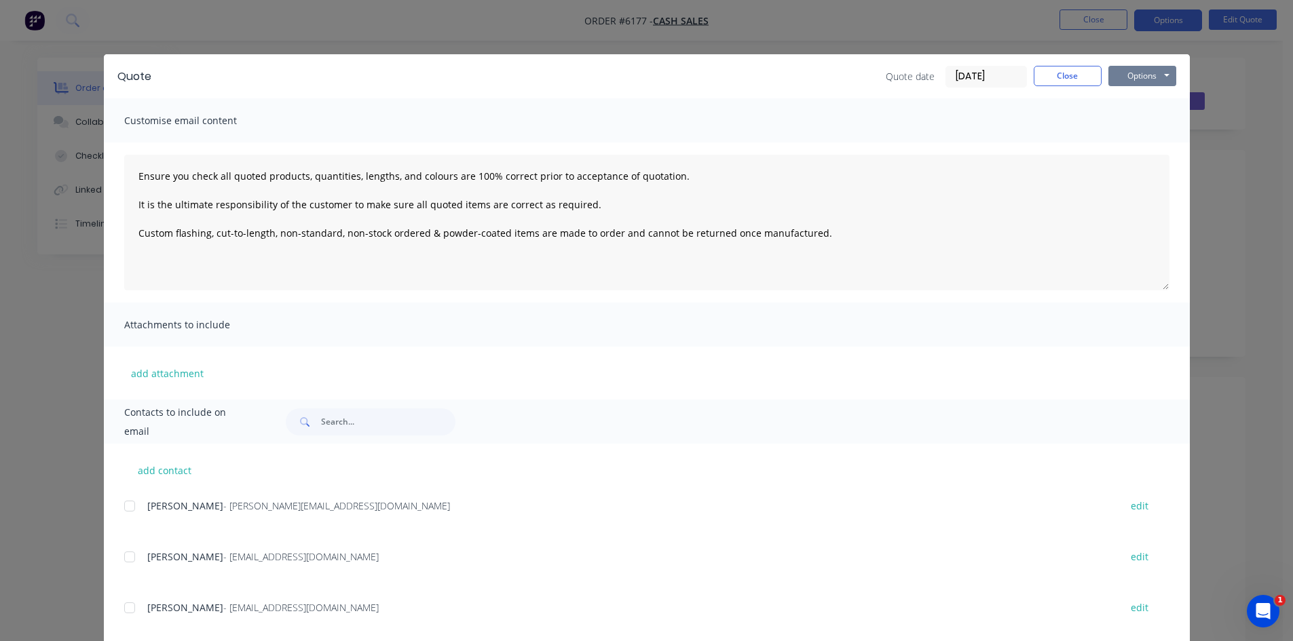
click at [1126, 79] on button "Options" at bounding box center [1142, 76] width 68 height 20
click at [1131, 144] on button "Email" at bounding box center [1151, 145] width 87 height 22
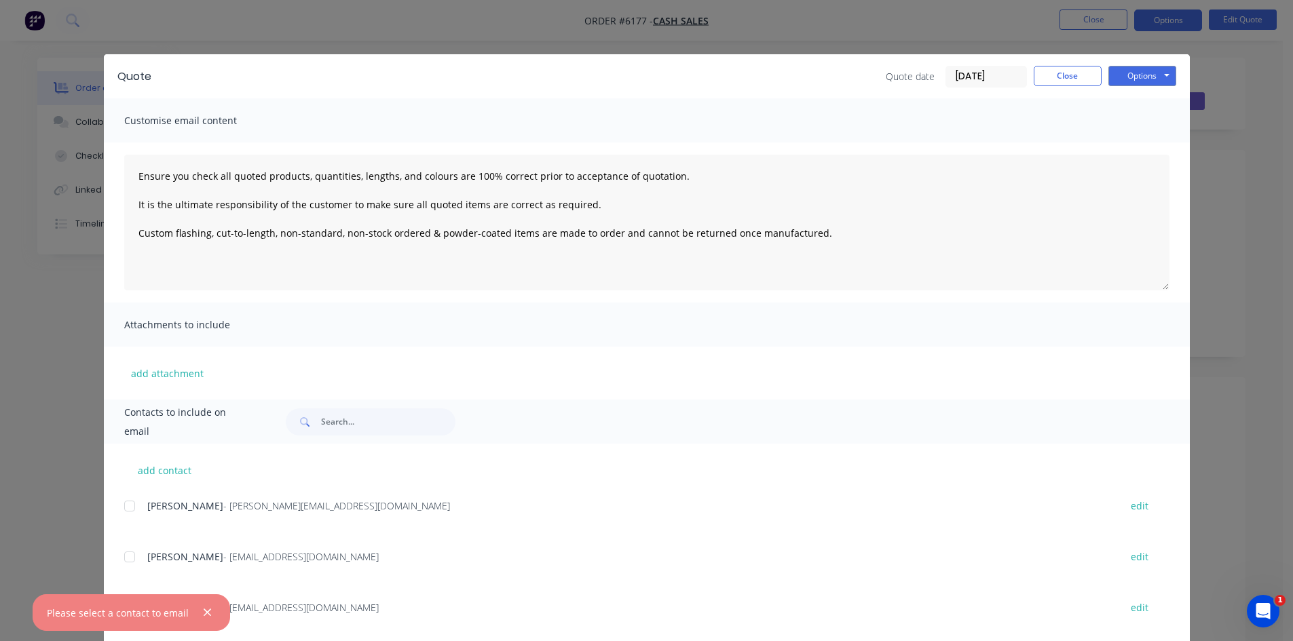
click at [209, 614] on button "button" at bounding box center [207, 613] width 17 height 17
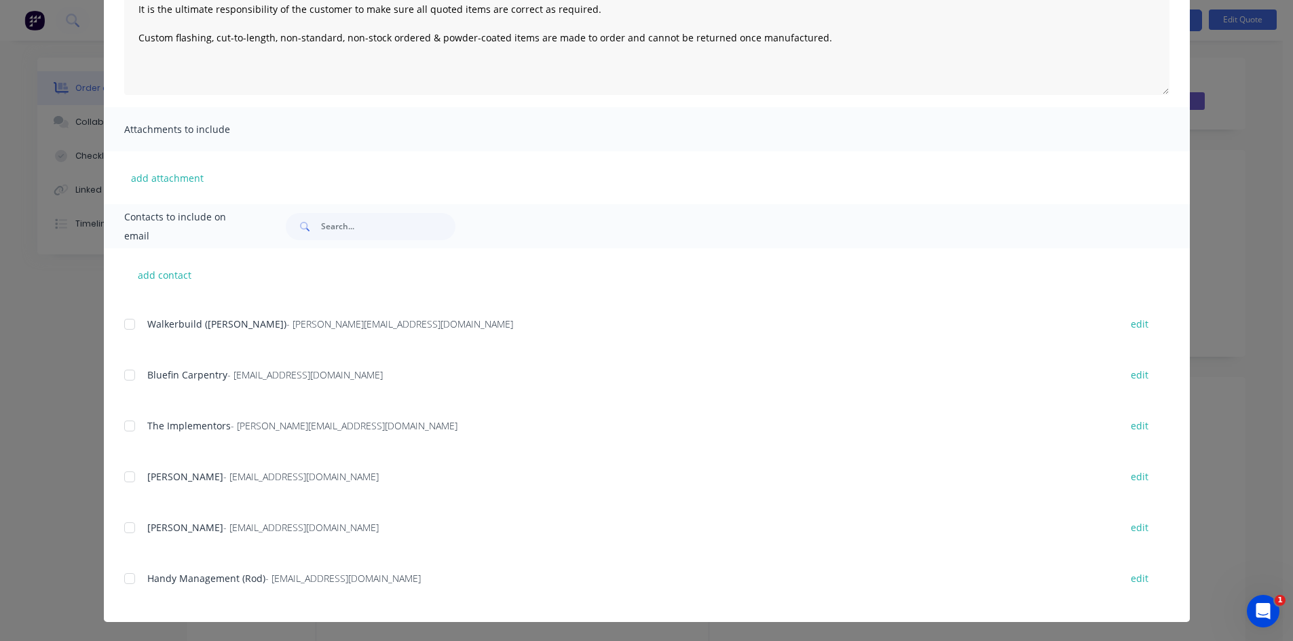
scroll to position [1053, 0]
type textarea "Ensure you check all quoted products, quantities, lengths, and colours are 100%…"
click at [358, 224] on input "text" at bounding box center [388, 226] width 134 height 27
type input "n"
type input "blue"
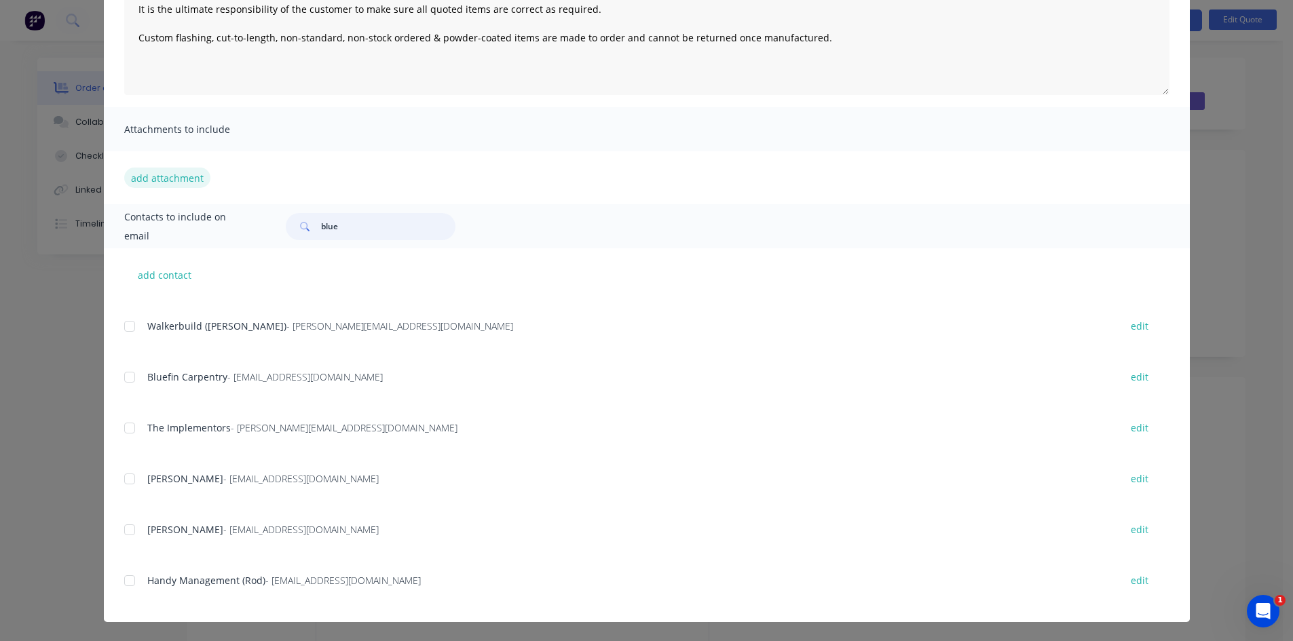
scroll to position [0, 0]
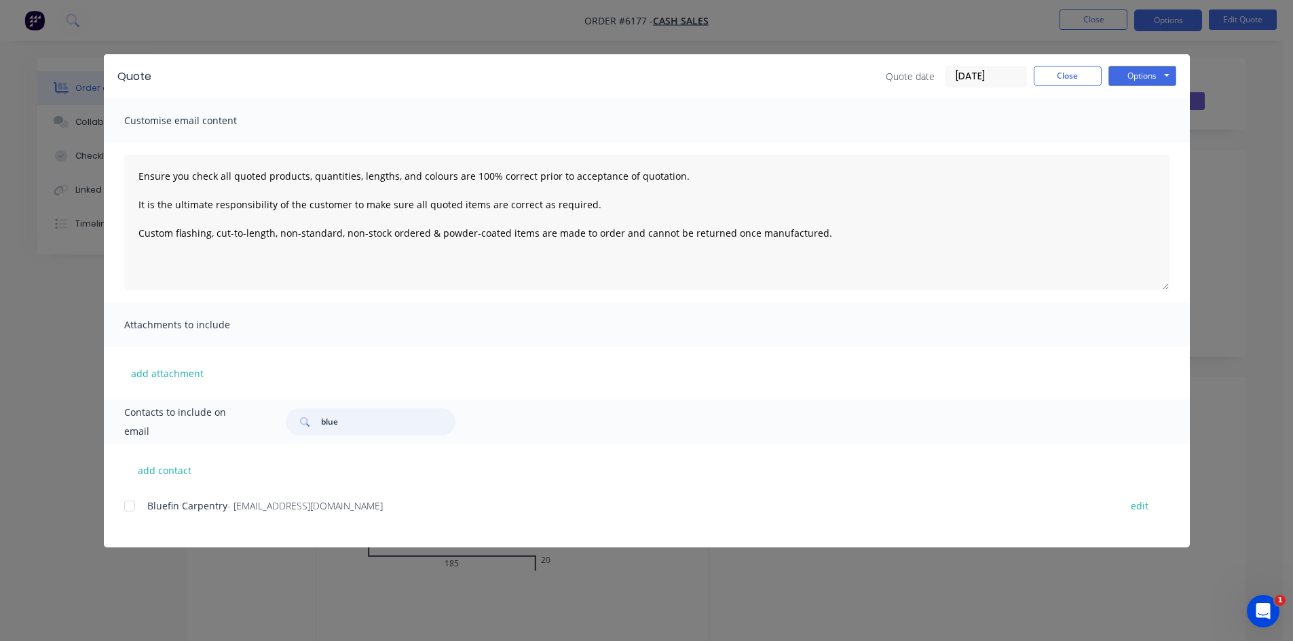
click at [132, 510] on div at bounding box center [129, 506] width 27 height 27
type textarea "Ensure you check all quoted products, quantities, lengths, and colours are 100%…"
type input "blue"
click at [1155, 76] on button "Options" at bounding box center [1142, 76] width 68 height 20
click at [1144, 147] on button "Email" at bounding box center [1151, 145] width 87 height 22
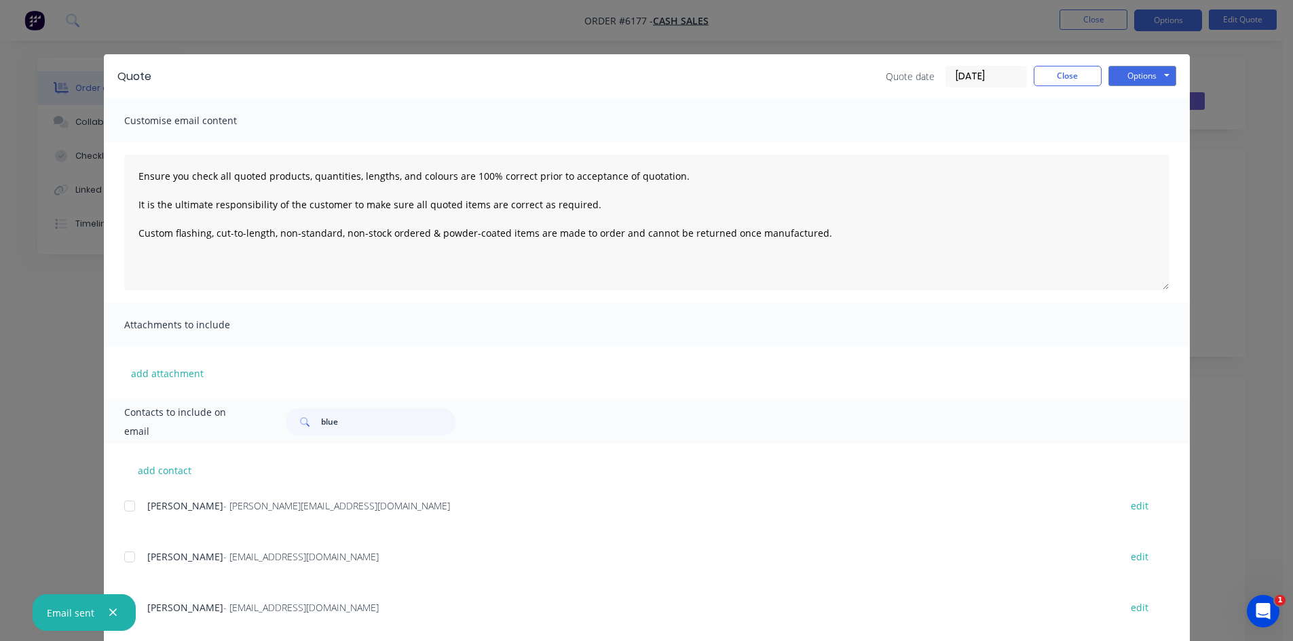
type textarea "Ensure you check all quoted products, quantities, lengths, and colours are 100%…"
click at [1067, 75] on button "Close" at bounding box center [1068, 76] width 68 height 20
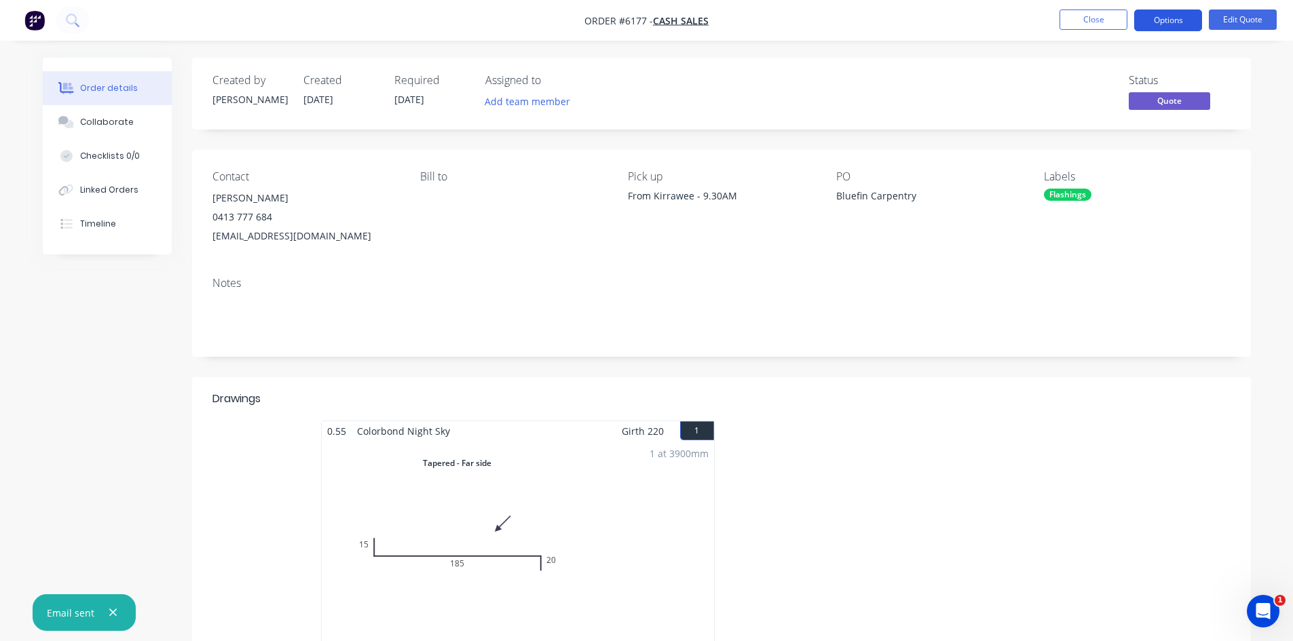
click at [1174, 21] on button "Options" at bounding box center [1168, 21] width 68 height 22
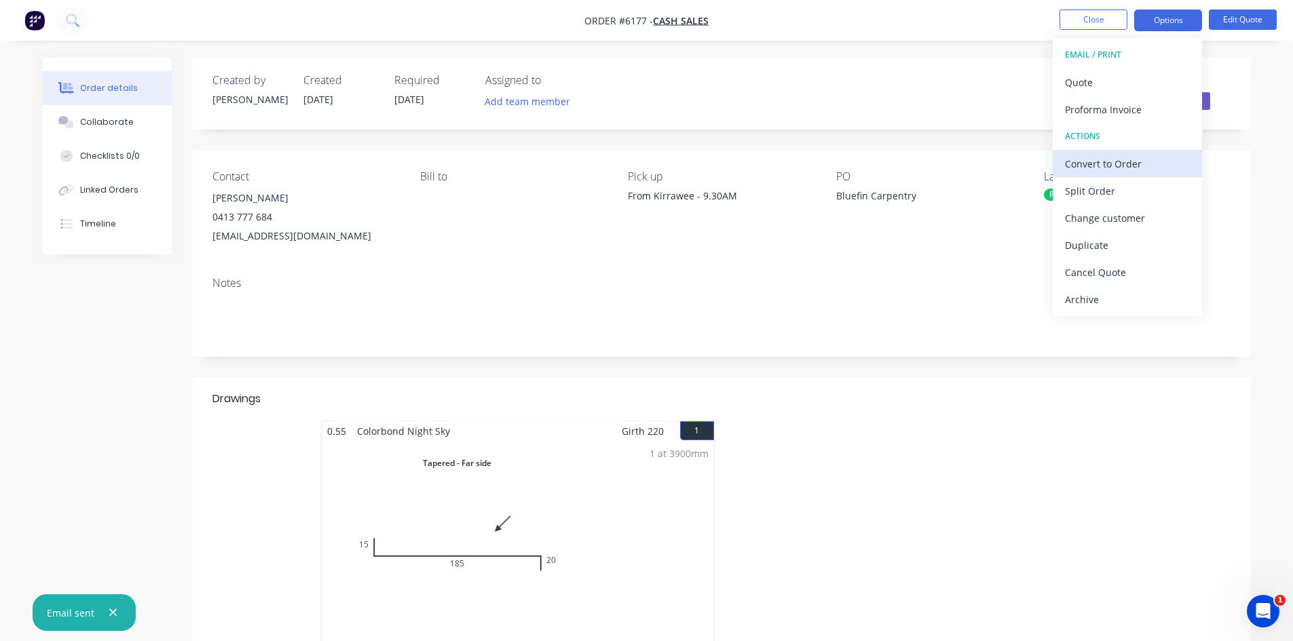
click at [1121, 163] on div "Convert to Order" at bounding box center [1127, 164] width 125 height 20
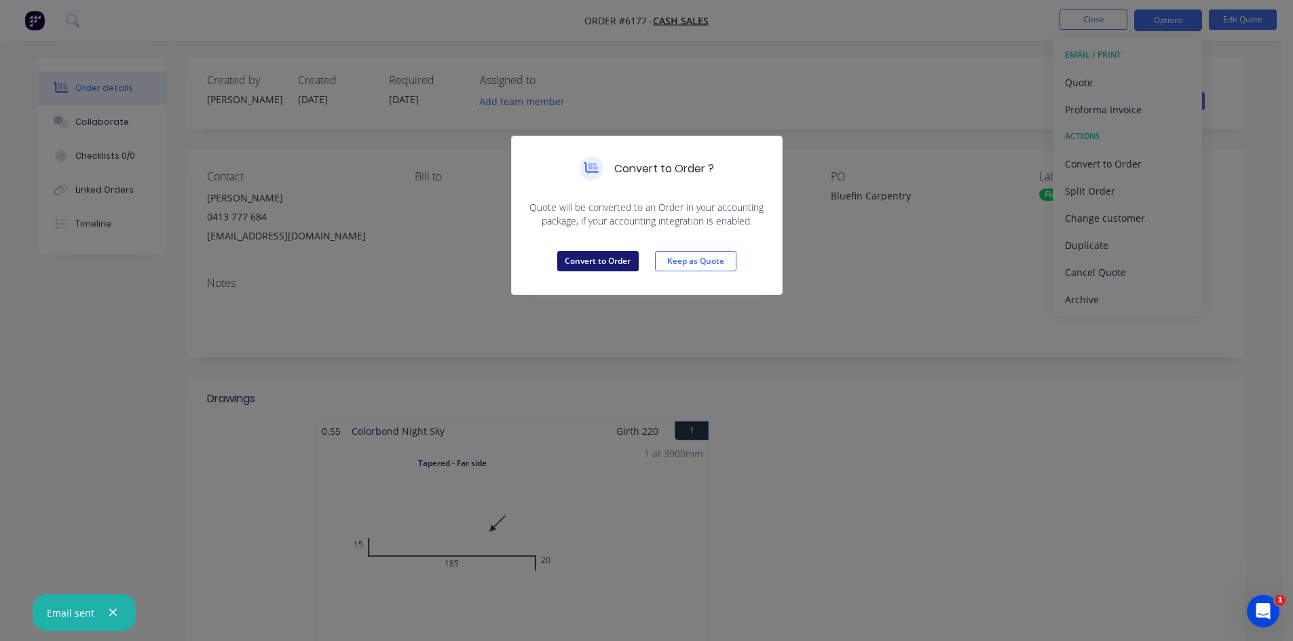
click at [567, 269] on button "Convert to Order" at bounding box center [597, 261] width 81 height 20
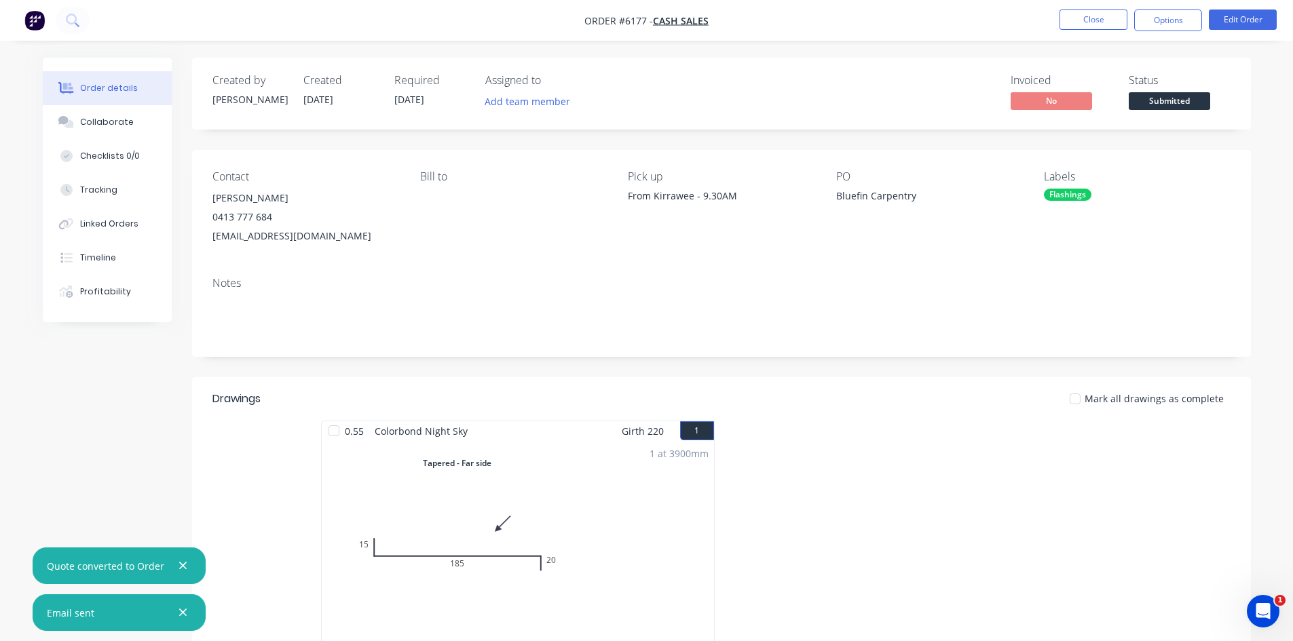
click at [1177, 104] on span "Submitted" at bounding box center [1169, 100] width 81 height 17
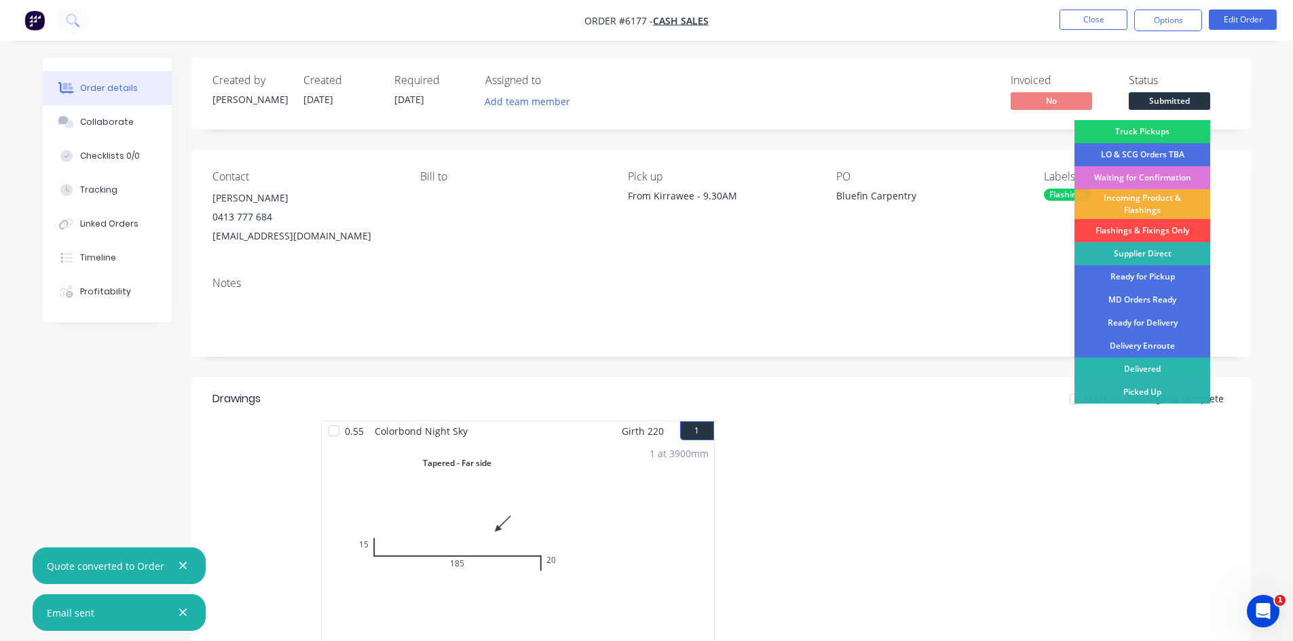
click at [1152, 224] on div "Flashings & Fixings Only" at bounding box center [1142, 230] width 136 height 23
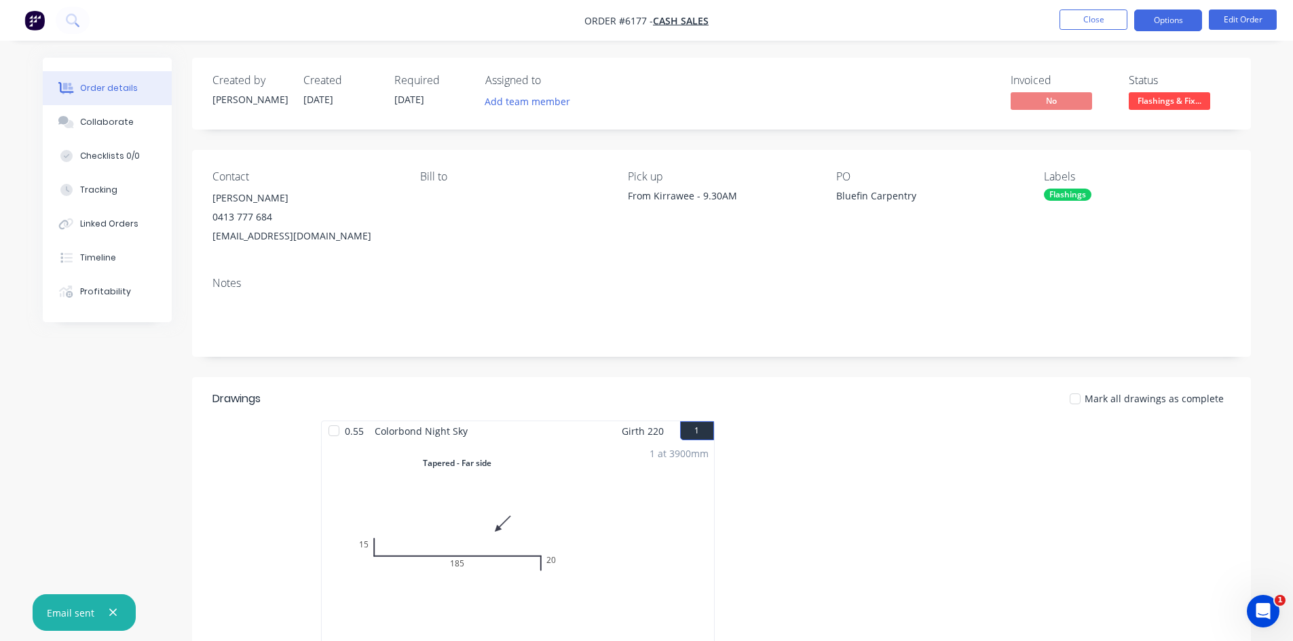
click at [1175, 16] on button "Options" at bounding box center [1168, 21] width 68 height 22
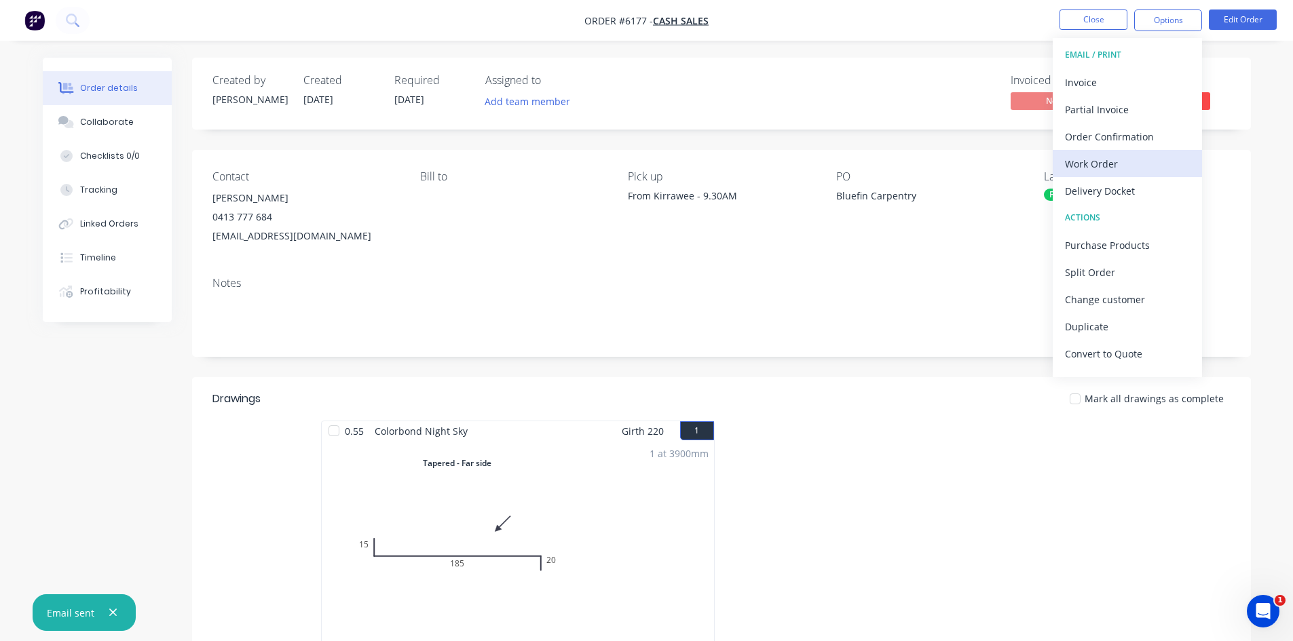
click at [1120, 162] on div "Work Order" at bounding box center [1127, 164] width 125 height 20
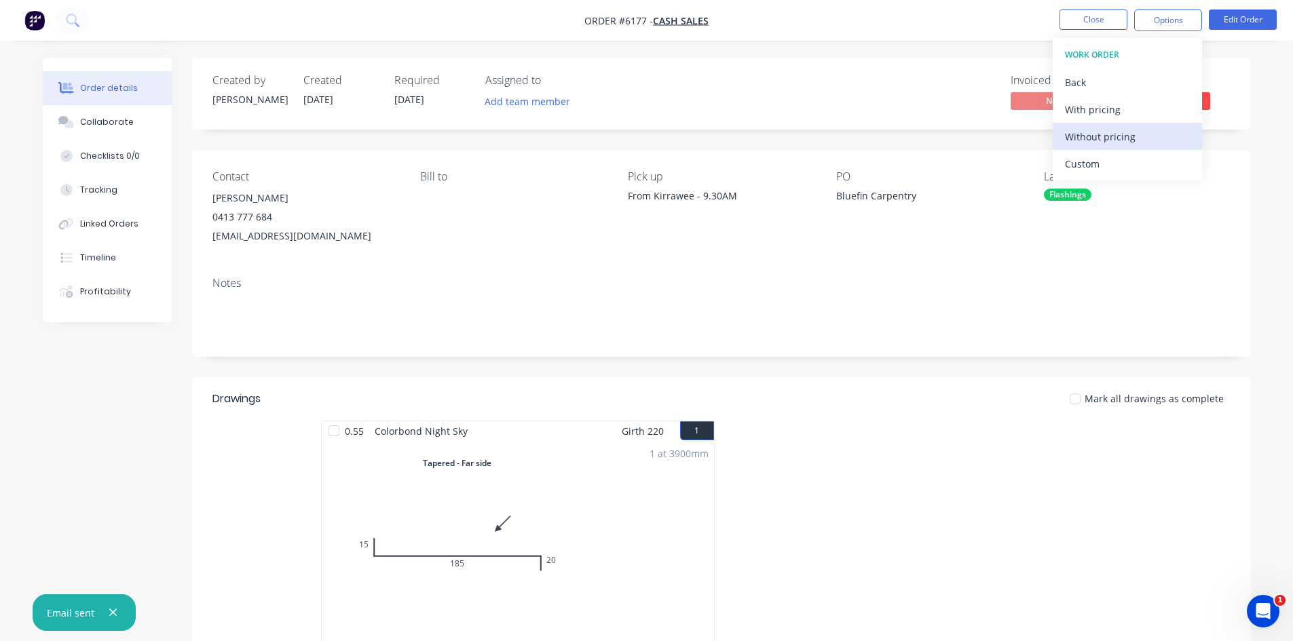
click at [1109, 138] on div "Without pricing" at bounding box center [1127, 137] width 125 height 20
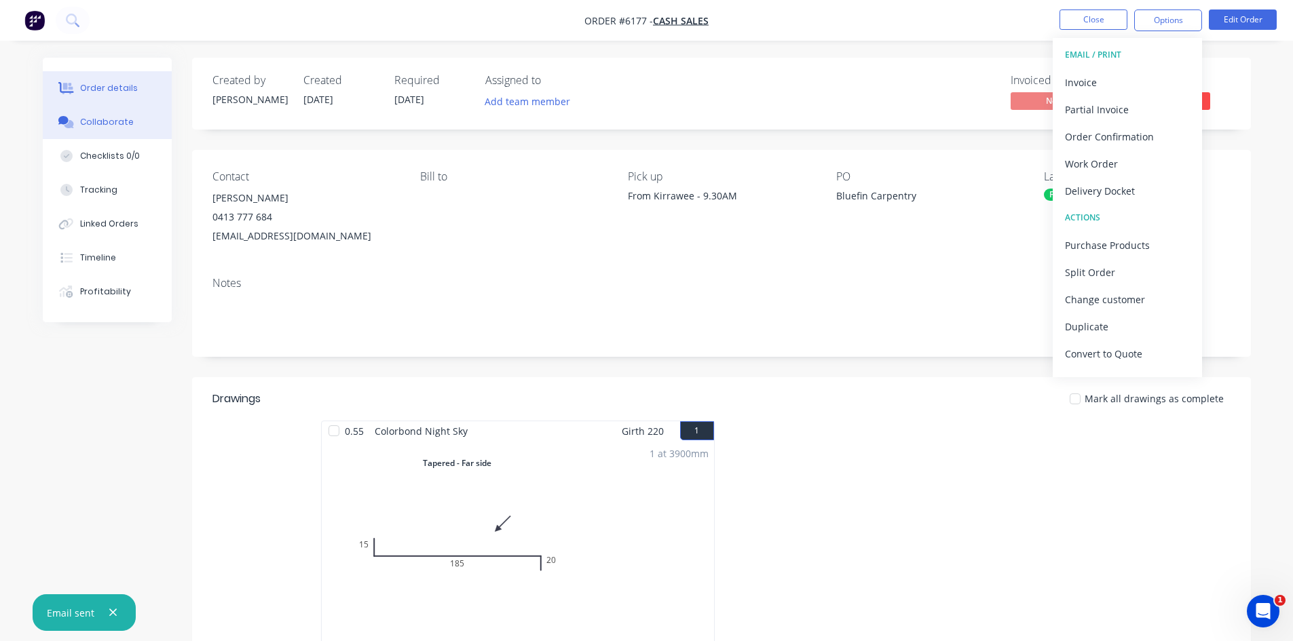
click at [87, 126] on div "Collaborate" at bounding box center [107, 122] width 54 height 12
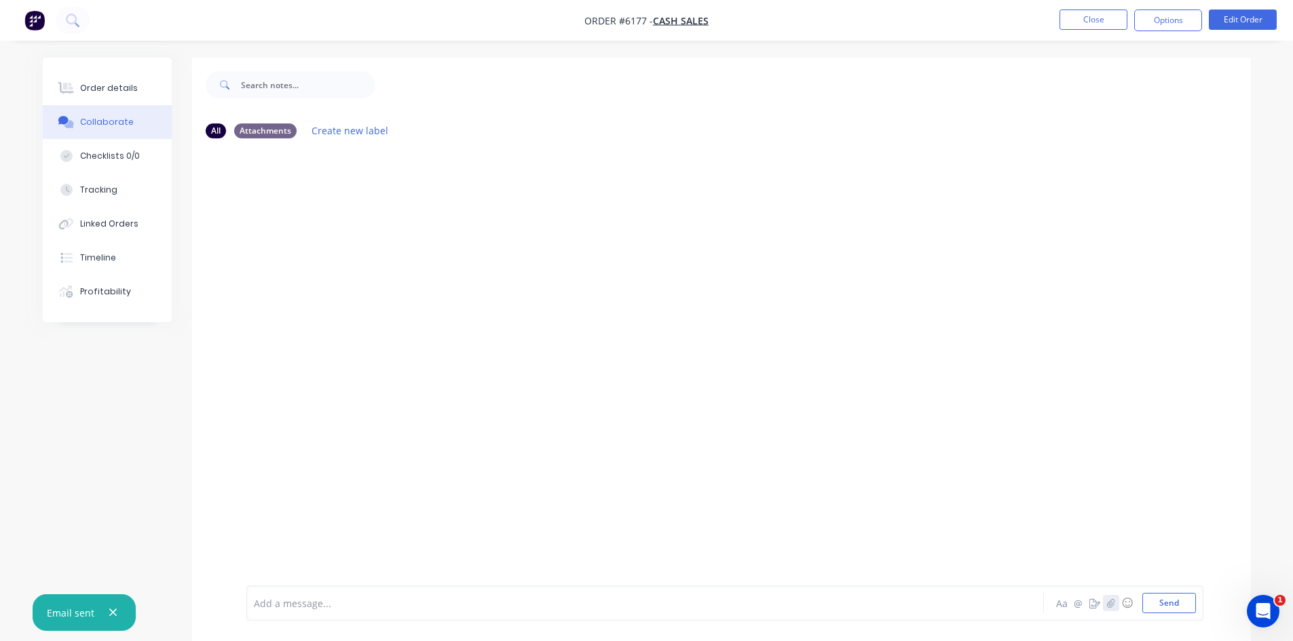
click at [1112, 608] on button "button" at bounding box center [1111, 603] width 16 height 16
click at [1177, 601] on button "Send" at bounding box center [1169, 603] width 54 height 20
click at [109, 88] on div "Order details" at bounding box center [109, 88] width 58 height 12
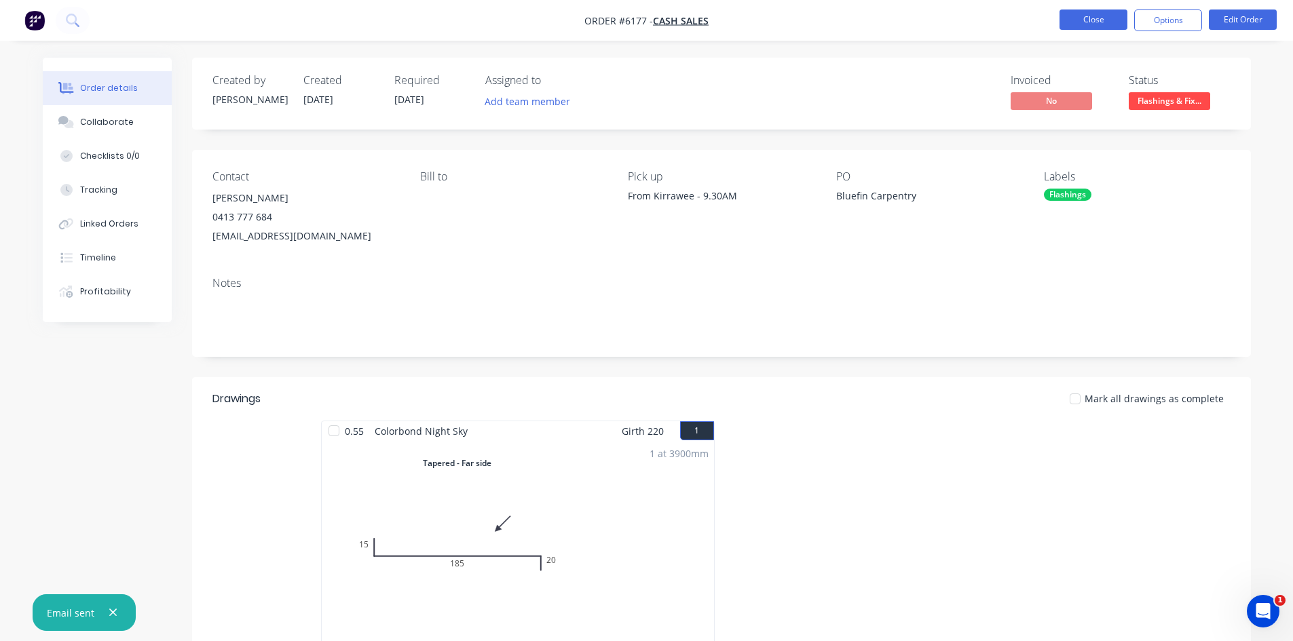
click at [1113, 20] on button "Close" at bounding box center [1093, 20] width 68 height 20
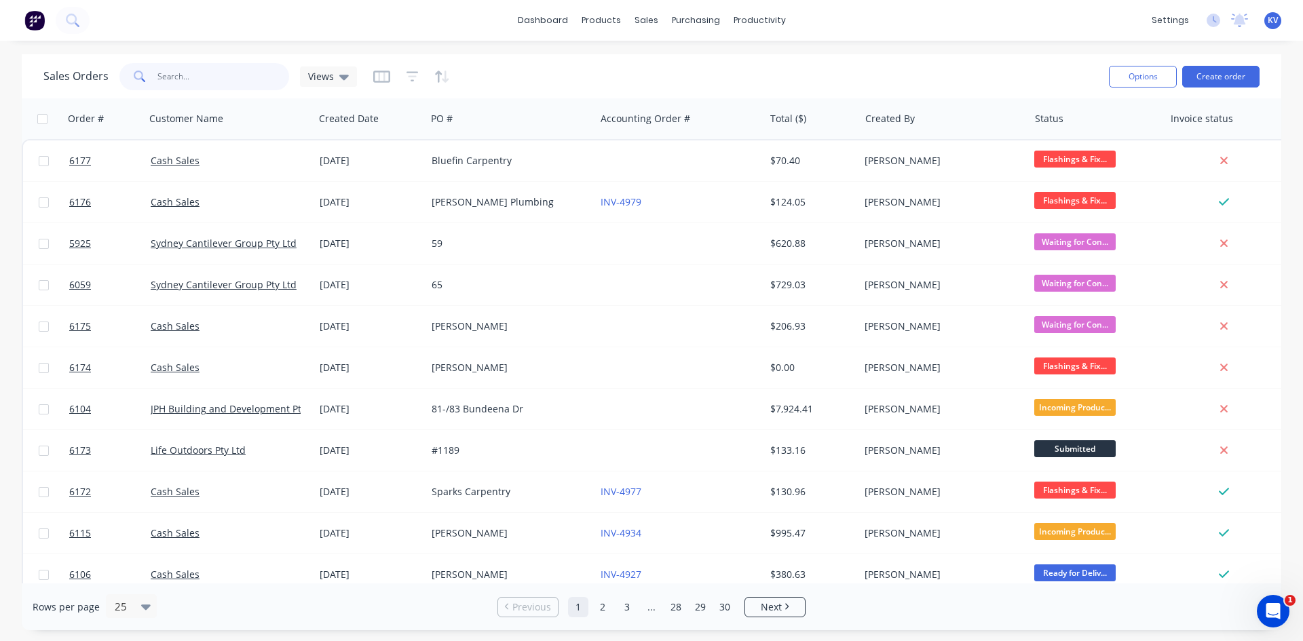
click at [178, 76] on input "text" at bounding box center [223, 76] width 132 height 27
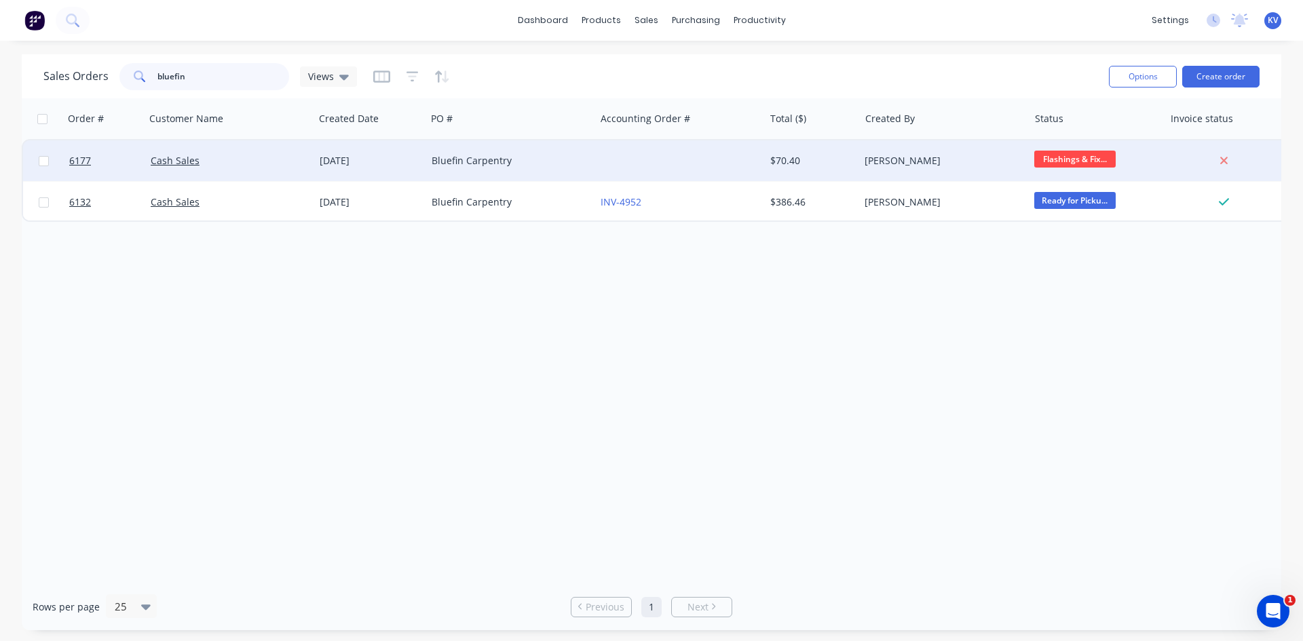
type input "bluefin"
click at [480, 166] on div "Bluefin Carpentry" at bounding box center [507, 161] width 151 height 14
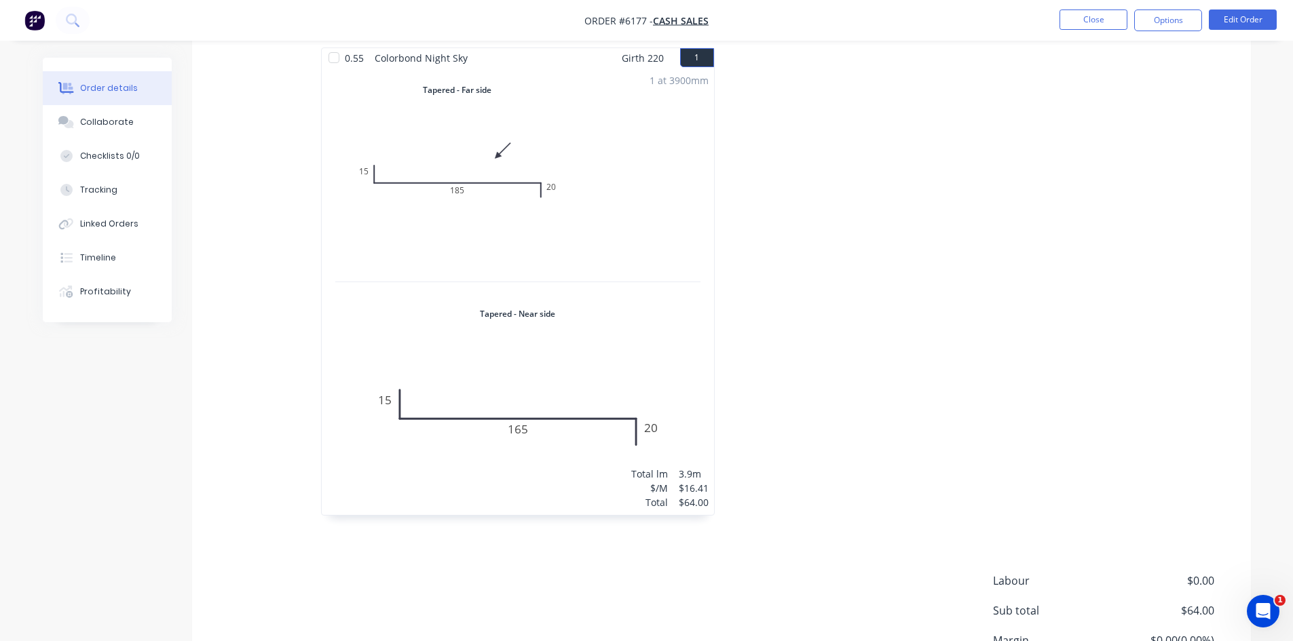
scroll to position [339, 0]
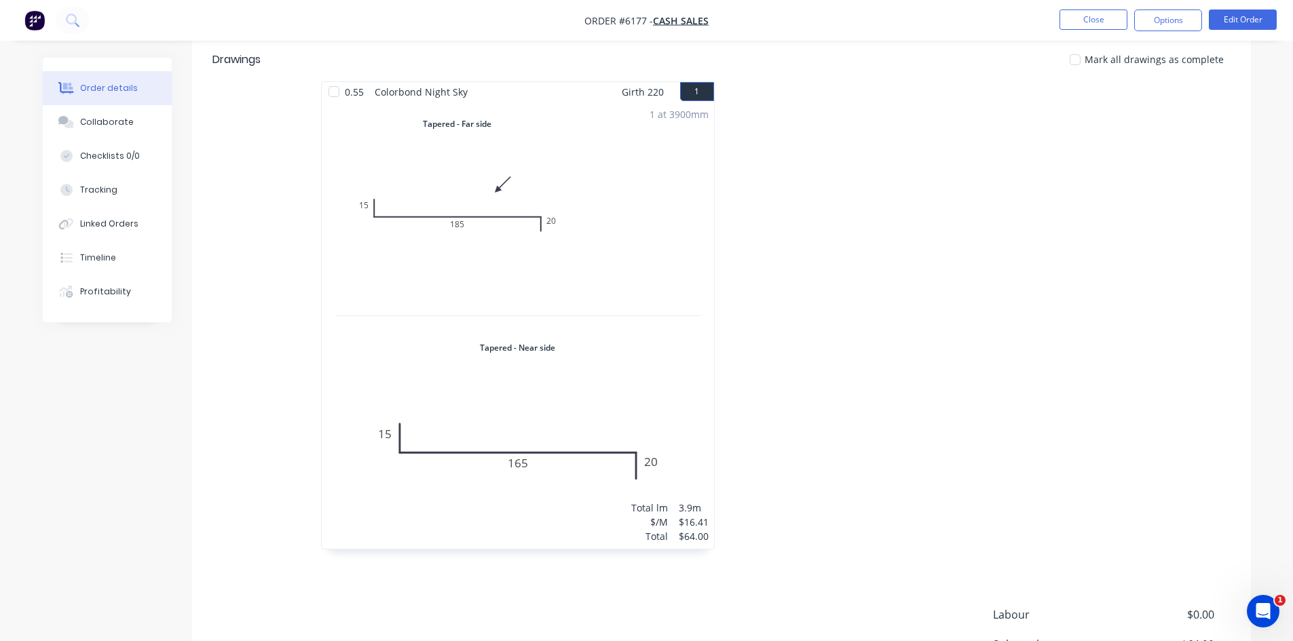
click at [1087, 30] on li "Close" at bounding box center [1093, 21] width 68 height 22
click at [1084, 20] on button "Close" at bounding box center [1093, 20] width 68 height 20
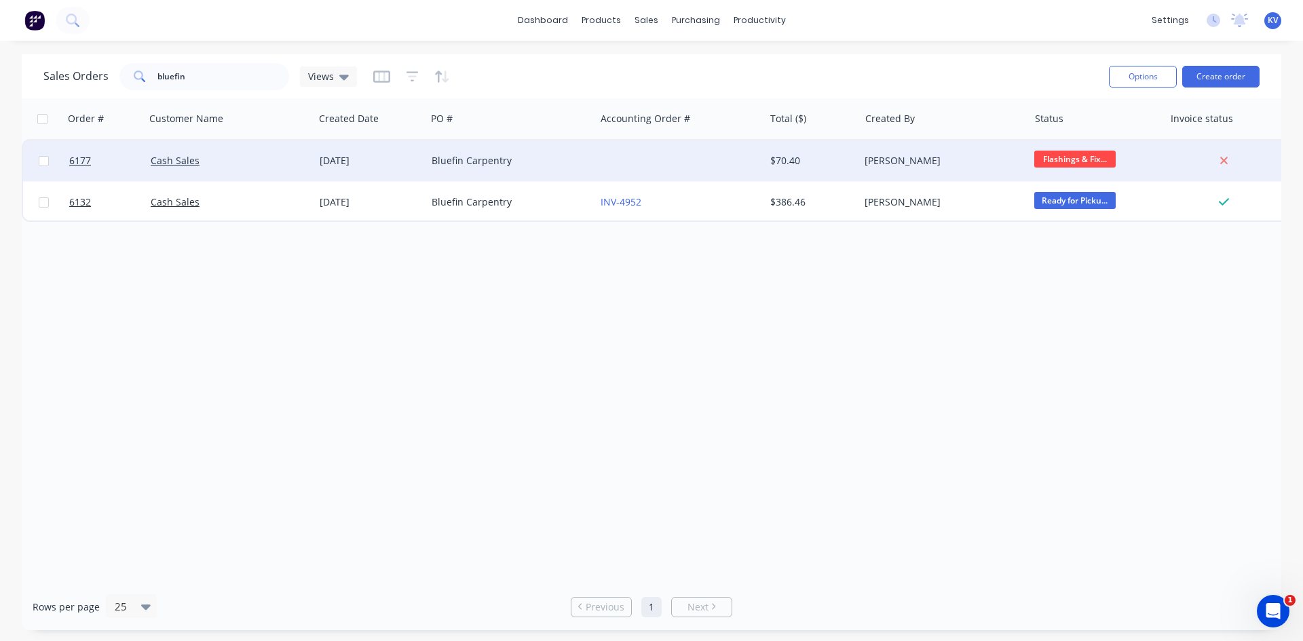
click at [476, 164] on div "Bluefin Carpentry" at bounding box center [507, 161] width 151 height 14
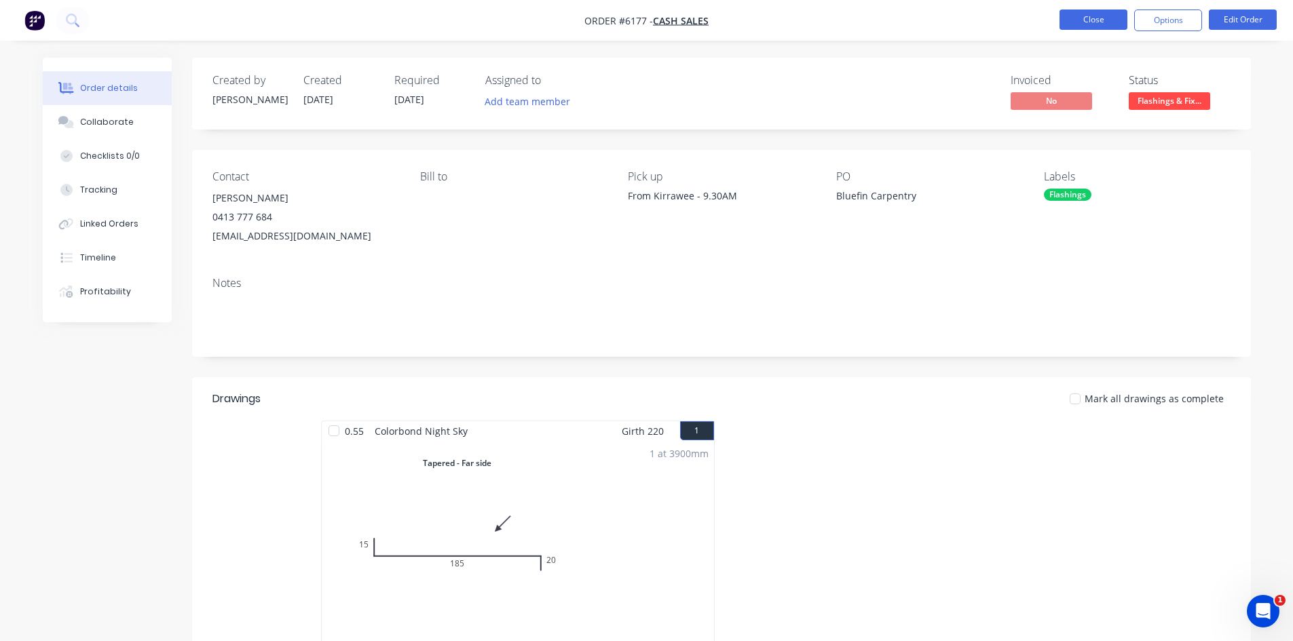
click at [1095, 24] on button "Close" at bounding box center [1093, 20] width 68 height 20
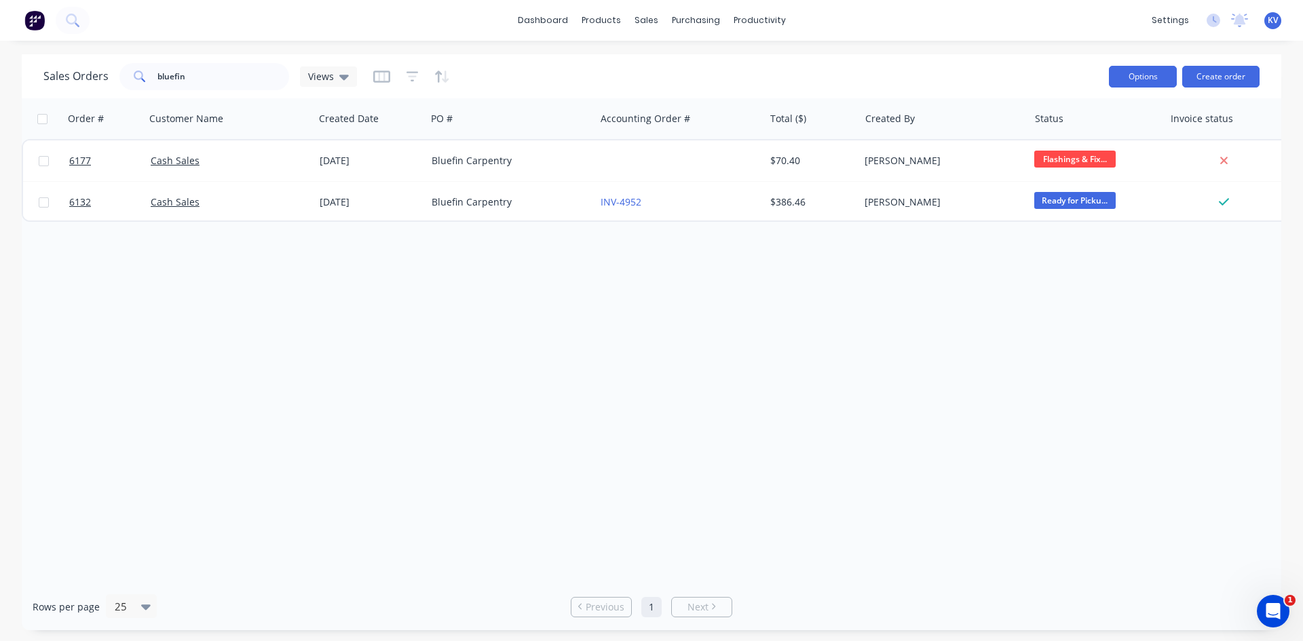
click at [1144, 66] on button "Options" at bounding box center [1143, 77] width 68 height 22
click at [979, 59] on div "Sales Orders bluefin Views Options Change Status Archive Export Create order" at bounding box center [652, 76] width 1260 height 44
